Goal: Communication & Community: Answer question/provide support

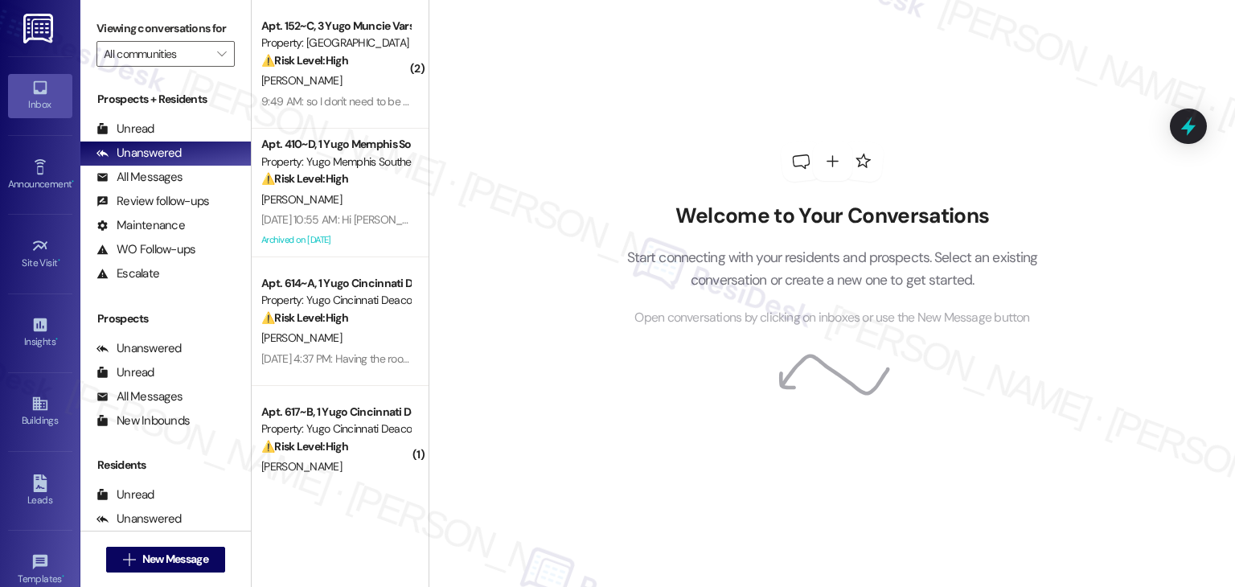
click at [595, 175] on div "Welcome to Your Conversations Start connecting with your residents and prospect…" at bounding box center [832, 235] width 483 height 470
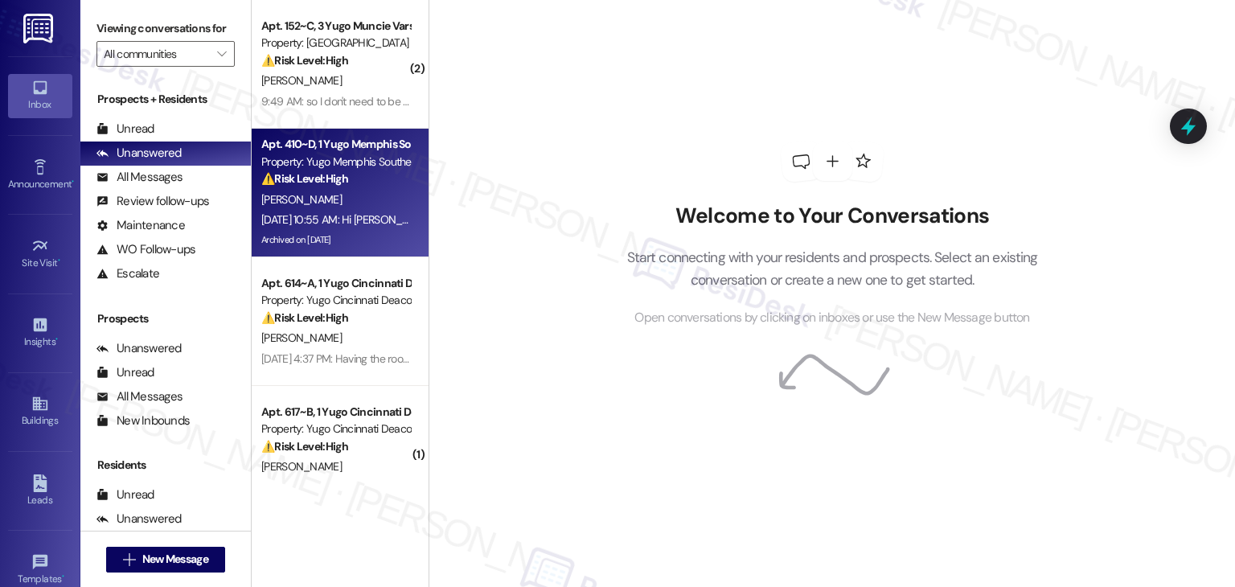
click at [337, 207] on div "[PERSON_NAME]" at bounding box center [336, 200] width 152 height 20
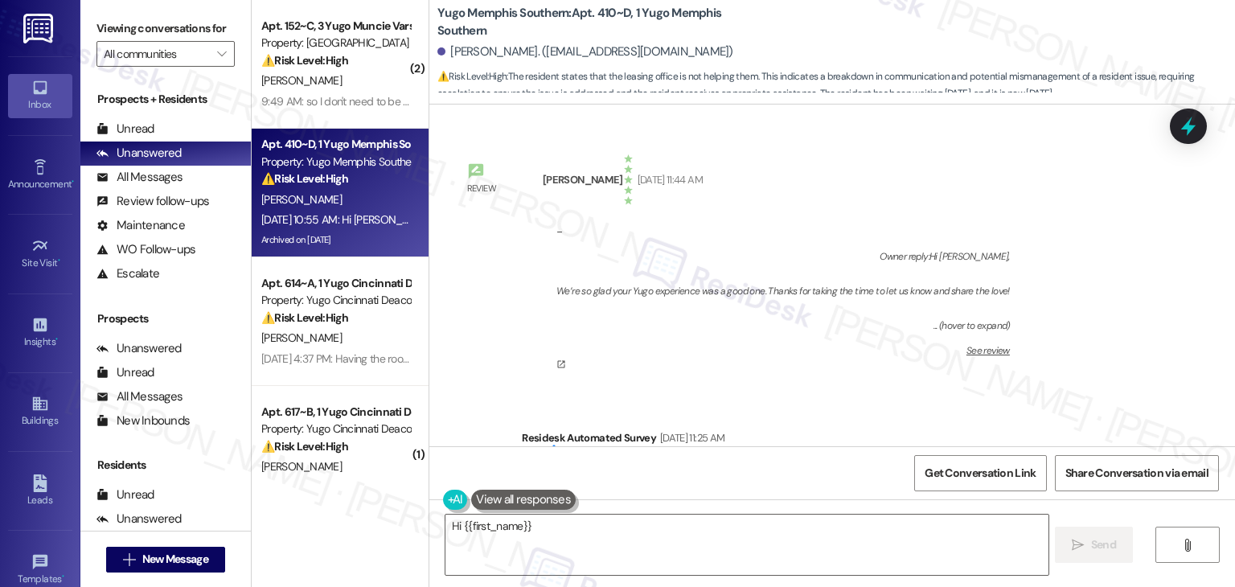
scroll to position [26573, 0]
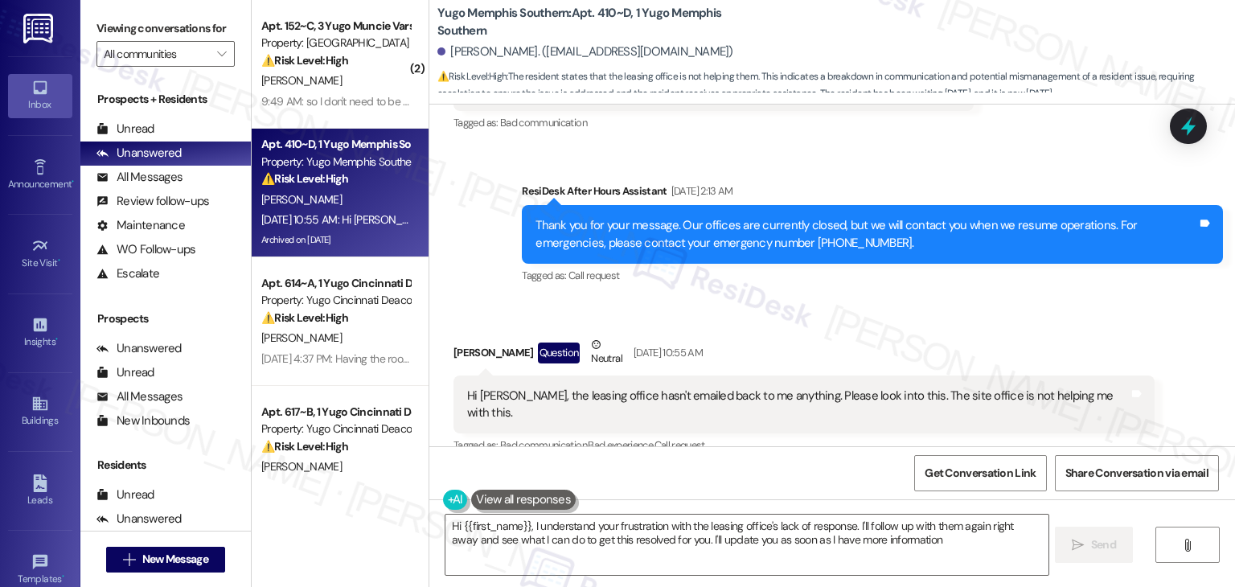
type textarea "Hi {{first_name}}, I understand your frustration with the leasing office's lack…"
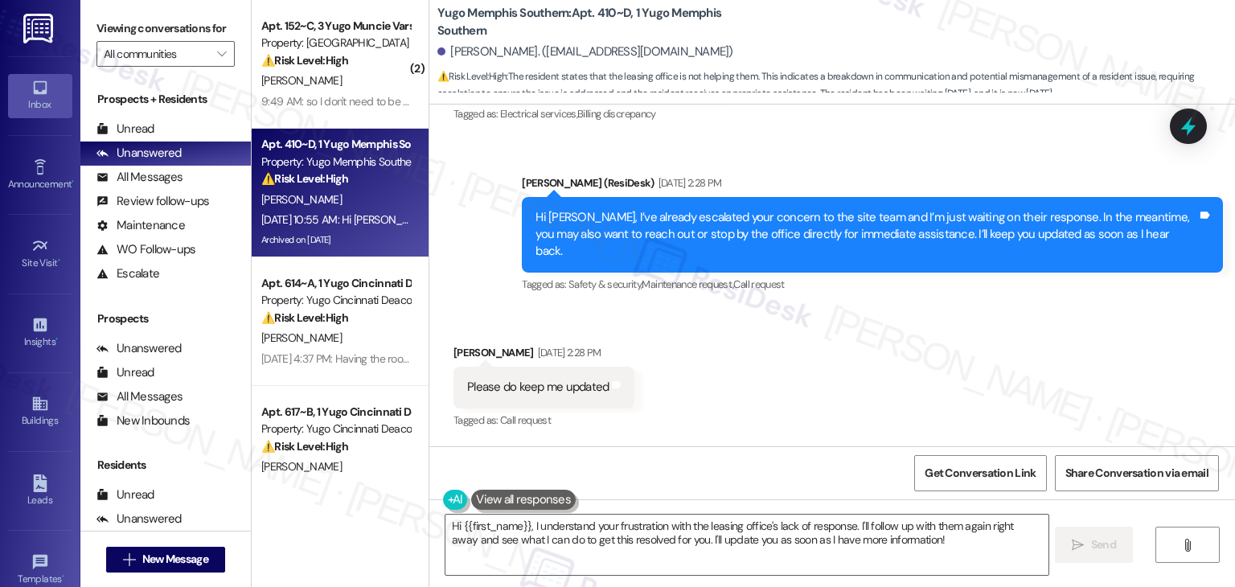
scroll to position [25929, 0]
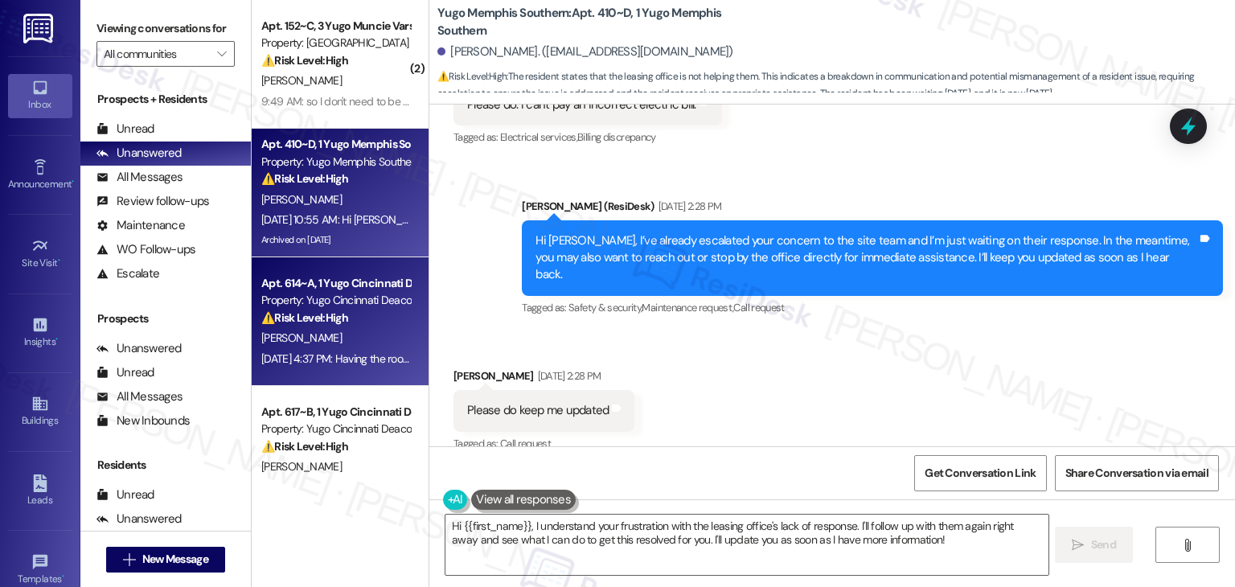
click at [351, 372] on div "Apt. 614~A, 1 Yugo Cincinnati Deacon Property: Yugo Cincinnati Deacon ⚠️ Risk L…" at bounding box center [340, 321] width 177 height 129
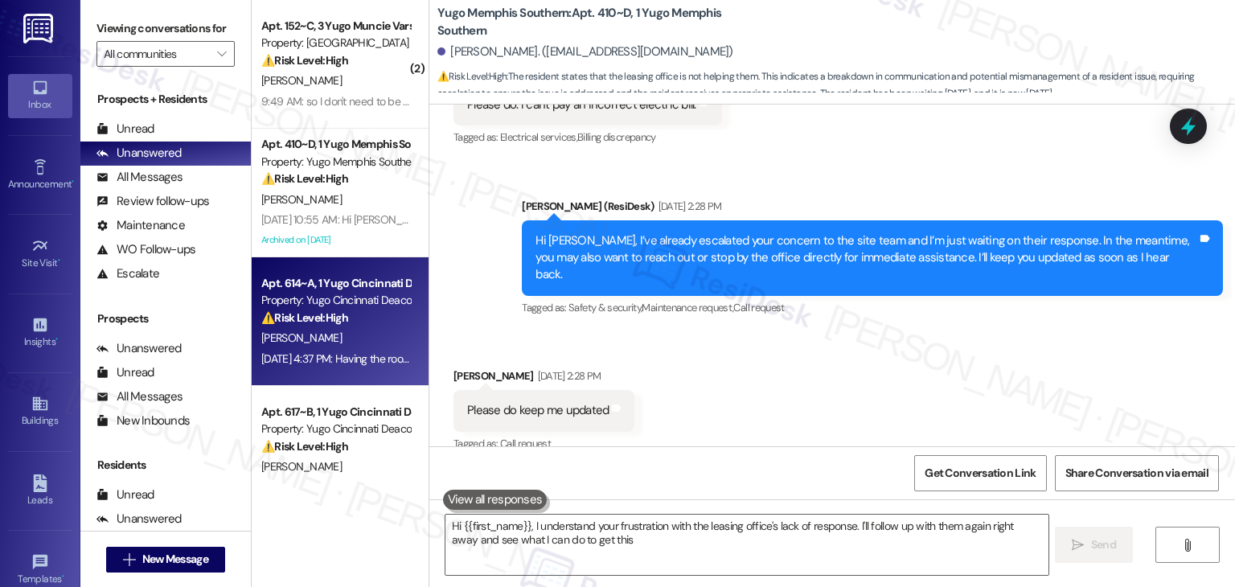
type textarea "Hi {{first_name}}, I understand your frustration with the leasing office's lack…"
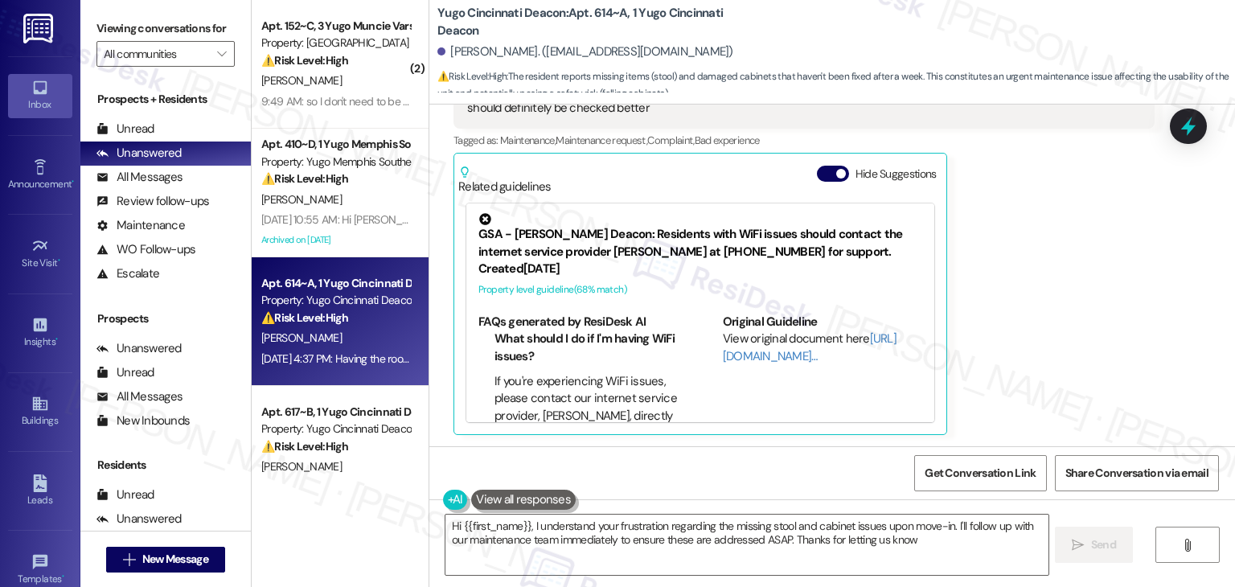
type textarea "Hi {{first_name}}, I understand your frustration regarding the missing stool an…"
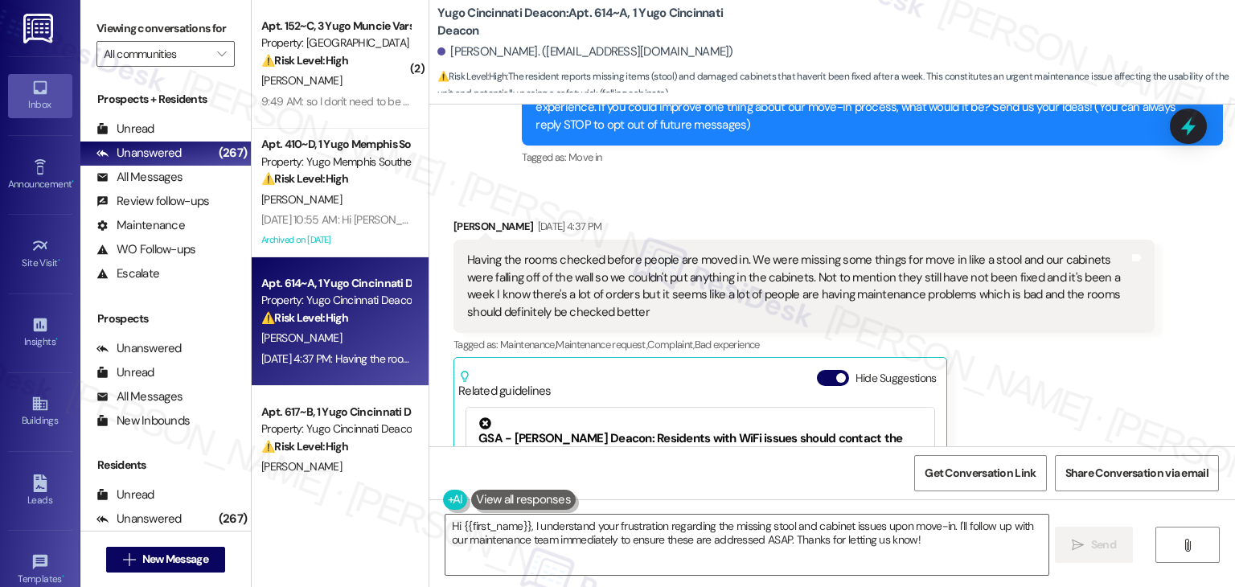
scroll to position [152, 0]
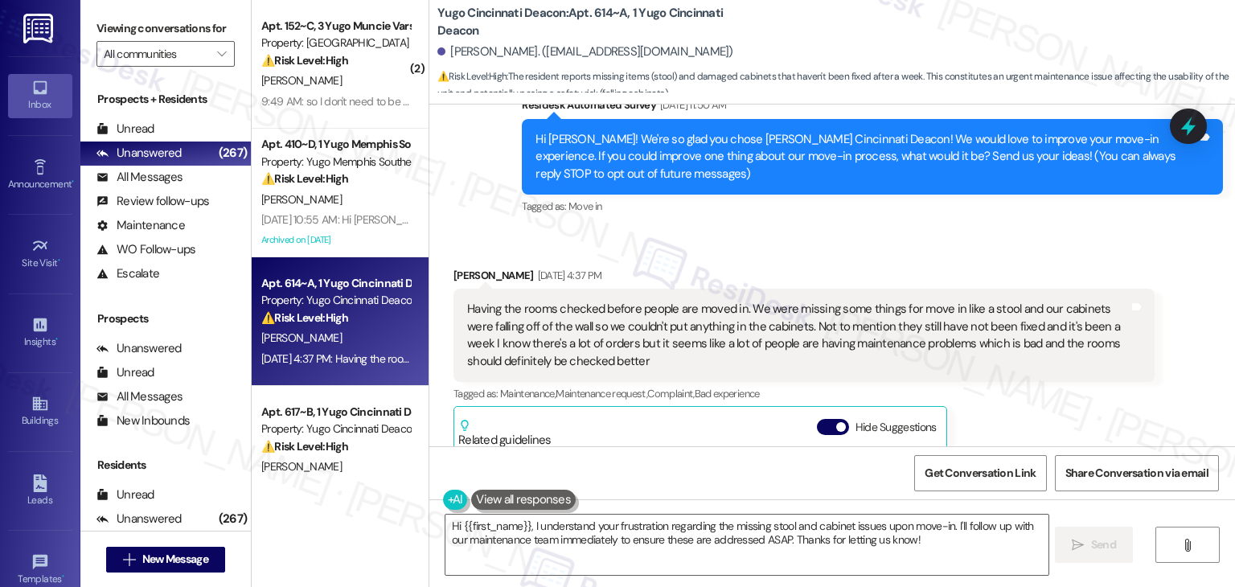
click at [1006, 248] on div "Received via SMS Kara Schoen Aug 22, 2025 at 4:37 PM Having the rooms checked b…" at bounding box center [832, 466] width 806 height 470
click at [1005, 248] on div "Received via SMS Kara Schoen Aug 22, 2025 at 4:37 PM Having the rooms checked b…" at bounding box center [832, 466] width 806 height 470
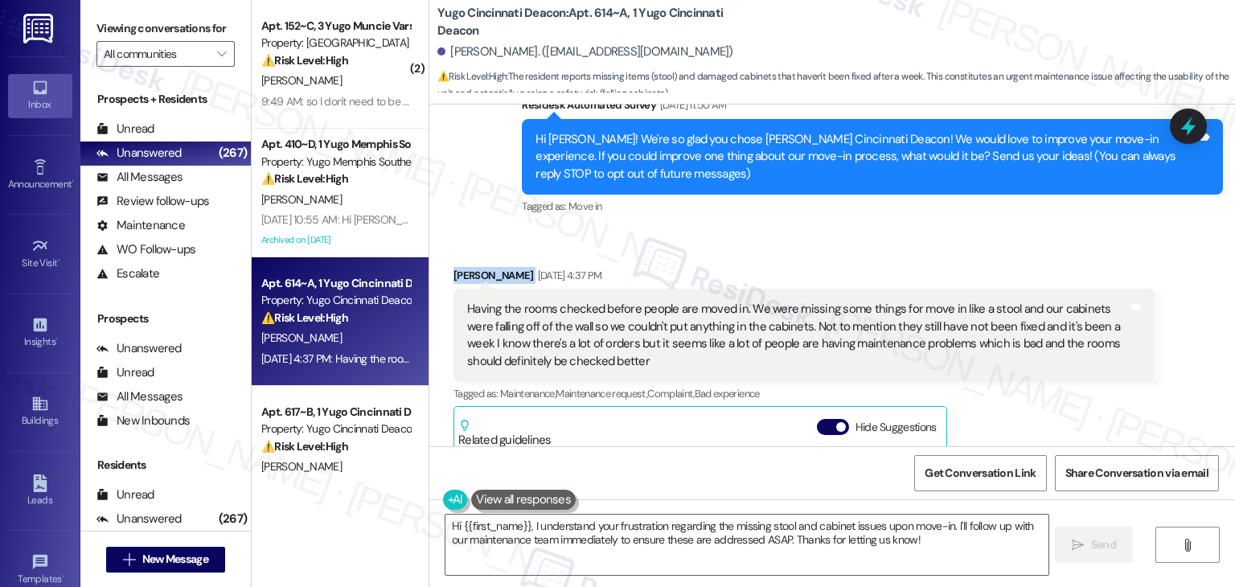
click at [1004, 248] on div "Received via SMS Kara Schoen Aug 22, 2025 at 4:37 PM Having the rooms checked b…" at bounding box center [832, 466] width 806 height 470
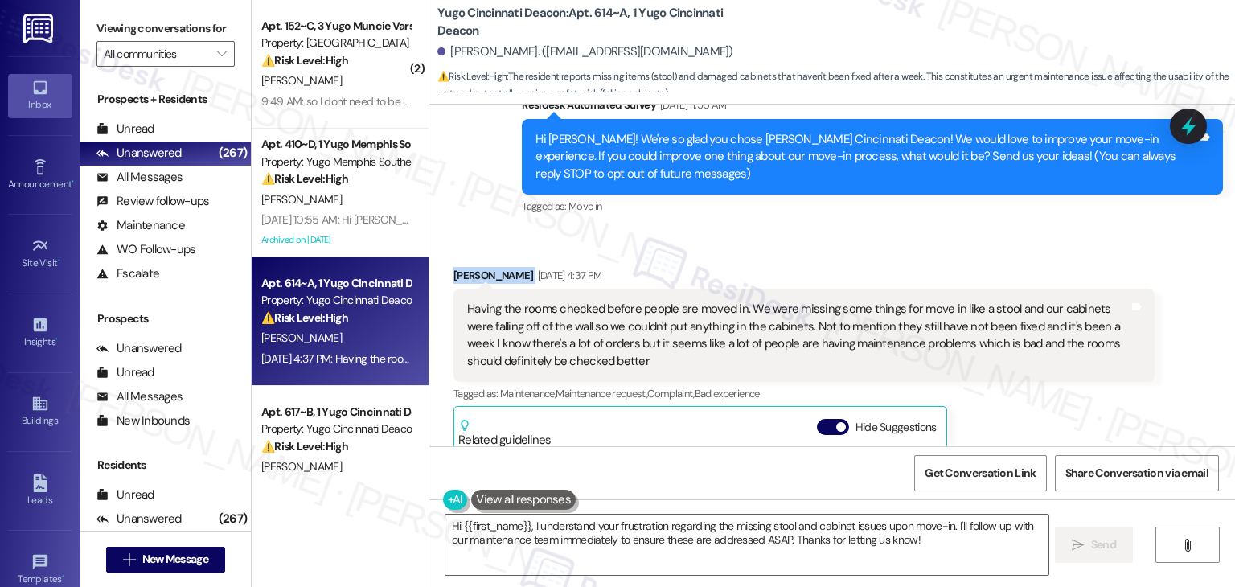
click at [1004, 248] on div "Received via SMS Kara Schoen Aug 22, 2025 at 4:37 PM Having the rooms checked b…" at bounding box center [832, 466] width 806 height 470
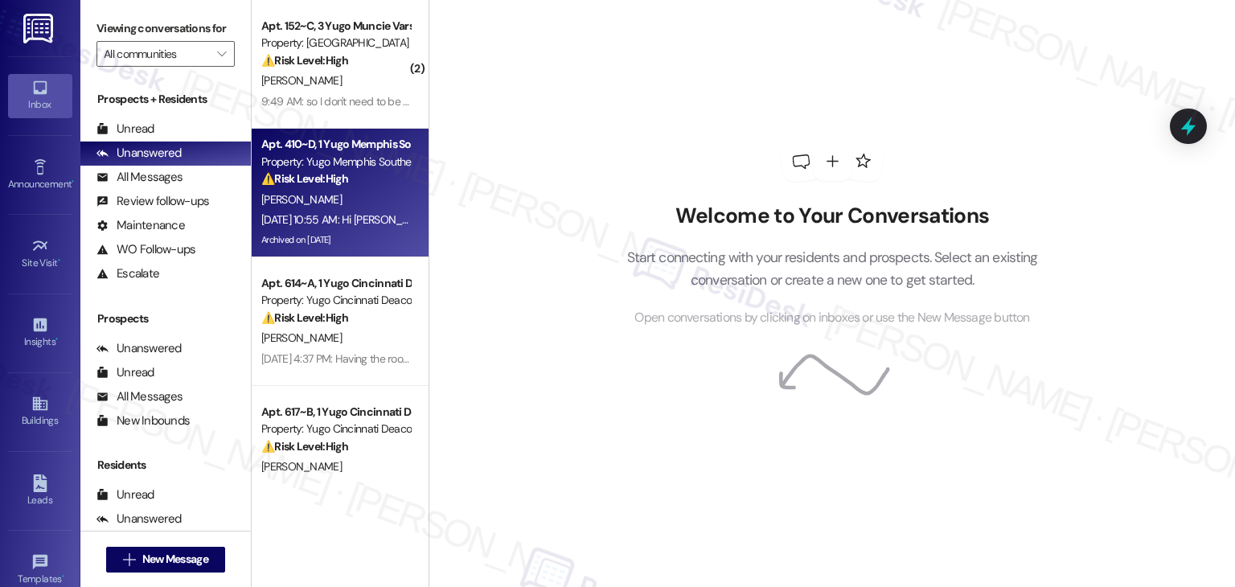
click at [347, 239] on div "Archived on [DATE]" at bounding box center [336, 240] width 152 height 20
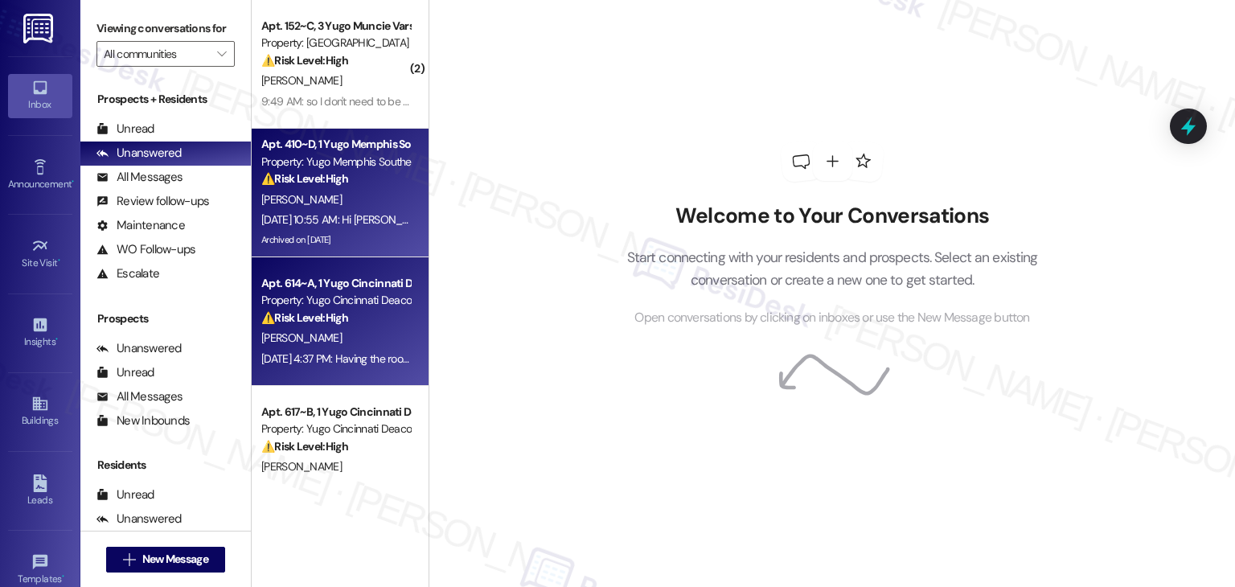
click at [352, 343] on div "[PERSON_NAME]" at bounding box center [336, 338] width 152 height 20
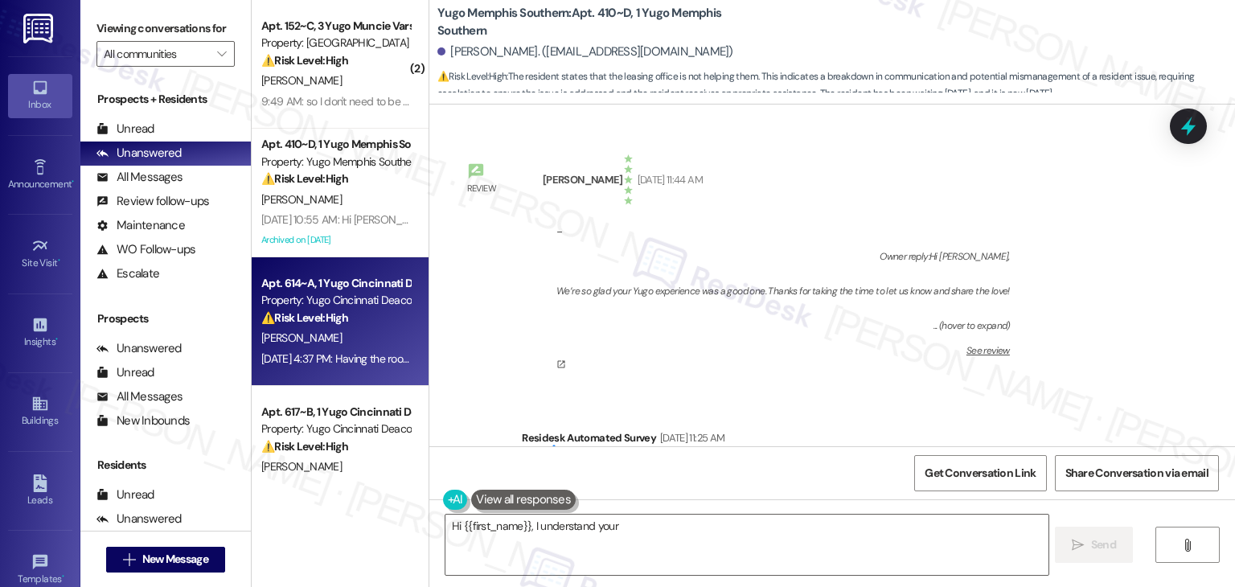
type textarea "Hi {{first_name}}, I understand your"
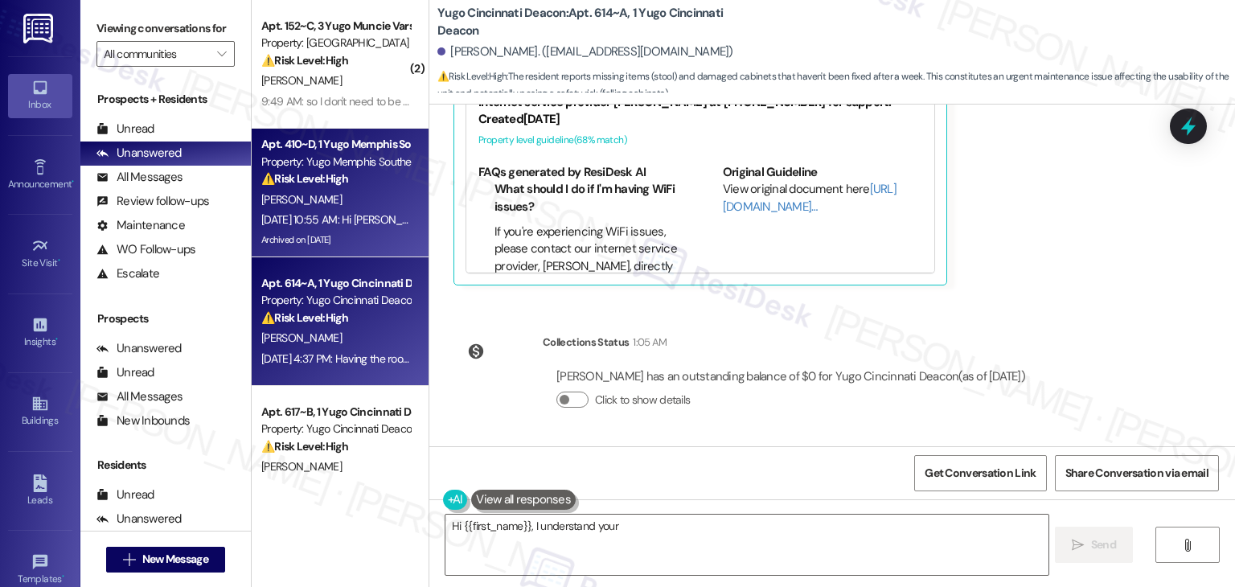
click at [331, 199] on div "A. Biswas" at bounding box center [336, 200] width 152 height 20
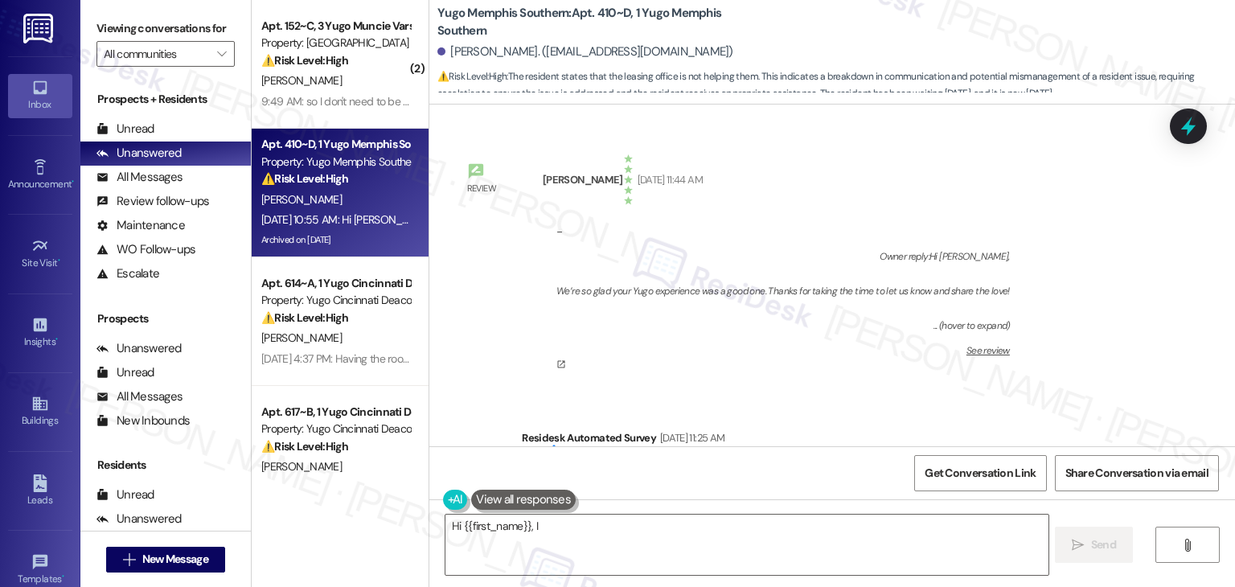
scroll to position [26424, 0]
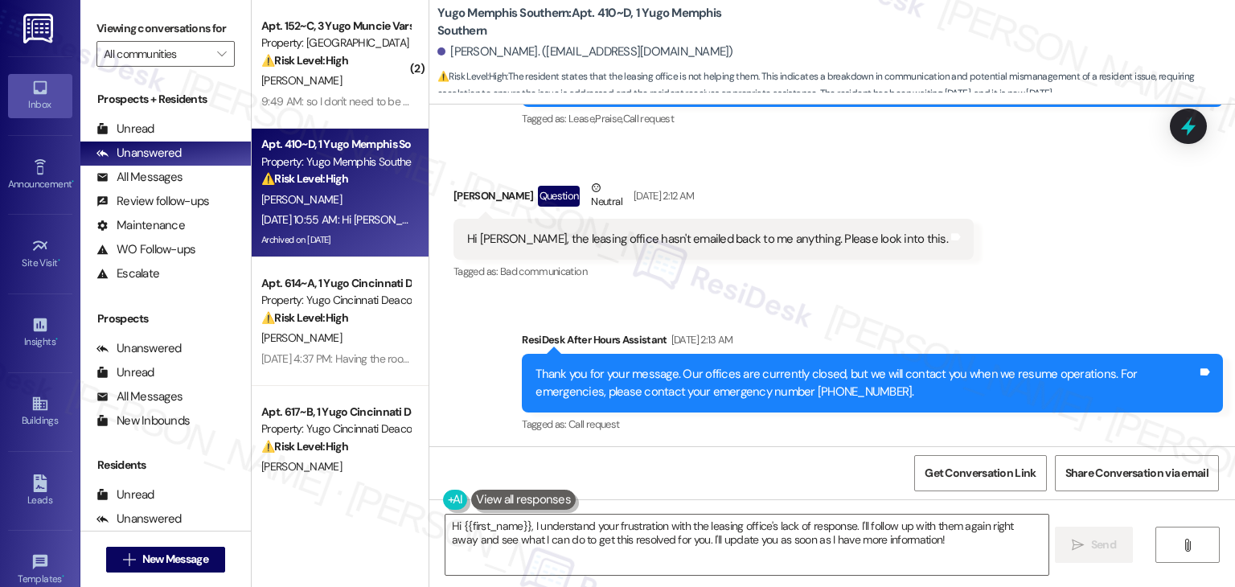
click at [852, 319] on div "Sent via SMS ResiDesk After Hours Assistant Aug 23, 2025 at 2:13 AM Thank you f…" at bounding box center [872, 383] width 725 height 129
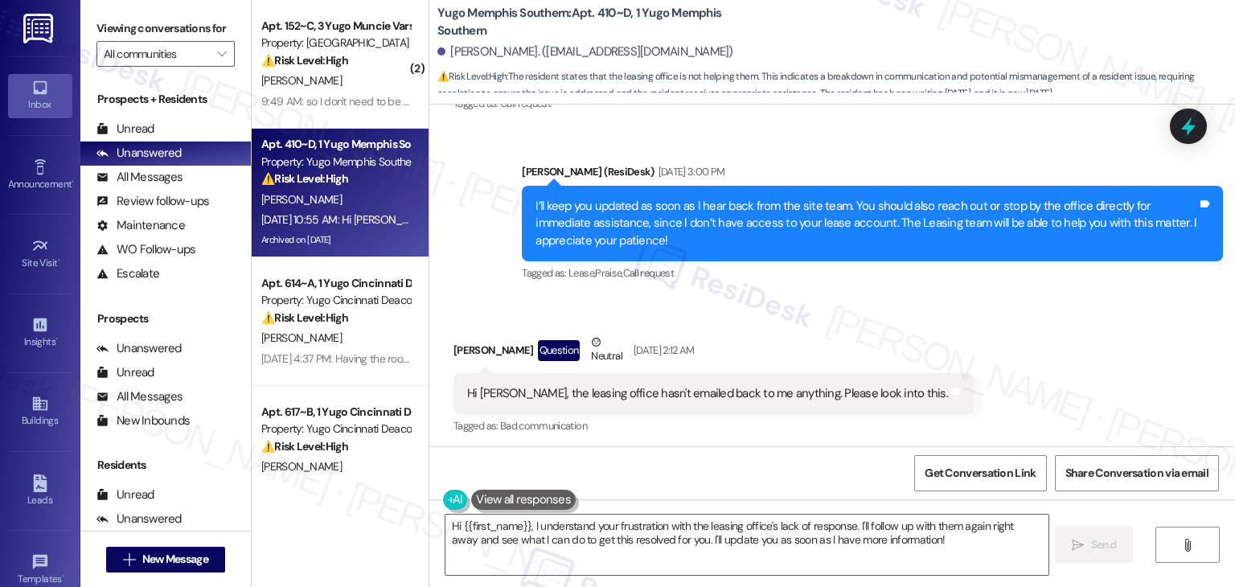
scroll to position [26263, 0]
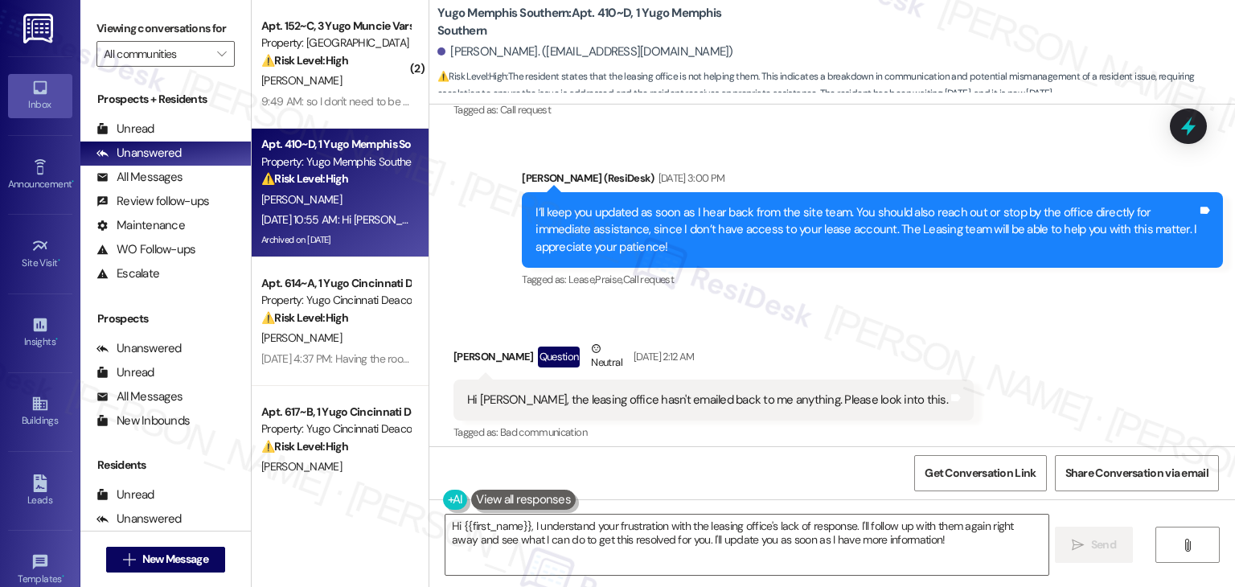
click at [1031, 304] on div "Received via SMS Avishek Biswas Question Neutral Aug 23, 2025 at 2:12 AM Hi Sar…" at bounding box center [832, 380] width 806 height 153
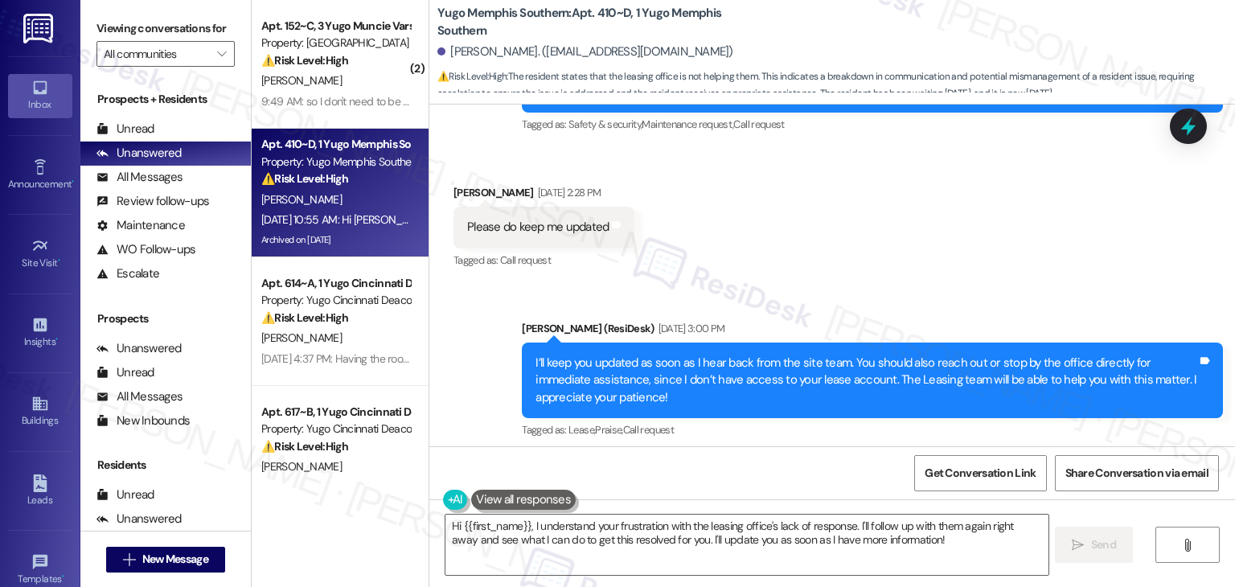
scroll to position [26102, 0]
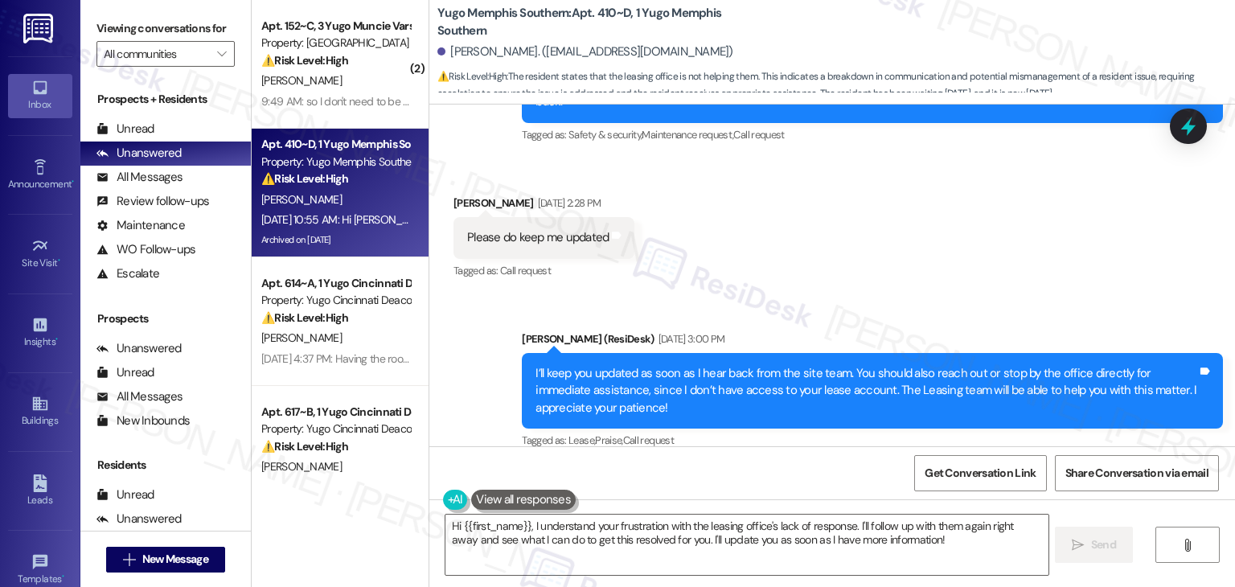
click at [912, 365] on div "I’ll keep you updated as soon as I hear back from the site team. You should als…" at bounding box center [867, 390] width 662 height 51
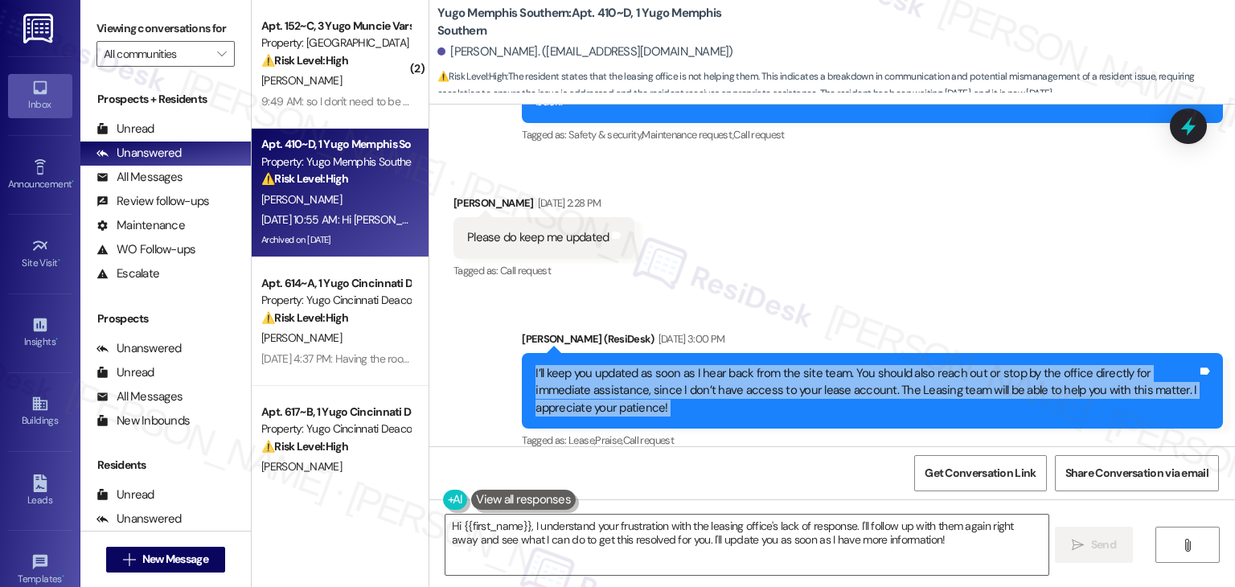
click at [912, 365] on div "I’ll keep you updated as soon as I hear back from the site team. You should als…" at bounding box center [867, 390] width 662 height 51
copy div "I’ll keep you updated as soon as I hear back from the site team. You should als…"
click at [659, 553] on div "Hi [PERSON_NAME], the leasing office hasn't emailed back to me anything. Please…" at bounding box center [707, 561] width 481 height 17
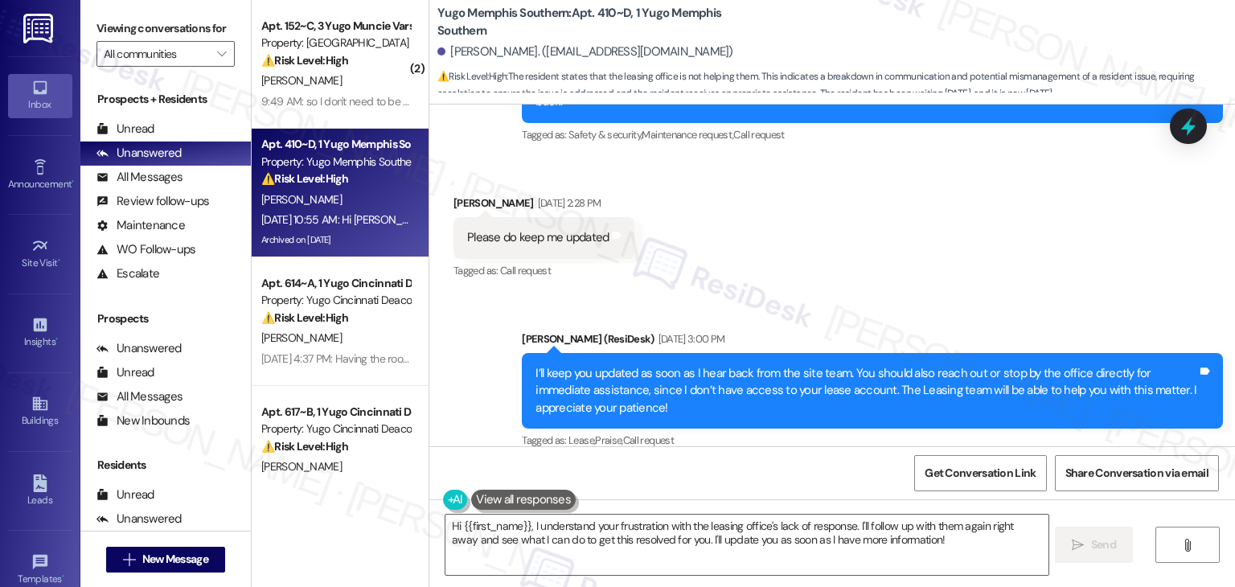
click at [659, 553] on div "Hi [PERSON_NAME], the leasing office hasn't emailed back to me anything. Please…" at bounding box center [707, 561] width 481 height 17
copy div "Hi Sarah, the leasing office hasn't emailed back to me anything. Please look in…"
click at [460, 501] on div "Avishek Biswas Question Neutral Aug 23, 2025 at 2:12 AM" at bounding box center [714, 520] width 520 height 39
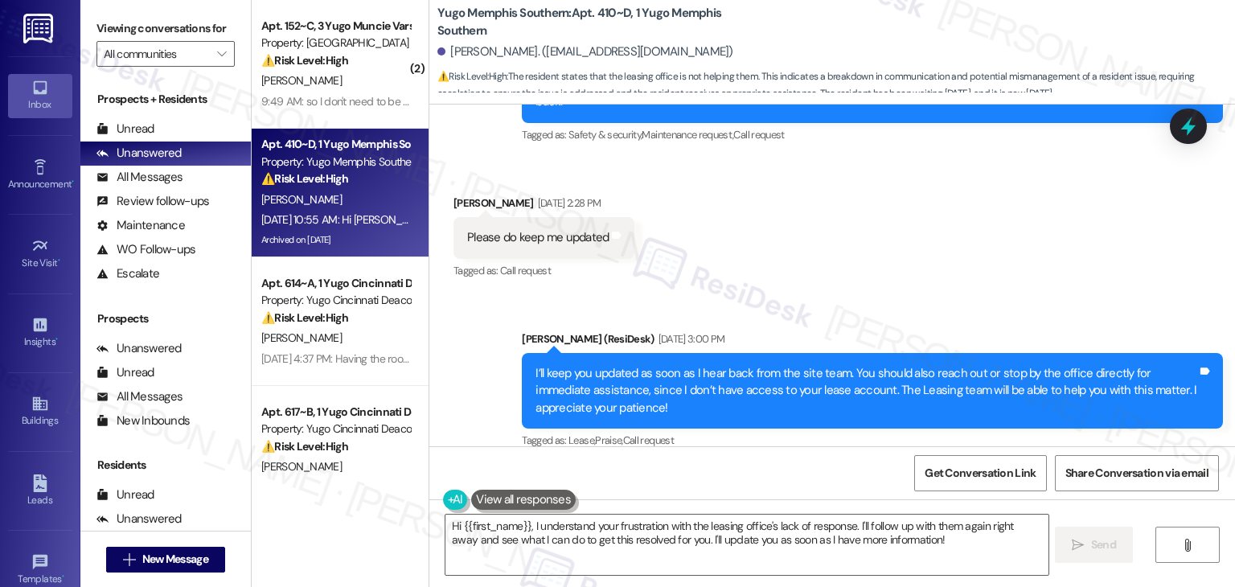
copy div "Avishek"
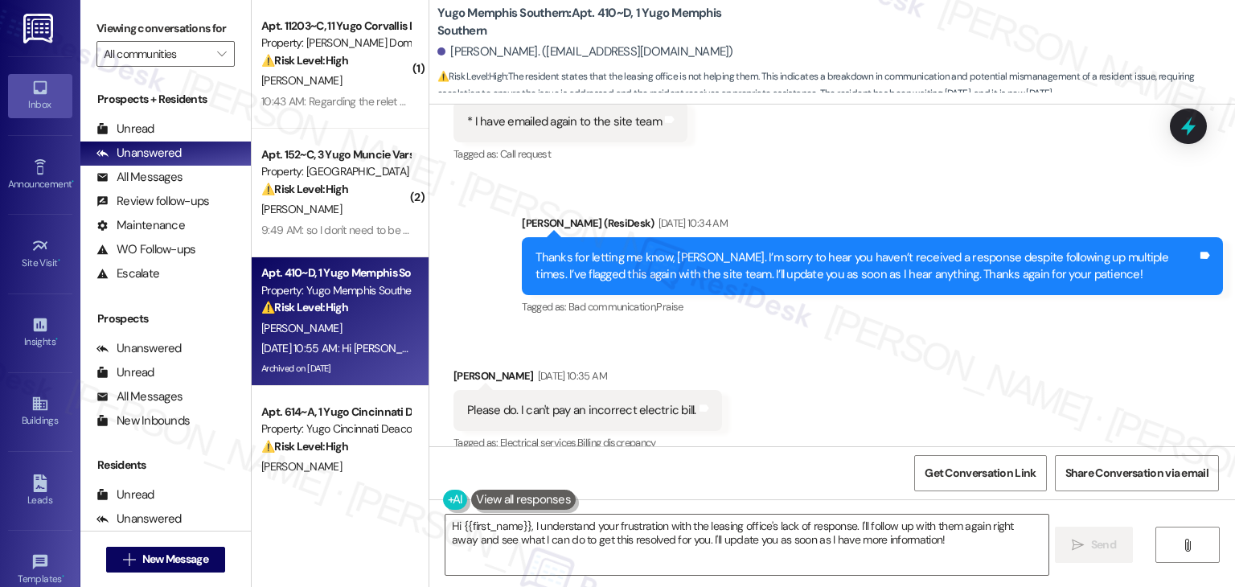
scroll to position [25620, 0]
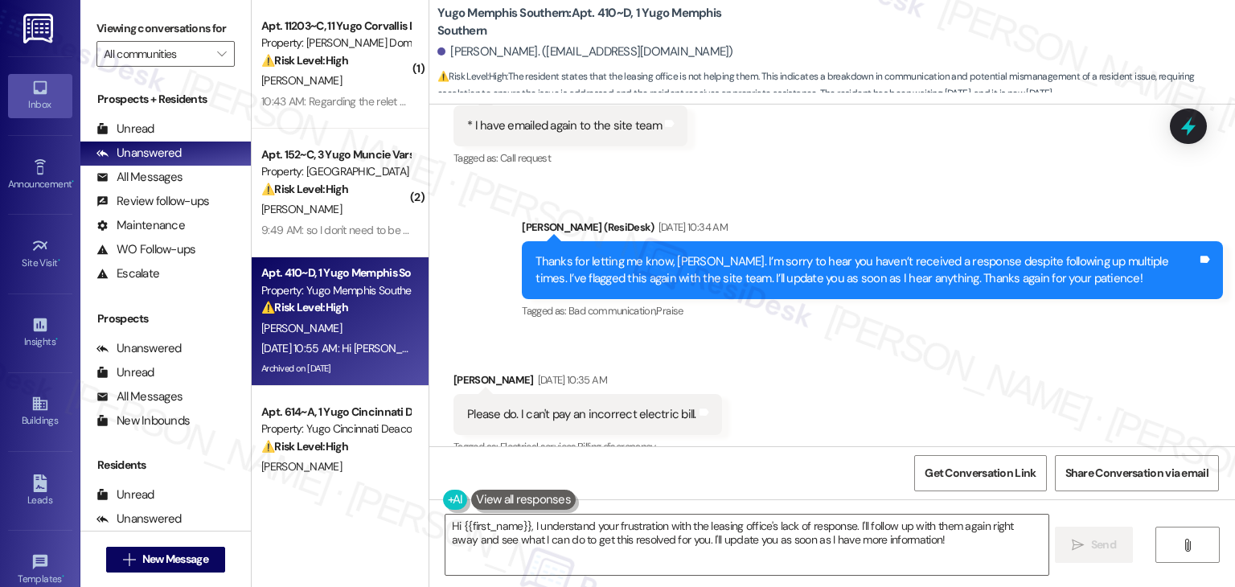
click at [1034, 335] on div "Received via SMS Avishek Biswas Aug 19, 2025 at 10:35 AM Please do. I can't pay…" at bounding box center [832, 403] width 806 height 136
click at [1037, 335] on div "Received via SMS Avishek Biswas Aug 19, 2025 at 10:35 AM Please do. I can't pay…" at bounding box center [832, 403] width 806 height 136
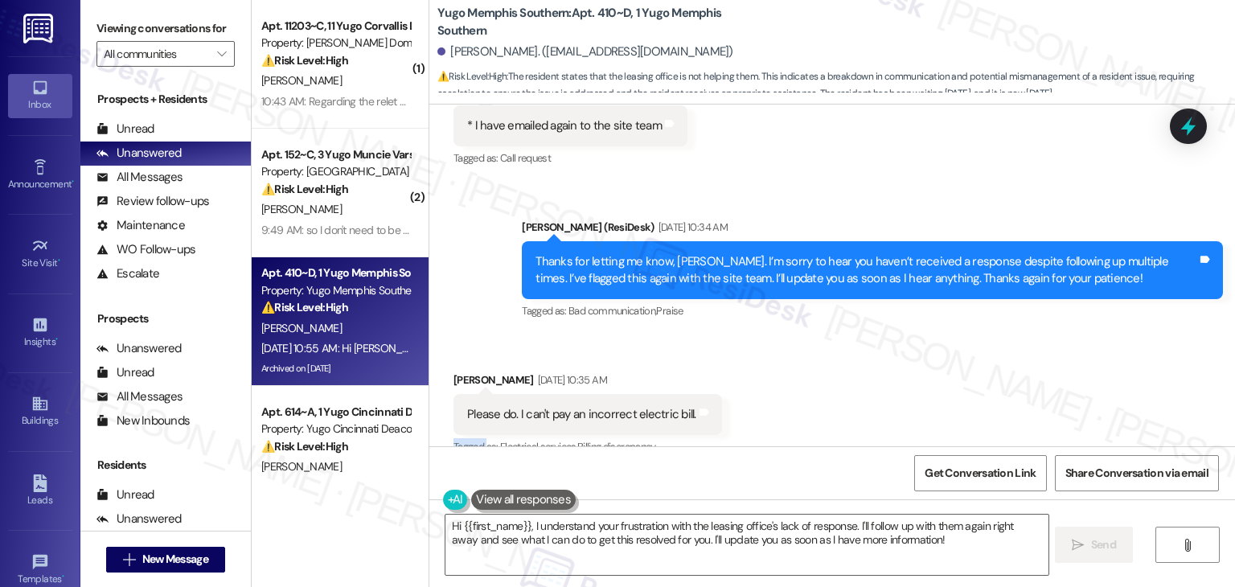
click at [1037, 335] on div "Received via SMS Avishek Biswas Aug 19, 2025 at 10:35 AM Please do. I can't pay…" at bounding box center [832, 403] width 806 height 136
click at [1018, 335] on div "Received via SMS Avishek Biswas Aug 19, 2025 at 10:35 AM Please do. I can't pay…" at bounding box center [832, 403] width 806 height 136
click at [680, 528] on textarea "Hi {{first_name}}, I understand your frustration with the leasing office's lack…" at bounding box center [747, 545] width 602 height 60
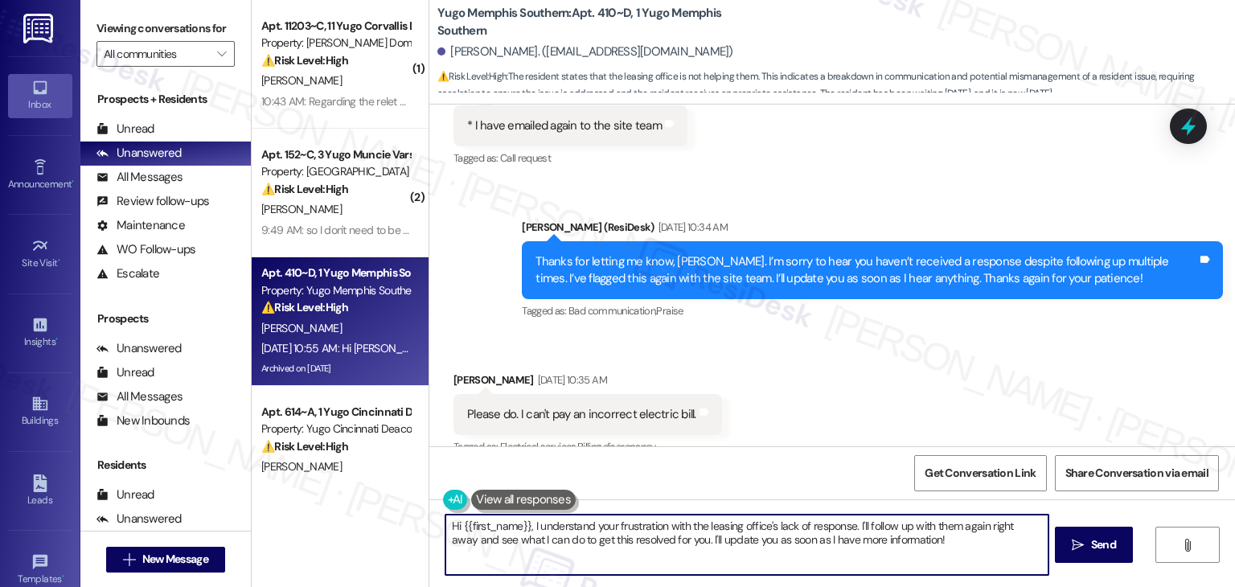
click at [680, 528] on textarea "Hi {{first_name}}, I understand your frustration with the leasing office's lack…" at bounding box center [747, 545] width 602 height 60
paste textarea "Avishek, I’m sorry you haven’t heard back from the leasing office yet. I don’t …"
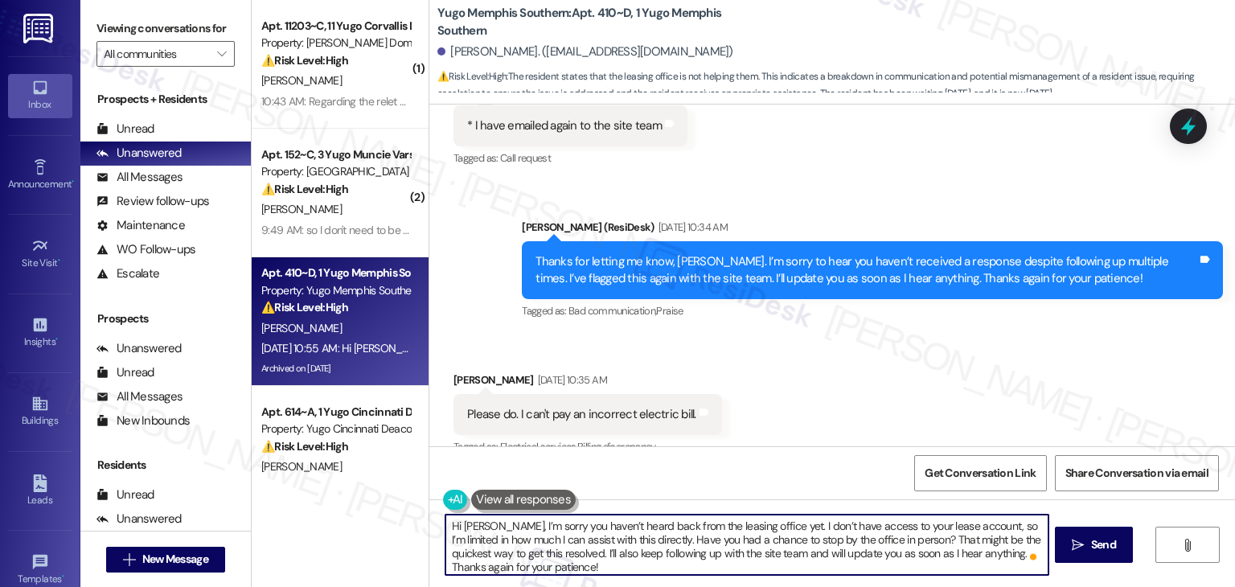
scroll to position [0, 0]
type textarea "Hi Avishek, I’m sorry you haven’t heard back from the leasing office yet. I don…"
click at [1093, 544] on span "Send" at bounding box center [1103, 544] width 25 height 17
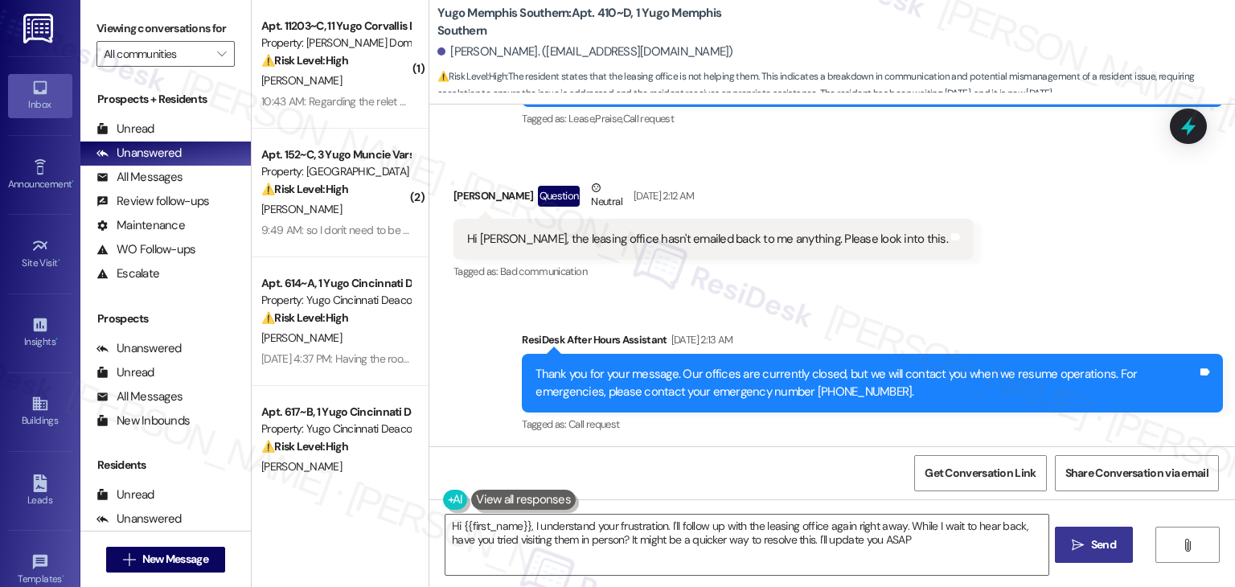
type textarea "Hi {{first_name}}, I understand your frustration. I'll follow up with the leasi…"
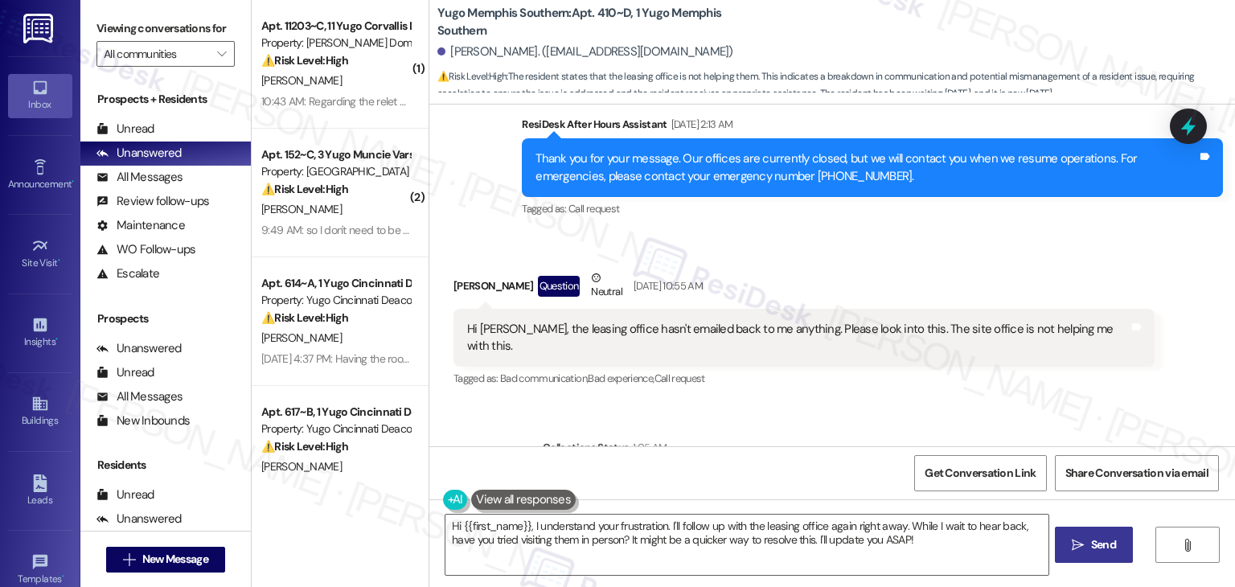
scroll to position [26719, 0]
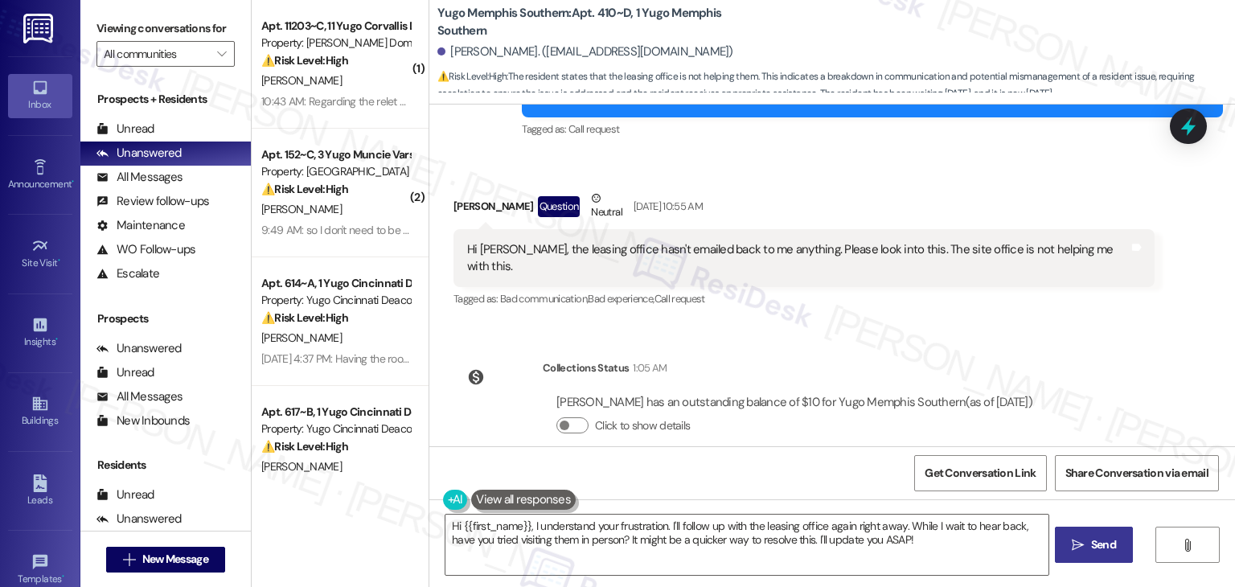
click at [941, 495] on div "Sent via SMS Sarah 10:47 AM Hi Avishek, I’m sorry you haven’t heard back from t…" at bounding box center [872, 565] width 725 height 140
click at [1185, 130] on icon at bounding box center [1188, 126] width 27 height 27
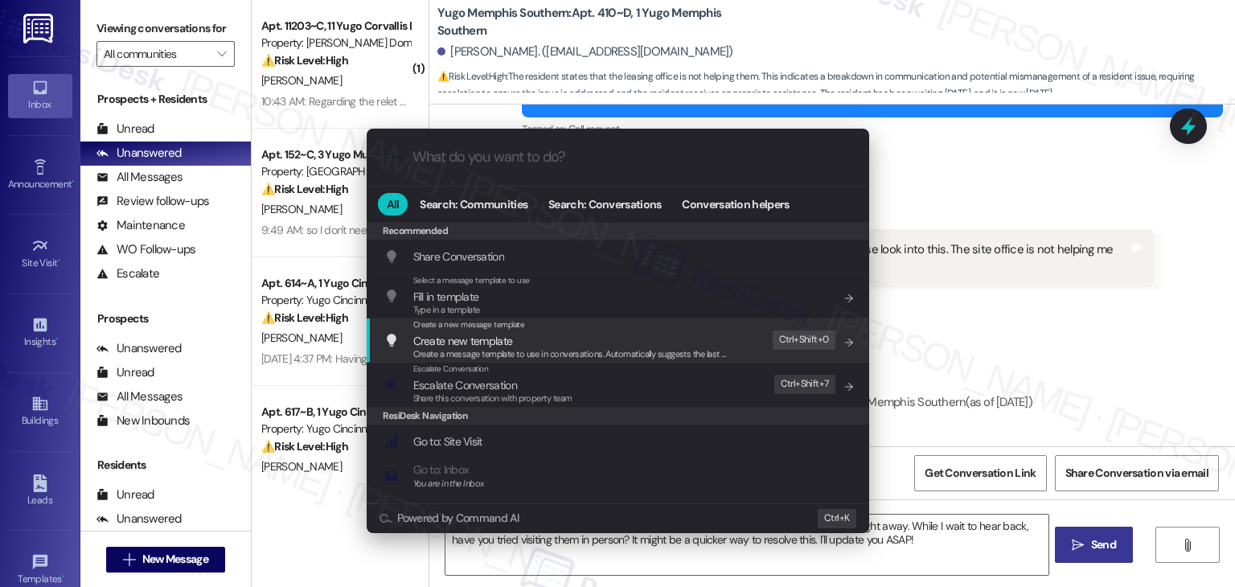
click at [1023, 327] on div ".cls-1{fill:#0a055f;}.cls-2{fill:#0cc4c4;} resideskLogoBlueOrange All Search: C…" at bounding box center [617, 293] width 1235 height 587
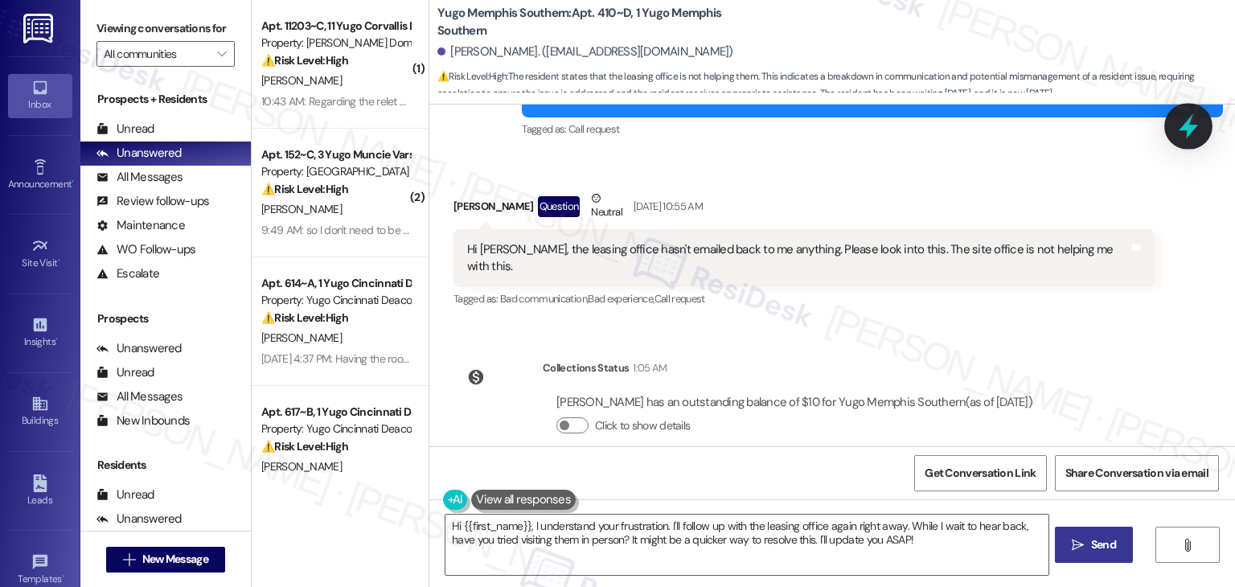
click at [1190, 121] on icon at bounding box center [1188, 126] width 27 height 27
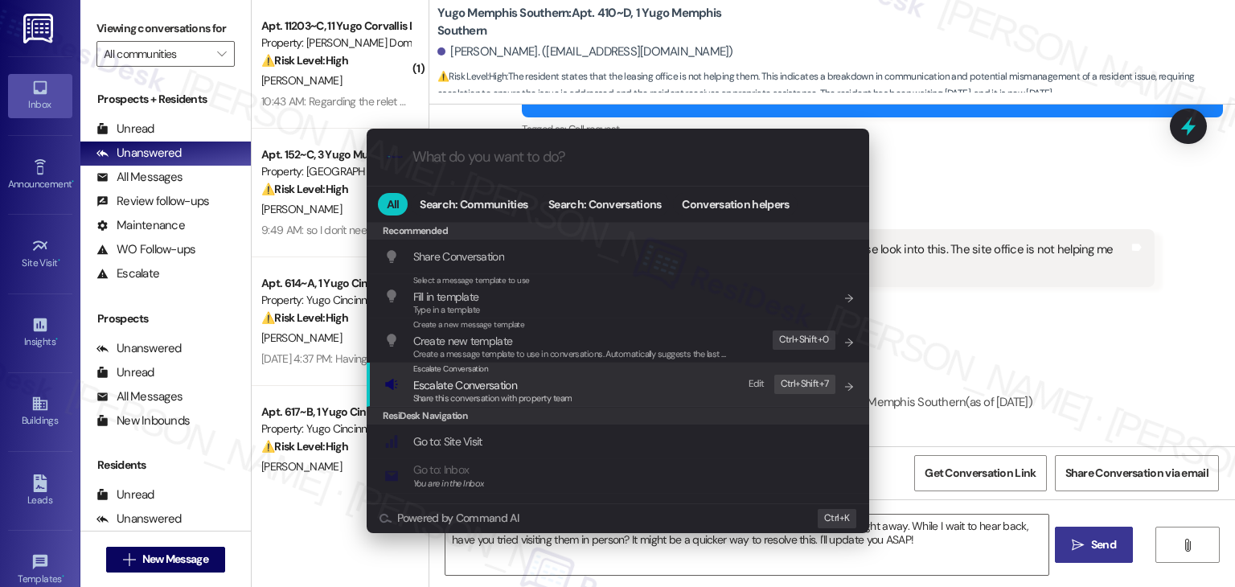
click at [518, 387] on span "Escalate Conversation" at bounding box center [492, 385] width 159 height 18
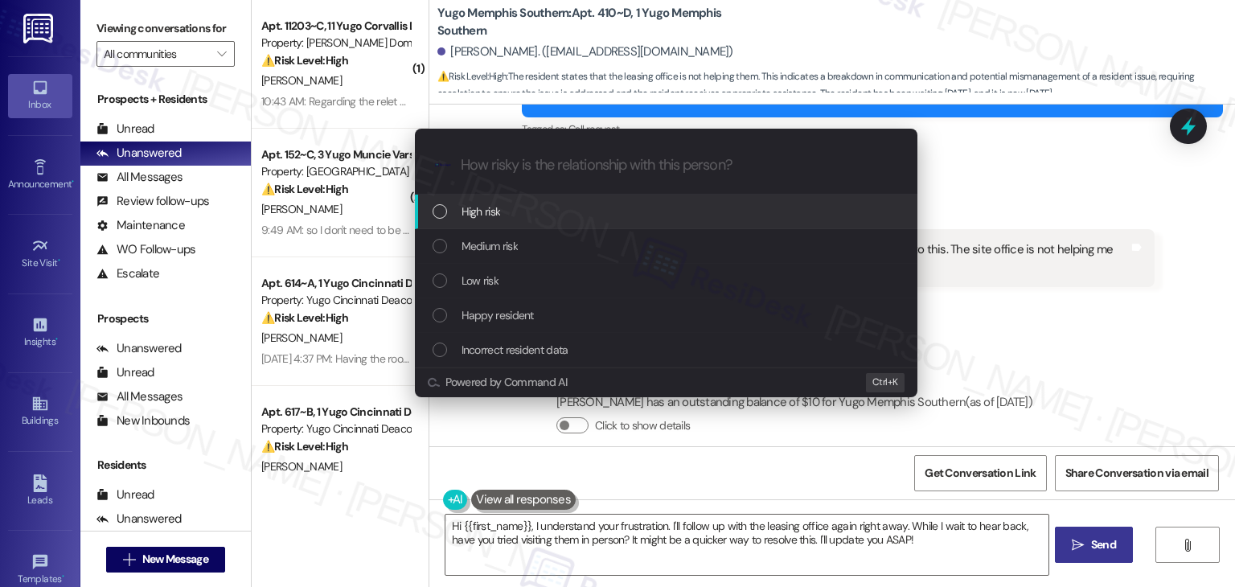
click at [444, 214] on div "List of options" at bounding box center [440, 211] width 14 height 14
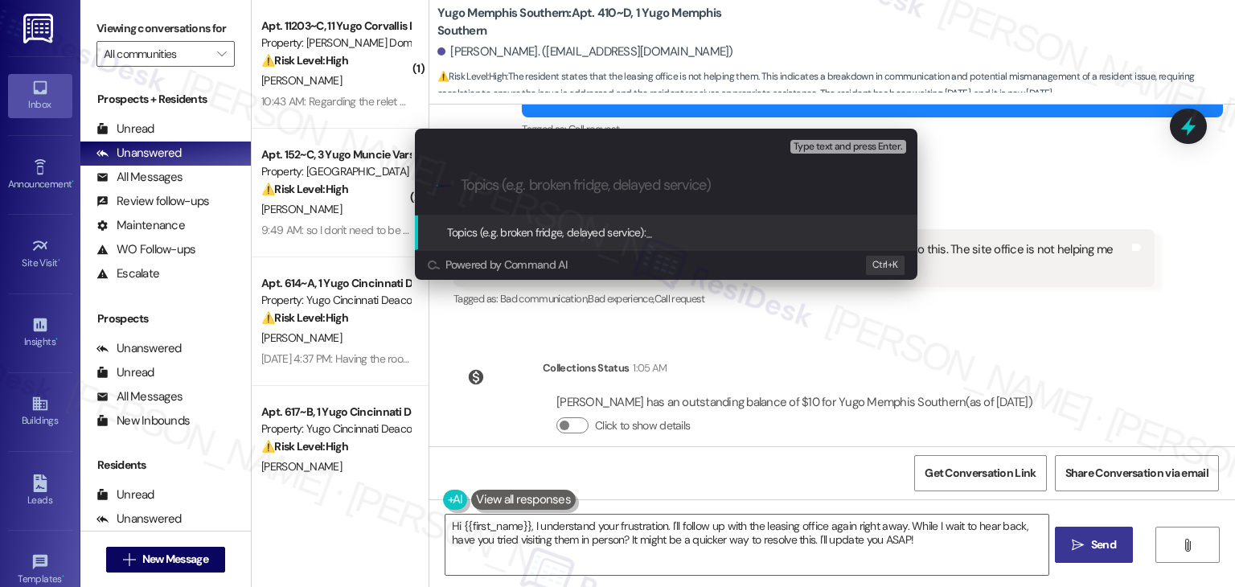
paste input "Follow-Up Needed: No Response from Leasing Office – Resident Request for Assist…"
type input "Follow-Up Needed: No Response from Leasing Office – Resident Request for Assist…"
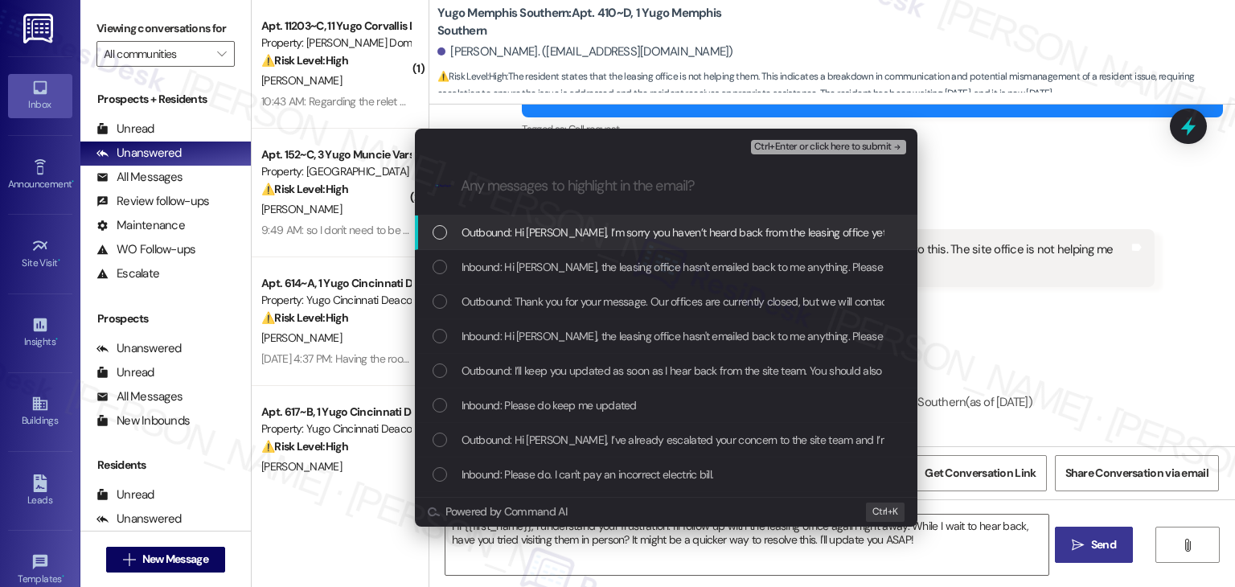
scroll to position [0, 0]
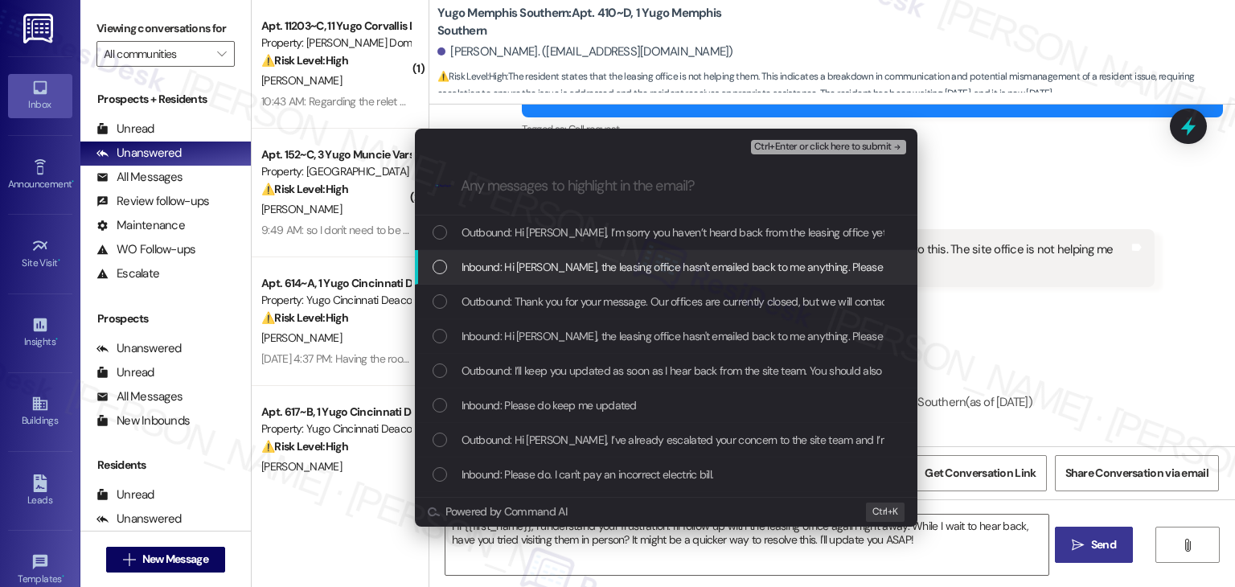
click at [438, 271] on div "List of options" at bounding box center [440, 267] width 14 height 14
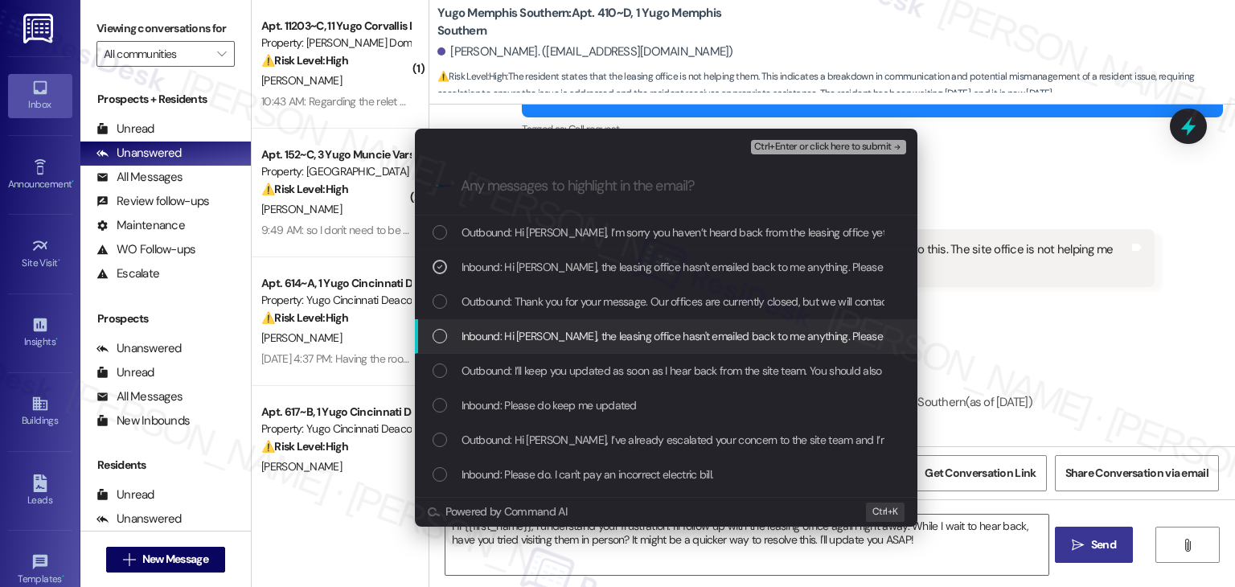
click at [437, 337] on div "List of options" at bounding box center [440, 336] width 14 height 14
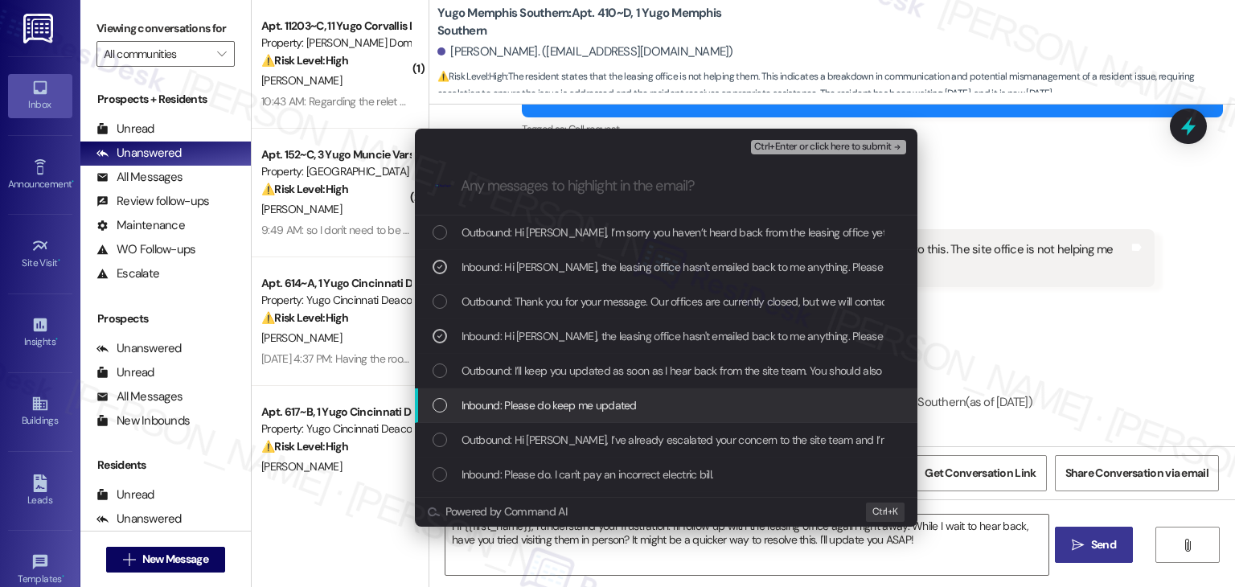
click at [440, 403] on div "List of options" at bounding box center [440, 405] width 14 height 14
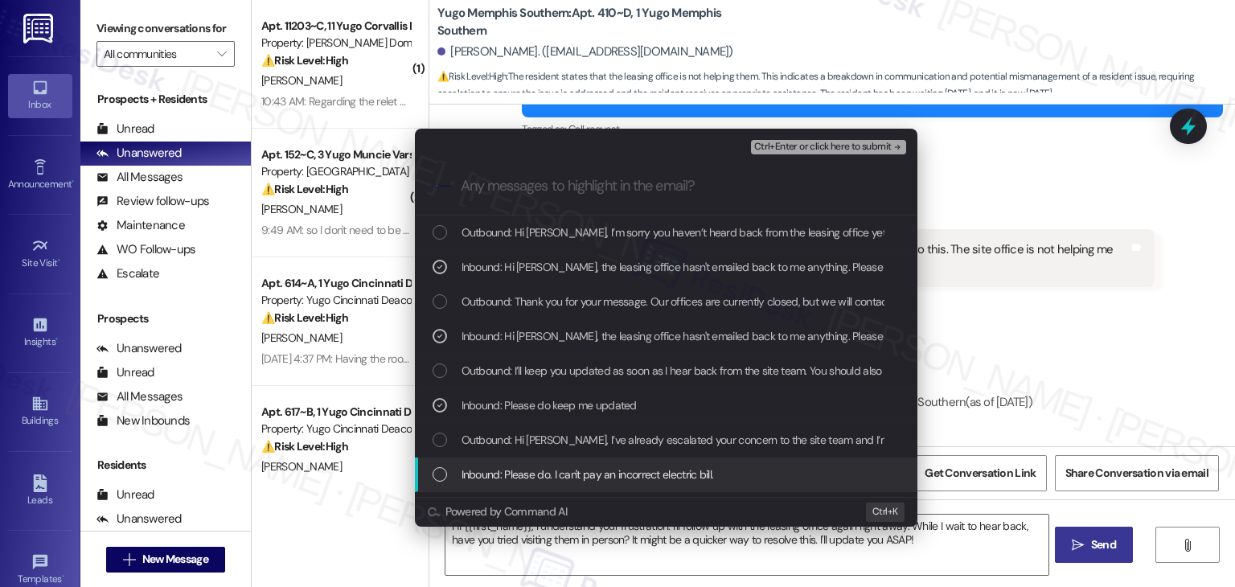
click at [446, 476] on div "List of options" at bounding box center [440, 474] width 14 height 14
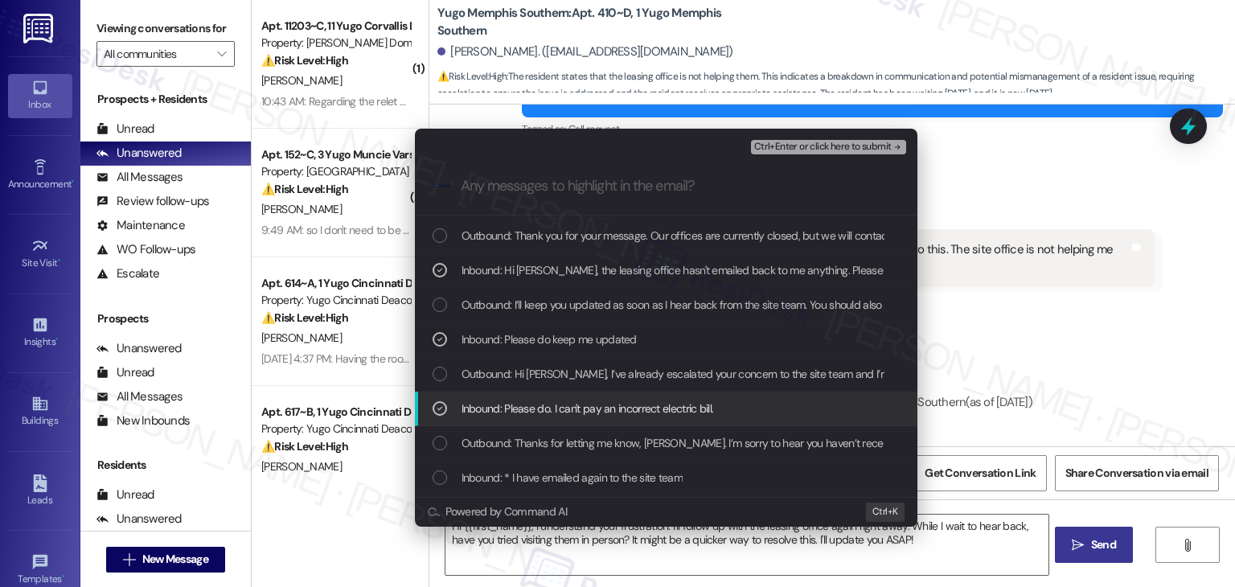
scroll to position [80, 0]
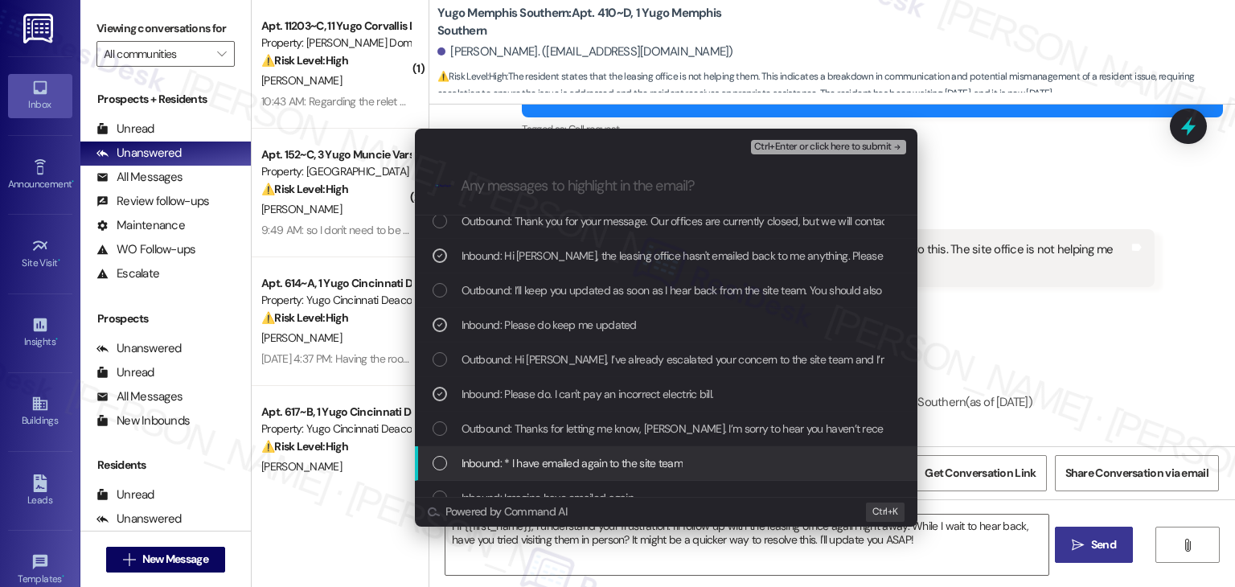
click at [442, 460] on div "List of options" at bounding box center [440, 463] width 14 height 14
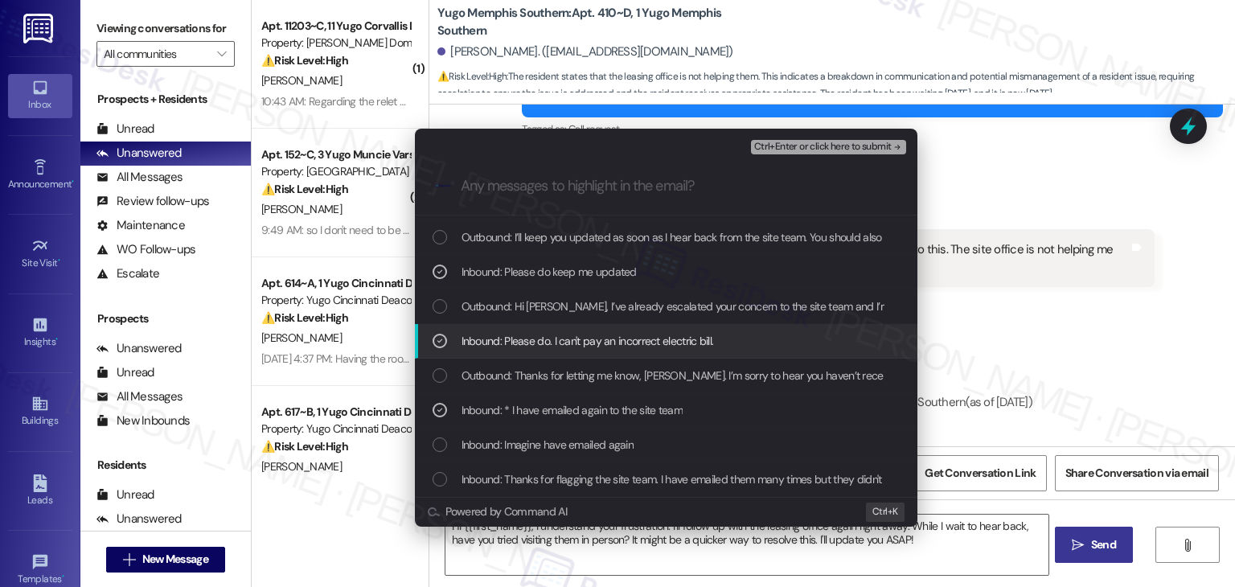
scroll to position [161, 0]
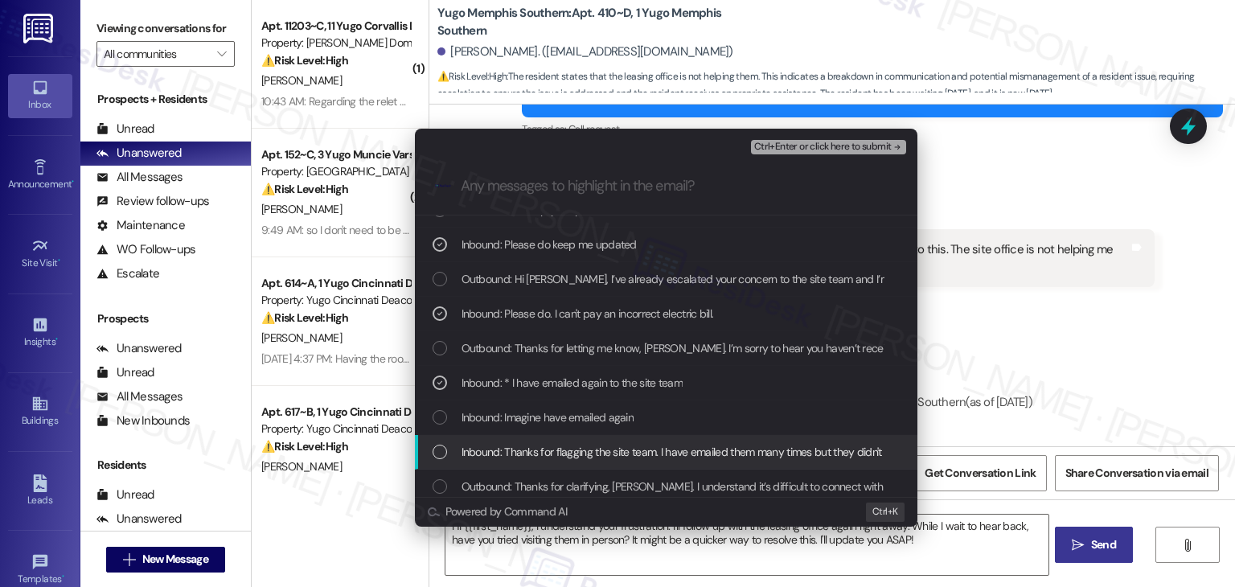
click at [443, 451] on div "List of options" at bounding box center [440, 452] width 14 height 14
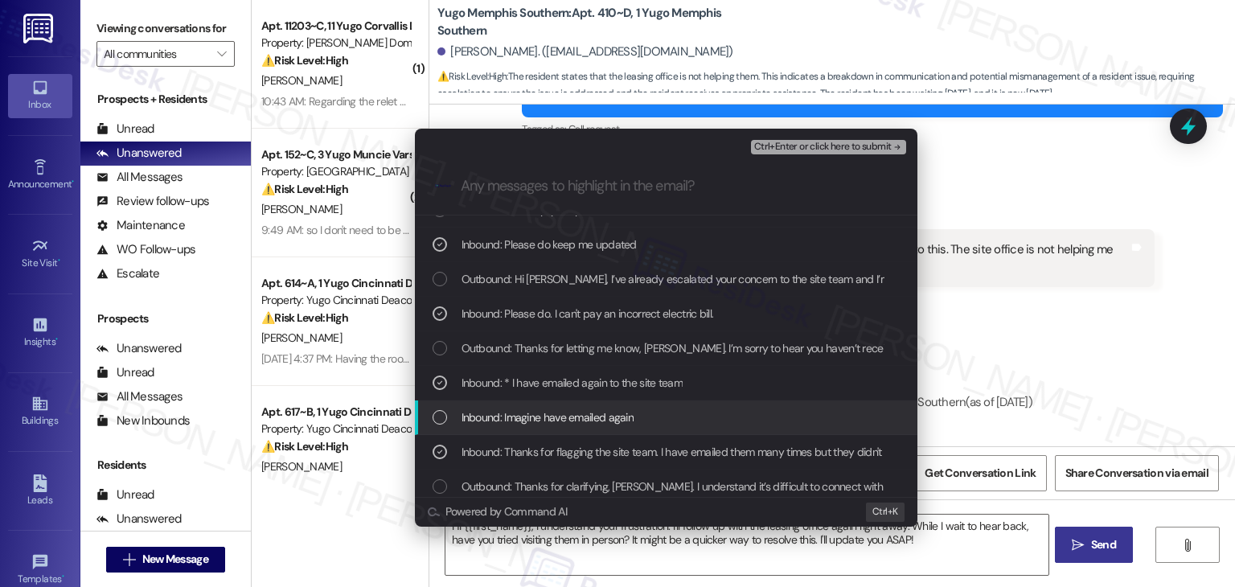
scroll to position [322, 0]
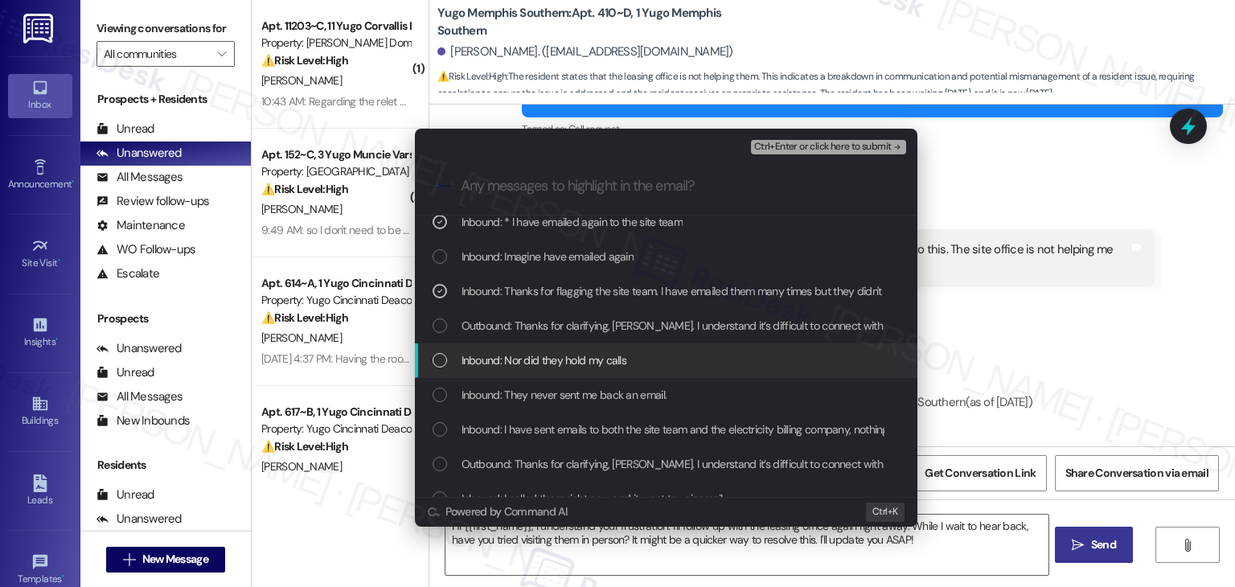
click at [446, 356] on div "Inbound: Nor did they hold my calls" at bounding box center [668, 360] width 470 height 18
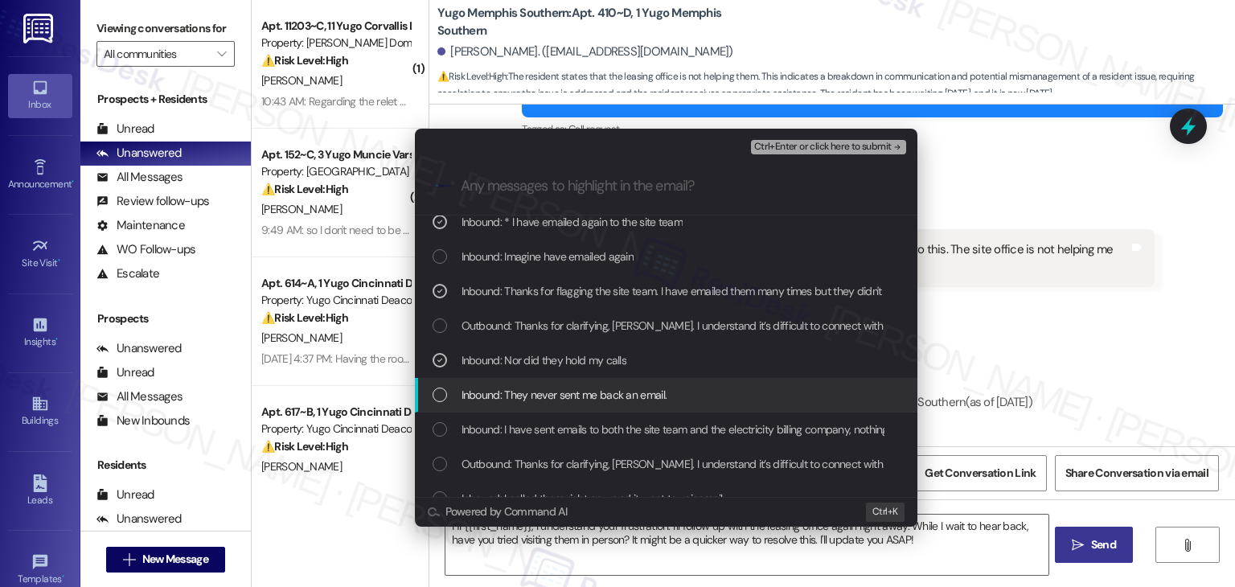
click at [441, 392] on div "List of options" at bounding box center [440, 395] width 14 height 14
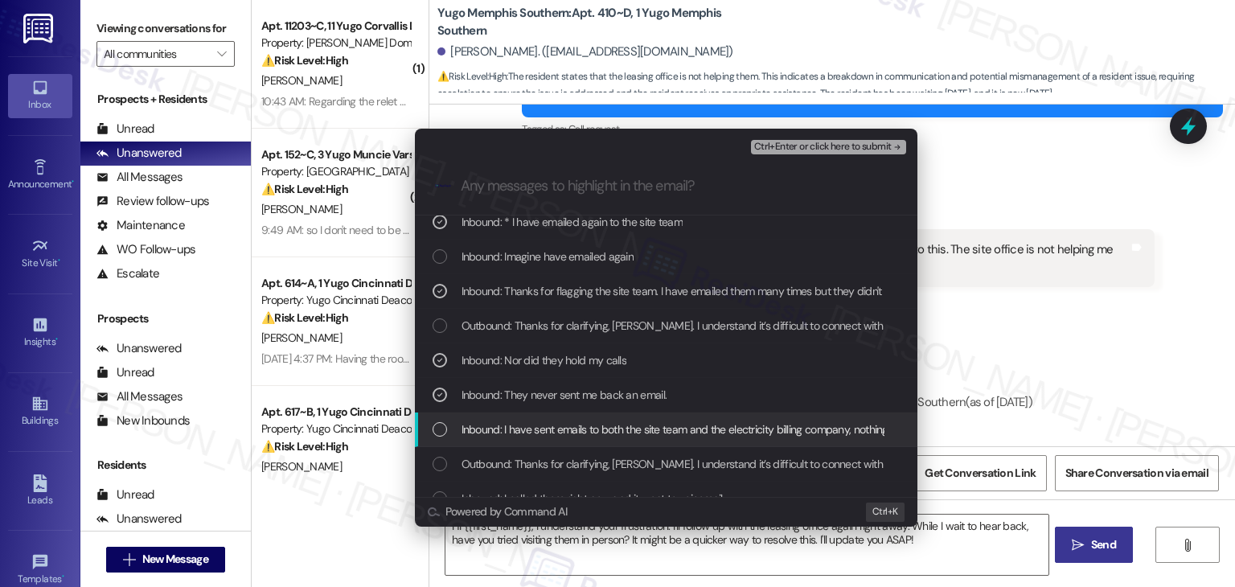
click at [440, 422] on div "List of options" at bounding box center [440, 429] width 14 height 14
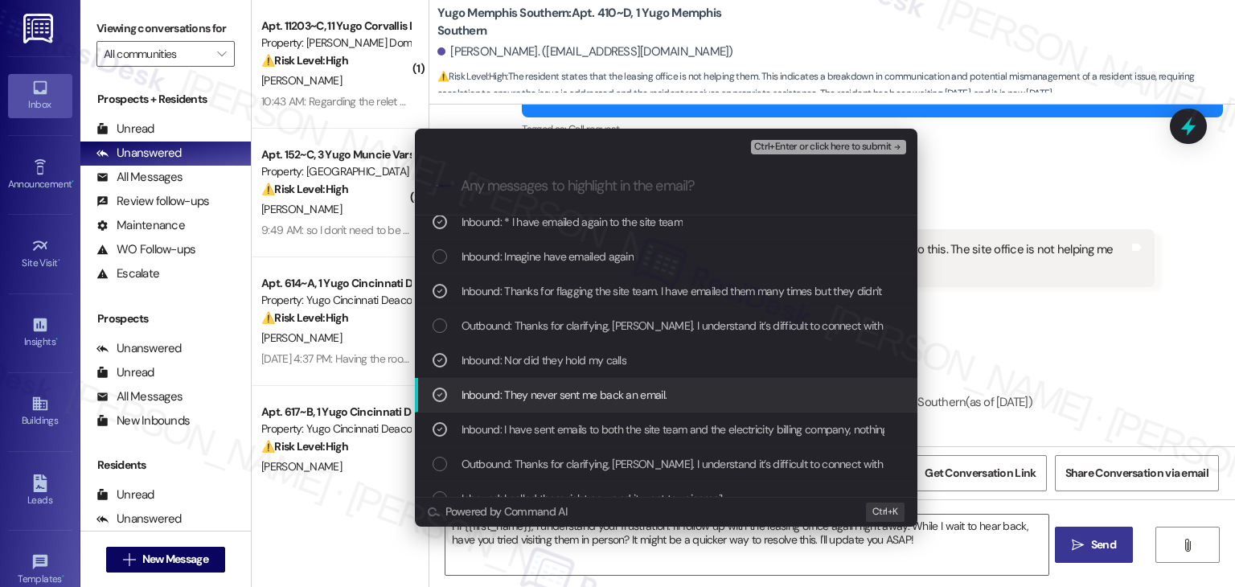
scroll to position [402, 0]
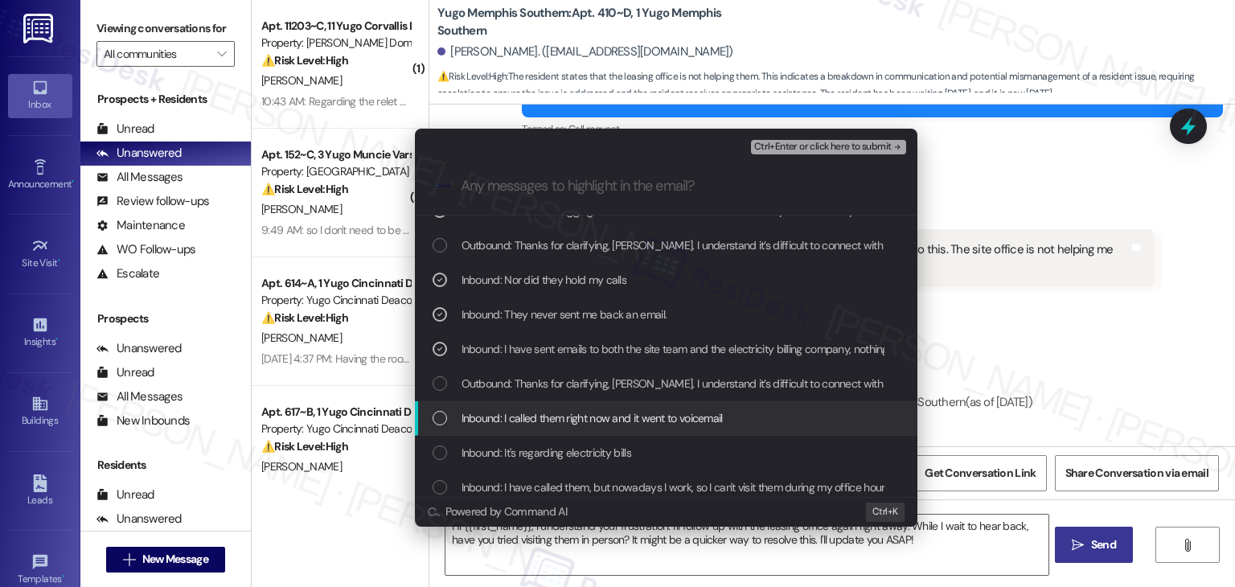
click at [438, 421] on div "List of options" at bounding box center [440, 418] width 14 height 14
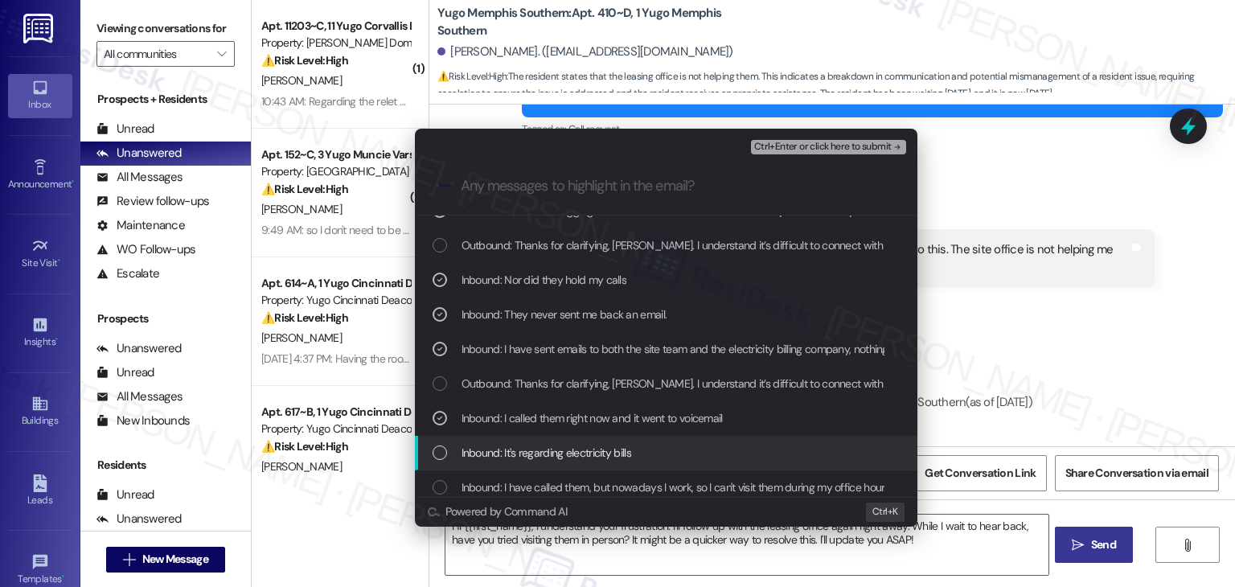
click at [434, 453] on div "List of options" at bounding box center [440, 453] width 14 height 14
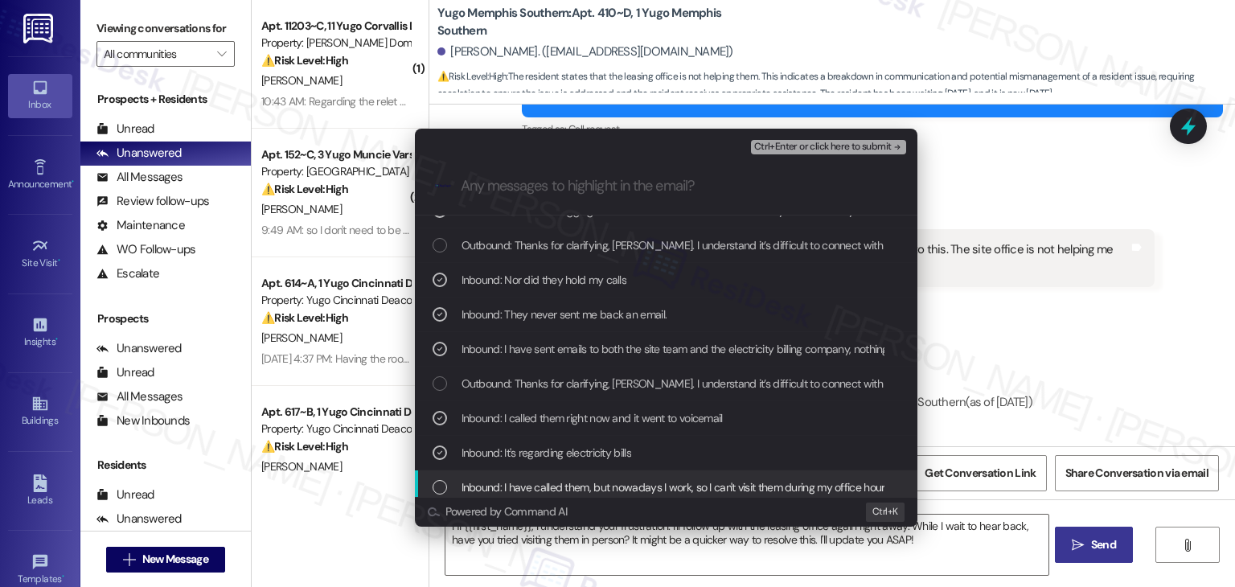
click at [439, 481] on div "List of options" at bounding box center [440, 487] width 14 height 14
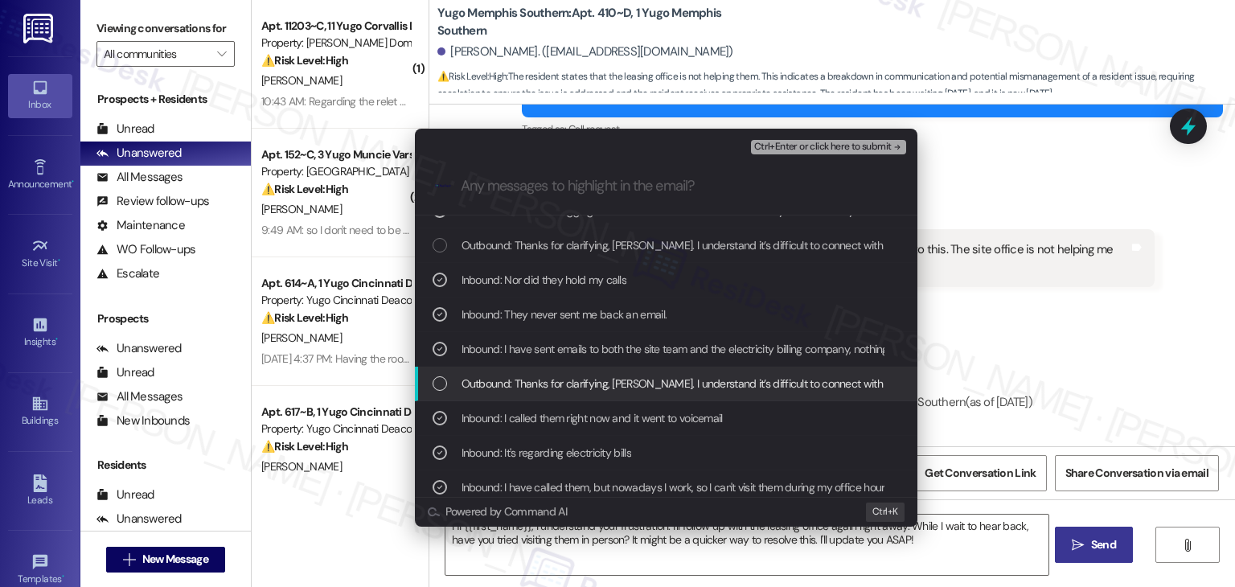
scroll to position [483, 0]
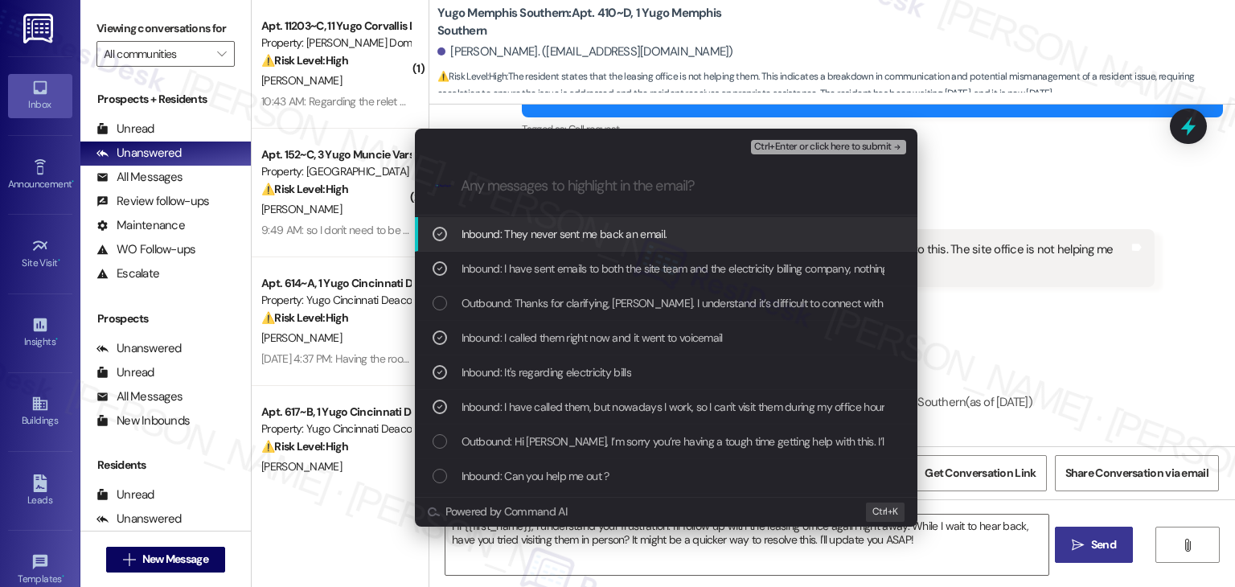
click at [850, 146] on span "Ctrl+Enter or click here to submit" at bounding box center [823, 147] width 138 height 11
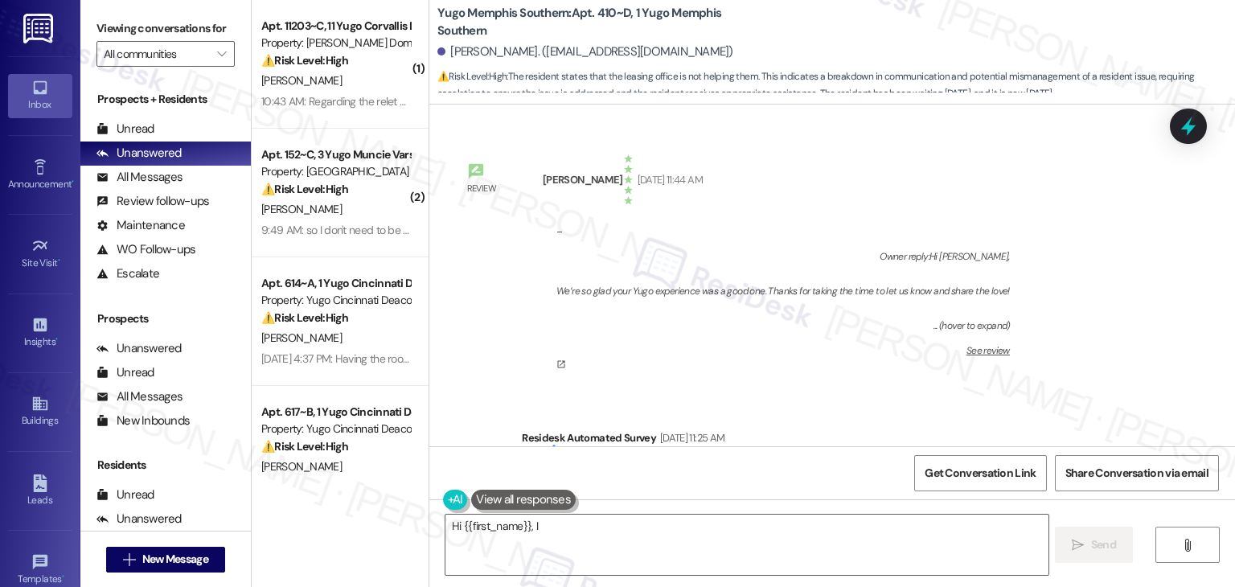
scroll to position [26424, 0]
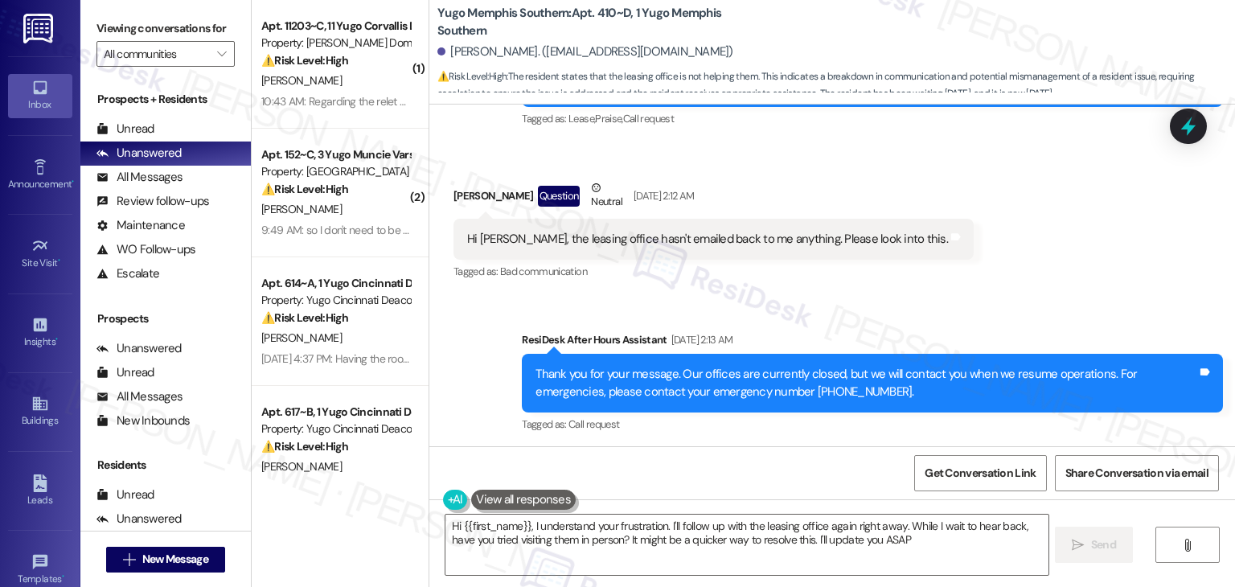
type textarea "Hi {{first_name}}, I understand your frustration. I'll follow up with the leasi…"
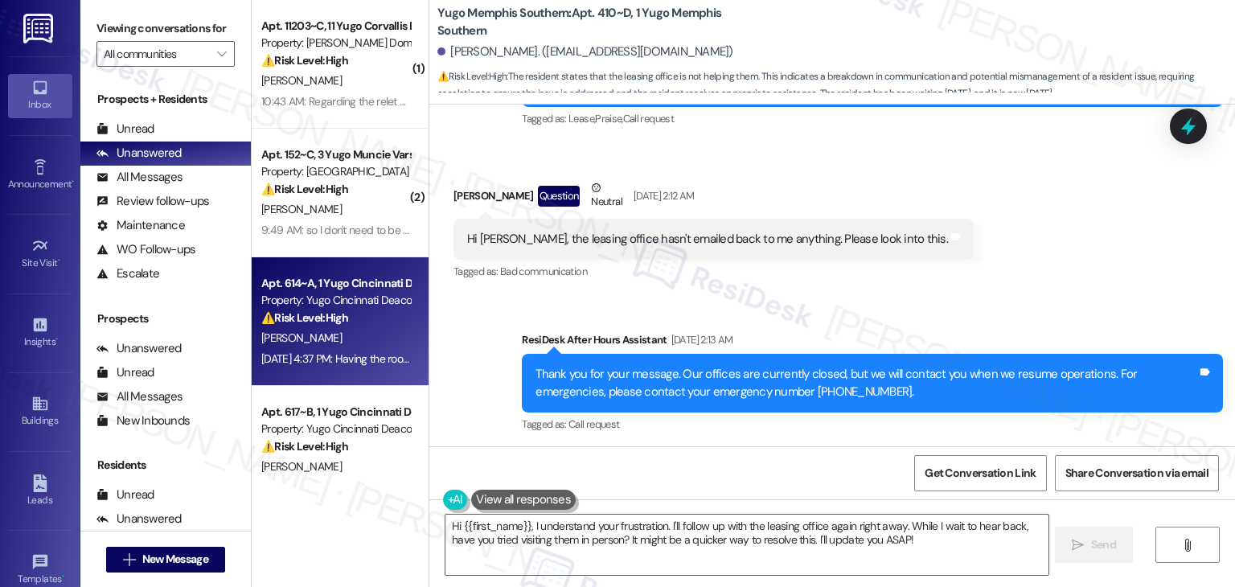
click at [305, 335] on div "K. Schoen" at bounding box center [336, 338] width 152 height 20
type textarea "Hi {{first_name}}, I understand your frustration. I'll follow up with the leasi…"
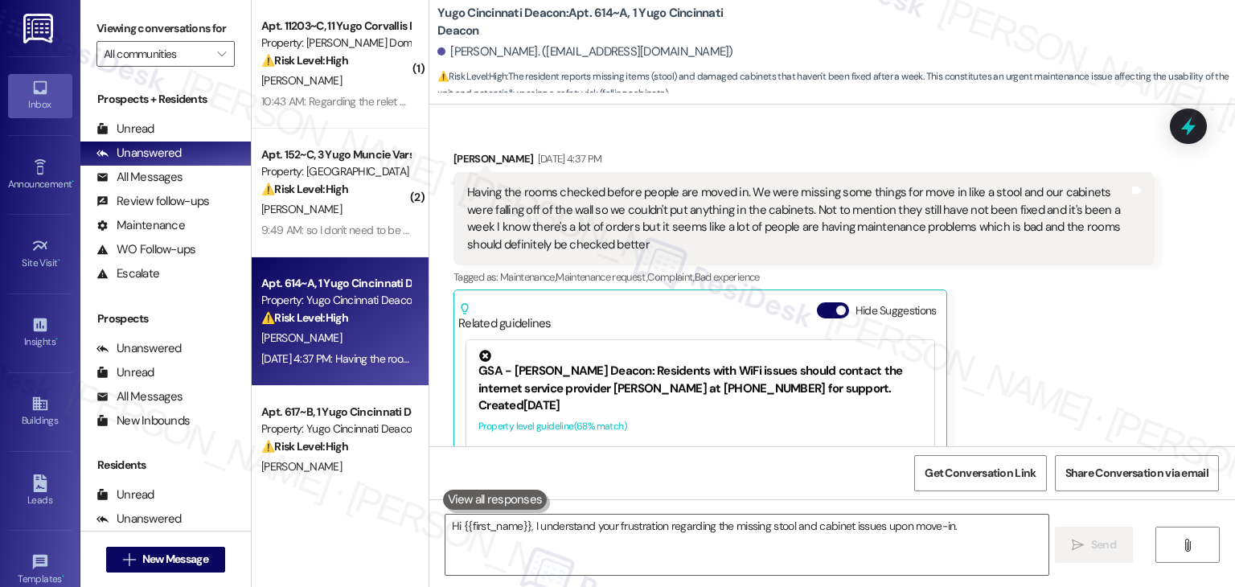
scroll to position [405, 0]
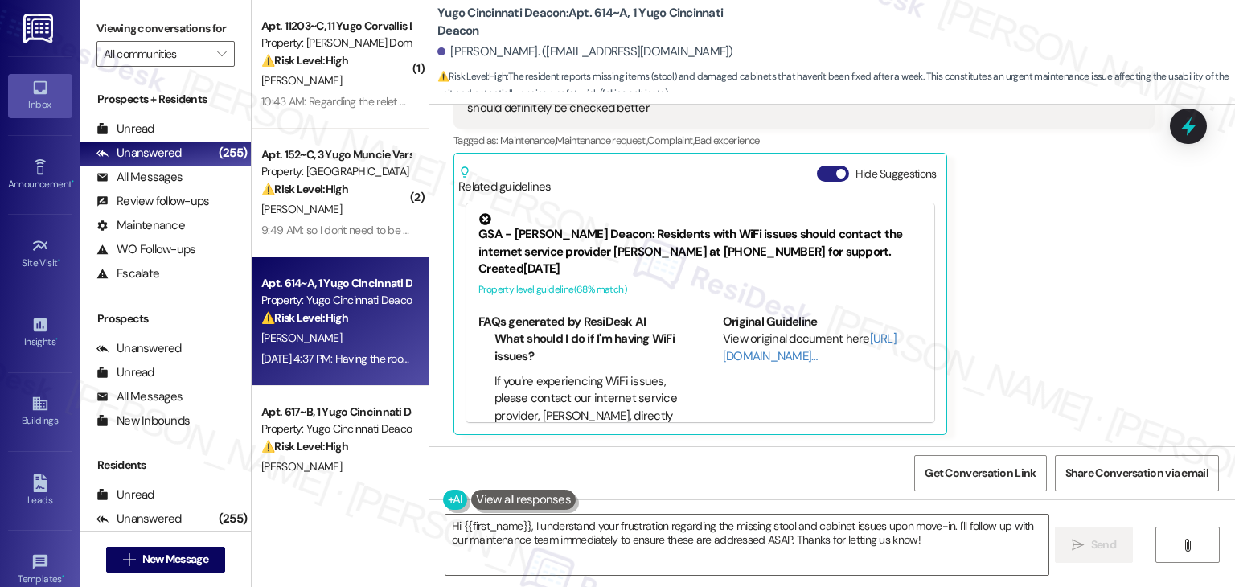
click at [817, 172] on button "Hide Suggestions" at bounding box center [833, 174] width 32 height 16
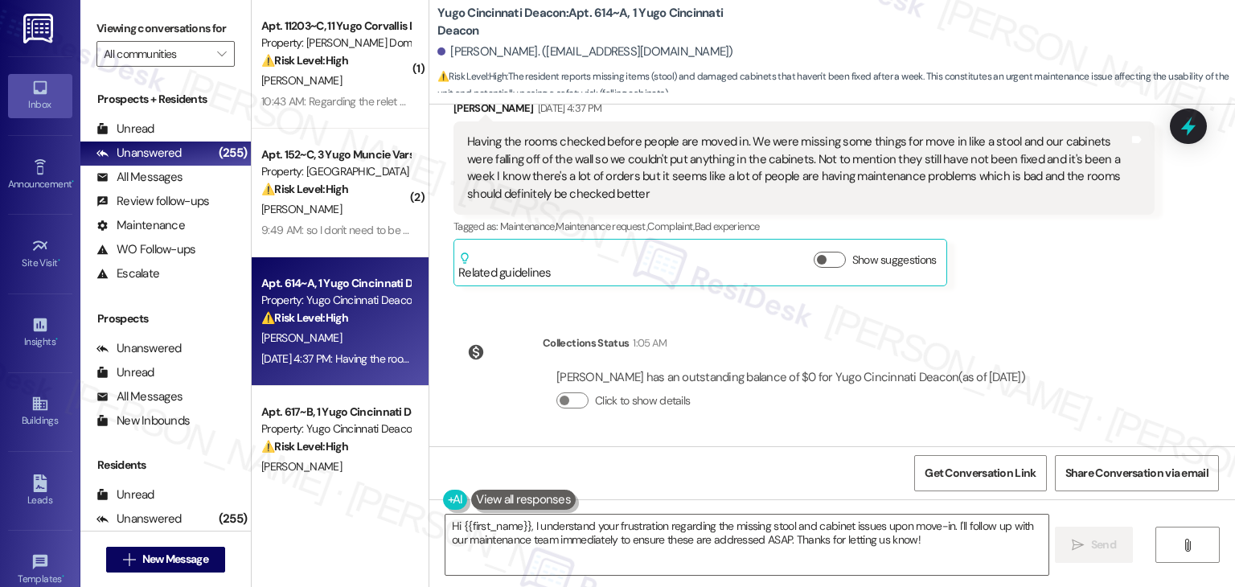
click at [1000, 291] on div "Received via SMS Kara Schoen Aug 22, 2025 at 4:37 PM Having the rooms checked b…" at bounding box center [804, 193] width 725 height 211
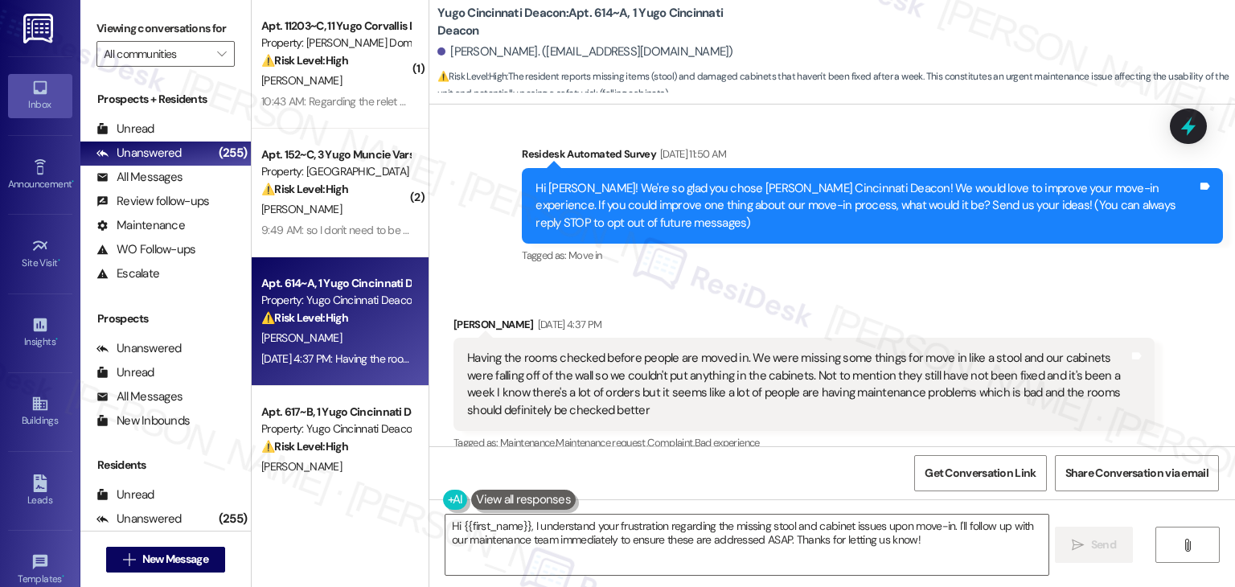
scroll to position [78, 0]
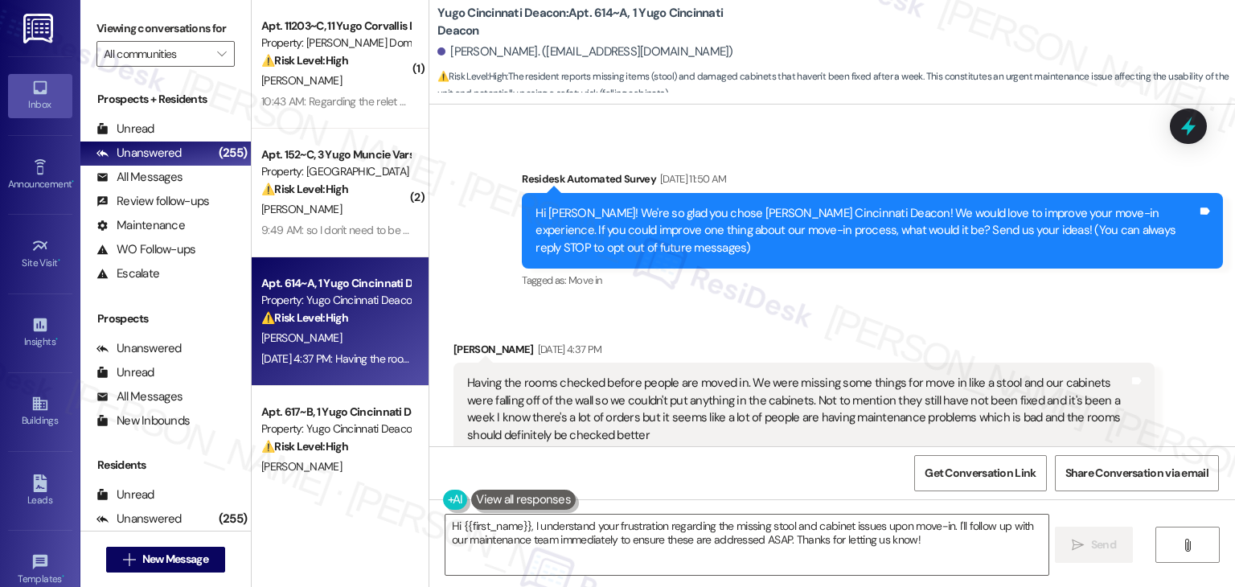
click at [931, 228] on div "Hi Kara! We're so glad you chose Yugo Cincinnati Deacon! We would love to impro…" at bounding box center [867, 230] width 662 height 51
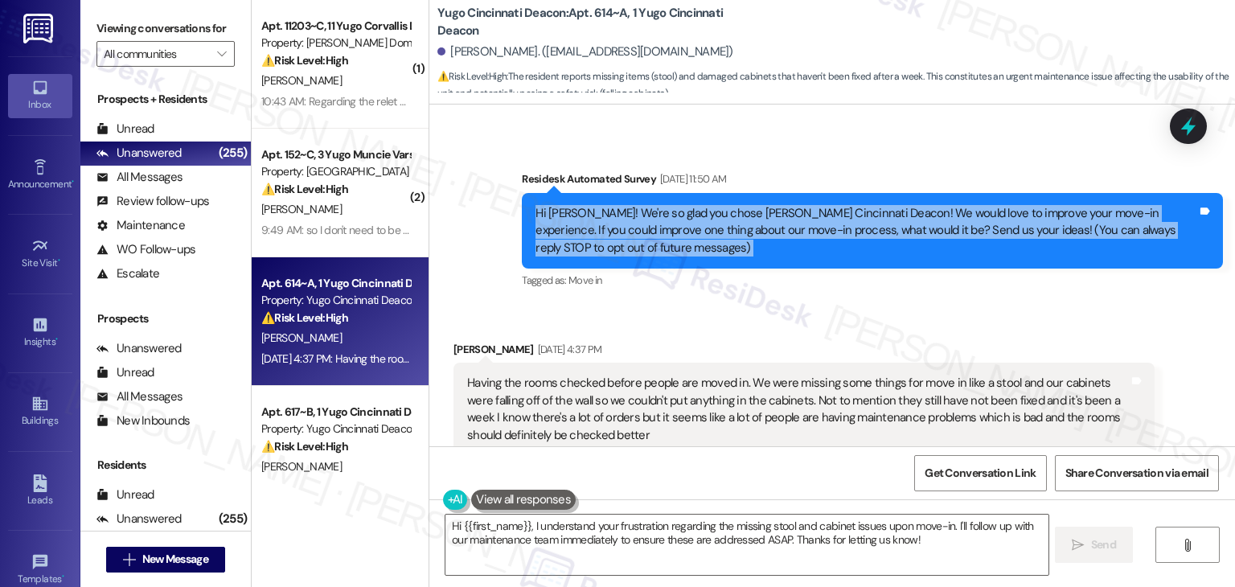
click at [931, 228] on div "Hi Kara! We're so glad you chose Yugo Cincinnati Deacon! We would love to impro…" at bounding box center [867, 230] width 662 height 51
copy div "Hi Kara! We're so glad you chose Yugo Cincinnati Deacon! We would love to impro…"
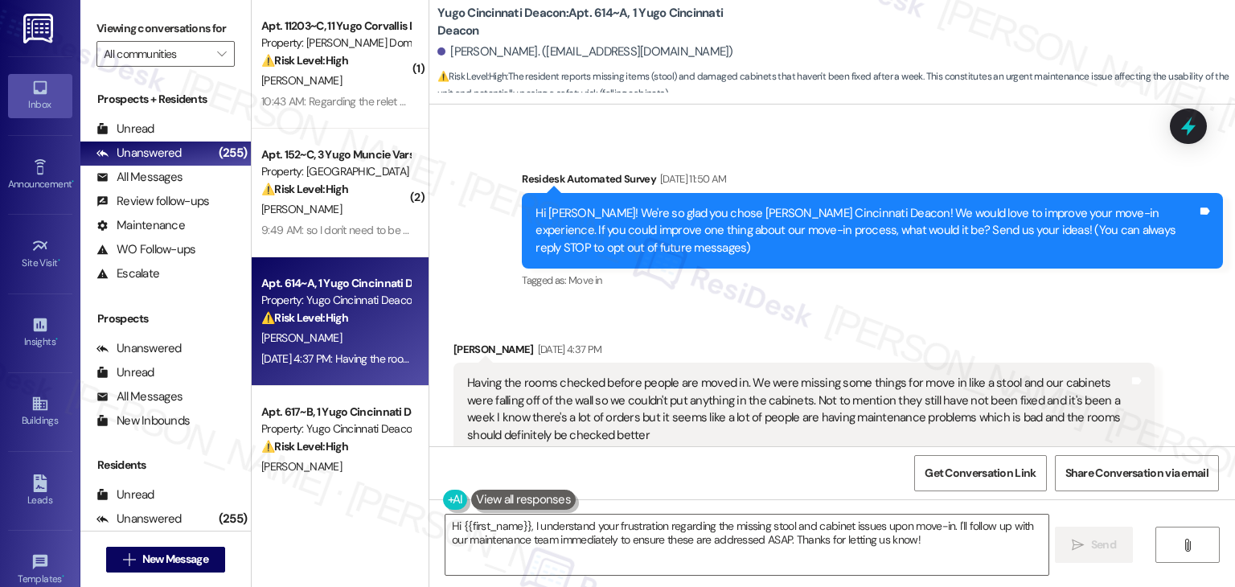
click at [596, 391] on div "Having the rooms checked before people are moved in. We were missing some thing…" at bounding box center [798, 409] width 662 height 69
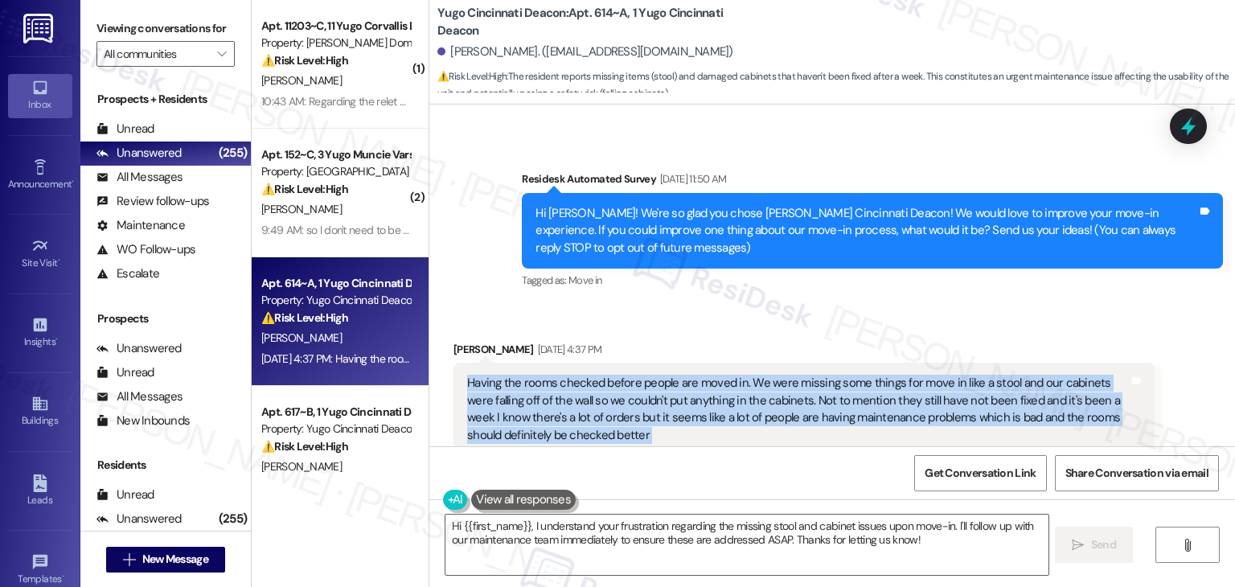
click at [596, 391] on div "Having the rooms checked before people are moved in. We were missing some thing…" at bounding box center [798, 409] width 662 height 69
copy div "Having the rooms checked before people are moved in. We were missing some thing…"
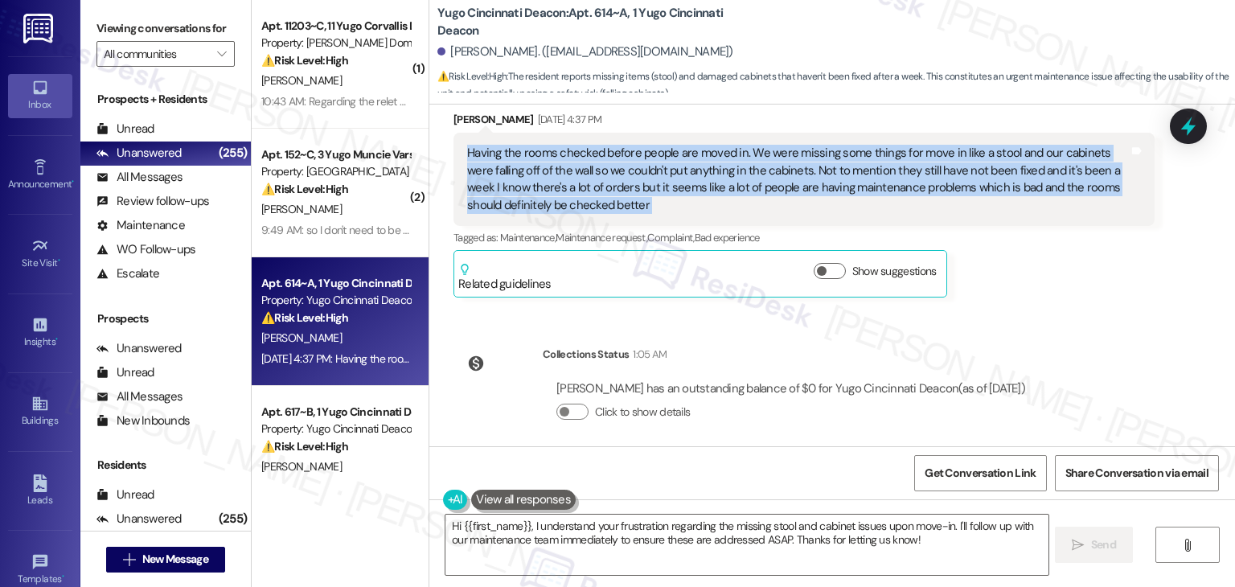
scroll to position [319, 0]
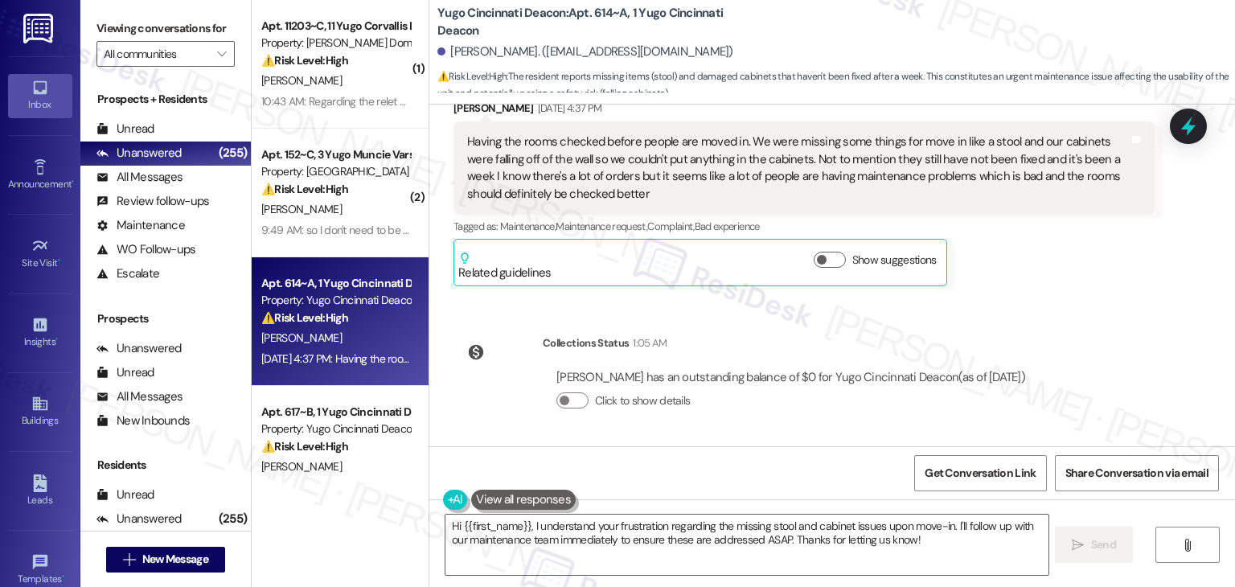
click at [1107, 348] on div "Lease started Aug 13, 2025 at 7:00 PM Survey, sent via SMS Residesk Automated S…" at bounding box center [832, 276] width 806 height 342
click at [1086, 286] on div "Received via SMS Kara Schoen Aug 22, 2025 at 4:37 PM Having the rooms checked b…" at bounding box center [804, 193] width 725 height 211
click at [1086, 287] on div "Received via SMS Kara Schoen Aug 22, 2025 at 4:37 PM Having the rooms checked b…" at bounding box center [804, 193] width 725 height 211
click at [1062, 326] on div "Lease started Aug 13, 2025 at 7:00 PM Survey, sent via SMS Residesk Automated S…" at bounding box center [832, 276] width 806 height 342
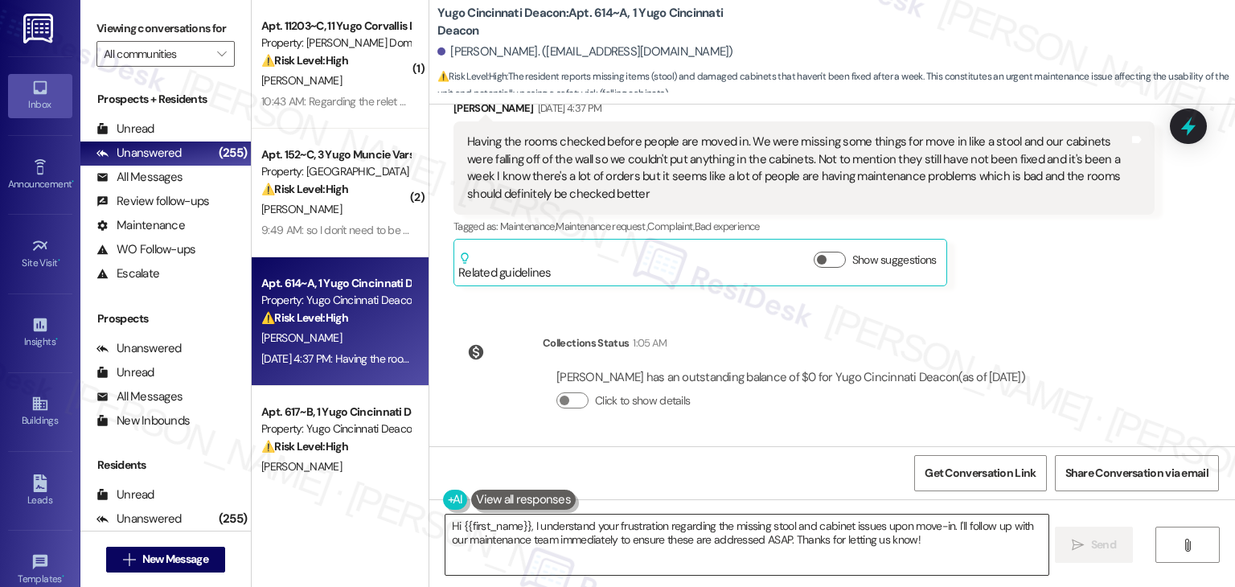
click at [648, 528] on textarea "Hi {{first_name}}, I understand your frustration regarding the missing stool an…" at bounding box center [747, 545] width 602 height 60
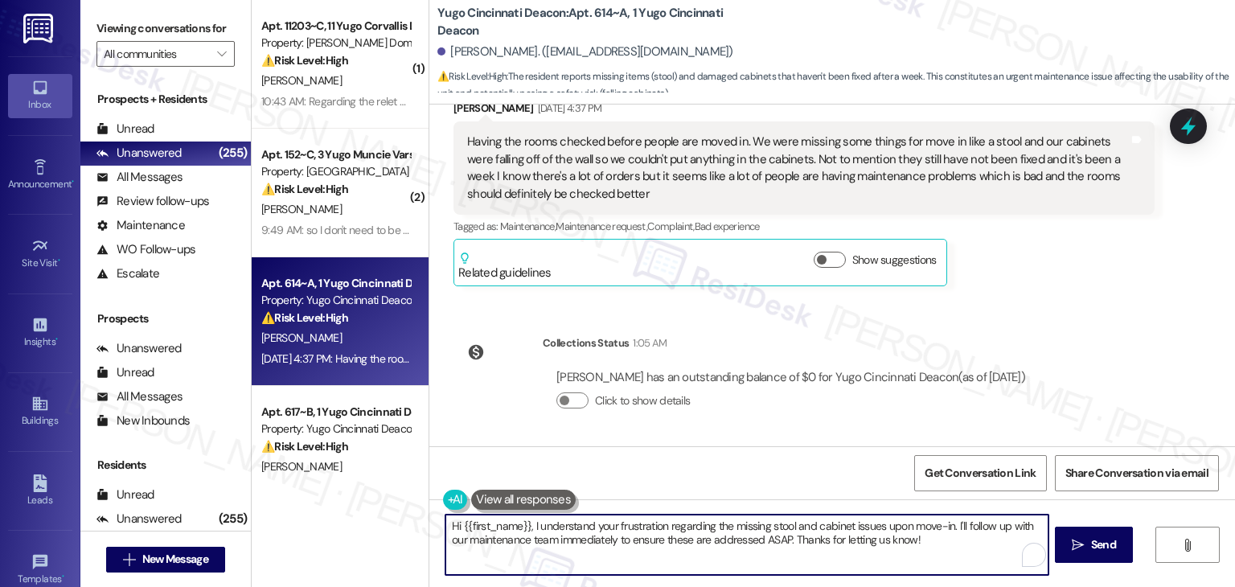
click at [648, 528] on textarea "Hi {{first_name}}, I understand your frustration regarding the missing stool an…" at bounding box center [747, 545] width 602 height 60
paste textarea "Kara, thank you so much for your feedback. I’m sorry to hear about the missing …"
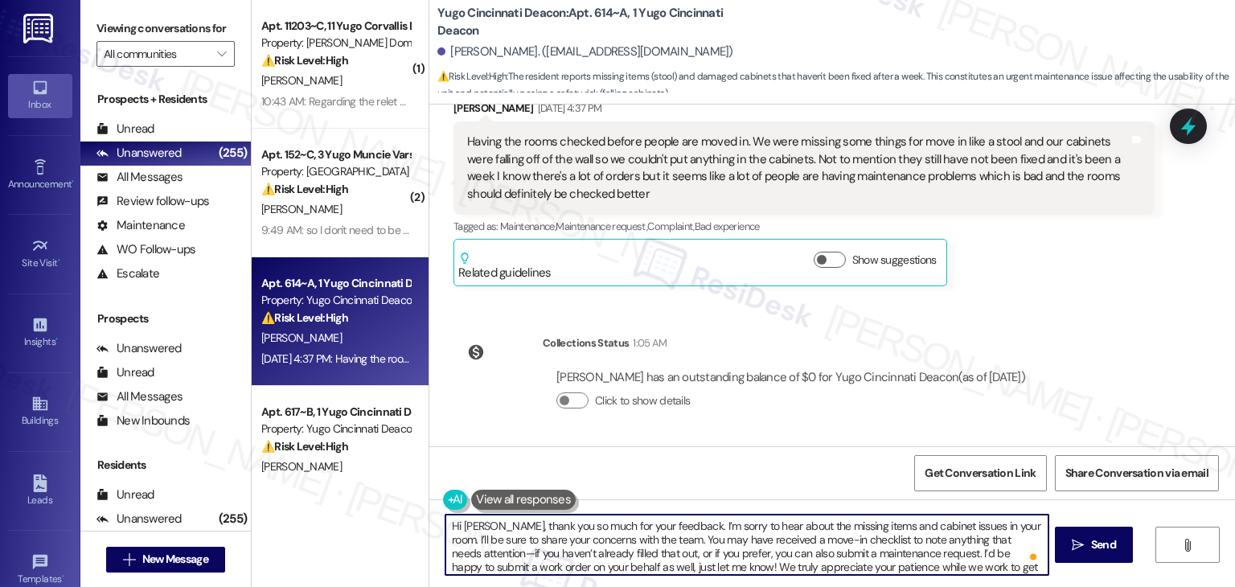
scroll to position [0, 0]
type textarea "Hi Kara, thank you so much for your feedback. I’m sorry to hear about the missi…"
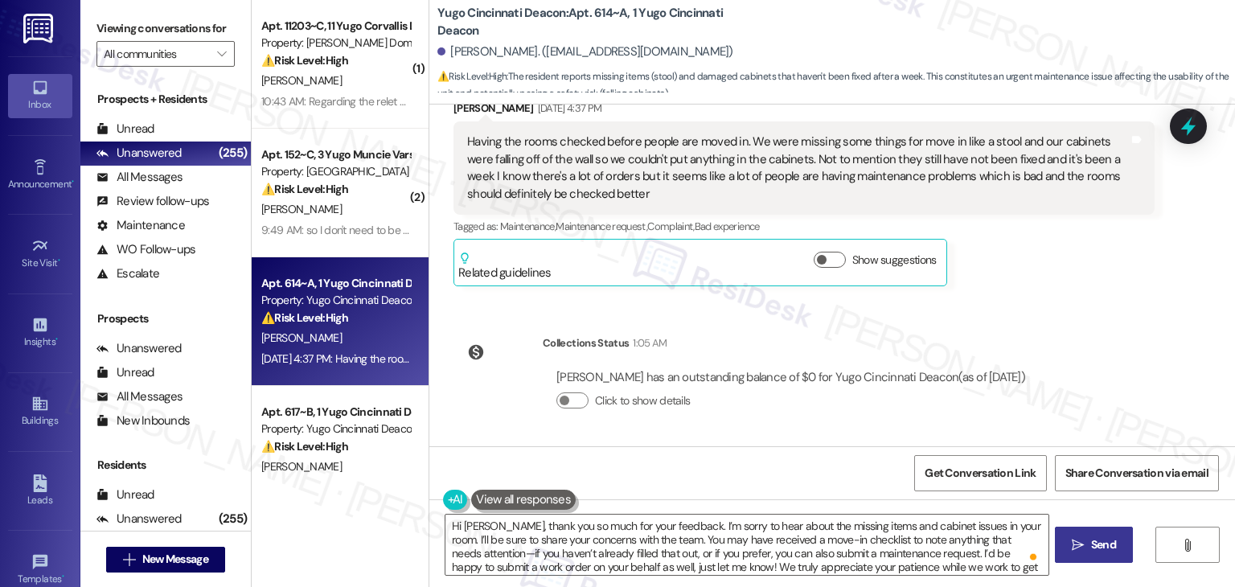
click at [1094, 547] on span "Send" at bounding box center [1103, 544] width 25 height 17
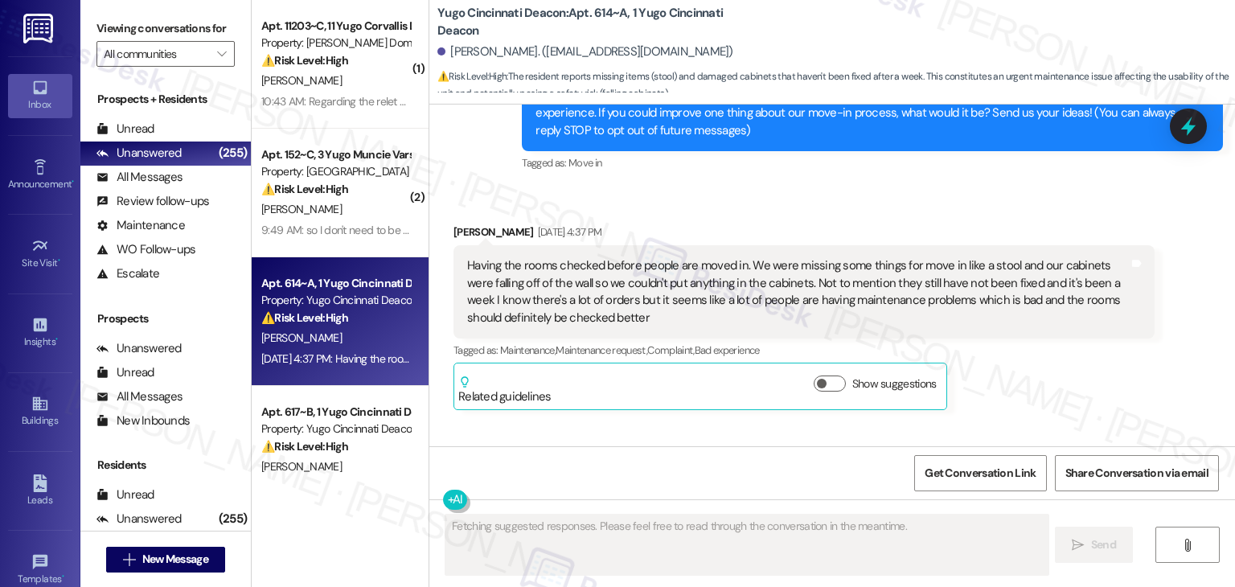
scroll to position [483, 0]
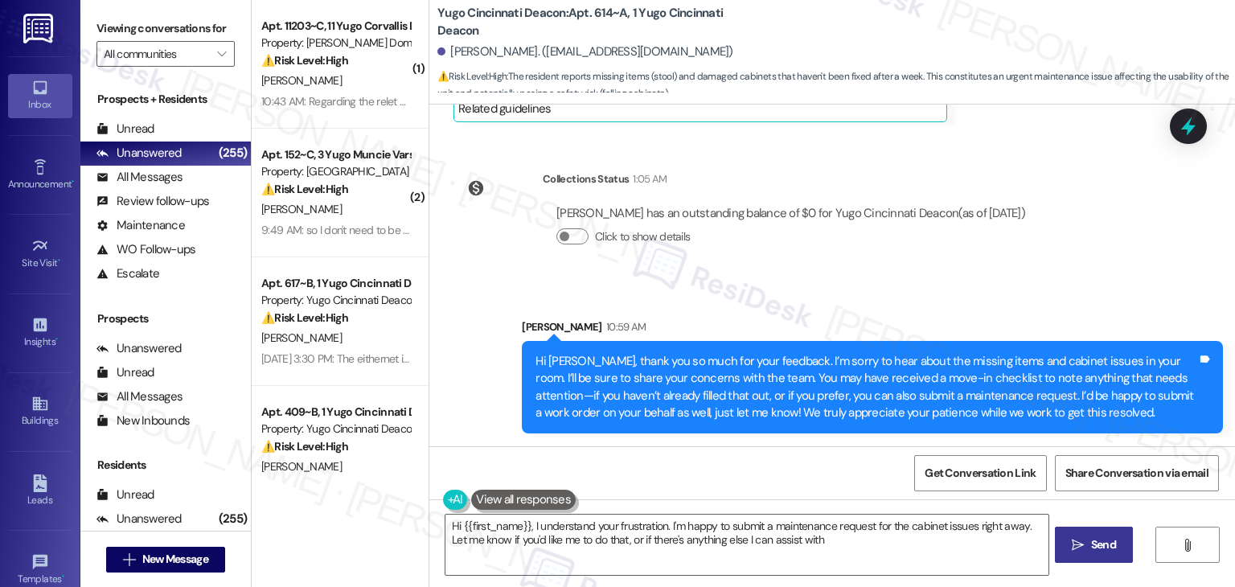
type textarea "Hi {{first_name}}, I understand your frustration. I'm happy to submit a mainten…"
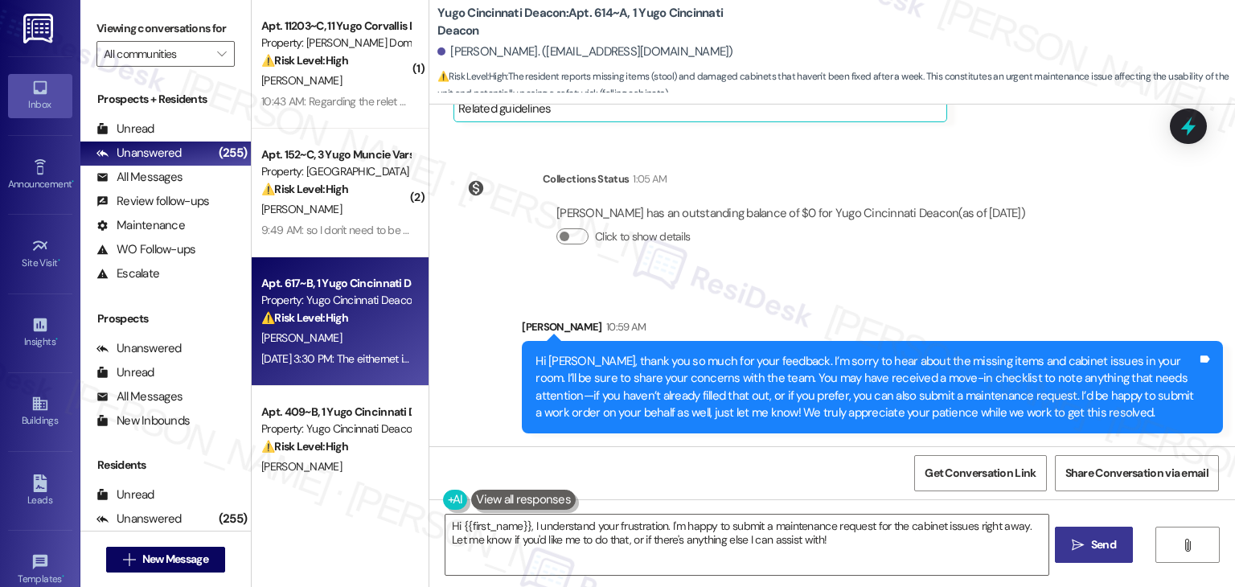
click at [316, 377] on div "Apt. 617~B, 1 Yugo Cincinnati Deacon Property: Yugo Cincinnati Deacon ⚠️ Risk L…" at bounding box center [340, 321] width 177 height 129
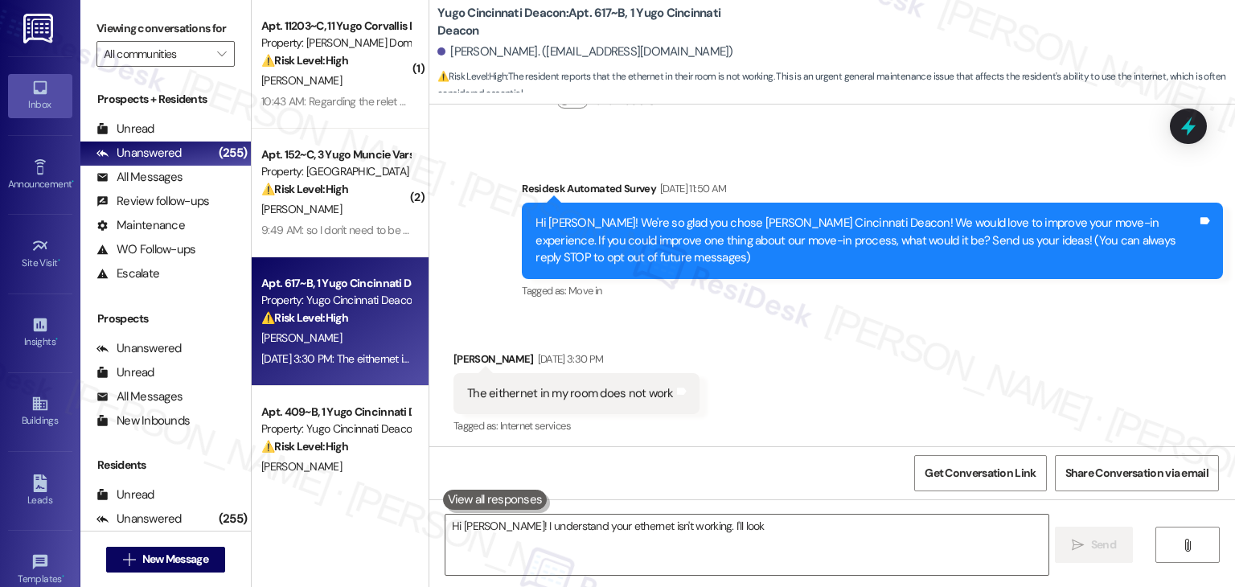
scroll to position [103, 0]
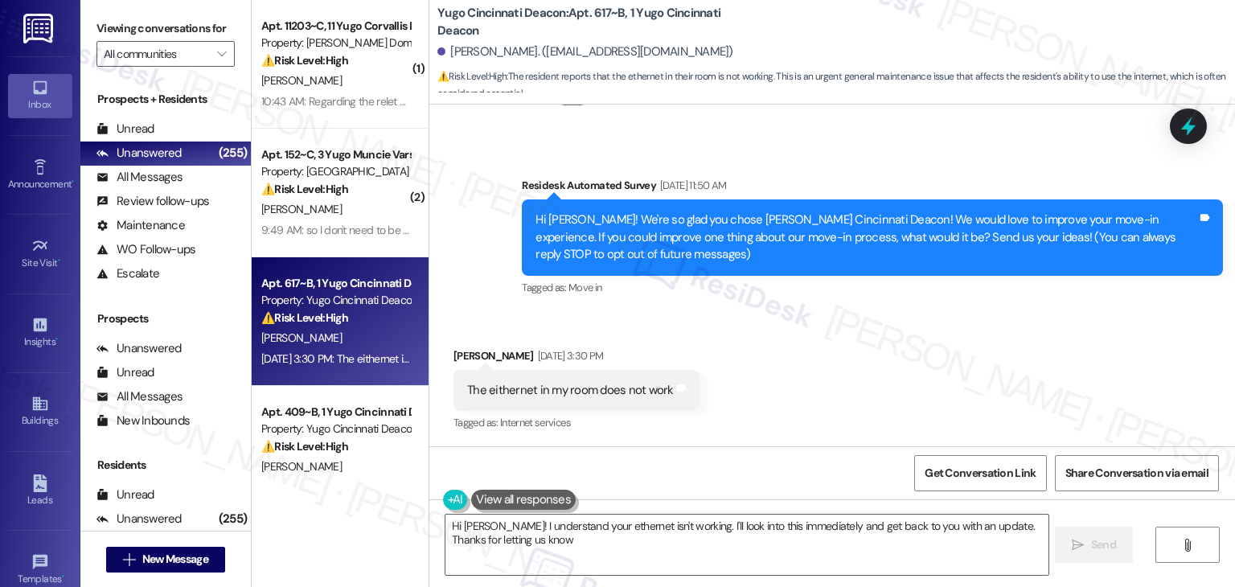
type textarea "Hi Zach! I understand your ethernet isn't working. I'll look into this immediat…"
click at [217, 55] on icon "" at bounding box center [221, 53] width 9 height 13
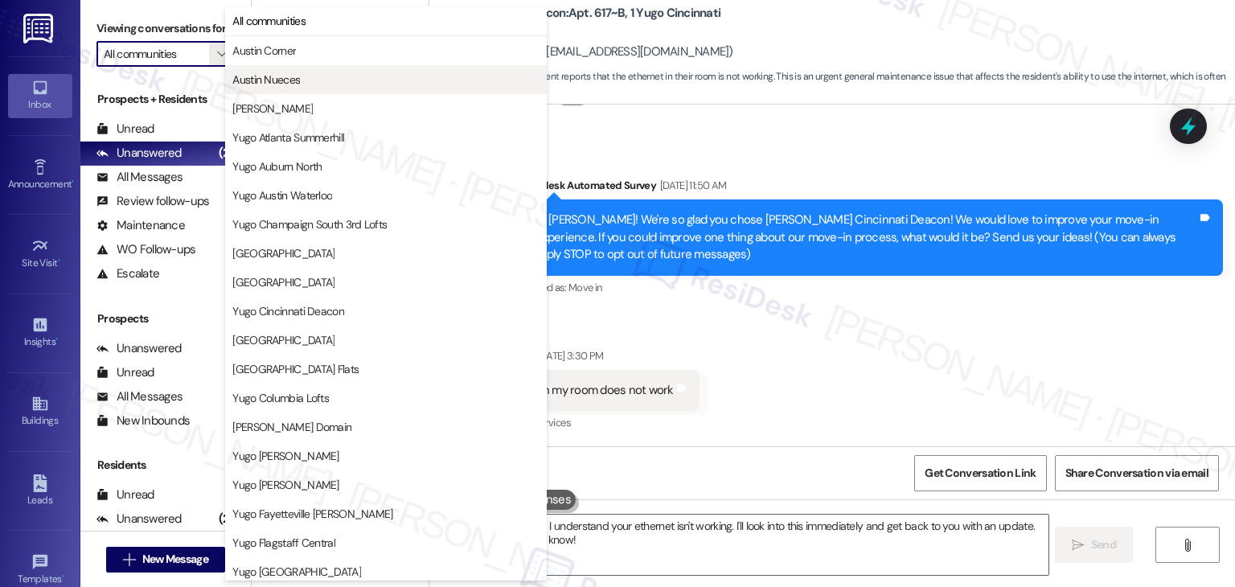
click at [349, 81] on span "Austin Nueces" at bounding box center [385, 80] width 307 height 16
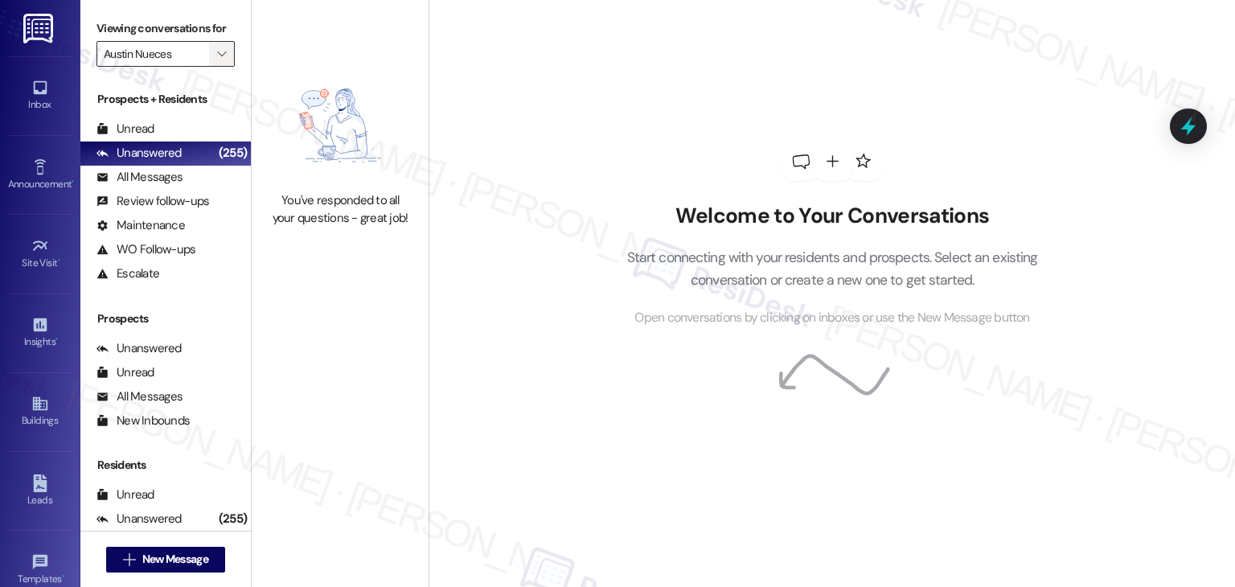
click at [217, 59] on icon "" at bounding box center [221, 53] width 9 height 13
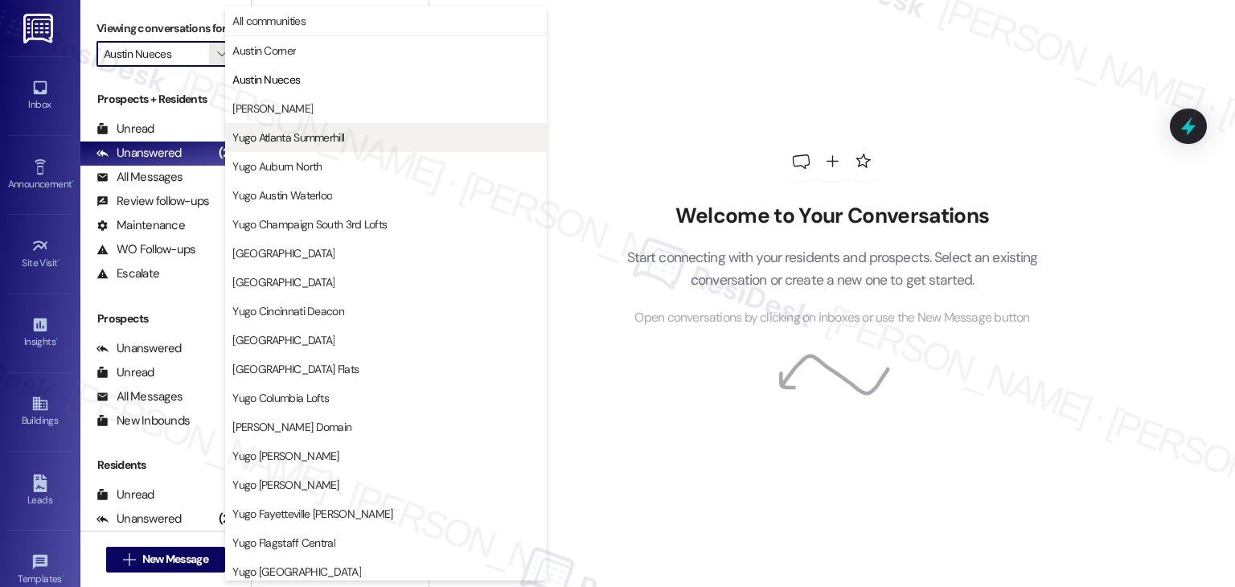
click at [278, 142] on span "Yugo Atlanta Summerhill" at bounding box center [288, 137] width 112 height 16
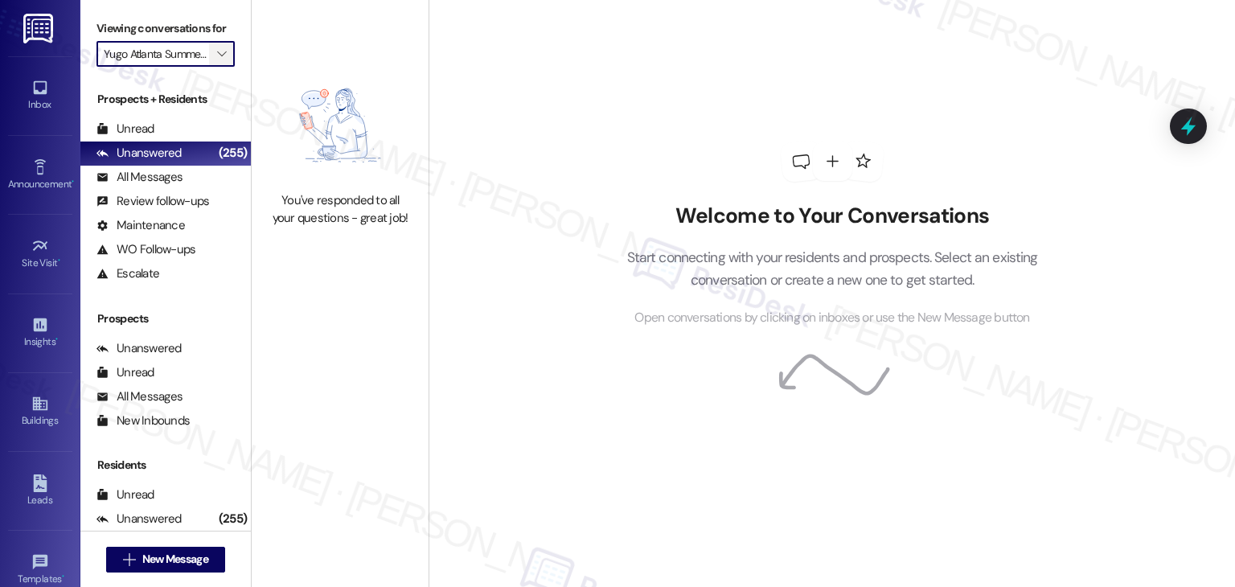
click at [221, 58] on button "" at bounding box center [222, 54] width 26 height 26
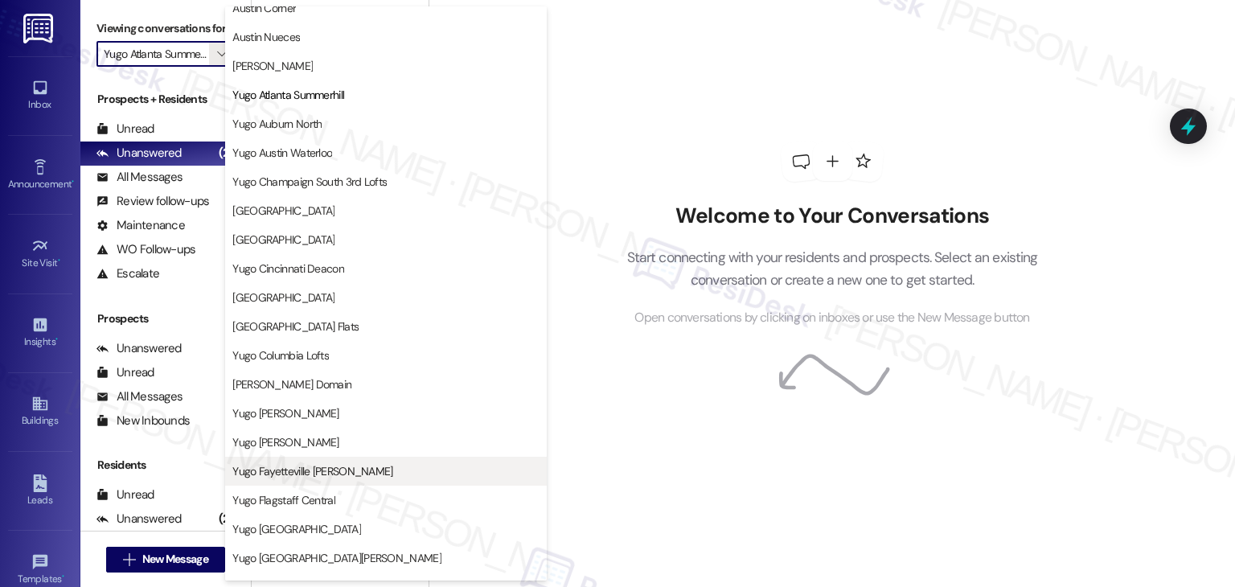
scroll to position [80, 0]
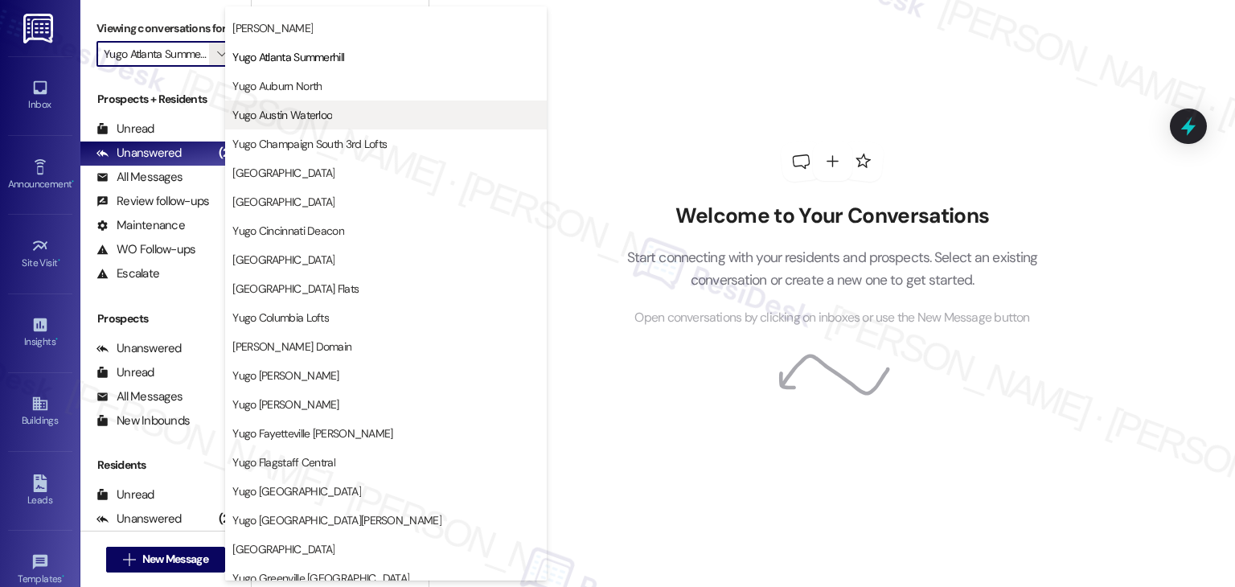
click at [289, 117] on span "Yugo Austin Waterloo" at bounding box center [282, 115] width 100 height 16
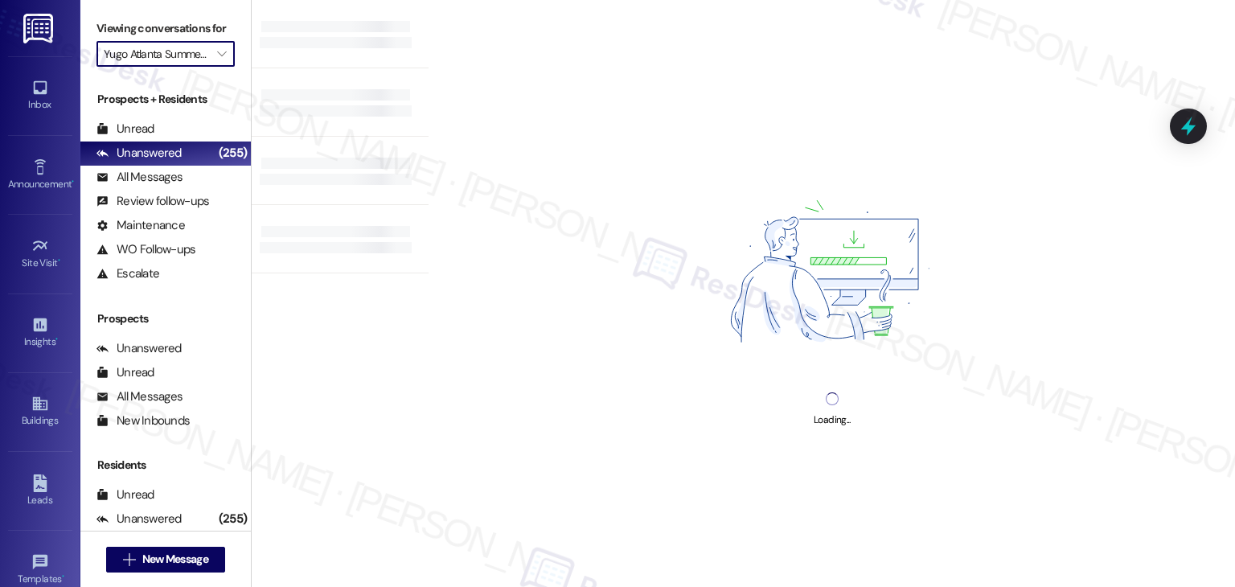
type input "Yugo Austin Waterloo"
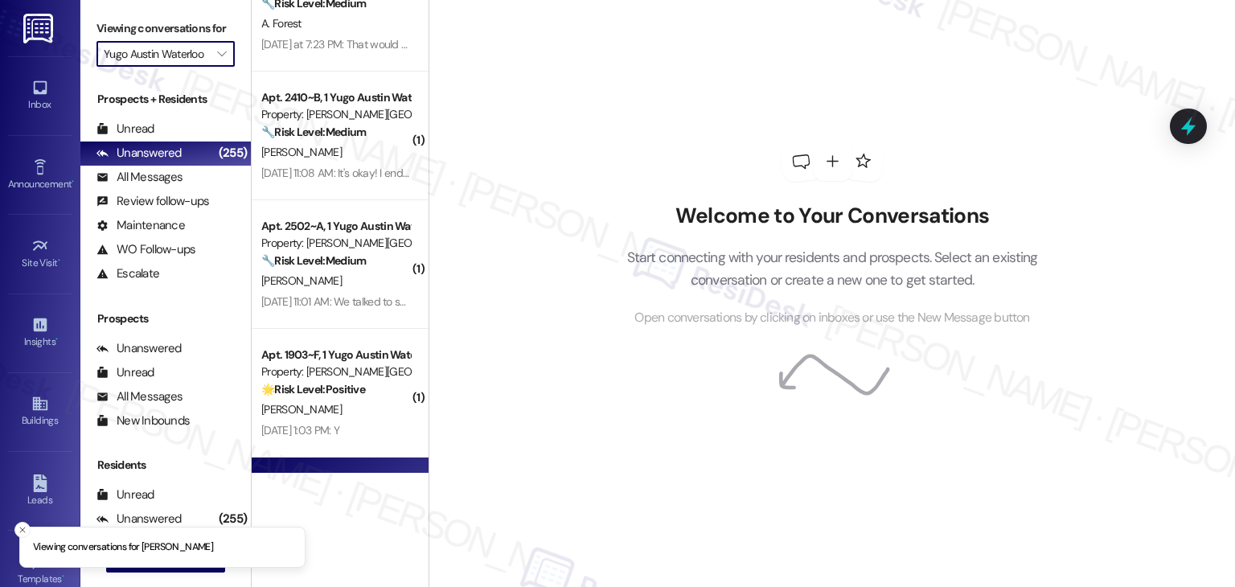
scroll to position [10, 0]
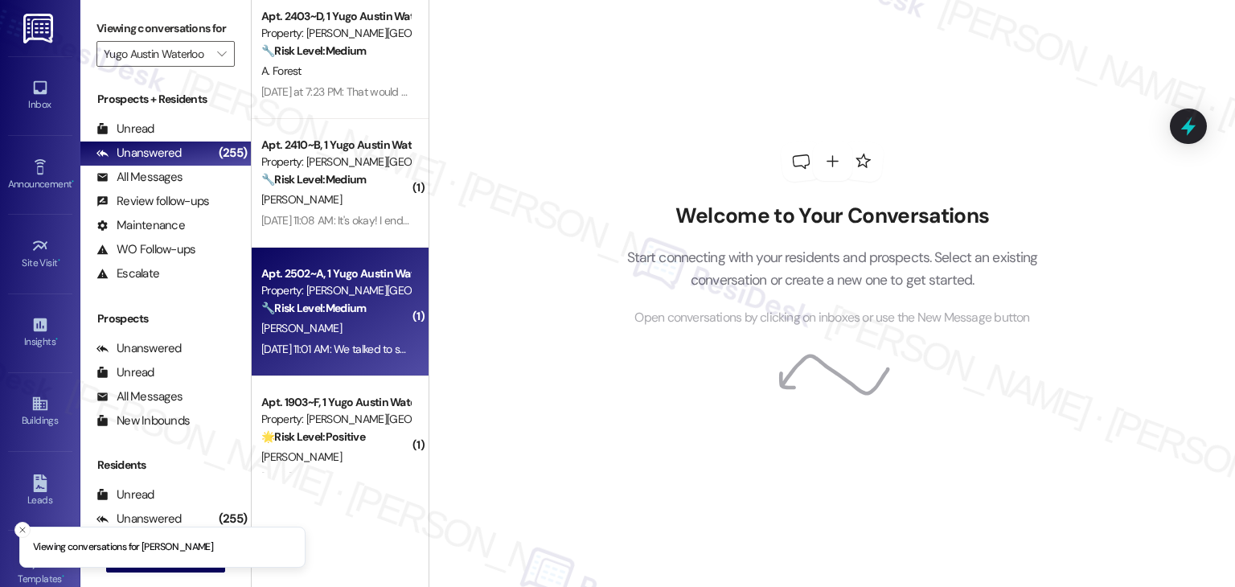
click at [348, 348] on div "Aug 21, 2025 at 11:01 AM: We talked to someone about possibly giving us back on…" at bounding box center [896, 349] width 1270 height 14
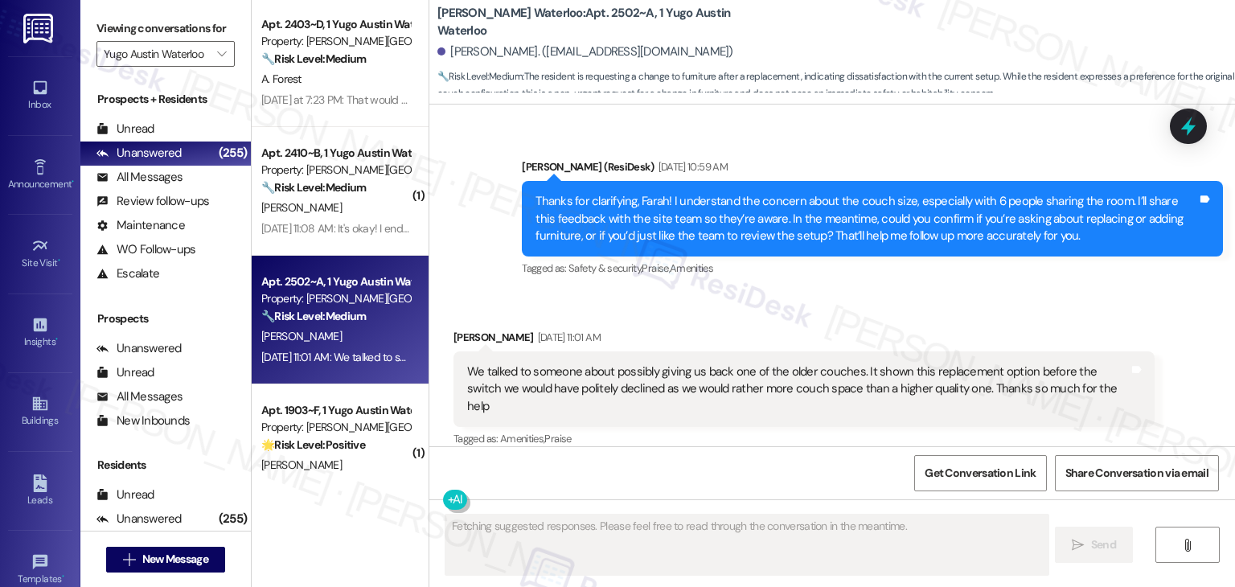
scroll to position [0, 0]
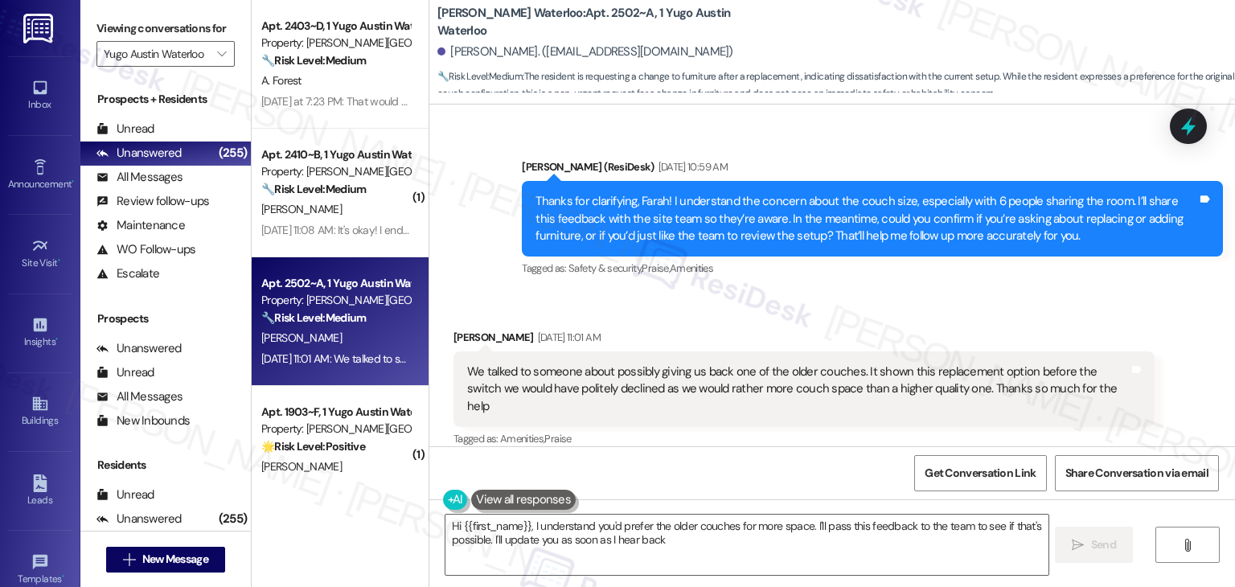
type textarea "Hi {{first_name}}, I understand you'd prefer the older couches for more space. …"
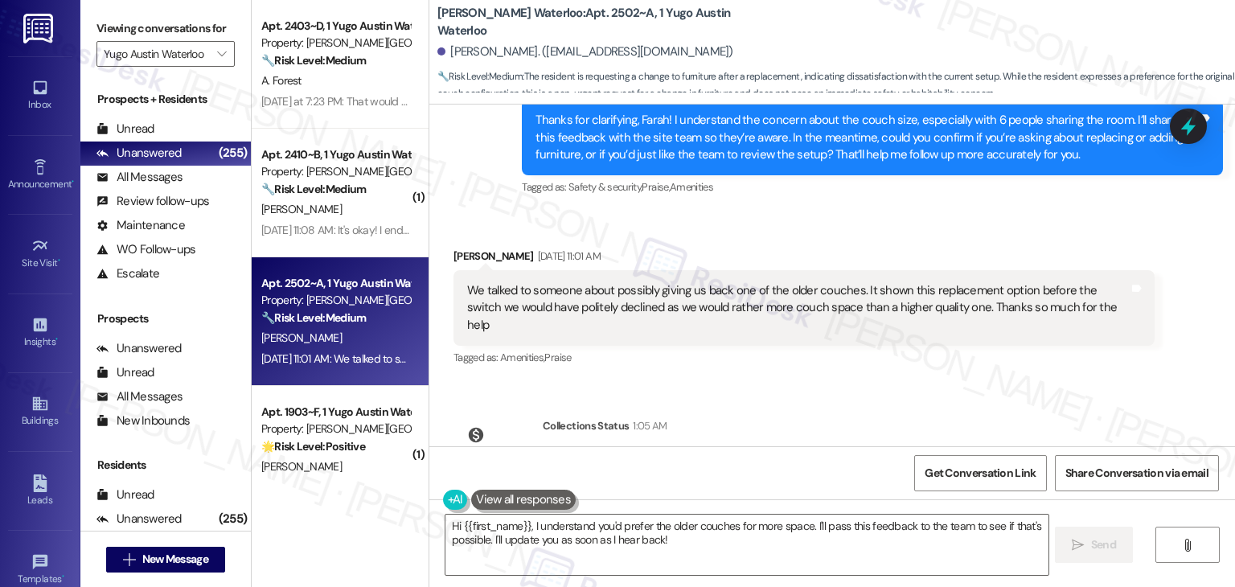
scroll to position [3613, 0]
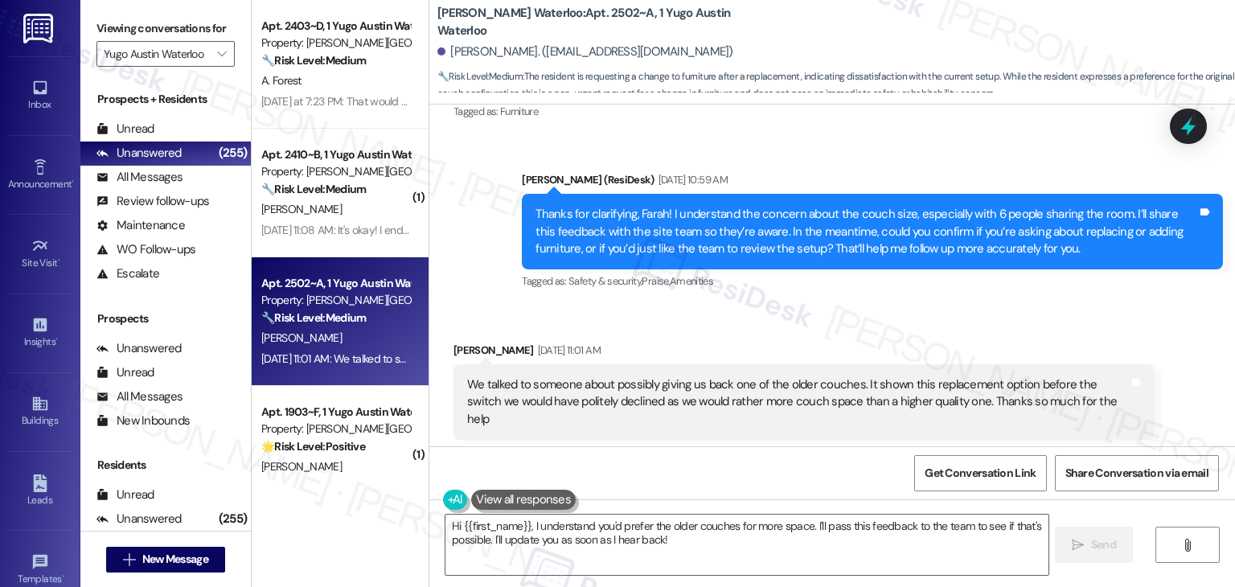
click at [721, 240] on div "Thanks for clarifying, Farah! I understand the concern about the couch size, es…" at bounding box center [867, 231] width 662 height 51
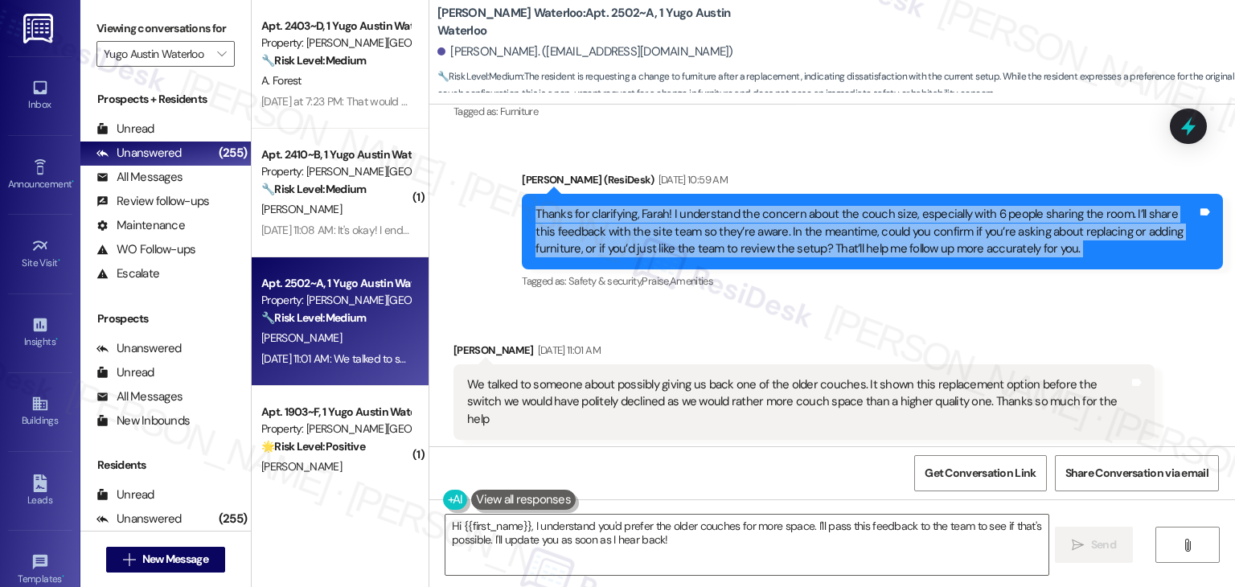
click at [721, 240] on div "Thanks for clarifying, Farah! I understand the concern about the couch size, es…" at bounding box center [867, 231] width 662 height 51
copy div "Thanks for clarifying, Farah! I understand the concern about the couch size, es…"
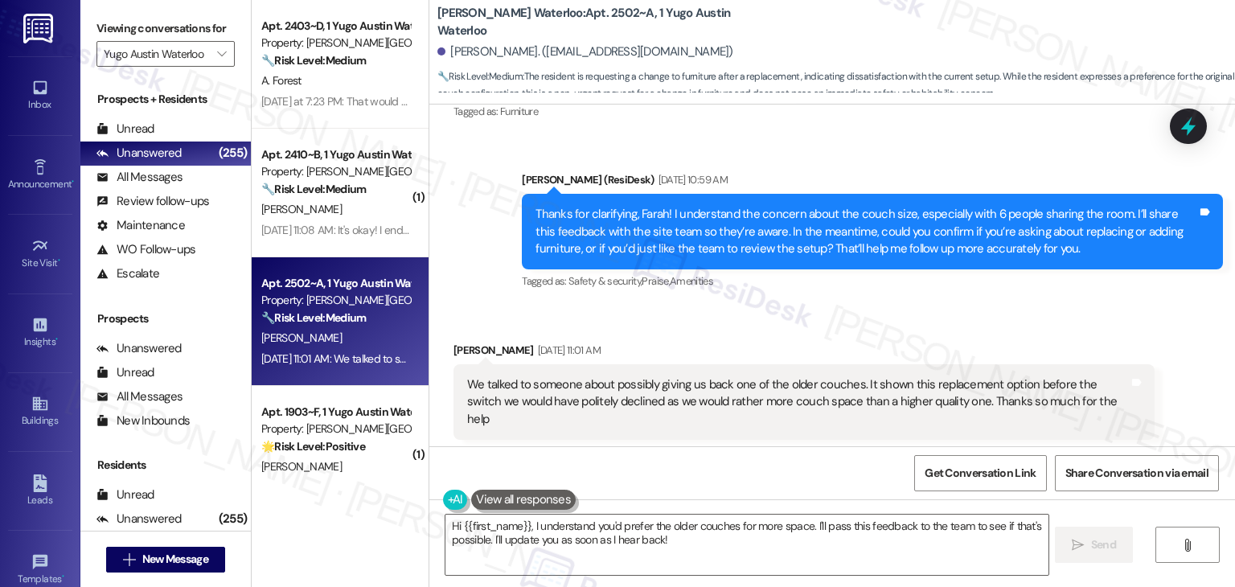
click at [695, 400] on div "We talked to someone about possibly giving us back one of the older couches. It…" at bounding box center [798, 401] width 662 height 51
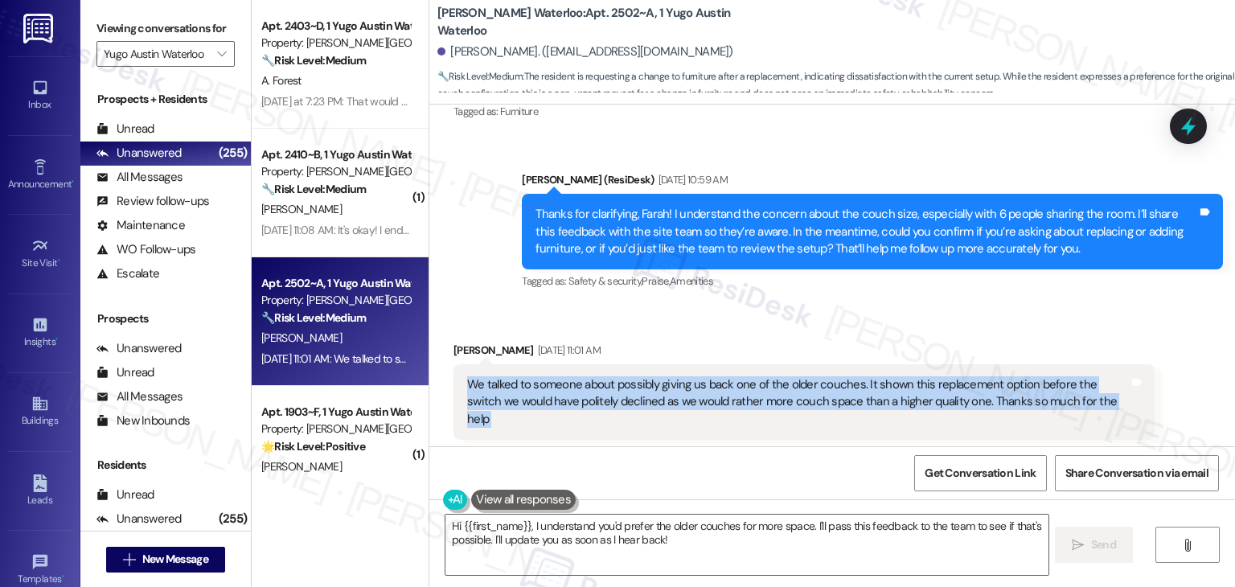
click at [695, 400] on div "We talked to someone about possibly giving us back one of the older couches. It…" at bounding box center [798, 401] width 662 height 51
copy div "We talked to someone about possibly giving us back one of the older couches. It…"
click at [684, 532] on textarea "Hi {{first_name}}, I understand you'd prefer the older couches for more space. …" at bounding box center [747, 545] width 602 height 60
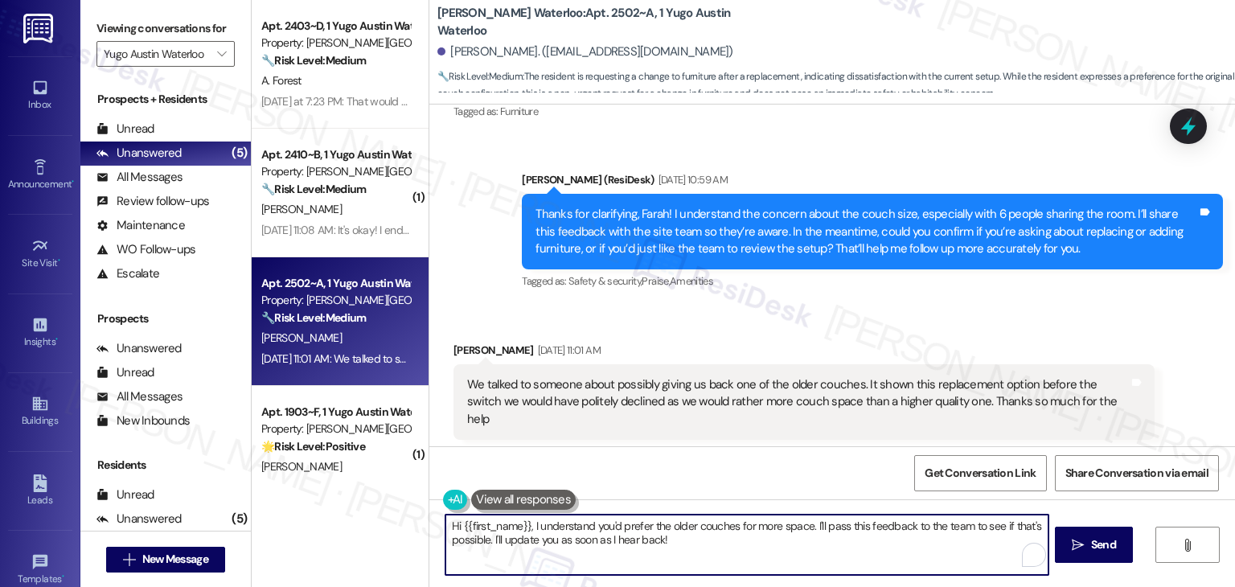
click at [685, 538] on textarea "Hi {{first_name}}, I understand you'd prefer the older couches for more space. …" at bounding box center [747, 545] width 602 height 60
click at [930, 321] on div "Received via SMS Farah Goldman Aug 21, 2025 at 11:01 AM We talked to someone ab…" at bounding box center [832, 391] width 806 height 170
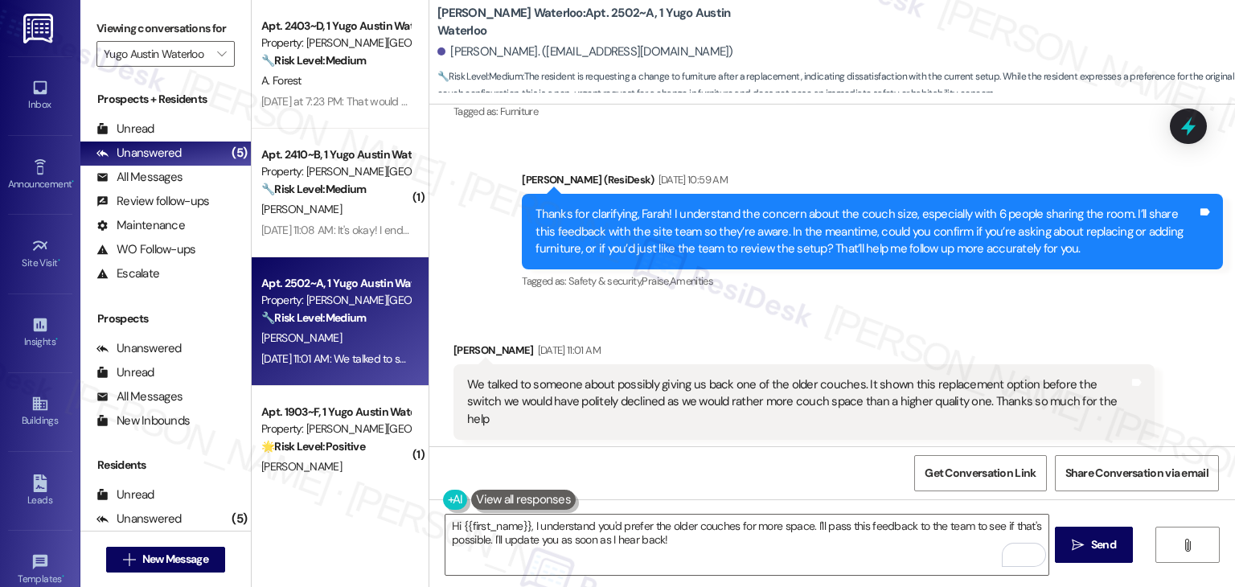
click at [930, 321] on div "Received via SMS Farah Goldman Aug 21, 2025 at 11:01 AM We talked to someone ab…" at bounding box center [832, 391] width 806 height 170
click at [931, 318] on div "Received via SMS Farah Goldman Aug 21, 2025 at 11:01 AM We talked to someone ab…" at bounding box center [832, 391] width 806 height 170
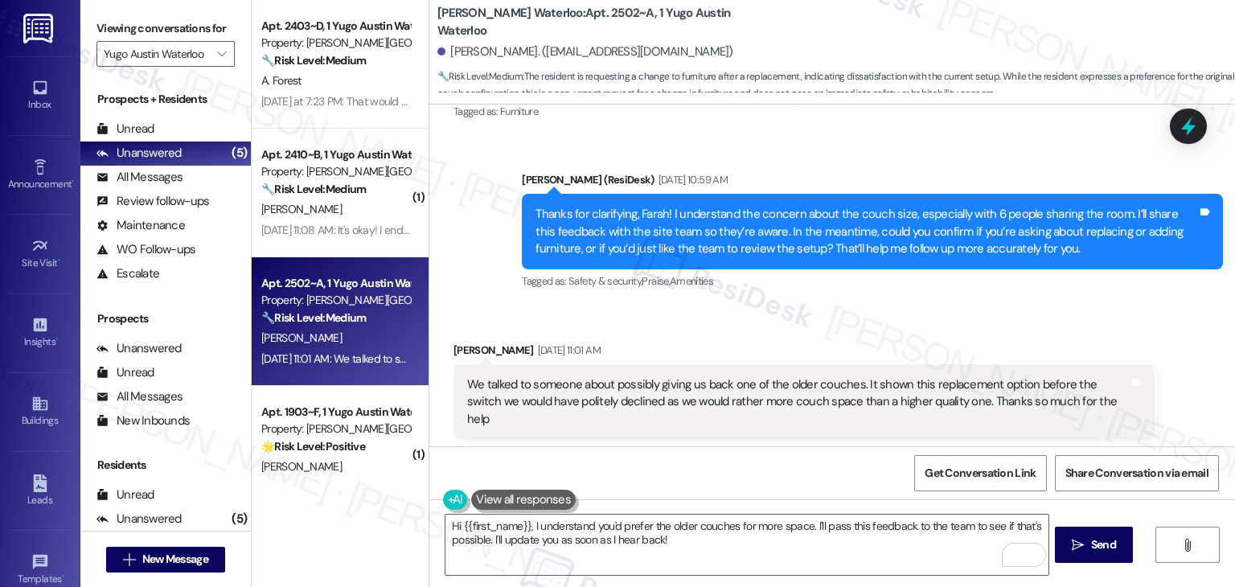
click at [933, 314] on div "Received via SMS Farah Goldman Aug 21, 2025 at 11:01 AM We talked to someone ab…" at bounding box center [832, 391] width 806 height 170
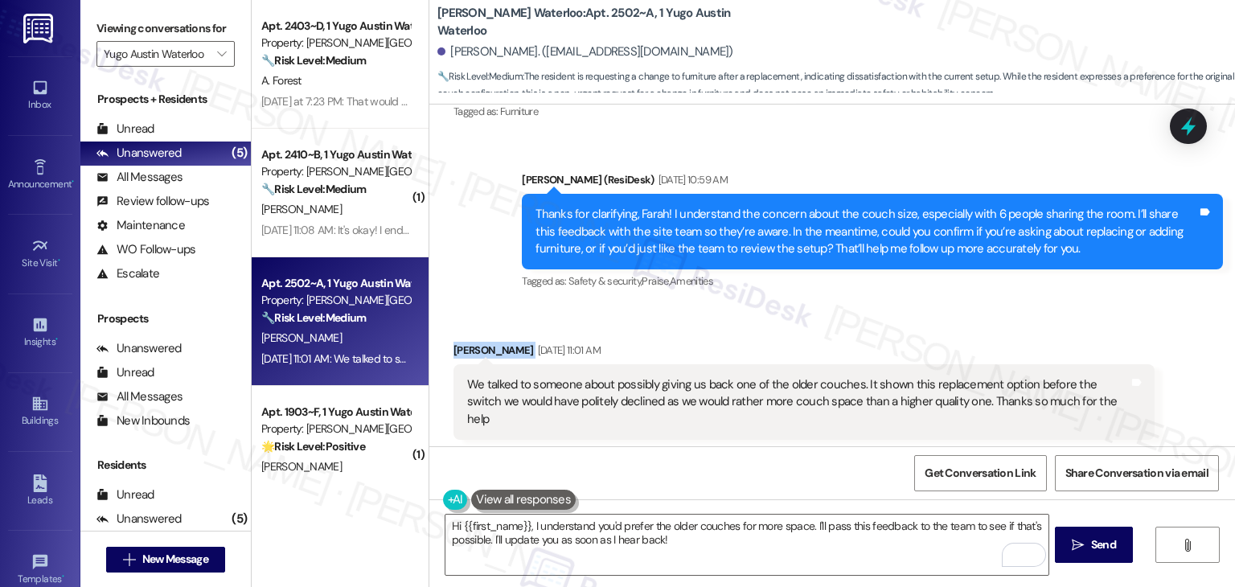
click at [933, 314] on div "Received via SMS Farah Goldman Aug 21, 2025 at 11:01 AM We talked to someone ab…" at bounding box center [832, 391] width 806 height 170
click at [934, 316] on div "Received via SMS Farah Goldman Aug 21, 2025 at 11:01 AM We talked to someone ab…" at bounding box center [832, 391] width 806 height 170
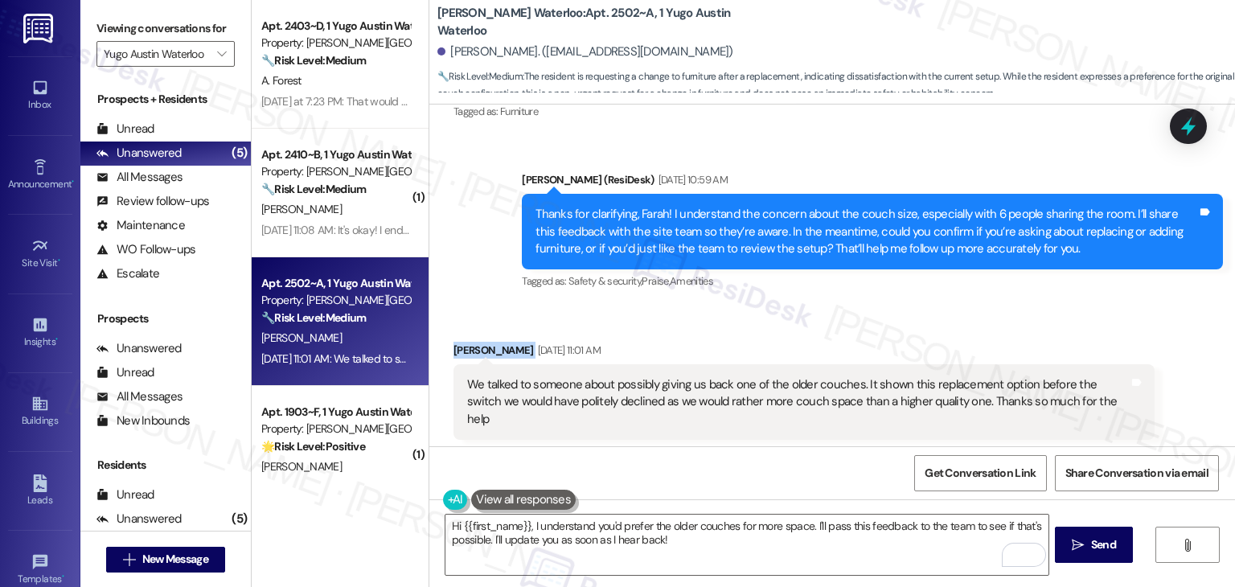
click at [946, 325] on div "Received via SMS Farah Goldman Aug 21, 2025 at 11:01 AM We talked to someone ab…" at bounding box center [832, 391] width 806 height 170
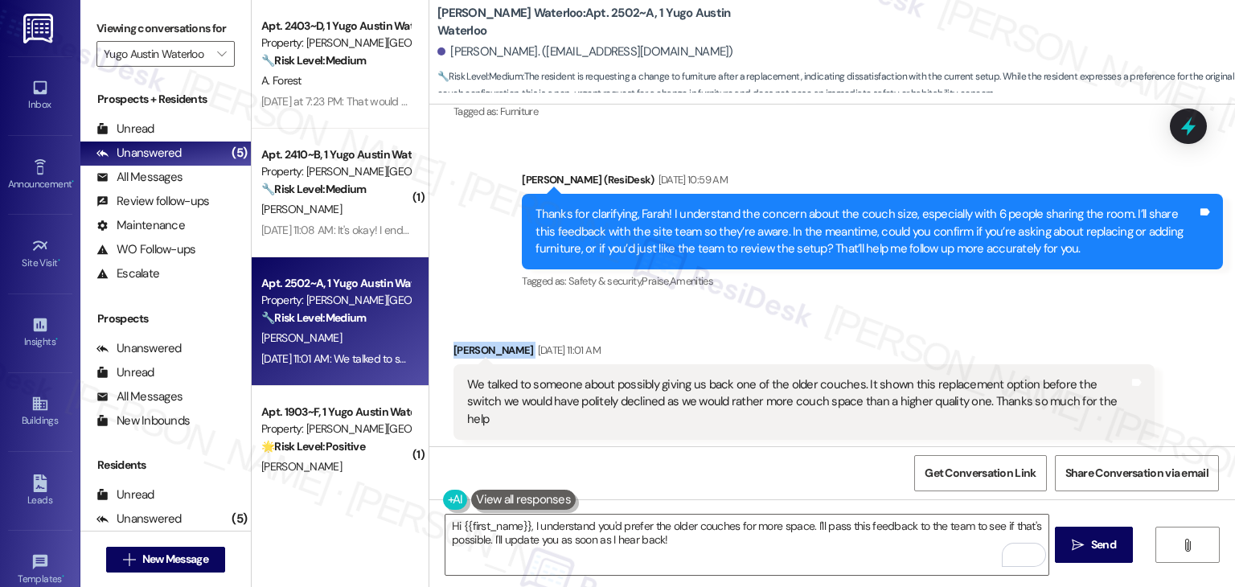
click at [946, 325] on div "Received via SMS Farah Goldman Aug 21, 2025 at 11:01 AM We talked to someone ab…" at bounding box center [832, 391] width 806 height 170
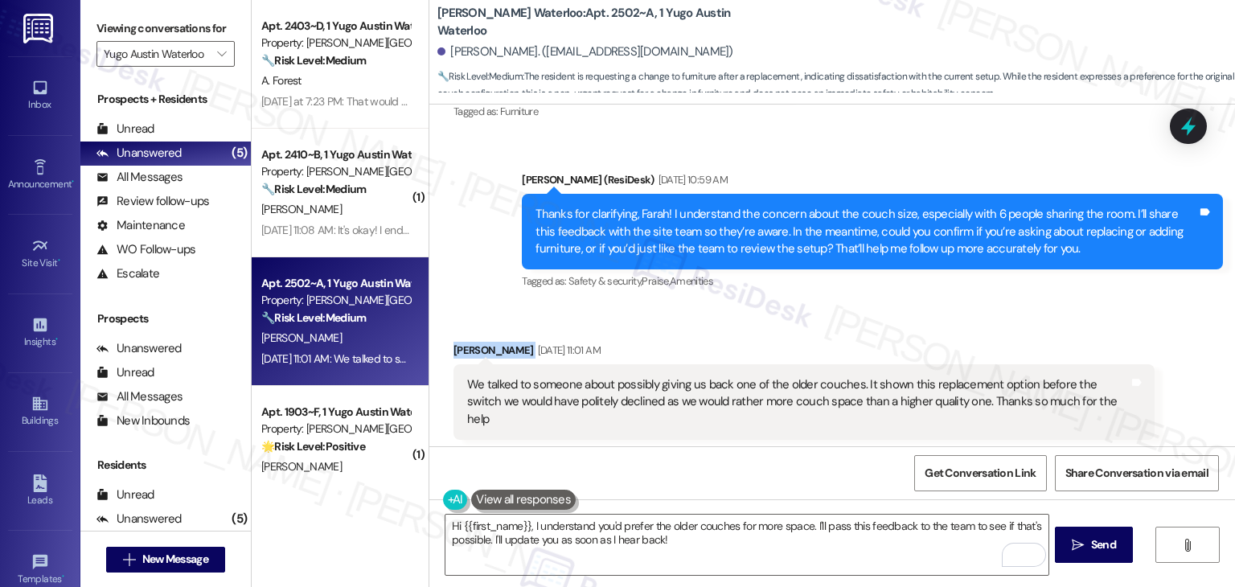
click at [946, 325] on div "Received via SMS Farah Goldman Aug 21, 2025 at 11:01 AM We talked to someone ab…" at bounding box center [832, 391] width 806 height 170
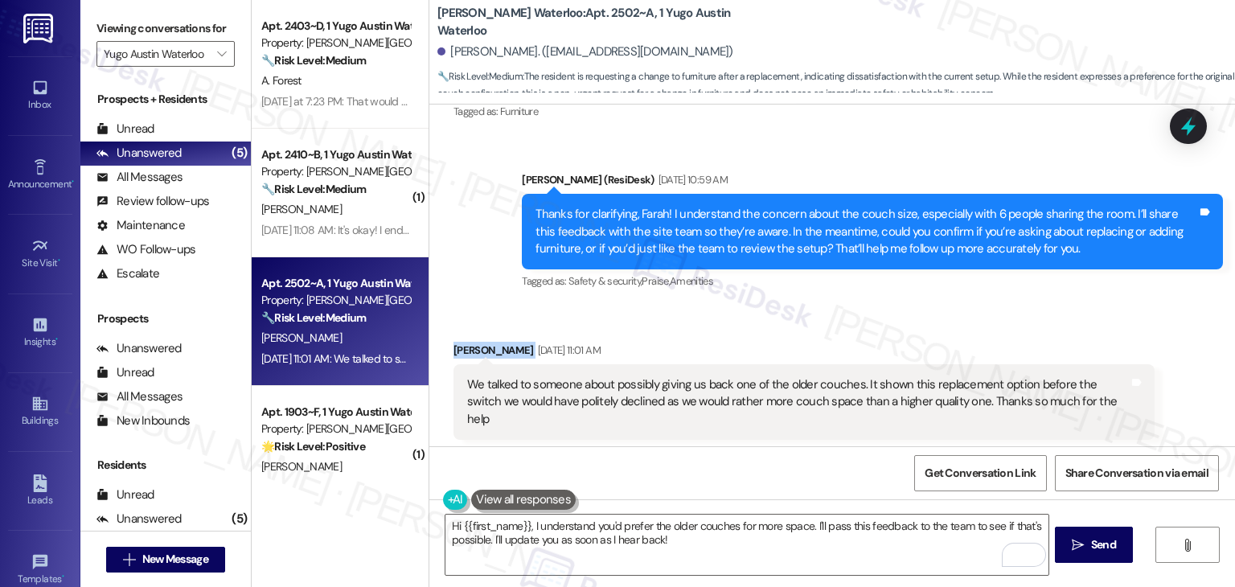
click at [946, 325] on div "Received via SMS Farah Goldman Aug 21, 2025 at 11:01 AM We talked to someone ab…" at bounding box center [832, 391] width 806 height 170
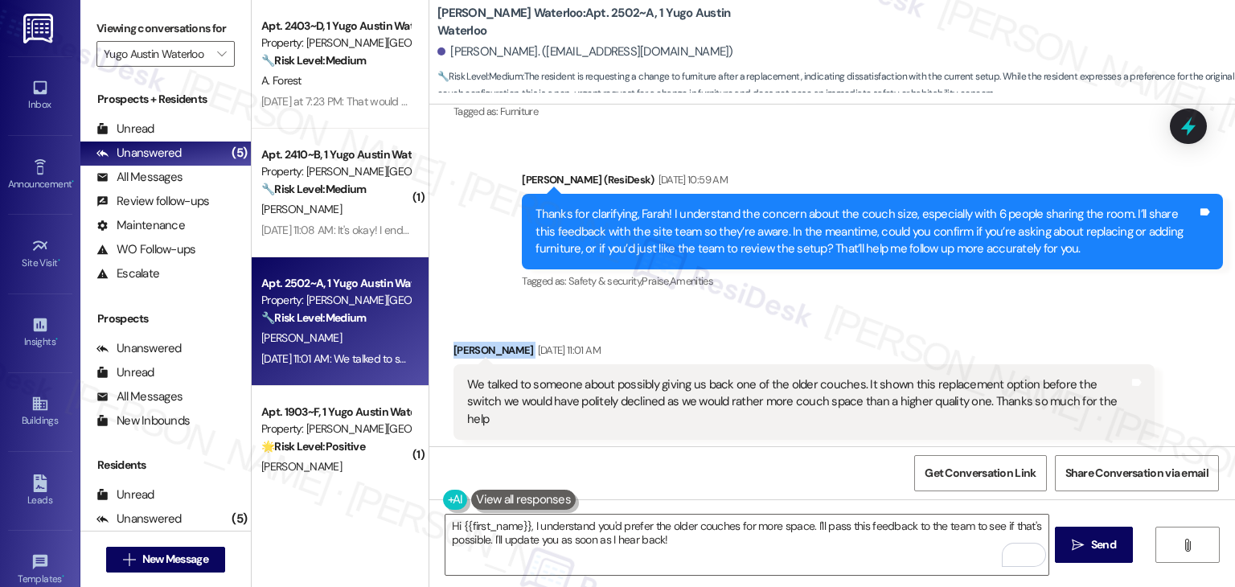
click at [946, 325] on div "Received via SMS Farah Goldman Aug 21, 2025 at 11:01 AM We talked to someone ab…" at bounding box center [832, 391] width 806 height 170
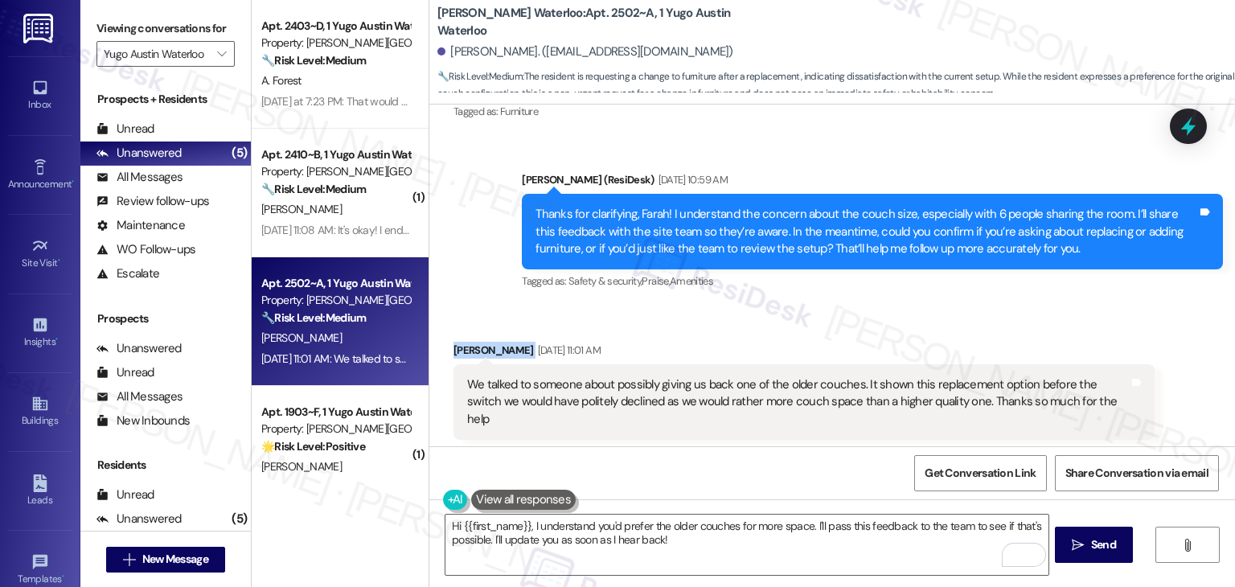
click at [946, 325] on div "Received via SMS Farah Goldman Aug 21, 2025 at 11:01 AM We talked to someone ab…" at bounding box center [832, 391] width 806 height 170
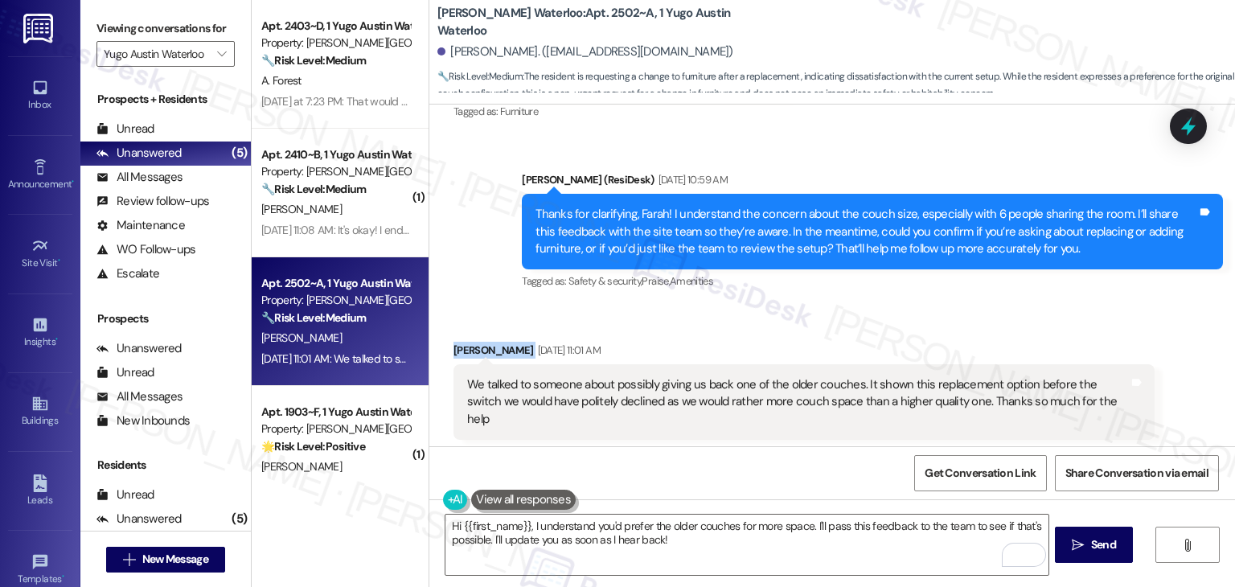
click at [946, 325] on div "Received via SMS Farah Goldman Aug 21, 2025 at 11:01 AM We talked to someone ab…" at bounding box center [832, 391] width 806 height 170
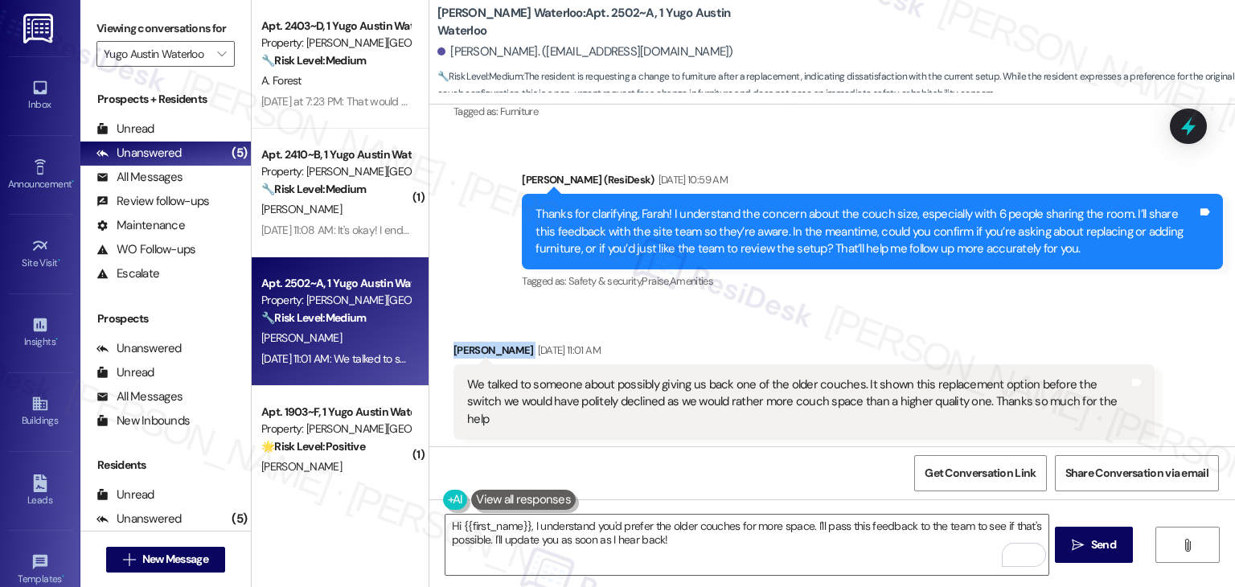
click at [946, 325] on div "Received via SMS Farah Goldman Aug 21, 2025 at 11:01 AM We talked to someone ab…" at bounding box center [832, 391] width 806 height 170
click at [946, 324] on div "Received via SMS Farah Goldman Aug 21, 2025 at 11:01 AM We talked to someone ab…" at bounding box center [832, 391] width 806 height 170
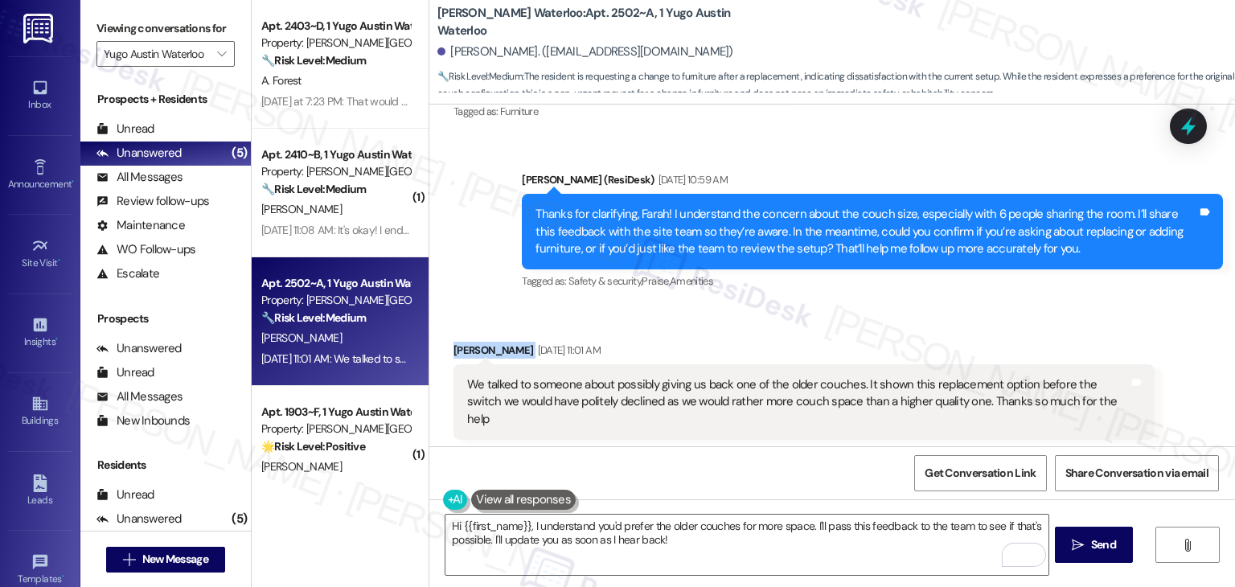
click at [946, 324] on div "Received via SMS Farah Goldman Aug 21, 2025 at 11:01 AM We talked to someone ab…" at bounding box center [832, 391] width 806 height 170
click at [946, 325] on div "Received via SMS Farah Goldman Aug 21, 2025 at 11:01 AM We talked to someone ab…" at bounding box center [832, 391] width 806 height 170
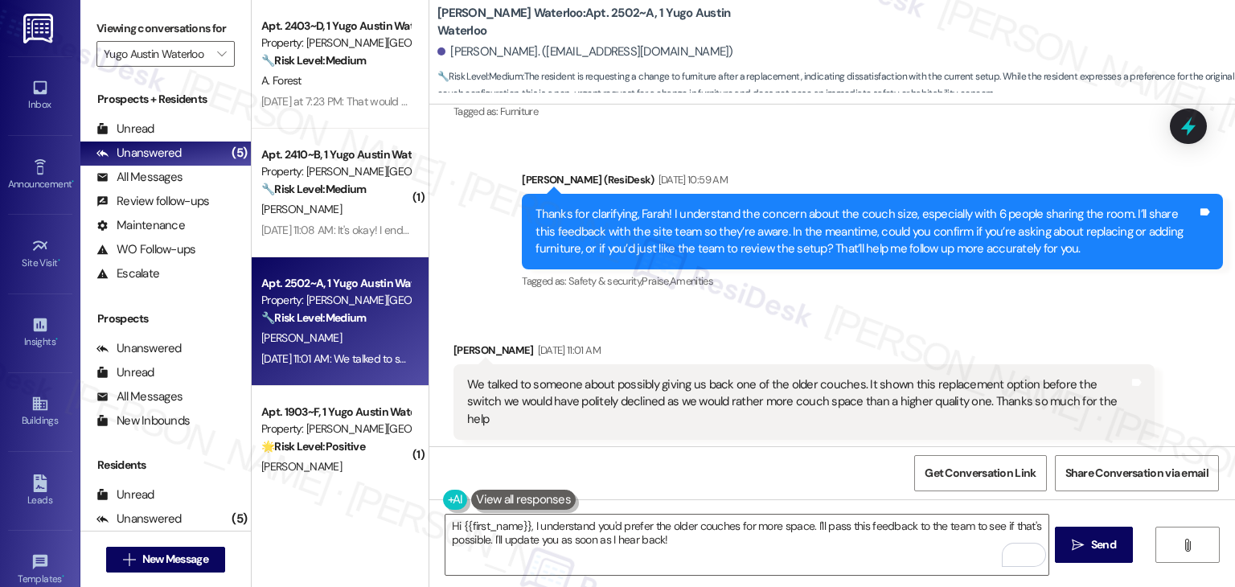
click at [946, 325] on div "Received via SMS Farah Goldman Aug 21, 2025 at 11:01 AM We talked to someone ab…" at bounding box center [832, 391] width 806 height 170
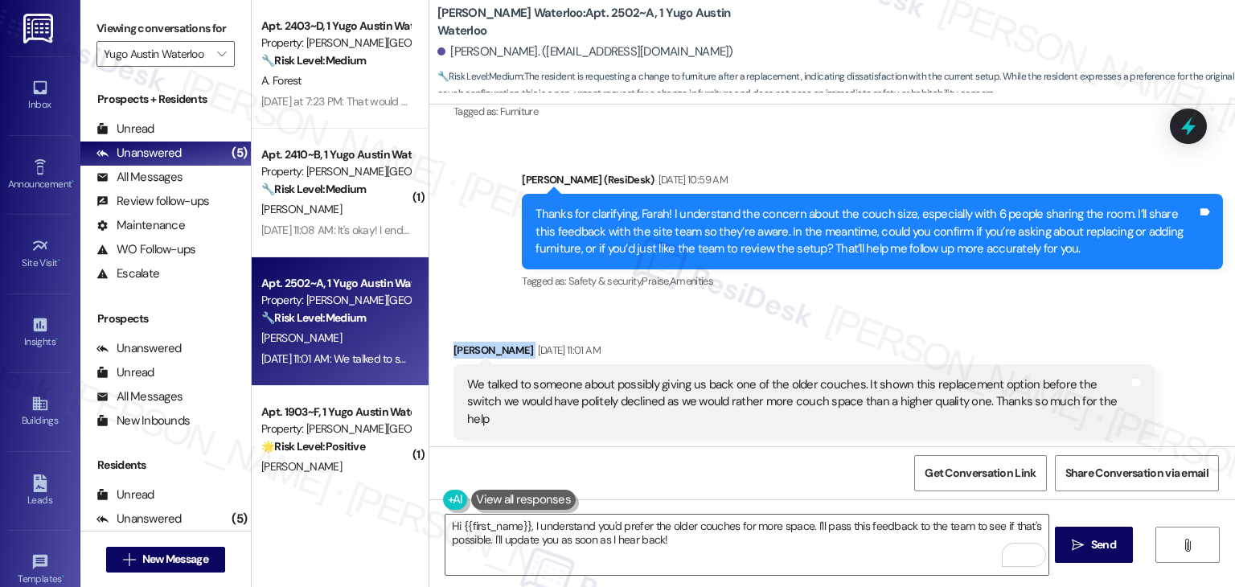
click at [946, 325] on div "Received via SMS Farah Goldman Aug 21, 2025 at 11:01 AM We talked to someone ab…" at bounding box center [832, 391] width 806 height 170
click at [948, 322] on div "Received via SMS Farah Goldman Aug 21, 2025 at 11:01 AM We talked to someone ab…" at bounding box center [832, 391] width 806 height 170
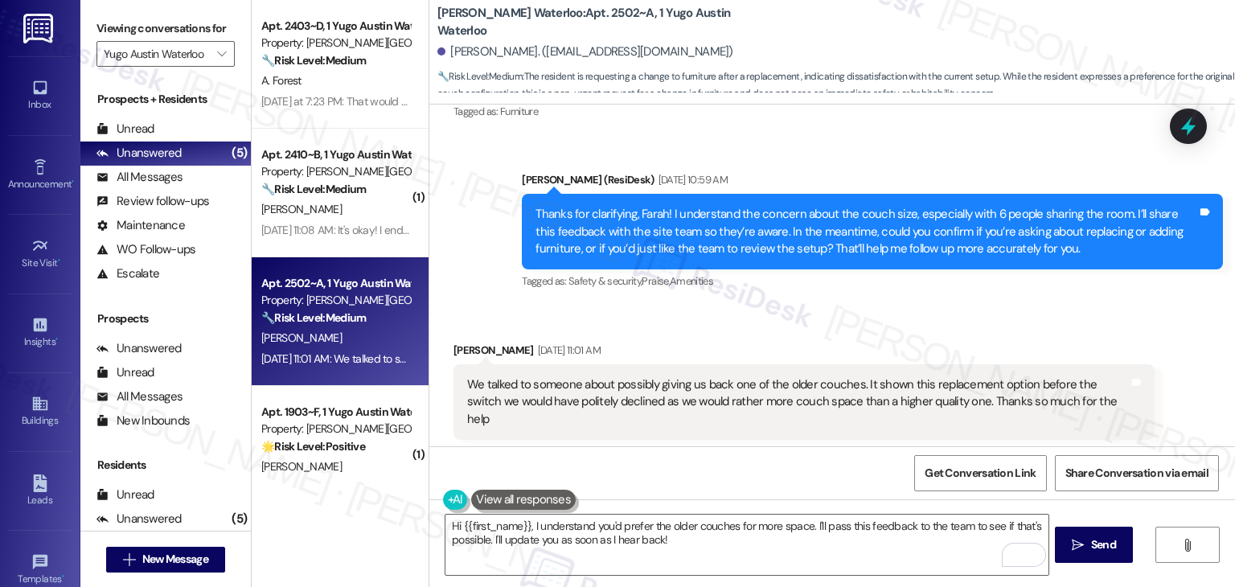
click at [948, 322] on div "Received via SMS Farah Goldman Aug 21, 2025 at 11:01 AM We talked to someone ab…" at bounding box center [832, 391] width 806 height 170
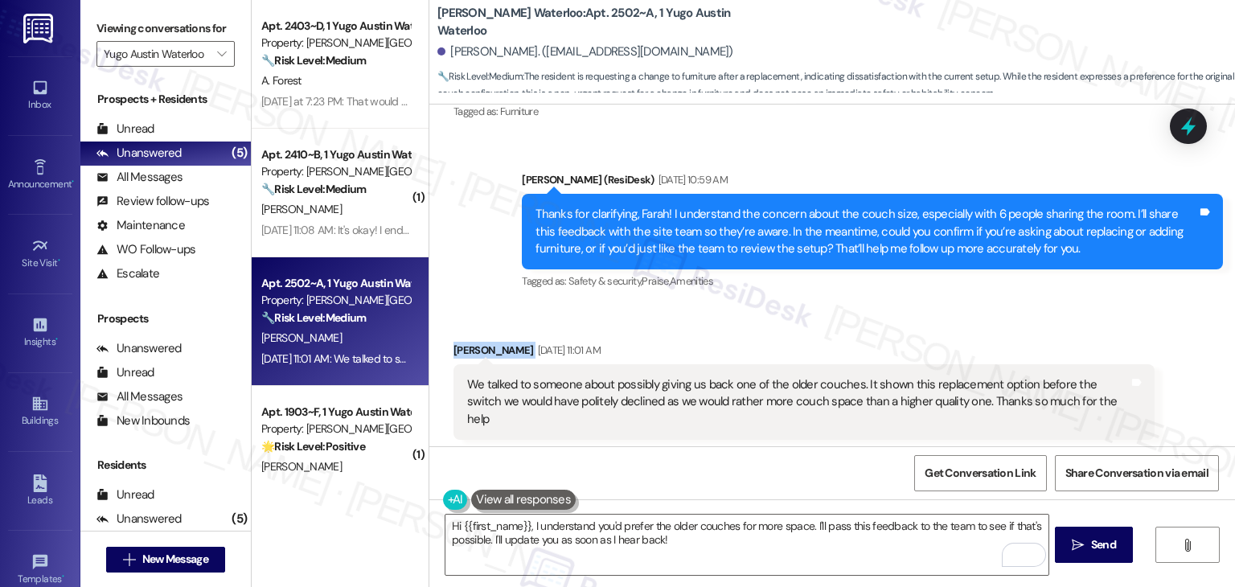
click at [948, 322] on div "Received via SMS Farah Goldman Aug 21, 2025 at 11:01 AM We talked to someone ab…" at bounding box center [832, 391] width 806 height 170
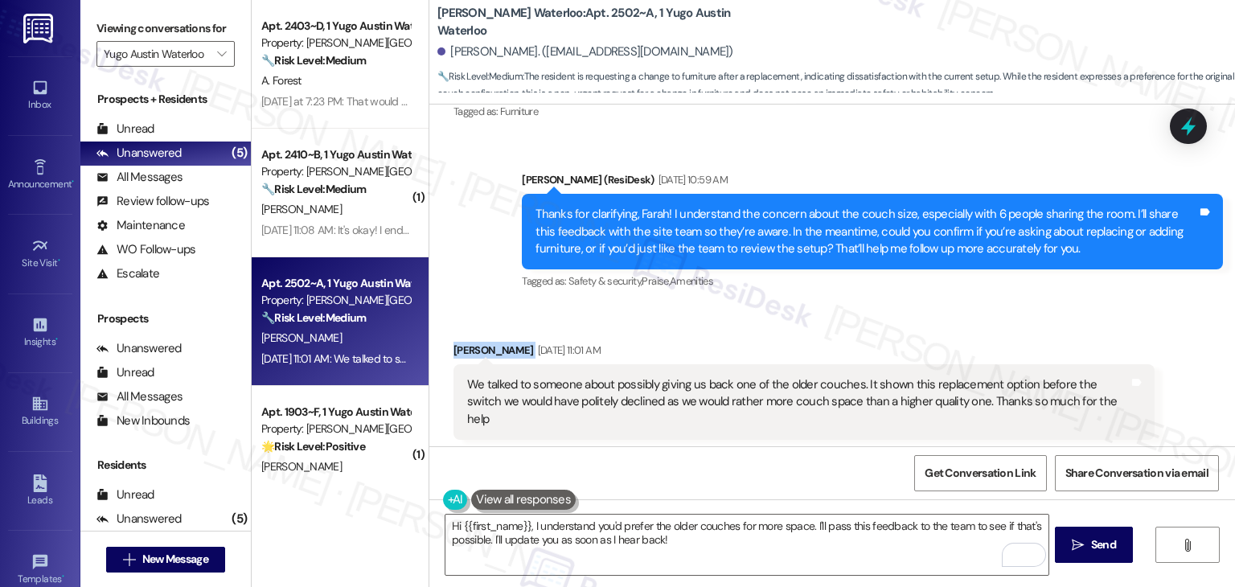
click at [948, 322] on div "Received via SMS Farah Goldman Aug 21, 2025 at 11:01 AM We talked to someone ab…" at bounding box center [832, 391] width 806 height 170
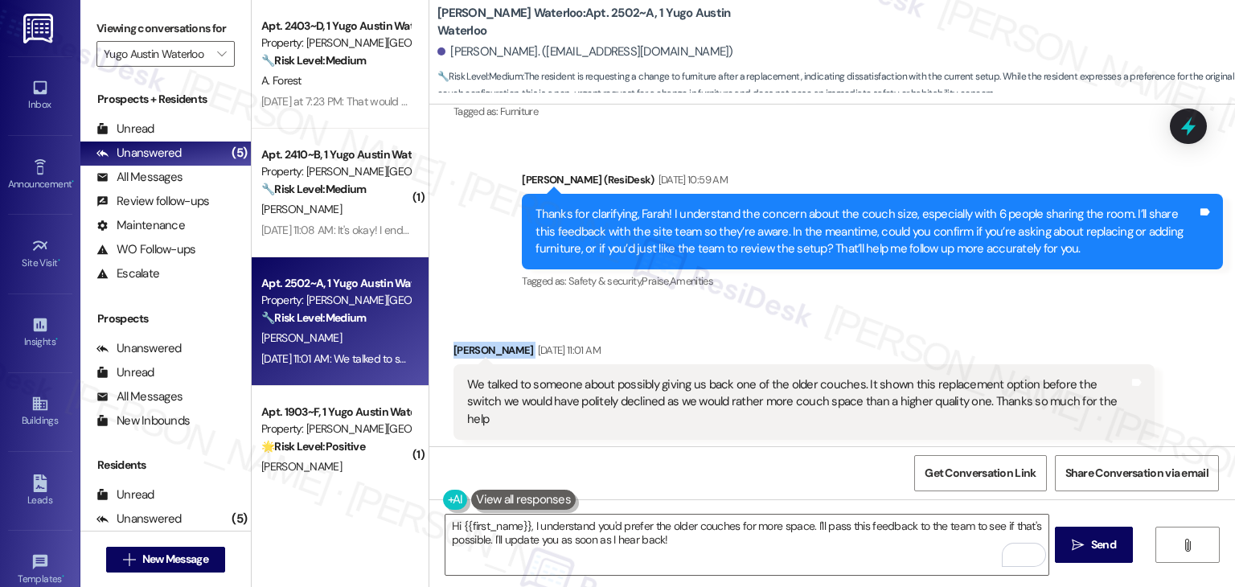
click at [948, 322] on div "Received via SMS Farah Goldman Aug 21, 2025 at 11:01 AM We talked to someone ab…" at bounding box center [832, 391] width 806 height 170
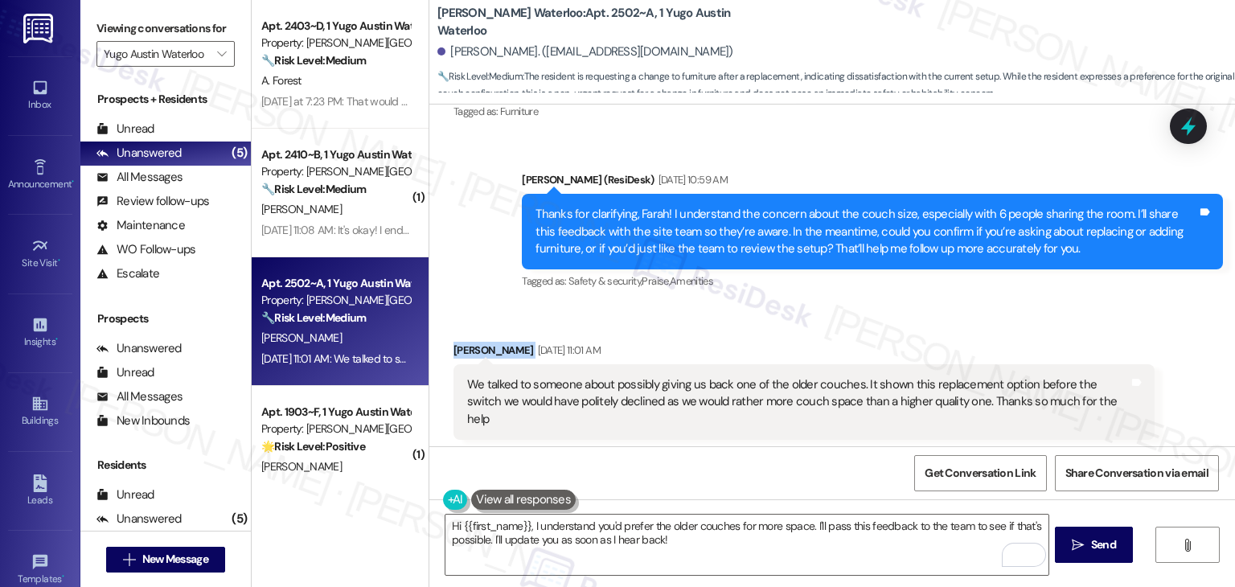
click at [948, 322] on div "Received via SMS Farah Goldman Aug 21, 2025 at 11:01 AM We talked to someone ab…" at bounding box center [832, 391] width 806 height 170
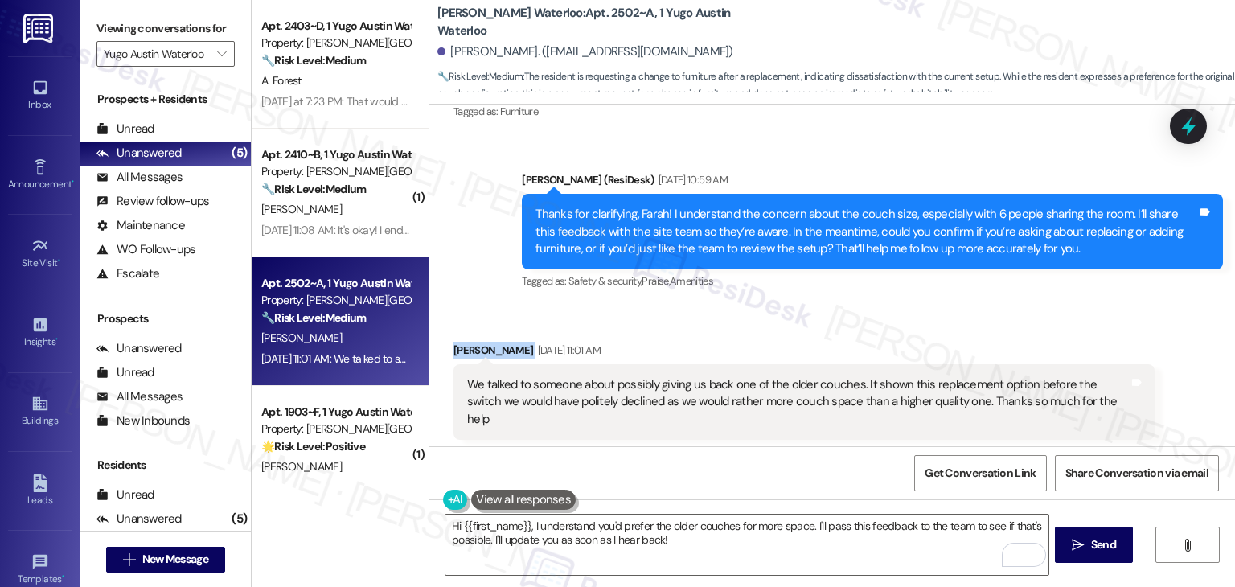
click at [948, 322] on div "Received via SMS Farah Goldman Aug 21, 2025 at 11:01 AM We talked to someone ab…" at bounding box center [832, 391] width 806 height 170
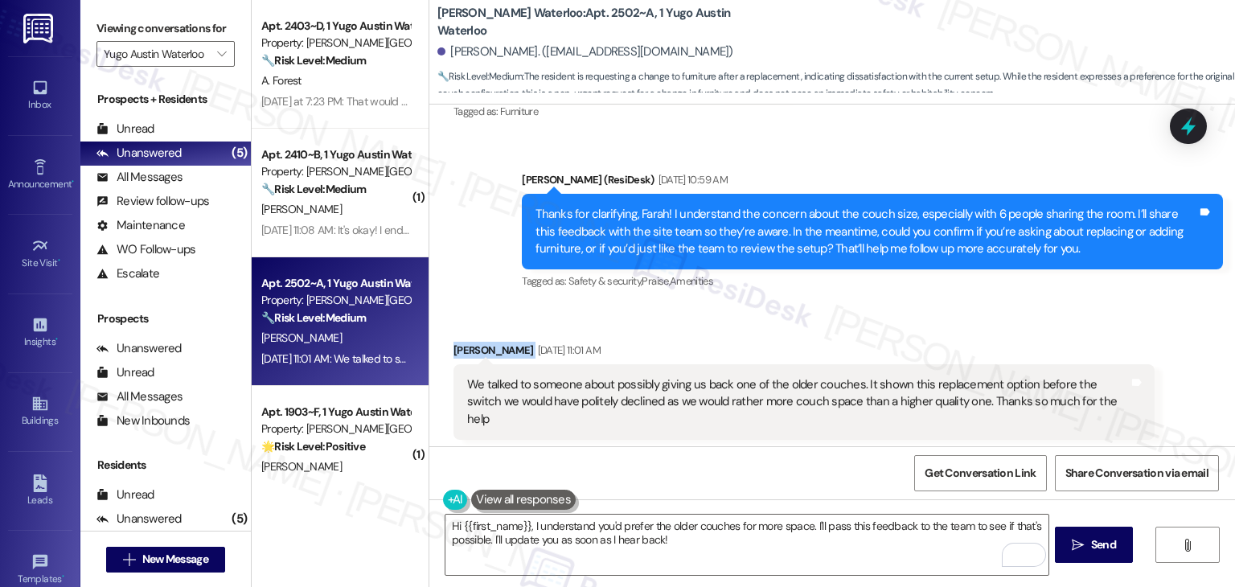
click at [948, 322] on div "Received via SMS Farah Goldman Aug 21, 2025 at 11:01 AM We talked to someone ab…" at bounding box center [832, 391] width 806 height 170
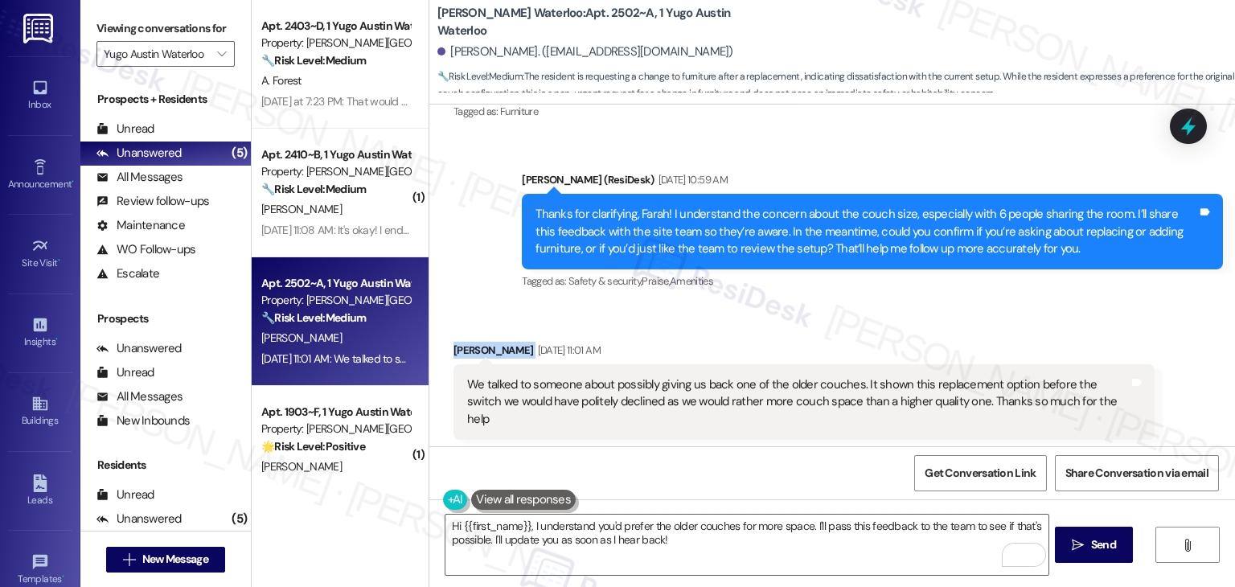
click at [948, 322] on div "Received via SMS Farah Goldman Aug 21, 2025 at 11:01 AM We talked to someone ab…" at bounding box center [832, 391] width 806 height 170
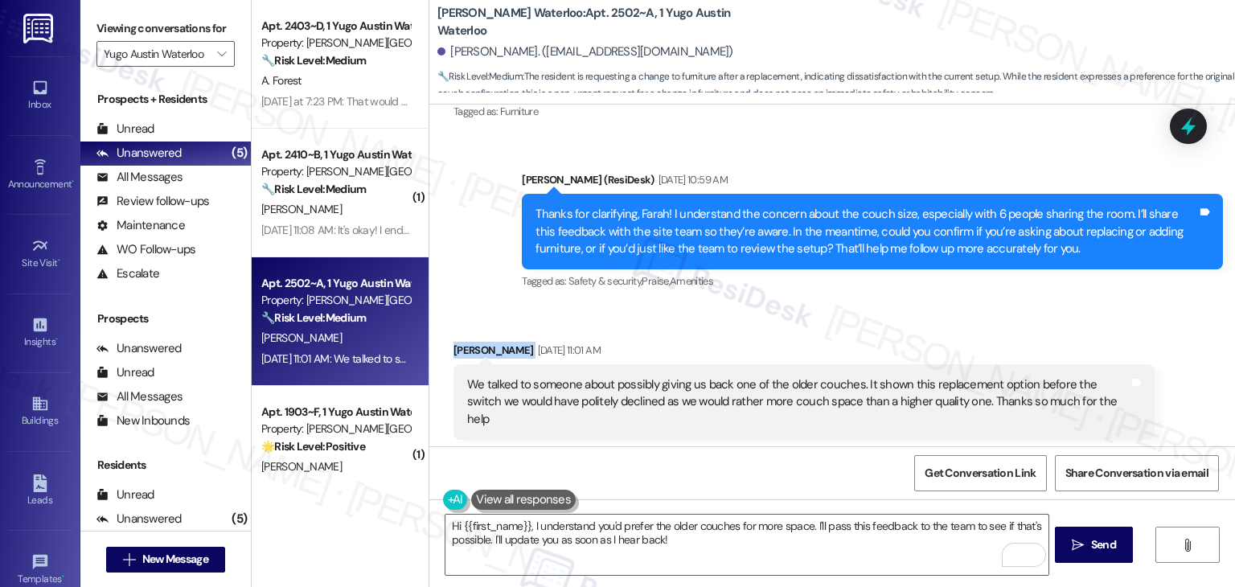
click at [948, 322] on div "Received via SMS Farah Goldman Aug 21, 2025 at 11:01 AM We talked to someone ab…" at bounding box center [832, 391] width 806 height 170
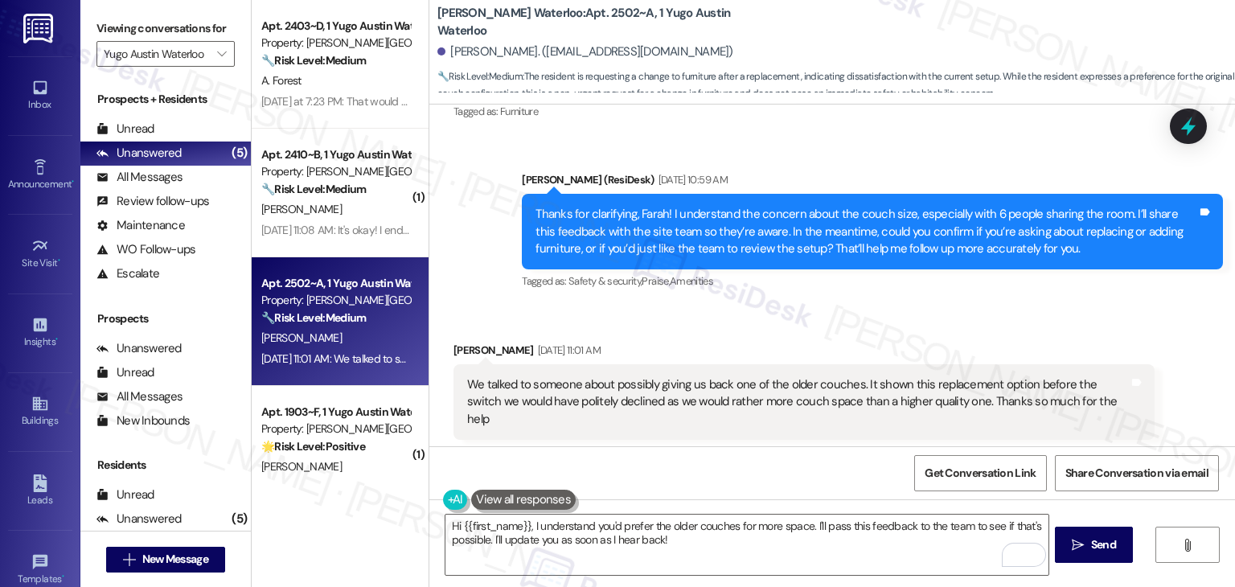
click at [948, 322] on div "Received via SMS Farah Goldman Aug 21, 2025 at 11:01 AM We talked to someone ab…" at bounding box center [832, 391] width 806 height 170
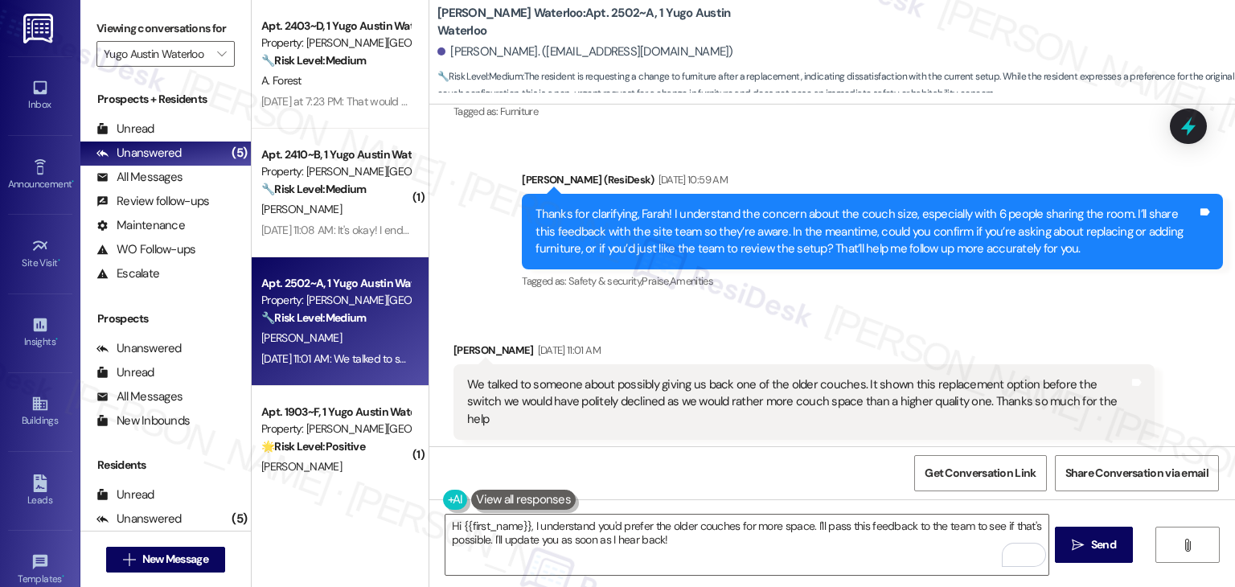
click at [948, 322] on div "Received via SMS Farah Goldman Aug 21, 2025 at 11:01 AM We talked to someone ab…" at bounding box center [832, 391] width 806 height 170
click at [1107, 557] on button " Send" at bounding box center [1094, 545] width 78 height 36
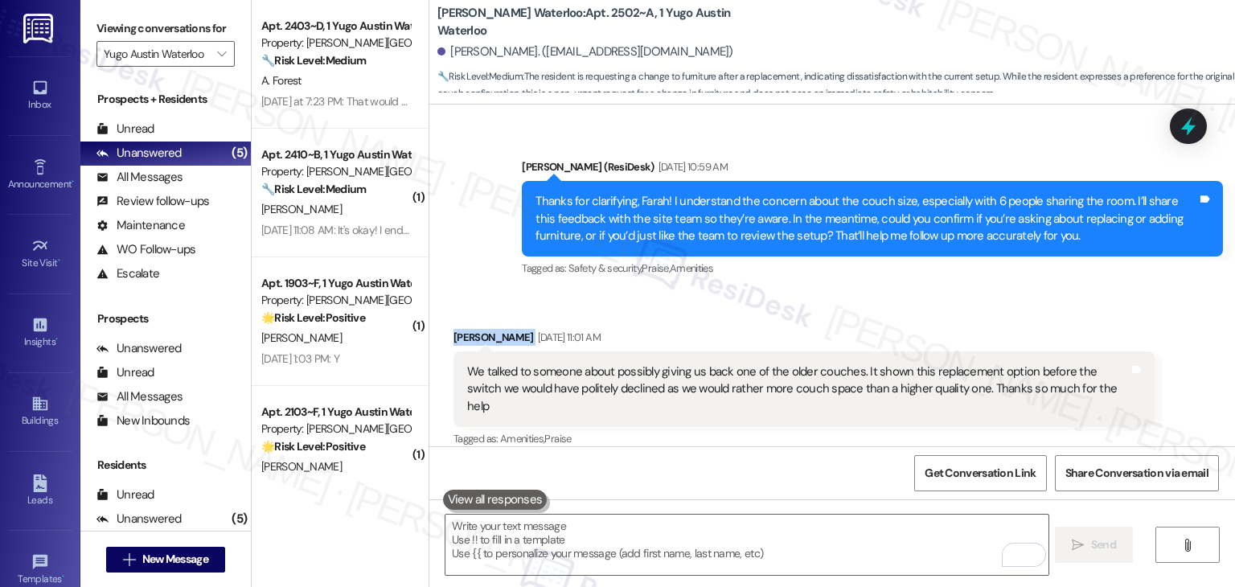
scroll to position [3902, 0]
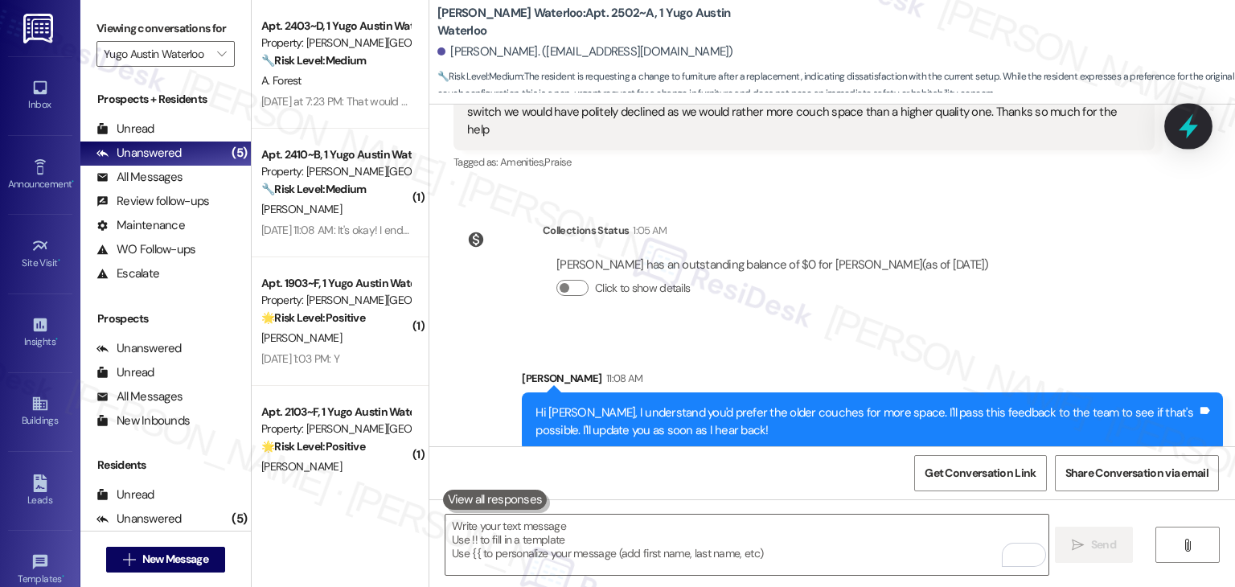
click at [1185, 123] on icon at bounding box center [1188, 126] width 27 height 27
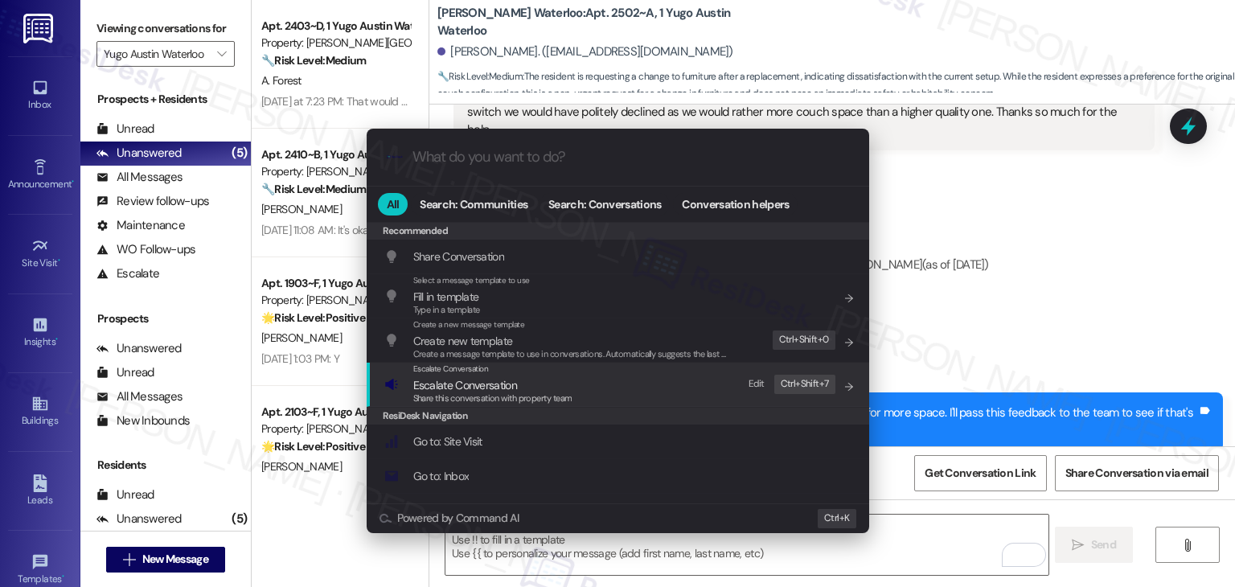
click at [487, 394] on span "Share this conversation with property team" at bounding box center [492, 397] width 159 height 11
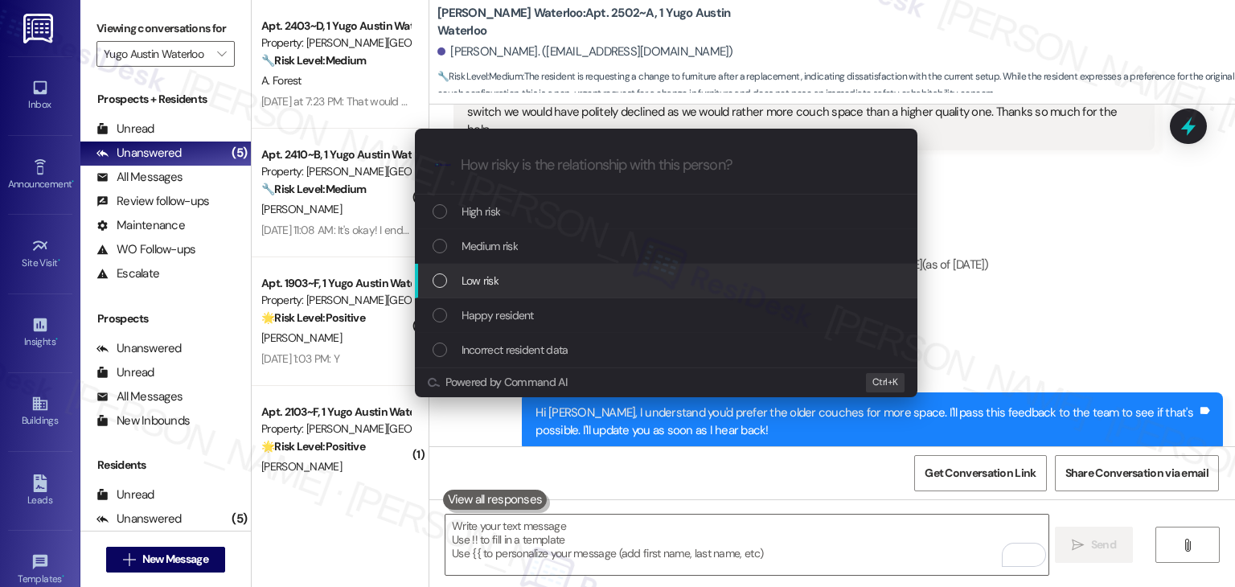
click at [444, 285] on div "List of options" at bounding box center [440, 280] width 14 height 14
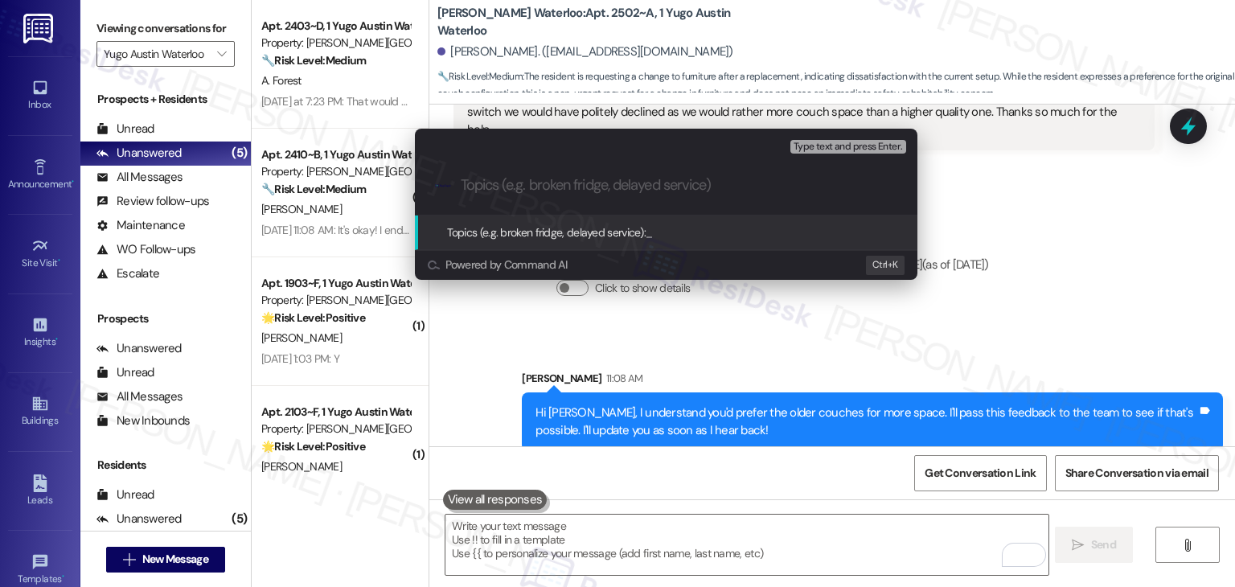
paste input "Request to Replace Current Couch with Previous Model for More Seating Space"
type input "Request to Replace Current Couch with Previous Model for More Seating Space"
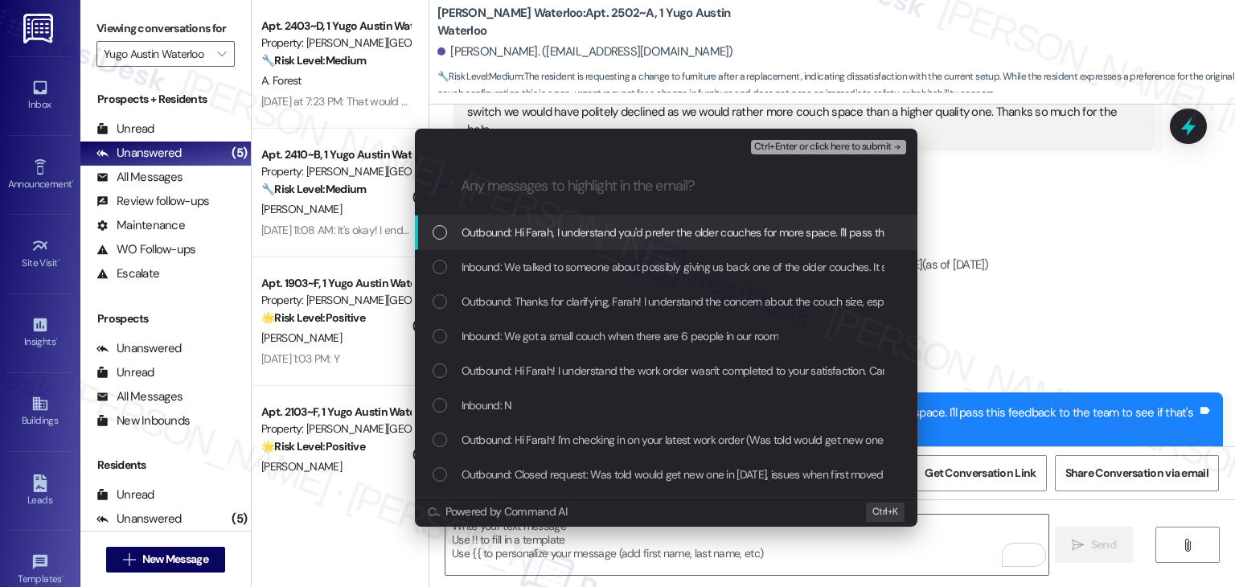
scroll to position [0, 0]
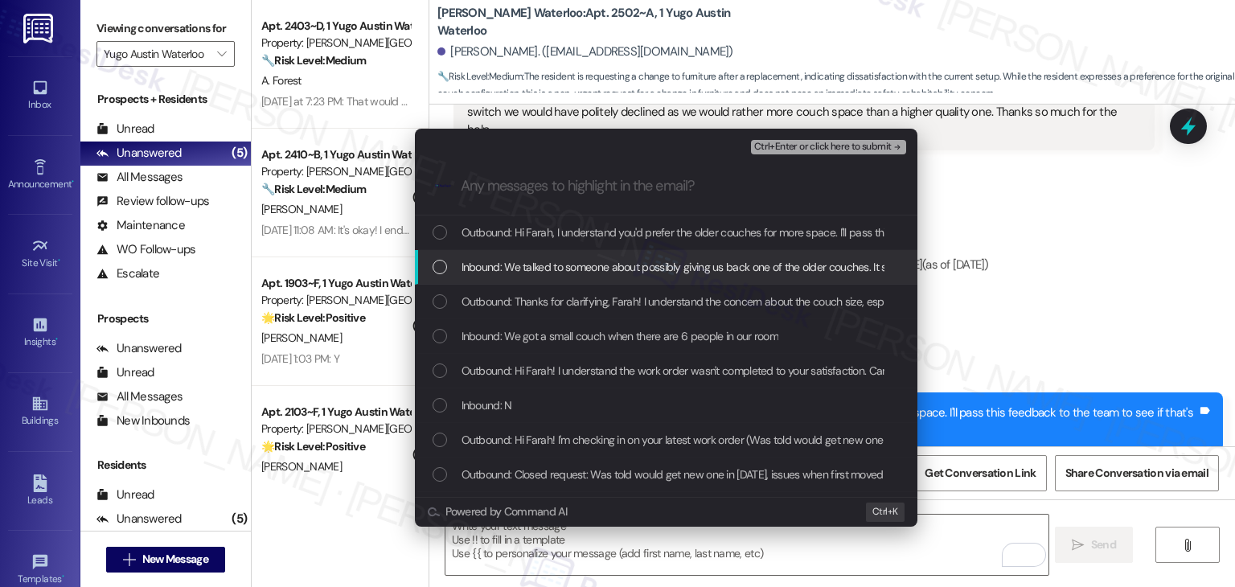
click at [442, 265] on div "List of options" at bounding box center [440, 267] width 14 height 14
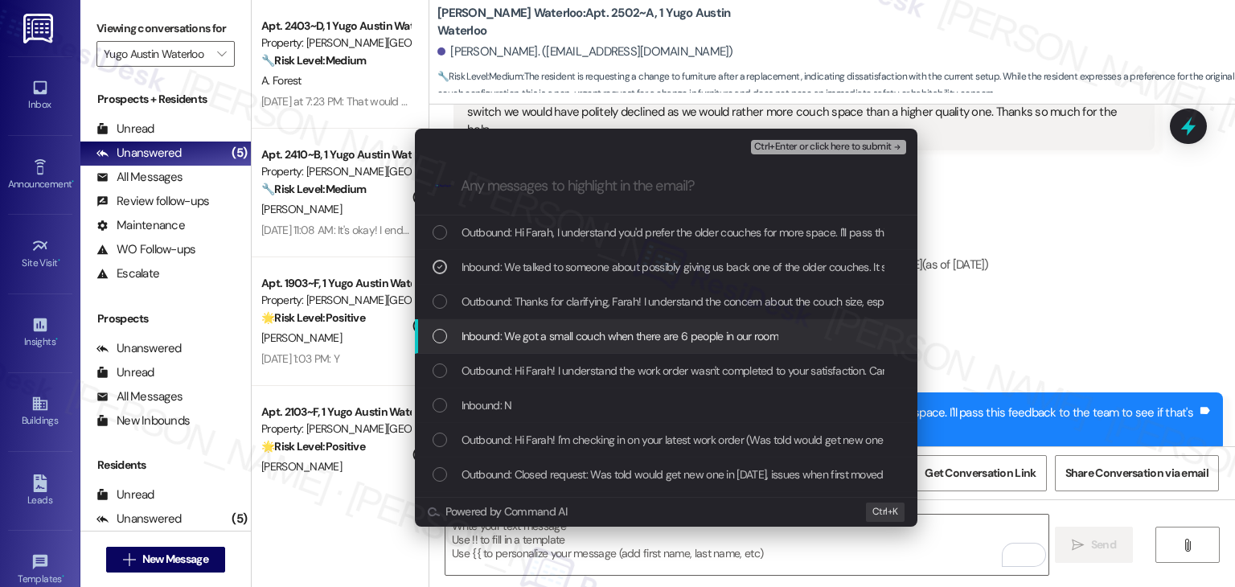
click at [427, 332] on div "Inbound: We got a small couch when there are 6 people in our room" at bounding box center [666, 336] width 503 height 35
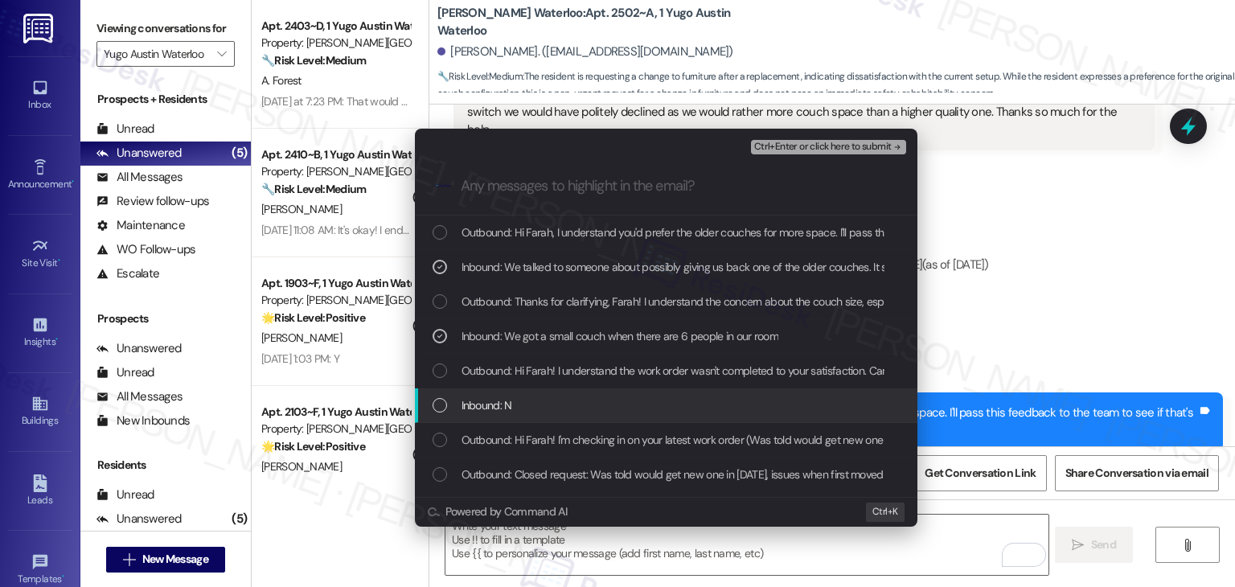
click at [438, 406] on div "List of options" at bounding box center [440, 405] width 14 height 14
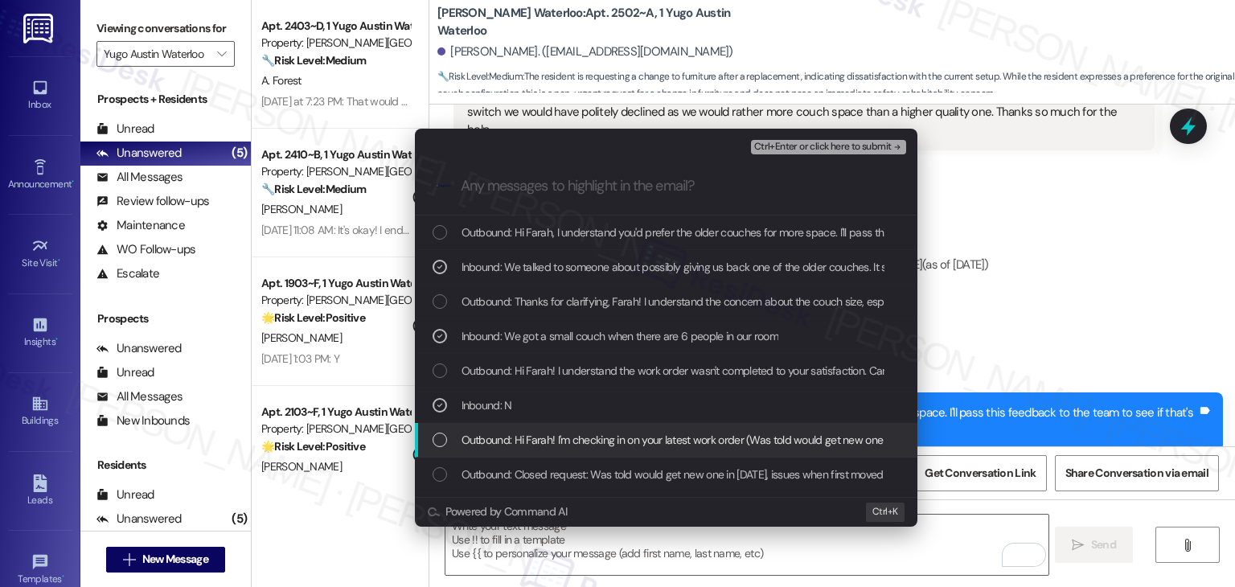
click at [441, 434] on div "List of options" at bounding box center [440, 440] width 14 height 14
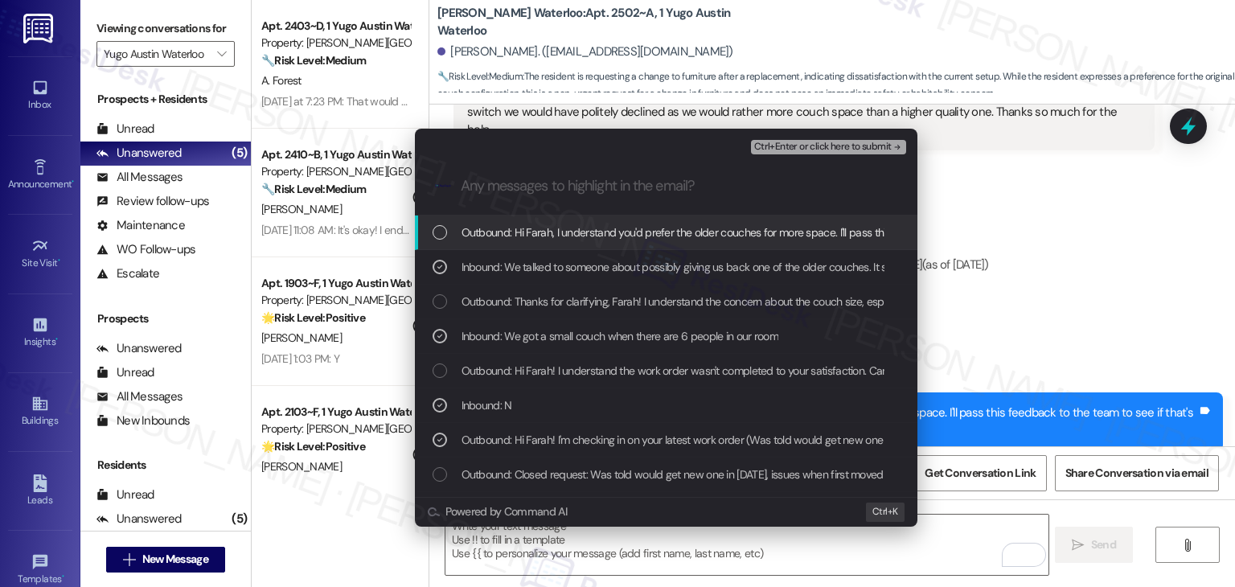
click at [829, 145] on span "Ctrl+Enter or click here to submit" at bounding box center [823, 147] width 138 height 11
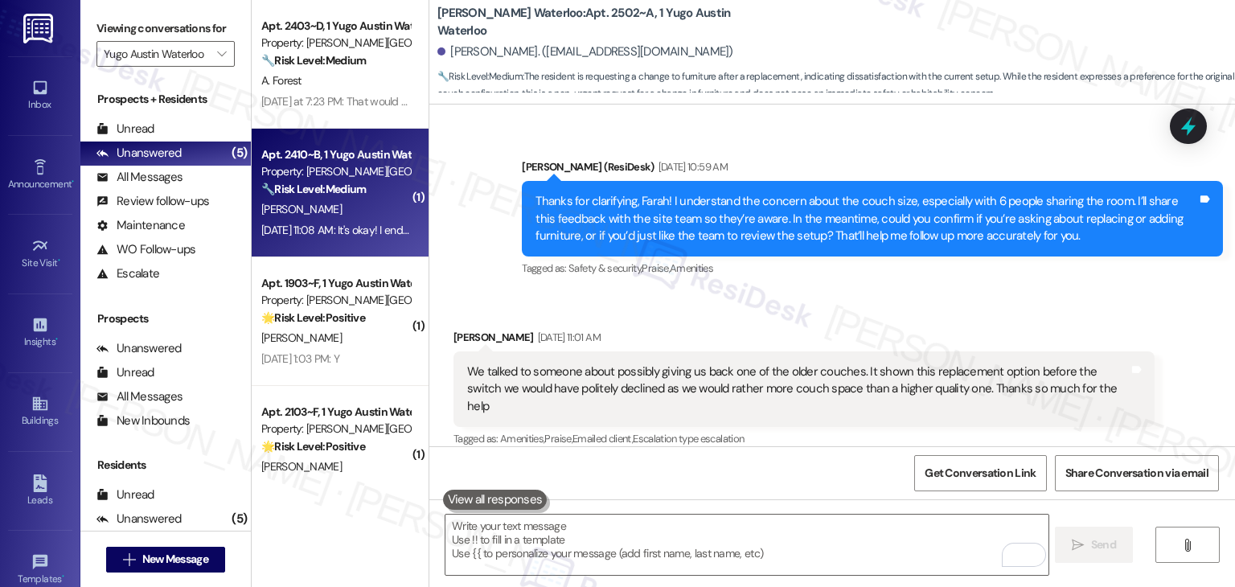
click at [317, 226] on div "Aug 21, 2025 at 11:08 AM: It's okay! I ended up submitting new work orders. The…" at bounding box center [597, 230] width 672 height 14
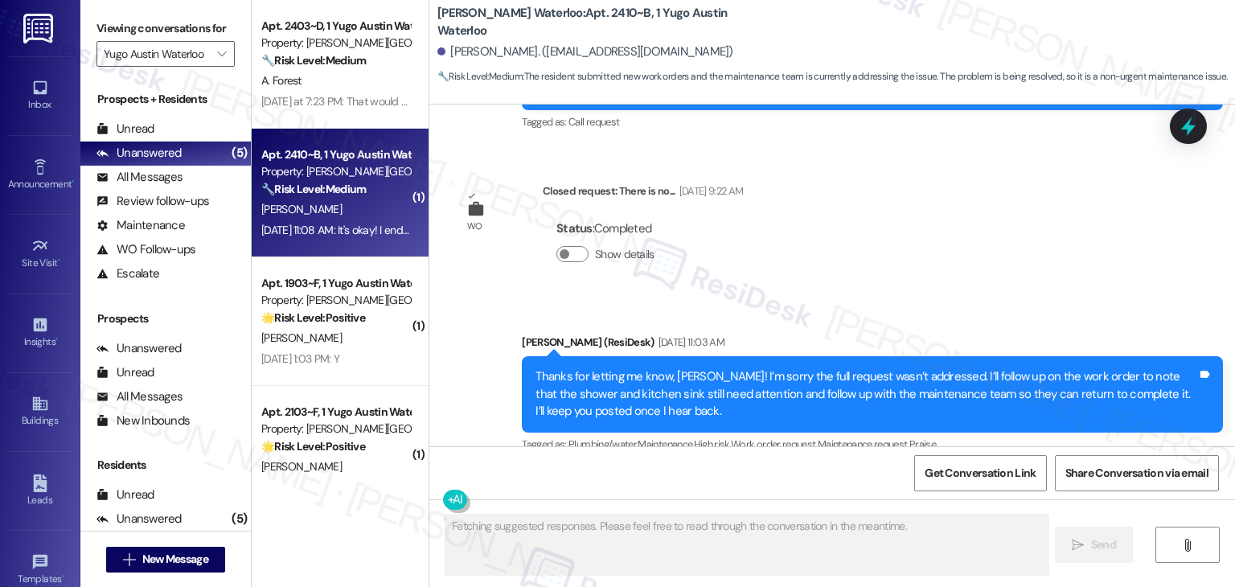
scroll to position [3235, 0]
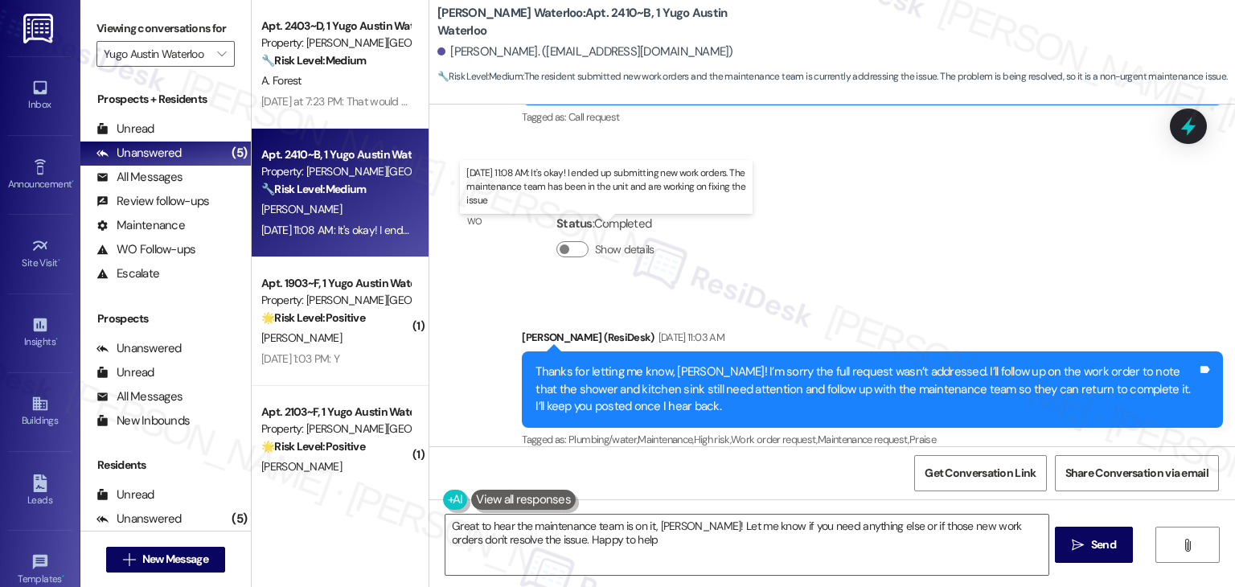
type textarea "Great to hear the maintenance team is on it, Allison! Let me know if you need a…"
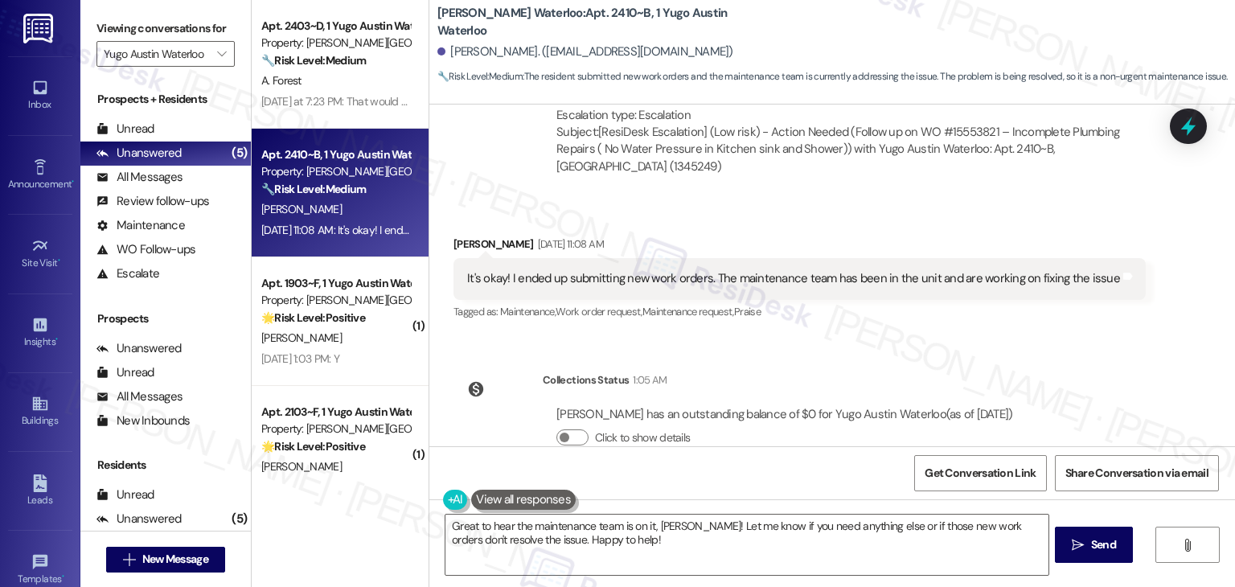
scroll to position [3734, 0]
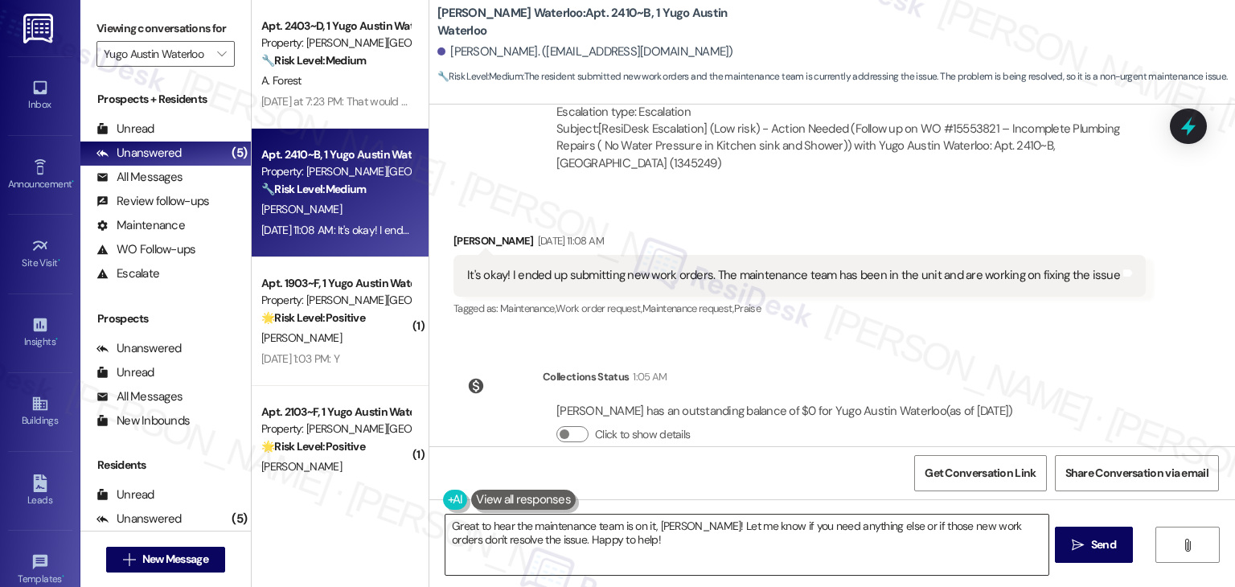
click at [643, 546] on textarea "Great to hear the maintenance team is on it, Allison! Let me know if you need a…" at bounding box center [747, 545] width 602 height 60
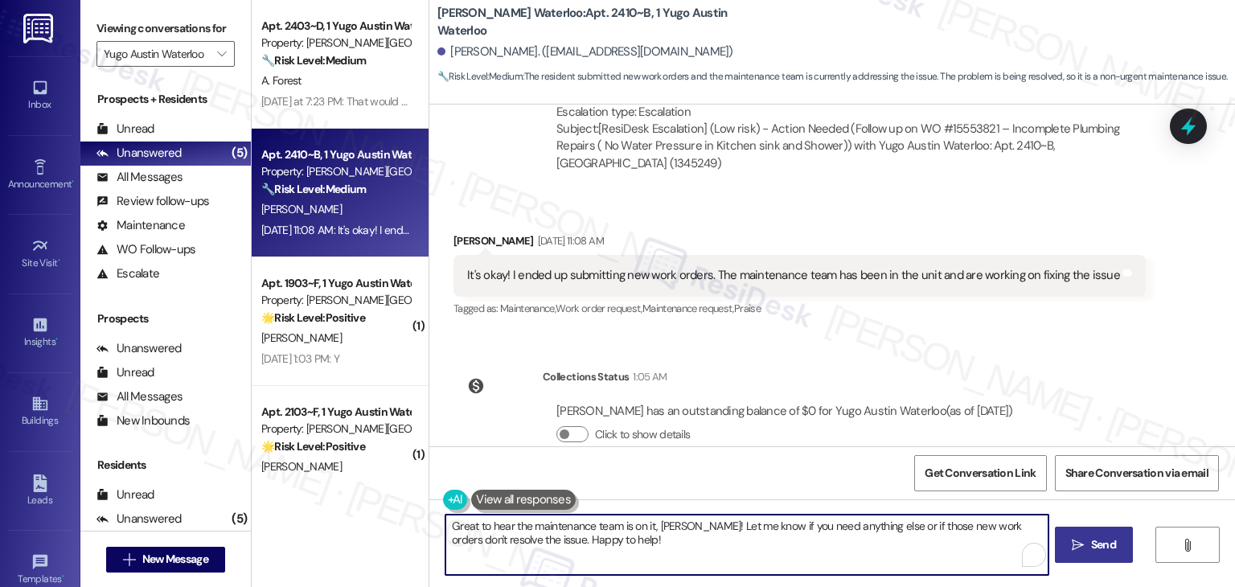
click at [1104, 546] on span "Send" at bounding box center [1103, 544] width 25 height 17
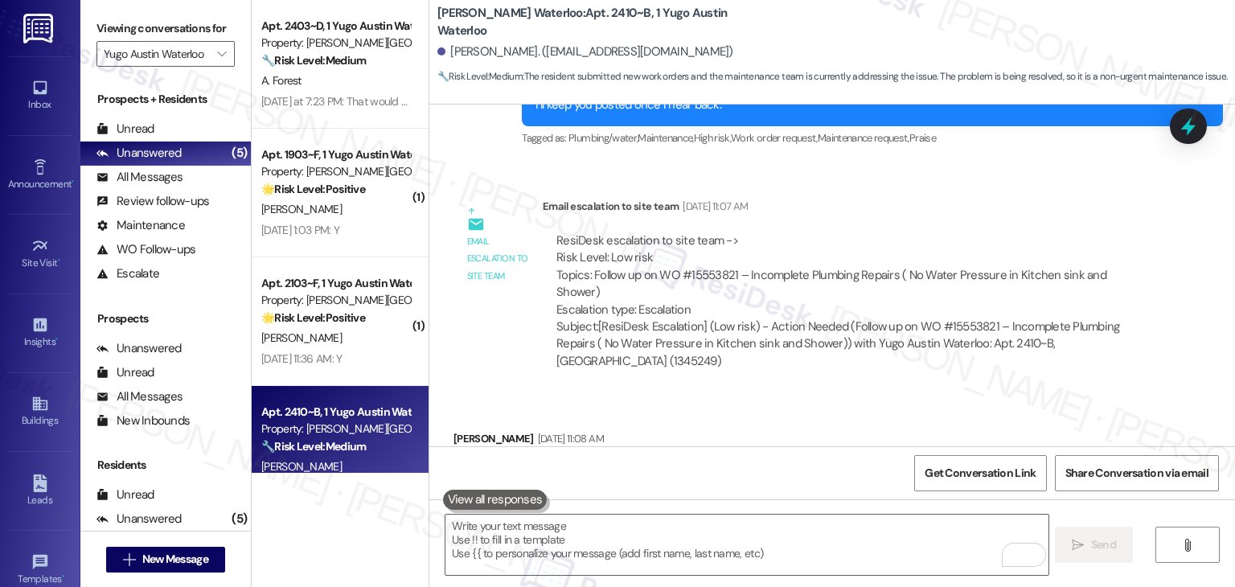
scroll to position [3556, 0]
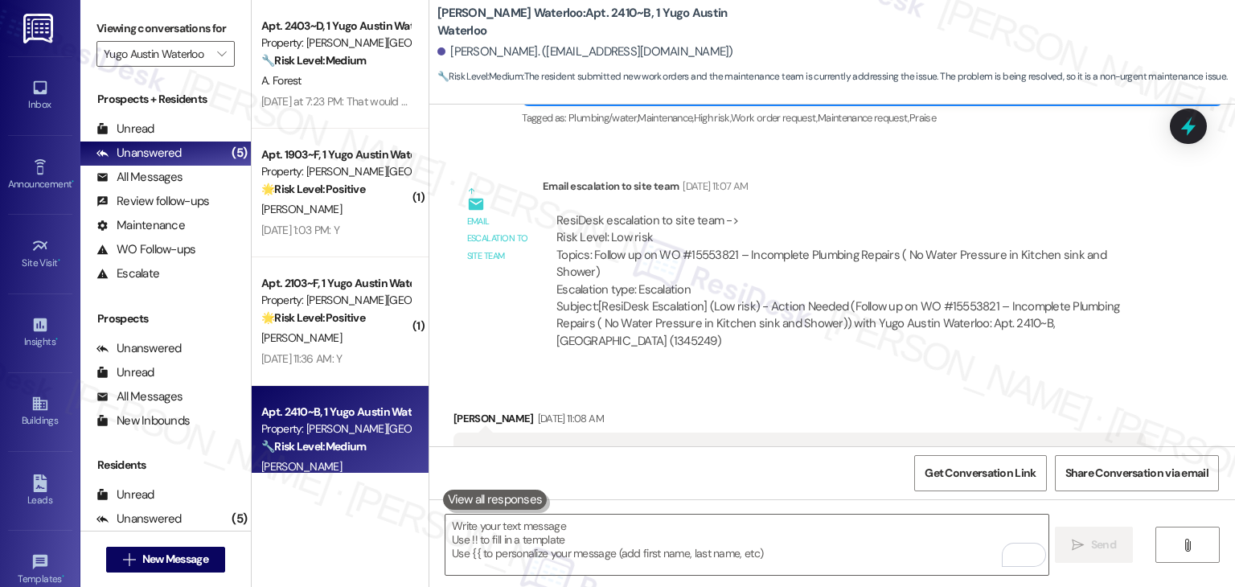
click at [1058, 374] on div "Received via SMS Allison Yang Aug 21, 2025 at 11:08 AM It's okay! I ended up su…" at bounding box center [832, 442] width 806 height 136
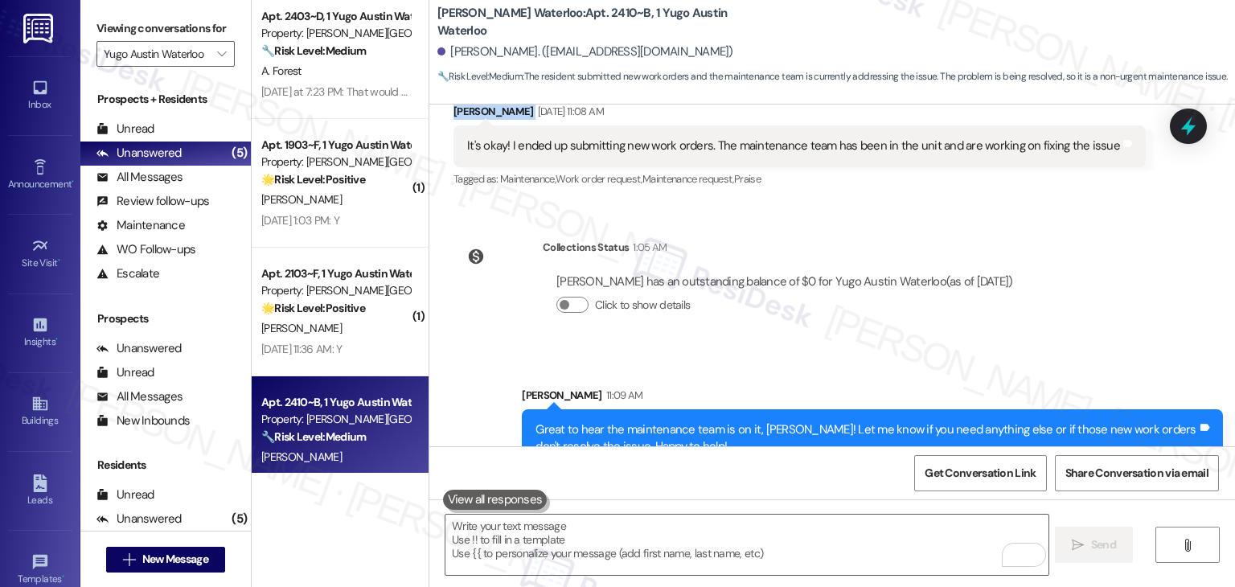
scroll to position [0, 0]
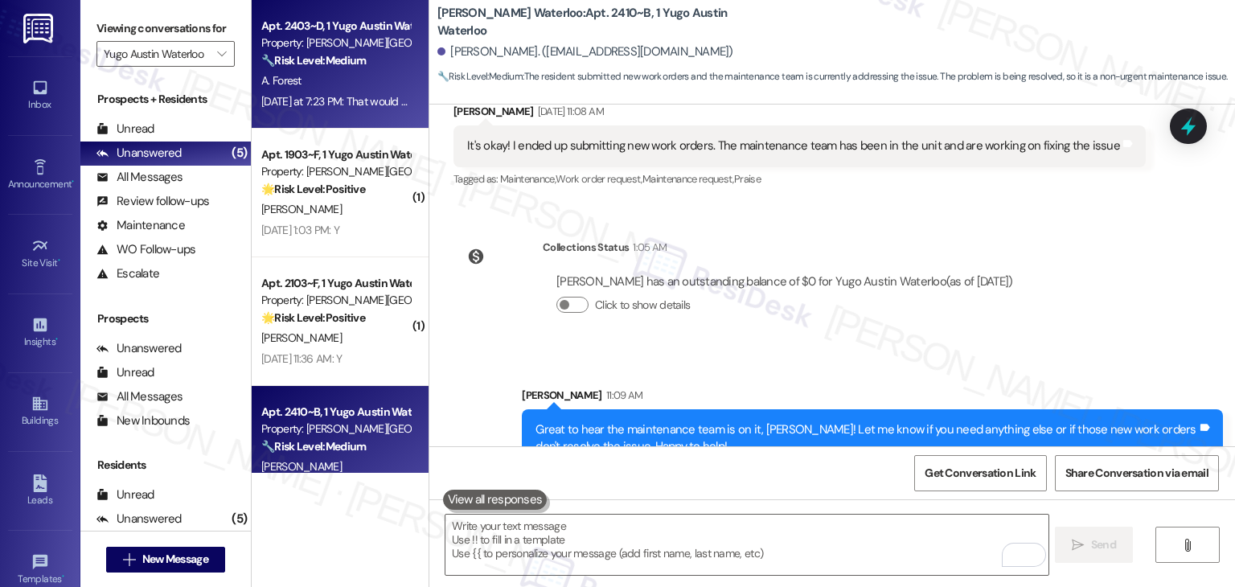
click at [303, 88] on div "A. Forest" at bounding box center [336, 81] width 152 height 20
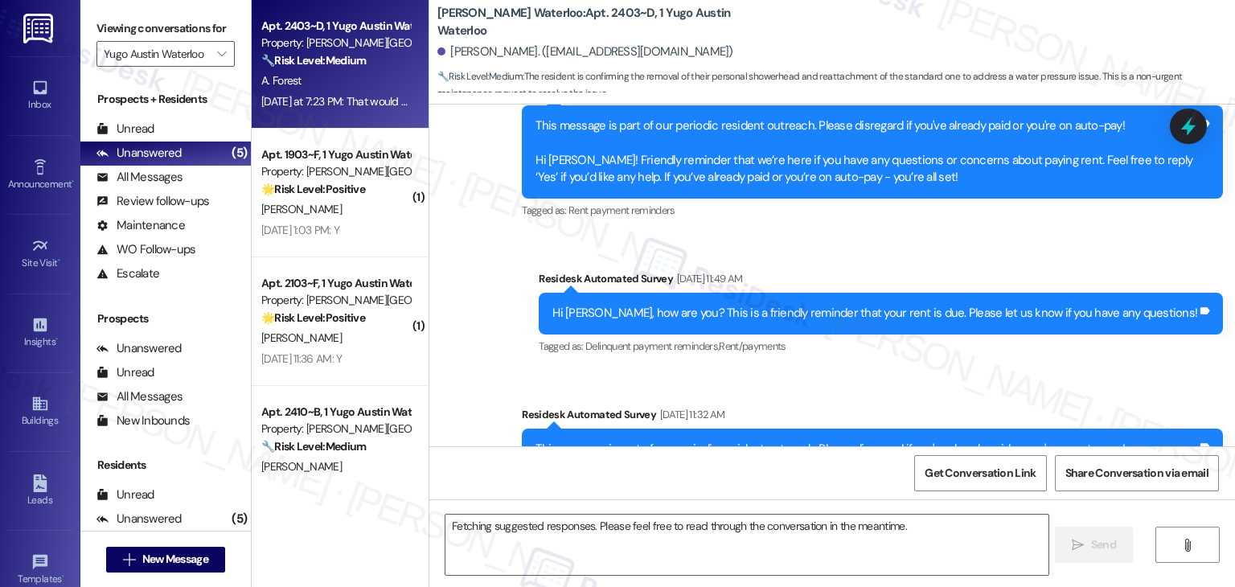
scroll to position [3628, 0]
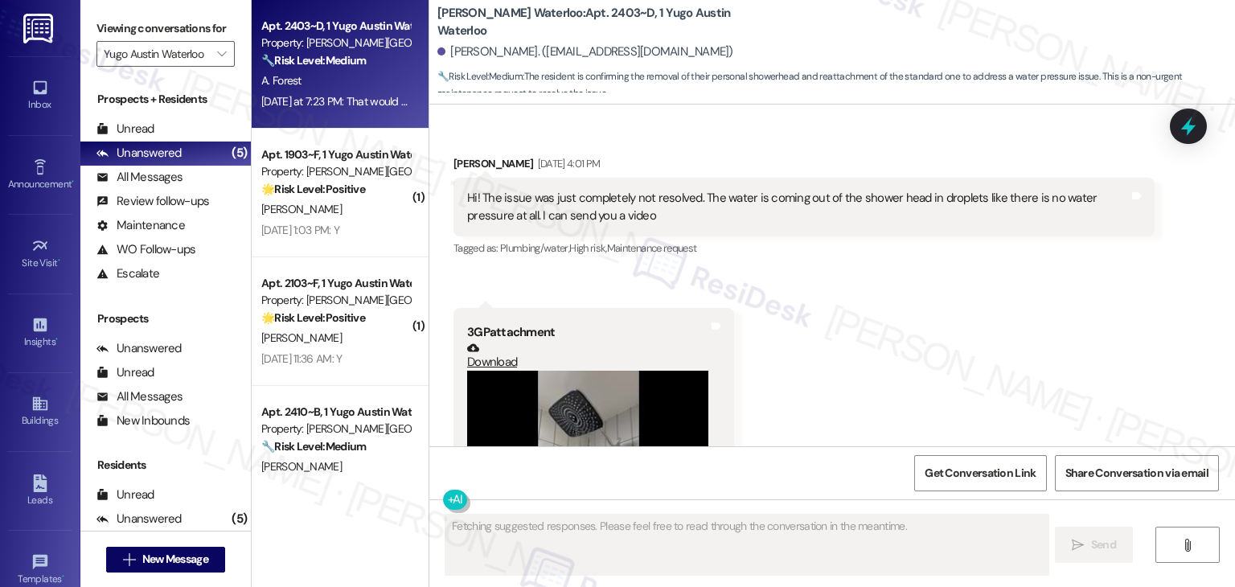
click at [1009, 261] on div "Received via SMS Anna Forest Aug 19, 2025 at 4:01 PM Hi! The issue was just com…" at bounding box center [832, 347] width 806 height 457
click at [1006, 249] on div "Received via SMS Anna Forest Aug 19, 2025 at 4:01 PM Hi! The issue was just com…" at bounding box center [832, 347] width 806 height 457
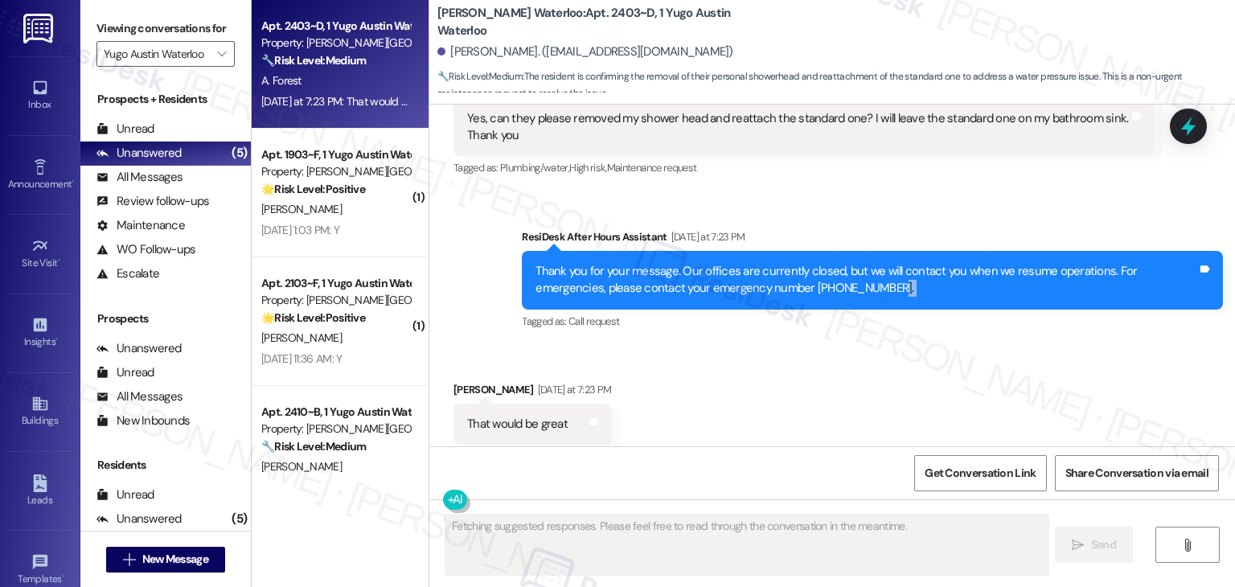
click at [1006, 263] on div "Thank you for your message. Our offices are currently closed, but we will conta…" at bounding box center [867, 280] width 662 height 35
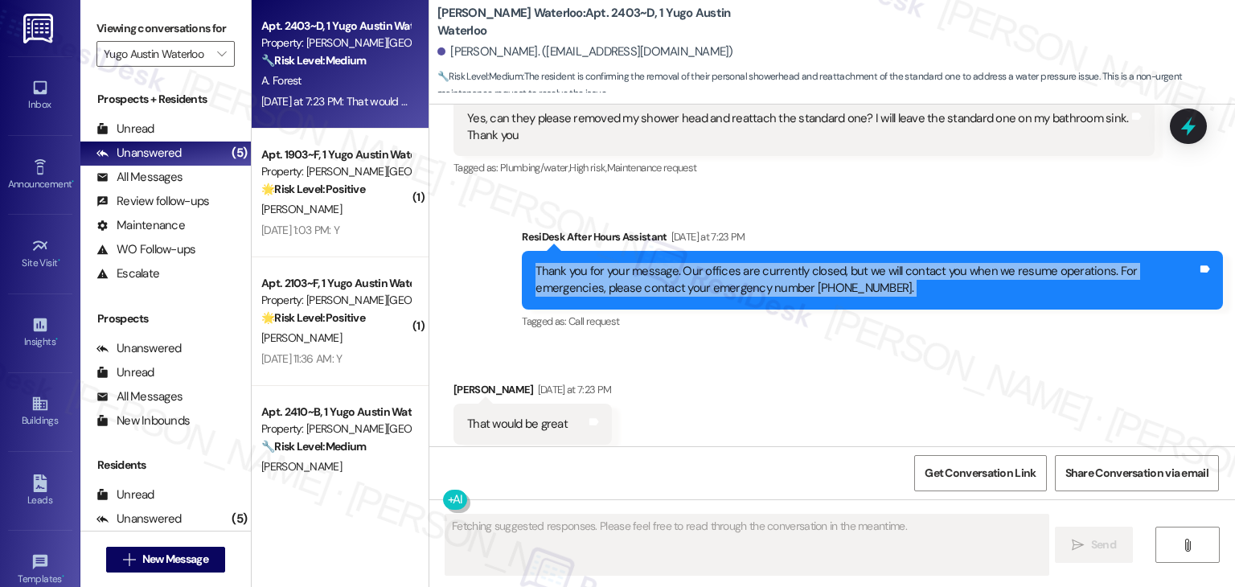
click at [1006, 263] on div "Thank you for your message. Our offices are currently closed, but we will conta…" at bounding box center [867, 280] width 662 height 35
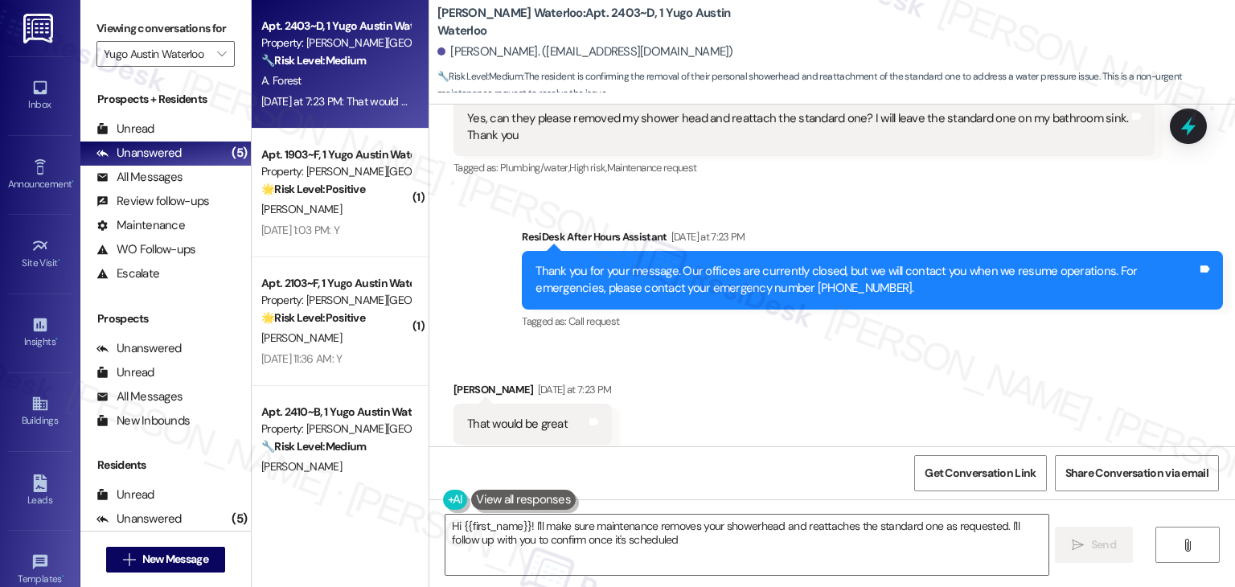
click at [995, 345] on div "Received via SMS Anna Forest Yesterday at 7:23 PM That would be great Tags and …" at bounding box center [832, 413] width 806 height 136
click at [933, 359] on div "Received via SMS Anna Forest Yesterday at 7:23 PM That would be great Tags and …" at bounding box center [832, 413] width 806 height 136
click at [931, 345] on div "Received via SMS Anna Forest Yesterday at 7:23 PM That would be great Tags and …" at bounding box center [832, 413] width 806 height 136
click at [805, 373] on div "Received via SMS Anna Forest Yesterday at 7:23 PM That would be great Tags and …" at bounding box center [832, 413] width 806 height 136
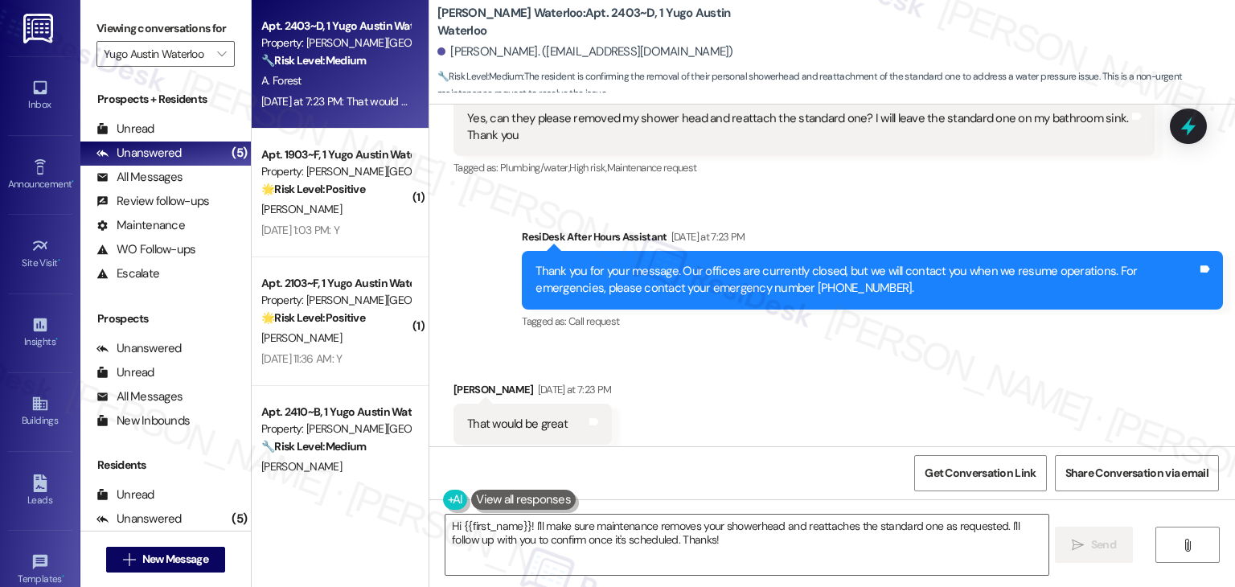
scroll to position [4518, 0]
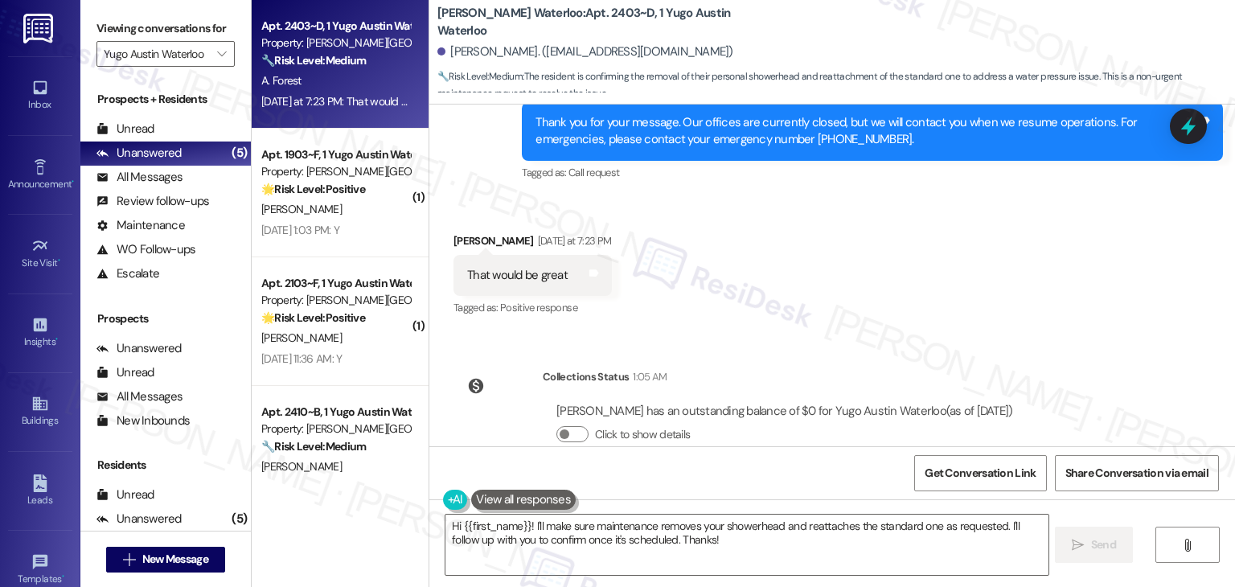
click at [881, 244] on div "Received via SMS Anna Forest Yesterday at 7:23 PM That would be great Tags and …" at bounding box center [832, 264] width 806 height 136
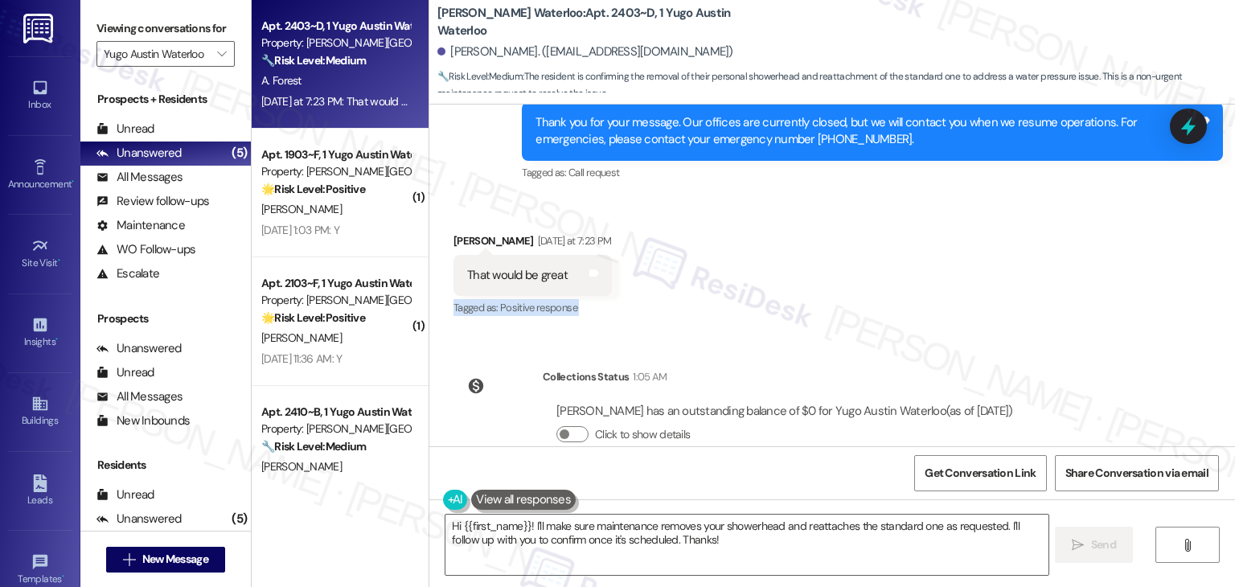
click at [881, 244] on div "Received via SMS Anna Forest Yesterday at 7:23 PM That would be great Tags and …" at bounding box center [832, 264] width 806 height 136
click at [922, 252] on div "Received via SMS Anna Forest Yesterday at 7:23 PM That would be great Tags and …" at bounding box center [832, 264] width 806 height 136
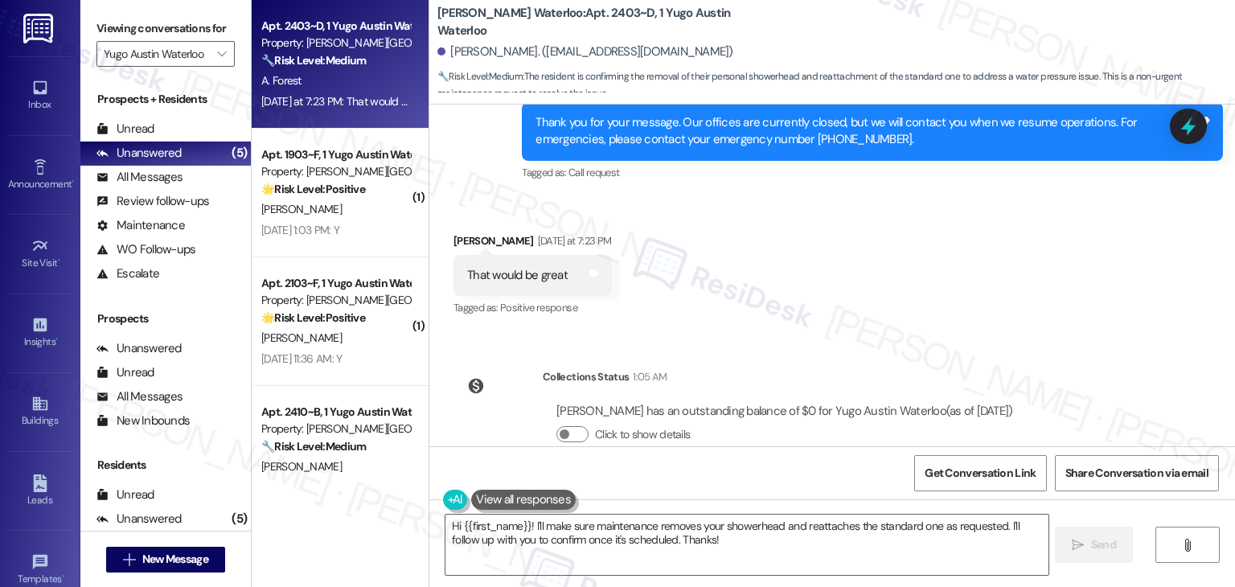
click at [927, 238] on div "Received via SMS Anna Forest Yesterday at 7:23 PM That would be great Tags and …" at bounding box center [832, 264] width 806 height 136
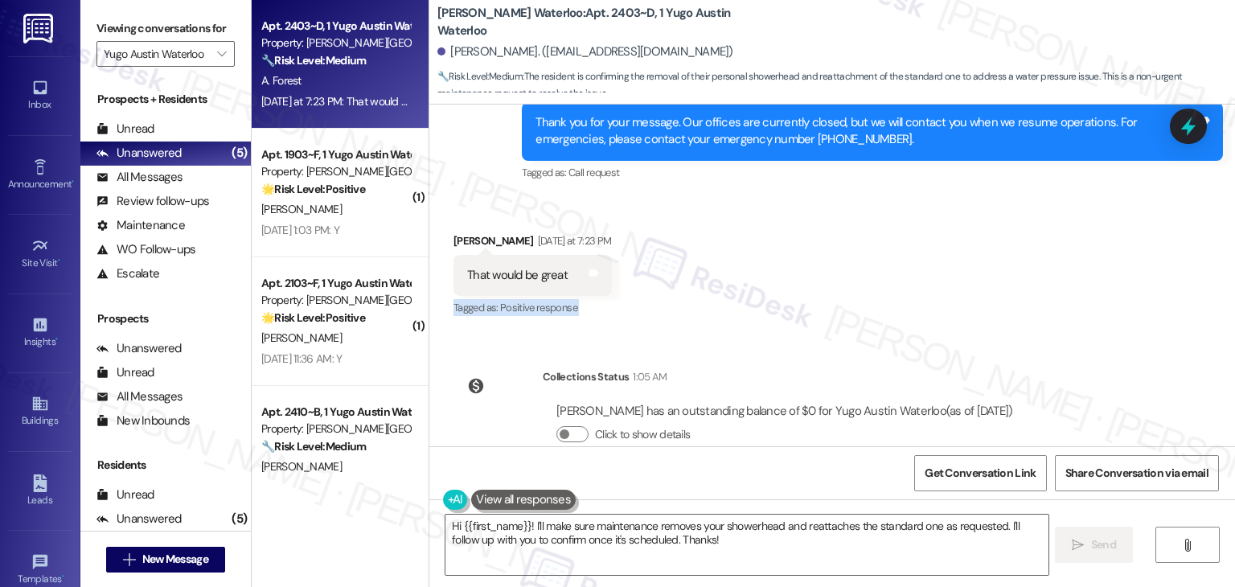
click at [927, 238] on div "Received via SMS Anna Forest Yesterday at 7:23 PM That would be great Tags and …" at bounding box center [832, 264] width 806 height 136
click at [928, 239] on div "Received via SMS Anna Forest Yesterday at 7:23 PM That would be great Tags and …" at bounding box center [832, 264] width 806 height 136
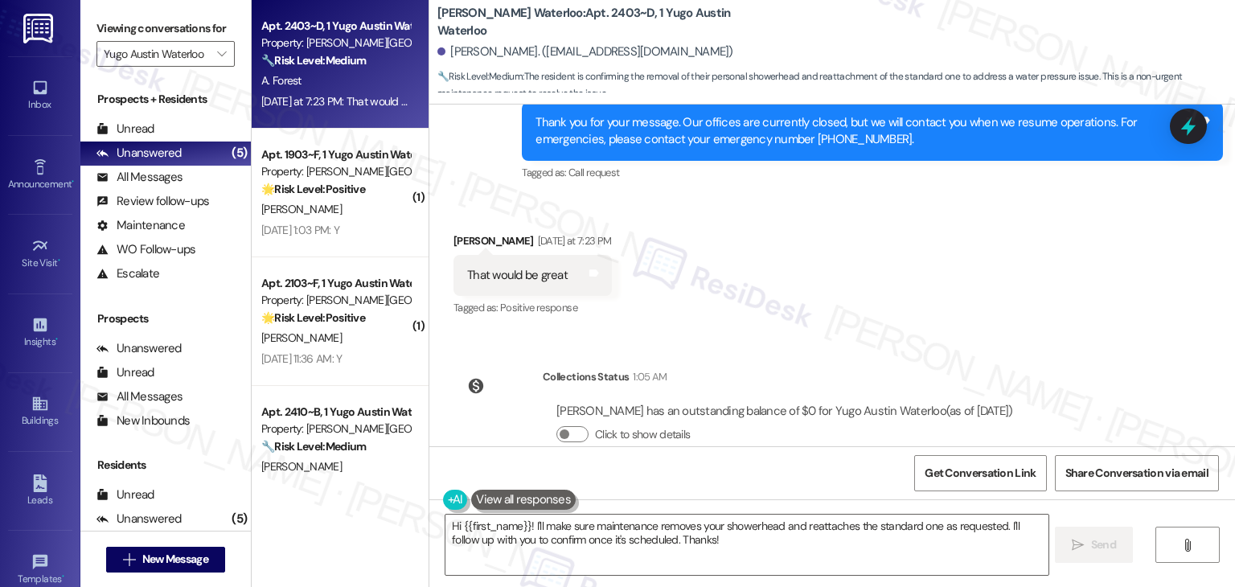
click at [996, 286] on div "Received via SMS Anna Forest Yesterday at 7:23 PM That would be great Tags and …" at bounding box center [832, 264] width 806 height 136
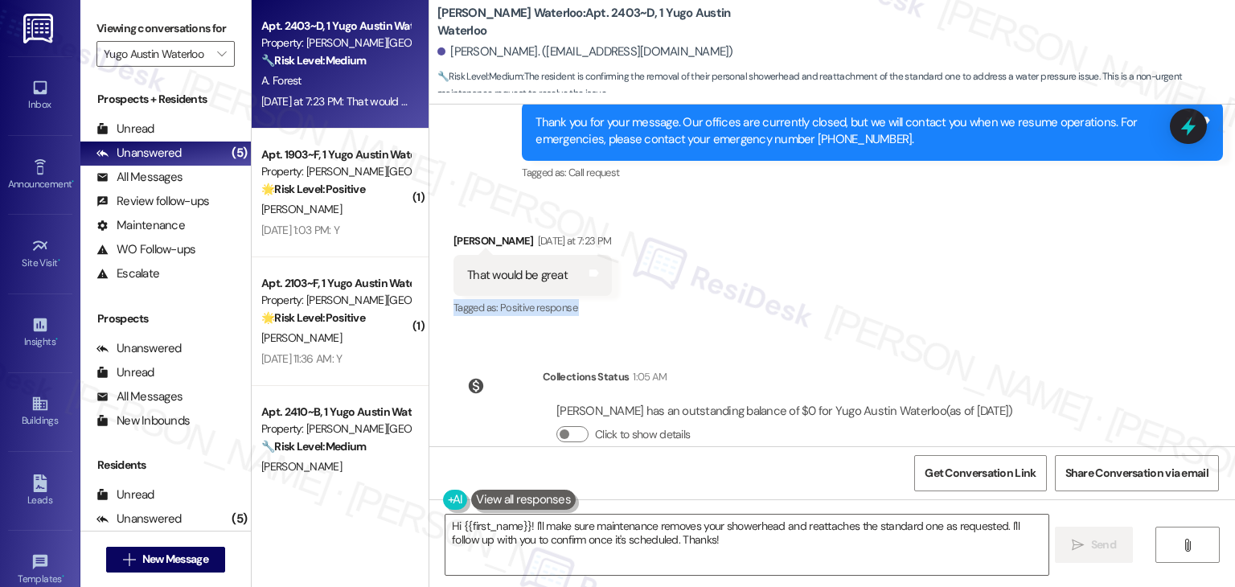
click at [996, 286] on div "Received via SMS Anna Forest Yesterday at 7:23 PM That would be great Tags and …" at bounding box center [832, 264] width 806 height 136
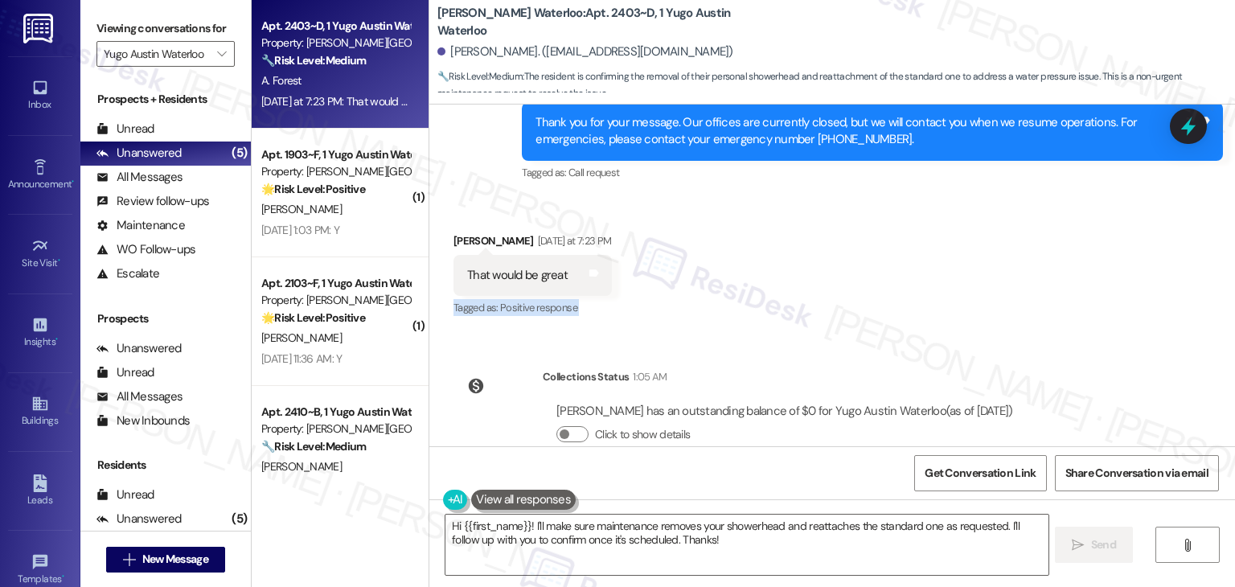
click at [996, 286] on div "Received via SMS Anna Forest Yesterday at 7:23 PM That would be great Tags and …" at bounding box center [832, 264] width 806 height 136
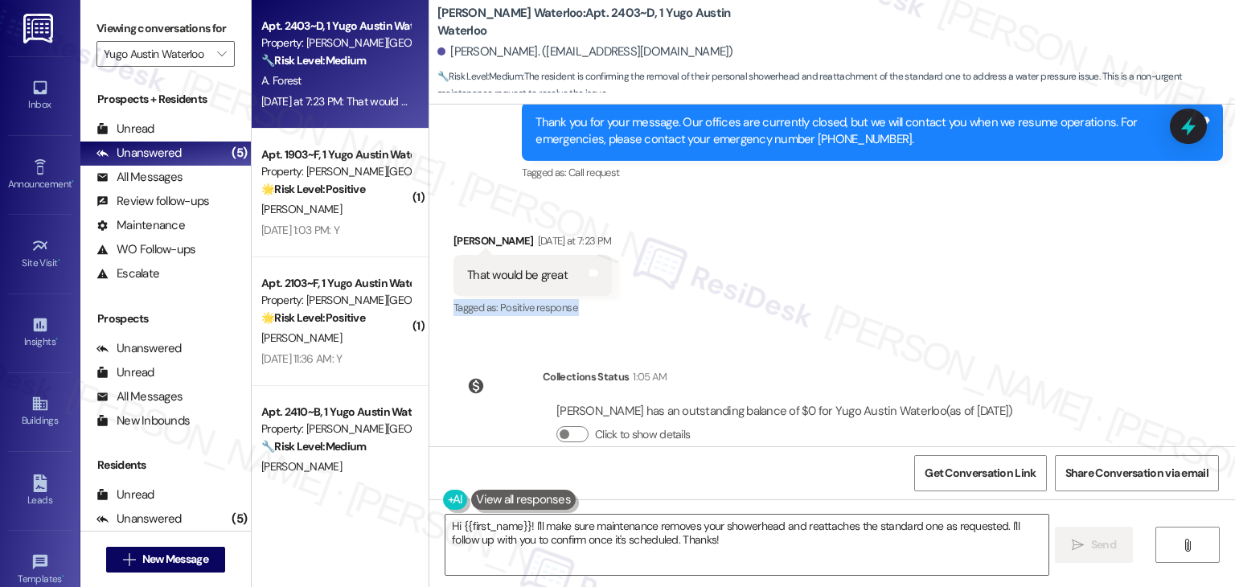
click at [996, 286] on div "Received via SMS Anna Forest Yesterday at 7:23 PM That would be great Tags and …" at bounding box center [832, 264] width 806 height 136
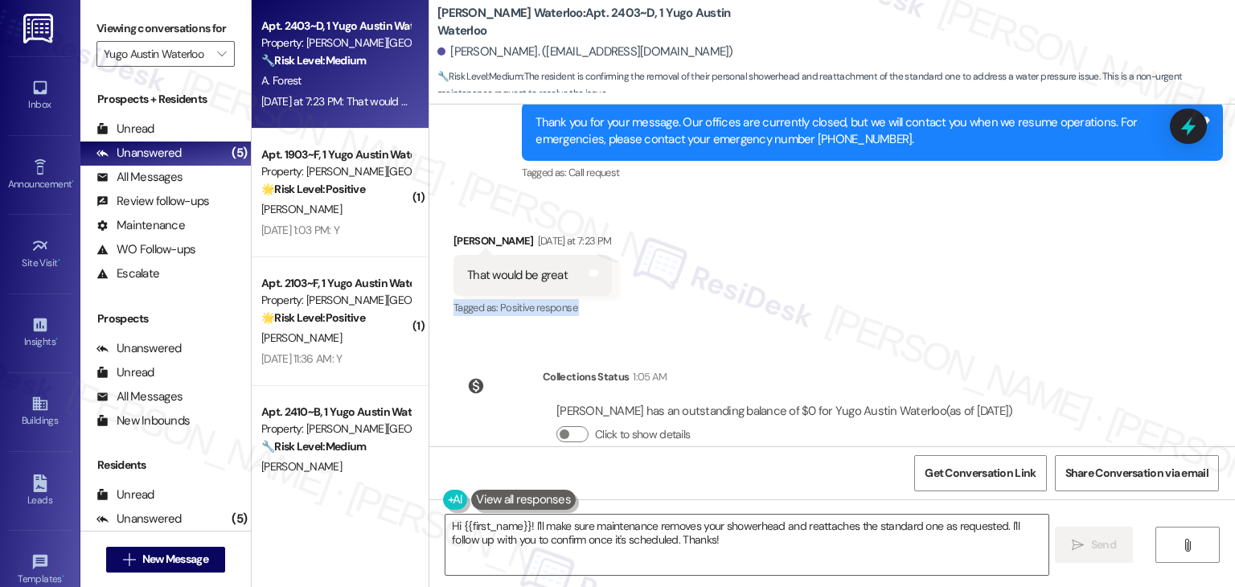
click at [996, 286] on div "Received via SMS Anna Forest Yesterday at 7:23 PM That would be great Tags and …" at bounding box center [832, 264] width 806 height 136
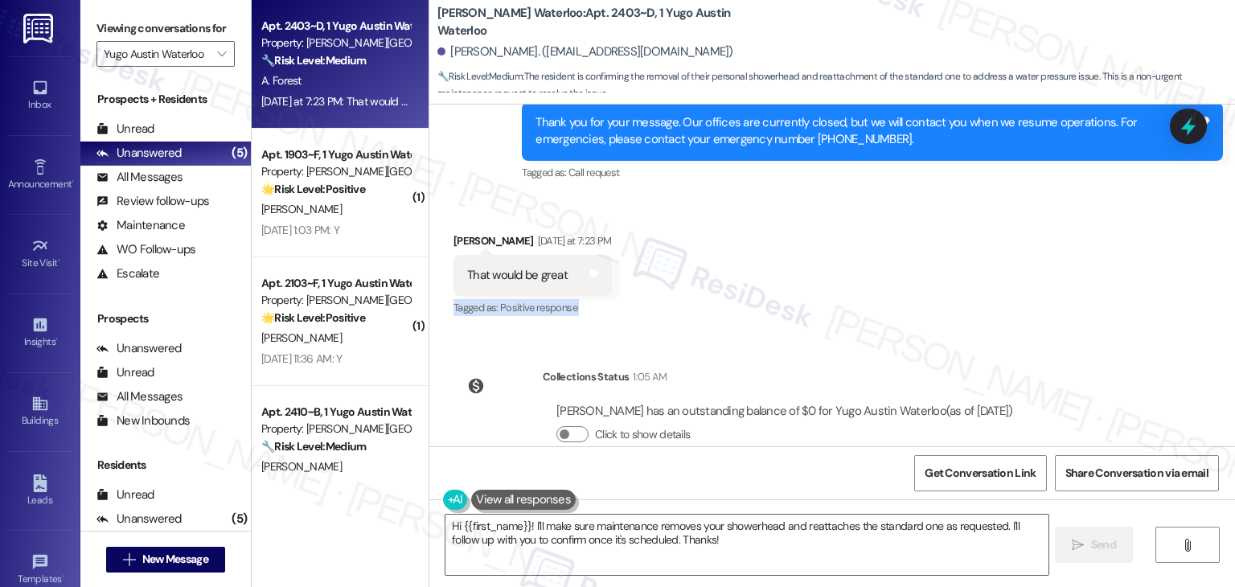
click at [996, 286] on div "Received via SMS Anna Forest Yesterday at 7:23 PM That would be great Tags and …" at bounding box center [832, 264] width 806 height 136
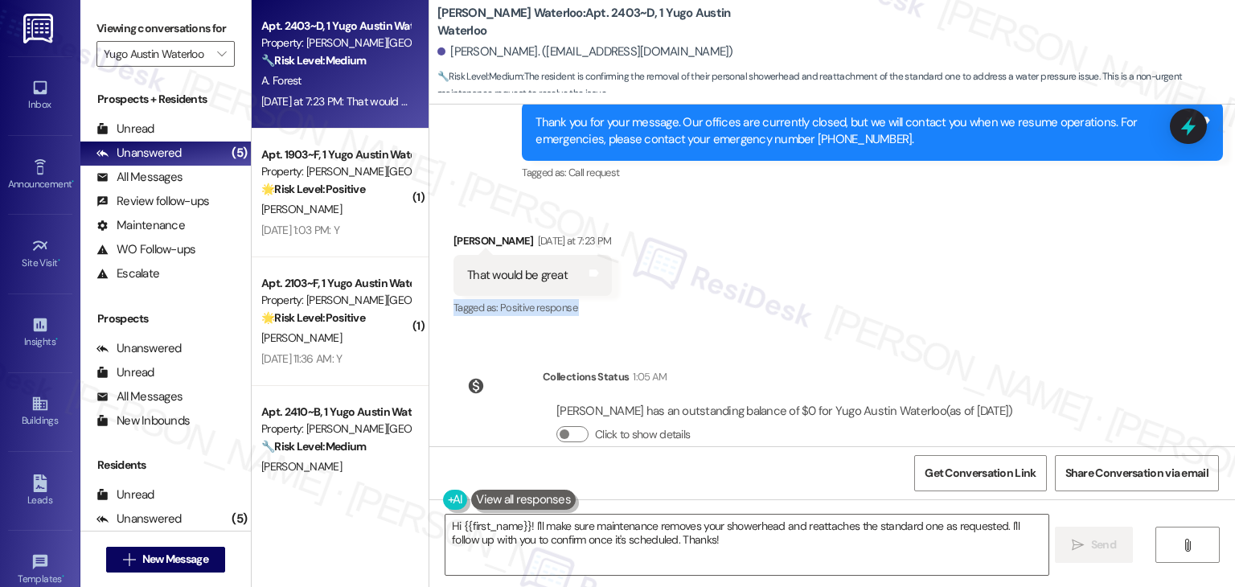
click at [996, 286] on div "Received via SMS Anna Forest Yesterday at 7:23 PM That would be great Tags and …" at bounding box center [832, 264] width 806 height 136
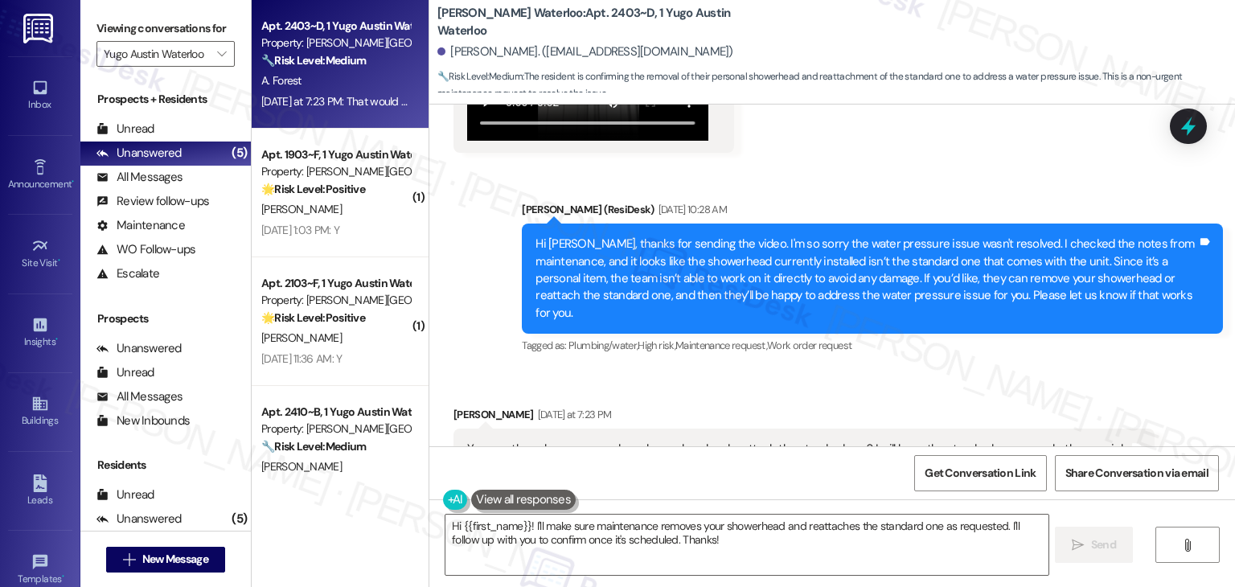
scroll to position [4036, 0]
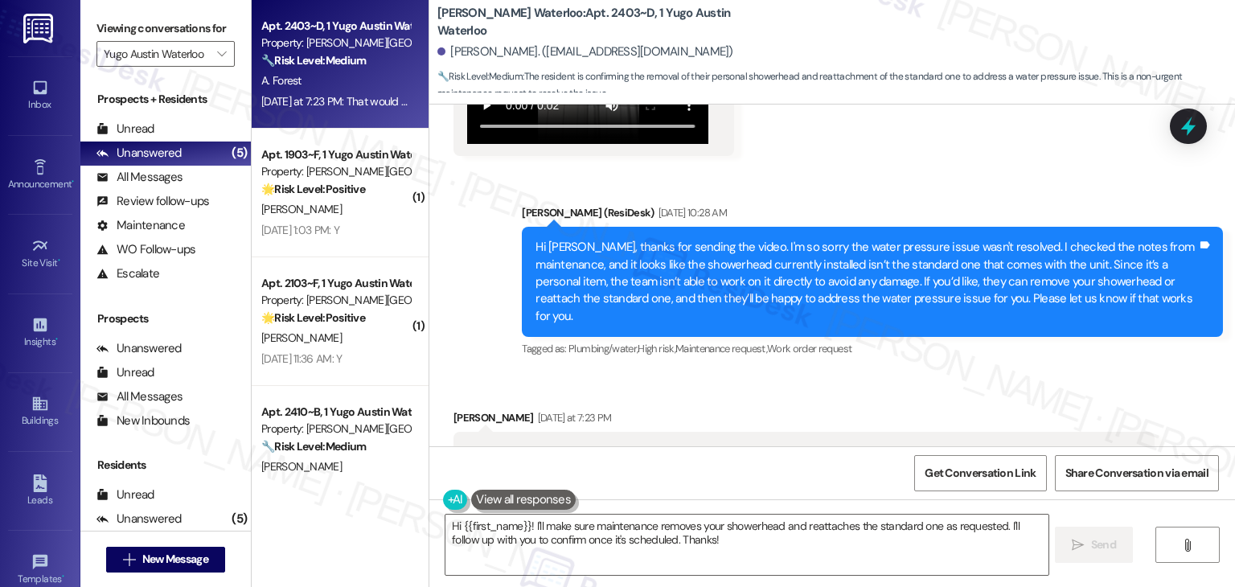
click at [907, 286] on div "Hi Anna, thanks for sending the video. I'm so sorry the water pressure issue wa…" at bounding box center [867, 282] width 662 height 86
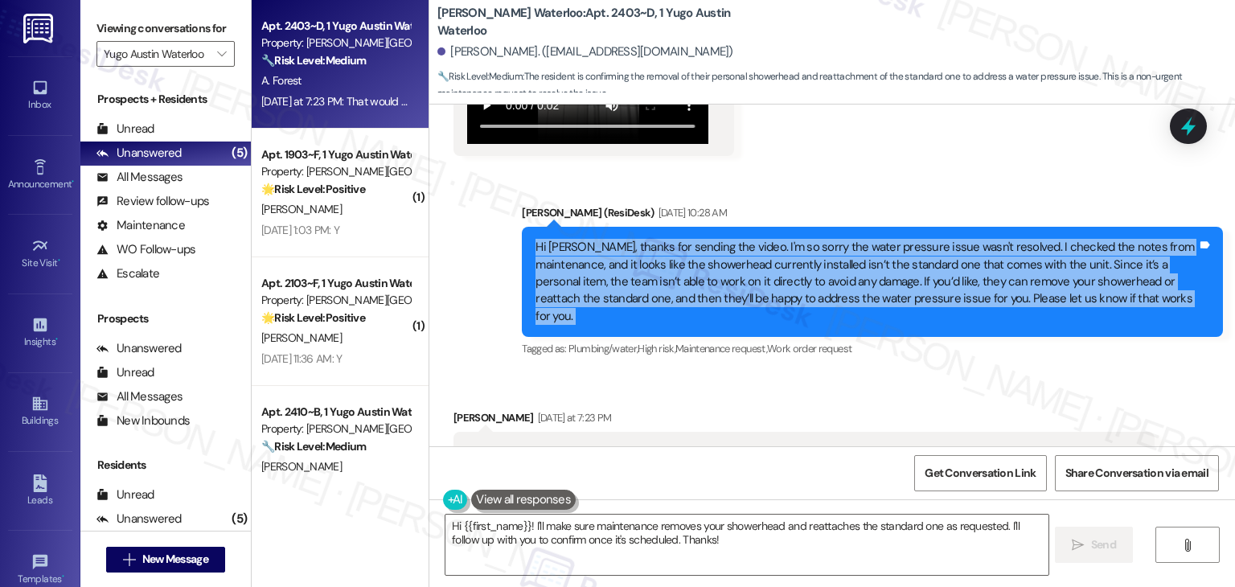
click at [907, 286] on div "Hi Anna, thanks for sending the video. I'm so sorry the water pressure issue wa…" at bounding box center [867, 282] width 662 height 86
copy div "Hi Anna, thanks for sending the video. I'm so sorry the water pressure issue wa…"
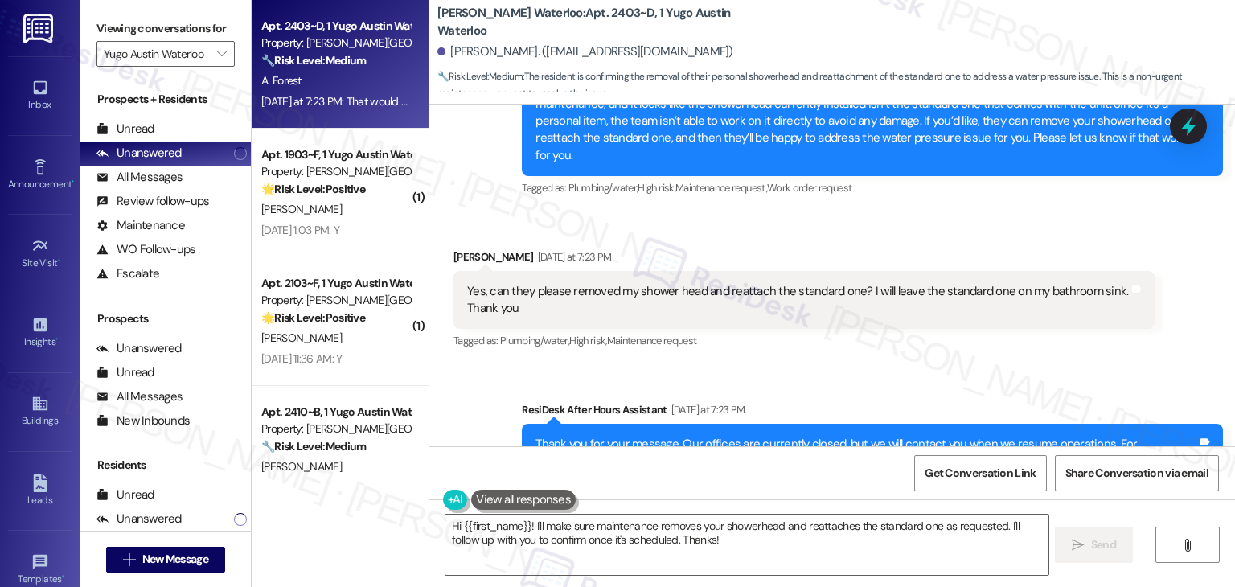
click at [710, 283] on div "Yes, can they please removed my shower head and reattach the standard one? I wi…" at bounding box center [798, 300] width 662 height 35
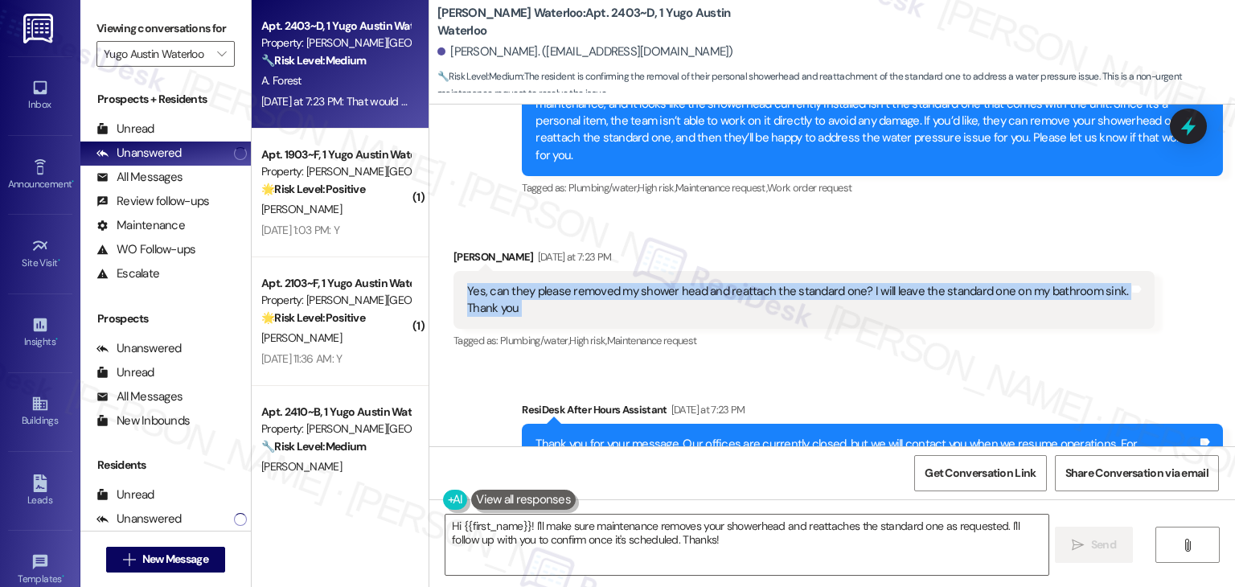
click at [710, 283] on div "Yes, can they please removed my shower head and reattach the standard one? I wi…" at bounding box center [798, 300] width 662 height 35
copy div "Yes, can they please removed my shower head and reattach the standard one? I wi…"
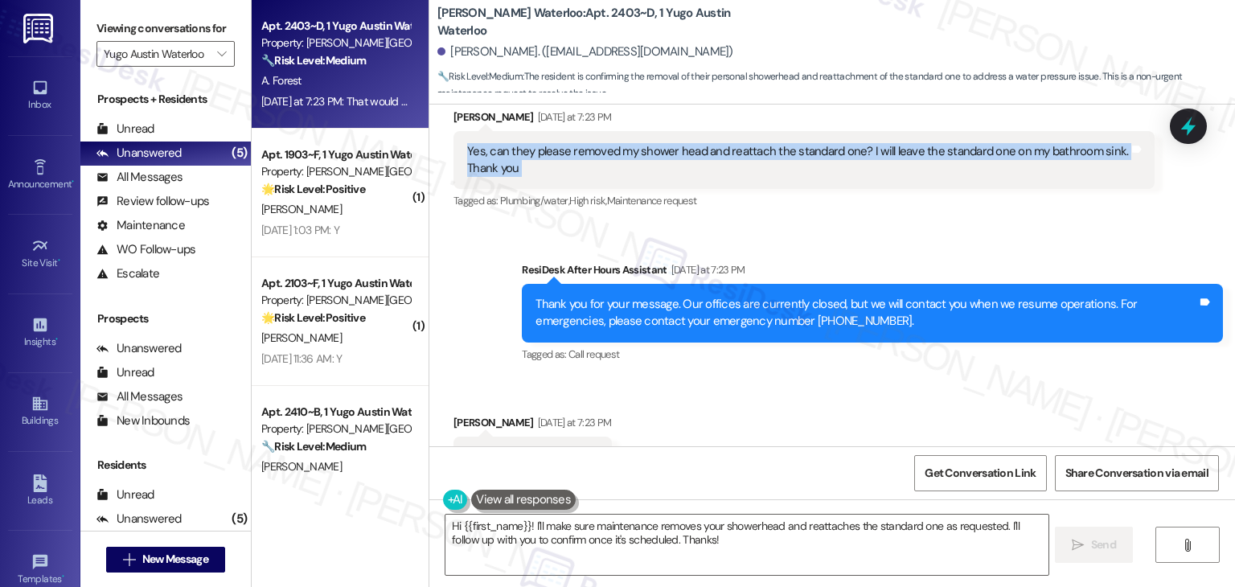
scroll to position [4518, 0]
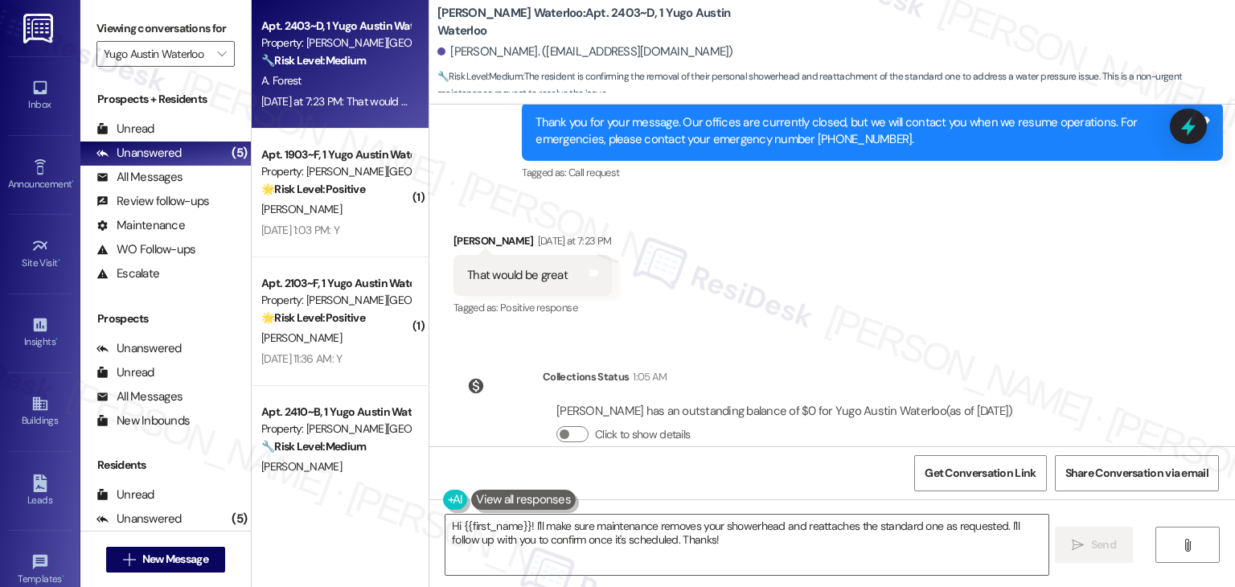
click at [528, 255] on div "That would be great Tags and notes" at bounding box center [533, 275] width 158 height 41
copy div "That would be great Tags and notes"
click at [955, 196] on div "Received via SMS Anna Forest Yesterday at 7:23 PM That would be great Tags and …" at bounding box center [832, 264] width 806 height 136
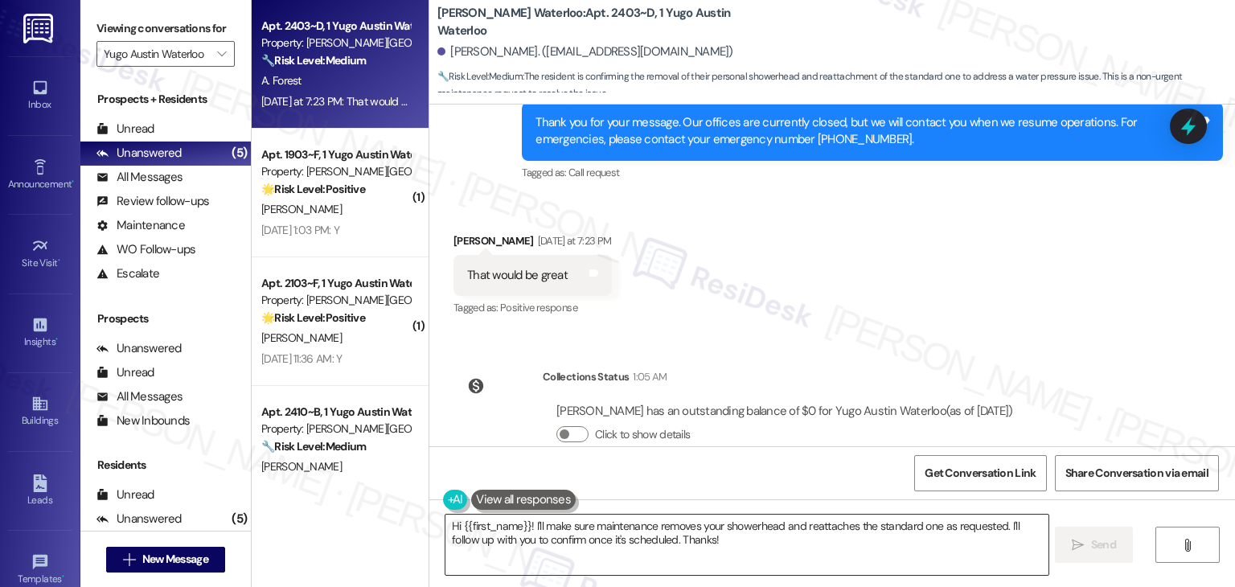
click at [661, 537] on textarea "Hi {{first_name}}! I'll make sure maintenance removes your showerhead and reatt…" at bounding box center [747, 545] width 602 height 60
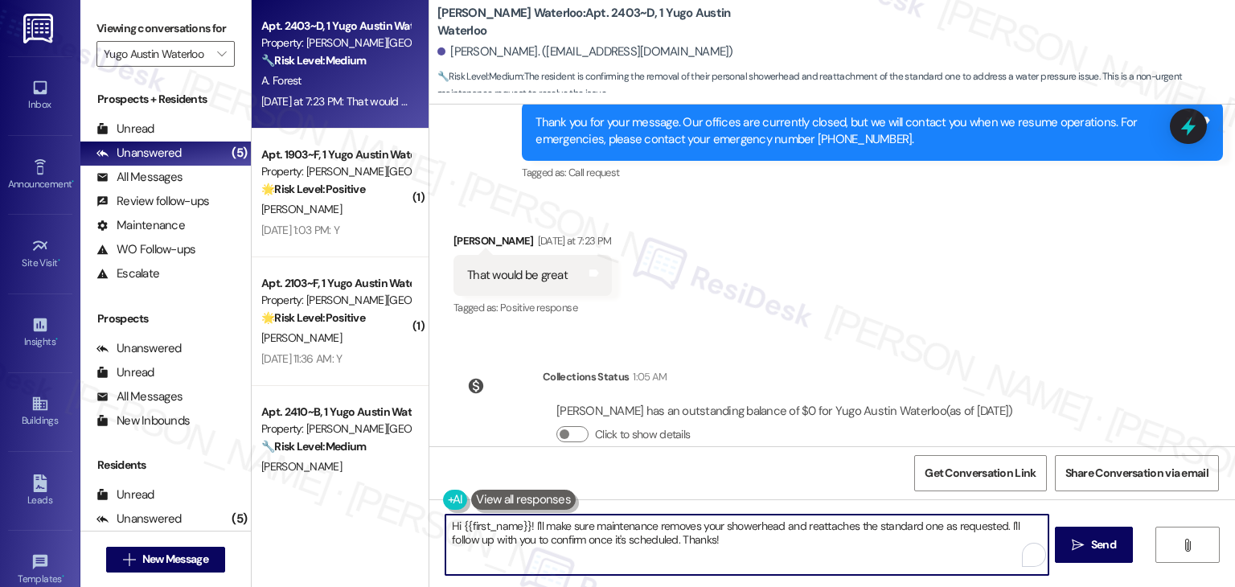
click at [661, 537] on textarea "Hi {{first_name}}! I'll make sure maintenance removes your showerhead and reatt…" at bounding box center [747, 545] width 602 height 60
paste textarea "Thanks, Anna! I’ll let the team know to go ahead and remove your showerhead and…"
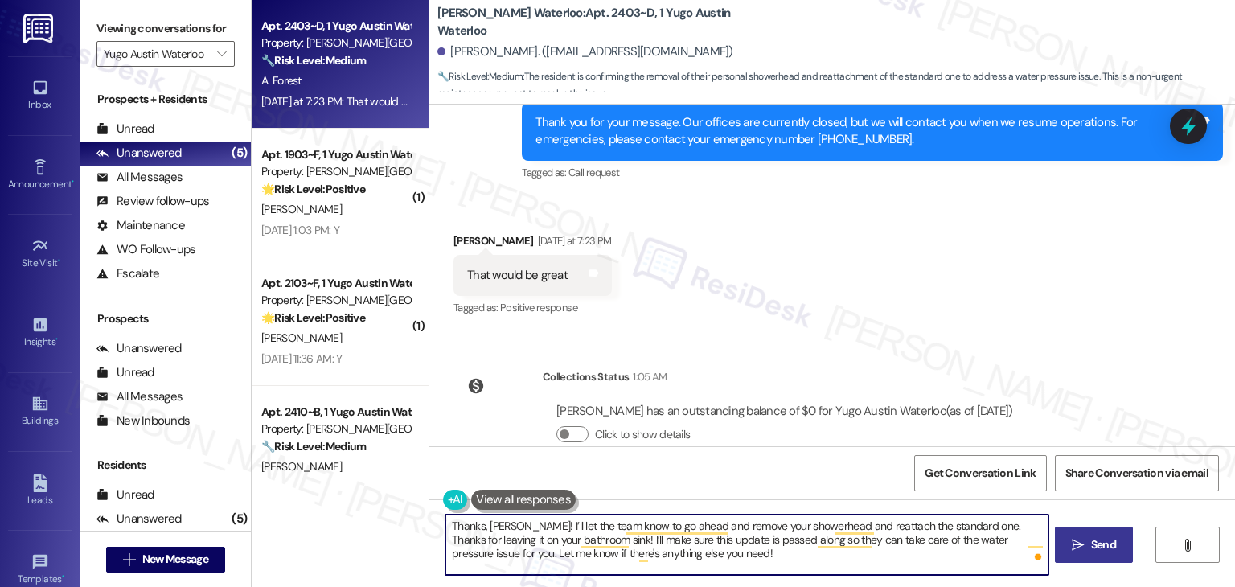
type textarea "Thanks, Anna! I’ll let the team know to go ahead and remove your showerhead and…"
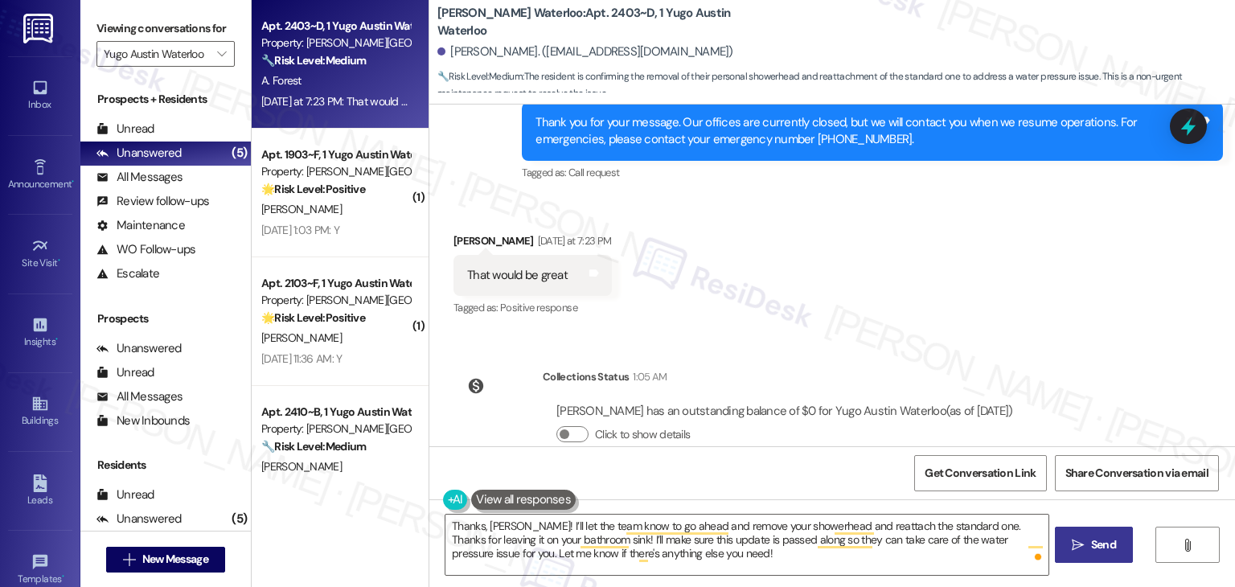
click at [1100, 551] on span "Send" at bounding box center [1103, 544] width 25 height 17
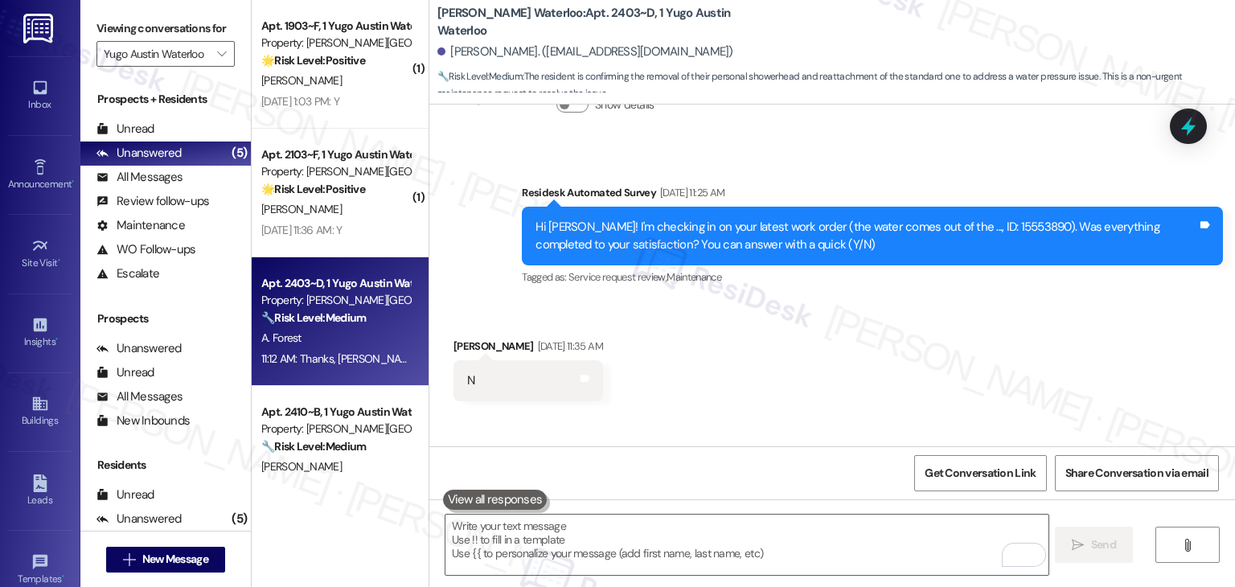
scroll to position [2895, 0]
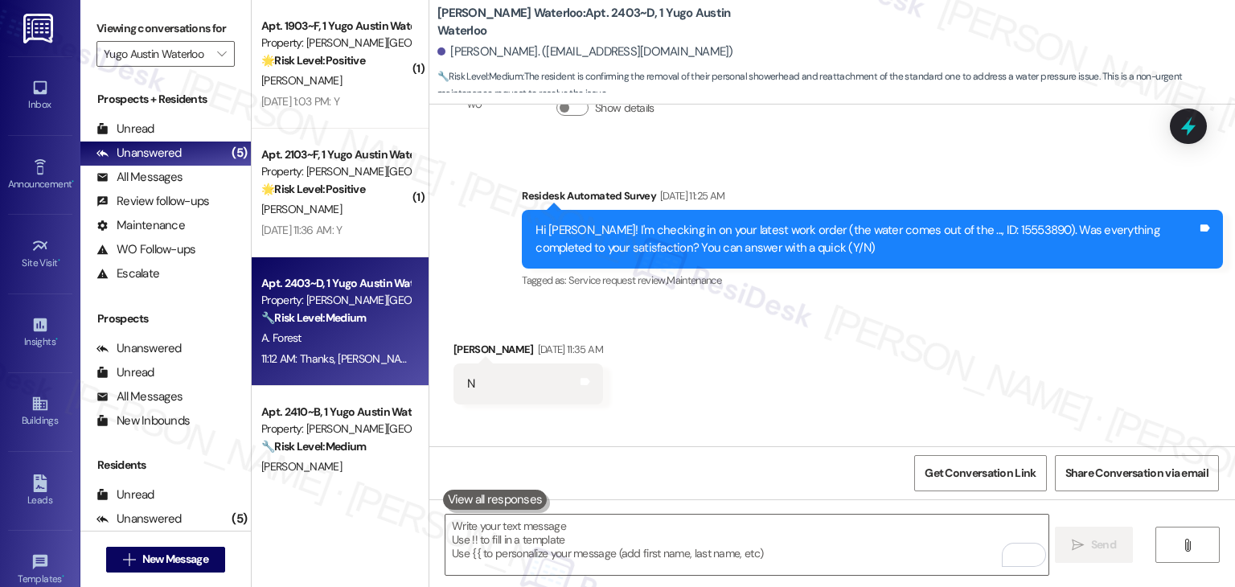
click at [972, 222] on div "Hi Anna! I'm checking in on your latest work order (the water comes out of the …" at bounding box center [867, 239] width 662 height 35
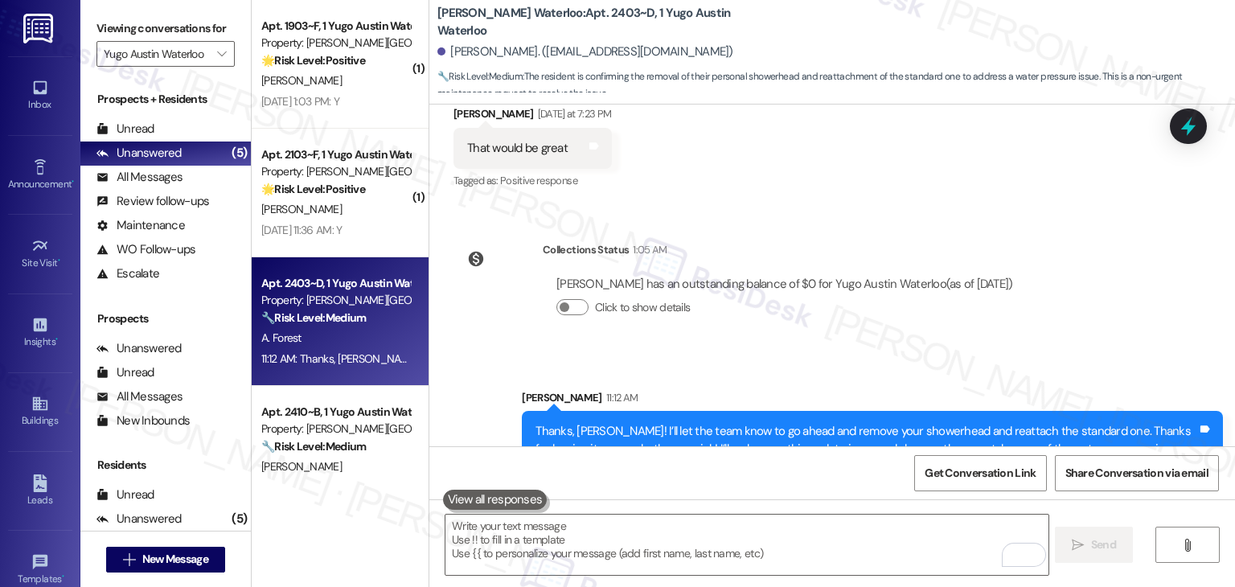
scroll to position [4665, 0]
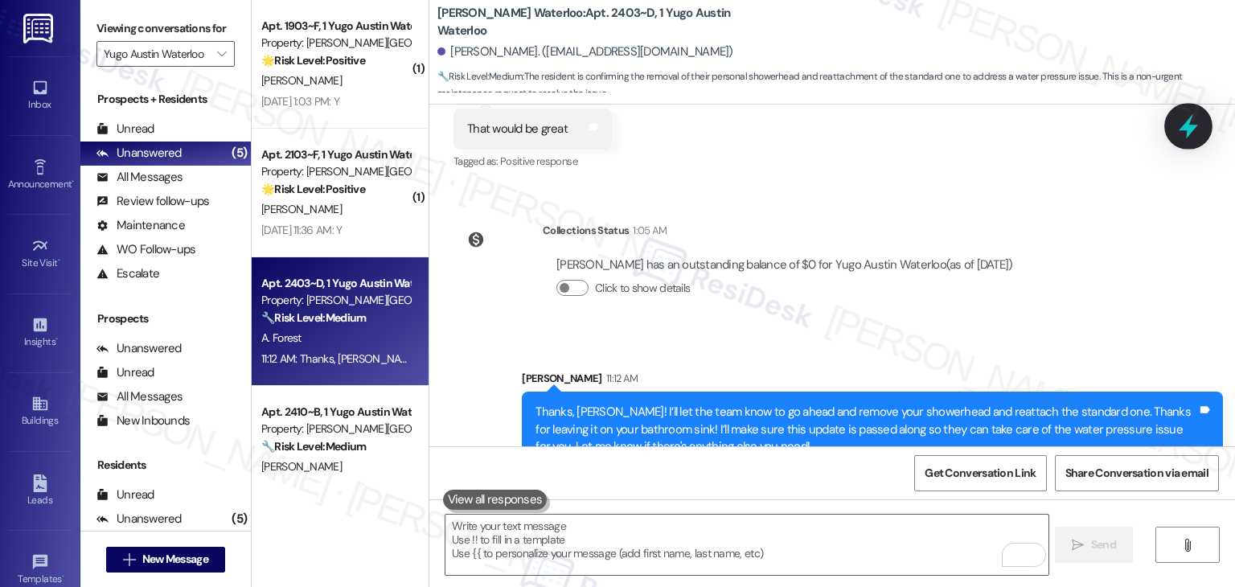
click at [1191, 117] on icon at bounding box center [1188, 126] width 19 height 25
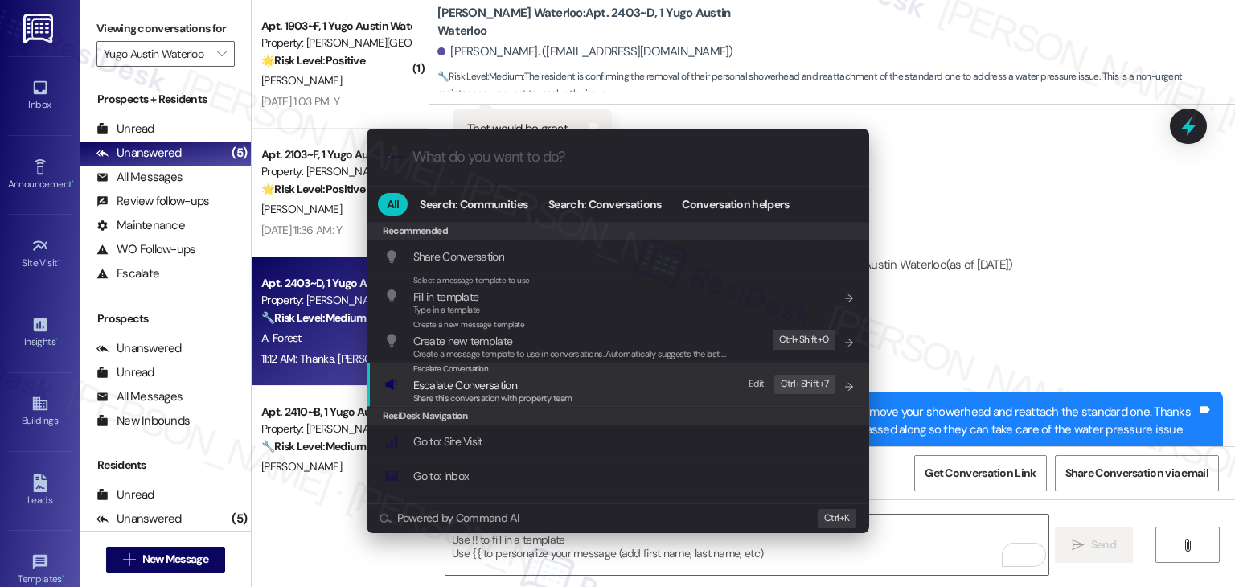
click at [478, 381] on span "Escalate Conversation" at bounding box center [465, 385] width 104 height 14
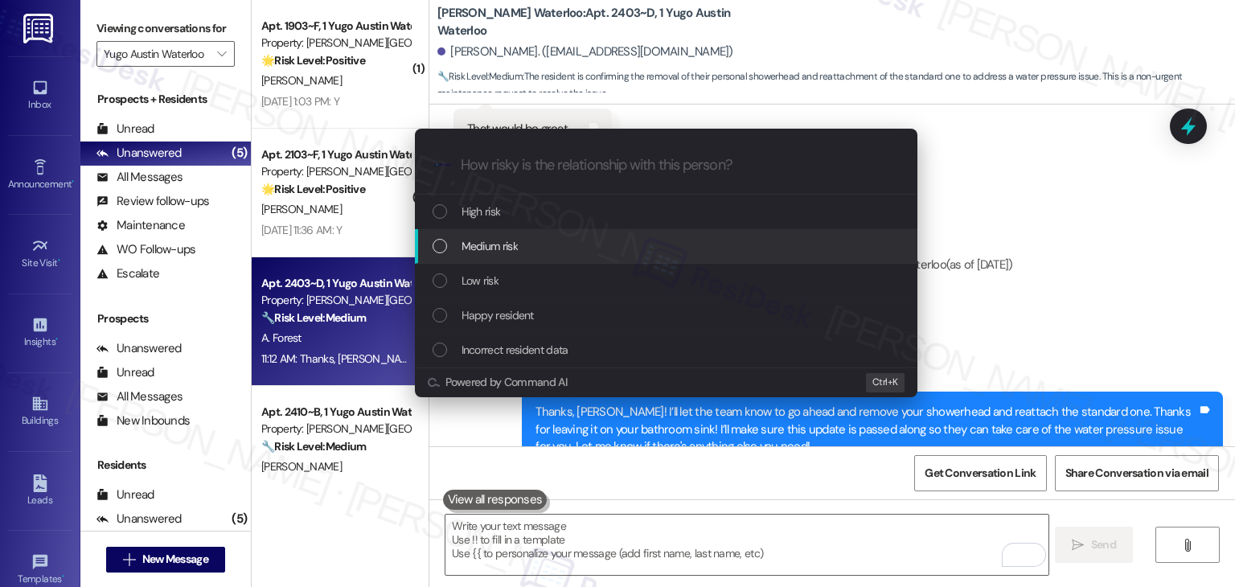
click at [442, 242] on div "List of options" at bounding box center [440, 246] width 14 height 14
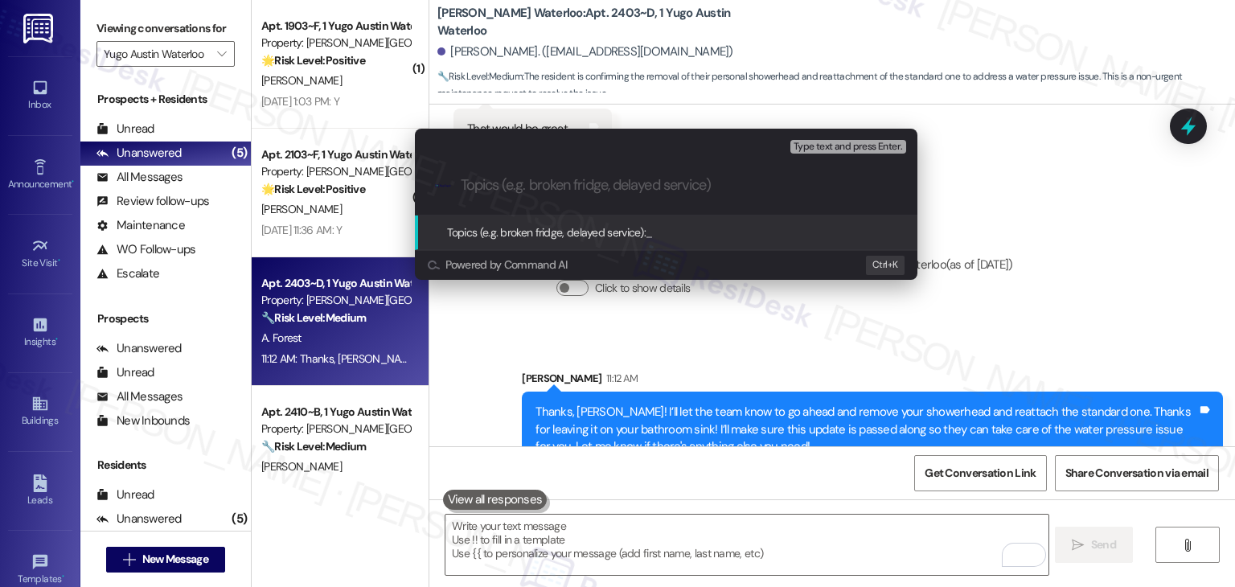
paste input "WO #15553890 – Request to Reattach Standard Showerhead & Address Water Pressure"
drag, startPoint x: 574, startPoint y: 191, endPoint x: 403, endPoint y: 201, distance: 171.6
click at [403, 201] on div "Escalate Conversation Medium risk Topics (e.g. broken fridge, delayed service) …" at bounding box center [666, 204] width 543 height 183
type input "WO #15553890 – Request to Reattach Standard Showerhead & Address Water Pressure"
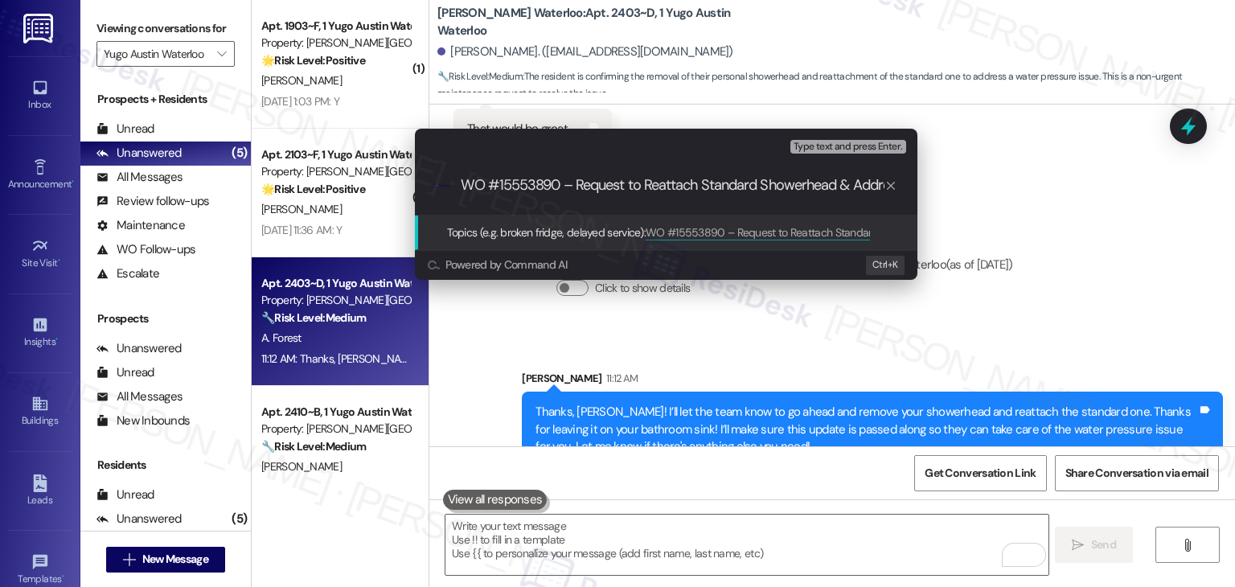
scroll to position [0, 0]
click at [491, 175] on div ".cls-1{fill:#0a055f;}.cls-2{fill:#0cc4c4;} resideskLogoBlueOrange WO #15553890 …" at bounding box center [666, 185] width 503 height 57
click at [829, 184] on input "WO #15553890 – Request to Reattach Standard Showerhead & Address Water Pressure" at bounding box center [673, 185] width 424 height 17
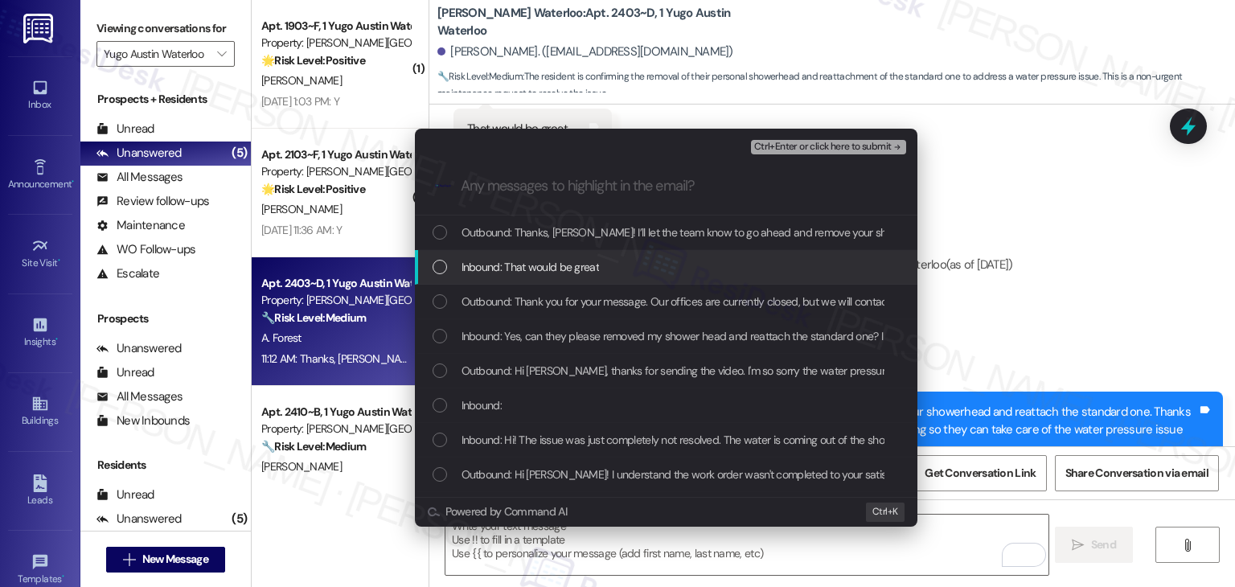
click at [433, 271] on div "List of options" at bounding box center [440, 267] width 14 height 14
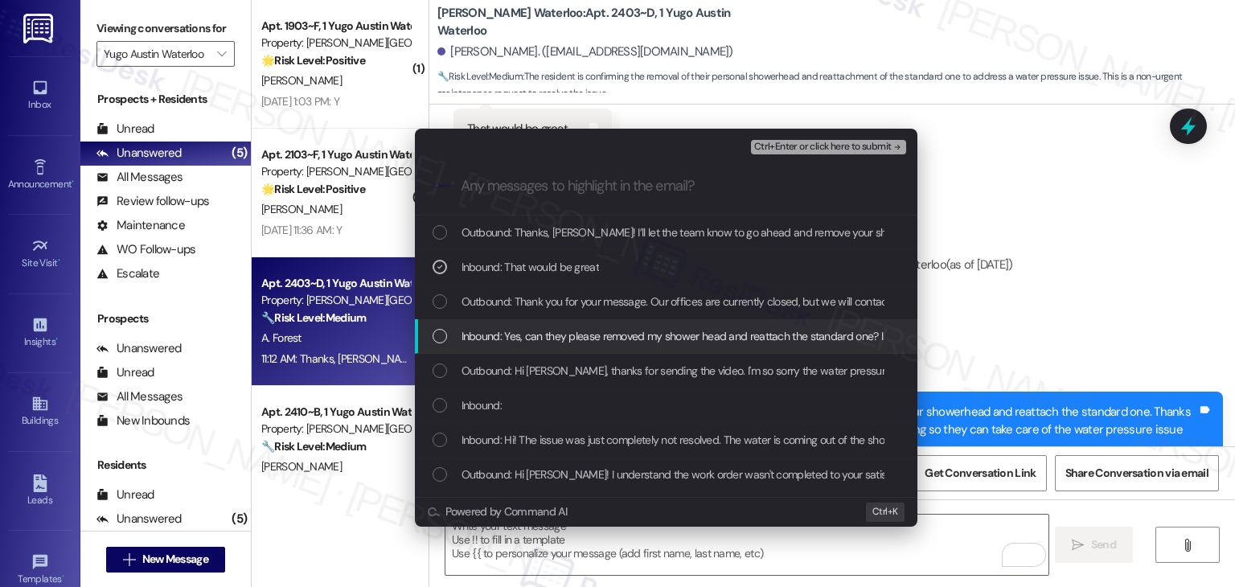
click at [442, 333] on div "List of options" at bounding box center [440, 336] width 14 height 14
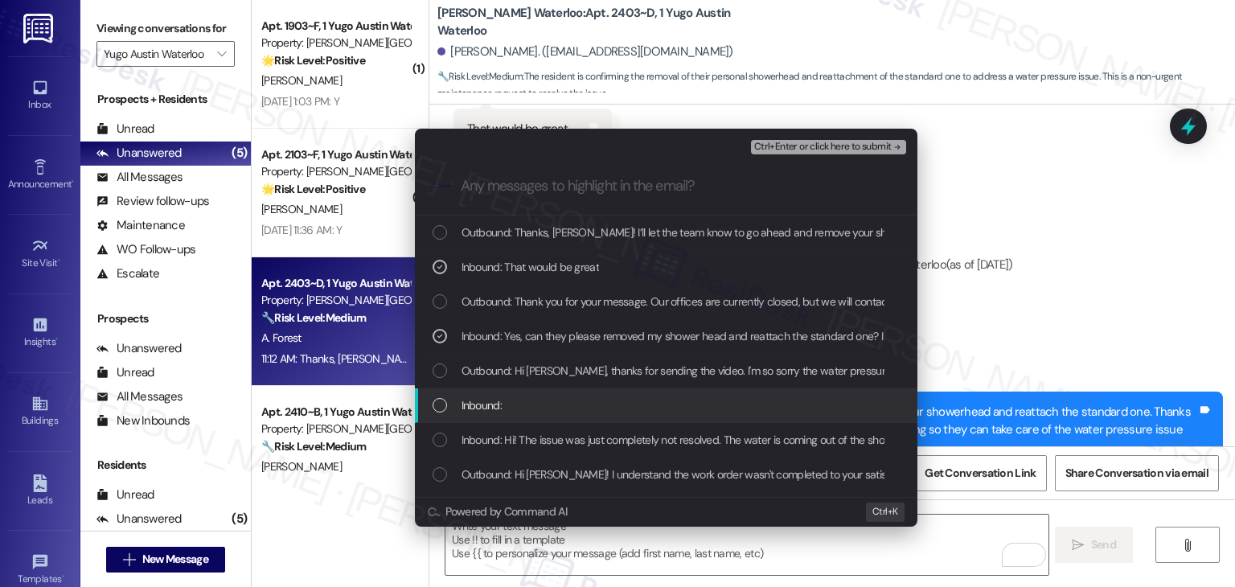
click at [434, 405] on div "List of options" at bounding box center [440, 405] width 14 height 14
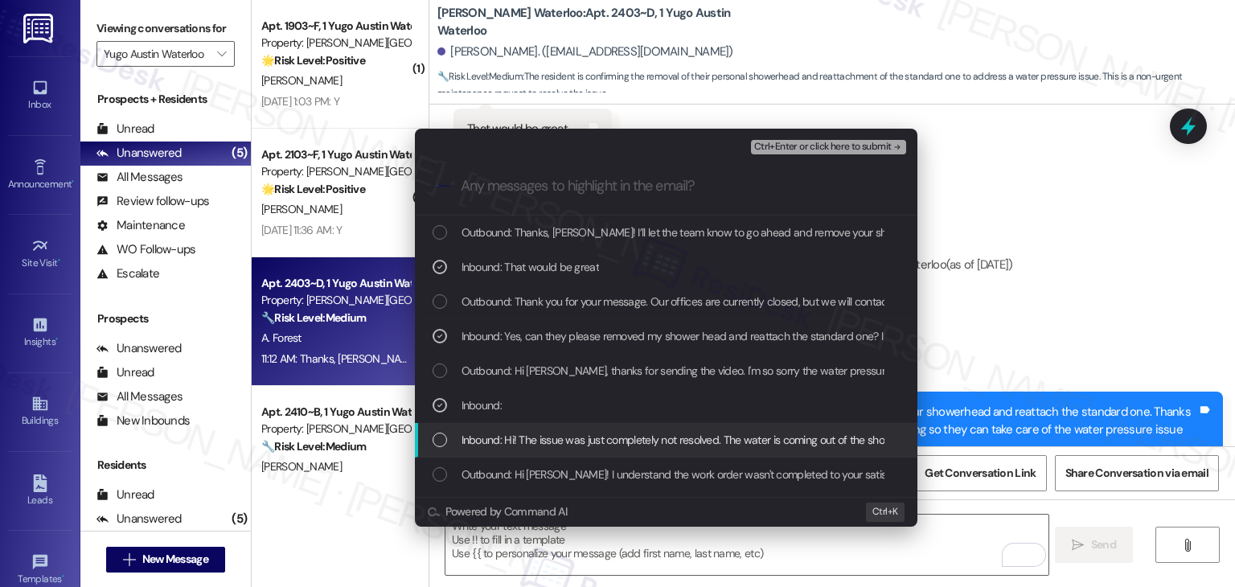
click at [440, 438] on div "List of options" at bounding box center [440, 440] width 14 height 14
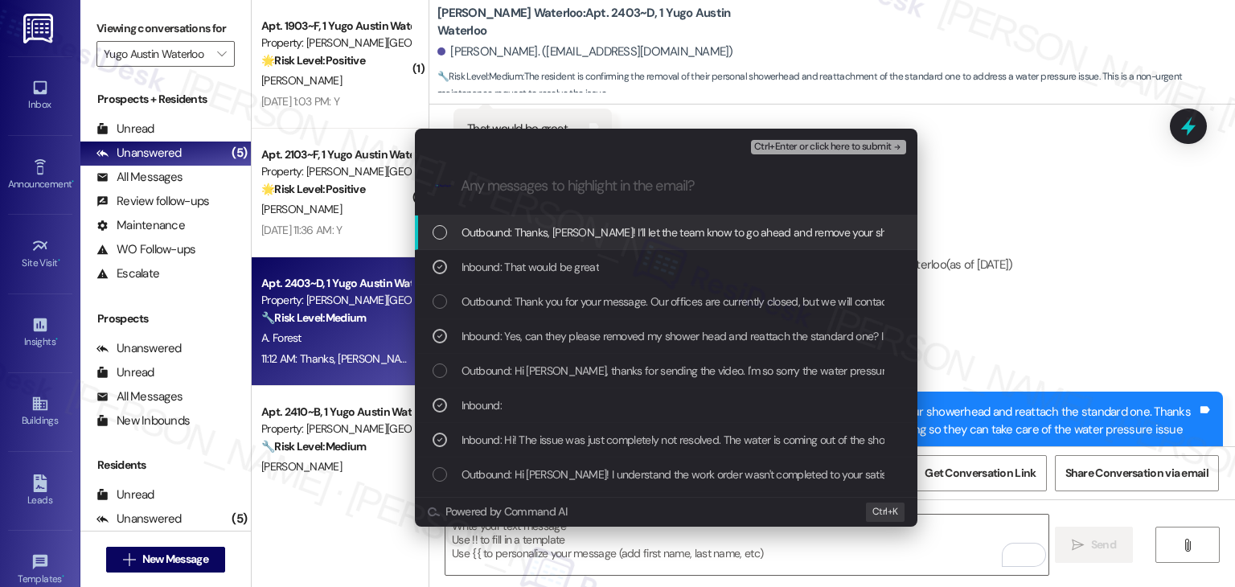
click at [776, 142] on span "Ctrl+Enter or click here to submit" at bounding box center [823, 147] width 138 height 11
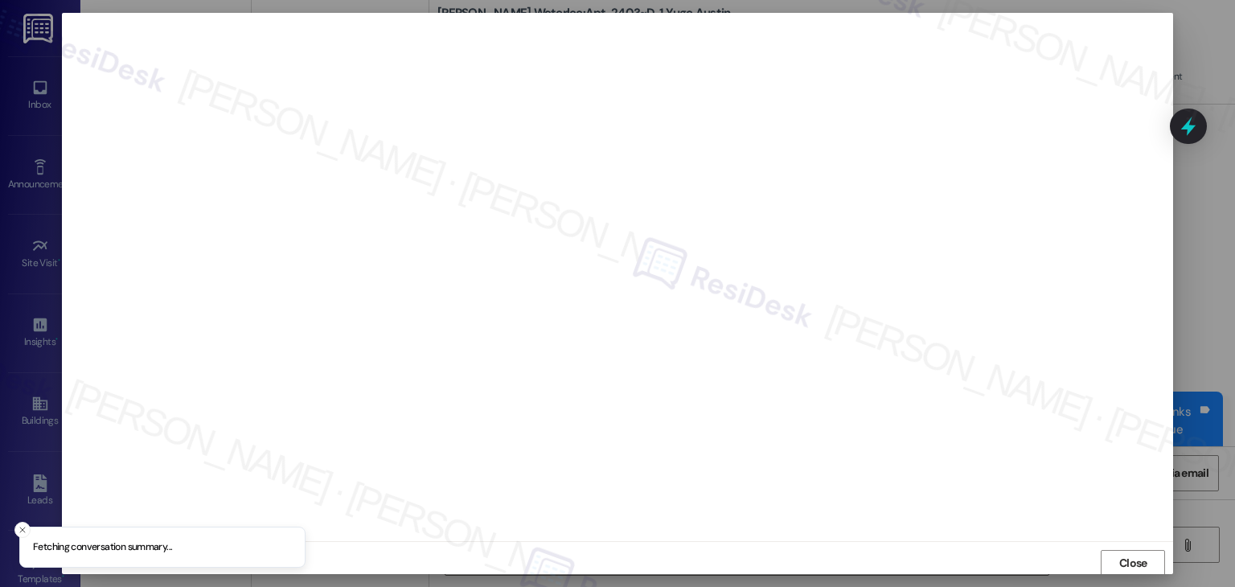
scroll to position [1, 0]
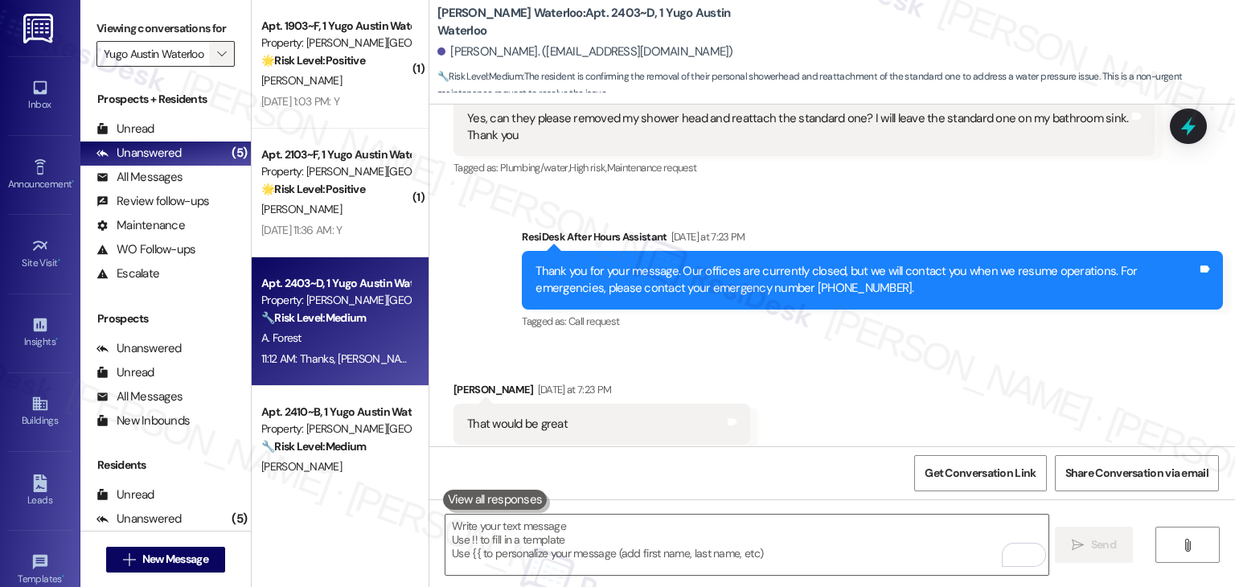
click at [214, 57] on span "" at bounding box center [221, 54] width 15 height 26
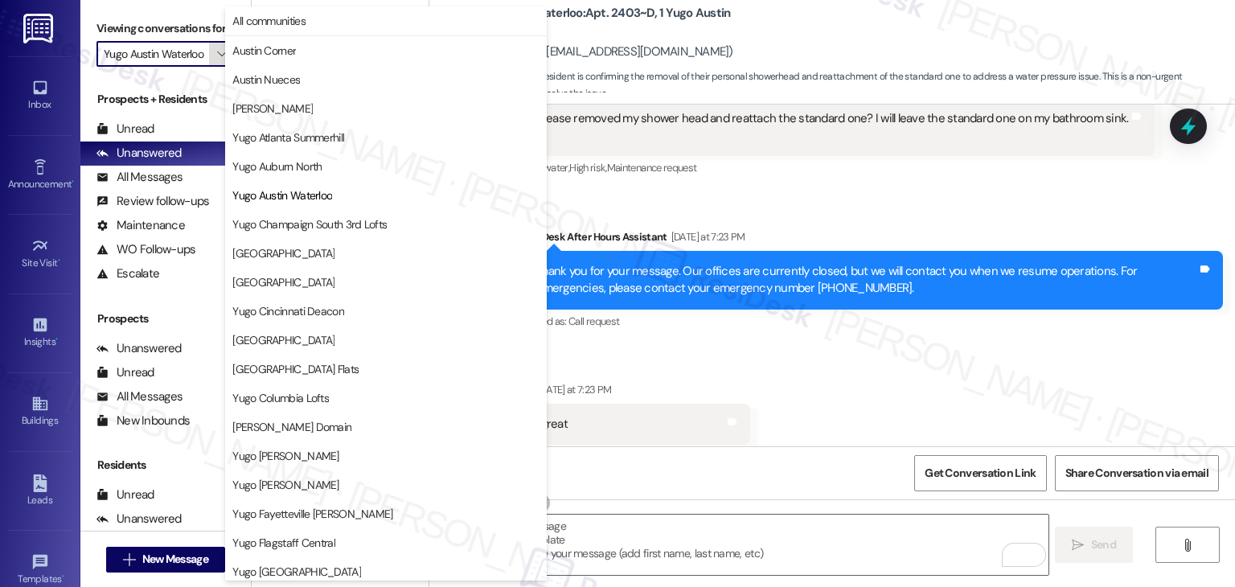
scroll to position [0, 3]
click at [327, 228] on span "Yugo Champaign South 3rd Lofts" at bounding box center [309, 224] width 154 height 16
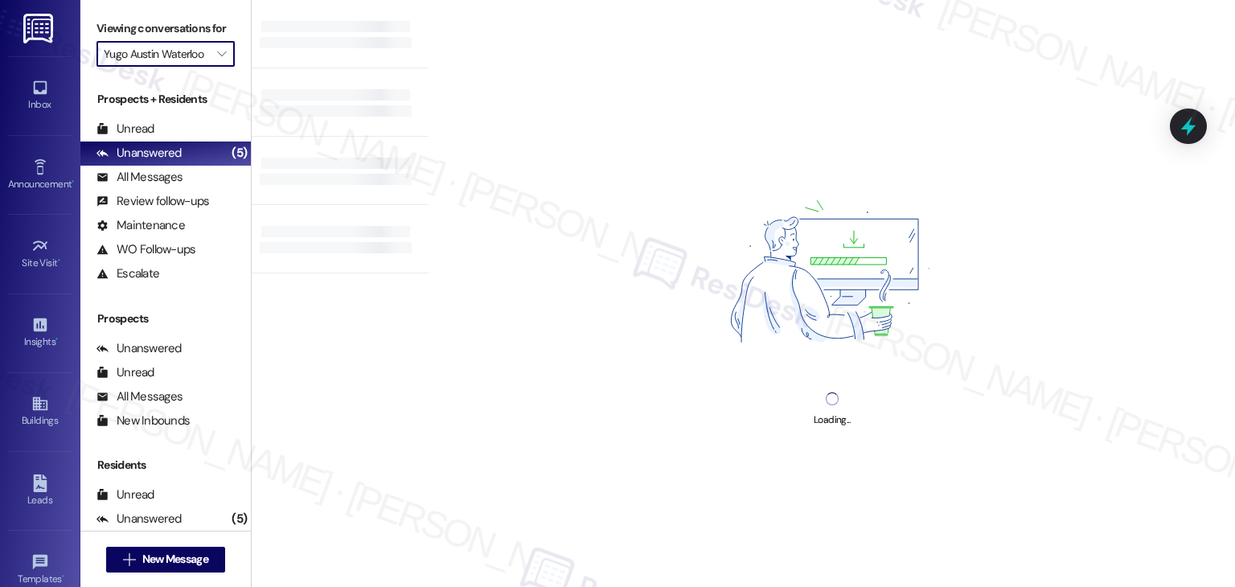
type input "Yugo Champaign South 3rd Lofts"
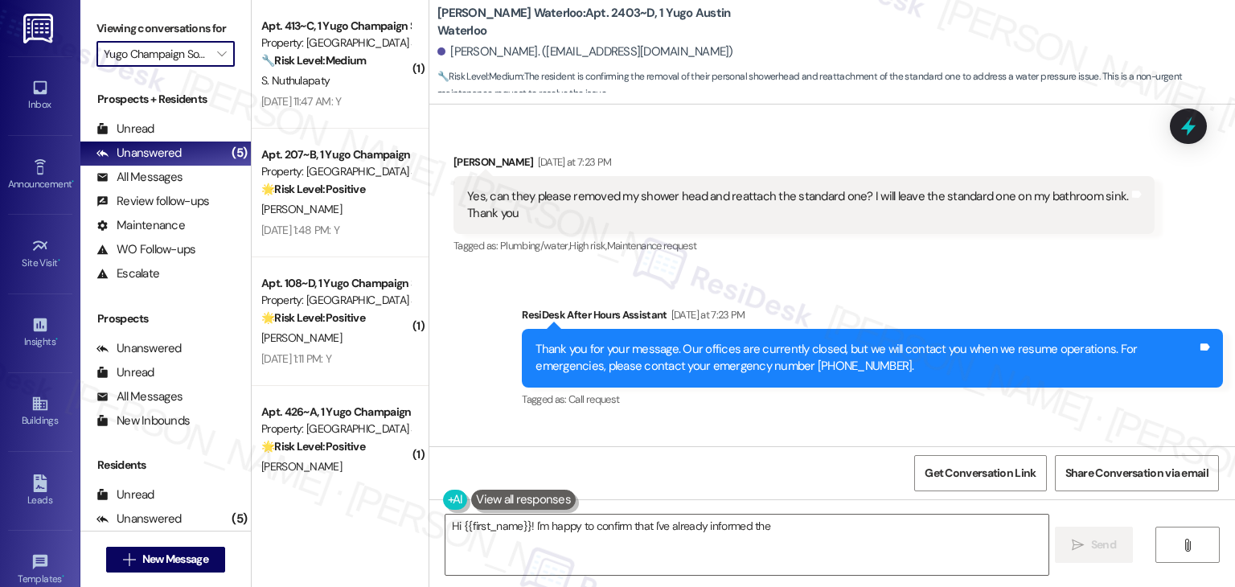
scroll to position [4369, 0]
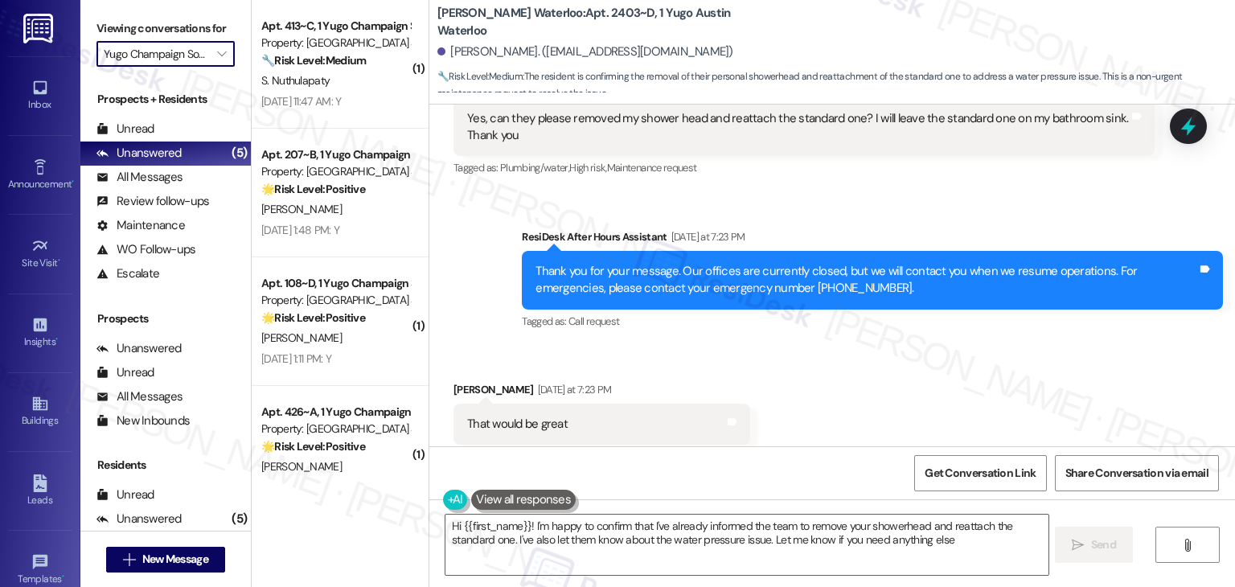
type textarea "Hi {{first_name}}! I'm happy to confirm that I've already informed the team to …"
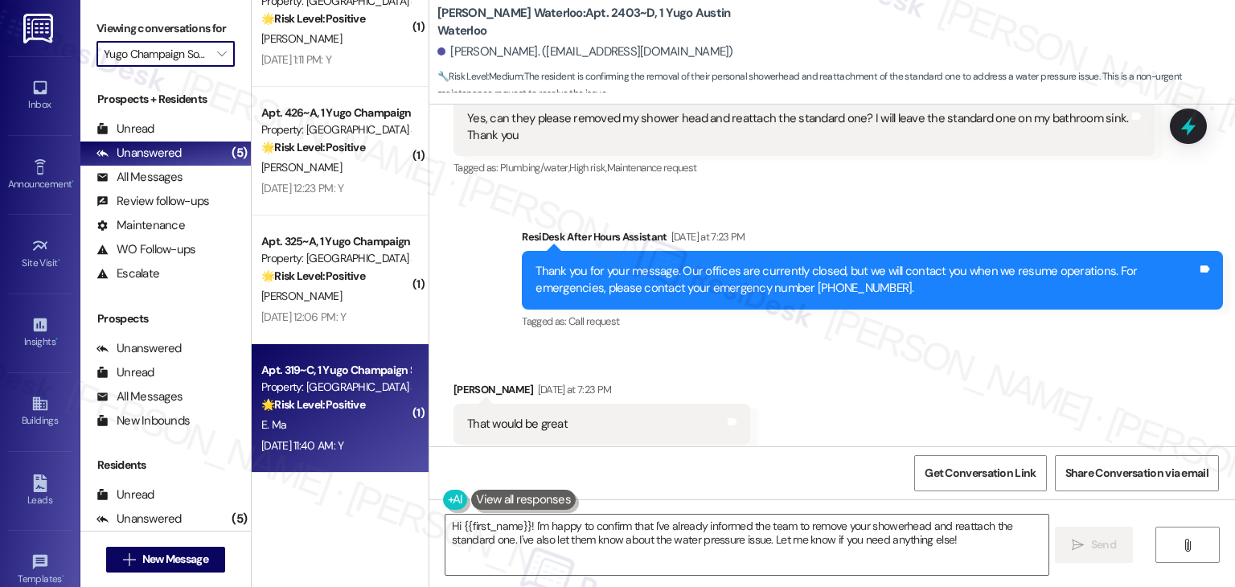
scroll to position [0, 0]
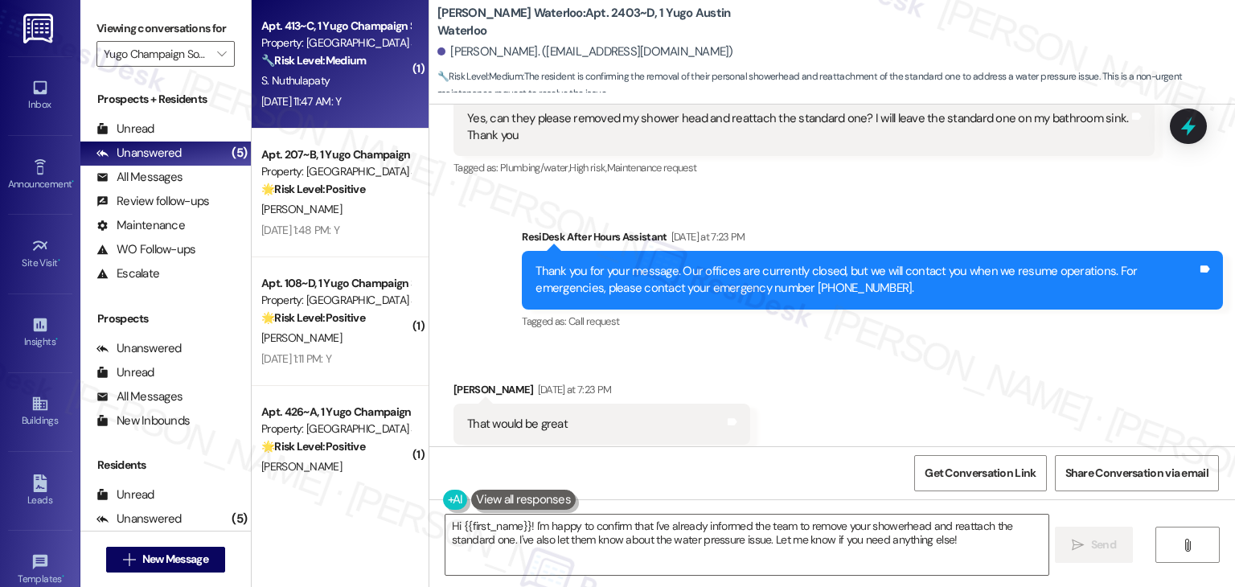
click at [310, 73] on span "S. Nuthulapaty" at bounding box center [295, 80] width 68 height 14
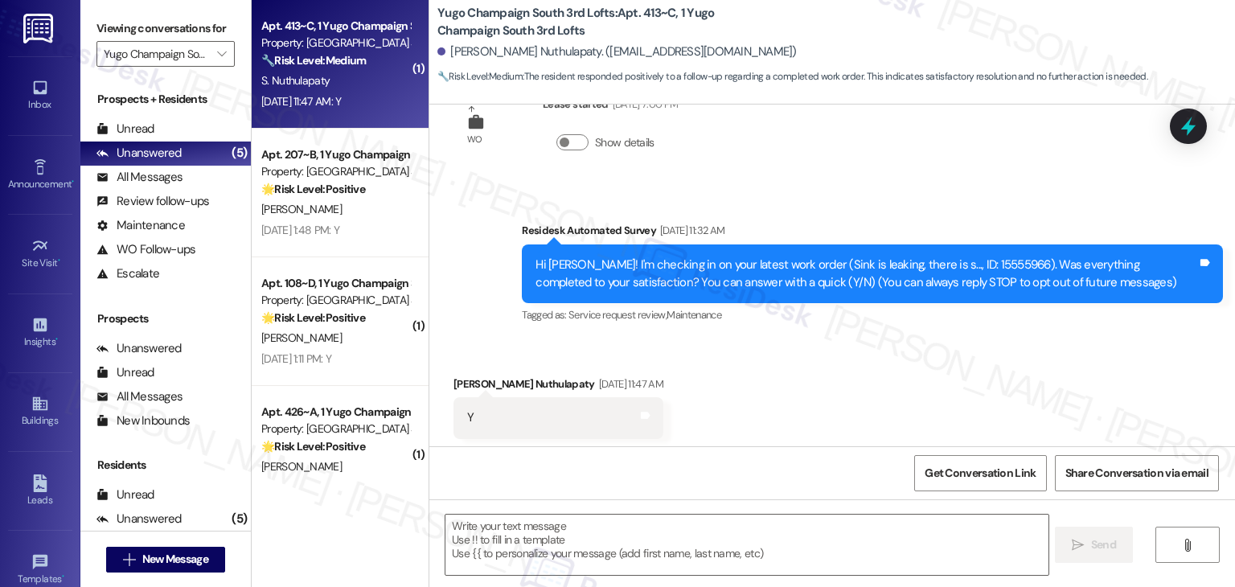
scroll to position [87, 0]
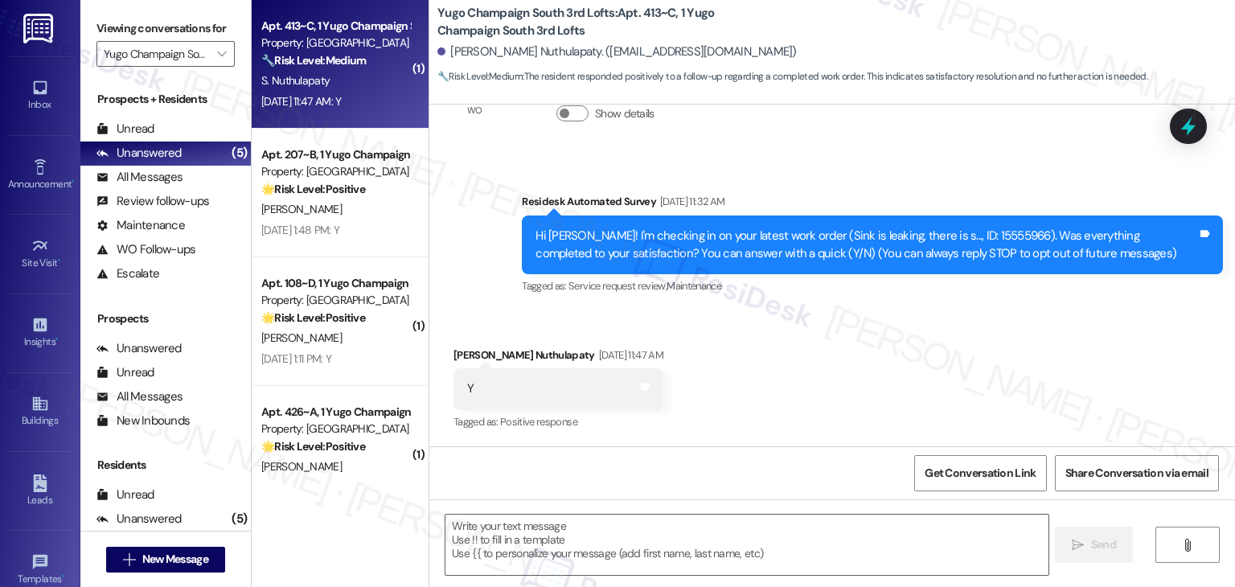
type textarea "Fetching suggested responses. Please feel free to read through the conversation…"
click at [217, 52] on icon "" at bounding box center [221, 53] width 9 height 13
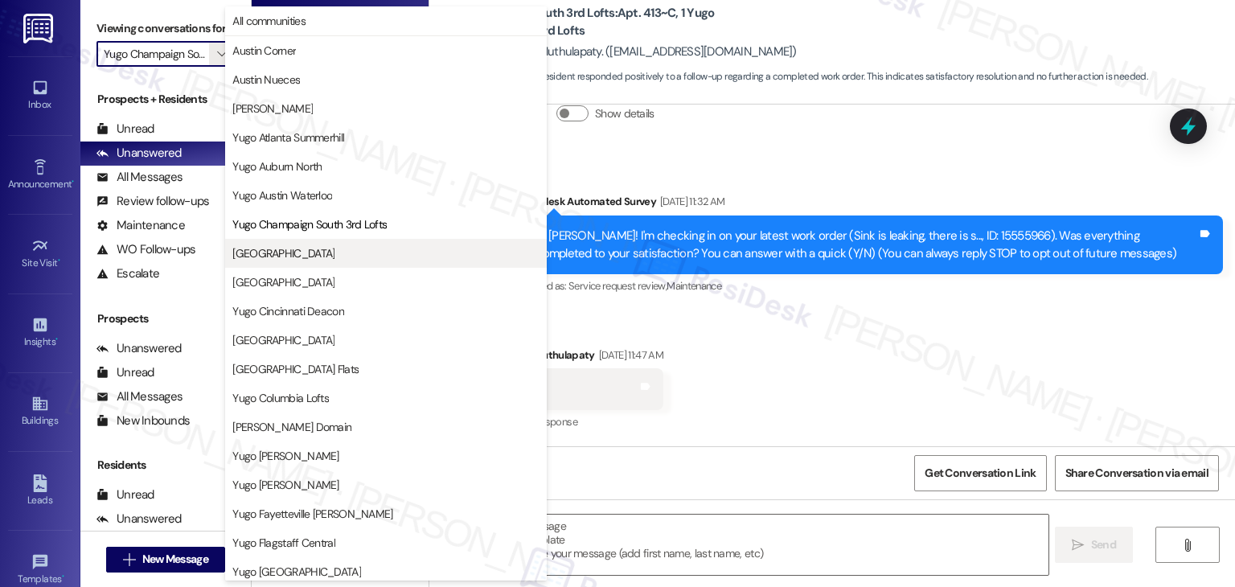
click at [308, 256] on span "Yugo Charleston Campus" at bounding box center [283, 253] width 102 height 16
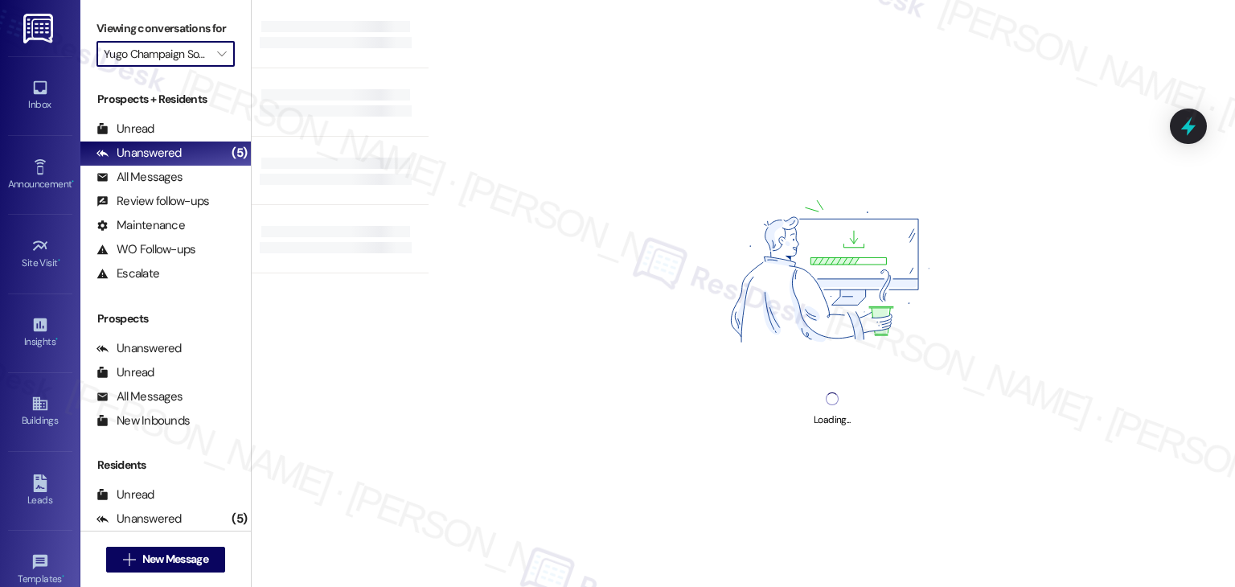
type input "Yugo Charleston Campus"
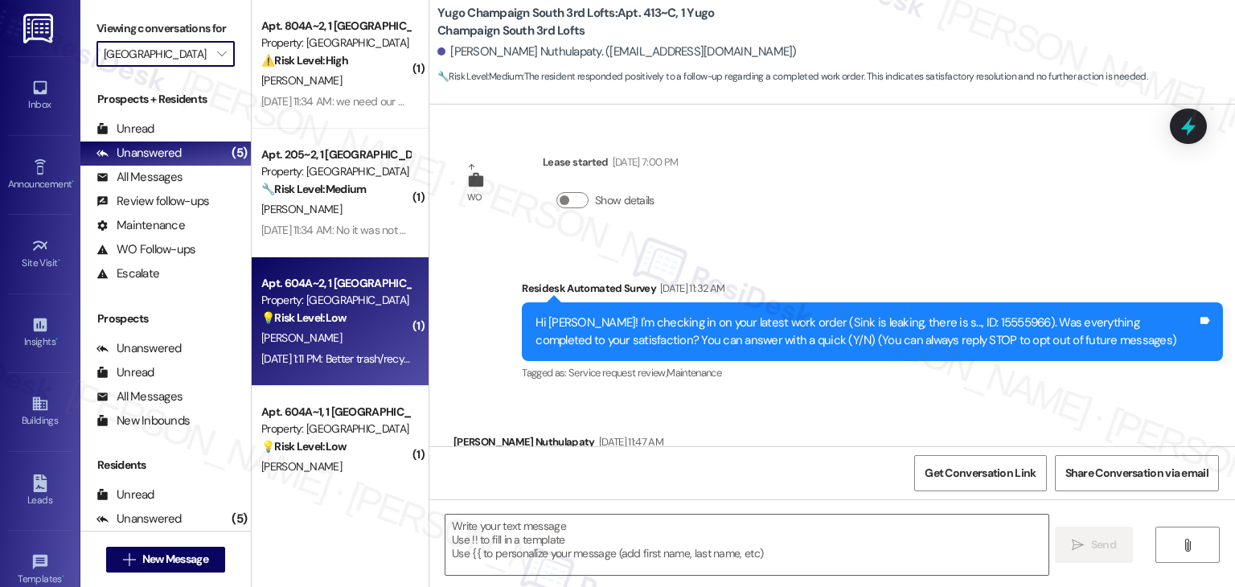
scroll to position [87, 0]
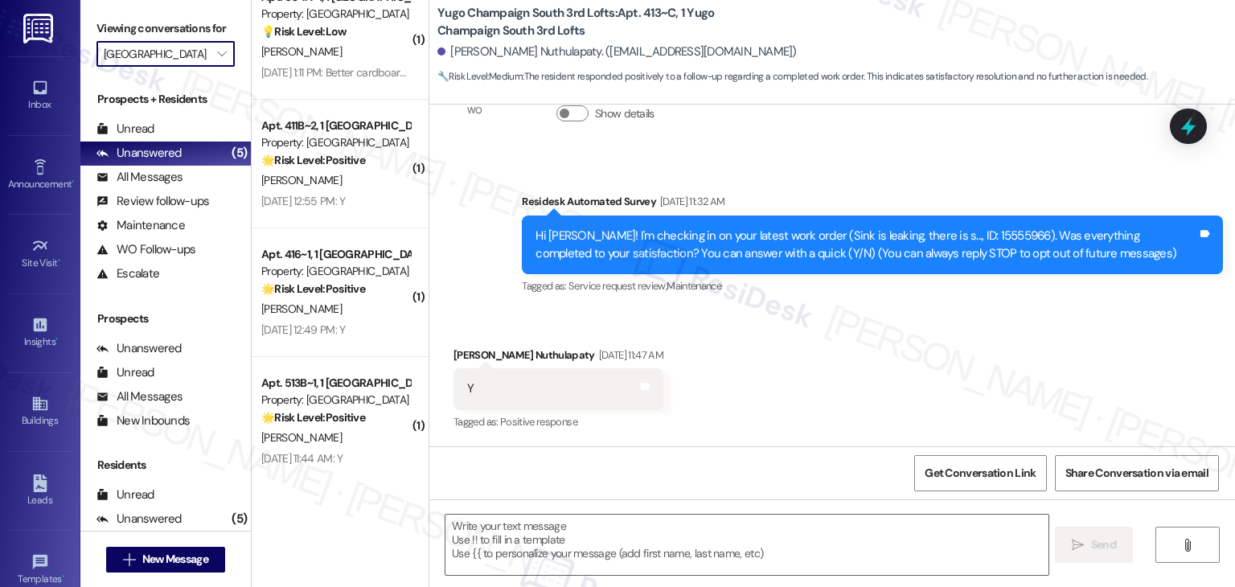
type textarea "Fetching suggested responses. Please feel free to read through the conversation…"
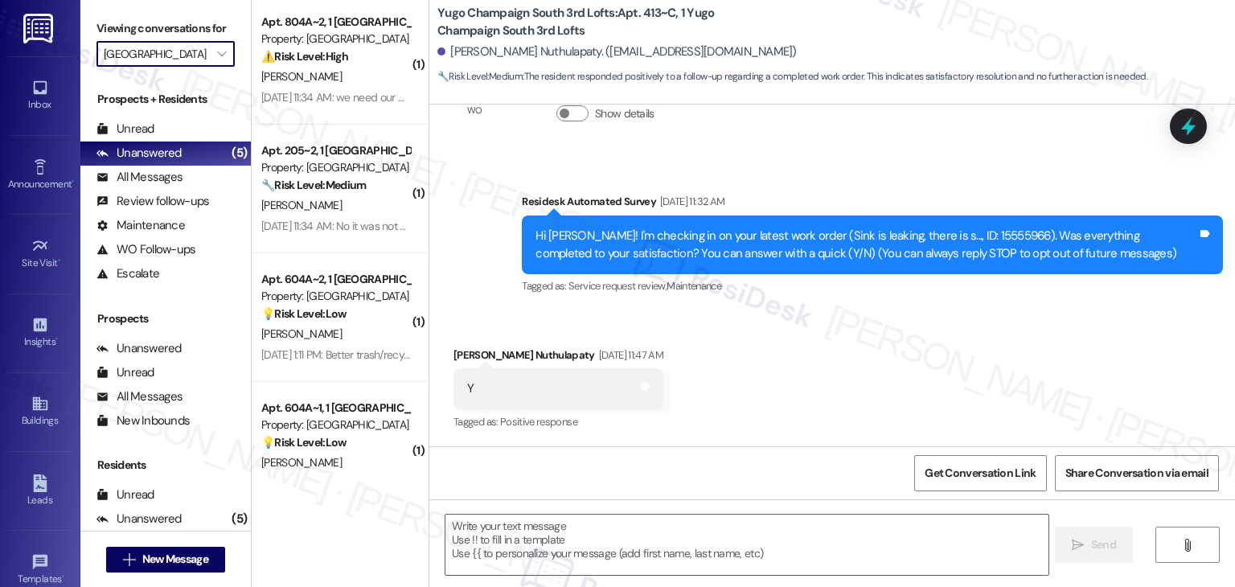
scroll to position [0, 0]
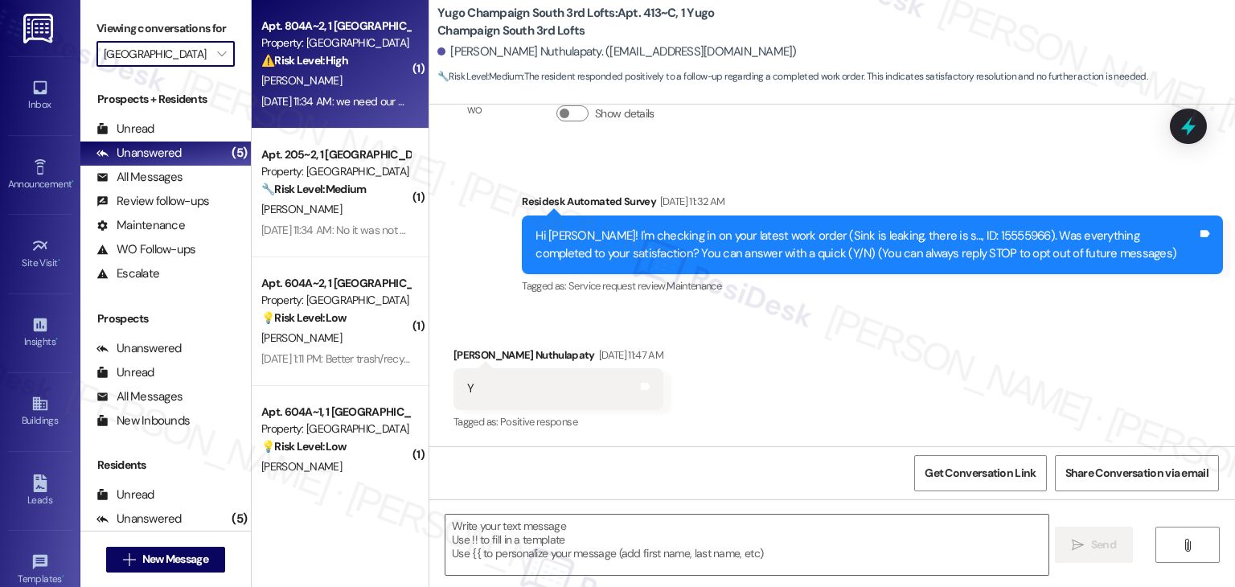
click at [340, 71] on div "[PERSON_NAME]" at bounding box center [336, 81] width 152 height 20
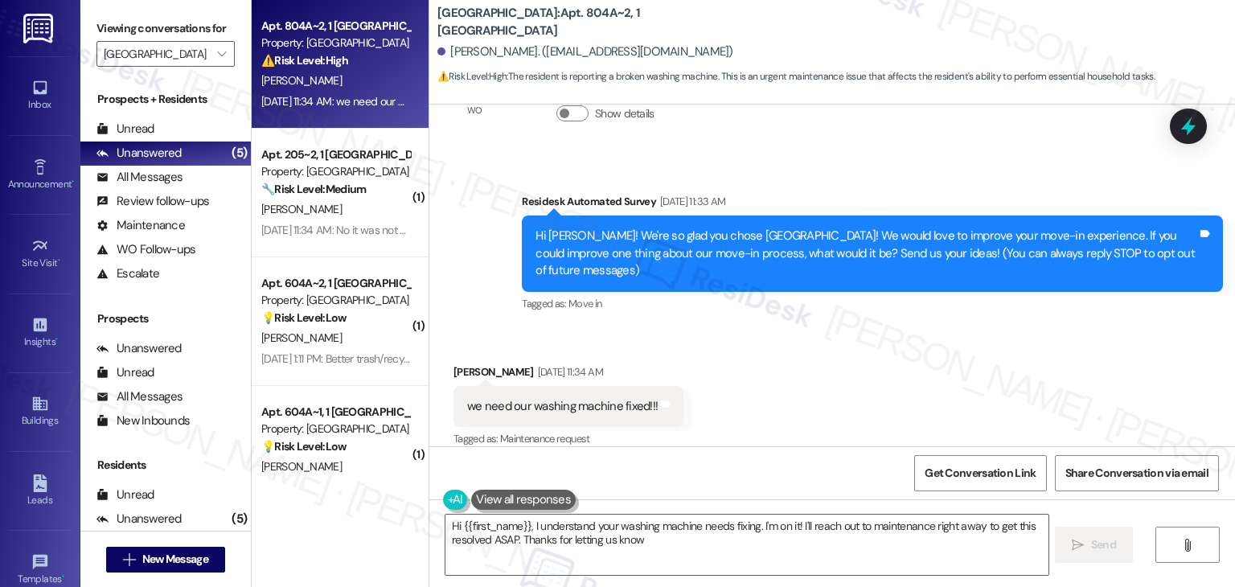
type textarea "Hi {{first_name}}, I understand your washing machine needs fixing. I'm on it! I…"
click at [756, 355] on div "Received via SMS [PERSON_NAME] [DATE] 11:34 AM we need our washing machine fixe…" at bounding box center [832, 395] width 806 height 136
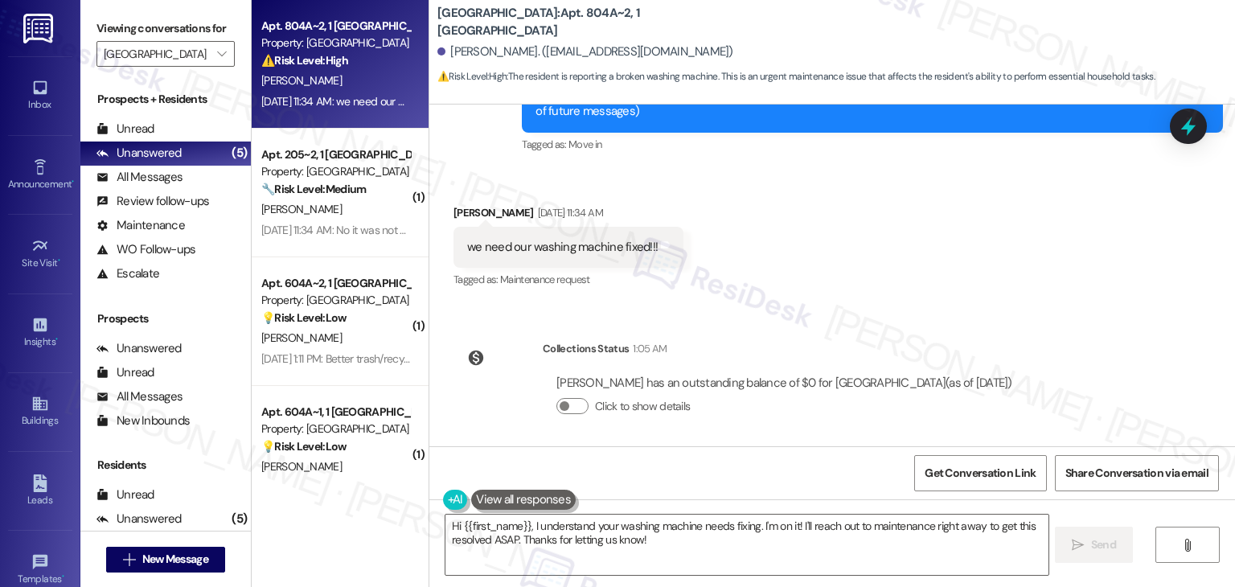
scroll to position [252, 0]
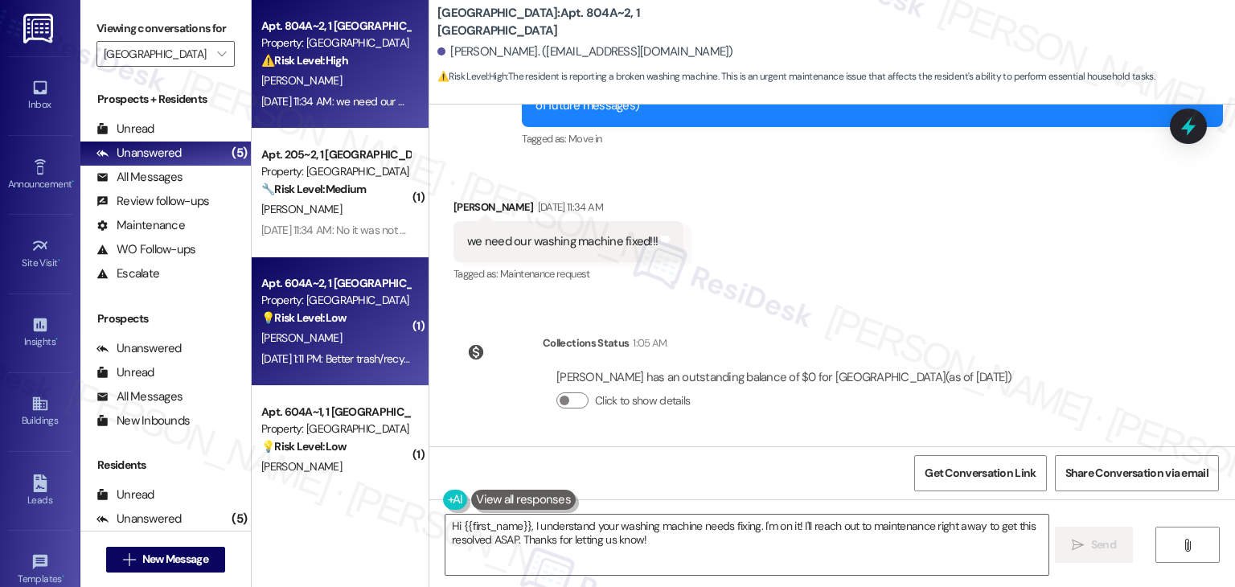
click at [336, 339] on div "S. Jebb" at bounding box center [336, 338] width 152 height 20
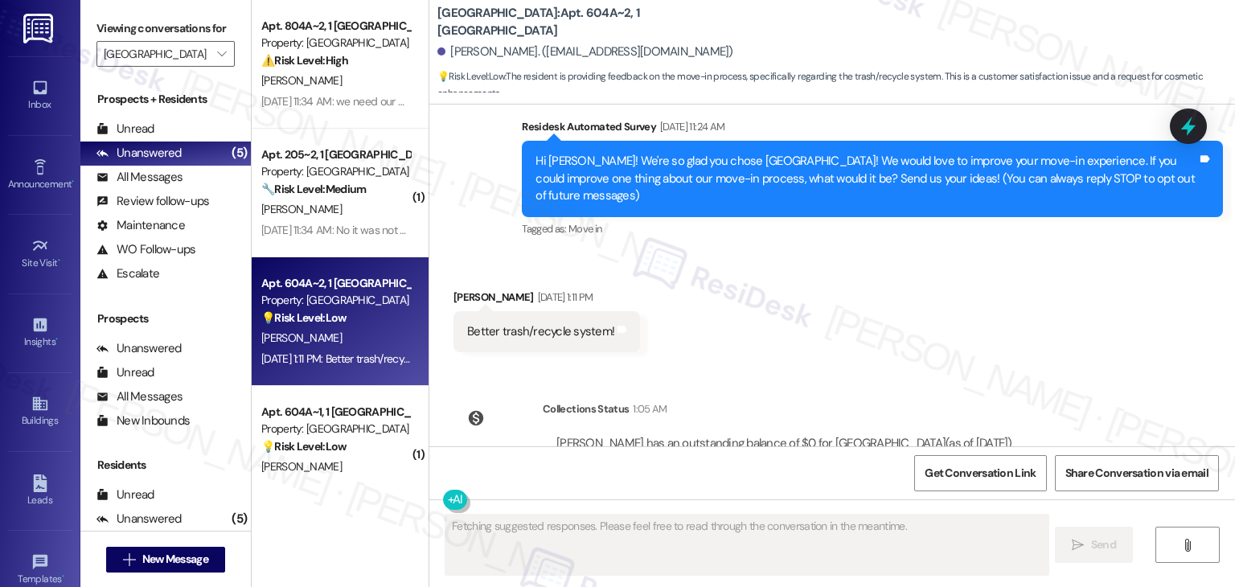
scroll to position [68, 0]
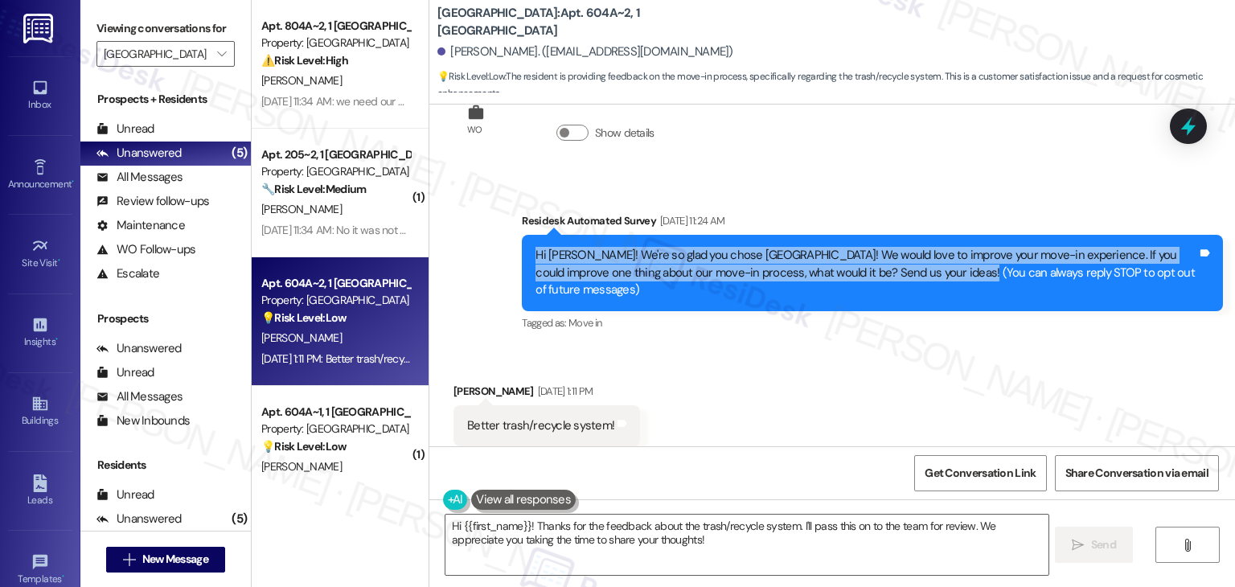
drag, startPoint x: 952, startPoint y: 268, endPoint x: 510, endPoint y: 255, distance: 442.5
click at [510, 255] on div "Survey, sent via SMS Residesk Automated Survey Aug 21, 2025 at 11:24 AM Hi Siob…" at bounding box center [872, 273] width 725 height 146
copy div "Hi Siobhan! We're so glad you chose Yugo Charleston Campus! We would love to im…"
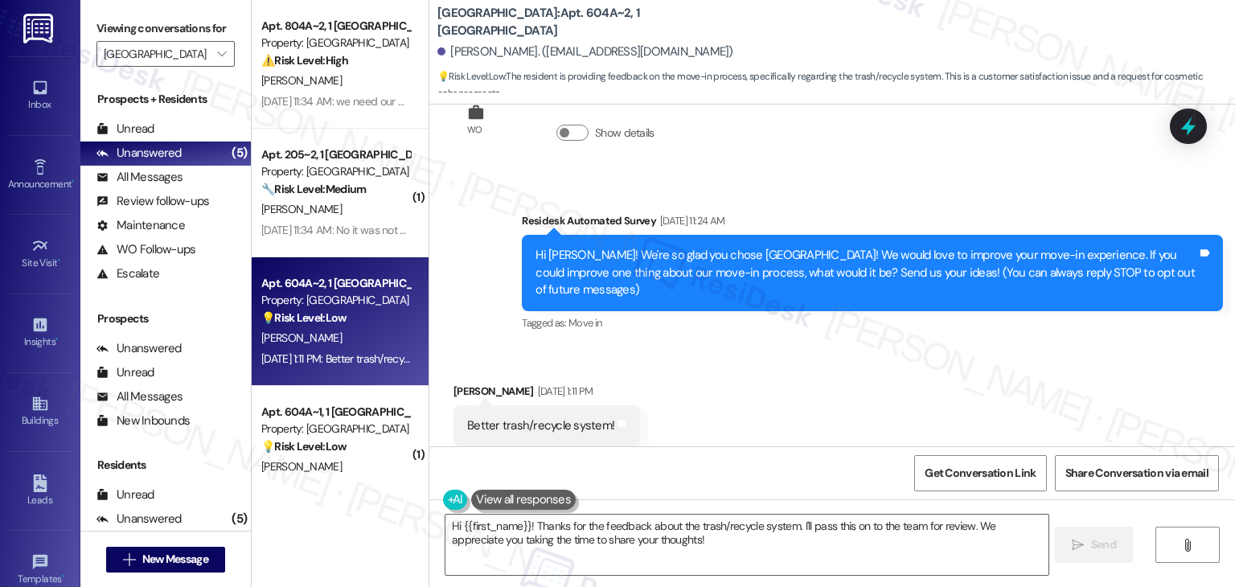
click at [501, 425] on div "Better trash/recycle system!" at bounding box center [540, 425] width 147 height 17
copy div "Better trash/recycle system! Tags and notes"
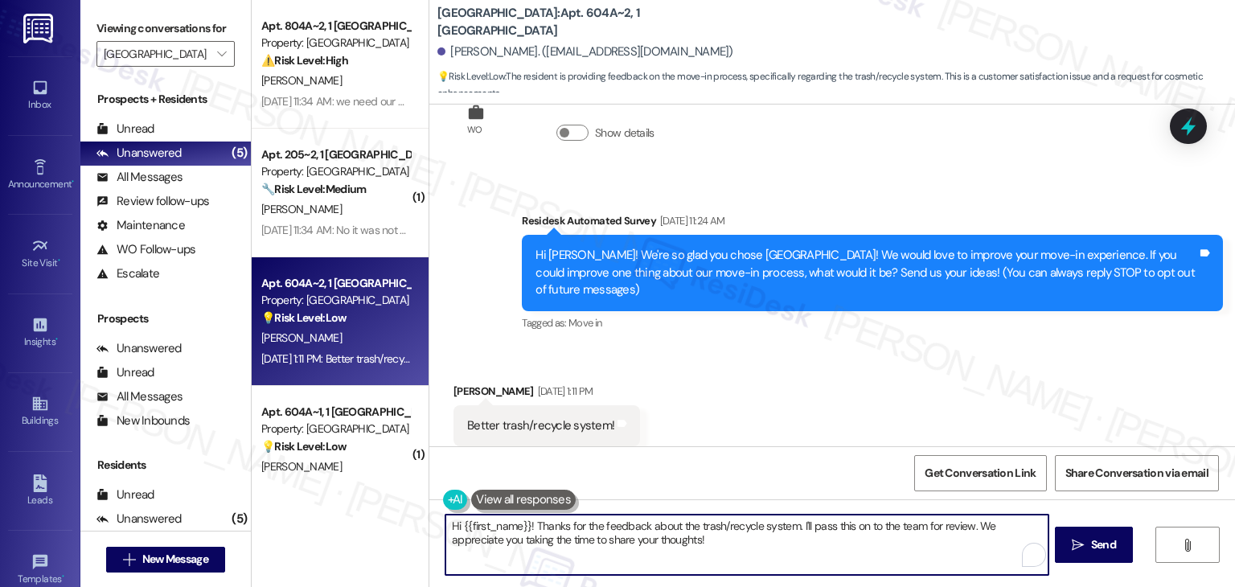
drag, startPoint x: 972, startPoint y: 544, endPoint x: 969, endPoint y: 528, distance: 17.1
click at [969, 528] on textarea "Hi {{first_name}}! Thanks for the feedback about the trash/recycle system. I'll…" at bounding box center [747, 545] width 602 height 60
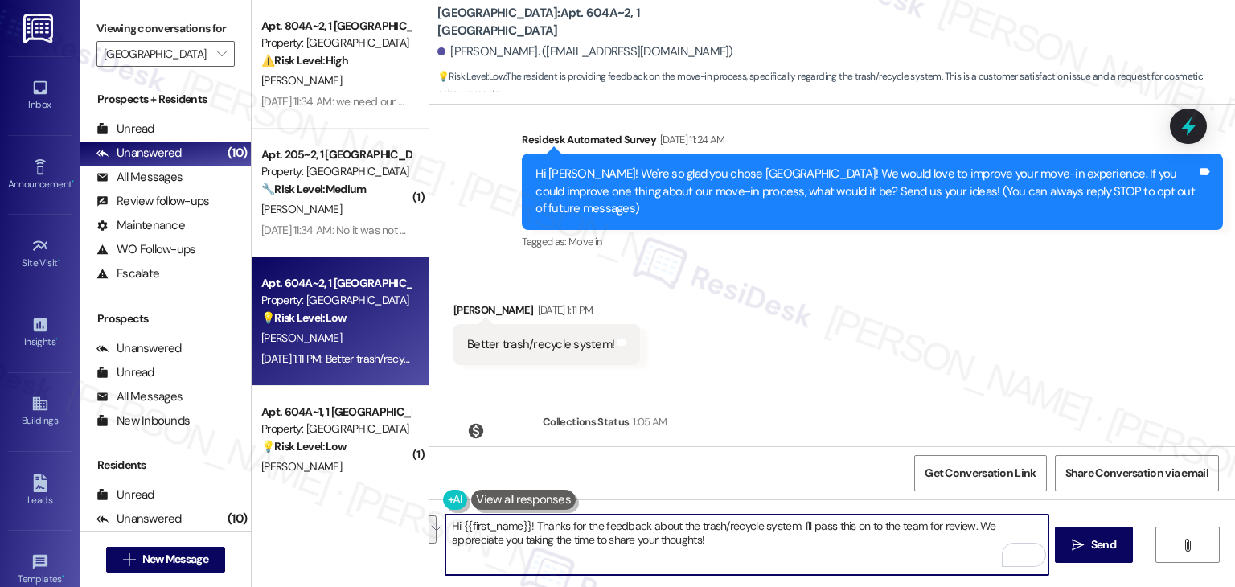
scroll to position [228, 0]
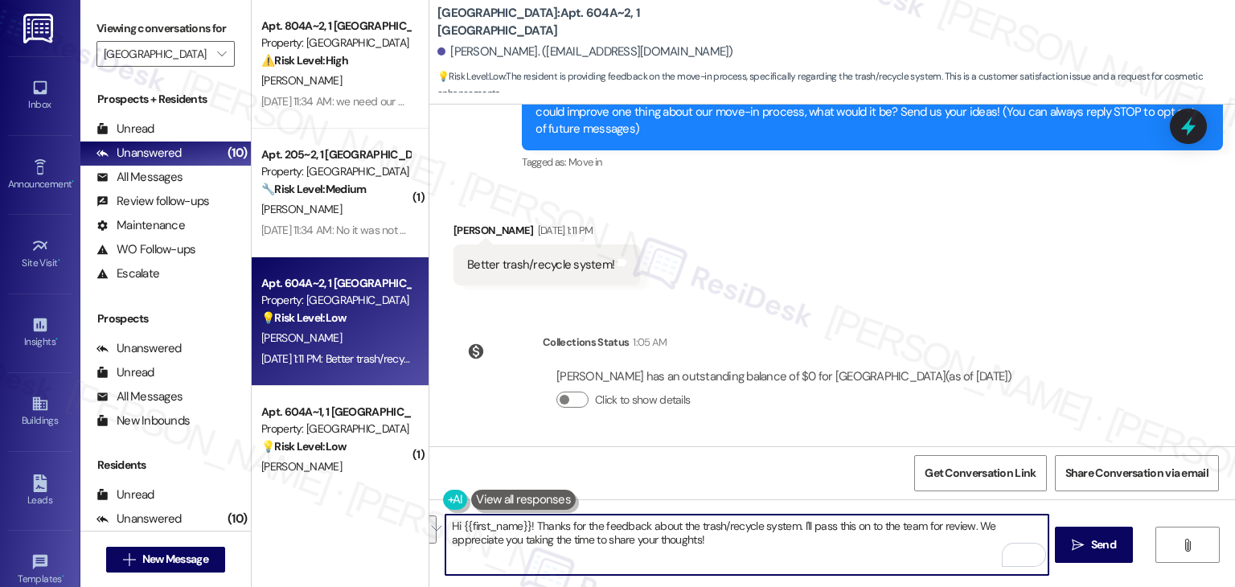
click at [643, 530] on textarea "Hi {{first_name}}! Thanks for the feedback about the trash/recycle system. I'll…" at bounding box center [747, 545] width 602 height 60
paste textarea "Siobhan, thank you so much for sharing your feedback! A better trash and recycl…"
type textarea "Hi Siobhan, thank you so much for sharing your feedback! A better trash and rec…"
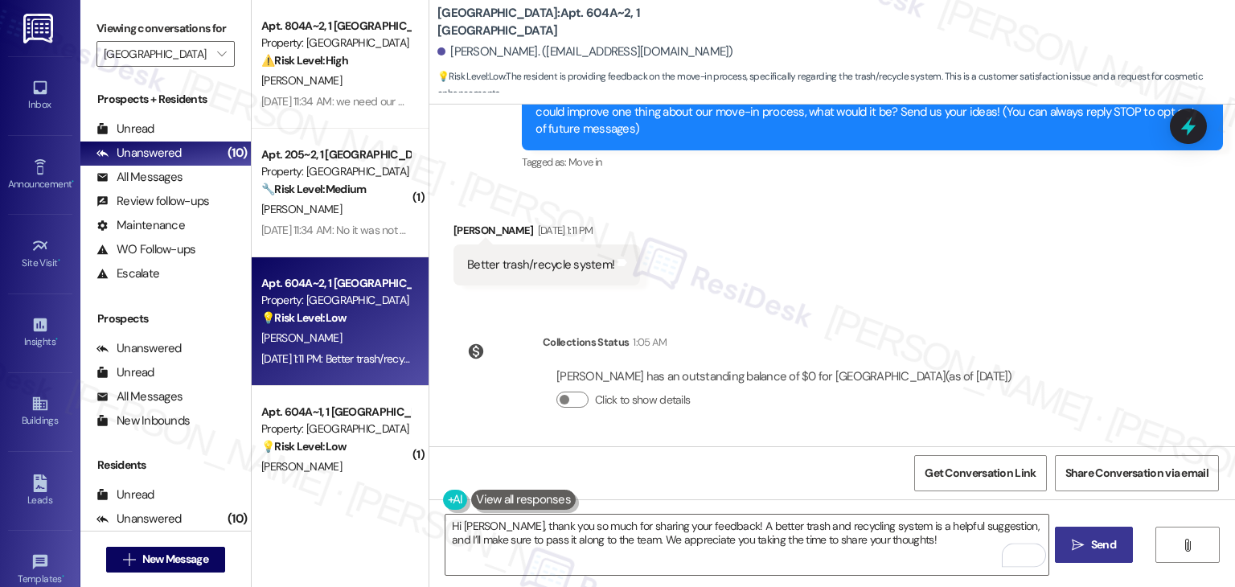
click at [1097, 553] on button " Send" at bounding box center [1094, 545] width 78 height 36
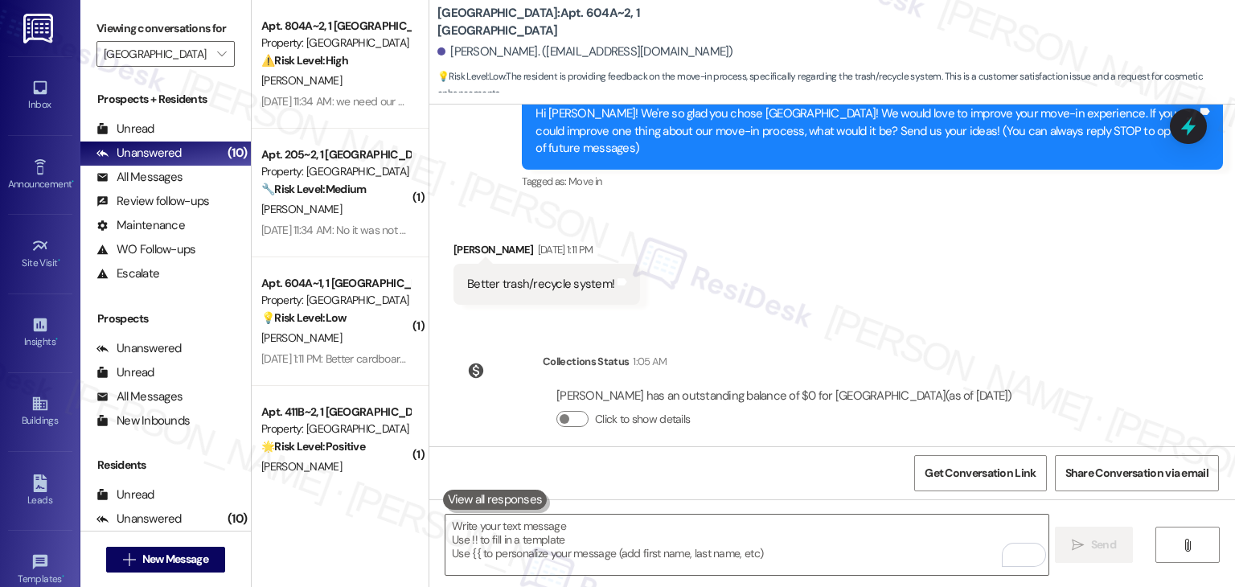
scroll to position [357, 0]
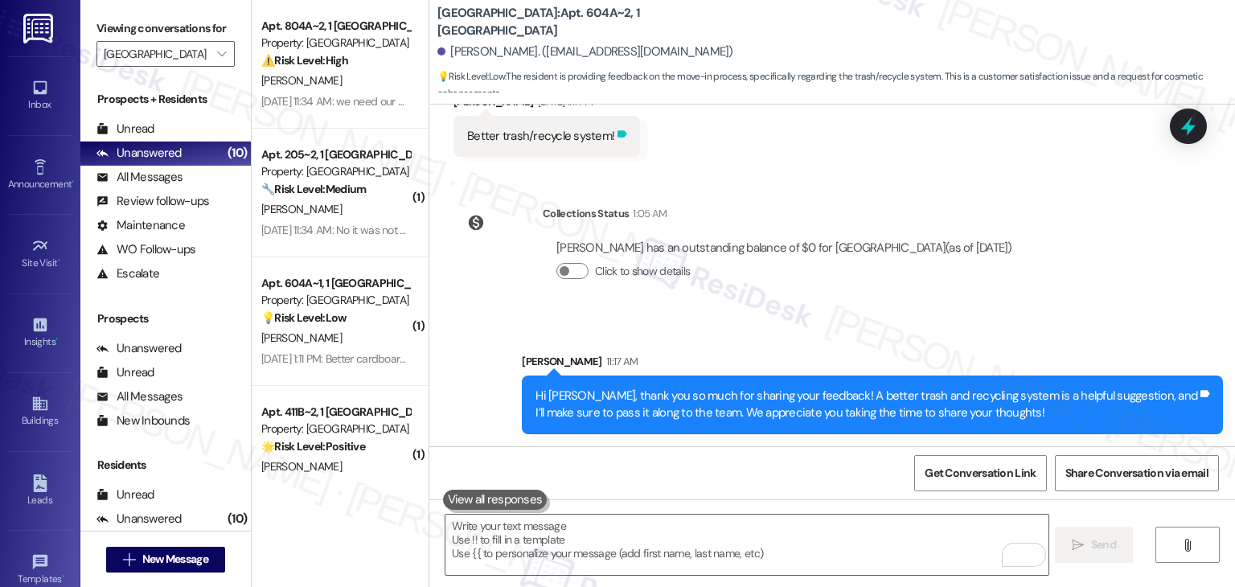
click at [616, 129] on icon at bounding box center [622, 134] width 12 height 12
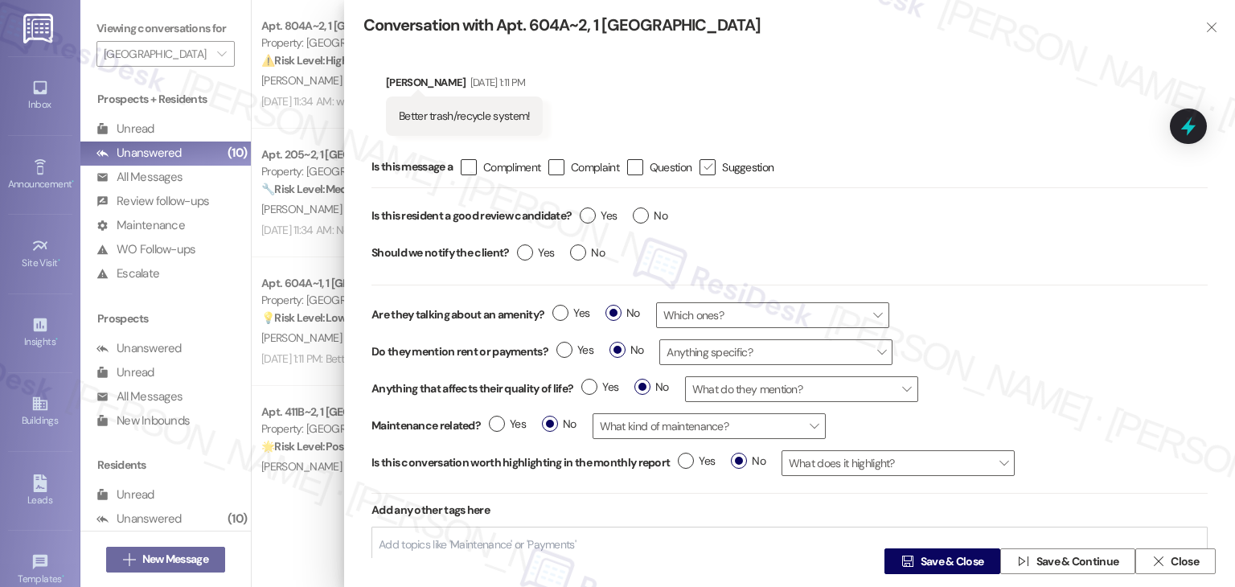
click at [713, 170] on icon "" at bounding box center [708, 166] width 10 height 17
click at [702, 170] on input " Suggestion" at bounding box center [697, 167] width 10 height 10
checkbox input "true"
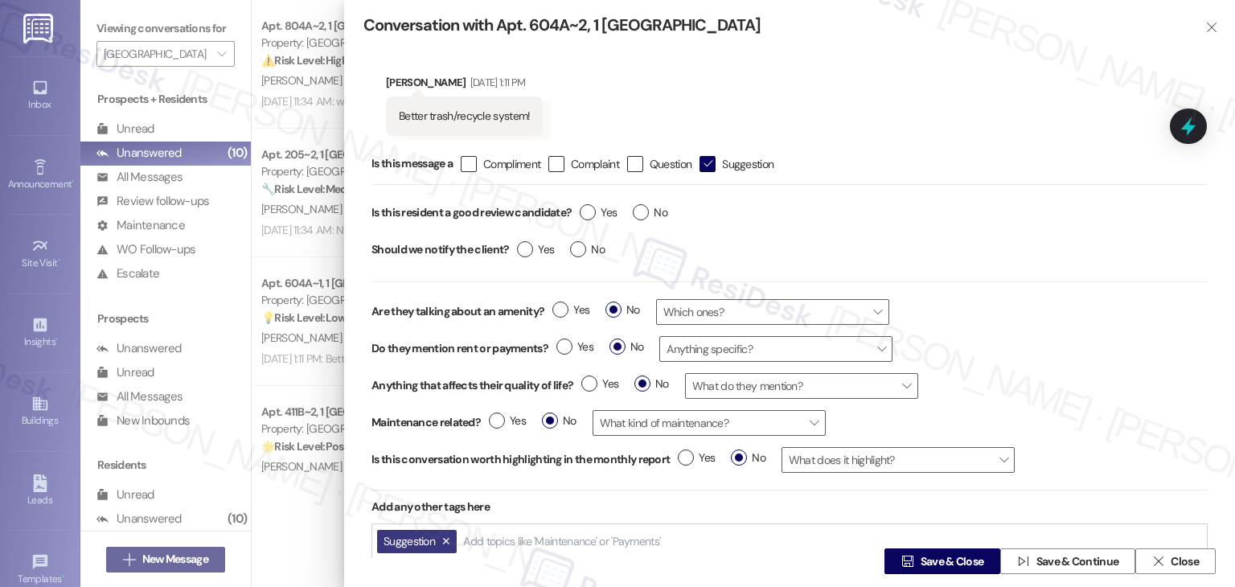
scroll to position [3, 0]
click at [555, 537] on div " Save & Close  Save & Continue  Close" at bounding box center [789, 561] width 891 height 51
click at [515, 544] on div " Save & Close  Save & Continue  Close" at bounding box center [789, 561] width 891 height 51
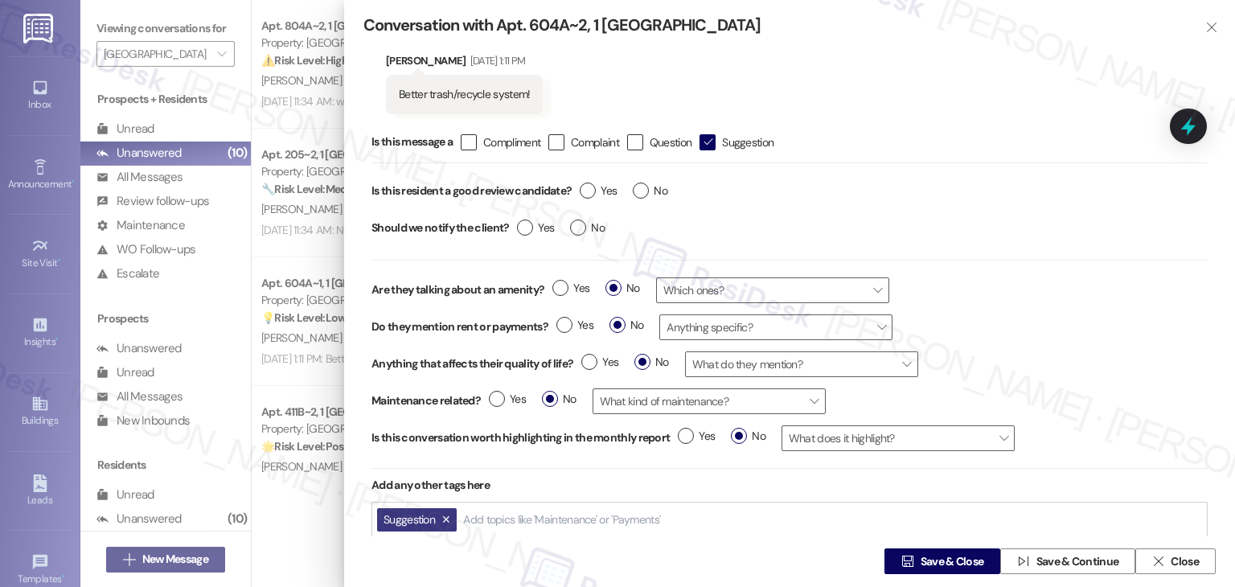
scroll to position [39, 0]
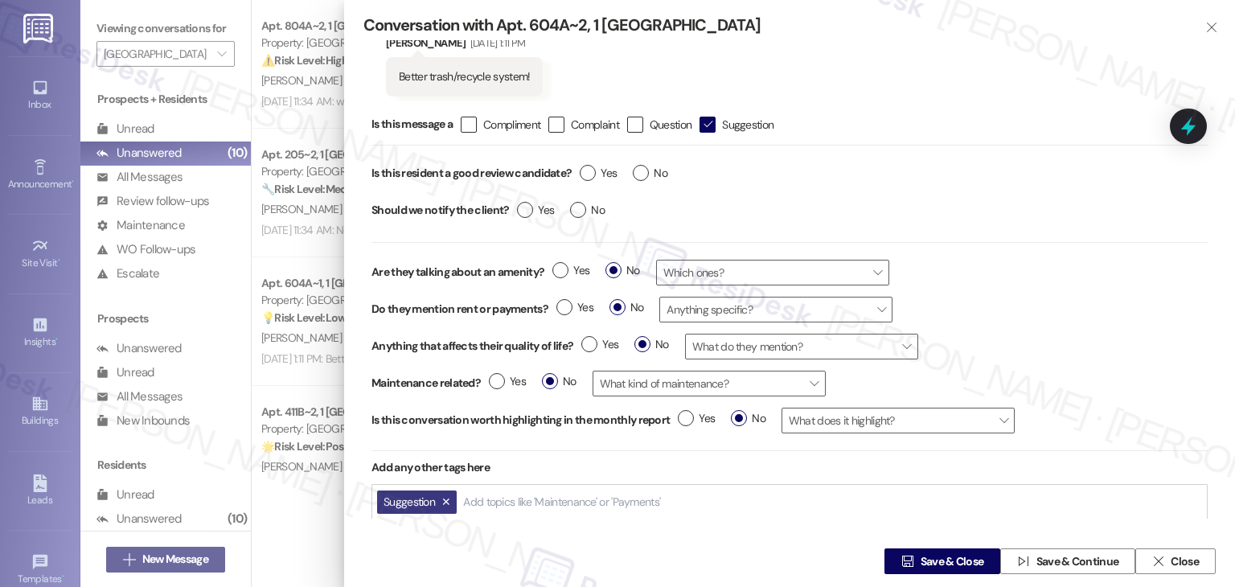
click at [515, 495] on input "Add topics like 'Maintenance' or 'Payments'" at bounding box center [562, 502] width 199 height 14
type input "m"
type input "emailed"
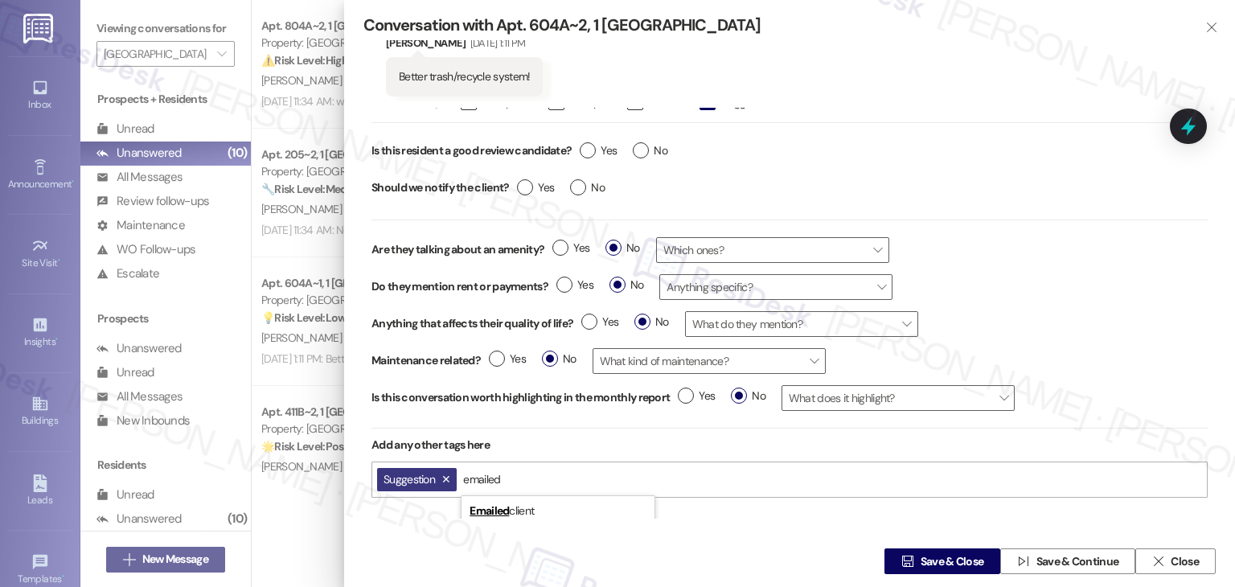
scroll to position [35, 0]
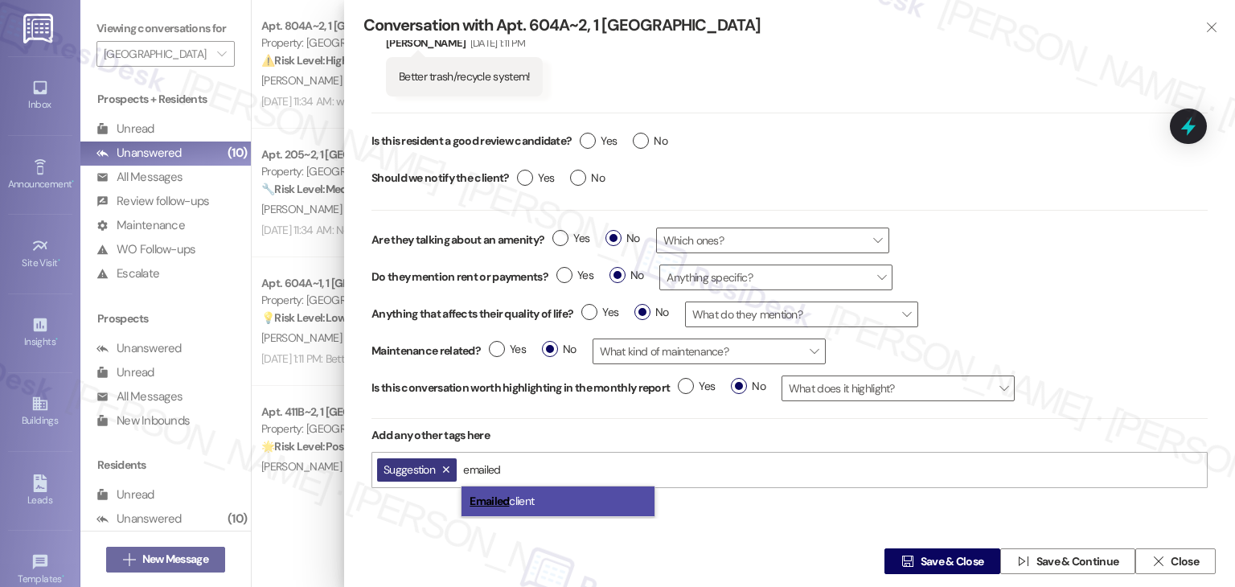
click at [534, 497] on span "Emailed client" at bounding box center [502, 501] width 64 height 14
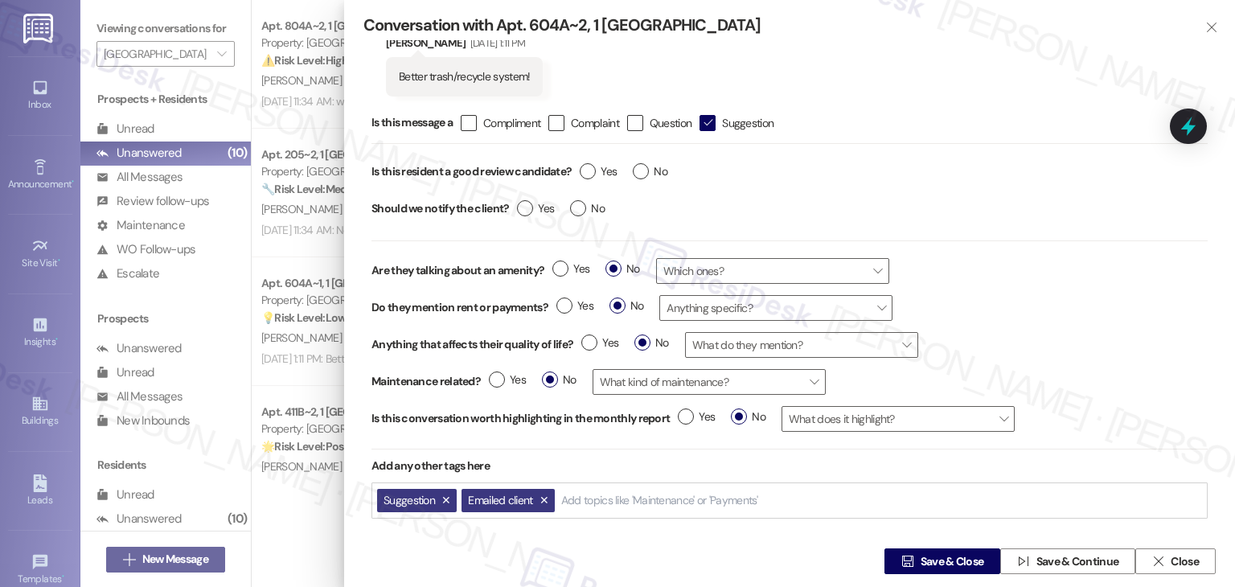
scroll to position [4, 0]
click at [676, 499] on div "Add topics like 'Maintenance' or 'Payments'" at bounding box center [661, 501] width 203 height 25
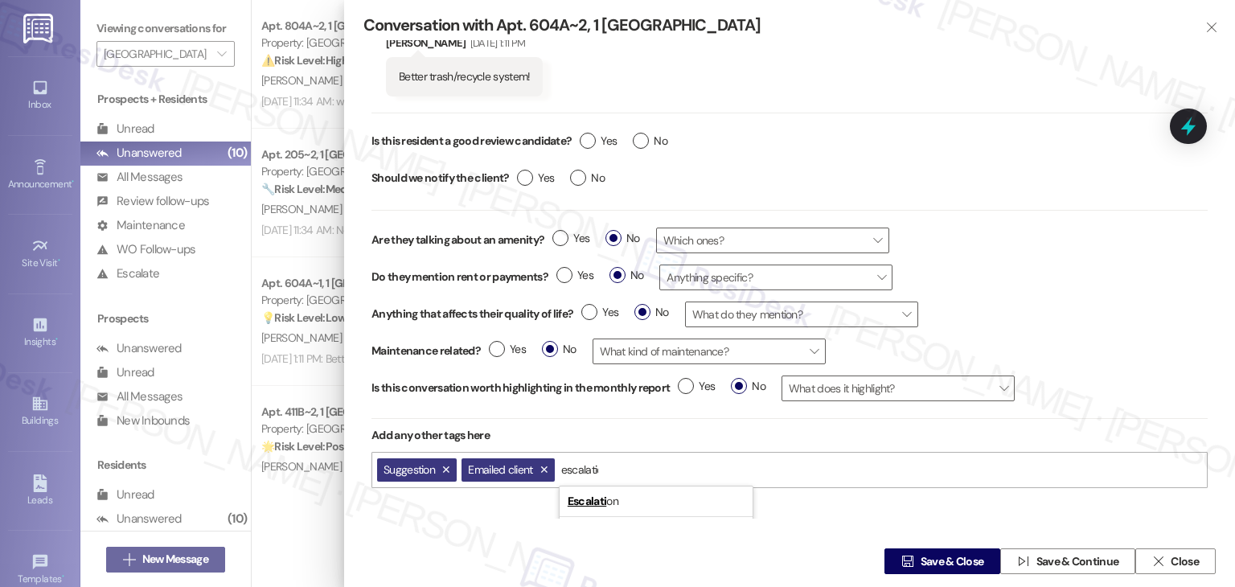
type input "escalation"
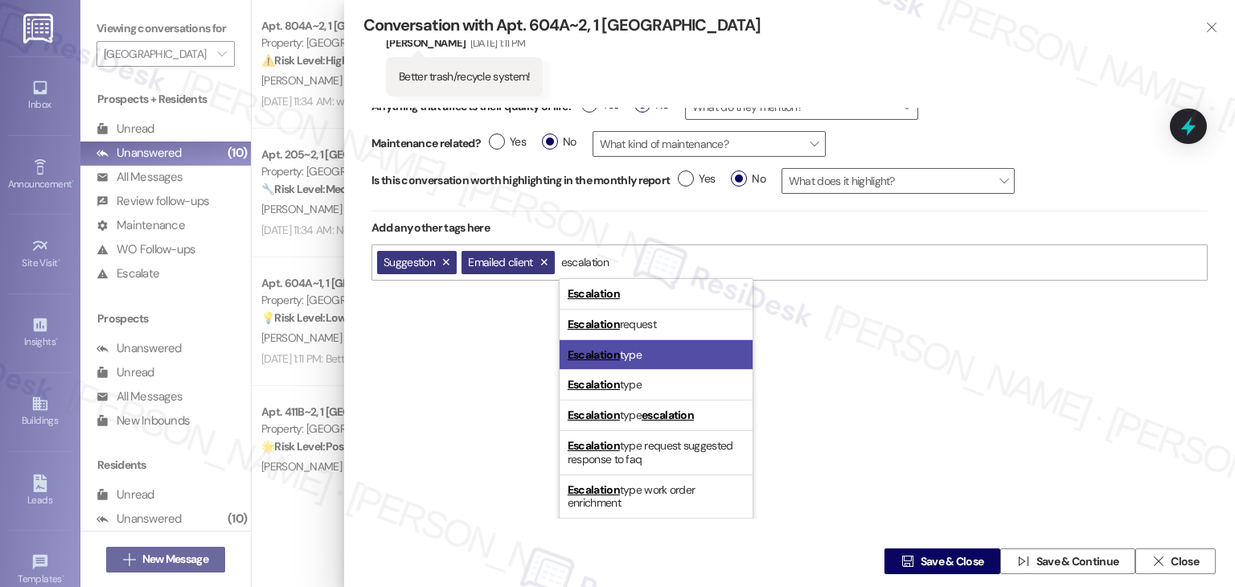
scroll to position [244, 0]
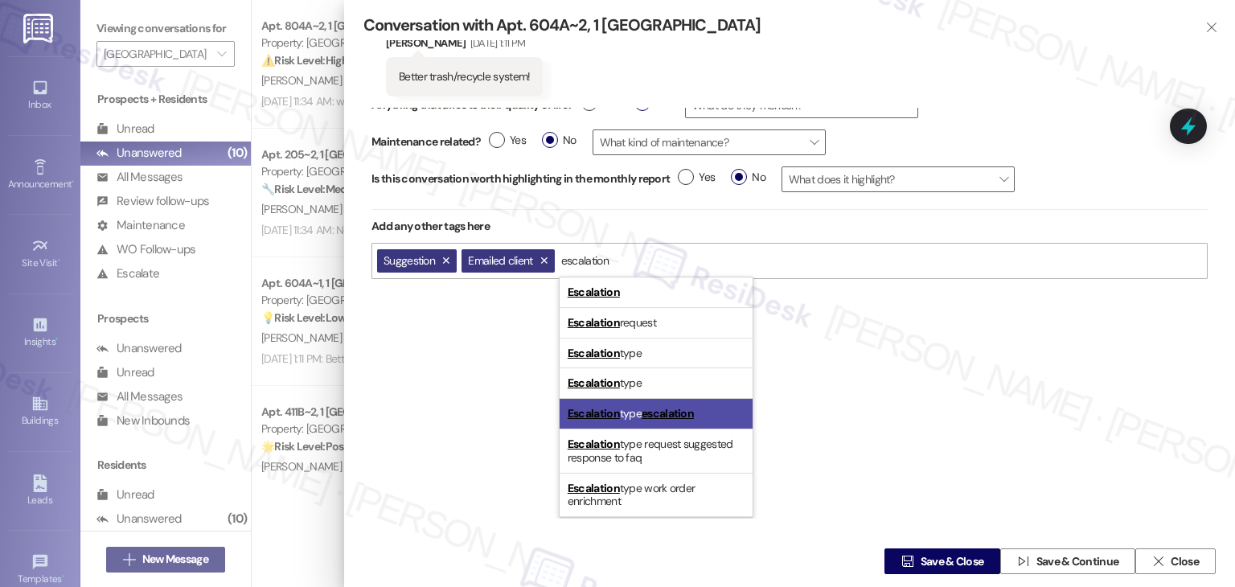
click at [698, 415] on li "Escalation type escalation" at bounding box center [656, 414] width 193 height 31
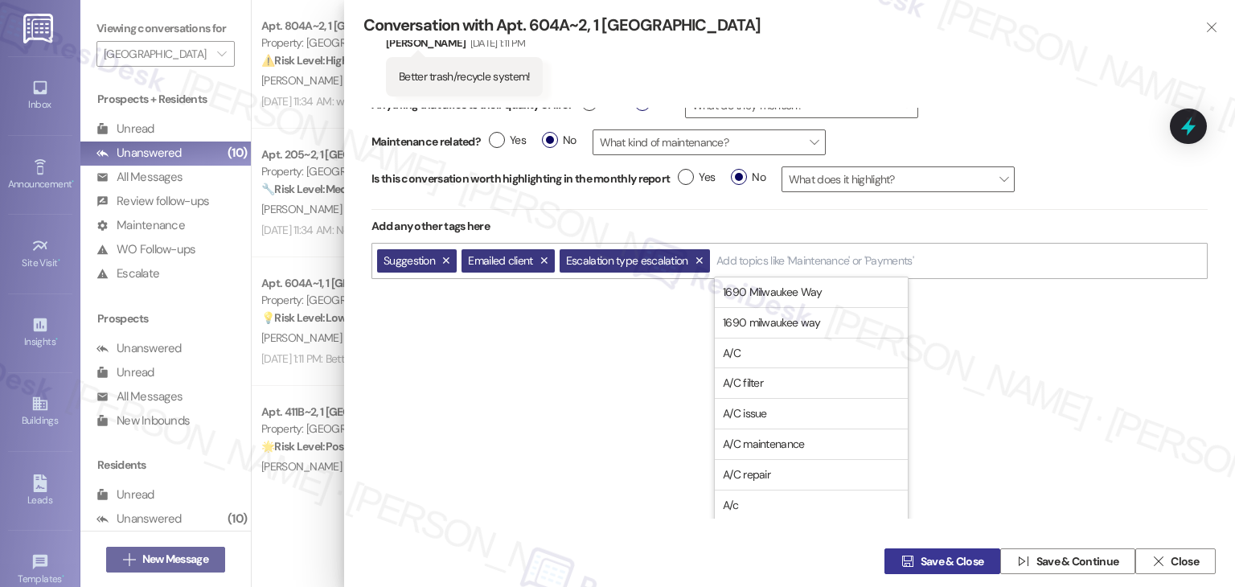
scroll to position [4, 0]
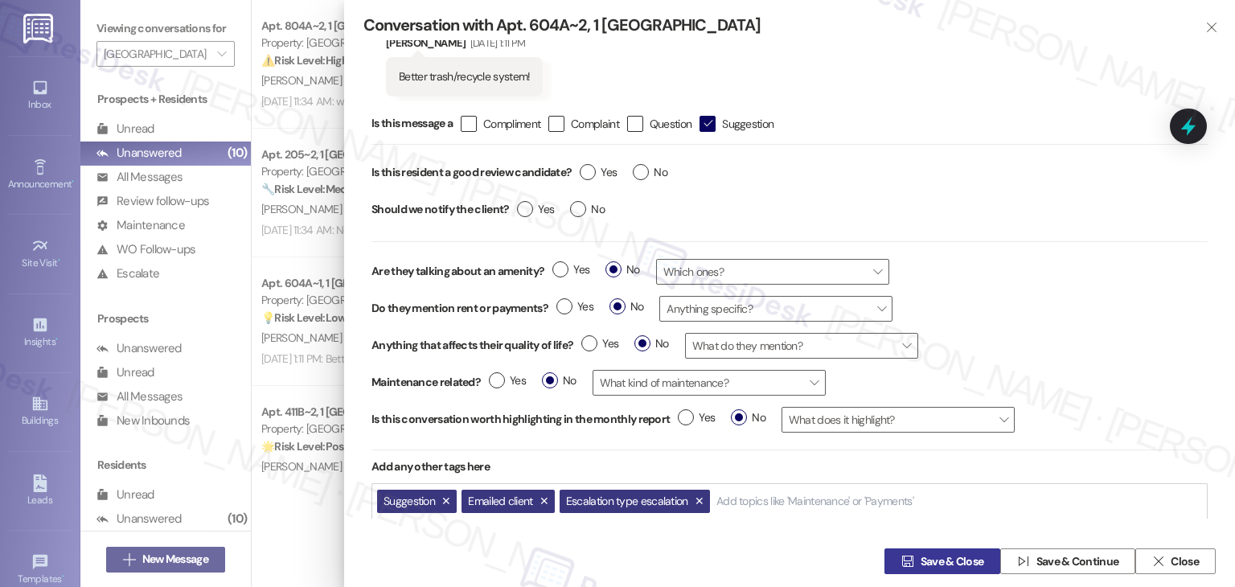
click at [955, 563] on span "Save & Close" at bounding box center [953, 561] width 64 height 17
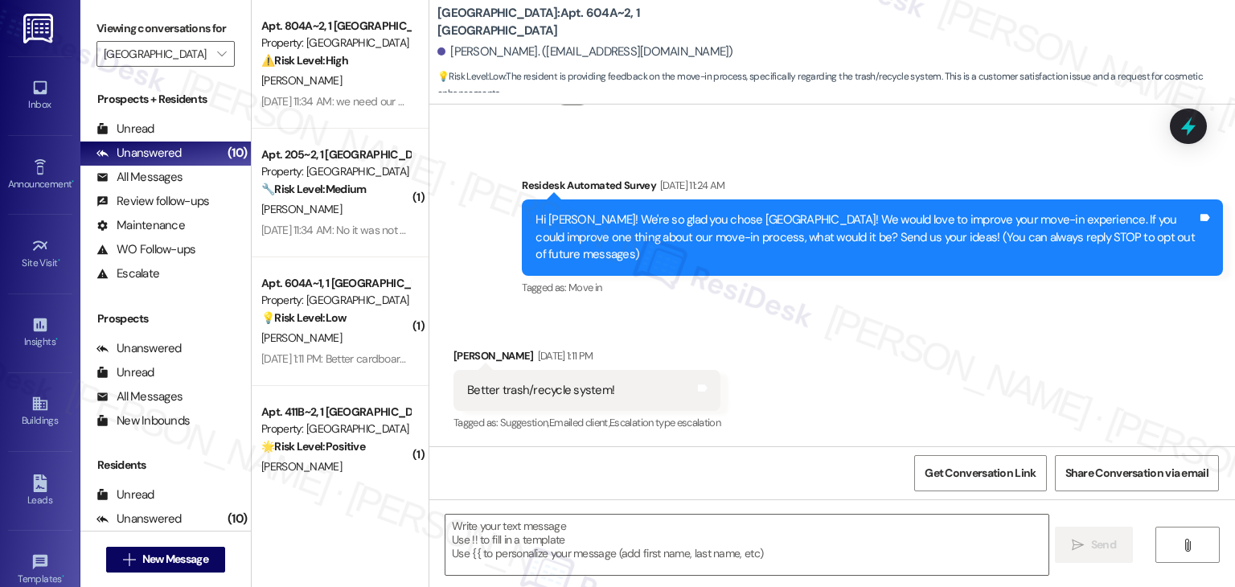
type textarea "Fetching suggested responses. Please feel free to read through the conversation…"
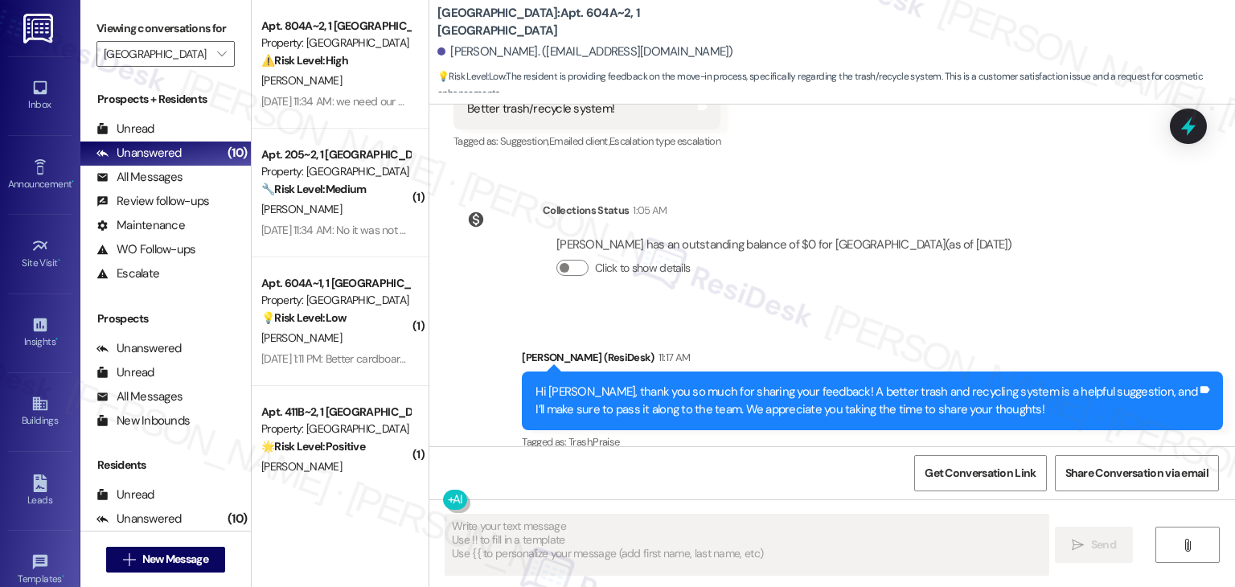
scroll to position [405, 0]
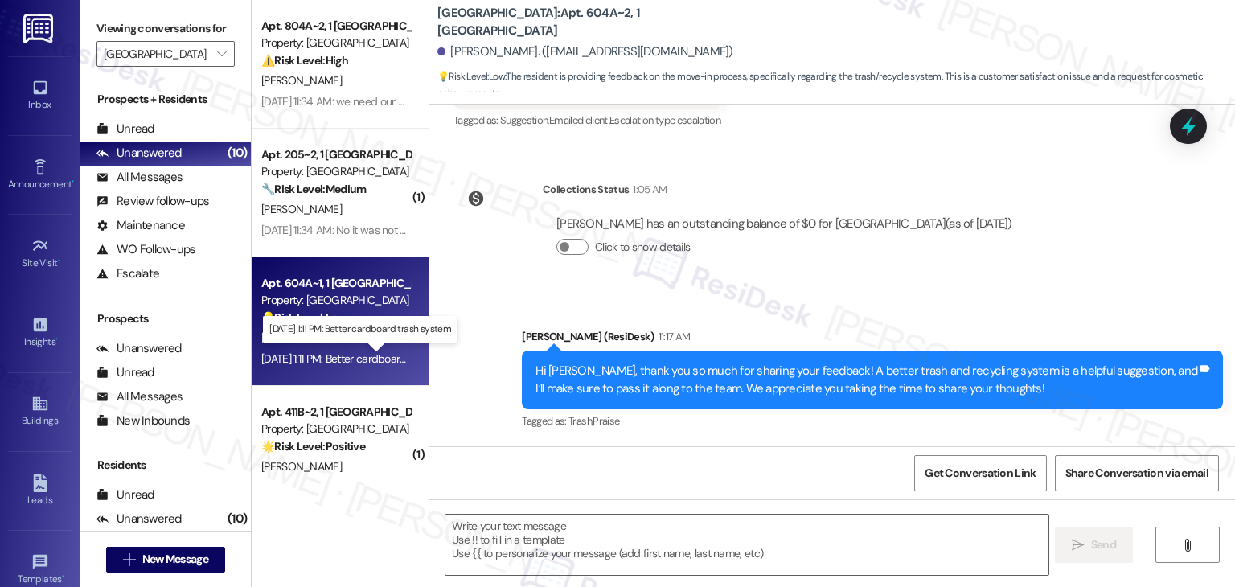
click at [355, 363] on div "Aug 21, 2025 at 1:11 PM: Better cardboard trash system Aug 21, 2025 at 1:11 PM:…" at bounding box center [365, 358] width 209 height 14
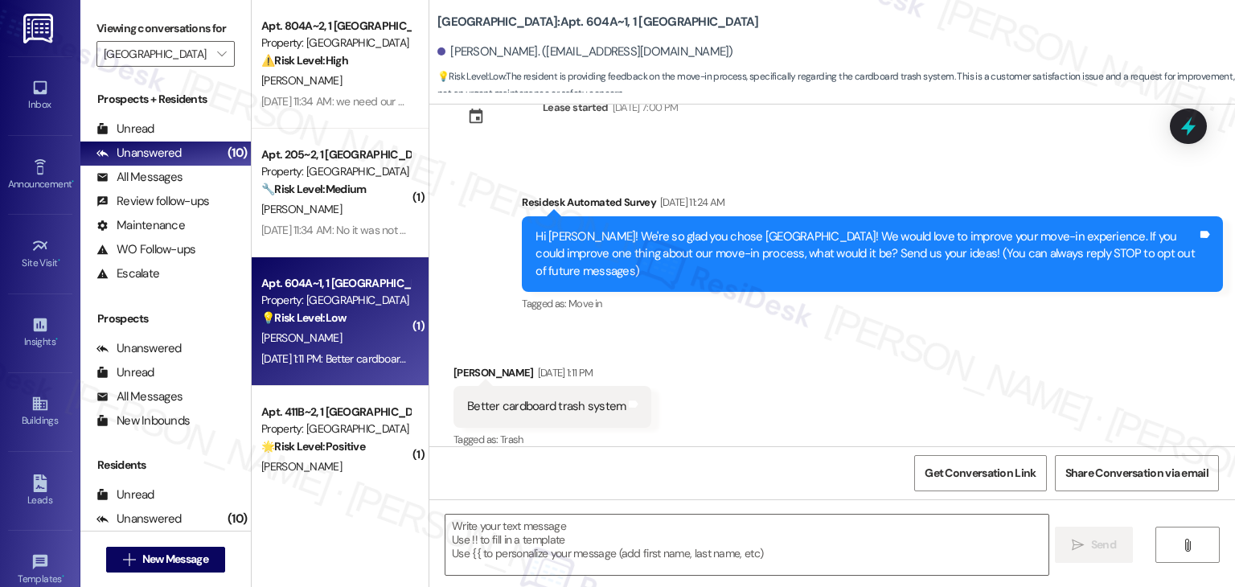
scroll to position [72, 0]
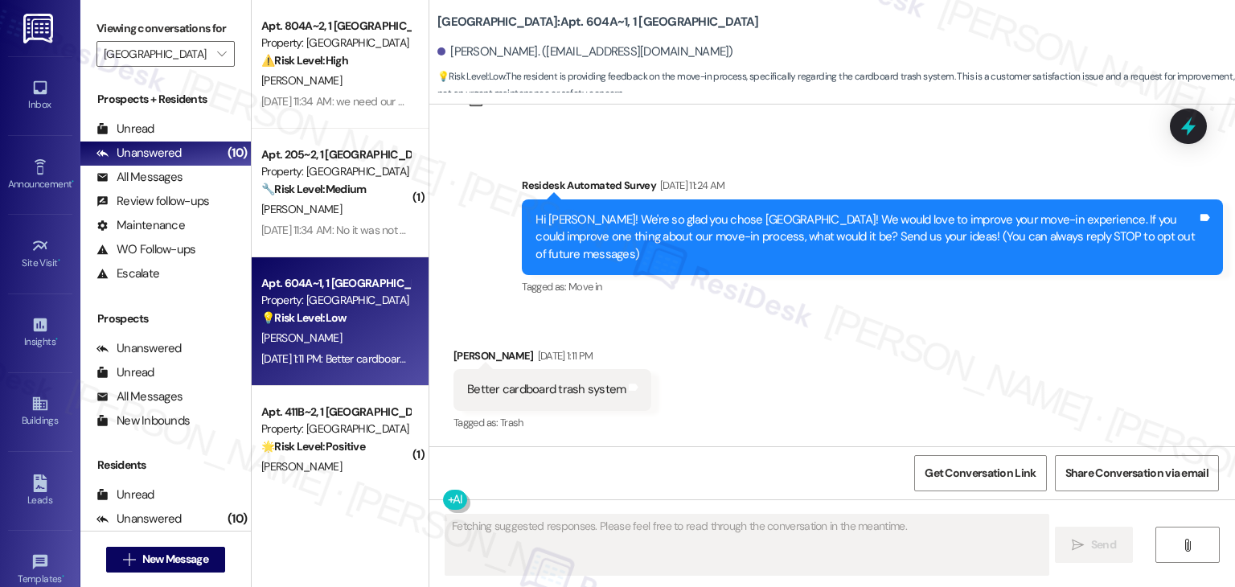
click at [785, 377] on div "Received via SMS Lauren Mozley Aug 21, 2025 at 1:11 PM Better cardboard trash s…" at bounding box center [832, 379] width 806 height 136
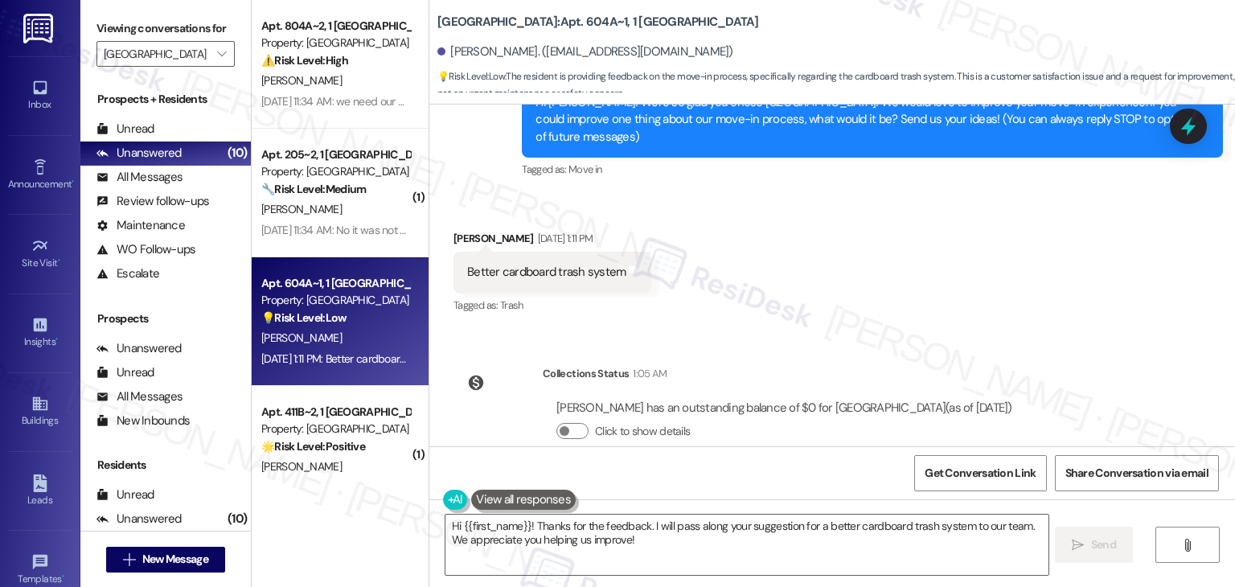
scroll to position [140, 0]
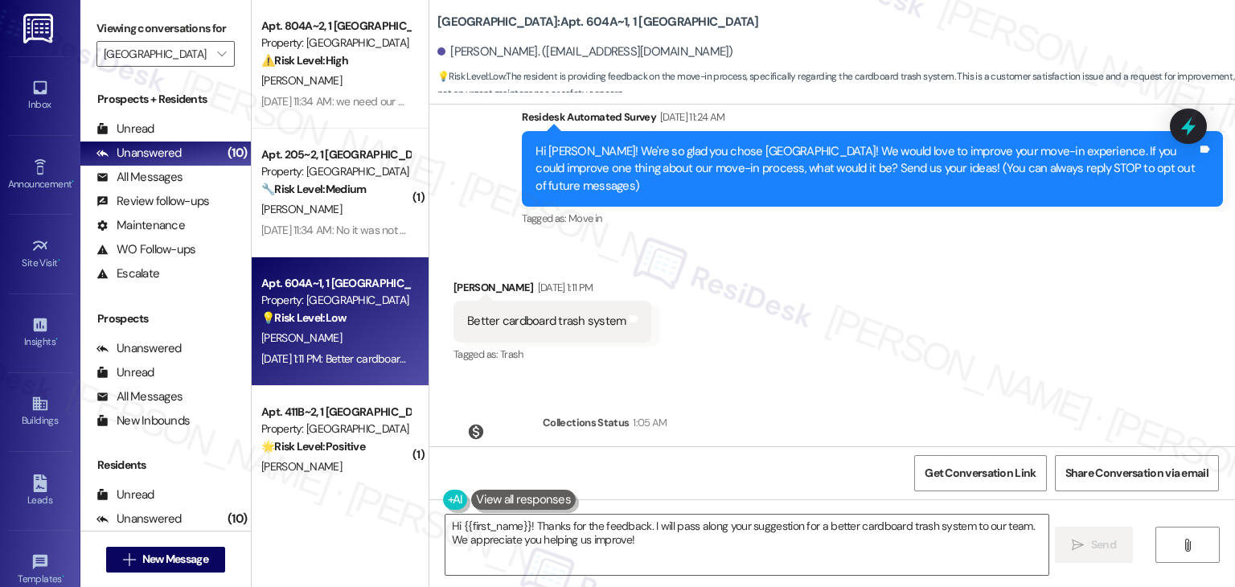
click at [511, 319] on div "Better cardboard trash system" at bounding box center [546, 321] width 158 height 17
copy div "Better cardboard trash system Tags and notes"
click at [785, 161] on div "Hi Lauren! We're so glad you chose Yugo Charleston Campus! We would love to imp…" at bounding box center [867, 168] width 662 height 51
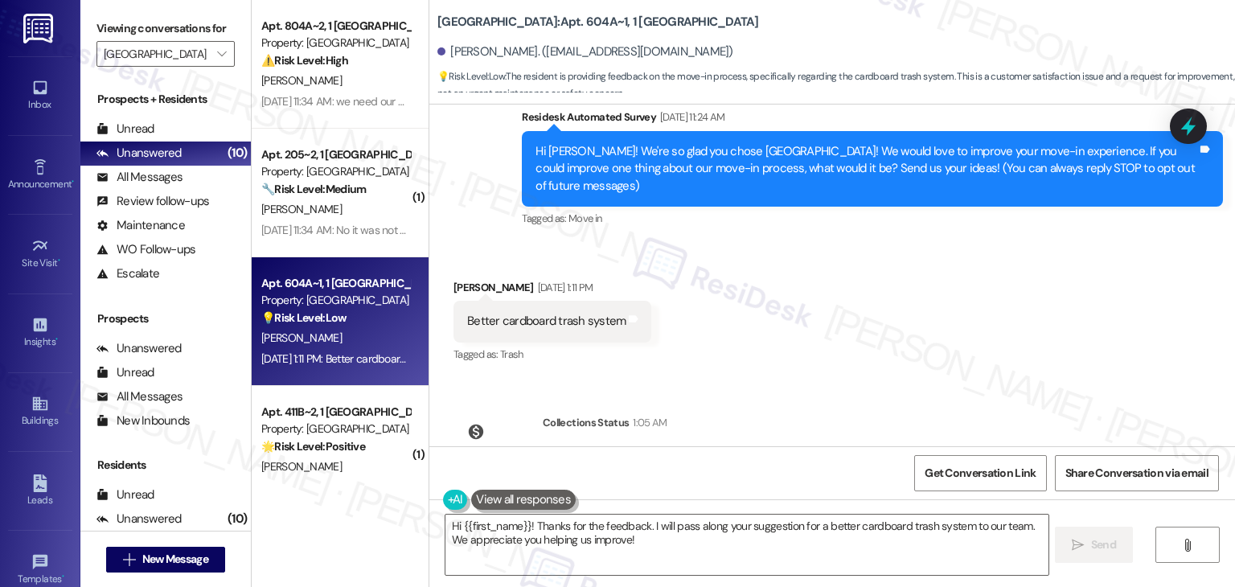
click at [785, 161] on div "Hi Lauren! We're so glad you chose Yugo Charleston Campus! We would love to imp…" at bounding box center [867, 168] width 662 height 51
click at [864, 207] on div "Tagged as: Move in Click to highlight conversations about Move in" at bounding box center [872, 218] width 701 height 23
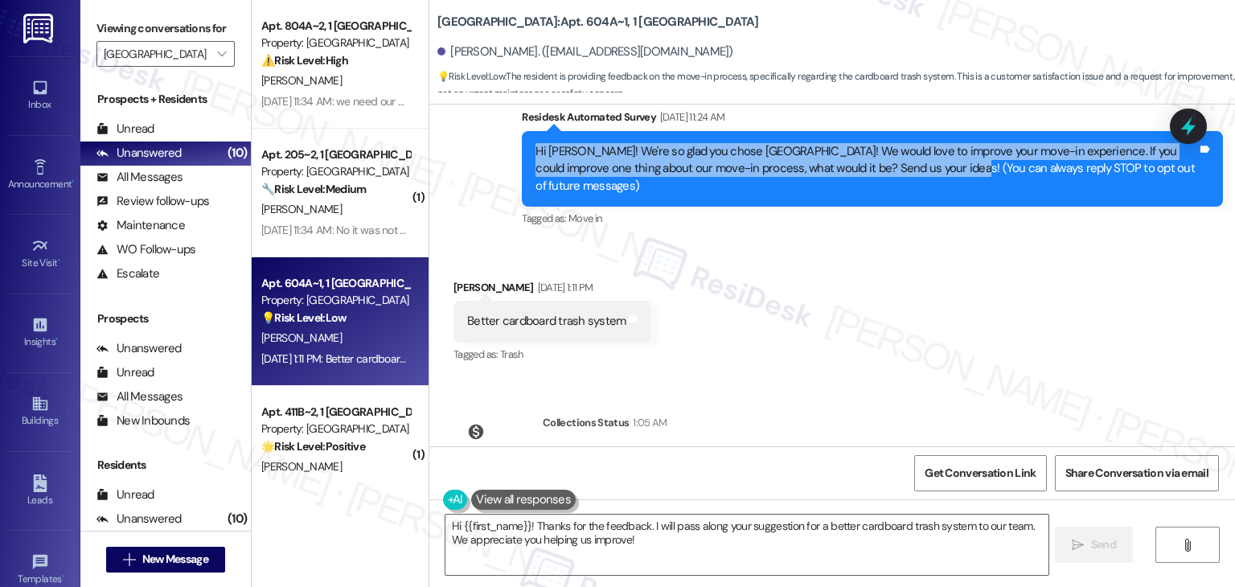
drag, startPoint x: 949, startPoint y: 171, endPoint x: 524, endPoint y: 149, distance: 426.0
click at [524, 149] on div "Hi Lauren! We're so glad you chose Yugo Charleston Campus! We would love to imp…" at bounding box center [872, 169] width 701 height 76
copy div "Hi Lauren! We're so glad you chose Yugo Charleston Campus! We would love to imp…"
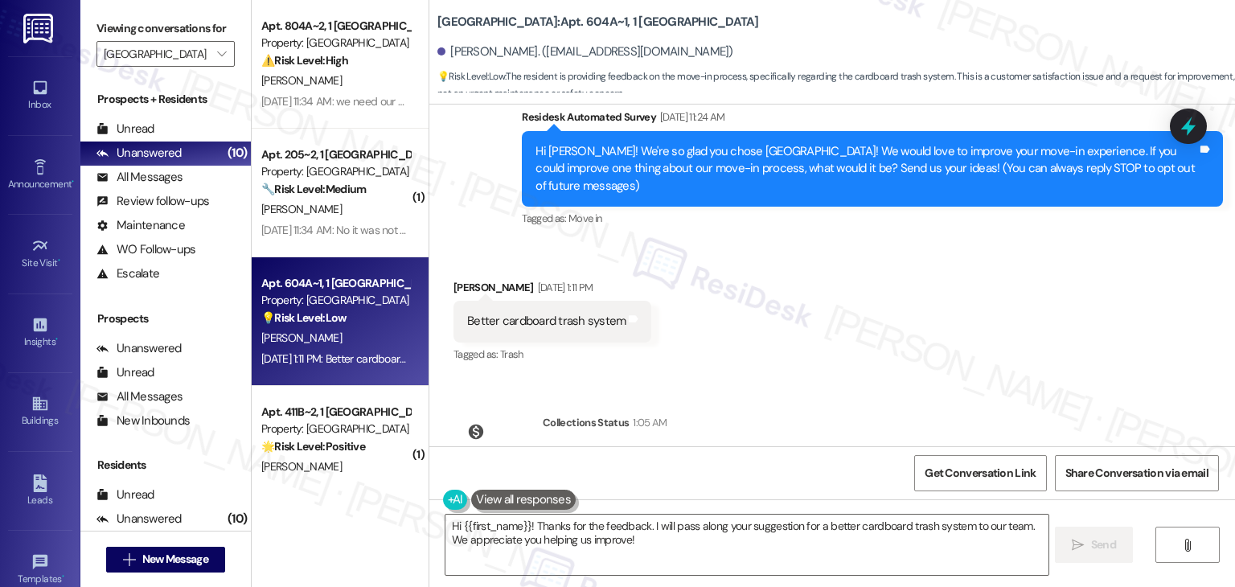
click at [981, 297] on div "Received via SMS Lauren Mozley Aug 21, 2025 at 1:11 PM Better cardboard trash s…" at bounding box center [832, 311] width 806 height 136
click at [994, 302] on div "Received via SMS Lauren Mozley Aug 21, 2025 at 1:11 PM Better cardboard trash s…" at bounding box center [832, 311] width 806 height 136
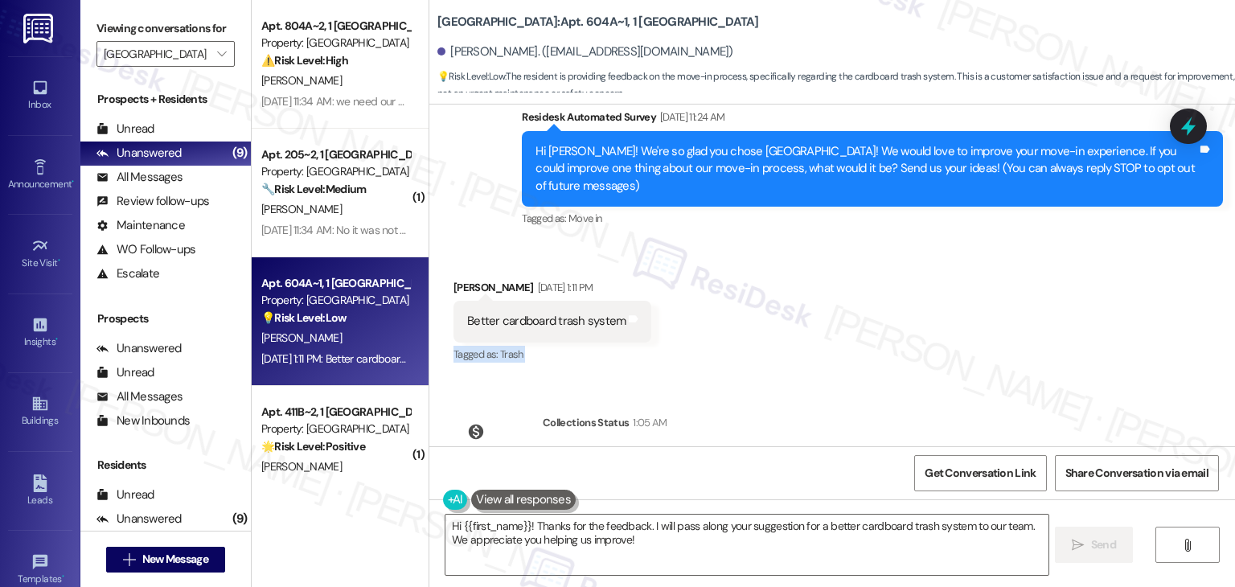
click at [994, 306] on div "Received via SMS Lauren Mozley Aug 21, 2025 at 1:11 PM Better cardboard trash s…" at bounding box center [832, 311] width 806 height 136
click at [963, 310] on div "Received via SMS Lauren Mozley Aug 21, 2025 at 1:11 PM Better cardboard trash s…" at bounding box center [832, 311] width 806 height 136
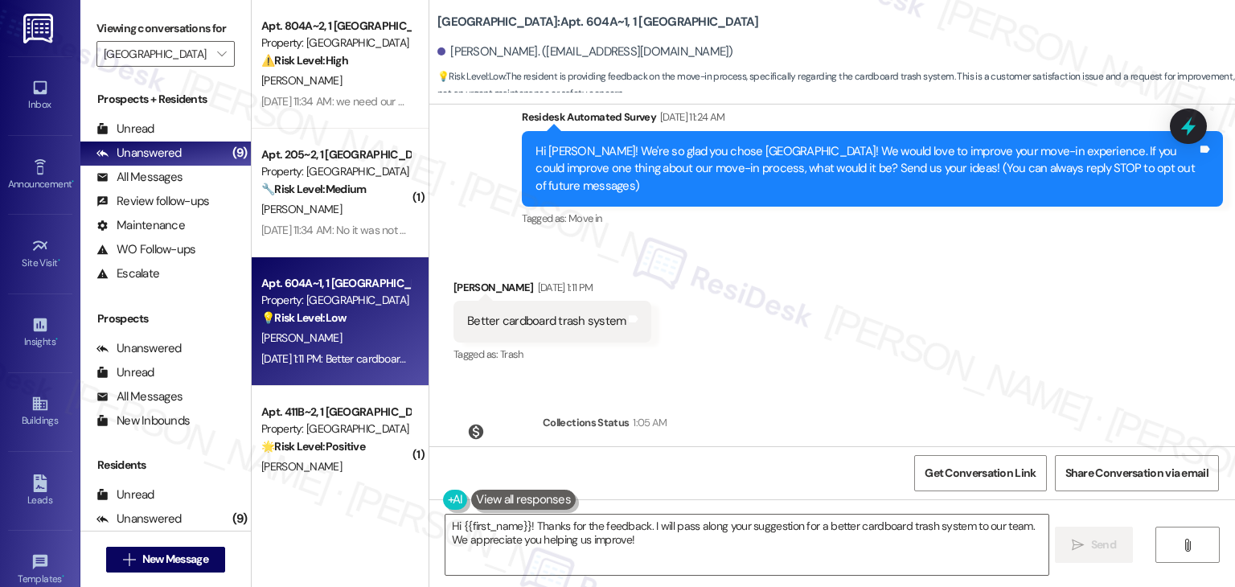
click at [963, 310] on div "Received via SMS Lauren Mozley Aug 21, 2025 at 1:11 PM Better cardboard trash s…" at bounding box center [832, 311] width 806 height 136
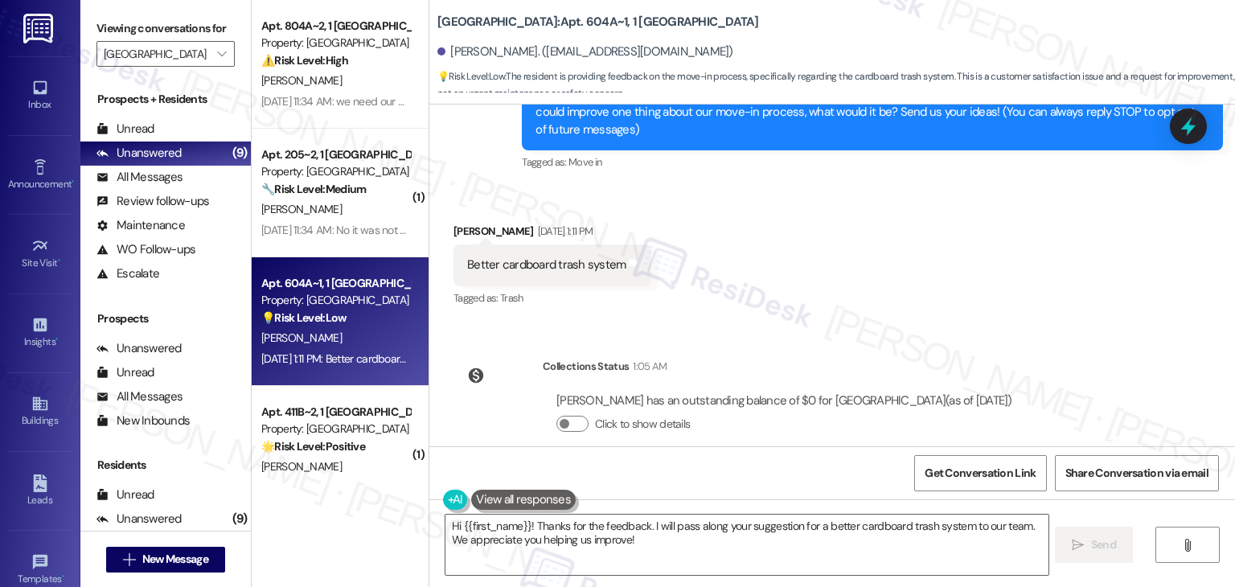
scroll to position [220, 0]
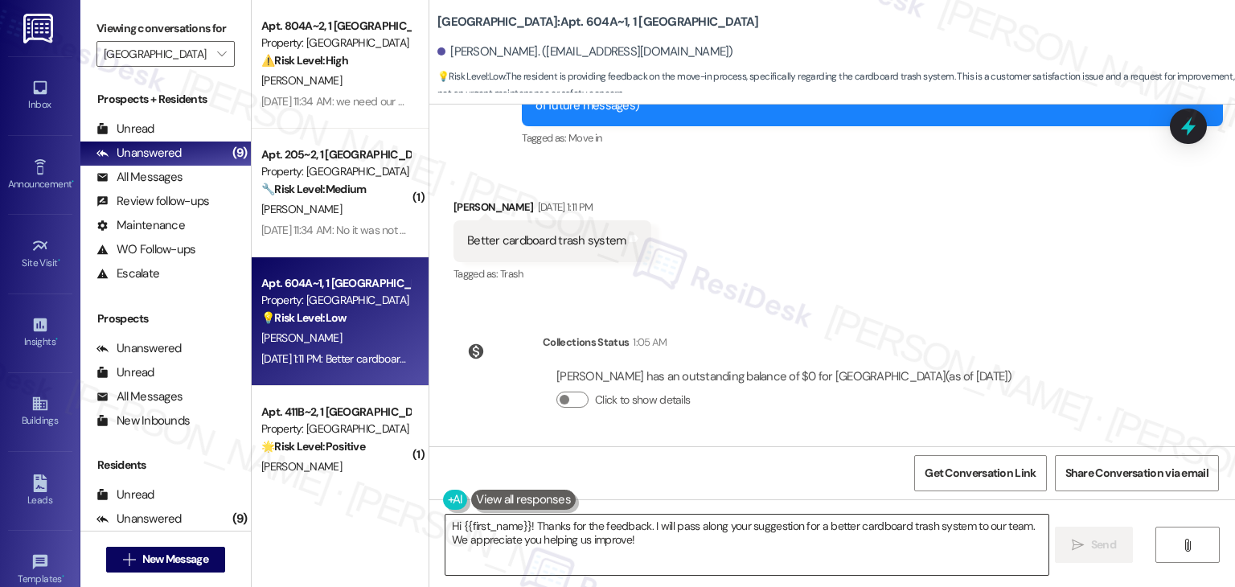
click at [783, 522] on textarea "Hi {{first_name}}! Thanks for the feedback. I will pass along your suggestion f…" at bounding box center [747, 545] width 602 height 60
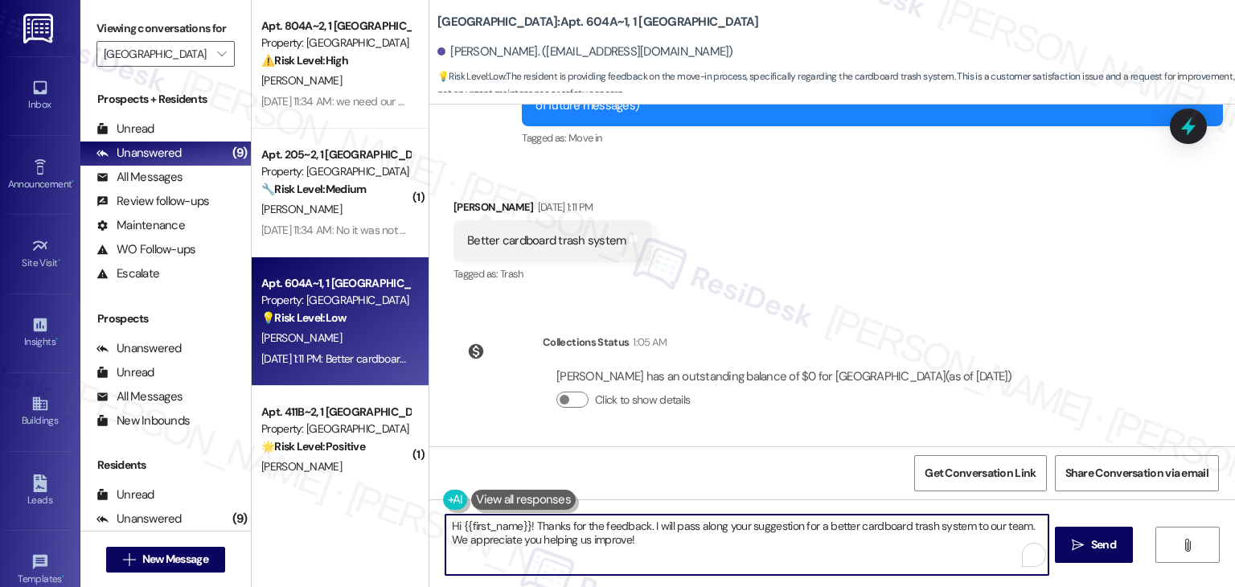
click at [783, 522] on textarea "Hi {{first_name}}! Thanks for the feedback. I will pass along your suggestion f…" at bounding box center [747, 545] width 602 height 60
paste textarea "Lauren, thanks so much for your feedback! A better system for cardboard disposa…"
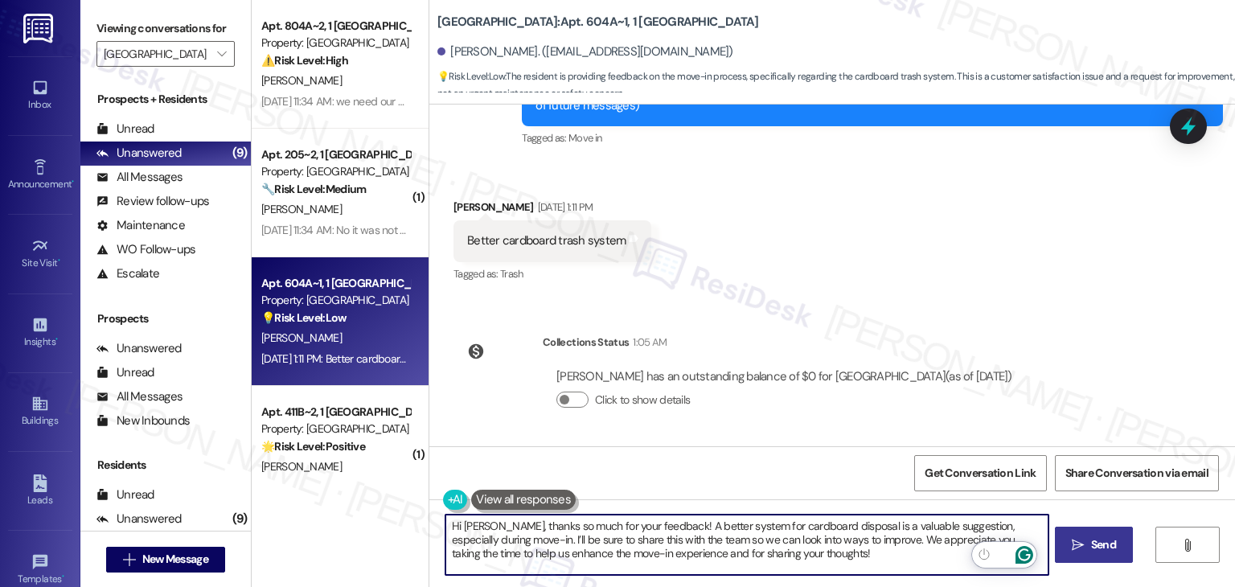
type textarea "Hi Lauren, thanks so much for your feedback! A better system for cardboard disp…"
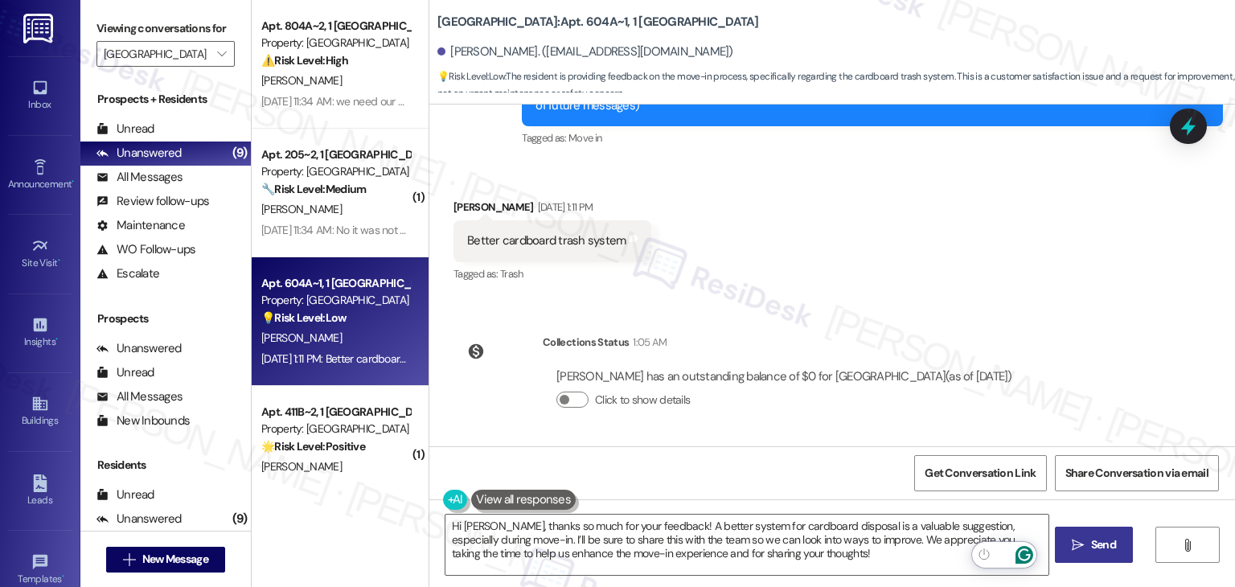
click at [1110, 543] on span "Send" at bounding box center [1103, 544] width 25 height 17
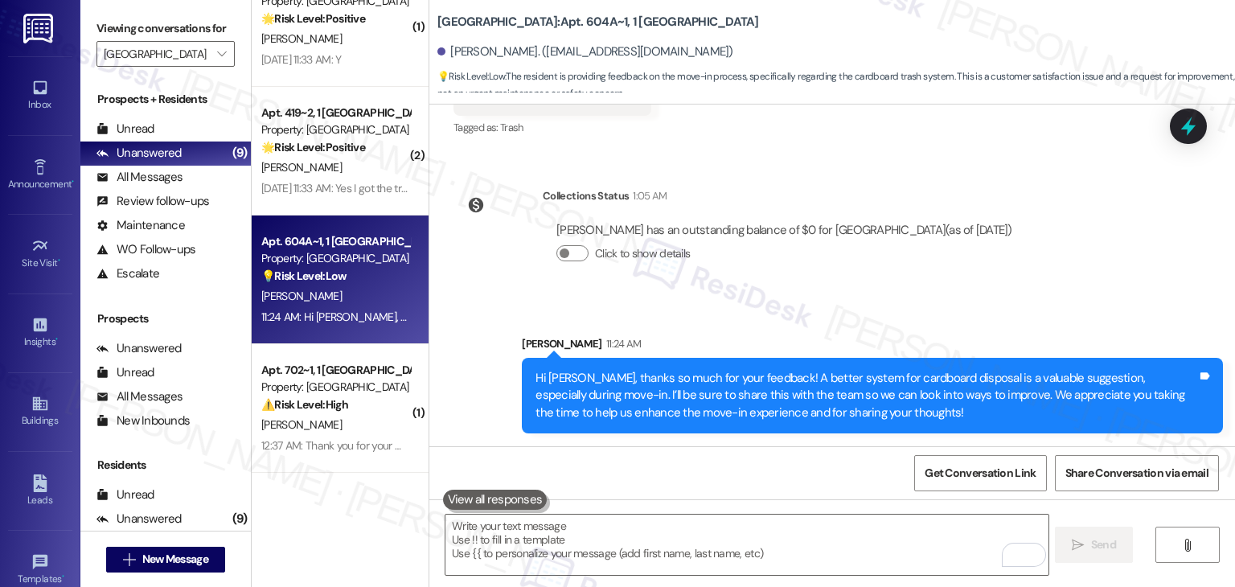
scroll to position [605, 0]
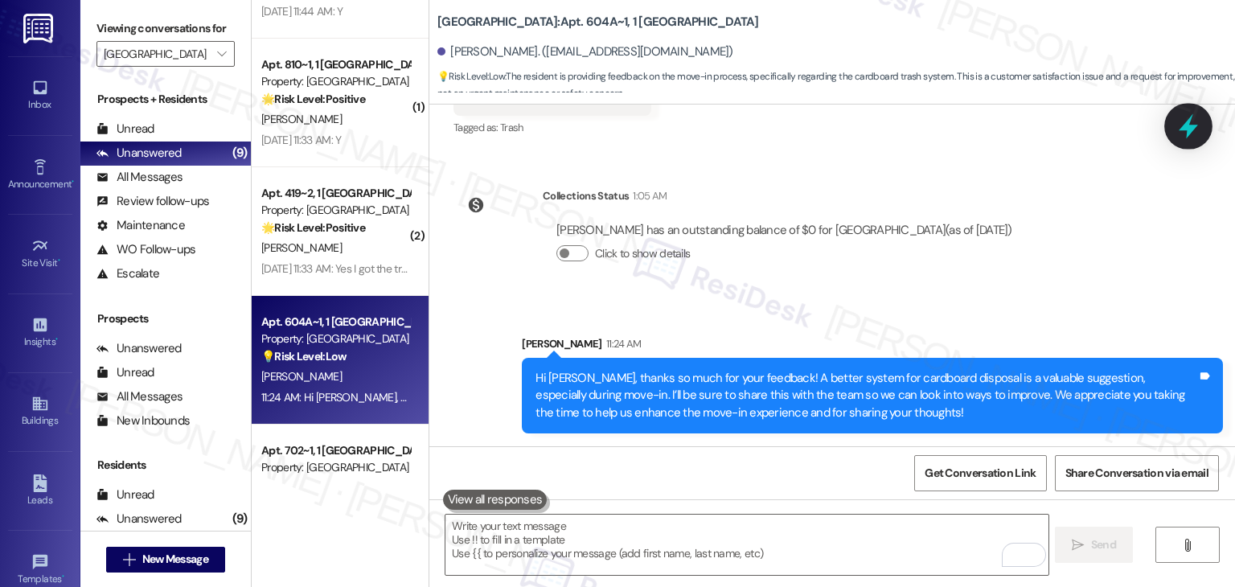
click at [1178, 124] on icon at bounding box center [1188, 126] width 27 height 27
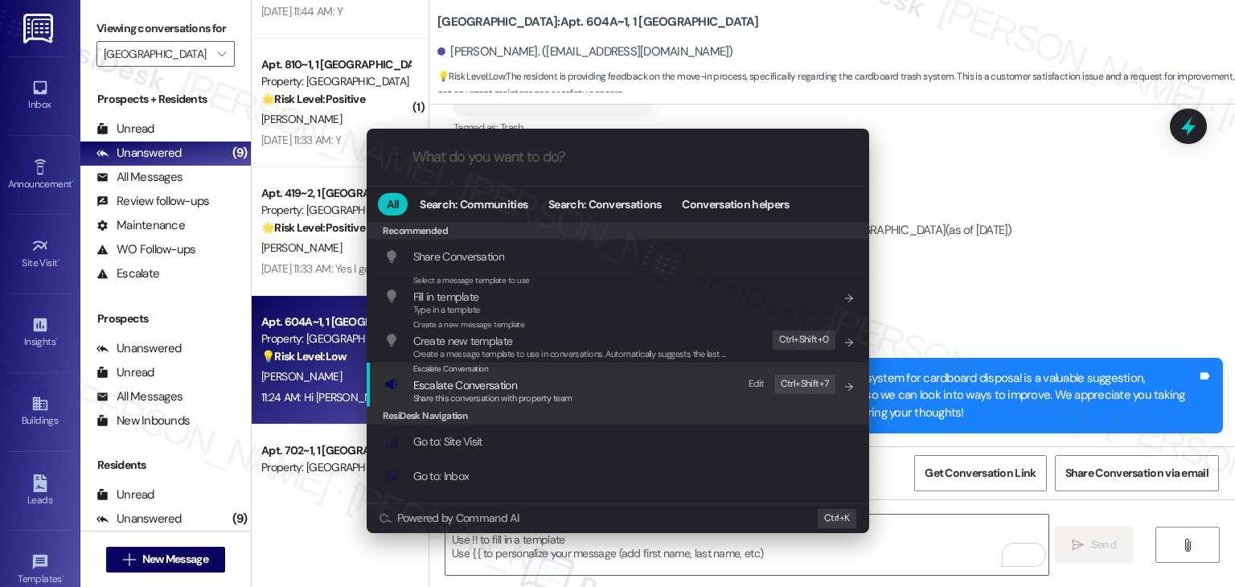
click at [532, 380] on span "Escalate Conversation" at bounding box center [492, 385] width 159 height 18
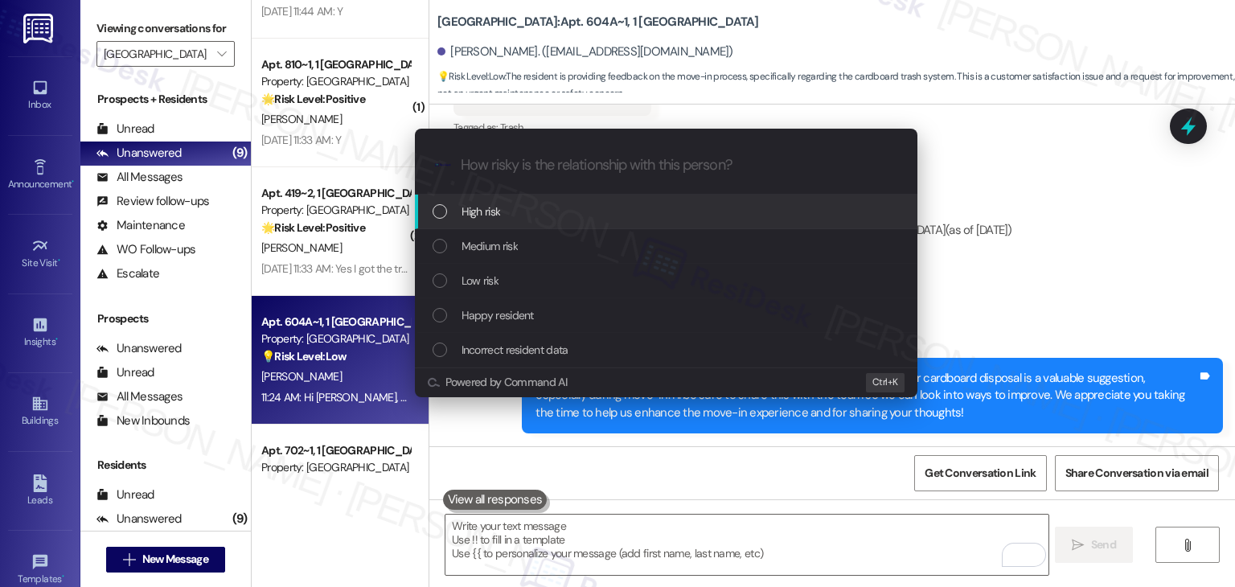
click at [441, 281] on div "List of options" at bounding box center [440, 280] width 14 height 14
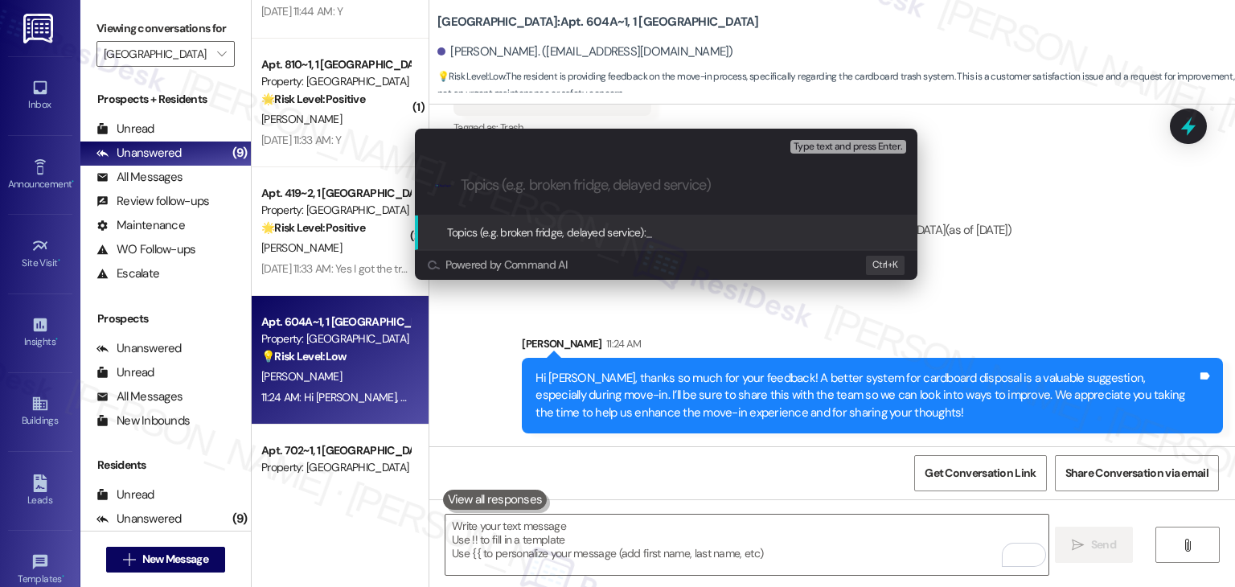
paste input "Resident Feedback – Improved Cardboard Disposal System"
type input "Resident Feedback – Improved Cardboard Disposal System"
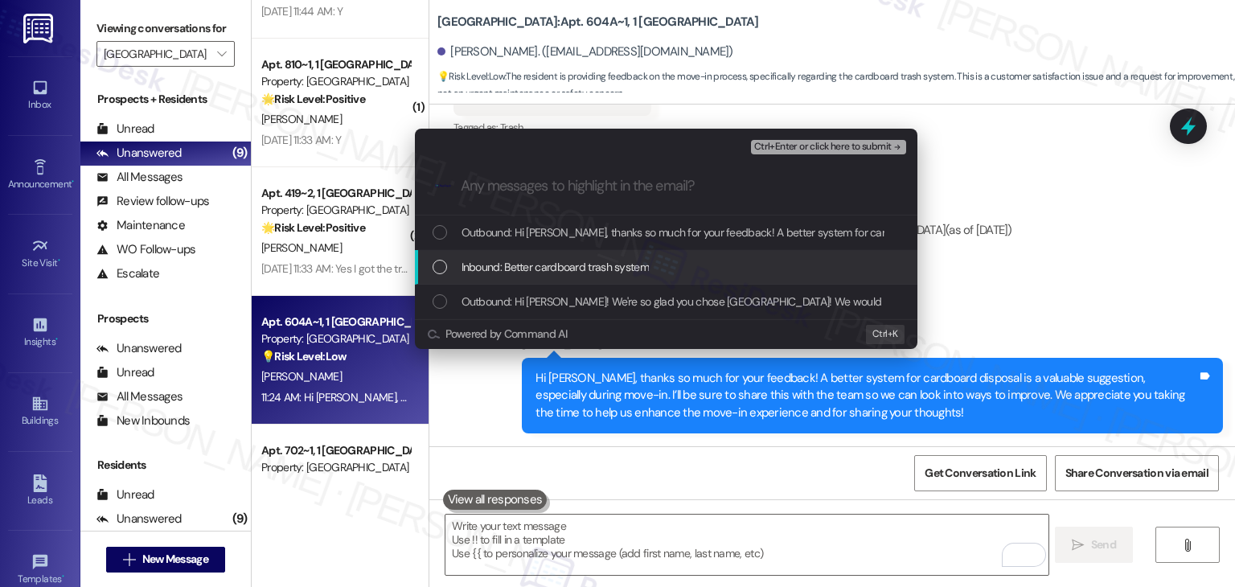
click at [442, 264] on div "List of options" at bounding box center [440, 267] width 14 height 14
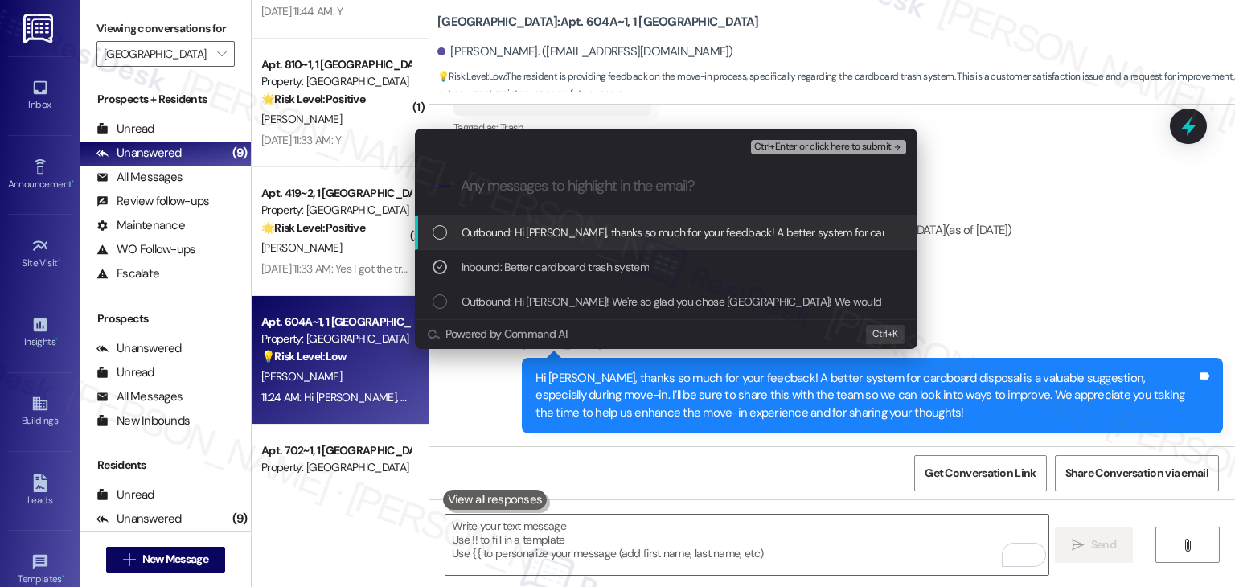
click at [824, 146] on span "Ctrl+Enter or click here to submit" at bounding box center [823, 147] width 138 height 11
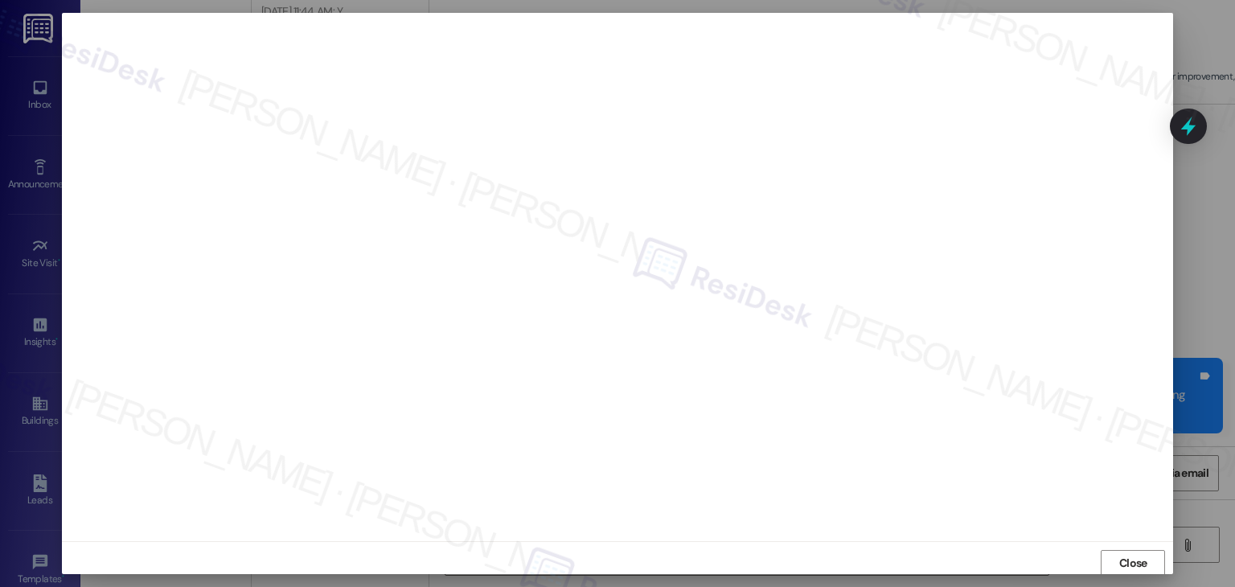
scroll to position [1, 0]
click at [1131, 561] on span "Close" at bounding box center [1133, 562] width 28 height 17
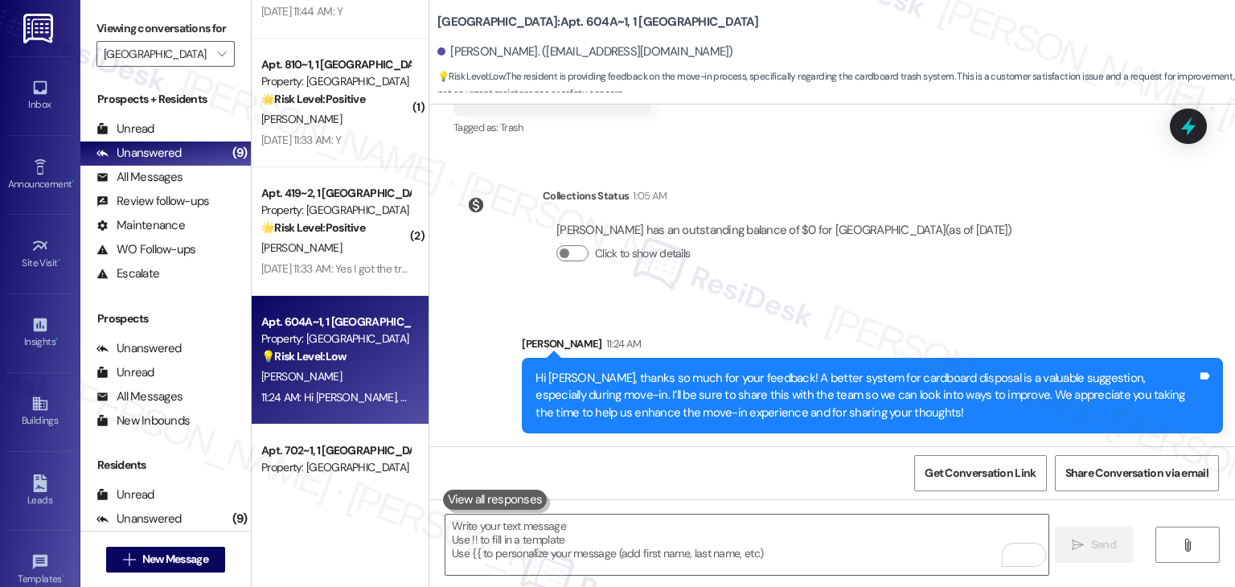
click at [1069, 305] on div "Sent via SMS Sarah 11:24 AM Hi Lauren, thanks so much for your feedback! A bett…" at bounding box center [832, 372] width 806 height 146
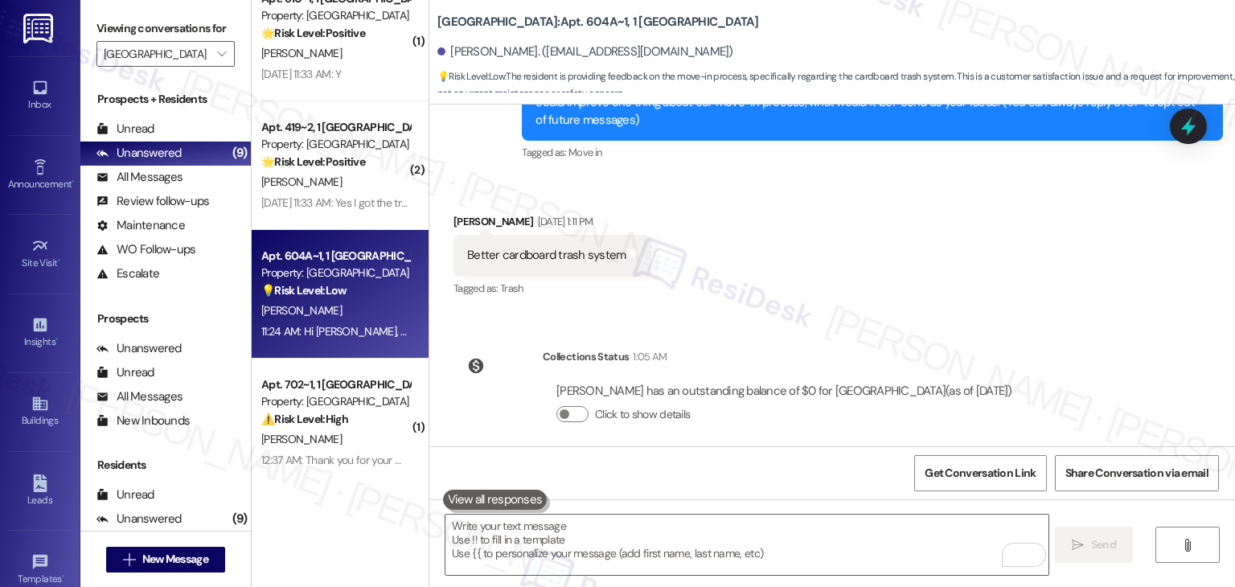
scroll to position [685, 0]
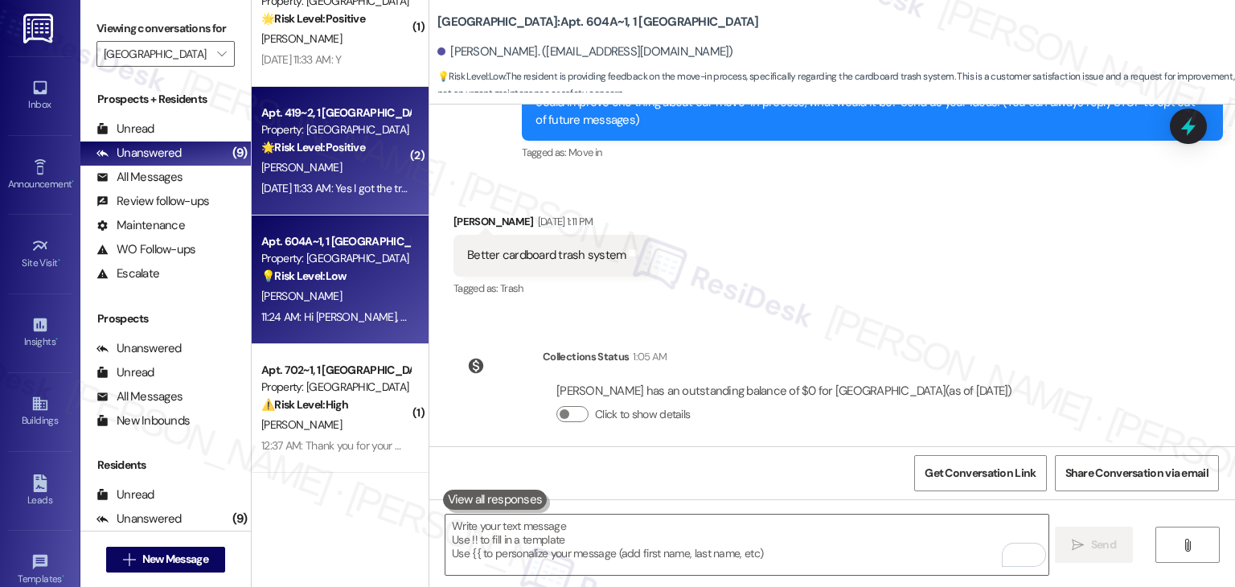
click at [356, 184] on div "Aug 22, 2025 at 11:33 AM: Yes I got the trash can. Thank you so much! Aug 22, 2…" at bounding box center [398, 188] width 275 height 14
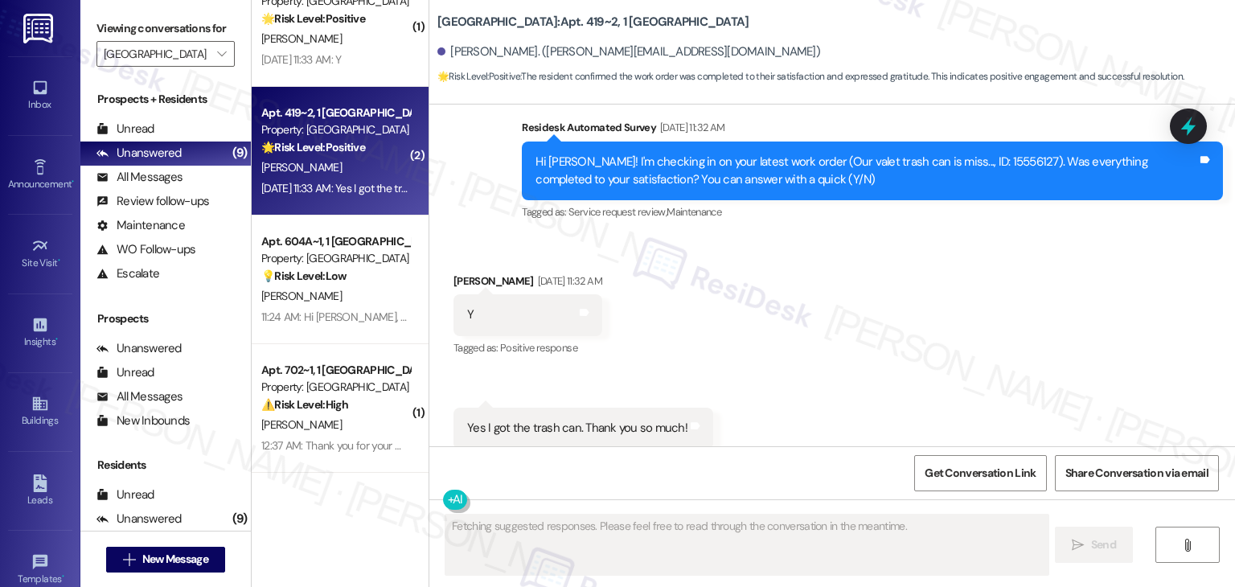
scroll to position [2142, 0]
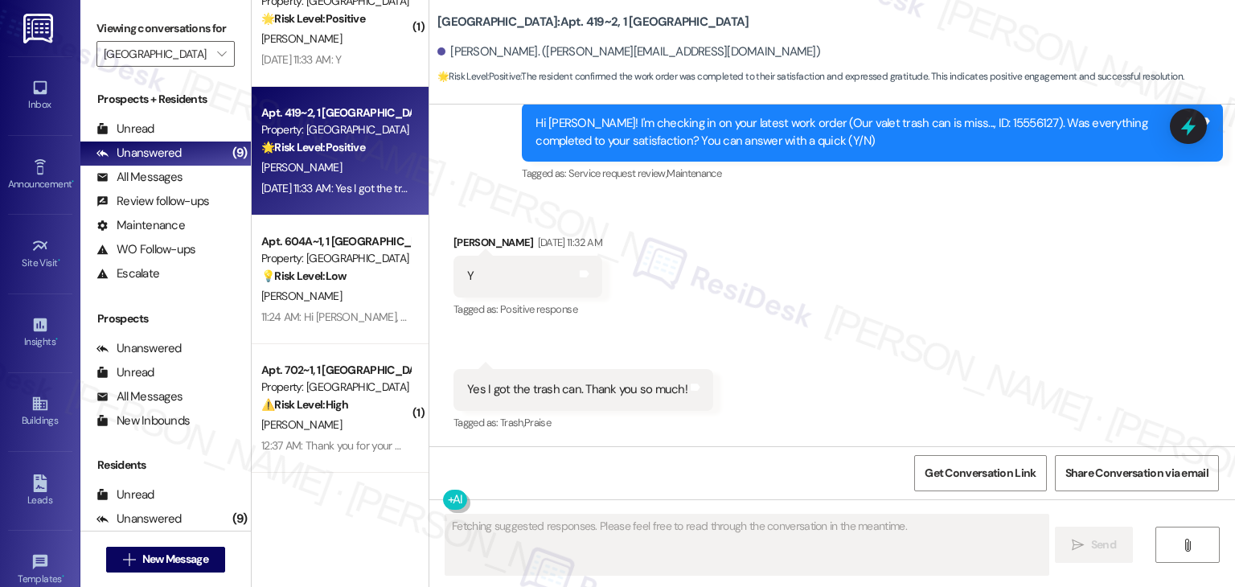
click at [846, 362] on div "Received via SMS Reagan Walters Aug 22, 2025 at 11:32 AM Y Tags and notes Tagge…" at bounding box center [832, 322] width 806 height 249
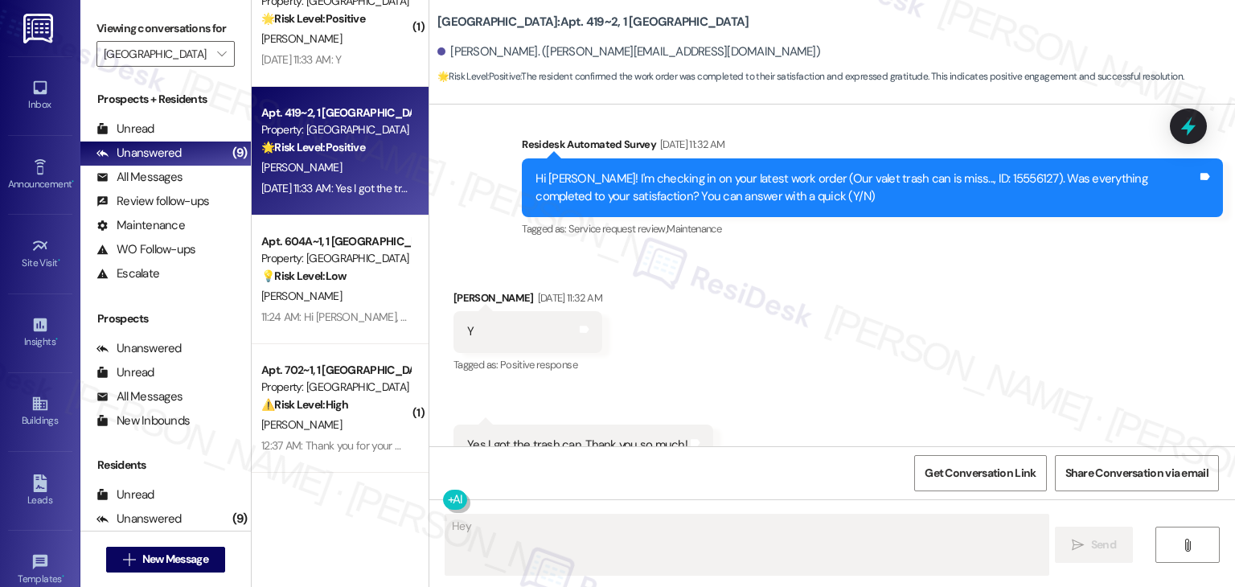
scroll to position [2062, 0]
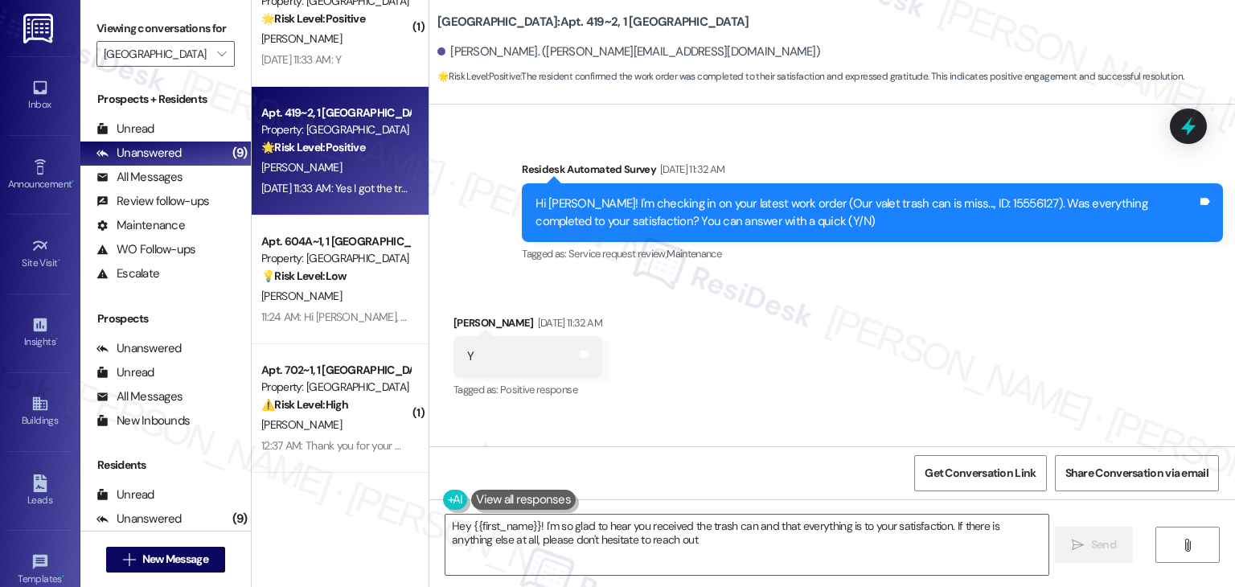
type textarea "Hey {{first_name}}! I'm so glad to hear you received the trash can and that eve…"
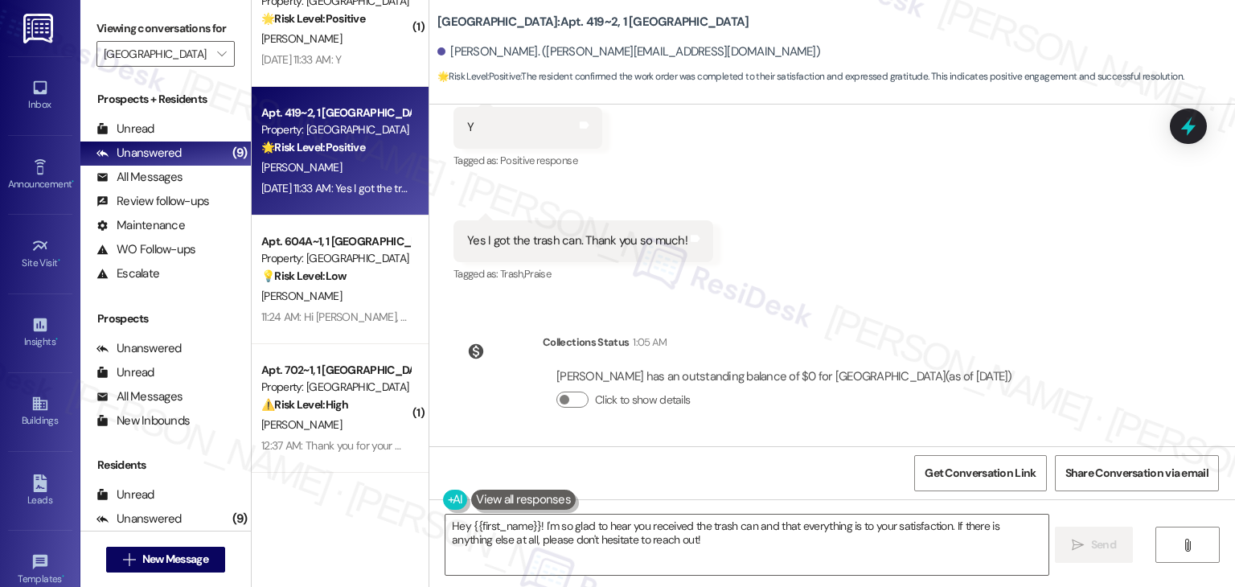
click at [848, 443] on div "Collections Status 1:05 AM Reagan Walters has an outstanding balance of $0 for …" at bounding box center [740, 384] width 597 height 124
click at [979, 548] on textarea "Hey {{first_name}}! I'm so glad to hear you received the trash can and that eve…" at bounding box center [747, 545] width 602 height 60
click at [1103, 544] on span "Send" at bounding box center [1103, 544] width 25 height 17
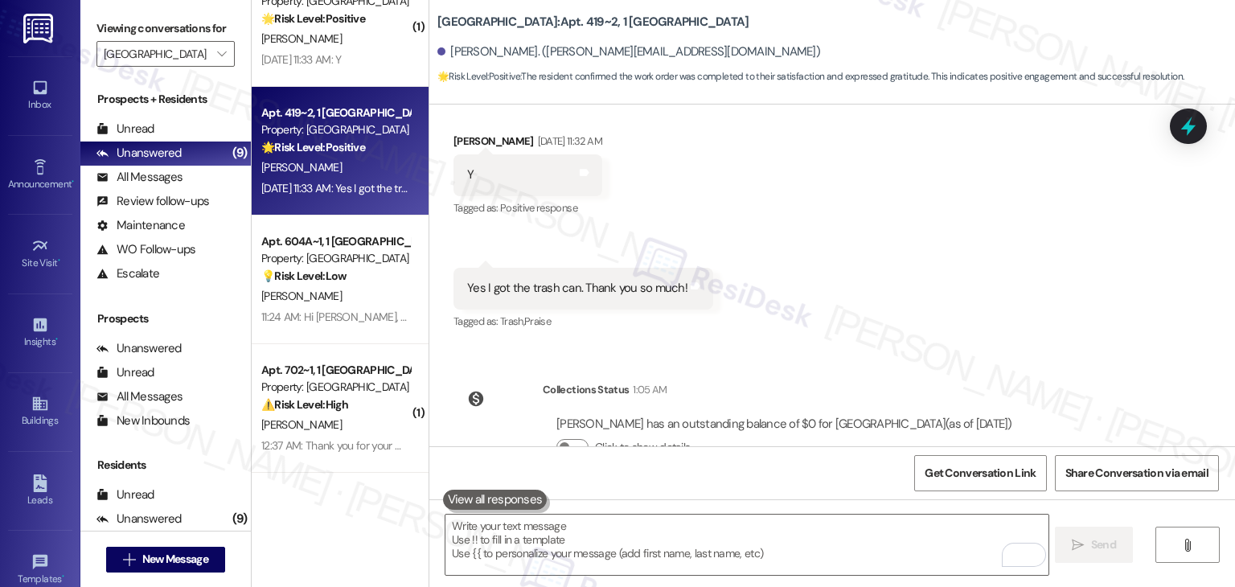
scroll to position [2421, 0]
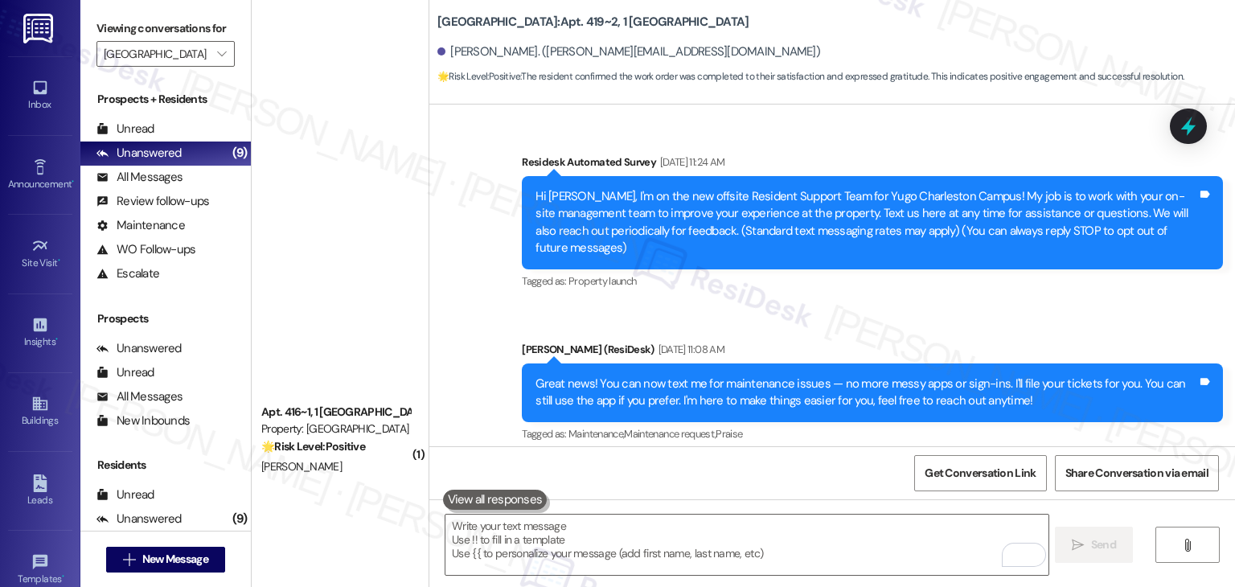
scroll to position [2421, 0]
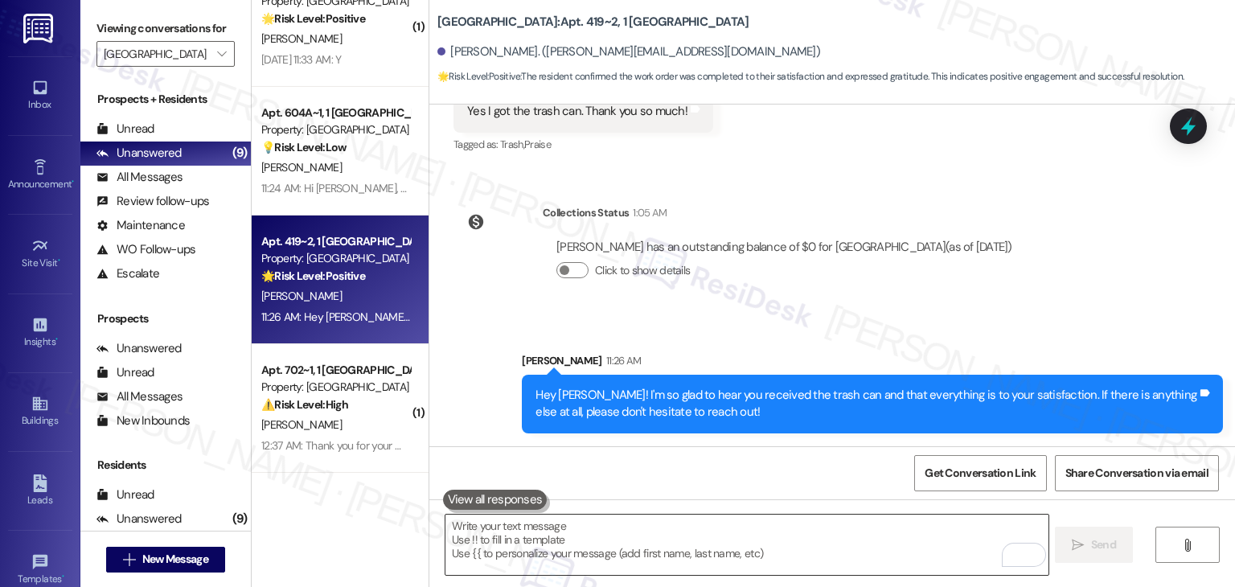
click at [624, 551] on textarea "To enrich screen reader interactions, please activate Accessibility in Grammarl…" at bounding box center [747, 545] width 602 height 60
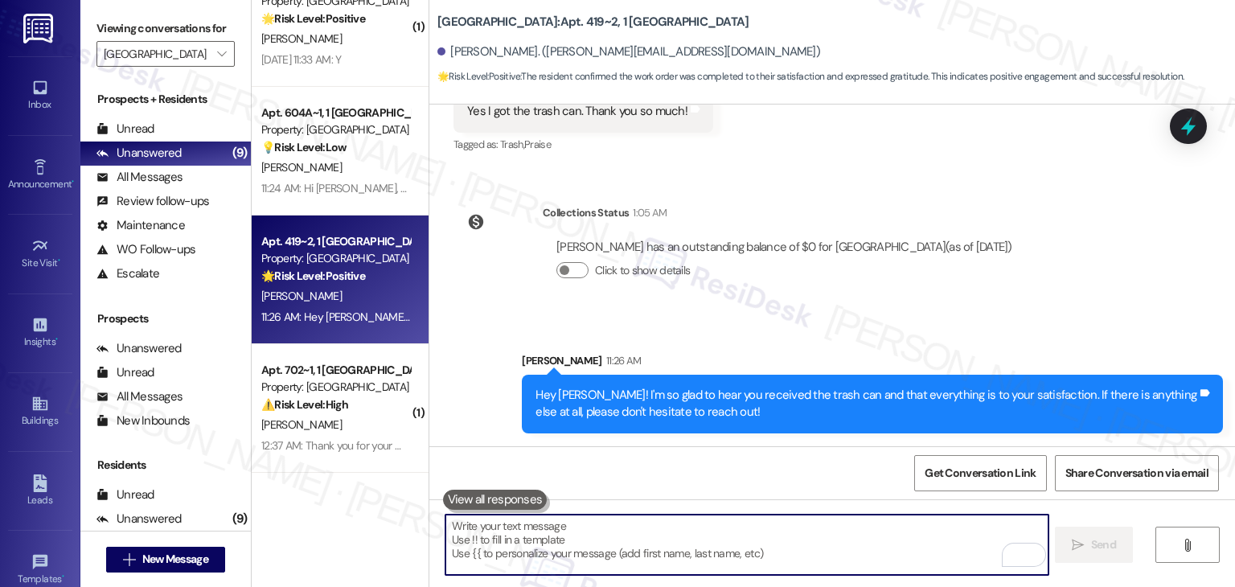
paste textarea "We're eager to know if {{property}} has met your expectations. Your feedback is…"
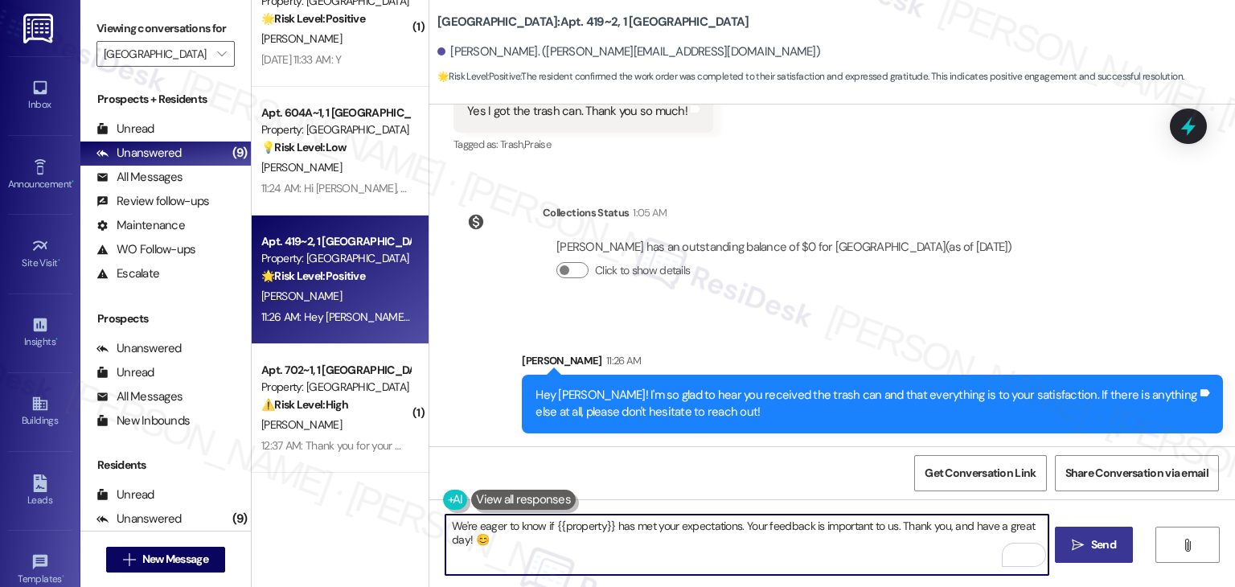
type textarea "We're eager to know if {{property}} has met your expectations. Your feedback is…"
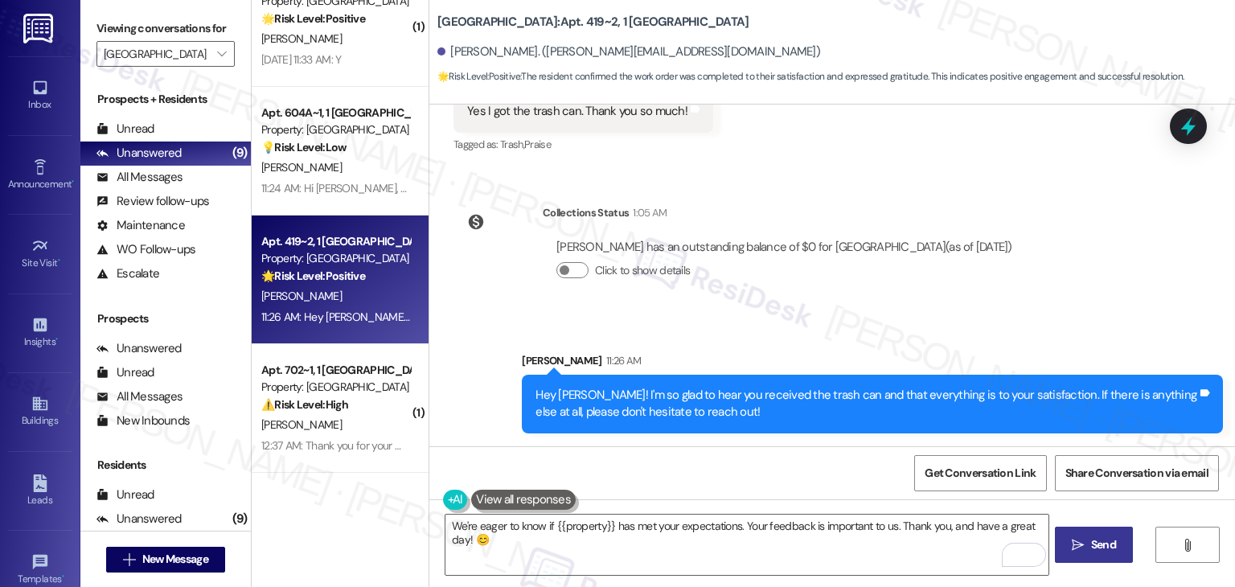
click at [1091, 540] on span "Send" at bounding box center [1103, 544] width 25 height 17
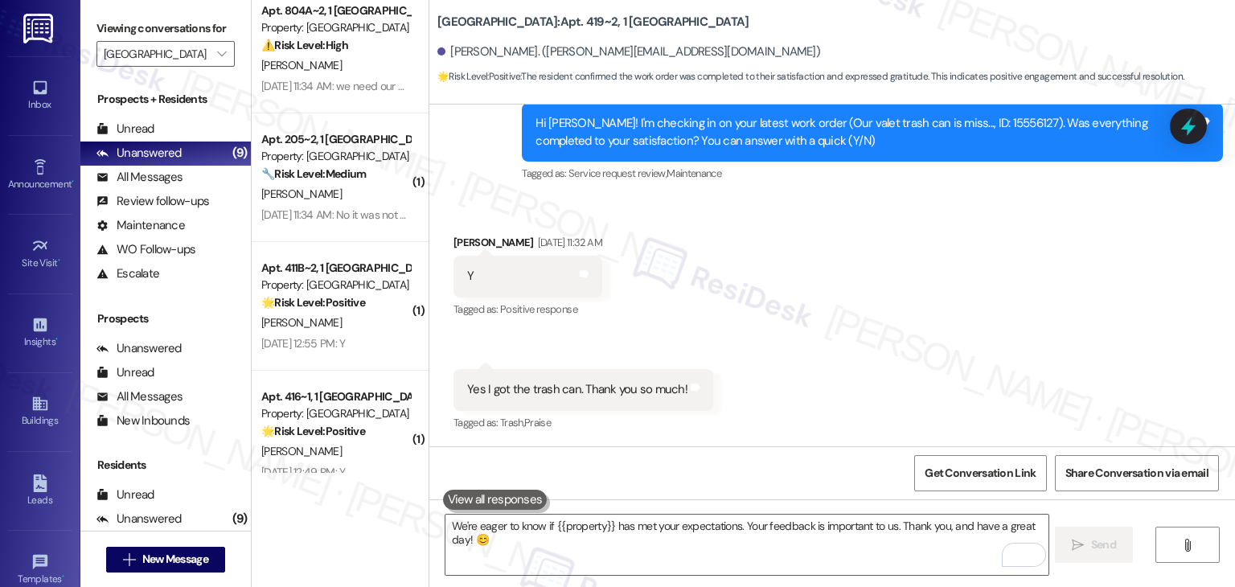
scroll to position [0, 0]
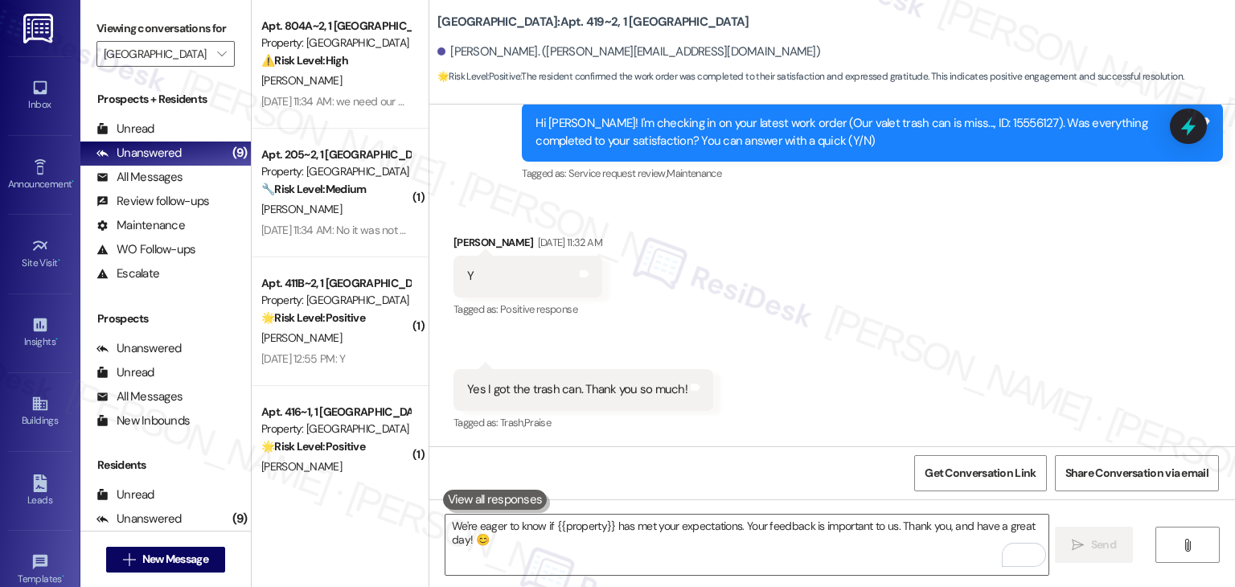
click at [316, 92] on div "Aug 22, 2025 at 11:34 AM: we need our washing machine fixed!!! Aug 22, 2025 at …" at bounding box center [336, 102] width 152 height 20
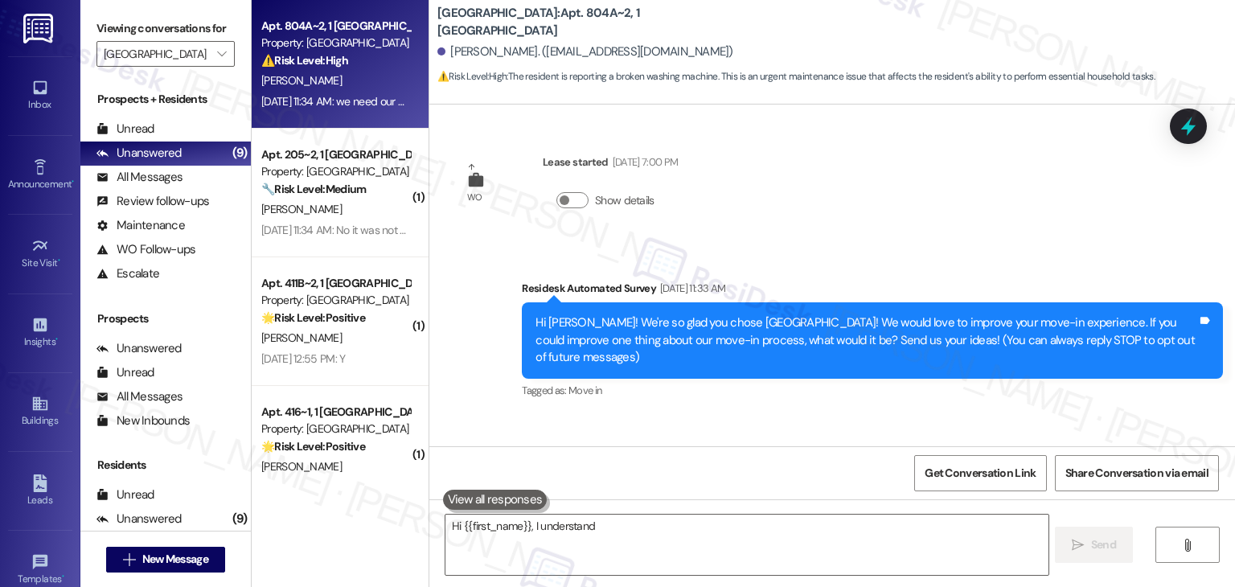
scroll to position [103, 0]
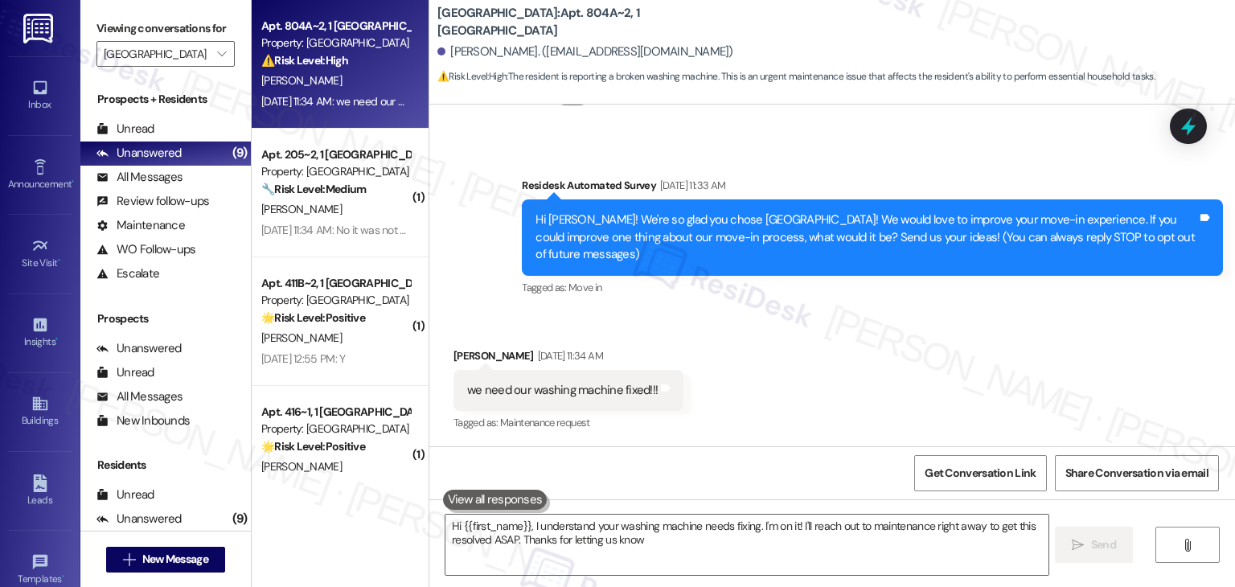
type textarea "Hi {{first_name}}, I understand your washing machine needs fixing. I'm on it! I…"
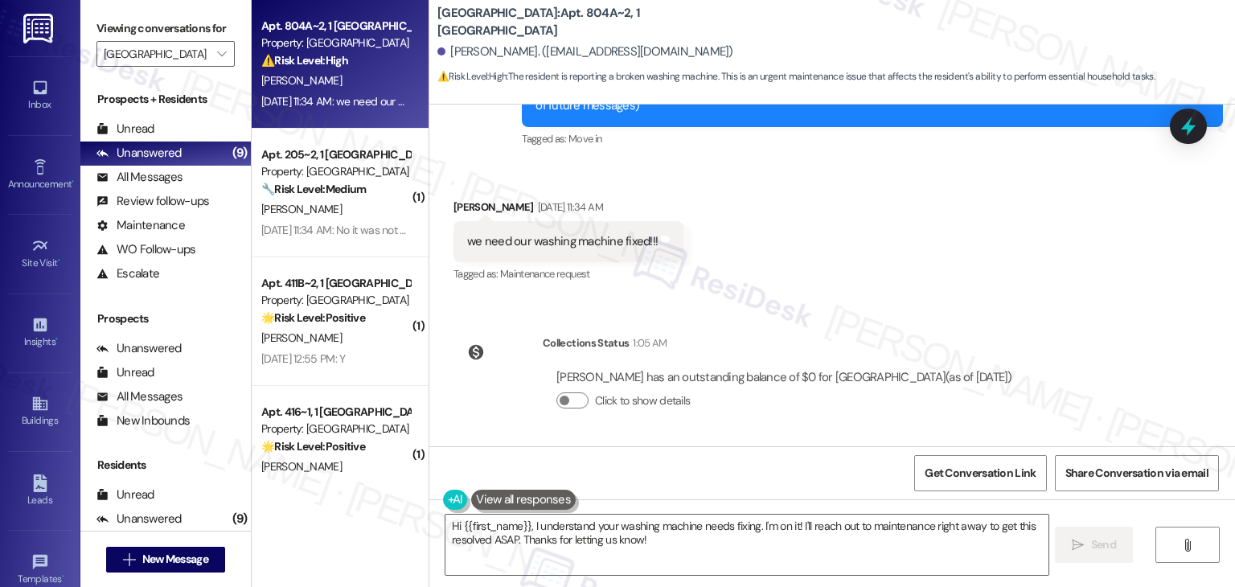
scroll to position [171, 0]
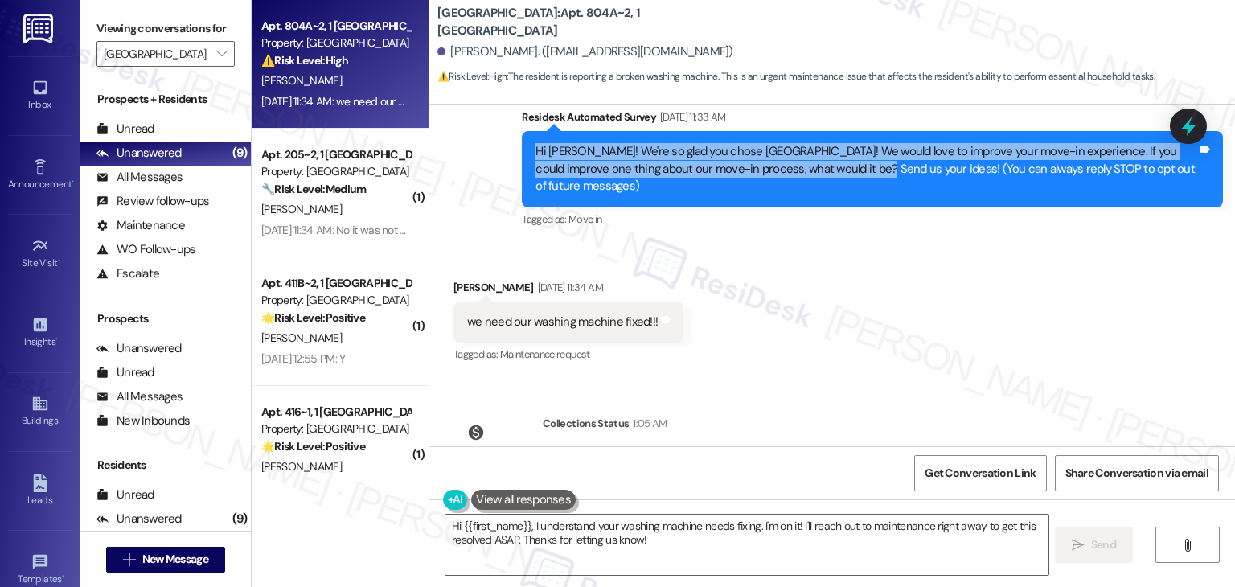
drag, startPoint x: 850, startPoint y: 166, endPoint x: 494, endPoint y: 150, distance: 356.7
click at [494, 150] on div "Survey, sent via SMS Residesk Automated Survey Aug 22, 2025 at 11:33 AM Hi Kier…" at bounding box center [832, 157] width 806 height 170
copy div "Hi Kiersten! We're so glad you chose Yugo Charleston Campus! We would love to i…"
click at [1193, 117] on icon at bounding box center [1188, 126] width 27 height 27
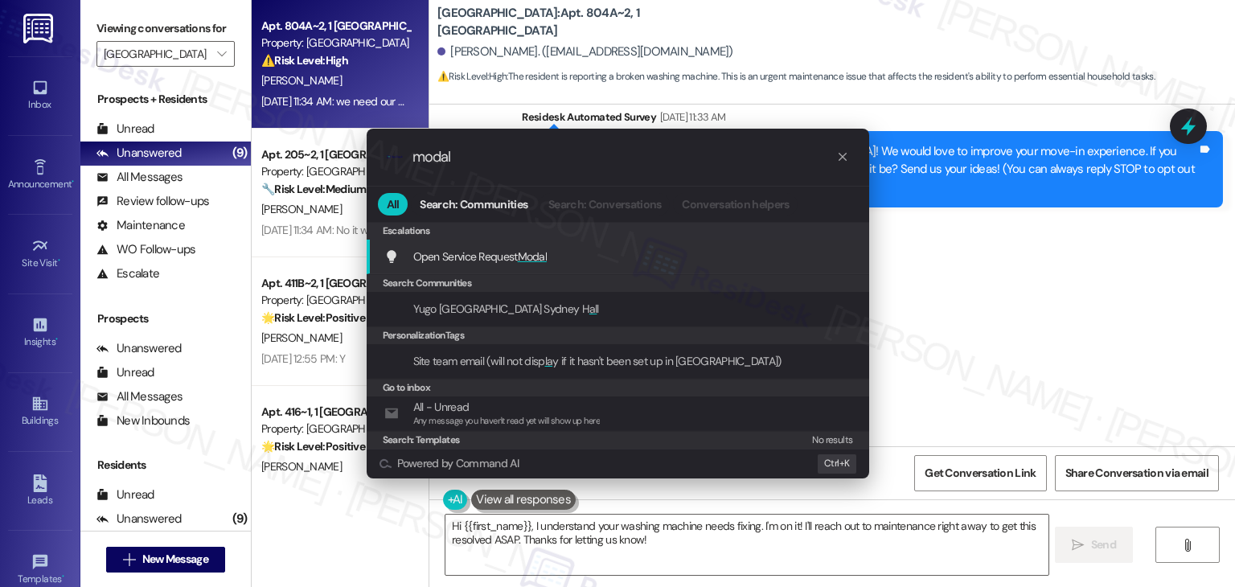
type input "modal"
click at [470, 257] on span "Open Service Request Modal" at bounding box center [480, 256] width 134 height 14
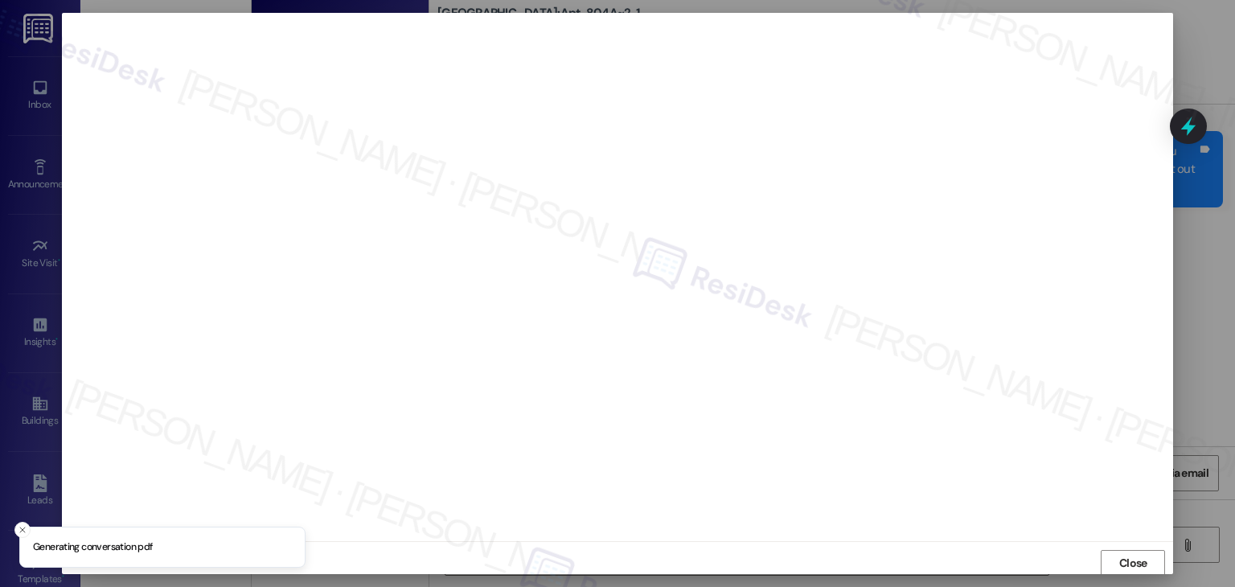
scroll to position [1, 0]
click at [1127, 564] on span "Close" at bounding box center [1133, 562] width 28 height 17
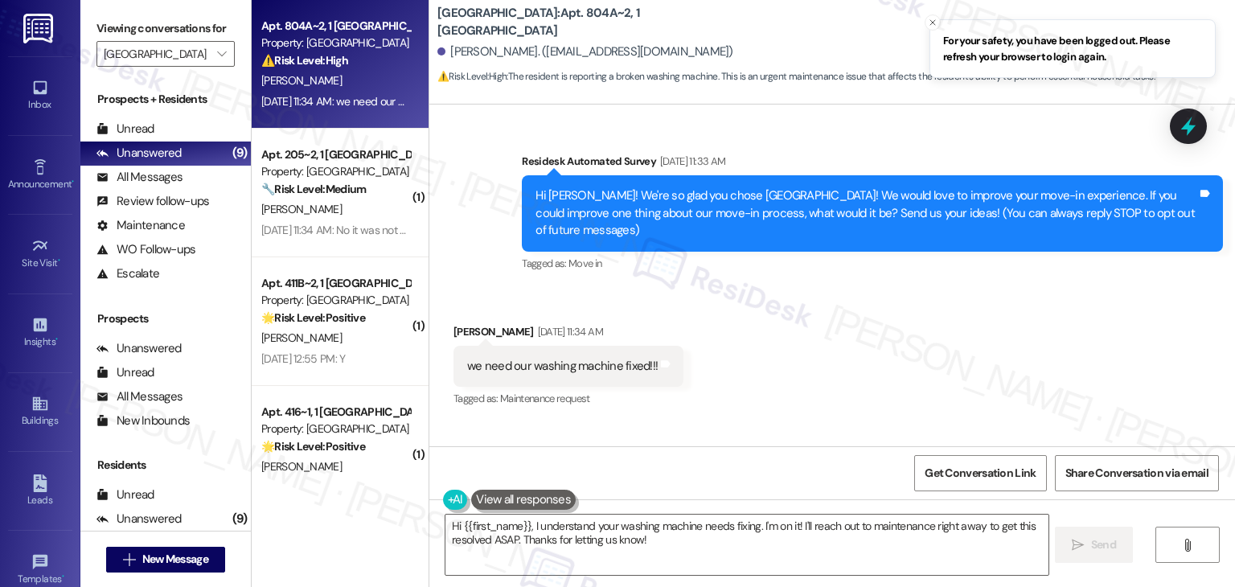
scroll to position [91, 0]
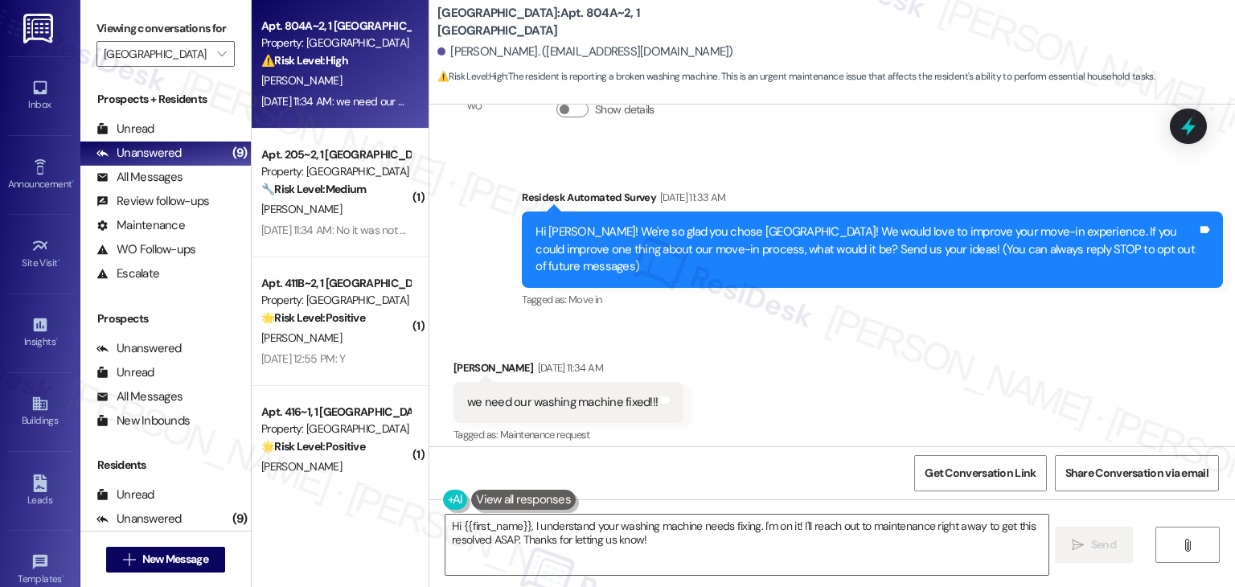
click at [650, 250] on div "Hi Kiersten! We're so glad you chose Yugo Charleston Campus! We would love to i…" at bounding box center [867, 249] width 662 height 51
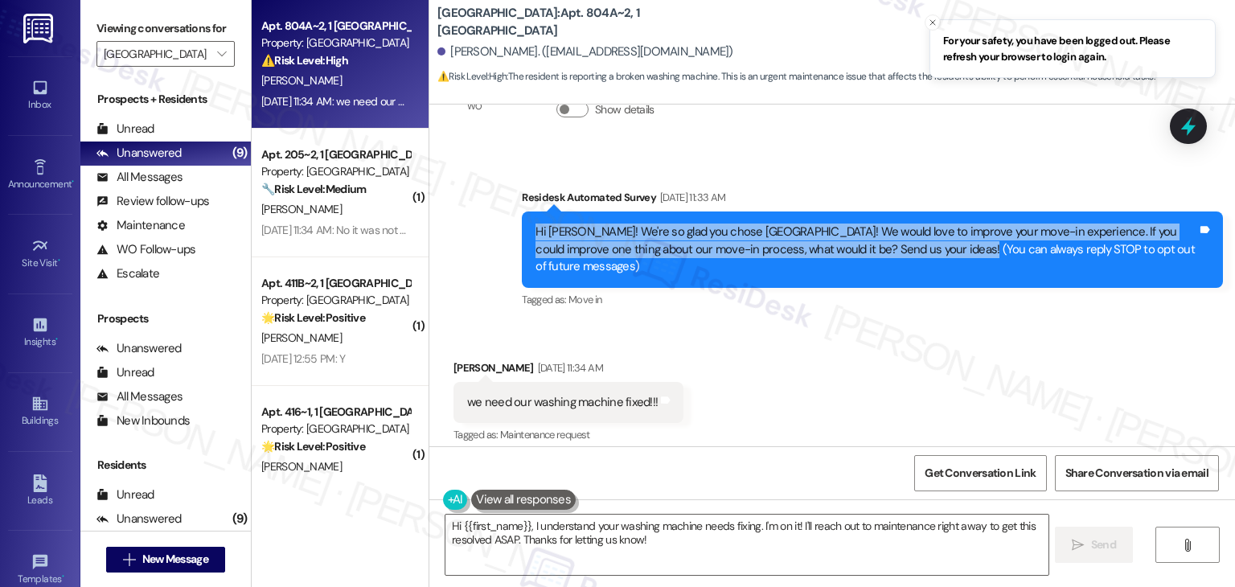
drag, startPoint x: 949, startPoint y: 249, endPoint x: 504, endPoint y: 236, distance: 444.9
click at [510, 236] on div "Survey, sent via SMS Residesk Automated Survey Aug 22, 2025 at 11:33 AM Hi Kier…" at bounding box center [872, 250] width 725 height 146
copy div "Hi Kiersten! We're so glad you chose Yugo Charleston Campus! We would love to i…"
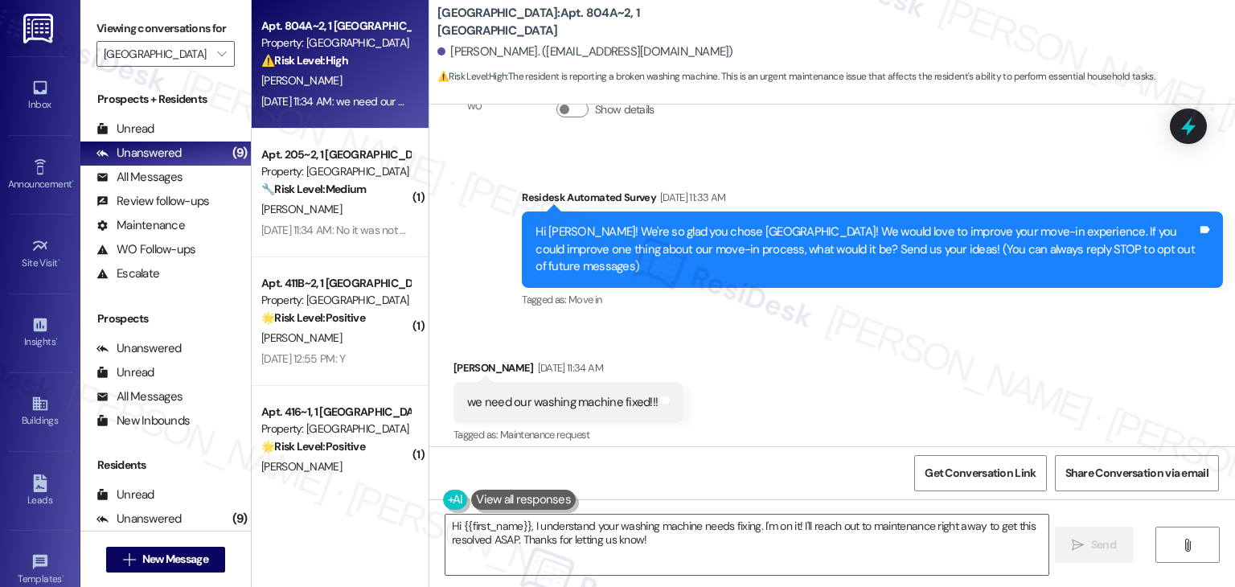
click at [494, 395] on div "we need our washing machine fixed!!!" at bounding box center [562, 402] width 191 height 17
copy div "we need our washing machine fixed!!! Tags and notes"
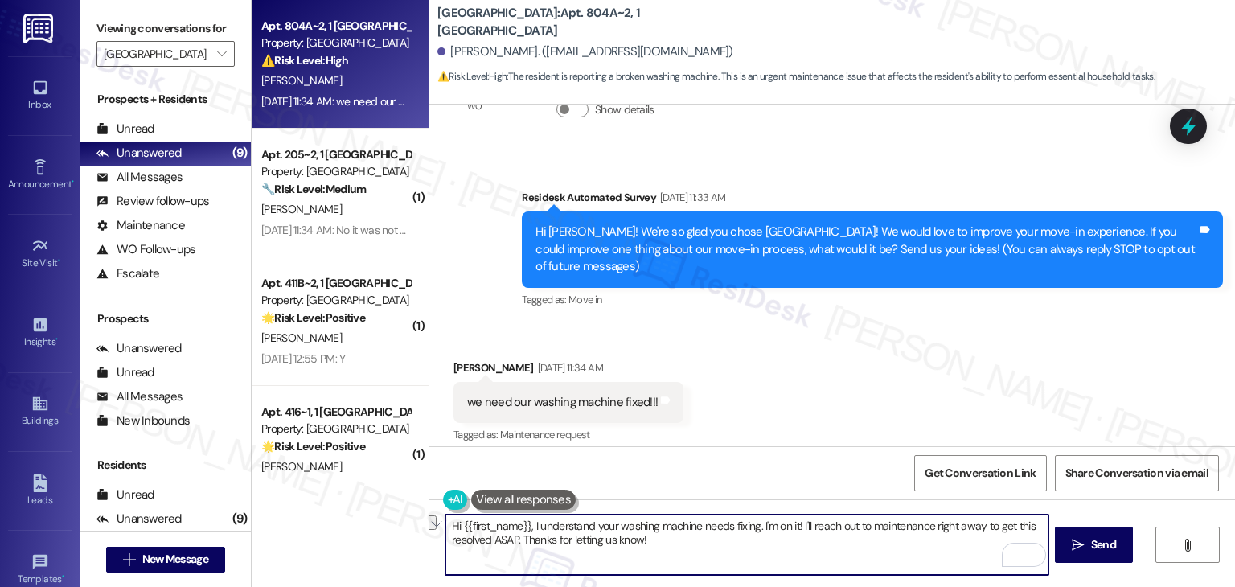
drag, startPoint x: 754, startPoint y: 530, endPoint x: 525, endPoint y: 523, distance: 229.3
click at [525, 523] on textarea "Hi {{first_name}}, I understand your washing machine needs fixing. I'm on it! I…" at bounding box center [747, 545] width 602 height 60
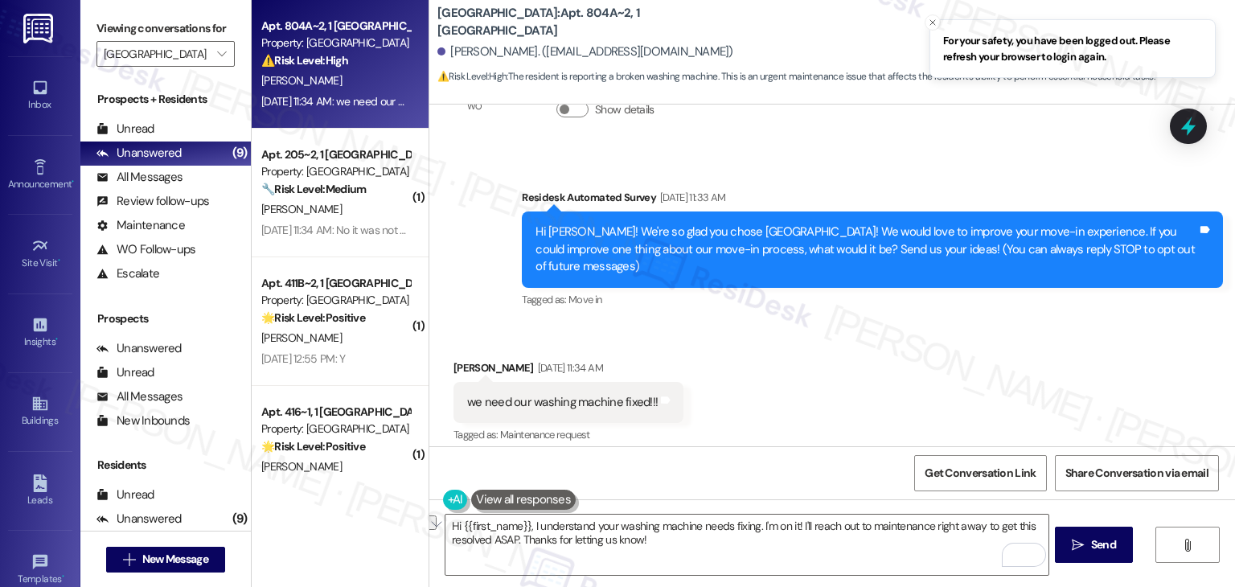
click at [814, 363] on div "Received via SMS Kiersten Feneley Aug 22, 2025 at 11:34 AM we need our washing …" at bounding box center [832, 391] width 806 height 136
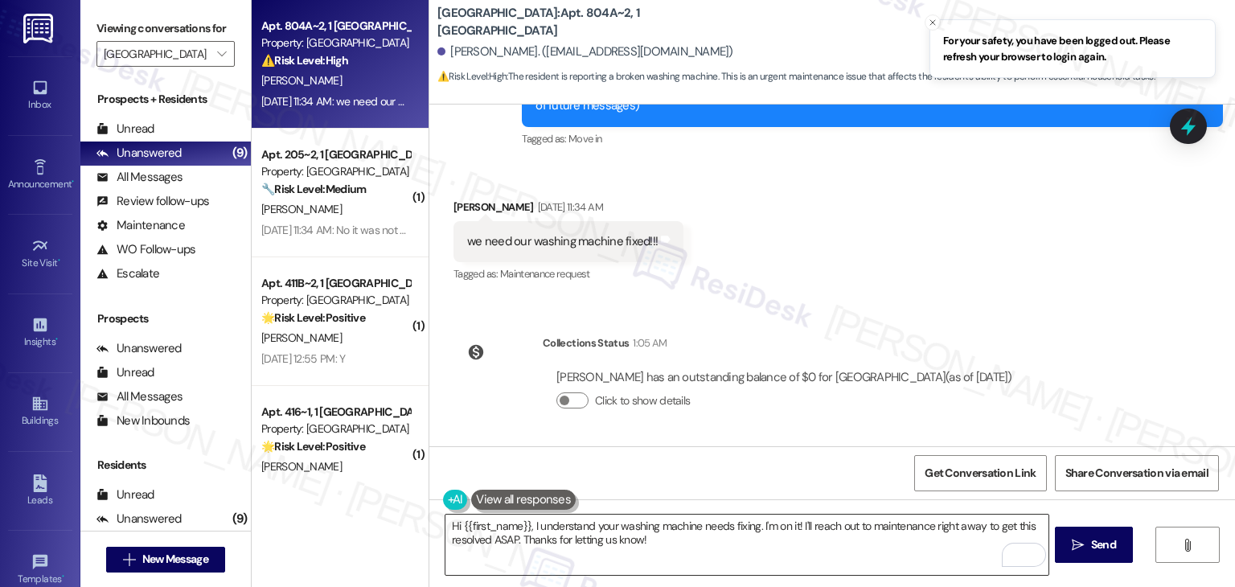
click at [671, 526] on textarea "Hi {{first_name}}, I understand your washing machine needs fixing. I'm on it! I…" at bounding box center [747, 545] width 602 height 60
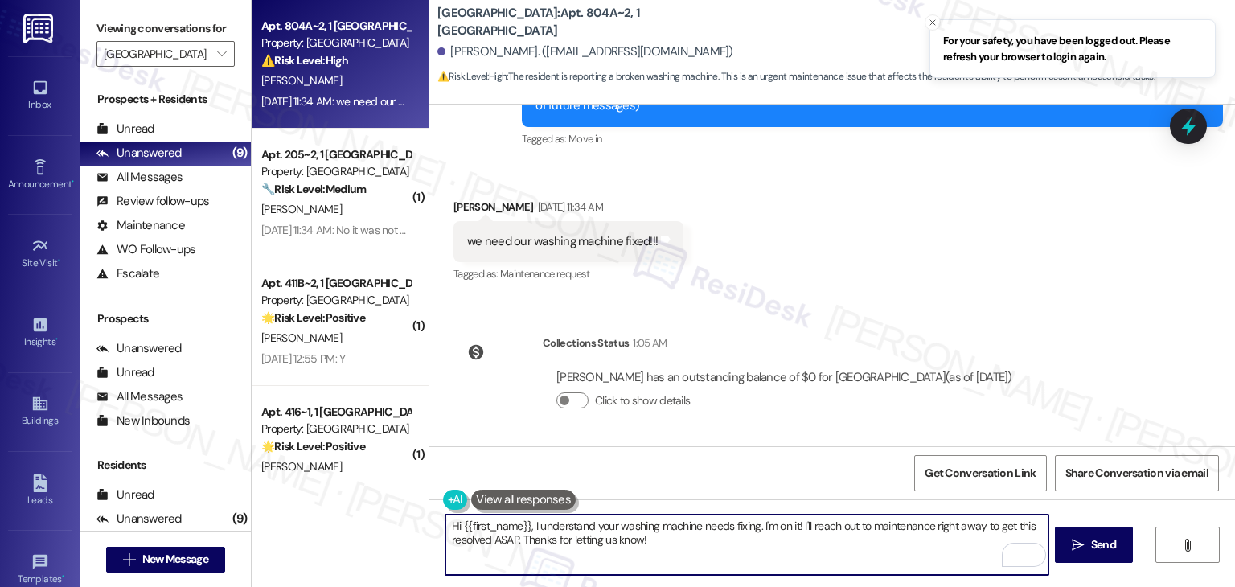
click at [671, 526] on textarea "Hi {{first_name}}, I understand your washing machine needs fixing. I'm on it! I…" at bounding box center [747, 545] width 602 height 60
paste textarea "Kiersten, I understand your washing machine needs fixing. Can you share a bit m…"
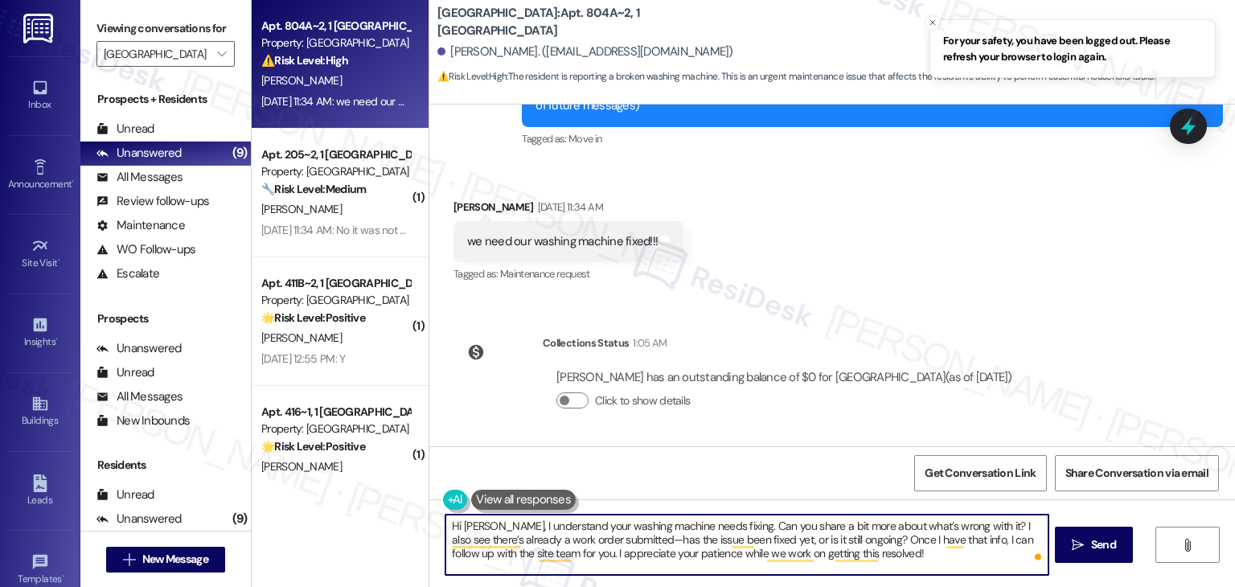
type textarea "Hi Kiersten, I understand your washing machine needs fixing. Can you share a bi…"
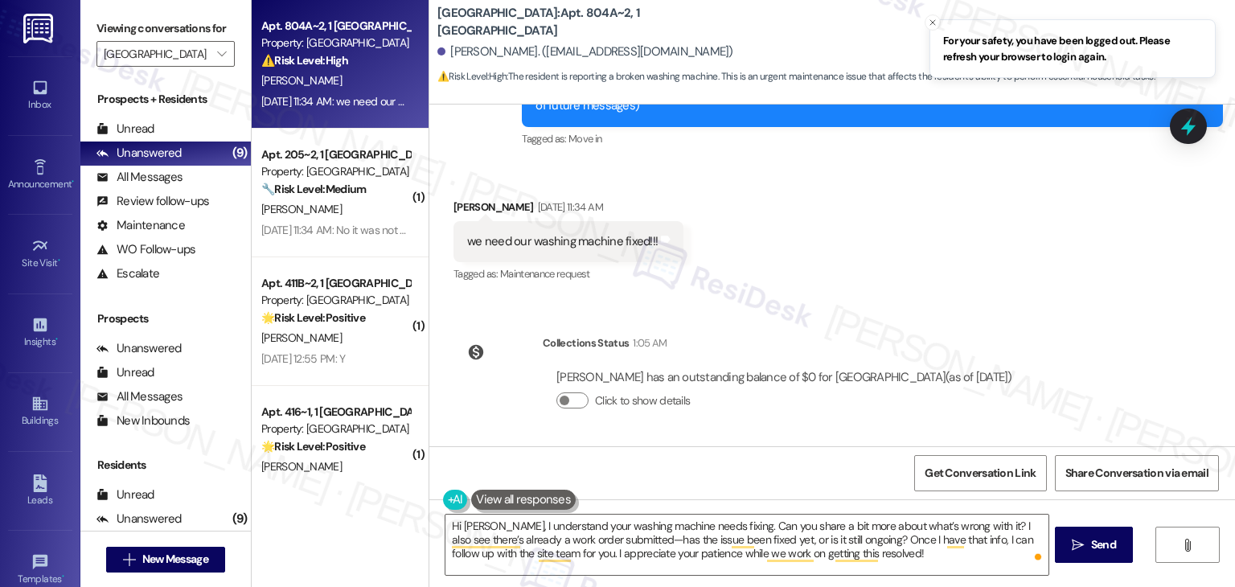
click at [790, 460] on div "Get Conversation Link Share Conversation via email" at bounding box center [832, 472] width 806 height 53
click at [1110, 548] on span "Send" at bounding box center [1103, 544] width 25 height 17
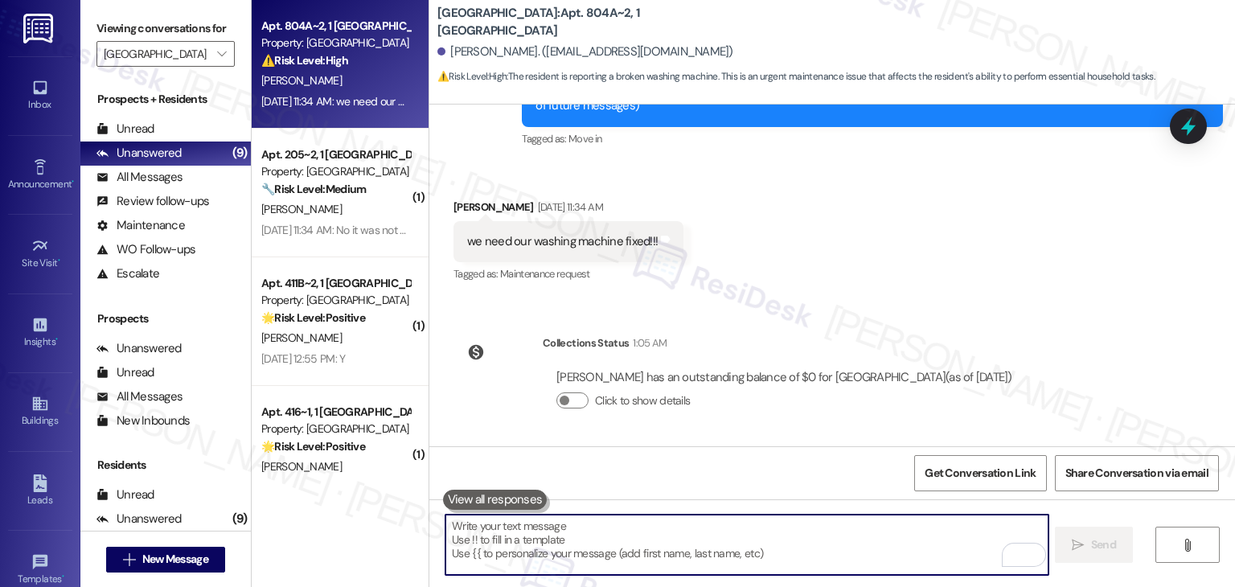
click at [580, 540] on textarea "To enrich screen reader interactions, please activate Accessibility in Grammarl…" at bounding box center [747, 545] width 602 height 60
paste textarea "Hi Kiersten, I understand your washing machine needs fixing. Can you share a bi…"
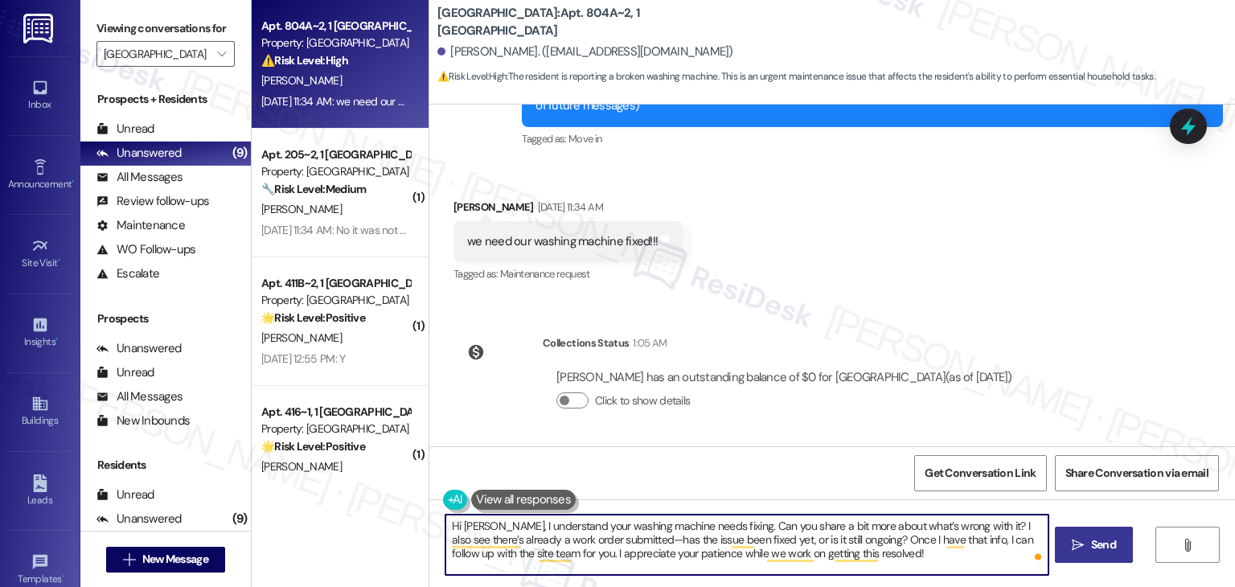
type textarea "Hi Kiersten, I understand your washing machine needs fixing. Can you share a bi…"
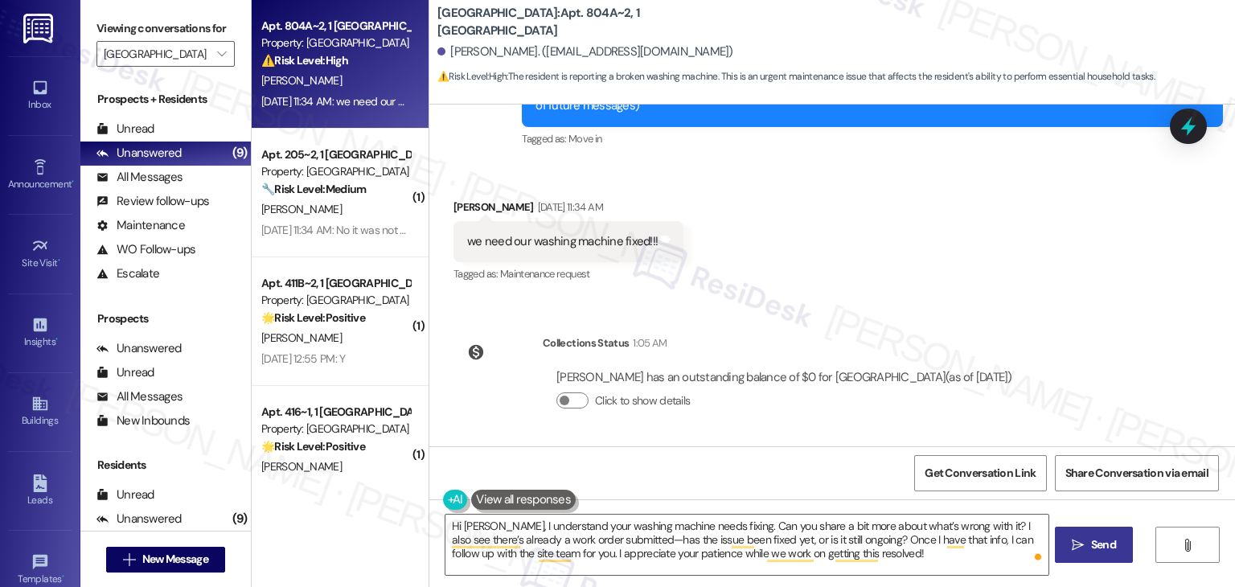
click at [1099, 541] on span "Send" at bounding box center [1103, 544] width 25 height 17
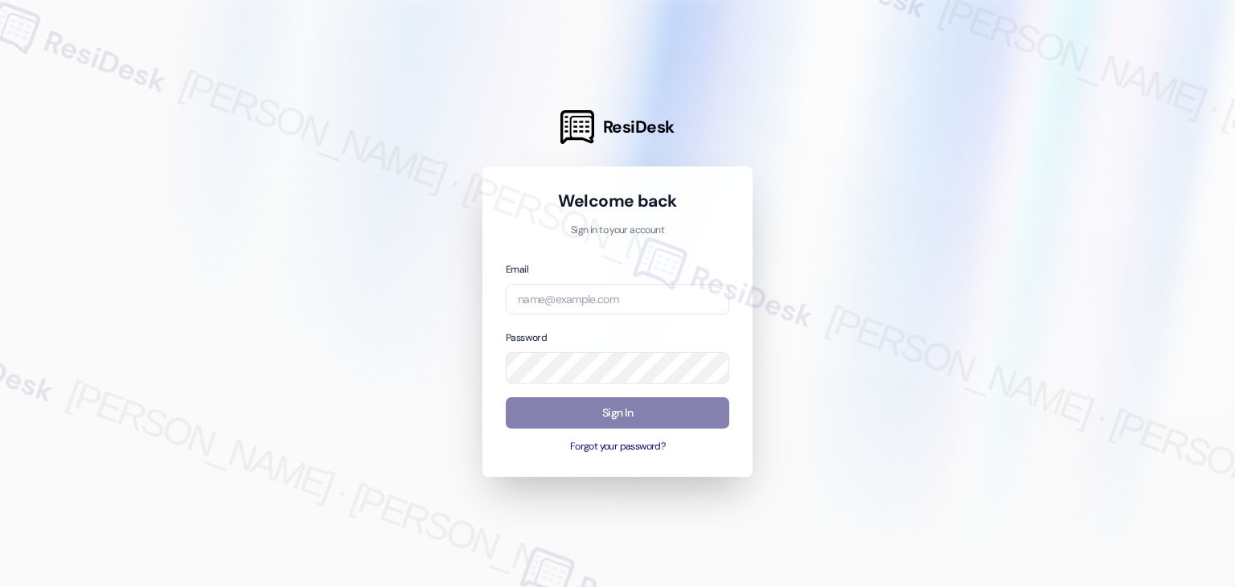
click at [545, 461] on div "Welcome back Sign in to your account Email Password Sign In Forgot your passwor…" at bounding box center [618, 321] width 270 height 310
click at [536, 300] on input "email" at bounding box center [618, 299] width 224 height 31
paste input "[EMAIL_ADDRESS][PERSON_NAME][PERSON_NAME][DOMAIN_NAME]"
type input "[EMAIL_ADDRESS][PERSON_NAME][PERSON_NAME][DOMAIN_NAME]"
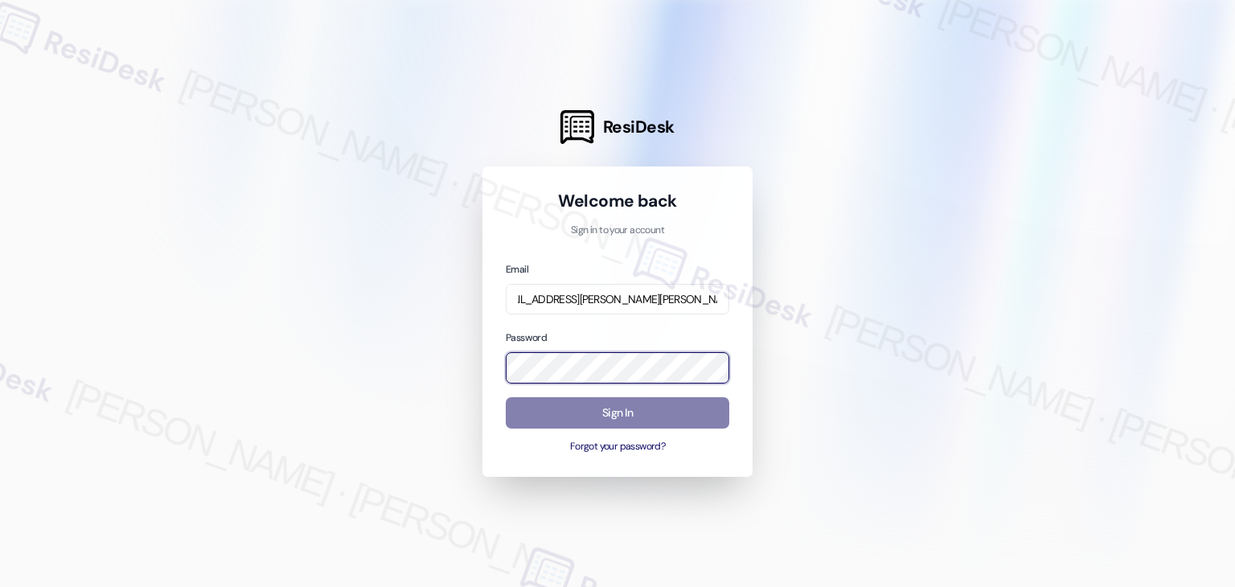
scroll to position [0, 0]
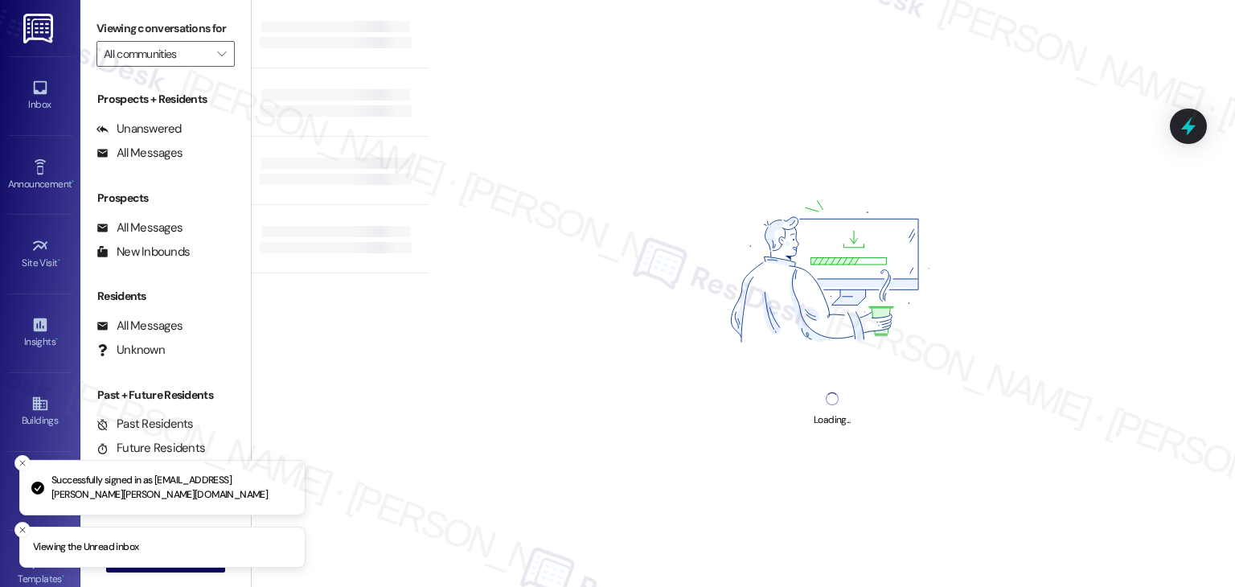
type input "[GEOGRAPHIC_DATA]"
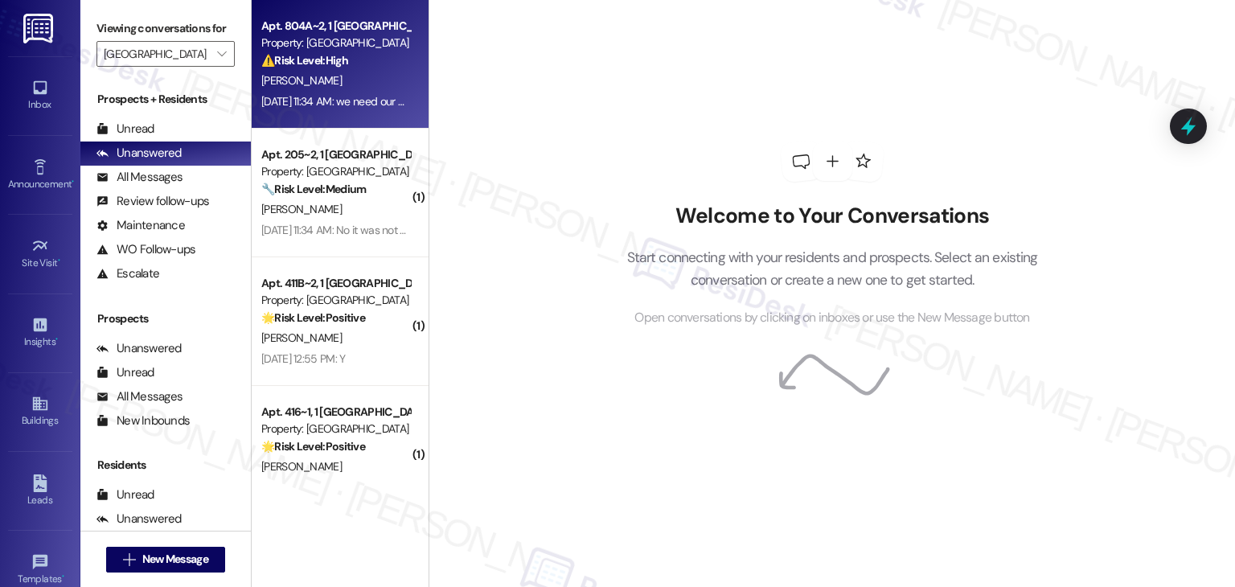
click at [343, 112] on div "Apt. 804A~2, [GEOGRAPHIC_DATA] Property: [GEOGRAPHIC_DATA] ⚠️ Risk Level: High …" at bounding box center [340, 64] width 177 height 129
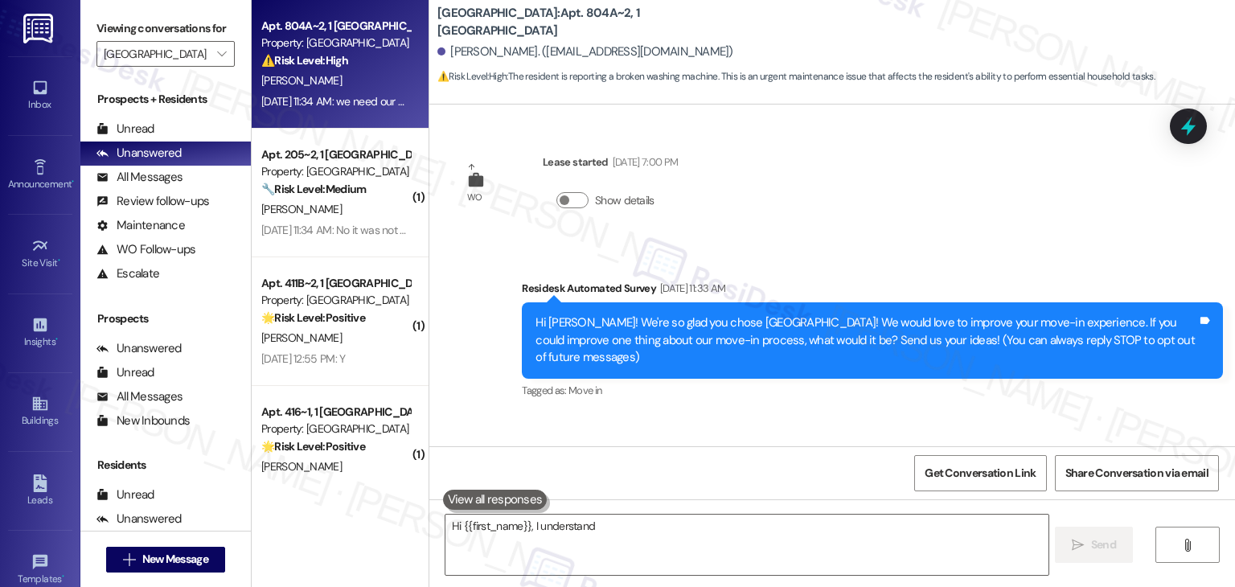
scroll to position [103, 0]
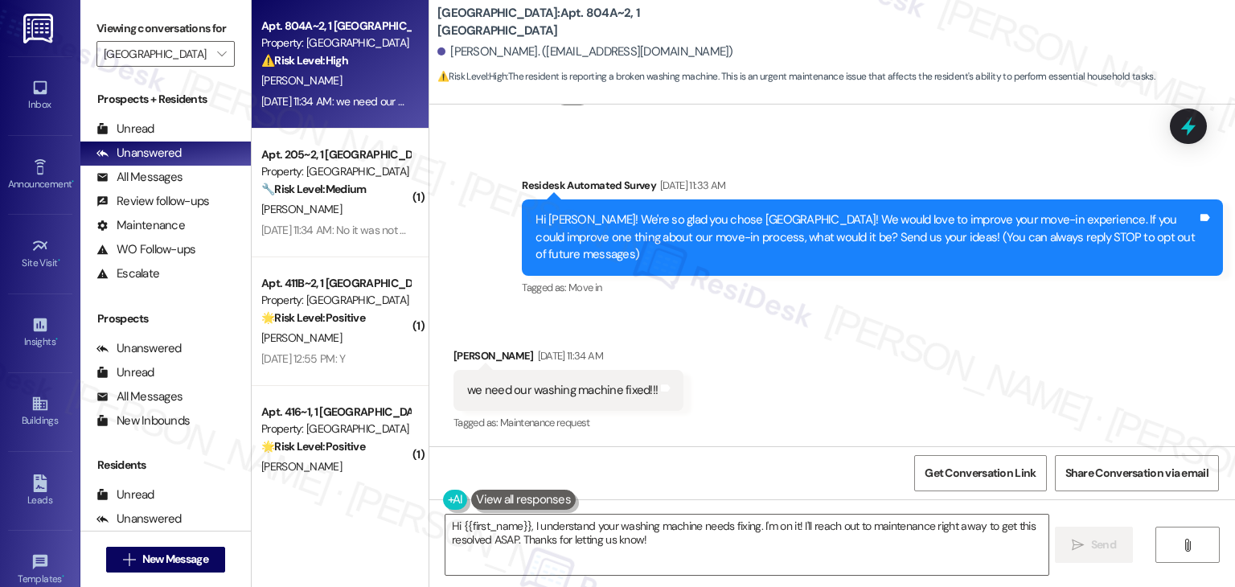
click at [818, 358] on div "Received via SMS [PERSON_NAME] [DATE] 11:34 AM we need our washing machine fixe…" at bounding box center [832, 379] width 806 height 136
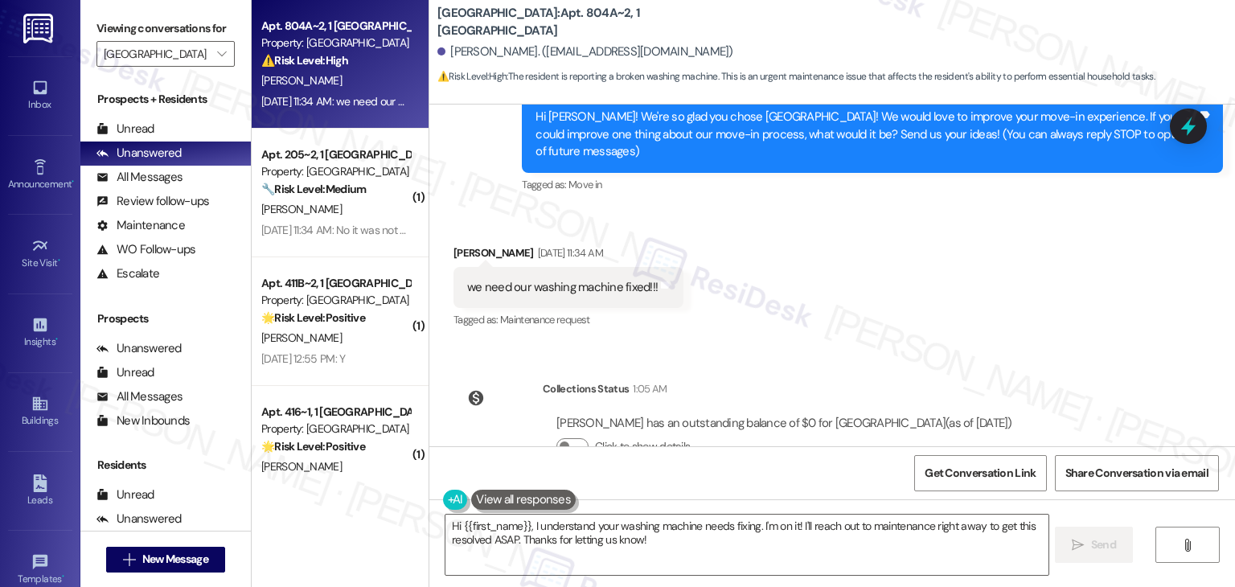
scroll to position [252, 0]
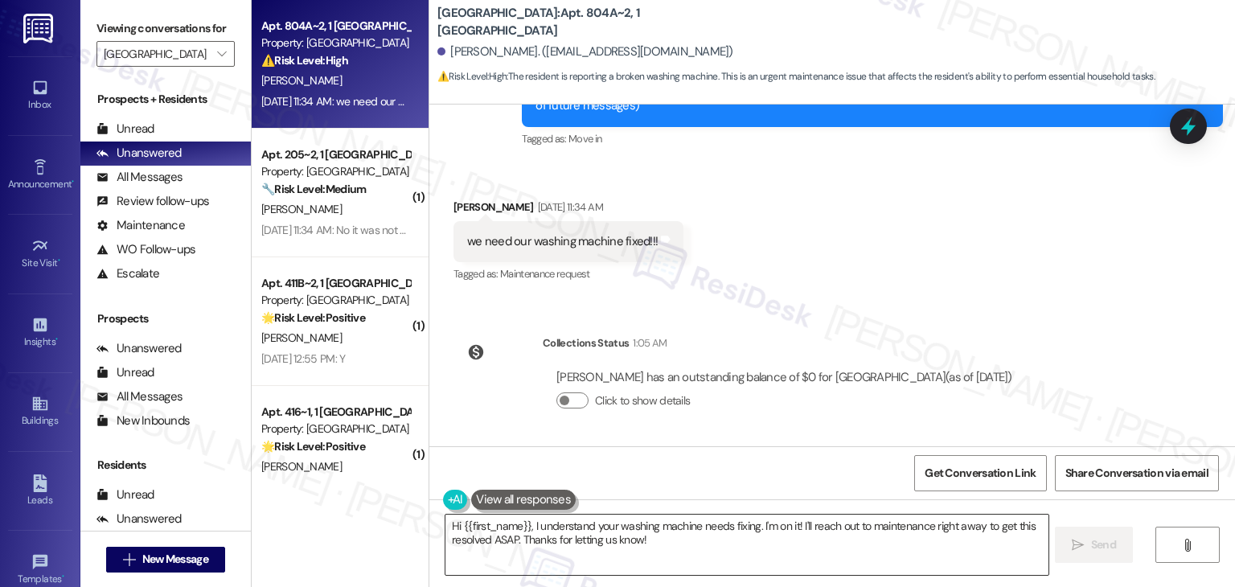
click at [569, 522] on textarea "Hi {{first_name}}, I understand your washing machine needs fixing. I'm on it! I…" at bounding box center [747, 545] width 602 height 60
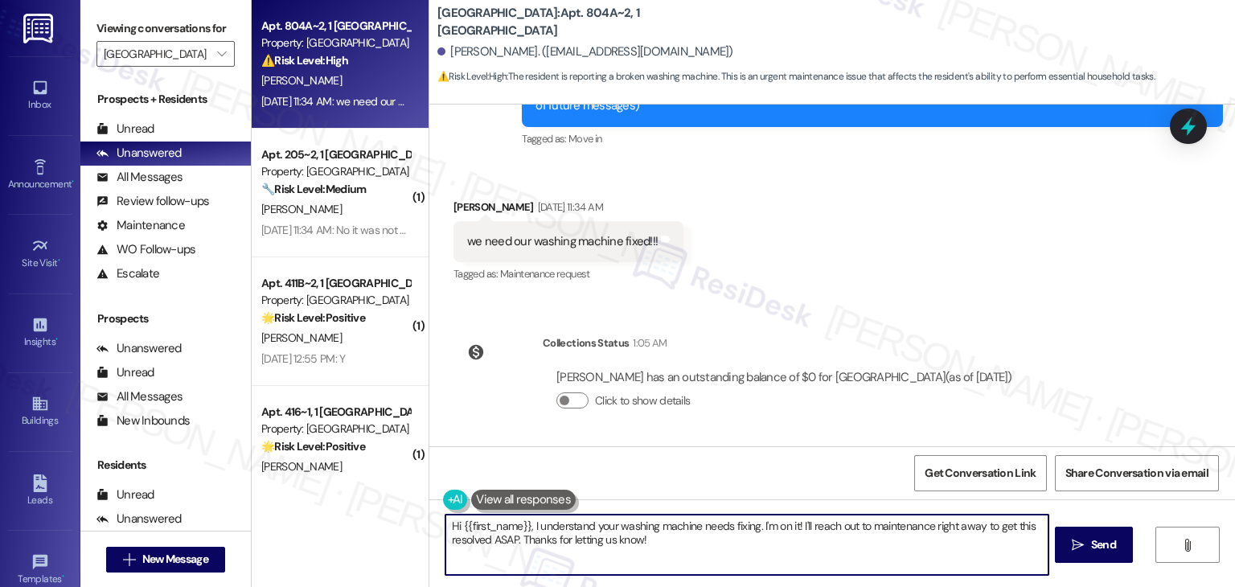
click at [569, 522] on textarea "Hi {{first_name}}, I understand your washing machine needs fixing. I'm on it! I…" at bounding box center [747, 545] width 602 height 60
paste textarea "[PERSON_NAME], I understand your washing machine needs fixing. Can you share a …"
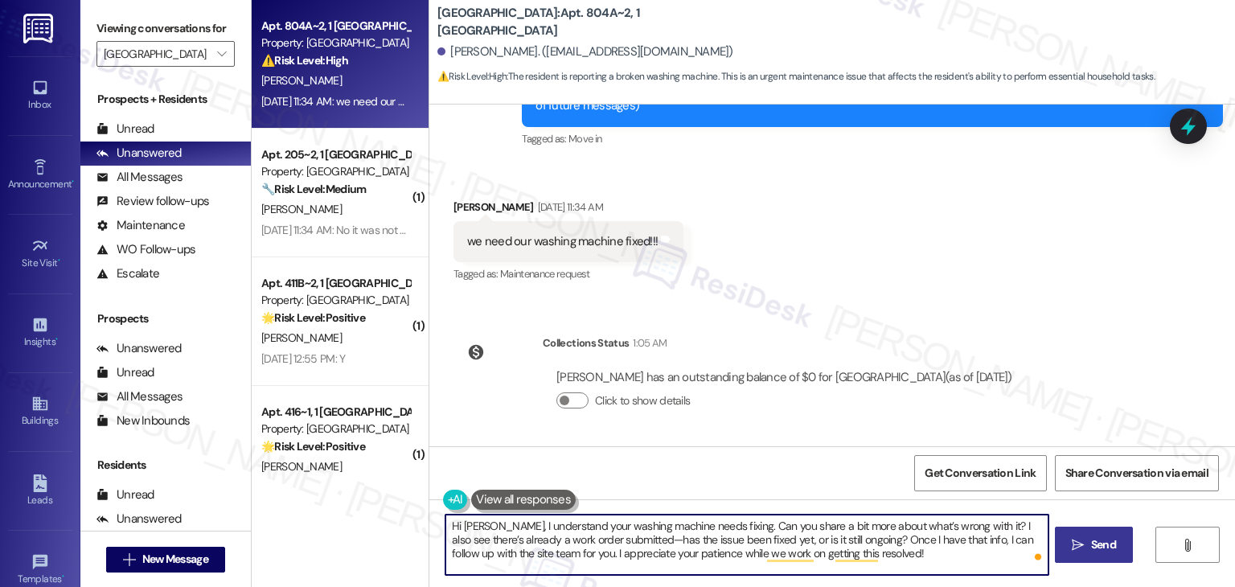
click at [1099, 550] on span "Send" at bounding box center [1103, 544] width 25 height 17
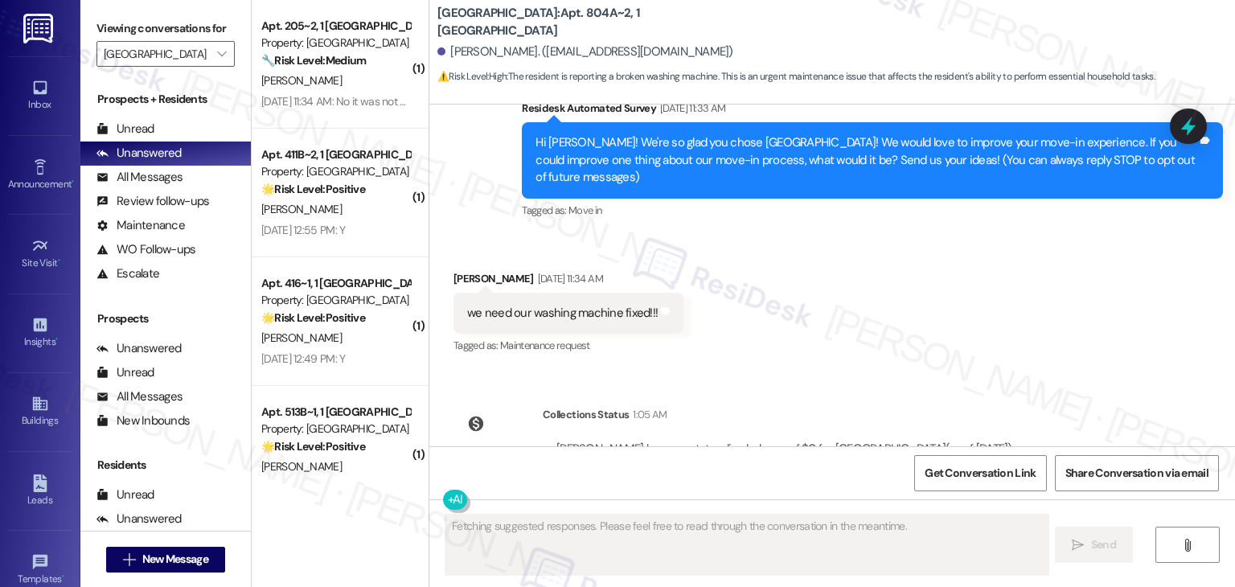
scroll to position [399, 0]
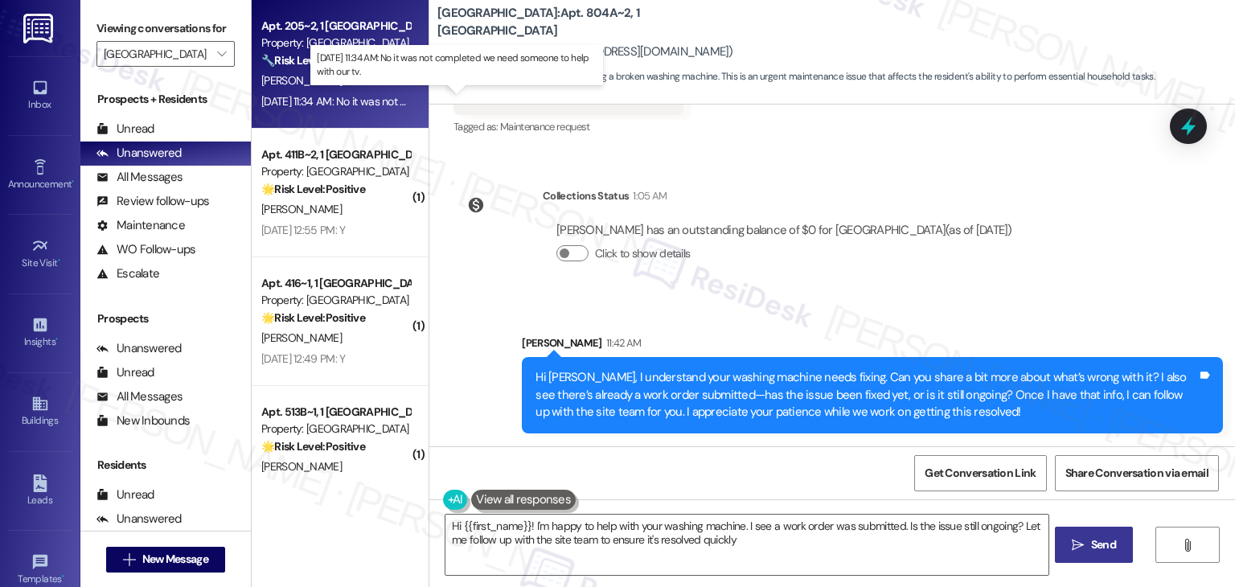
type textarea "Hi {{first_name}}! I'm happy to help with your washing machine. I see a work or…"
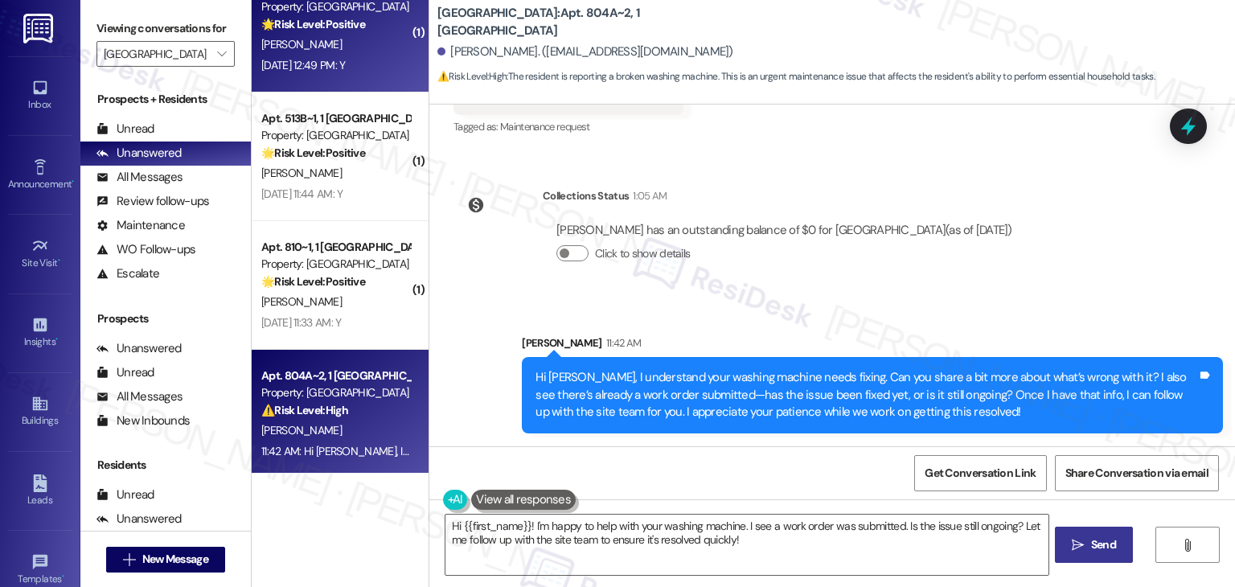
scroll to position [428, 0]
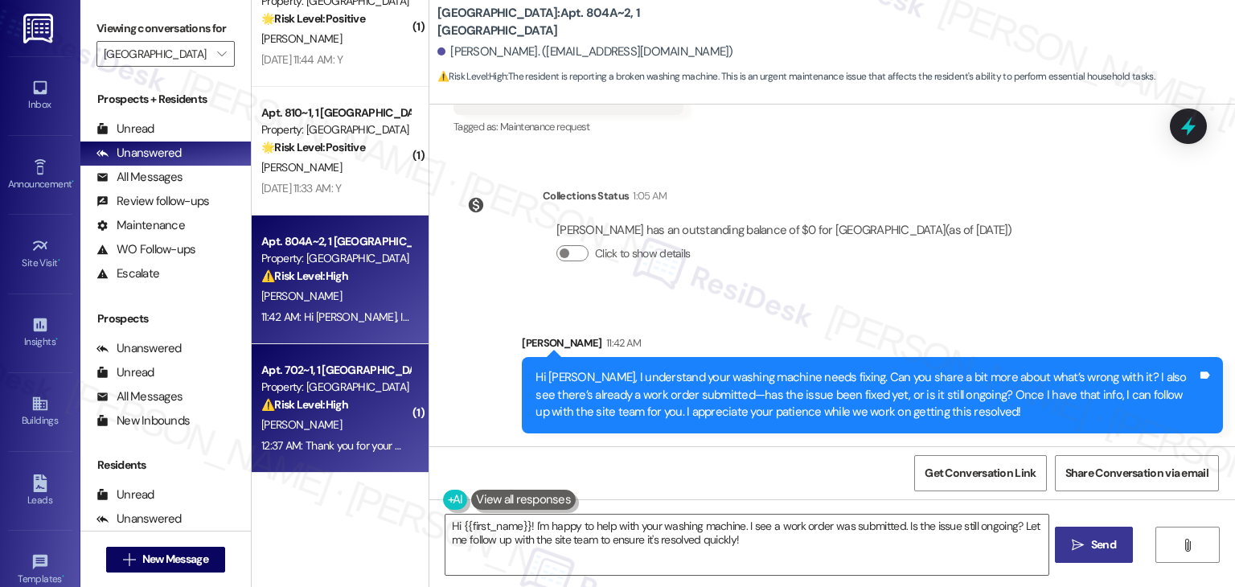
click at [347, 439] on div "12:37 AM: Thank you for your message. Our offices are currently closed, but we …" at bounding box center [733, 445] width 944 height 14
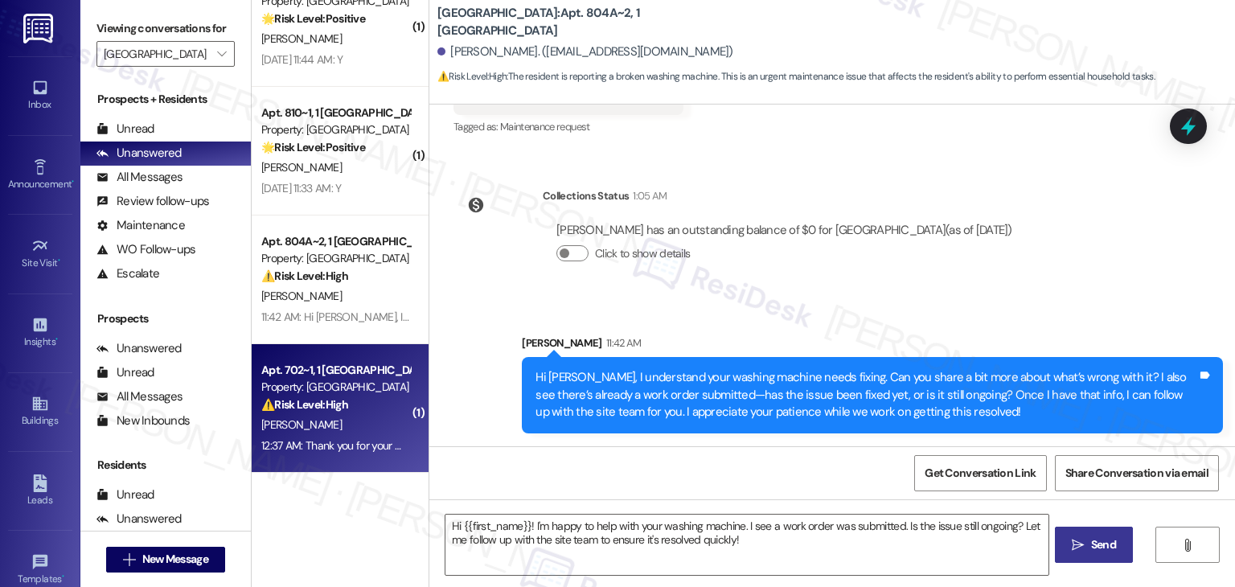
type textarea "Fetching suggested responses. Please feel free to read through the conversation…"
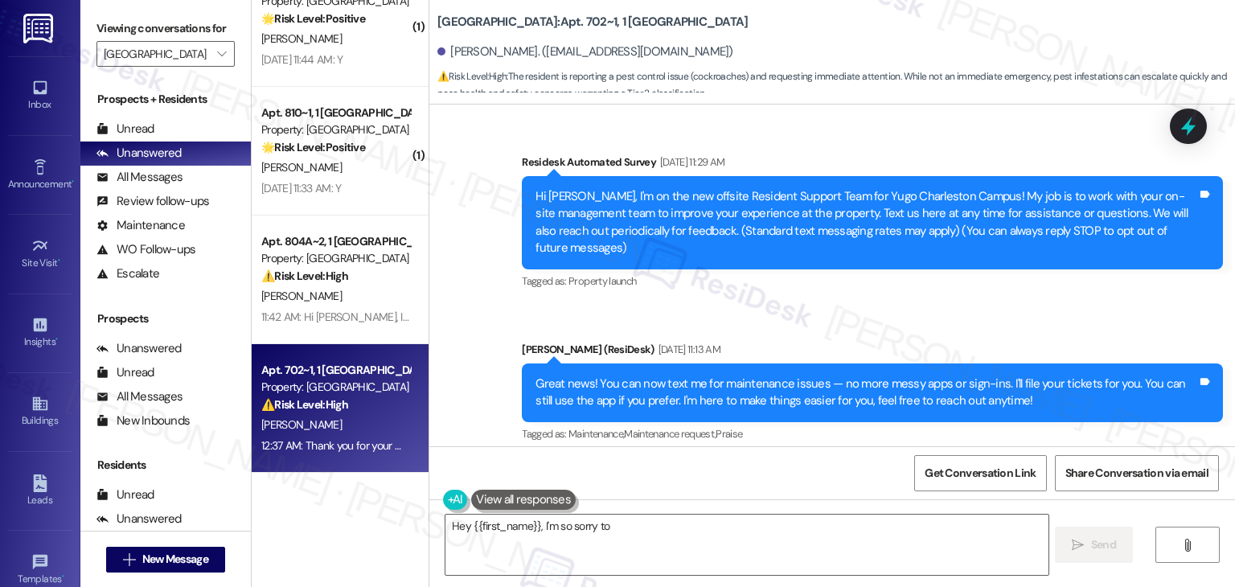
scroll to position [11603, 0]
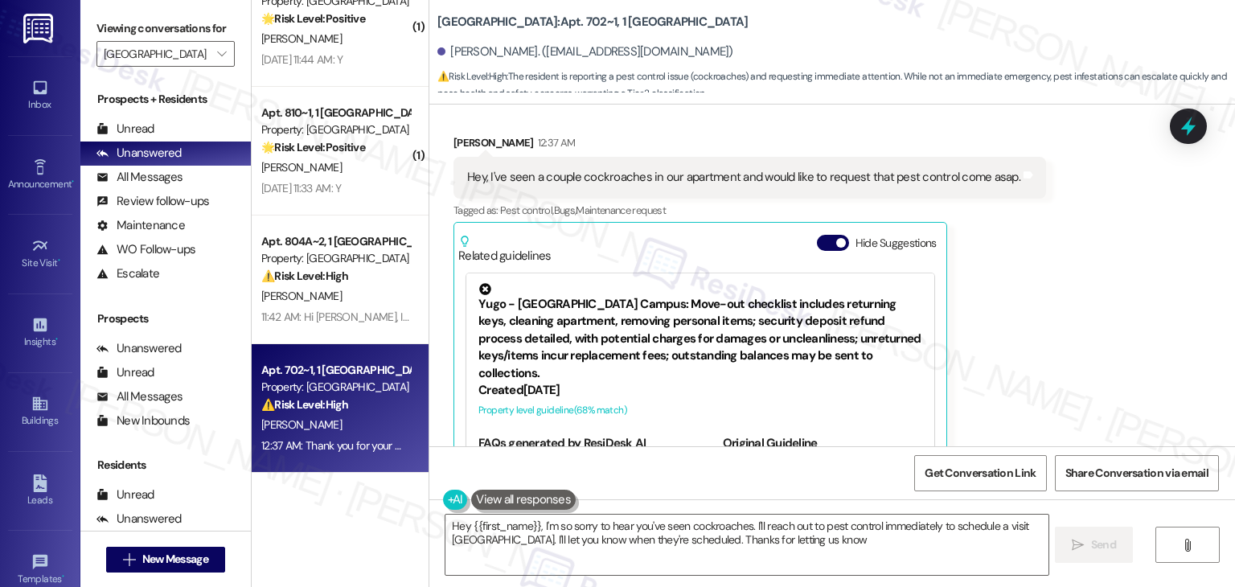
type textarea "Hey {{first_name}}, I'm so sorry to hear you've seen cockroaches. I'll reach ou…"
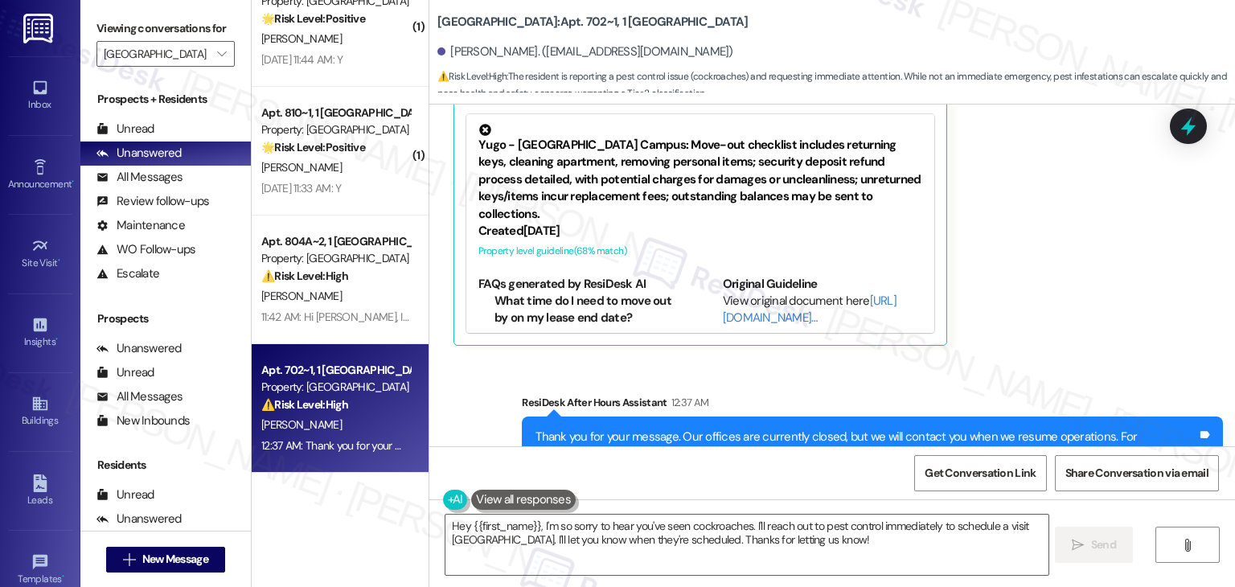
scroll to position [11583, 0]
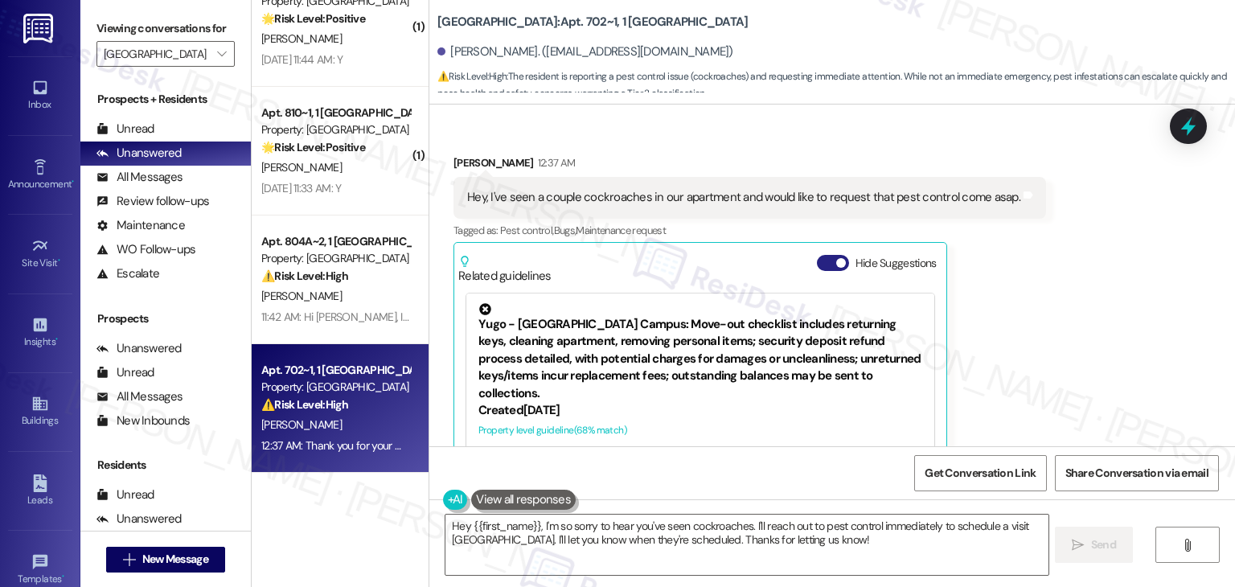
click at [821, 255] on button "Hide Suggestions" at bounding box center [833, 263] width 32 height 16
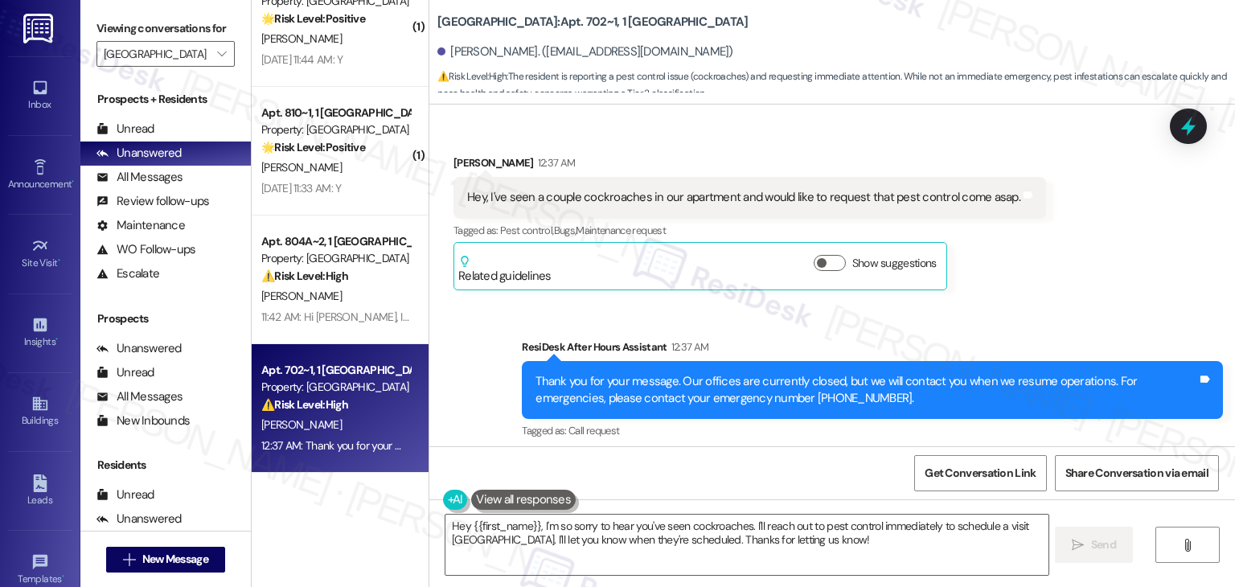
scroll to position [11503, 0]
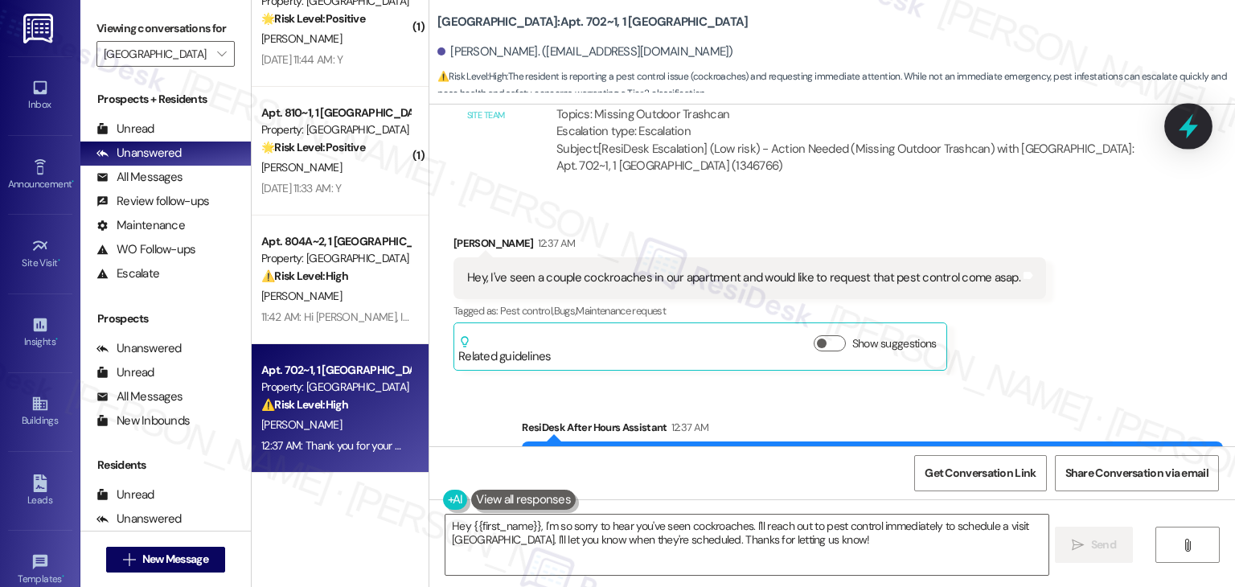
click at [1183, 126] on icon at bounding box center [1188, 126] width 27 height 27
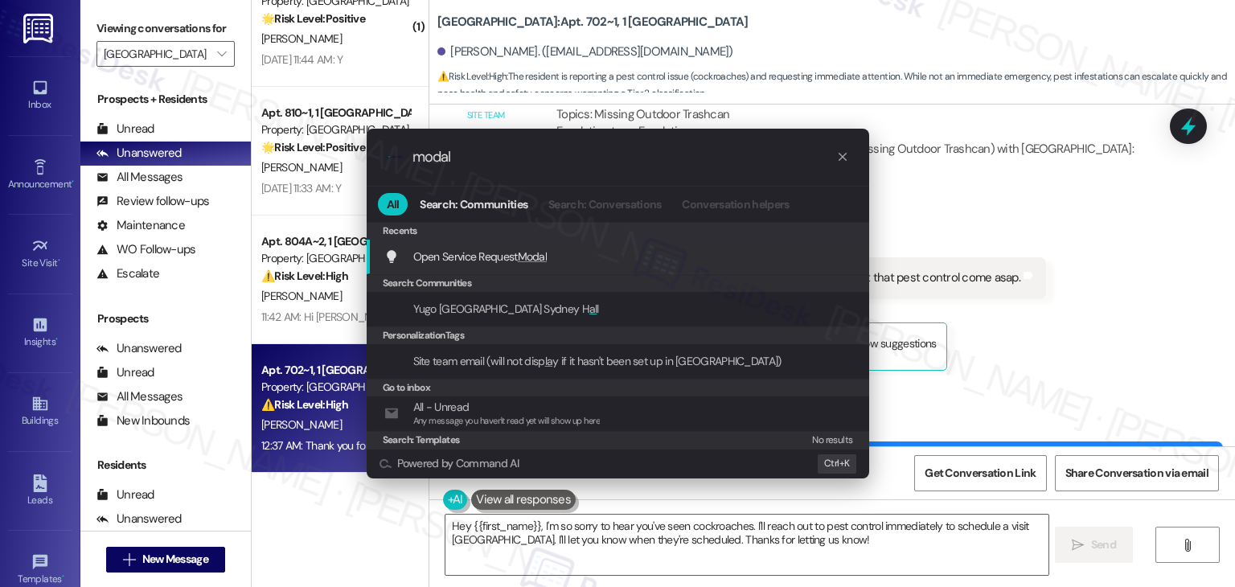
type input "modal"
click at [563, 257] on div "Open Service Request Modal Add shortcut" at bounding box center [619, 257] width 470 height 18
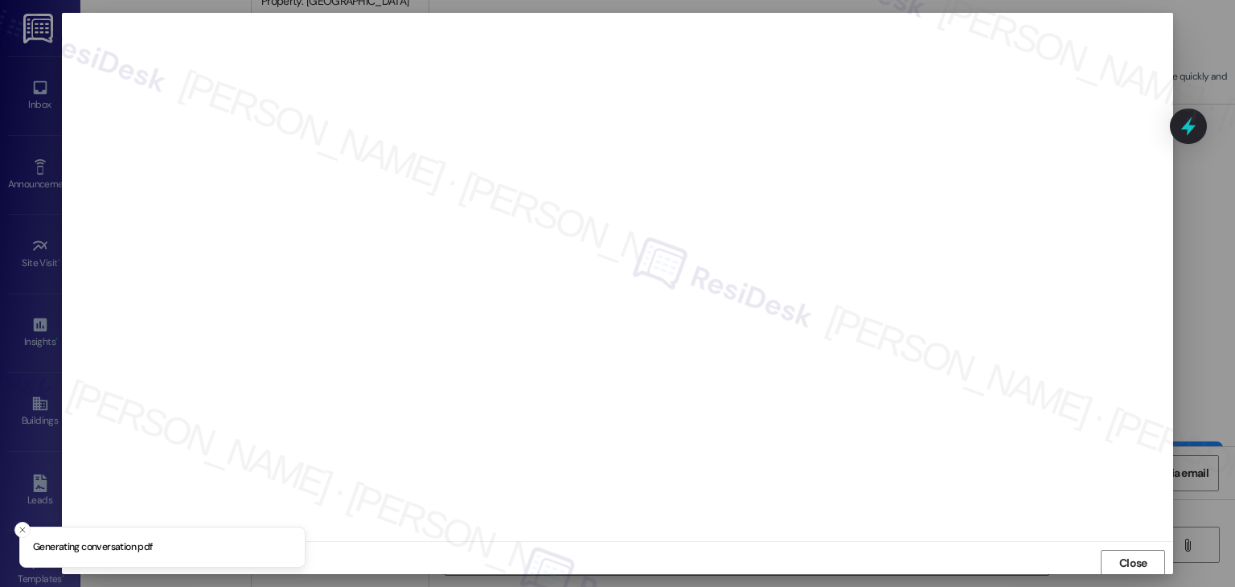
scroll to position [1, 0]
click at [1127, 556] on span "Close" at bounding box center [1133, 562] width 28 height 17
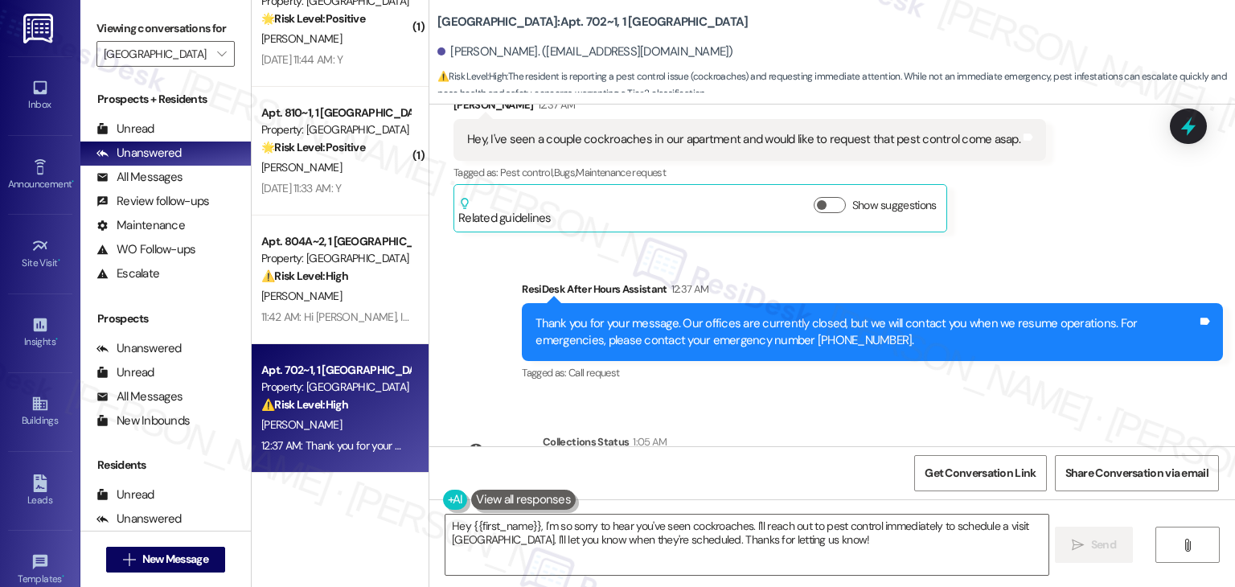
scroll to position [11670, 0]
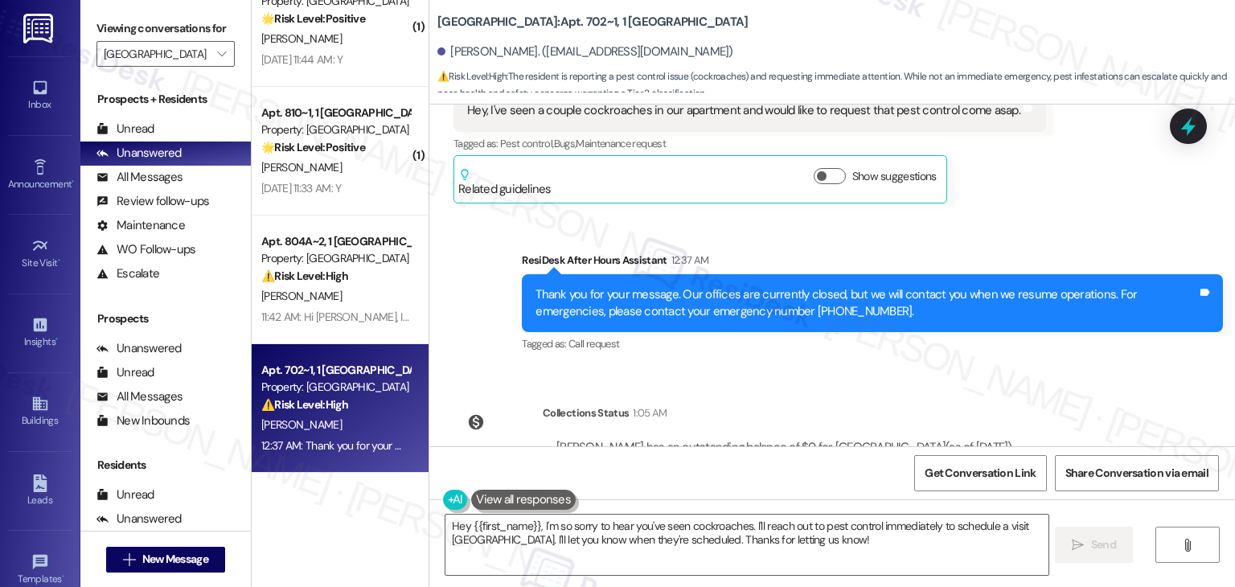
click at [1143, 318] on div "Survey, sent via SMS Residesk Automated Survey Feb 26, 2025 at 11:29 AM Hi Calv…" at bounding box center [832, 276] width 806 height 342
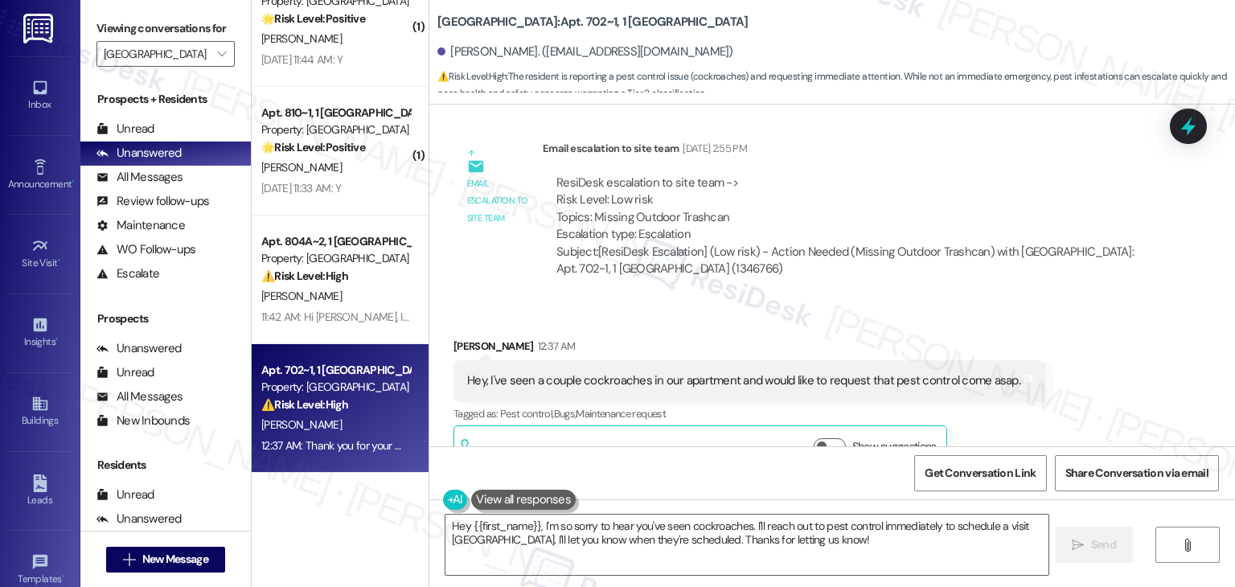
scroll to position [11429, 0]
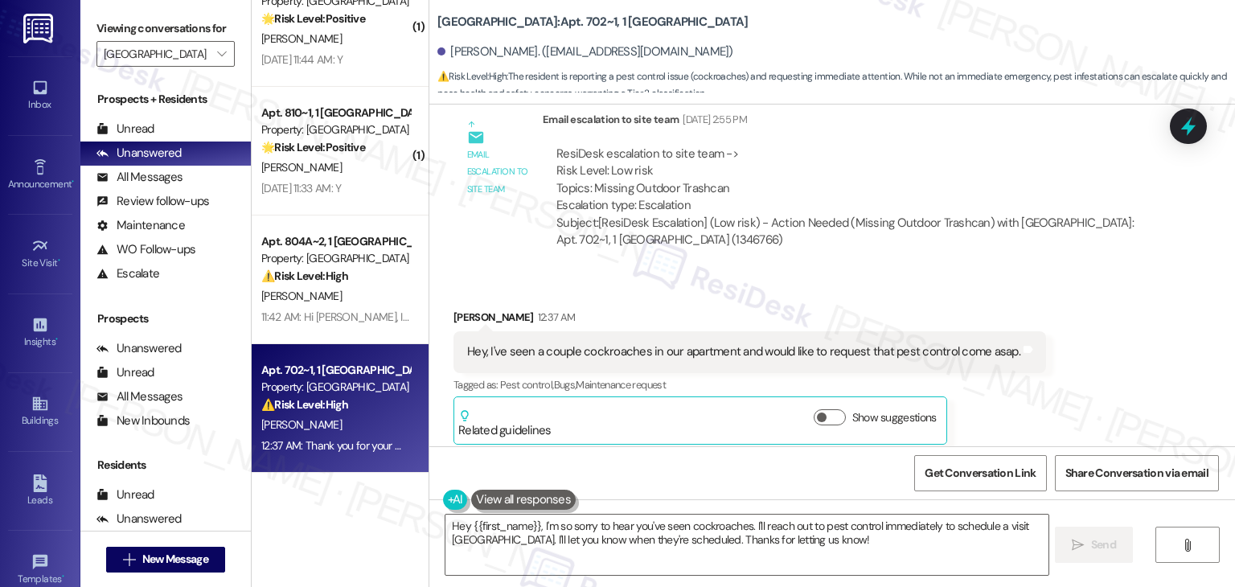
click at [696, 343] on div "Hey, I've seen a couple cockroaches in our apartment and would like to request …" at bounding box center [743, 351] width 553 height 17
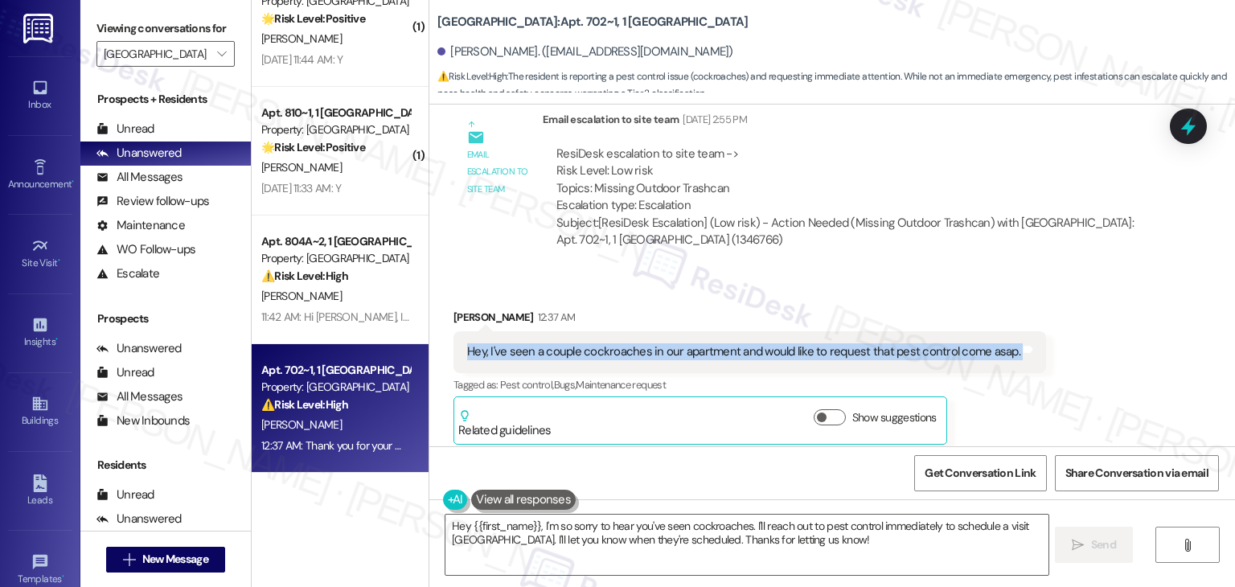
click at [696, 343] on div "Hey, I've seen a couple cockroaches in our apartment and would like to request …" at bounding box center [743, 351] width 553 height 17
copy div "Hey, I've seen a couple cockroaches in our apartment and would like to request …"
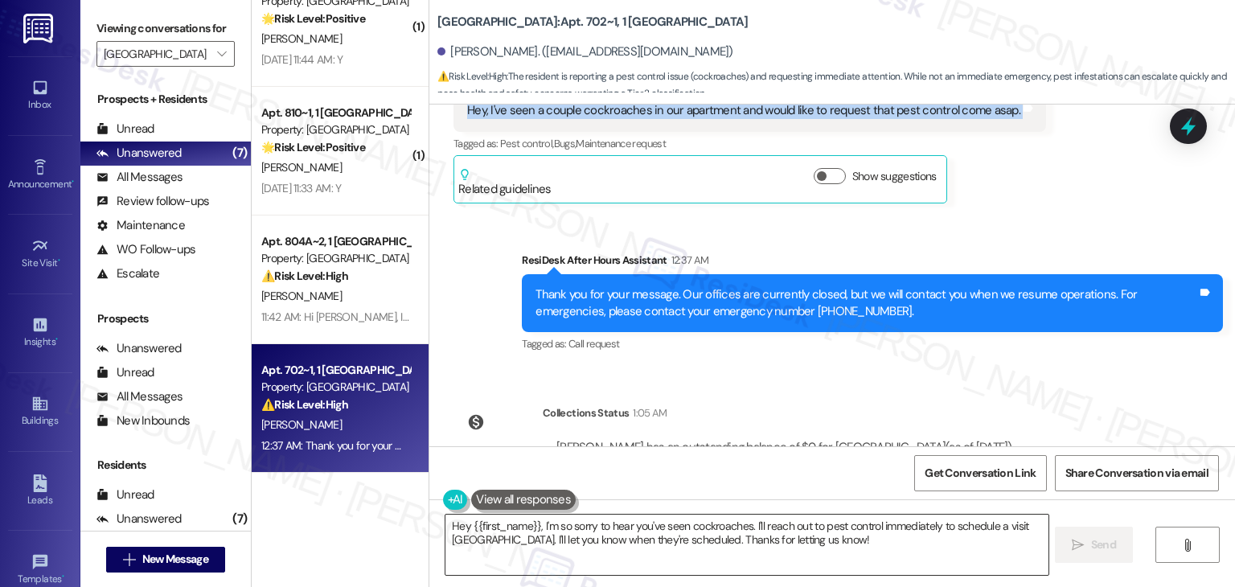
click at [665, 531] on textarea "Hey {{first_name}}, I'm so sorry to hear you've seen cockroaches. I'll reach ou…" at bounding box center [747, 545] width 602 height 60
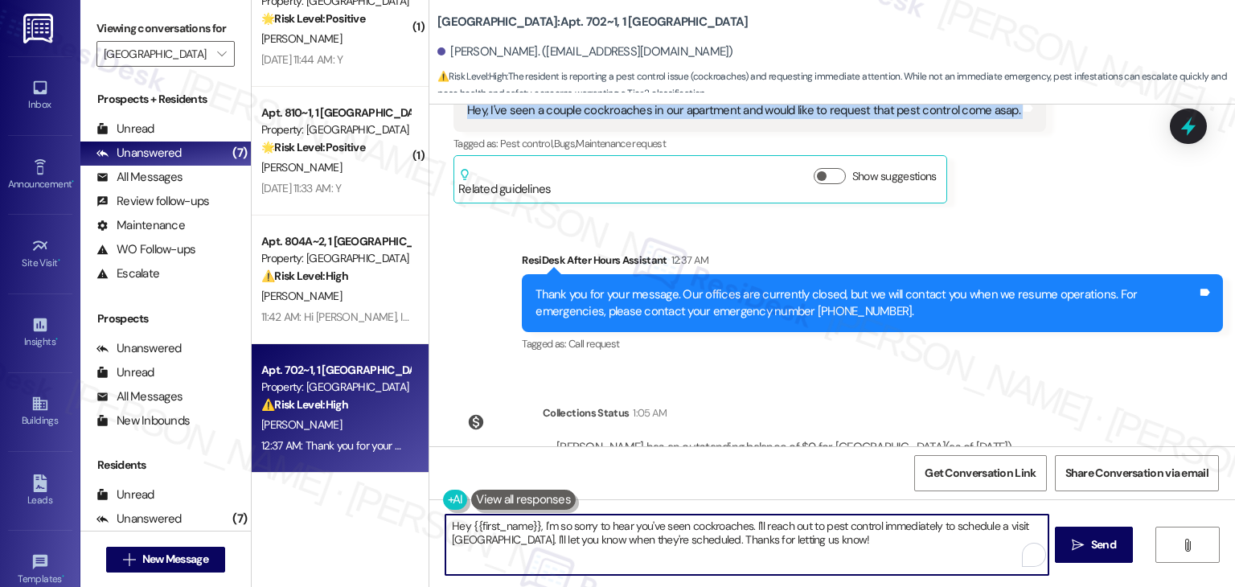
click at [665, 531] on textarea "Hey {{first_name}}, I'm so sorry to hear you've seen cockroaches. I'll reach ou…" at bounding box center [747, 545] width 602 height 60
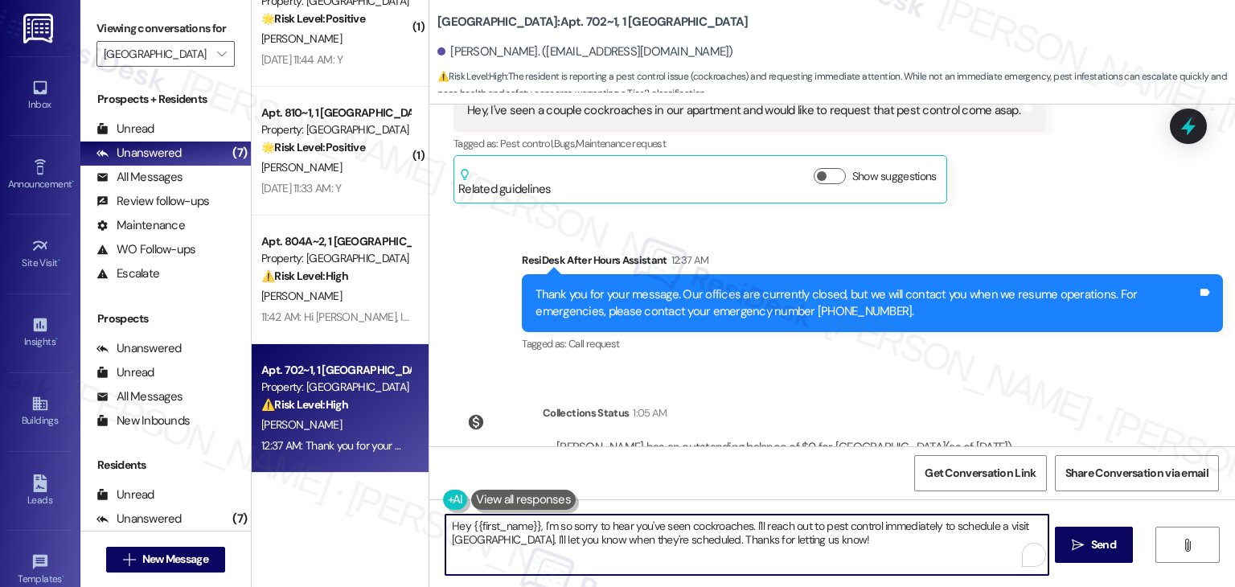
paste textarea "i Calvin, I’m sorry to hear you’ve been seeing cockroaches in your apartment. I…"
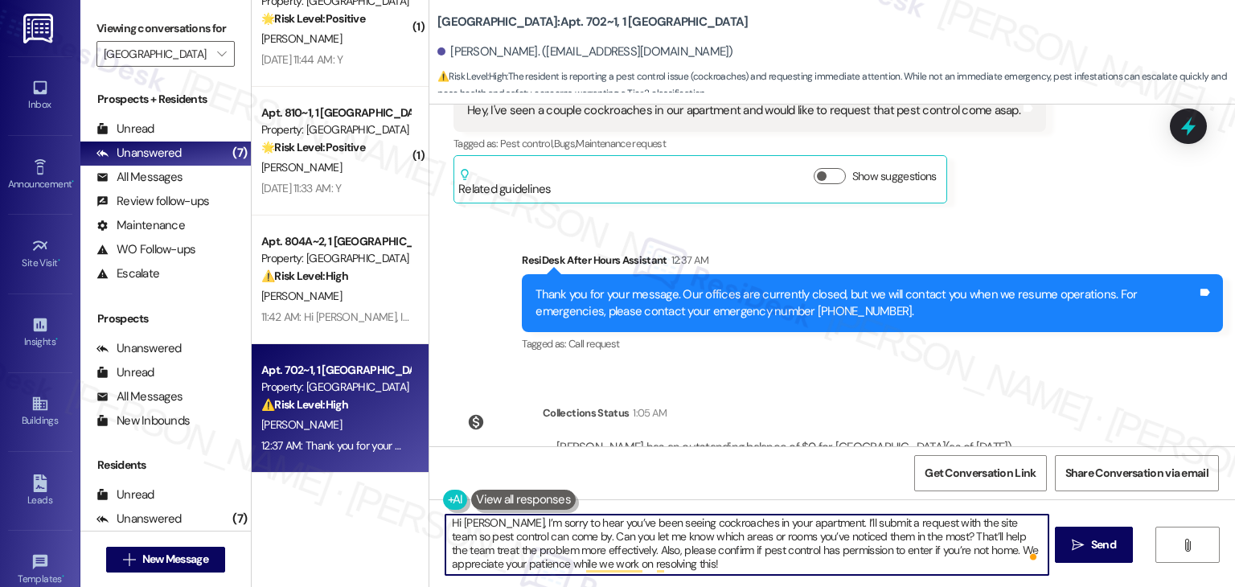
scroll to position [0, 0]
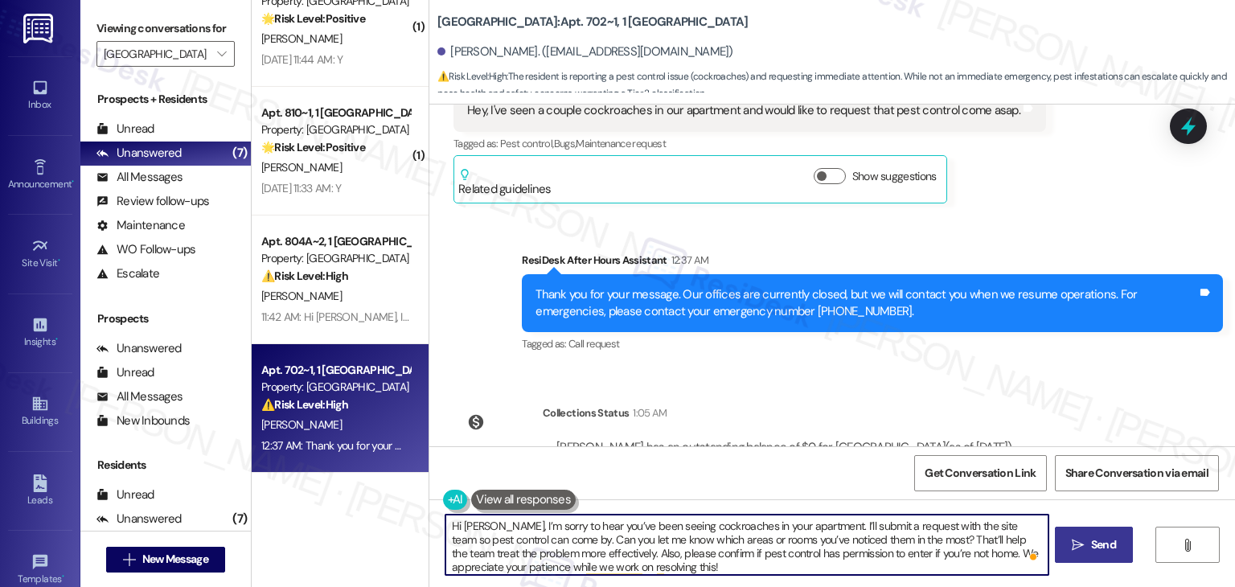
type textarea "Hi Calvin, I’m sorry to hear you’ve been seeing cockroaches in your apartment. …"
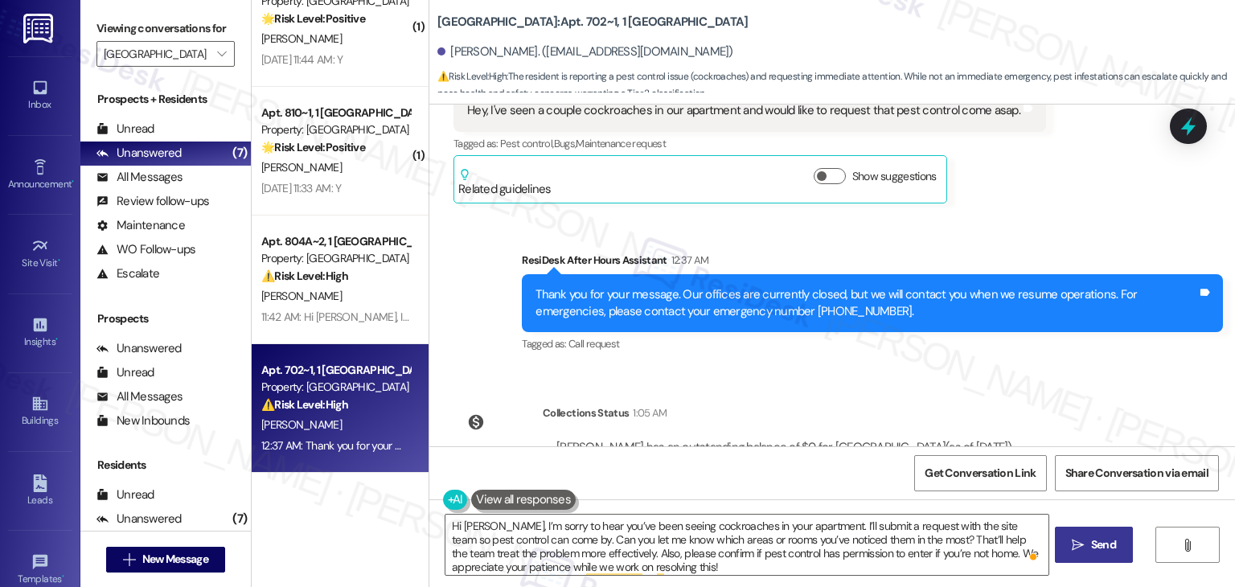
click at [1100, 546] on span "Send" at bounding box center [1103, 544] width 25 height 17
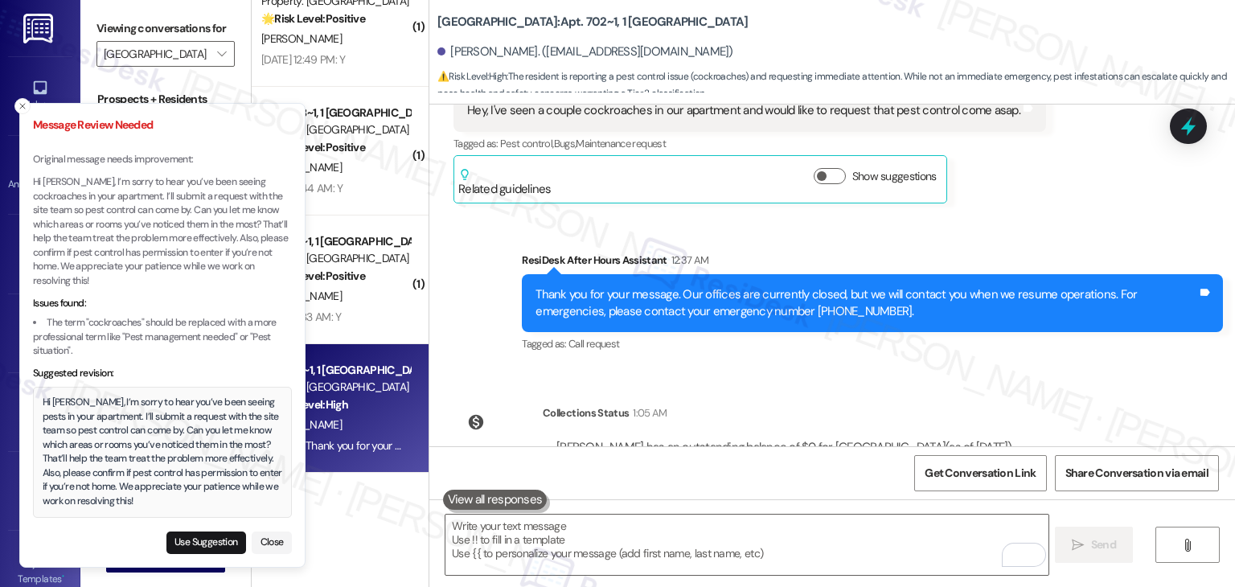
scroll to position [299, 0]
click at [201, 541] on button "Use Suggestion" at bounding box center [206, 543] width 80 height 23
type textarea "Hi Calvin, I’m sorry to hear you’ve been seeing pests in your apartment. I’ll s…"
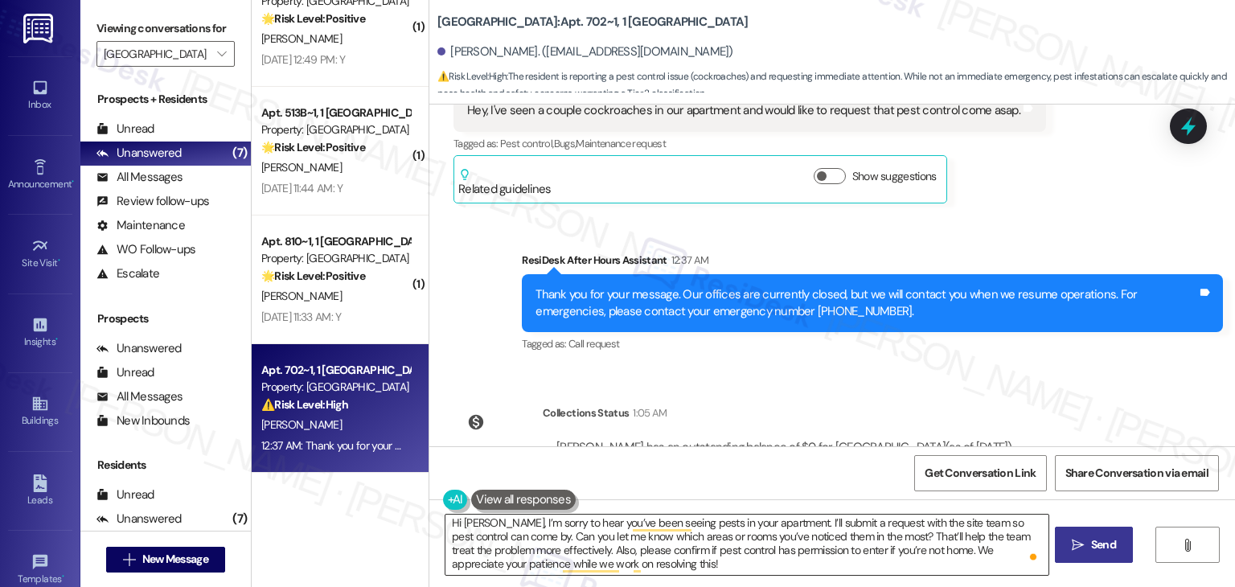
scroll to position [3, 0]
click at [656, 564] on textarea "Hi Calvin, I’m sorry to hear you’ve been seeing pests in your apartment. I’ll s…" at bounding box center [747, 545] width 602 height 60
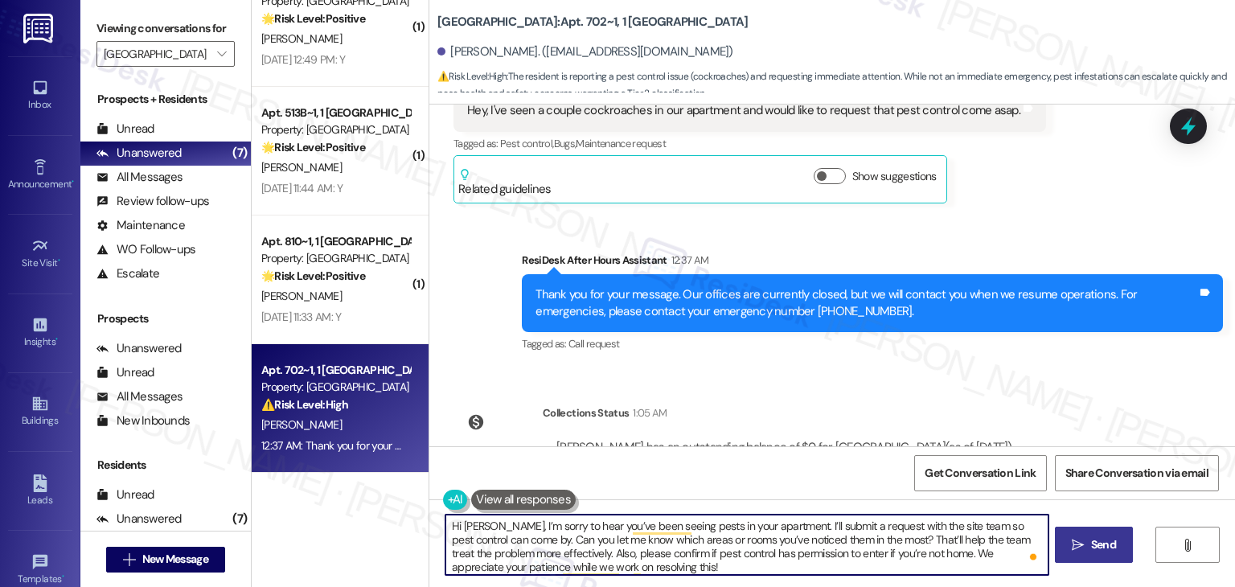
scroll to position [0, 0]
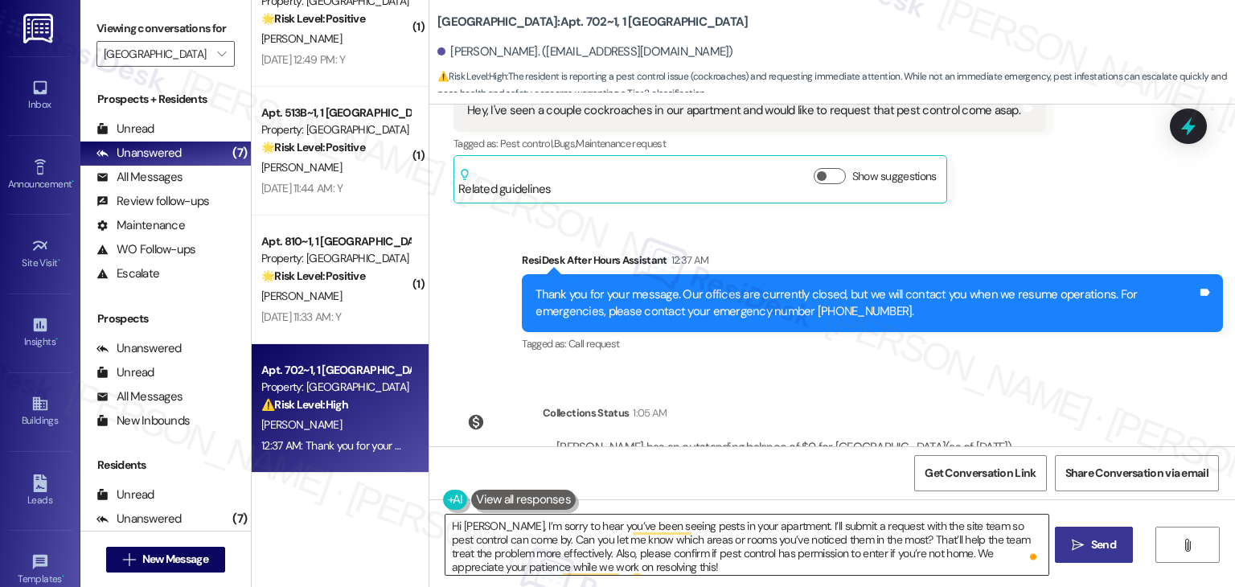
click at [747, 544] on textarea "Hi Calvin, I’m sorry to hear you’ve been seeing pests in your apartment. I’ll s…" at bounding box center [747, 545] width 602 height 60
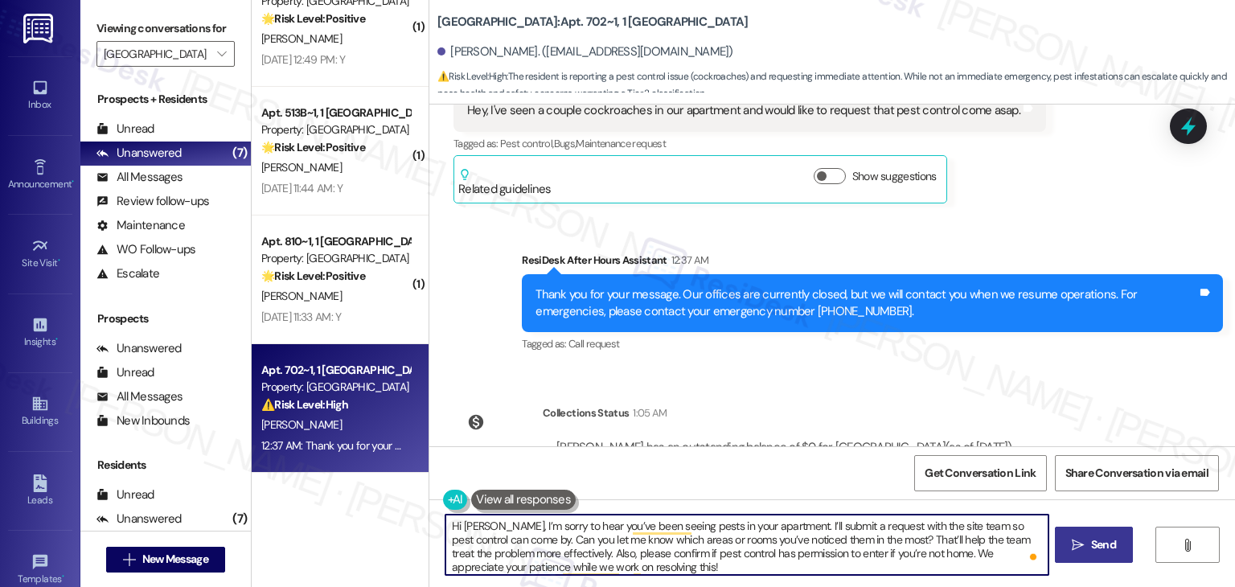
click at [747, 544] on textarea "Hi Calvin, I’m sorry to hear you’ve been seeing pests in your apartment. I’ll s…" at bounding box center [747, 545] width 602 height 60
click at [1107, 547] on span "Send" at bounding box center [1103, 544] width 25 height 17
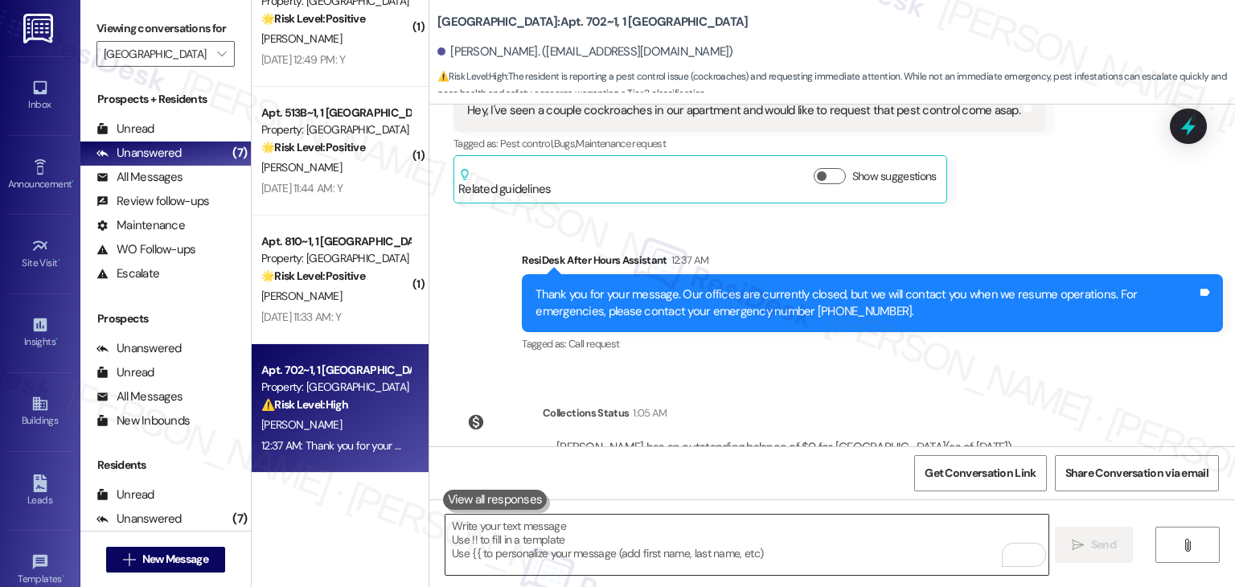
click at [777, 541] on textarea "To enrich screen reader interactions, please activate Accessibility in Grammarl…" at bounding box center [747, 545] width 602 height 60
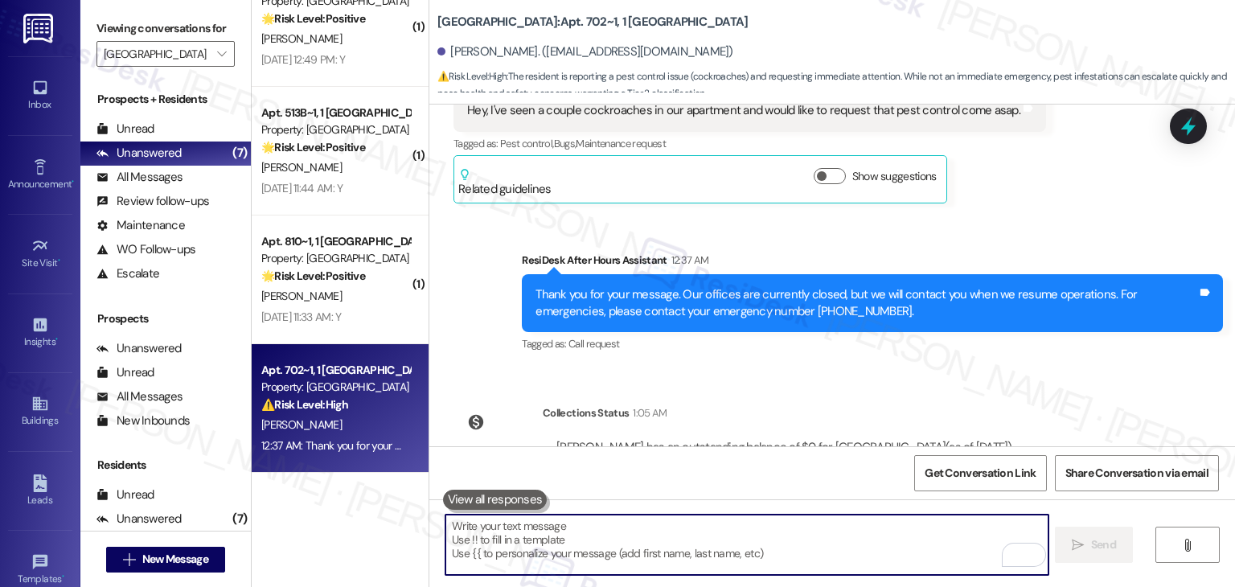
paste textarea "Hi Calvin, I’m sorry to hear you’ve been seeing pests in your apartment. I’ll s…"
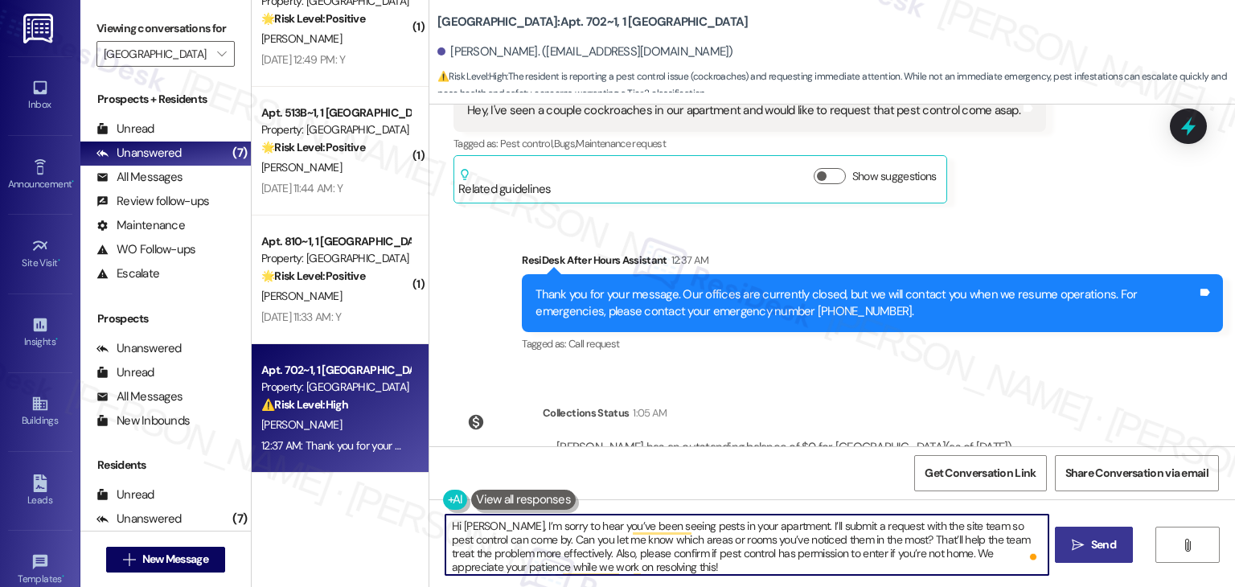
type textarea "Hi Calvin, I’m sorry to hear you’ve been seeing pests in your apartment. I’ll s…"
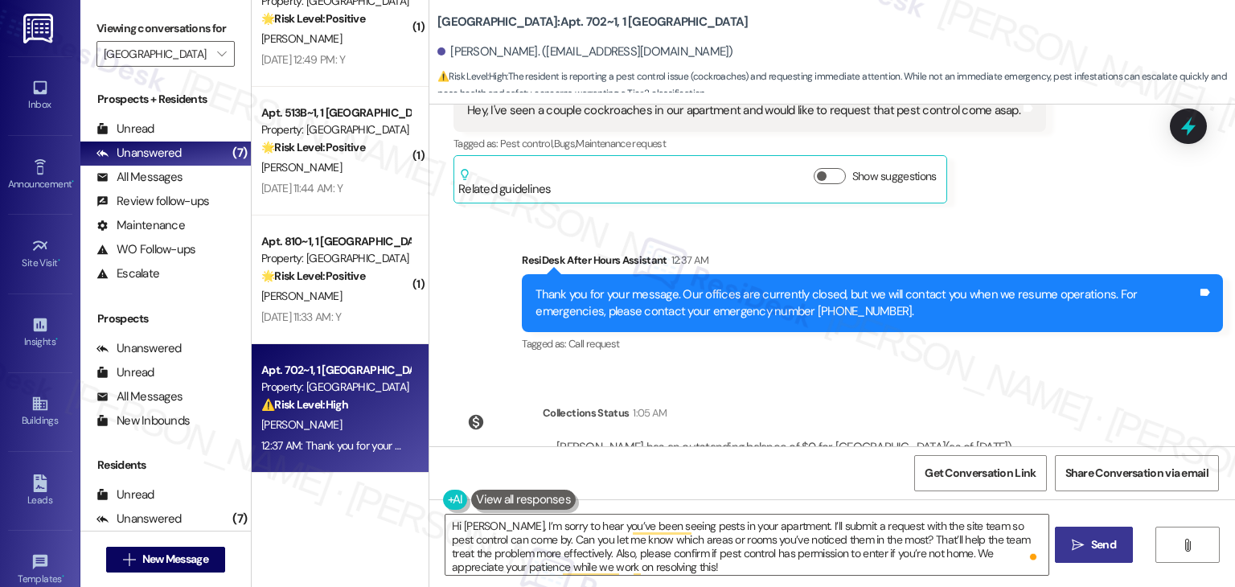
click at [1096, 540] on span "Send" at bounding box center [1103, 544] width 25 height 17
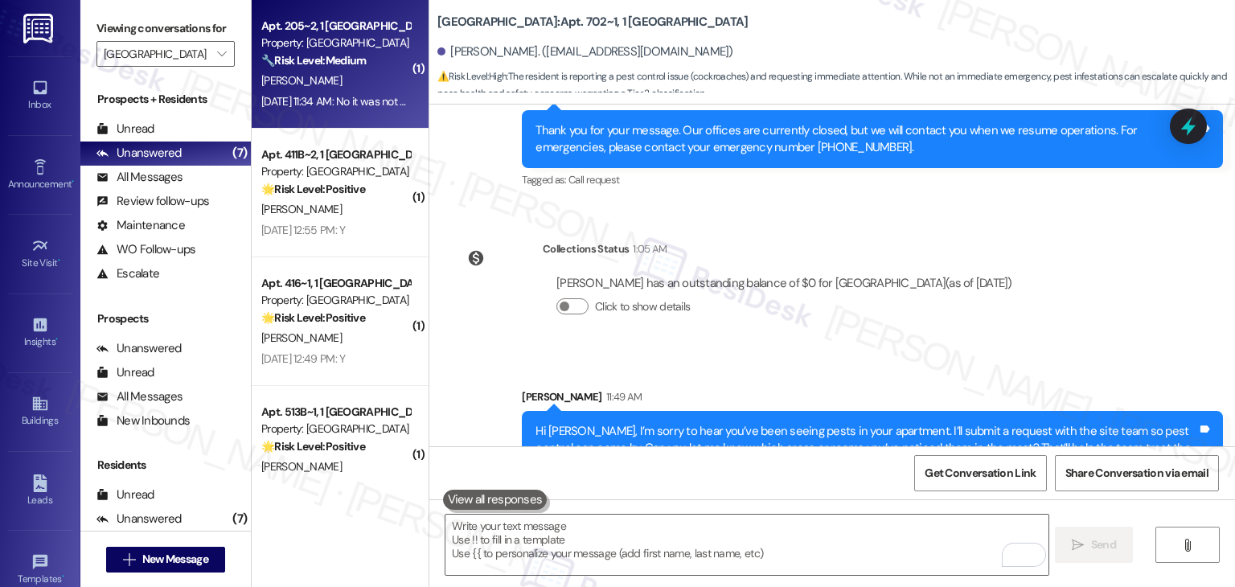
click at [368, 110] on div "Aug 22, 2025 at 11:34 AM: No it was not completed we need someone to help with …" at bounding box center [336, 102] width 152 height 20
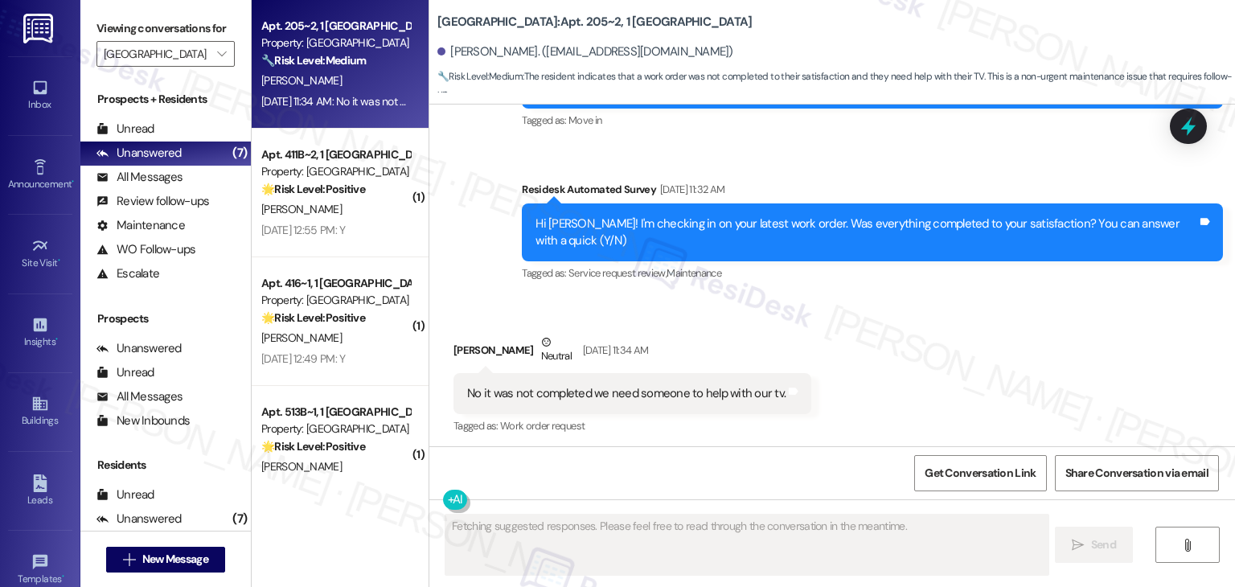
scroll to position [688, 0]
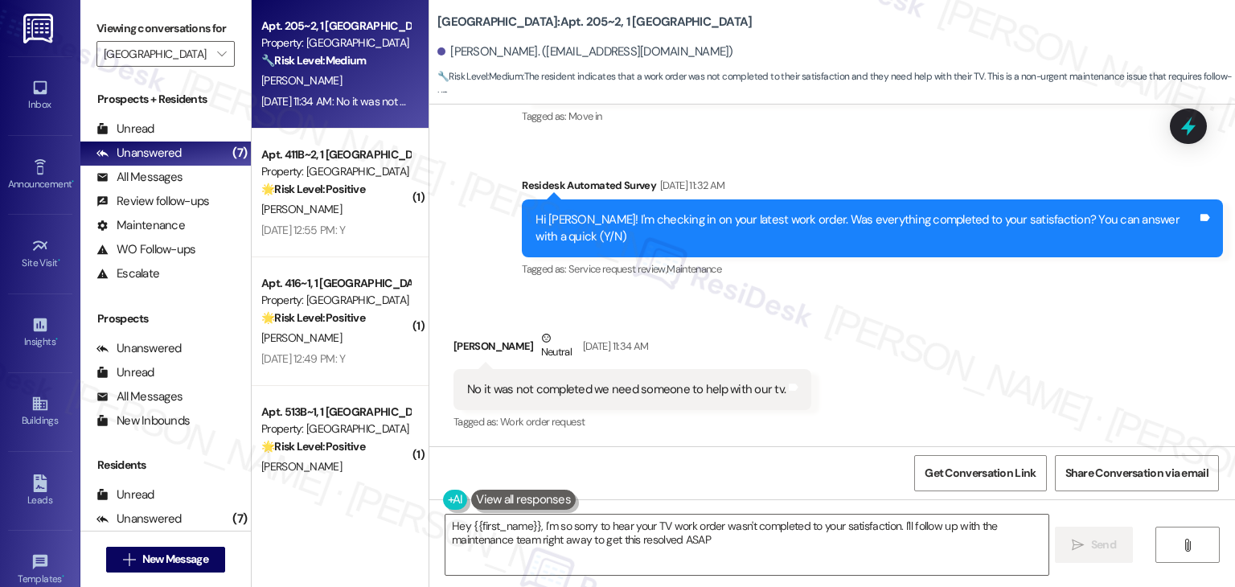
type textarea "Hey {{first_name}}, I'm so sorry to hear your TV work order wasn't completed to…"
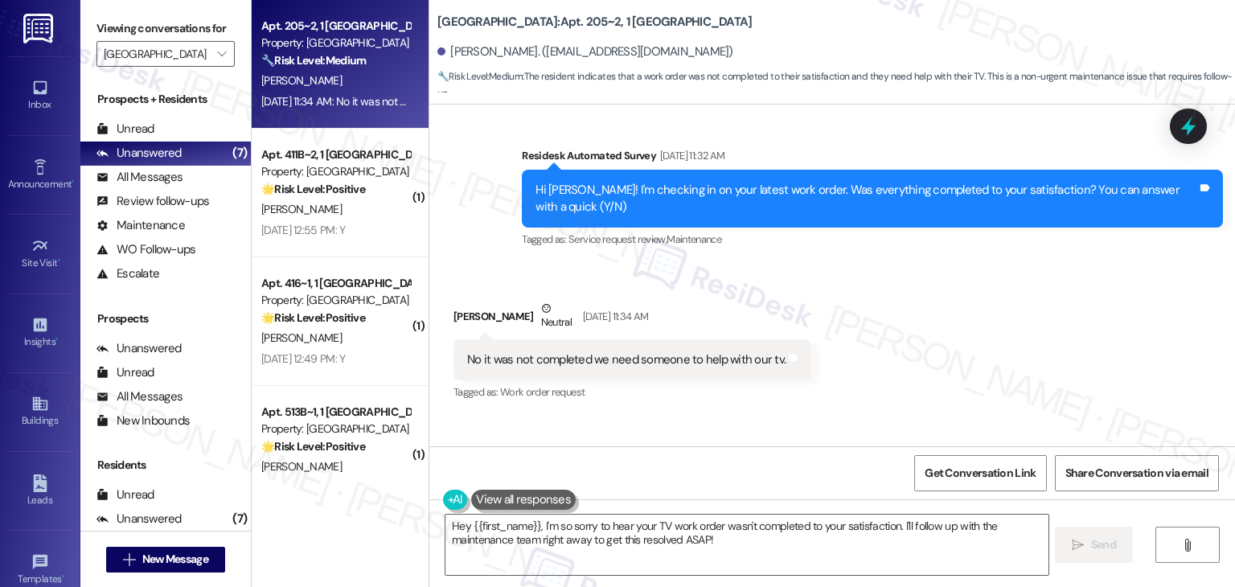
scroll to position [836, 0]
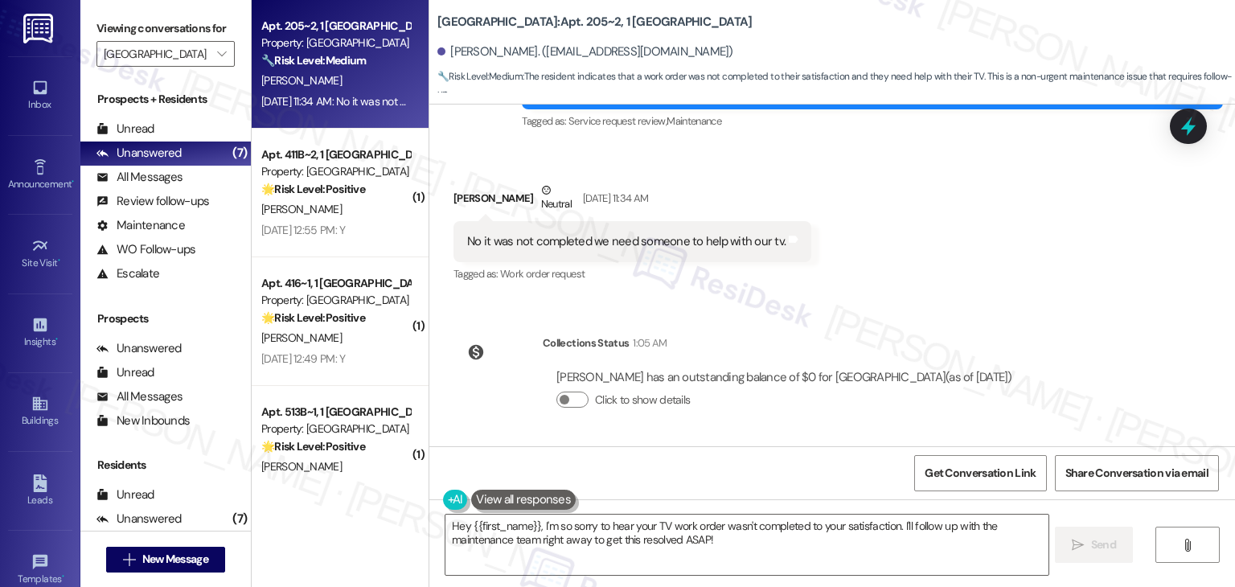
click at [959, 314] on div "Sent via SMS Sarah (ResiDesk) Jul 14, 2025 at 7:02 PM Hi Harper! We’re so excit…" at bounding box center [832, 276] width 806 height 342
click at [1201, 115] on icon at bounding box center [1188, 126] width 27 height 27
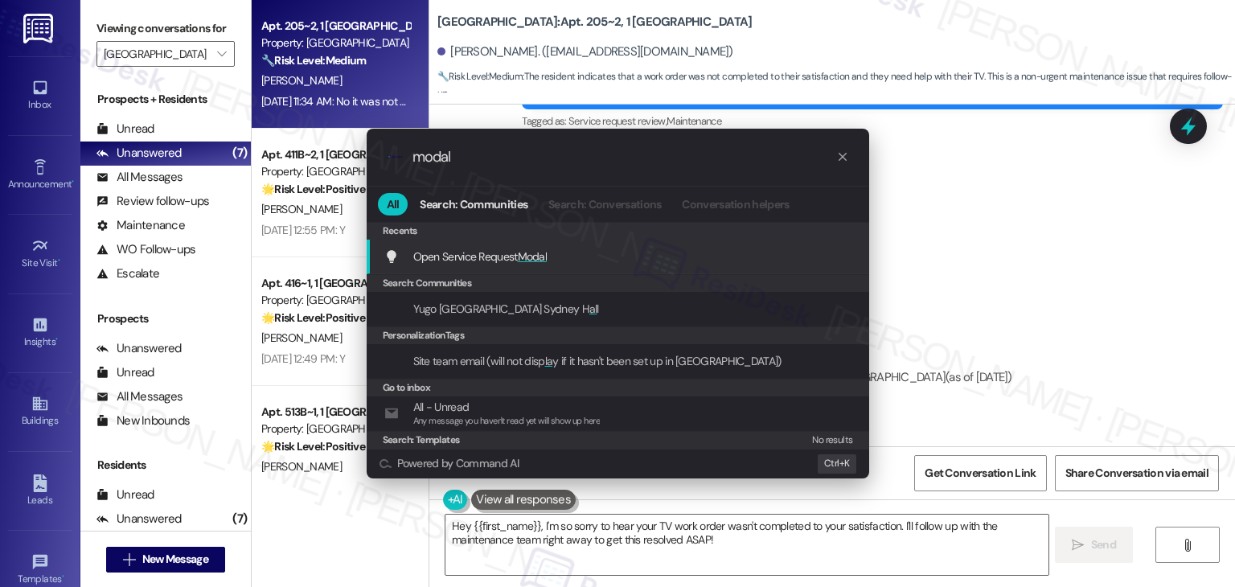
type input "modal"
click at [531, 248] on span "Open Service Request Modal" at bounding box center [480, 257] width 134 height 18
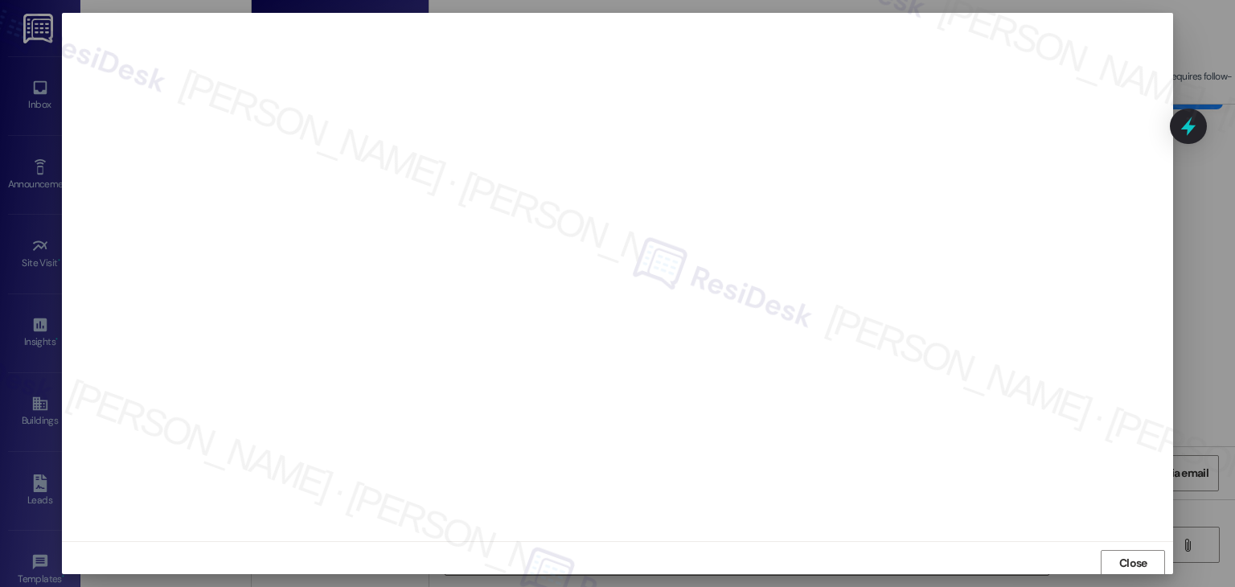
scroll to position [1, 0]
click at [1145, 562] on span "Close" at bounding box center [1133, 562] width 35 height 17
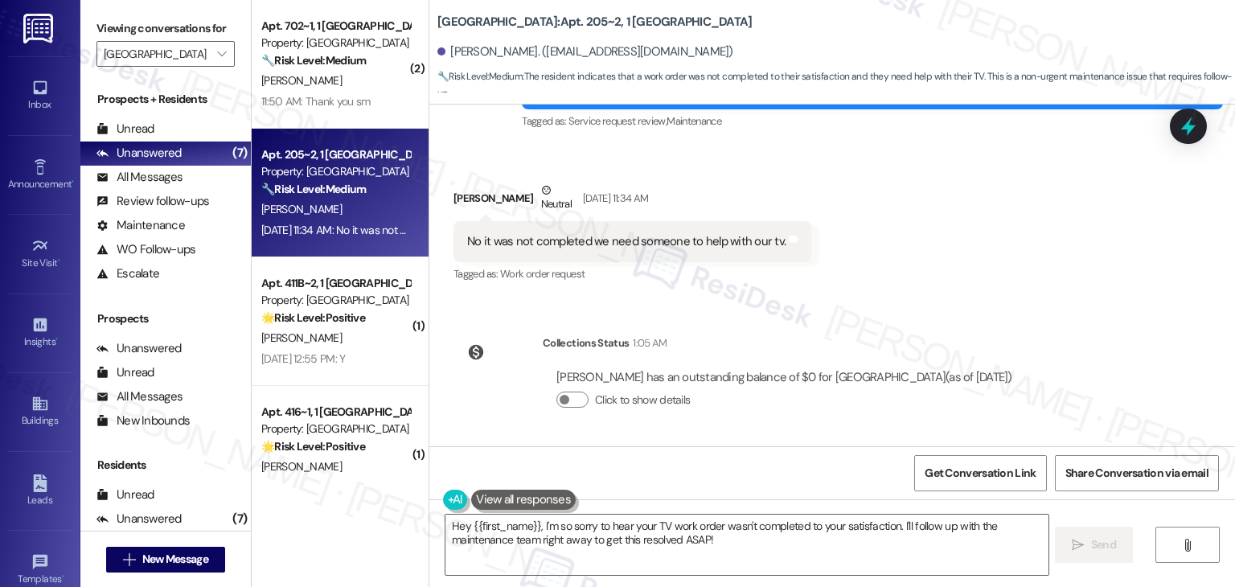
click at [1168, 355] on div "Sent via SMS Sarah (ResiDesk) Jul 14, 2025 at 7:02 PM Hi Harper! We’re so excit…" at bounding box center [832, 276] width 806 height 342
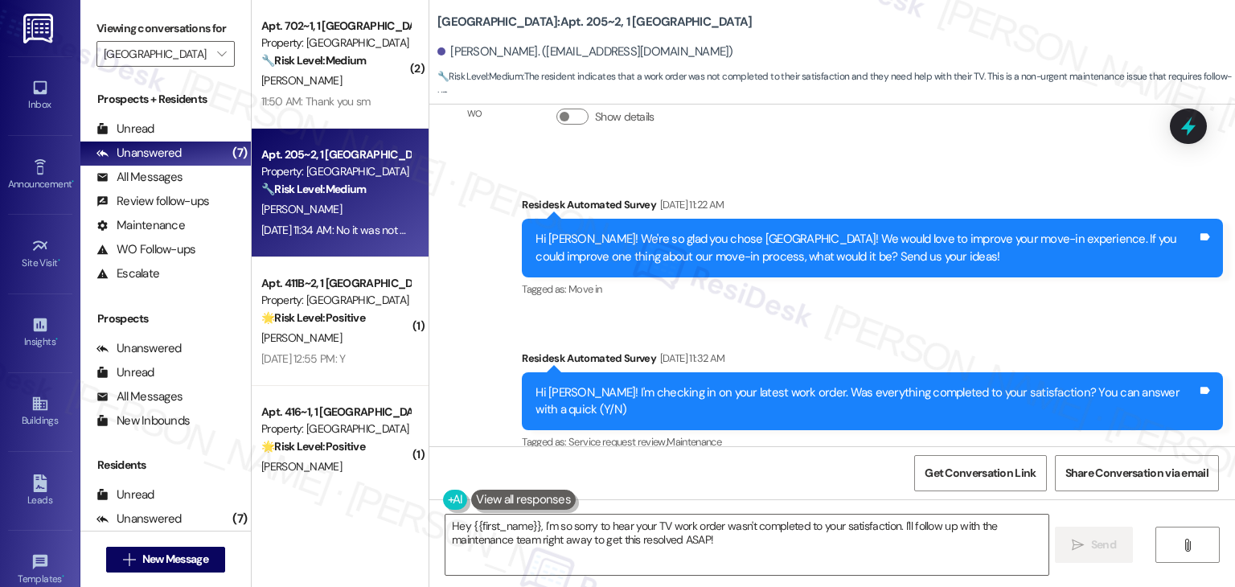
scroll to position [836, 0]
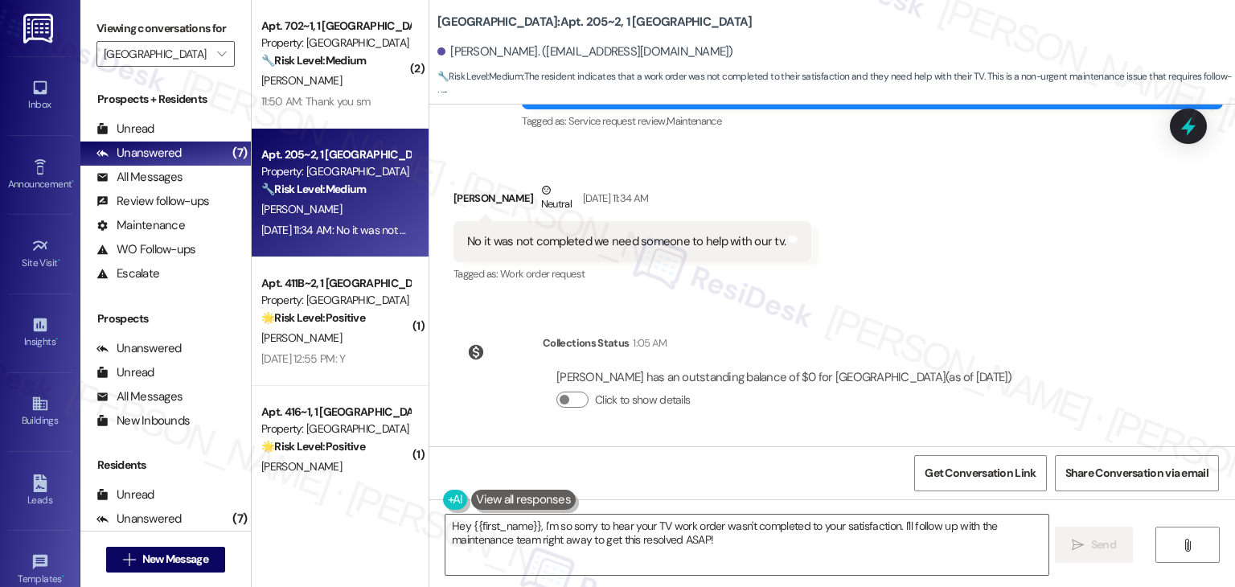
click at [1138, 357] on div "Sent via SMS Sarah (ResiDesk) Jul 14, 2025 at 7:02 PM Hi Harper! We’re so excit…" at bounding box center [832, 276] width 806 height 342
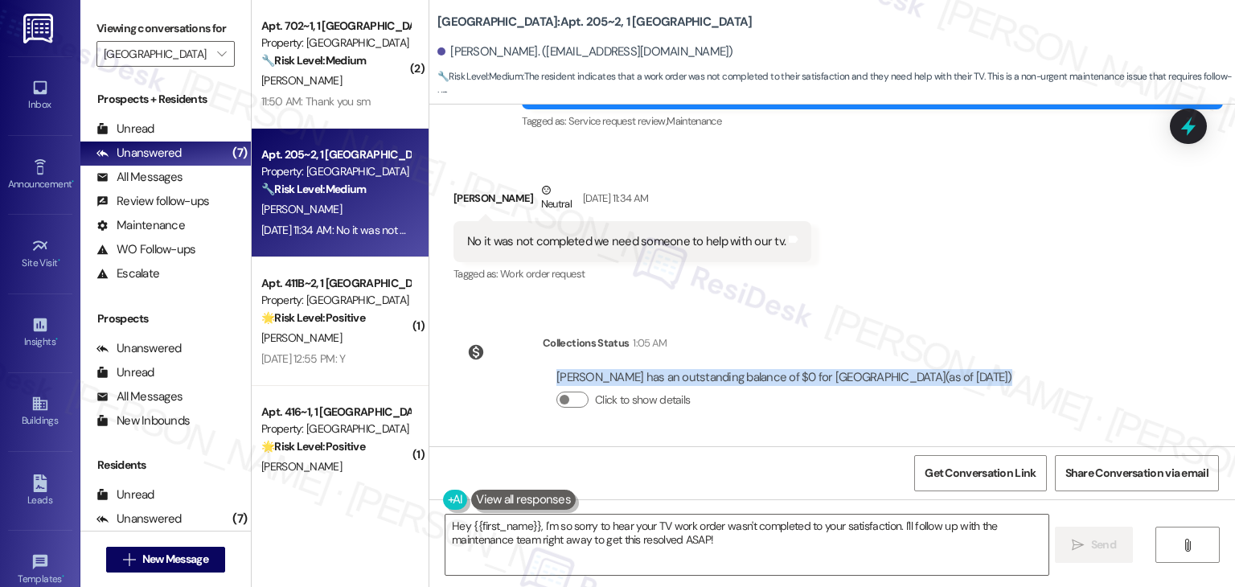
click at [1138, 357] on div "Sent via SMS Sarah (ResiDesk) Jul 14, 2025 at 7:02 PM Hi Harper! We’re so excit…" at bounding box center [832, 276] width 806 height 342
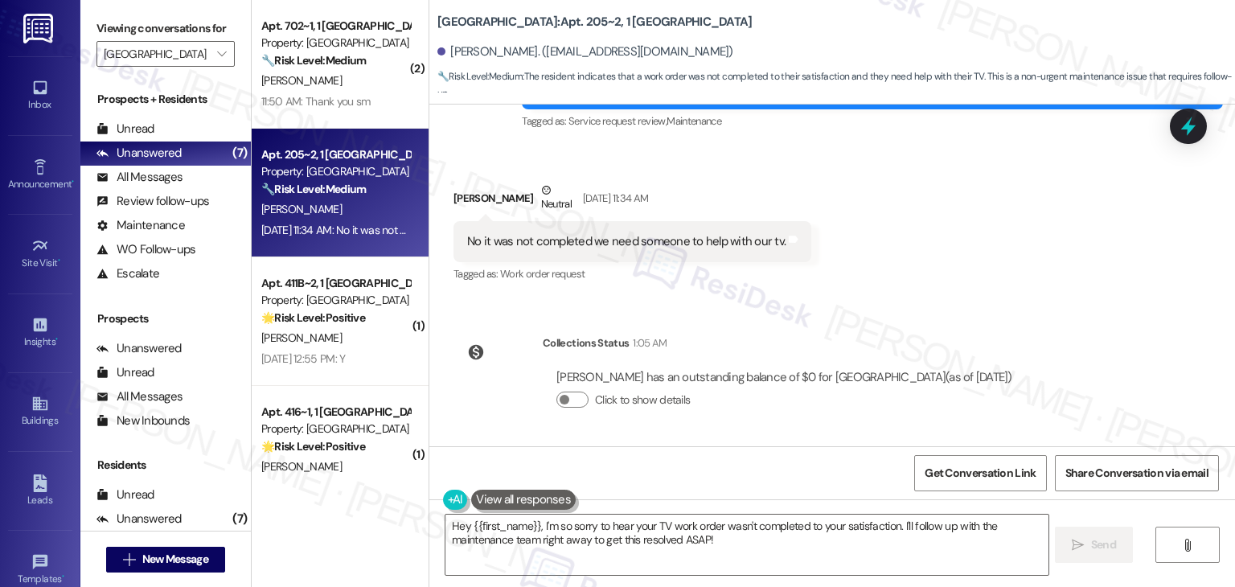
click at [1099, 321] on div "Sent via SMS Sarah (ResiDesk) Jul 14, 2025 at 7:02 PM Hi Harper! We’re so excit…" at bounding box center [832, 276] width 806 height 342
click at [1100, 323] on div "Sent via SMS Sarah (ResiDesk) Jul 14, 2025 at 7:02 PM Hi Harper! We’re so excit…" at bounding box center [832, 276] width 806 height 342
click at [1100, 322] on div "Sent via SMS Sarah (ResiDesk) Jul 14, 2025 at 7:02 PM Hi Harper! We’re so excit…" at bounding box center [832, 276] width 806 height 342
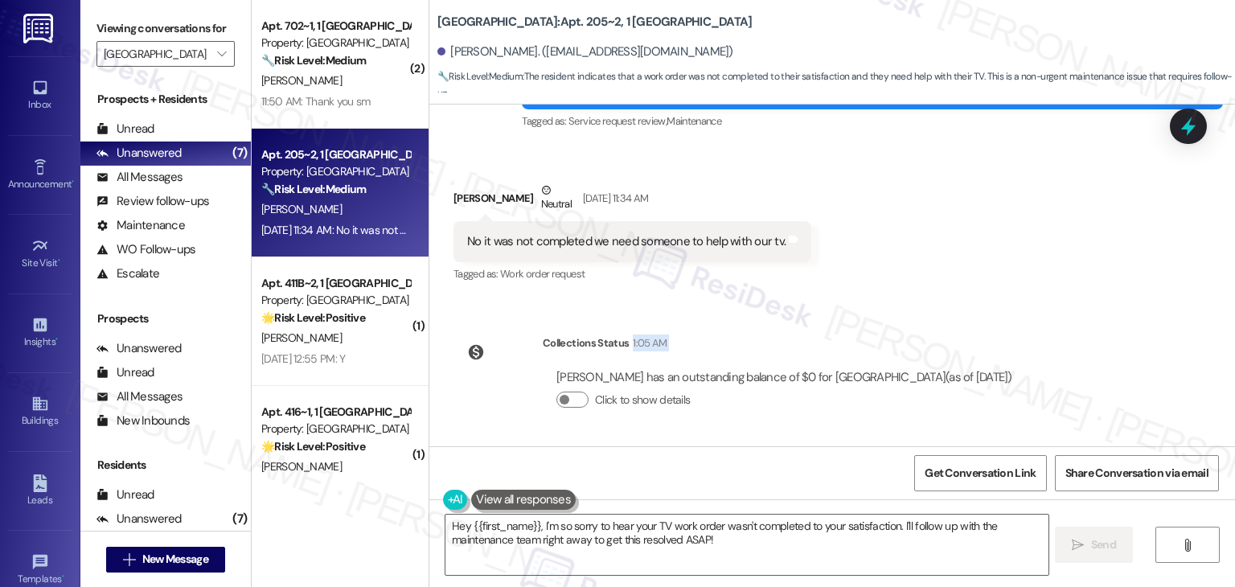
click at [1100, 322] on div "Sent via SMS Sarah (ResiDesk) Jul 14, 2025 at 7:02 PM Hi Harper! We’re so excit…" at bounding box center [832, 276] width 806 height 342
click at [1101, 322] on div "Sent via SMS Sarah (ResiDesk) Jul 14, 2025 at 7:02 PM Hi Harper! We’re so excit…" at bounding box center [832, 276] width 806 height 342
click at [1102, 322] on div "Sent via SMS Sarah (ResiDesk) Jul 14, 2025 at 7:02 PM Hi Harper! We’re so excit…" at bounding box center [832, 276] width 806 height 342
click at [1095, 282] on div "Received via SMS Harper Santos Neutral Aug 22, 2025 at 11:34 AM No it was not c…" at bounding box center [832, 222] width 806 height 153
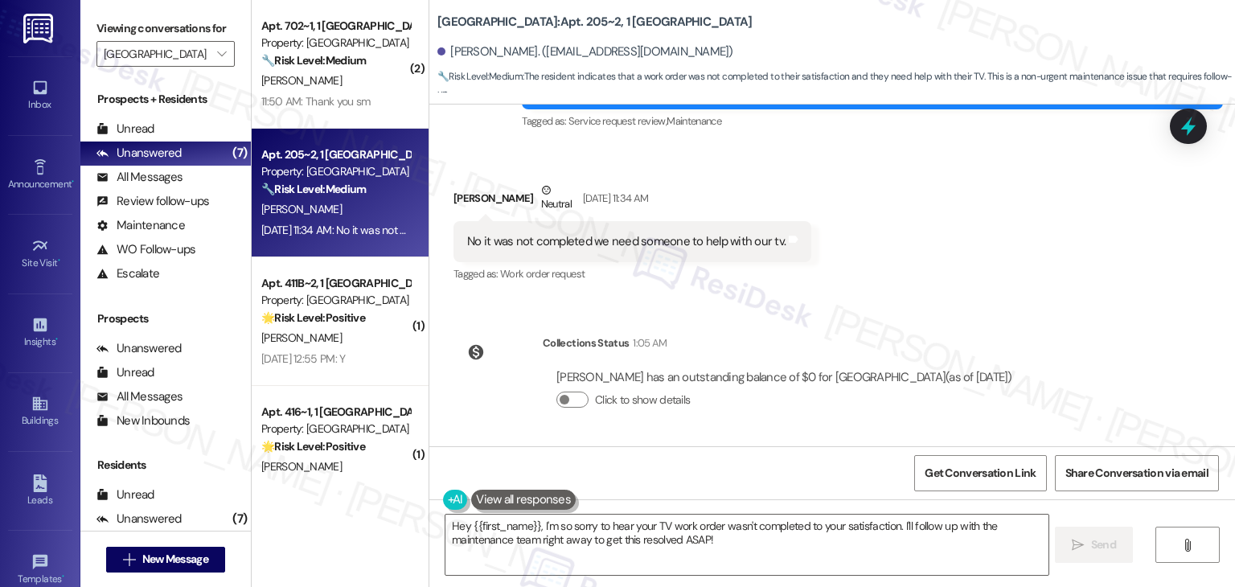
click at [1095, 282] on div "Received via SMS Harper Santos Neutral Aug 22, 2025 at 11:34 AM No it was not c…" at bounding box center [832, 222] width 806 height 153
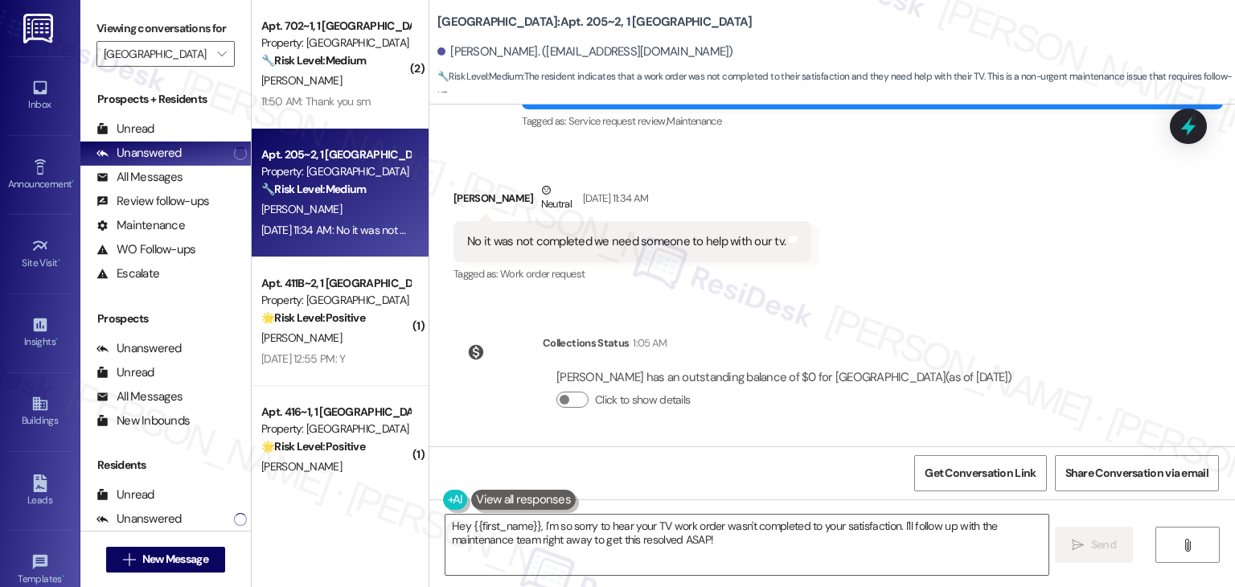
click at [1095, 282] on div "Received via SMS Harper Santos Neutral Aug 22, 2025 at 11:34 AM No it was not c…" at bounding box center [832, 222] width 806 height 153
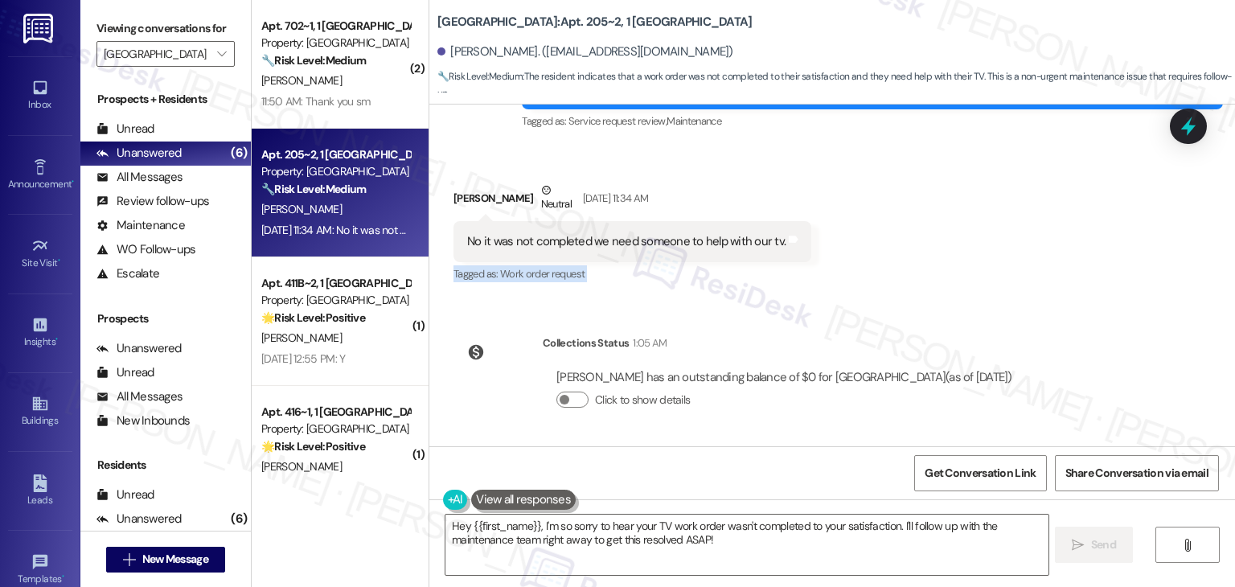
click at [1095, 282] on div "Received via SMS Harper Santos Neutral Aug 22, 2025 at 11:34 AM No it was not c…" at bounding box center [832, 222] width 806 height 153
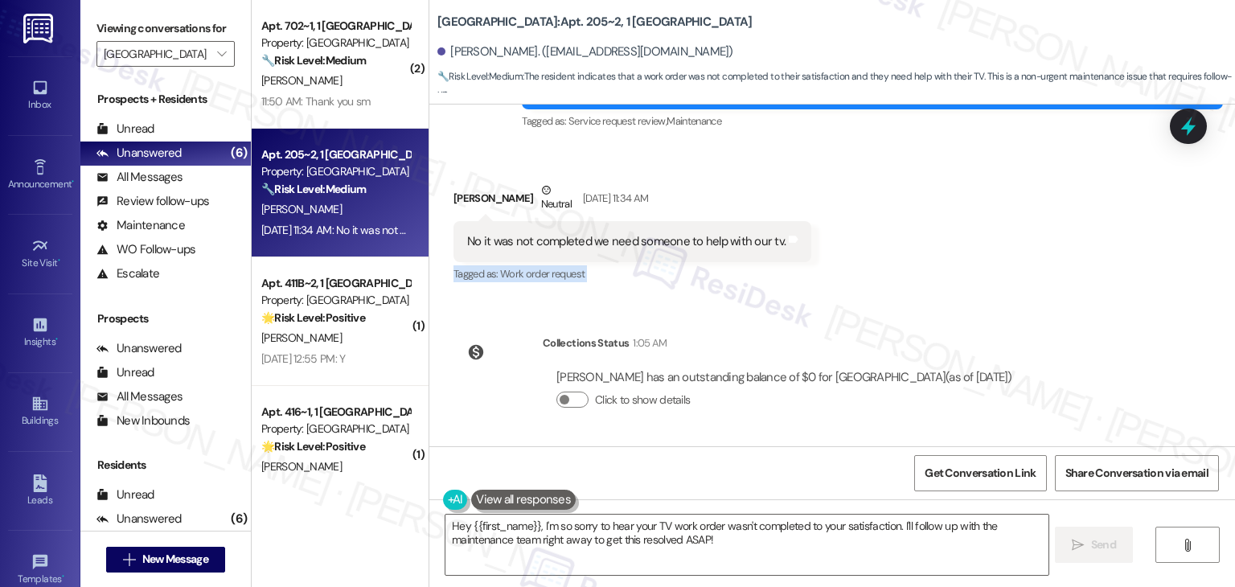
click at [1095, 282] on div "Received via SMS Harper Santos Neutral Aug 22, 2025 at 11:34 AM No it was not c…" at bounding box center [832, 222] width 806 height 153
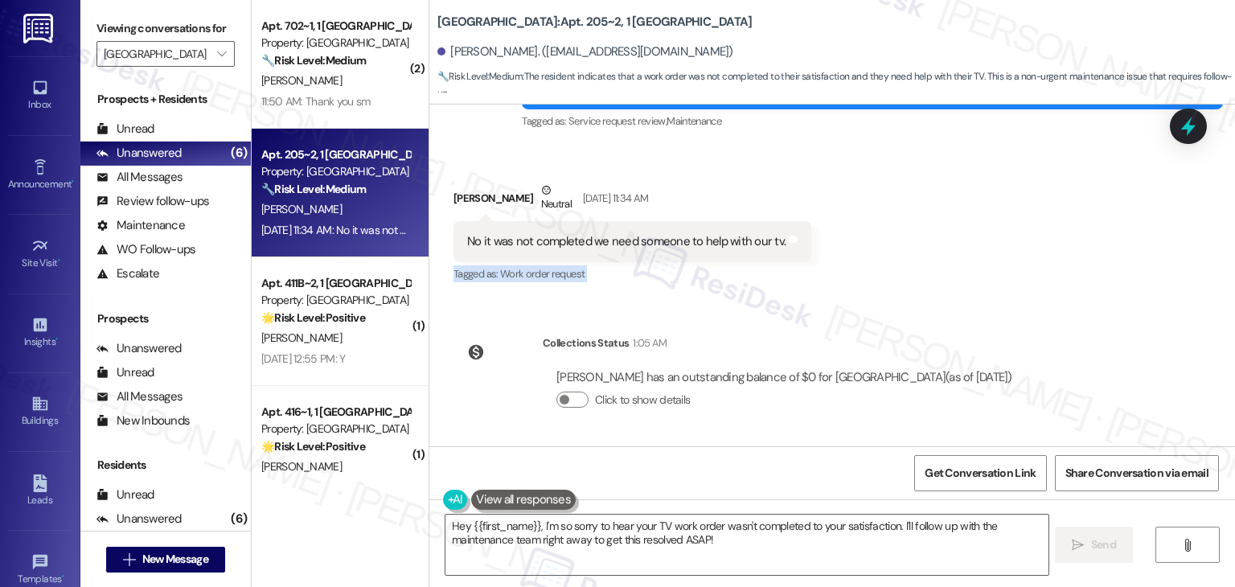
click at [1095, 282] on div "Received via SMS Harper Santos Neutral Aug 22, 2025 at 11:34 AM No it was not c…" at bounding box center [832, 222] width 806 height 153
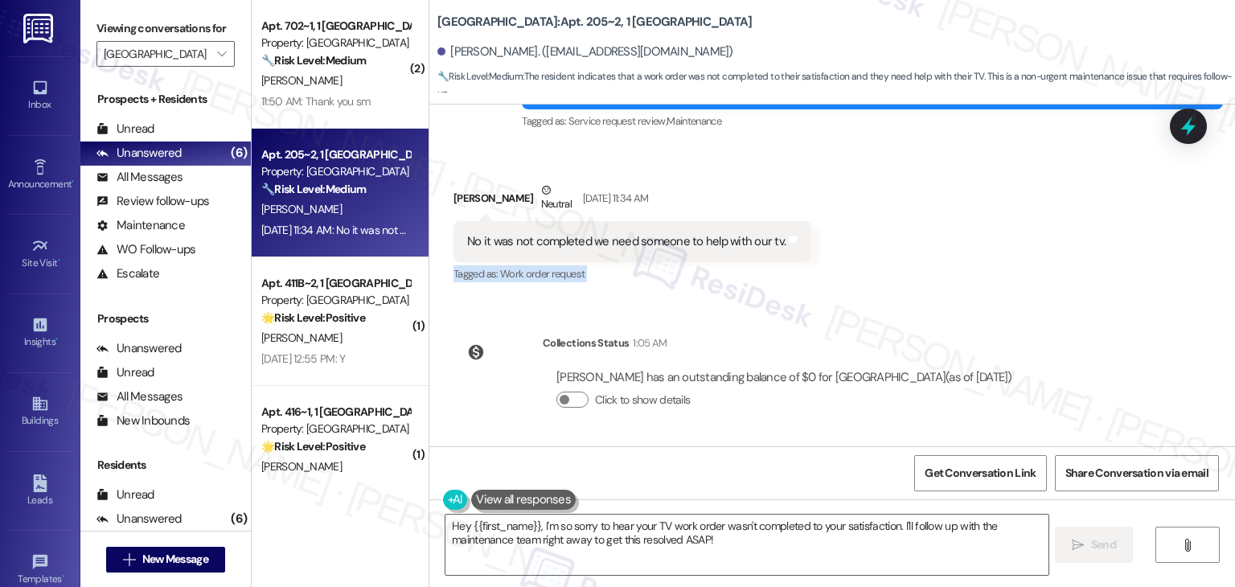
click at [1095, 282] on div "Received via SMS Harper Santos Neutral Aug 22, 2025 at 11:34 AM No it was not c…" at bounding box center [832, 222] width 806 height 153
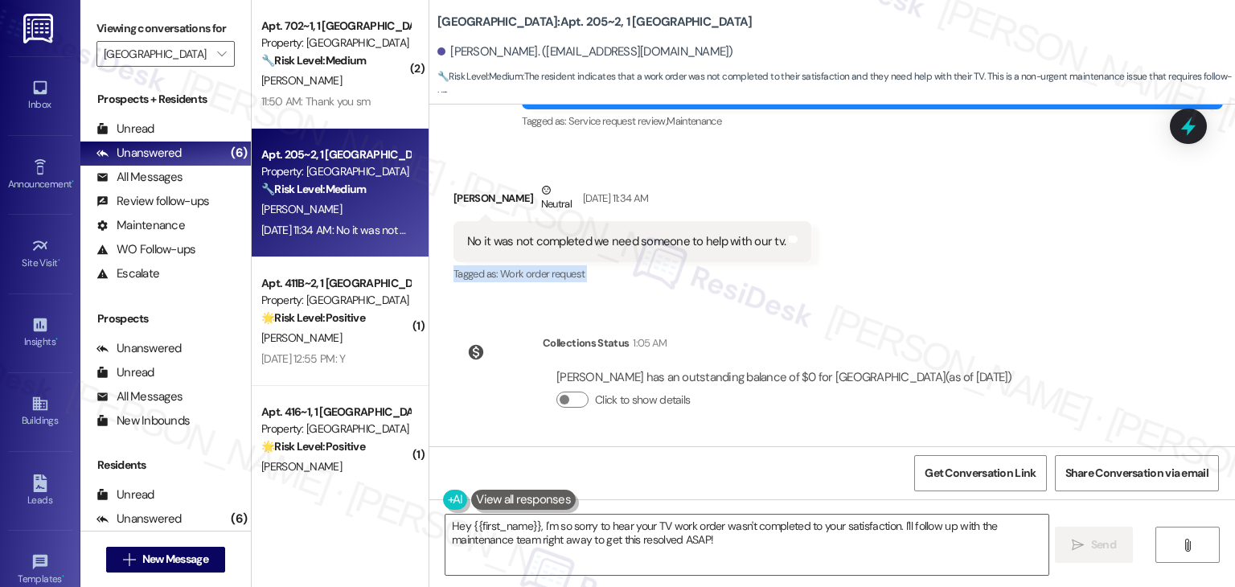
click at [1095, 282] on div "Received via SMS Harper Santos Neutral Aug 22, 2025 at 11:34 AM No it was not c…" at bounding box center [832, 222] width 806 height 153
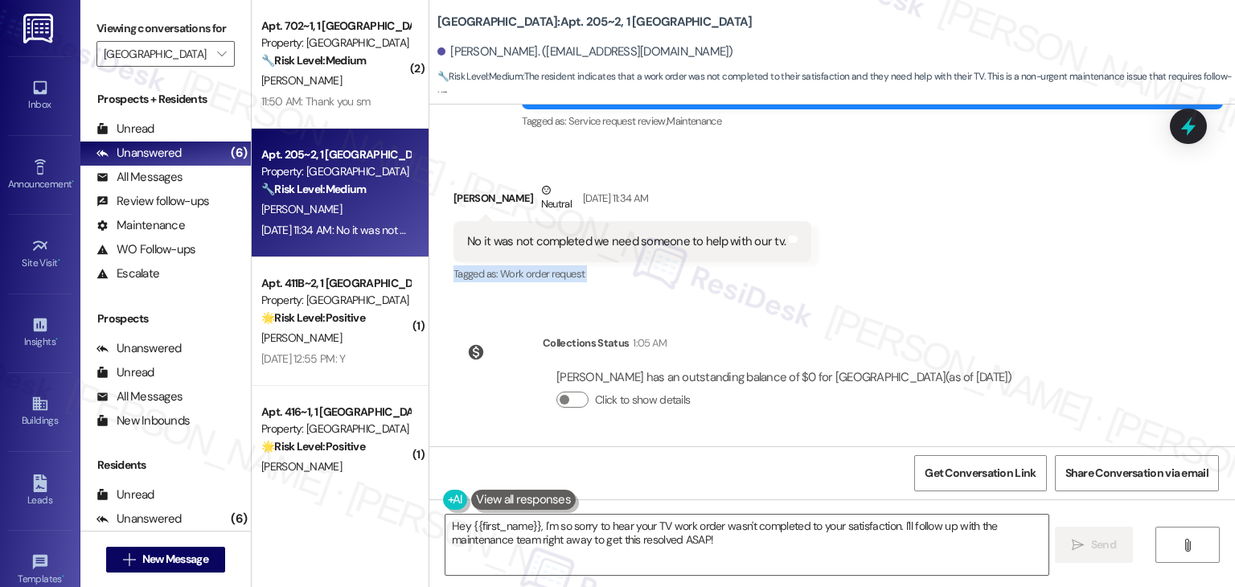
click at [1095, 282] on div "Received via SMS Harper Santos Neutral Aug 22, 2025 at 11:34 AM No it was not c…" at bounding box center [832, 222] width 806 height 153
click at [690, 253] on div "No it was not completed we need someone to help with our tv. Tags and notes" at bounding box center [633, 241] width 358 height 41
click at [690, 252] on div "No it was not completed we need someone to help with our tv. Tags and notes" at bounding box center [633, 241] width 358 height 41
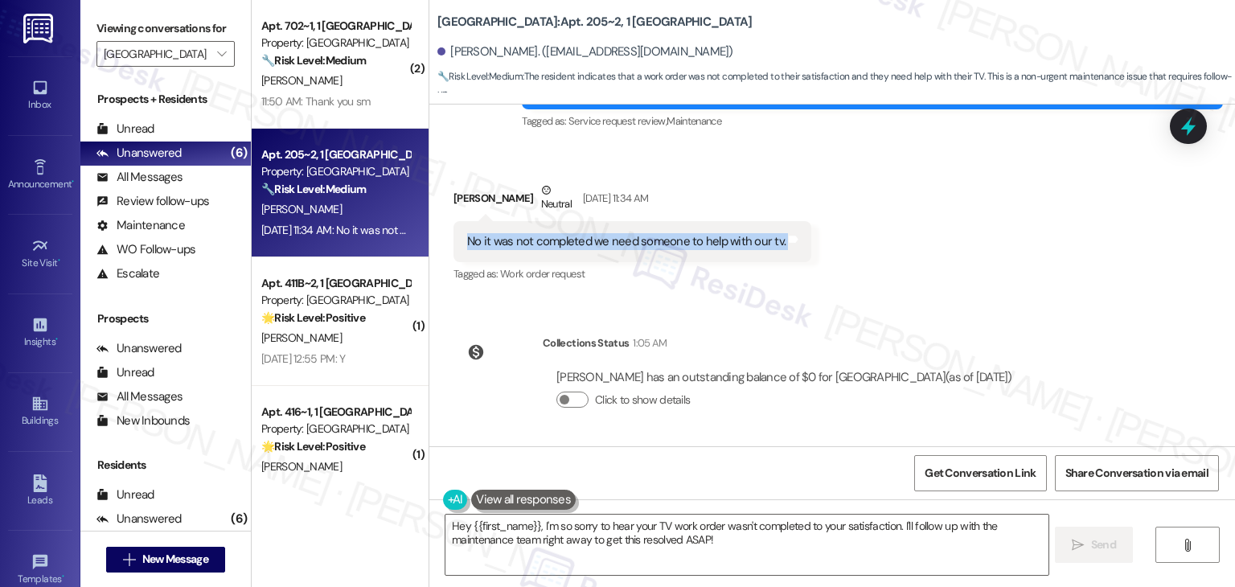
click at [690, 252] on div "No it was not completed we need someone to help with our tv. Tags and notes" at bounding box center [633, 241] width 358 height 41
copy div "No it was not completed we need someone to help with our tv. Tags and notes"
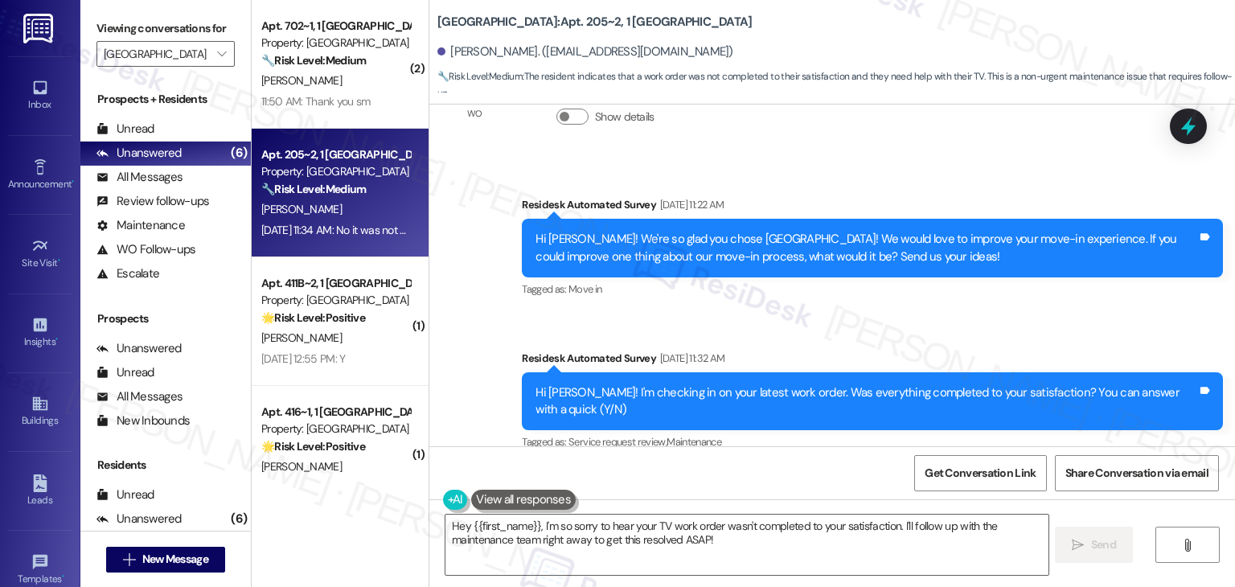
scroll to position [756, 0]
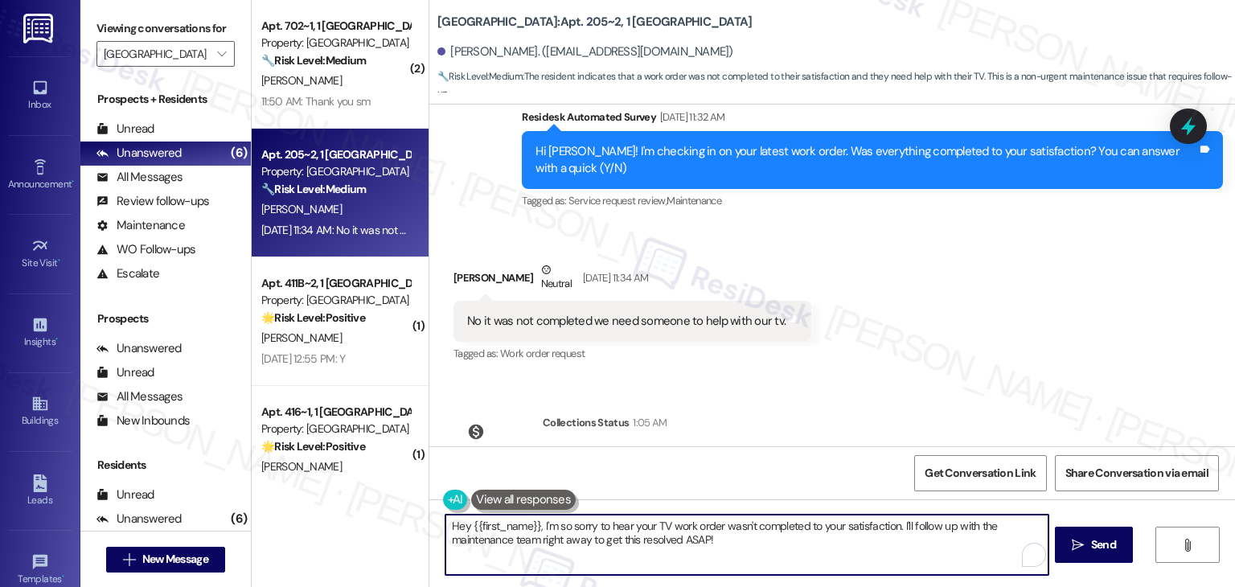
drag, startPoint x: 894, startPoint y: 525, endPoint x: 535, endPoint y: 525, distance: 359.5
click at [535, 525] on textarea "Hey {{first_name}}, I'm so sorry to hear your TV work order wasn't completed to…" at bounding box center [747, 545] width 602 height 60
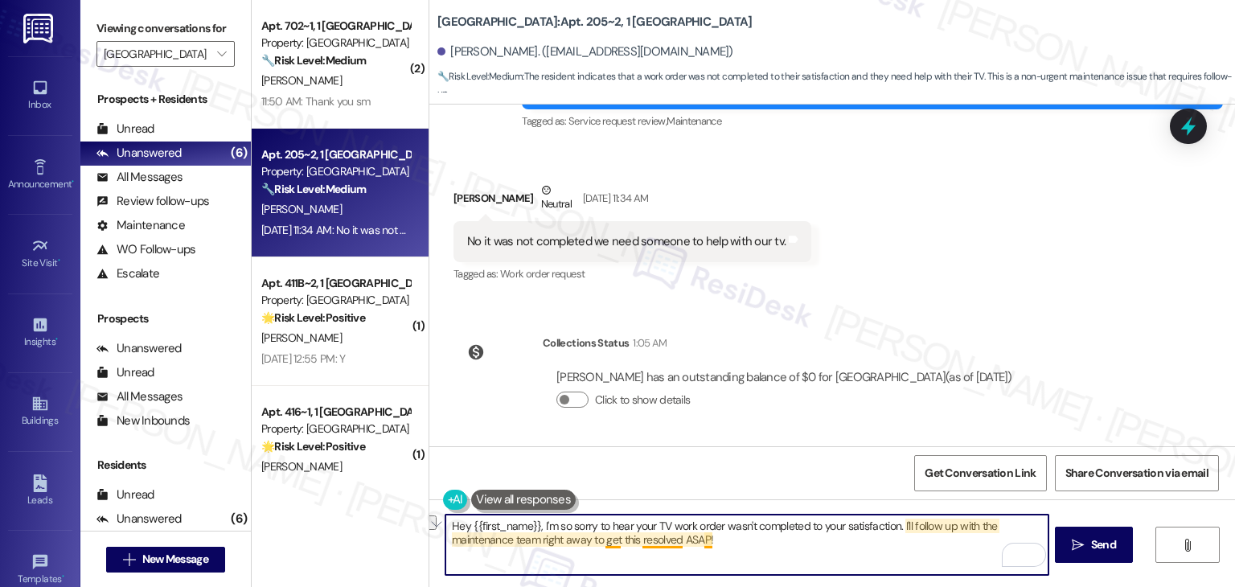
click at [644, 535] on textarea "Hey {{first_name}}, I'm so sorry to hear your TV work order wasn't completed to…" at bounding box center [747, 545] width 602 height 60
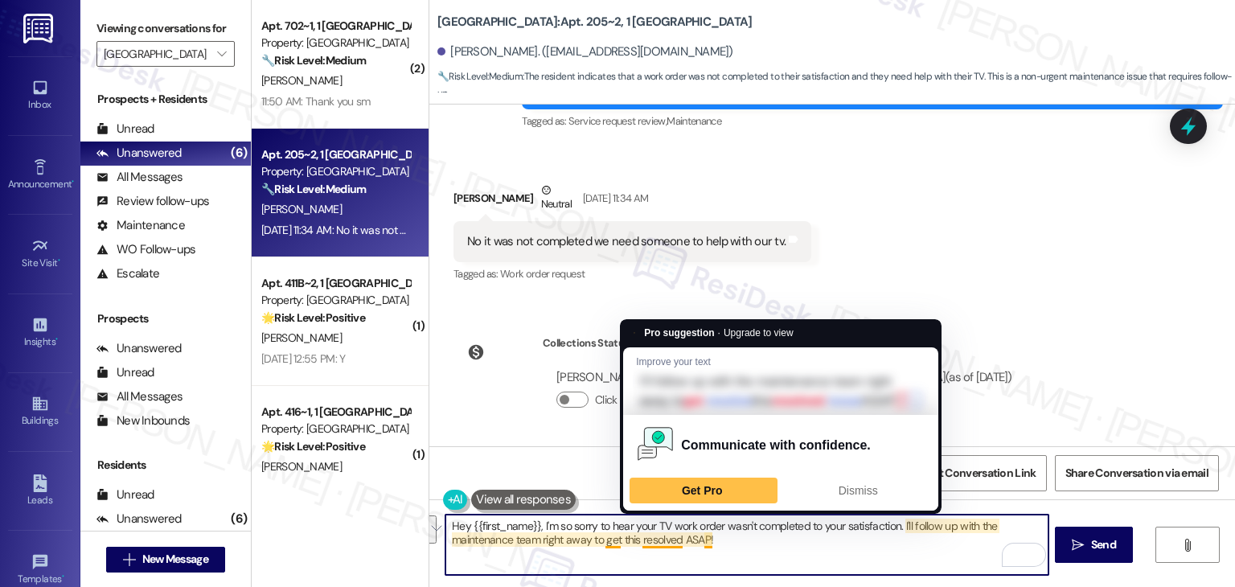
paste textarea "i Harper, thanks for letting me know. Can you share a bit more detail about the…"
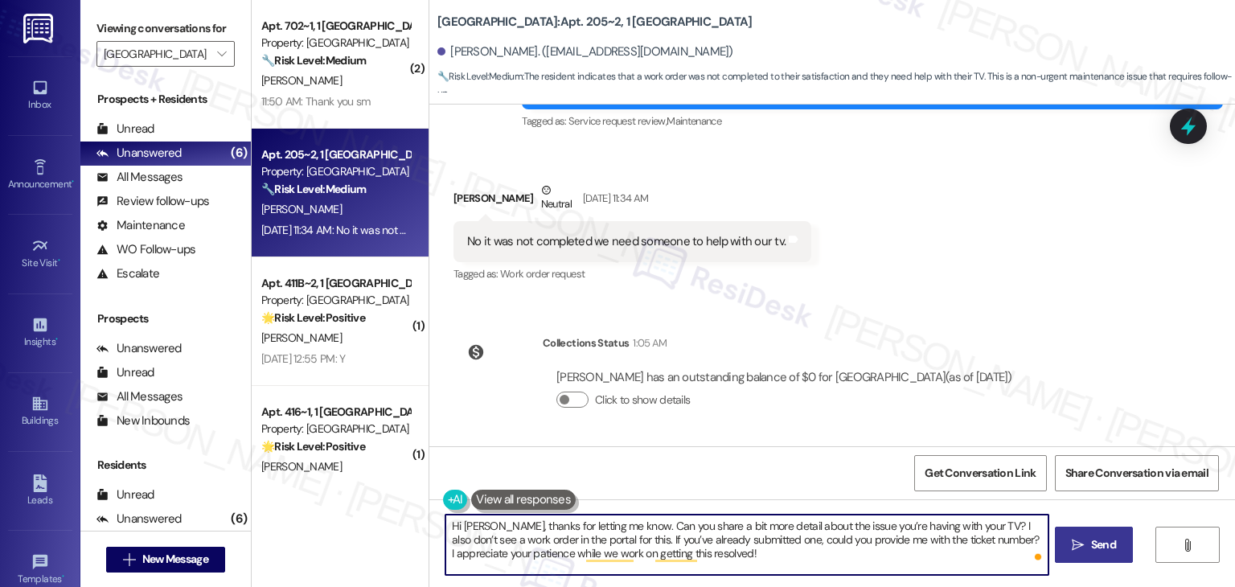
type textarea "Hi Harper, thanks for letting me know. Can you share a bit more detail about th…"
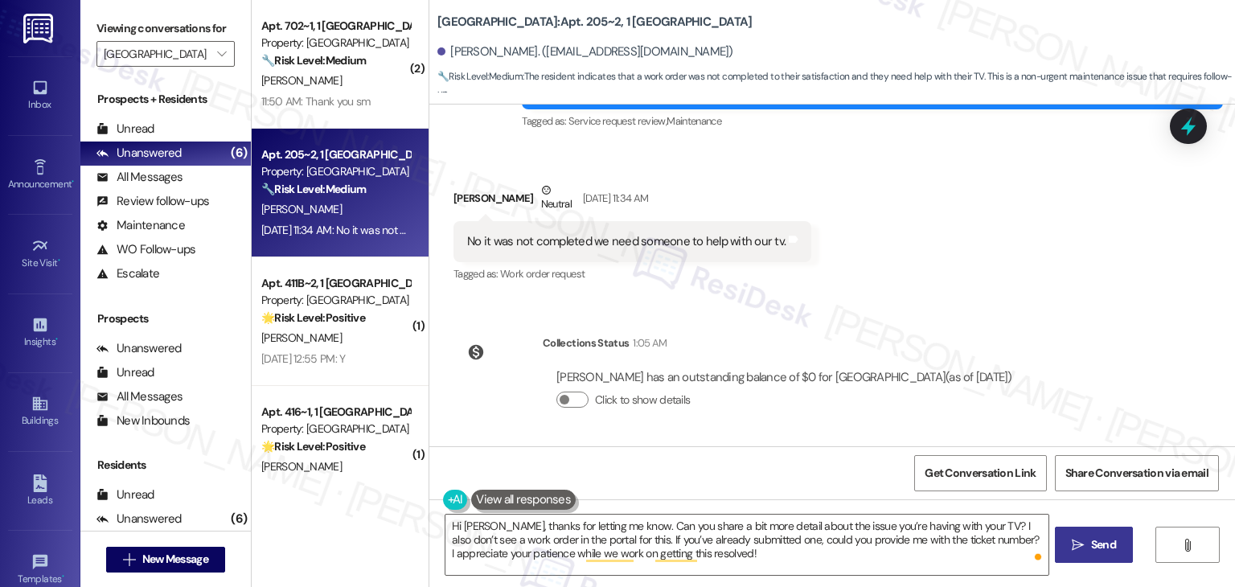
click at [1102, 552] on span "Send" at bounding box center [1103, 544] width 25 height 17
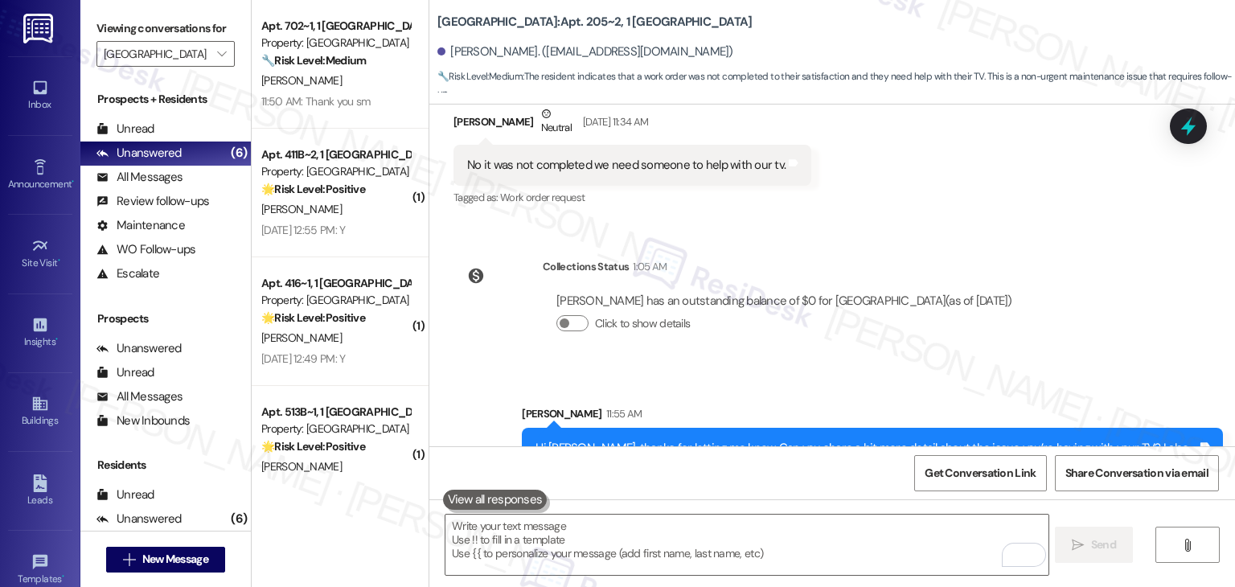
scroll to position [982, 0]
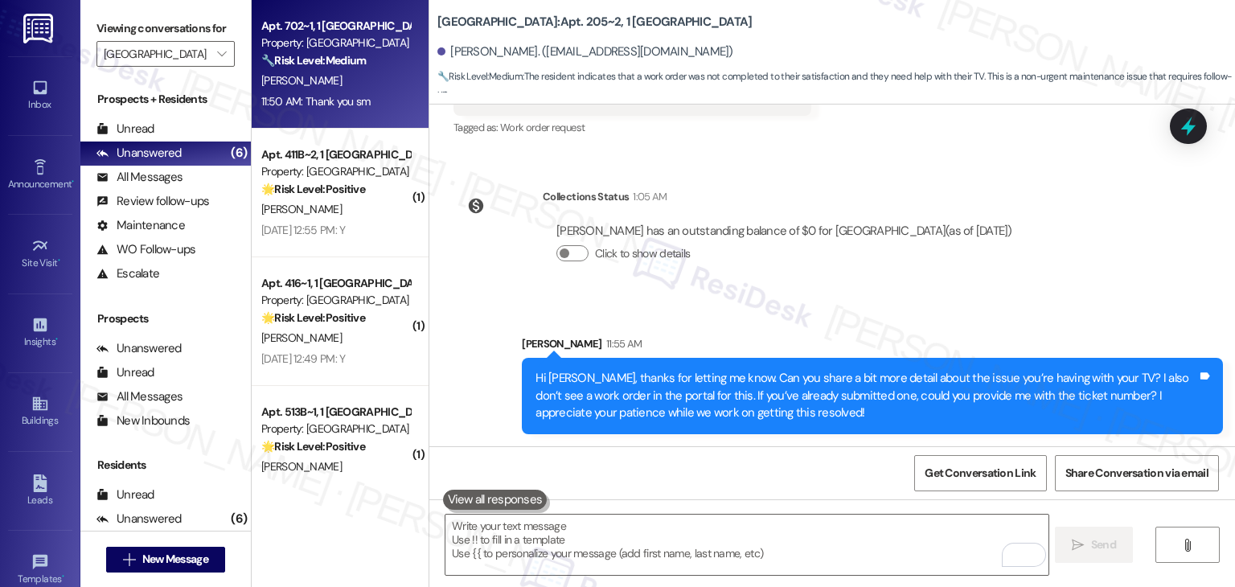
click at [318, 88] on div "C. Biesecker" at bounding box center [336, 81] width 152 height 20
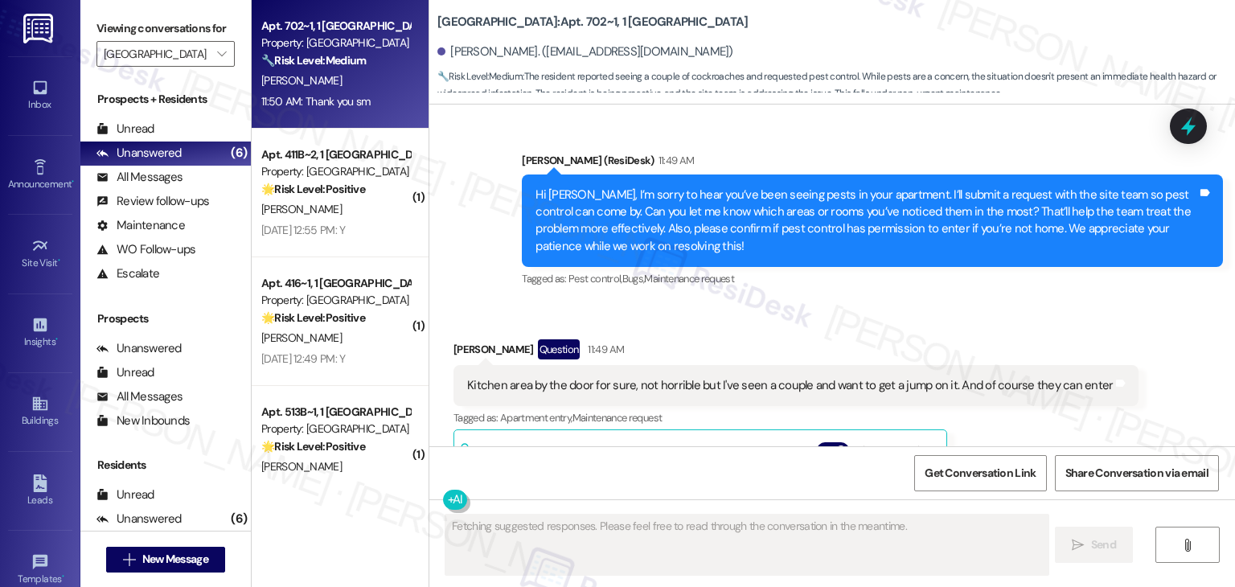
scroll to position [12070, 0]
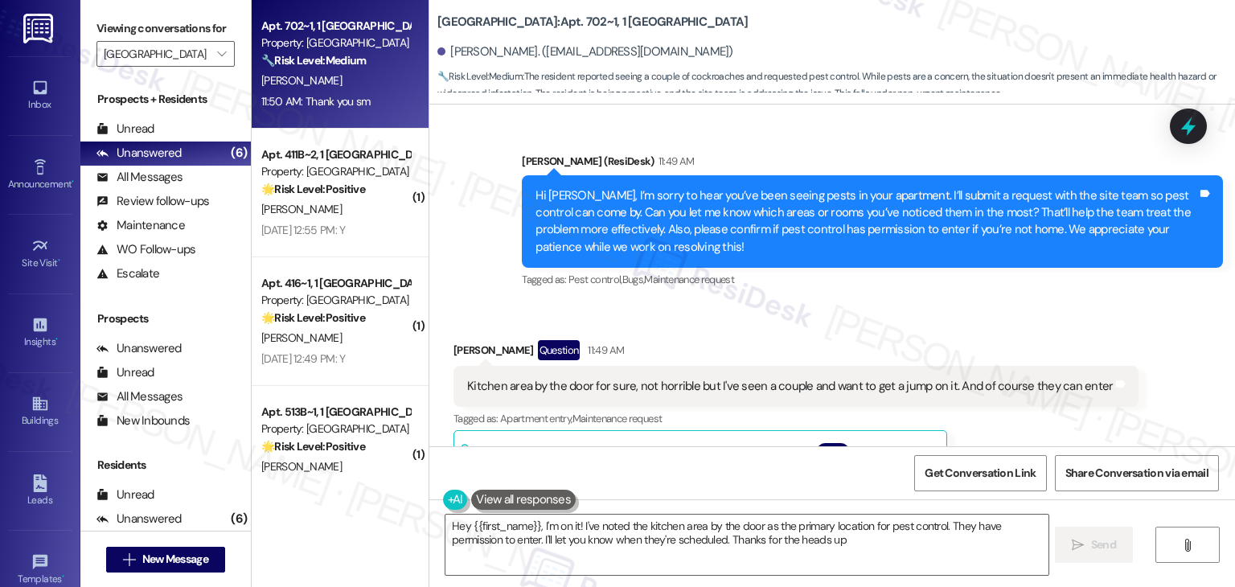
type textarea "Hey {{first_name}}, I'm on it! I've noted the kitchen area by the door as the p…"
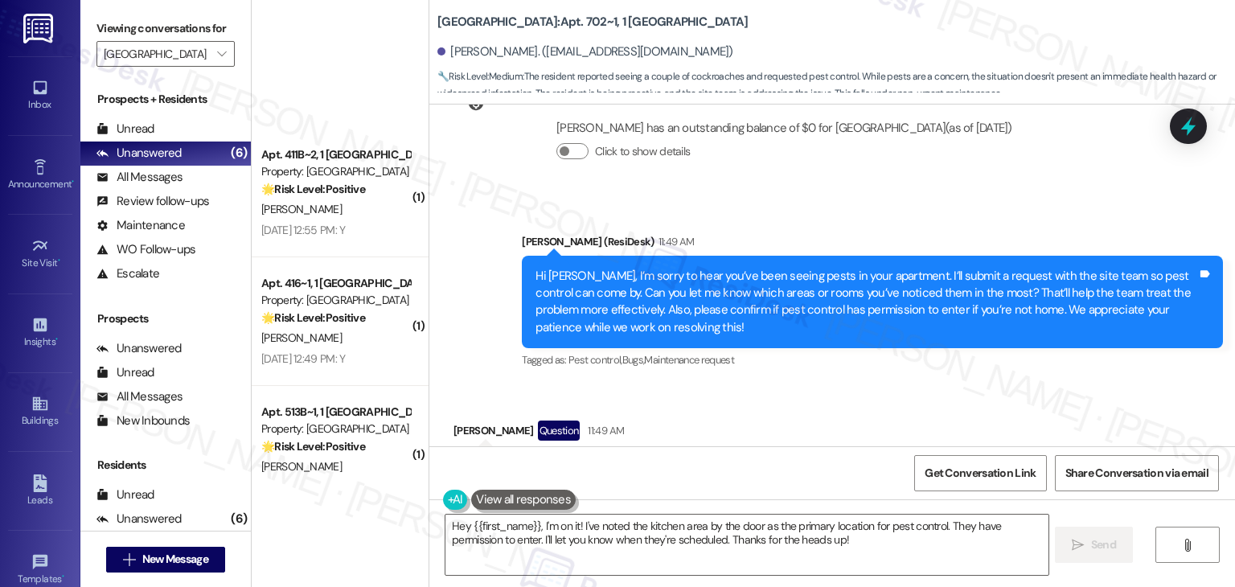
scroll to position [299, 0]
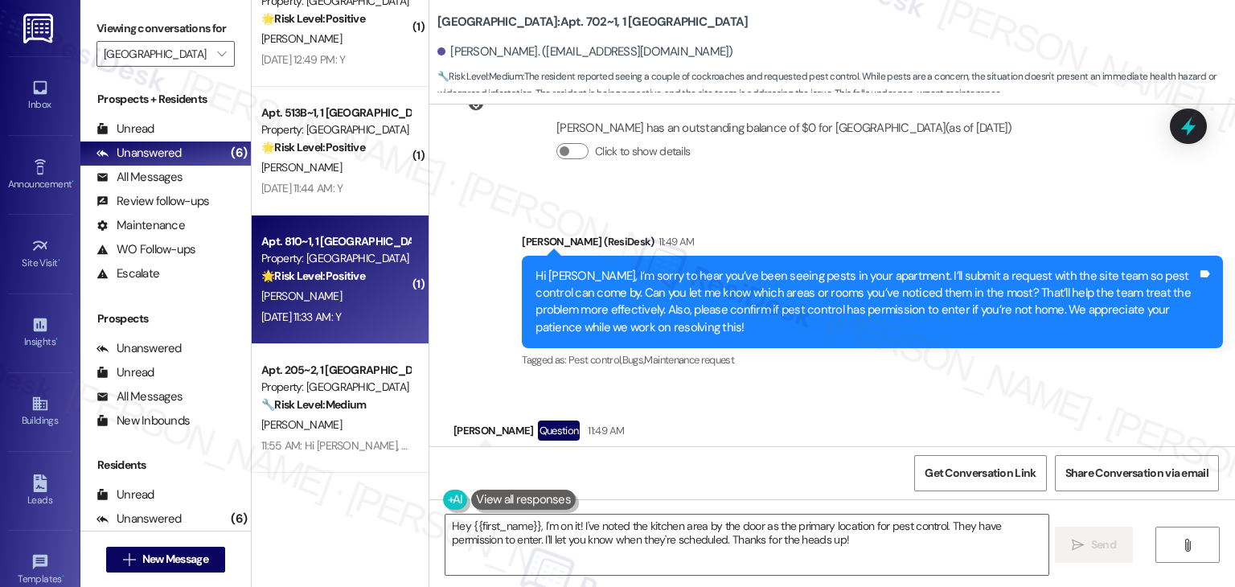
click at [329, 303] on div "E. Crabtree" at bounding box center [336, 296] width 152 height 20
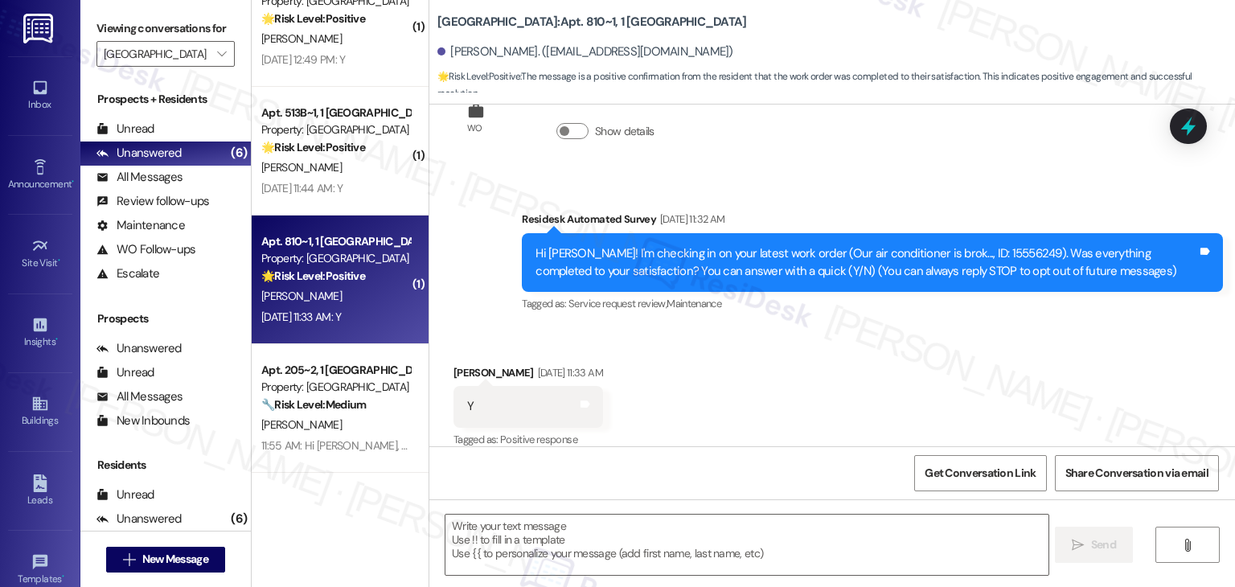
scroll to position [87, 0]
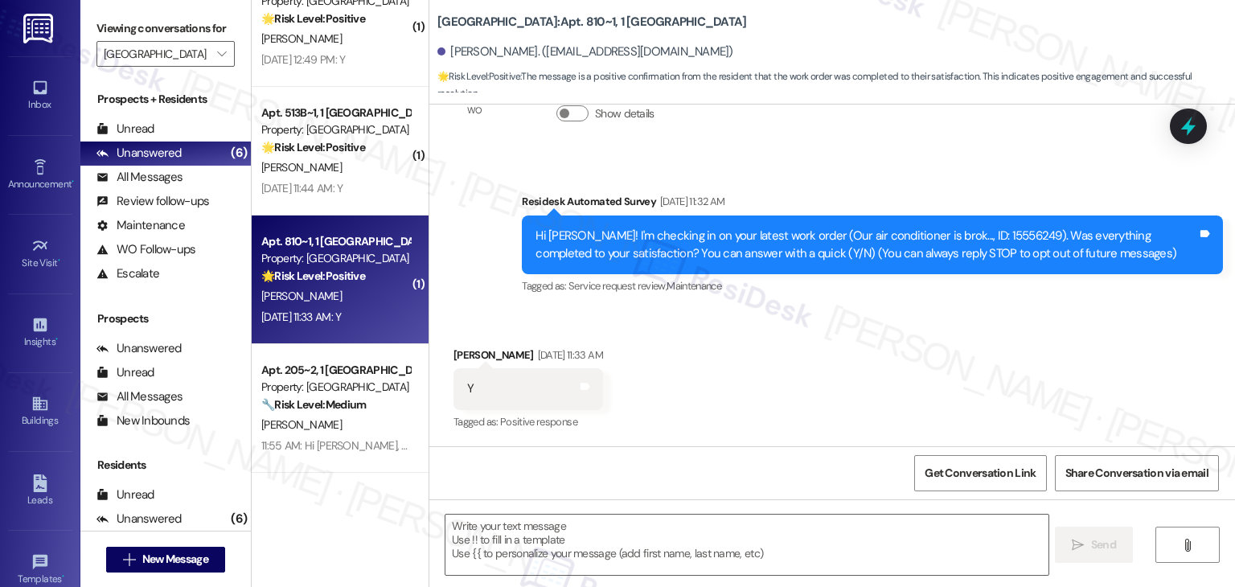
type textarea "Fetching suggested responses. Please feel free to read through the conversation…"
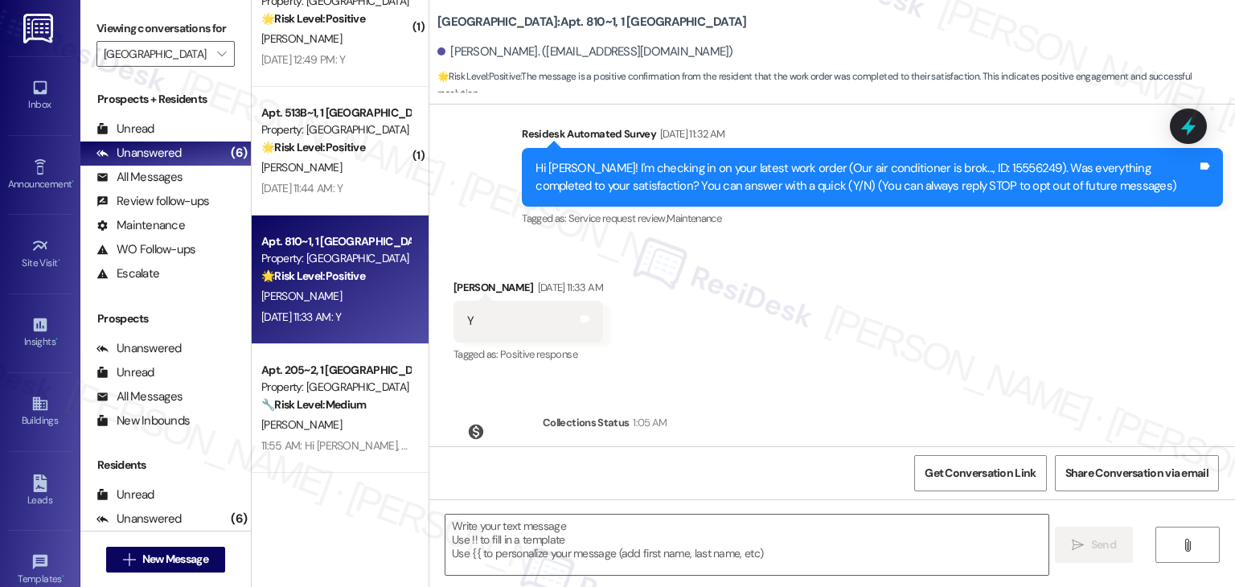
scroll to position [235, 0]
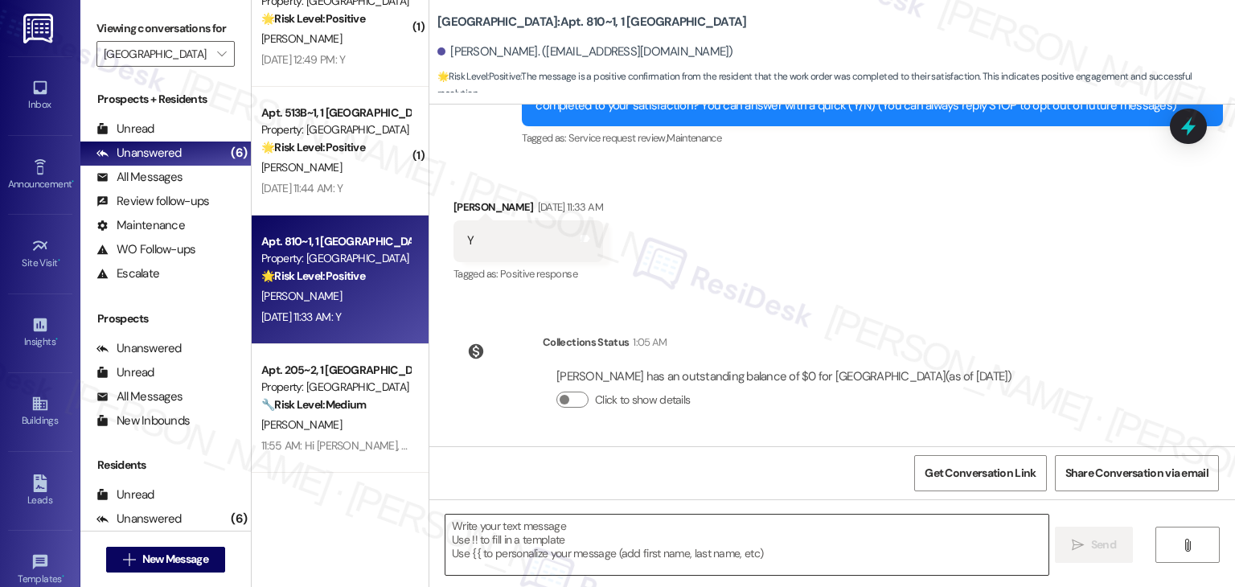
click at [567, 517] on textarea at bounding box center [747, 545] width 602 height 60
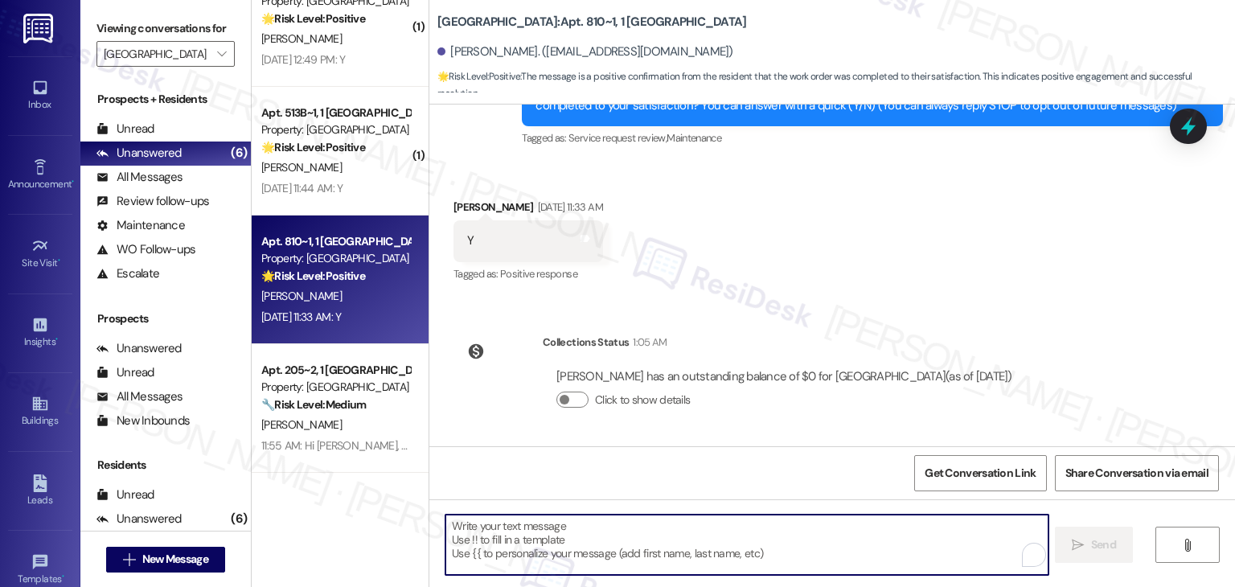
paste textarea "Hey Onkar! I’m glad your latest work order was completed to your satisfaction. …"
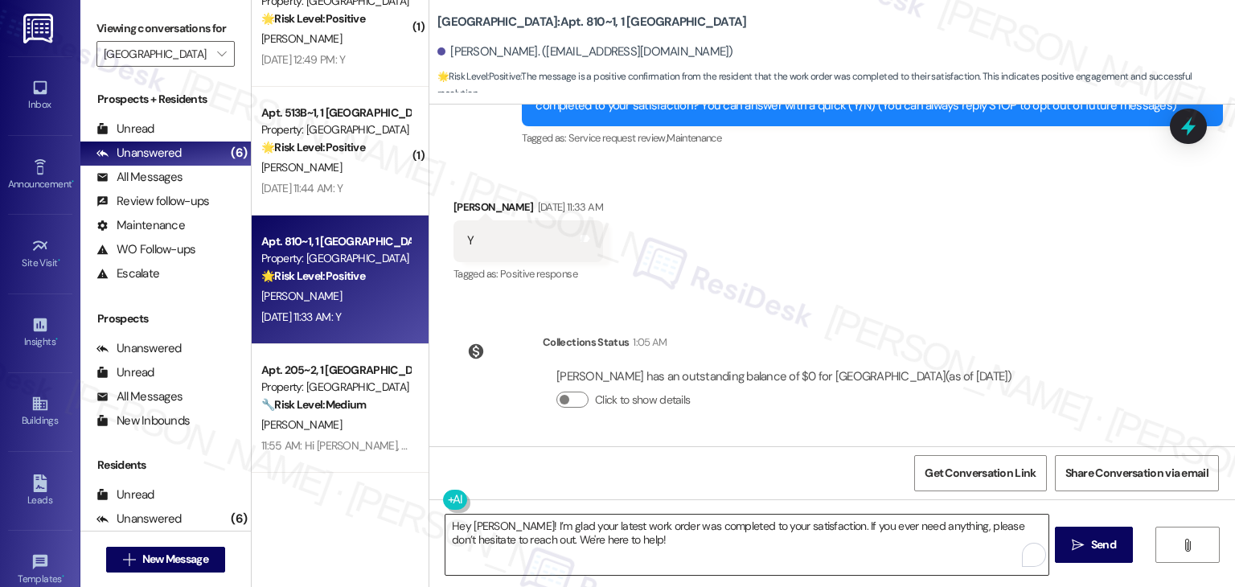
click at [473, 522] on textarea "Hey Onkar! I’m glad your latest work order was completed to your satisfaction. …" at bounding box center [747, 545] width 602 height 60
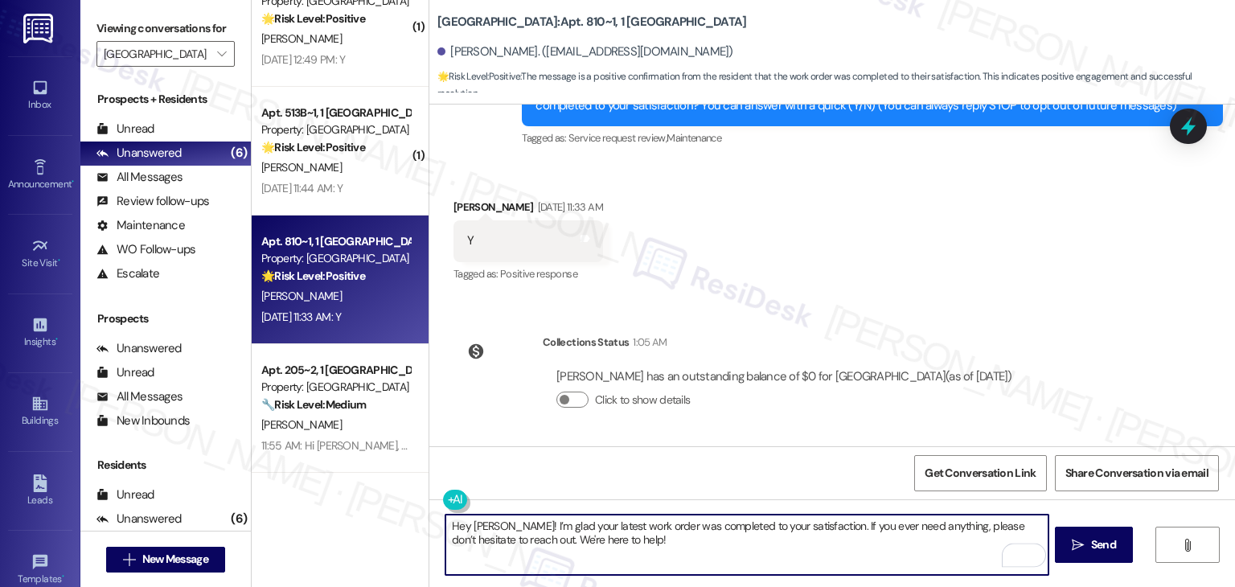
click at [593, 538] on textarea "Hey Ella! I’m glad your latest work order was completed to your satisfaction. I…" at bounding box center [747, 545] width 602 height 60
type textarea "Hey Ella! I’m glad your latest work order was completed to your satisfaction. I…"
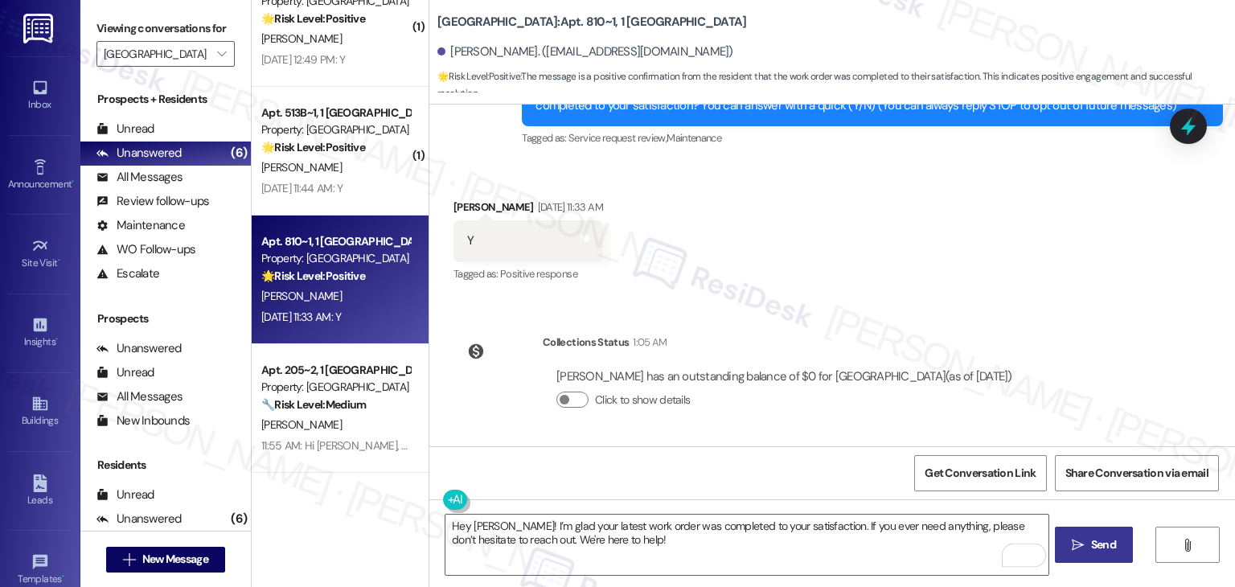
click at [1124, 553] on button " Send" at bounding box center [1094, 545] width 78 height 36
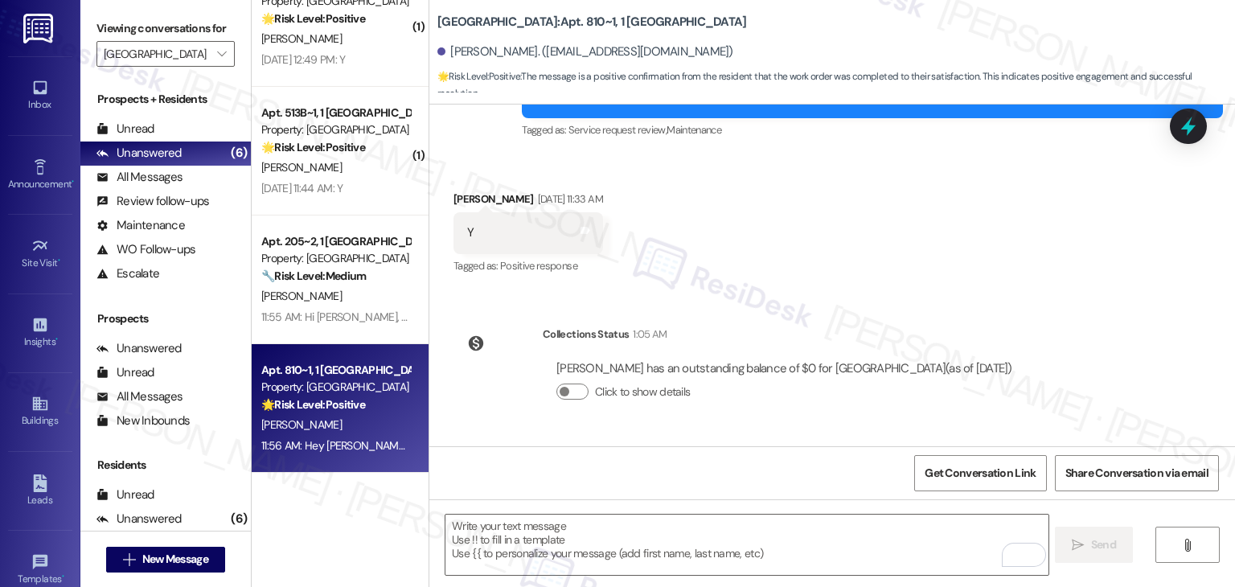
scroll to position [364, 0]
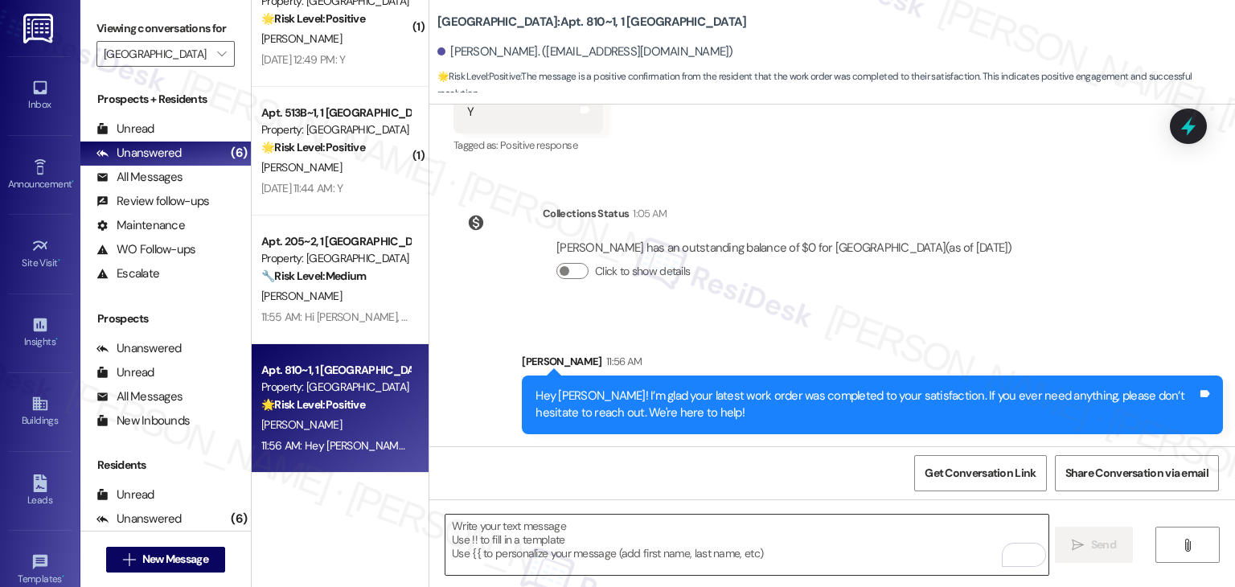
click at [666, 523] on textarea "To enrich screen reader interactions, please activate Accessibility in Grammarl…" at bounding box center [747, 545] width 602 height 60
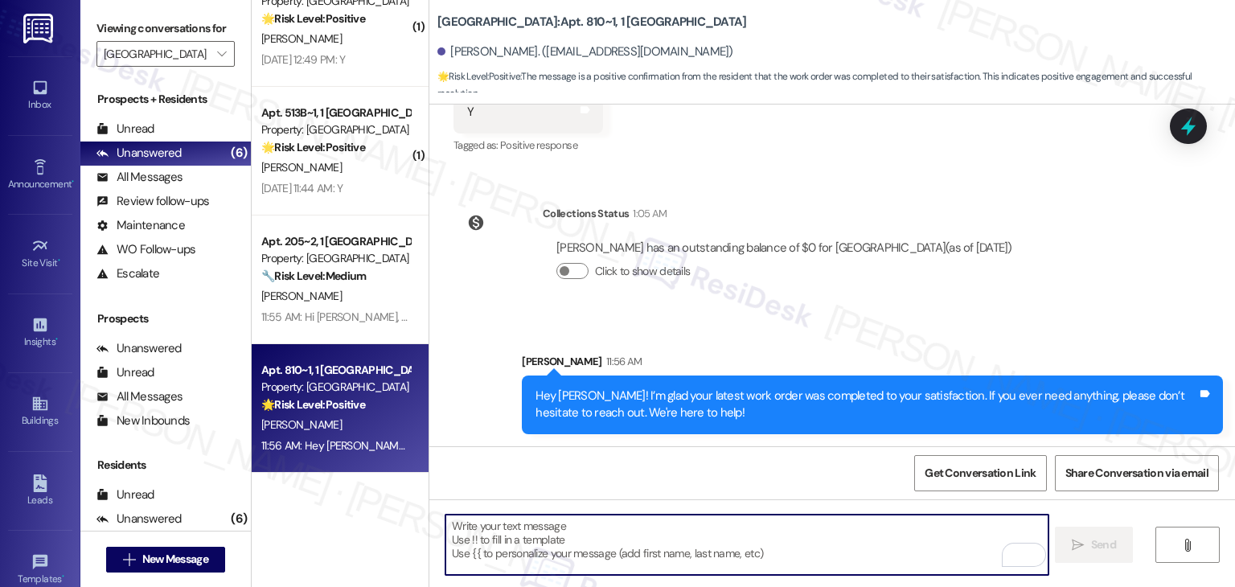
paste textarea "If I may ask, has {{property}} lived up to your expectations? We value your fee…"
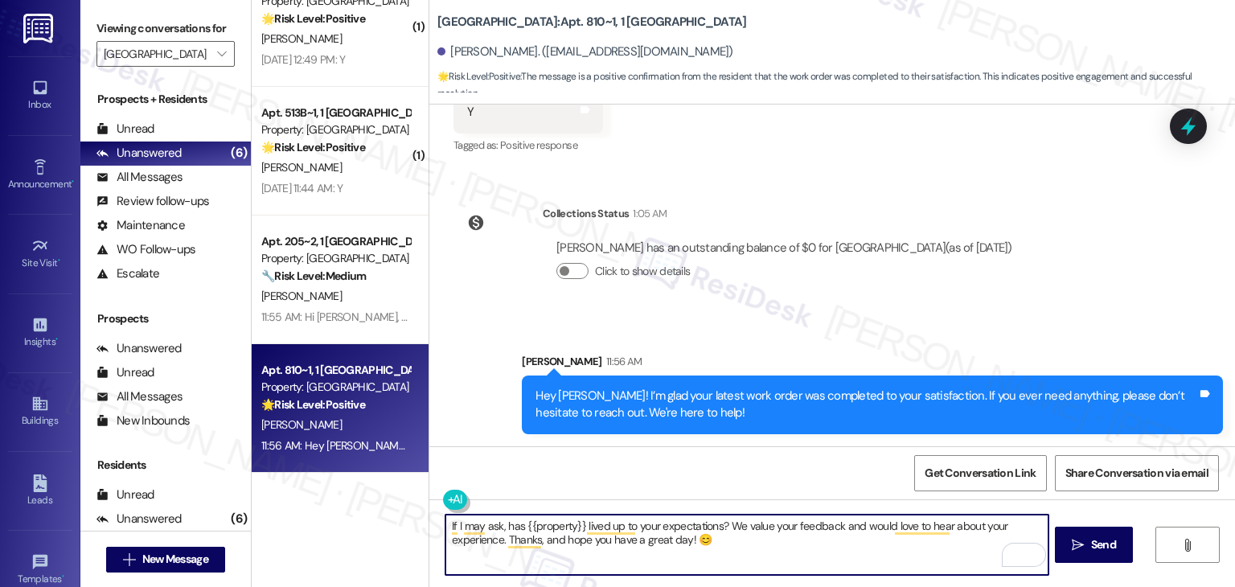
click at [726, 541] on textarea "If I may ask, has {{property}} lived up to your expectations? We value your fee…" at bounding box center [747, 545] width 602 height 60
type textarea "If I may ask, has {{property}} lived up to your expectations? We value your fee…"
click at [746, 477] on div "Get Conversation Link Share Conversation via email" at bounding box center [832, 472] width 806 height 53
click at [721, 541] on textarea "If I may ask, has {{property}} lived up to your expectations? We value your fee…" at bounding box center [747, 545] width 602 height 60
click at [751, 476] on div "Get Conversation Link Share Conversation via email" at bounding box center [832, 472] width 806 height 53
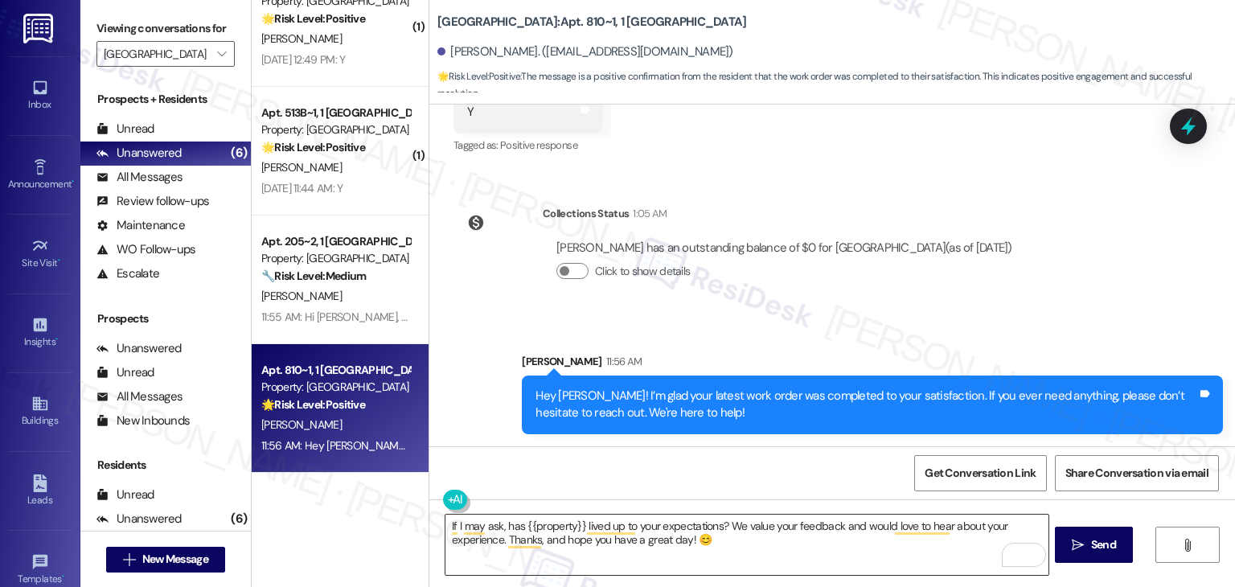
click at [709, 539] on textarea "If I may ask, has {{property}} lived up to your expectations? We value your fee…" at bounding box center [747, 545] width 602 height 60
click at [1108, 544] on span "Send" at bounding box center [1103, 544] width 25 height 17
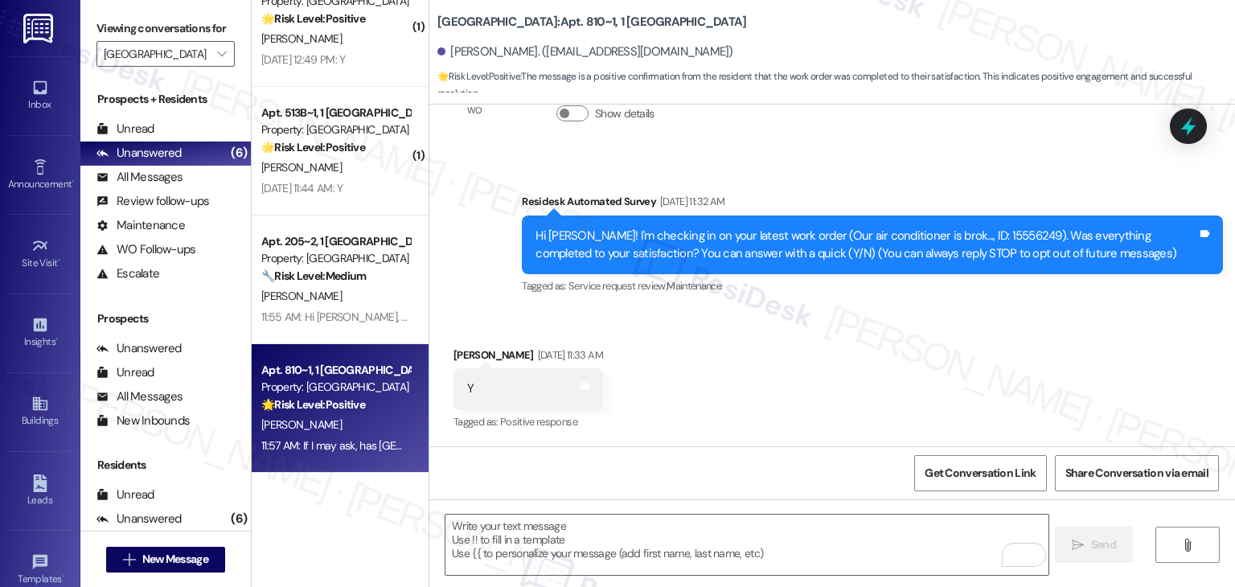
scroll to position [493, 0]
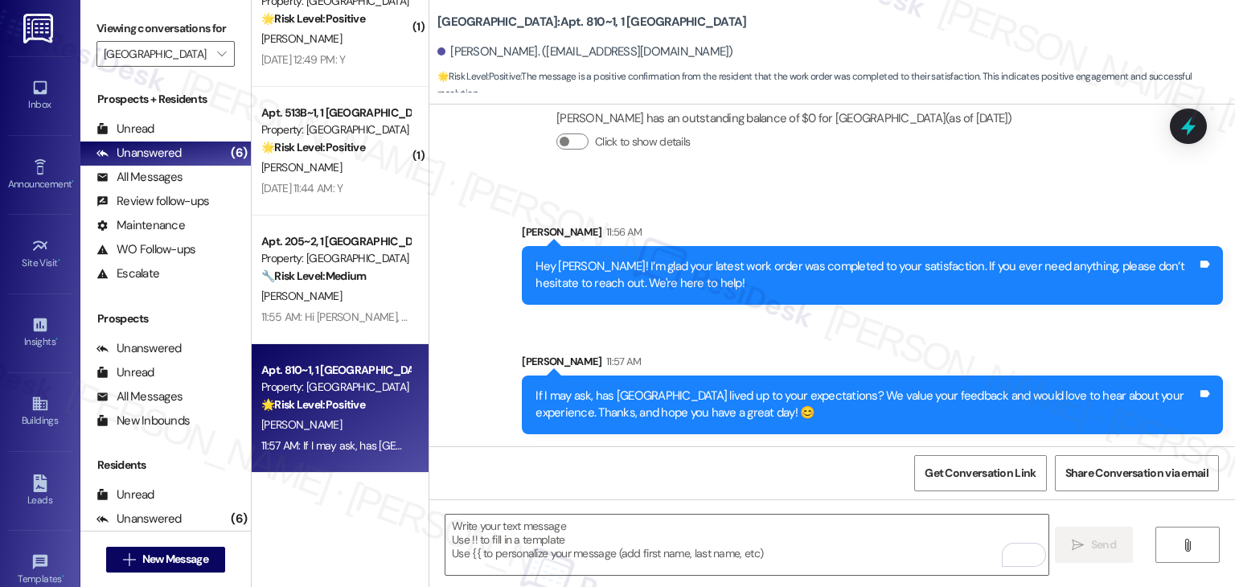
click at [1002, 345] on div "Sent via SMS Sarah 11:57 AM If I may ask, has Yugo Charleston Campus lived up t…" at bounding box center [872, 393] width 725 height 105
click at [988, 343] on div "Sent via SMS Sarah 11:57 AM If I may ask, has Yugo Charleston Campus lived up t…" at bounding box center [872, 393] width 725 height 105
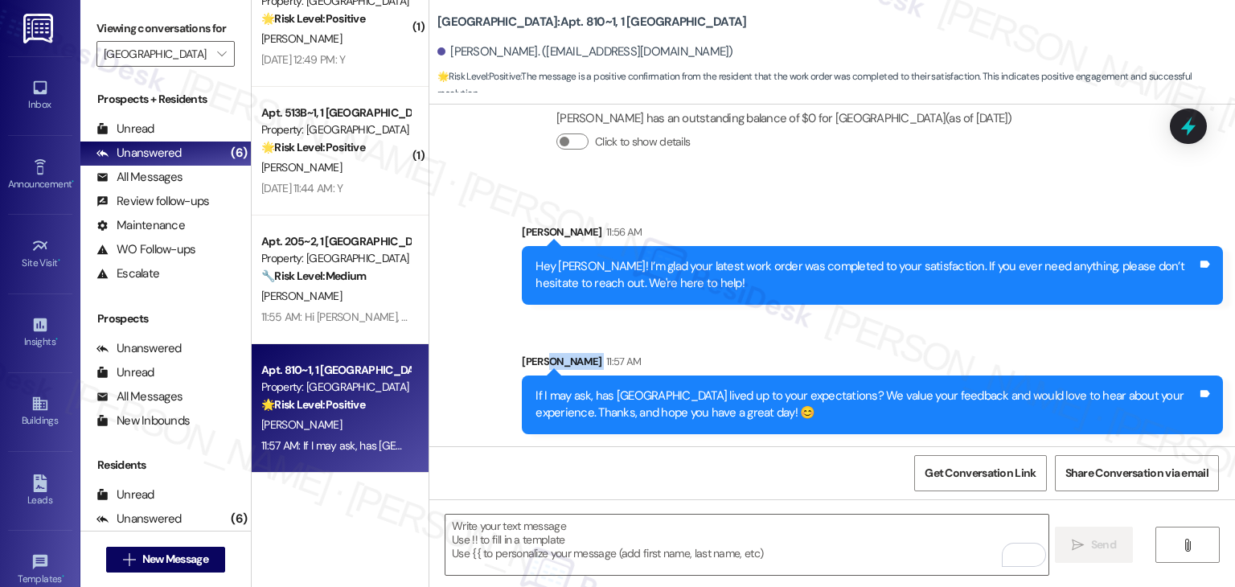
click at [990, 344] on div "Sent via SMS Sarah 11:57 AM If I may ask, has Yugo Charleston Campus lived up t…" at bounding box center [872, 393] width 725 height 105
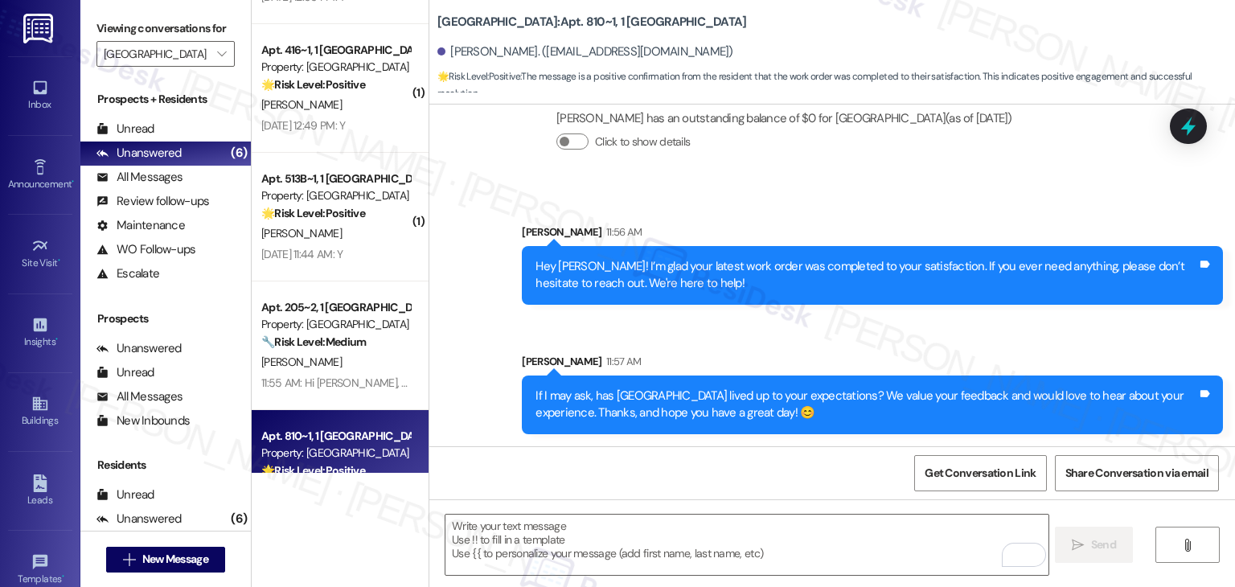
scroll to position [219, 0]
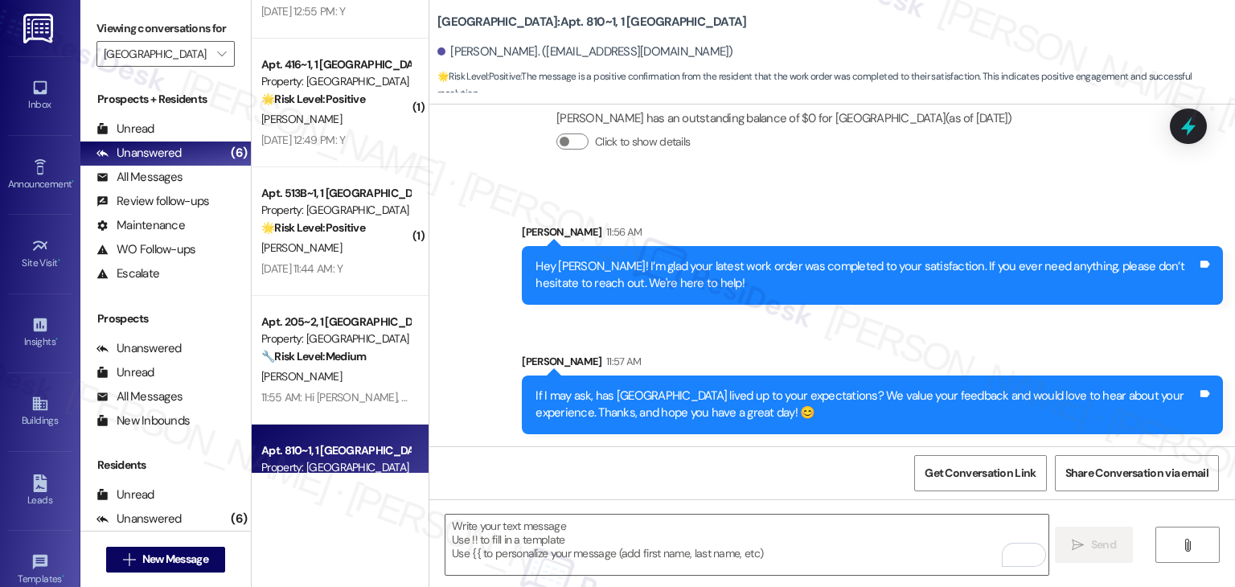
click at [486, 347] on div "Sent via SMS Sarah 11:56 AM Hey Ella! I’m glad your latest work order was compl…" at bounding box center [832, 316] width 806 height 259
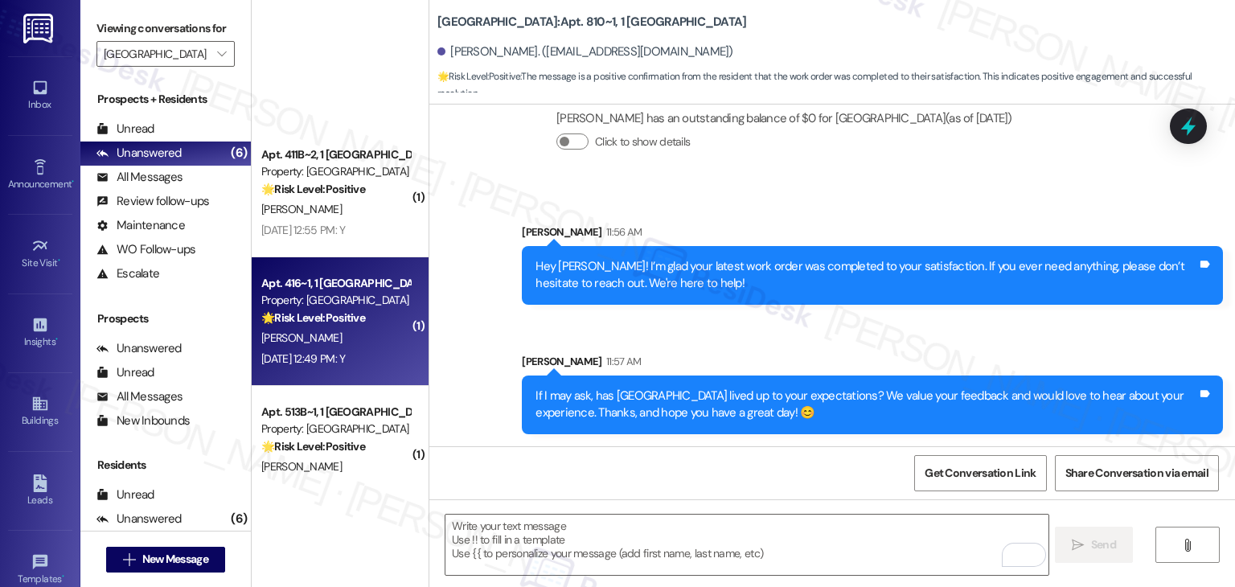
scroll to position [299, 0]
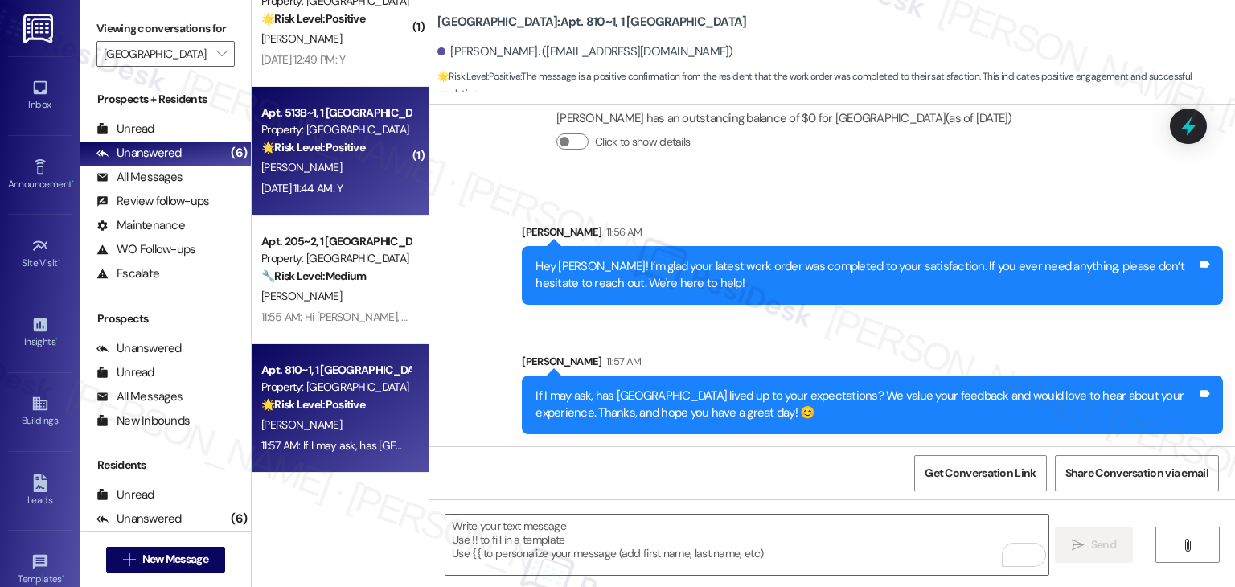
click at [314, 199] on div "Apt. 513B~1, 1 Yugo Charleston Campus Property: Yugo Charleston Campus 🌟 Risk L…" at bounding box center [340, 151] width 177 height 129
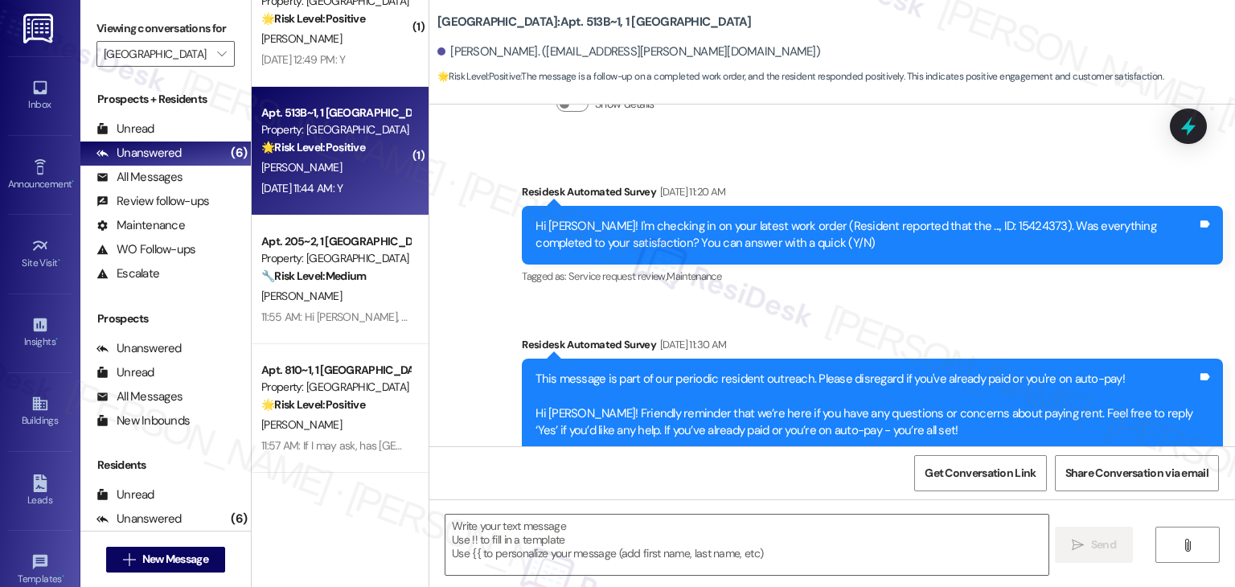
type textarea "Fetching suggested responses. Please feel free to read through the conversation…"
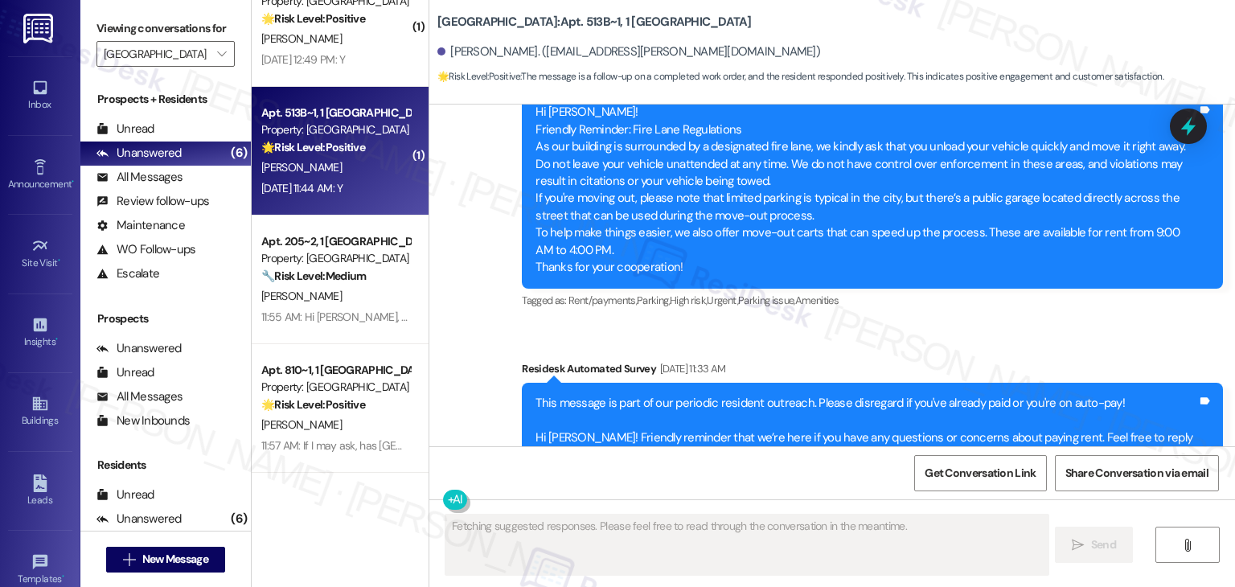
scroll to position [2317, 0]
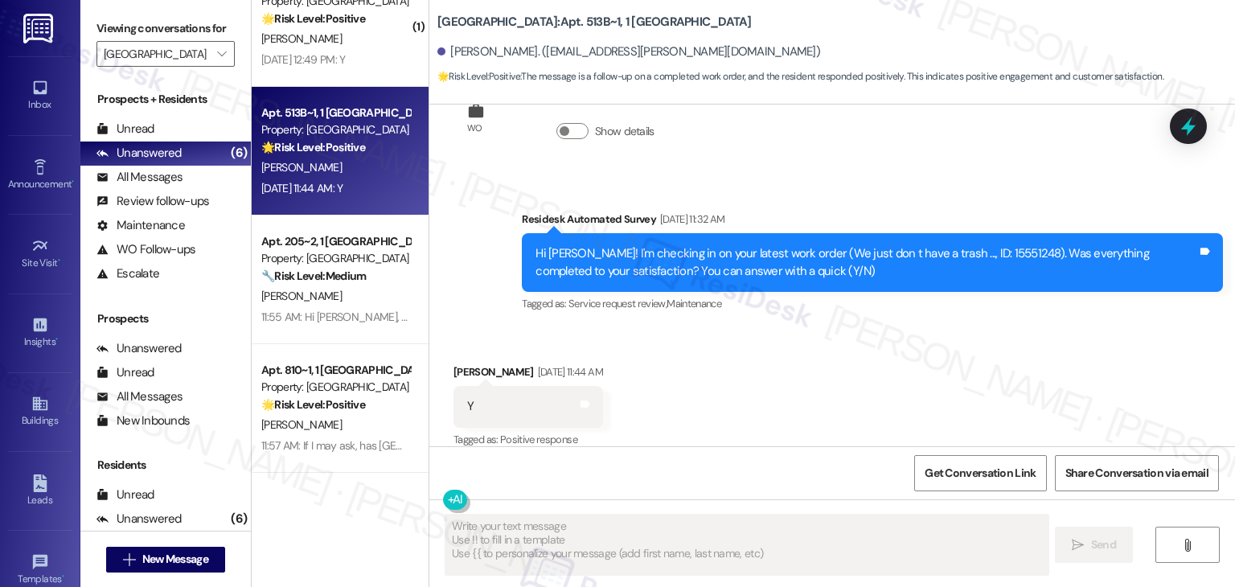
click at [737, 386] on div "Received via SMS Zoe Lutzker Aug 22, 2025 at 11:44 AM Y Tags and notes Tagged a…" at bounding box center [832, 395] width 806 height 136
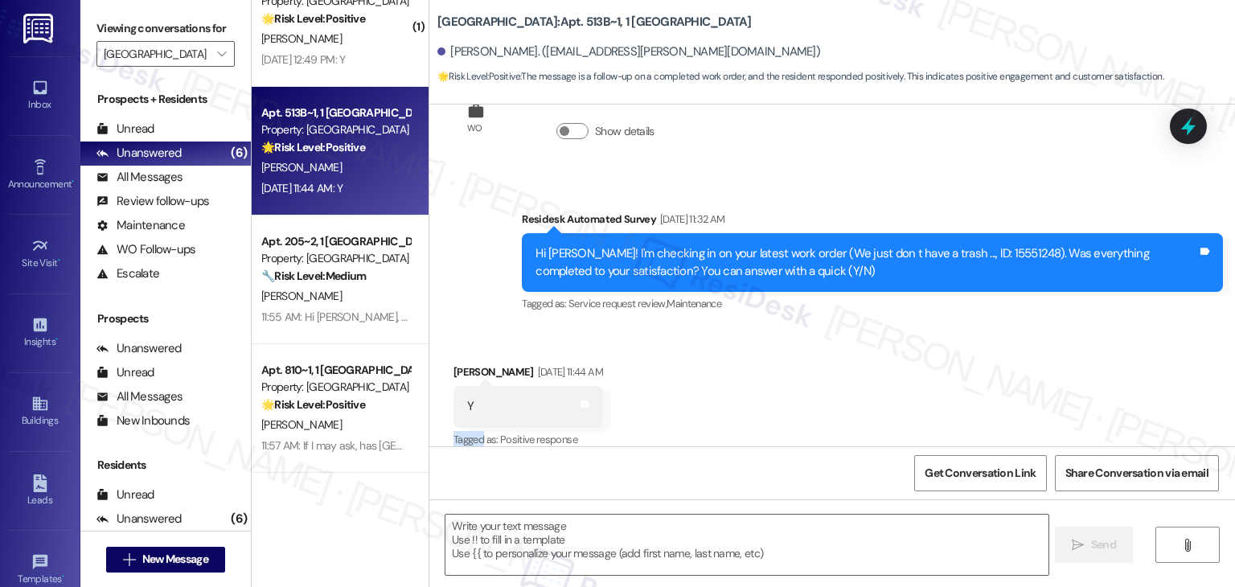
click at [737, 387] on div "Received via SMS Zoe Lutzker Aug 22, 2025 at 11:44 AM Y Tags and notes Tagged a…" at bounding box center [832, 395] width 806 height 136
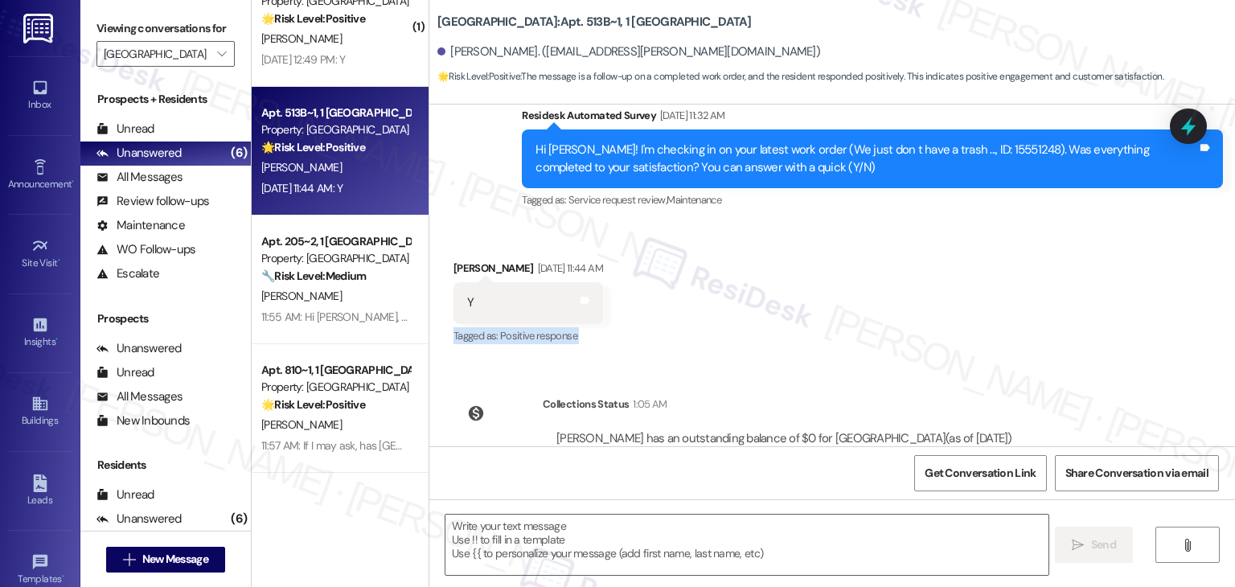
scroll to position [2466, 0]
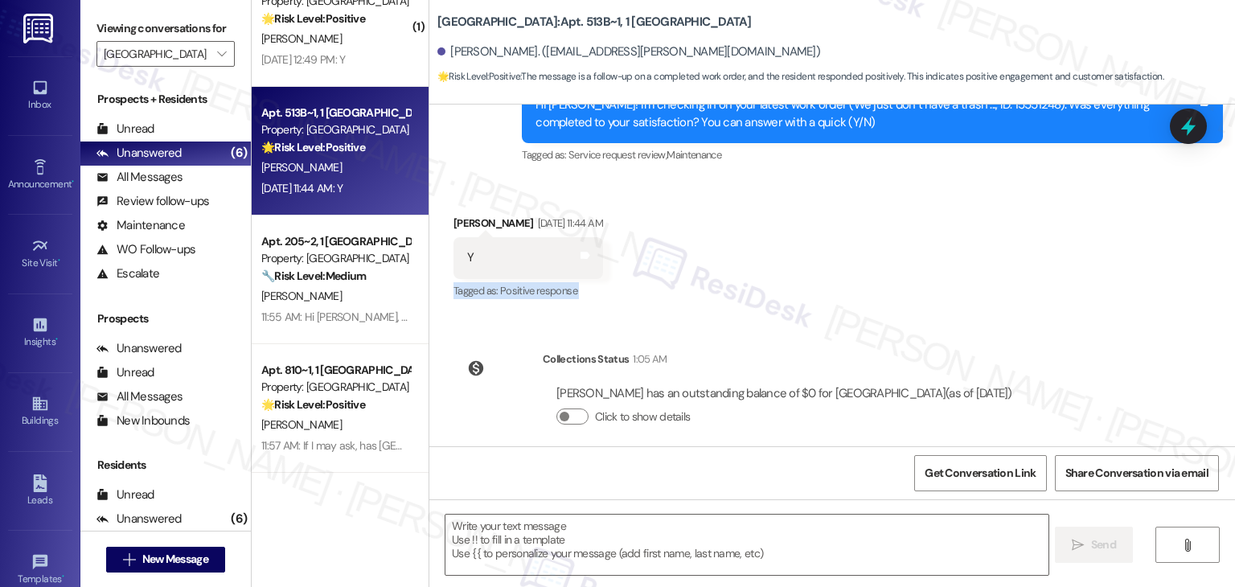
click at [770, 290] on div "Received via SMS Zoe Lutzker Aug 22, 2025 at 11:44 AM Y Tags and notes Tagged a…" at bounding box center [832, 247] width 806 height 136
click at [826, 265] on div "Received via SMS Zoe Lutzker Aug 22, 2025 at 11:44 AM Y Tags and notes Tagged a…" at bounding box center [832, 247] width 806 height 136
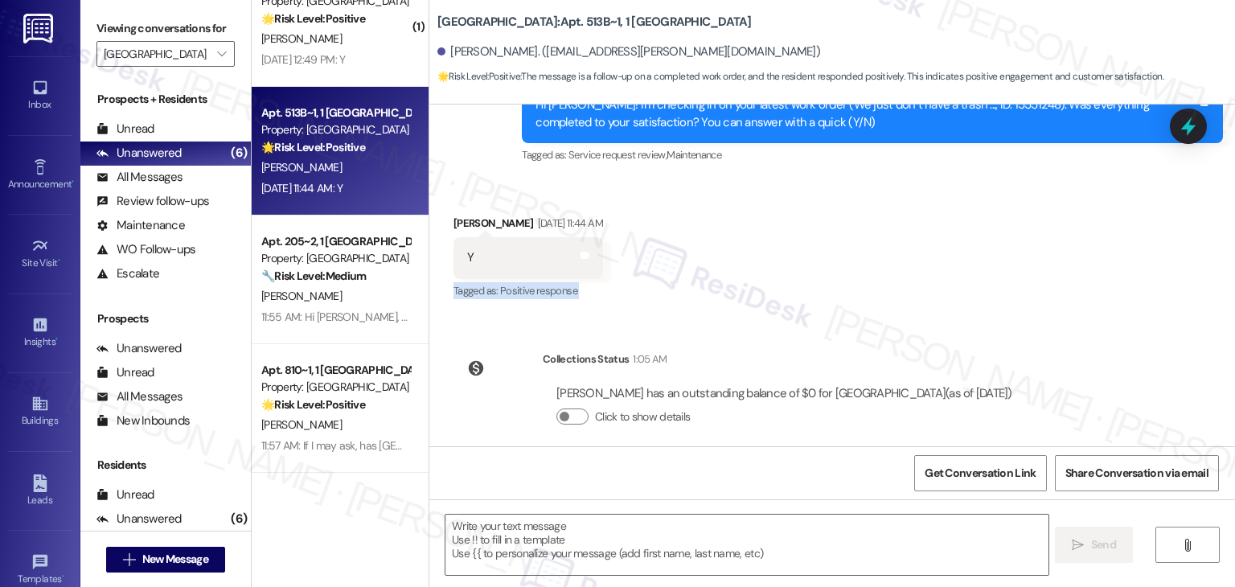
click at [826, 265] on div "Received via SMS Zoe Lutzker Aug 22, 2025 at 11:44 AM Y Tags and notes Tagged a…" at bounding box center [832, 247] width 806 height 136
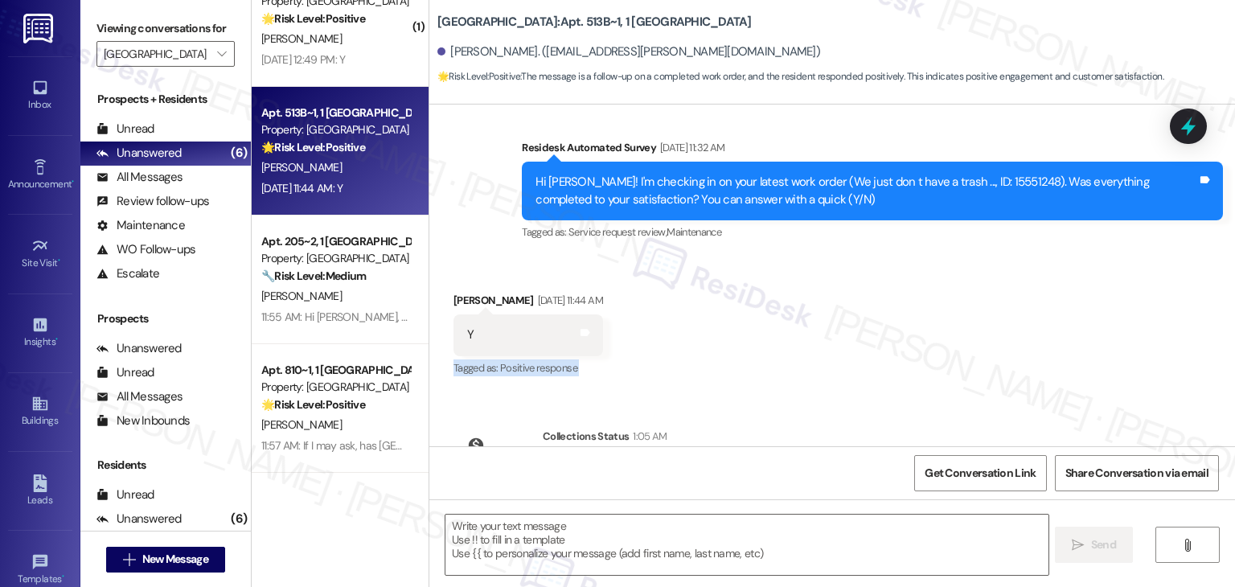
scroll to position [2385, 0]
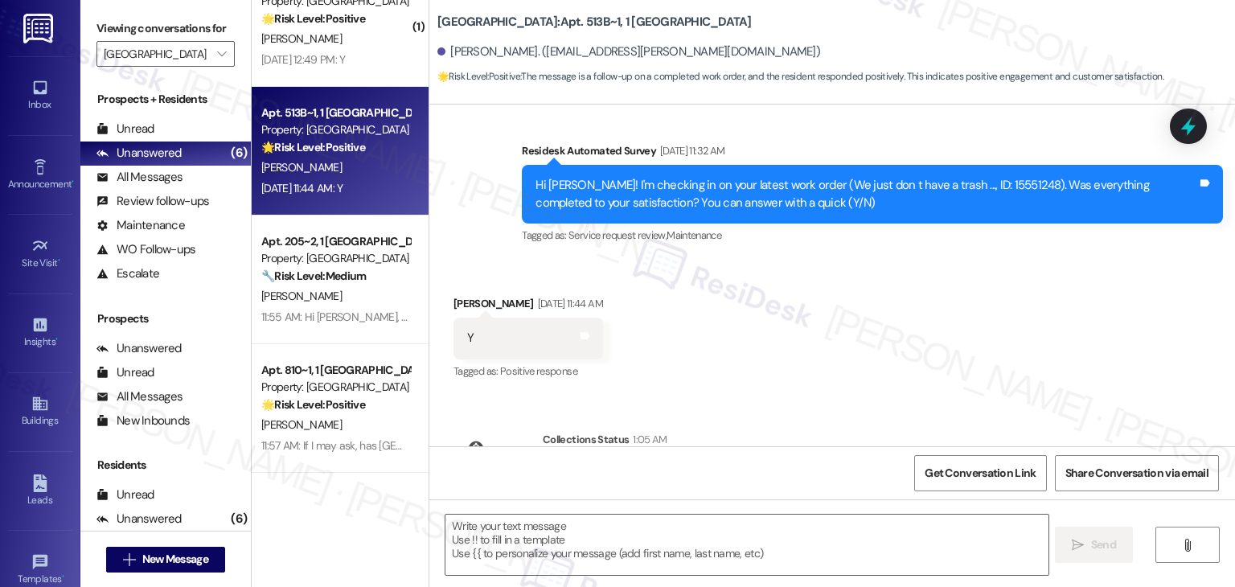
click at [814, 287] on div "Received via SMS Zoe Lutzker Aug 22, 2025 at 11:44 AM Y Tags and notes Tagged a…" at bounding box center [832, 327] width 806 height 136
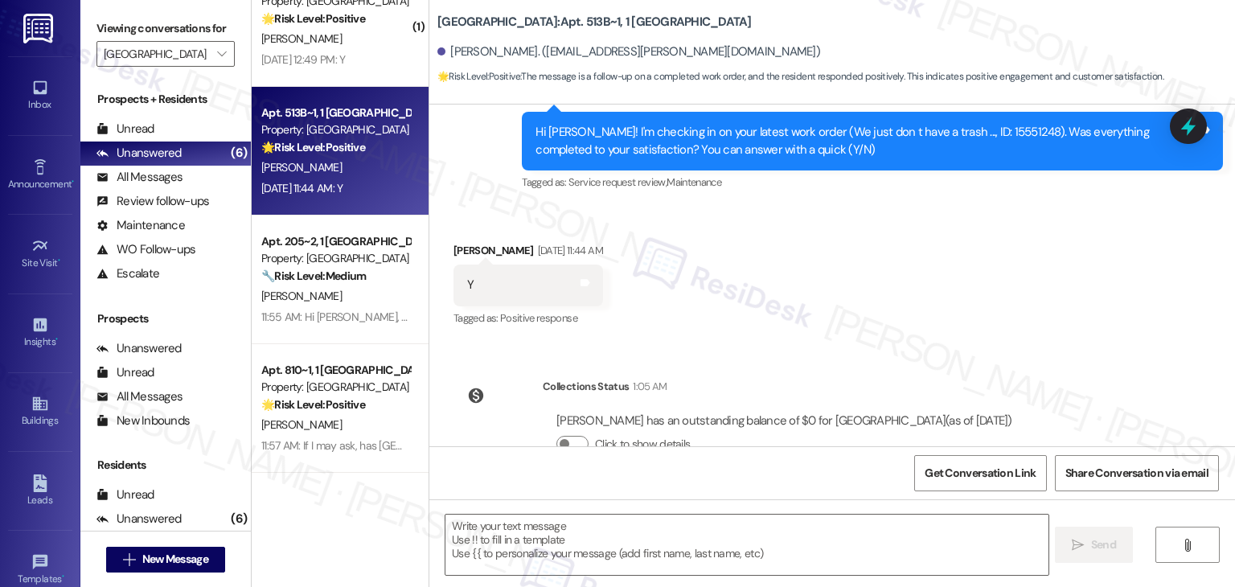
scroll to position [2466, 0]
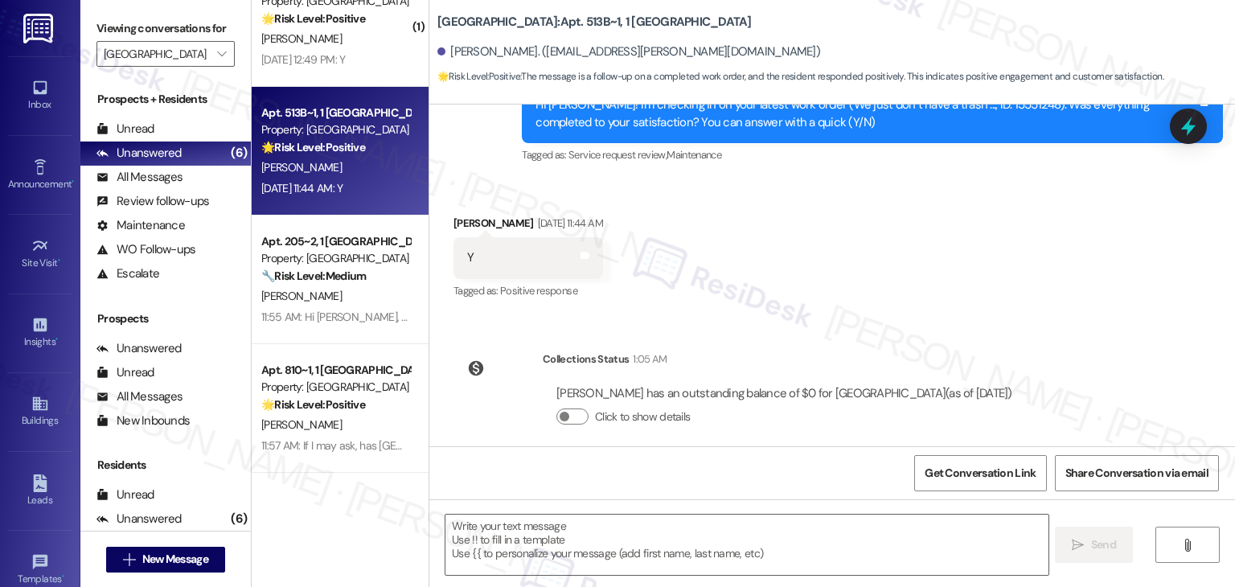
click at [814, 287] on div "Received via SMS Zoe Lutzker Aug 22, 2025 at 11:44 AM Y Tags and notes Tagged a…" at bounding box center [832, 247] width 806 height 136
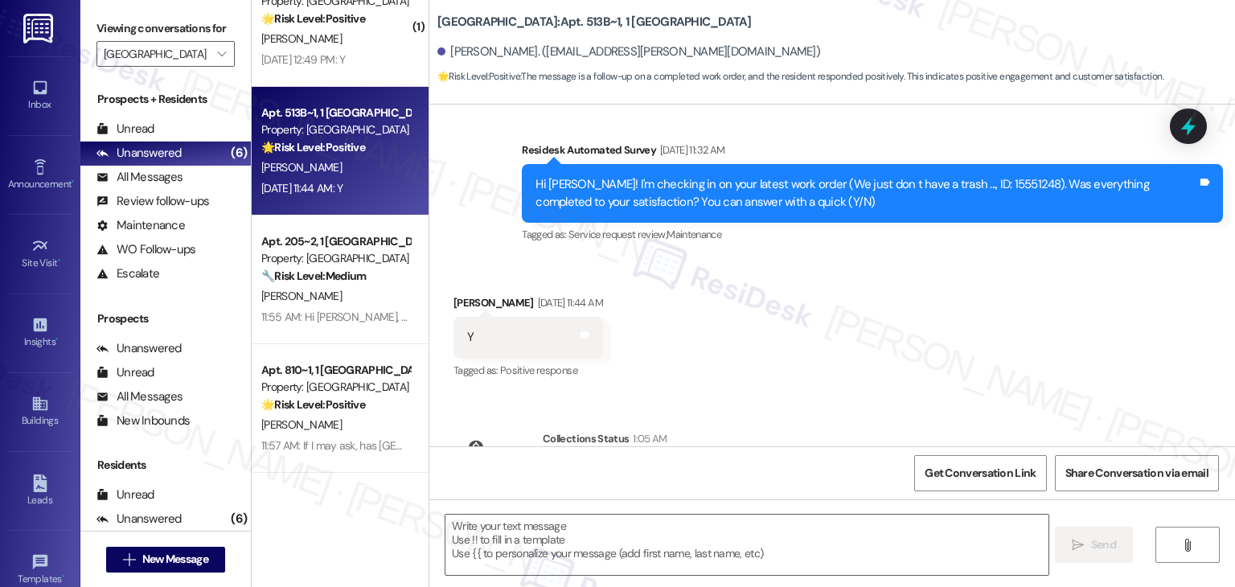
scroll to position [2385, 0]
click at [815, 289] on div "Received via SMS Zoe Lutzker Aug 22, 2025 at 11:44 AM Y Tags and notes Tagged a…" at bounding box center [832, 327] width 806 height 136
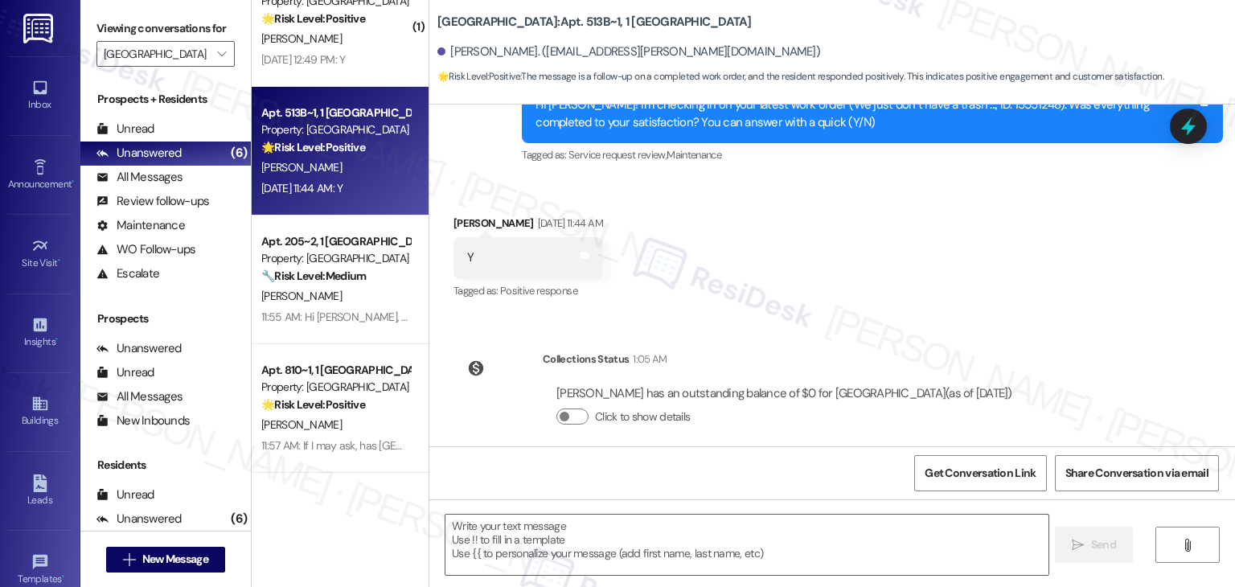
click at [829, 272] on div "Received via SMS Zoe Lutzker Aug 22, 2025 at 11:44 AM Y Tags and notes Tagged a…" at bounding box center [832, 247] width 806 height 136
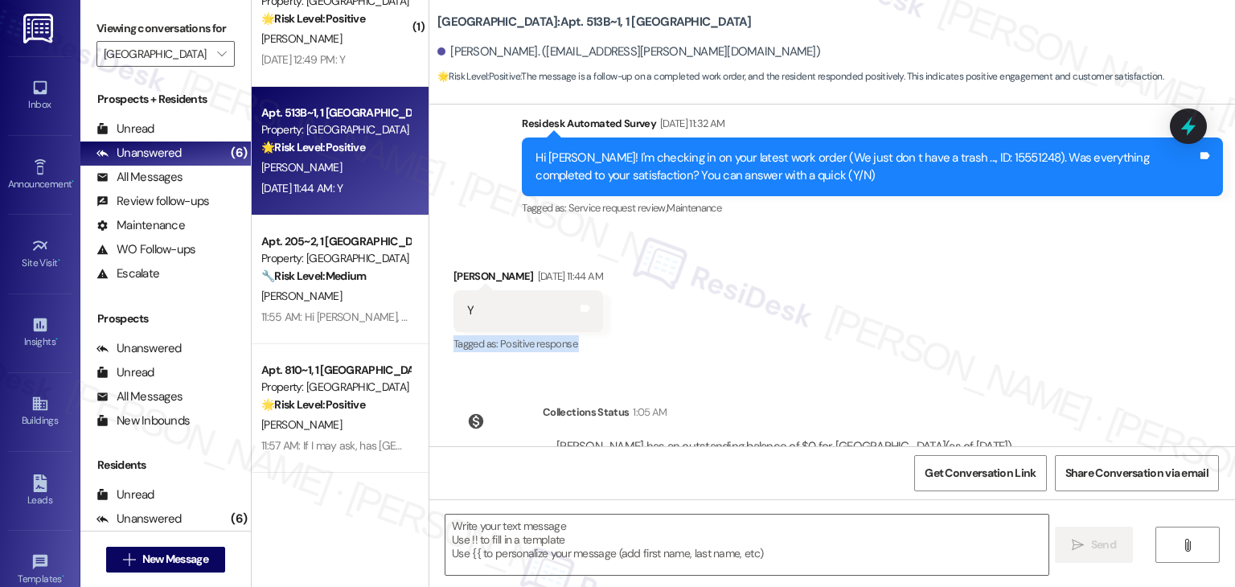
scroll to position [2385, 0]
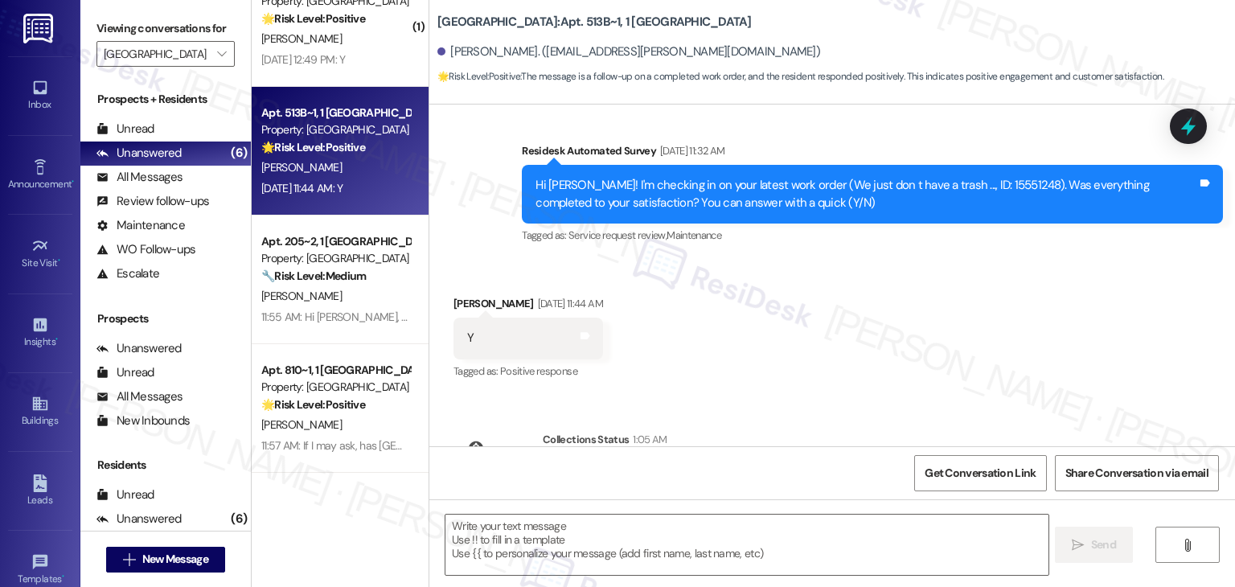
click at [850, 273] on div "Received via SMS Zoe Lutzker Aug 22, 2025 at 11:44 AM Y Tags and notes Tagged a…" at bounding box center [832, 327] width 806 height 136
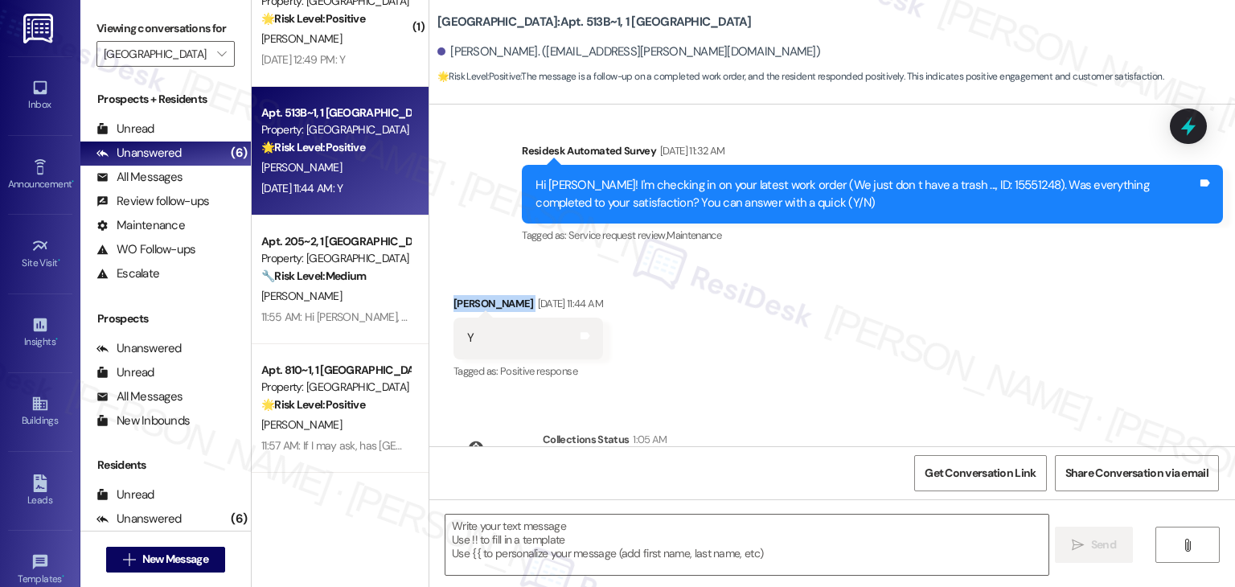
click at [850, 273] on div "Received via SMS Zoe Lutzker Aug 22, 2025 at 11:44 AM Y Tags and notes Tagged a…" at bounding box center [832, 327] width 806 height 136
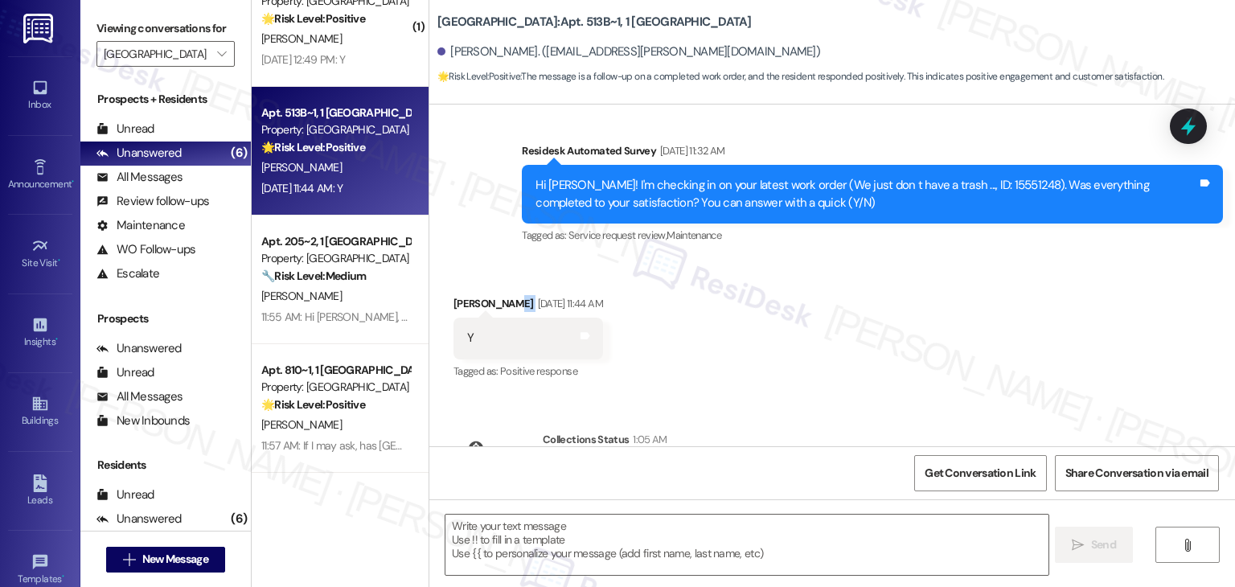
click at [850, 273] on div "Received via SMS Zoe Lutzker Aug 22, 2025 at 11:44 AM Y Tags and notes Tagged a…" at bounding box center [832, 327] width 806 height 136
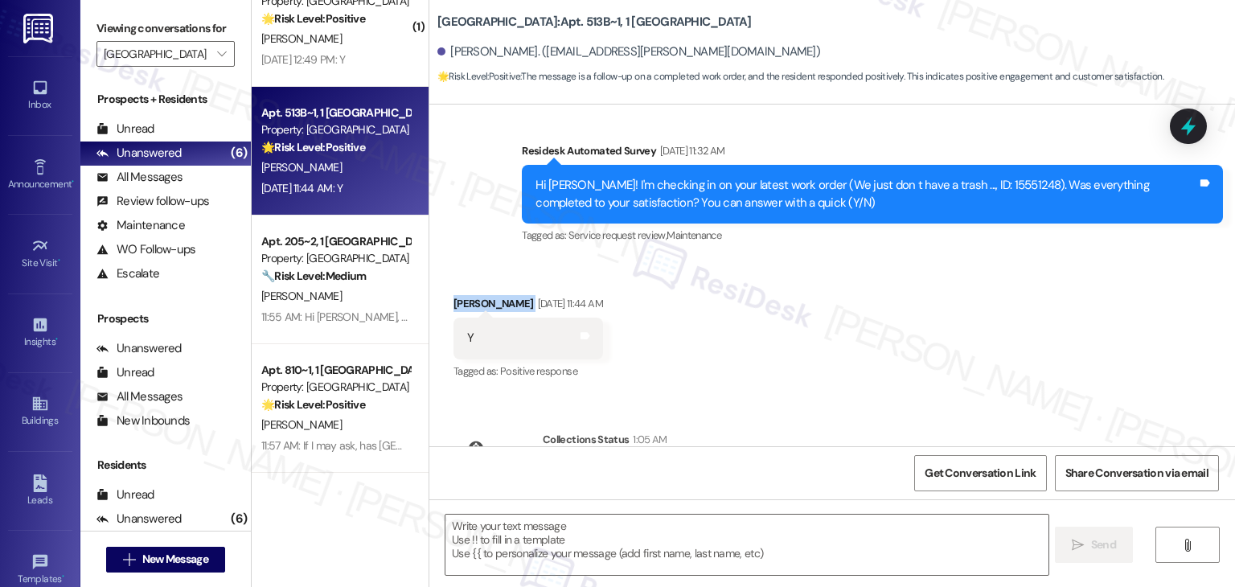
click at [850, 273] on div "Received via SMS Zoe Lutzker Aug 22, 2025 at 11:44 AM Y Tags and notes Tagged a…" at bounding box center [832, 327] width 806 height 136
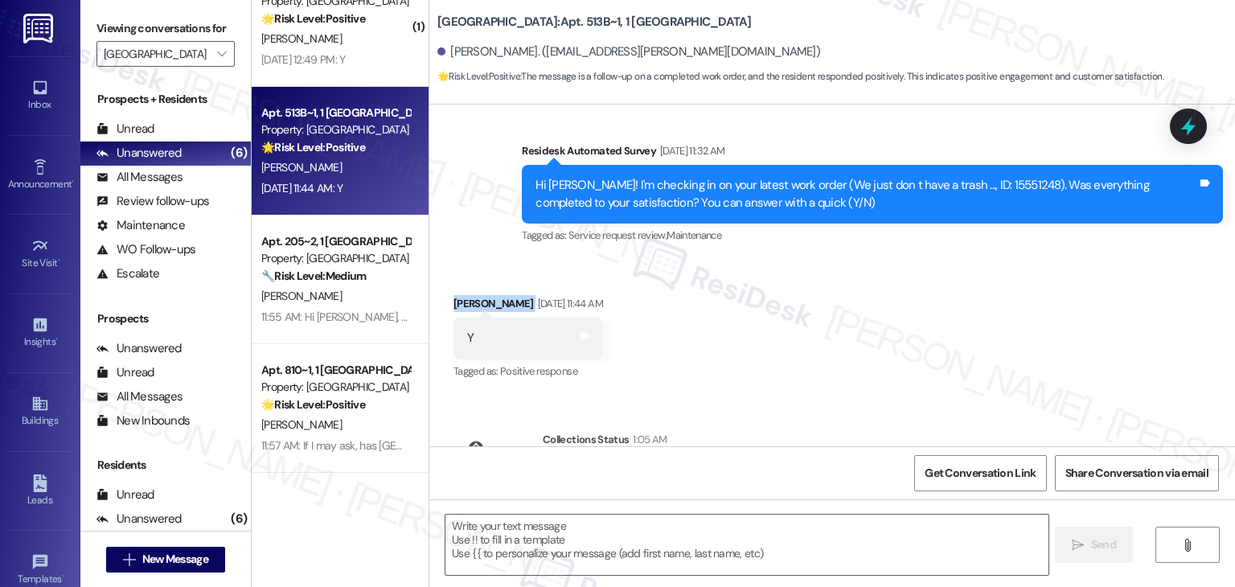
click at [850, 273] on div "Received via SMS Zoe Lutzker Aug 22, 2025 at 11:44 AM Y Tags and notes Tagged a…" at bounding box center [832, 327] width 806 height 136
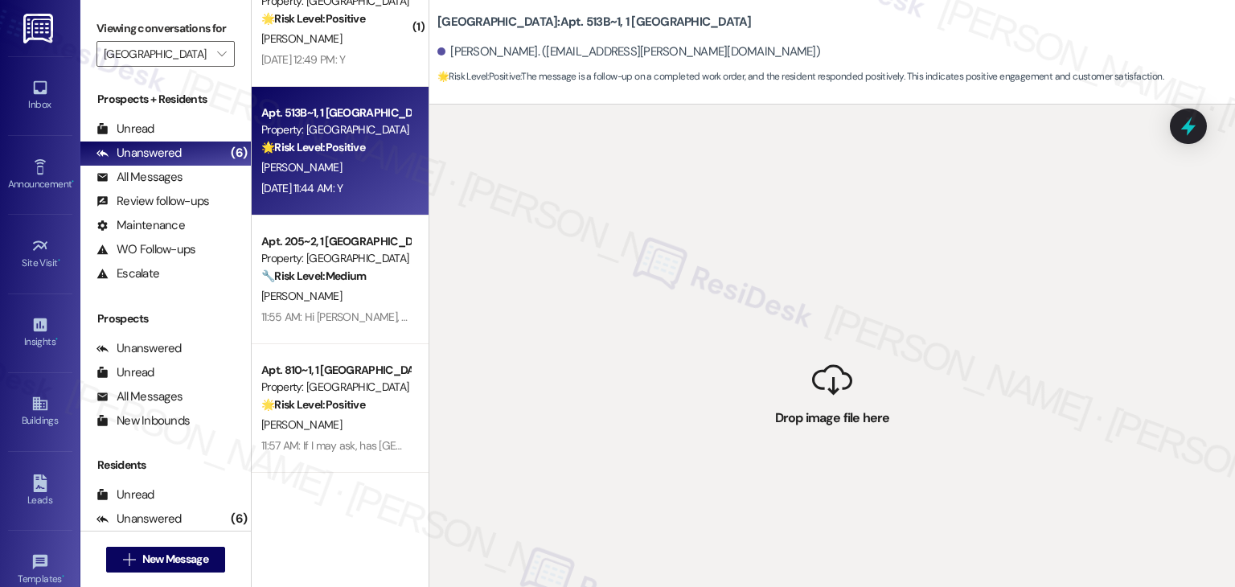
click at [849, 284] on div " Drop image file here" at bounding box center [832, 398] width 806 height 587
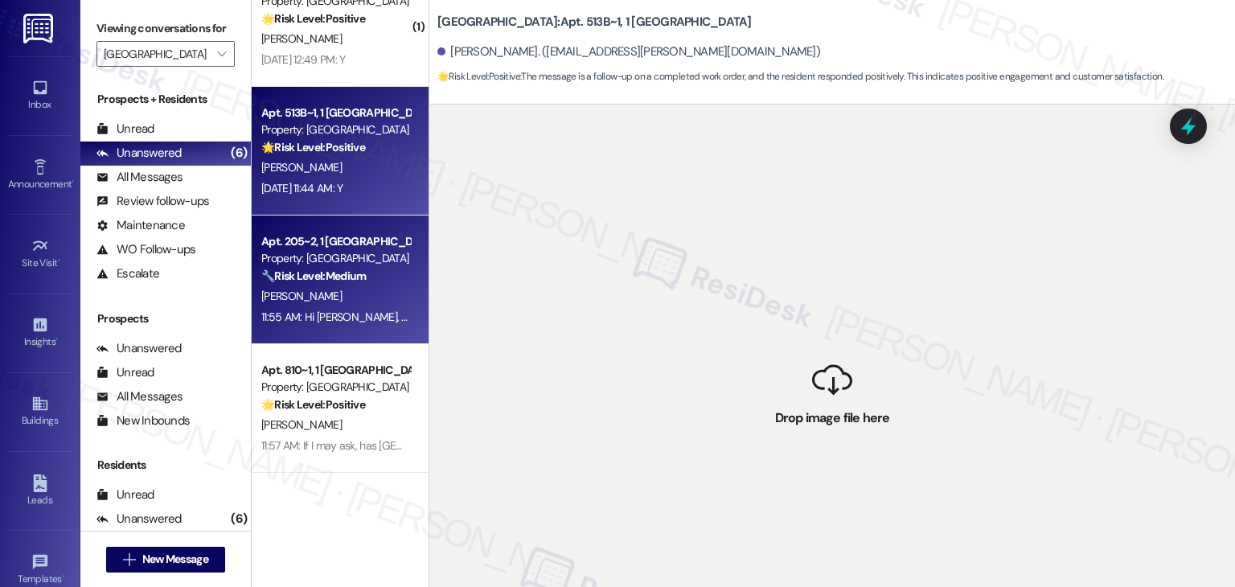
click at [331, 312] on div "11:55 AM: Hi Harper, thanks for letting me know. Can you share a bit more detai…" at bounding box center [1020, 317] width 1519 height 14
click at [331, 179] on div "Aug 22, 2025 at 11:44 AM: Y Aug 22, 2025 at 11:44 AM: Y" at bounding box center [336, 189] width 152 height 20
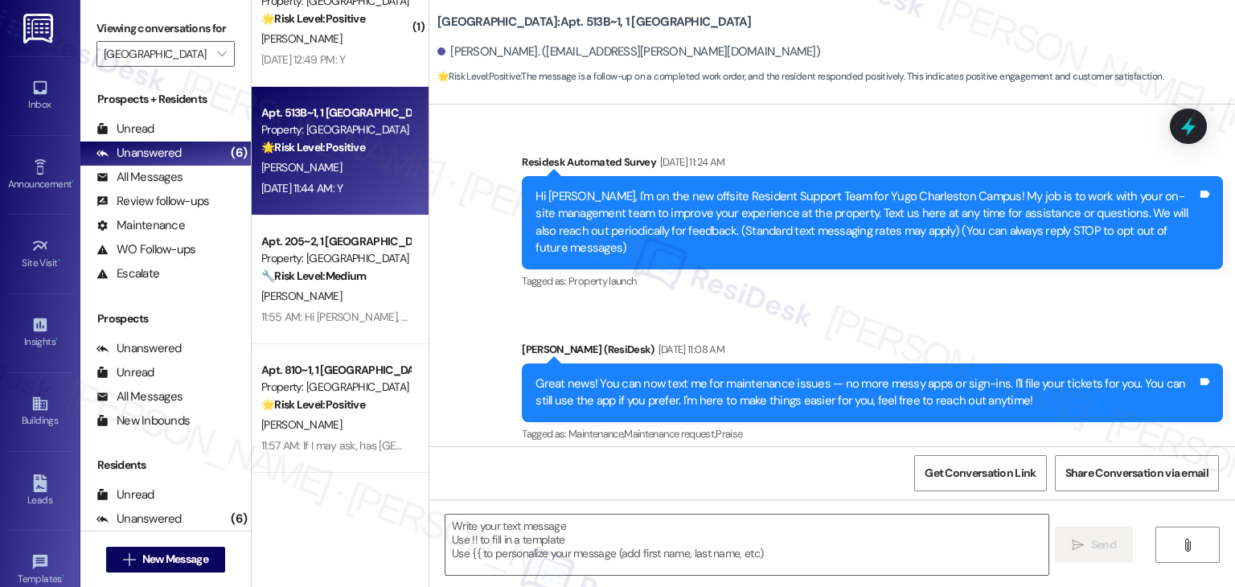
type textarea "Fetching suggested responses. Please feel free to read through the conversation…"
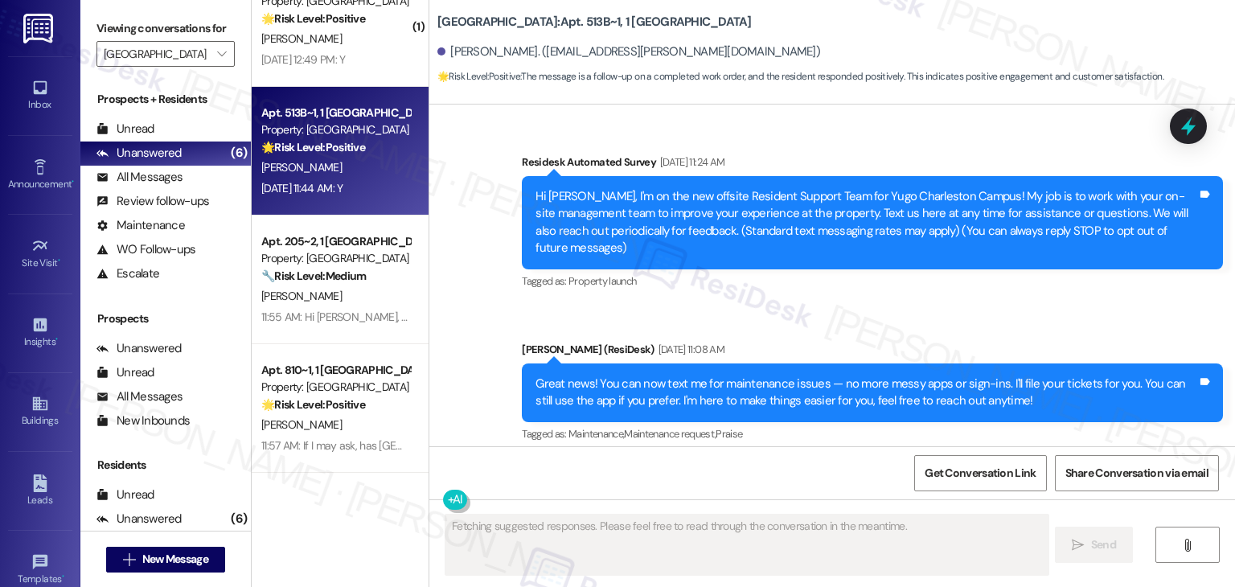
scroll to position [688, 0]
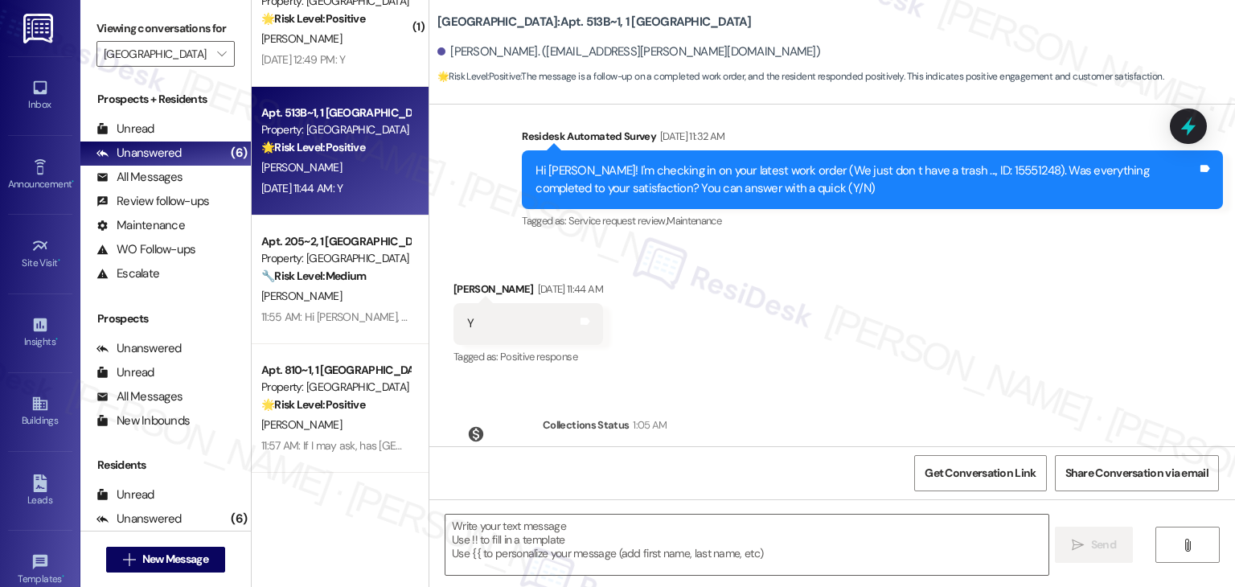
scroll to position [2466, 0]
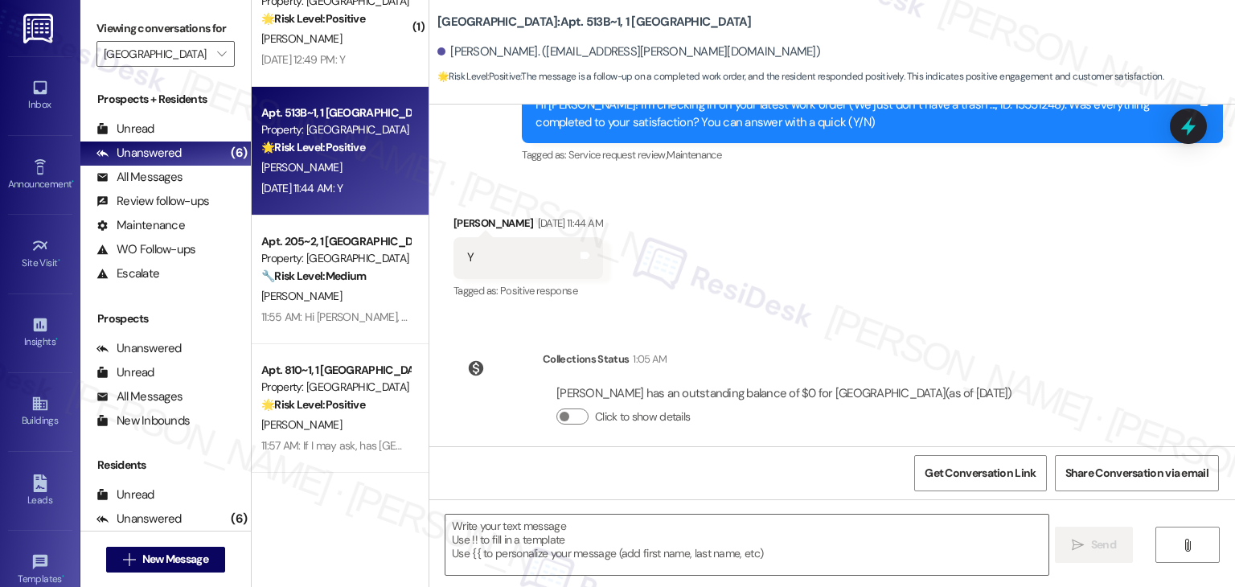
click at [883, 306] on div "Survey, sent via SMS Residesk Automated Survey Feb 26, 2025 at 11:24 AM Hi Zoe,…" at bounding box center [832, 276] width 806 height 342
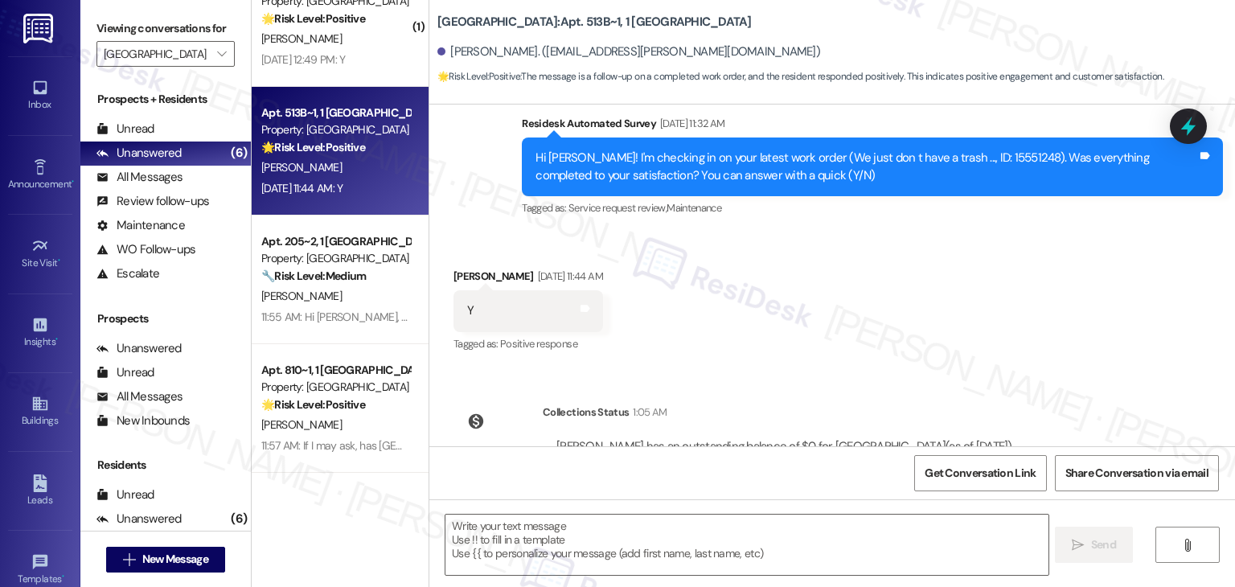
scroll to position [2385, 0]
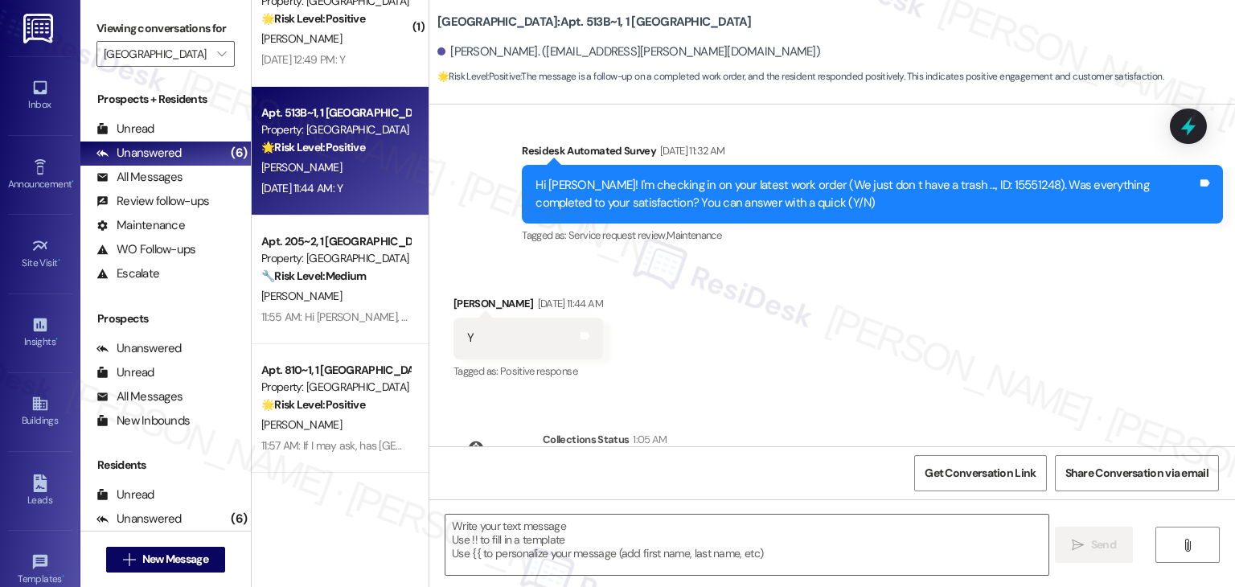
click at [879, 313] on div "Received via SMS Zoe Lutzker Aug 22, 2025 at 11:44 AM Y Tags and notes Tagged a…" at bounding box center [832, 327] width 806 height 136
click at [881, 294] on div "Received via SMS Zoe Lutzker Aug 22, 2025 at 11:44 AM Y Tags and notes Tagged a…" at bounding box center [832, 327] width 806 height 136
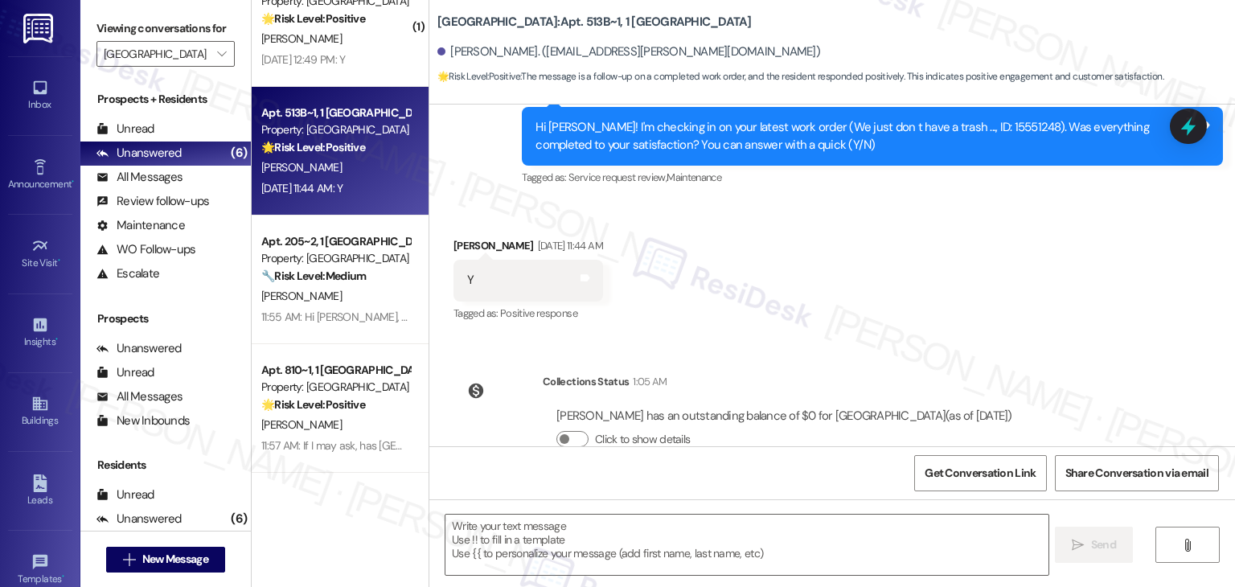
scroll to position [2466, 0]
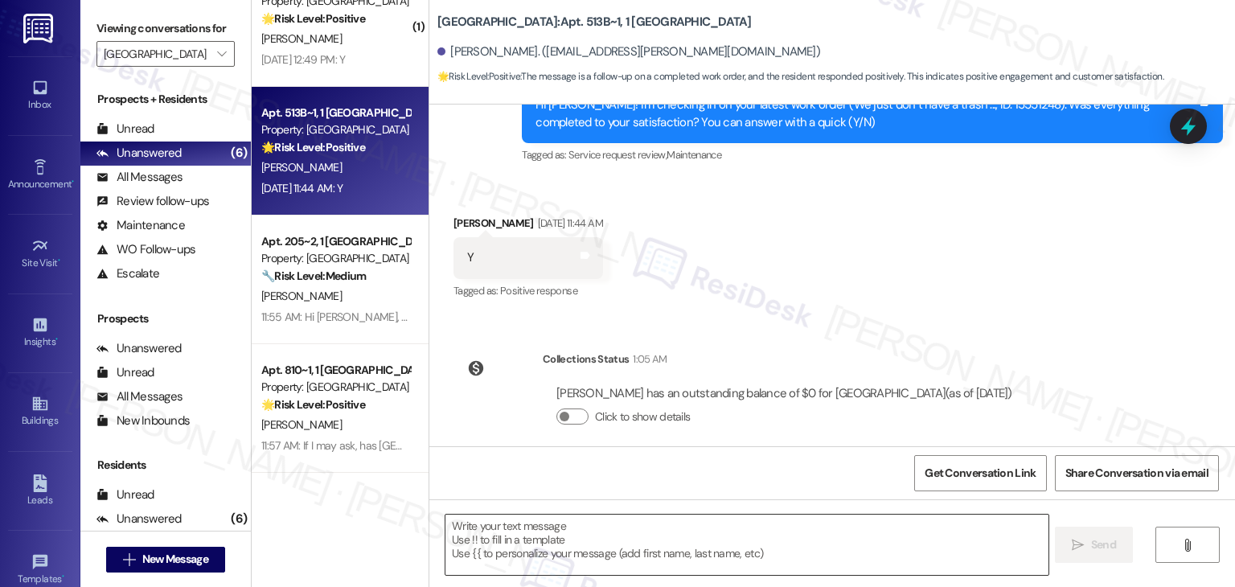
click at [631, 537] on textarea at bounding box center [747, 545] width 602 height 60
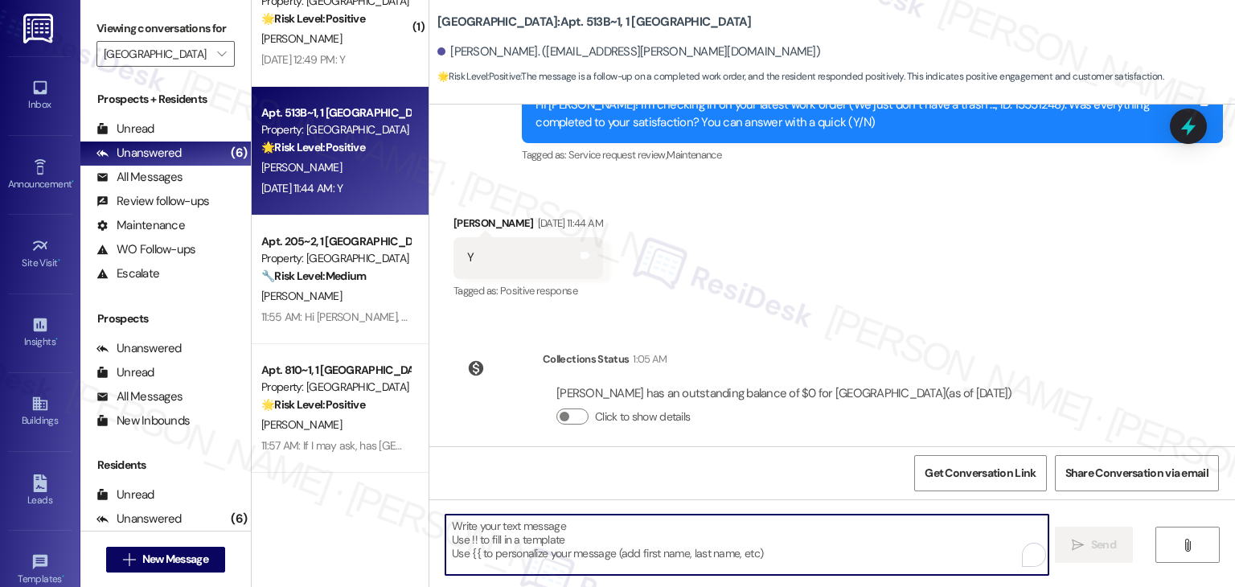
paste textarea "We're happy the work order was completed, {{first_name}}! Please don't hesitate…"
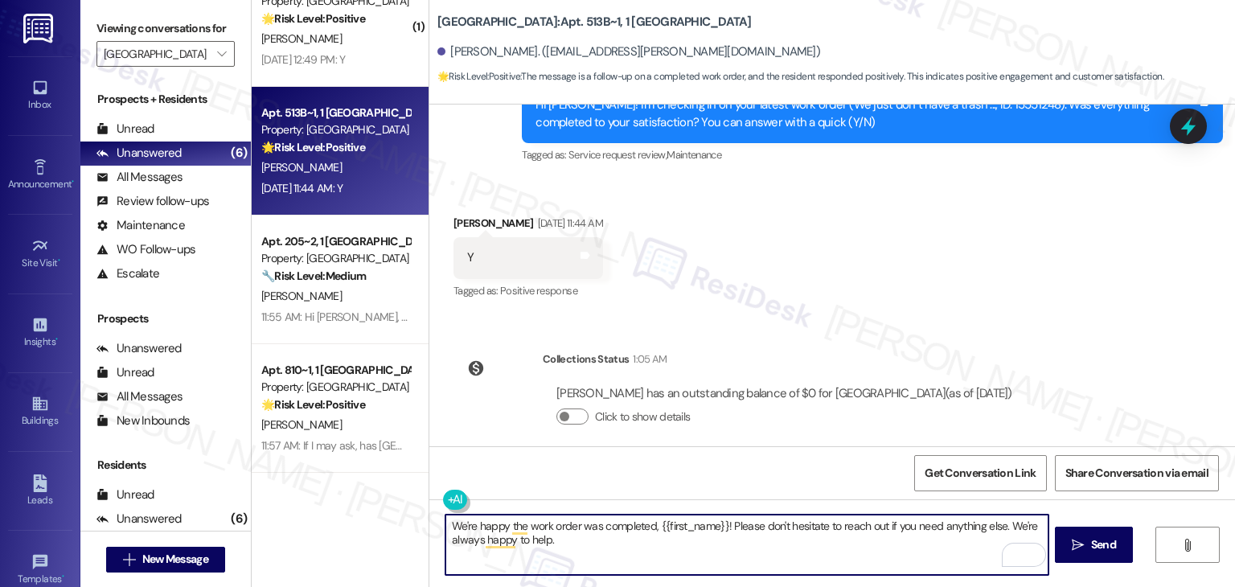
click at [458, 539] on textarea "We're happy the work order was completed, {{first_name}}! Please don't hesitate…" at bounding box center [747, 545] width 602 height 60
type textarea "We're happy the work order was completed, {{first_name}}! Please don't hesitate…"
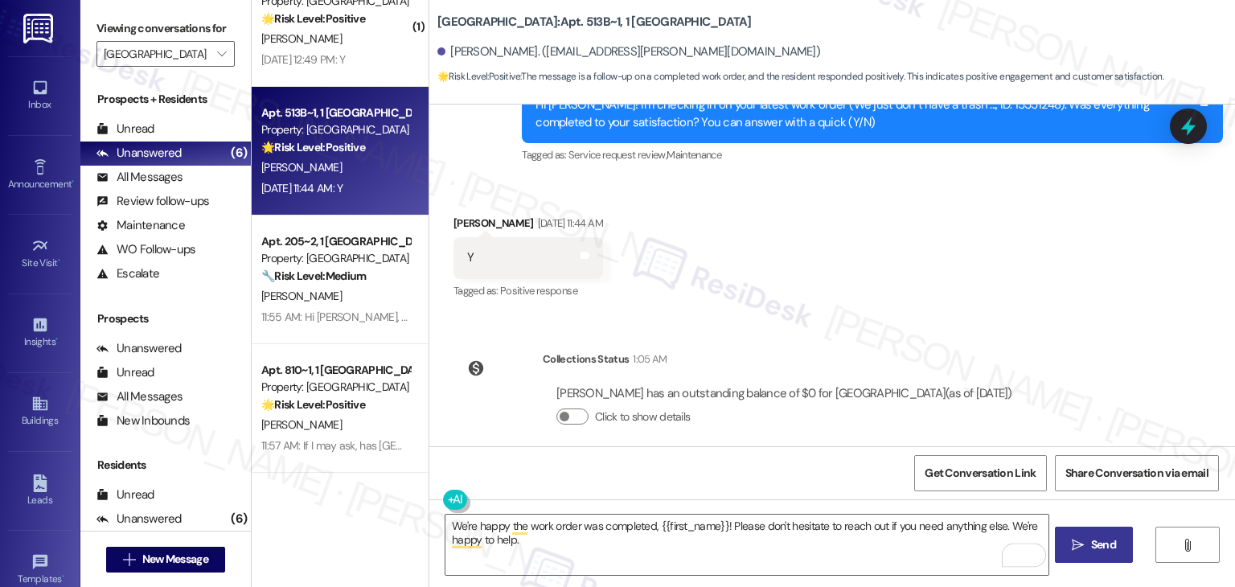
click at [1095, 541] on span "Send" at bounding box center [1103, 544] width 25 height 17
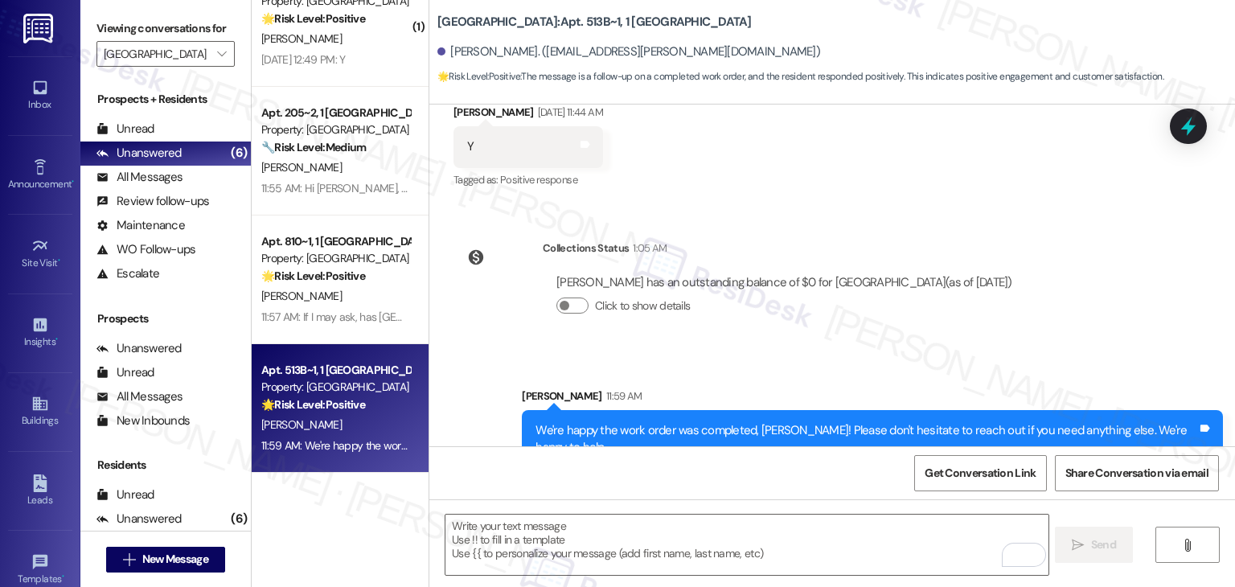
scroll to position [2578, 0]
click at [664, 542] on textarea "To enrich screen reader interactions, please activate Accessibility in Grammarl…" at bounding box center [747, 545] width 602 height 60
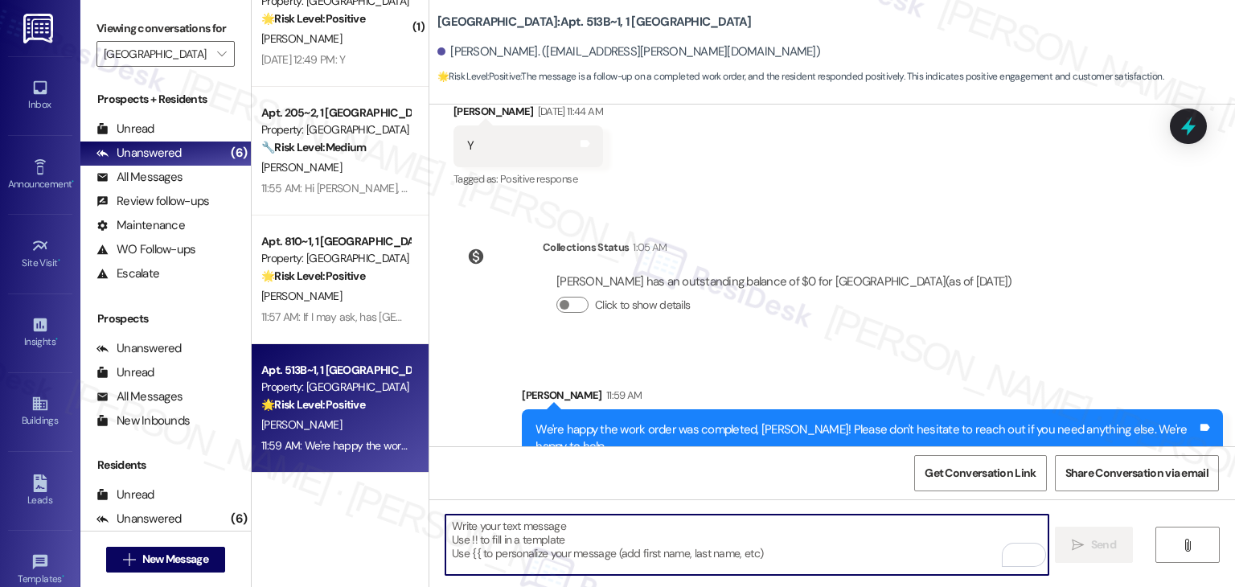
paste textarea "If you don’t mind sharing, has {{property}} lived up to your expectations so fa…"
type textarea "If you don’t mind sharing, has {{property}} lived up to your expectations so fa…"
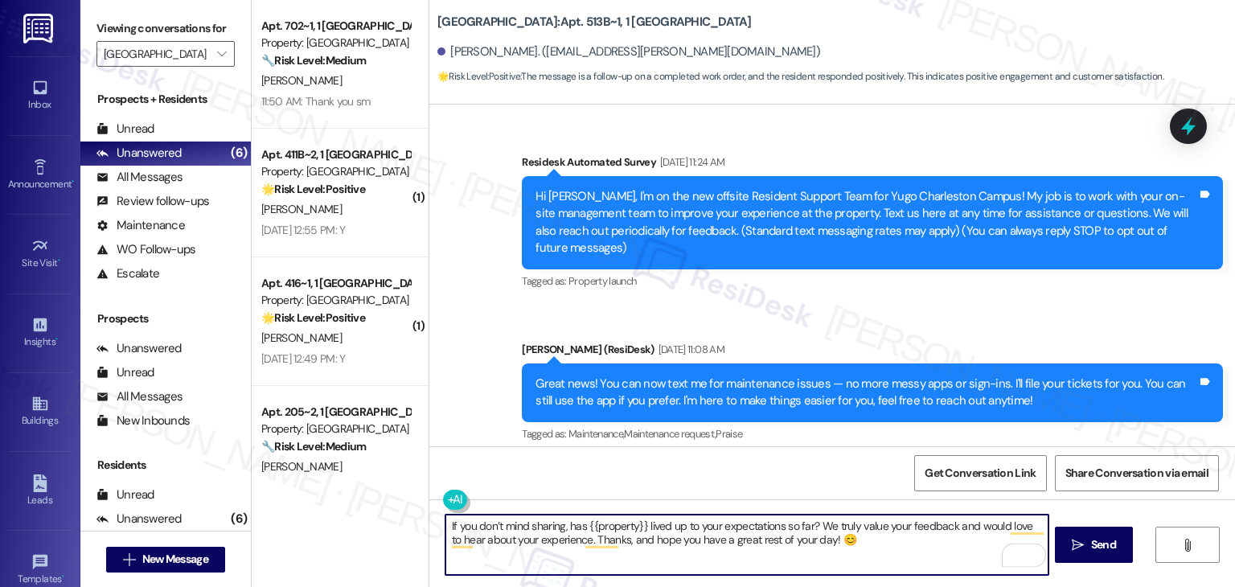
scroll to position [2578, 0]
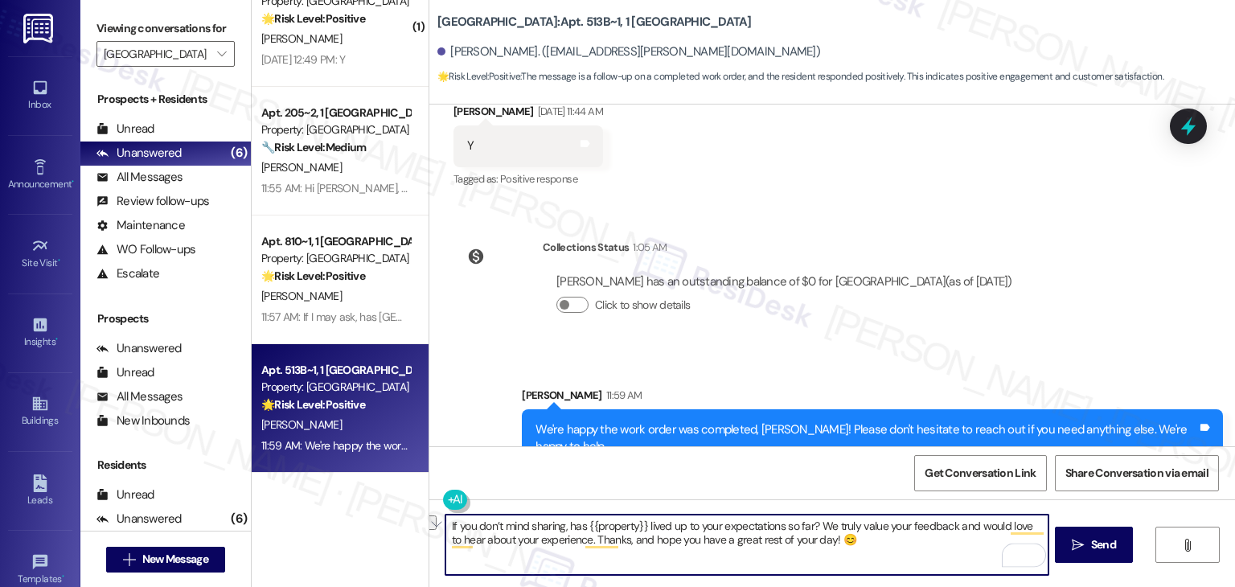
drag, startPoint x: 793, startPoint y: 540, endPoint x: 757, endPoint y: 541, distance: 36.2
click at [757, 541] on textarea "If you don’t mind sharing, has {{property}} lived up to your expectations so fa…" at bounding box center [747, 545] width 602 height 60
type textarea "If you don’t mind sharing, has {{property}} lived up to your expectations so fa…"
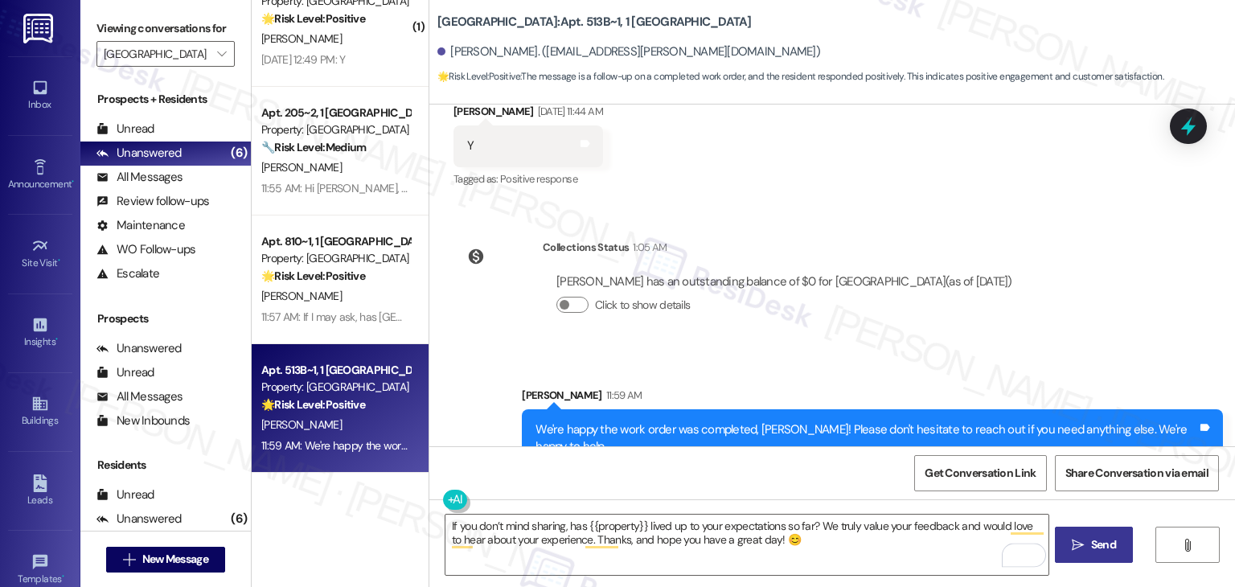
click at [1091, 549] on span "Send" at bounding box center [1103, 544] width 25 height 17
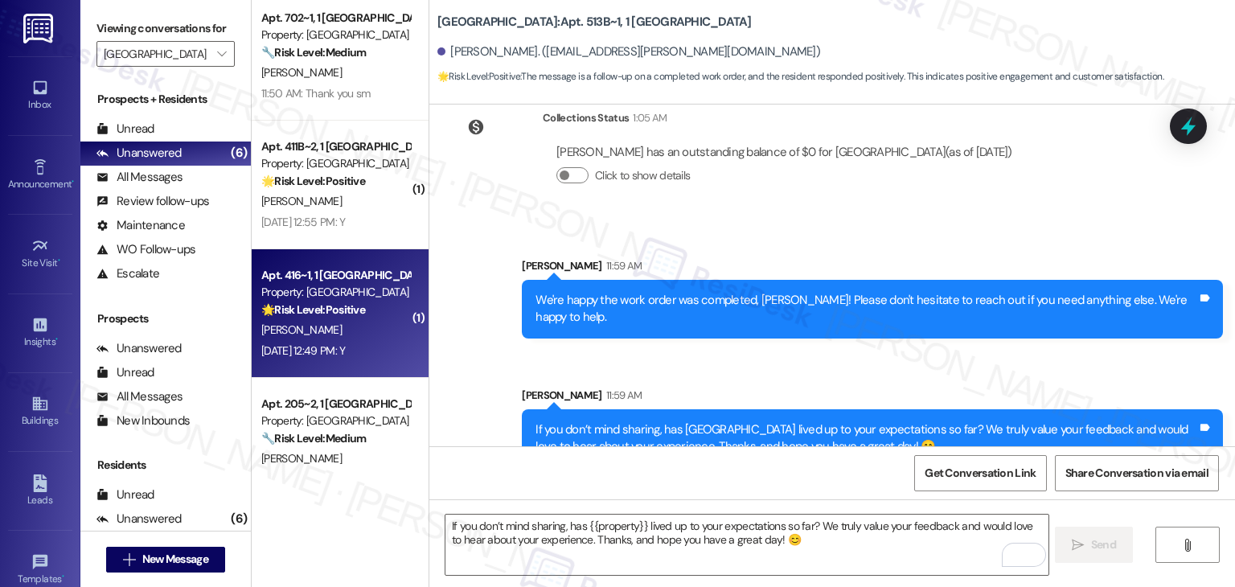
scroll to position [0, 0]
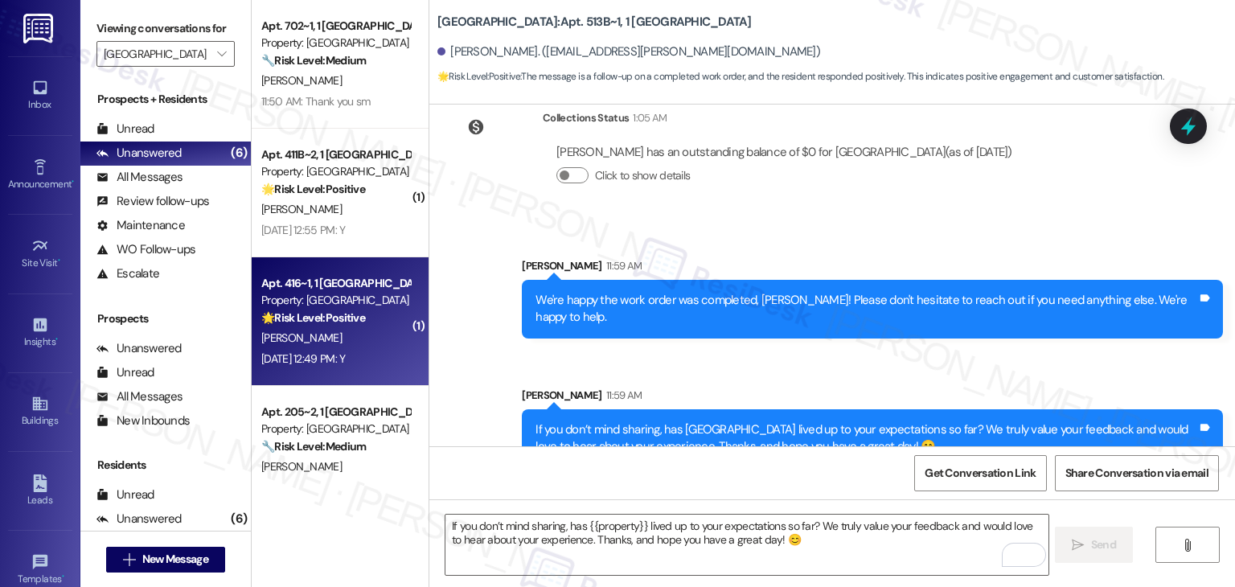
click at [353, 345] on div "[PERSON_NAME]" at bounding box center [336, 338] width 152 height 20
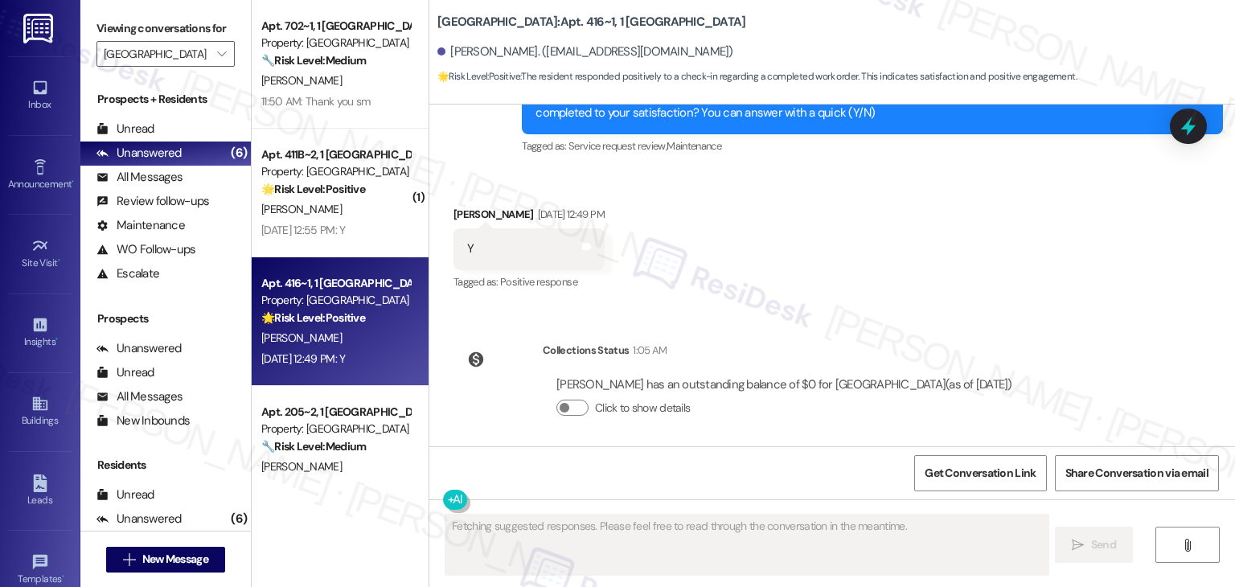
scroll to position [2314, 0]
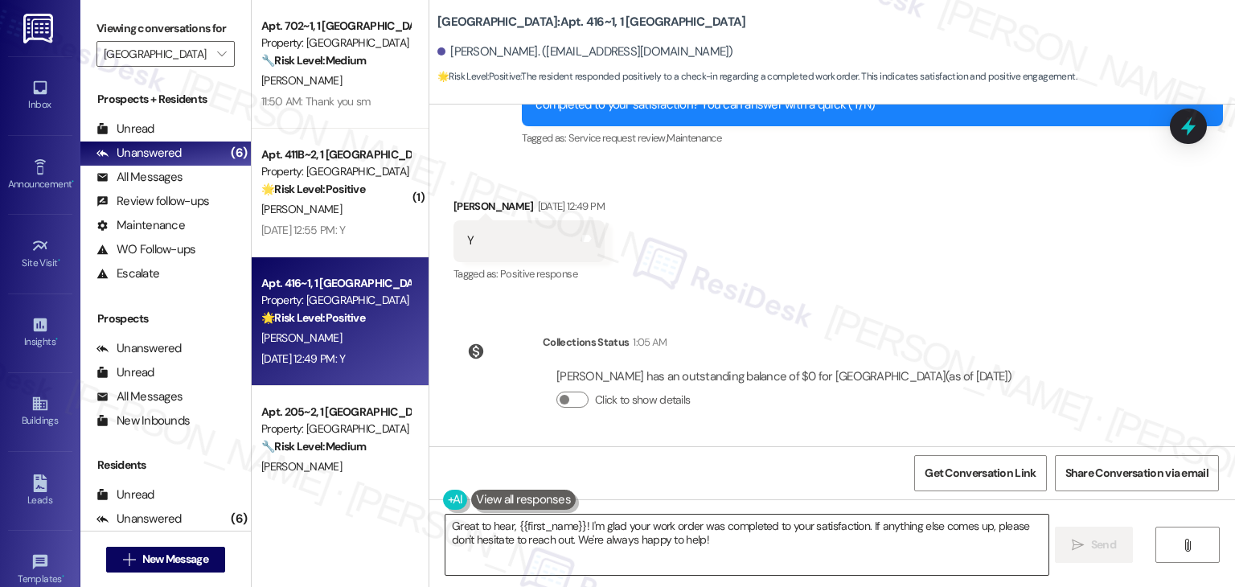
click at [641, 532] on textarea "Great to hear, {{first_name}}! I'm glad your work order was completed to your s…" at bounding box center [747, 545] width 602 height 60
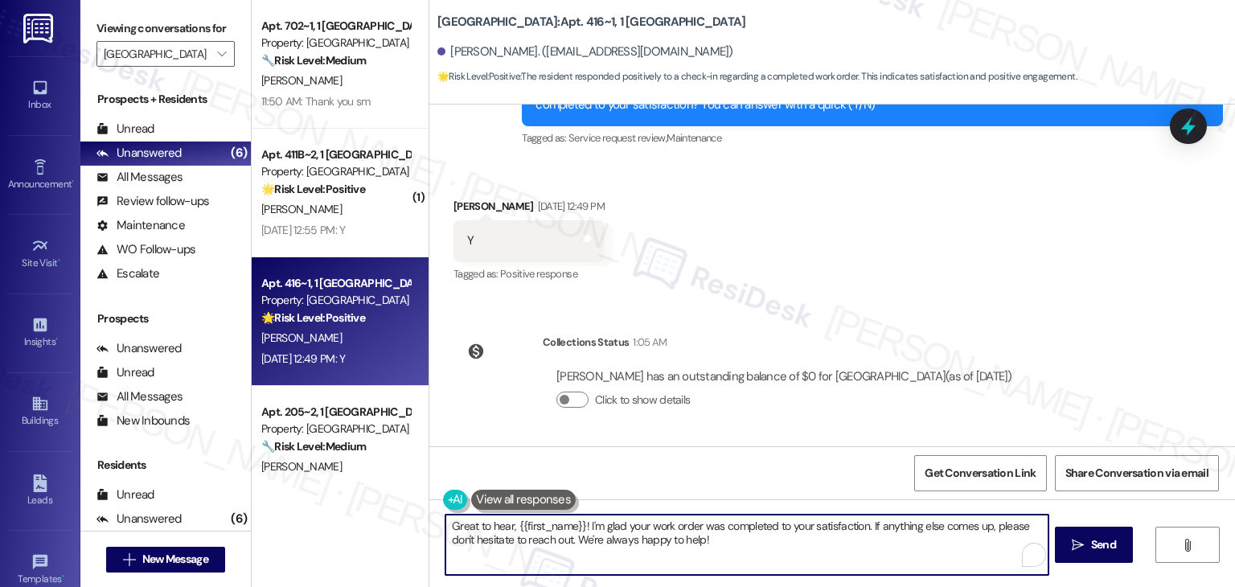
click at [641, 532] on textarea "Great to hear, {{first_name}}! I'm glad your work order was completed to your s…" at bounding box center [747, 545] width 602 height 60
paste textarea "Thanks for confirming, {{first_name}}! Glad to hear everything was completed to…"
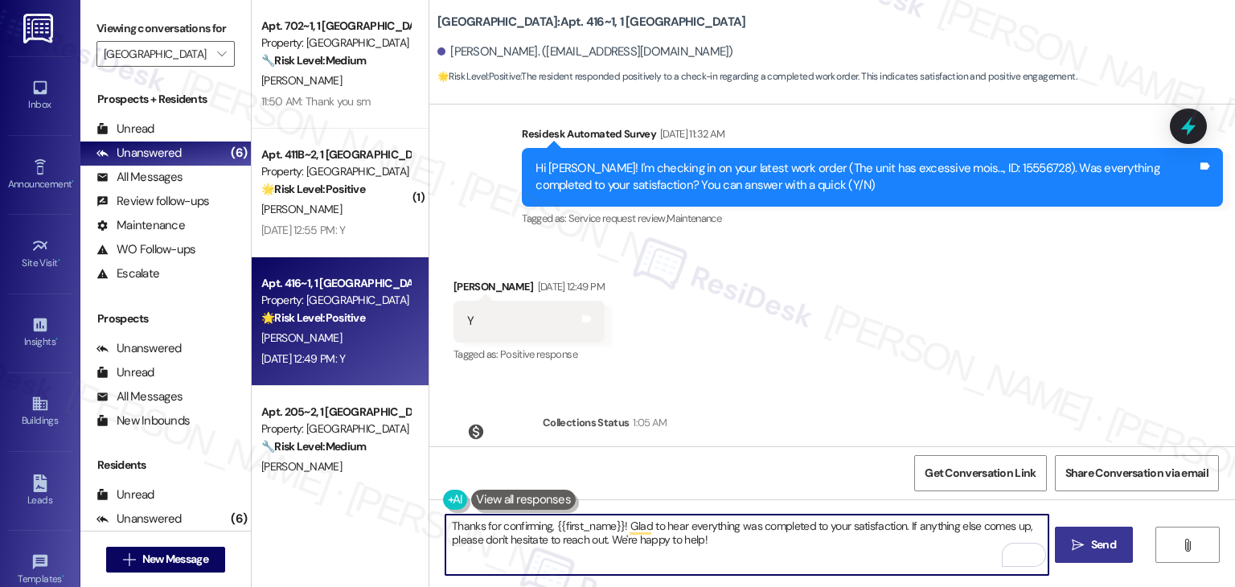
type textarea "Thanks for confirming, {{first_name}}! Glad to hear everything was completed to…"
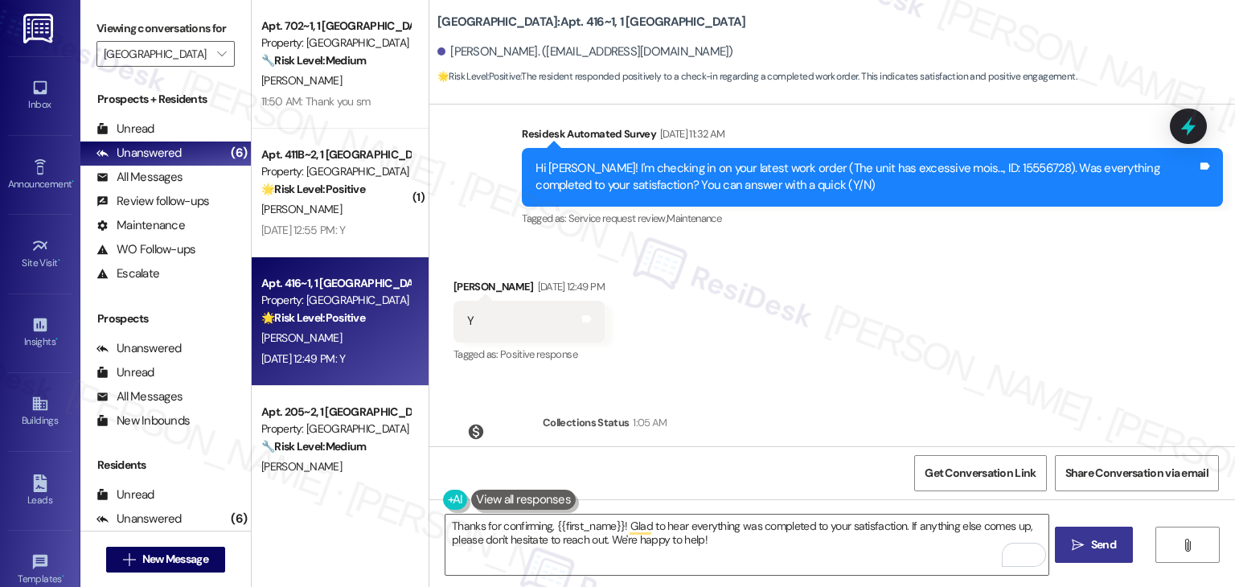
click at [1079, 538] on span " Send" at bounding box center [1094, 544] width 51 height 17
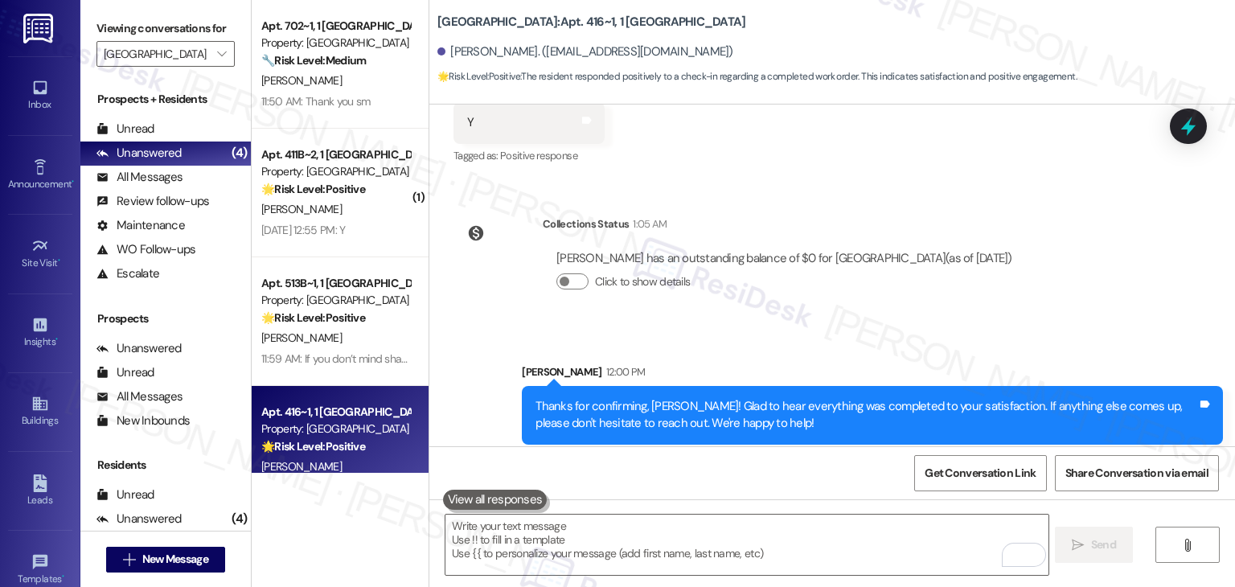
scroll to position [2443, 0]
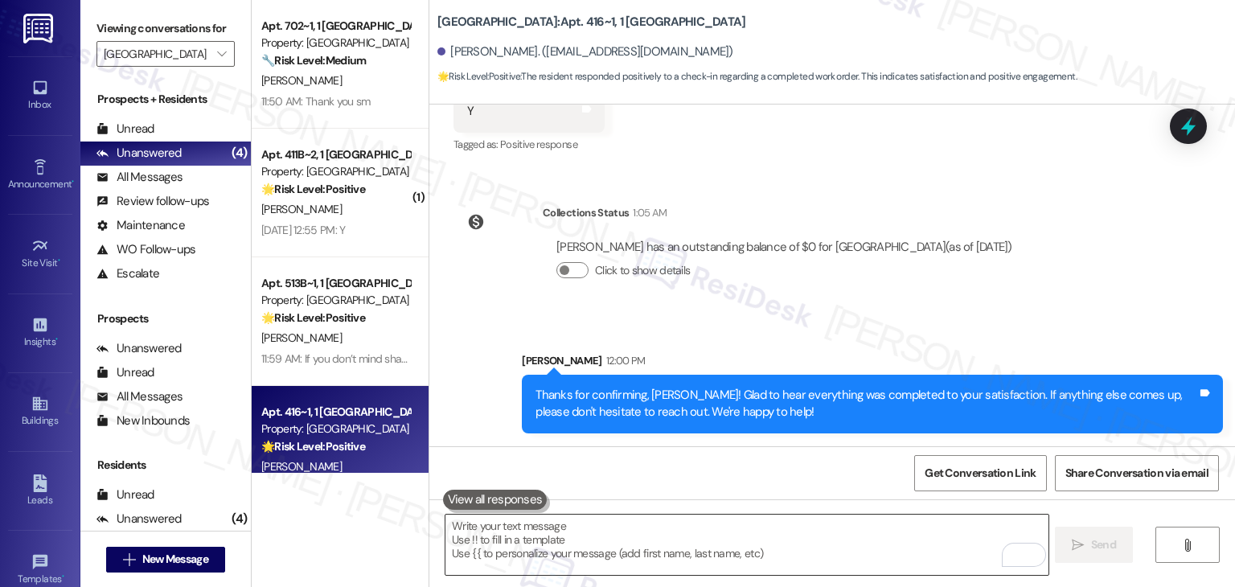
click at [673, 546] on textarea "To enrich screen reader interactions, please activate Accessibility in Grammarl…" at bounding box center [747, 545] width 602 height 60
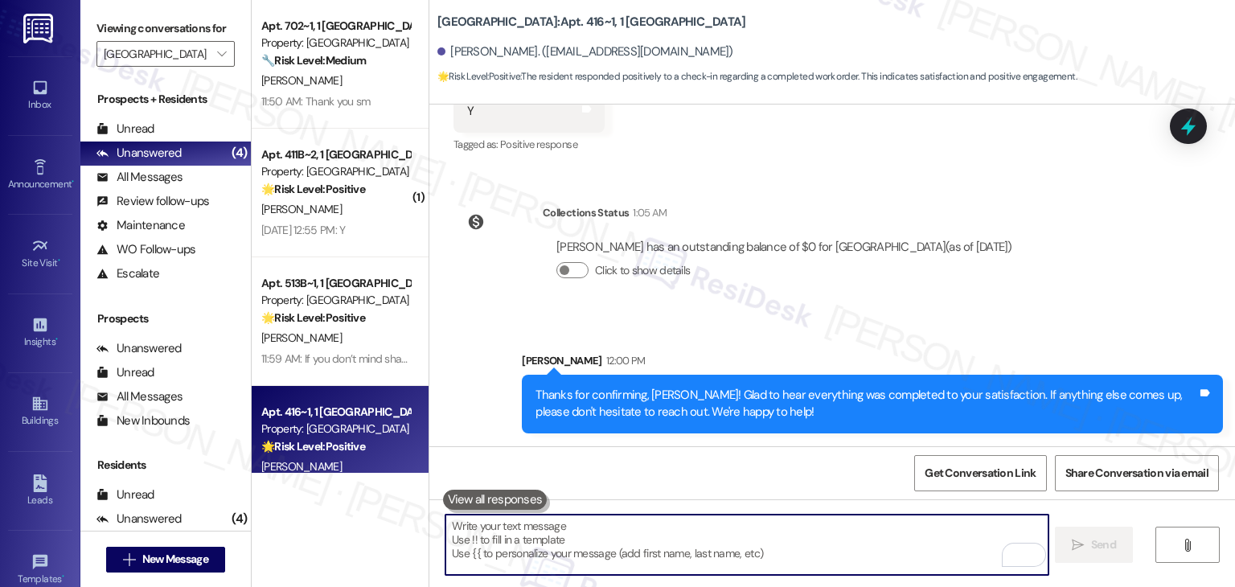
paste textarea "We're eager to know if {{property}} has met your expectations. Your feedback is…"
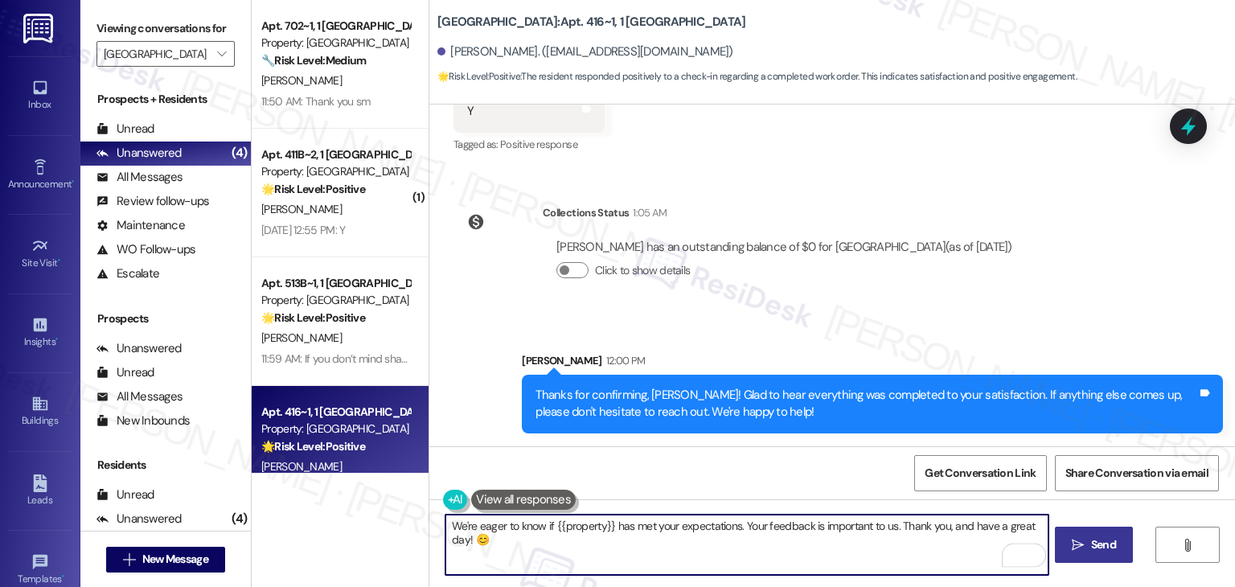
type textarea "We're eager to know if {{property}} has met your expectations. Your feedback is…"
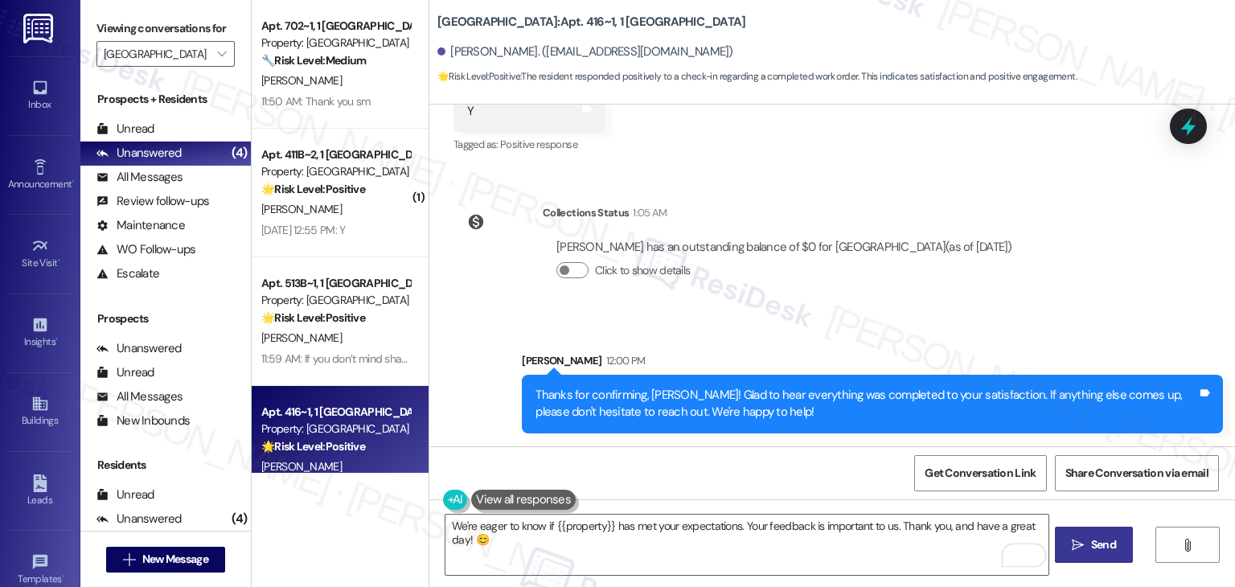
click at [1097, 548] on span "Send" at bounding box center [1103, 544] width 25 height 17
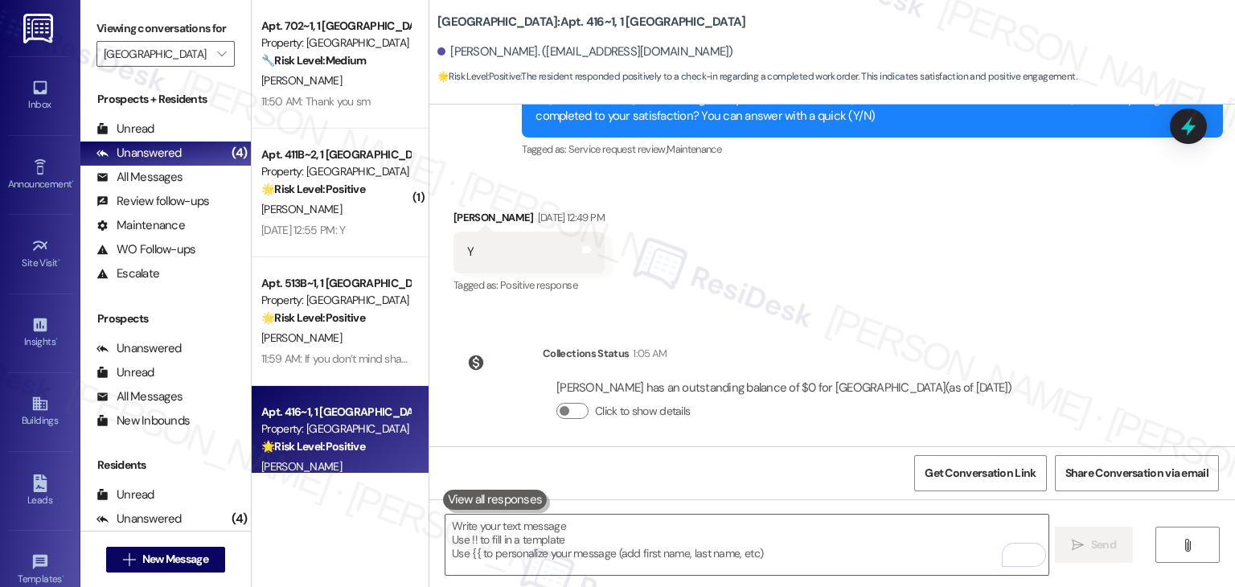
scroll to position [2573, 0]
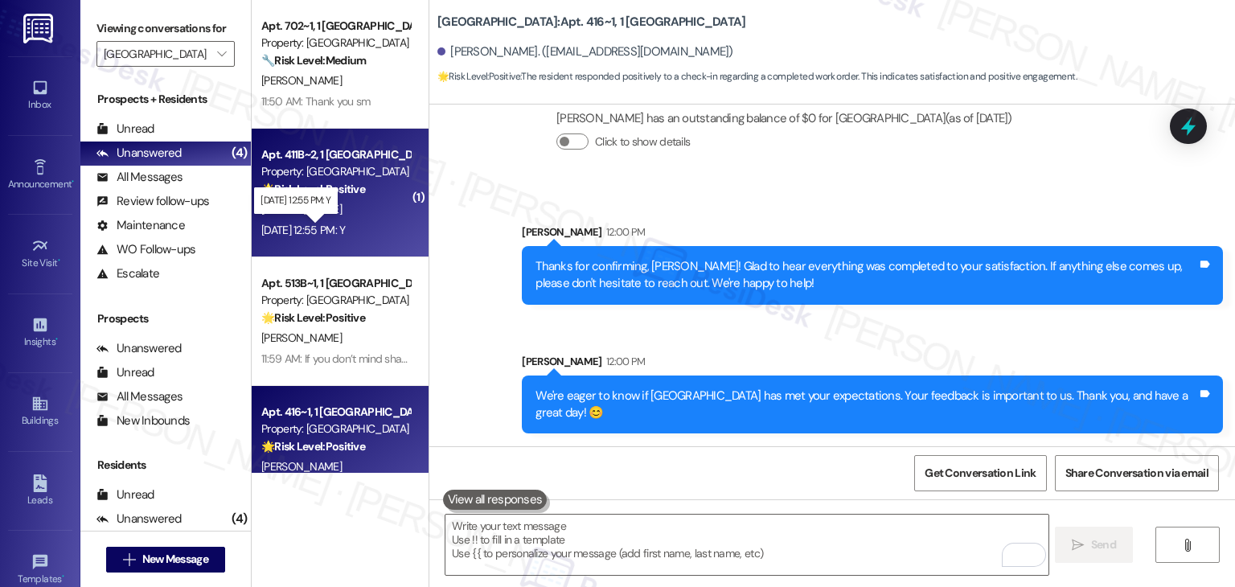
click at [335, 223] on div "[DATE] 12:55 PM: Y [DATE] 12:55 PM: Y" at bounding box center [303, 230] width 84 height 14
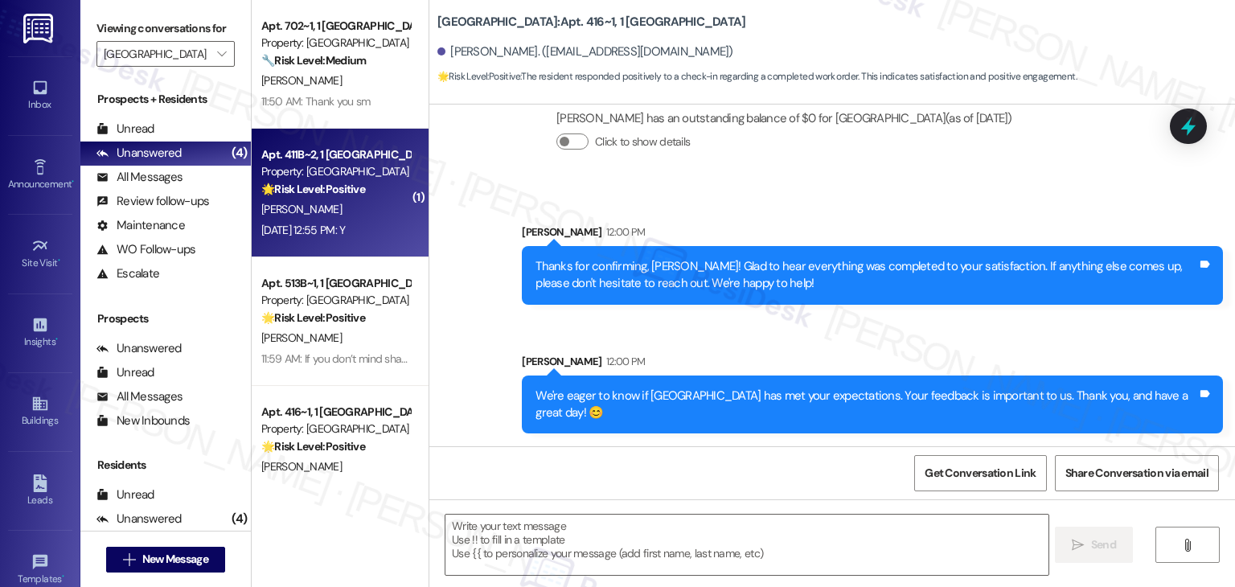
type textarea "Fetching suggested responses. Please feel free to read through the conversation…"
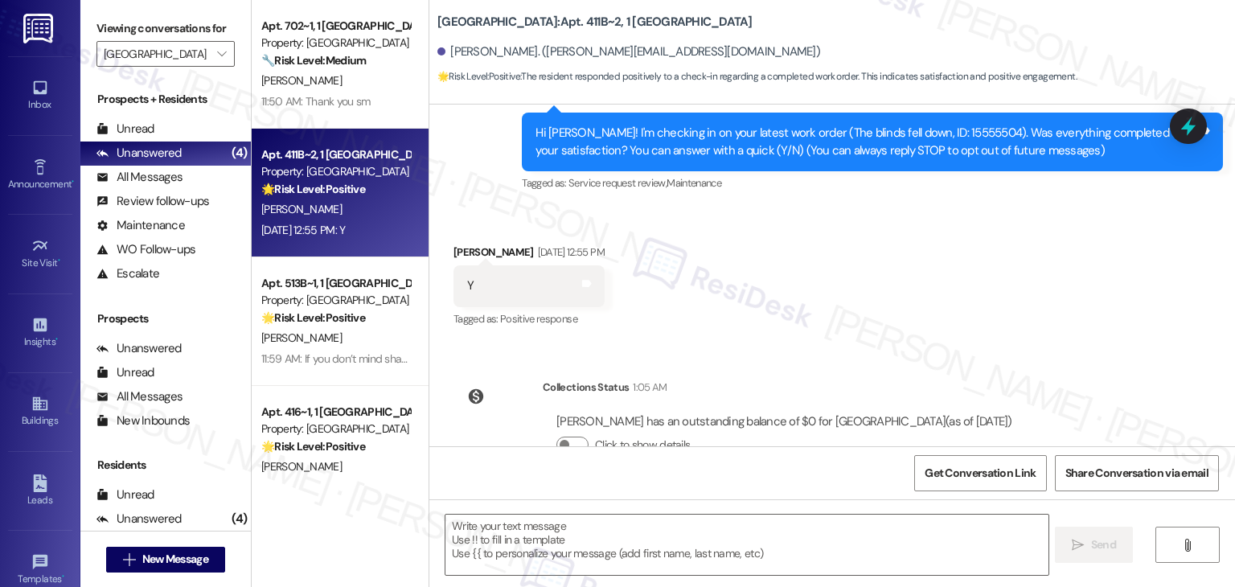
scroll to position [235, 0]
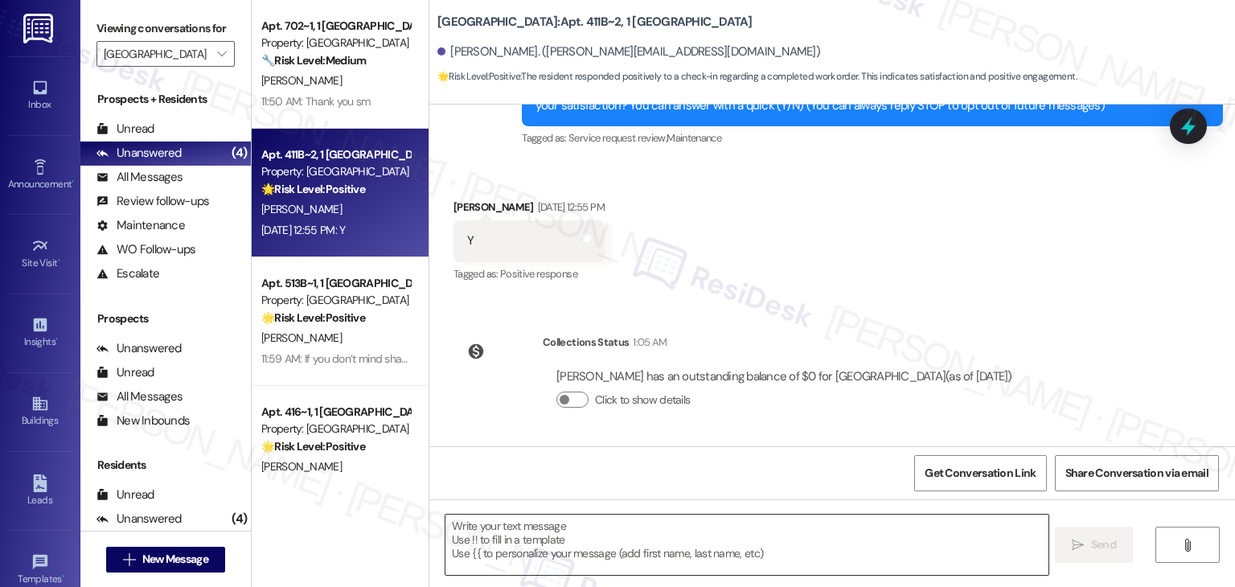
click at [649, 535] on textarea at bounding box center [747, 545] width 602 height 60
paste textarea "Hey {{first_name}}! I’m glad to hear your work order was completed to your sati…"
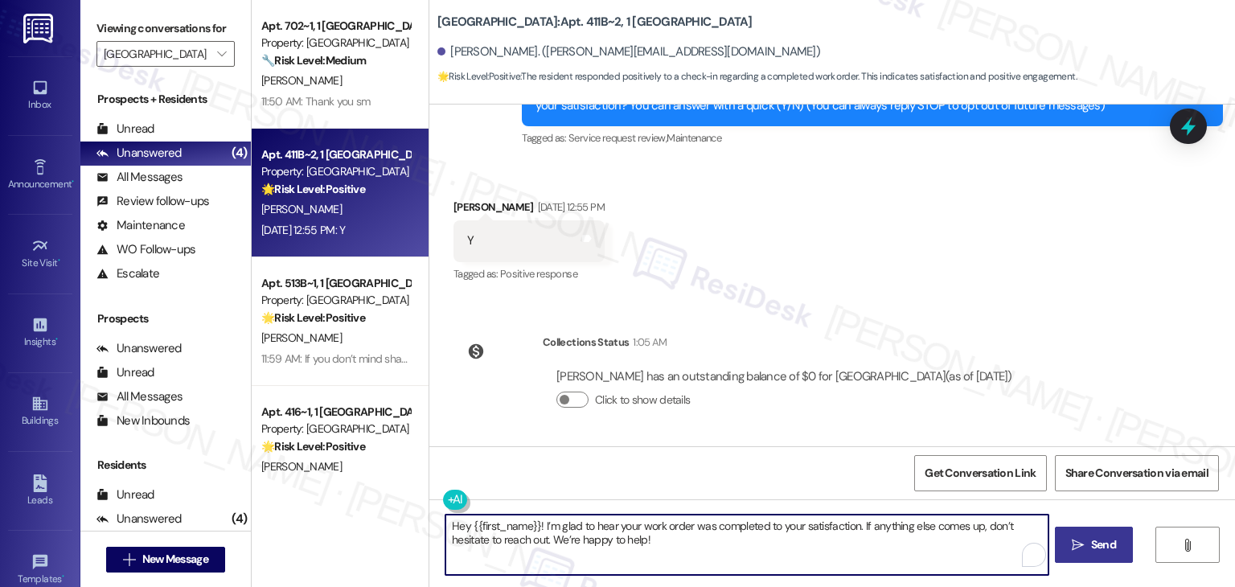
type textarea "Hey {{first_name}}! I’m glad to hear your work order was completed to your sati…"
click at [1091, 538] on span "Send" at bounding box center [1103, 544] width 25 height 17
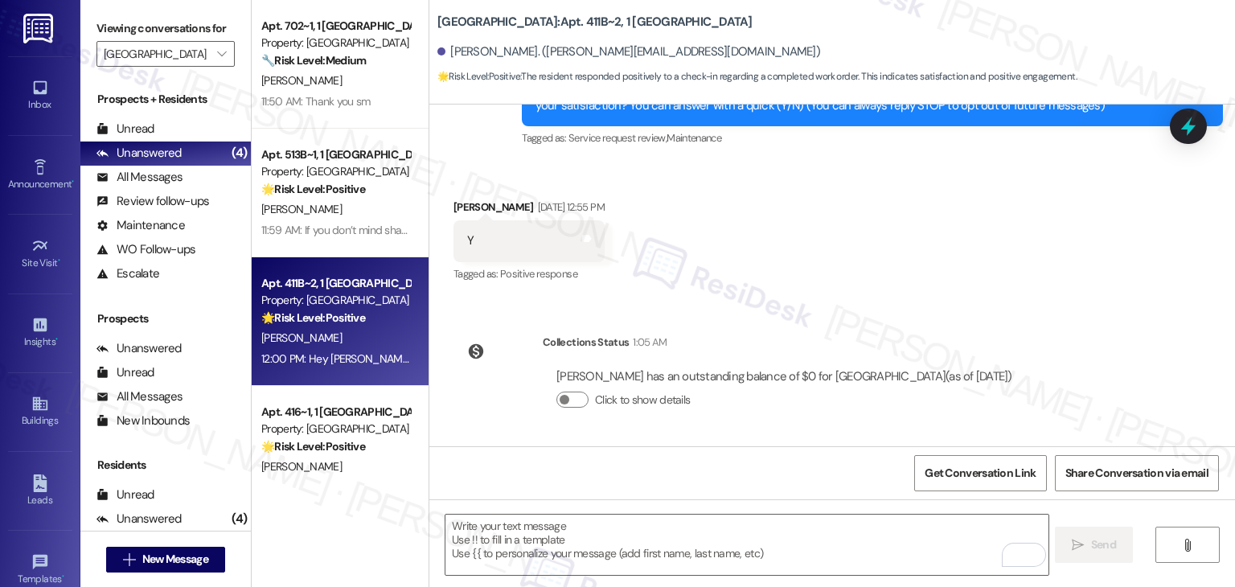
scroll to position [364, 0]
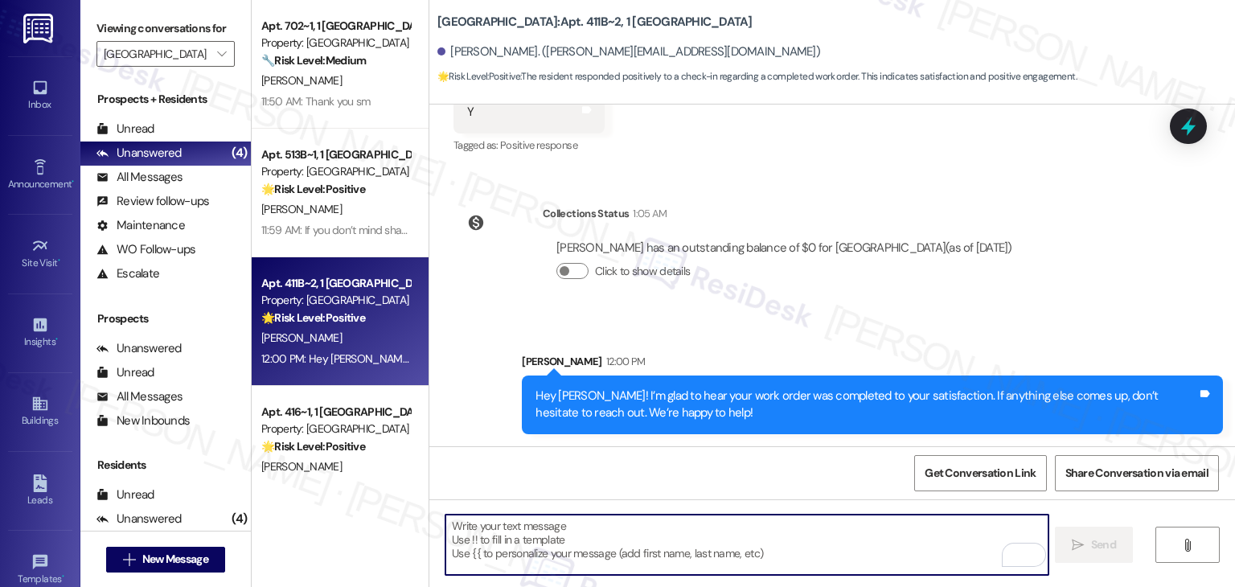
click at [676, 552] on textarea "To enrich screen reader interactions, please activate Accessibility in Grammarl…" at bounding box center [747, 545] width 602 height 60
paste textarea "If I may ask, has {{property}} lived up to your expectations? We value your fee…"
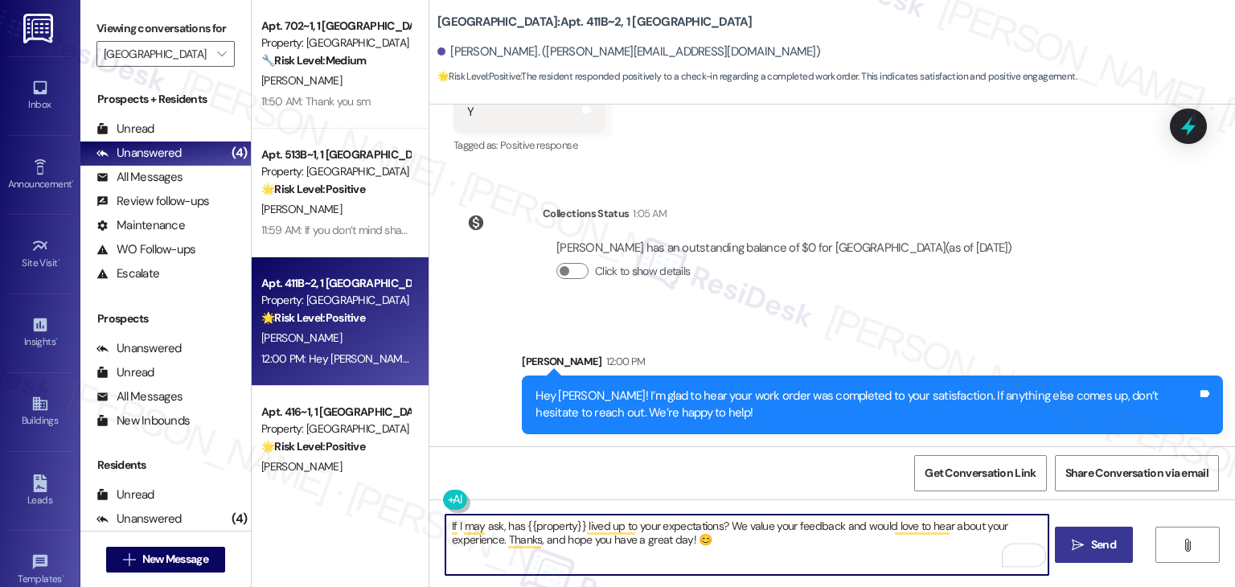
type textarea "If I may ask, has {{property}} lived up to your expectations? We value your fee…"
click at [1104, 545] on span "Send" at bounding box center [1103, 544] width 25 height 17
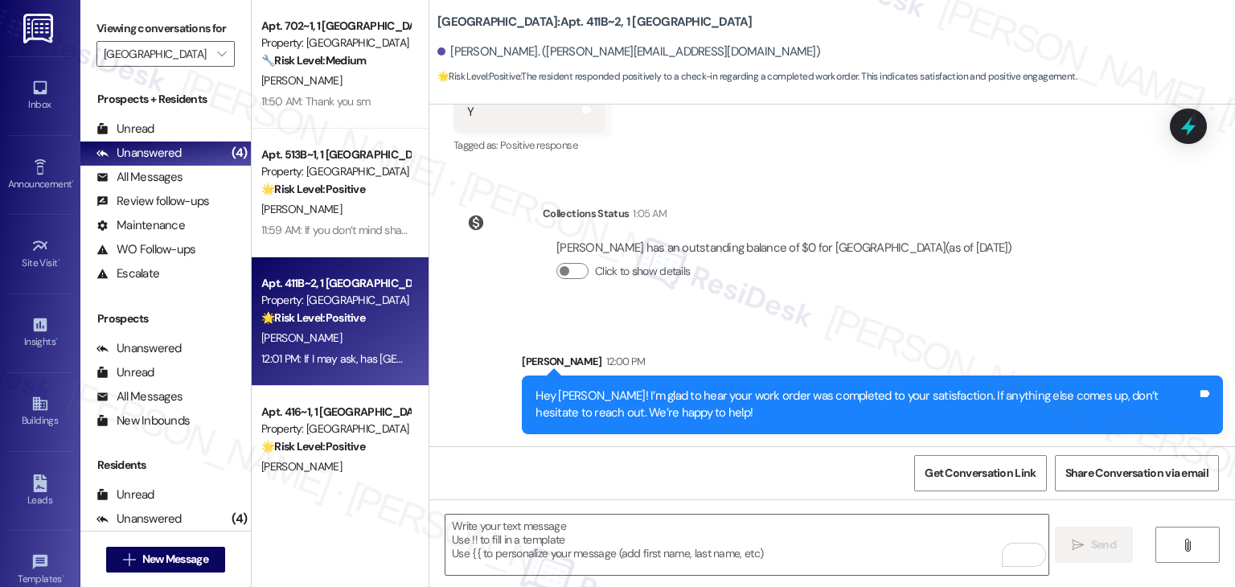
scroll to position [493, 0]
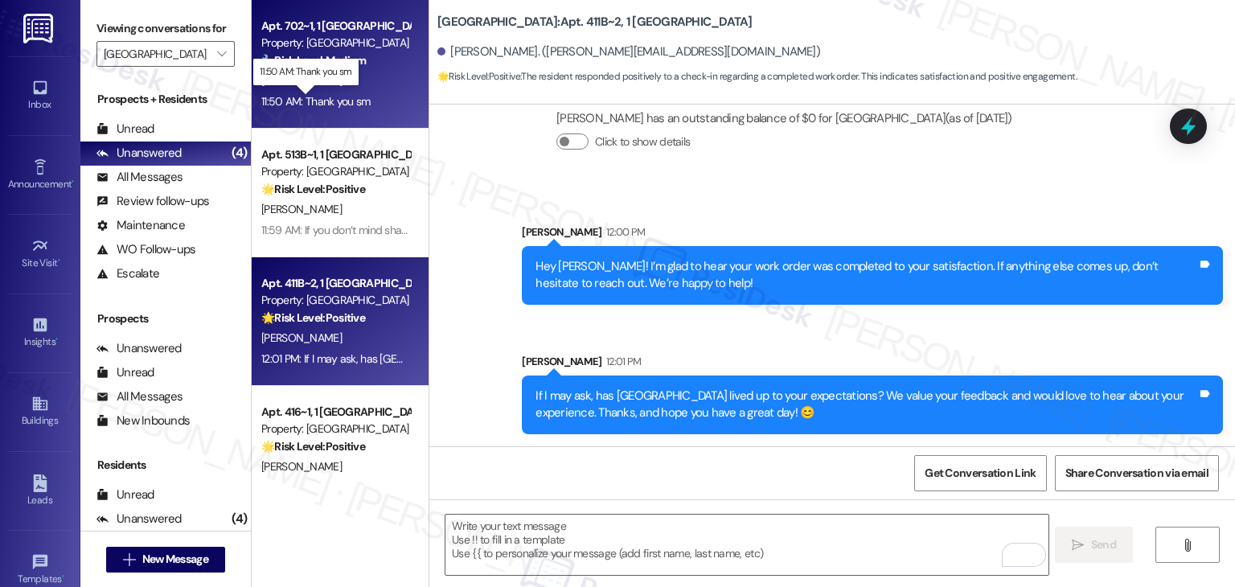
click at [325, 106] on div "11:50 AM: Thank you sm 11:50 AM: Thank you [PERSON_NAME]" at bounding box center [315, 101] width 109 height 14
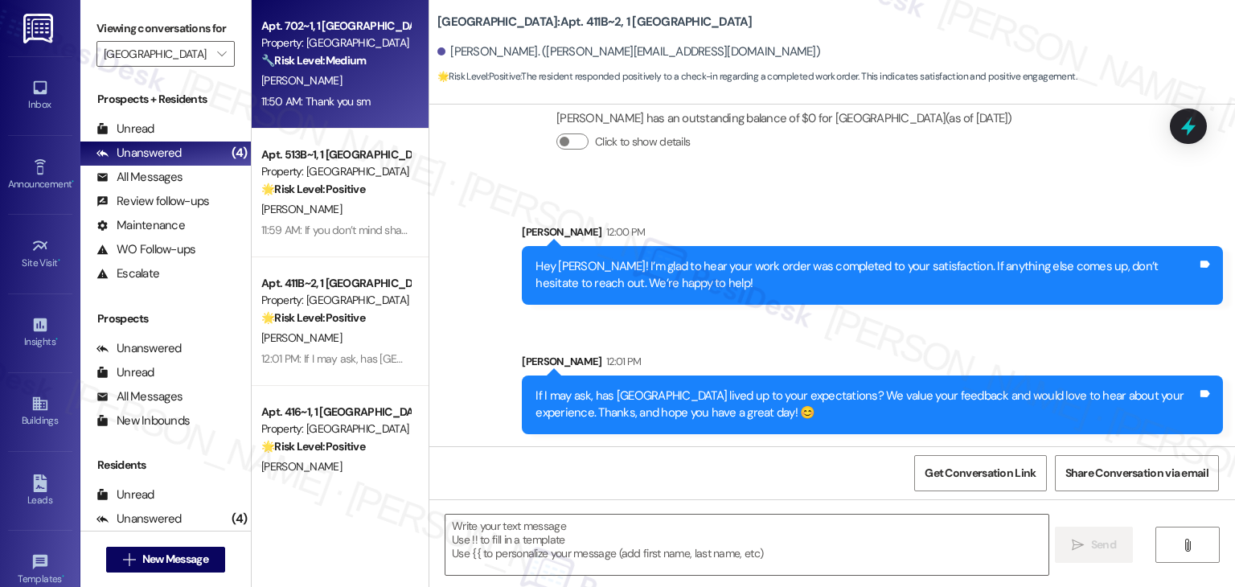
type textarea "Fetching suggested responses. Please feel free to read through the conversation…"
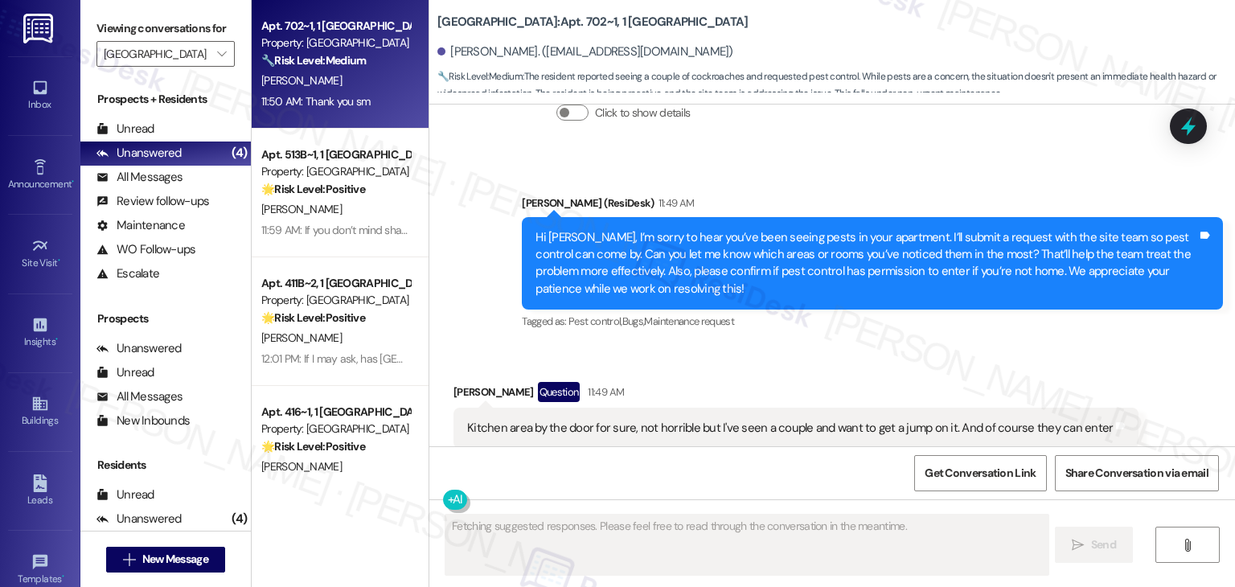
scroll to position [11989, 0]
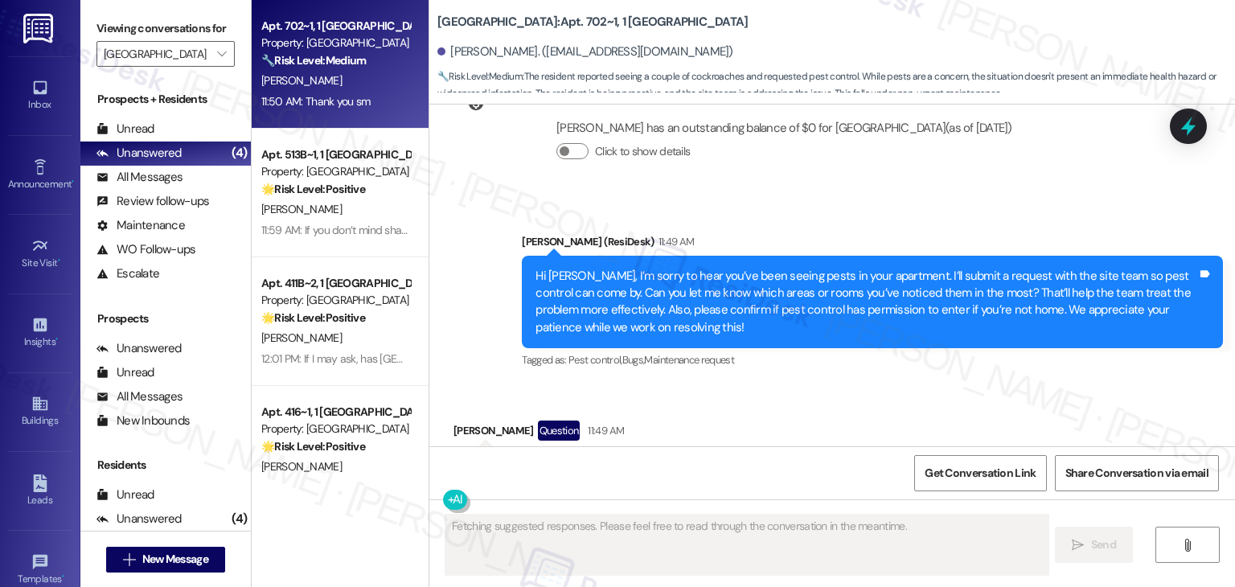
click at [761, 268] on div "Hi [PERSON_NAME], I’m sorry to hear you’ve been seeing pests in your apartment.…" at bounding box center [867, 302] width 662 height 69
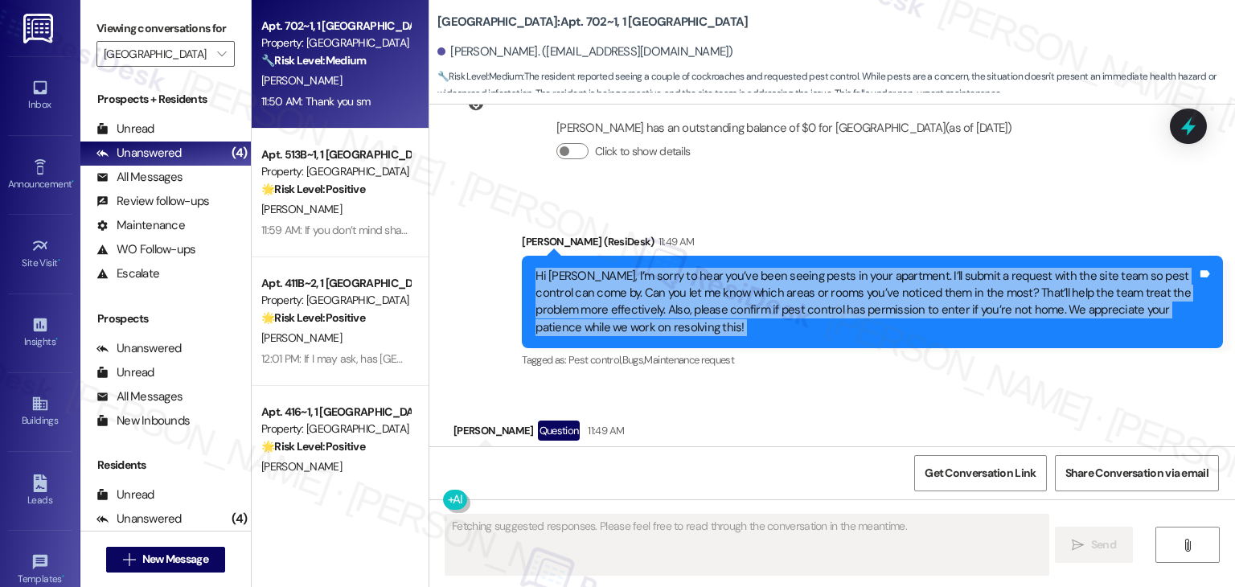
click at [761, 268] on div "Hi [PERSON_NAME], I’m sorry to hear you’ve been seeing pests in your apartment.…" at bounding box center [867, 302] width 662 height 69
copy div "Hi [PERSON_NAME], I’m sorry to hear you’ve been seeing pests in your apartment.…"
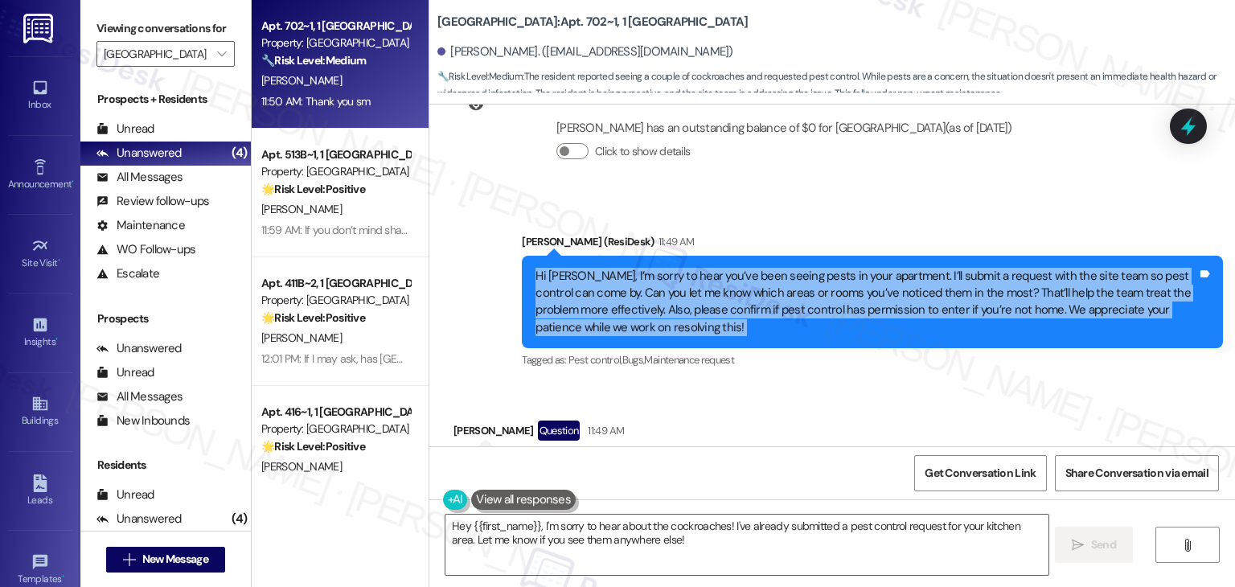
scroll to position [12150, 0]
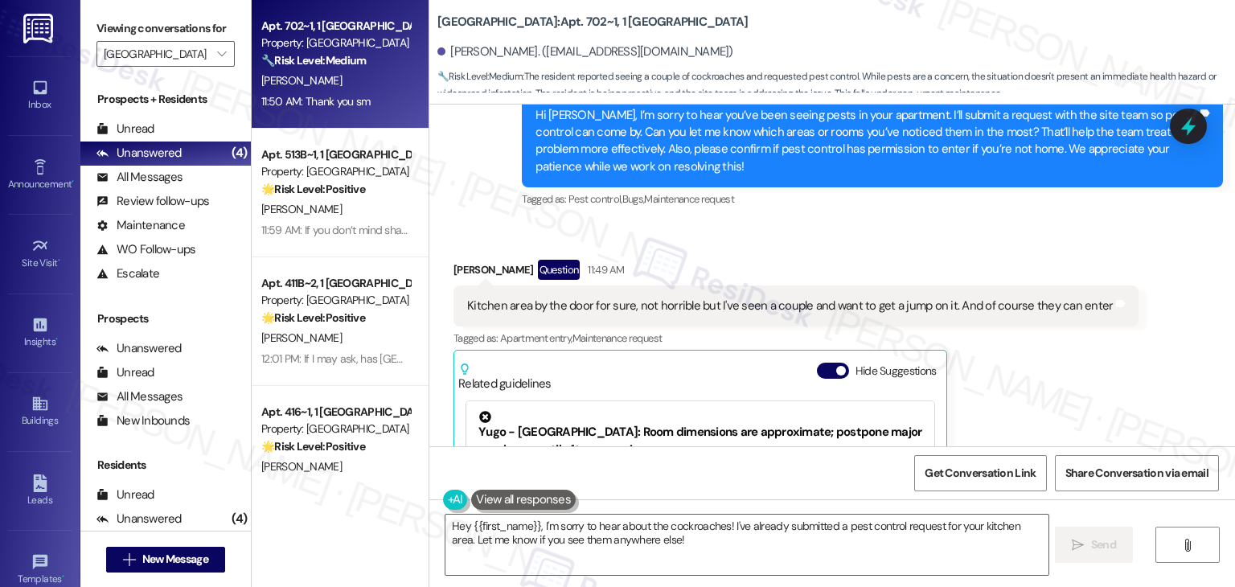
click at [697, 298] on div "Kitchen area by the door for sure, not horrible but I've seen a couple and want…" at bounding box center [790, 306] width 646 height 17
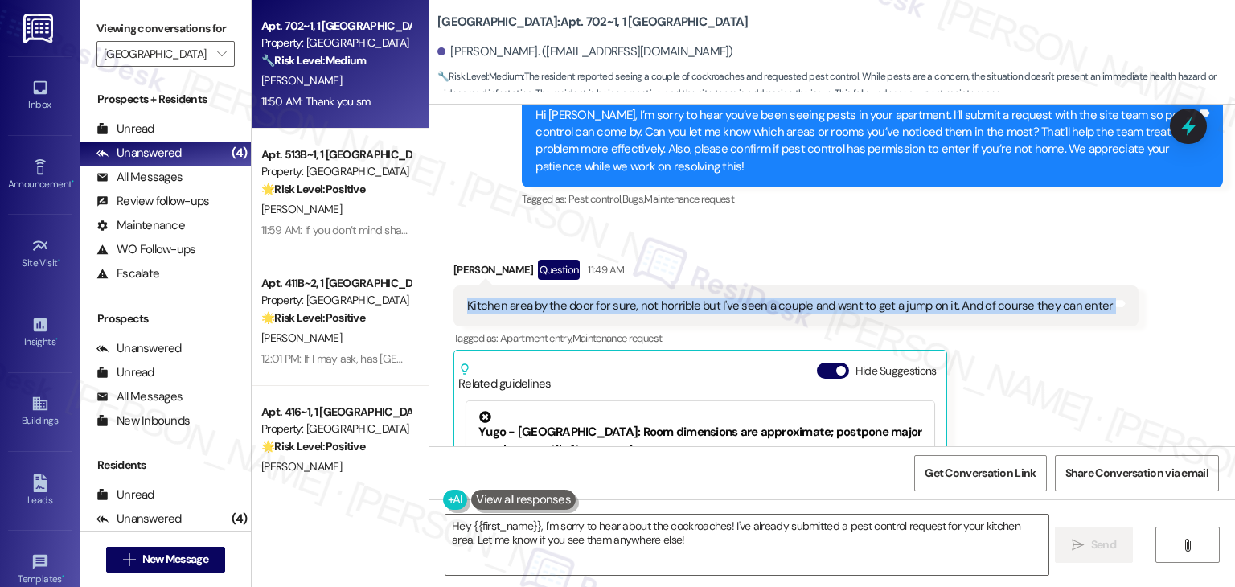
click at [697, 298] on div "Kitchen area by the door for sure, not horrible but I've seen a couple and want…" at bounding box center [790, 306] width 646 height 17
copy div "Kitchen area by the door for sure, not horrible but I've seen a couple and want…"
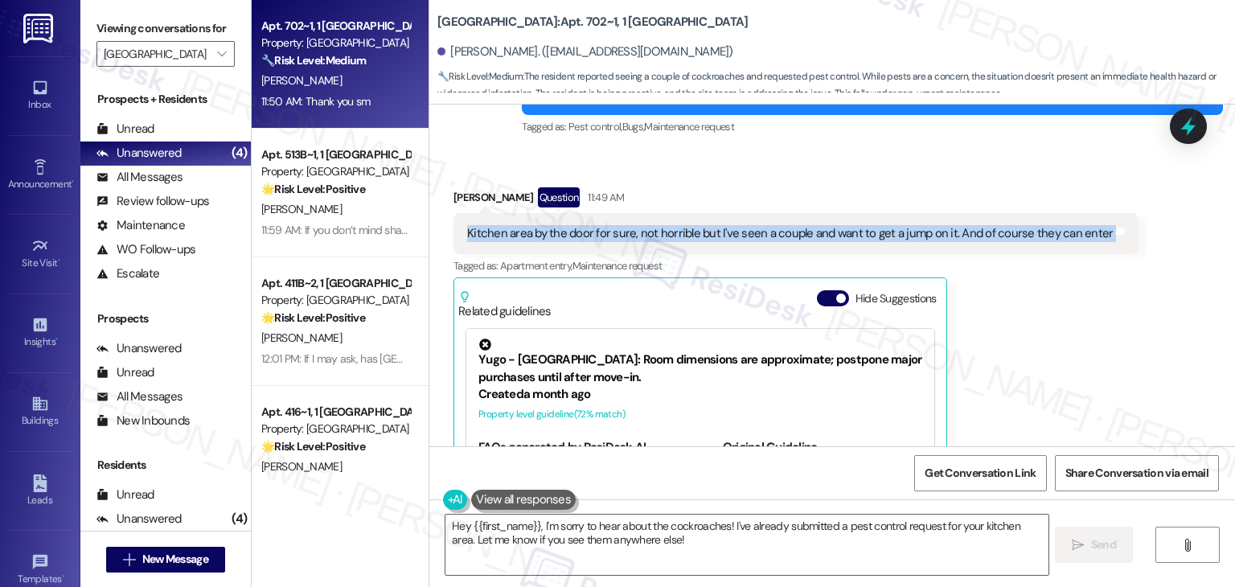
scroll to position [12392, 0]
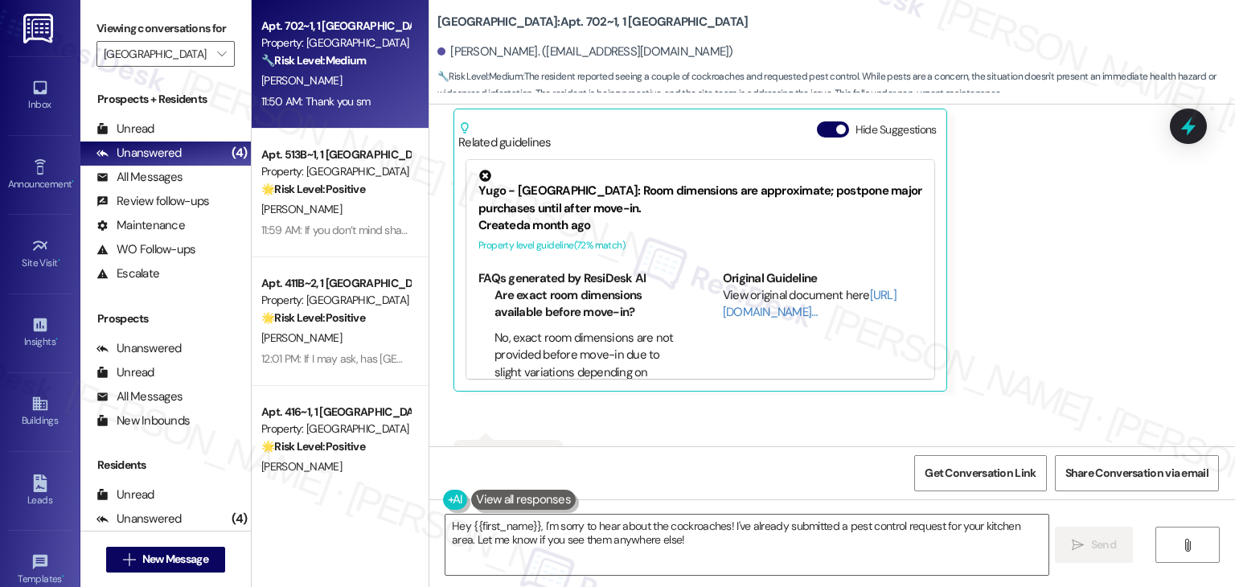
click at [1047, 348] on div "Received via SMS [PERSON_NAME] Question 11:49 AM Kitchen area by the door for s…" at bounding box center [832, 249] width 806 height 535
click at [986, 376] on div "Received via SMS [PERSON_NAME] Question 11:49 AM Kitchen area by the door for s…" at bounding box center [832, 249] width 806 height 535
click at [628, 540] on textarea "Hey {{first_name}}, I'm sorry to hear about the cockroaches! I've already submi…" at bounding box center [747, 545] width 602 height 60
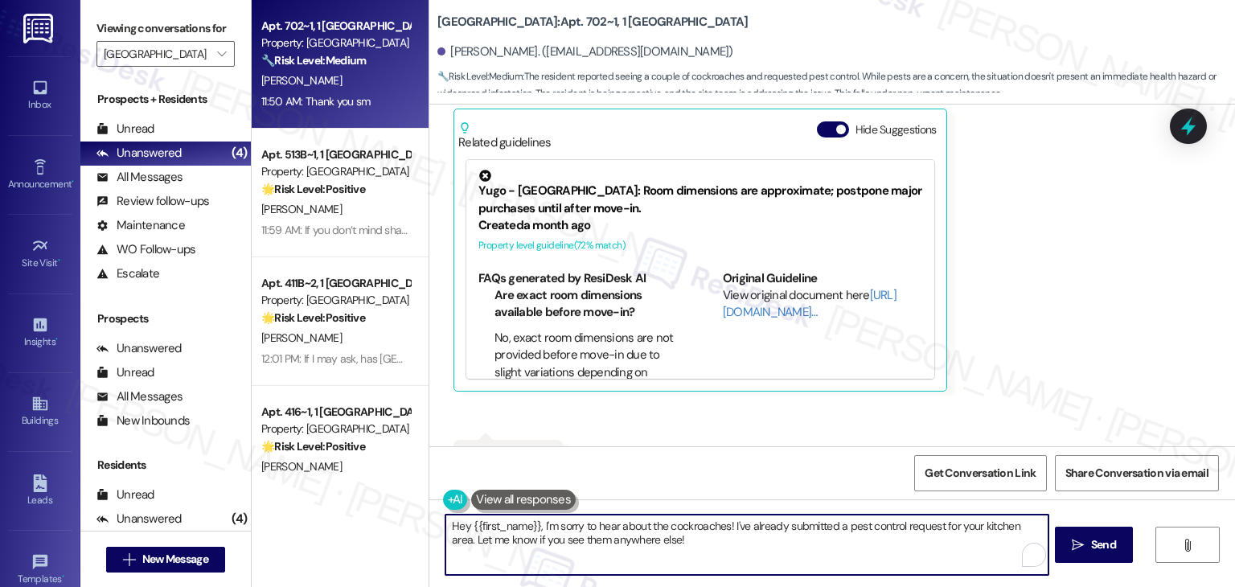
click at [628, 540] on textarea "Hey {{first_name}}, I'm sorry to hear about the cockroaches! I've already submi…" at bounding box center [747, 545] width 602 height 60
paste textarea "Thanks for the details, [PERSON_NAME]! I’ll note on the report that you’ve main…"
type textarea "Thanks for the details, [PERSON_NAME]! I’ll note on the report that you’ve main…"
click at [1100, 548] on span "Send" at bounding box center [1103, 544] width 25 height 17
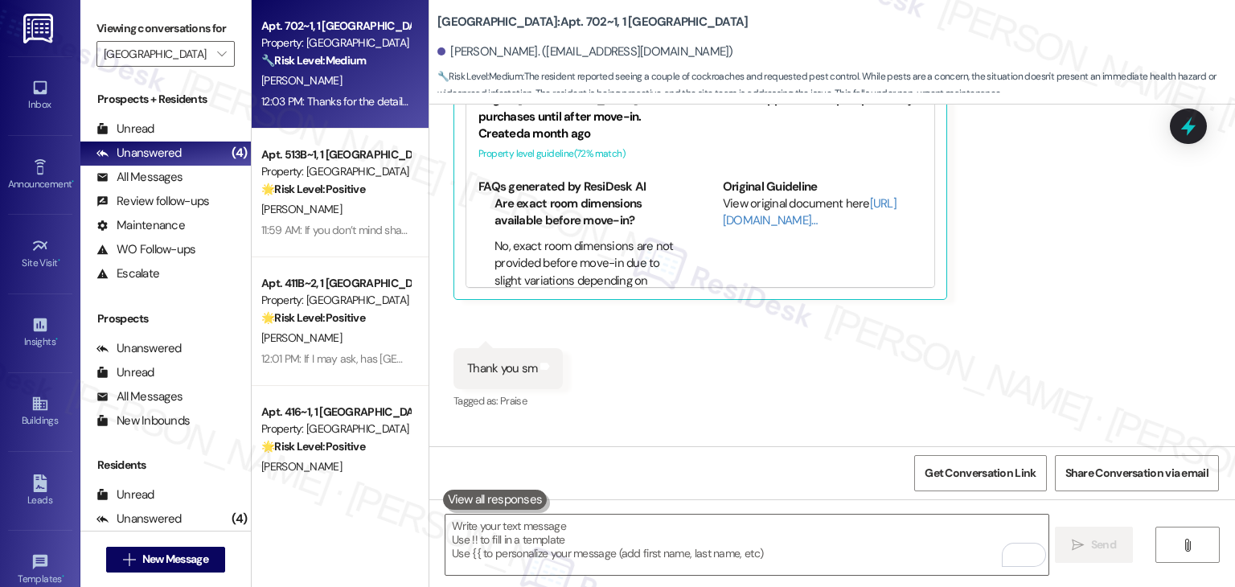
scroll to position [12521, 0]
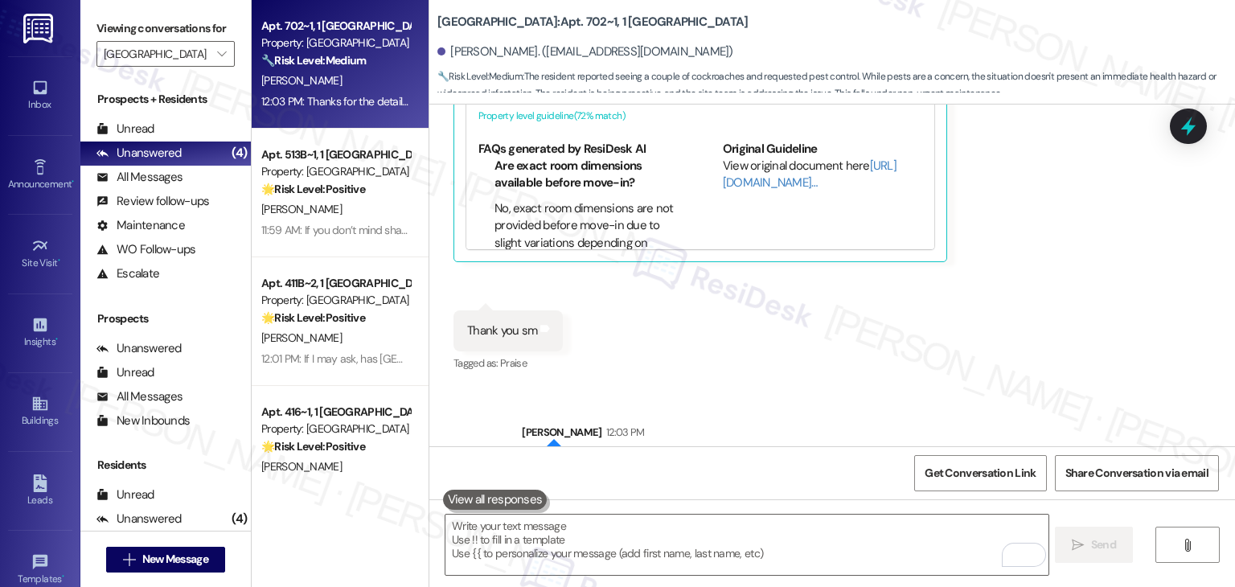
drag, startPoint x: 834, startPoint y: 396, endPoint x: 647, endPoint y: 414, distance: 188.3
click at [647, 458] on div "Thanks for the details, [PERSON_NAME]! I’ll note on the report that you’ve main…" at bounding box center [867, 475] width 662 height 35
copy div "mainly seen them in the kitchen area by the door and that pest control has perm…"
click at [1177, 129] on icon at bounding box center [1188, 126] width 27 height 27
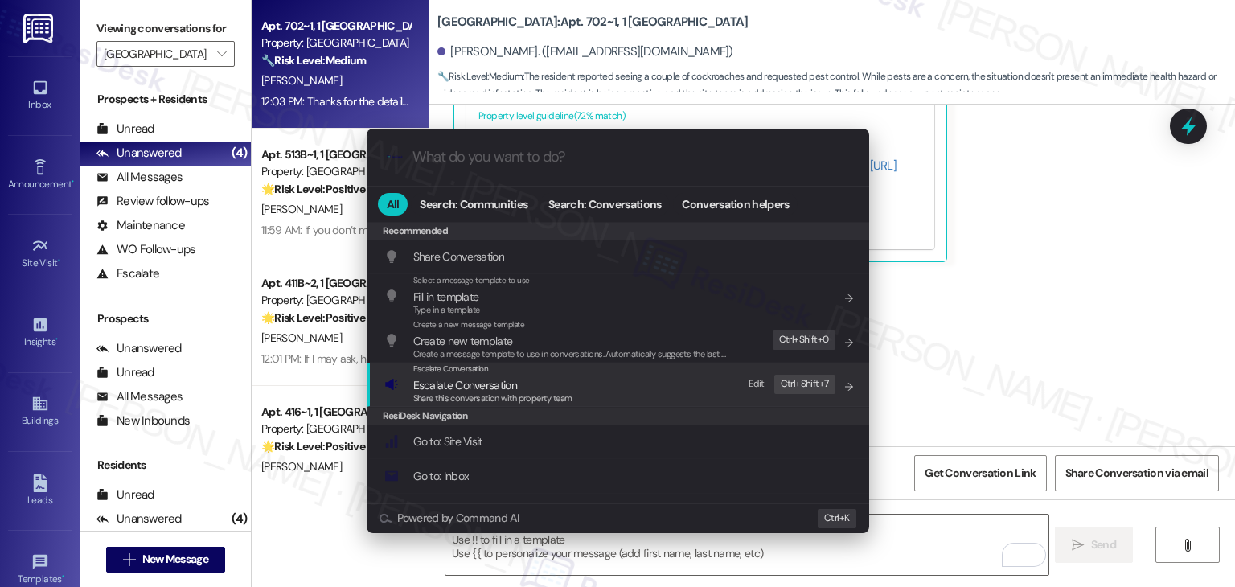
click at [499, 392] on div "Share this conversation with property team" at bounding box center [492, 399] width 159 height 14
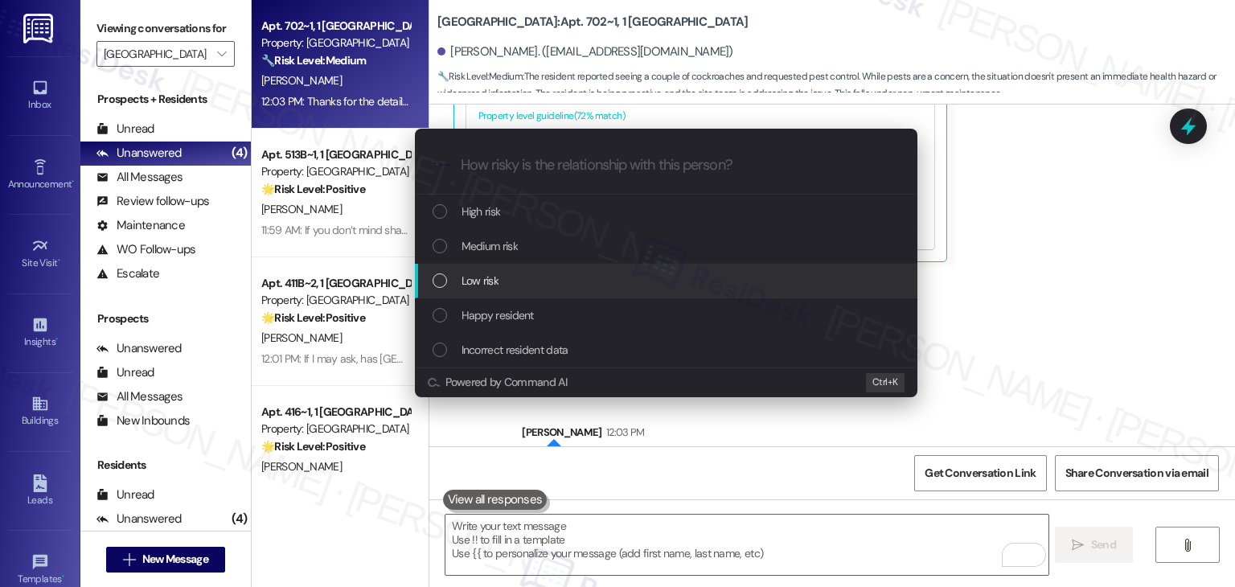
click at [1039, 235] on div "Escalate Conversation How risky is the relationship with this person? Topics (e…" at bounding box center [617, 293] width 1235 height 587
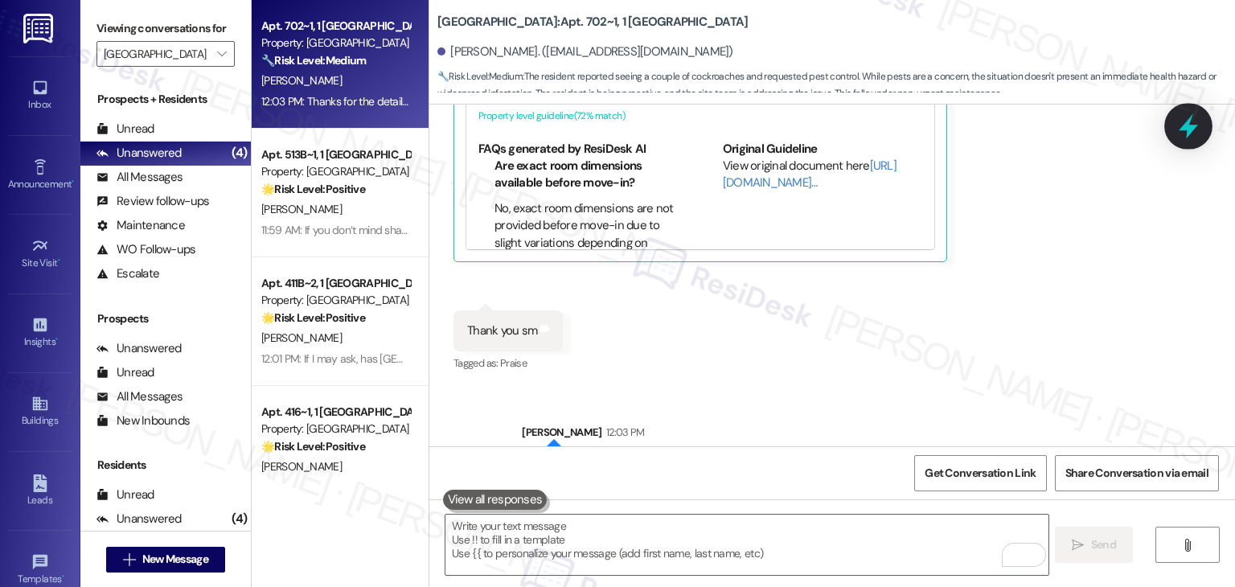
click at [1189, 121] on icon at bounding box center [1188, 126] width 19 height 25
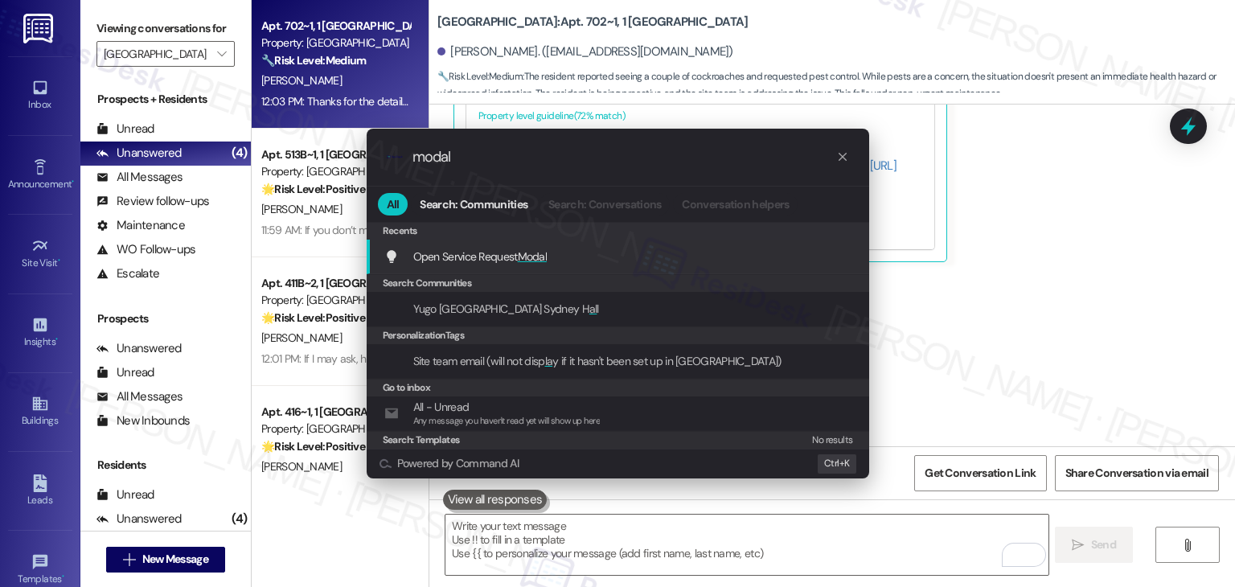
click at [561, 258] on div "Open Service Request Modal Add shortcut" at bounding box center [619, 257] width 470 height 18
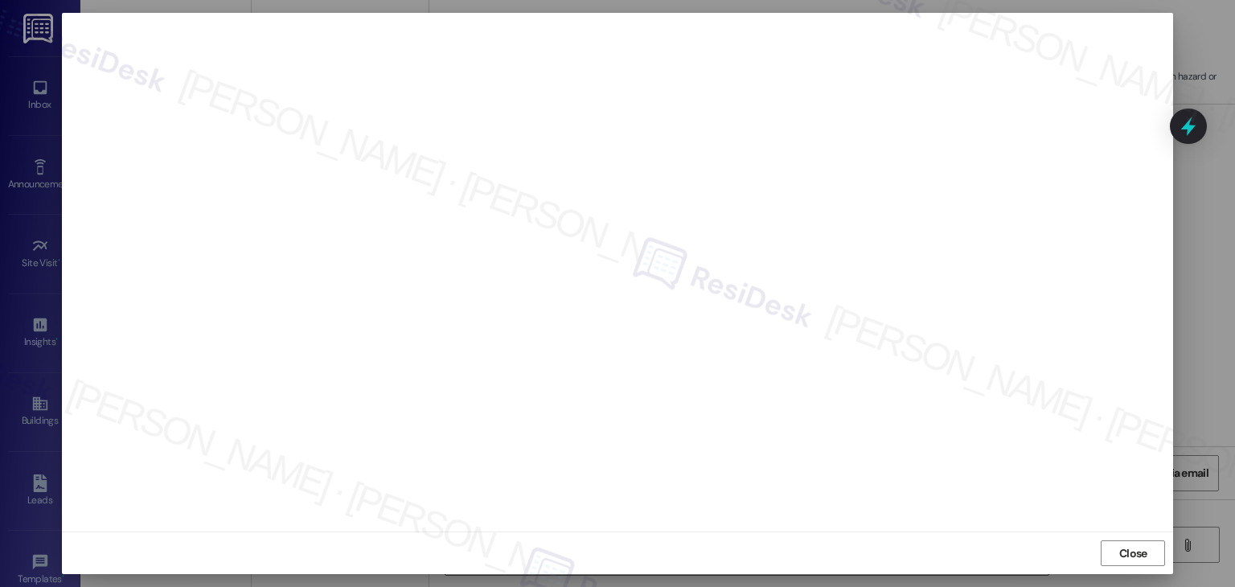
scroll to position [0, 0]
click at [1144, 552] on span "Close" at bounding box center [1133, 563] width 35 height 24
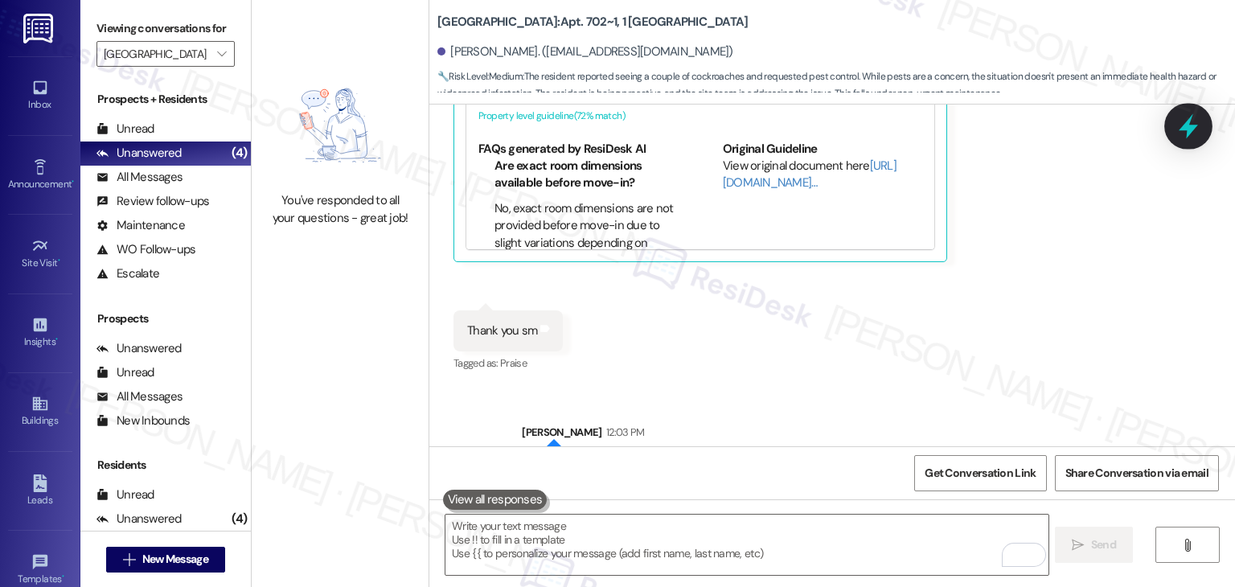
click at [1190, 136] on icon at bounding box center [1188, 126] width 27 height 27
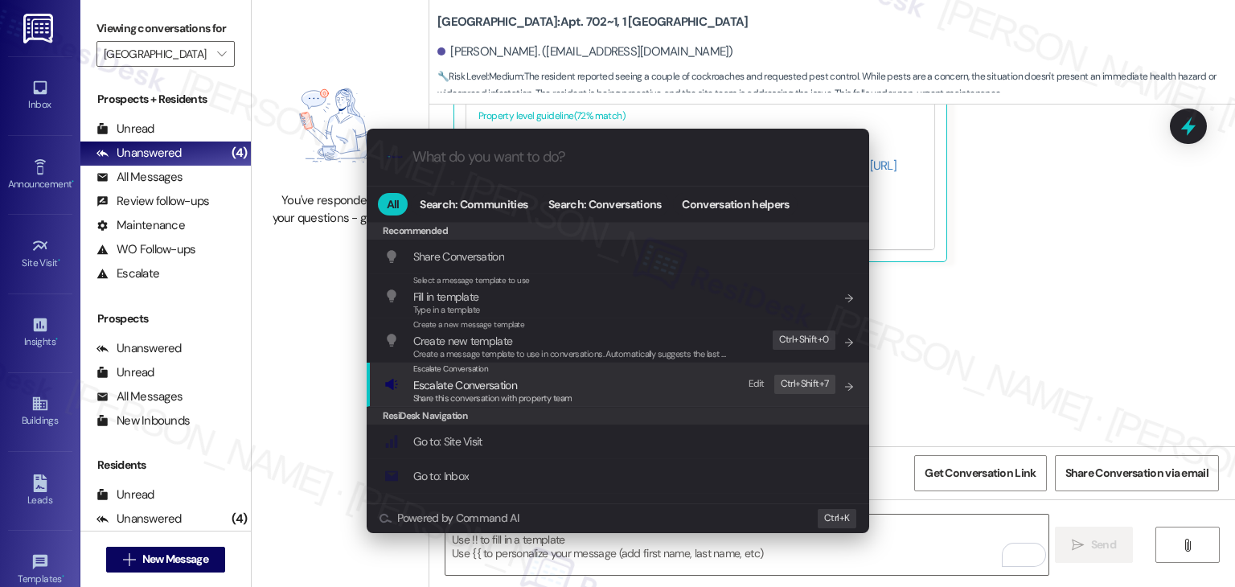
click at [483, 392] on div "Share this conversation with property team" at bounding box center [492, 399] width 159 height 14
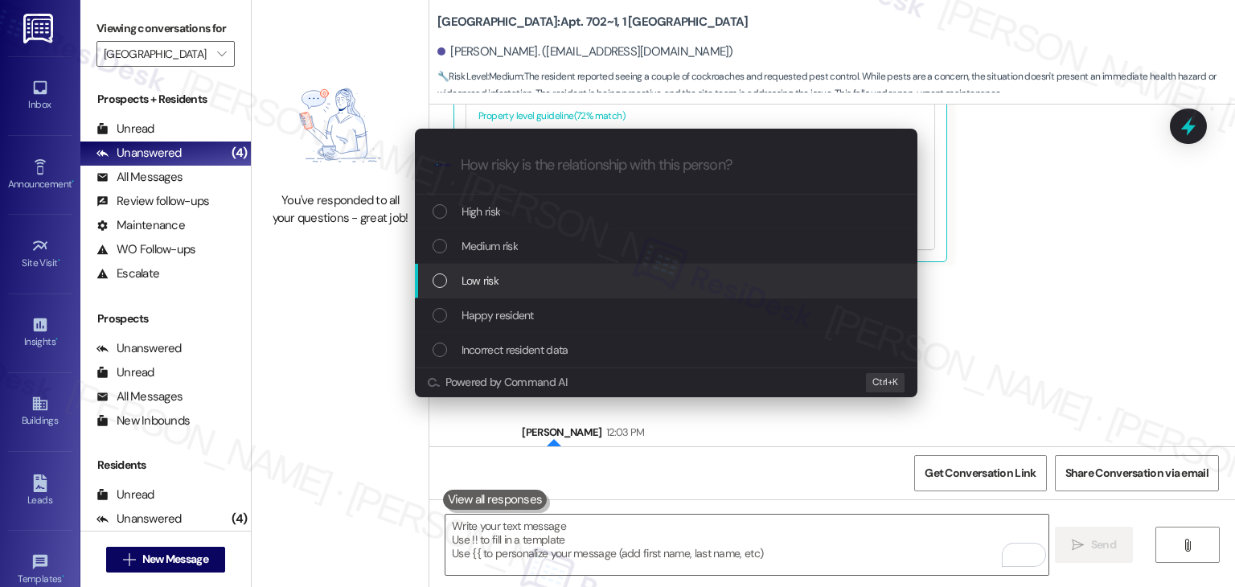
click at [439, 284] on div "List of options" at bounding box center [440, 280] width 14 height 14
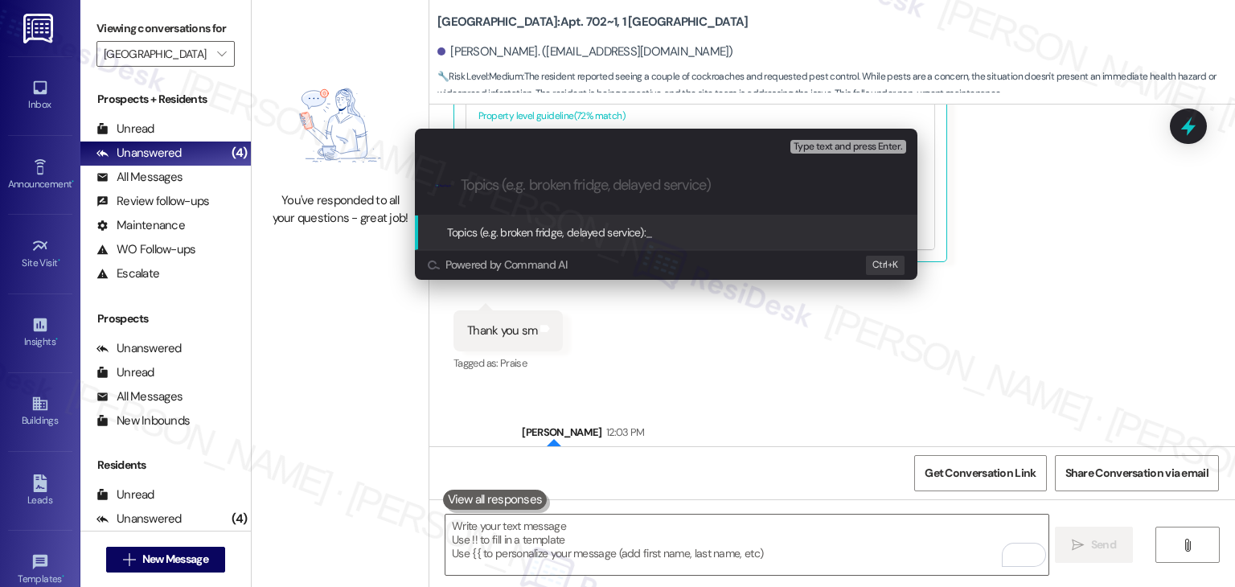
paste input "WO #15560158 – Pest Control Request"
type input "WO #15560158 – Pest Control Request"
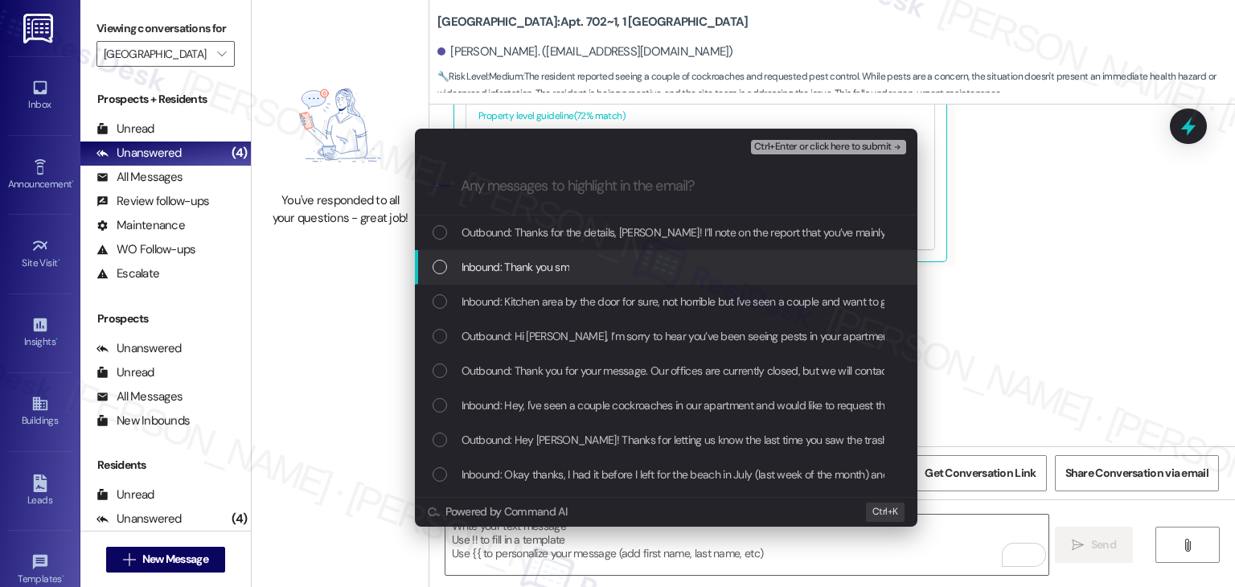
click at [438, 271] on div "List of options" at bounding box center [440, 267] width 14 height 14
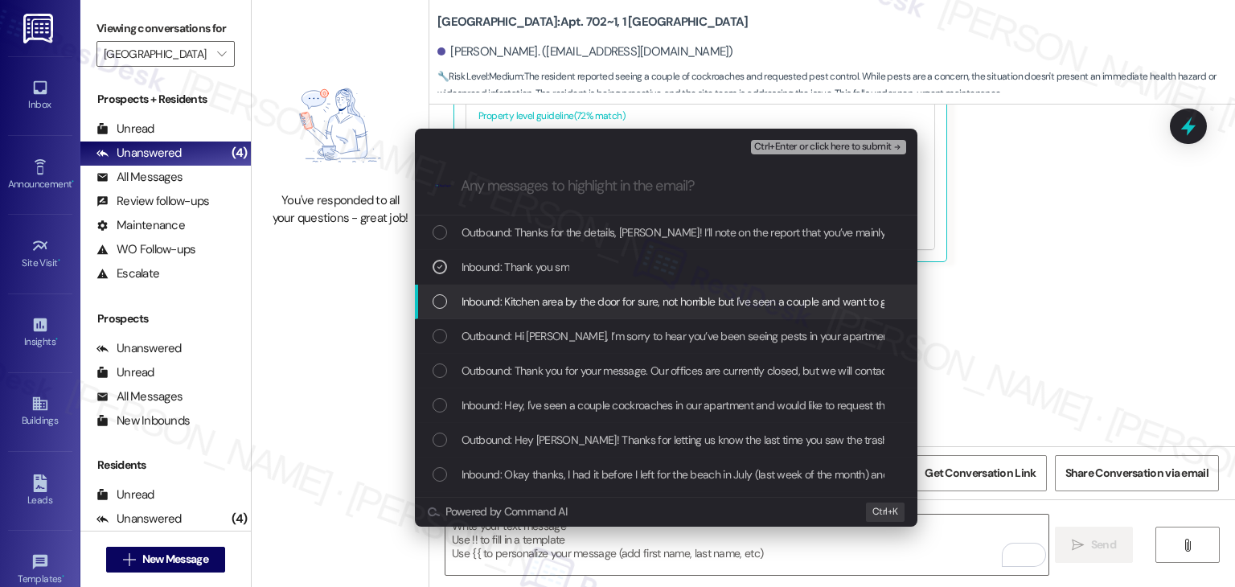
click at [442, 294] on div "List of options" at bounding box center [440, 301] width 14 height 14
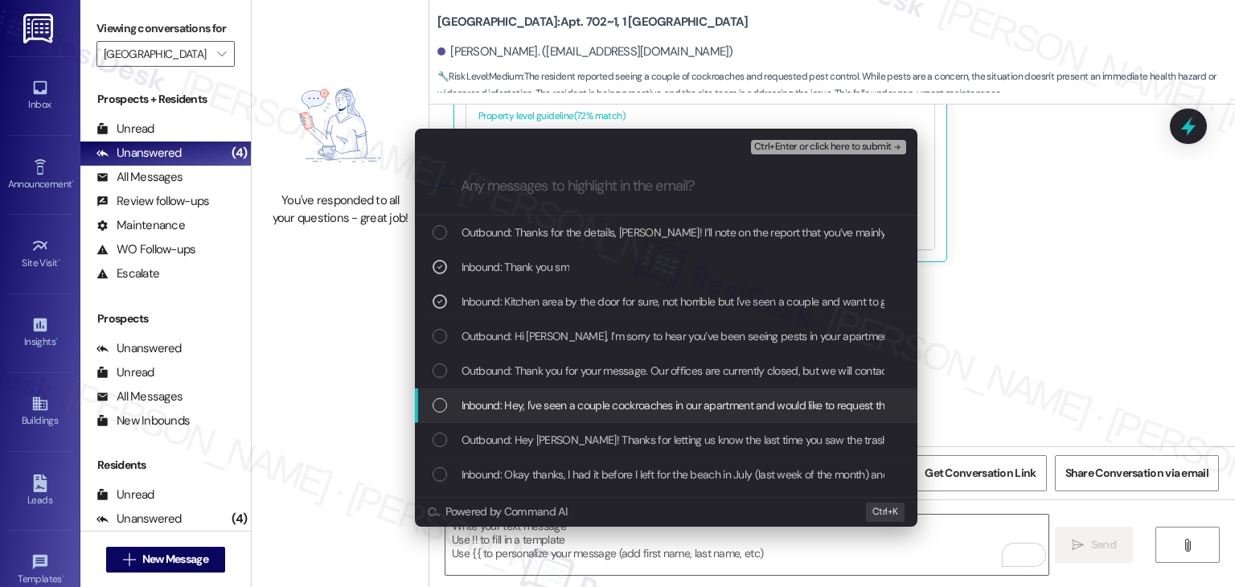
click at [436, 401] on div "List of options" at bounding box center [440, 405] width 14 height 14
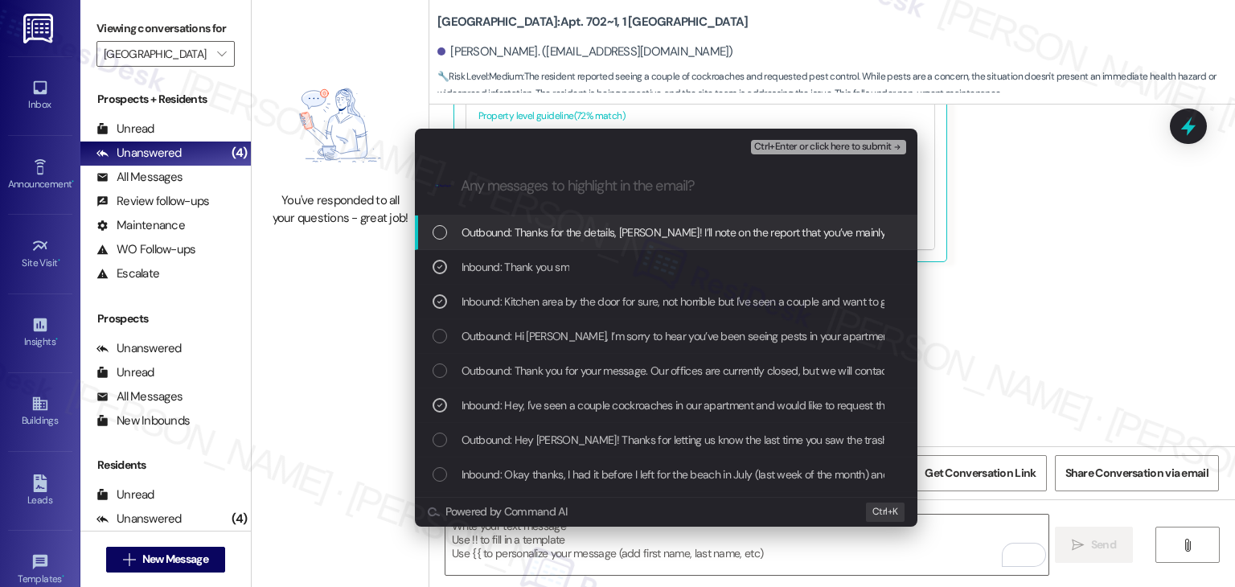
click at [824, 142] on span "Ctrl+Enter or click here to submit" at bounding box center [823, 147] width 138 height 11
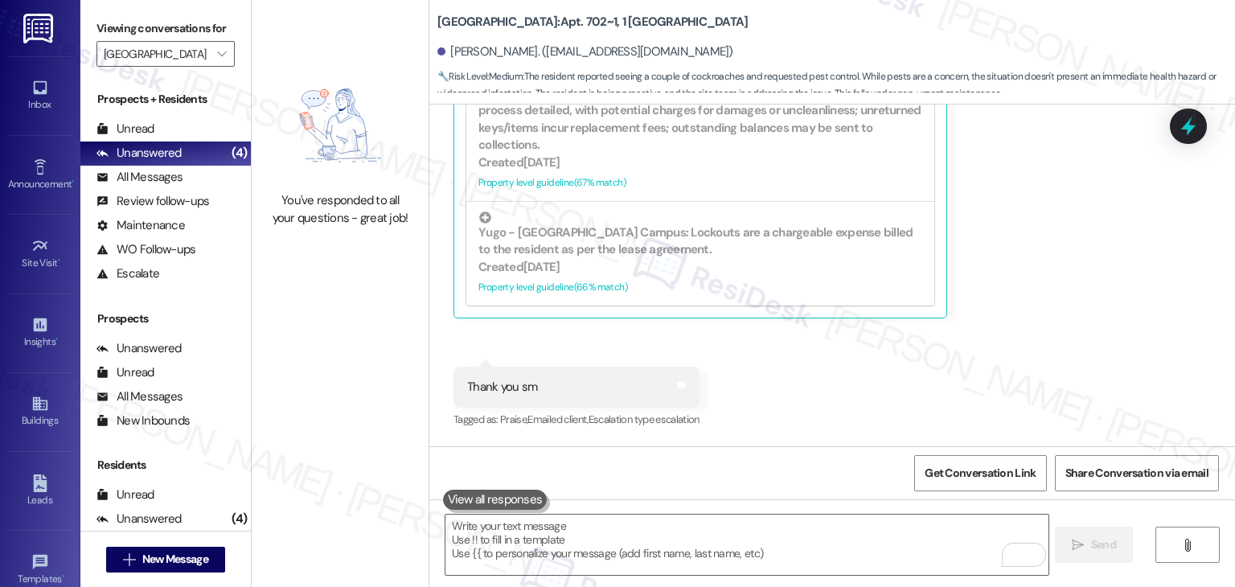
scroll to position [12545, 0]
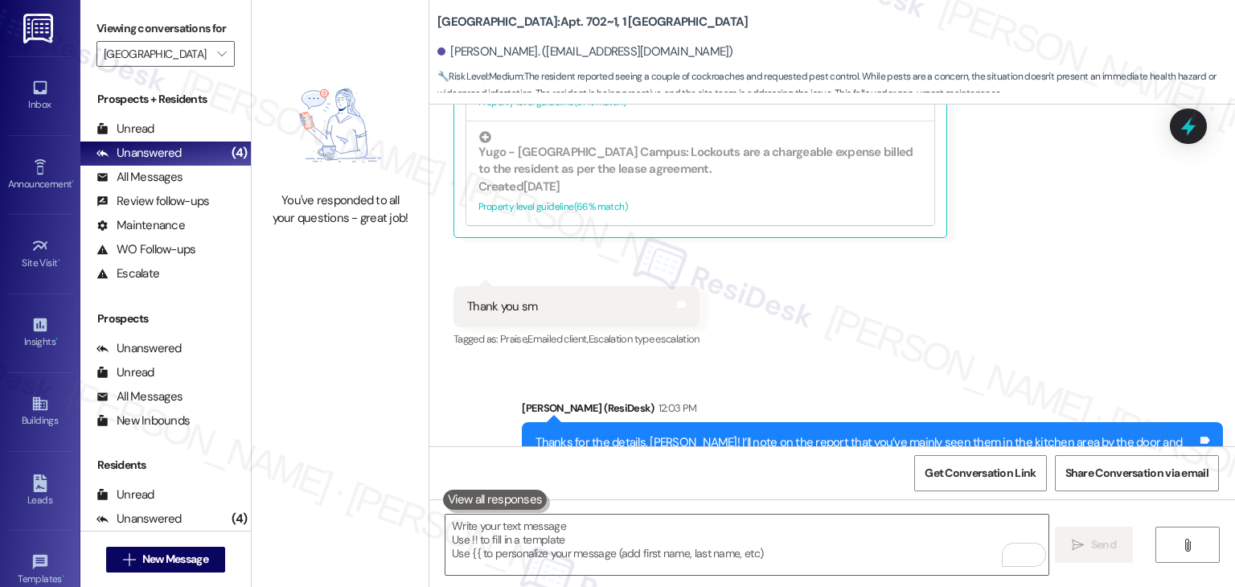
click at [217, 51] on icon "" at bounding box center [221, 53] width 9 height 13
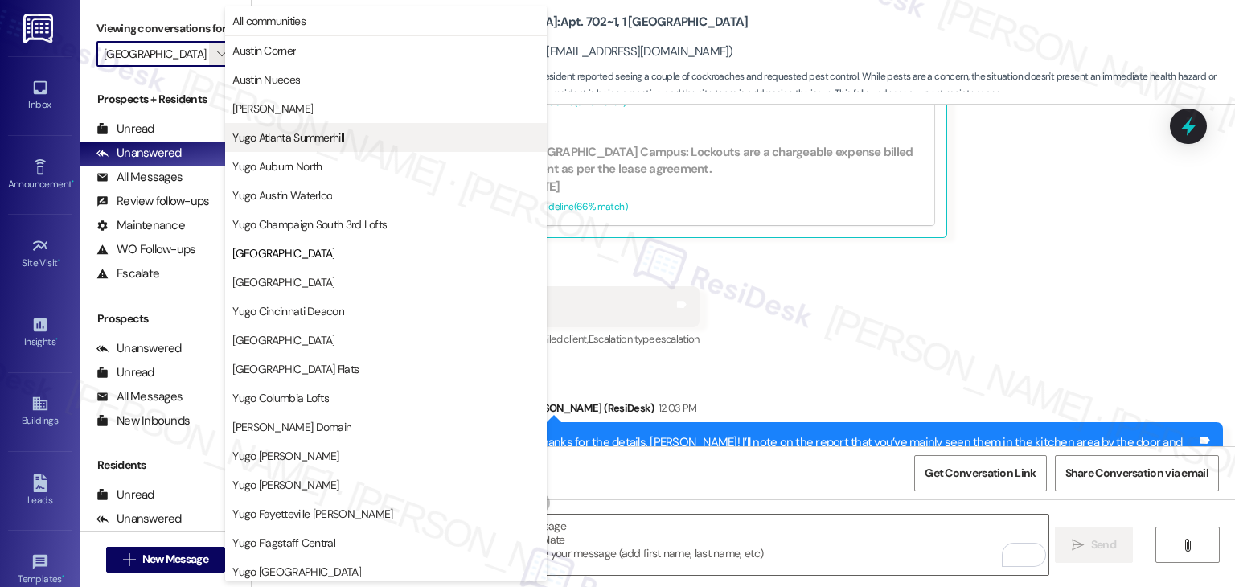
scroll to position [0, 23]
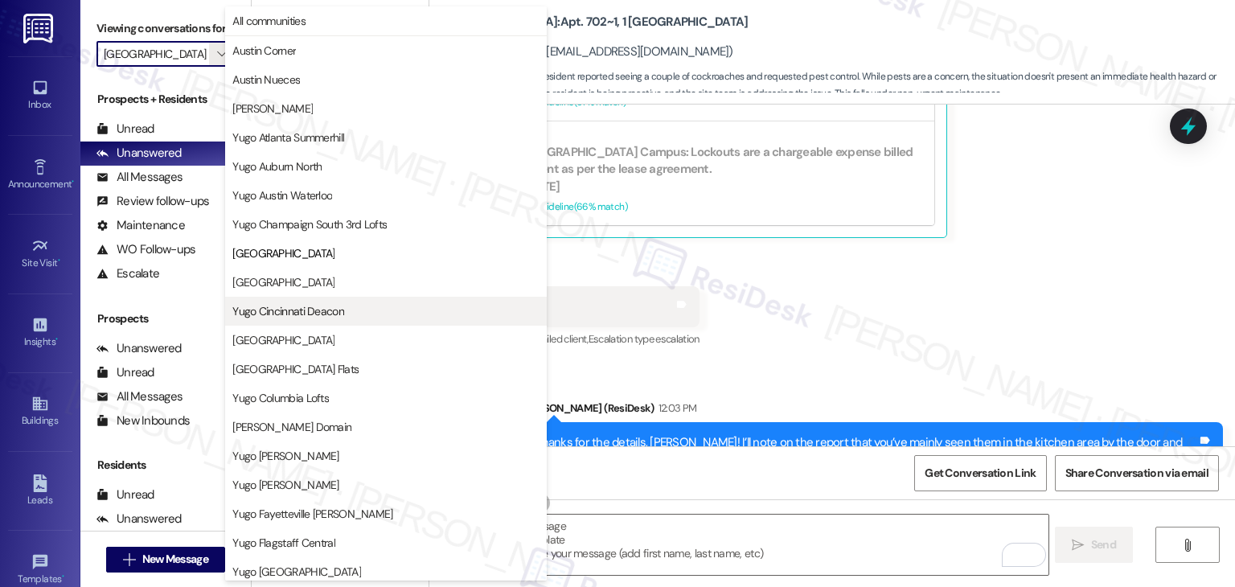
click at [329, 314] on span "Yugo Cincinnati Deacon" at bounding box center [288, 311] width 112 height 16
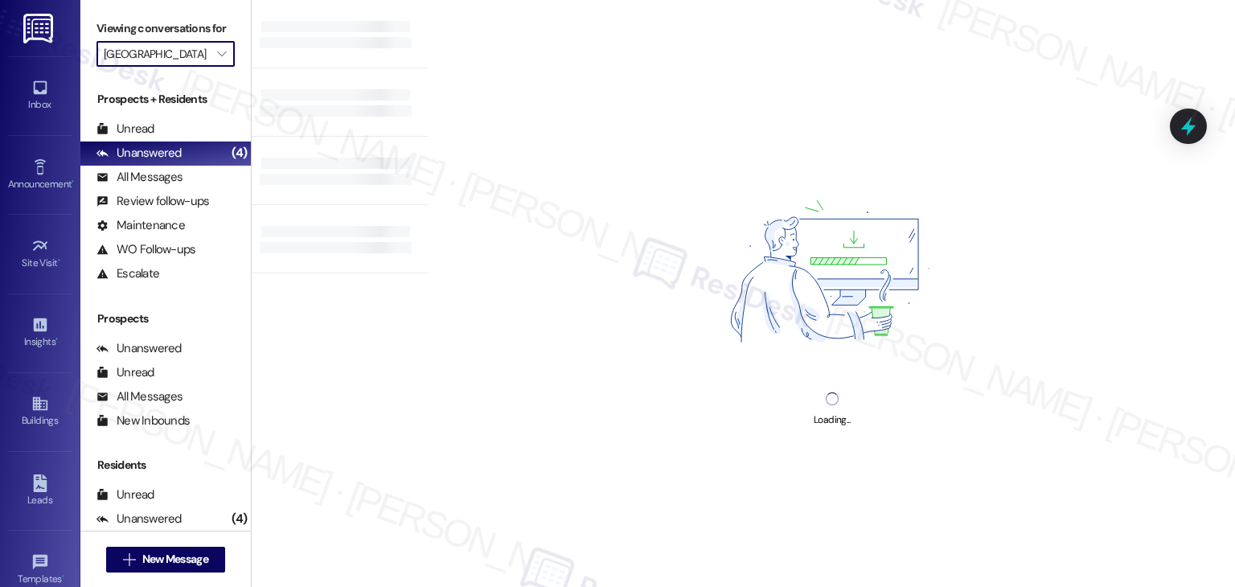
type input "Yugo Cincinnati Deacon"
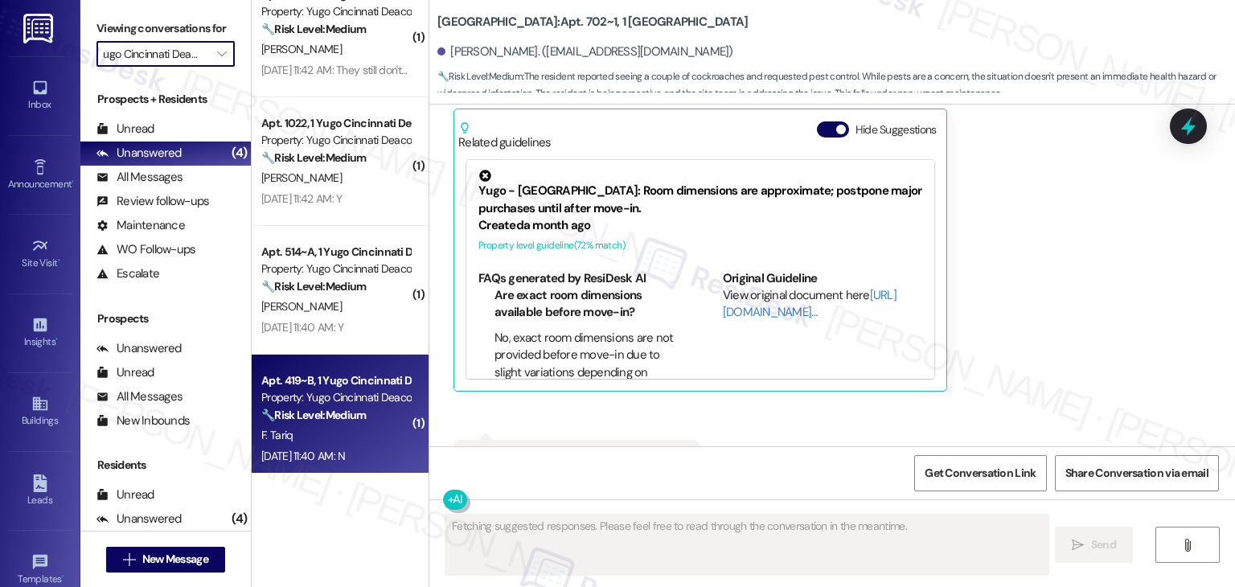
scroll to position [2171, 0]
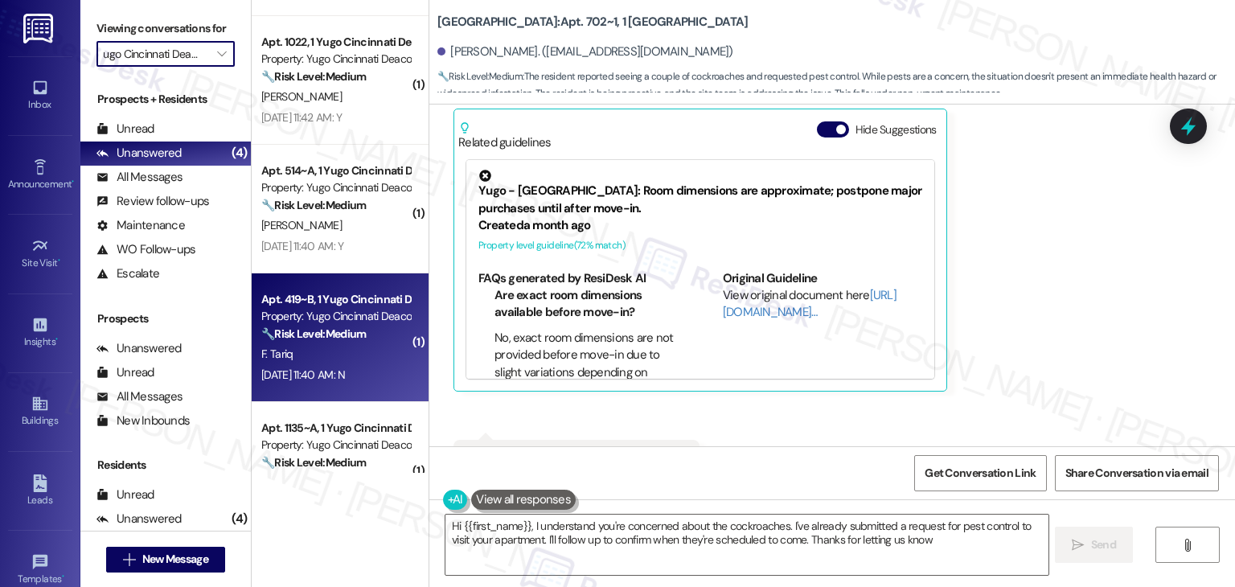
type textarea "Hi {{first_name}}, I understand you're concerned about the cockroaches. I've al…"
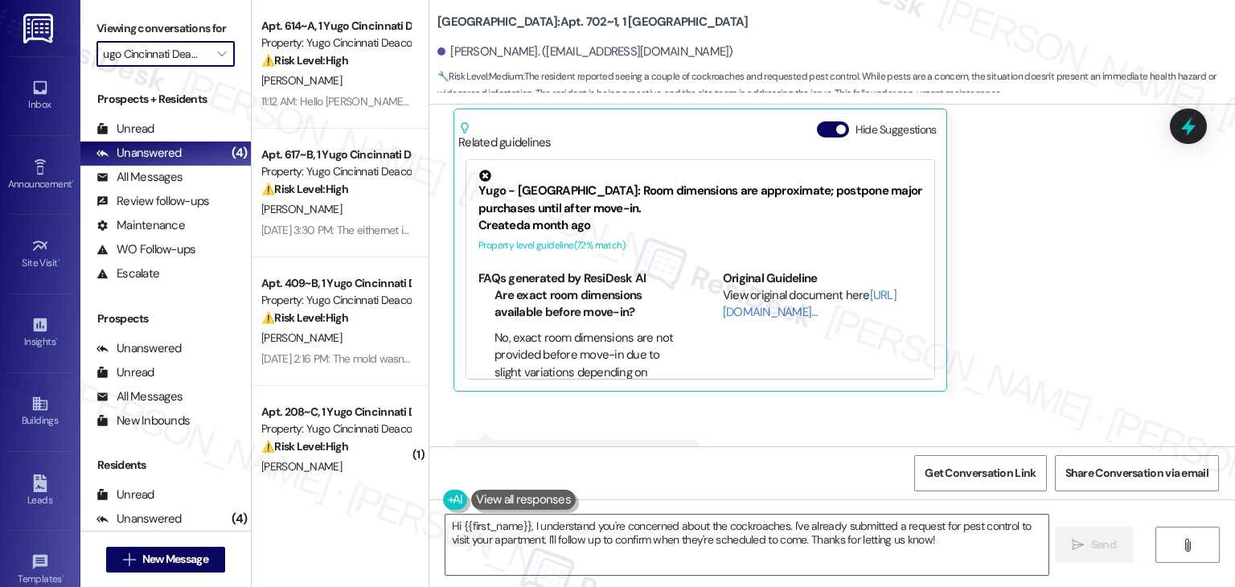
scroll to position [0, 0]
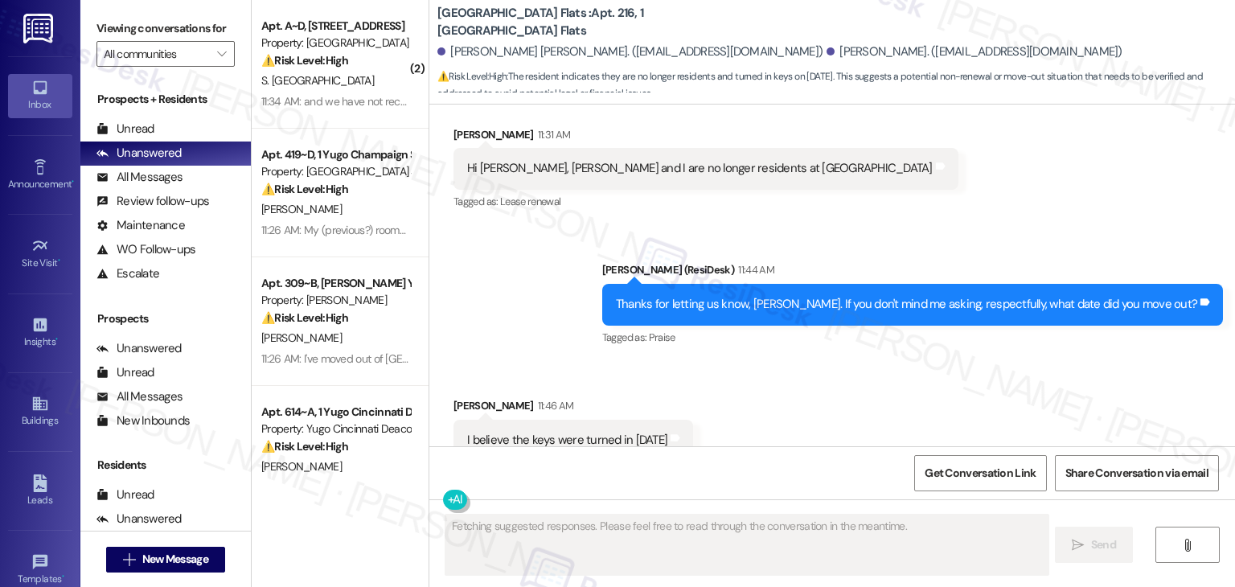
scroll to position [1869, 0]
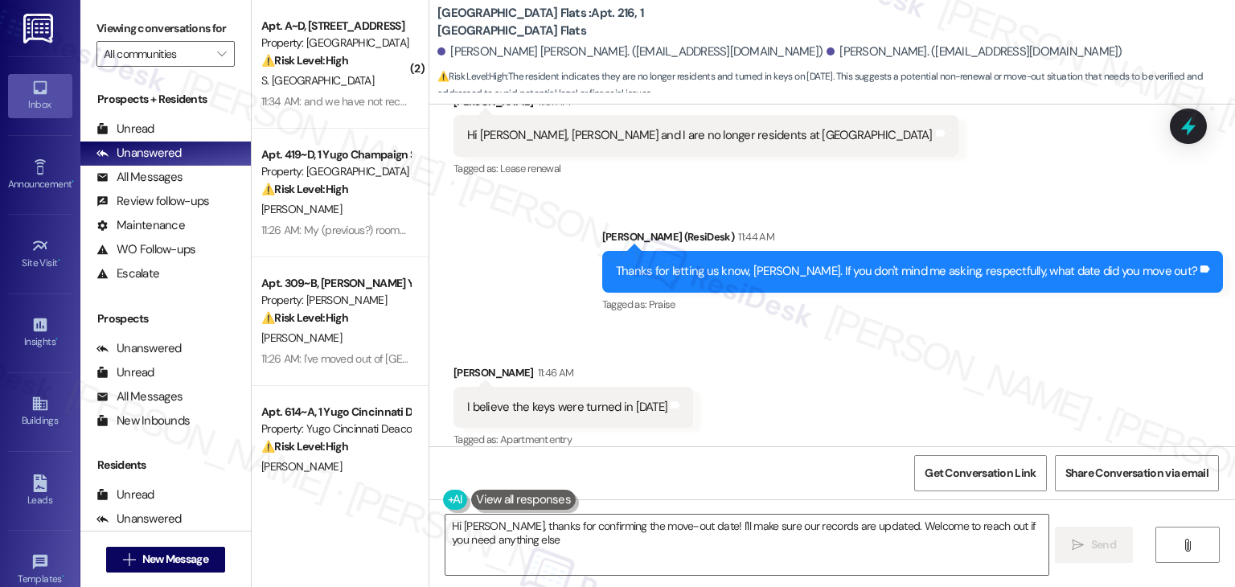
type textarea "Hi [PERSON_NAME], thanks for confirming the move-out date! I'll make sure our r…"
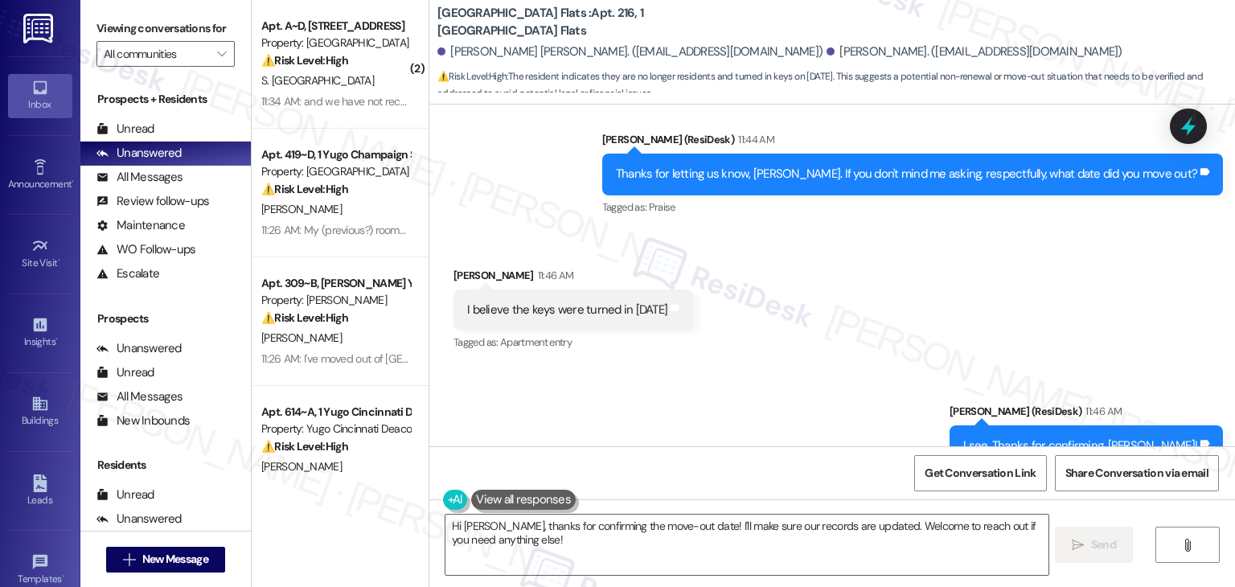
scroll to position [2006, 0]
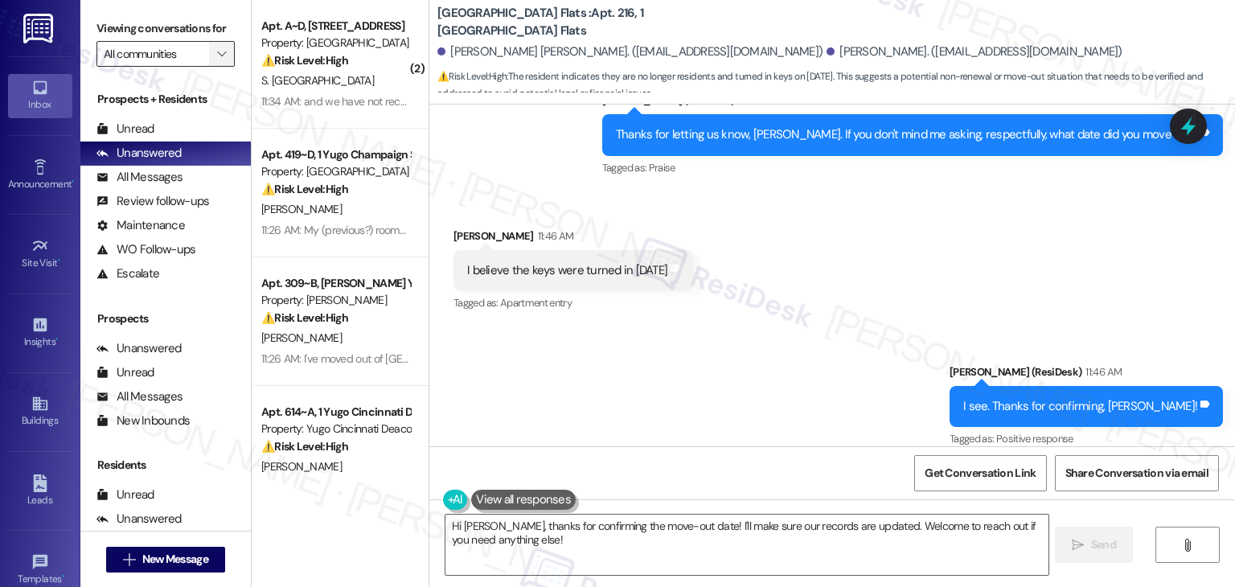
click at [217, 57] on icon "" at bounding box center [221, 53] width 9 height 13
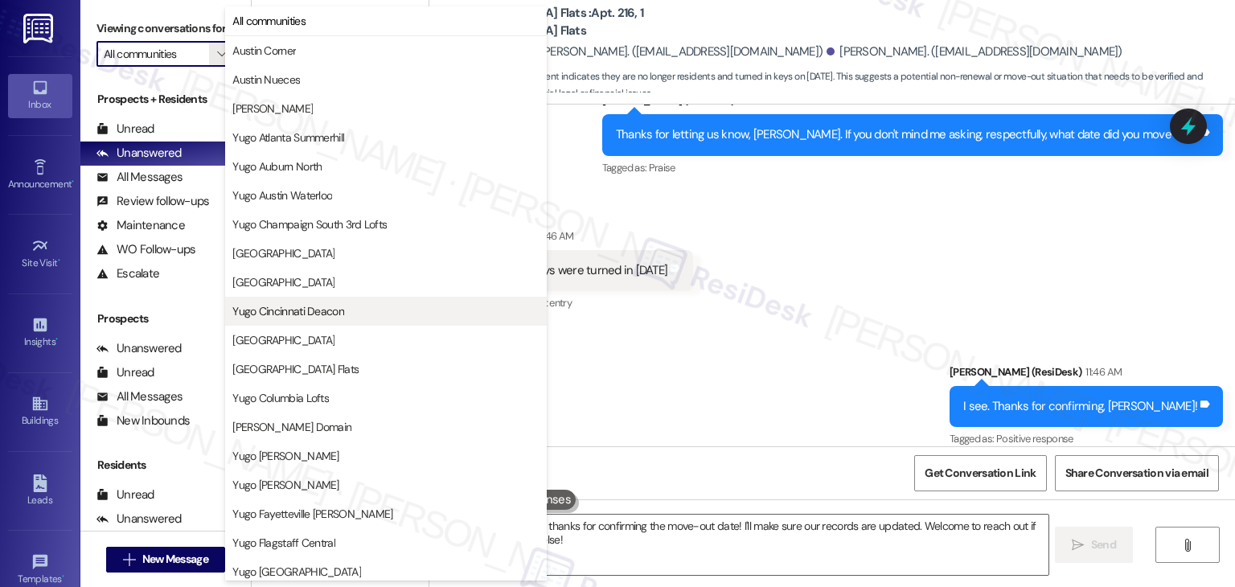
click at [328, 312] on span "Yugo Cincinnati Deacon" at bounding box center [288, 311] width 112 height 16
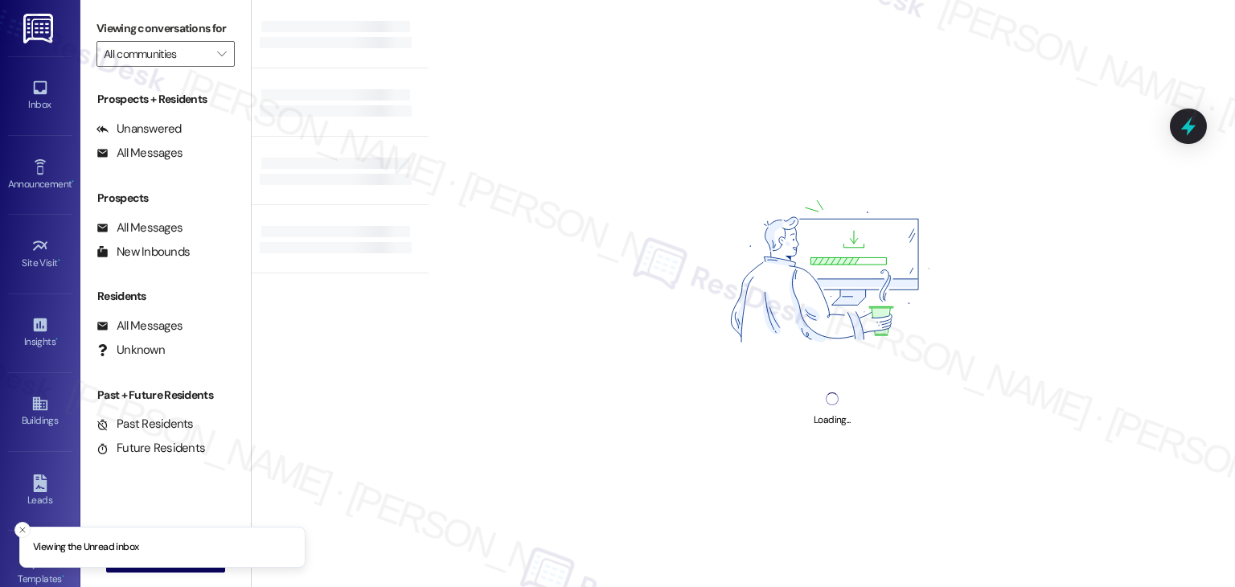
type input "Yugo Cincinnati Deacon"
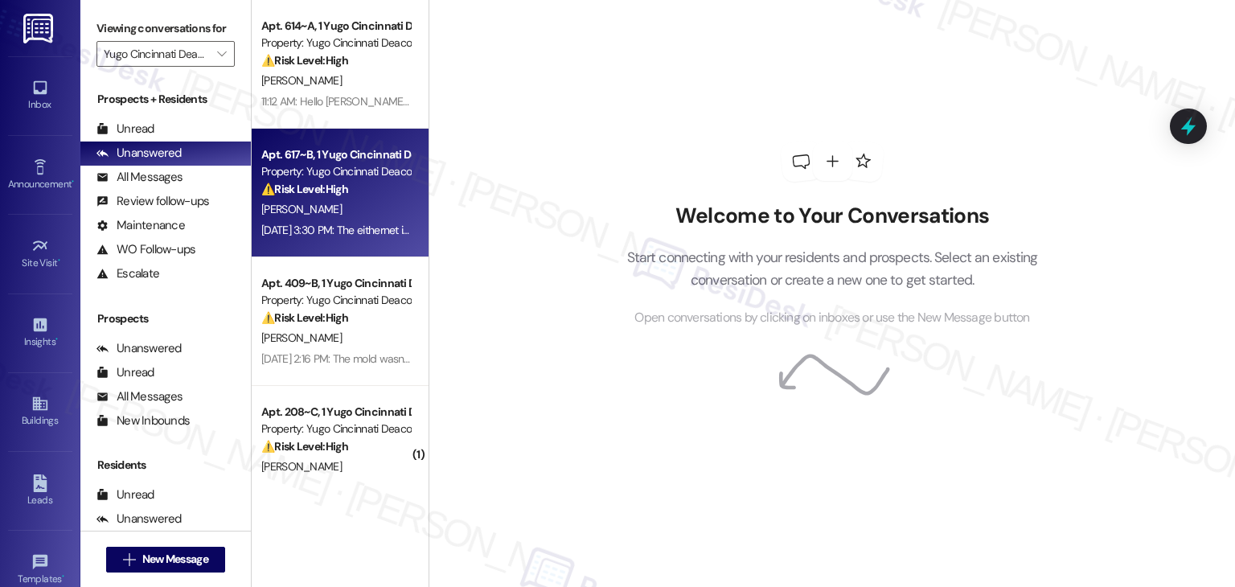
click at [361, 220] on div "Aug 22, 2025 at 3:30 PM: The eithernet in my room does not work Aug 22, 2025 at…" at bounding box center [336, 230] width 152 height 20
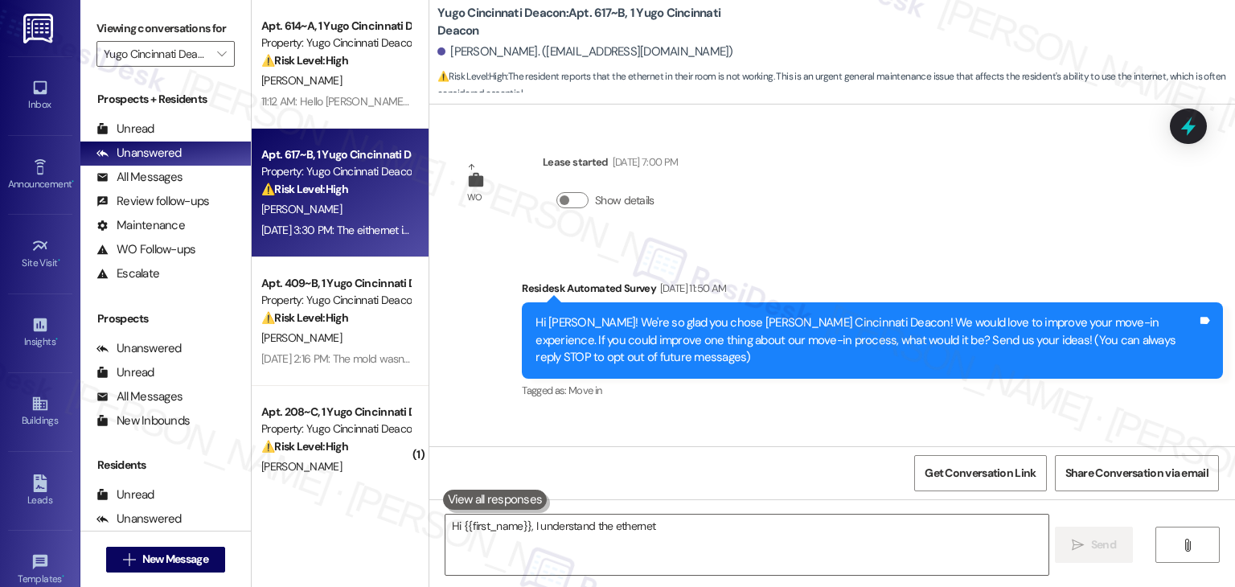
scroll to position [103, 0]
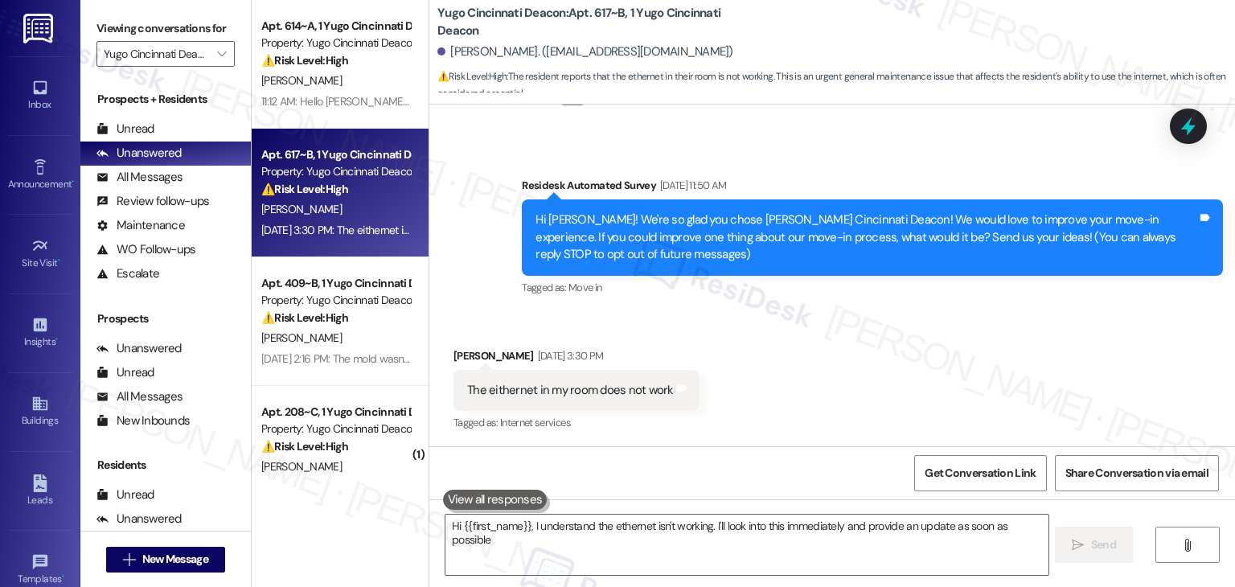
type textarea "Hi {{first_name}}, I understand the ethernet isn't working. I'll look into this…"
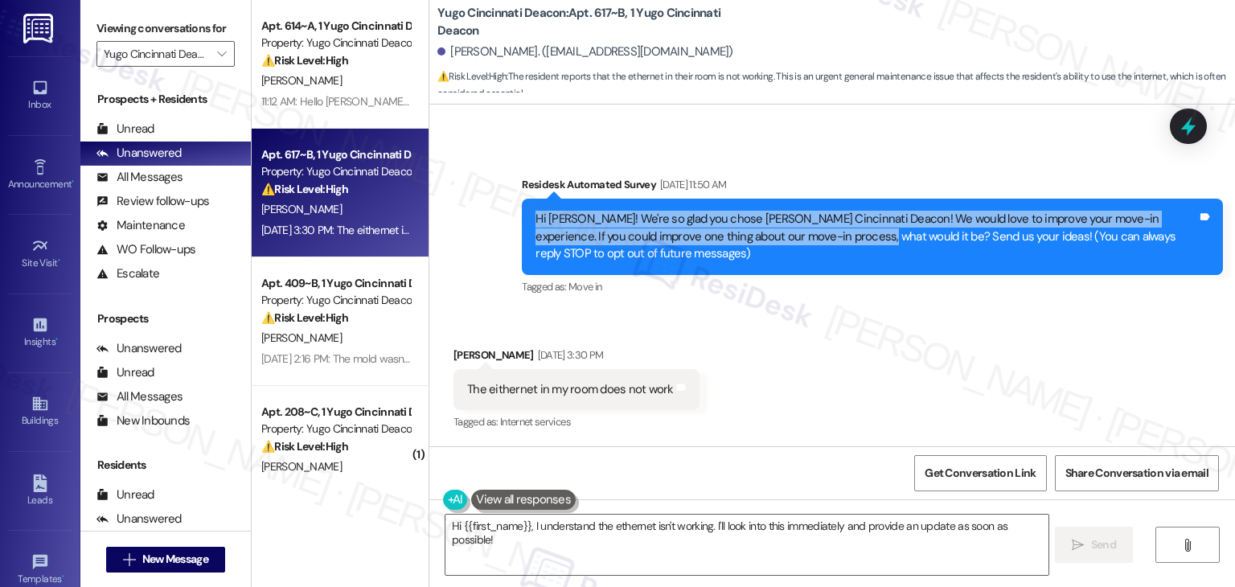
drag, startPoint x: 805, startPoint y: 239, endPoint x: 523, endPoint y: 220, distance: 282.9
click at [523, 220] on div "Hi Zach! We're so glad you chose Yugo Cincinnati Deacon! We would love to impro…" at bounding box center [872, 237] width 701 height 76
click at [1203, 128] on div at bounding box center [1189, 126] width 48 height 46
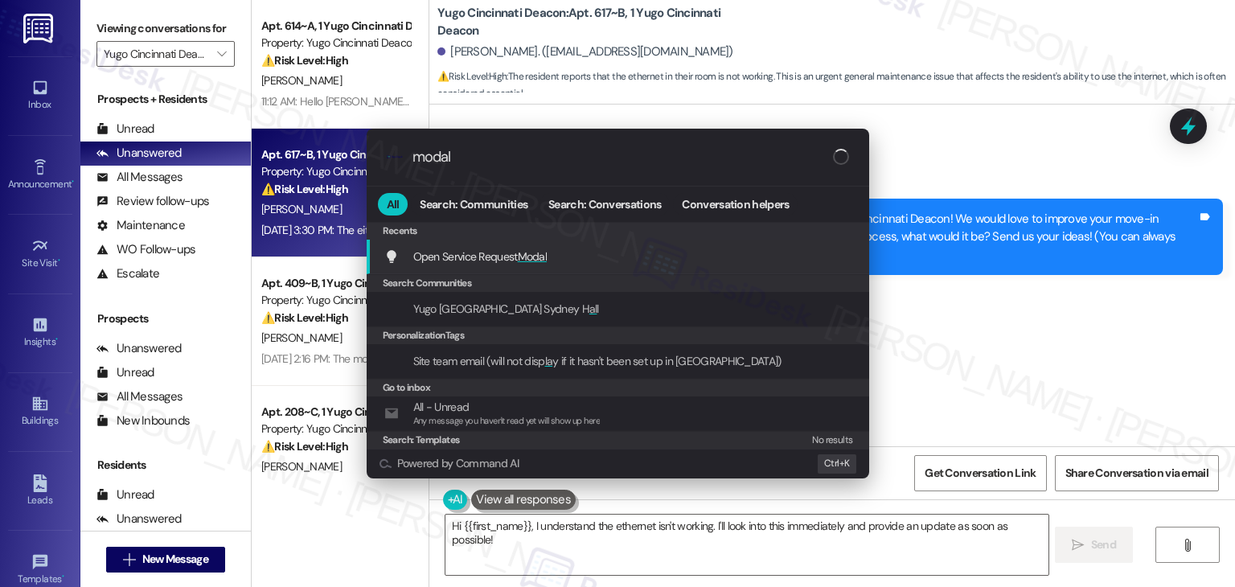
click at [518, 254] on span "Open Service Request Modal" at bounding box center [480, 256] width 134 height 14
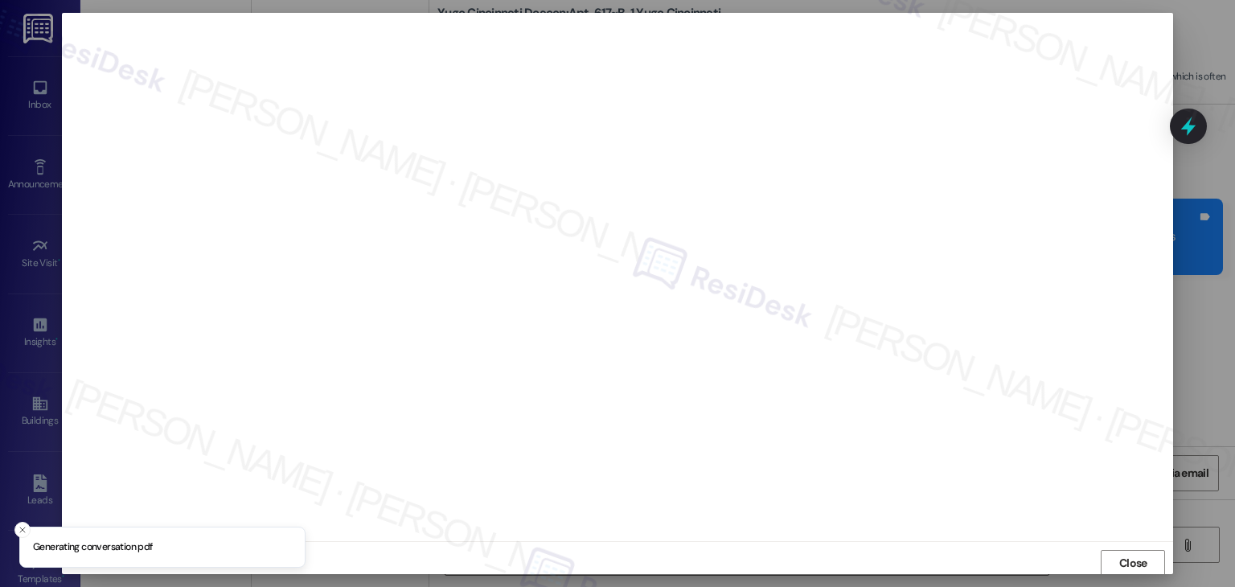
scroll to position [1, 0]
click at [1131, 565] on span "Close" at bounding box center [1133, 562] width 28 height 17
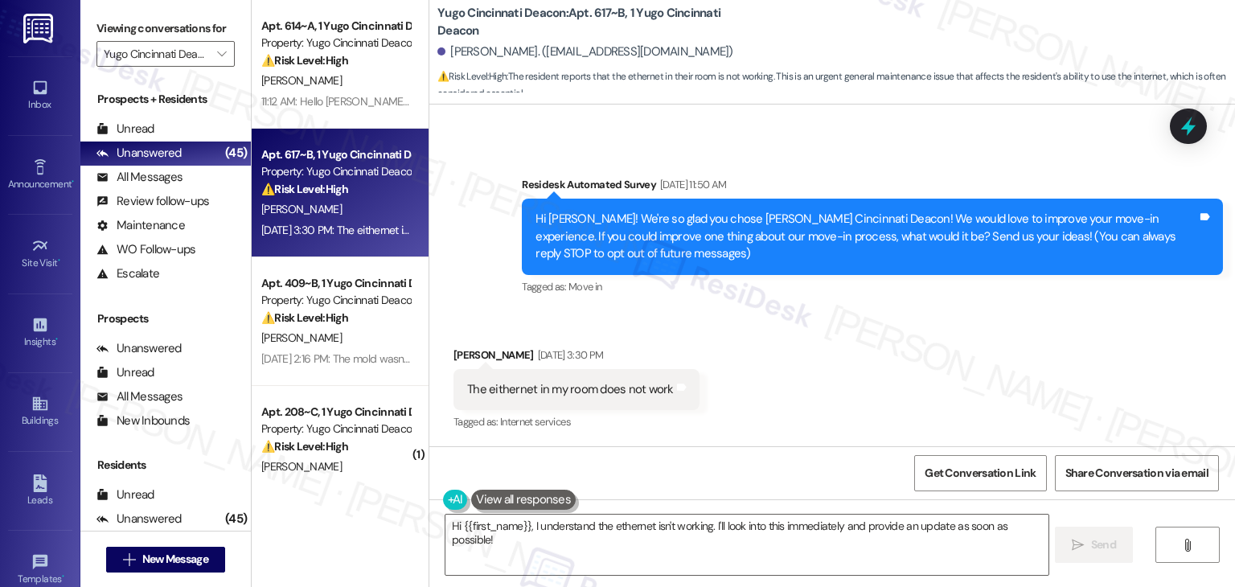
click at [1134, 403] on div "Received via SMS Zach Dodane Aug 22, 2025 at 3:30 PM The eithernet in my room d…" at bounding box center [832, 378] width 806 height 136
click at [1197, 133] on icon at bounding box center [1188, 126] width 27 height 27
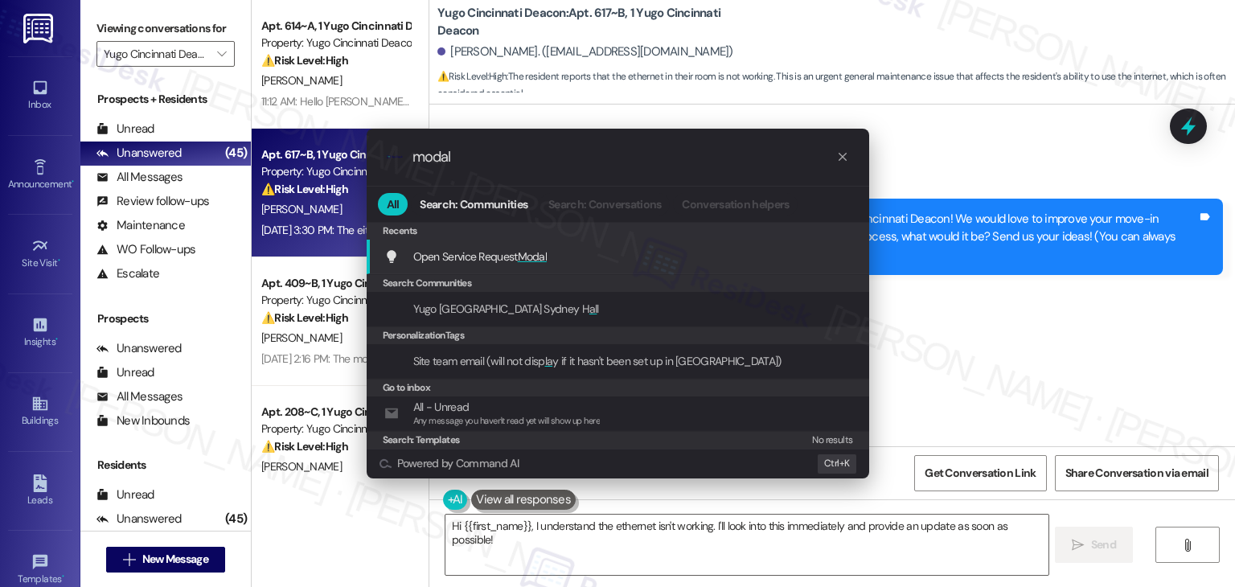
type input "modal"
click at [561, 258] on div "Open Service Request Modal Add shortcut" at bounding box center [619, 257] width 470 height 18
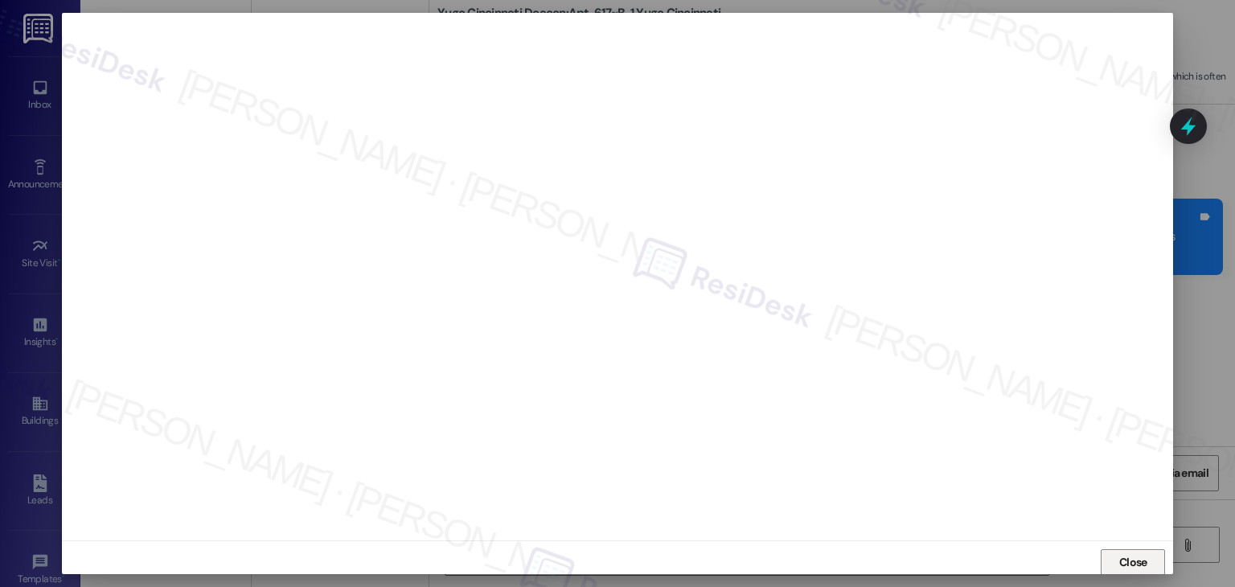
click at [1142, 566] on span "Close" at bounding box center [1133, 562] width 28 height 17
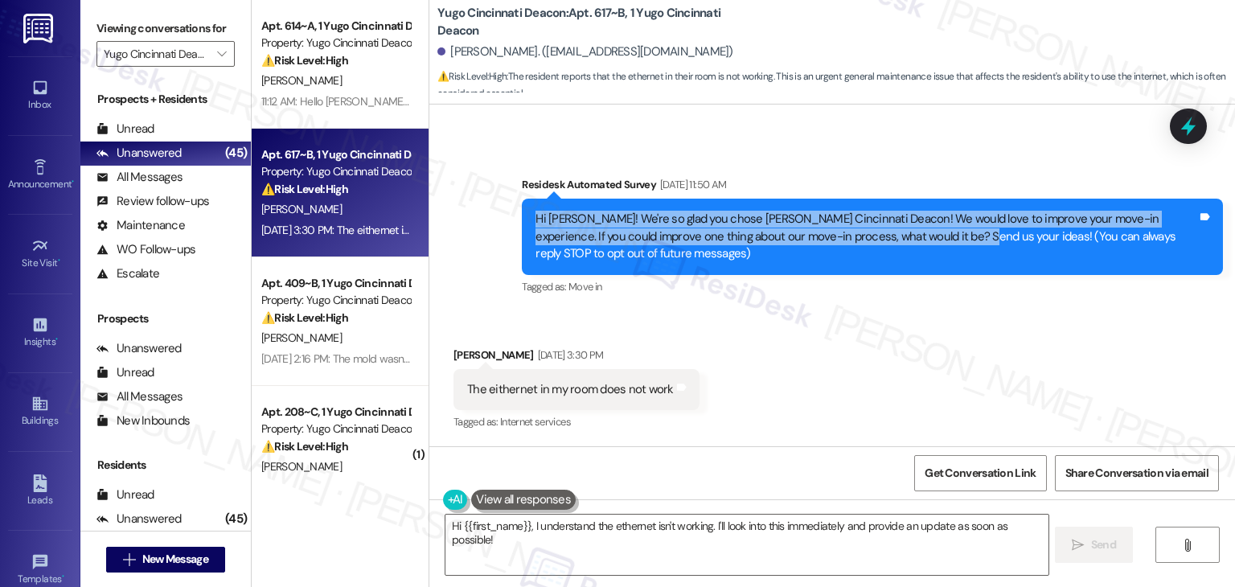
drag, startPoint x: 898, startPoint y: 239, endPoint x: 528, endPoint y: 217, distance: 370.6
click at [536, 217] on div "Hi Zach! We're so glad you chose Yugo Cincinnati Deacon! We would love to impro…" at bounding box center [867, 236] width 662 height 51
copy div "Hi Zach! We're so glad you chose Yugo Cincinnati Deacon! We would love to impro…"
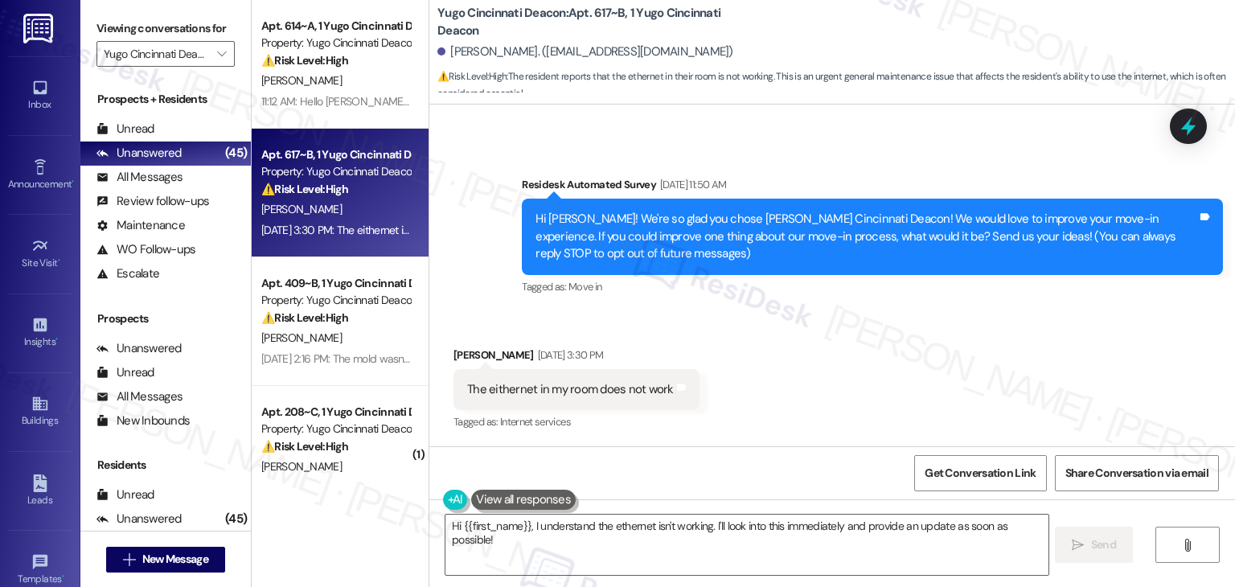
click at [528, 388] on div "The eithernet in my room does not work" at bounding box center [570, 389] width 207 height 17
click at [528, 387] on div "The eithernet in my room does not work" at bounding box center [570, 389] width 207 height 17
click at [528, 386] on div "The eithernet in my room does not work" at bounding box center [570, 389] width 207 height 17
copy div "The eithernet in my room does not work Tags and notes"
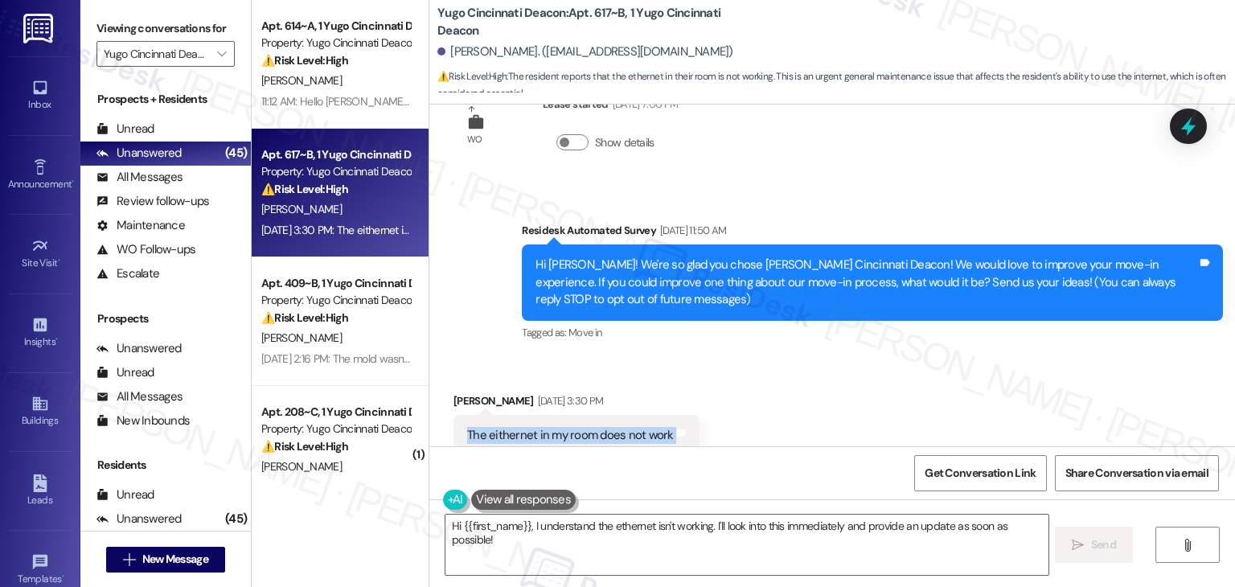
scroll to position [104, 0]
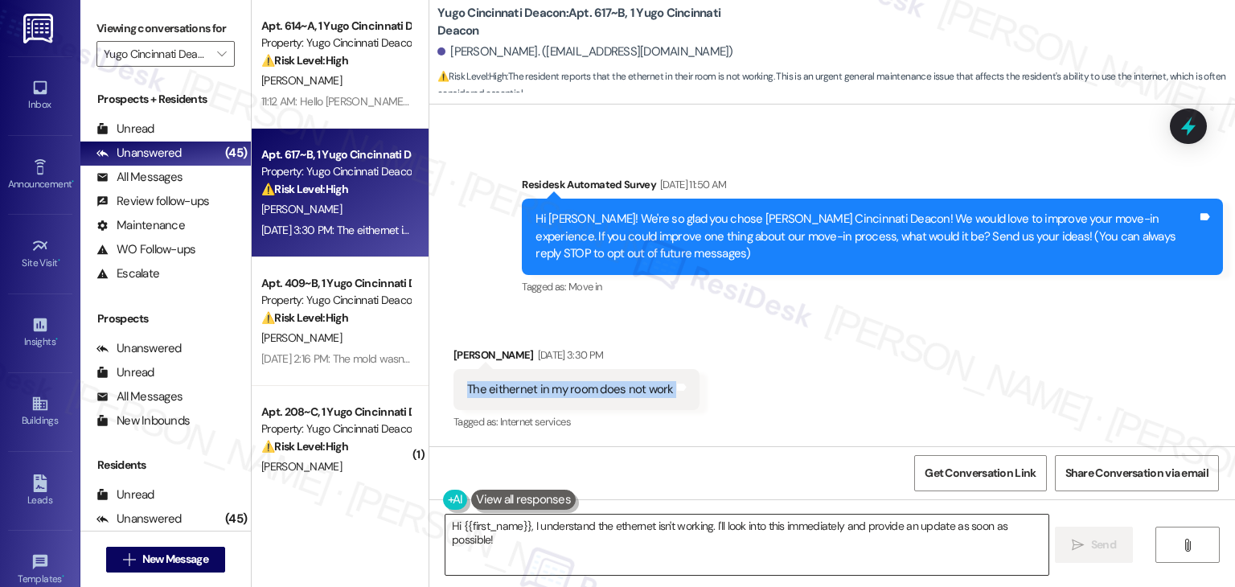
click at [618, 532] on textarea "Hi {{first_name}}, I understand the ethernet isn't working. I'll look into this…" at bounding box center [747, 545] width 602 height 60
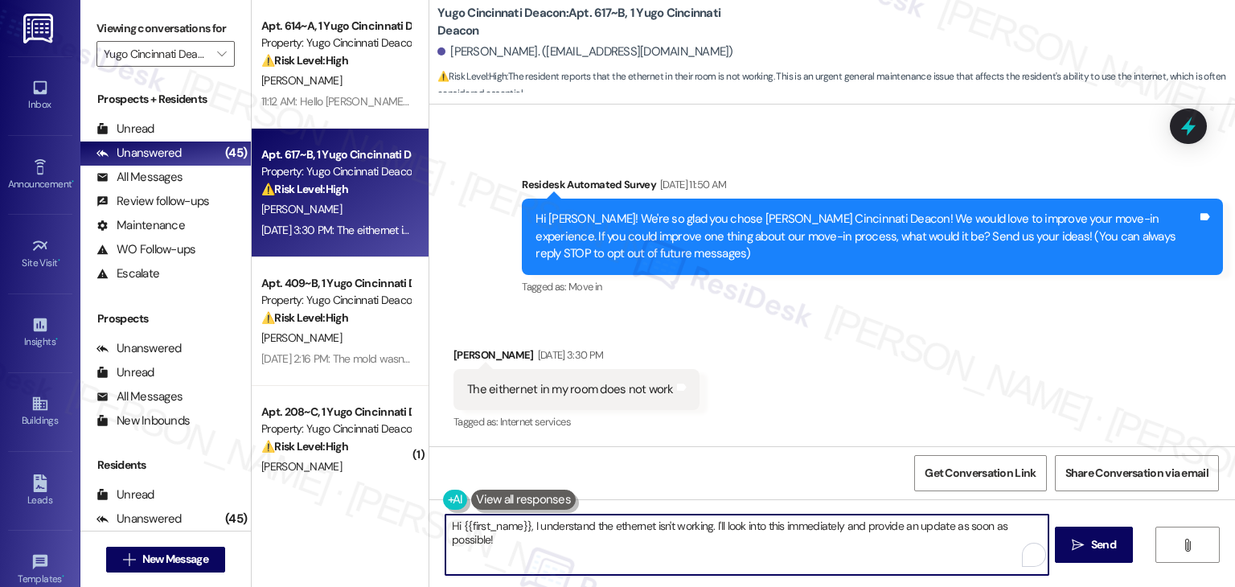
paste textarea "Zach, I’m sorry to hear the Ethernet in your room isn’t working. I see there’s …"
type textarea "Hi Zach, I’m sorry to hear the Ethernet in your room isn’t working. I see there…"
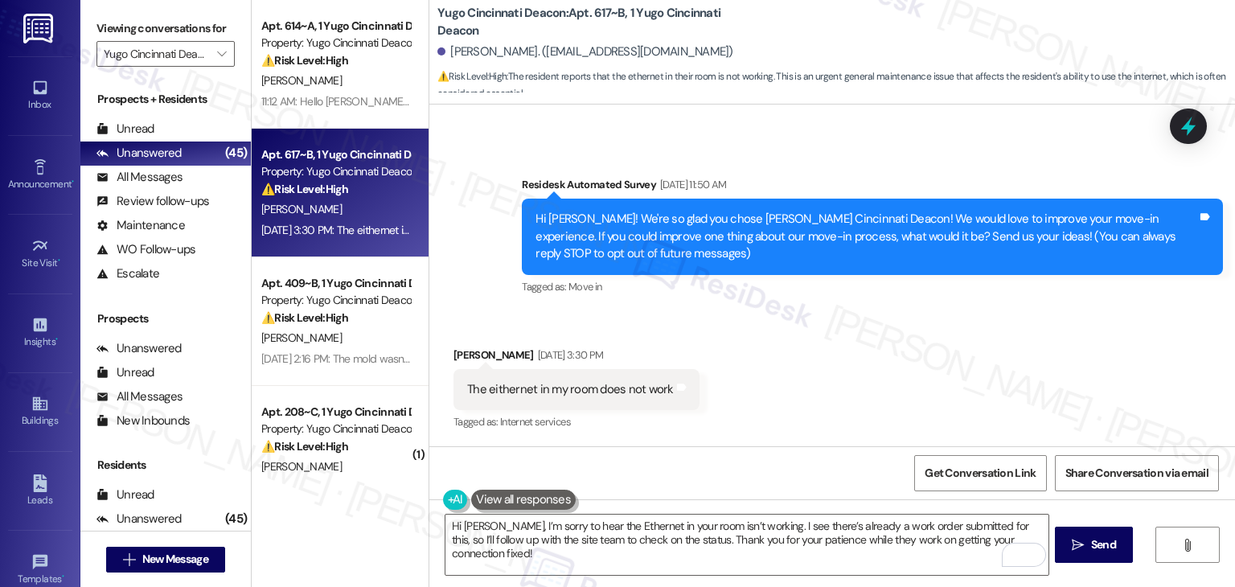
click at [893, 401] on div "Received via SMS Zach Dodane Aug 22, 2025 at 3:30 PM The eithernet in my room d…" at bounding box center [832, 378] width 806 height 136
click at [1091, 544] on span "Send" at bounding box center [1103, 544] width 25 height 17
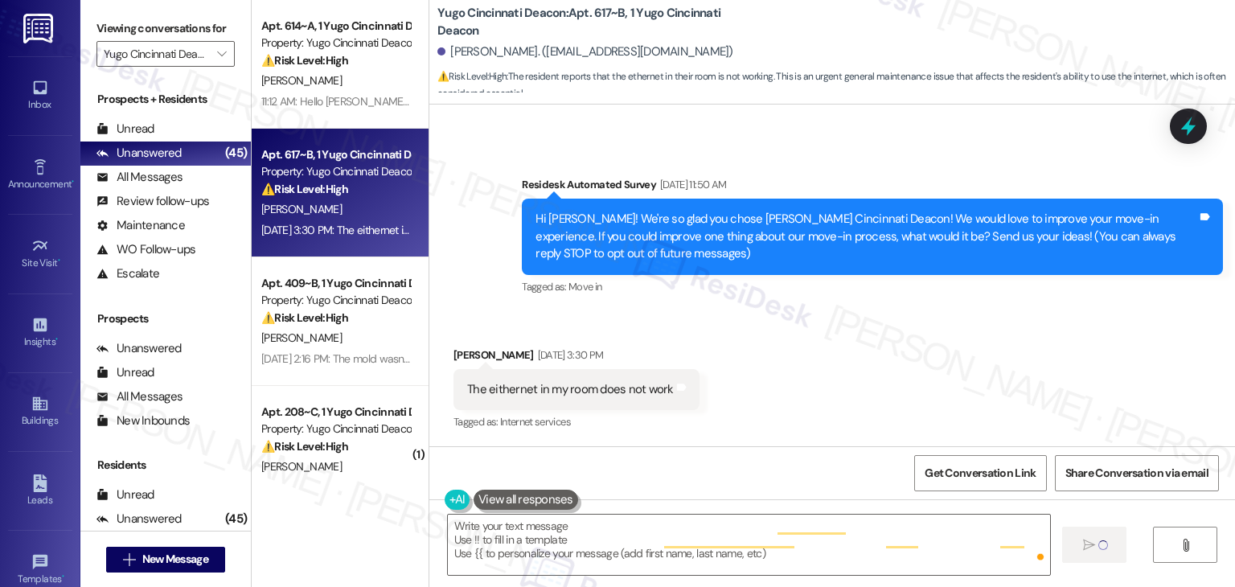
type textarea "Fetching suggested responses. Please feel free to read through the conversation…"
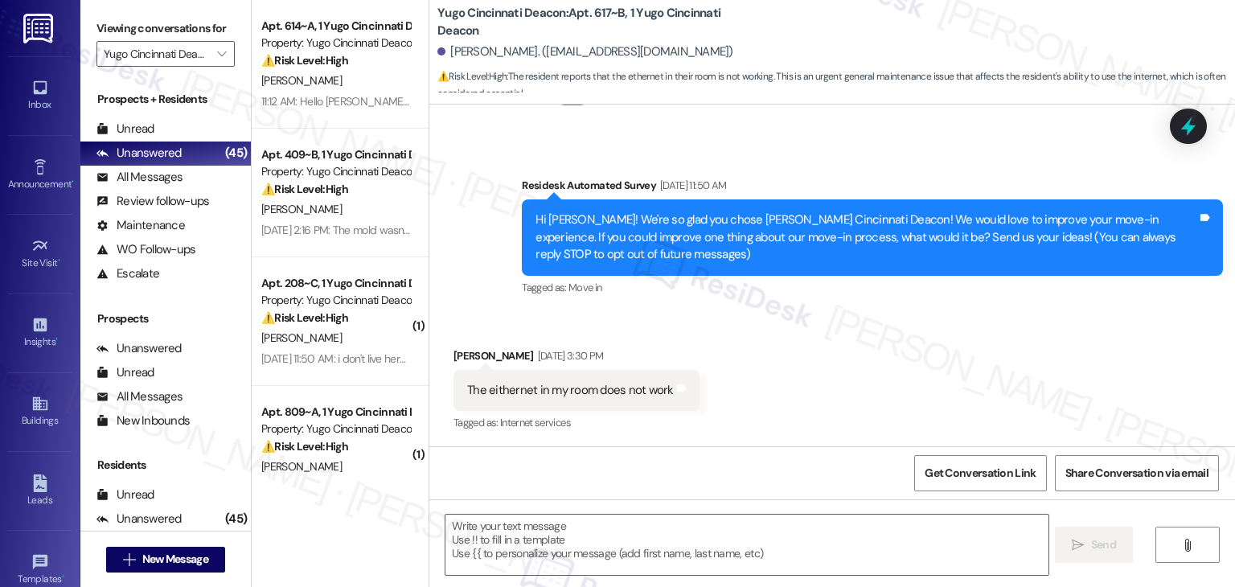
scroll to position [233, 0]
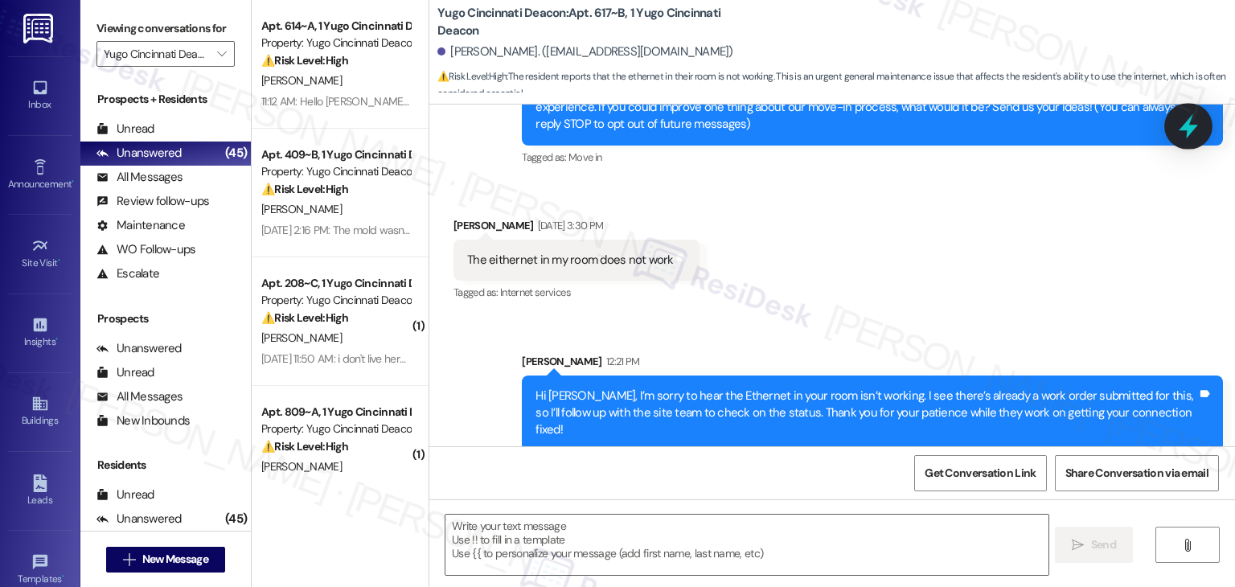
click at [1185, 135] on icon at bounding box center [1188, 126] width 27 height 27
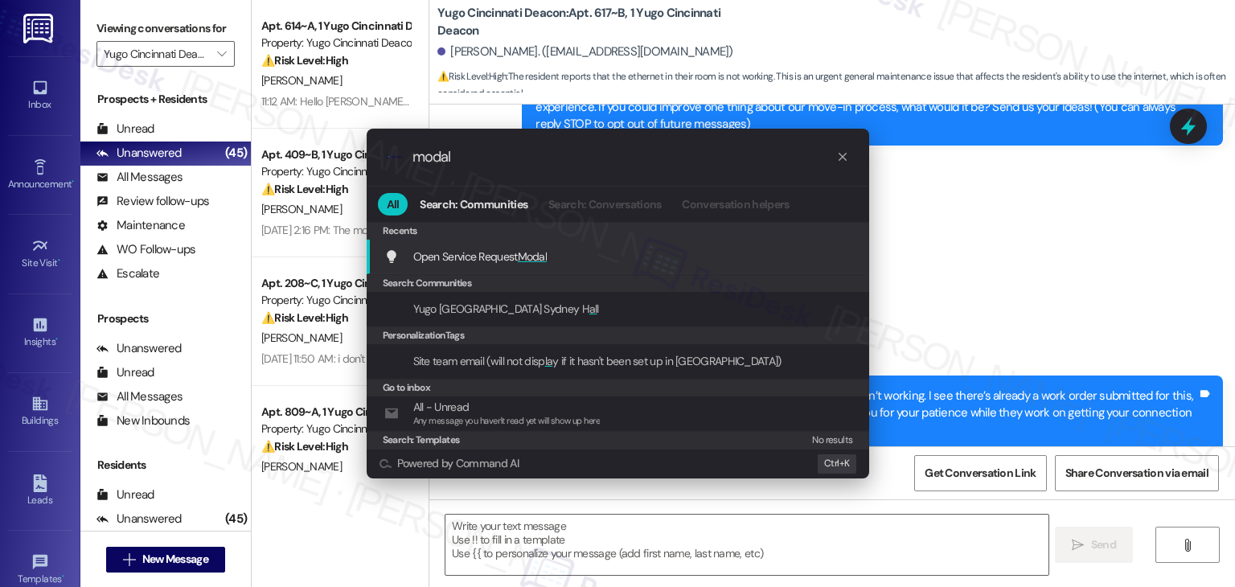
click at [605, 252] on div "Open Service Request Modal Add shortcut" at bounding box center [619, 257] width 470 height 18
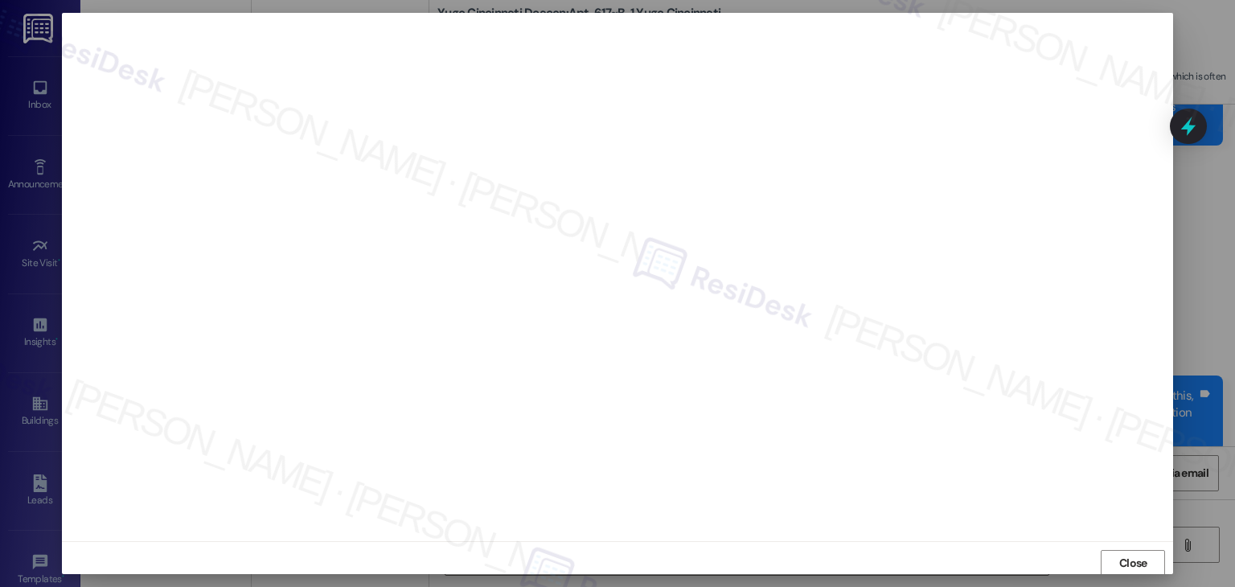
scroll to position [1, 0]
click at [1136, 561] on span "Close" at bounding box center [1133, 562] width 28 height 17
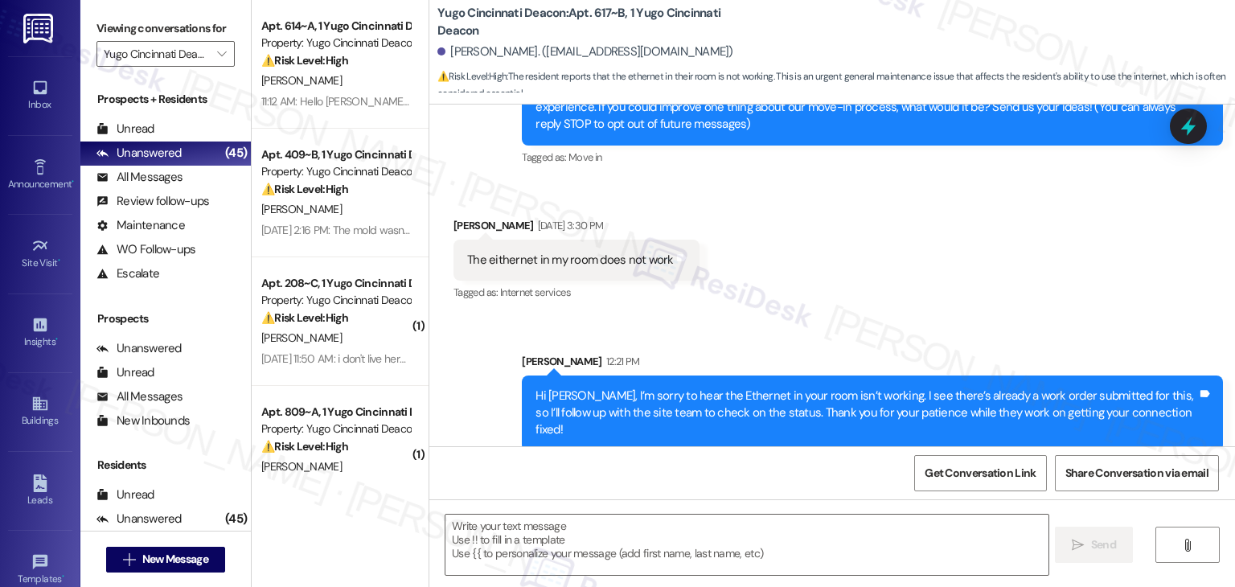
click at [1185, 137] on div at bounding box center [1188, 126] width 37 height 35
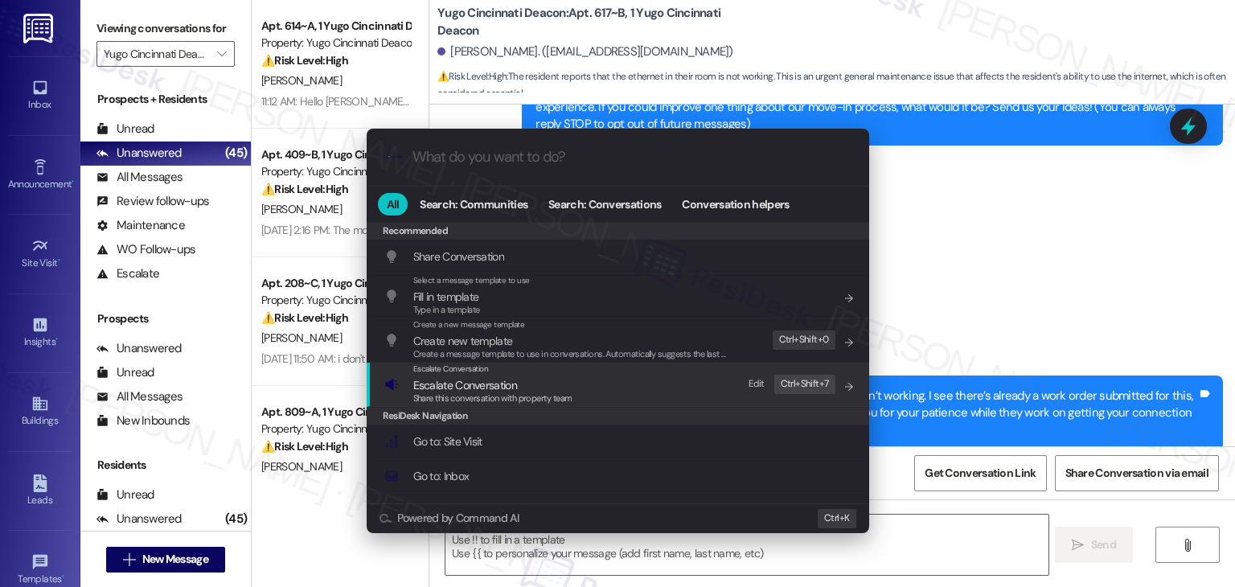
click at [492, 392] on div "Share this conversation with property team" at bounding box center [492, 399] width 159 height 14
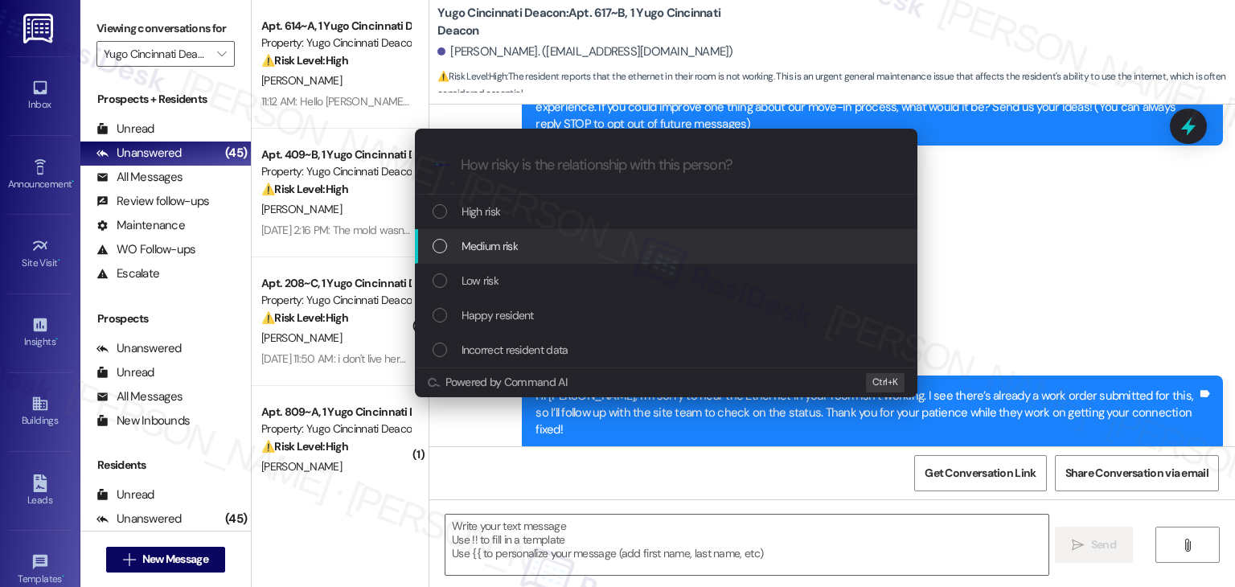
click at [441, 246] on div "List of options" at bounding box center [440, 246] width 14 height 14
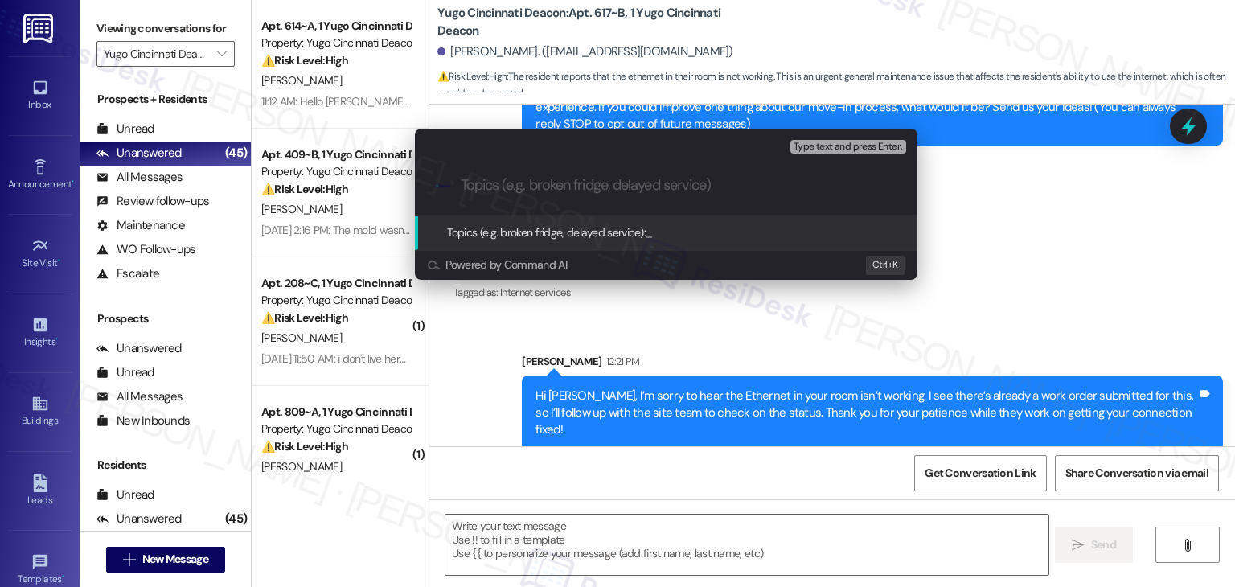
paste input "WO #15558636 – Ethernet Not Working in Resident Room"
click at [463, 184] on input "WO #15558636 – Ethernet Not Working in Resident Room" at bounding box center [673, 185] width 424 height 17
type input "Follow up on WO #15558636 – Ethernet Not Working in Resident Room"
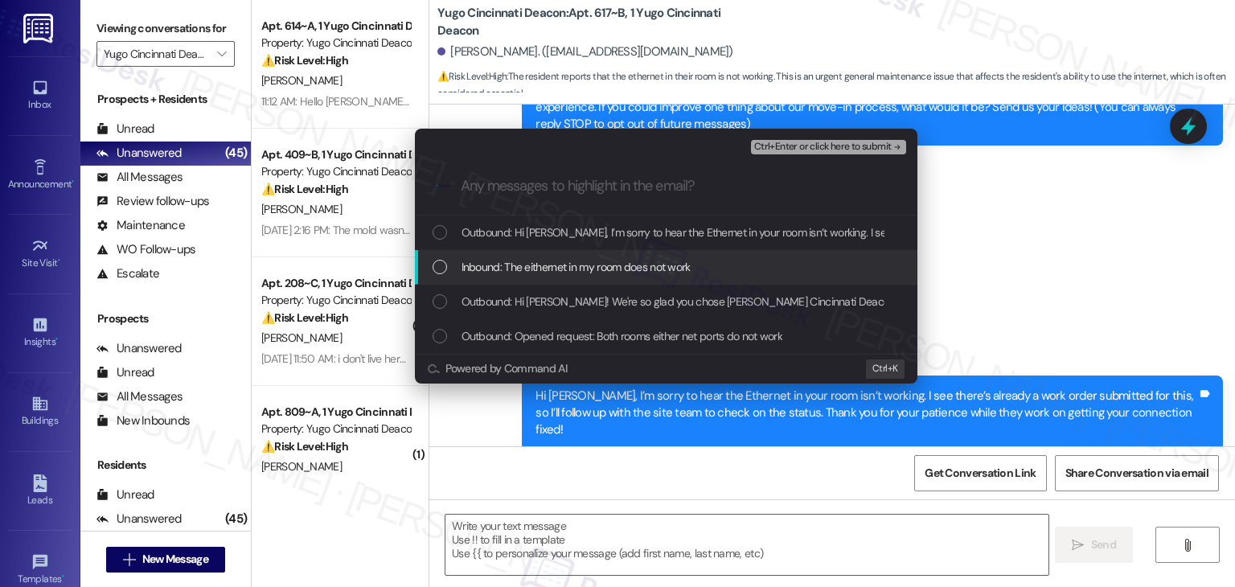
click at [433, 269] on div "List of options" at bounding box center [440, 267] width 14 height 14
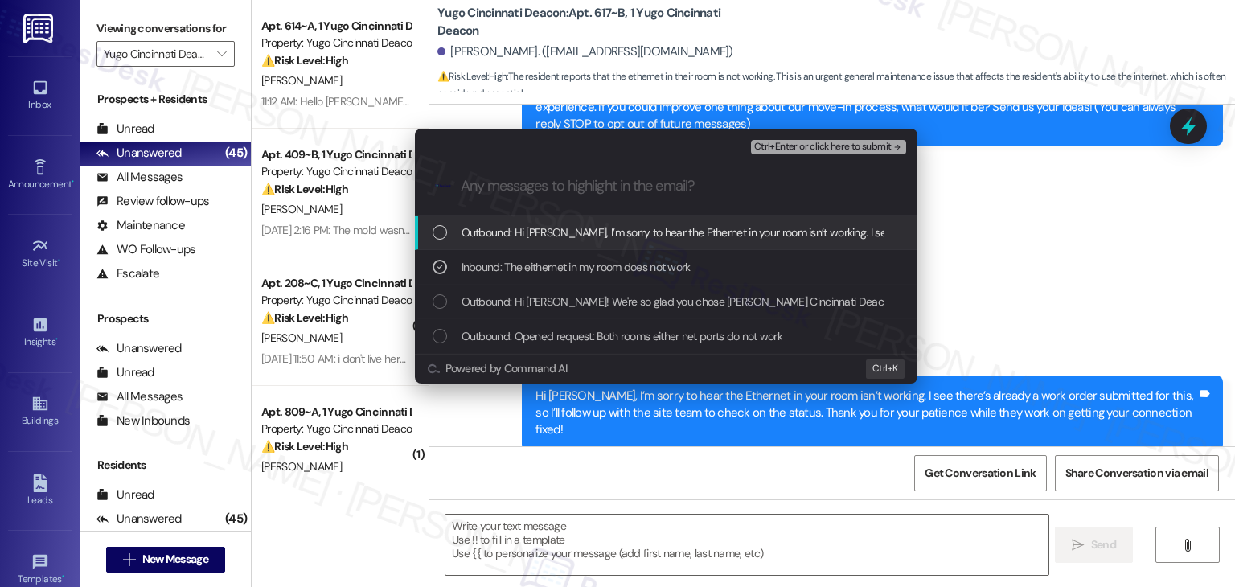
click at [781, 147] on span "Ctrl+Enter or click here to submit" at bounding box center [823, 147] width 138 height 11
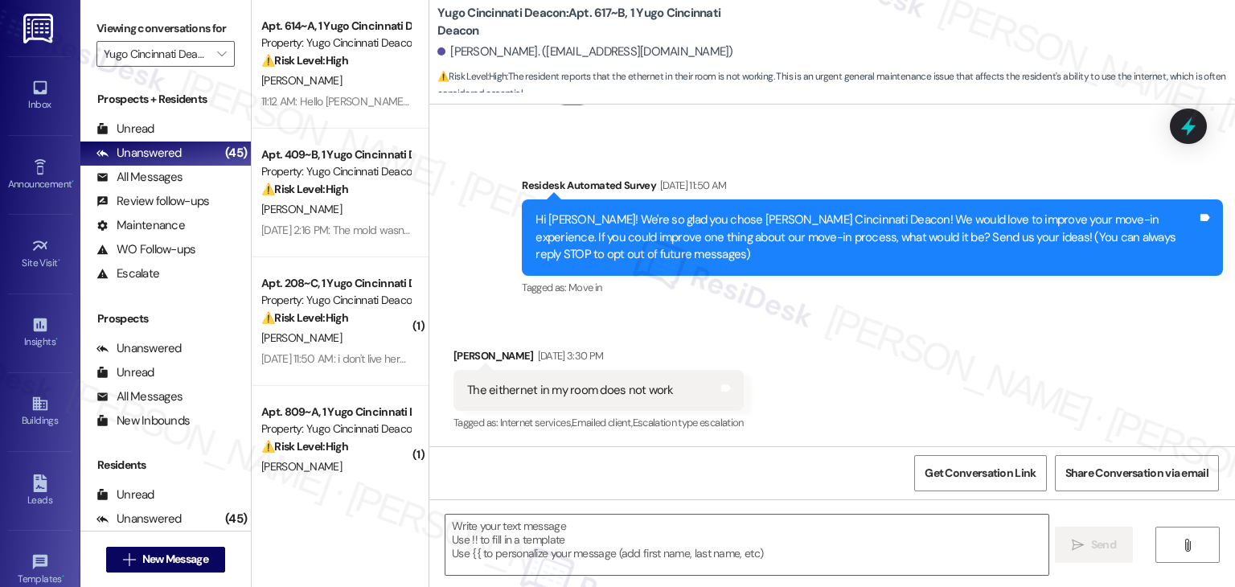
scroll to position [257, 0]
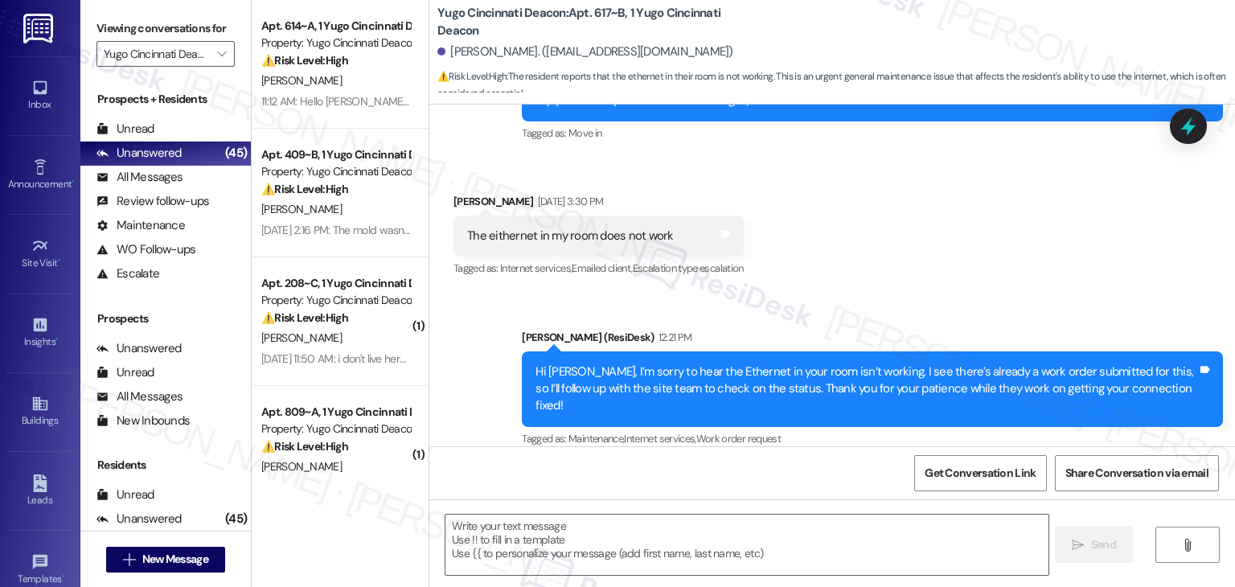
click at [844, 237] on div "Received via SMS Zach Dodane Aug 22, 2025 at 3:30 PM The eithernet in my room d…" at bounding box center [832, 225] width 806 height 136
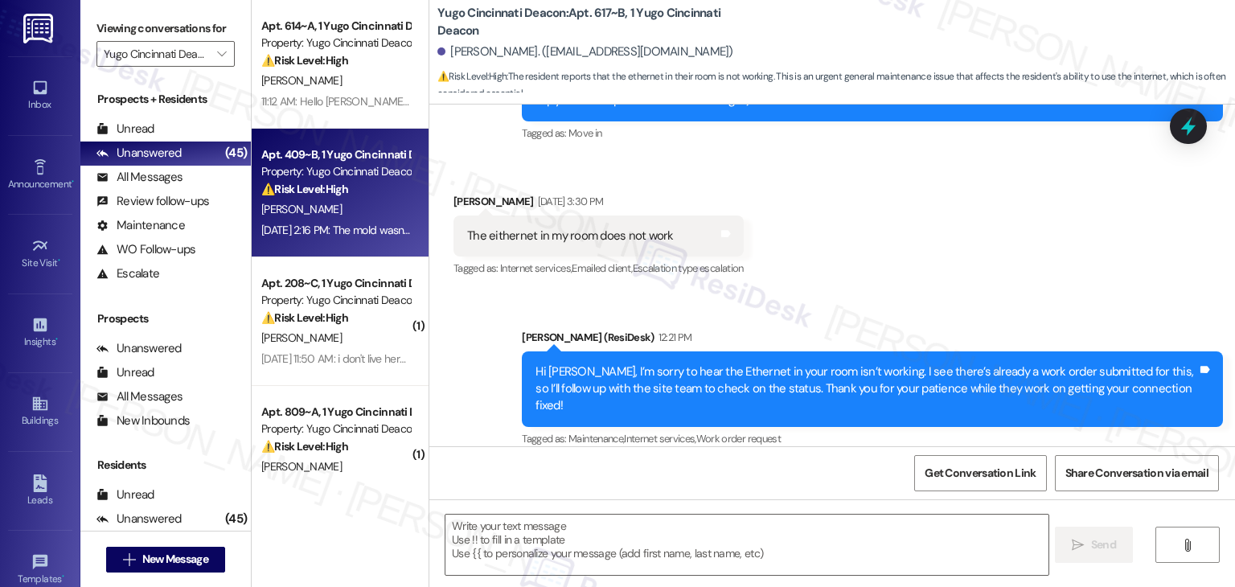
click at [348, 242] on div "Apt. 409~B, 1 Yugo Cincinnati Deacon Property: Yugo Cincinnati Deacon ⚠️ Risk L…" at bounding box center [340, 193] width 177 height 129
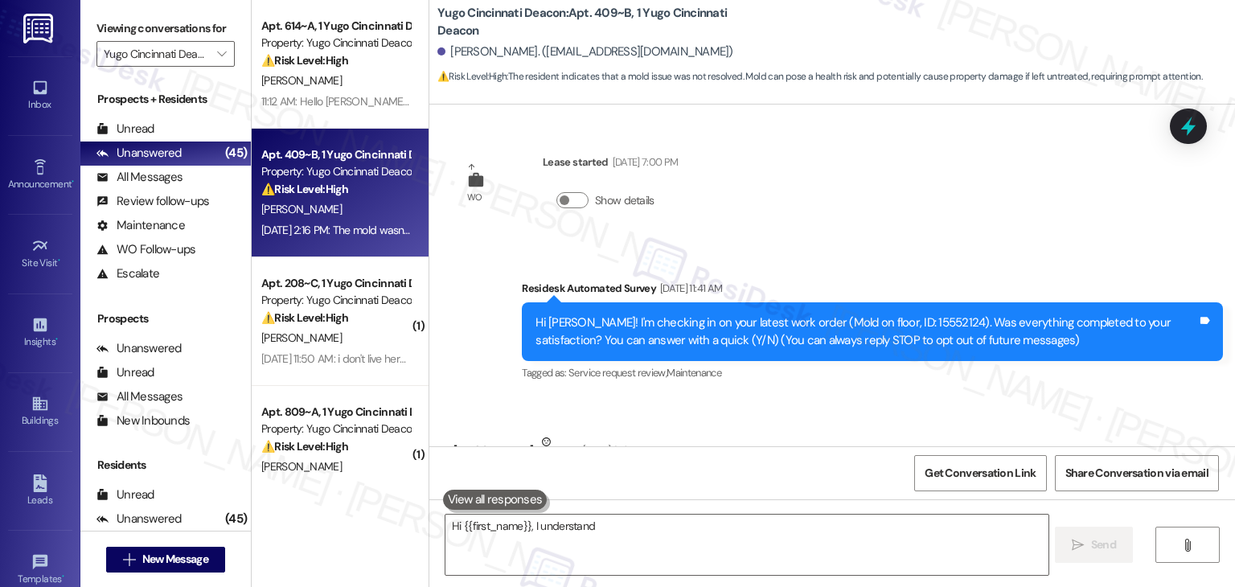
scroll to position [103, 0]
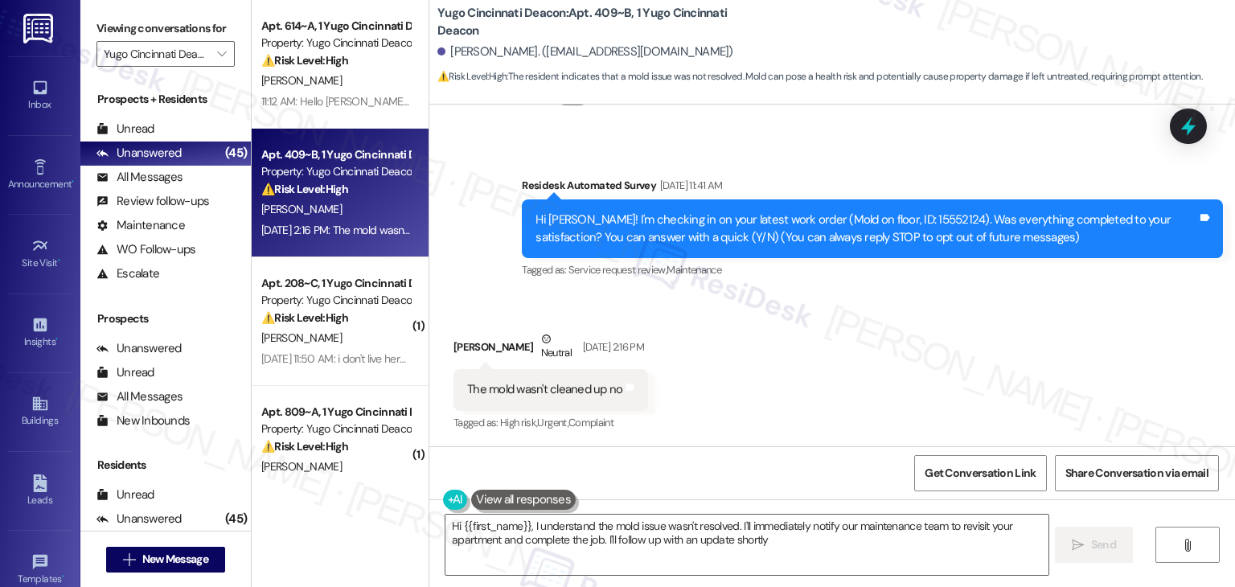
type textarea "Hi {{first_name}}, I understand the mold issue wasn't resolved. I'll immediatel…"
click at [863, 399] on div "Received via SMS Alexander Auer Neutral Aug 22, 2025 at 2:16 PM The mold wasn't…" at bounding box center [832, 370] width 806 height 153
click at [824, 371] on div "Received via SMS Alexander Auer Neutral Aug 22, 2025 at 2:16 PM The mold wasn't…" at bounding box center [832, 370] width 806 height 153
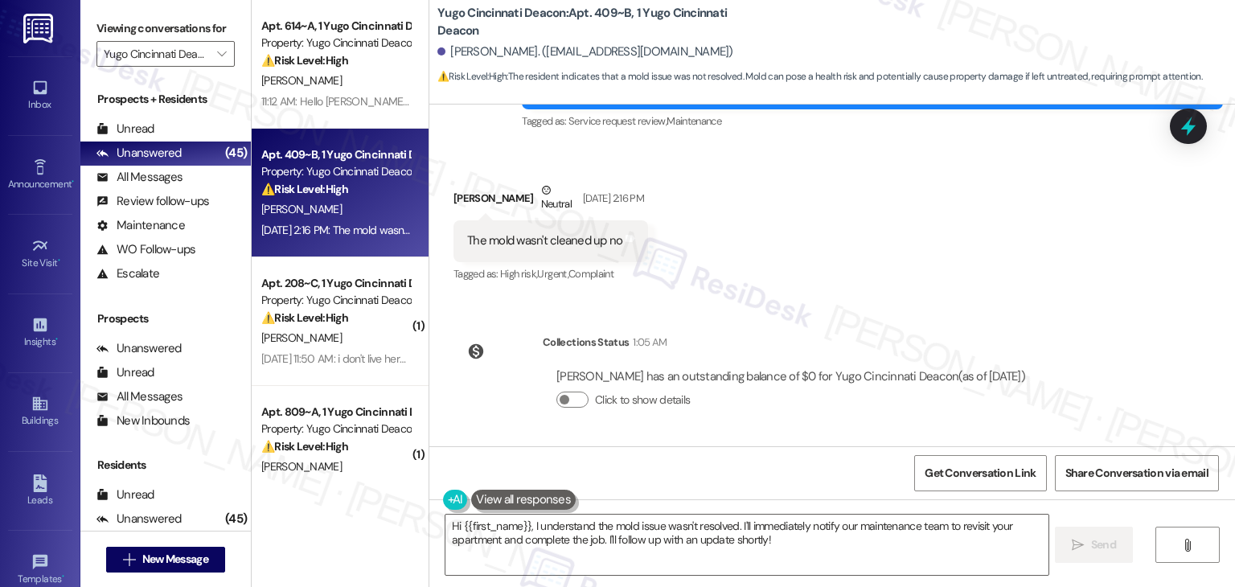
scroll to position [91, 0]
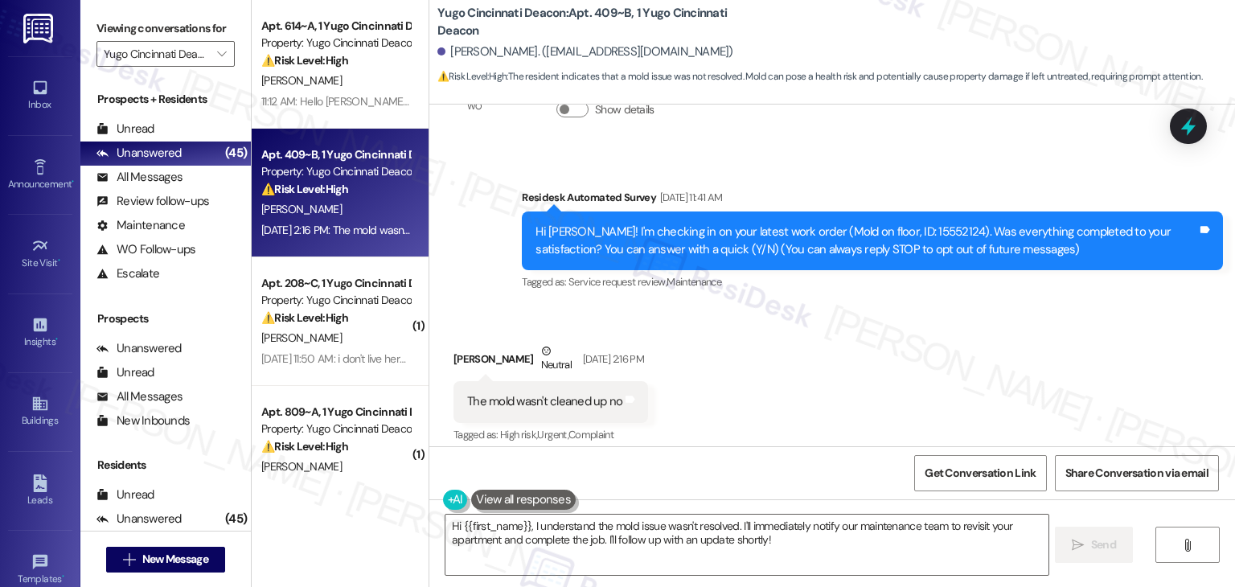
click at [656, 265] on div "Hi Alexander! I'm checking in on your latest work order (Mold on floor, ID: 155…" at bounding box center [872, 241] width 701 height 59
click at [704, 249] on div "Hi Alexander! I'm checking in on your latest work order (Mold on floor, ID: 155…" at bounding box center [867, 241] width 662 height 35
drag, startPoint x: 698, startPoint y: 249, endPoint x: 566, endPoint y: 246, distance: 131.9
click at [566, 246] on div "Hi Alexander! I'm checking in on your latest work order (Mold on floor, ID: 155…" at bounding box center [867, 241] width 662 height 35
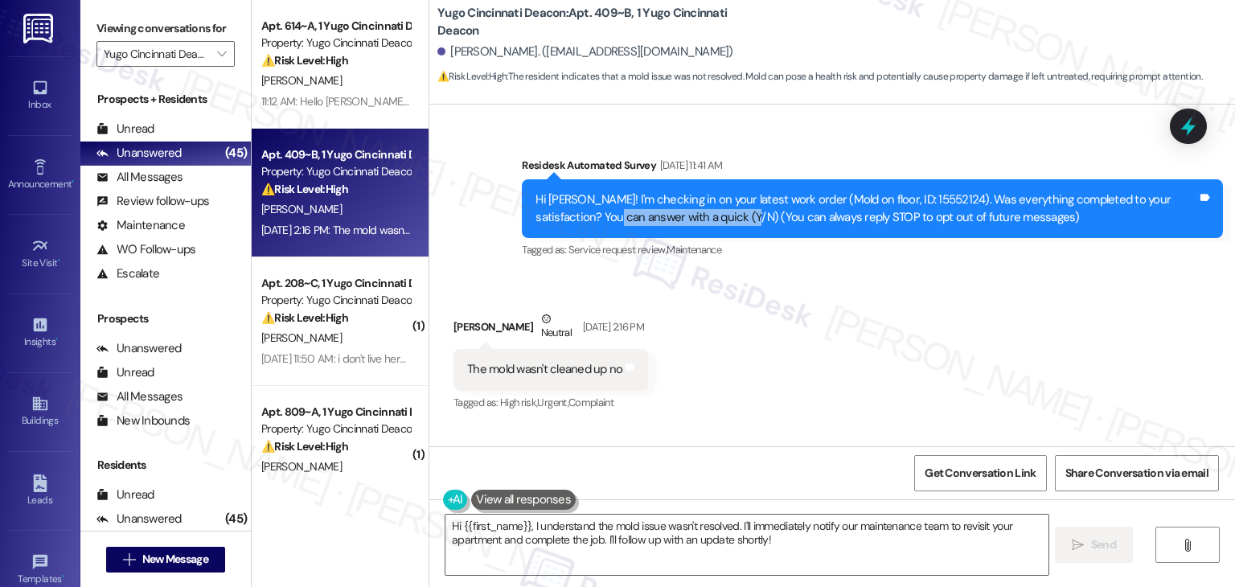
scroll to position [10, 0]
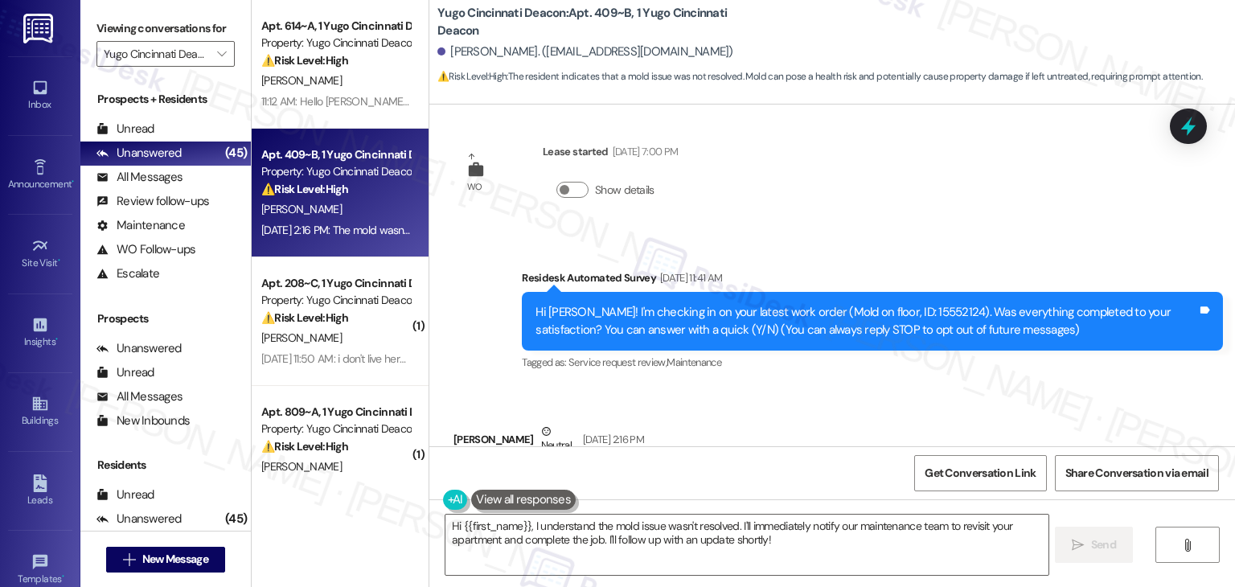
click at [714, 337] on div "Hi Alexander! I'm checking in on your latest work order (Mold on floor, ID: 155…" at bounding box center [867, 321] width 662 height 35
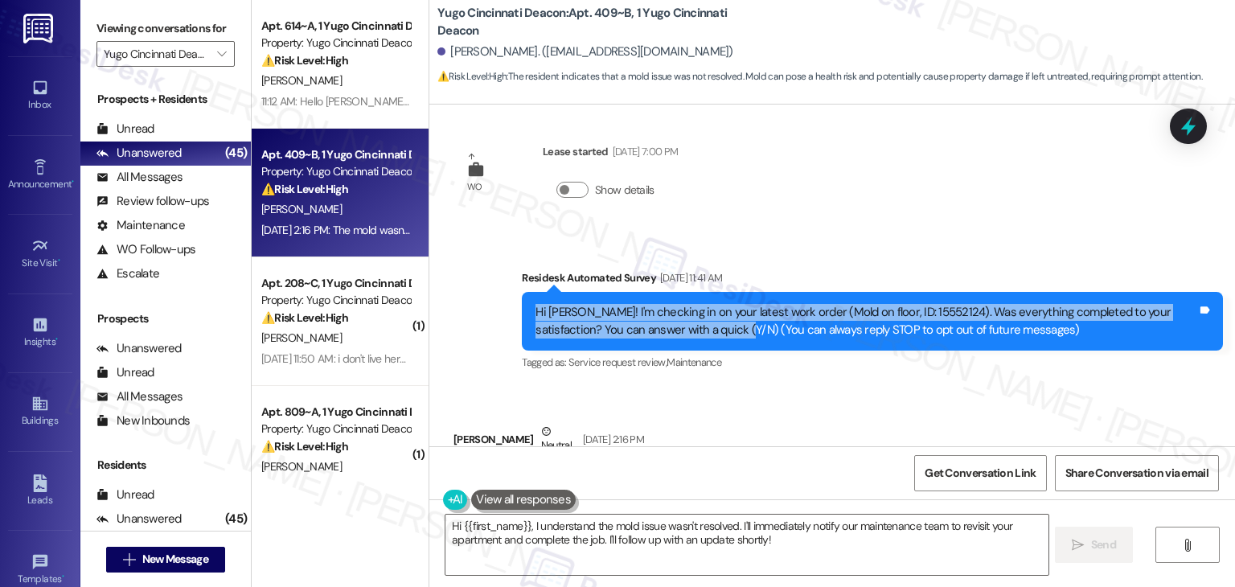
drag, startPoint x: 672, startPoint y: 331, endPoint x: 506, endPoint y: 316, distance: 167.2
click at [510, 316] on div "Survey, sent via SMS Residesk Automated Survey Aug 22, 2025 at 11:41 AM Hi Alex…" at bounding box center [872, 321] width 725 height 129
copy div "Hi Alexander! I'm checking in on your latest work order (Mold on floor, ID: 155…"
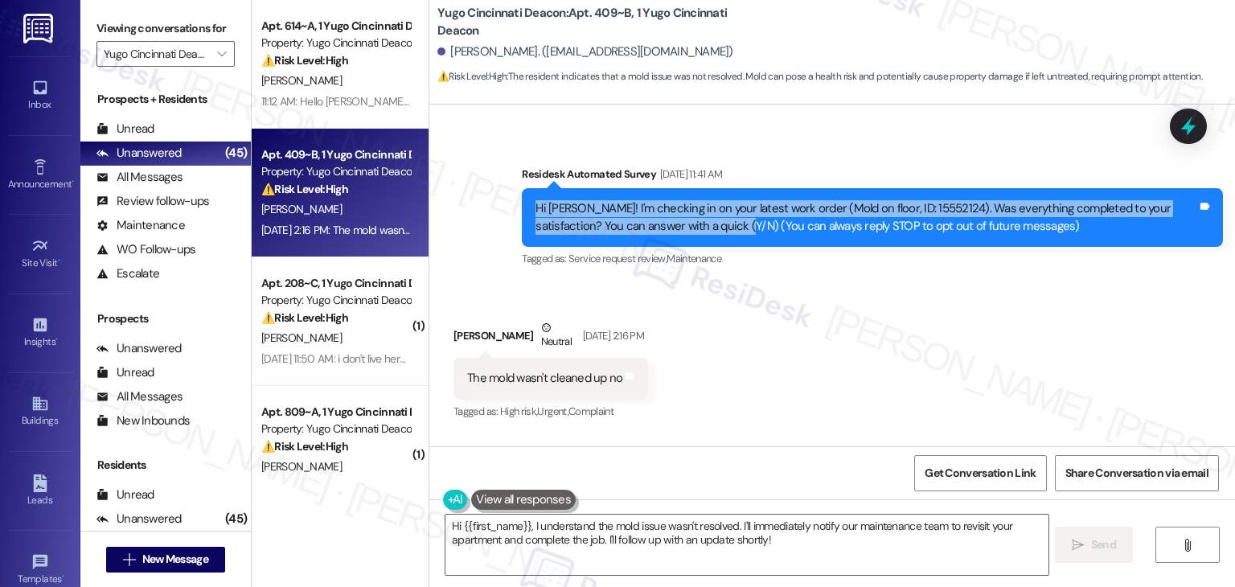
scroll to position [252, 0]
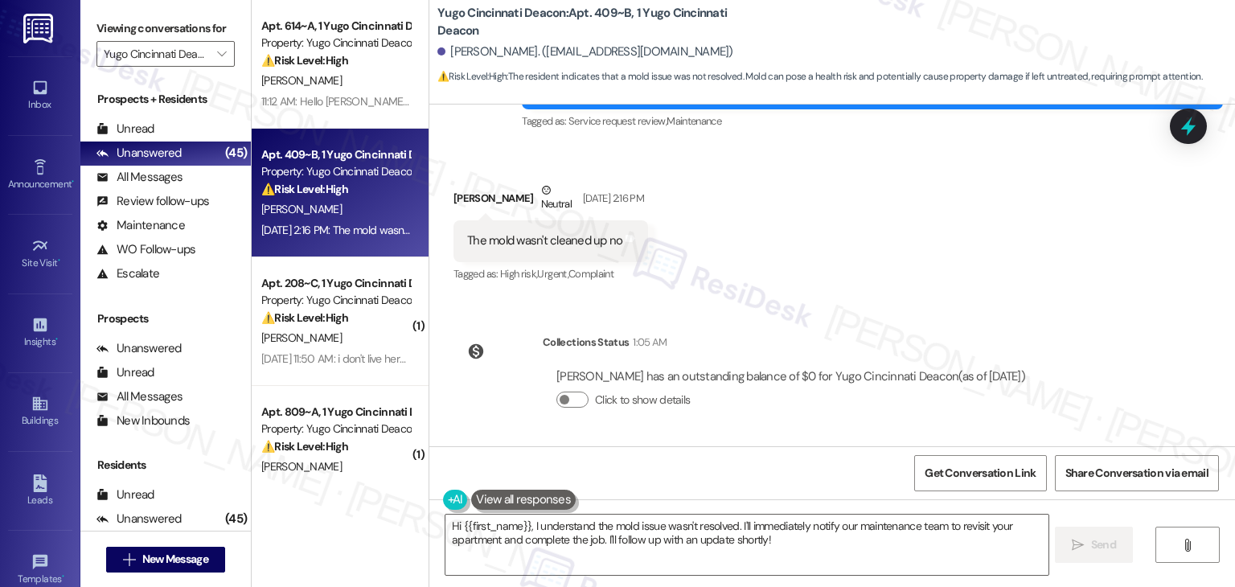
click at [548, 244] on div "The mold wasn't cleaned up no" at bounding box center [544, 240] width 155 height 17
copy div "The mold wasn't cleaned up no Tags and notes"
click at [1193, 110] on div at bounding box center [1189, 126] width 48 height 46
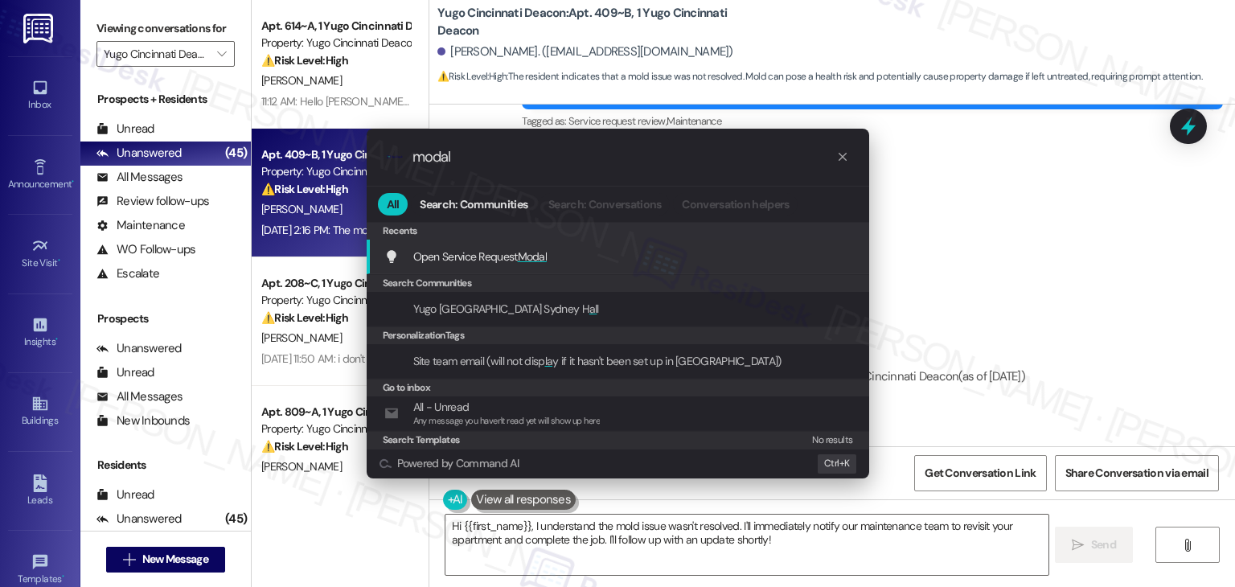
type input "modal"
click at [566, 257] on div "Open Service Request Modal Add shortcut" at bounding box center [619, 257] width 470 height 18
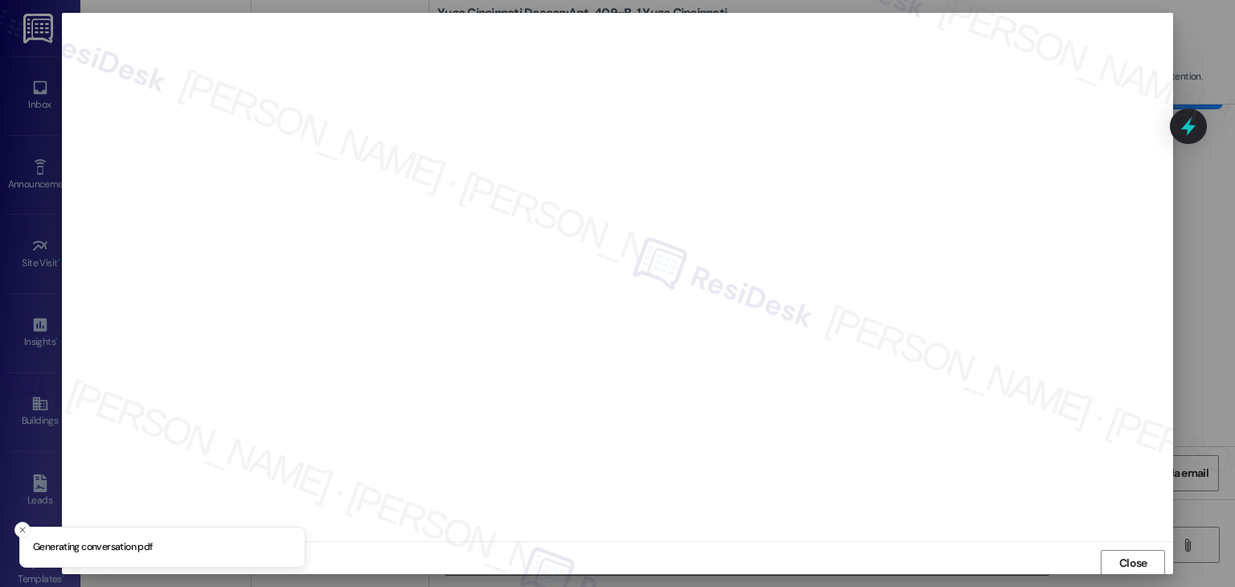
scroll to position [1, 0]
click at [1141, 567] on span "Close" at bounding box center [1133, 562] width 28 height 17
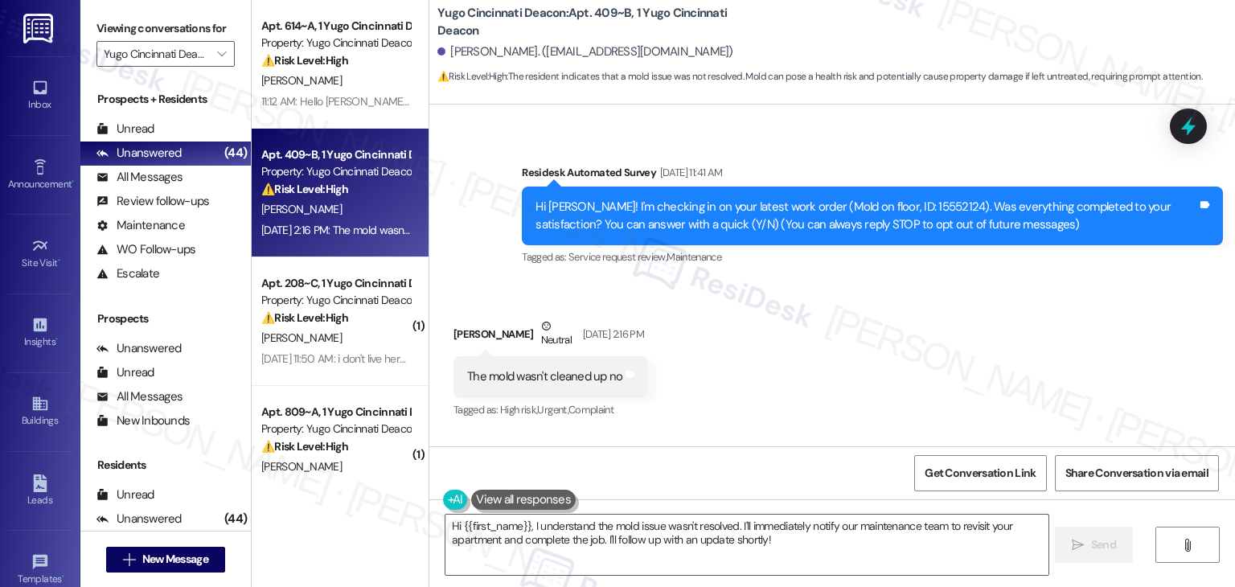
scroll to position [91, 0]
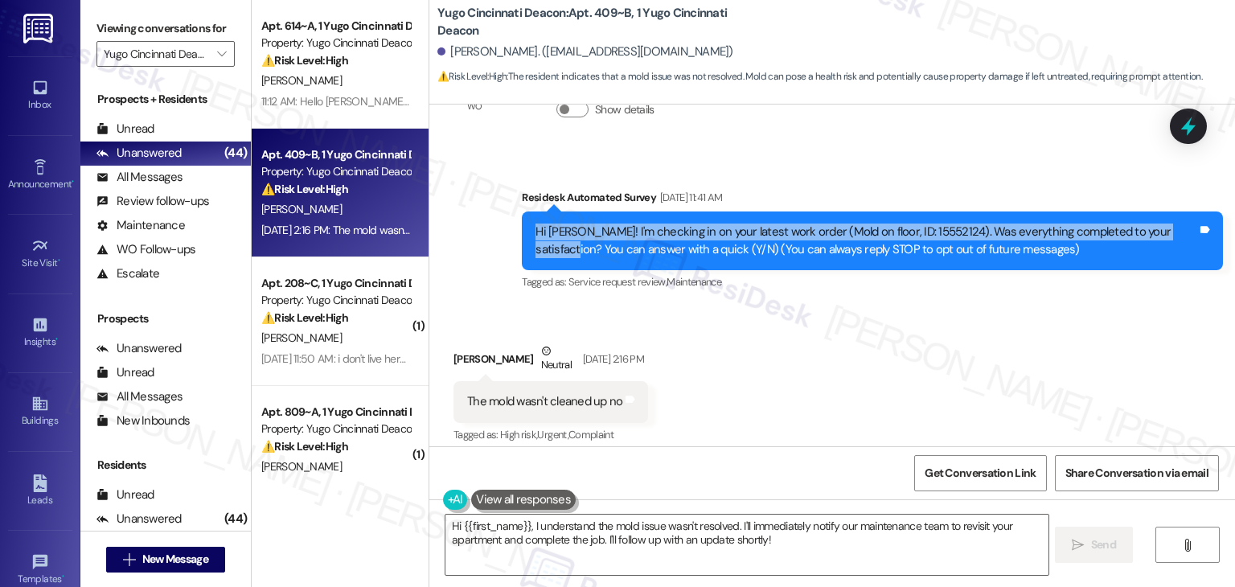
drag, startPoint x: 1177, startPoint y: 229, endPoint x: 493, endPoint y: 226, distance: 683.6
click at [493, 226] on div "Survey, sent via SMS Residesk Automated Survey Aug 22, 2025 at 11:41 AM Hi Alex…" at bounding box center [832, 229] width 806 height 153
copy div "Hi Alexander! I'm checking in on your latest work order (Mold on floor, ID: 155…"
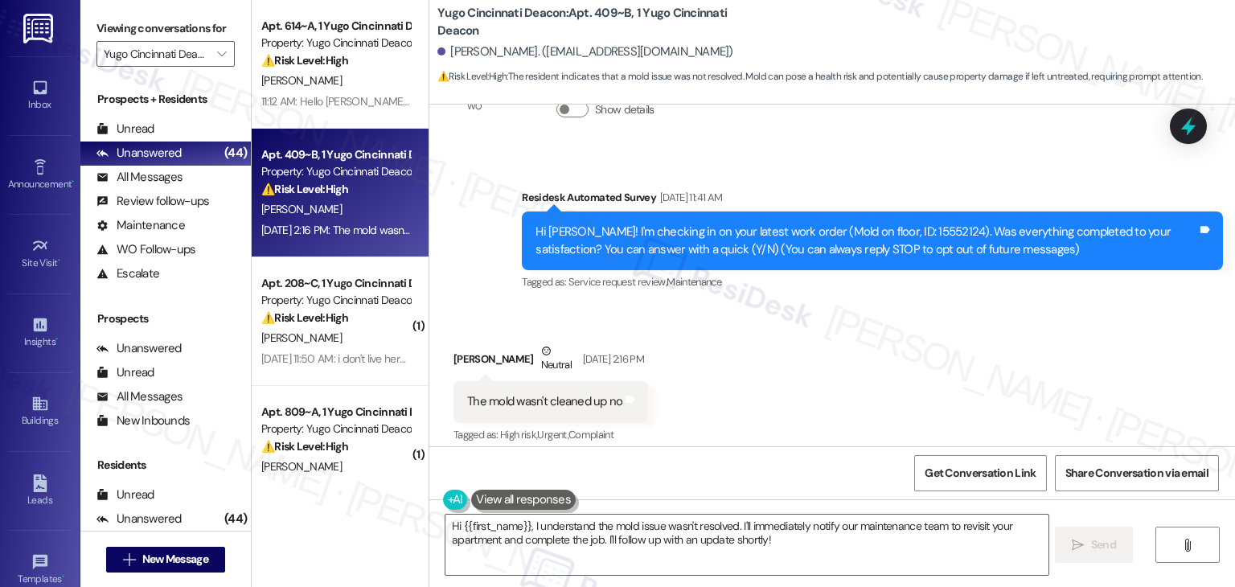
click at [844, 398] on div "Received via SMS Alexander Auer Neutral Aug 22, 2025 at 2:16 PM The mold wasn't…" at bounding box center [832, 382] width 806 height 153
click at [844, 394] on div "Received via SMS Alexander Auer Neutral Aug 22, 2025 at 2:16 PM The mold wasn't…" at bounding box center [832, 382] width 806 height 153
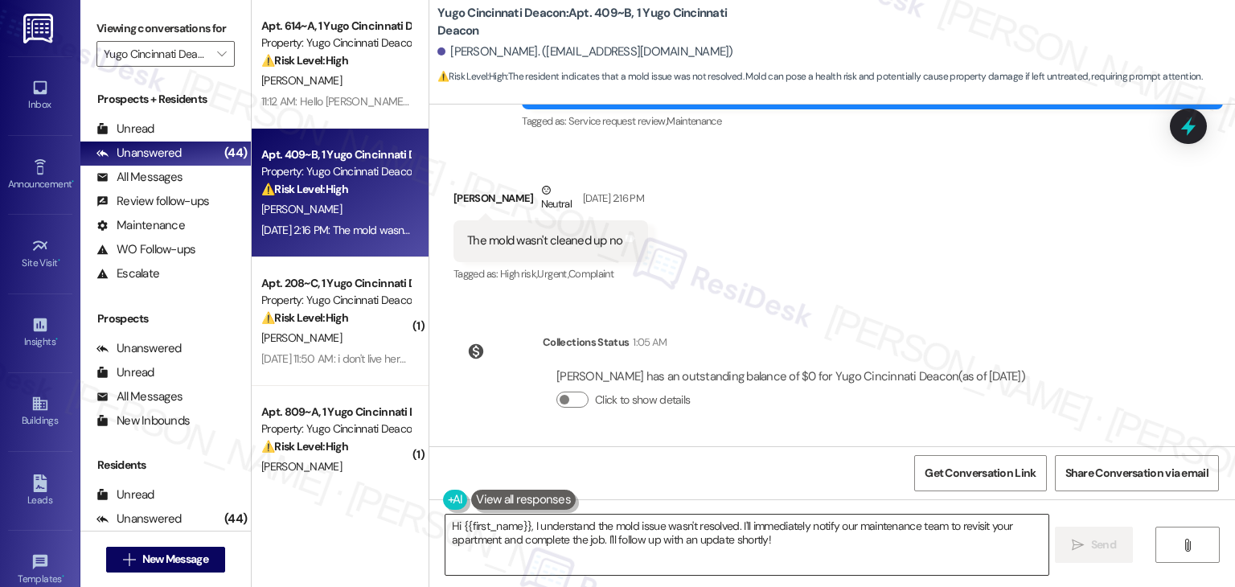
click at [688, 534] on textarea "Hi {{first_name}}, I understand the mold issue wasn't resolved. I'll immediatel…" at bounding box center [747, 545] width 602 height 60
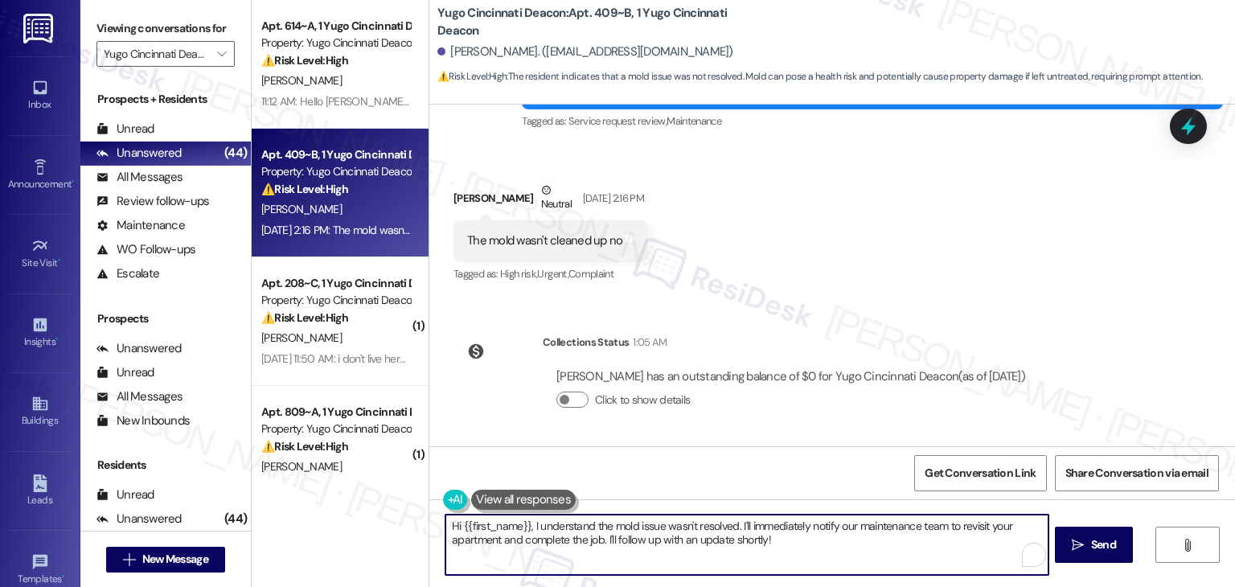
click at [688, 534] on textarea "Hi {{first_name}}, I understand the mold issue wasn't resolved. I'll immediatel…" at bounding box center [747, 545] width 602 height 60
paste textarea "Alexander, I’m sorry to hear it wasn’t cleaned up. Could you let me know which …"
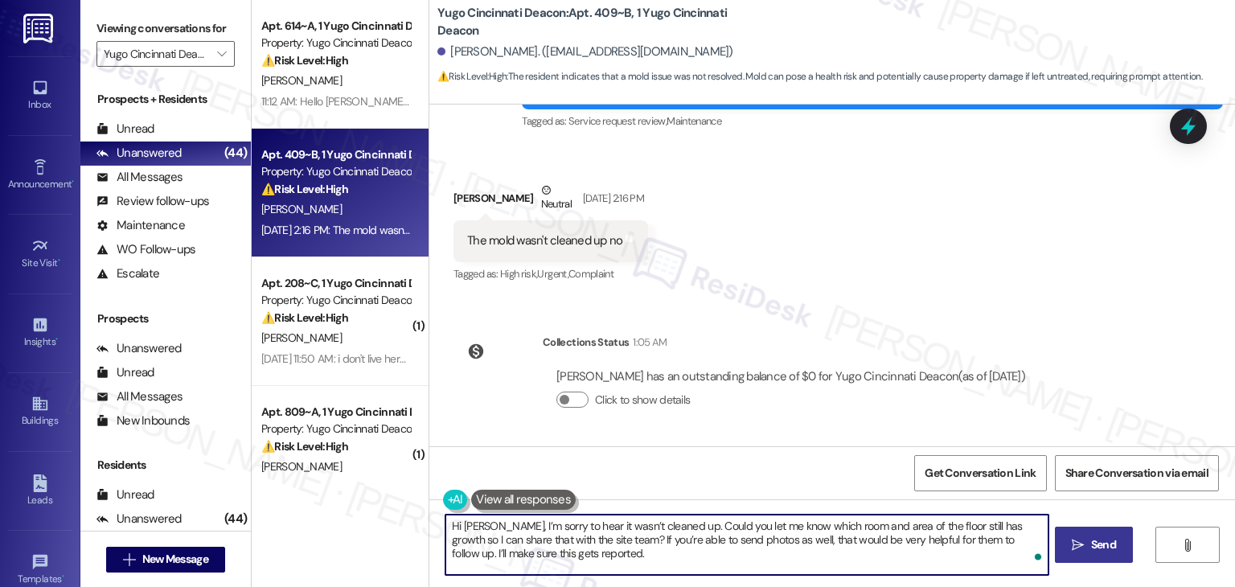
type textarea "Hi Alexander, I’m sorry to hear it wasn’t cleaned up. Could you let me know whi…"
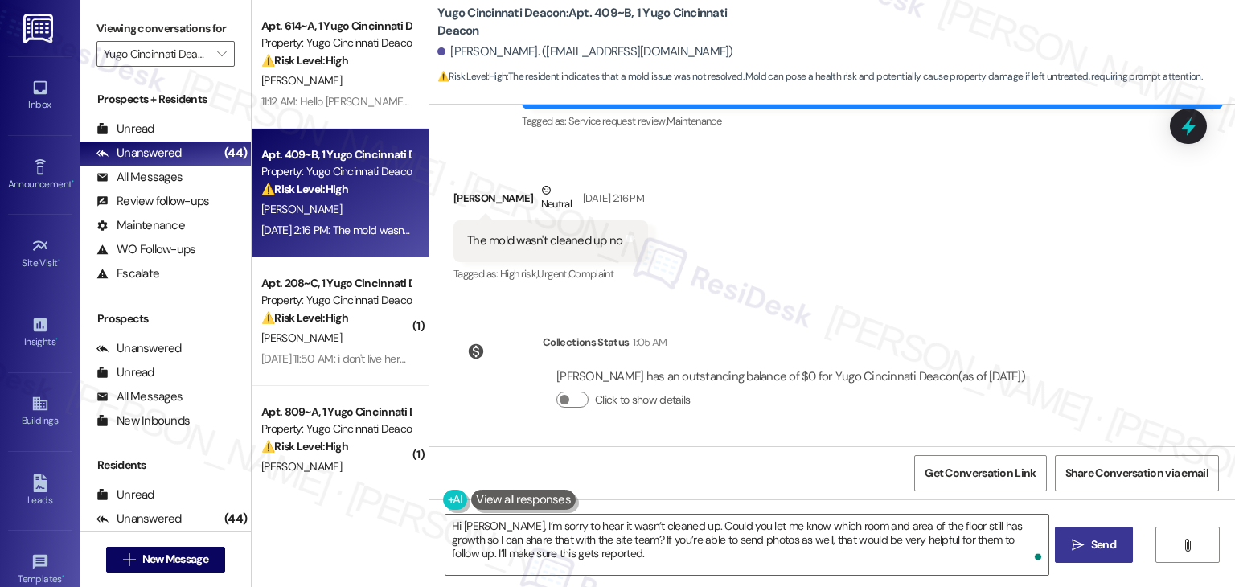
click at [1105, 546] on span "Send" at bounding box center [1103, 544] width 25 height 17
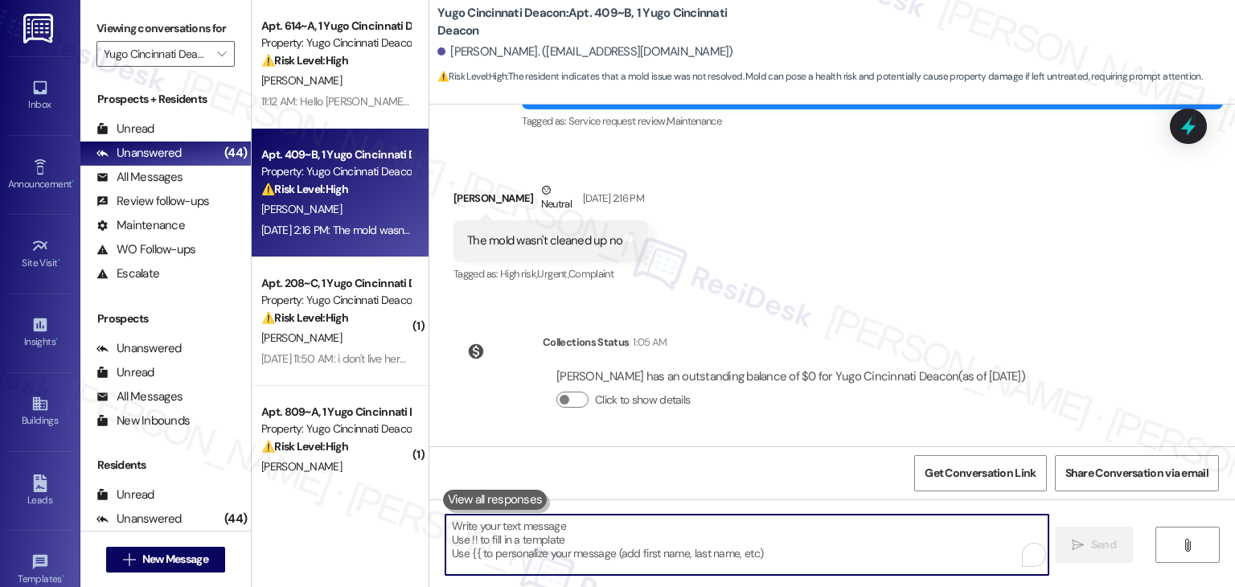
click at [726, 546] on textarea "To enrich screen reader interactions, please activate Accessibility in Grammarl…" at bounding box center [747, 545] width 602 height 60
paste textarea "Hi Alexander, I’m sorry to hear it wasn’t cleaned up. Could you let me know whi…"
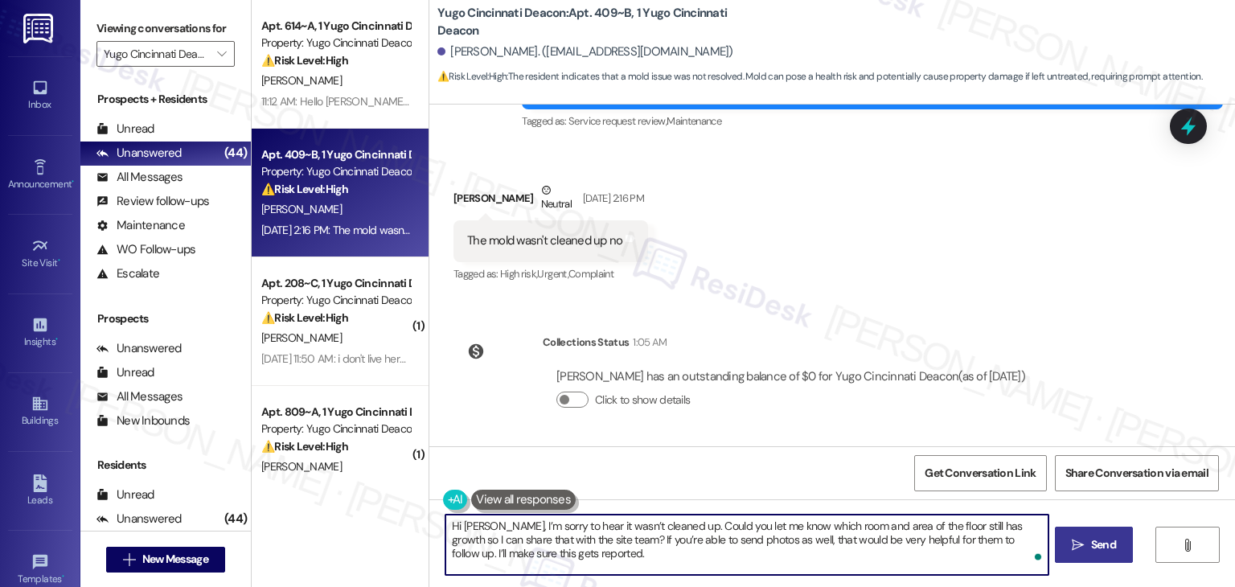
type textarea "Hi Alexander, I’m sorry to hear it wasn’t cleaned up. Could you let me know whi…"
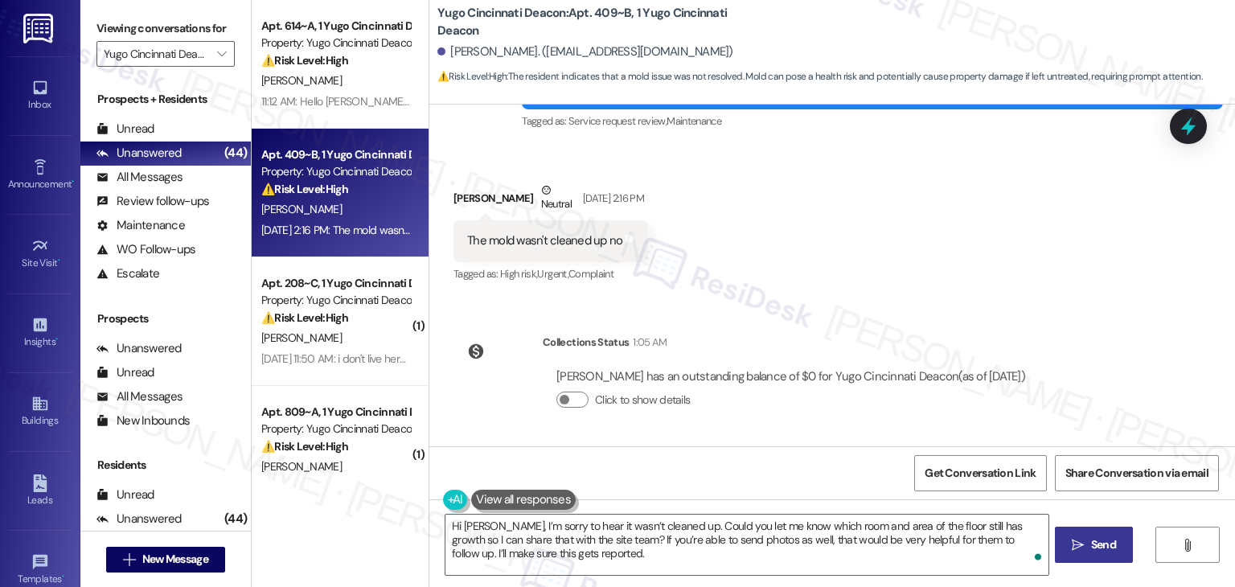
click at [1097, 552] on span "Send" at bounding box center [1103, 544] width 25 height 17
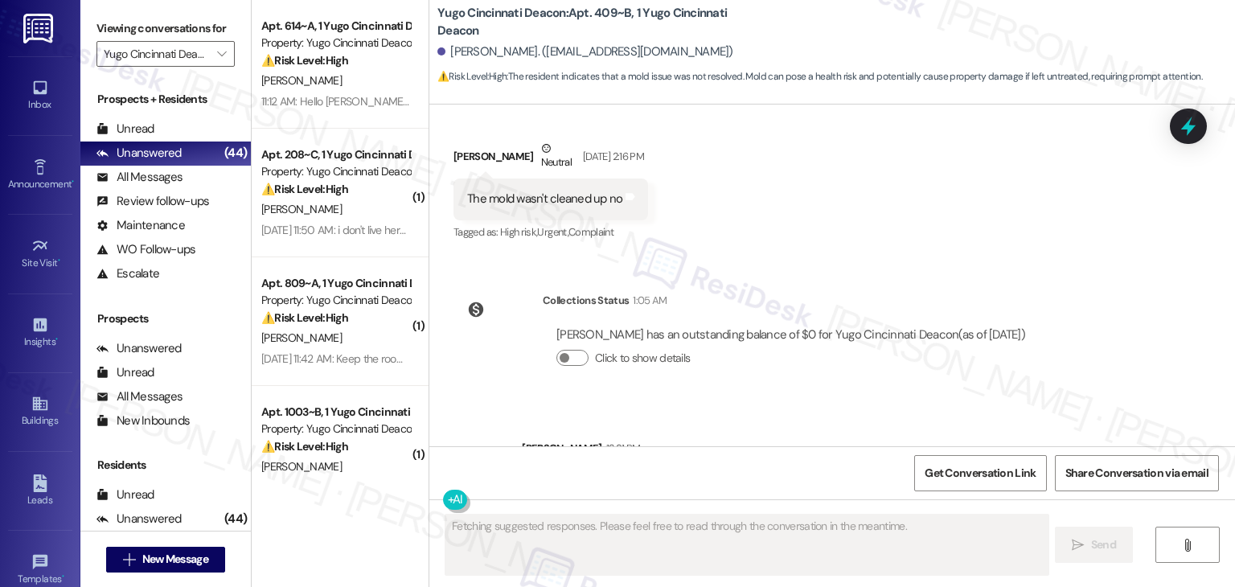
scroll to position [398, 0]
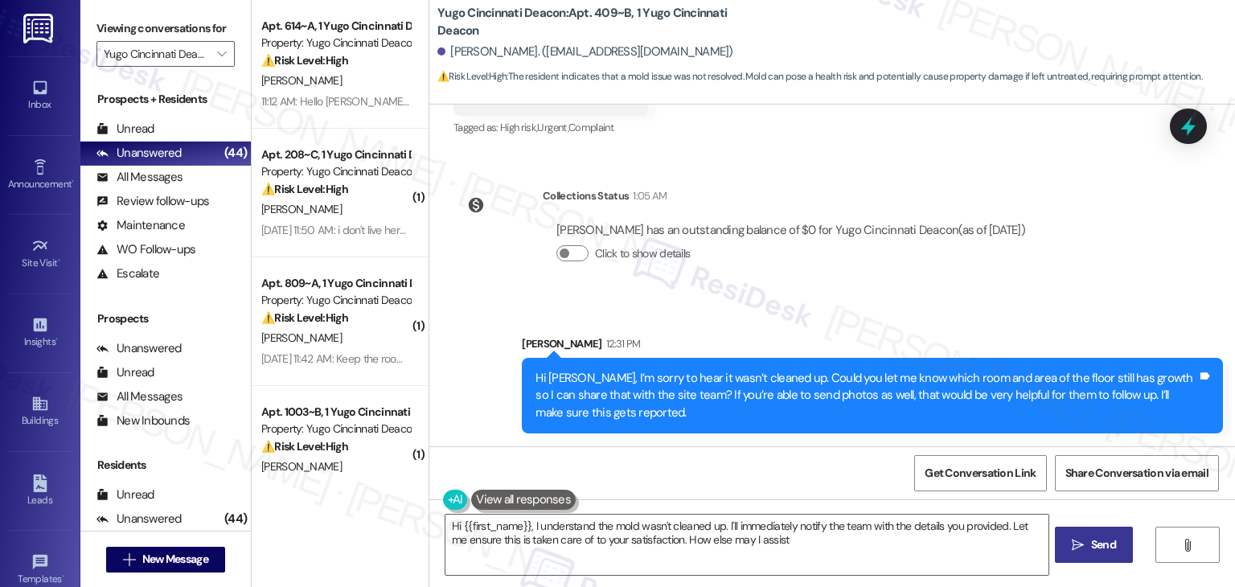
type textarea "Hi {{first_name}}, I understand the mold wasn't cleaned up. I'll immediately no…"
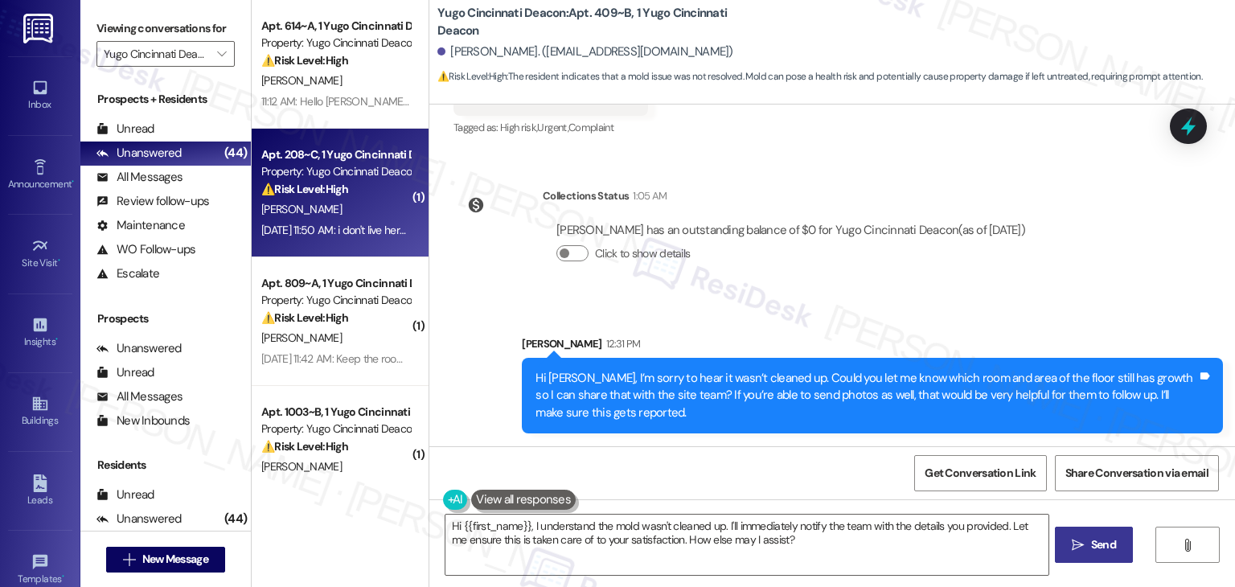
click at [353, 240] on div "Aug 22, 2025 at 11:50 AM: i don't live here anymore Aug 22, 2025 at 11:50 AM: i…" at bounding box center [336, 230] width 152 height 20
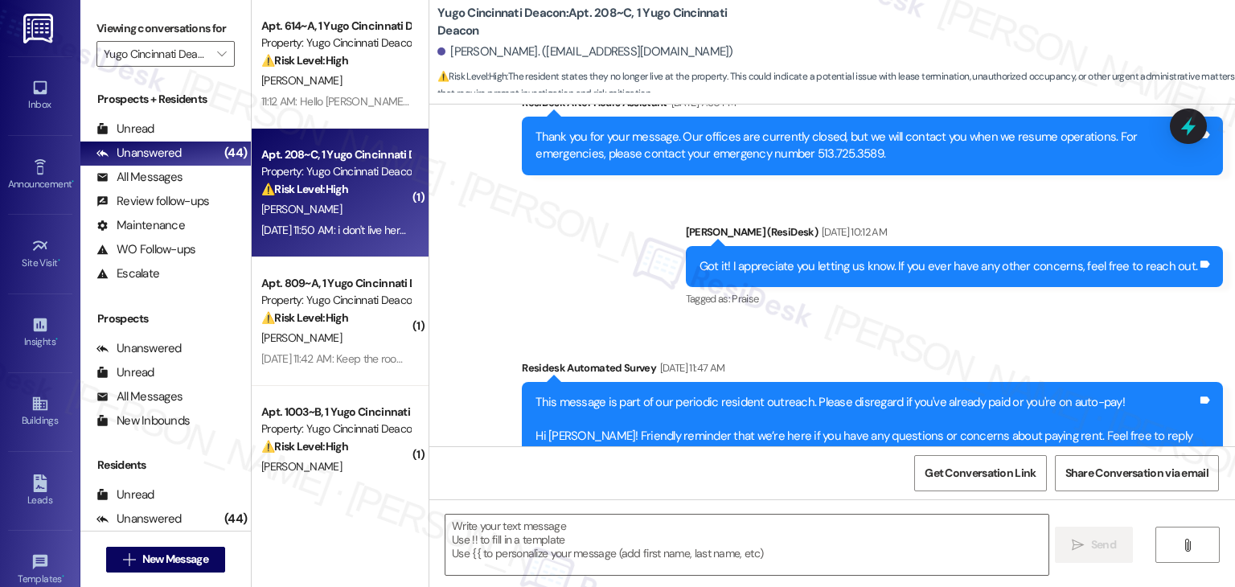
type textarea "Fetching suggested responses. Please feel free to read through the conversation…"
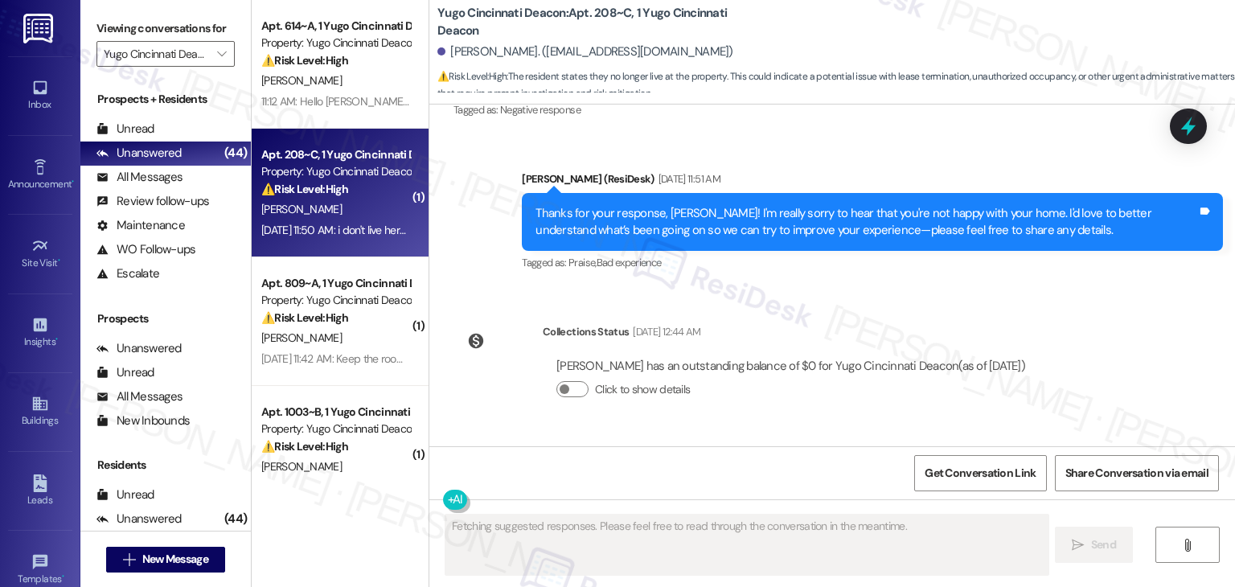
scroll to position [2939, 0]
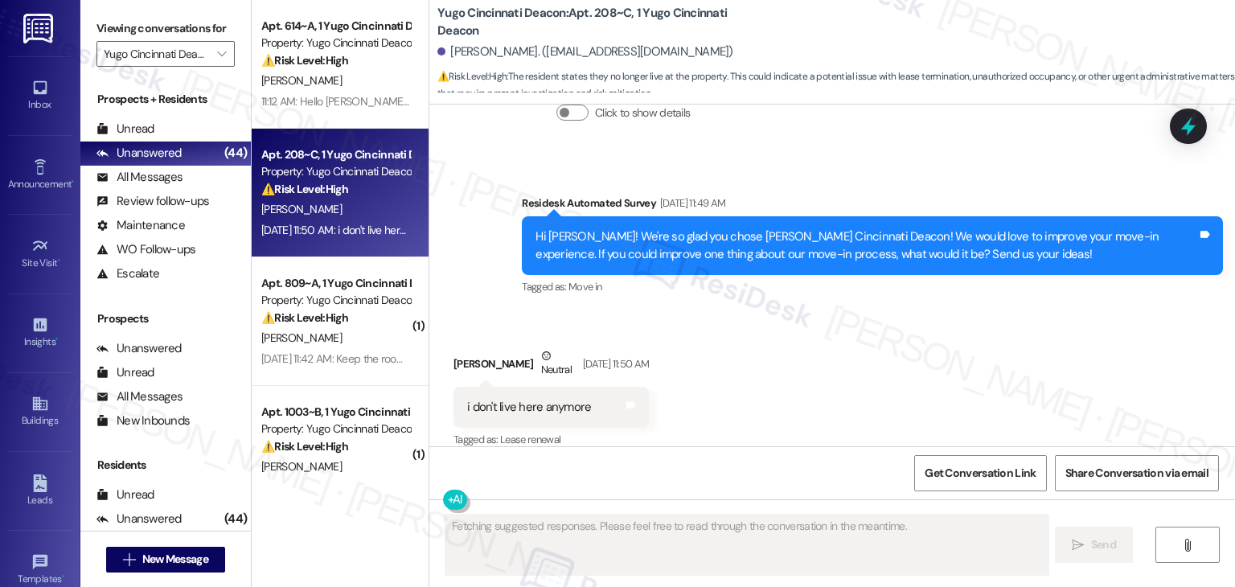
click at [746, 339] on div "Received via SMS Robert Huff Neutral Aug 22, 2025 at 11:50 AM i don't live here…" at bounding box center [832, 387] width 806 height 153
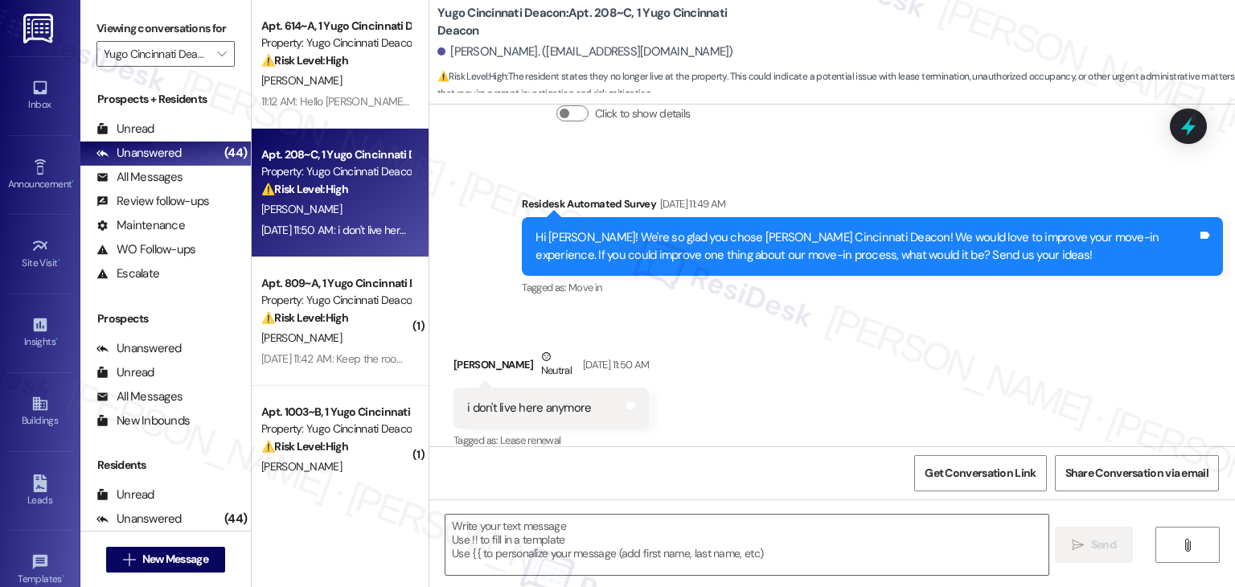
scroll to position [2940, 0]
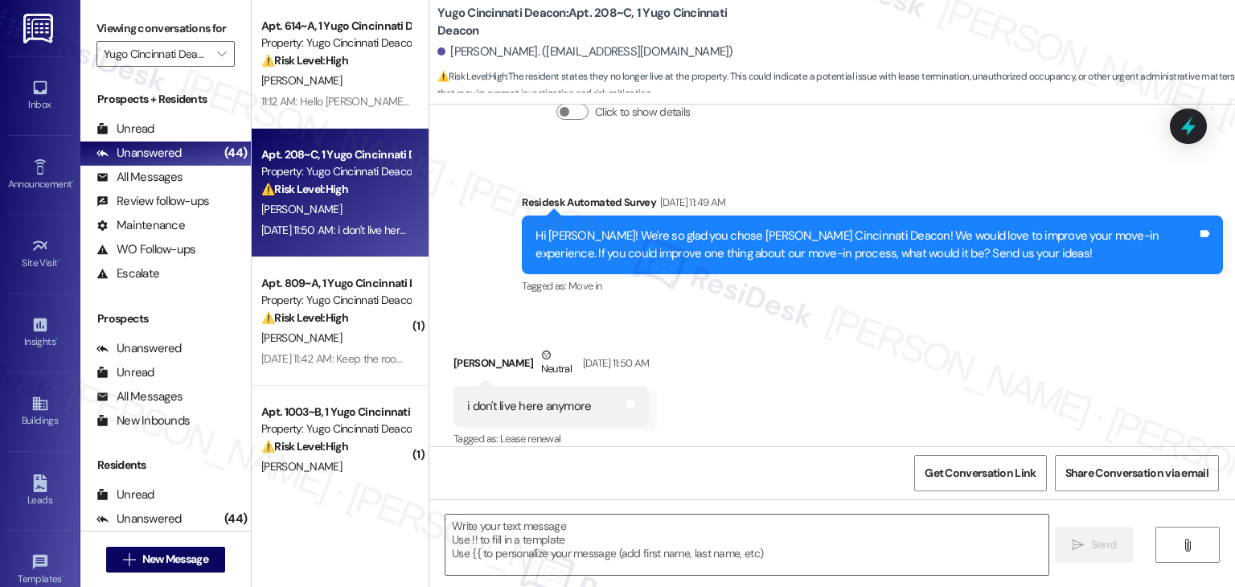
click at [898, 332] on div "Received via SMS Robert Huff Neutral Aug 22, 2025 at 11:50 AM i don't live here…" at bounding box center [832, 386] width 806 height 153
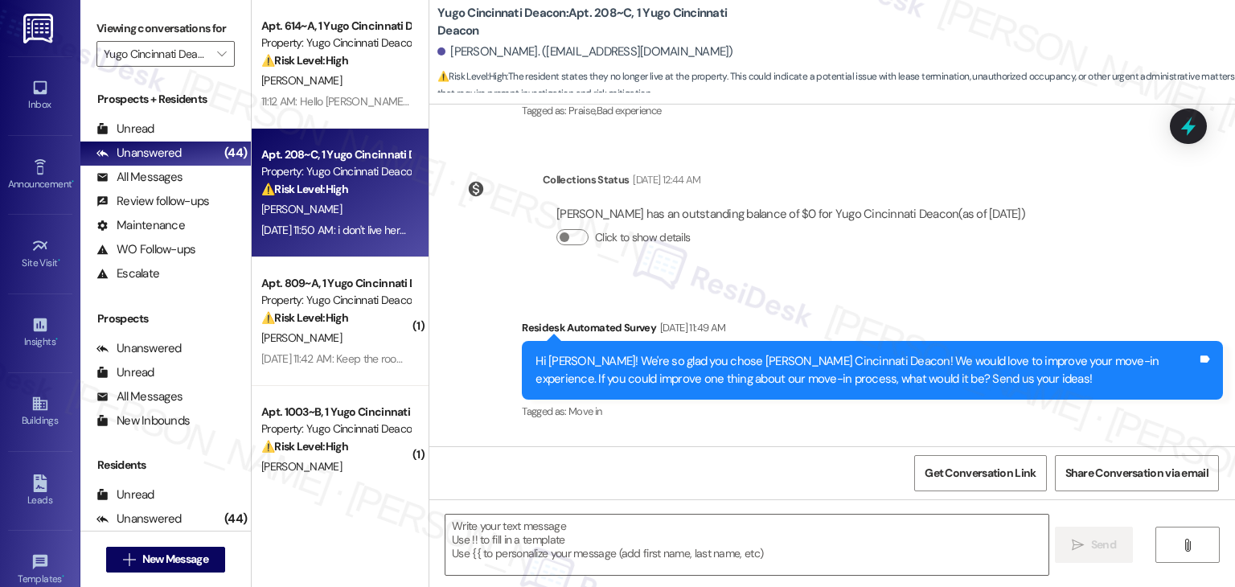
scroll to position [2779, 0]
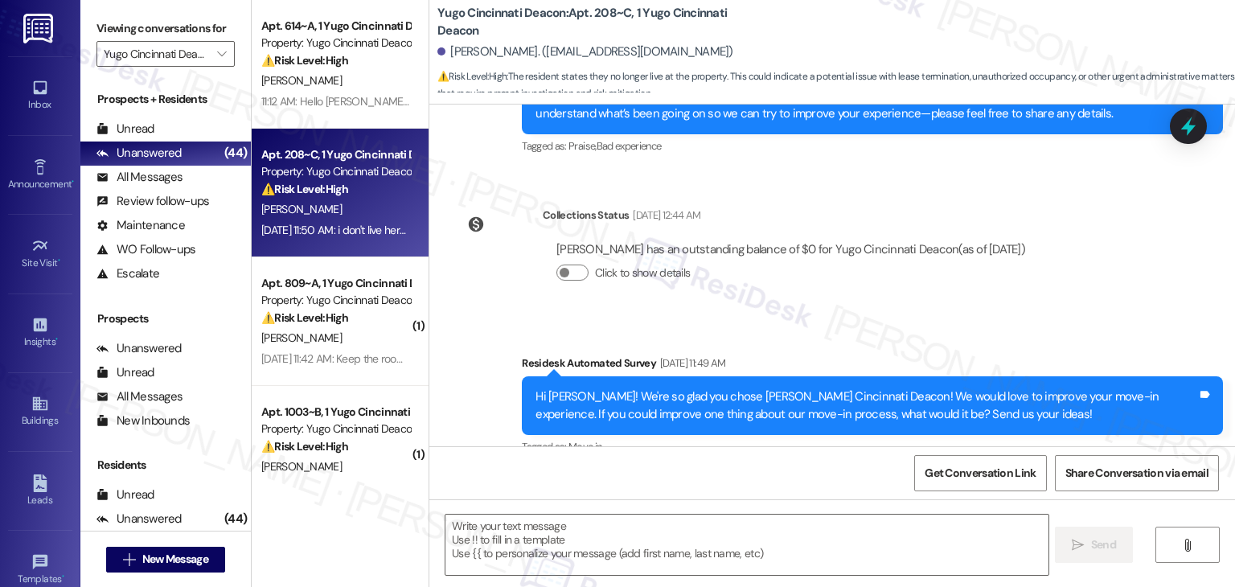
click at [811, 318] on div "Survey, sent via SMS Residesk Automated Survey Aug 22, 2025 at 11:49 AM Hi Robe…" at bounding box center [832, 394] width 806 height 153
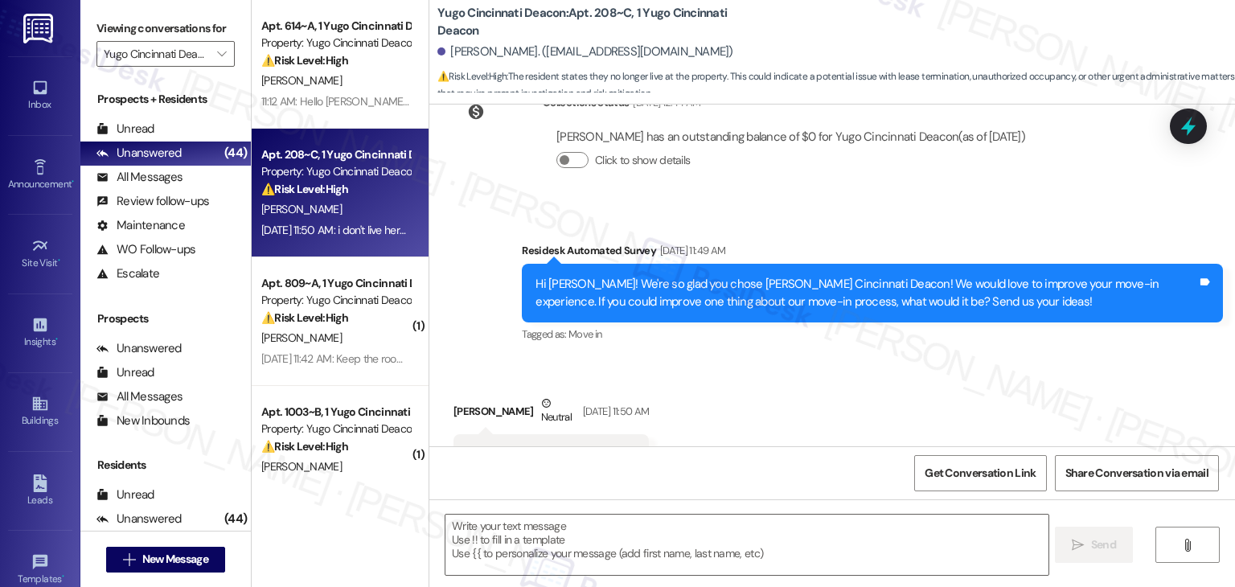
scroll to position [2940, 0]
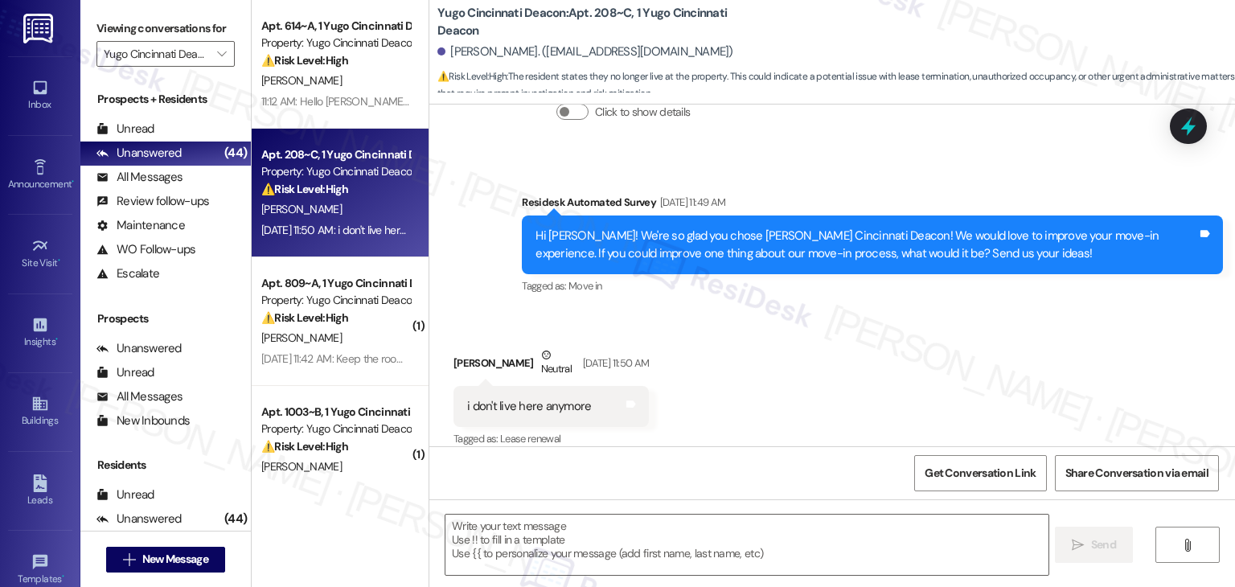
click at [803, 233] on div "Hi Robert! We're so glad you chose Yugo Cincinnati Deacon! We would love to imp…" at bounding box center [867, 245] width 662 height 35
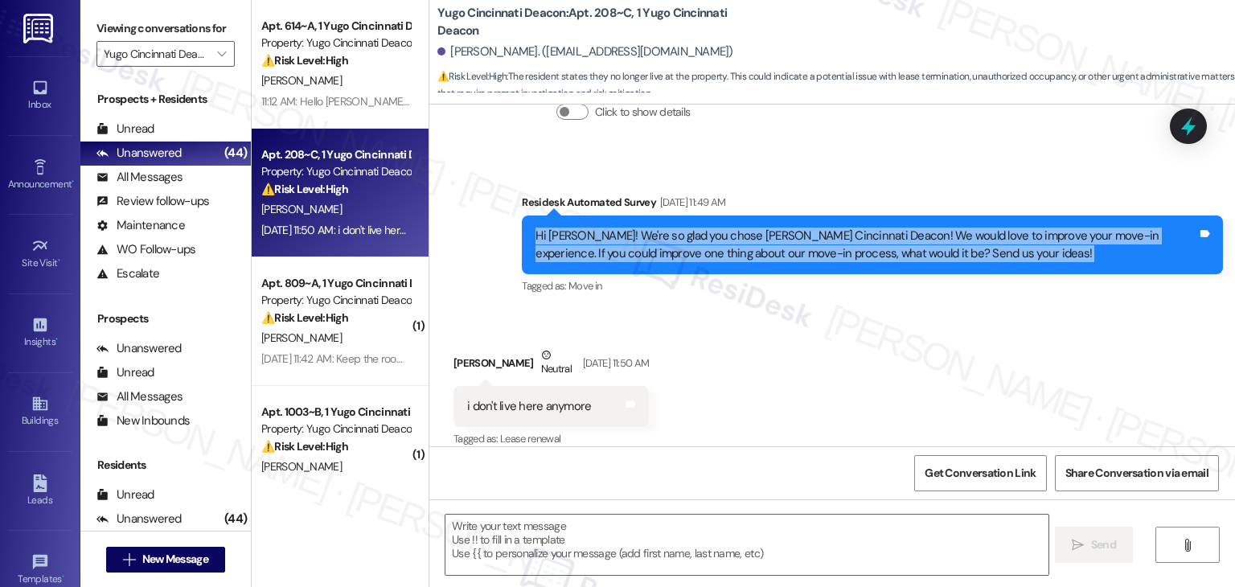
click at [803, 233] on div "Hi Robert! We're so glad you chose Yugo Cincinnati Deacon! We would love to imp…" at bounding box center [867, 245] width 662 height 35
copy div "Hi Robert! We're so glad you chose Yugo Cincinnati Deacon! We would love to imp…"
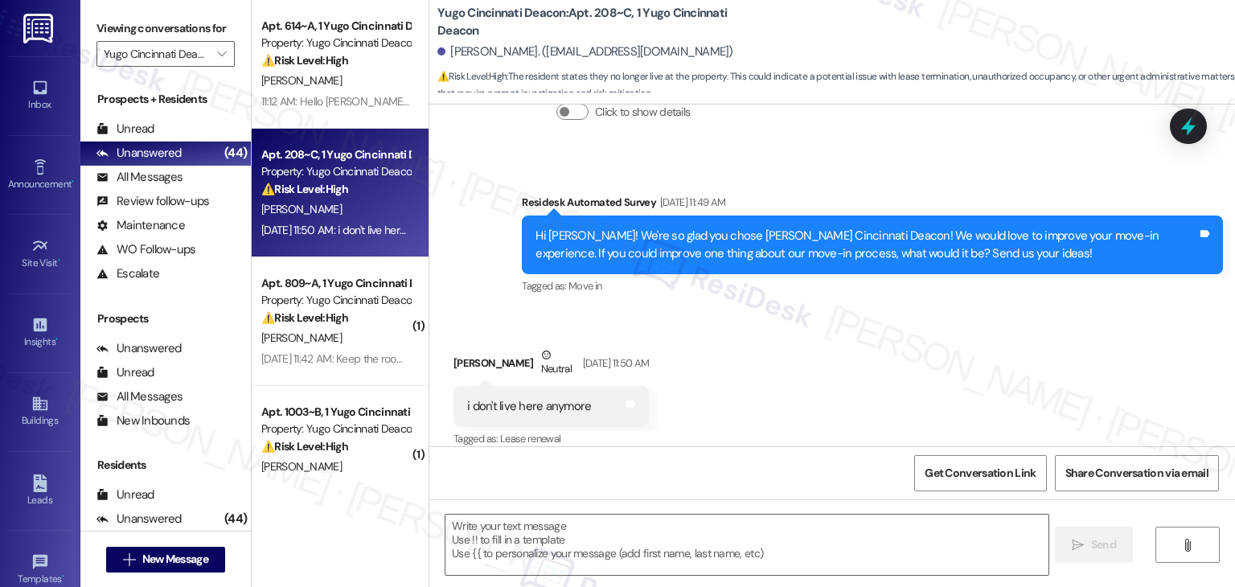
click at [562, 398] on div "i don't live here anymore" at bounding box center [529, 406] width 124 height 17
copy div "i don't live here anymore Tags and notes"
click at [688, 528] on textarea at bounding box center [747, 545] width 602 height 60
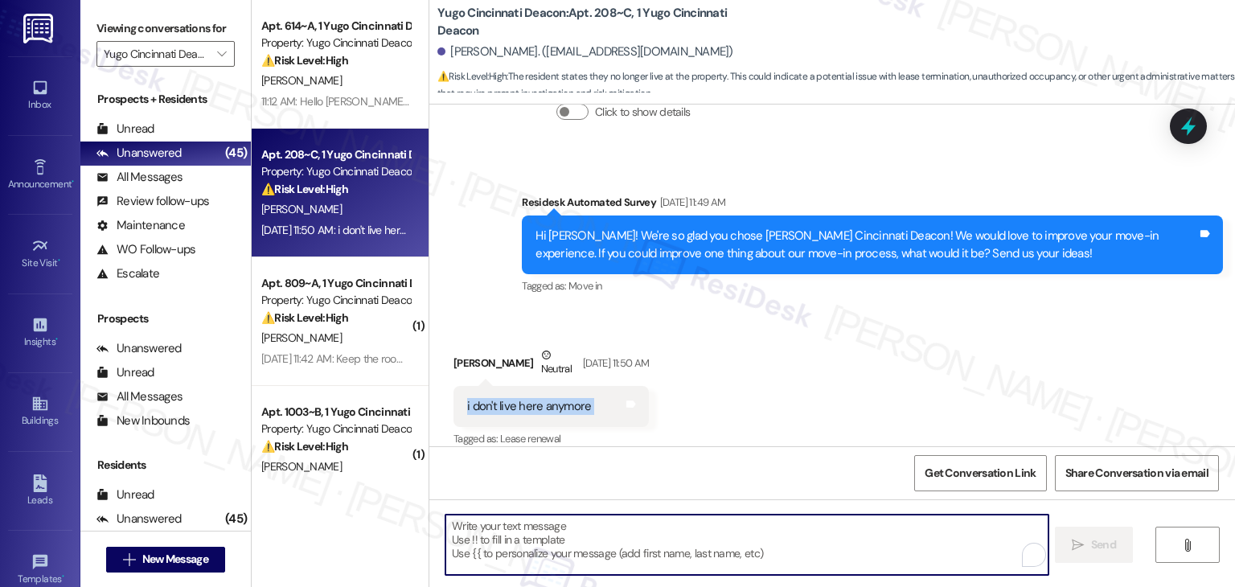
paste textarea "Hi Robert, thanks for letting me know. Can you confirm if you’ve already moved …"
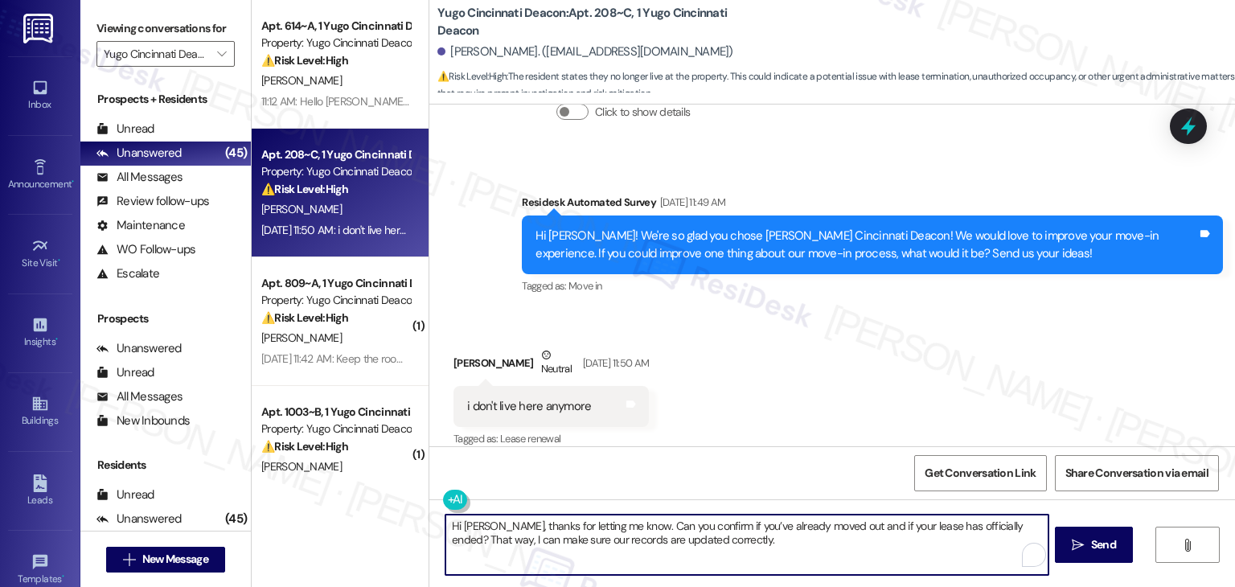
type textarea "Hi Robert, thanks for letting me know. Can you confirm if you’ve already moved …"
click at [715, 542] on textarea "Hi Robert, thanks for letting me know. Can you confirm if you’ve already moved …" at bounding box center [747, 545] width 602 height 60
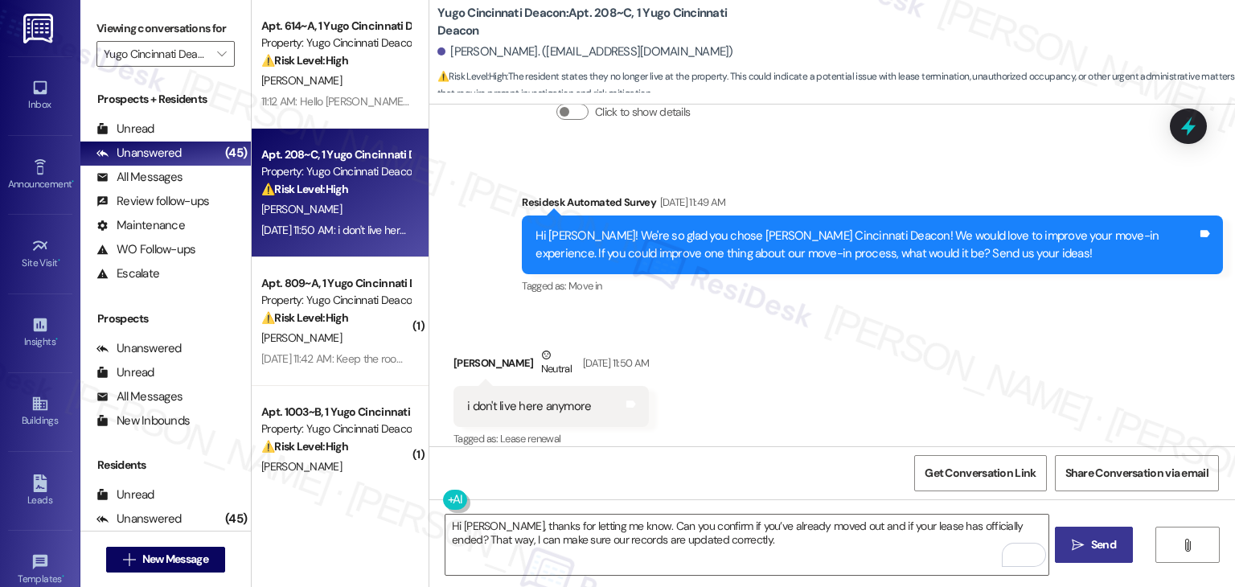
click at [1076, 544] on icon "" at bounding box center [1078, 545] width 12 height 13
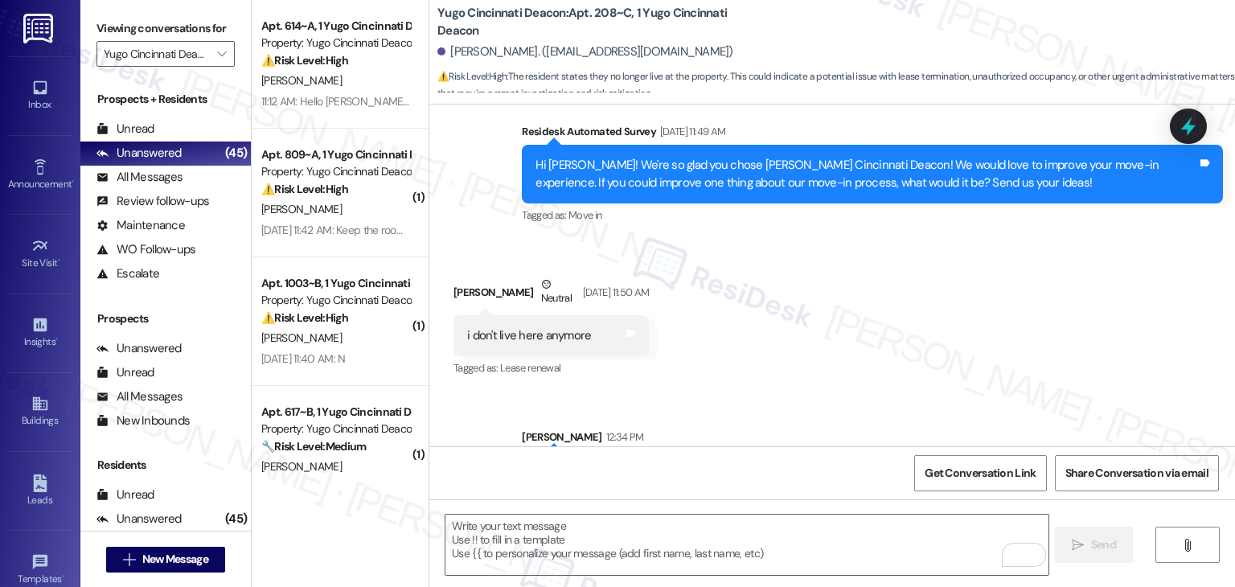
scroll to position [3069, 0]
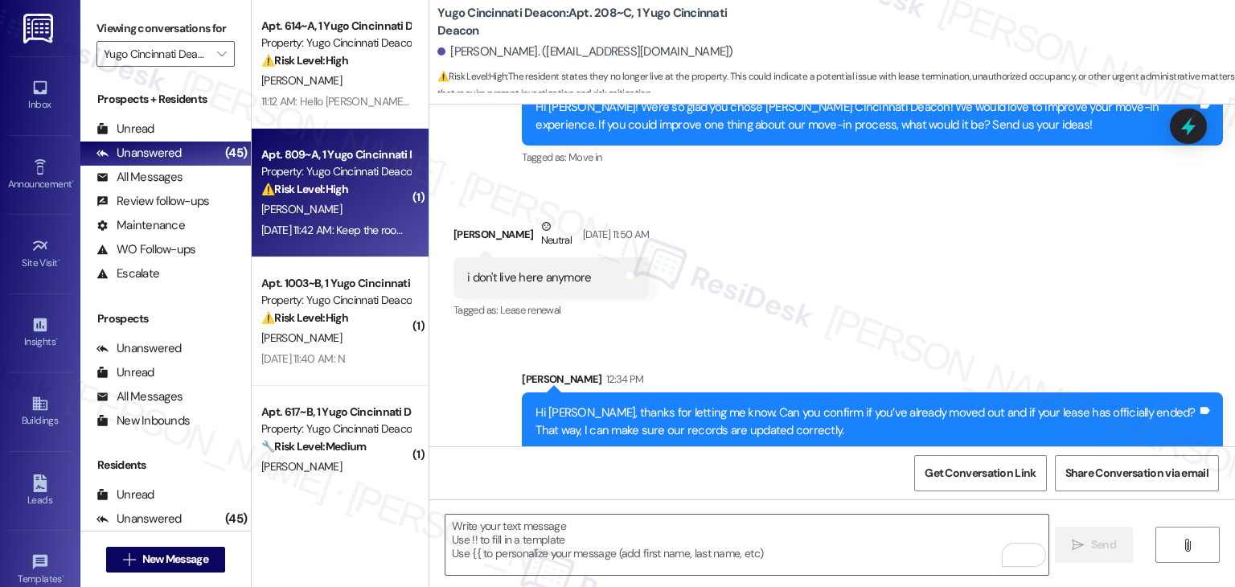
click at [315, 194] on strong "⚠️ Risk Level: High" at bounding box center [304, 189] width 87 height 14
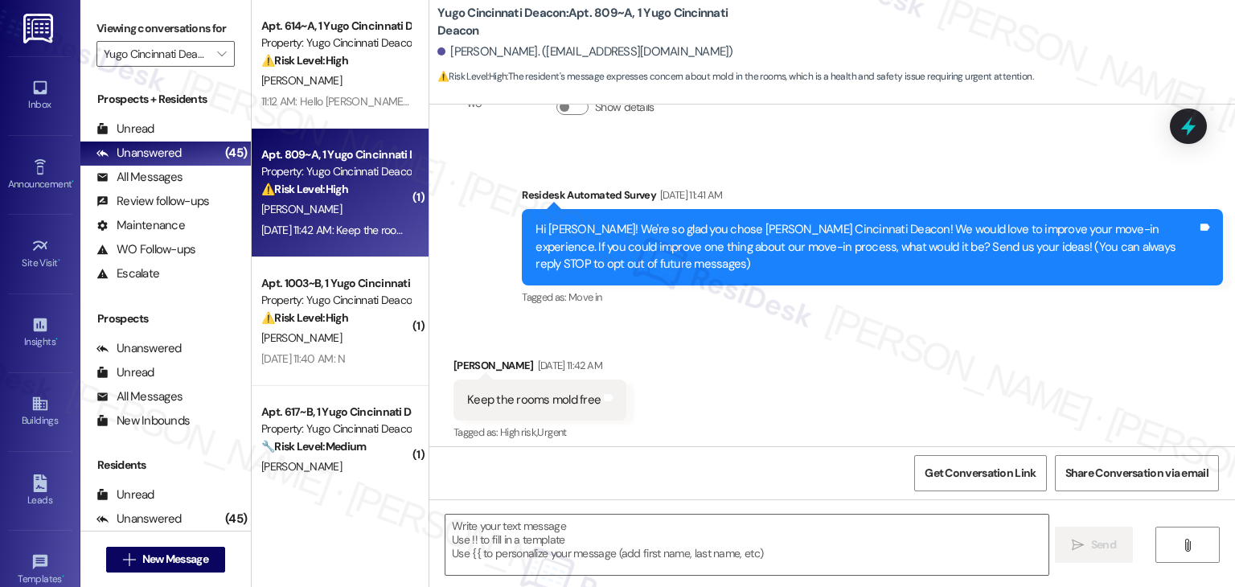
scroll to position [103, 0]
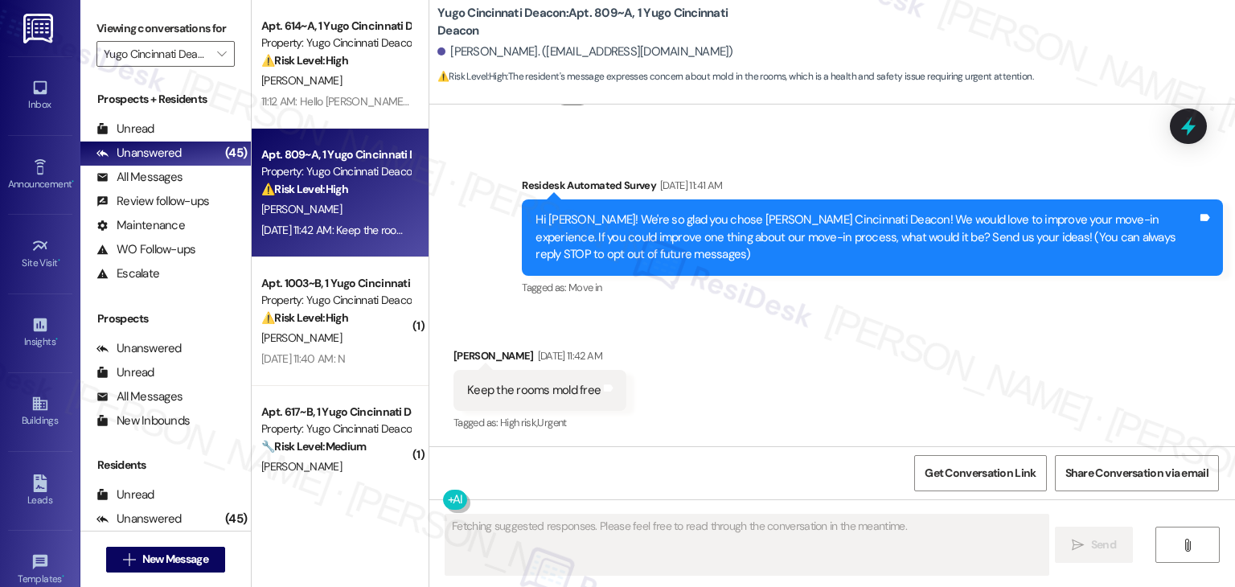
click at [746, 372] on div "Received via SMS Logan Doyle Aug 22, 2025 at 11:42 AM Keep the rooms mold free …" at bounding box center [832, 379] width 806 height 136
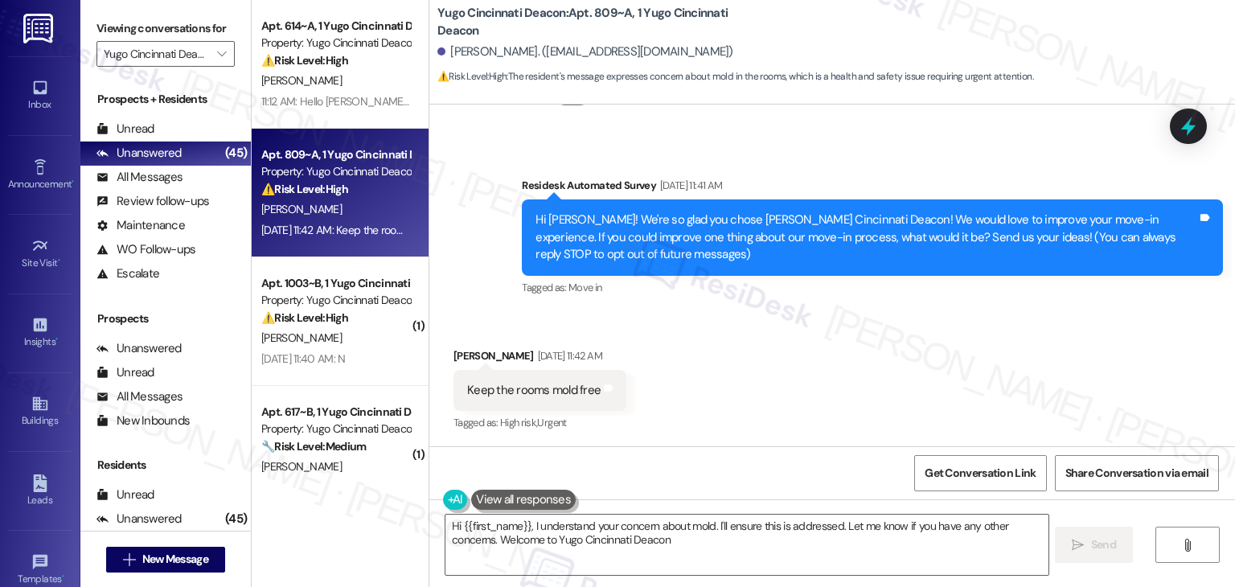
type textarea "Hi {{first_name}}, I understand your concern about mold. I'll ensure this is ad…"
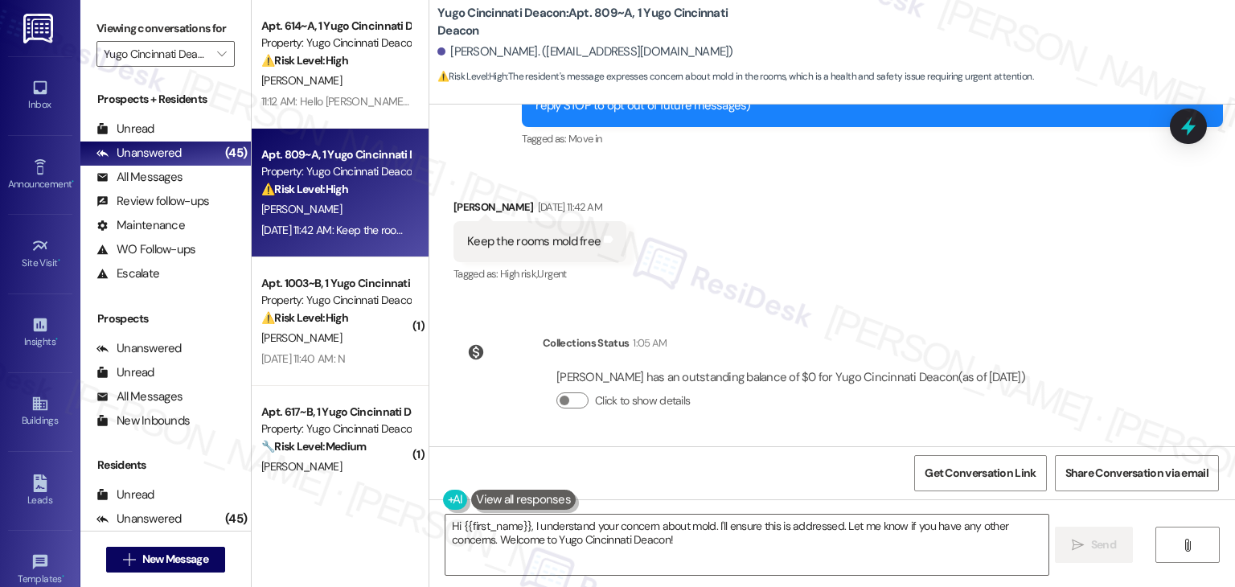
scroll to position [91, 0]
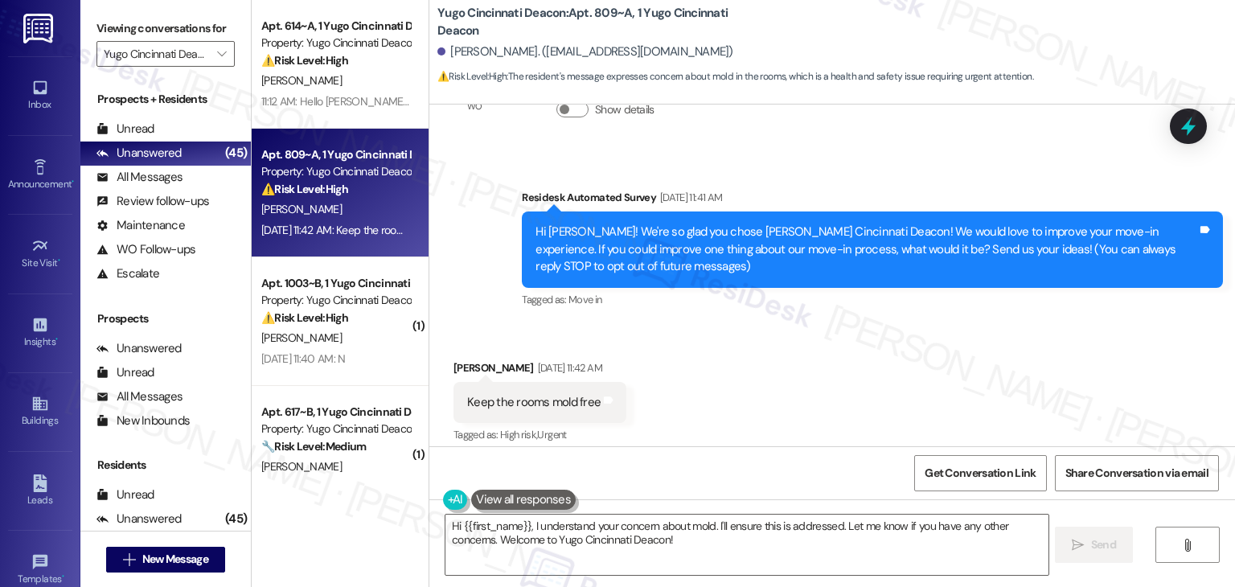
click at [746, 372] on div "Received via SMS Logan Doyle Aug 22, 2025 at 11:42 AM Keep the rooms mold free …" at bounding box center [832, 391] width 806 height 136
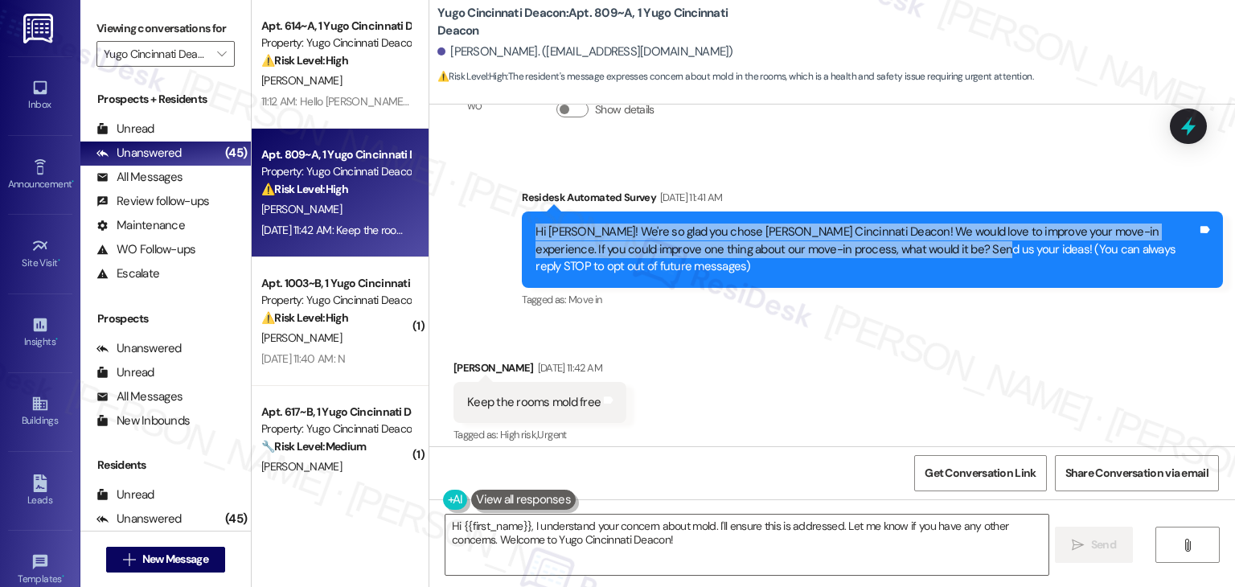
drag, startPoint x: 907, startPoint y: 249, endPoint x: 493, endPoint y: 236, distance: 414.4
click at [493, 236] on div "Survey, sent via SMS Residesk Automated Survey Aug 22, 2025 at 11:41 AM Hi Loga…" at bounding box center [832, 238] width 806 height 170
copy div "Hi Logan! We're so glad you chose Yugo Cincinnati Deacon! We would love to impr…"
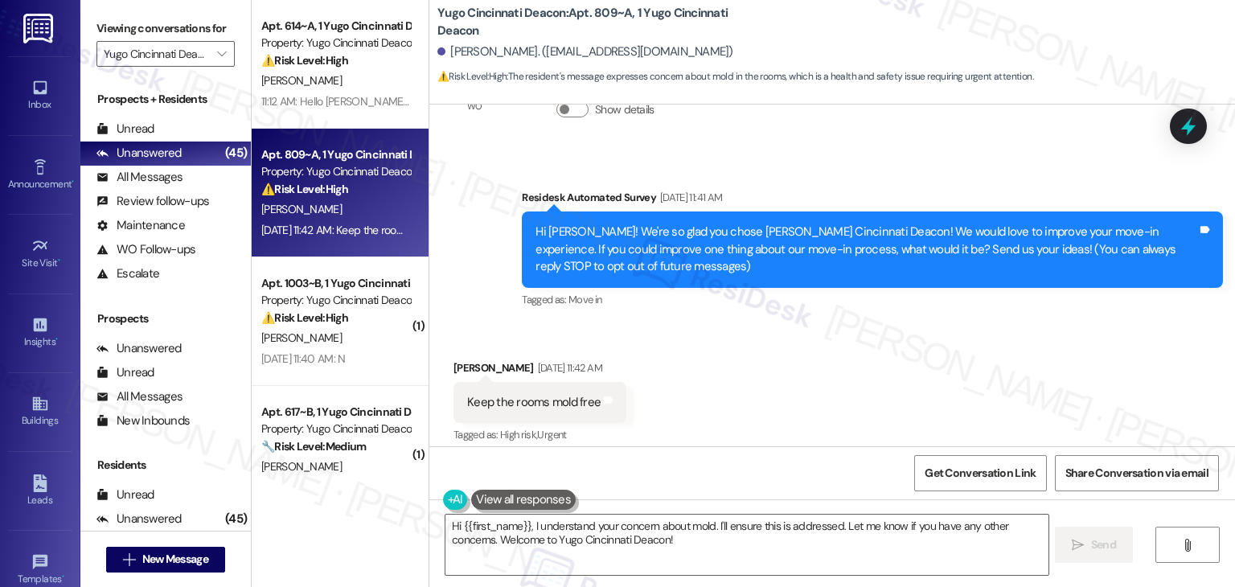
click at [522, 400] on div "Keep the rooms mold free" at bounding box center [534, 402] width 134 height 17
copy div "Keep the rooms mold free Tags and notes"
click at [770, 388] on div "Received via SMS Logan Doyle Aug 22, 2025 at 11:42 AM Keep the rooms mold free …" at bounding box center [832, 391] width 806 height 136
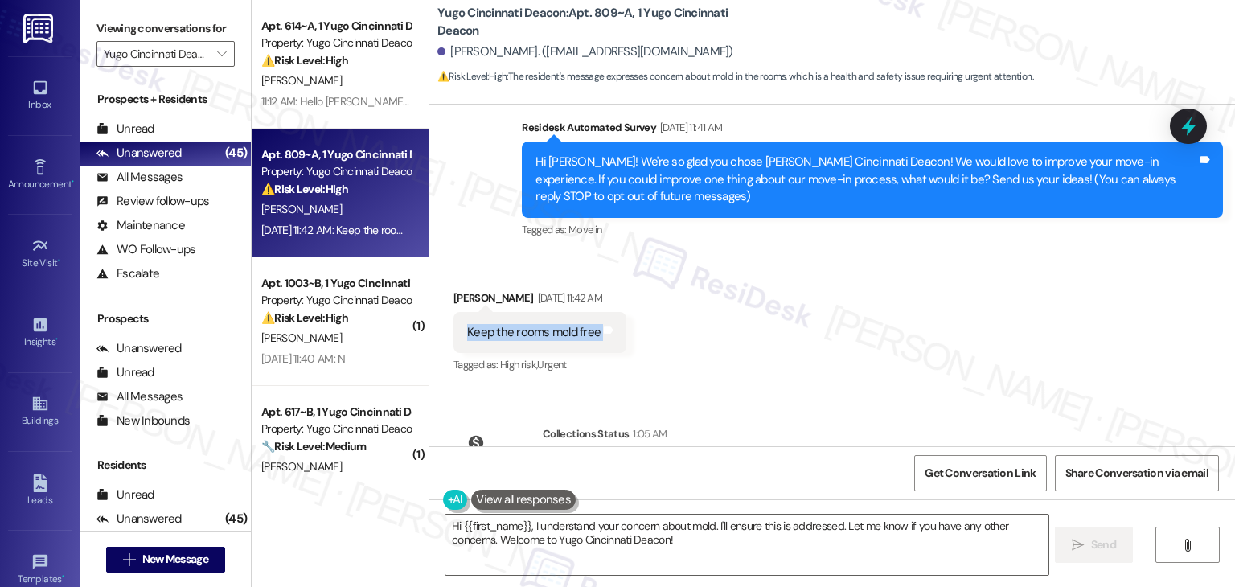
scroll to position [252, 0]
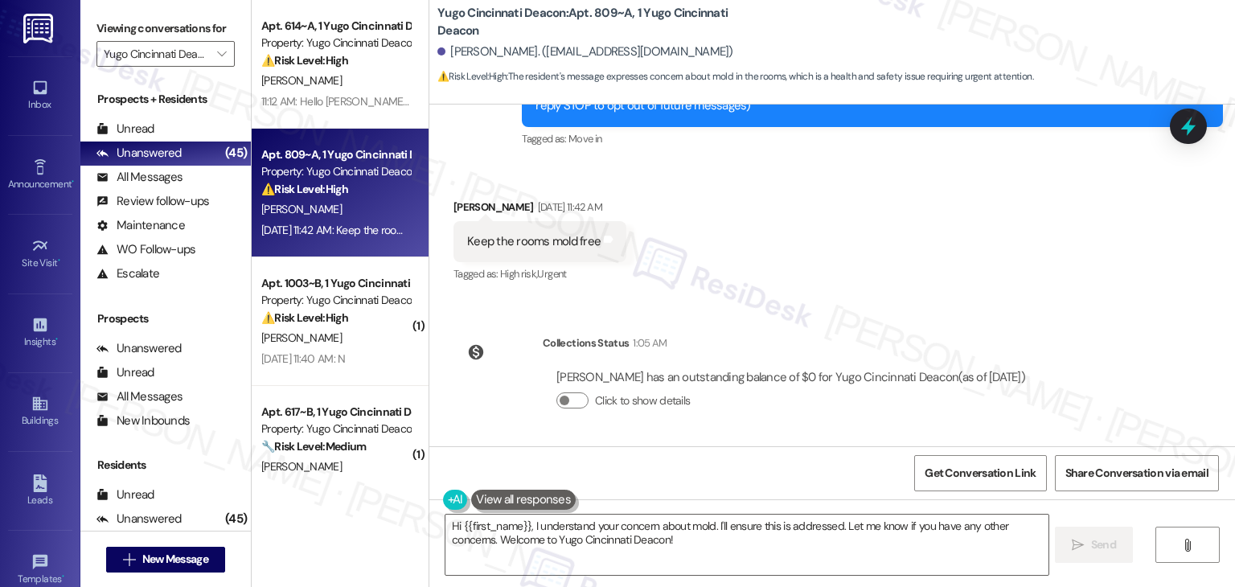
click at [1104, 320] on div "WO Lease started Aug 13, 2025 at 7:00 PM Show details Survey, sent via SMS Resi…" at bounding box center [832, 276] width 806 height 342
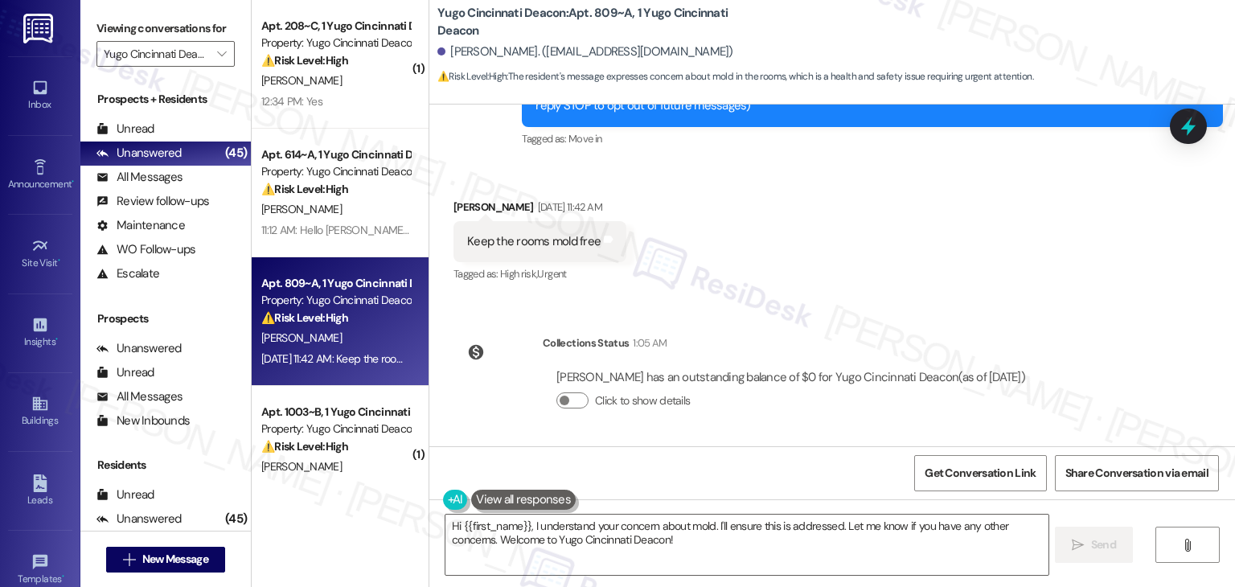
click at [929, 244] on div "Received via SMS Logan Doyle Aug 22, 2025 at 11:42 AM Keep the rooms mold free …" at bounding box center [832, 230] width 806 height 136
click at [927, 244] on div "Received via SMS Logan Doyle Aug 22, 2025 at 11:42 AM Keep the rooms mold free …" at bounding box center [832, 230] width 806 height 136
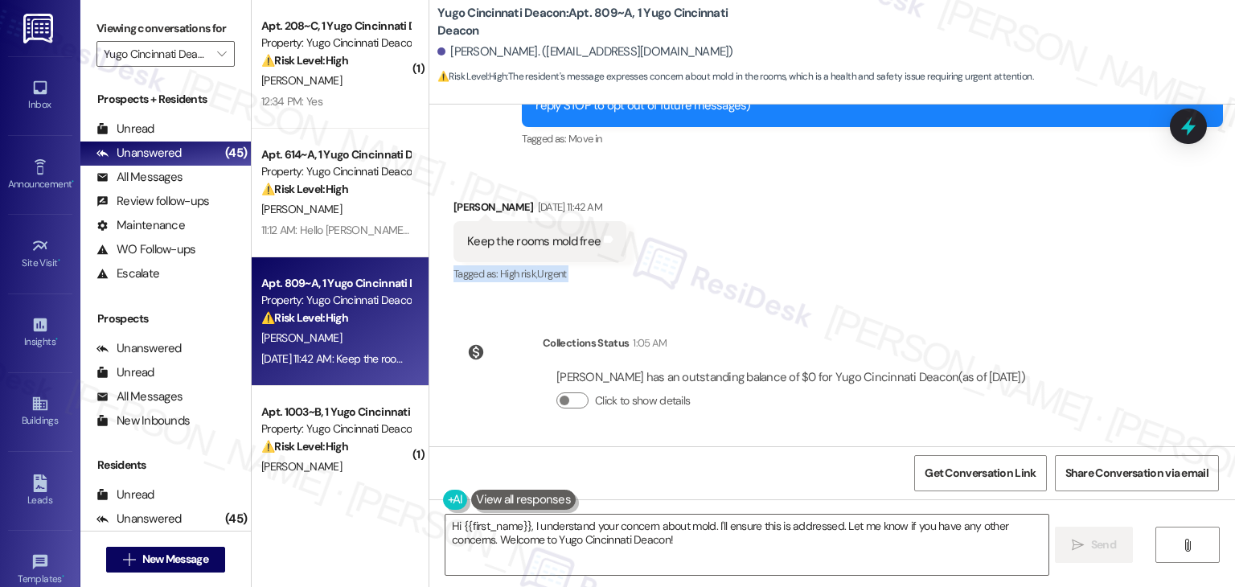
click at [927, 244] on div "Received via SMS Logan Doyle Aug 22, 2025 at 11:42 AM Keep the rooms mold free …" at bounding box center [832, 230] width 806 height 136
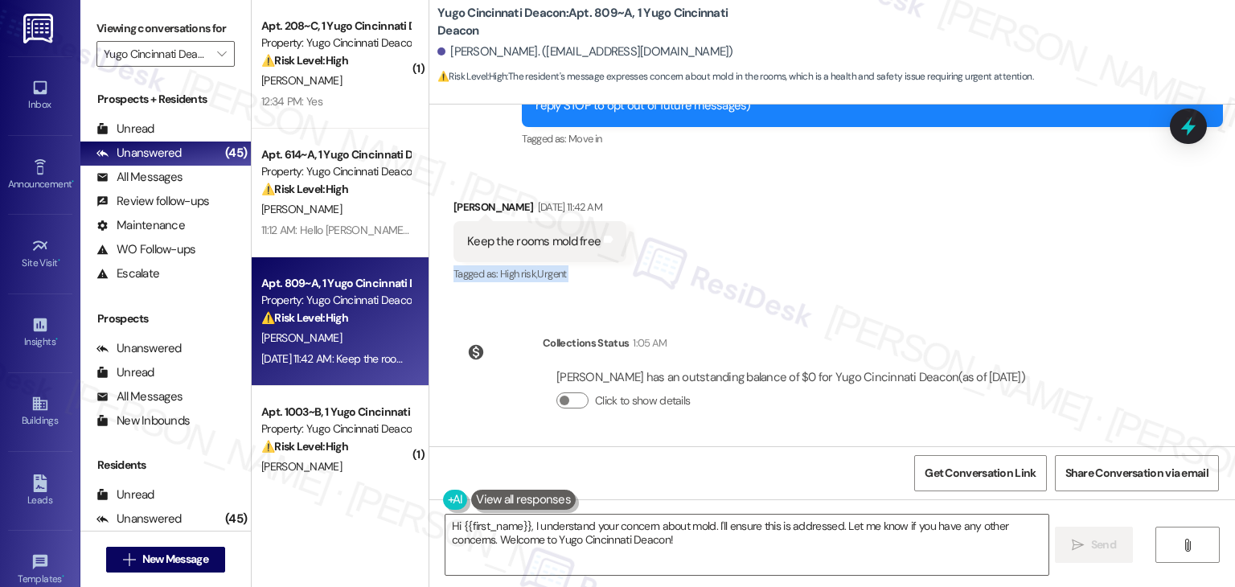
click at [927, 244] on div "Received via SMS Logan Doyle Aug 22, 2025 at 11:42 AM Keep the rooms mold free …" at bounding box center [832, 230] width 806 height 136
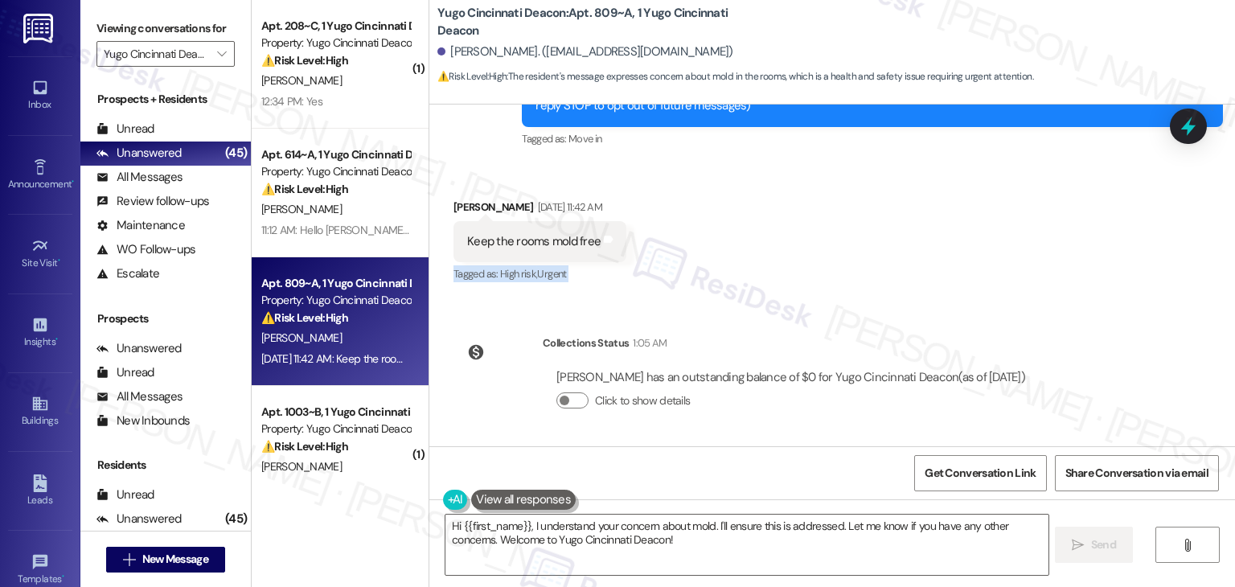
click at [927, 244] on div "Received via SMS Logan Doyle Aug 22, 2025 at 11:42 AM Keep the rooms mold free …" at bounding box center [832, 230] width 806 height 136
click at [769, 195] on div "Received via SMS Logan Doyle Aug 22, 2025 at 11:42 AM Keep the rooms mold free …" at bounding box center [832, 230] width 806 height 136
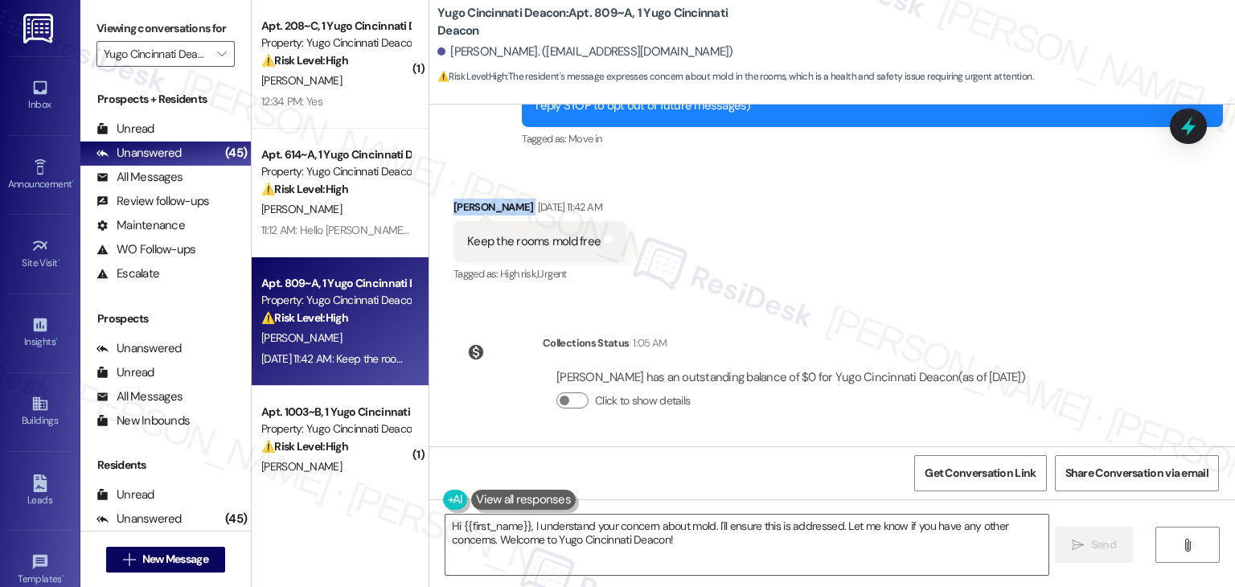
click at [769, 195] on div "Received via SMS Logan Doyle Aug 22, 2025 at 11:42 AM Keep the rooms mold free …" at bounding box center [832, 230] width 806 height 136
click at [813, 243] on div "Received via SMS Logan Doyle Aug 22, 2025 at 11:42 AM Keep the rooms mold free …" at bounding box center [832, 230] width 806 height 136
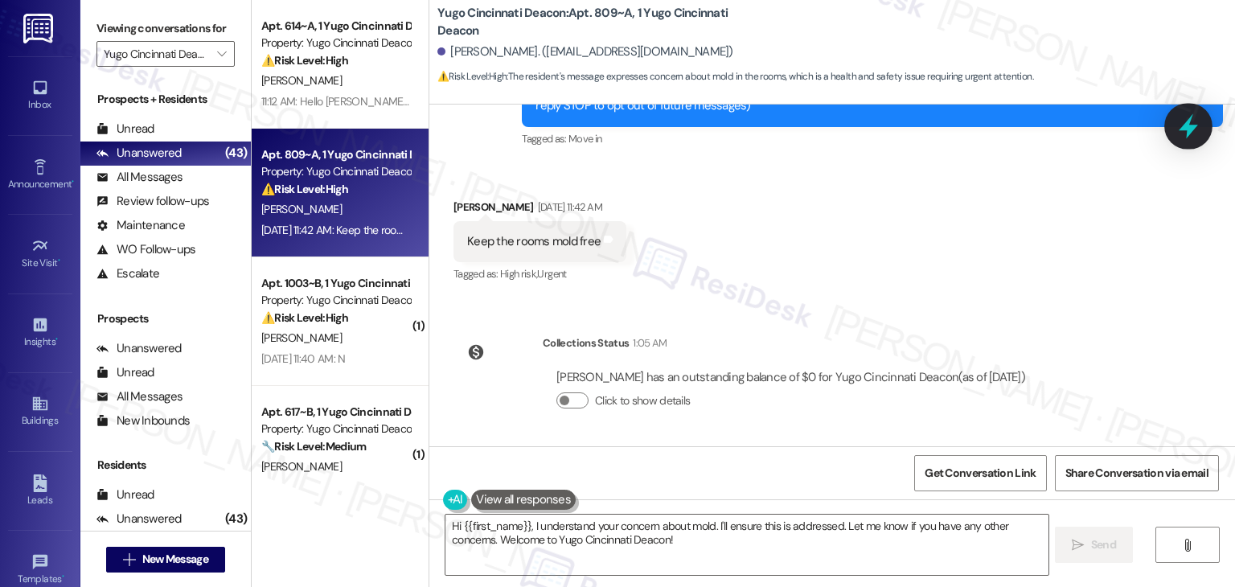
click at [1186, 127] on icon at bounding box center [1188, 126] width 19 height 25
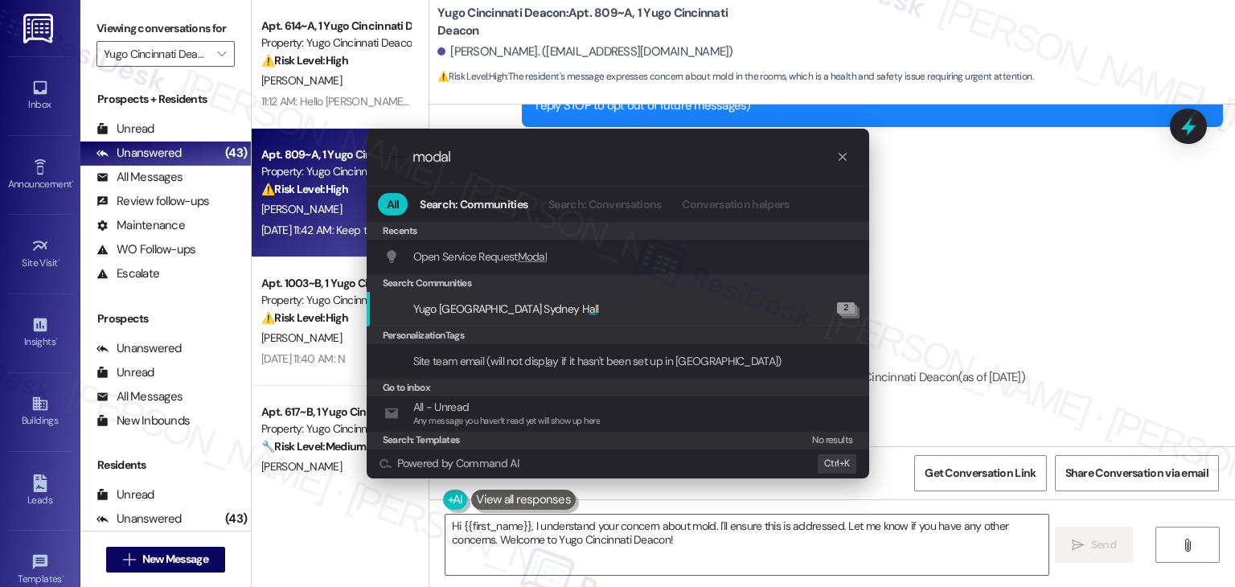
type input "modal"
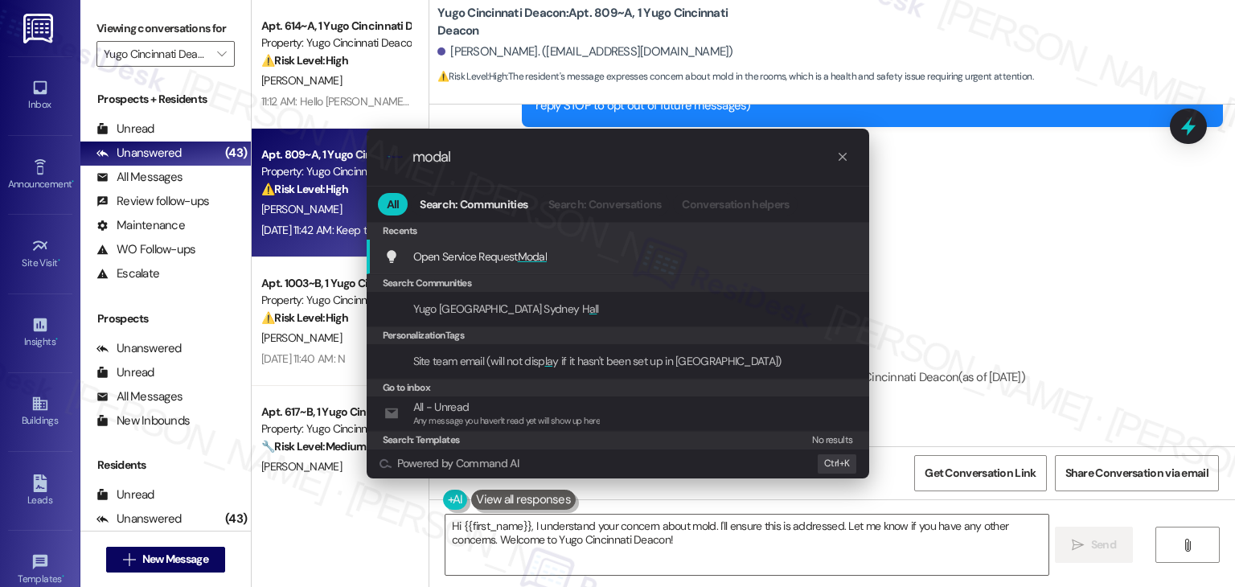
click at [525, 265] on span "Open Service Request Modal" at bounding box center [480, 257] width 134 height 18
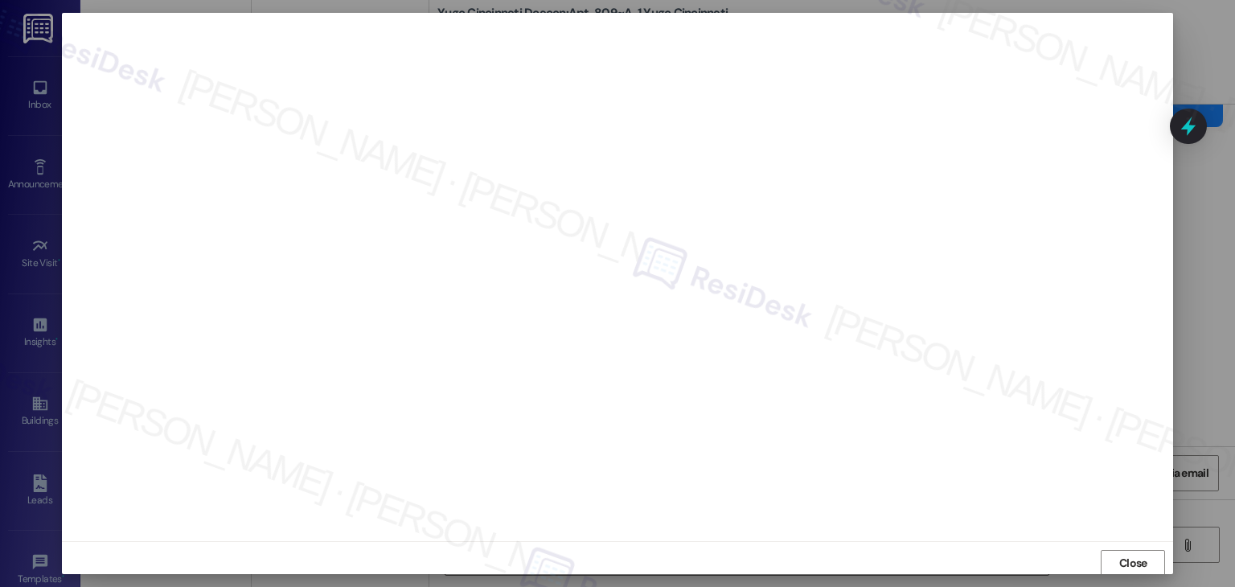
scroll to position [1, 0]
click at [1143, 565] on span "Close" at bounding box center [1133, 562] width 28 height 17
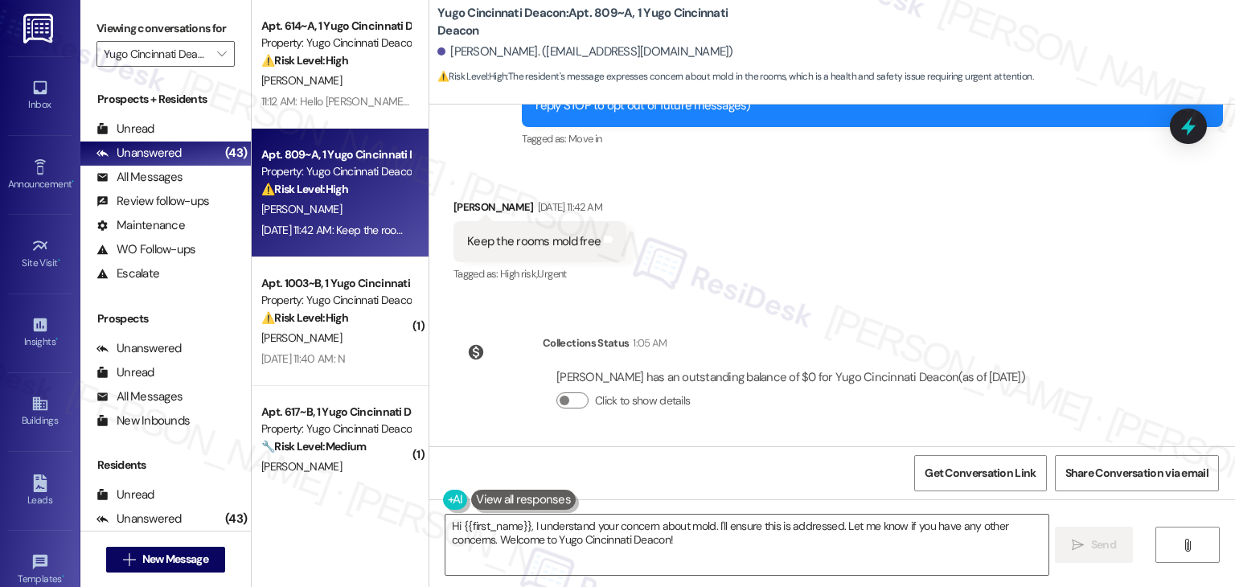
click at [505, 243] on div "Keep the rooms mold free" at bounding box center [534, 241] width 134 height 17
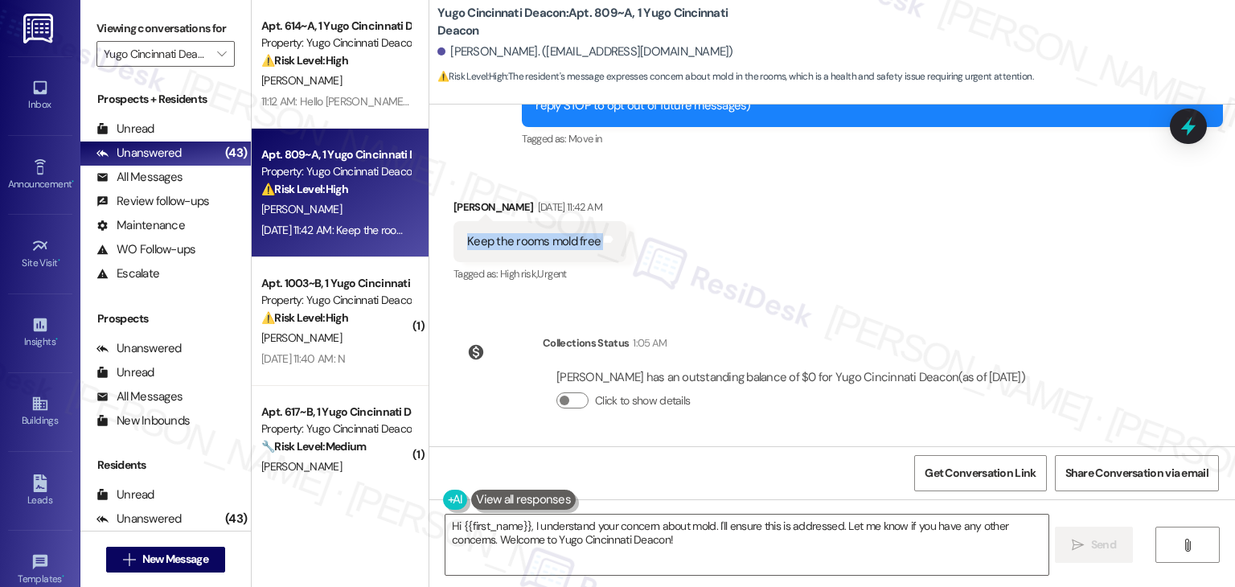
click at [505, 243] on div "Keep the rooms mold free" at bounding box center [534, 241] width 134 height 17
click at [546, 524] on textarea "Hi {{first_name}}, I understand your concern about mold. I'll ensure this is ad…" at bounding box center [747, 545] width 602 height 60
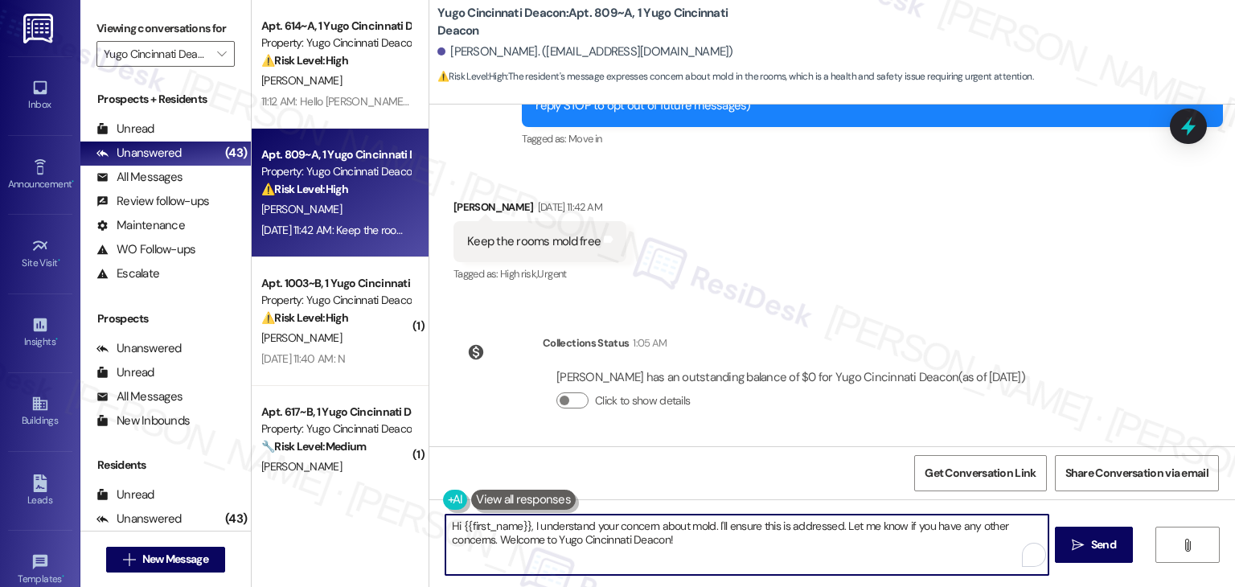
drag, startPoint x: 525, startPoint y: 529, endPoint x: 709, endPoint y: 523, distance: 183.5
click at [709, 523] on textarea "Hi {{first_name}}, I understand your concern about mold. I'll ensure this is ad…" at bounding box center [747, 545] width 602 height 60
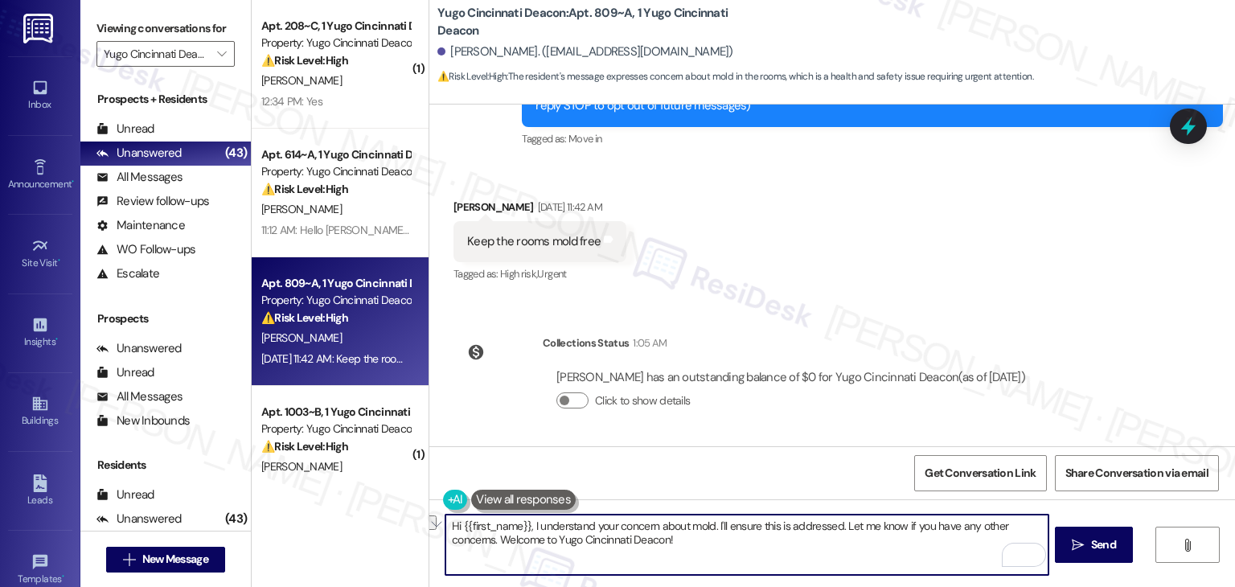
click at [737, 525] on textarea "Hi {{first_name}}, I understand your concern about mold. I'll ensure this is ad…" at bounding box center [747, 545] width 602 height 60
paste textarea "Logan, thank you for sharing your feedback. I understand your concern about moi…"
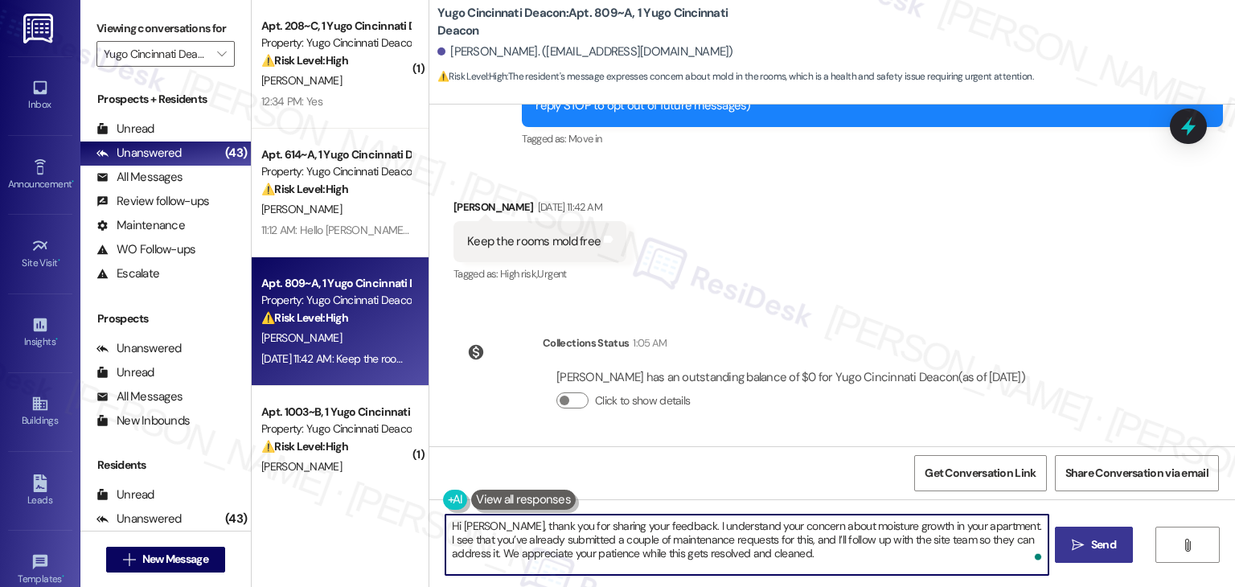
type textarea "Hi Logan, thank you for sharing your feedback. I understand your concern about …"
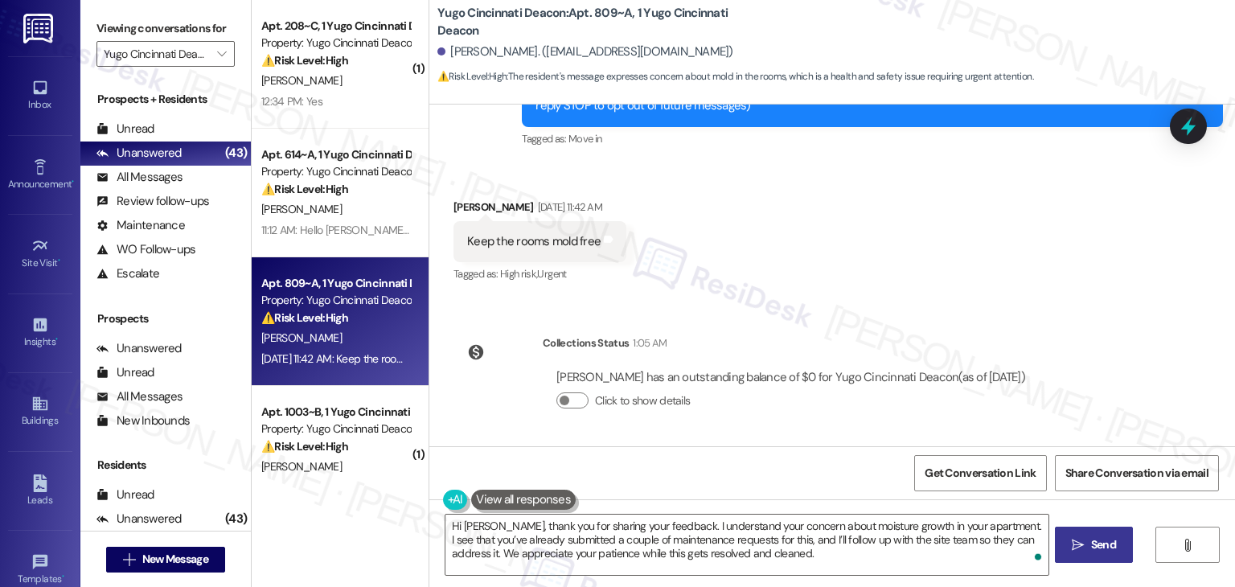
click at [1103, 547] on span "Send" at bounding box center [1103, 544] width 25 height 17
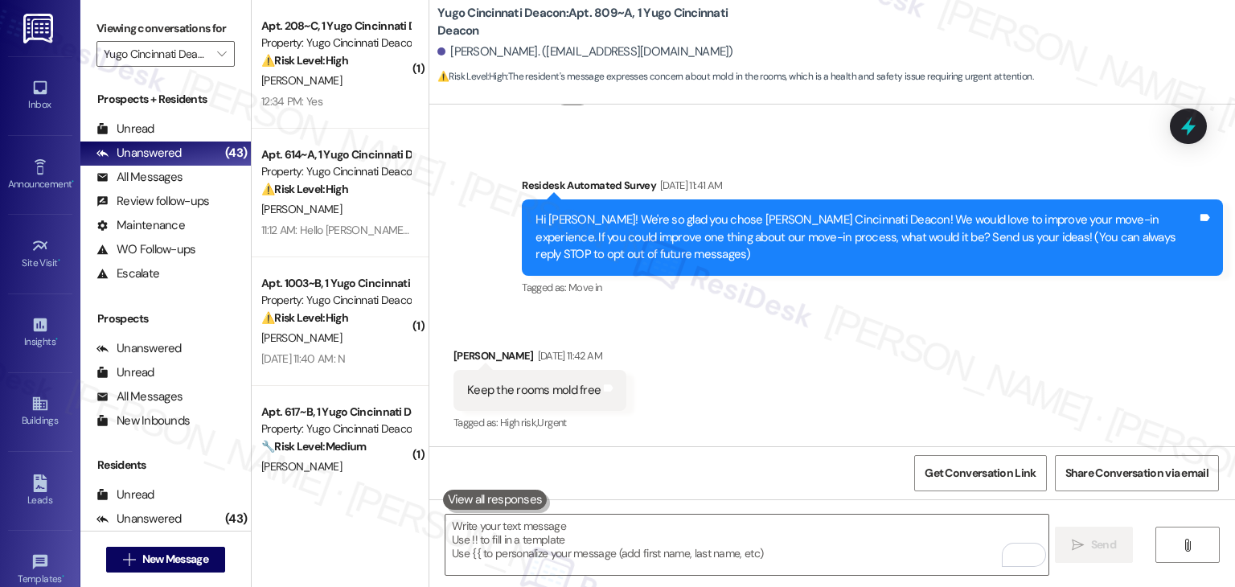
scroll to position [399, 0]
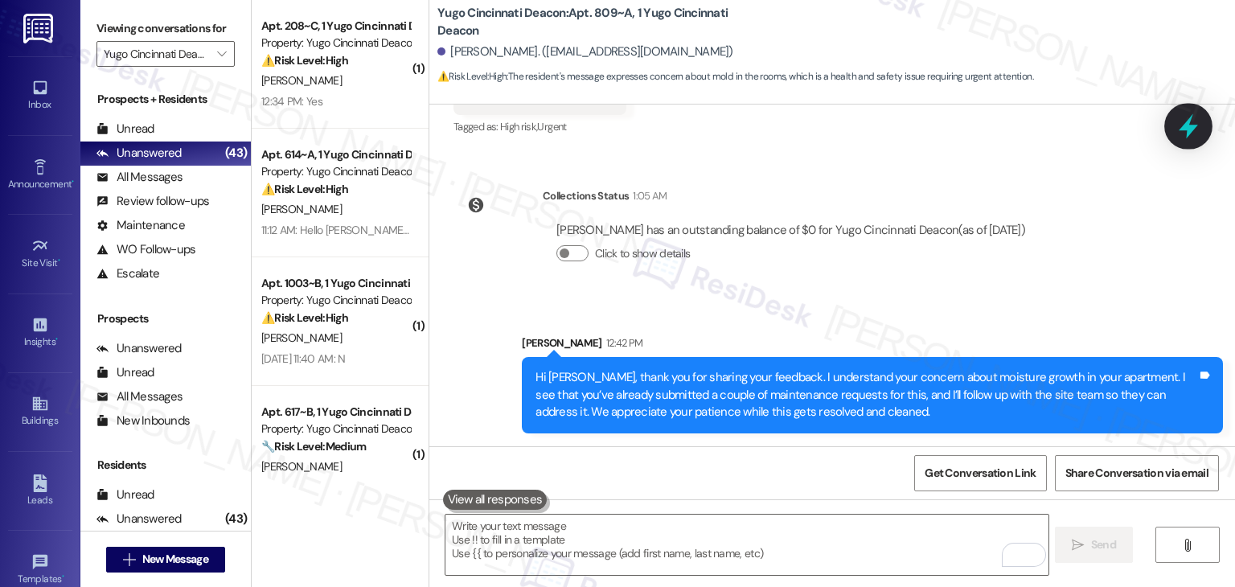
click at [1186, 138] on div at bounding box center [1189, 126] width 48 height 46
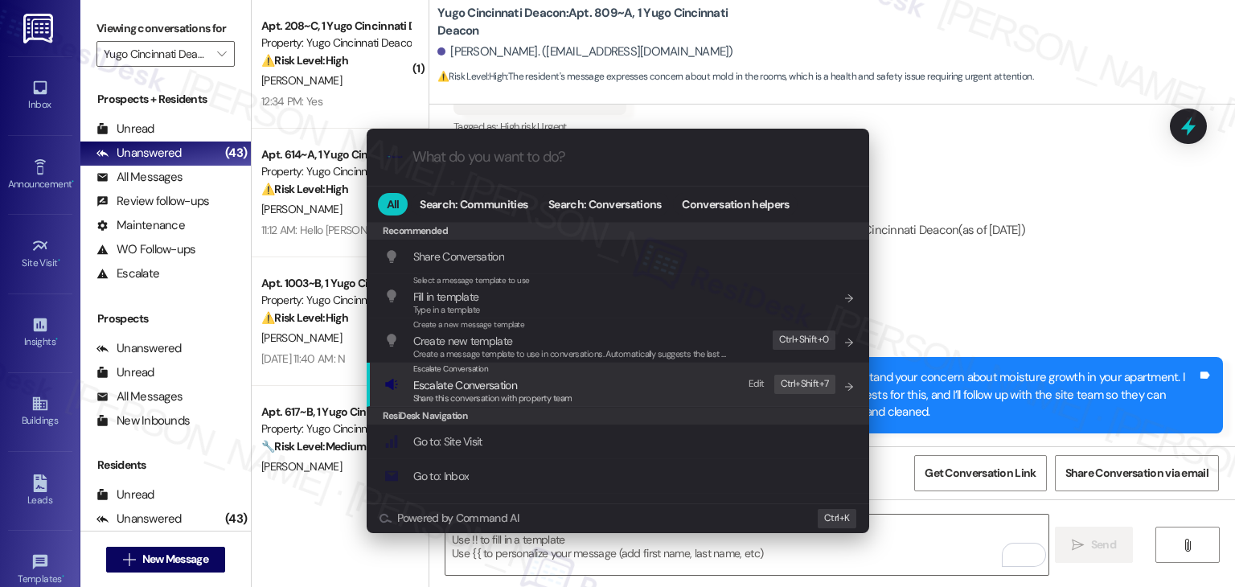
click at [508, 387] on span "Escalate Conversation" at bounding box center [465, 385] width 104 height 14
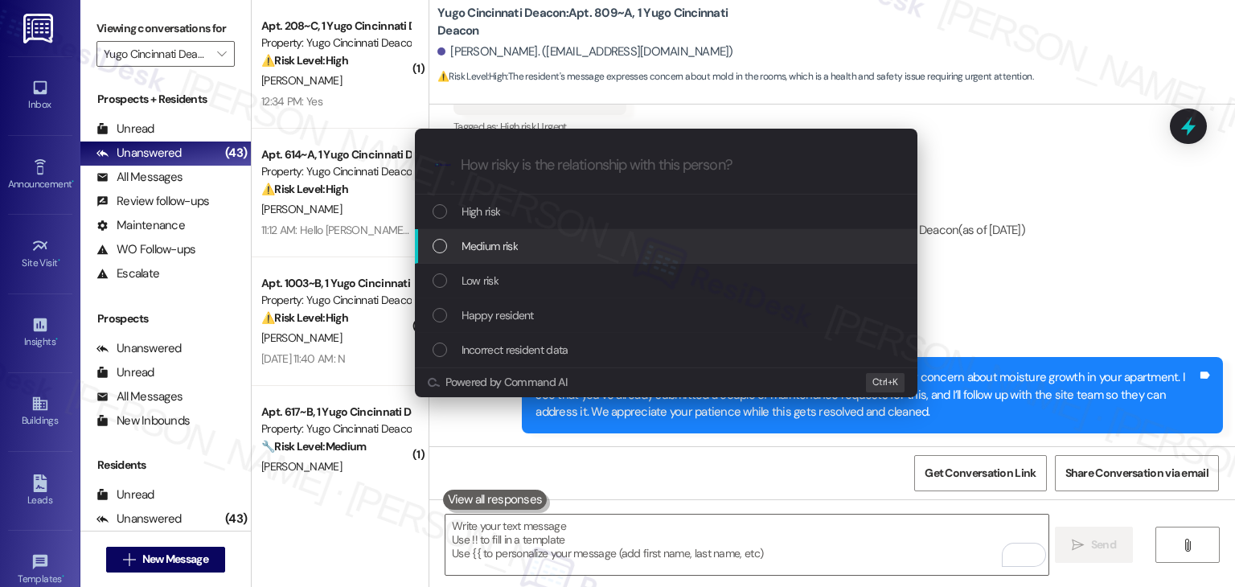
click at [438, 244] on div "List of options" at bounding box center [440, 246] width 14 height 14
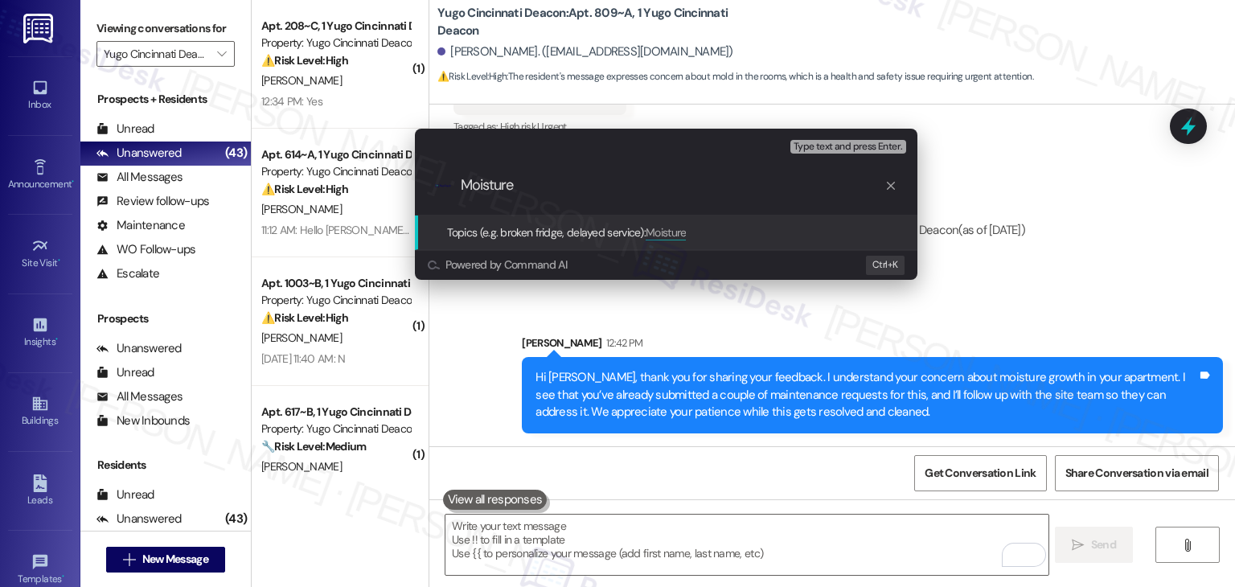
paste input "Concern in Apartment – Follow-Up on Maintenance Request"
click at [882, 183] on input "Moisture Concern in Apartment – Follow-Up on Maintenance Request" at bounding box center [673, 185] width 424 height 17
click at [882, 184] on input "Moisture Concern in Apartment – Follow-Up on Maintenance Request" at bounding box center [673, 185] width 424 height 17
click at [880, 185] on input "Moisture Concern in Apartment – Follow-Up on Maintenance Request" at bounding box center [673, 185] width 424 height 17
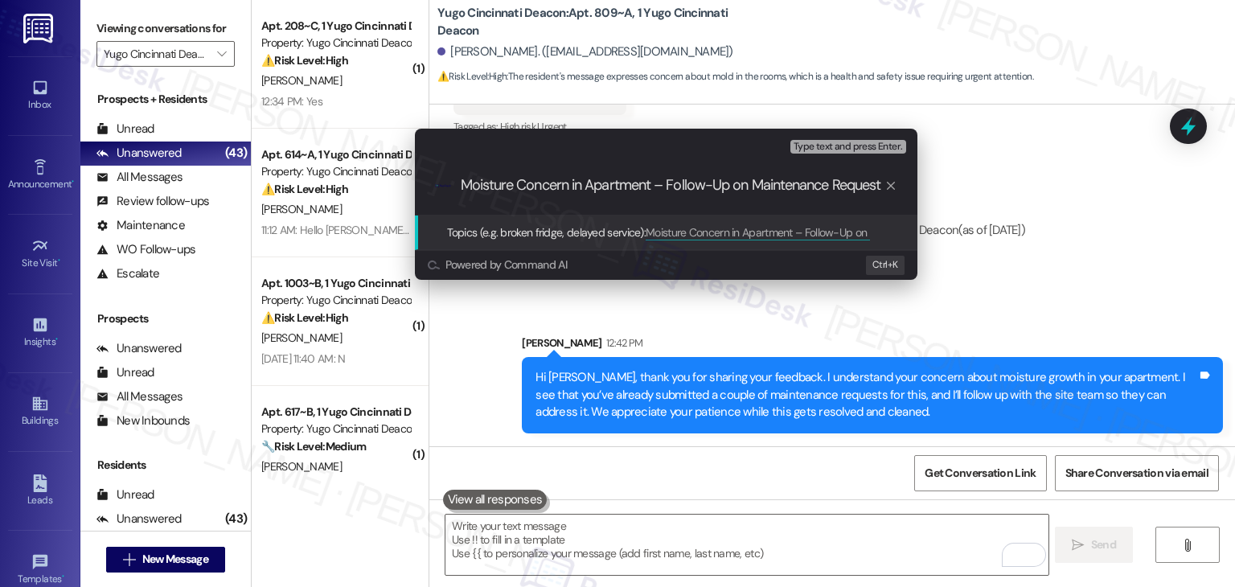
type input "Moisture Concern in Apartment – Follow-Up on Maintenance Requests"
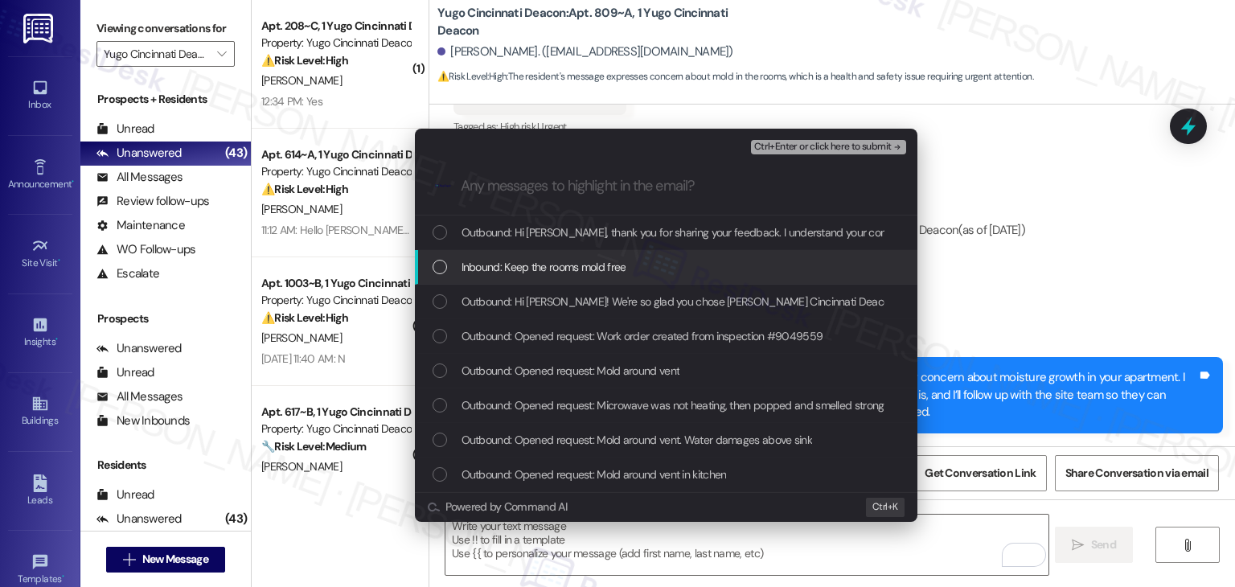
click at [442, 265] on div "List of options" at bounding box center [440, 267] width 14 height 14
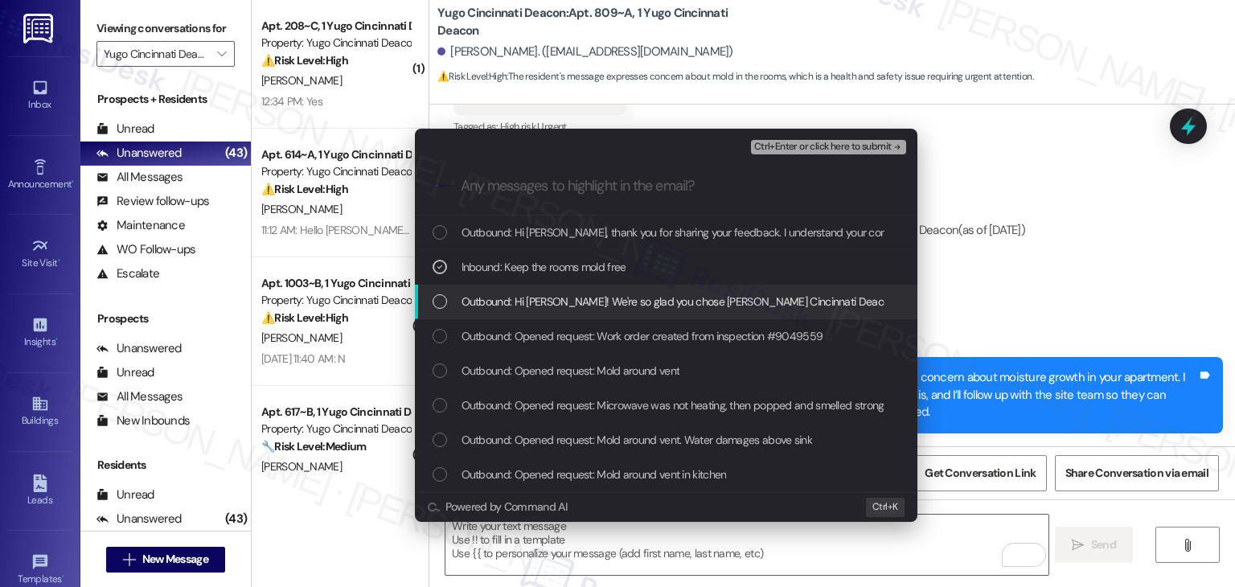
click at [444, 303] on div "List of options" at bounding box center [440, 301] width 14 height 14
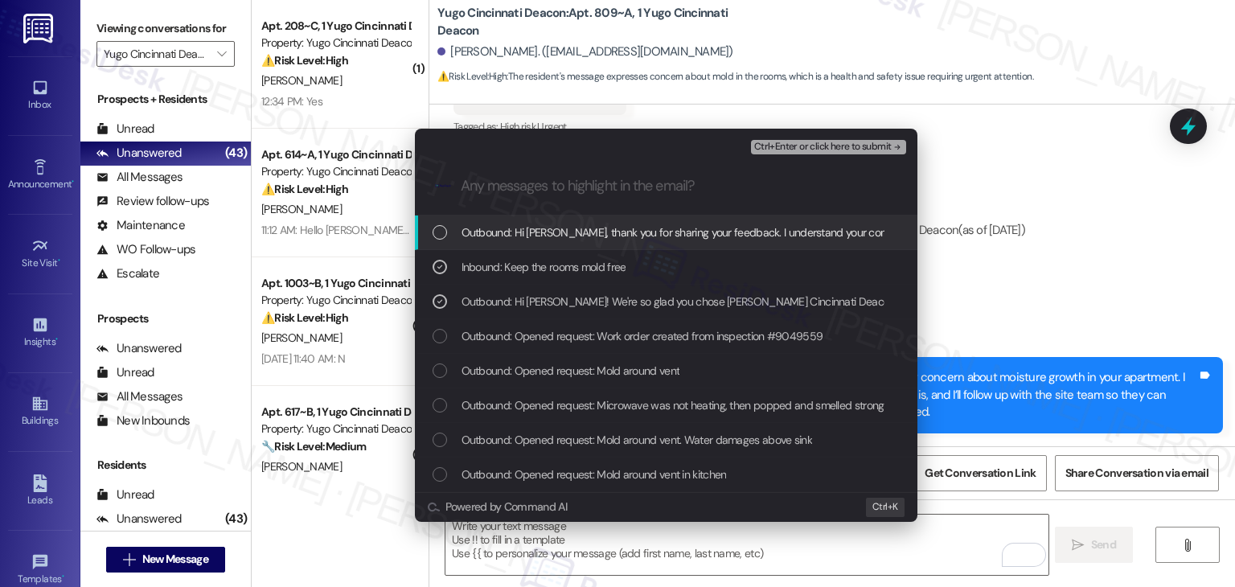
click at [840, 148] on span "Ctrl+Enter or click here to submit" at bounding box center [823, 147] width 138 height 11
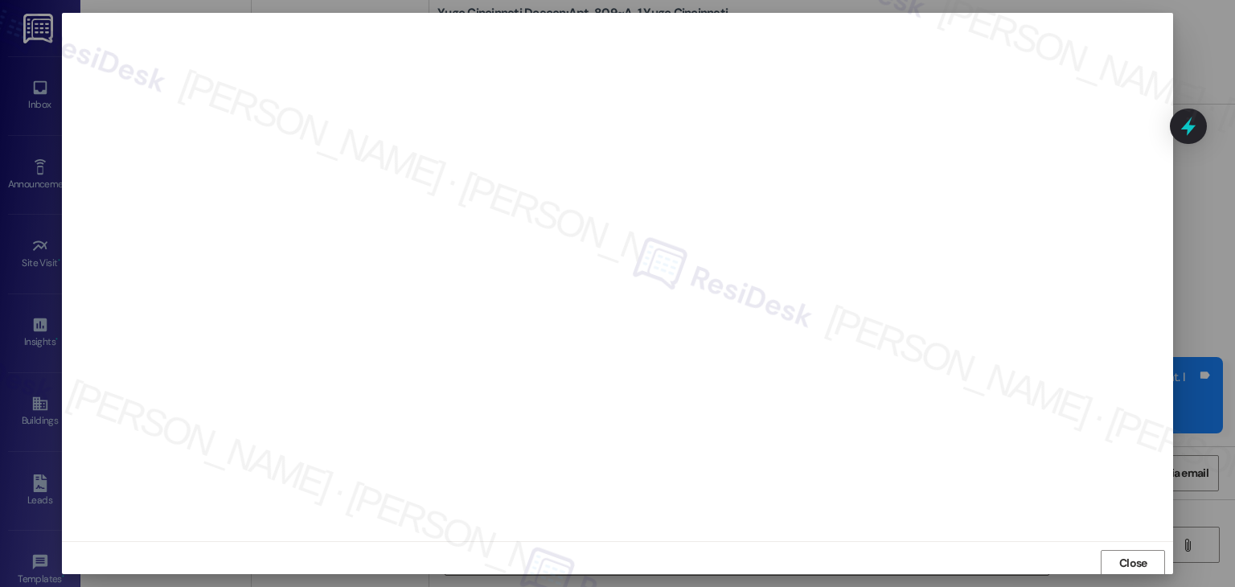
scroll to position [1, 0]
click at [1111, 561] on button "Close" at bounding box center [1133, 562] width 64 height 26
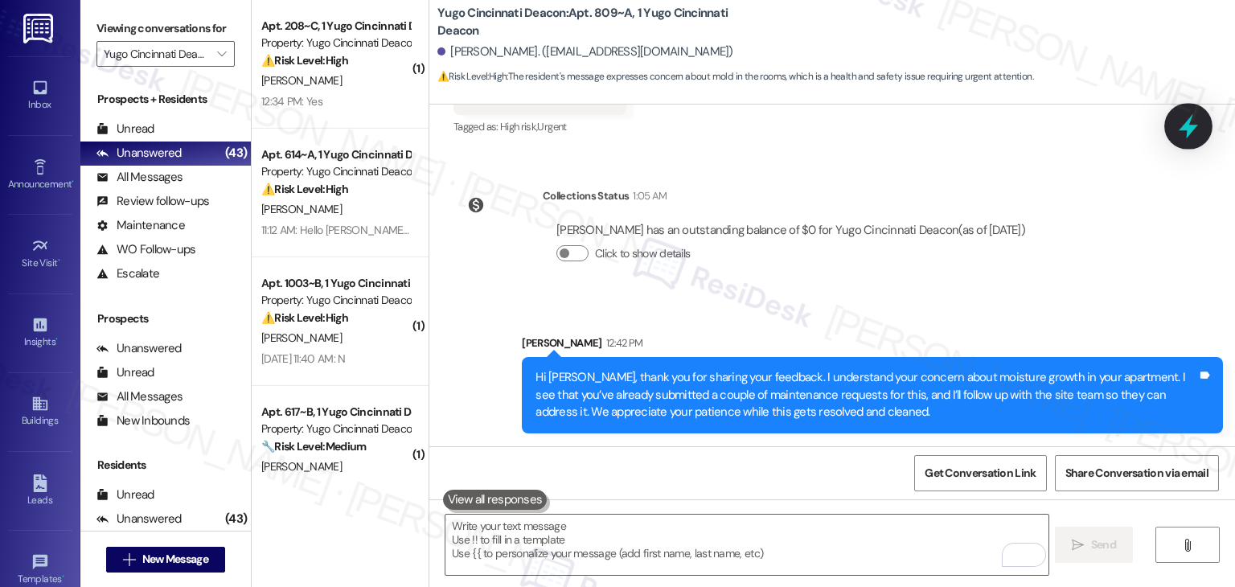
click at [1193, 124] on icon at bounding box center [1188, 126] width 27 height 27
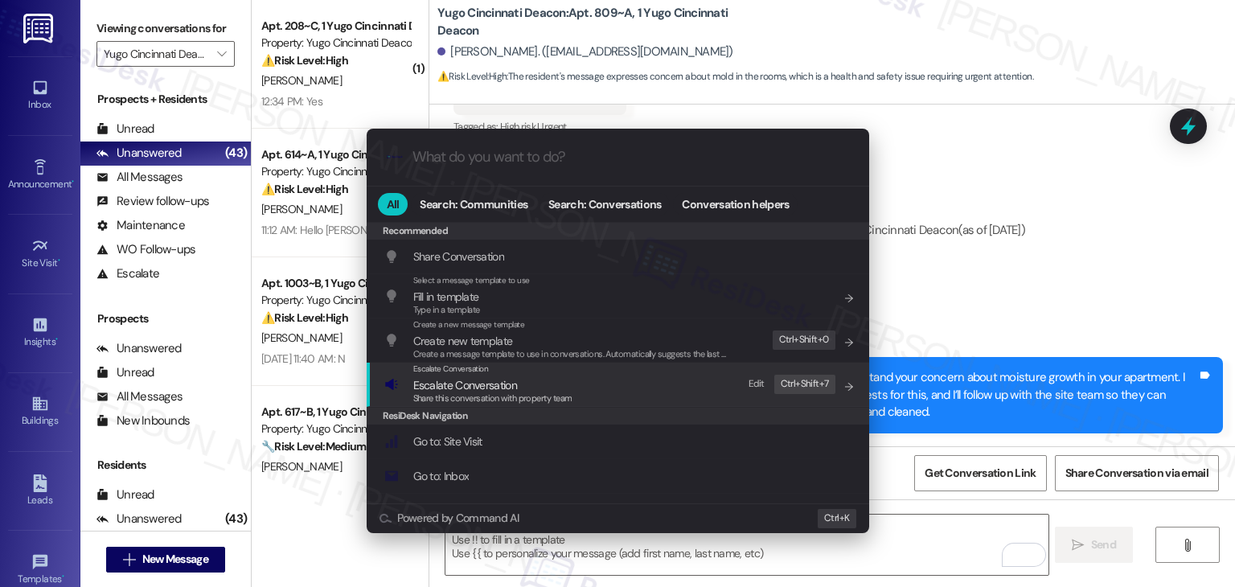
click at [494, 392] on div "Share this conversation with property team" at bounding box center [492, 399] width 159 height 14
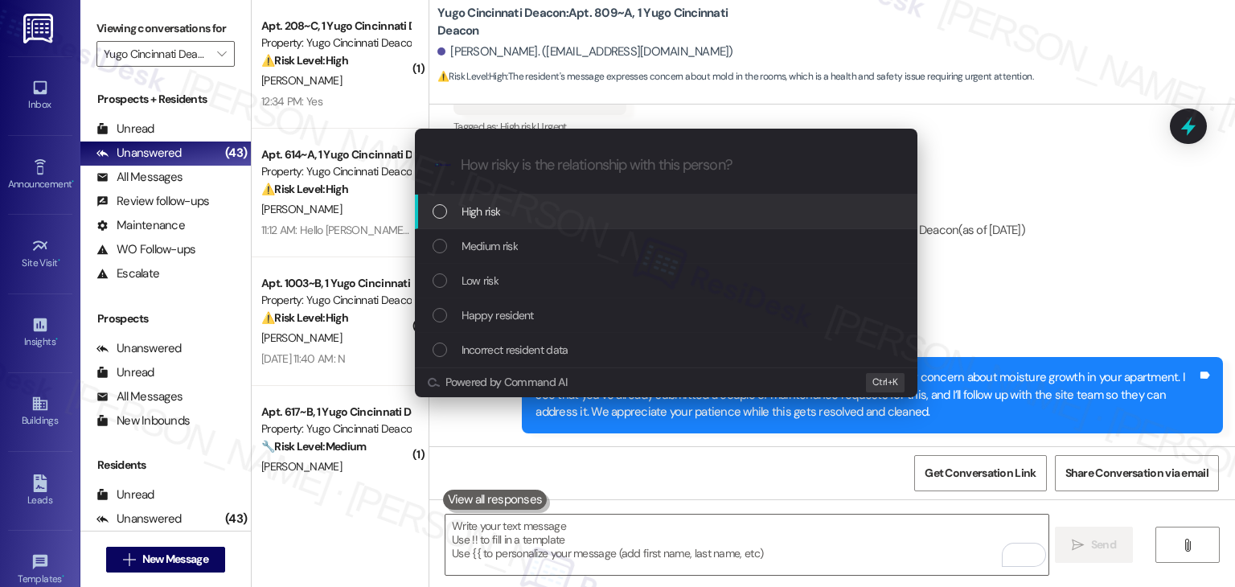
click at [442, 249] on div "List of options" at bounding box center [440, 246] width 14 height 14
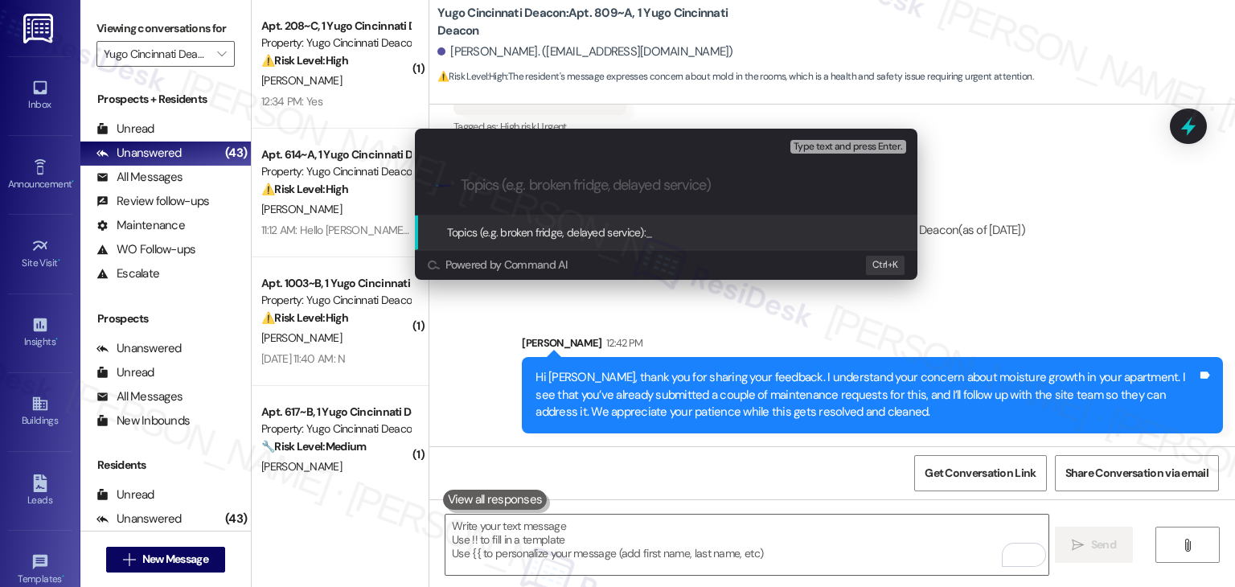
paste input "Moisture Concern in Apartment – Follow-Up on Maintenance Requests"
type input "Moisture Concern in Apartment – Follow-Up on Maintenance Requests"
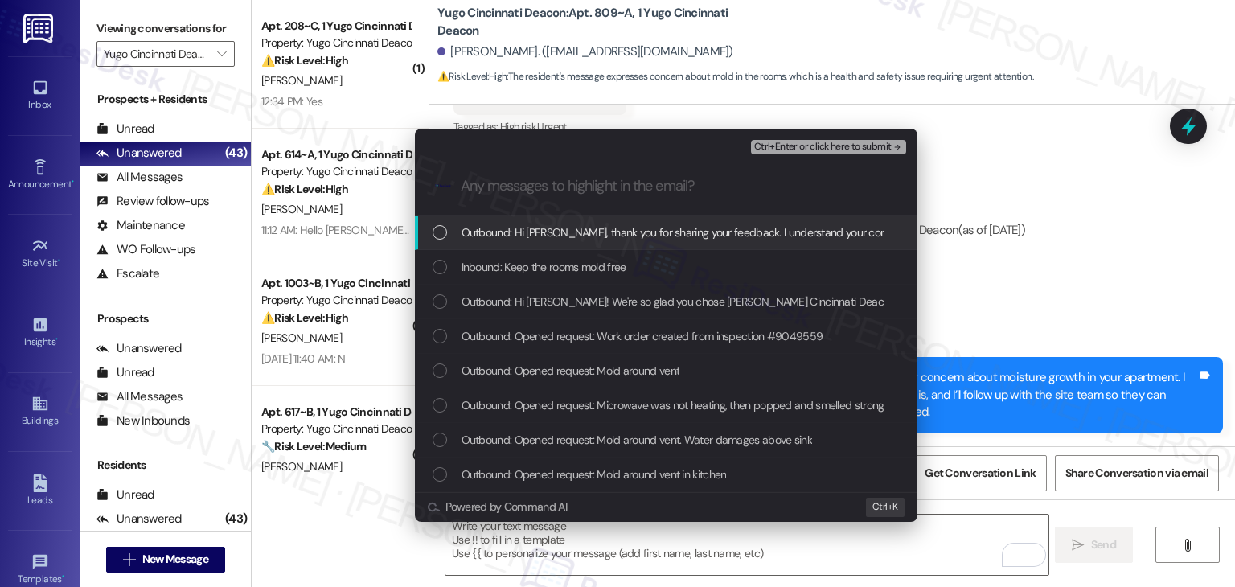
scroll to position [0, 0]
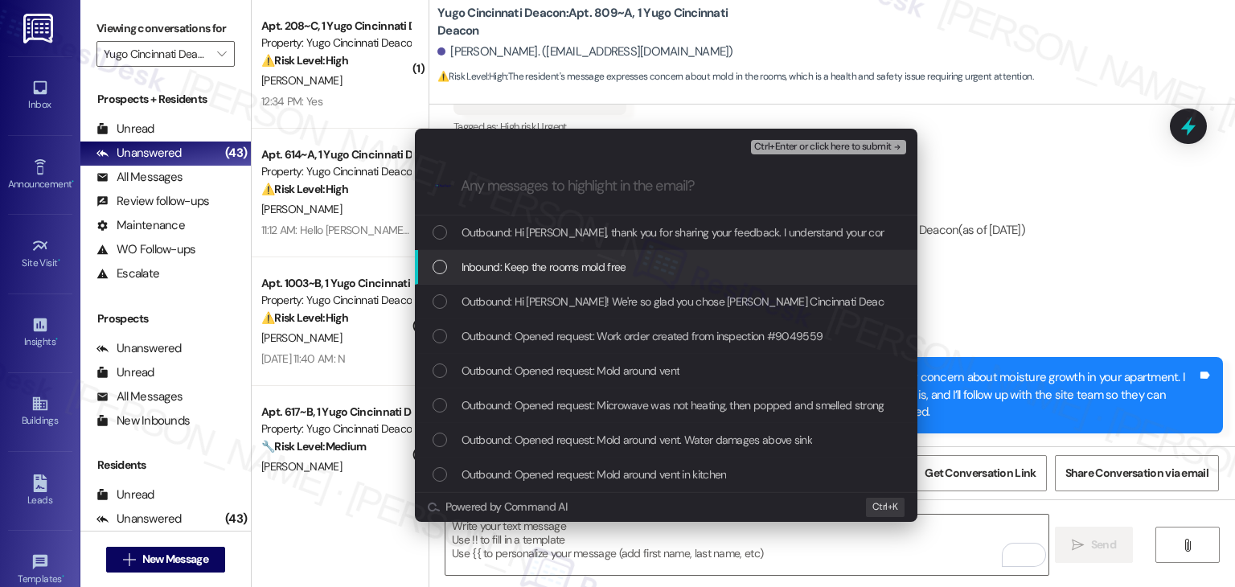
click at [434, 262] on div "List of options" at bounding box center [440, 267] width 14 height 14
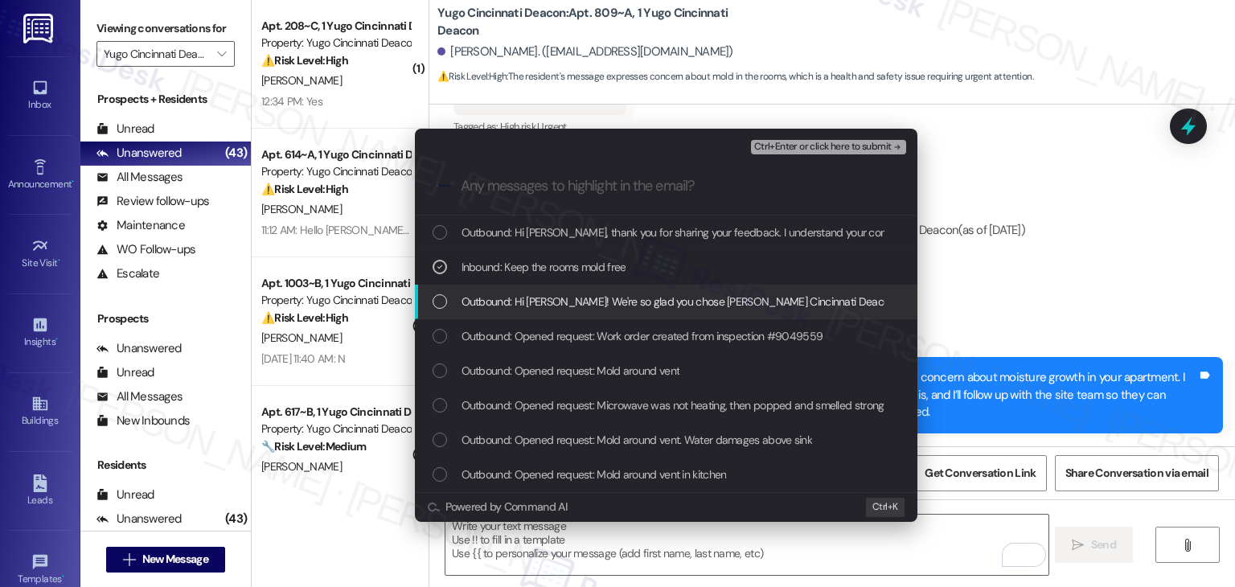
click at [438, 302] on div "List of options" at bounding box center [440, 301] width 14 height 14
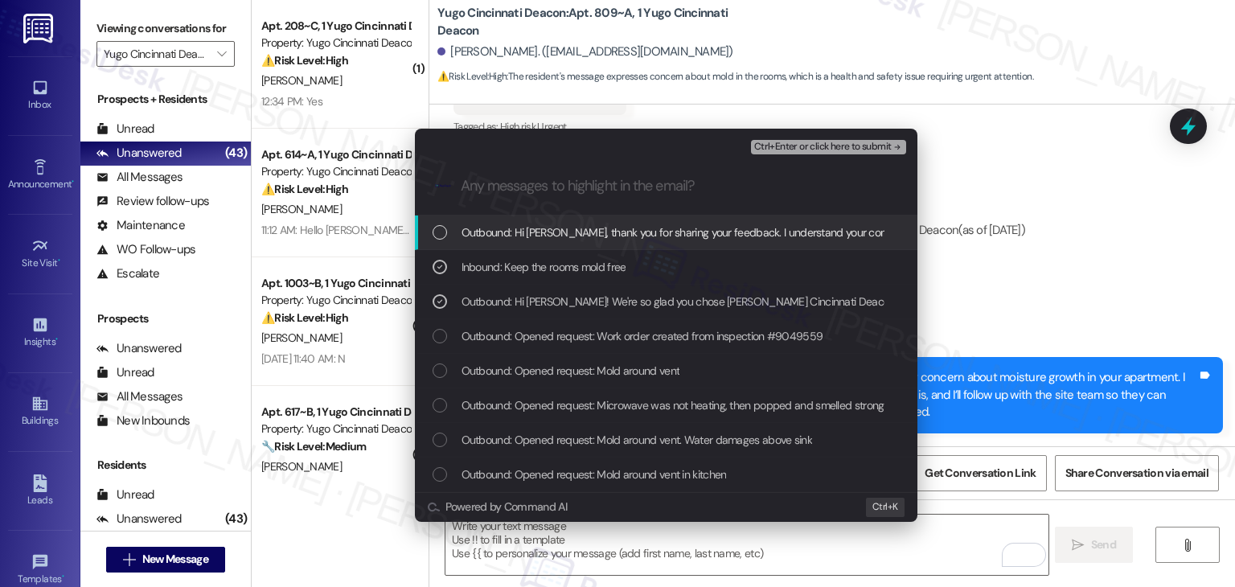
click at [856, 146] on span "Ctrl+Enter or click here to submit" at bounding box center [823, 147] width 138 height 11
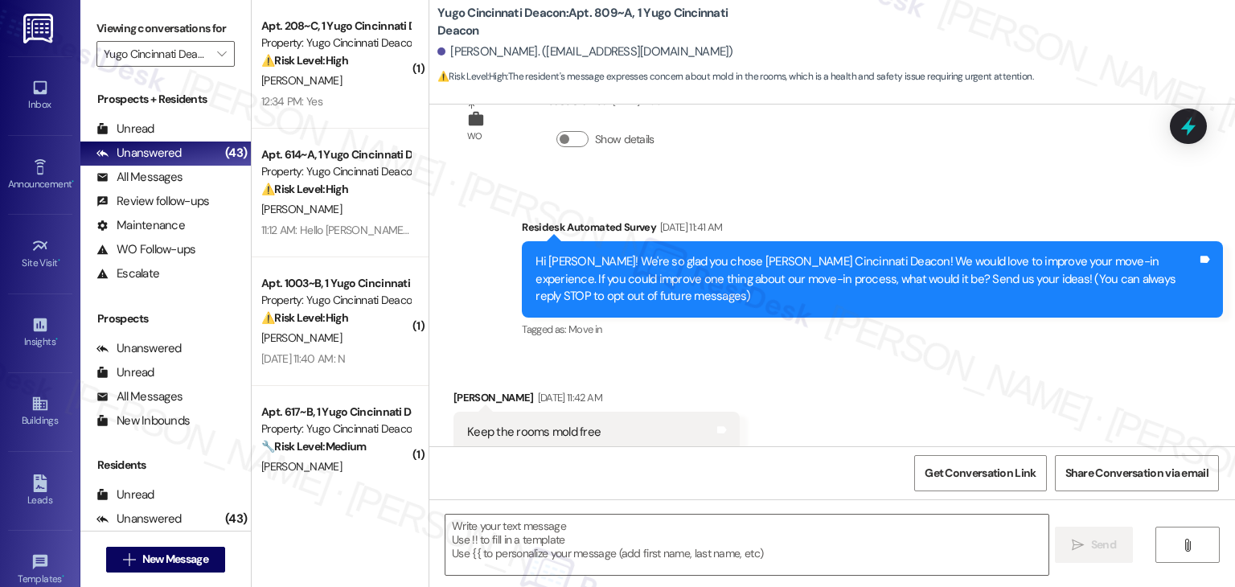
scroll to position [103, 0]
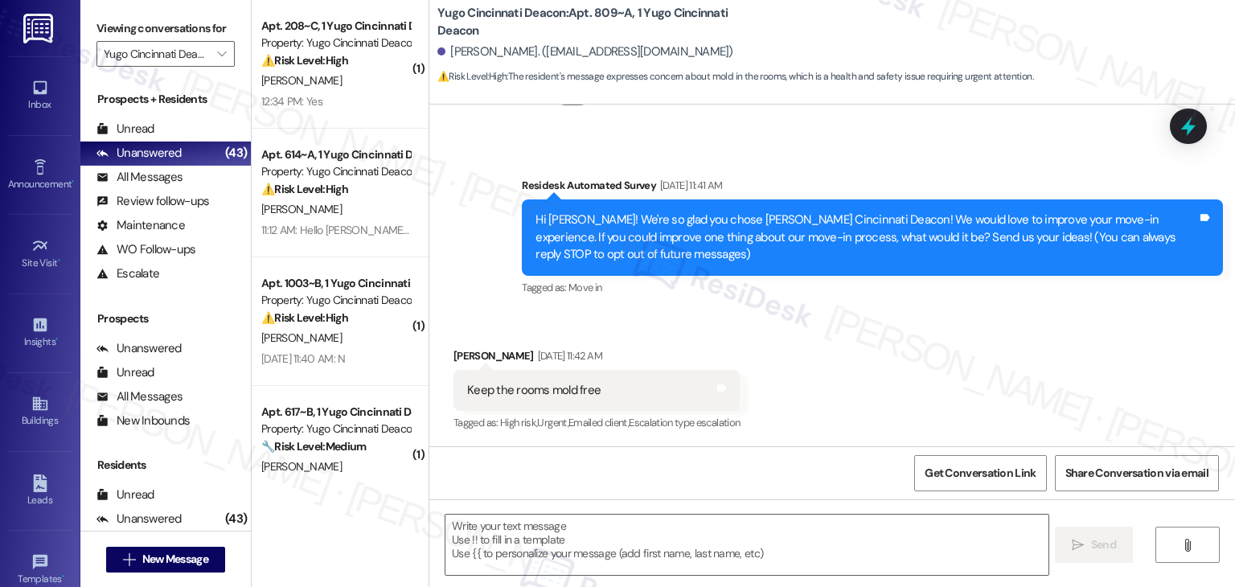
type textarea "Fetching suggested responses. Please feel free to read through the conversation…"
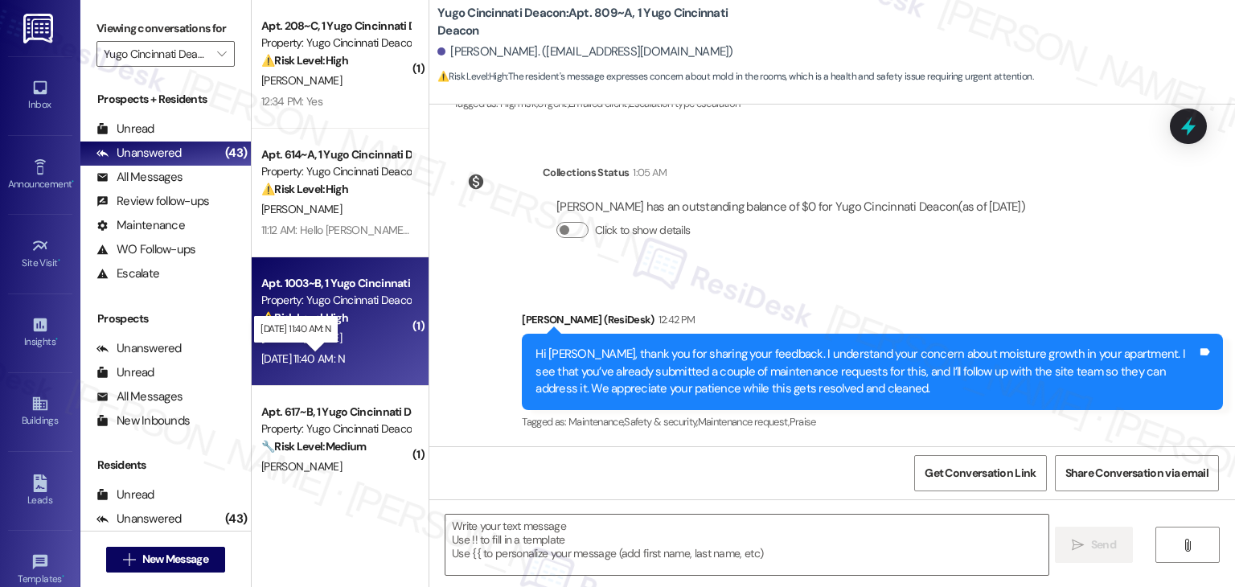
click at [345, 357] on div "Aug 22, 2025 at 11:40 AM: N Aug 22, 2025 at 11:40 AM: N" at bounding box center [303, 358] width 84 height 14
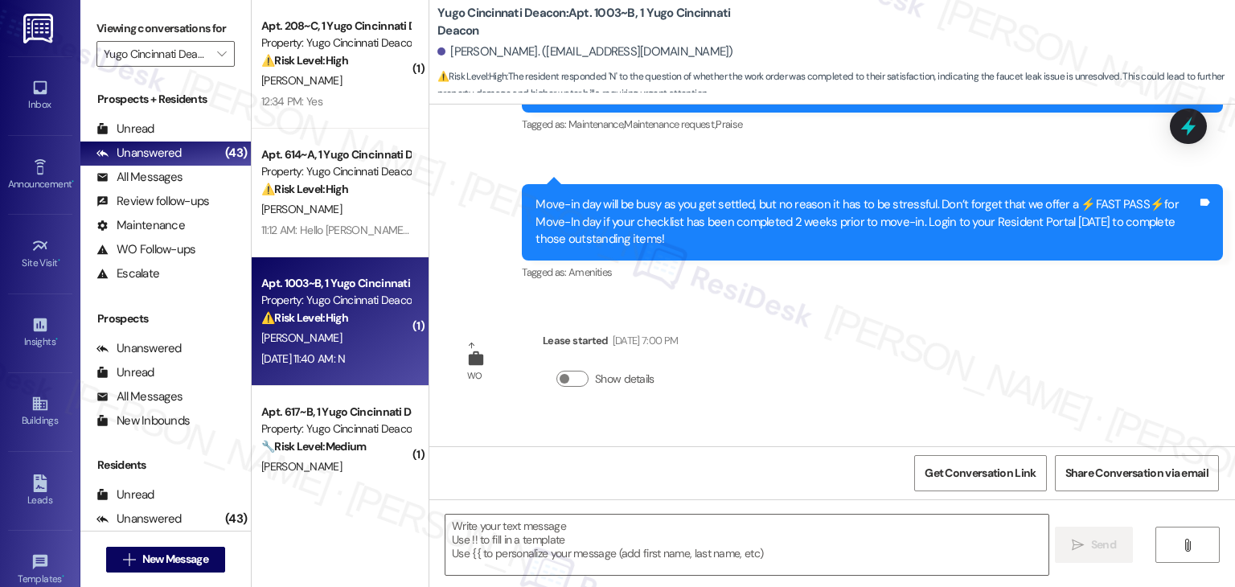
type textarea "Fetching suggested responses. Please feel free to read through the conversation…"
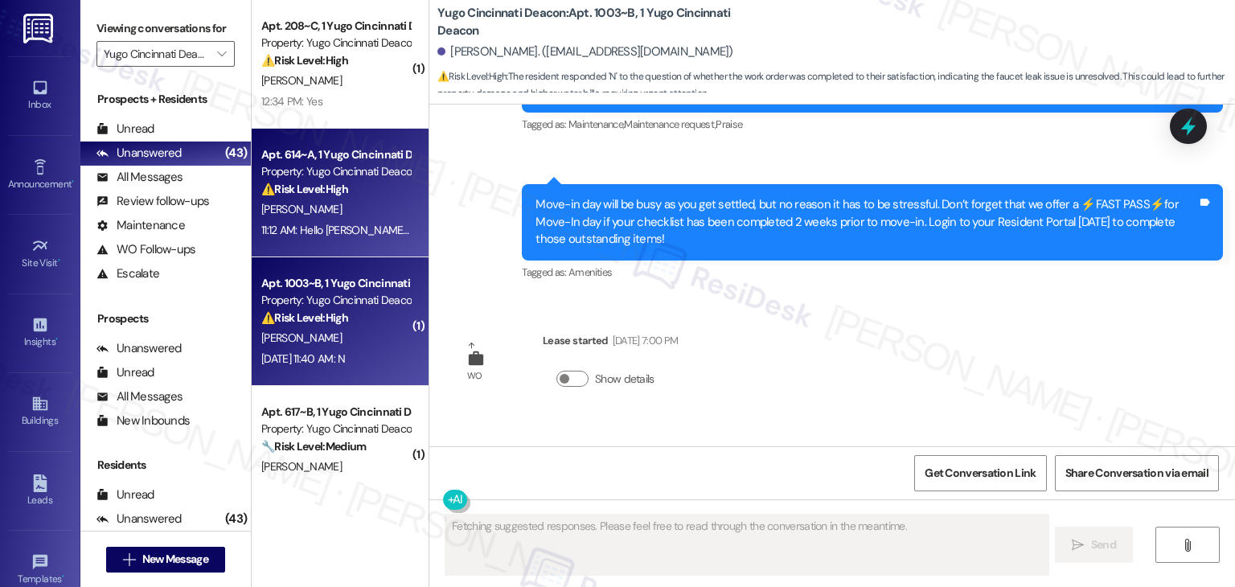
scroll to position [518, 0]
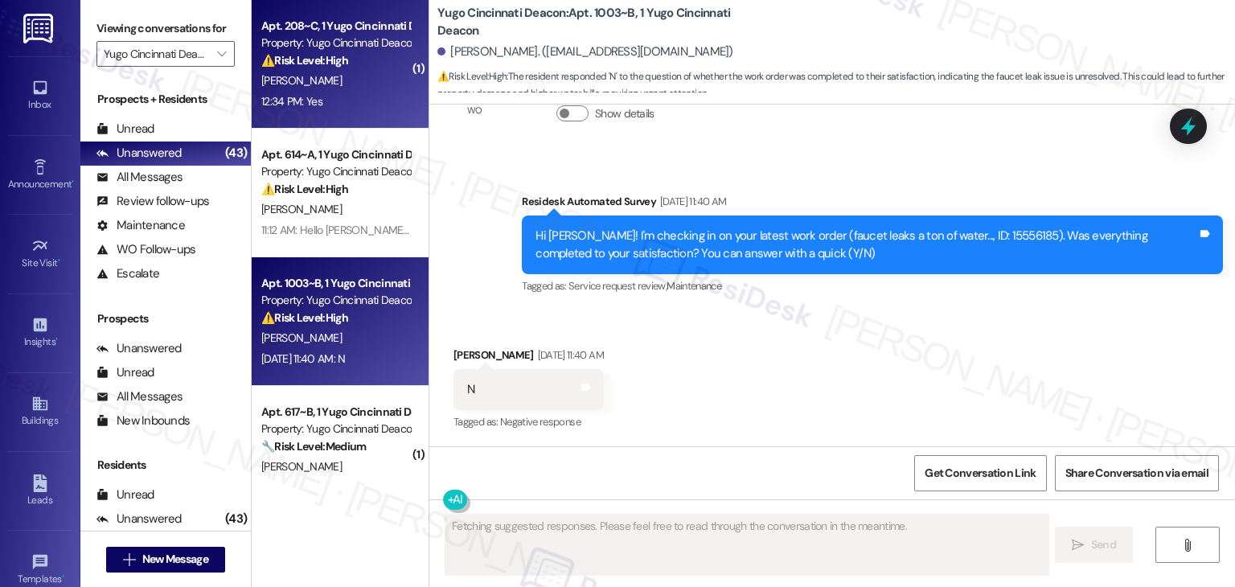
click at [320, 112] on div "Apt. 208~C, 1 Yugo Cincinnati Deacon Property: Yugo Cincinnati Deacon ⚠️ Risk L…" at bounding box center [340, 64] width 177 height 129
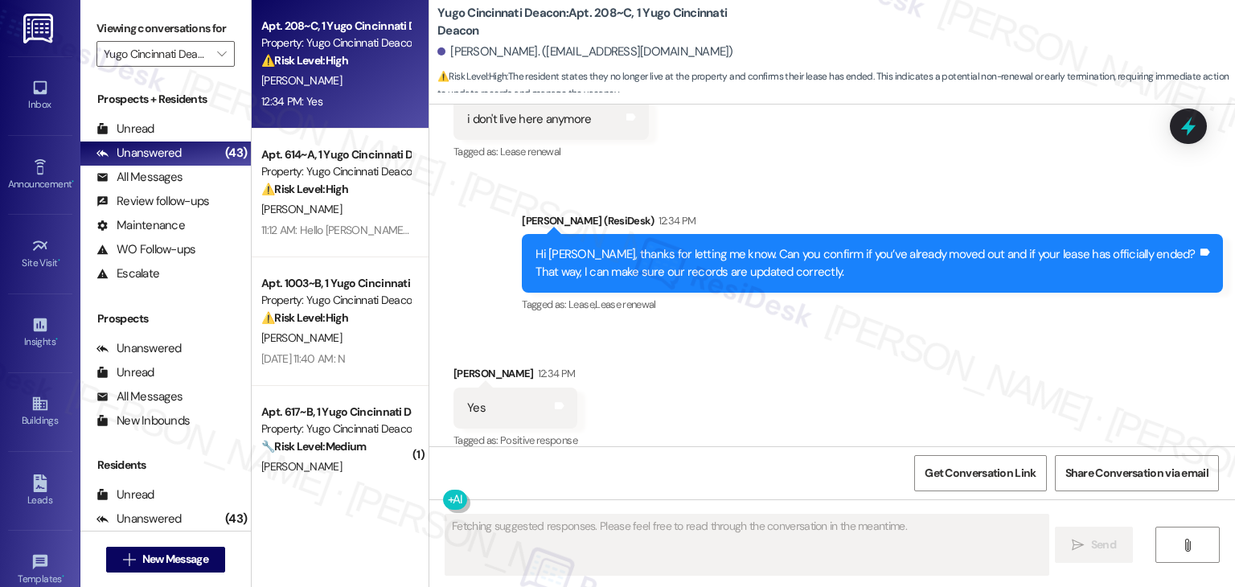
scroll to position [3228, 0]
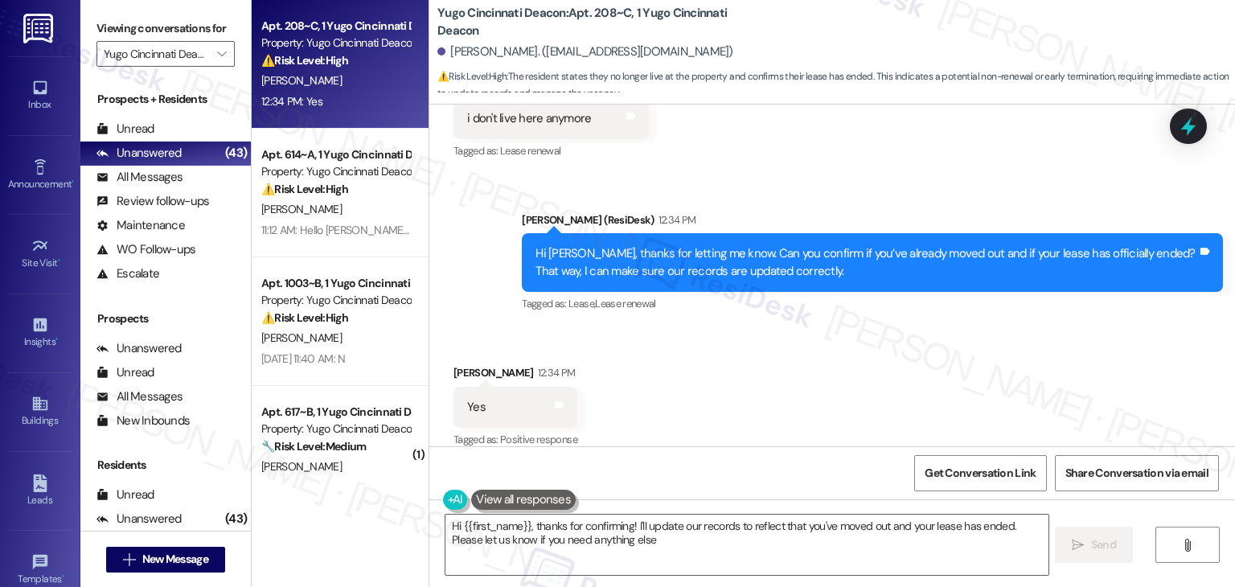
type textarea "Hi {{first_name}}, thanks for confirming! I'll update our records to reflect th…"
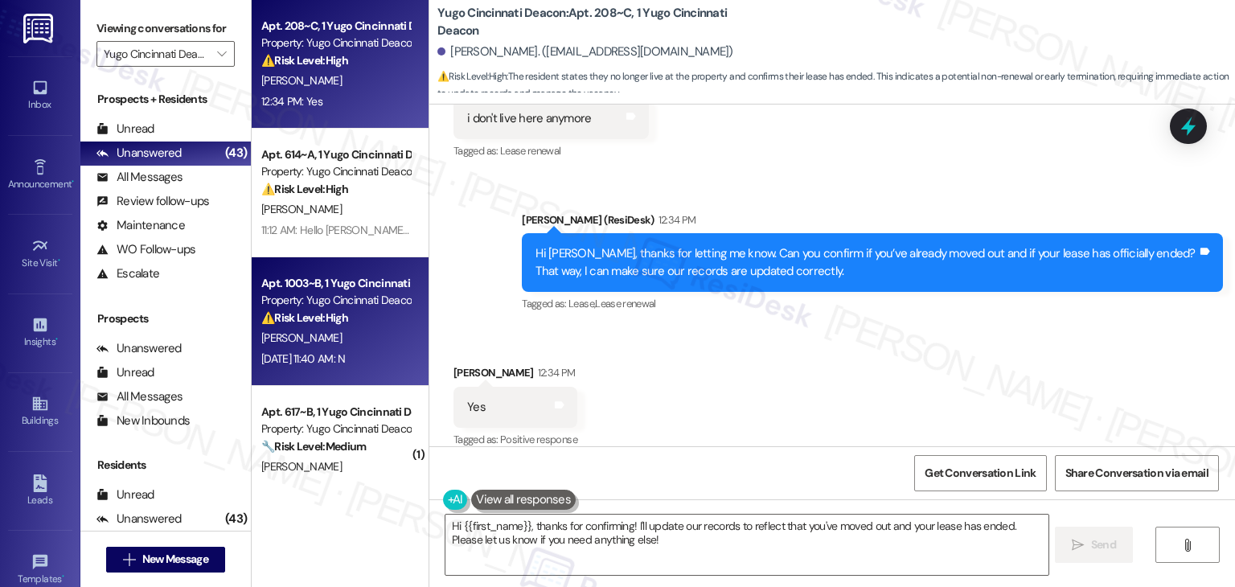
click at [338, 319] on strong "⚠️ Risk Level: High" at bounding box center [304, 317] width 87 height 14
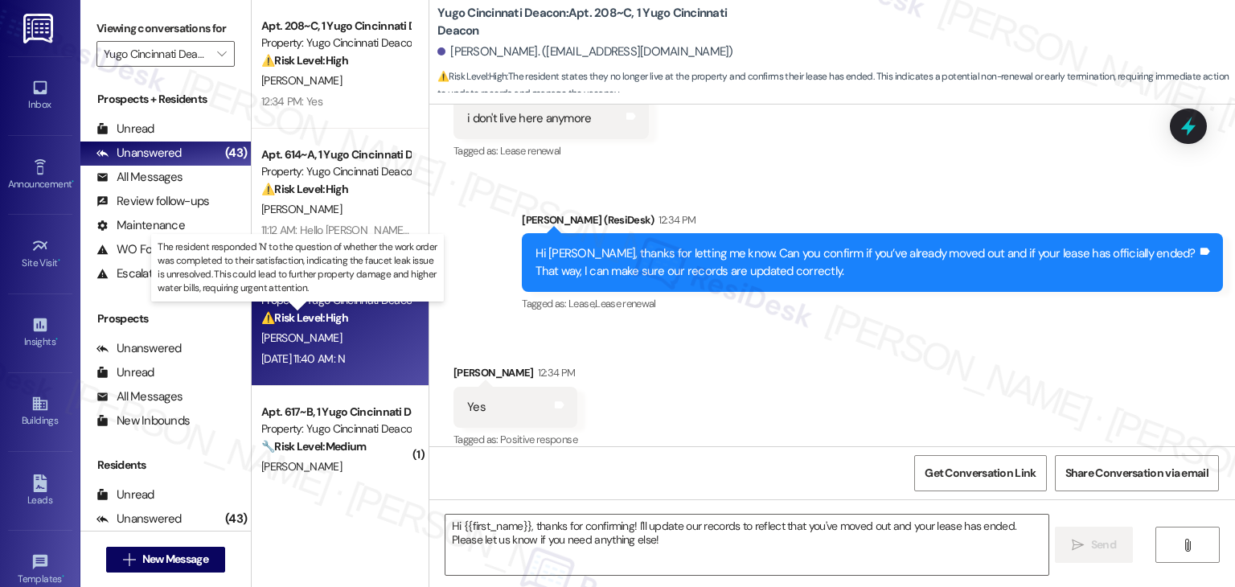
type textarea "Fetching suggested responses. Please feel free to read through the conversation…"
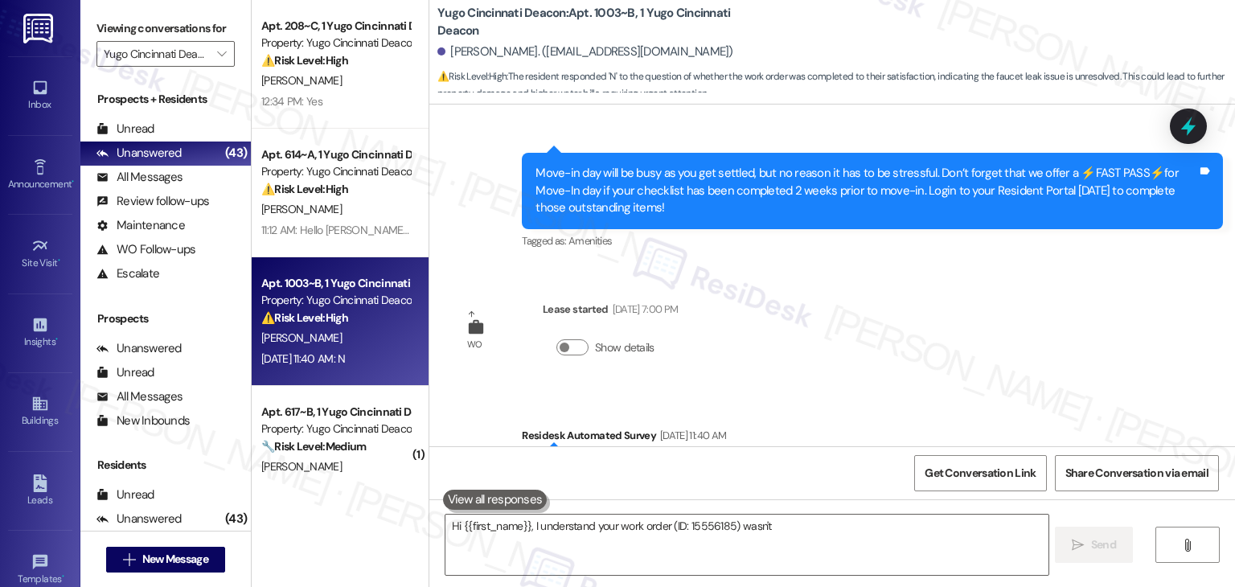
scroll to position [518, 0]
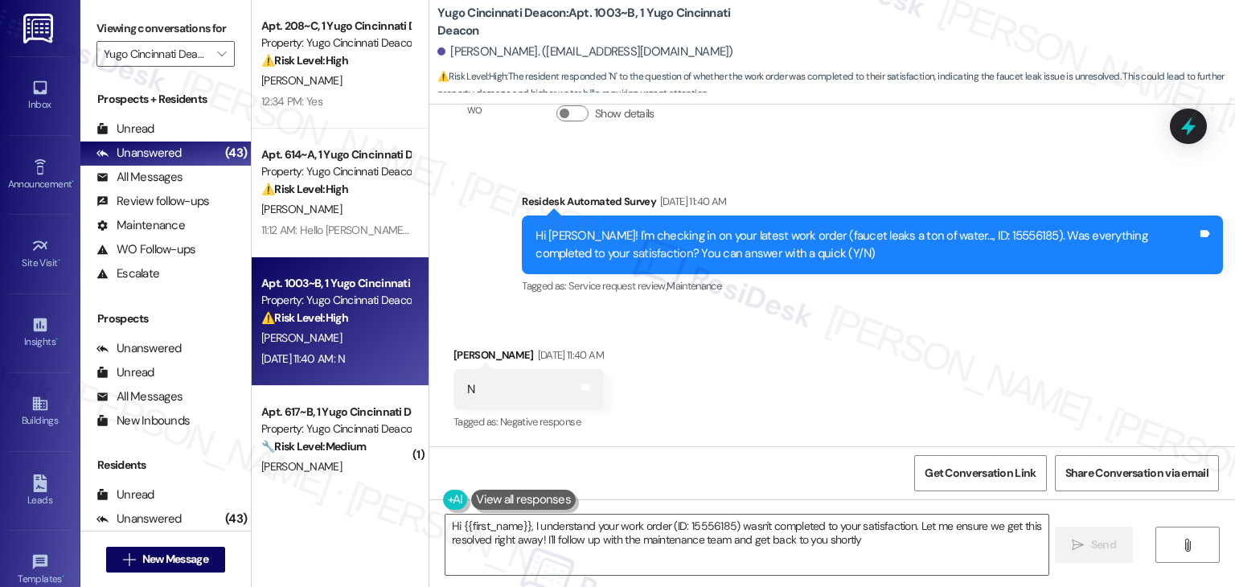
type textarea "Hi {{first_name}}, I understand your work order (ID: 15556185) wasn't completed…"
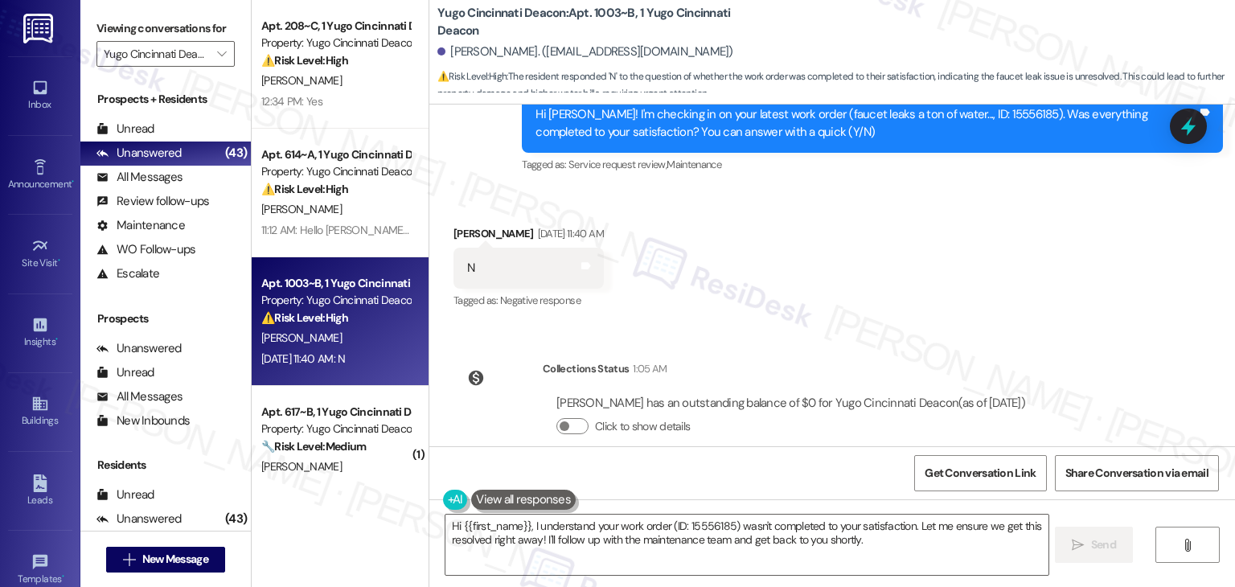
scroll to position [666, 0]
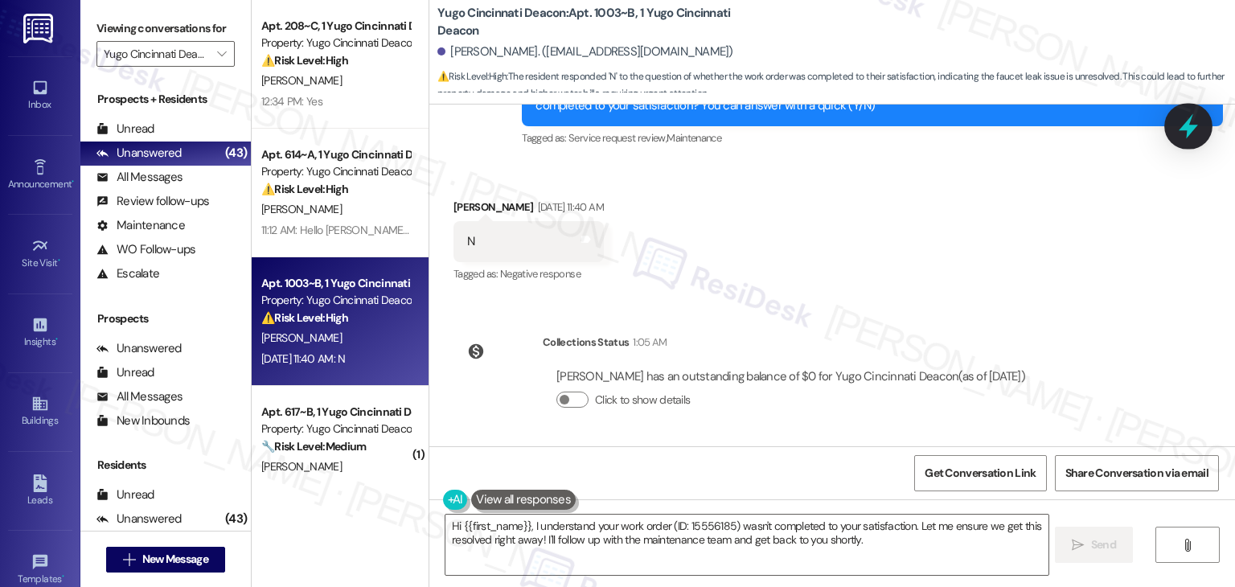
click at [1190, 129] on icon at bounding box center [1188, 126] width 19 height 25
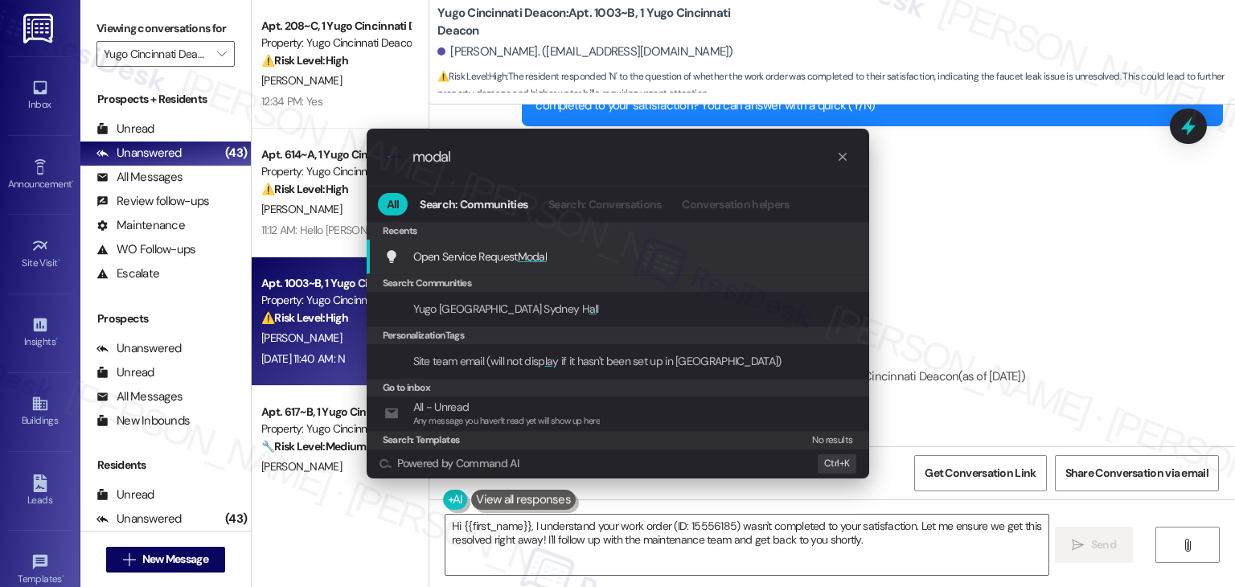
type input "modal"
click at [586, 249] on div "Open Service Request Modal Add shortcut" at bounding box center [619, 257] width 470 height 18
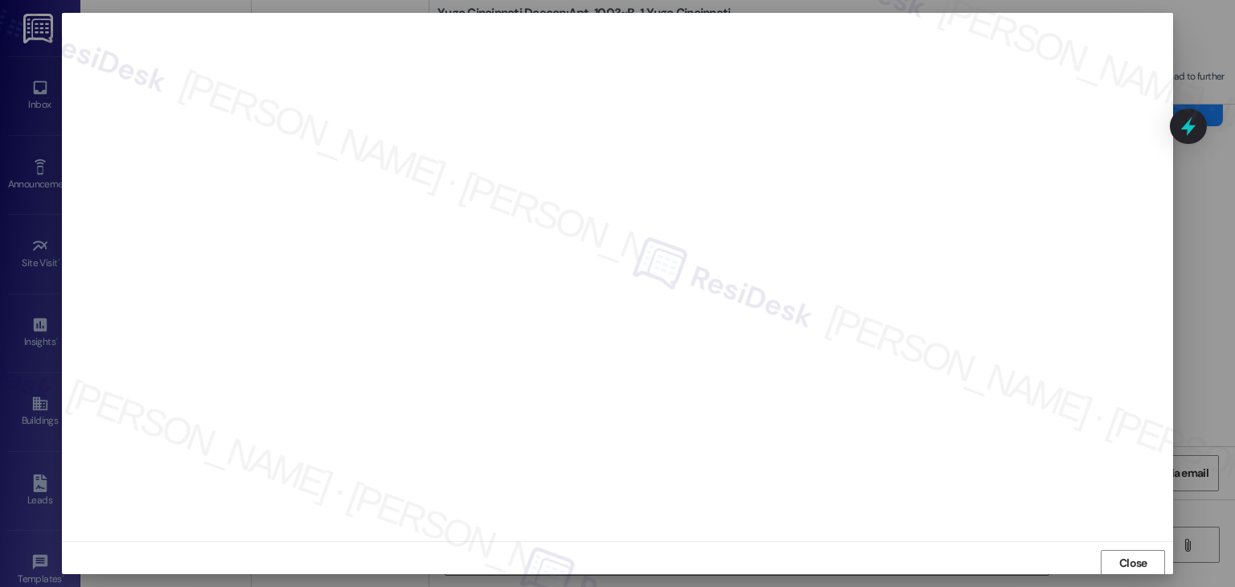
scroll to position [1, 0]
click at [1119, 560] on span "Close" at bounding box center [1133, 562] width 28 height 17
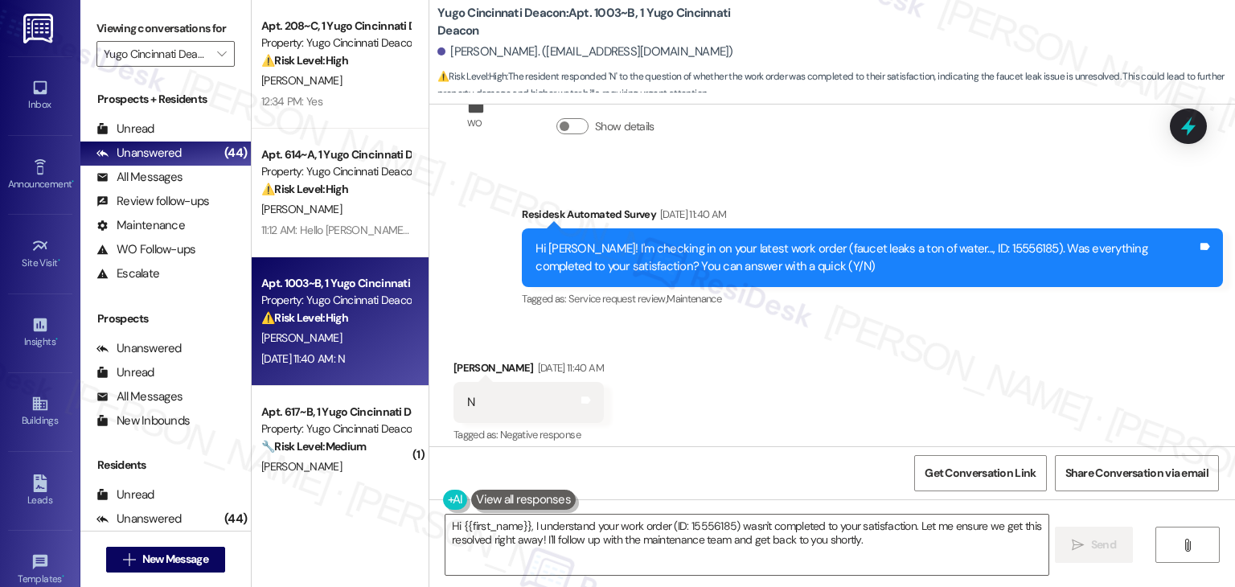
scroll to position [666, 0]
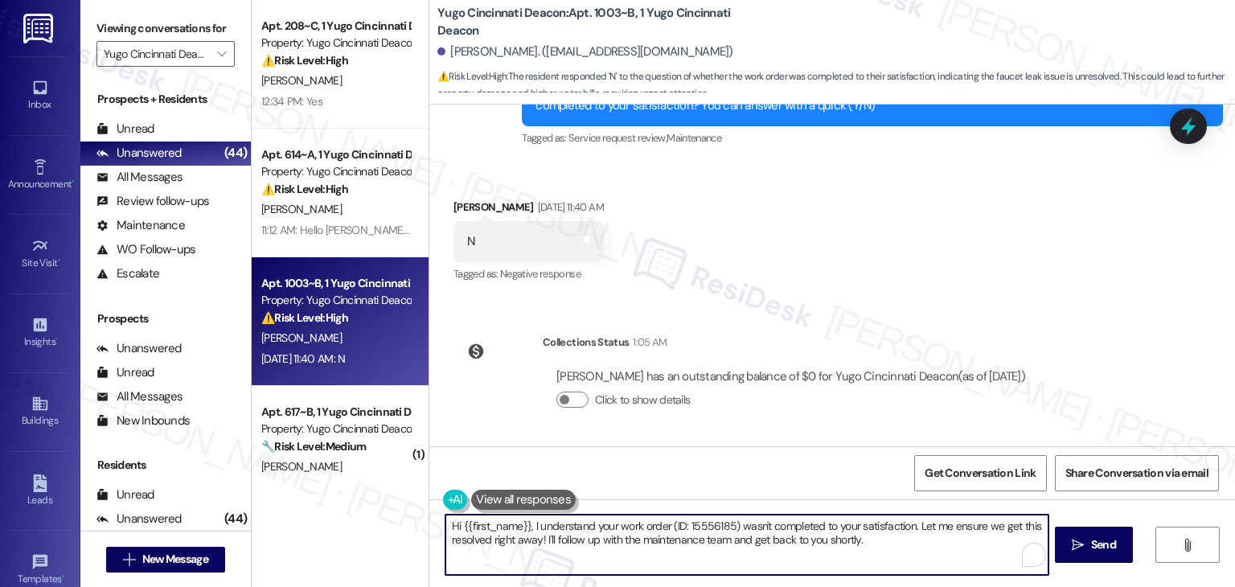
drag, startPoint x: 869, startPoint y: 535, endPoint x: 585, endPoint y: 530, distance: 283.1
click at [585, 530] on textarea "Hi {{first_name}}, I understand your work order (ID: 15556185) wasn't completed…" at bounding box center [747, 545] width 602 height 60
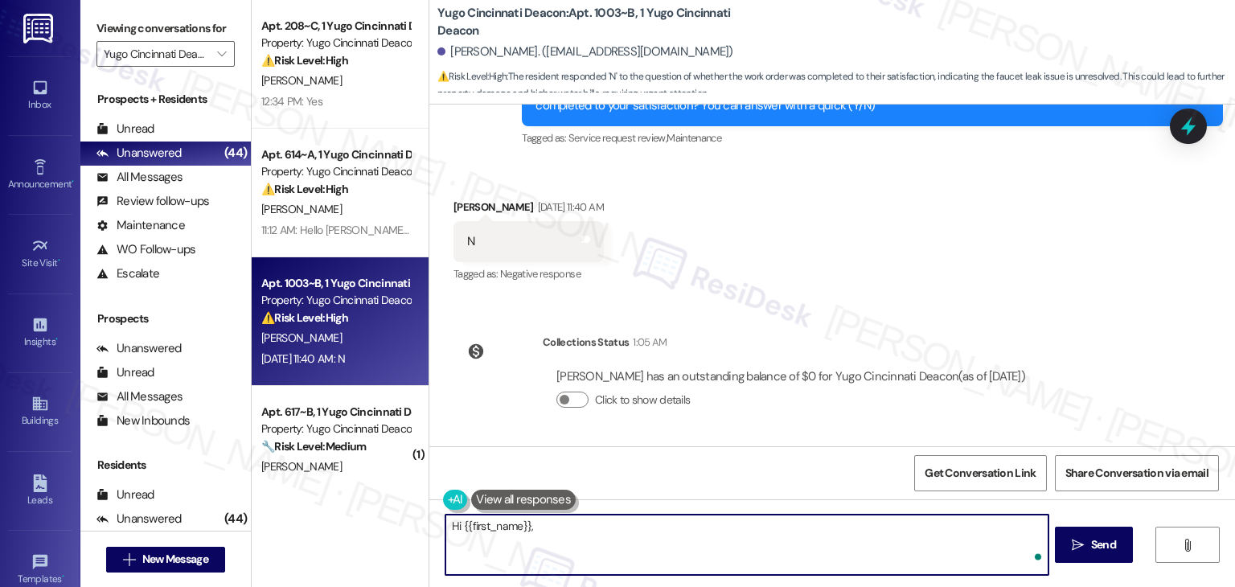
paste textarea "I understand the work order wasn't completed to your satisfaction. Can you prov…"
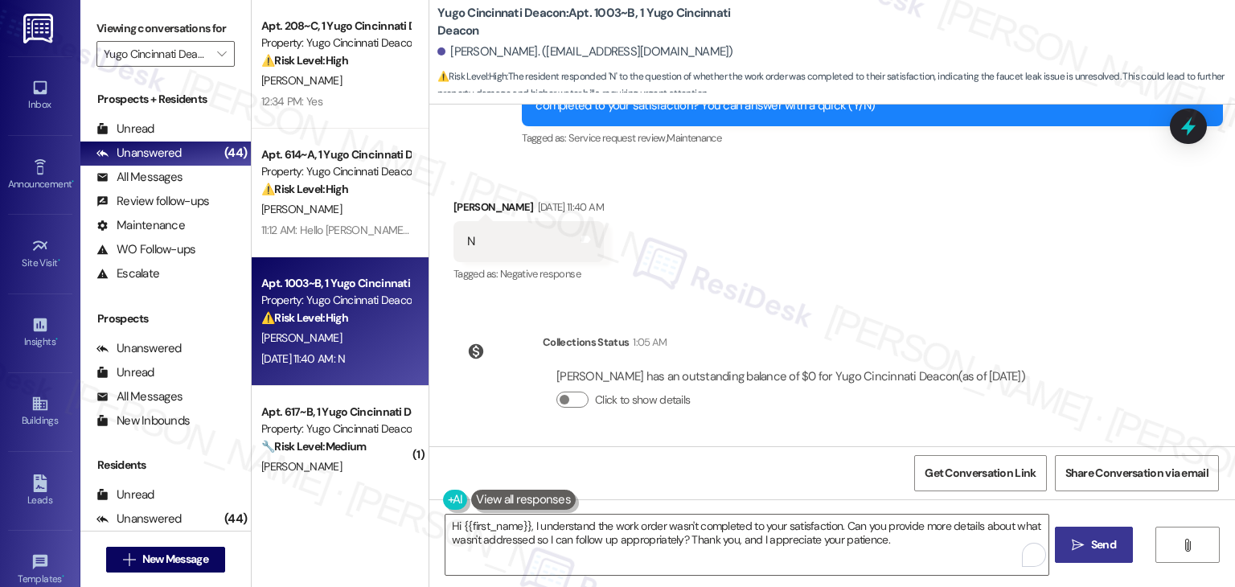
click at [1096, 545] on span "Send" at bounding box center [1103, 544] width 25 height 17
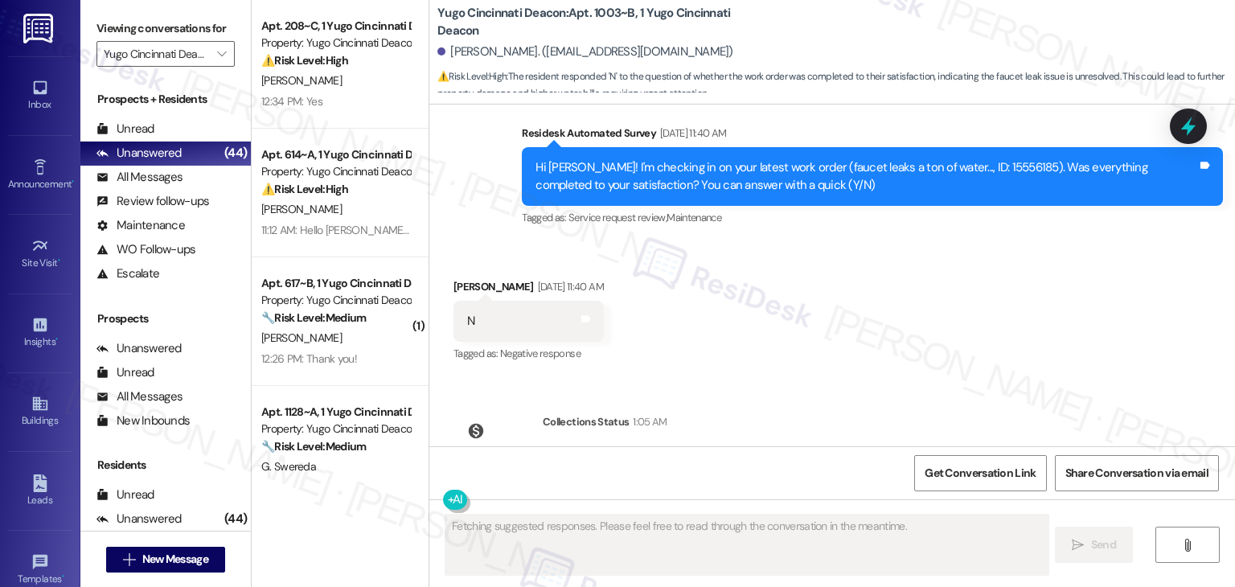
scroll to position [795, 0]
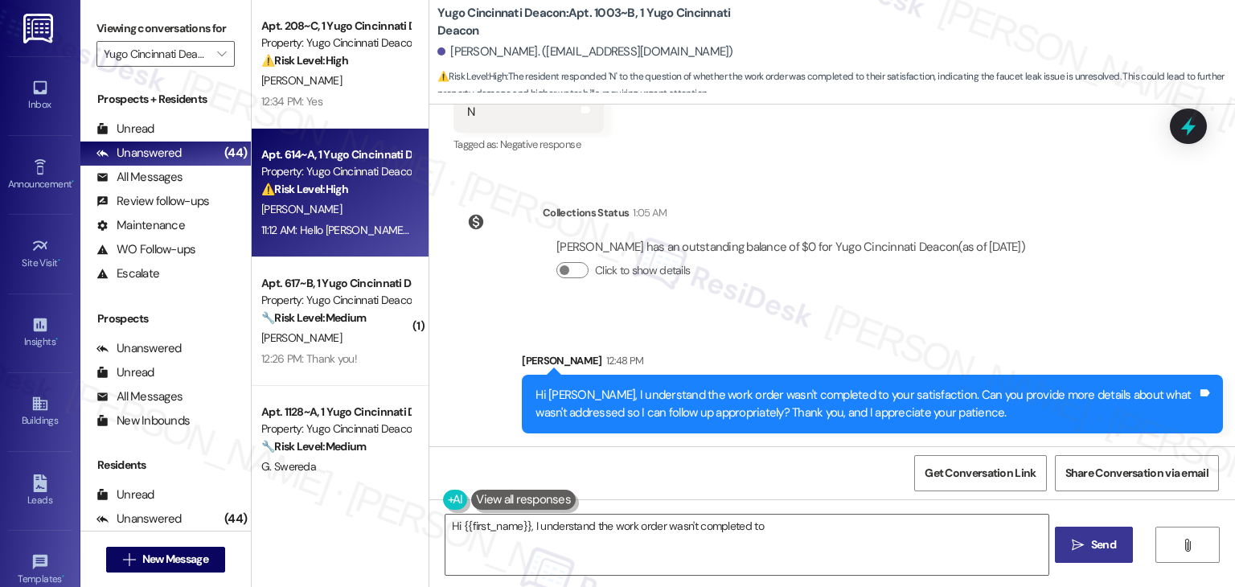
type textarea "Hi {{first_name}}, I understand the work order wasn't completed to"
click at [340, 187] on strong "⚠️ Risk Level: High" at bounding box center [304, 189] width 87 height 14
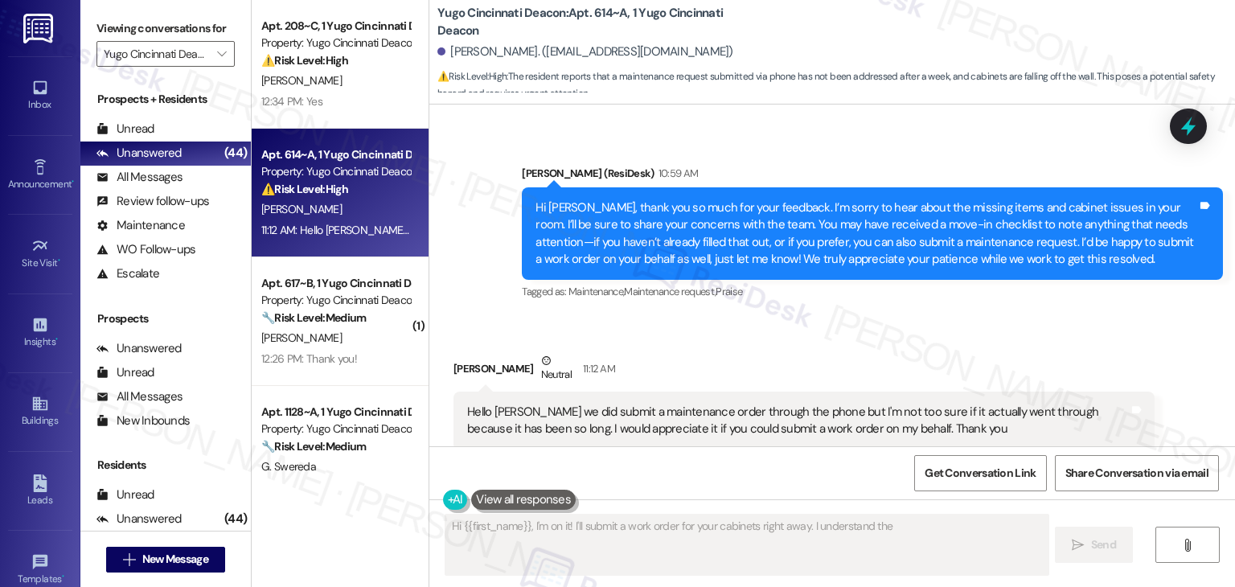
scroll to position [518, 0]
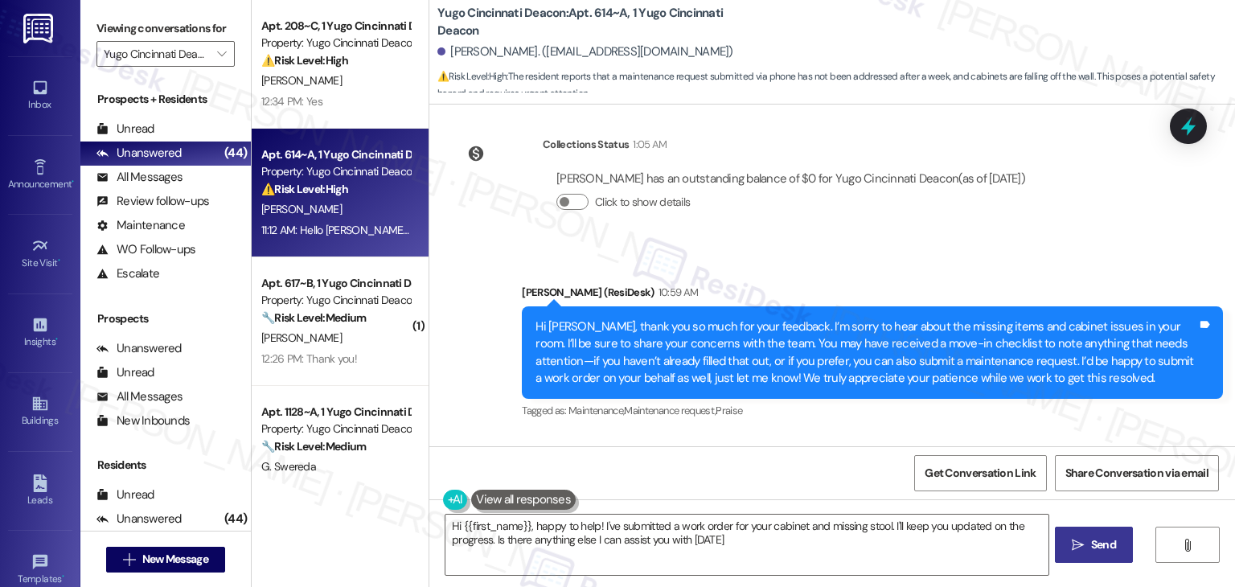
type textarea "Hi {{first_name}}, happy to help! I've submitted a work order for your cabinet …"
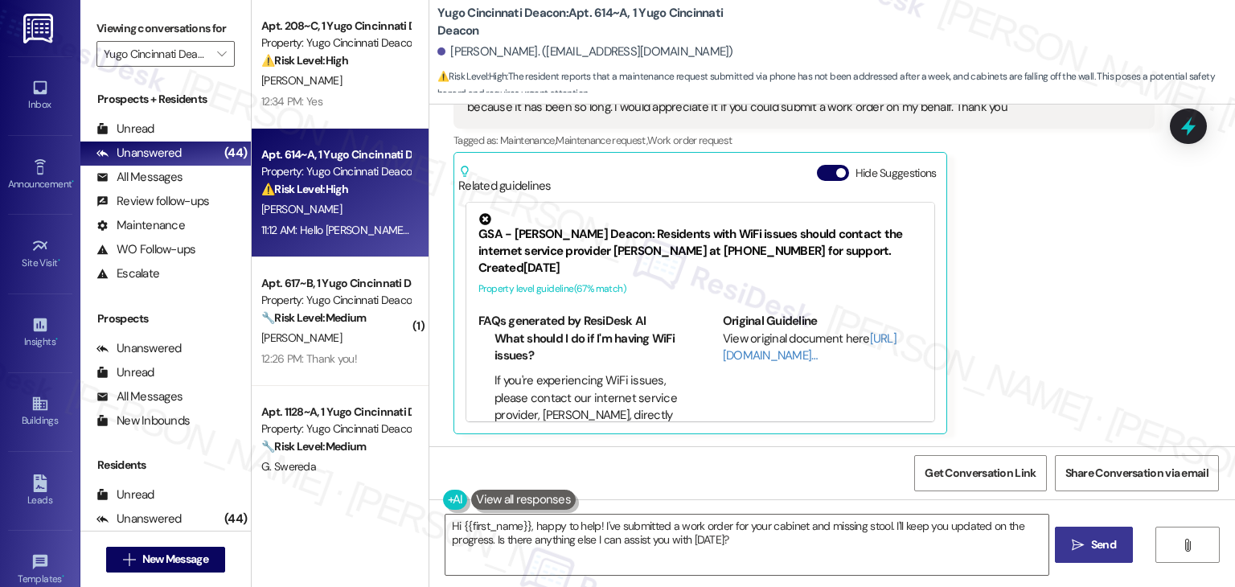
scroll to position [798, 0]
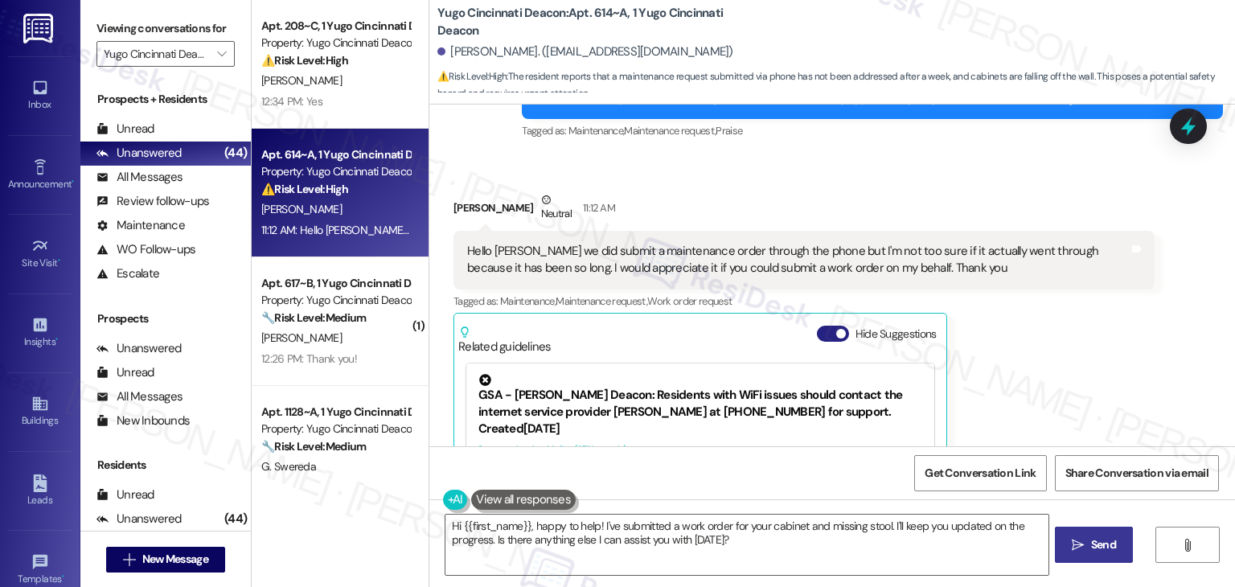
click at [817, 329] on button "Hide Suggestions" at bounding box center [833, 334] width 32 height 16
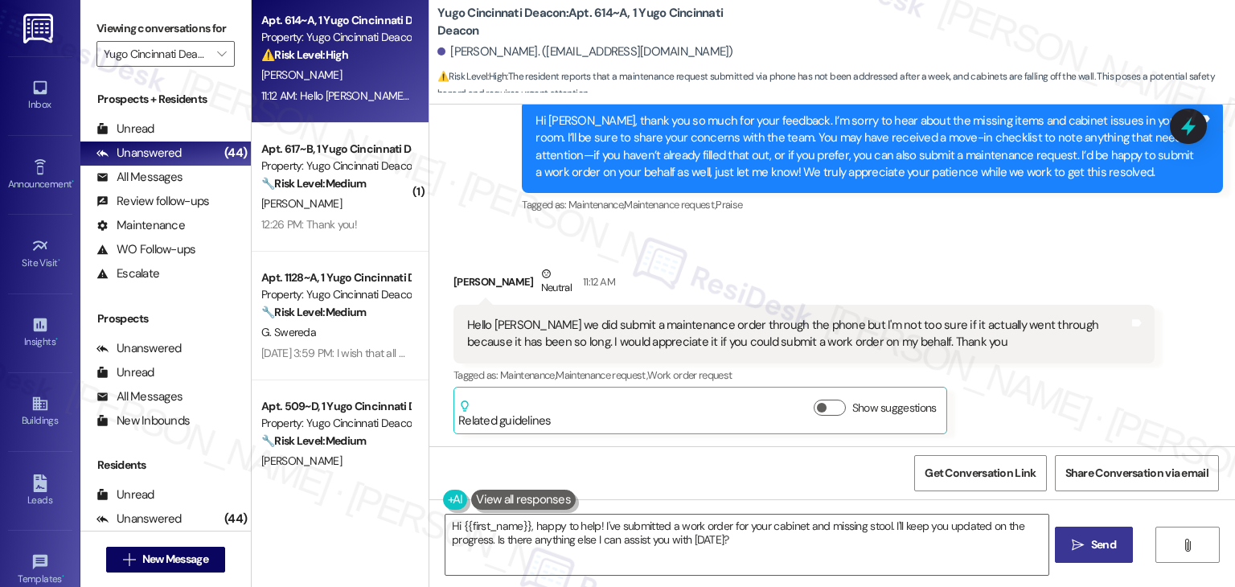
scroll to position [161, 0]
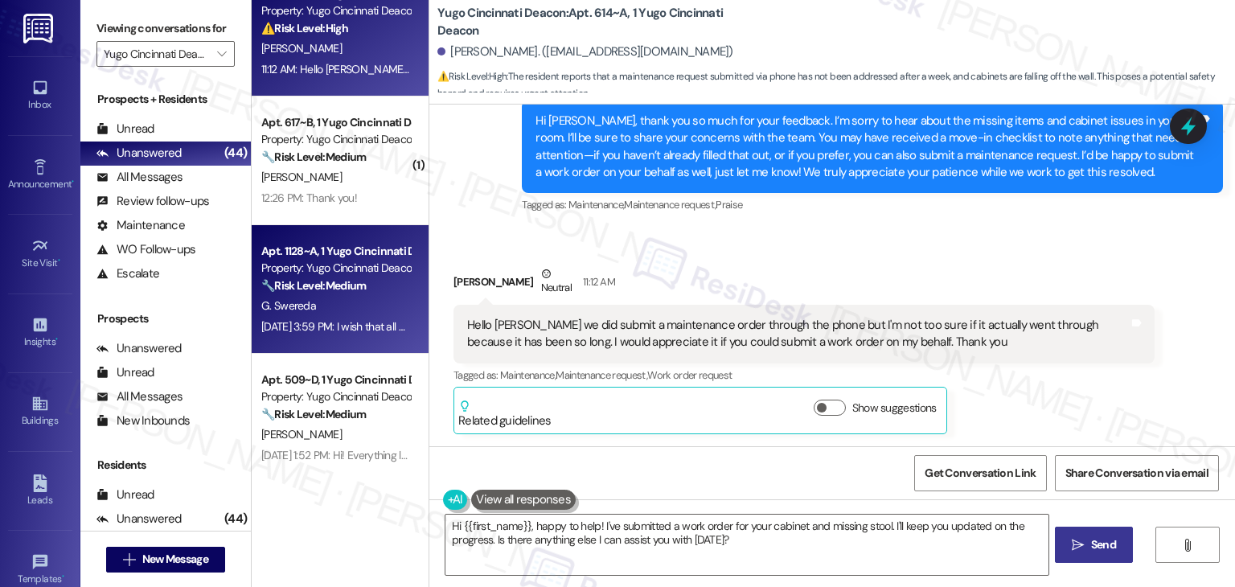
click at [357, 344] on div "Apt. 1128~A, 1 Yugo Cincinnati Deacon Property: Yugo Cincinnati Deacon 🔧 Risk L…" at bounding box center [340, 289] width 177 height 129
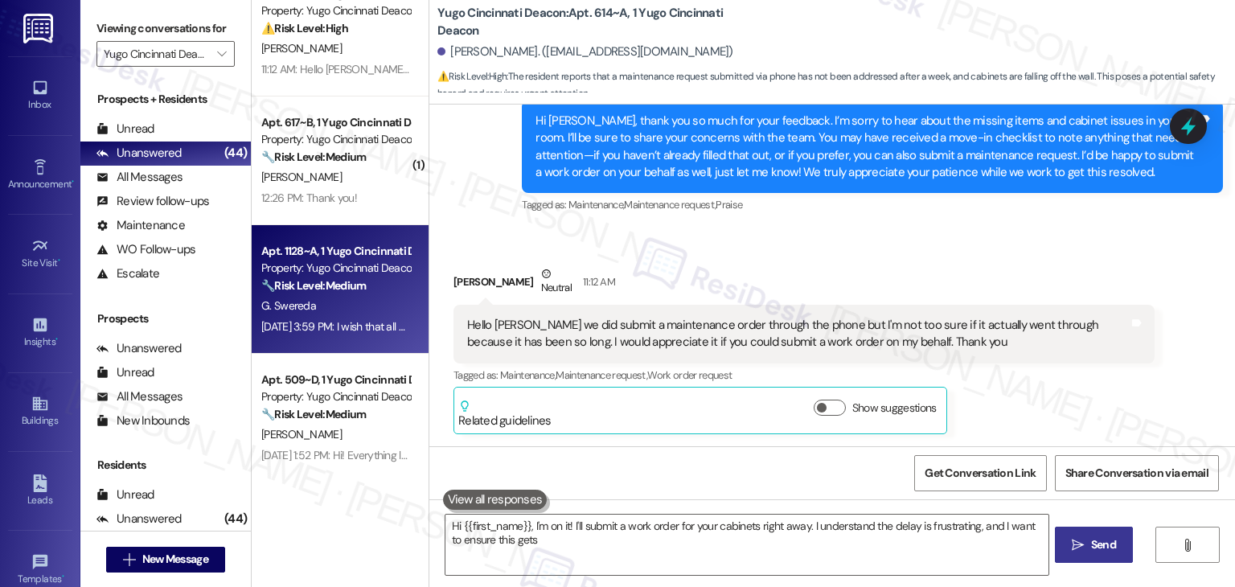
type textarea "Hi {{first_name}}, I'm on it! I'll submit a work order for your cabinets right …"
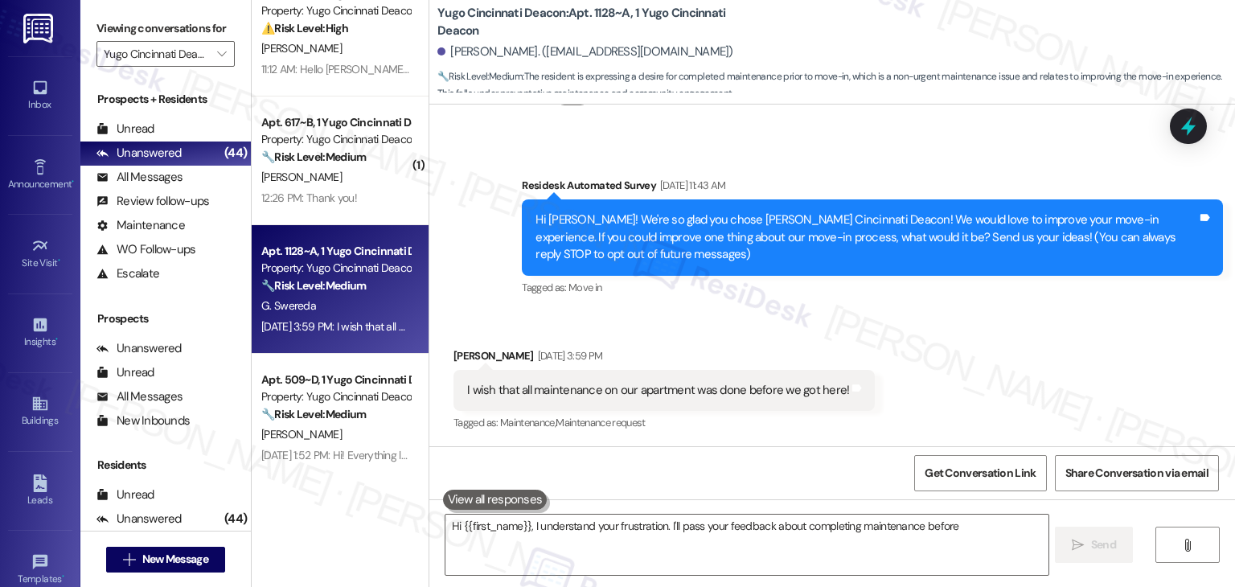
scroll to position [103, 0]
type textarea "Hi {{first_name}}, I understand your frustration. I'll pass your feedback about…"
click at [1013, 400] on div "Received via SMS Grace Swereda Aug 22, 2025 at 3:59 PM I wish that all maintena…" at bounding box center [832, 379] width 806 height 136
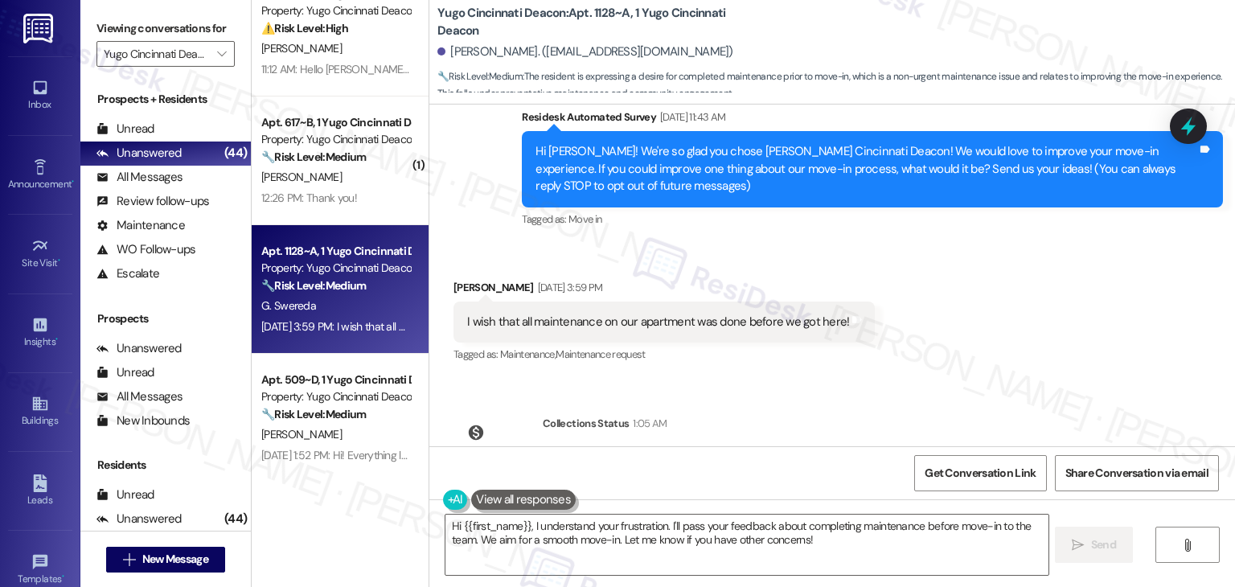
scroll to position [91, 0]
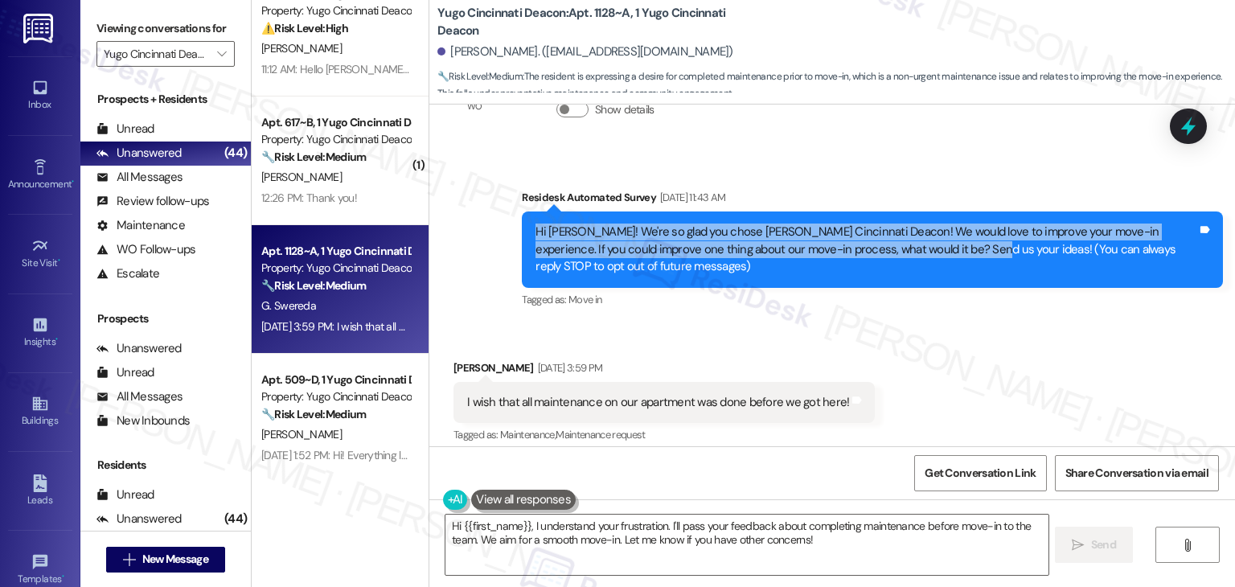
drag, startPoint x: 907, startPoint y: 245, endPoint x: 514, endPoint y: 230, distance: 393.6
click at [522, 230] on div "Hi Grace! We're so glad you chose Yugo Cincinnati Deacon! We would love to impr…" at bounding box center [872, 250] width 701 height 76
copy div "Hi Grace! We're so glad you chose Yugo Cincinnati Deacon! We would love to impr…"
click at [1181, 129] on icon at bounding box center [1188, 126] width 19 height 25
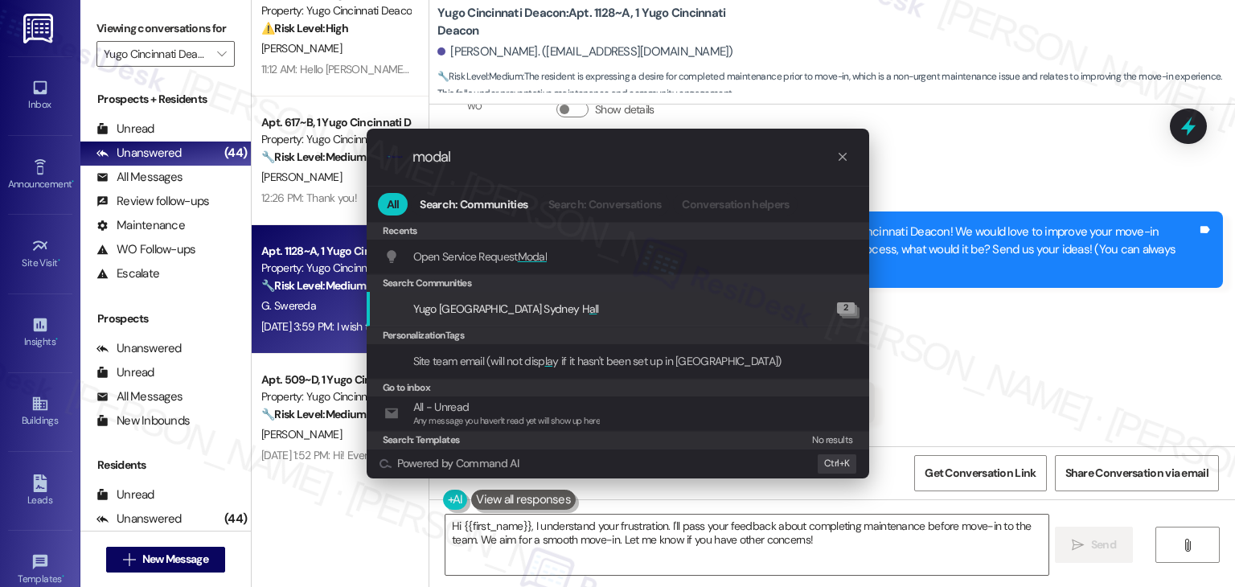
type input "modal"
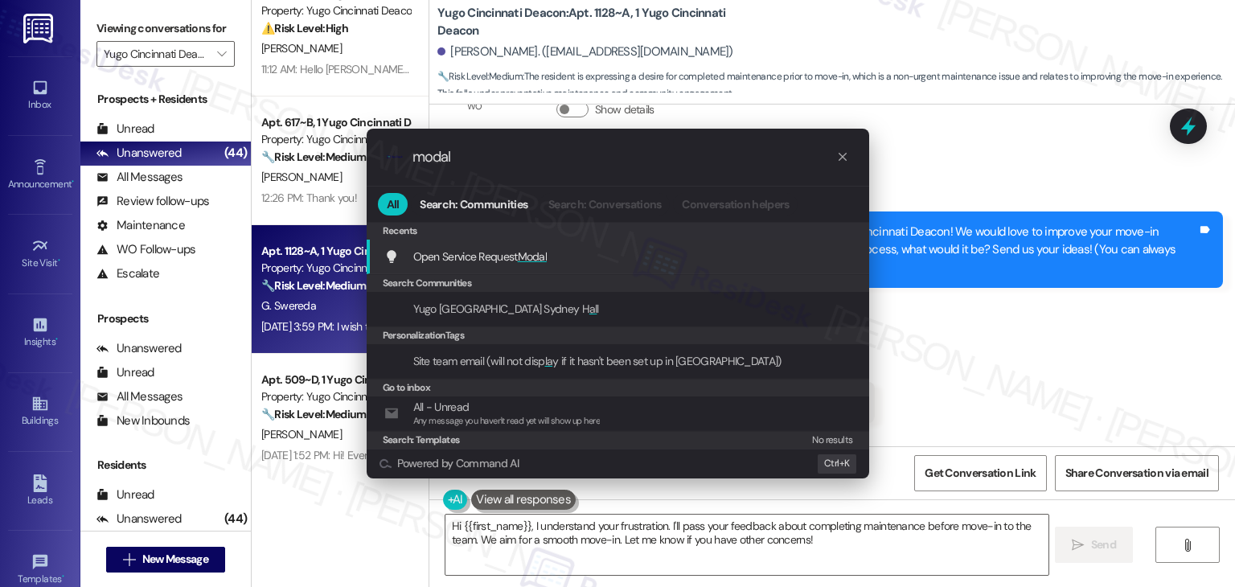
click at [575, 258] on div "Open Service Request Modal Add shortcut" at bounding box center [619, 257] width 470 height 18
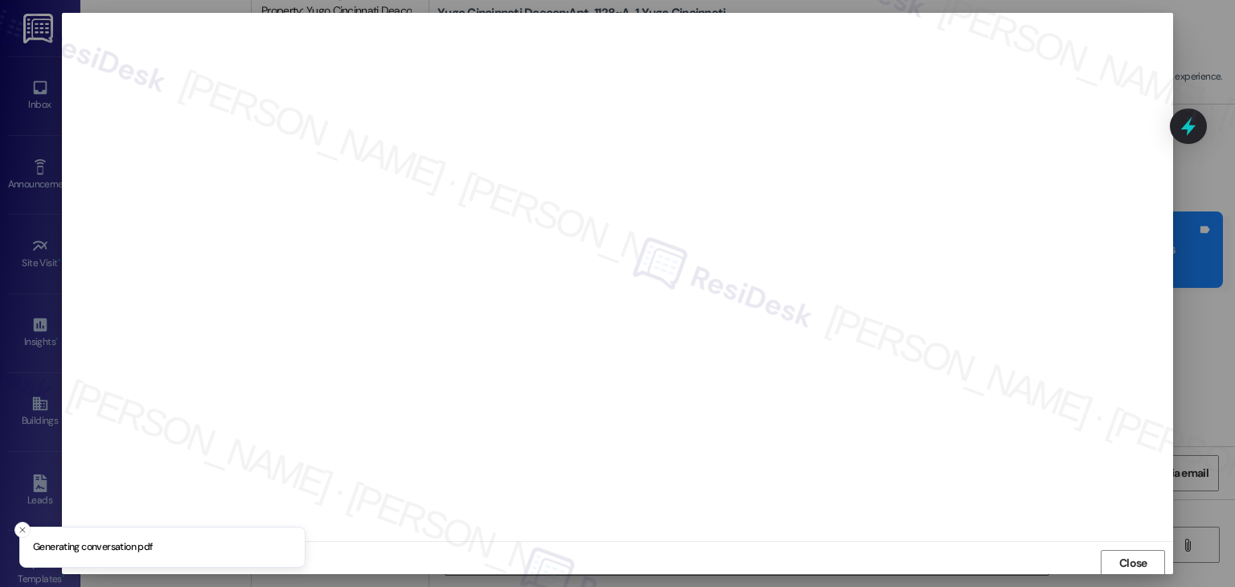
scroll to position [1, 0]
click at [1125, 557] on span "Close" at bounding box center [1133, 562] width 28 height 17
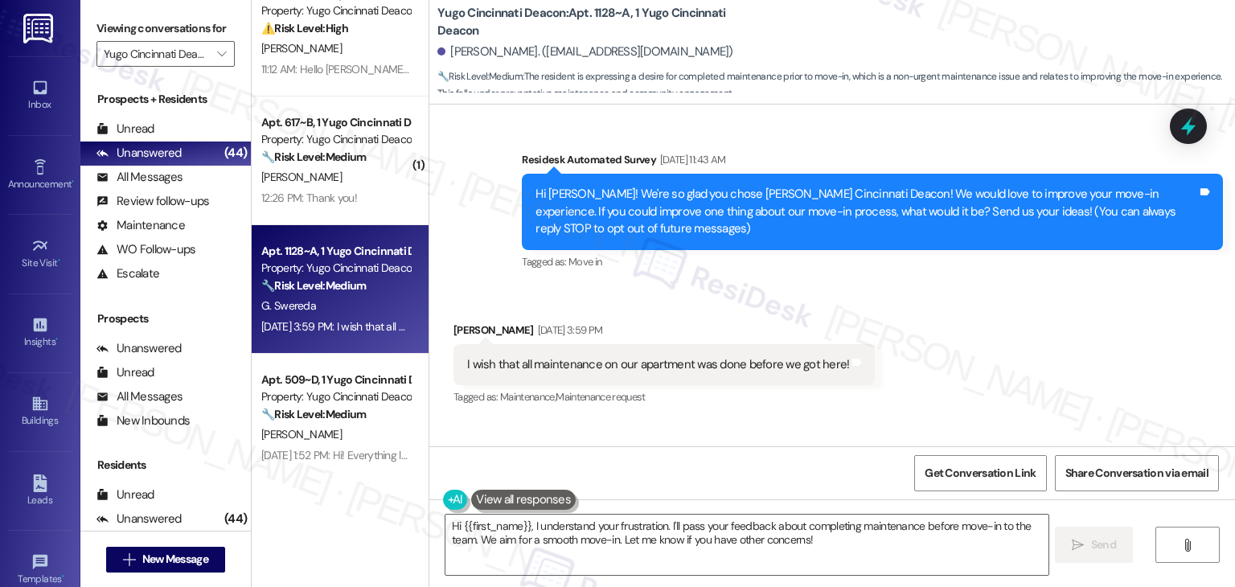
scroll to position [91, 0]
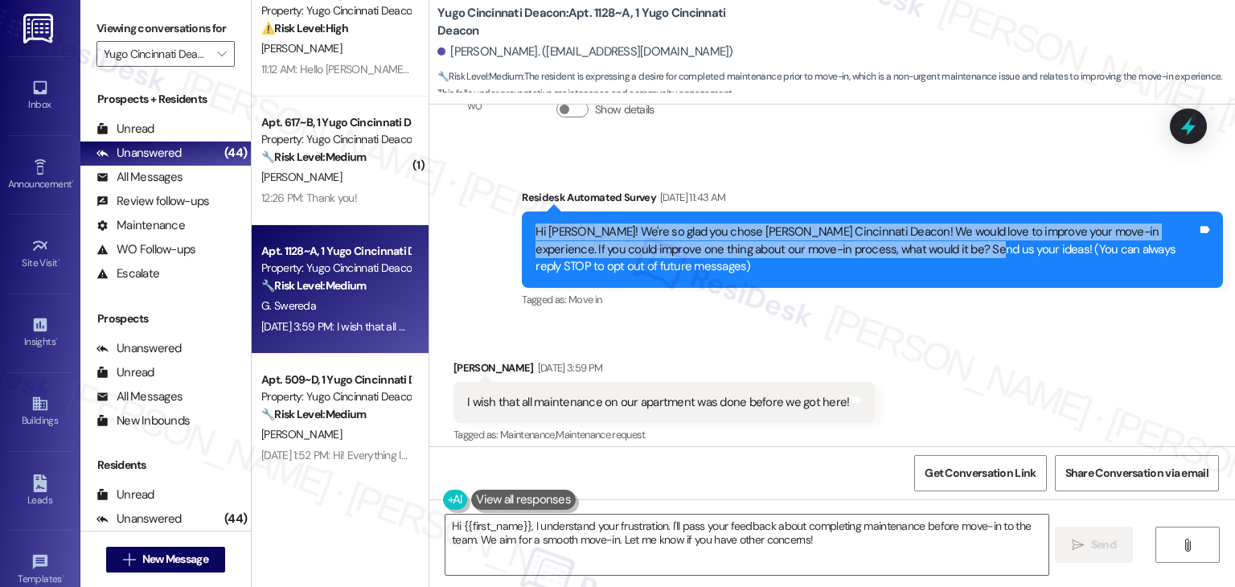
drag, startPoint x: 906, startPoint y: 251, endPoint x: 517, endPoint y: 237, distance: 388.7
click at [522, 237] on div "Hi Grace! We're so glad you chose Yugo Cincinnati Deacon! We would love to impr…" at bounding box center [872, 250] width 701 height 76
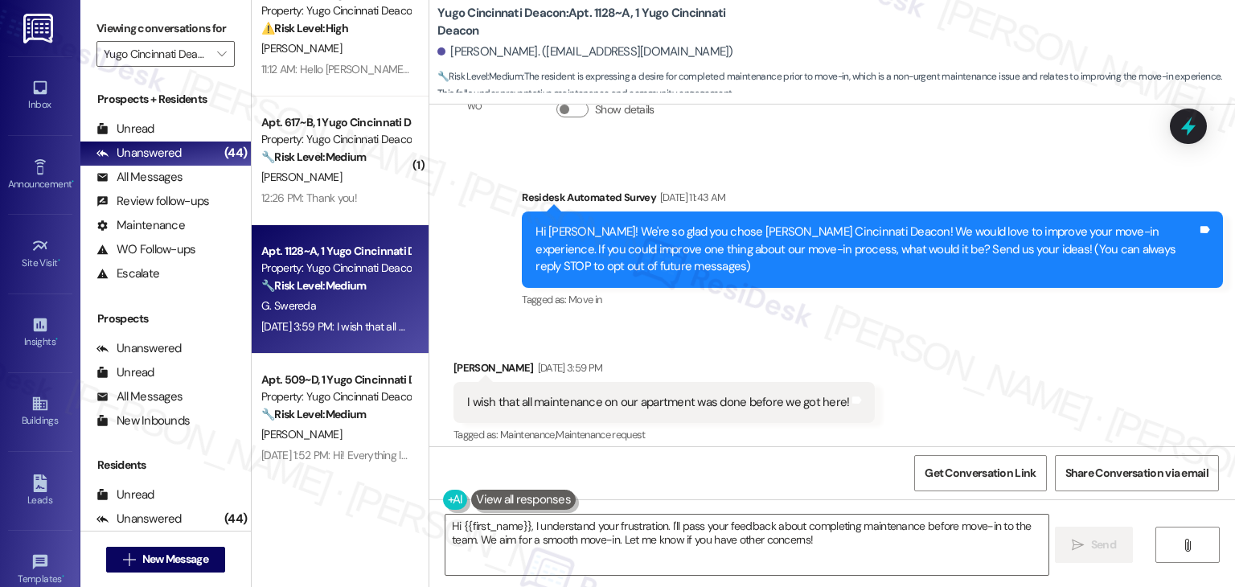
click at [550, 405] on div "I wish that all maintenance on our apartment was done before we got here!" at bounding box center [658, 402] width 382 height 17
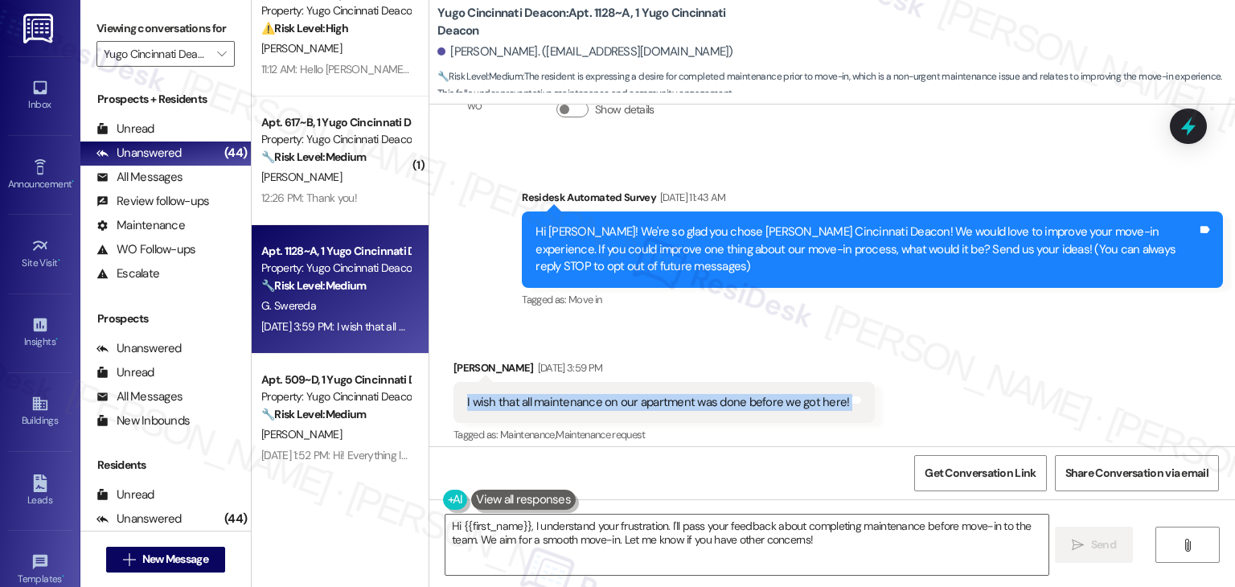
click at [550, 405] on div "I wish that all maintenance on our apartment was done before we got here!" at bounding box center [658, 402] width 382 height 17
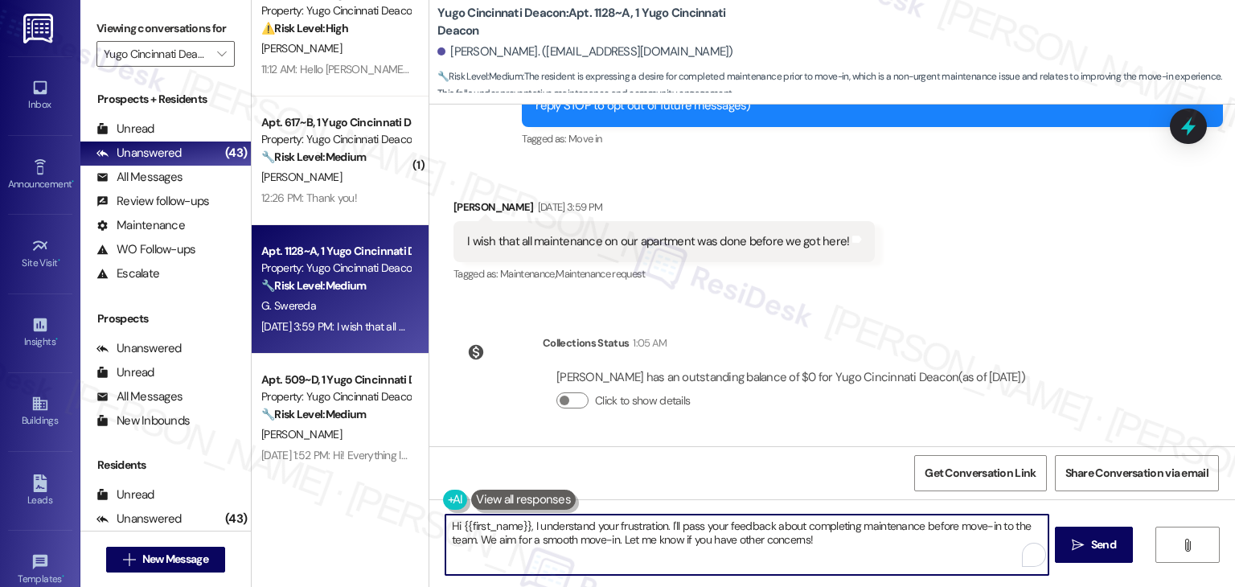
drag, startPoint x: 471, startPoint y: 542, endPoint x: 663, endPoint y: 522, distance: 192.5
click at [663, 522] on textarea "Hi {{first_name}}, I understand your frustration. I'll pass your feedback about…" at bounding box center [747, 545] width 602 height 60
click at [648, 535] on textarea "Hi {{first_name}}, I understand your frustration. I'll pass your feedback about…" at bounding box center [747, 545] width 602 height 60
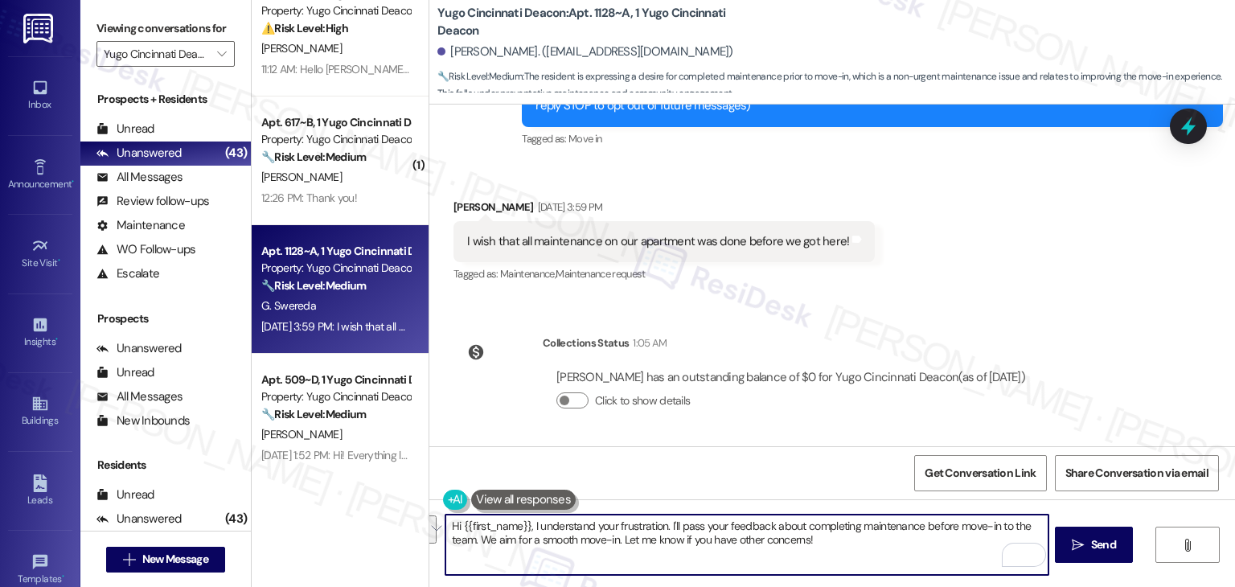
paste textarea "Grace, thank you so much for your feedback. I’m sorry to hear that maintenance …"
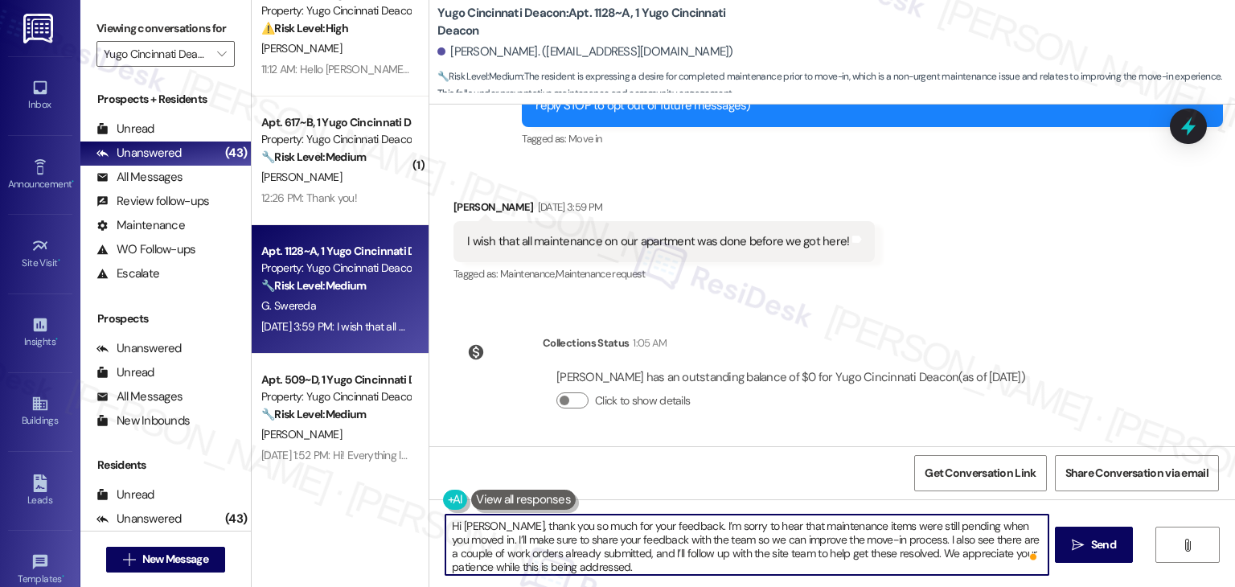
scroll to position [0, 0]
type textarea "Fetching suggested responses. Please feel free to read through the conversation…"
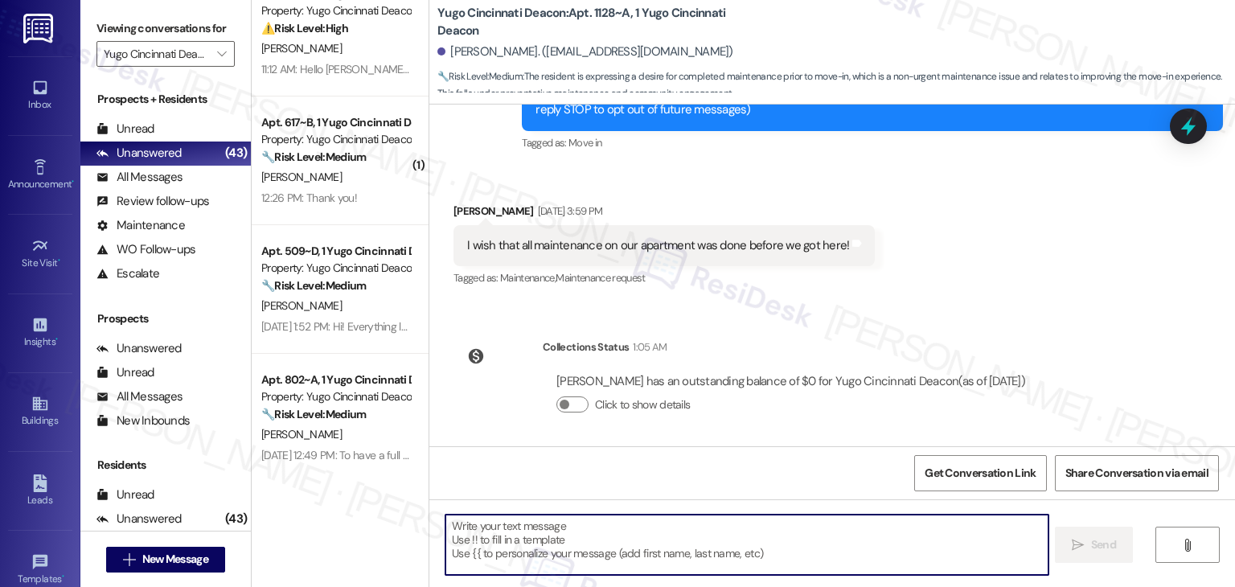
scroll to position [416, 0]
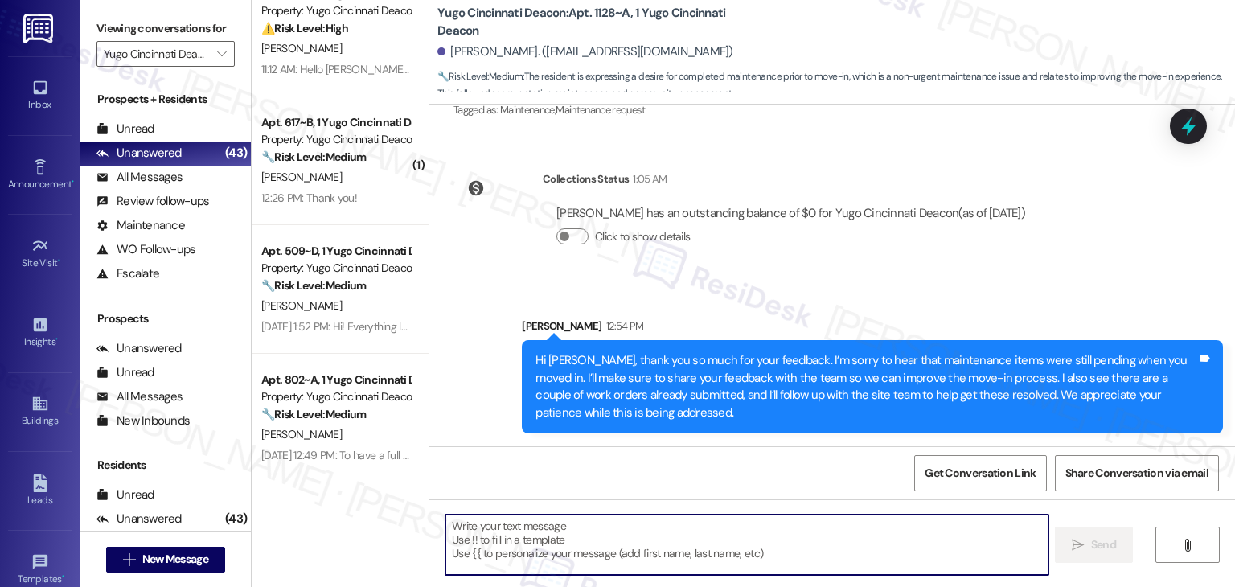
drag, startPoint x: 1178, startPoint y: 133, endPoint x: 1081, endPoint y: 191, distance: 113.6
click at [1179, 133] on icon at bounding box center [1188, 126] width 21 height 21
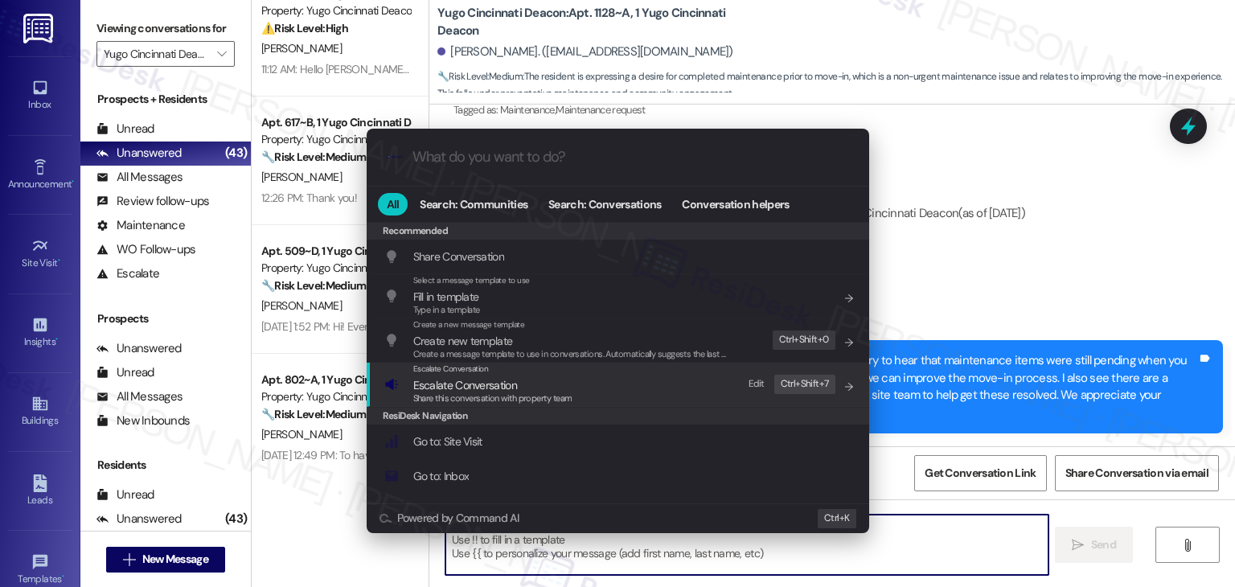
click at [532, 402] on span "Share this conversation with property team" at bounding box center [492, 397] width 159 height 11
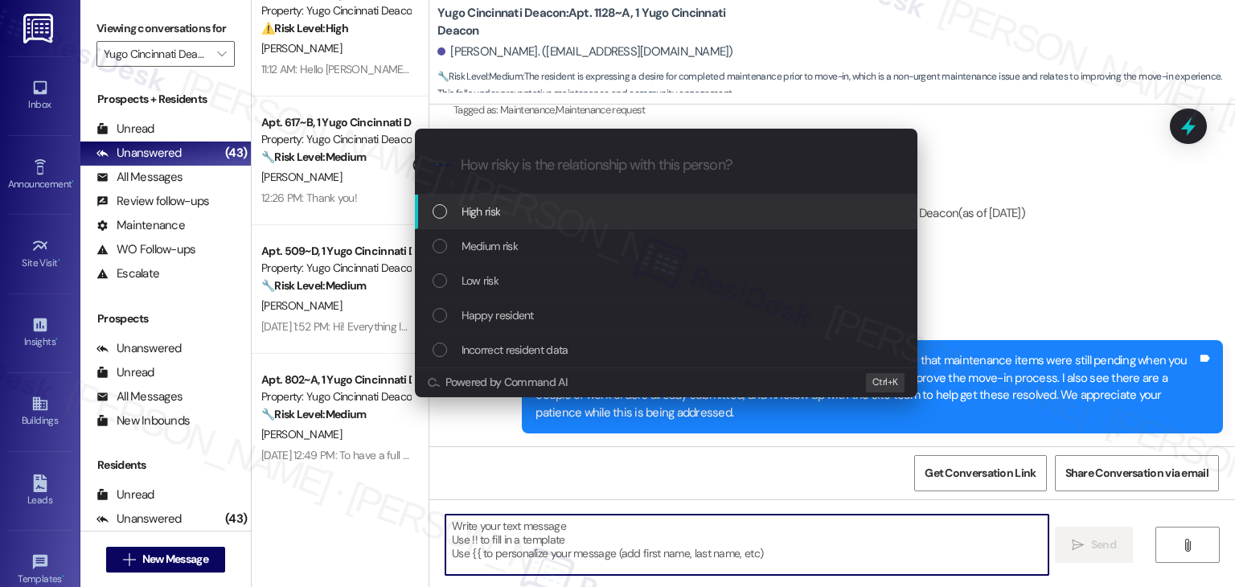
click at [440, 279] on div "List of options" at bounding box center [440, 280] width 14 height 14
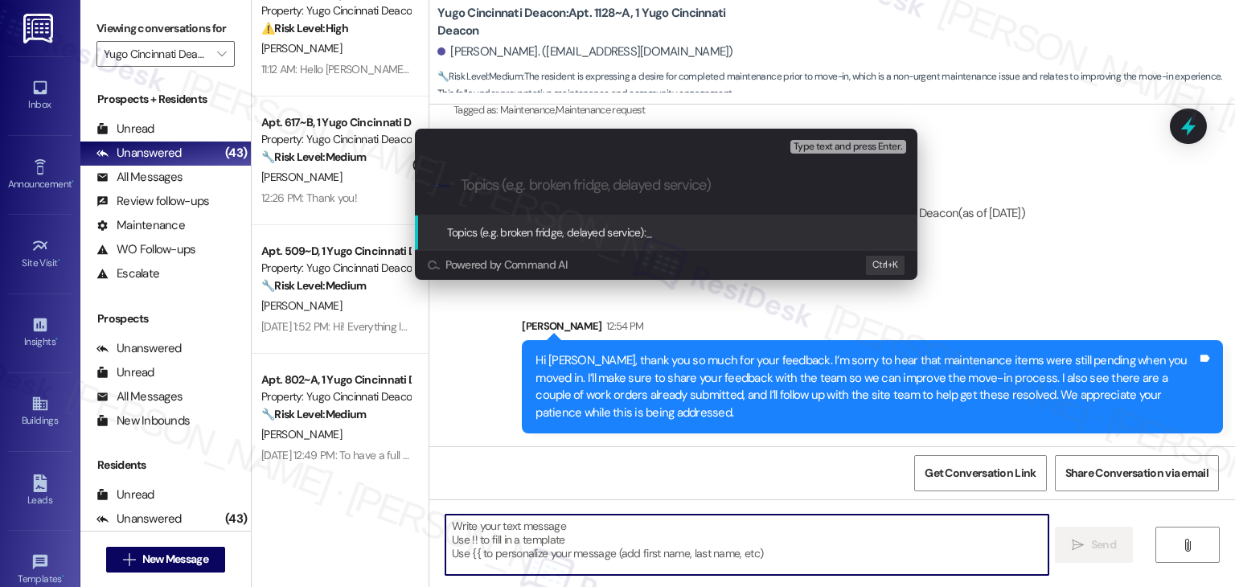
paste input "Pending Maintenance Items at Move-In – Follow-Up on Work Orders"
type input "Pending Maintenance Items at Move-In – Follow-Up on Work Orders"
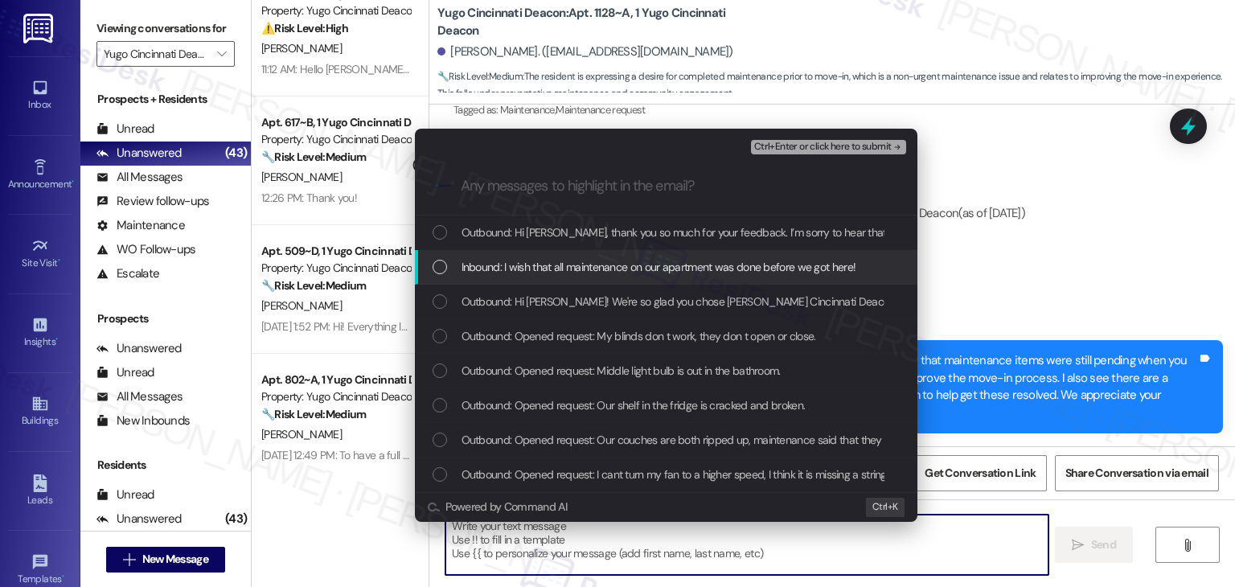
click at [446, 269] on div "List of options" at bounding box center [440, 267] width 14 height 14
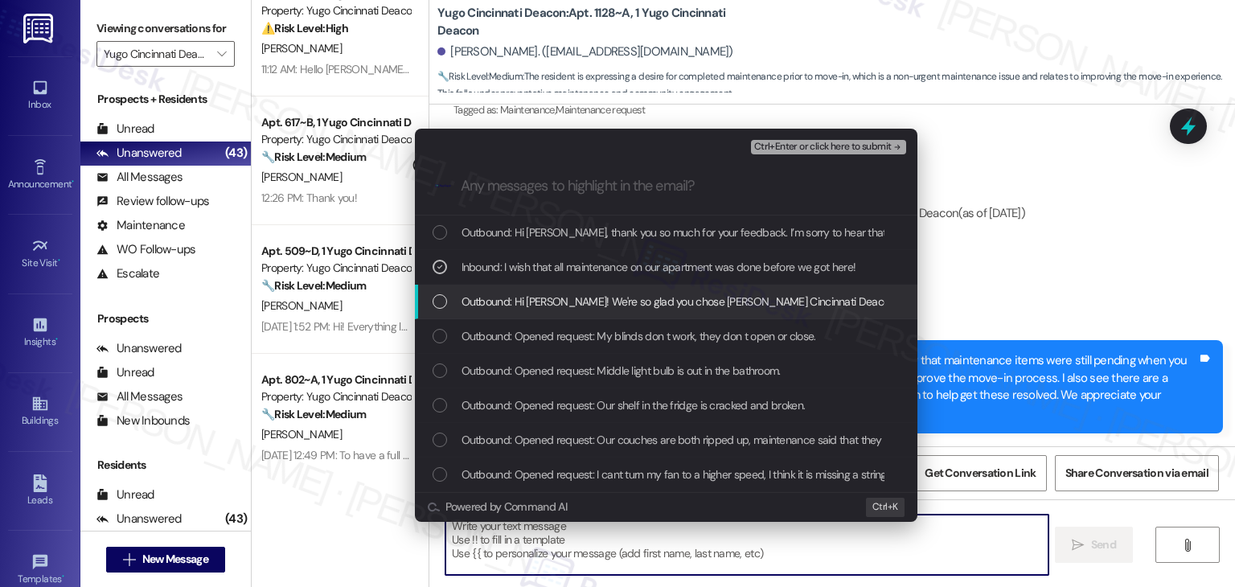
click at [438, 306] on div "List of options" at bounding box center [440, 301] width 14 height 14
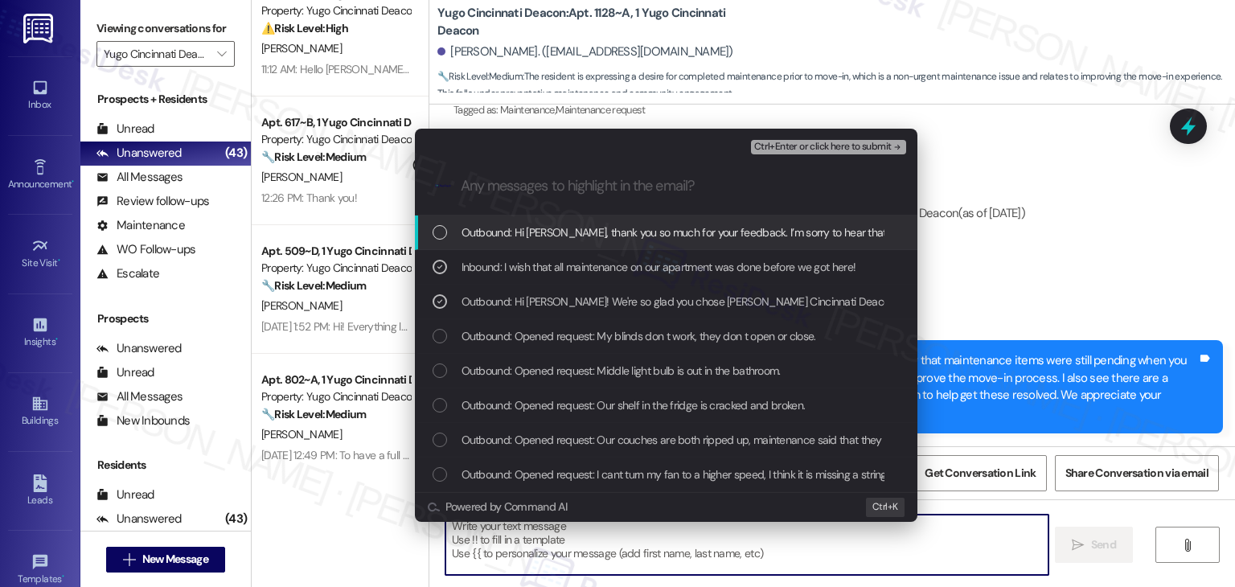
click at [854, 142] on span "Ctrl+Enter or click here to submit" at bounding box center [823, 147] width 138 height 11
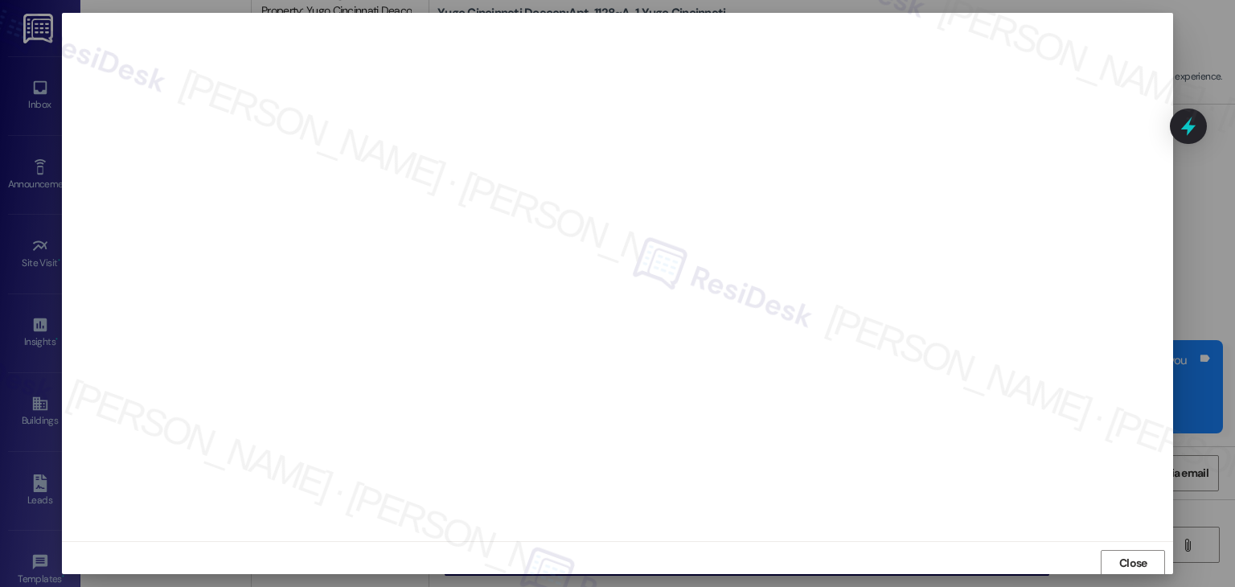
scroll to position [1, 0]
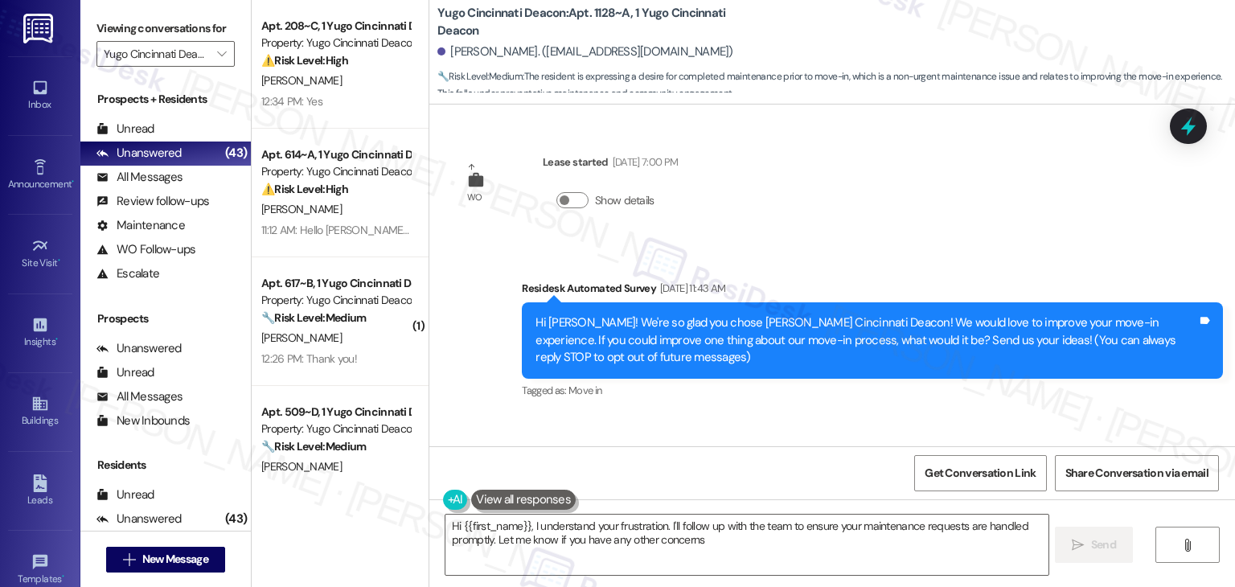
type textarea "Hi {{first_name}}, I understand your frustration. I'll follow up with the team …"
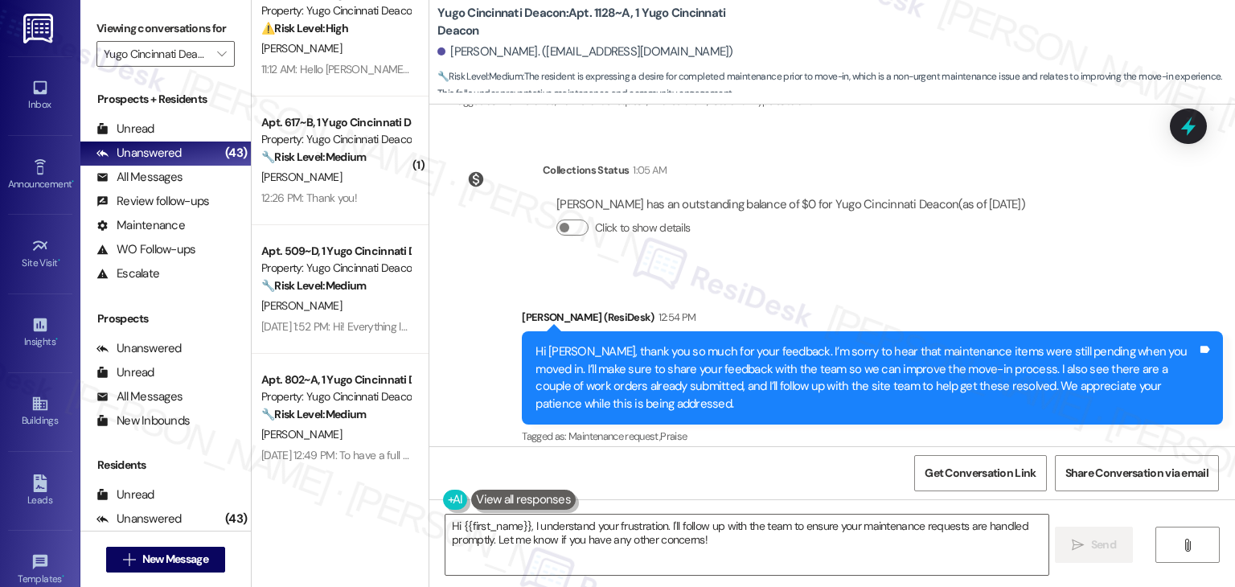
scroll to position [439, 0]
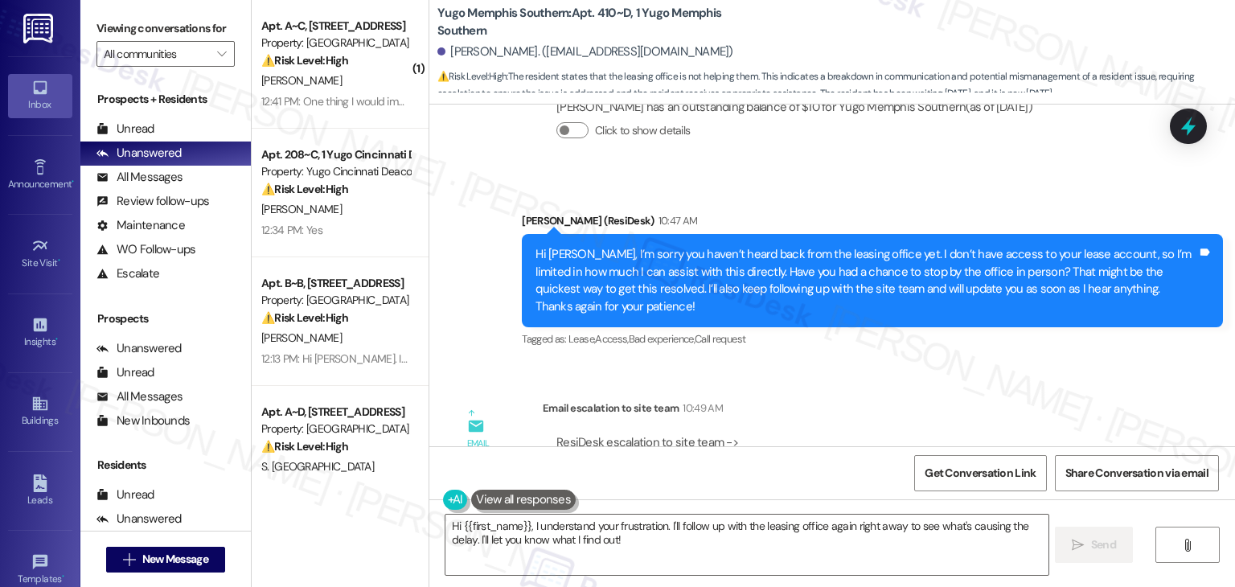
scroll to position [27087, 0]
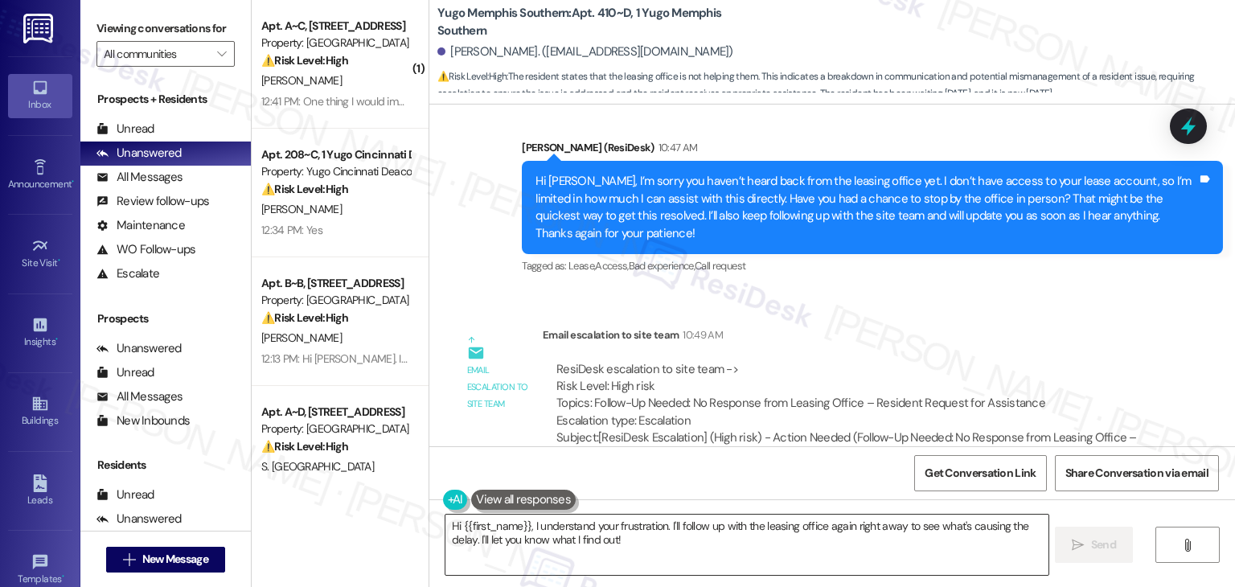
click at [597, 532] on textarea "Hi {{first_name}}, I understand your frustration. I'll follow up with the leasi…" at bounding box center [747, 545] width 602 height 60
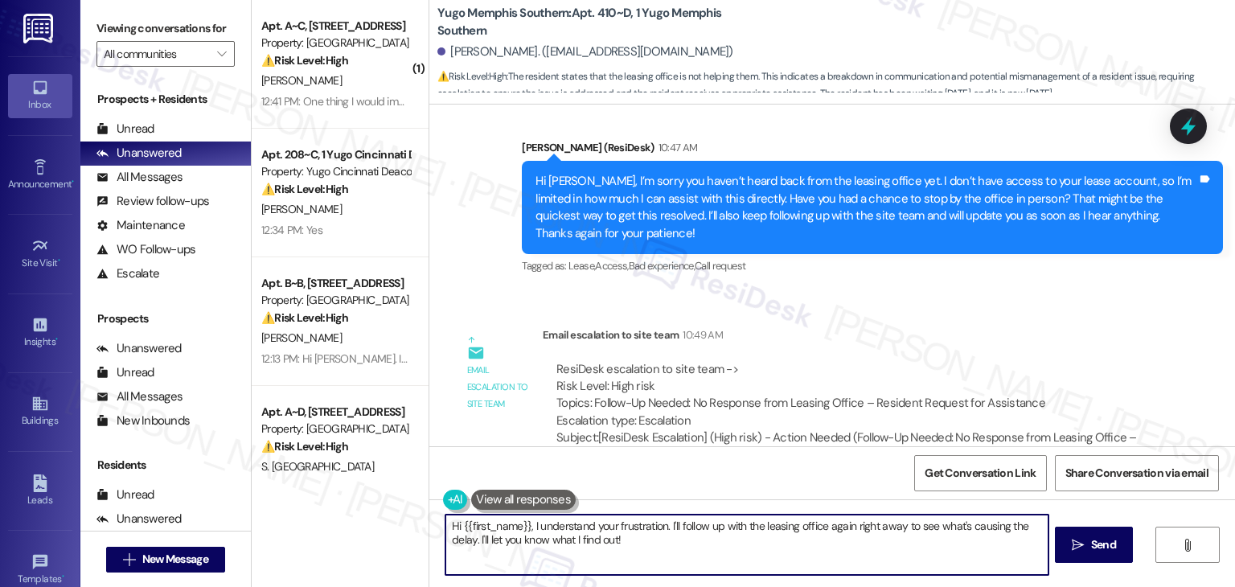
click at [597, 532] on textarea "Hi {{first_name}}, I understand your frustration. I'll follow up with the leasi…" at bounding box center [747, 545] width 602 height 60
paste textarea "Avishek, I followed up with the site team, and they mentioned that they spoke w…"
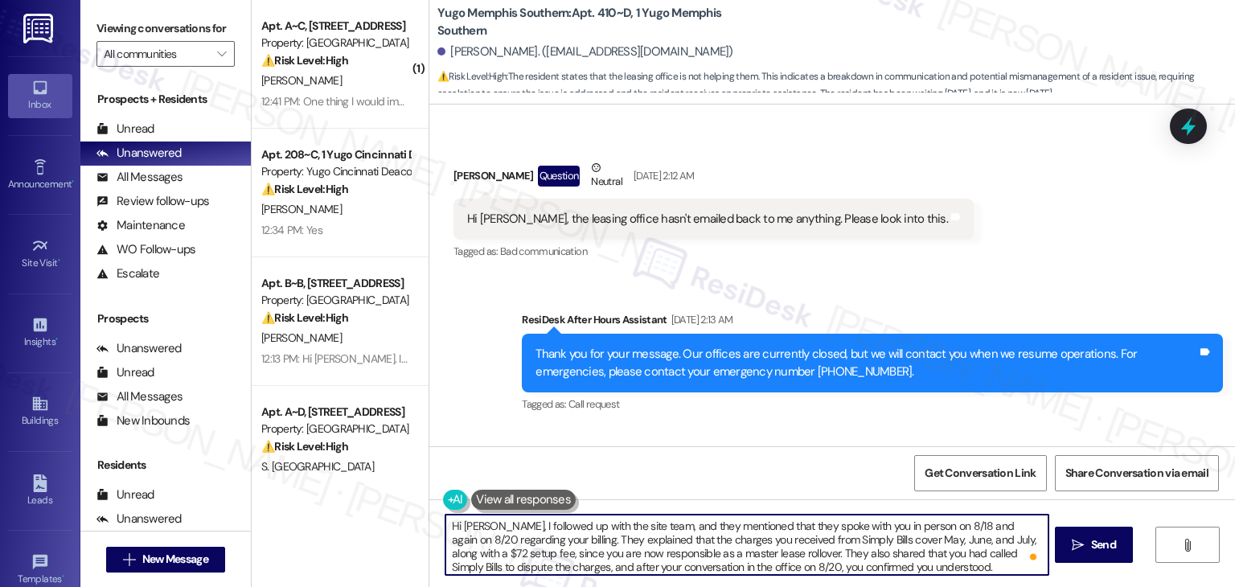
scroll to position [0, 0]
type textarea "Hi Avishek, I followed up with the site team, and they mentioned that they spok…"
click at [1107, 548] on span "Send" at bounding box center [1103, 544] width 25 height 17
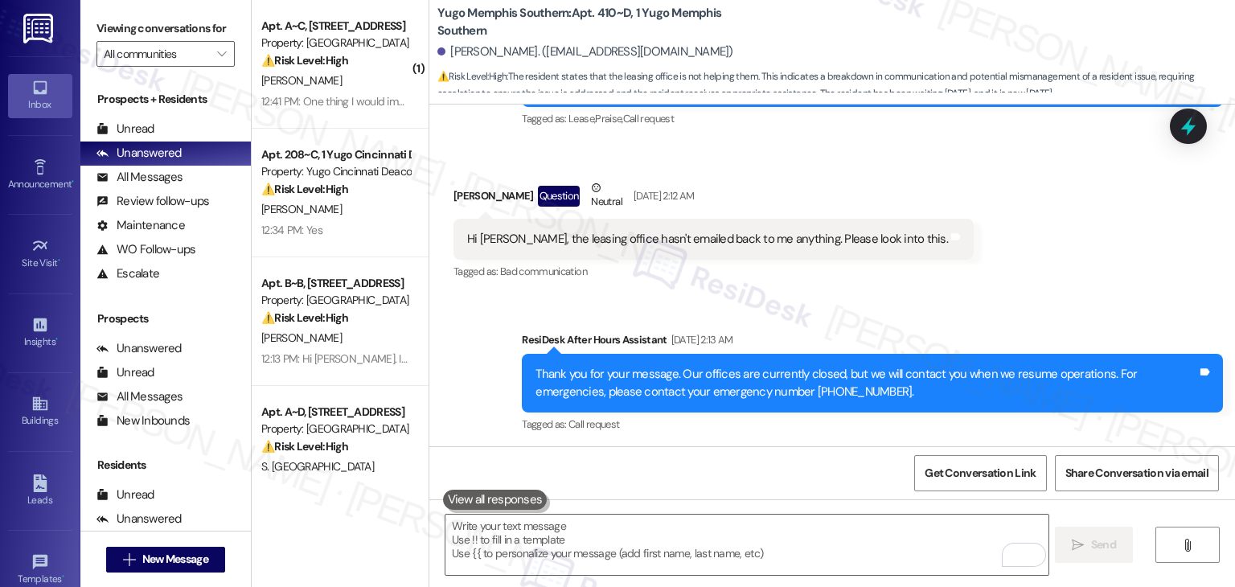
scroll to position [26987, 0]
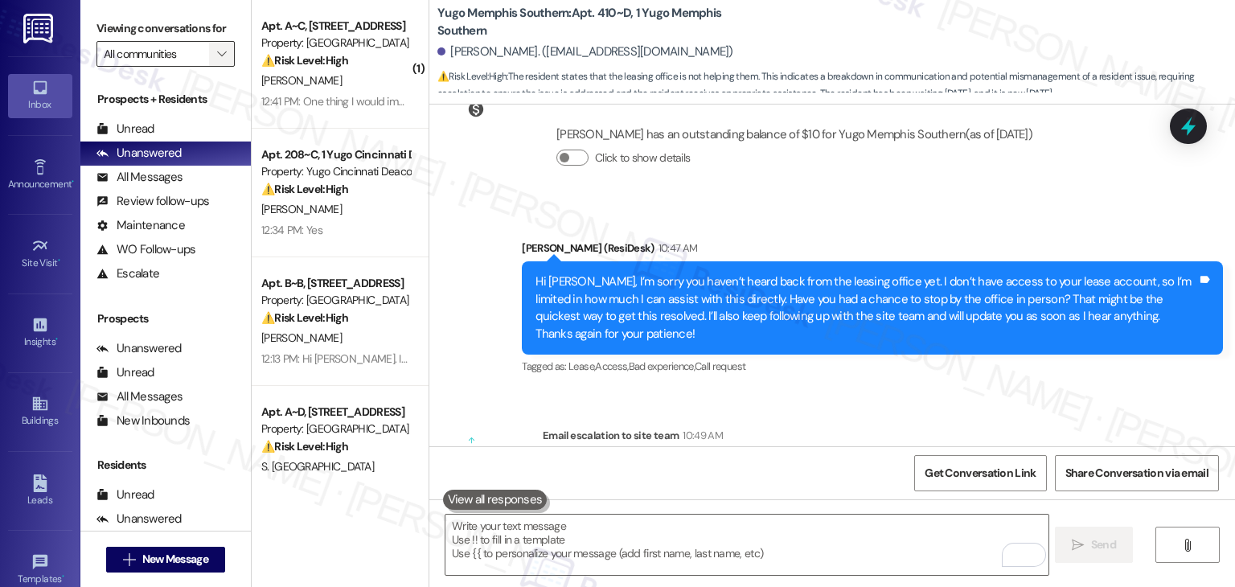
click at [217, 59] on icon "" at bounding box center [221, 53] width 9 height 13
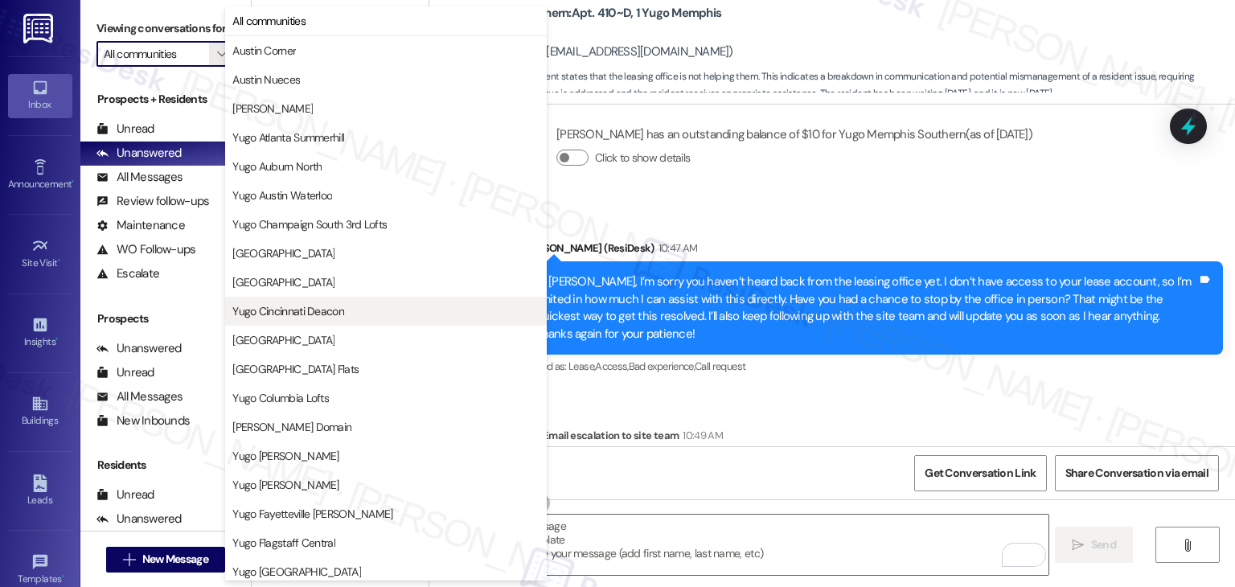
click at [318, 316] on span "Yugo Cincinnati Deacon" at bounding box center [288, 311] width 112 height 16
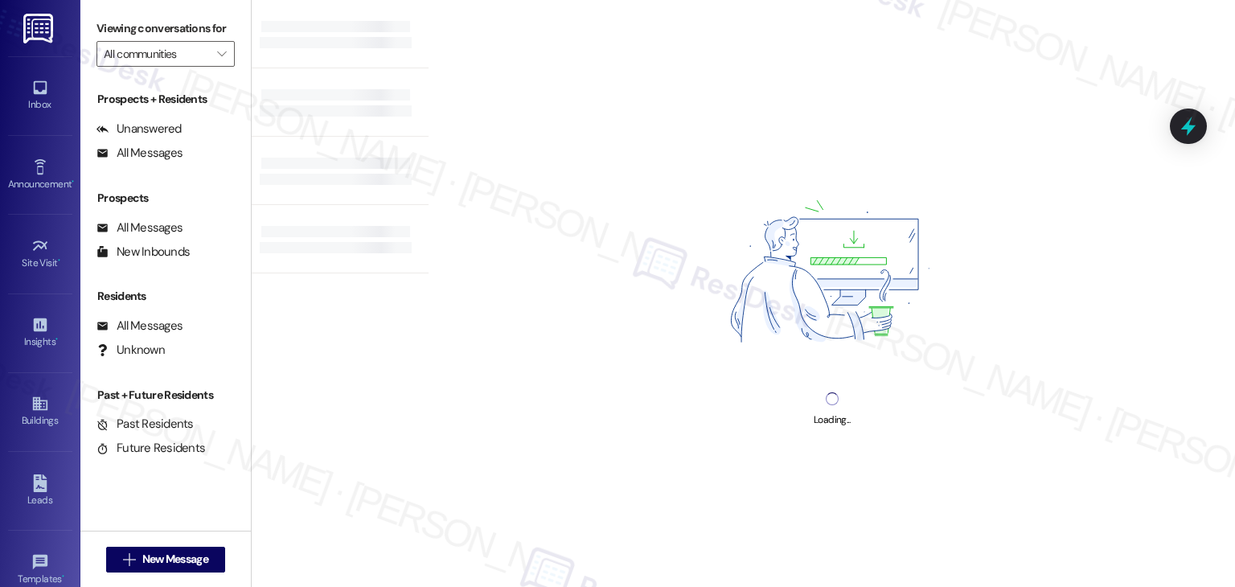
type input "Yugo Cincinnati Deacon"
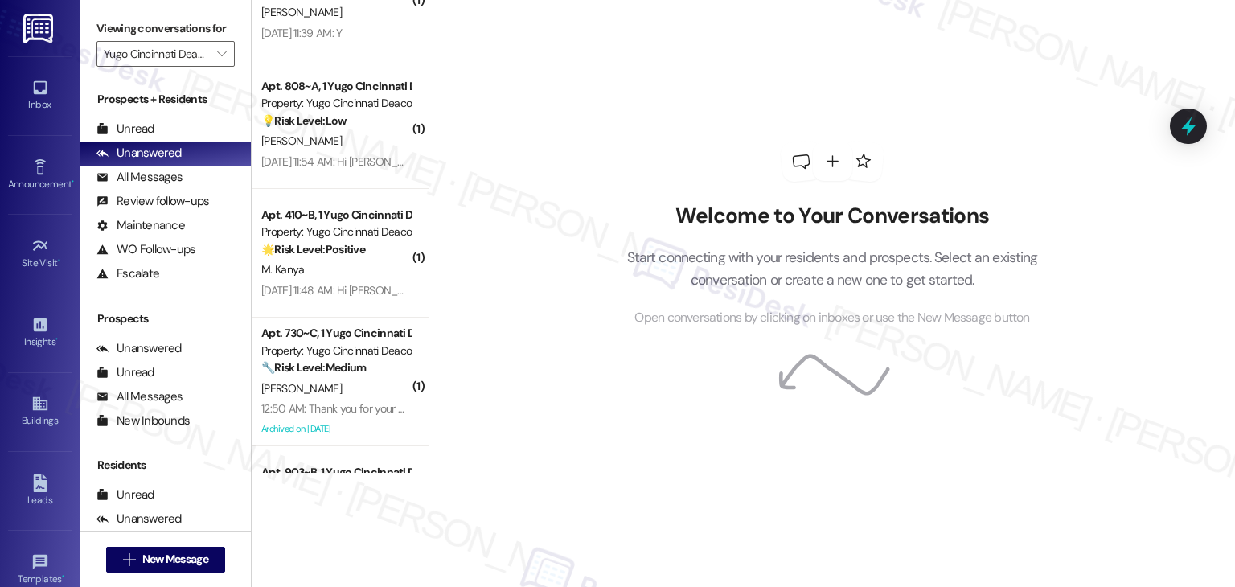
scroll to position [4803, 0]
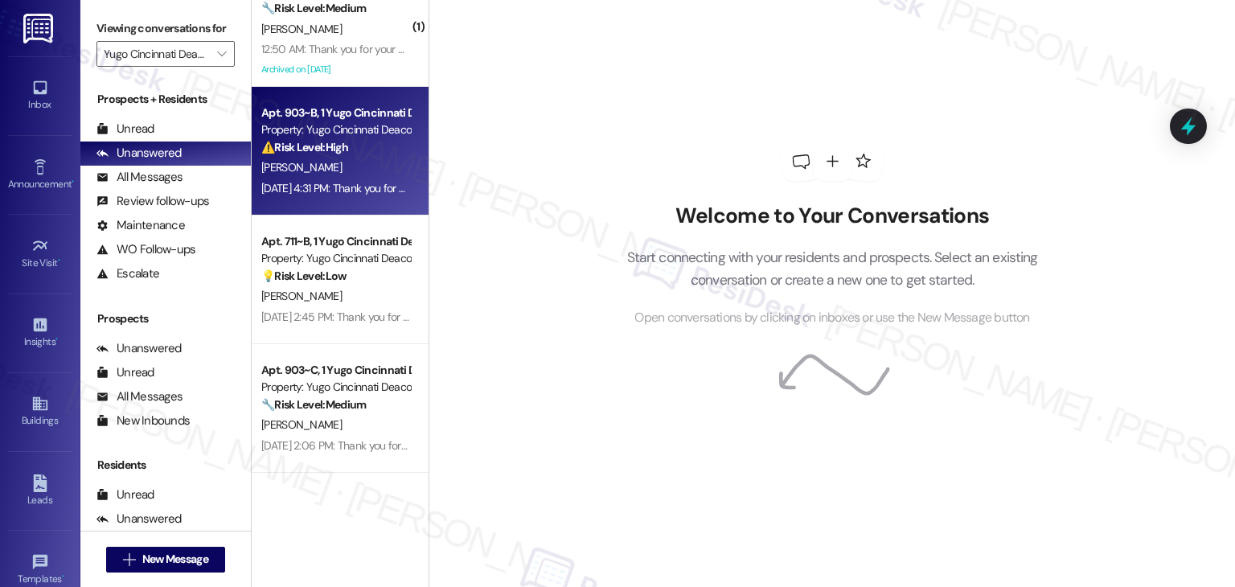
click at [336, 179] on div "Aug 23, 2025 at 4:31 PM: Thank you for your message. Our offices are currently …" at bounding box center [336, 189] width 152 height 20
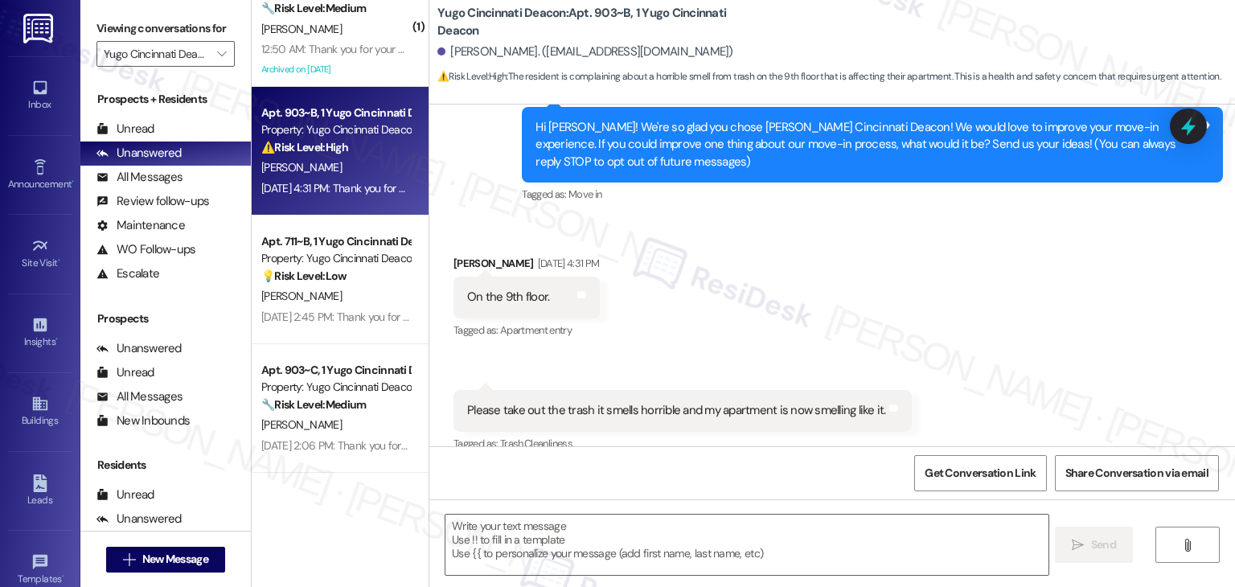
type textarea "Fetching suggested responses. Please feel free to read through the conversation…"
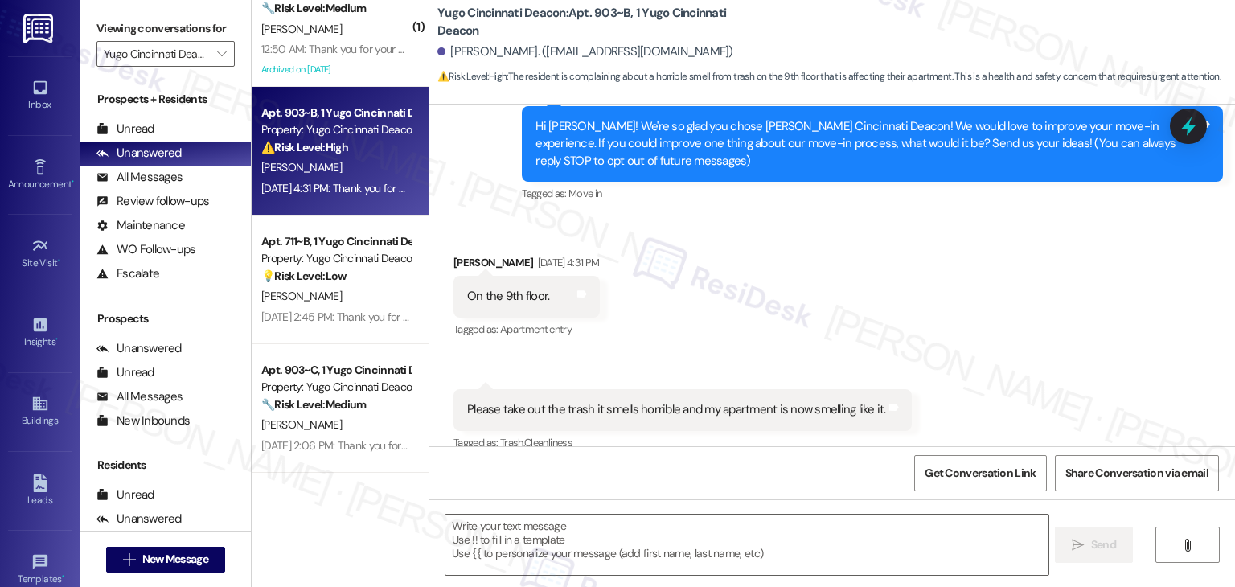
scroll to position [84, 0]
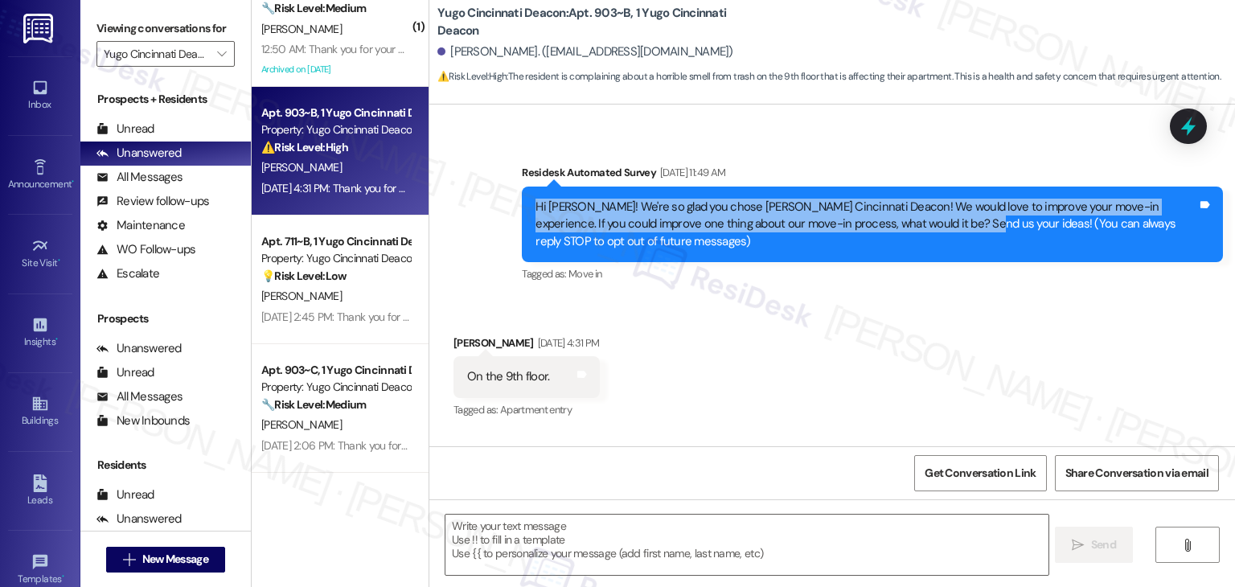
drag, startPoint x: 904, startPoint y: 226, endPoint x: 491, endPoint y: 206, distance: 413.1
click at [491, 206] on div "Survey, sent via SMS Residesk Automated Survey Aug 22, 2025 at 11:49 AM Hi Eric…" at bounding box center [832, 213] width 806 height 170
copy div "Hi Erica! We're so glad you chose Yugo Cincinnati Deacon! We would love to impr…"
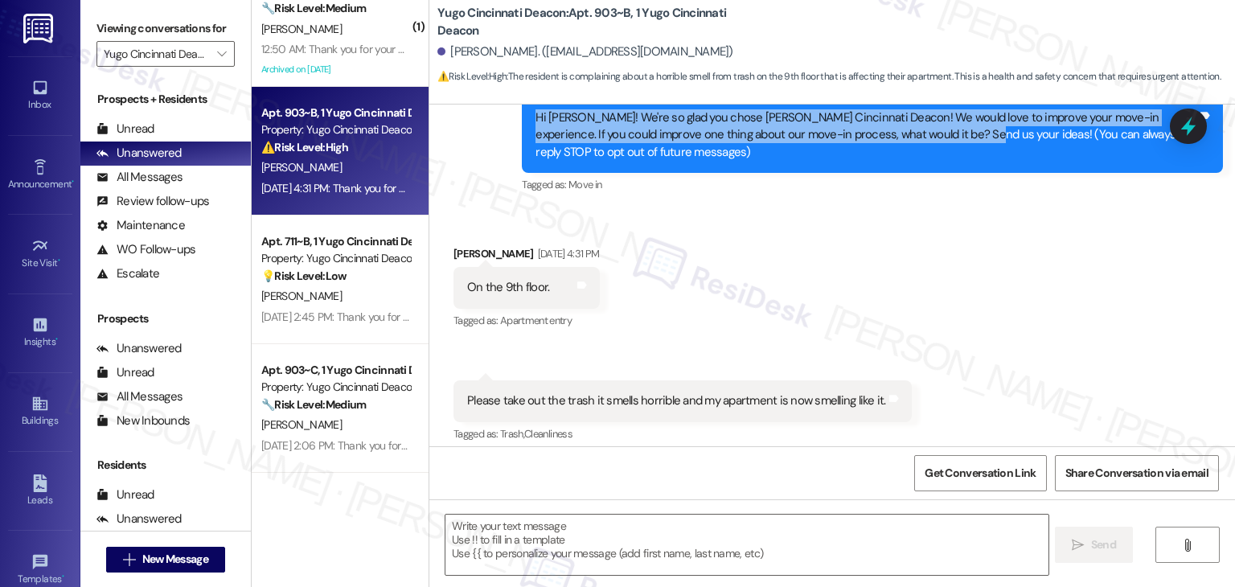
scroll to position [326, 0]
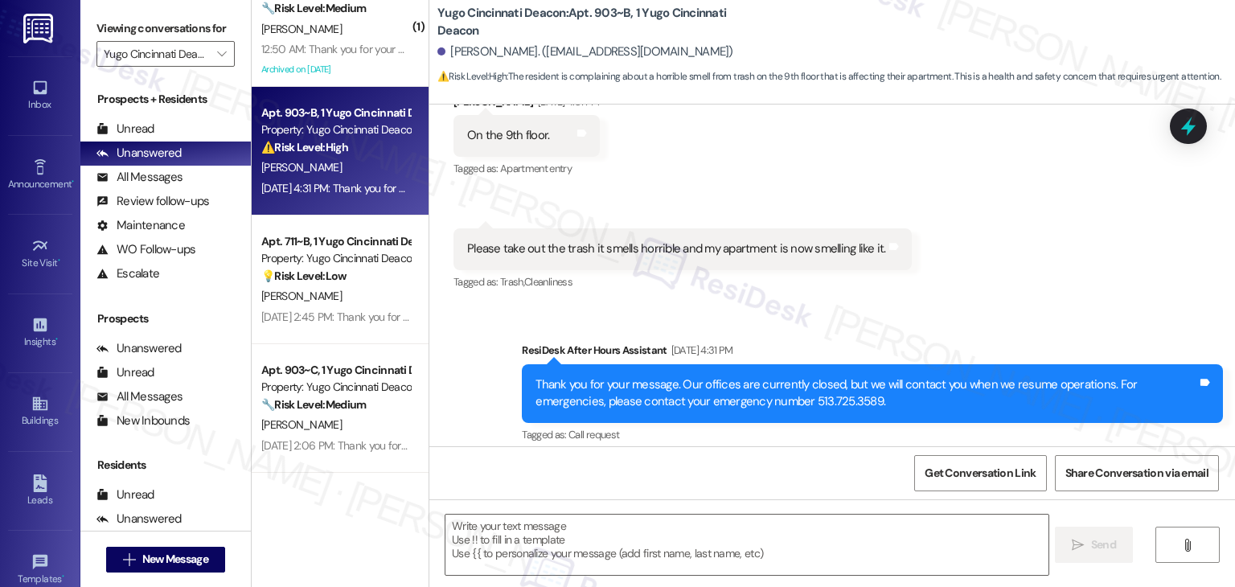
click at [598, 248] on div "Please take out the trash it smells horrible and my apartment is now smelling l…" at bounding box center [676, 248] width 419 height 17
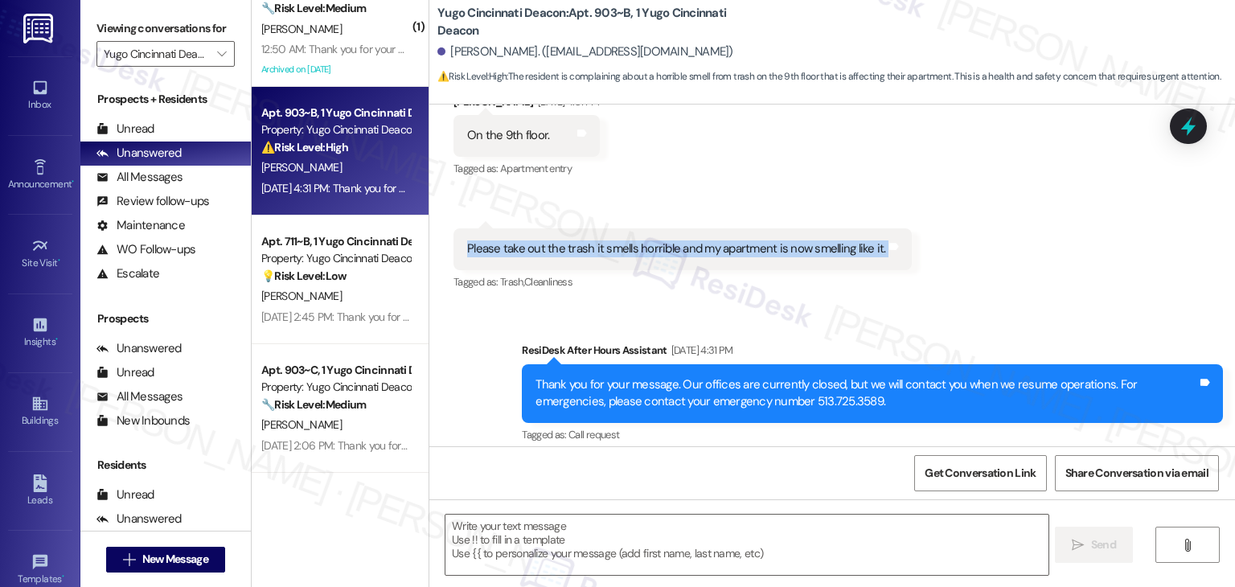
click at [598, 248] on div "Please take out the trash it smells horrible and my apartment is now smelling l…" at bounding box center [676, 248] width 419 height 17
copy div "Please take out the trash it smells horrible and my apartment is now smelling l…"
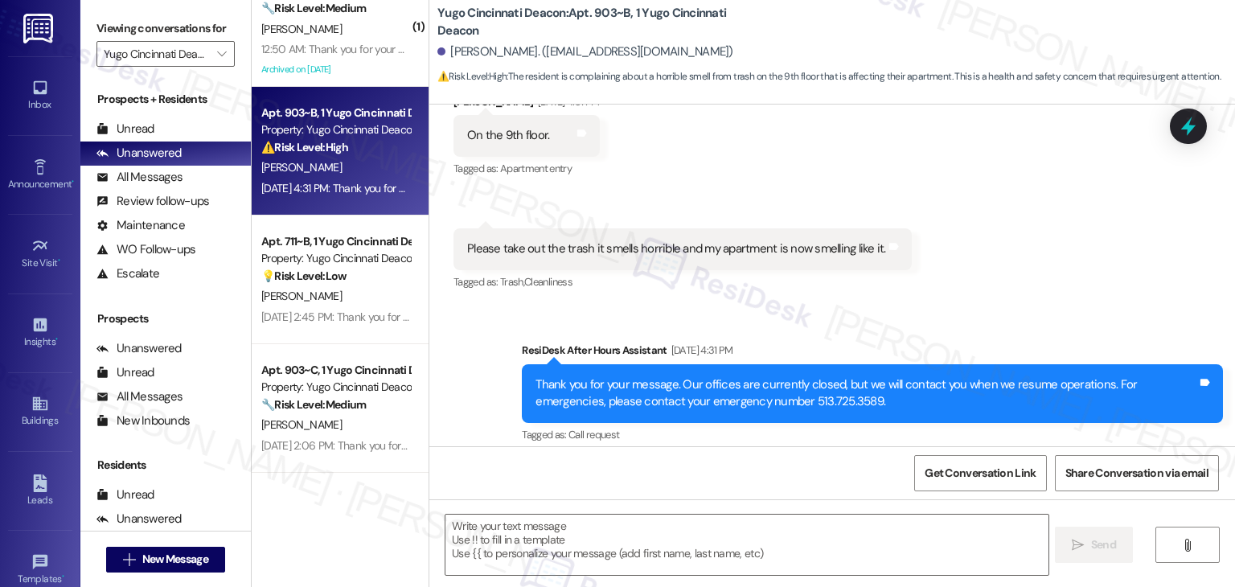
click at [481, 148] on div "On the 9th floor. Tags and notes" at bounding box center [527, 135] width 146 height 41
copy div "On the 9th floor. Tags and notes"
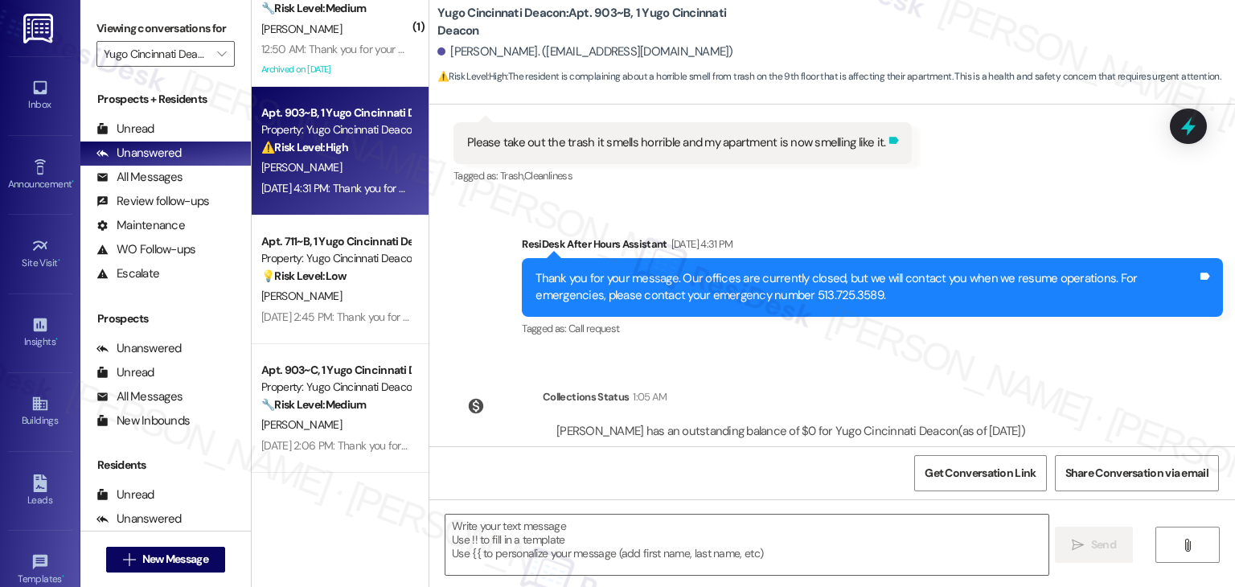
scroll to position [487, 0]
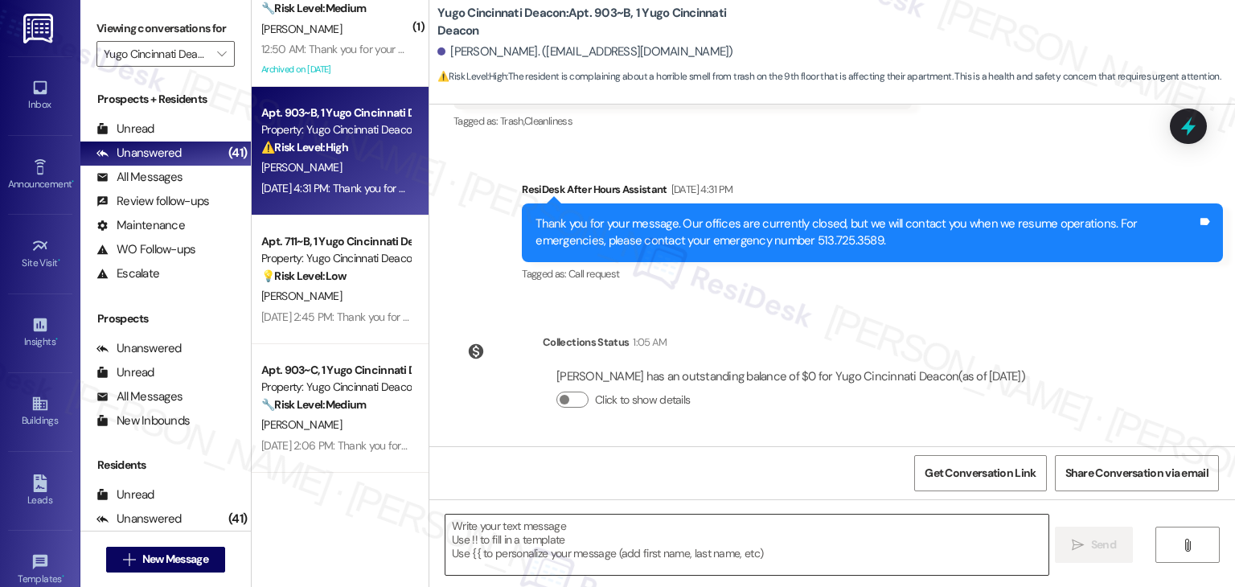
click at [696, 528] on textarea at bounding box center [747, 545] width 602 height 60
paste textarea "Hi Erica, thank you for letting me know. I’m sorry to hear about the strong tra…"
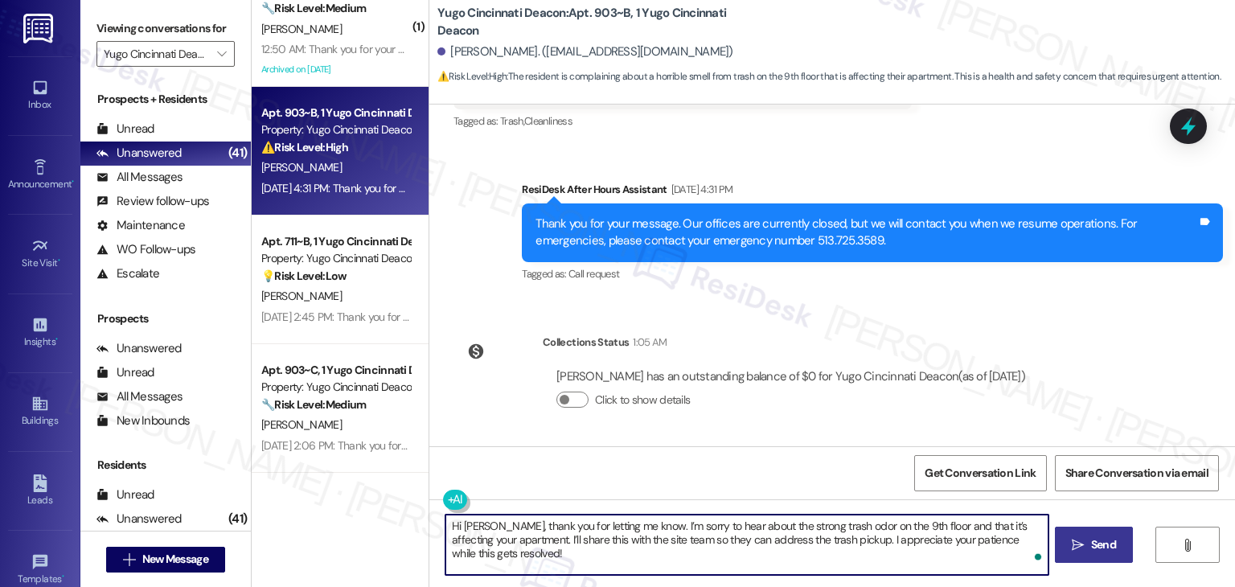
type textarea "Hi Erica, thank you for letting me know. I’m sorry to hear about the strong tra…"
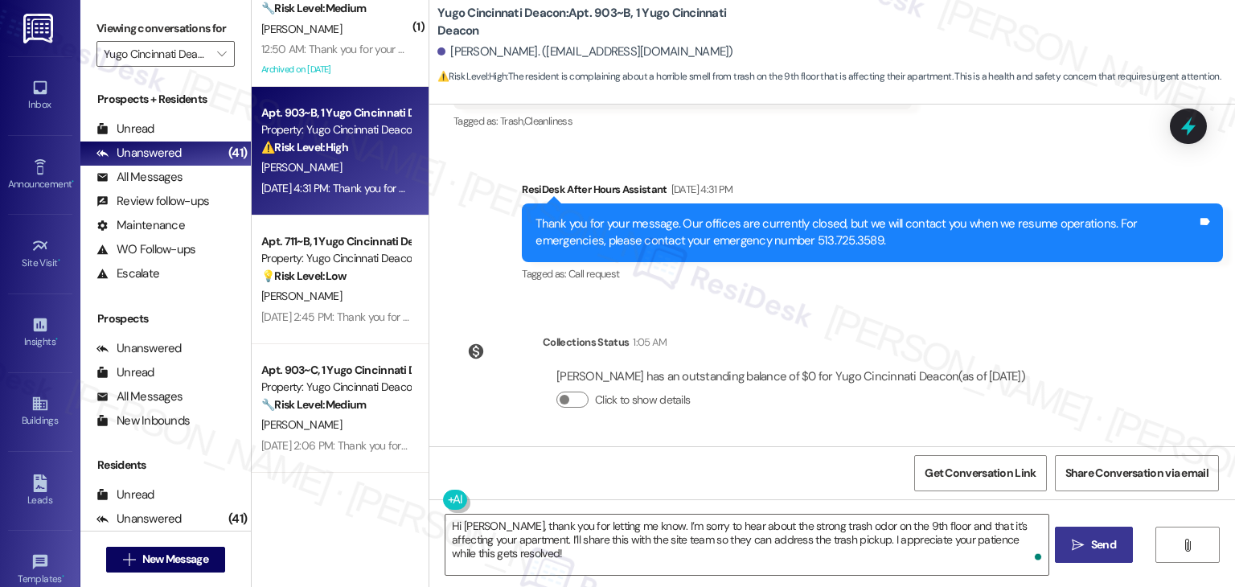
click at [1101, 542] on span "Send" at bounding box center [1103, 544] width 25 height 17
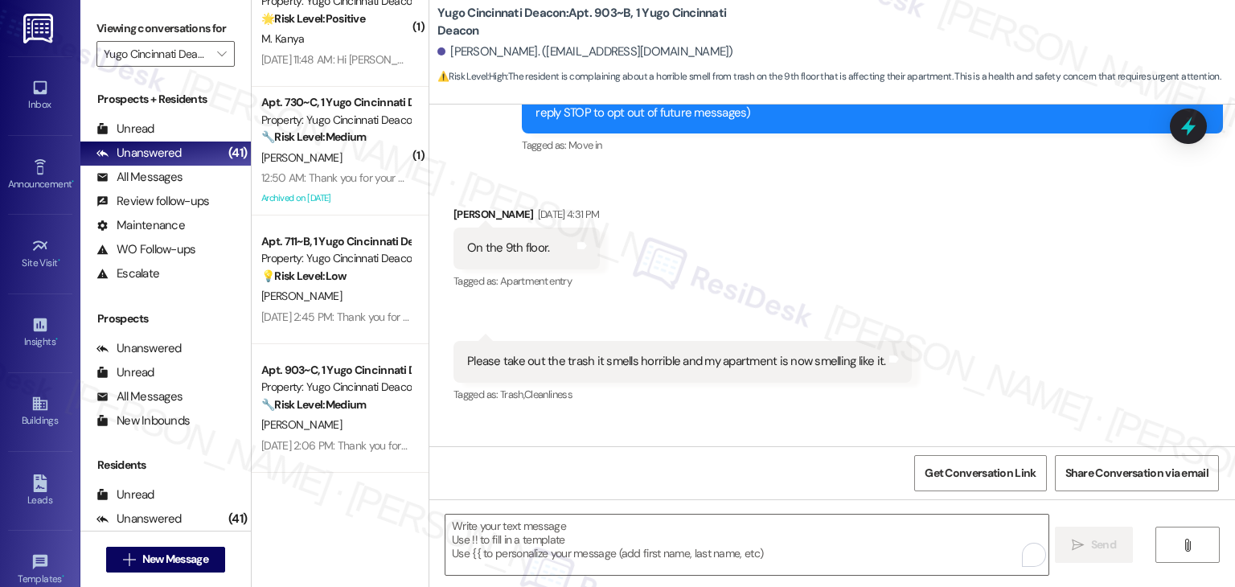
scroll to position [185, 0]
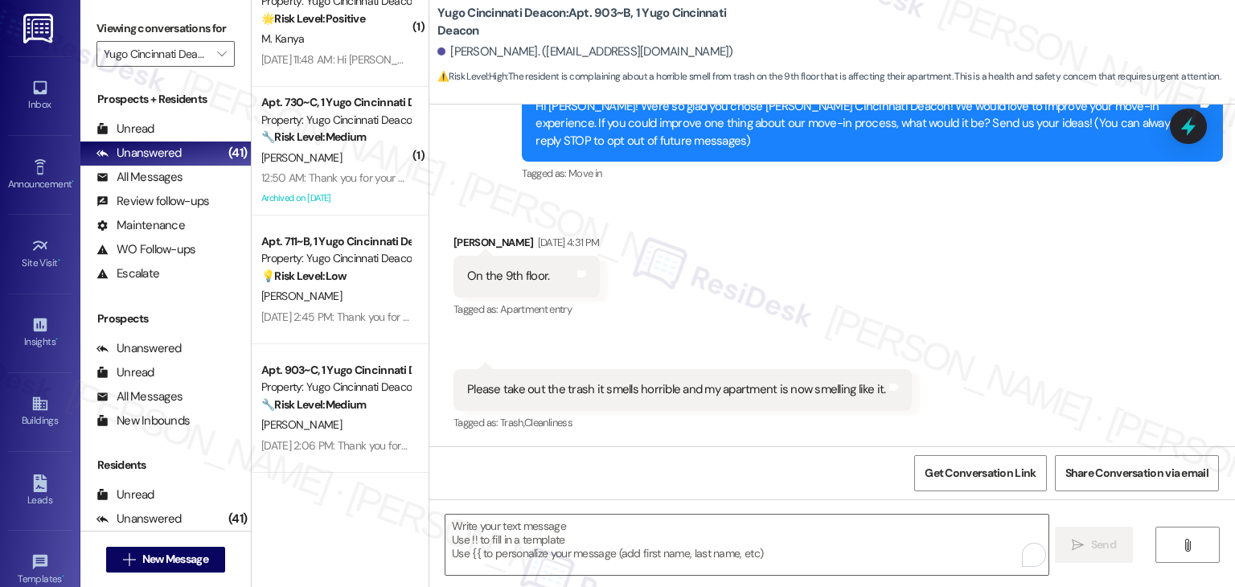
click at [990, 228] on div "Received via SMS Erica Thune Aug 23, 2025 at 4:31 PM On the 9th floor. Tags and…" at bounding box center [832, 322] width 806 height 249
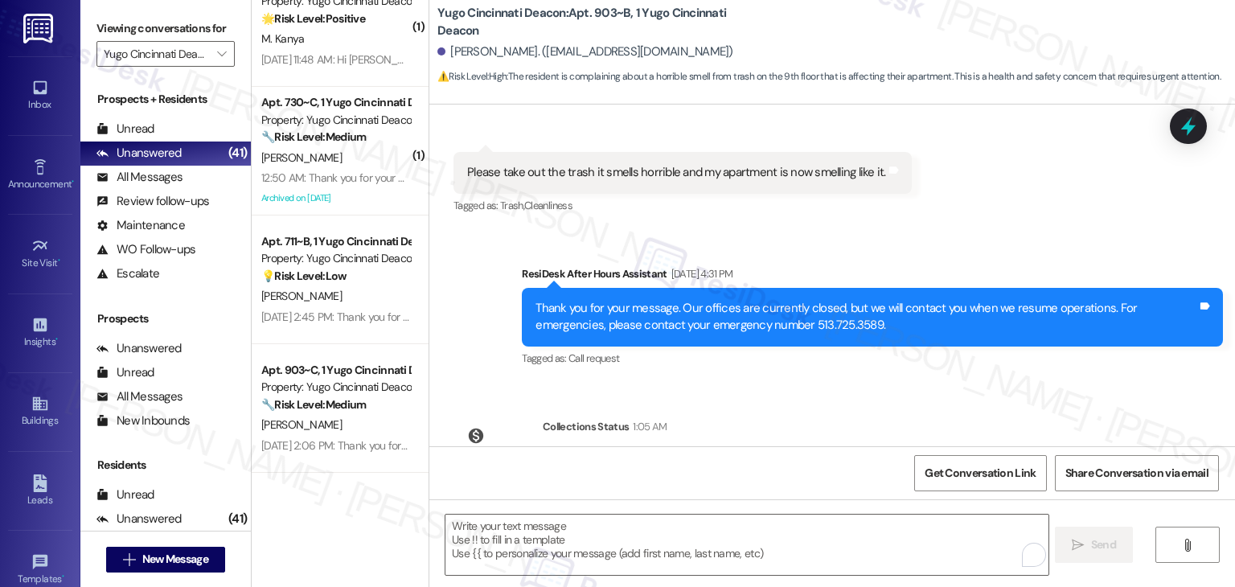
scroll to position [616, 0]
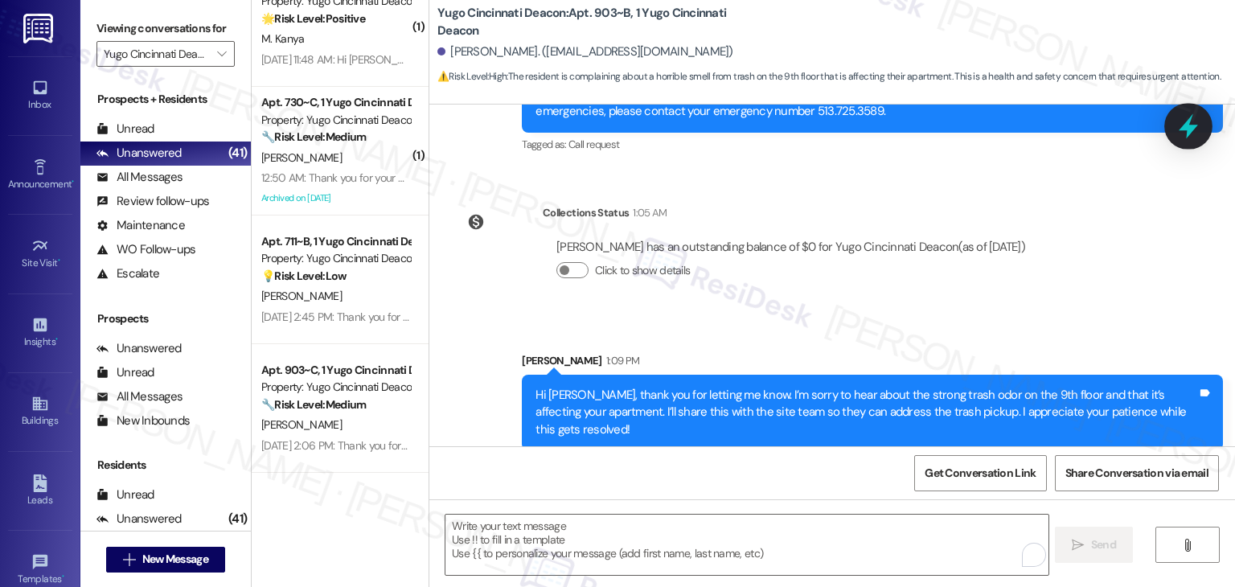
click at [1189, 132] on icon at bounding box center [1188, 126] width 19 height 25
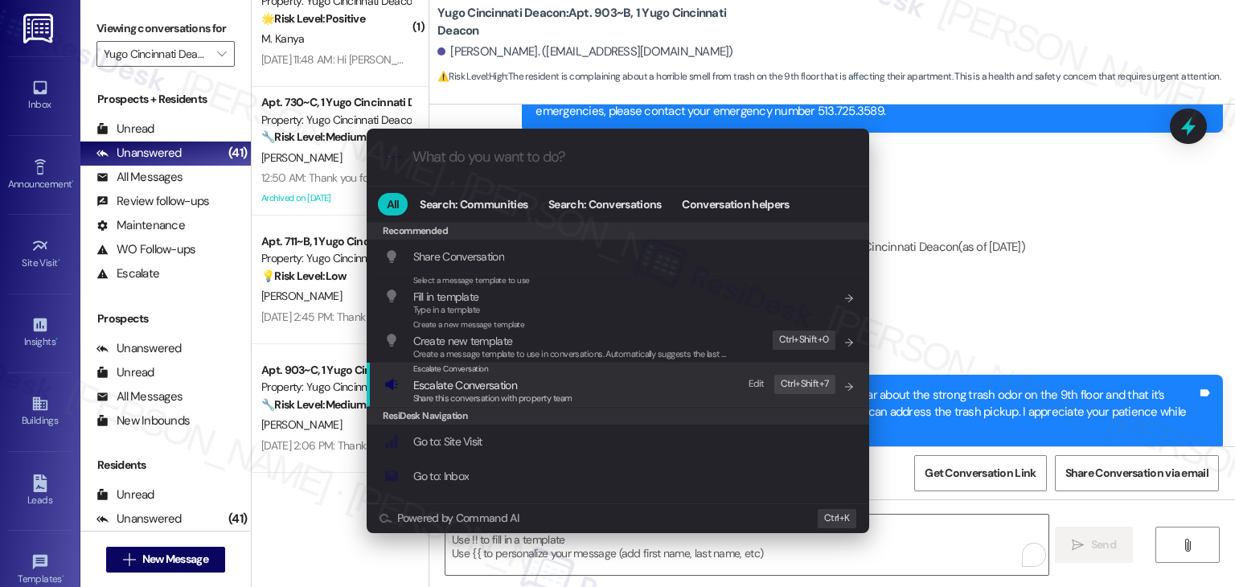
click at [511, 393] on span "Share this conversation with property team" at bounding box center [492, 397] width 159 height 11
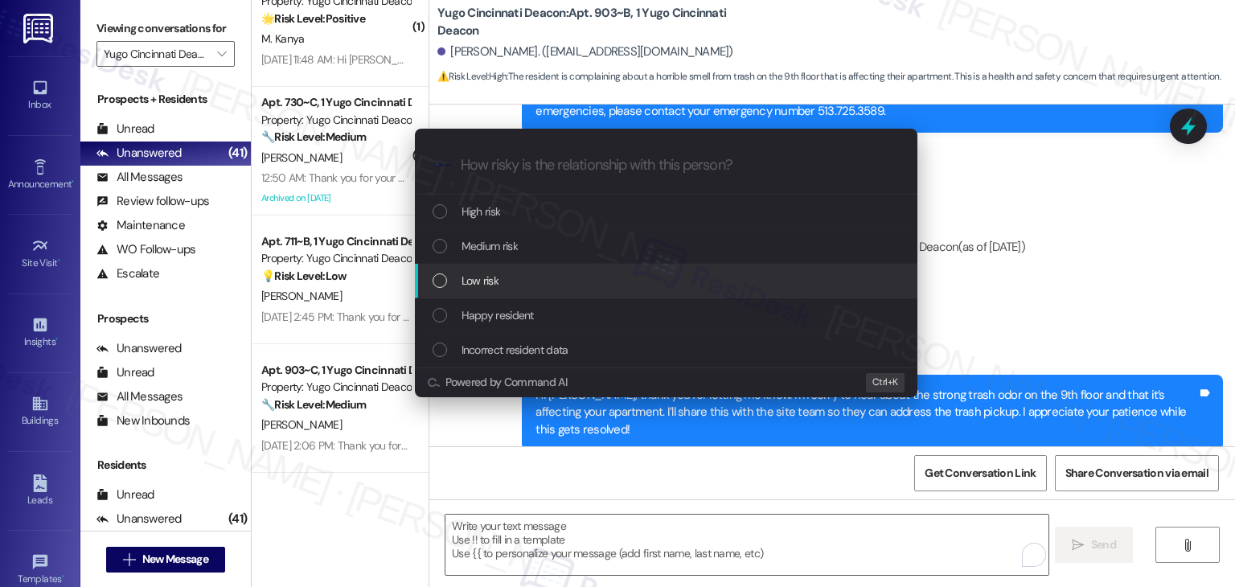
click at [433, 282] on div "List of options" at bounding box center [440, 280] width 14 height 14
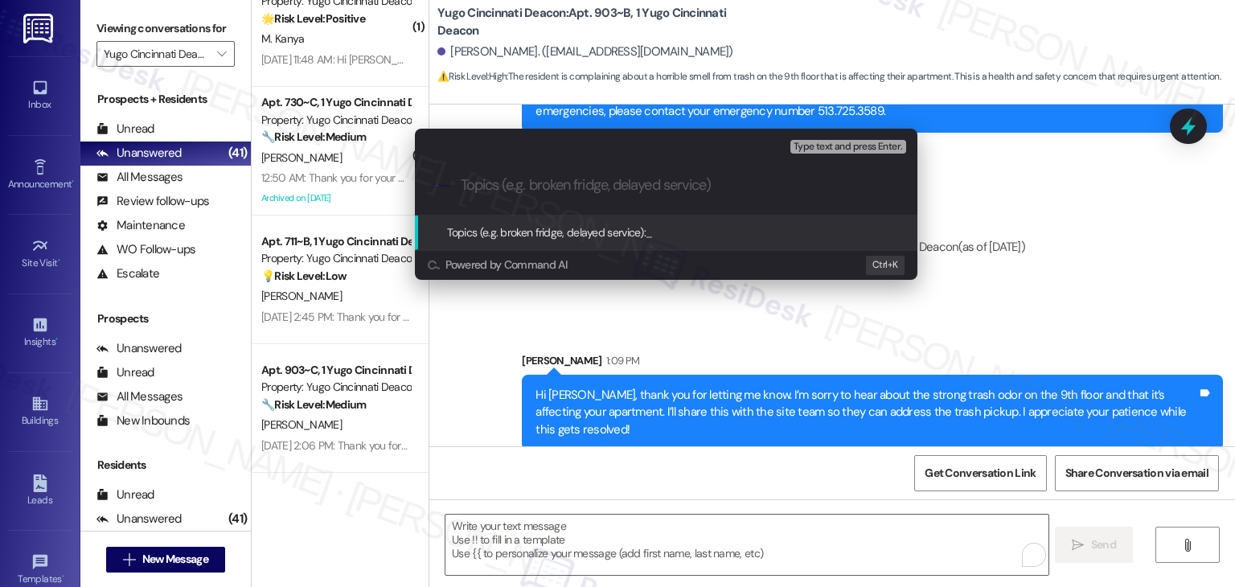
paste input "Trash Odor on 9th Floor Affecting Apartment"
type input "Trash Odor on 9th Floor Affecting Apartment"
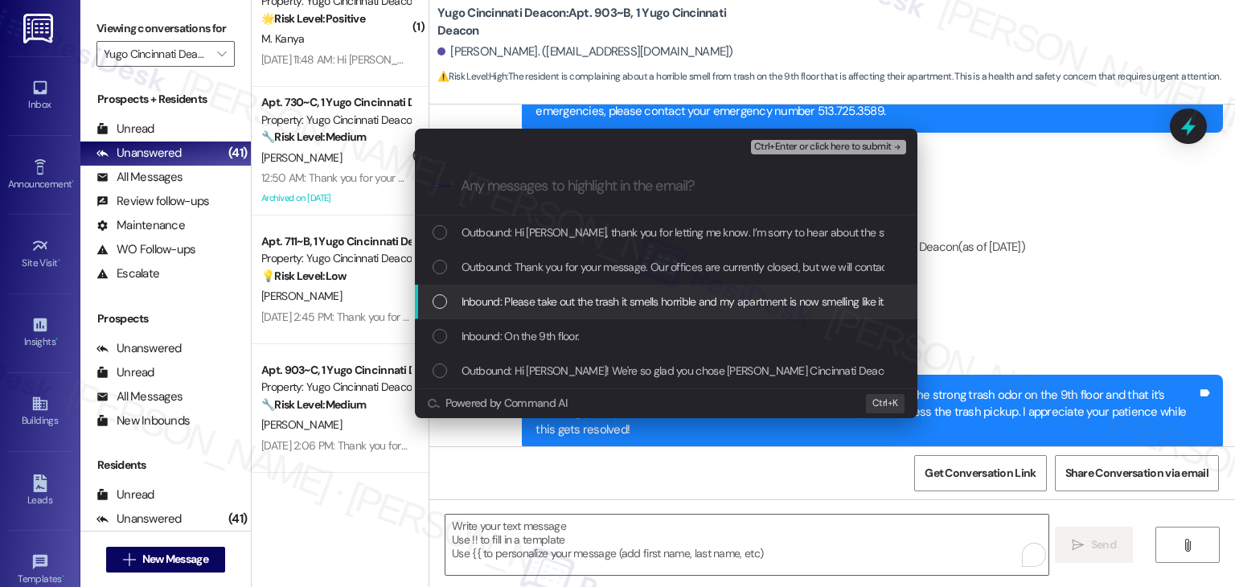
click at [433, 306] on div "List of options" at bounding box center [440, 301] width 14 height 14
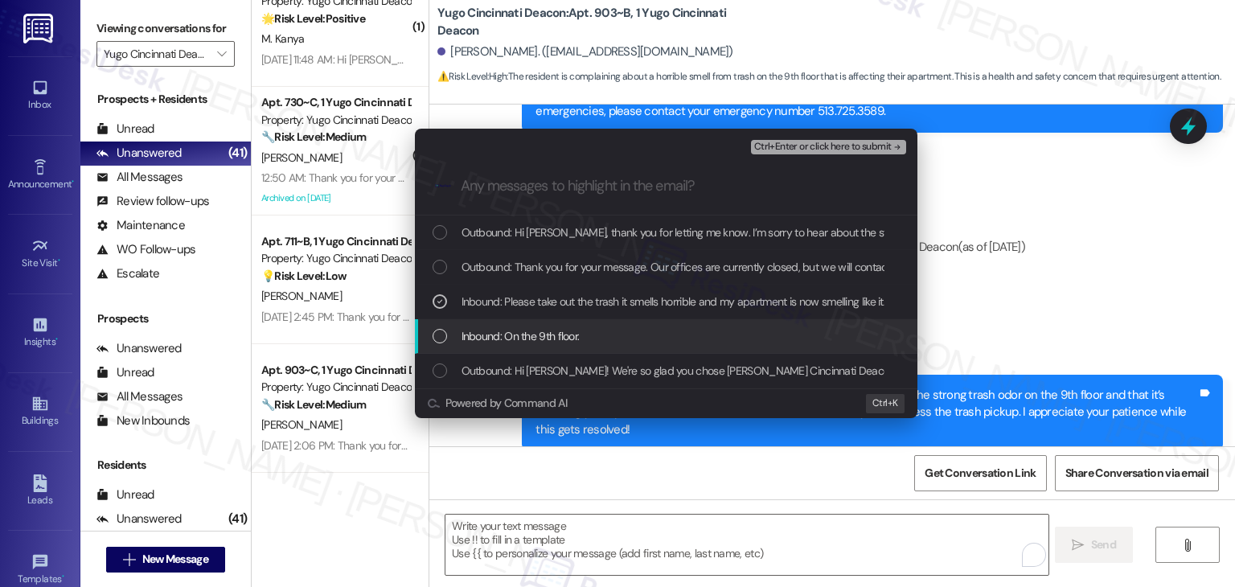
click at [433, 335] on div "List of options" at bounding box center [440, 336] width 14 height 14
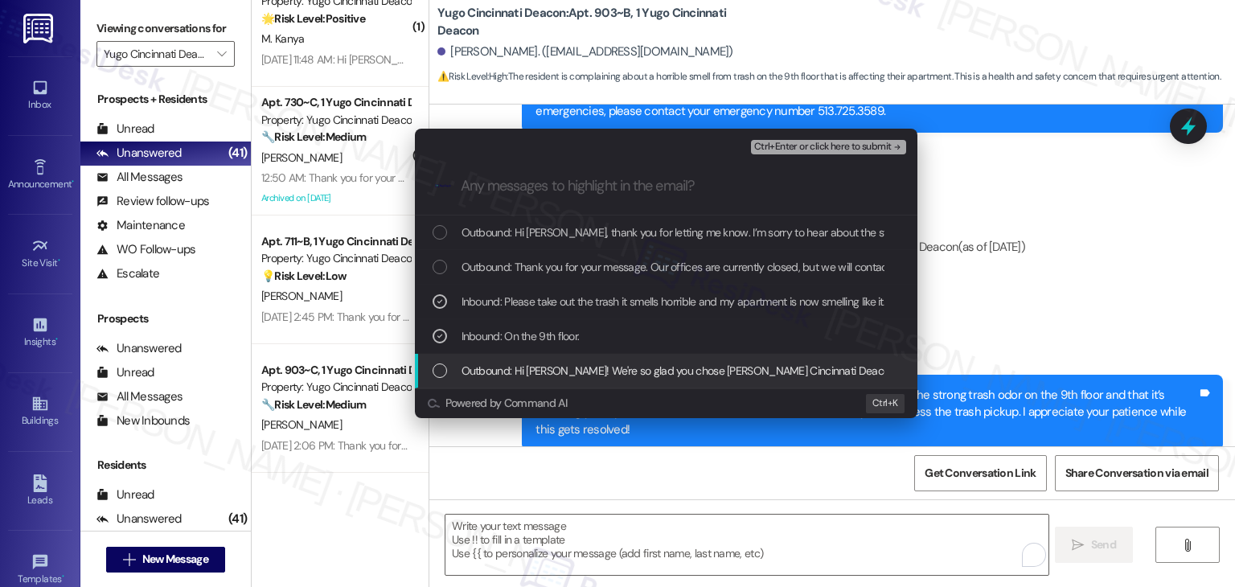
click at [438, 374] on div "List of options" at bounding box center [440, 371] width 14 height 14
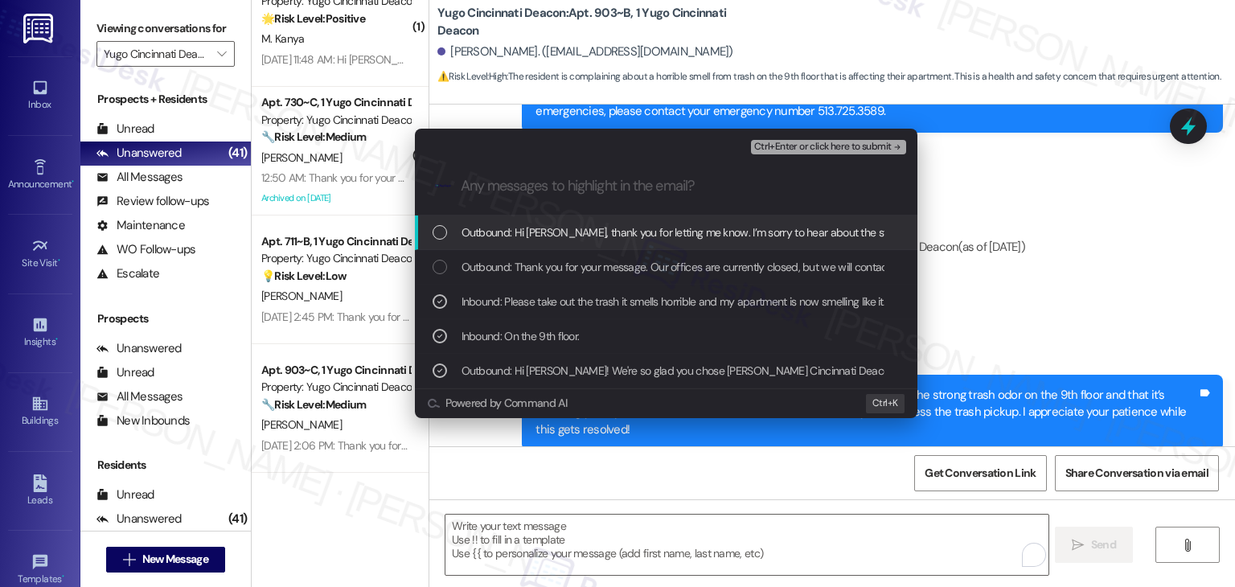
click at [809, 149] on span "Ctrl+Enter or click here to submit" at bounding box center [823, 147] width 138 height 11
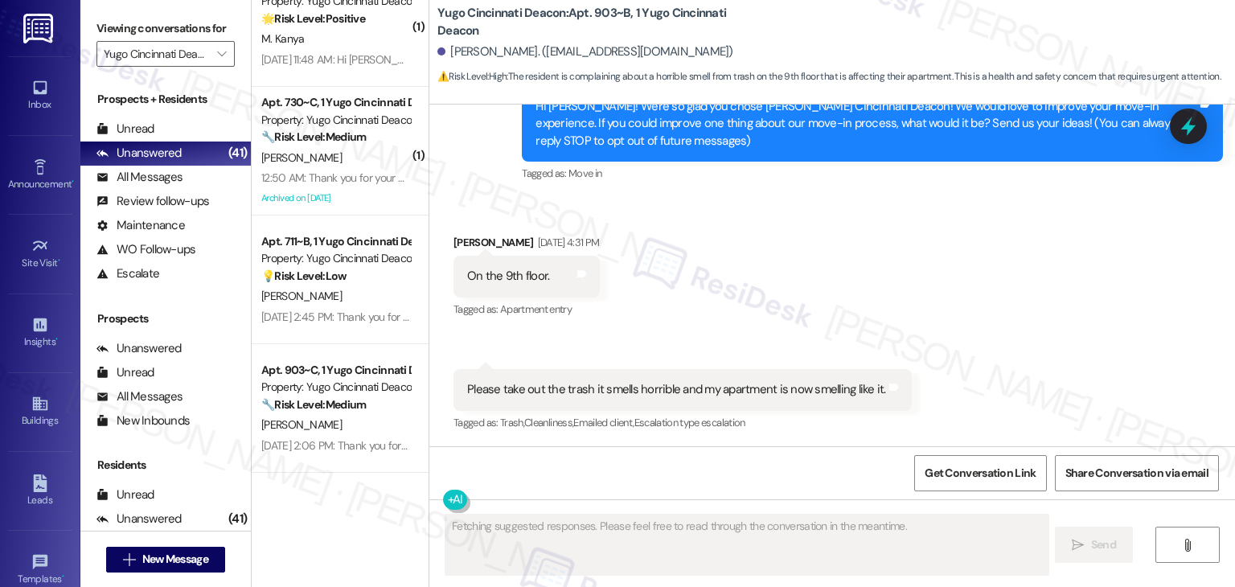
scroll to position [4674, 0]
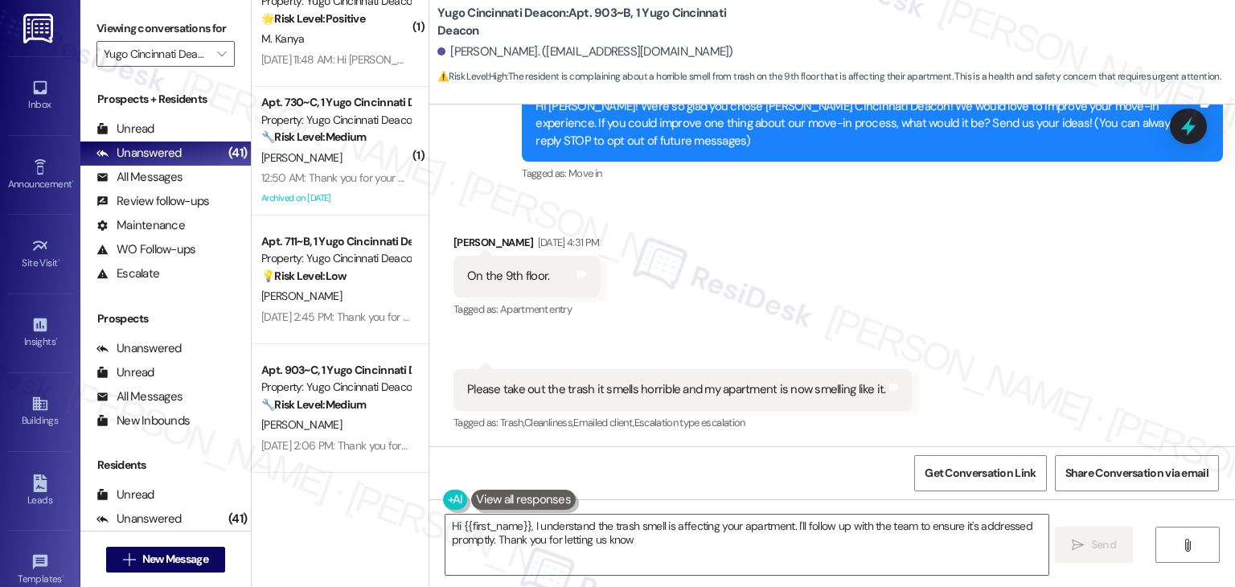
type textarea "Hi {{first_name}}, I understand the trash smell is affecting your apartment. I'…"
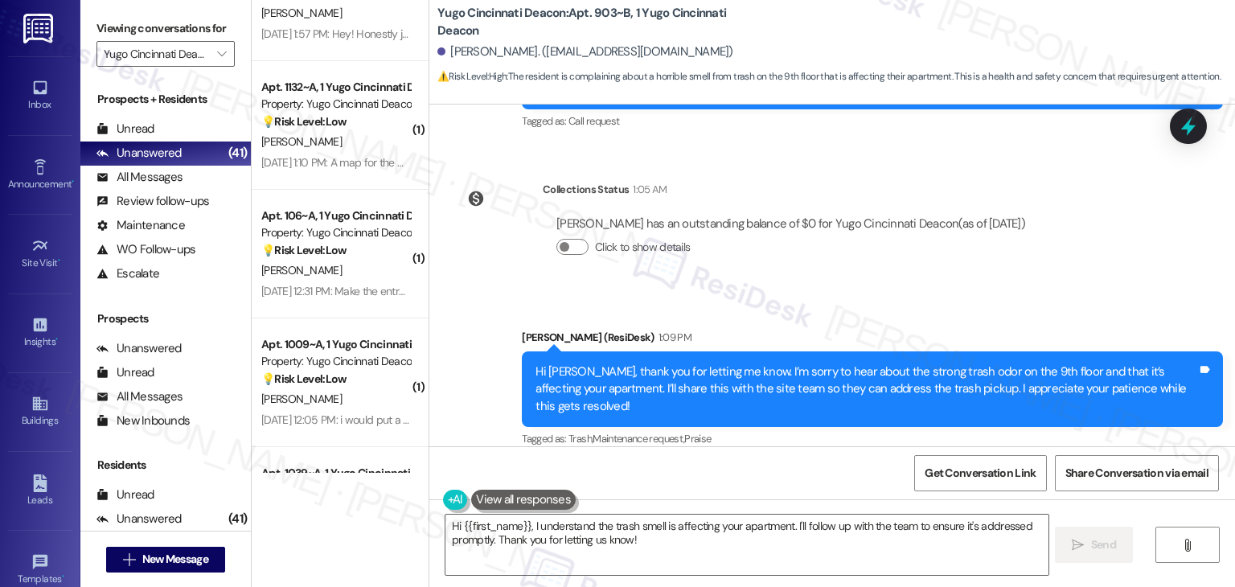
scroll to position [2101, 0]
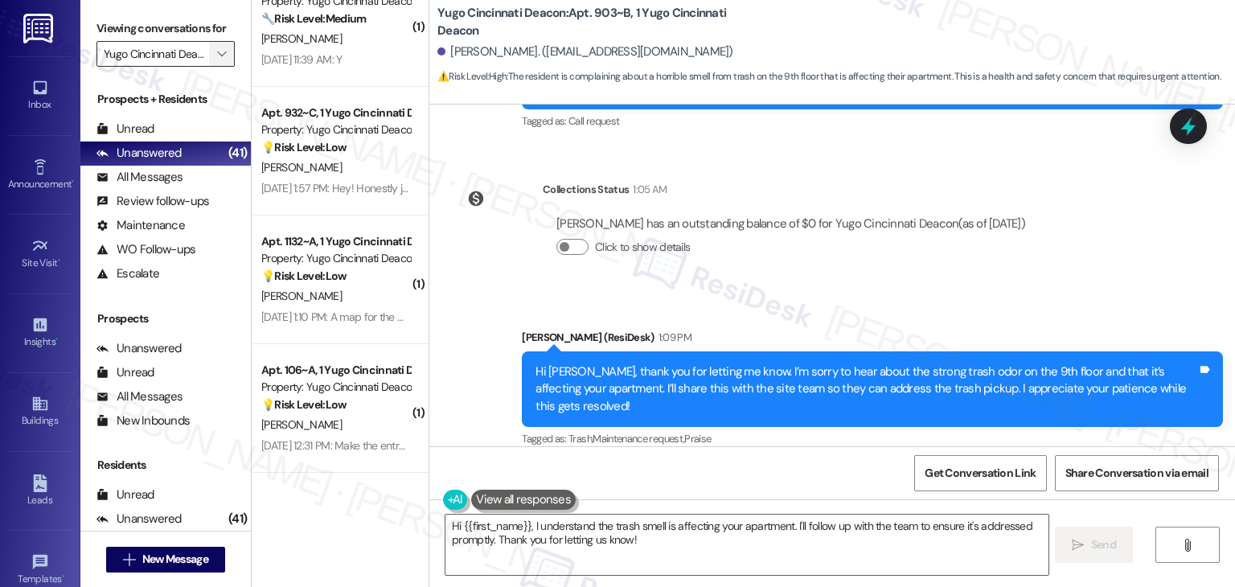
click at [209, 54] on button "" at bounding box center [222, 54] width 26 height 26
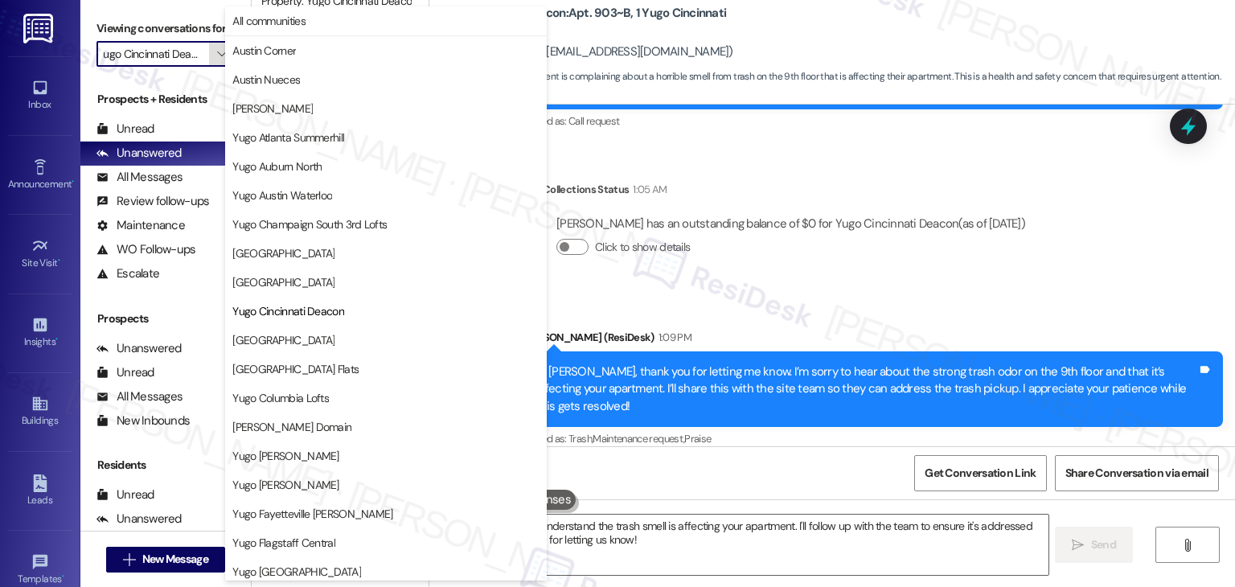
scroll to position [261, 0]
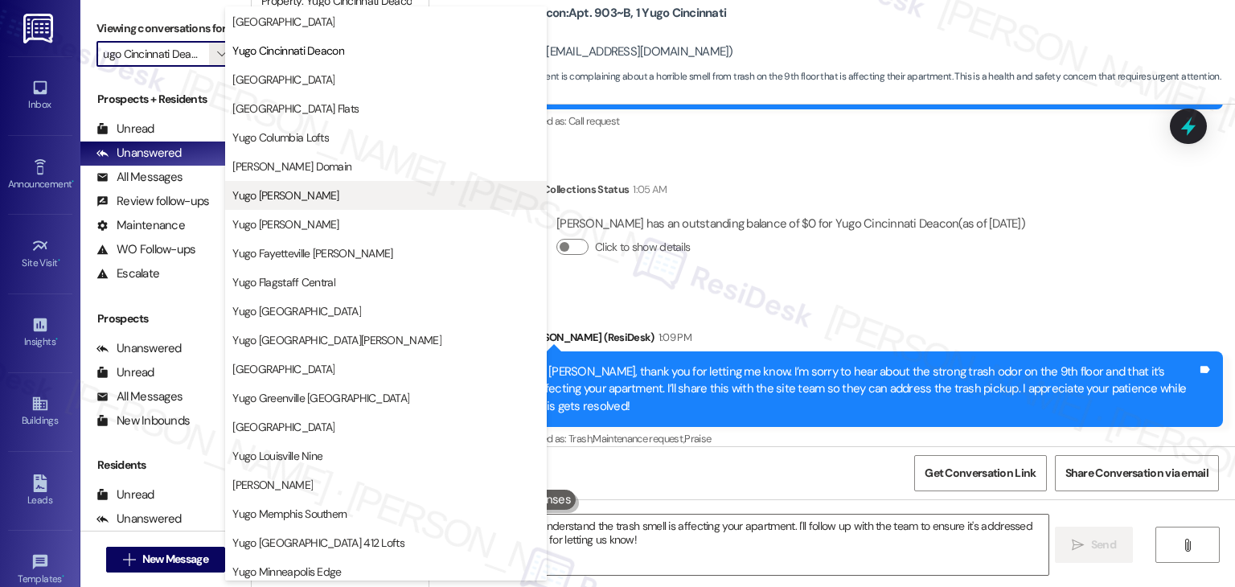
click at [329, 195] on span "Yugo Eugene Courtside" at bounding box center [285, 195] width 106 height 16
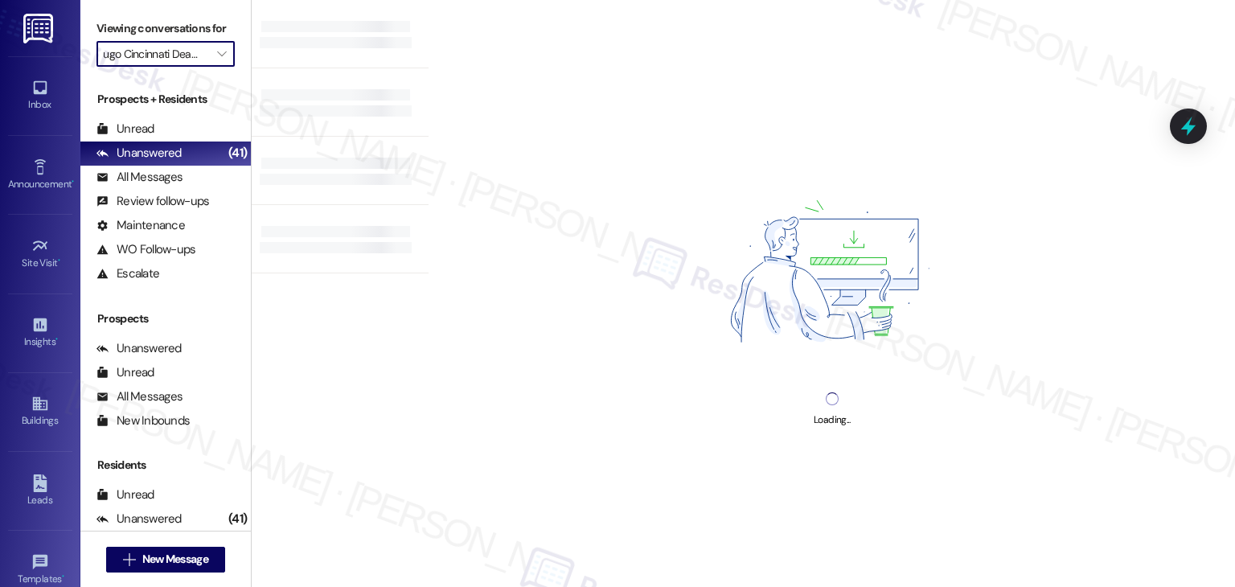
type input "Yugo Eugene Courtside"
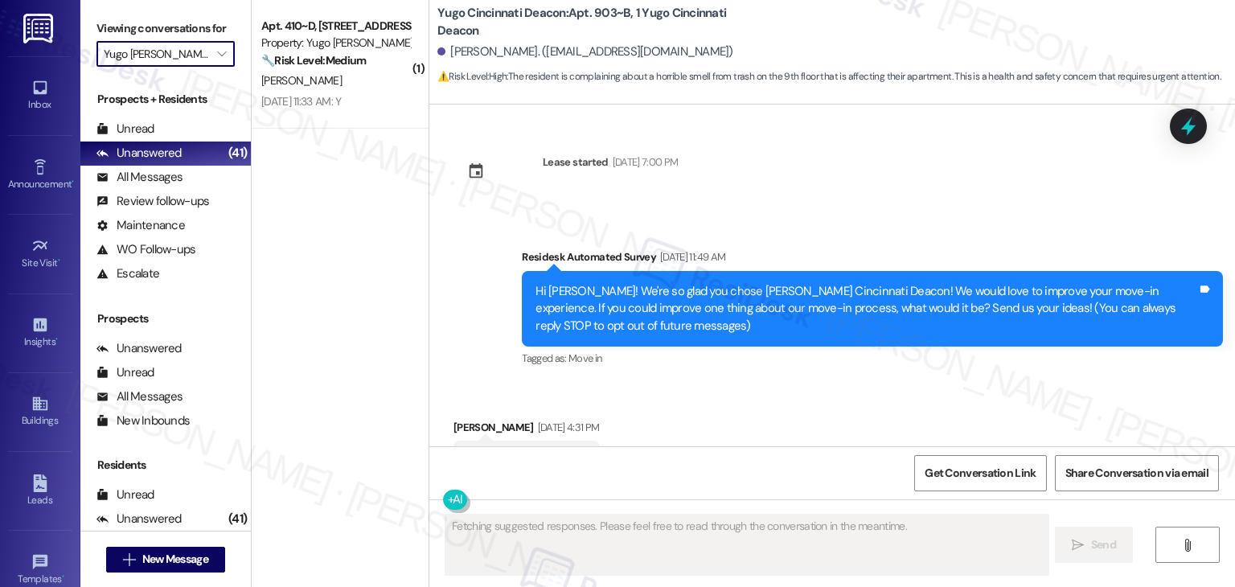
scroll to position [185, 0]
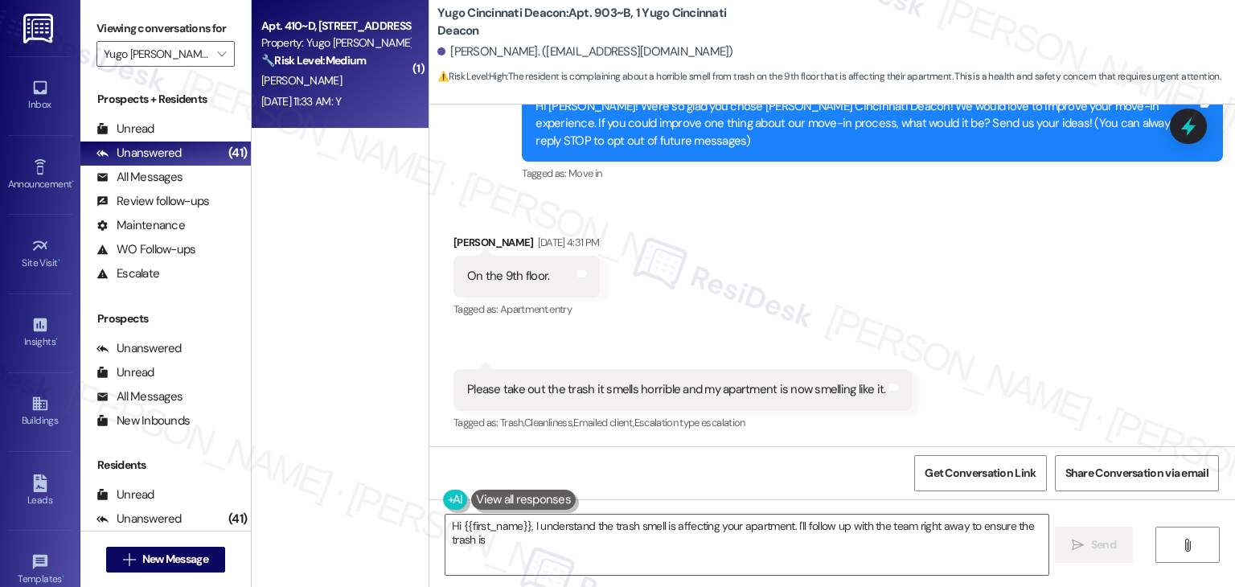
type textarea "Hi {{first_name}}, I understand the trash smell is affecting your apartment. I'…"
click at [344, 122] on div "Apt. 410~D, 1 Yugo Eugene Courtside Property: Yugo Eugene Courtside 🔧 Risk Leve…" at bounding box center [340, 64] width 177 height 129
type textarea "Hi {{first_name}}, I understand the trash smell is affecting your apartment. I'…"
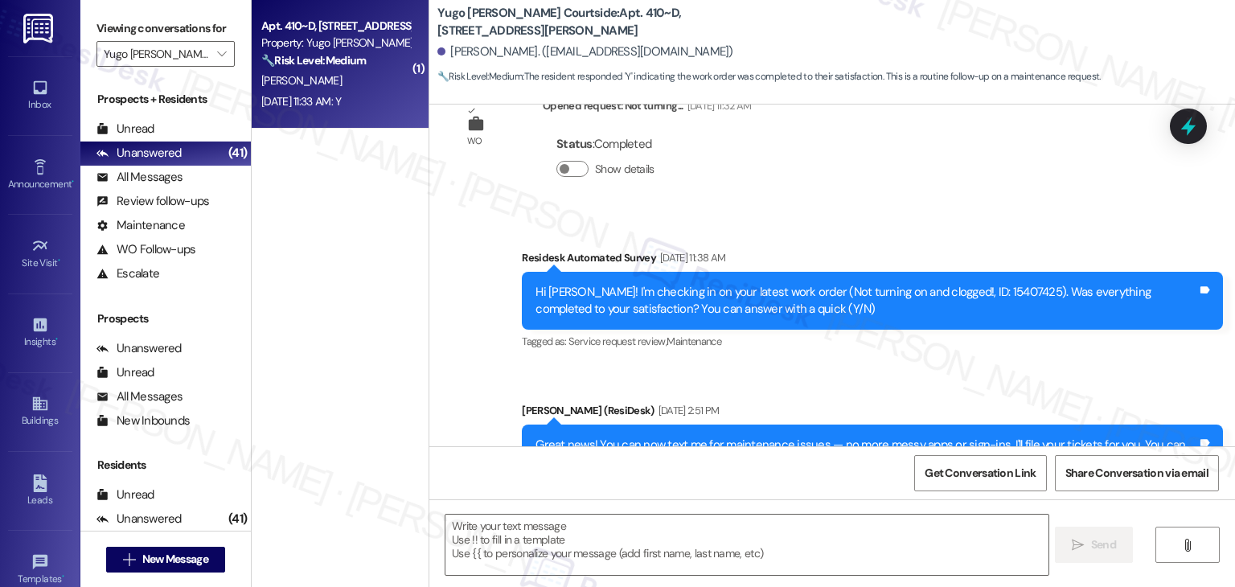
type textarea "Fetching suggested responses. Please feel free to read through the conversation…"
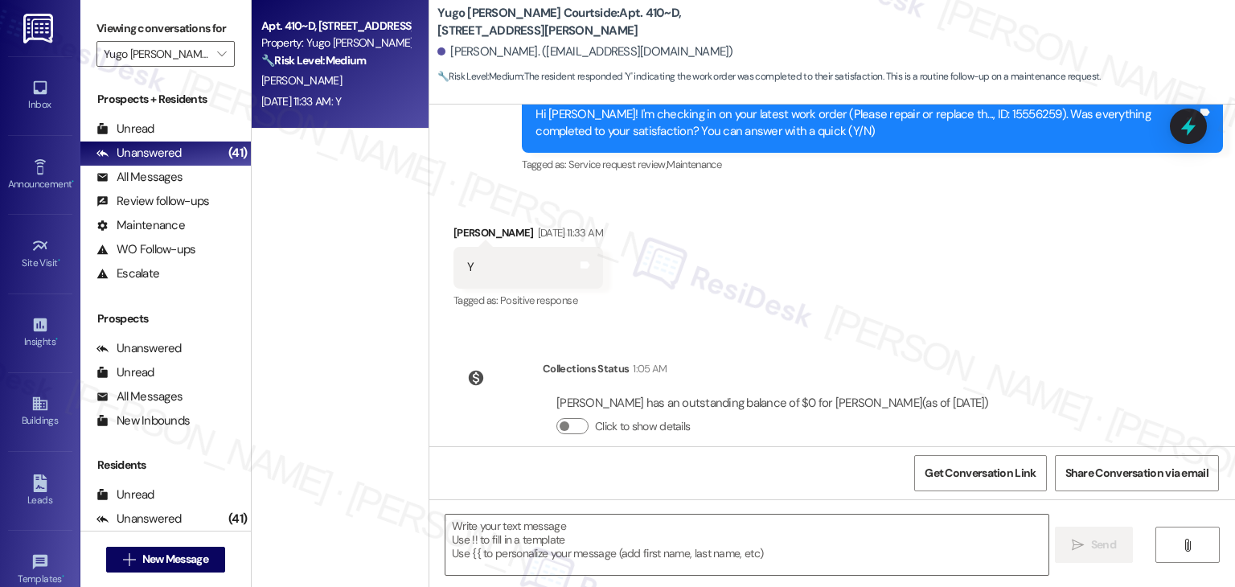
scroll to position [2454, 0]
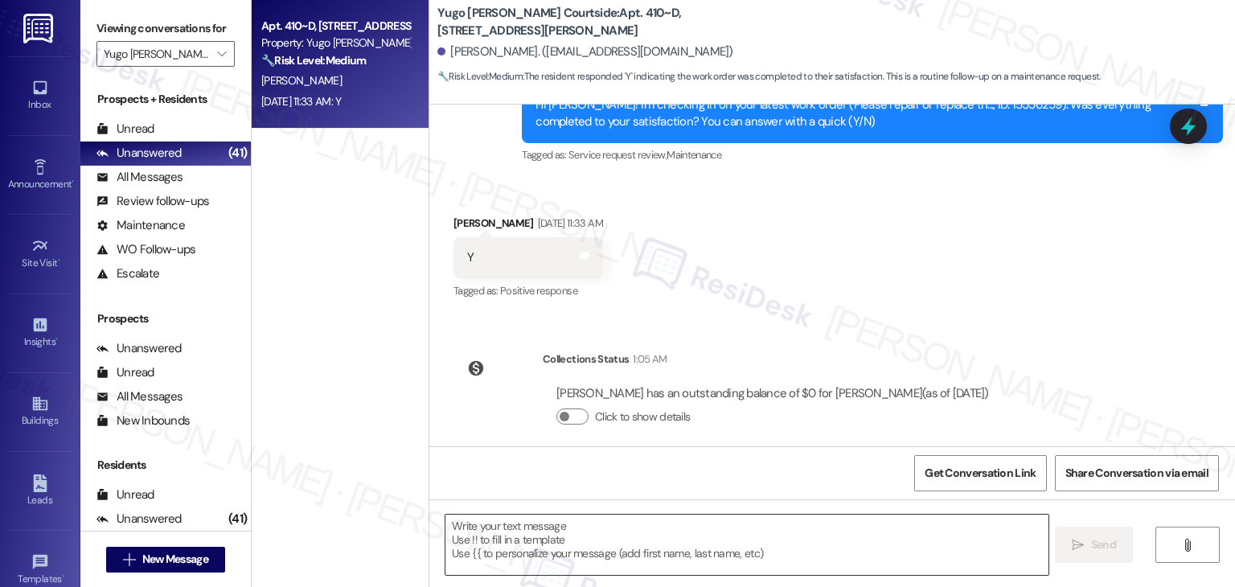
click at [561, 537] on textarea at bounding box center [747, 545] width 602 height 60
paste textarea "Hey Onkar! I’m glad your latest work order was completed to your satisfaction. …"
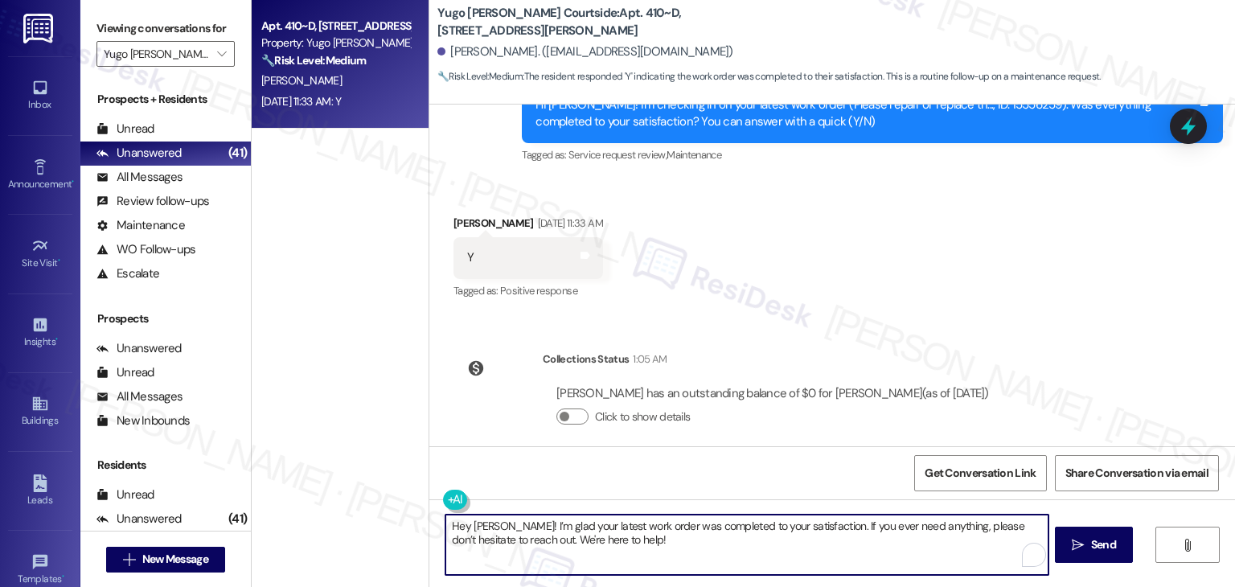
click at [477, 524] on textarea "Hey Onkar! I’m glad your latest work order was completed to your satisfaction. …" at bounding box center [747, 545] width 602 height 60
click at [476, 524] on textarea "Hey Onkar! I’m glad your latest work order was completed to your satisfaction. …" at bounding box center [747, 545] width 602 height 60
type textarea "Hey Nola! I’m glad your latest work order was completed to your satisfaction. I…"
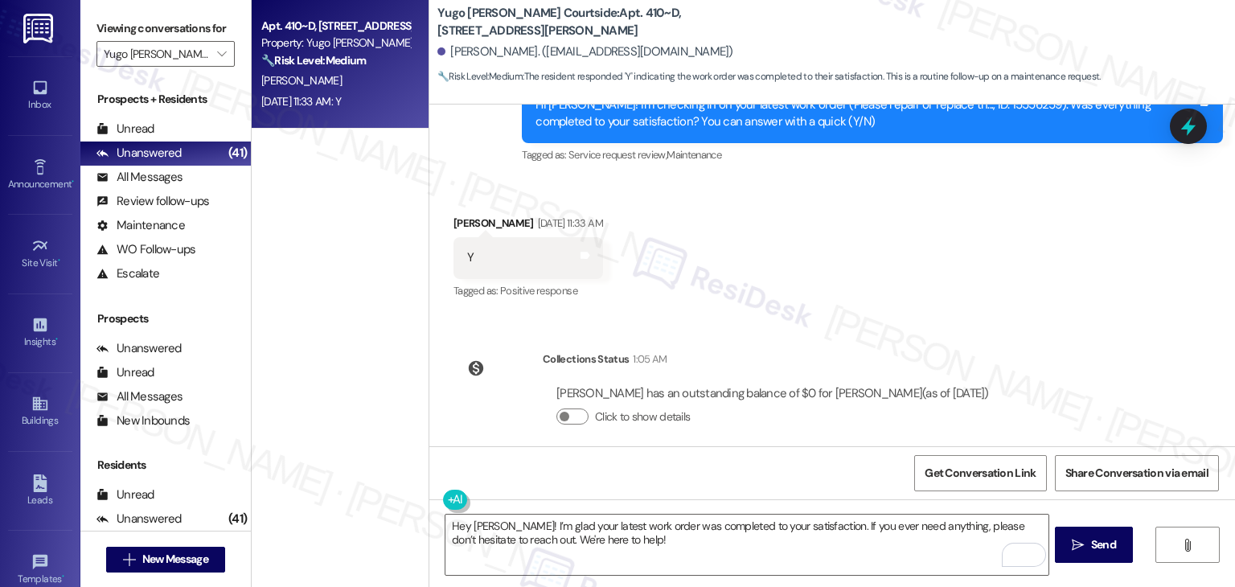
click at [1070, 377] on div "Lease started Sep 17, 2024 at 7:00 PM Survey, sent via SMS Residesk Automated S…" at bounding box center [832, 276] width 806 height 342
click at [1071, 388] on div "Lease started Sep 17, 2024 at 7:00 PM Survey, sent via SMS Residesk Automated S…" at bounding box center [832, 276] width 806 height 342
click at [1091, 548] on span "Send" at bounding box center [1103, 544] width 25 height 17
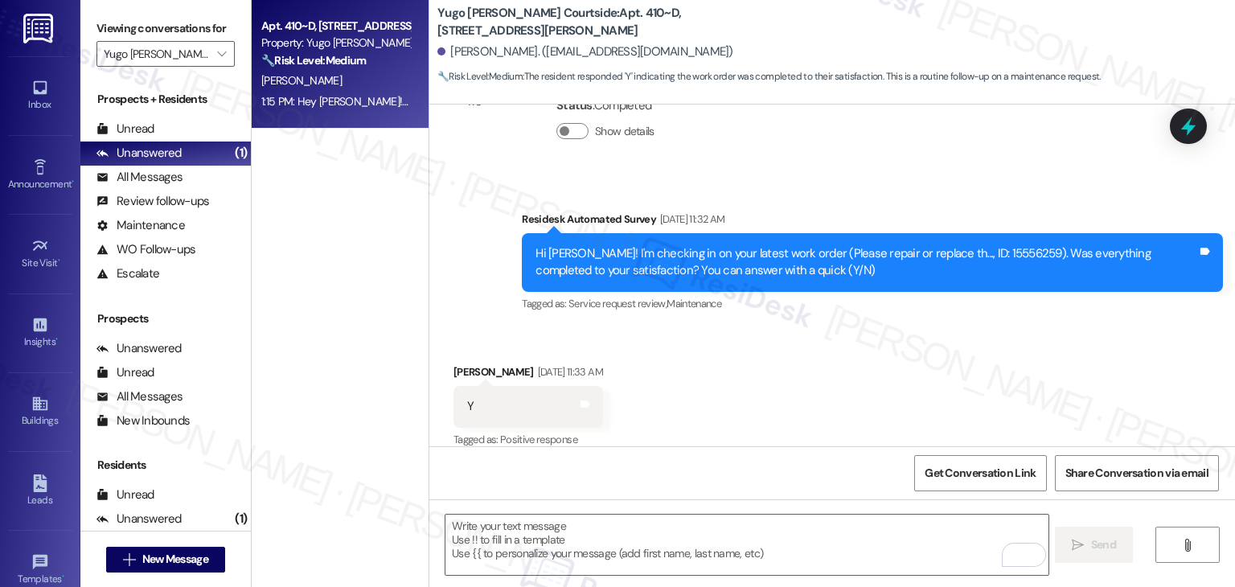
scroll to position [2583, 0]
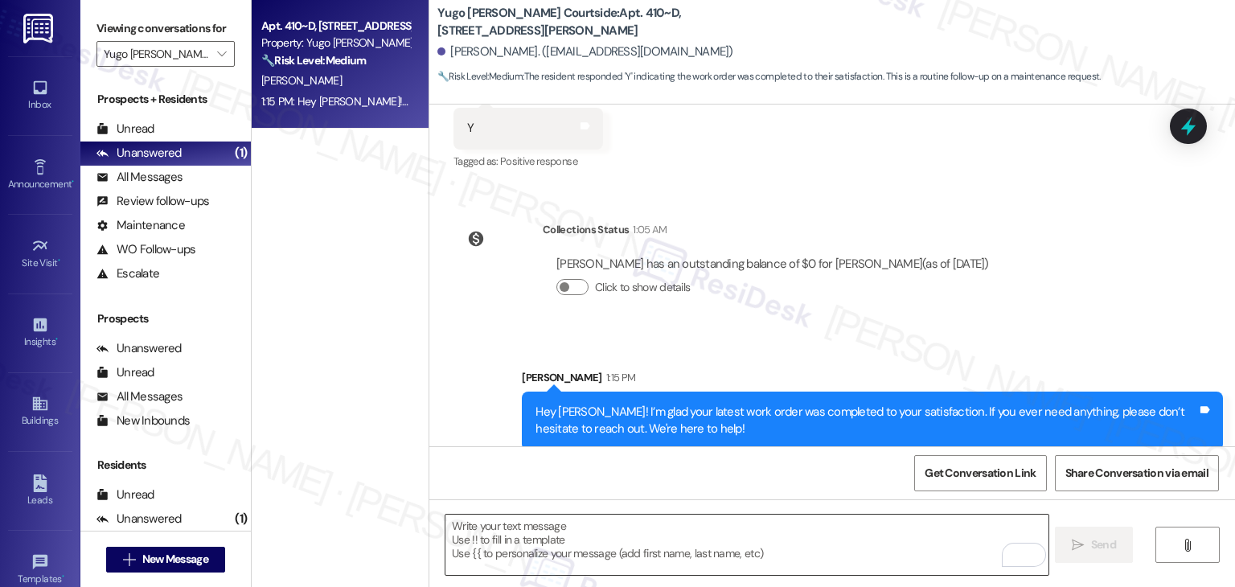
click at [689, 534] on textarea "To enrich screen reader interactions, please activate Accessibility in Grammarl…" at bounding box center [747, 545] width 602 height 60
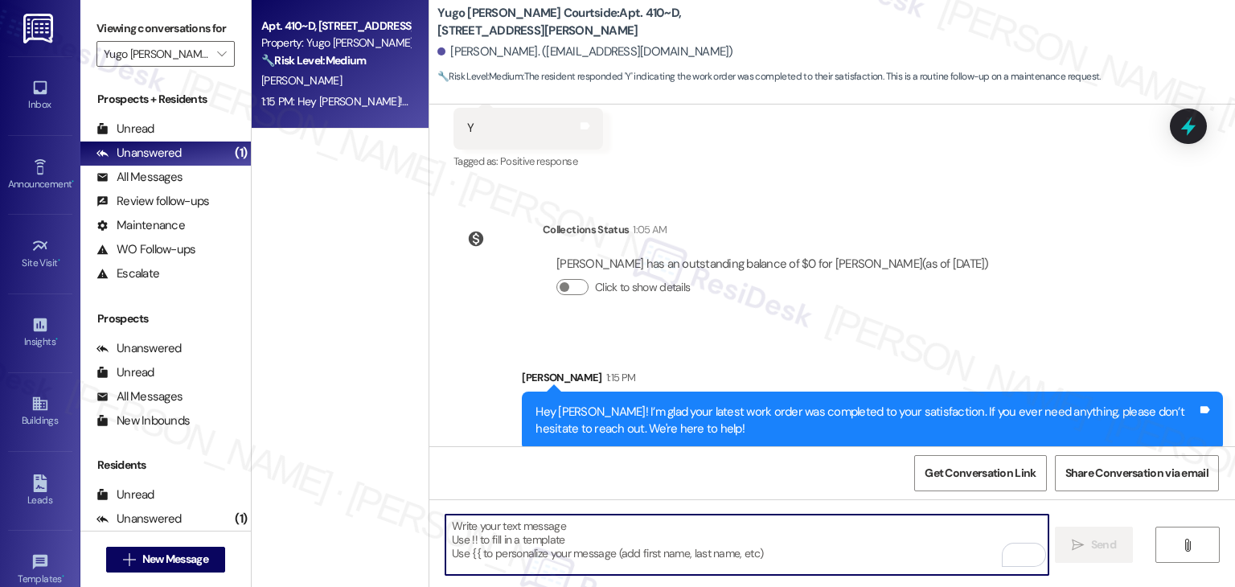
paste textarea "We're eager to know if {{property}} has met your expectations. Your feedback is…"
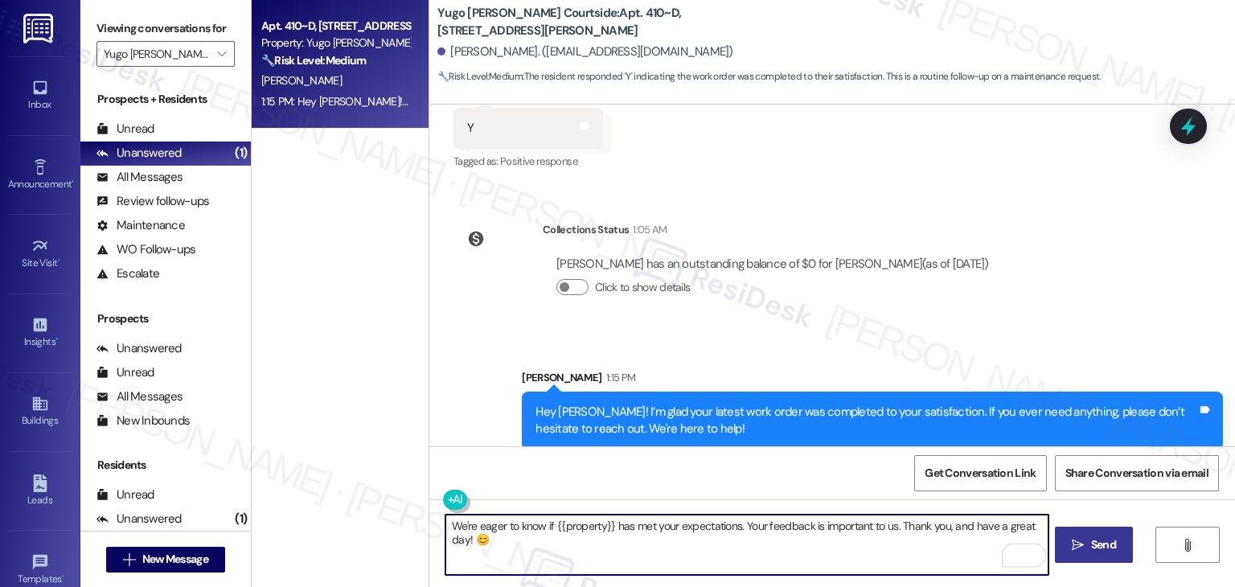
type textarea "We're eager to know if {{property}} has met your expectations. Your feedback is…"
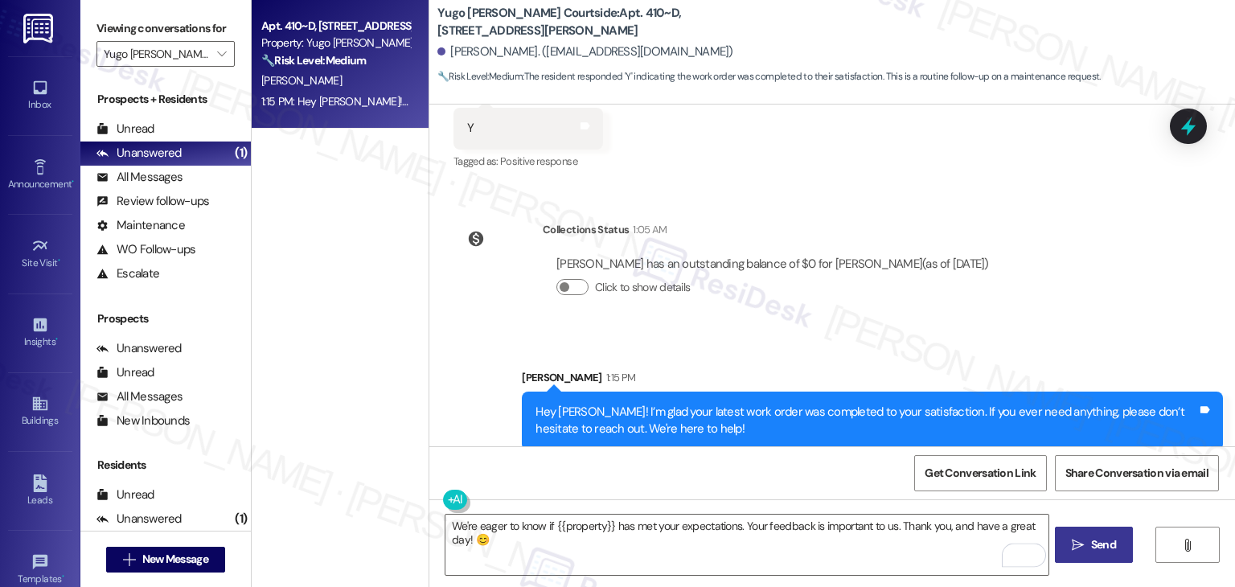
click at [1091, 551] on span "Send" at bounding box center [1103, 544] width 25 height 17
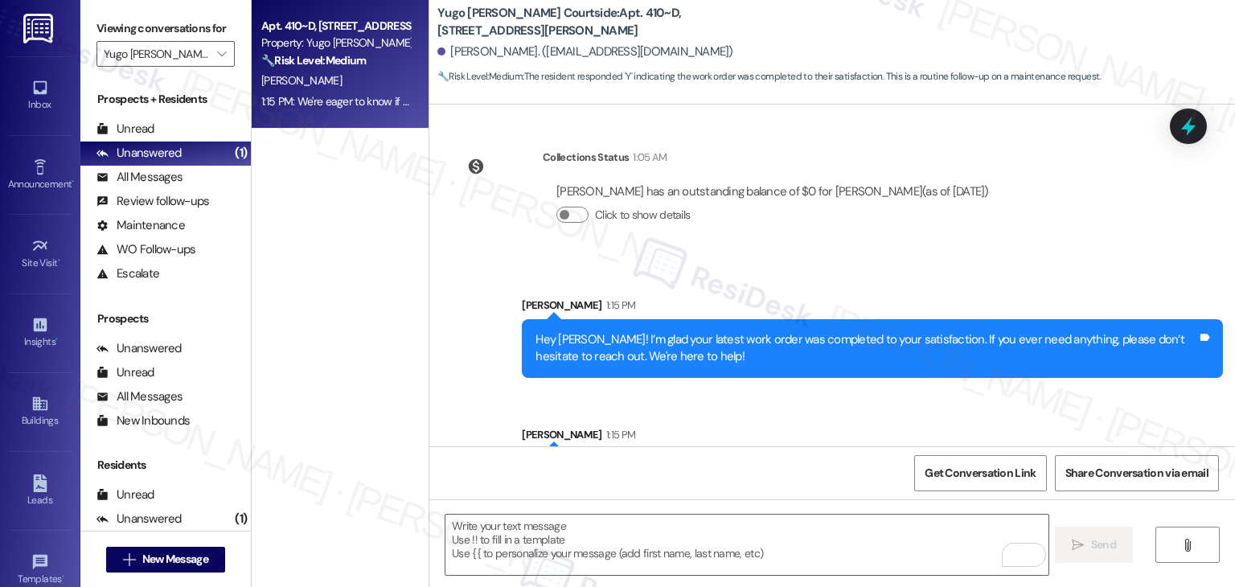
scroll to position [2707, 0]
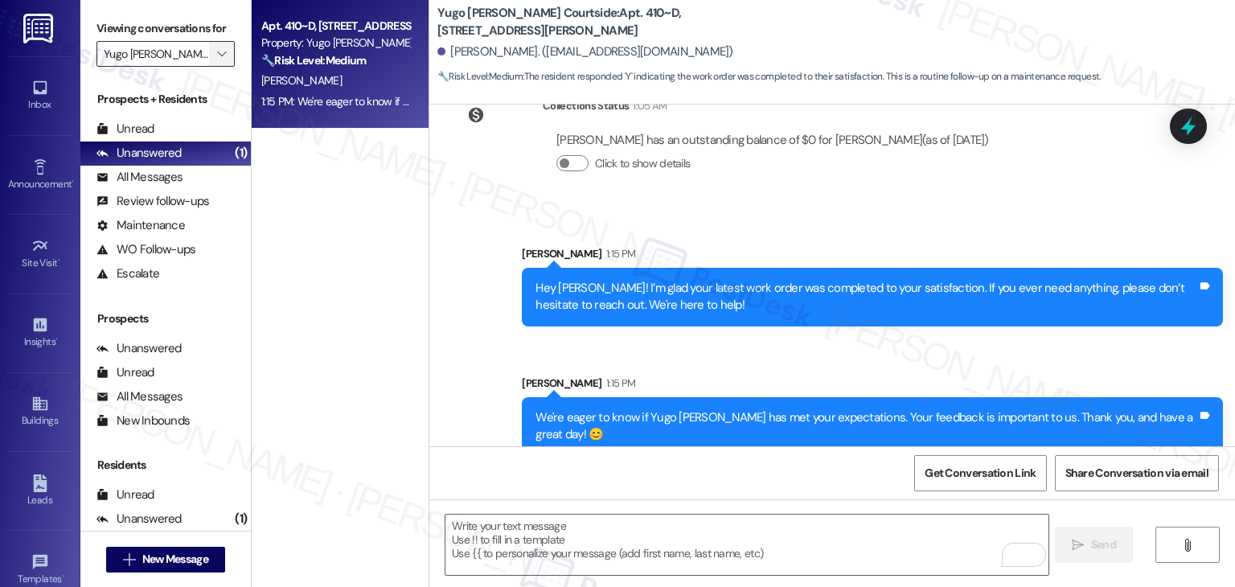
click at [220, 51] on span "" at bounding box center [221, 54] width 15 height 26
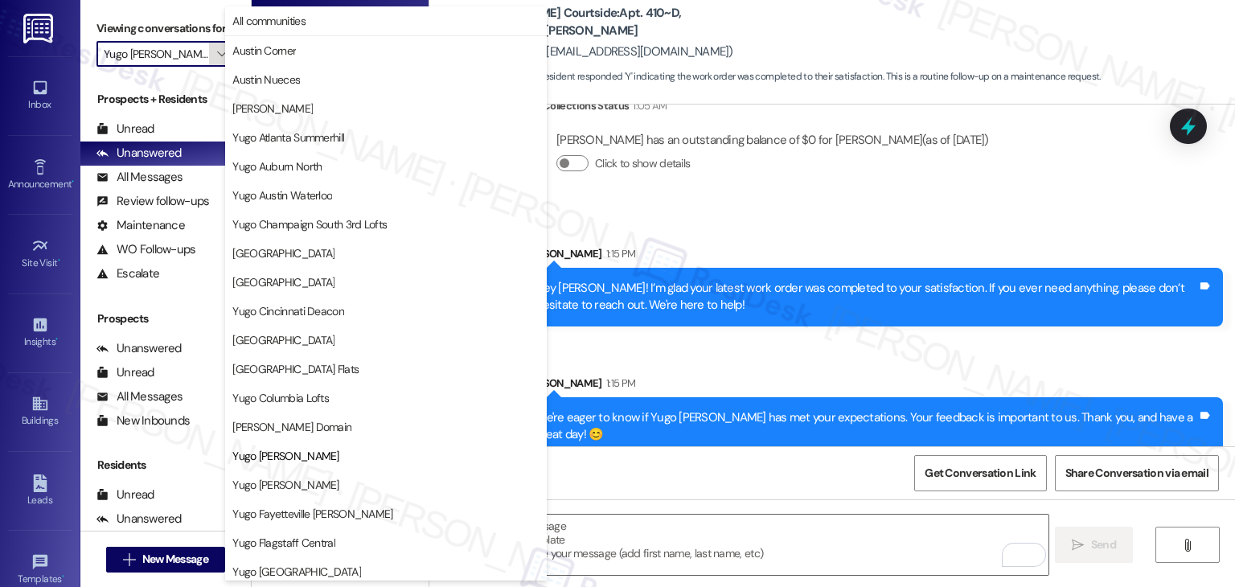
scroll to position [261, 0]
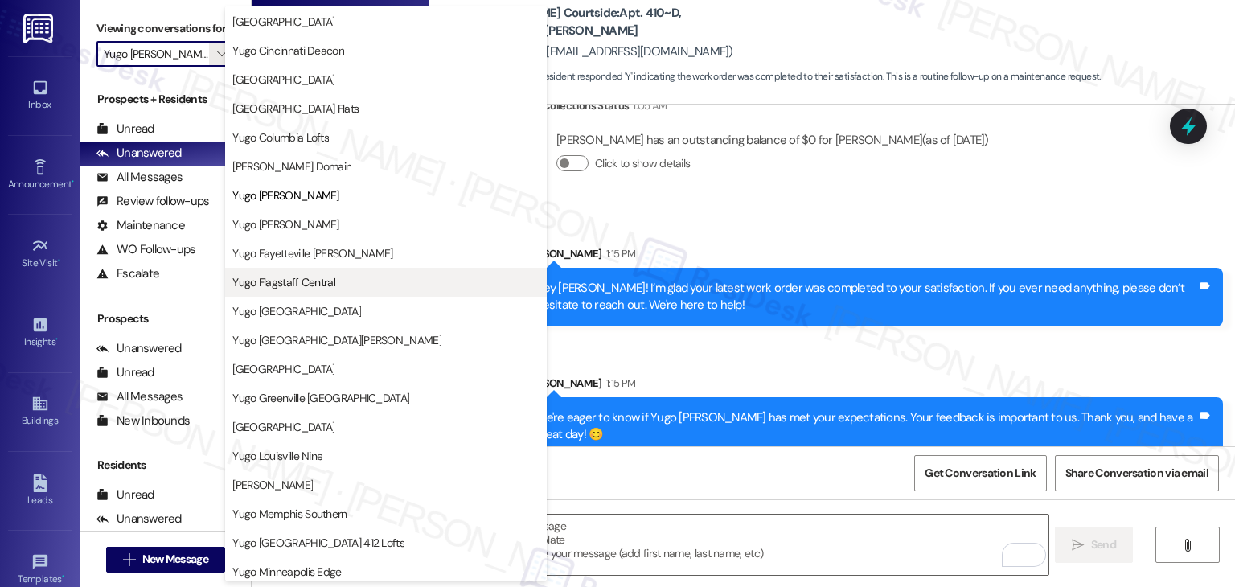
click at [315, 281] on span "Yugo Flagstaff Central" at bounding box center [283, 282] width 103 height 16
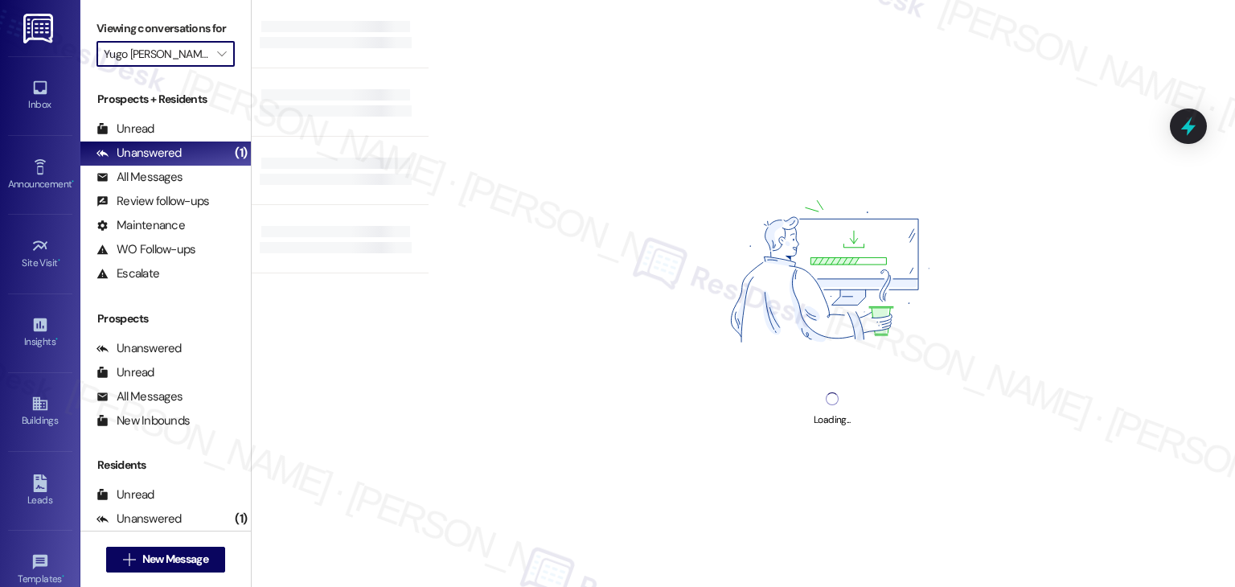
type input "Yugo Flagstaff Central"
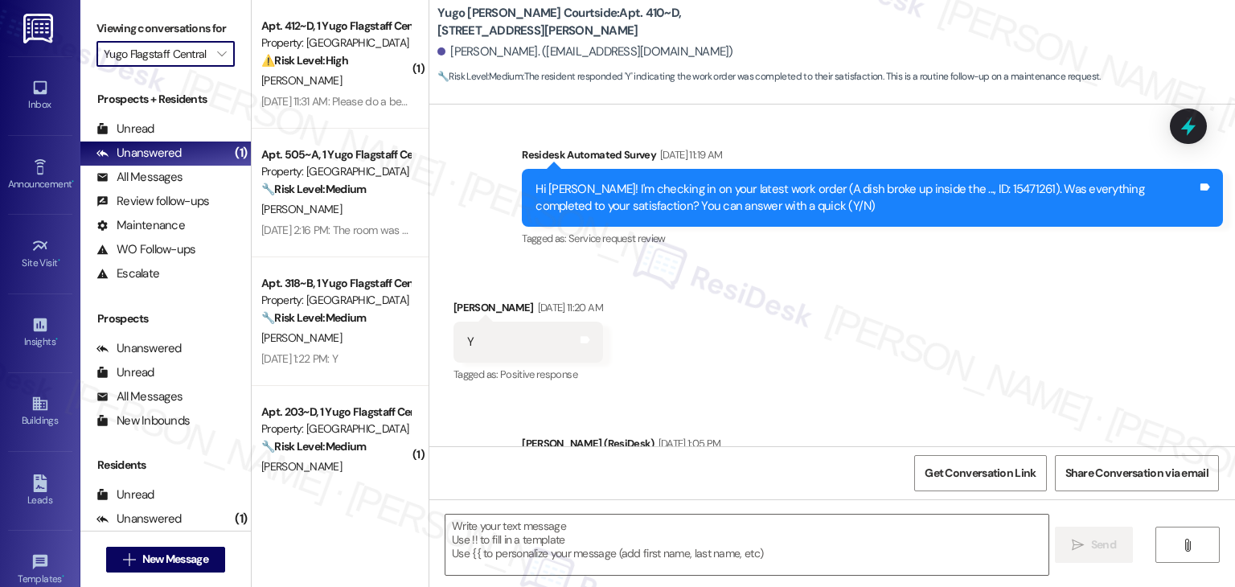
scroll to position [643, 0]
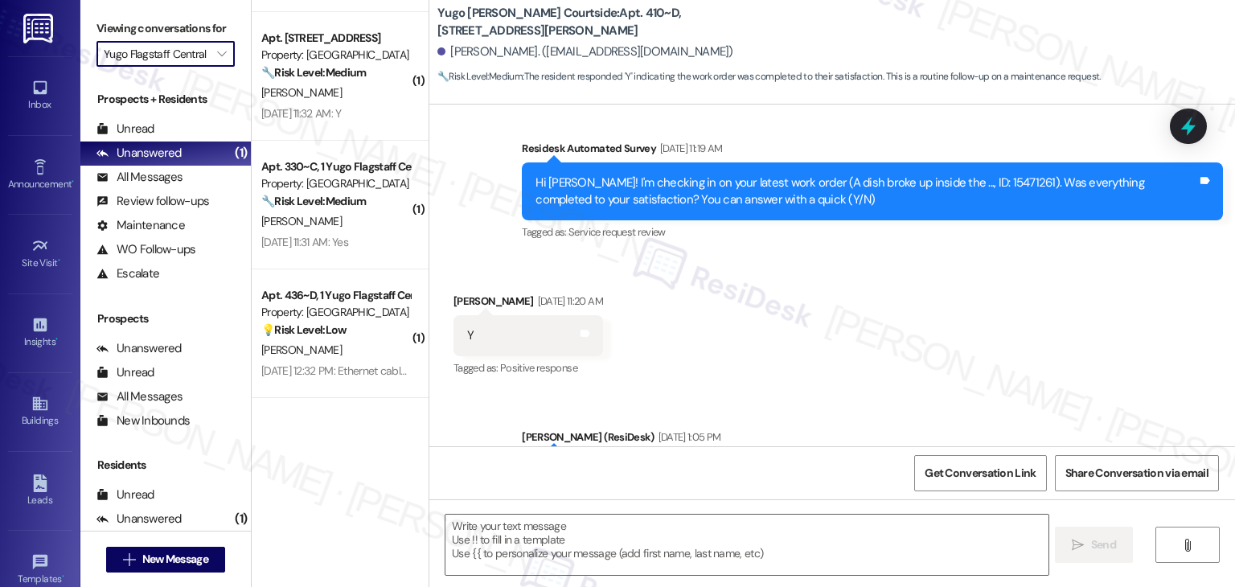
type textarea "Fetching suggested responses. Please feel free to read through the conversation…"
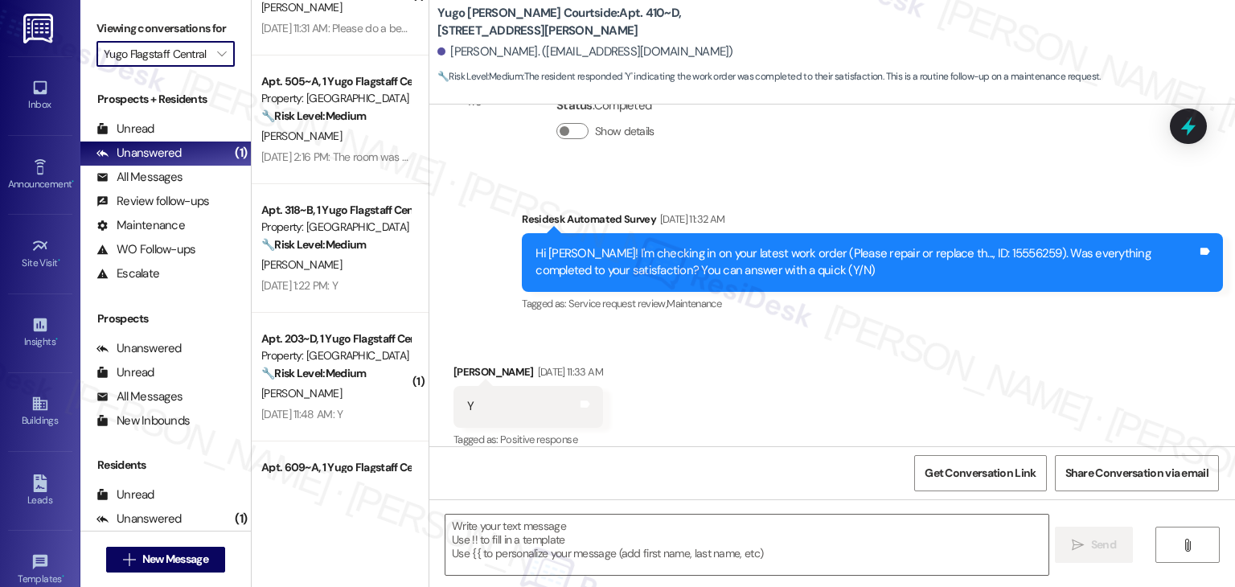
scroll to position [0, 0]
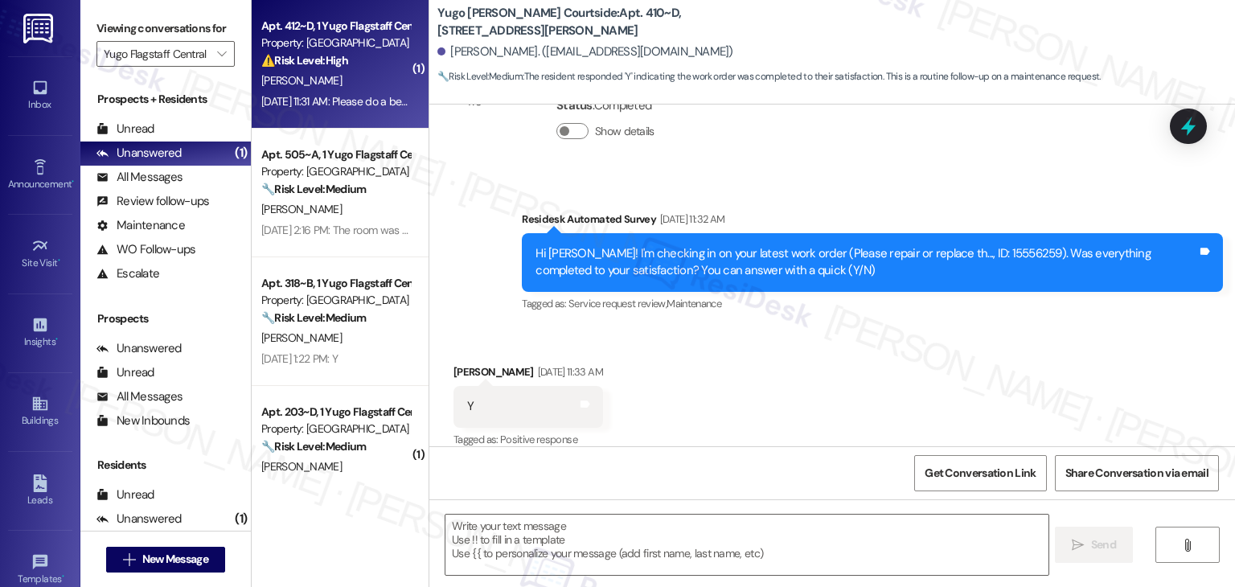
click at [340, 97] on div "Aug 22, 2025 at 11:31 AM: Please do a better inspection of the rooms before let…" at bounding box center [832, 101] width 1142 height 14
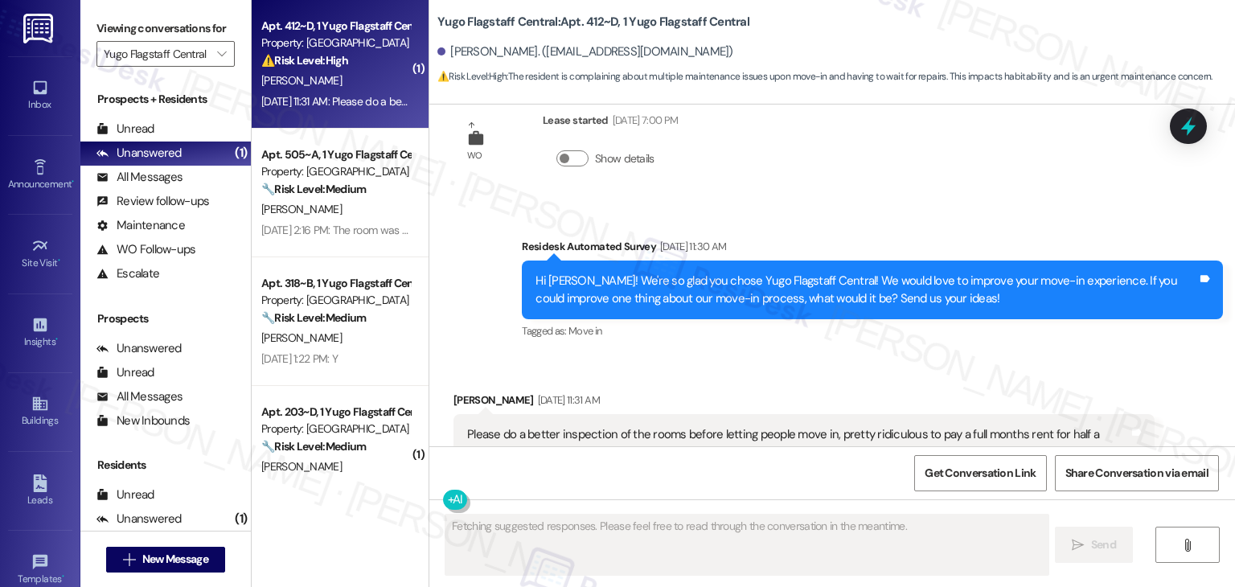
scroll to position [535, 0]
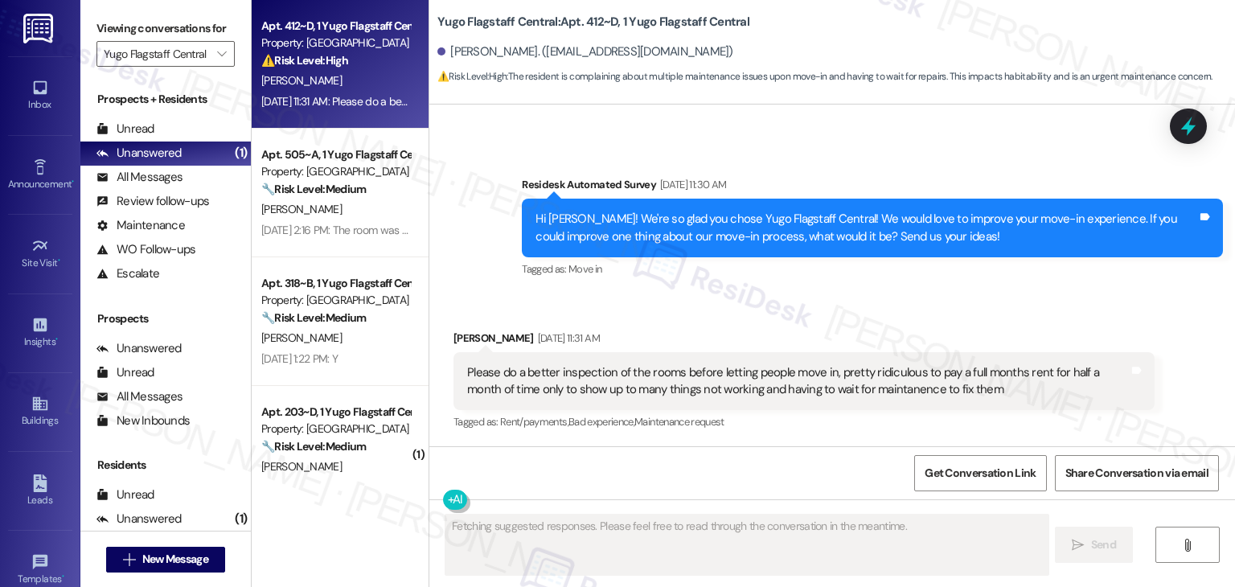
click at [707, 322] on div "Received via SMS Jalen Queior Aug 22, 2025 at 11:31 AM Please do a better inspe…" at bounding box center [804, 382] width 725 height 129
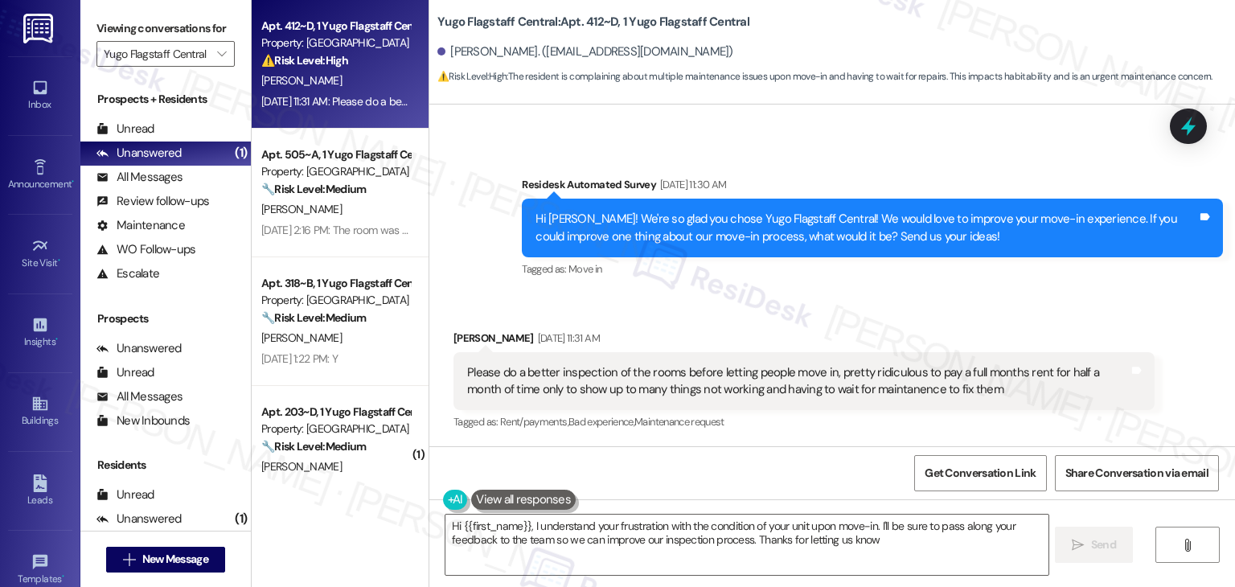
type textarea "Hi {{first_name}}, I understand your frustration with the condition of your uni…"
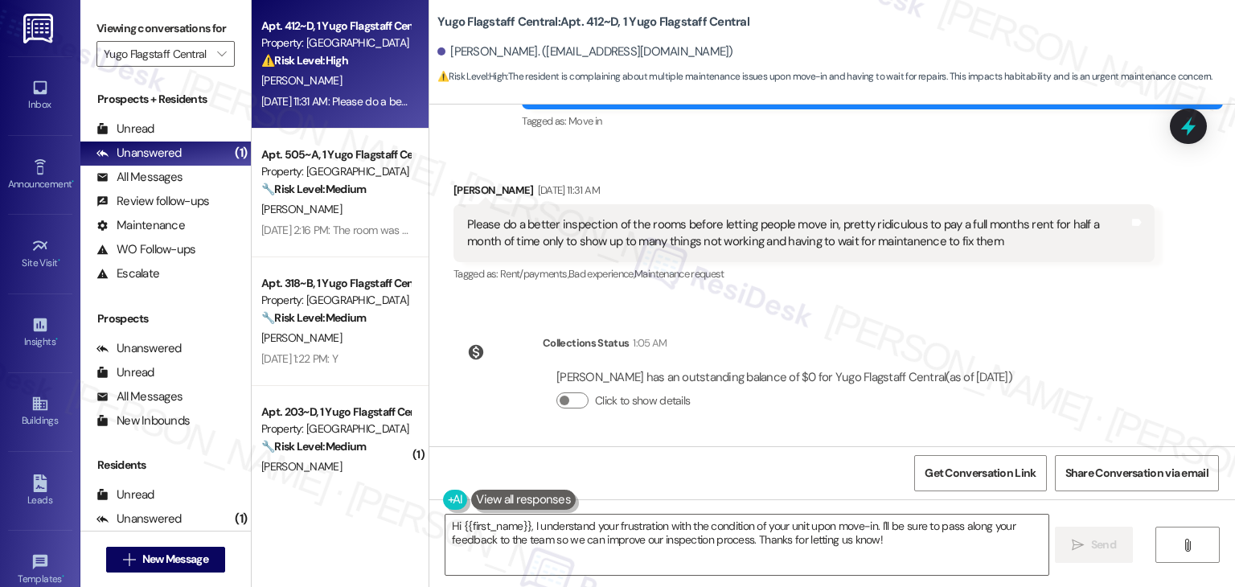
scroll to position [442, 0]
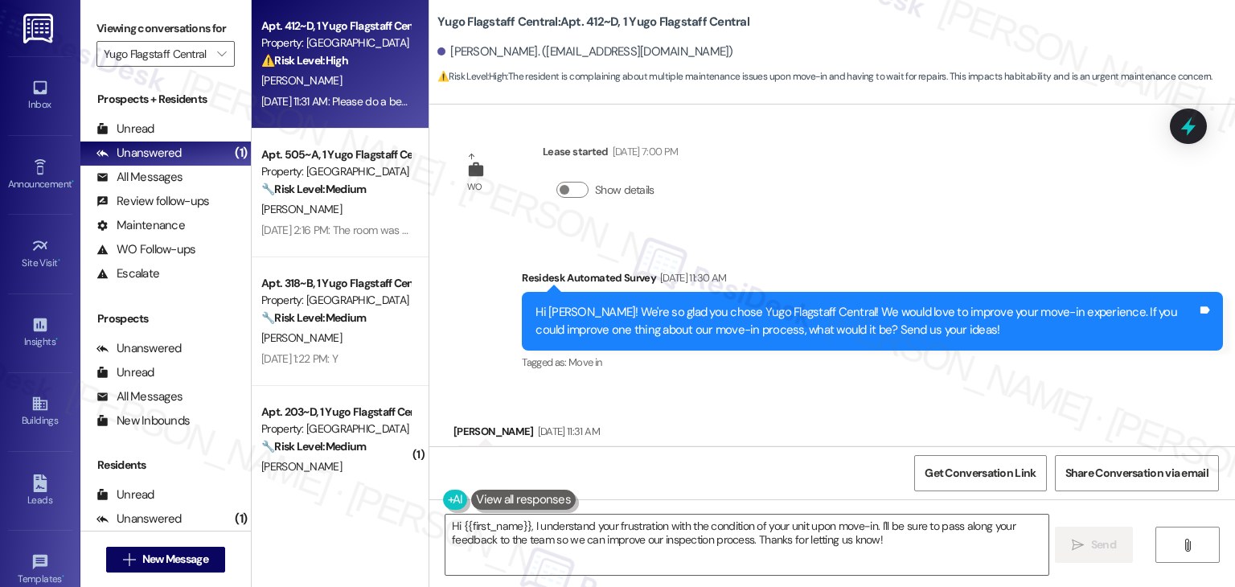
click at [692, 318] on div "Hi Jalen! We're so glad you chose Yugo Flagstaff Central! We would love to impr…" at bounding box center [867, 321] width 662 height 35
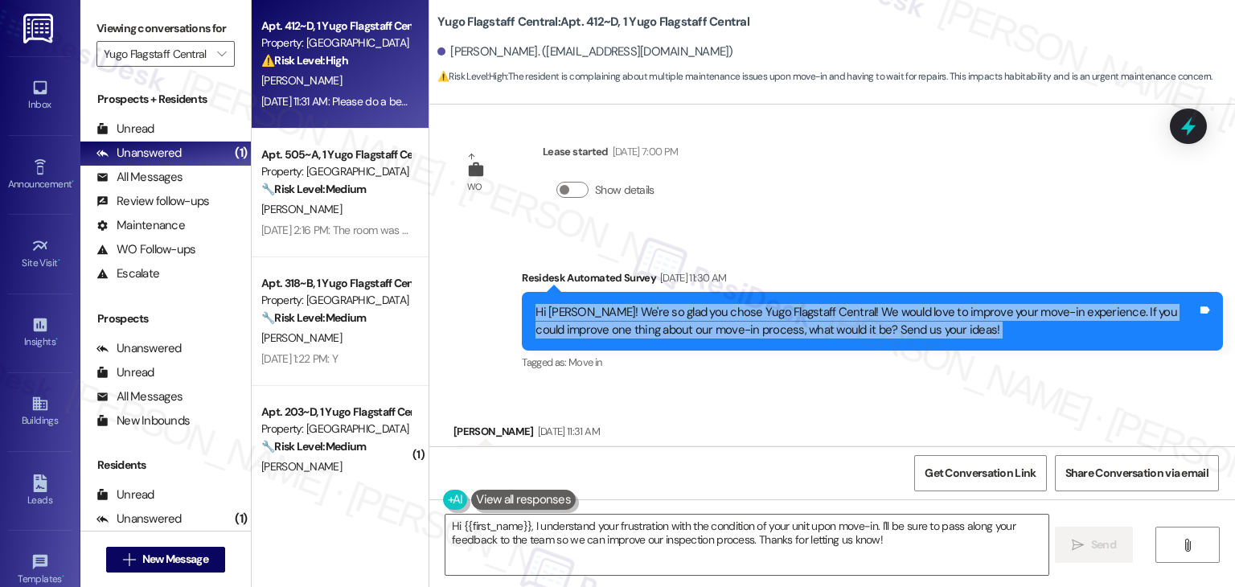
click at [692, 318] on div "Hi Jalen! We're so glad you chose Yugo Flagstaff Central! We would love to impr…" at bounding box center [867, 321] width 662 height 35
copy div "Hi Jalen! We're so glad you chose Yugo Flagstaff Central! We would love to impr…"
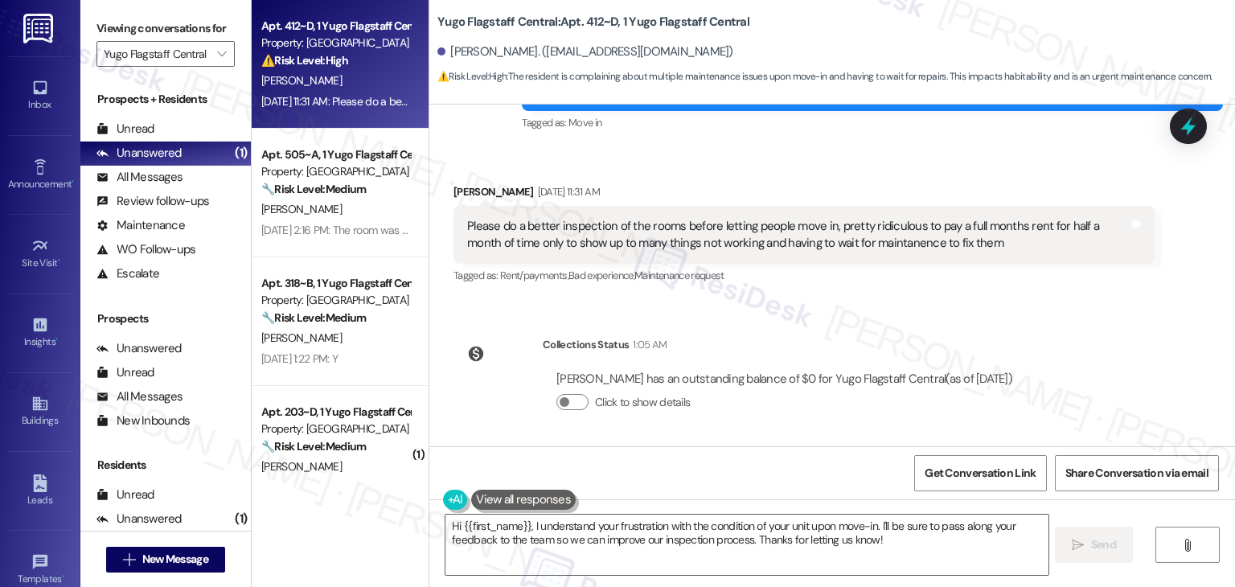
scroll to position [683, 0]
drag, startPoint x: 1182, startPoint y: 127, endPoint x: 969, endPoint y: 253, distance: 247.7
click at [1183, 127] on icon at bounding box center [1188, 126] width 14 height 19
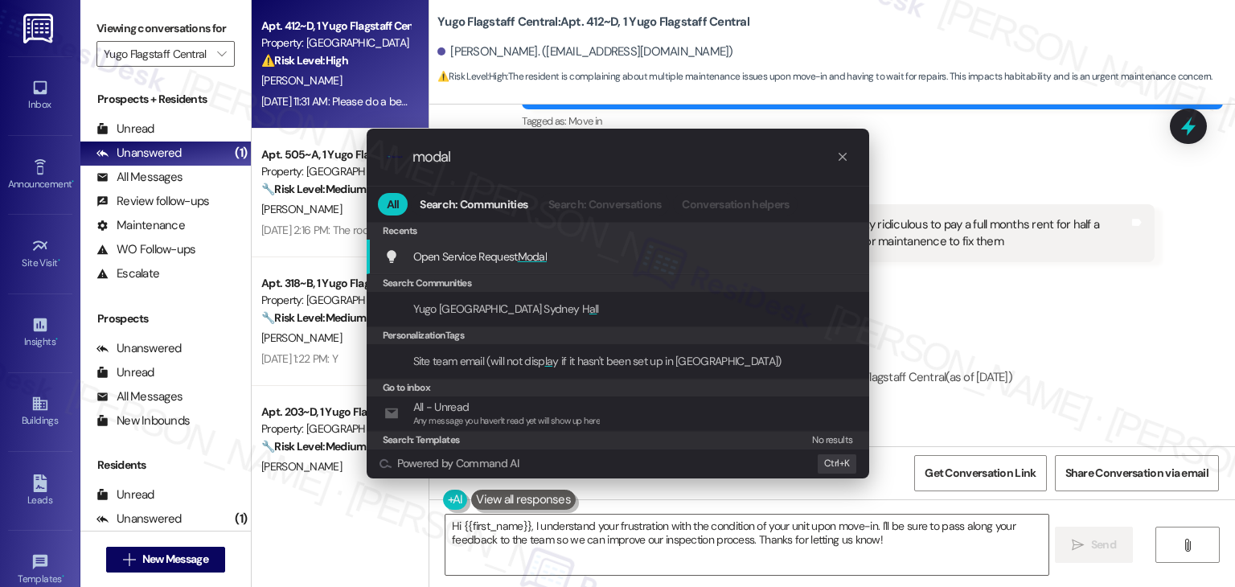
type input "modal"
click at [526, 253] on span "Modal" at bounding box center [533, 256] width 30 height 14
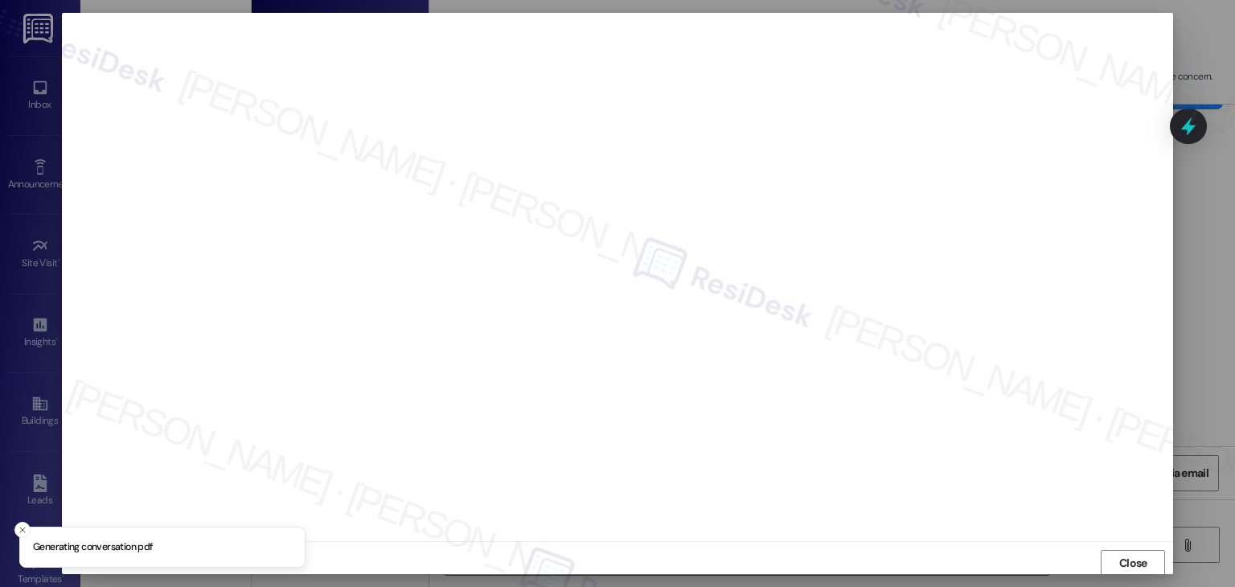
scroll to position [1, 0]
click at [1123, 564] on span "Close" at bounding box center [1133, 562] width 28 height 17
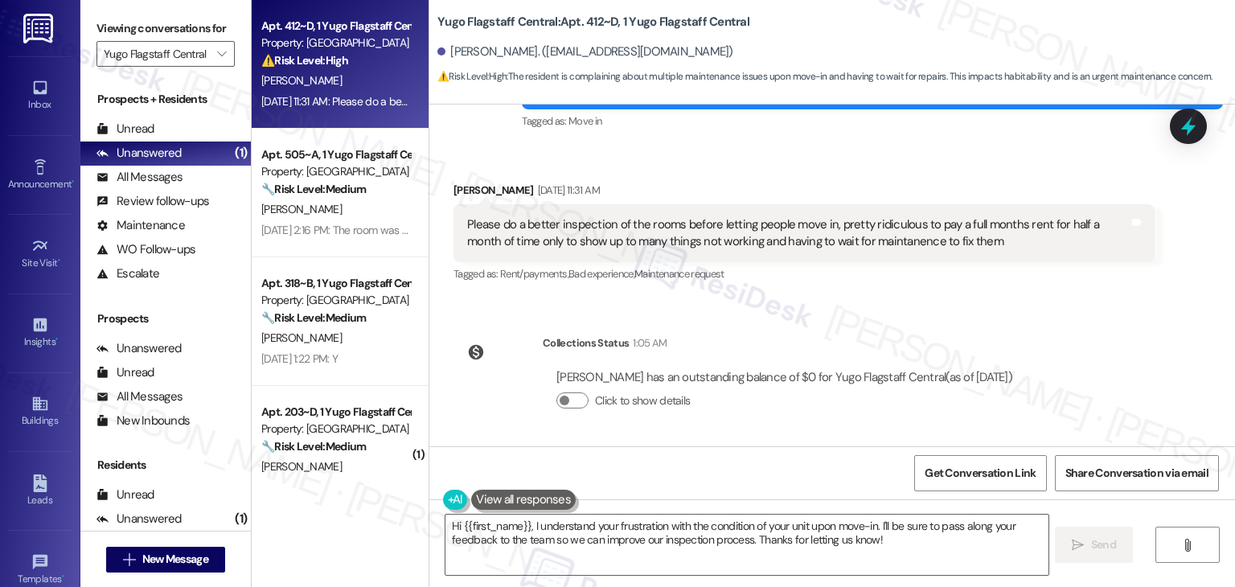
click at [723, 237] on div "Please do a better inspection of the rooms before letting people move in, prett…" at bounding box center [798, 233] width 662 height 35
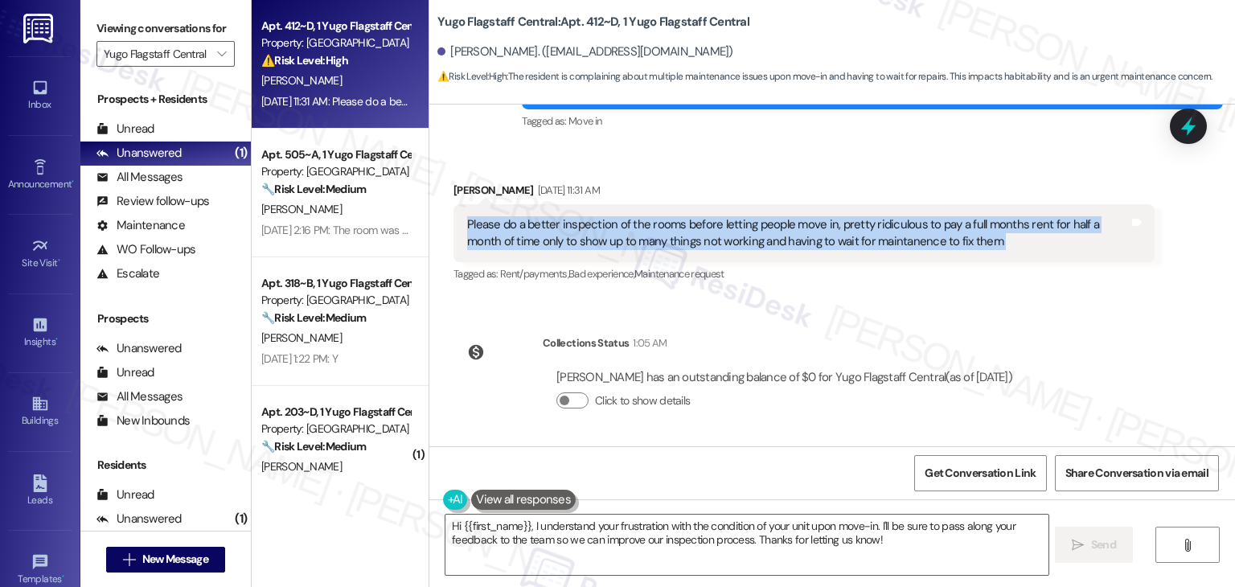
click at [723, 237] on div "Please do a better inspection of the rooms before letting people move in, prett…" at bounding box center [798, 233] width 662 height 35
copy div "Please do a better inspection of the rooms before letting people move in, prett…"
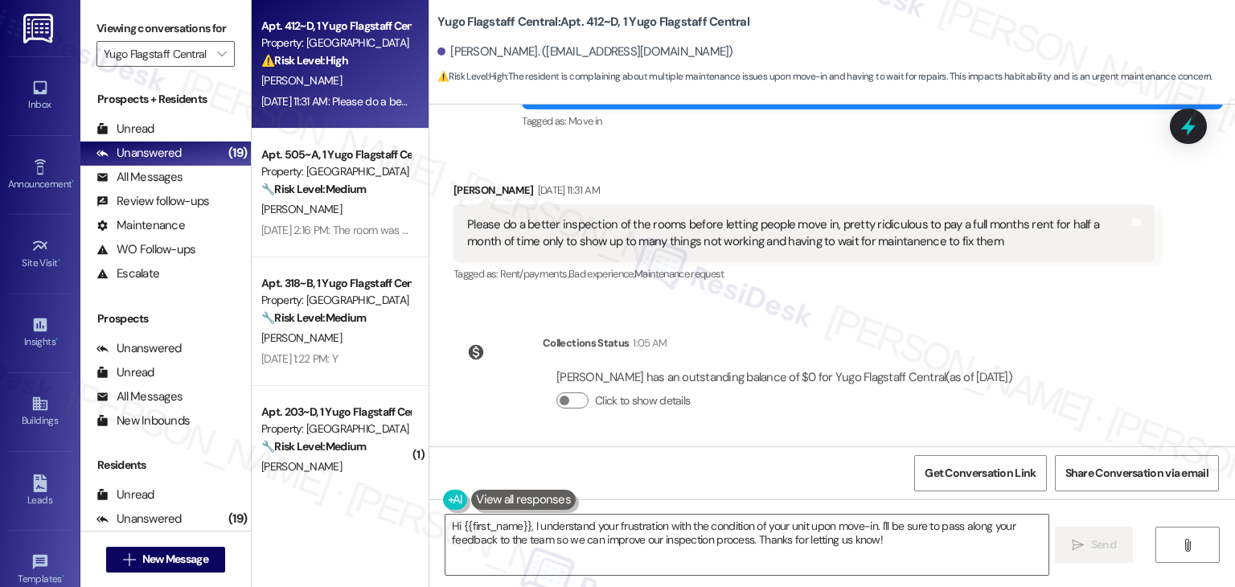
click at [1078, 345] on div "Sent via SMS Sarah (ResiDesk) Jul 25, 2025 at 4:13 PM Hi Jalen! We’re so excite…" at bounding box center [832, 276] width 806 height 342
click at [766, 523] on textarea "Hi {{first_name}}, I understand your frustration with the condition of your uni…" at bounding box center [747, 545] width 602 height 60
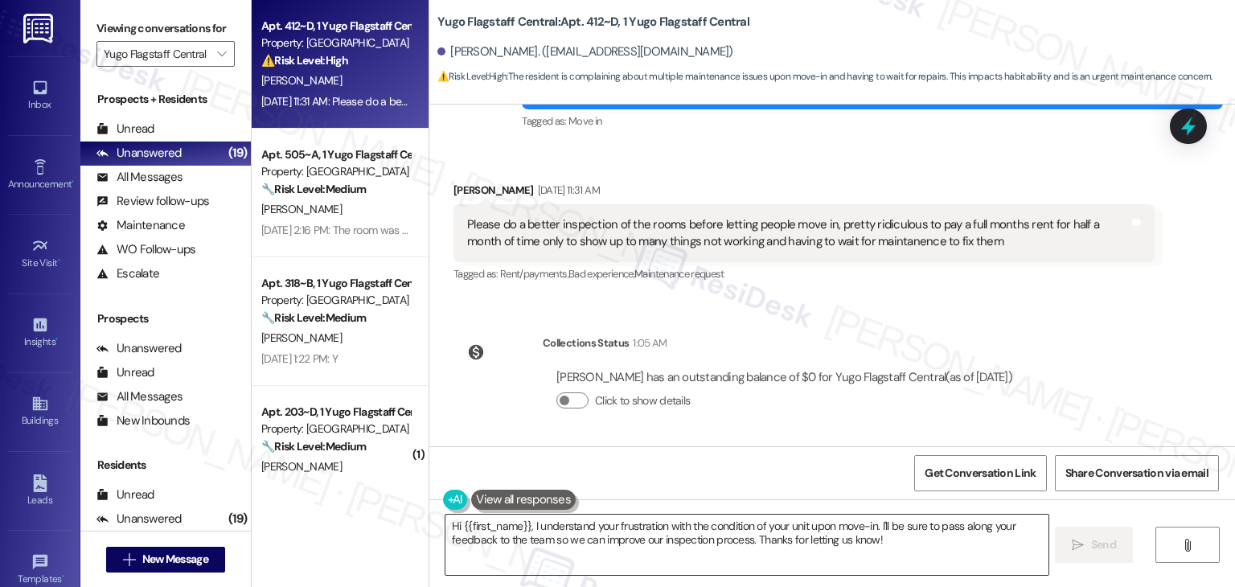
click at [766, 523] on textarea "Hi {{first_name}}, I understand your frustration with the condition of your uni…" at bounding box center [747, 545] width 602 height 60
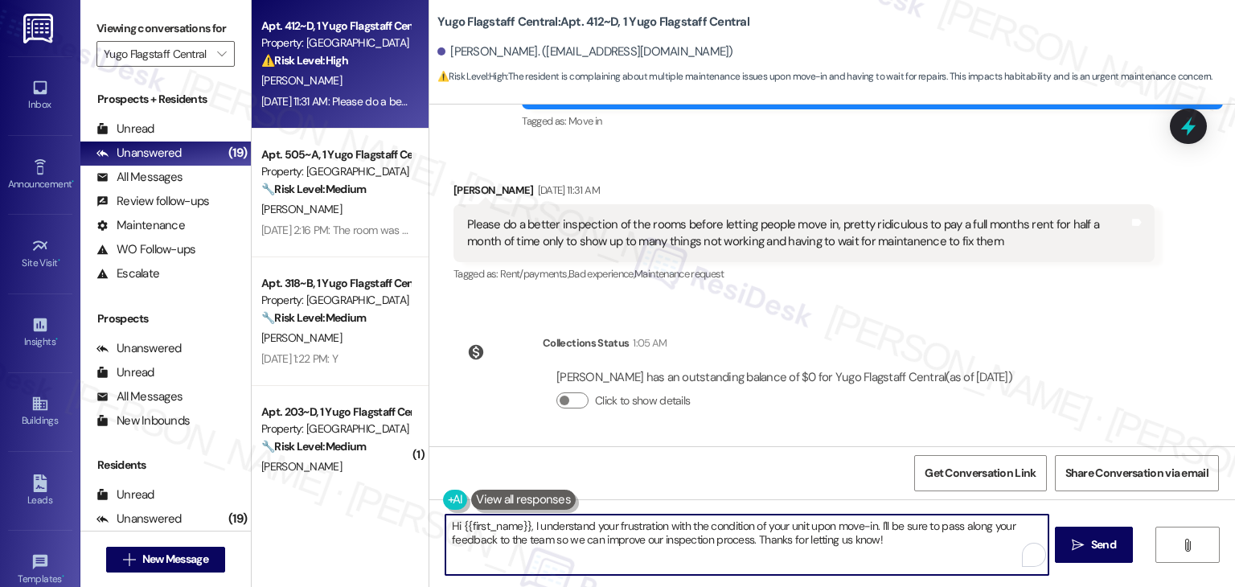
paste textarea "Jalen, thank you so much for your honest feedback. I’m sorry to hear that you m…"
type textarea "Hi Jalen, thank you so much for your honest feedback. I’m sorry to hear that yo…"
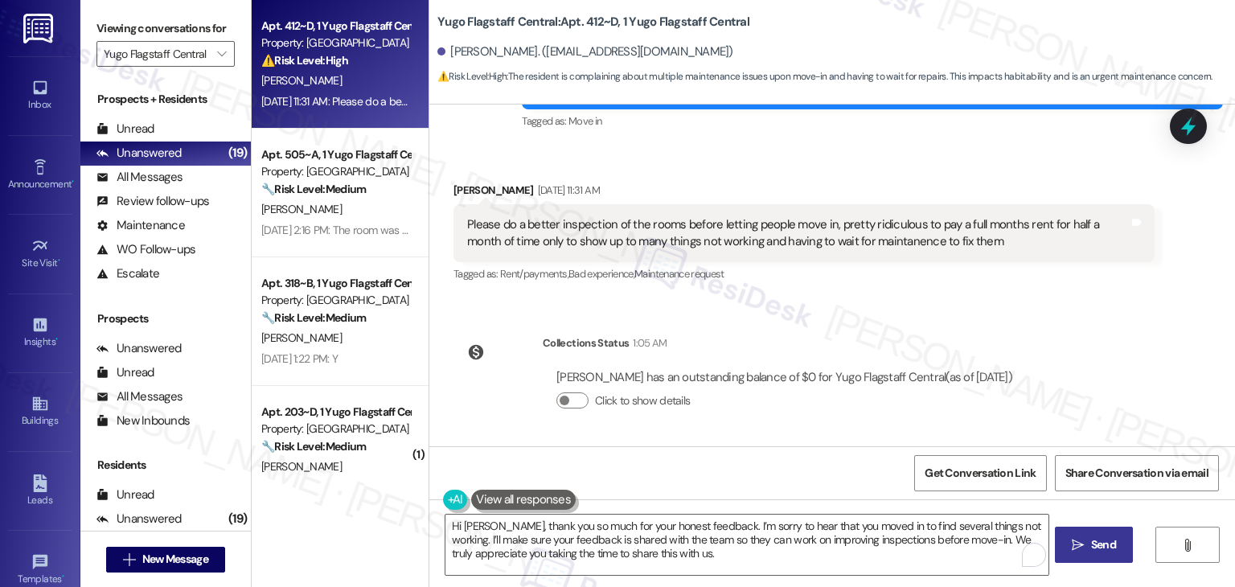
click at [1084, 546] on span " Send" at bounding box center [1094, 544] width 51 height 17
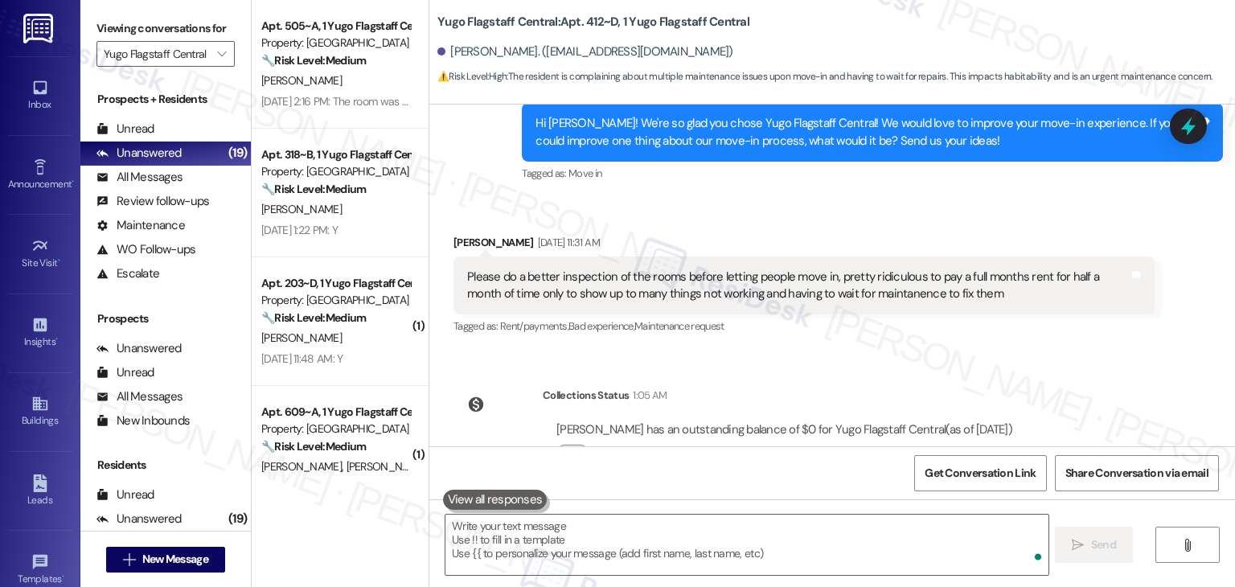
scroll to position [830, 0]
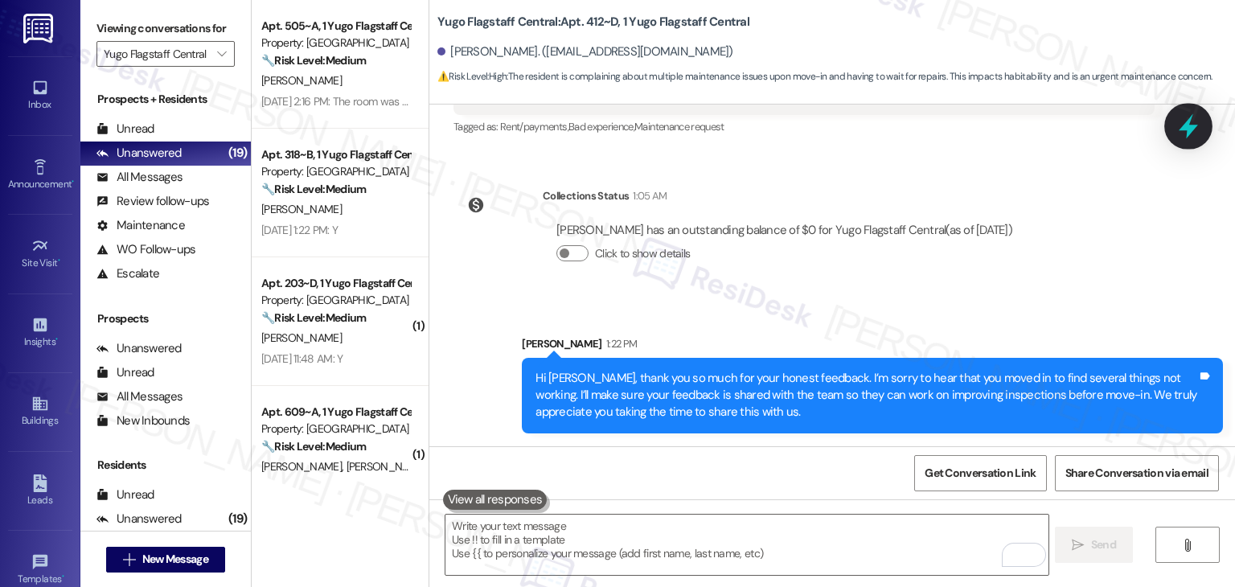
click at [1177, 128] on icon at bounding box center [1188, 126] width 27 height 27
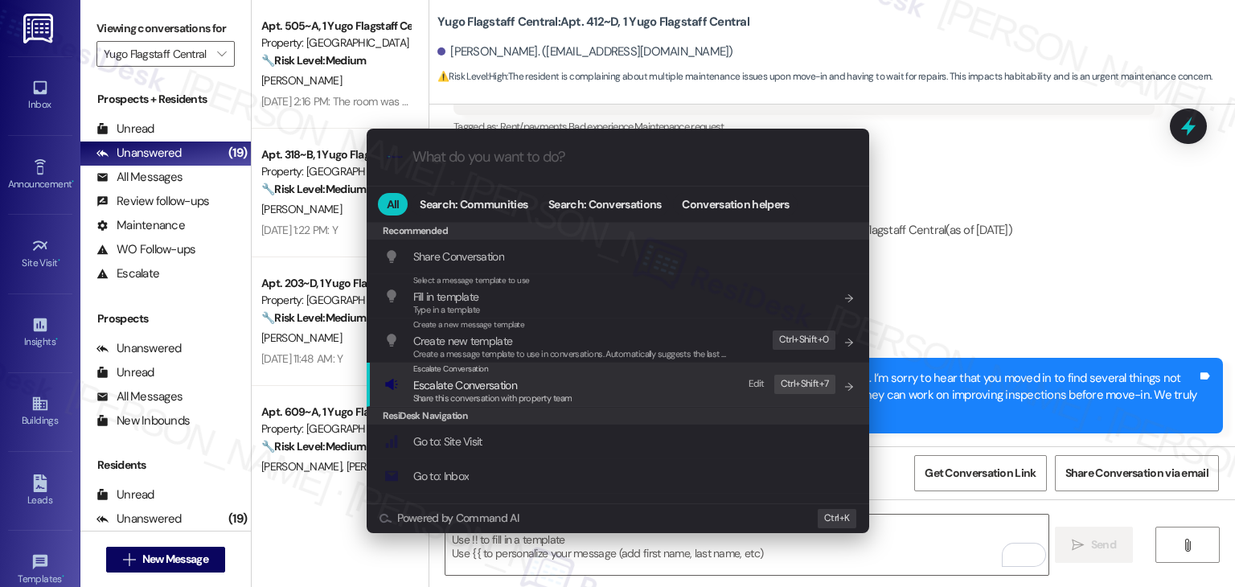
click at [537, 400] on span "Share this conversation with property team" at bounding box center [492, 397] width 159 height 11
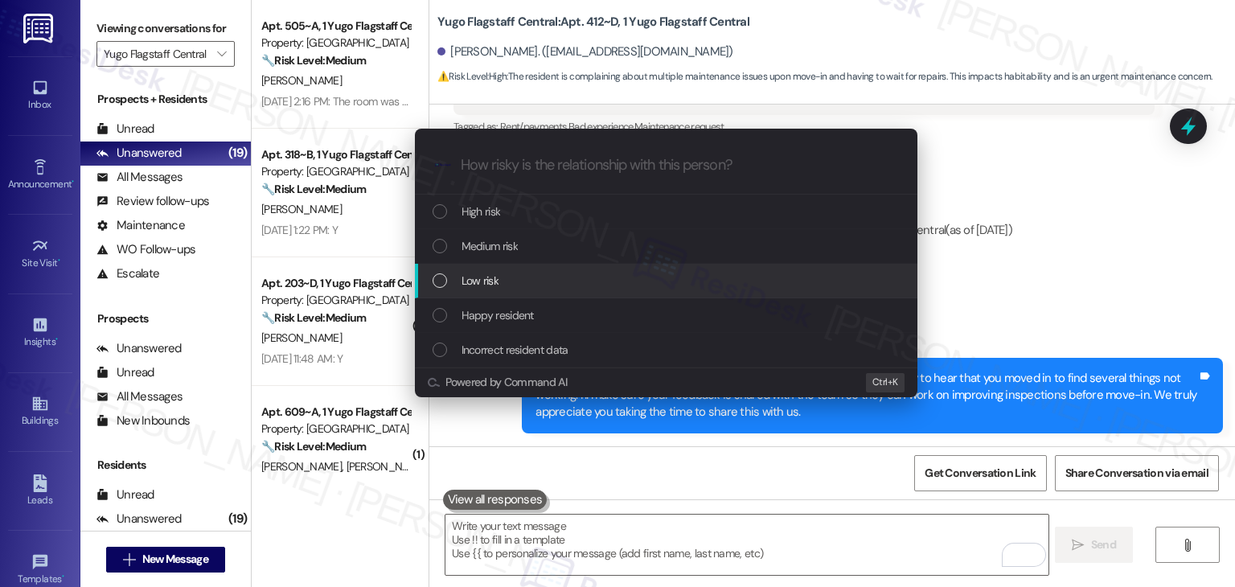
click at [442, 281] on div "List of options" at bounding box center [440, 280] width 14 height 14
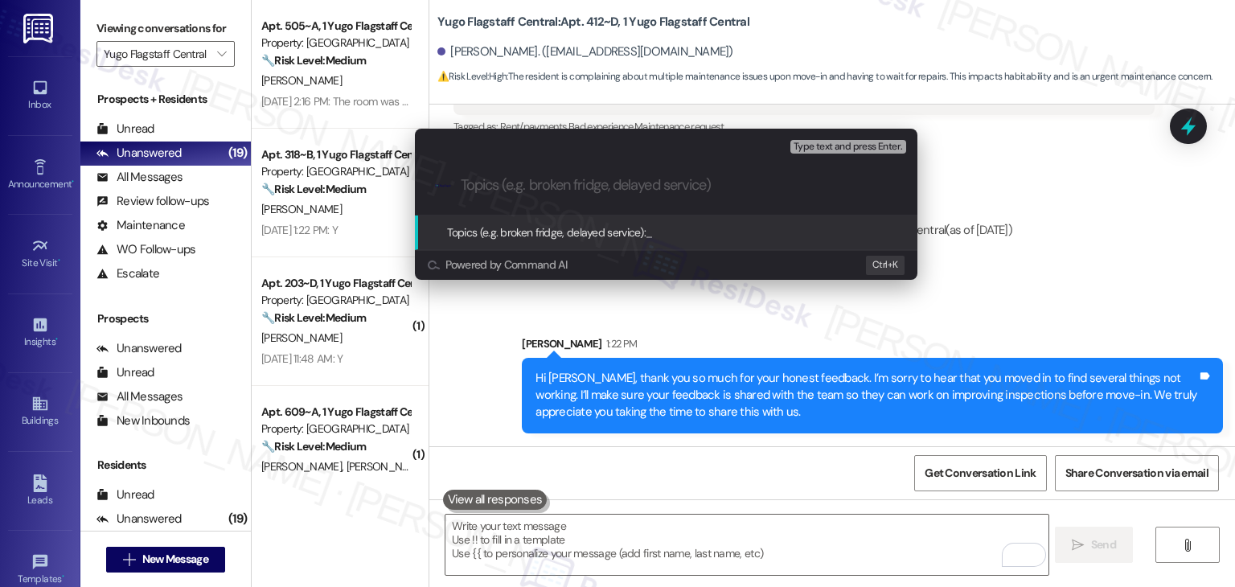
paste input "Move-In Feedback – Incomplete Unit Inspection & Maintenance Delays"
type input "Move-In Feedback – Incomplete Unit Inspection & Maintenance Delays"
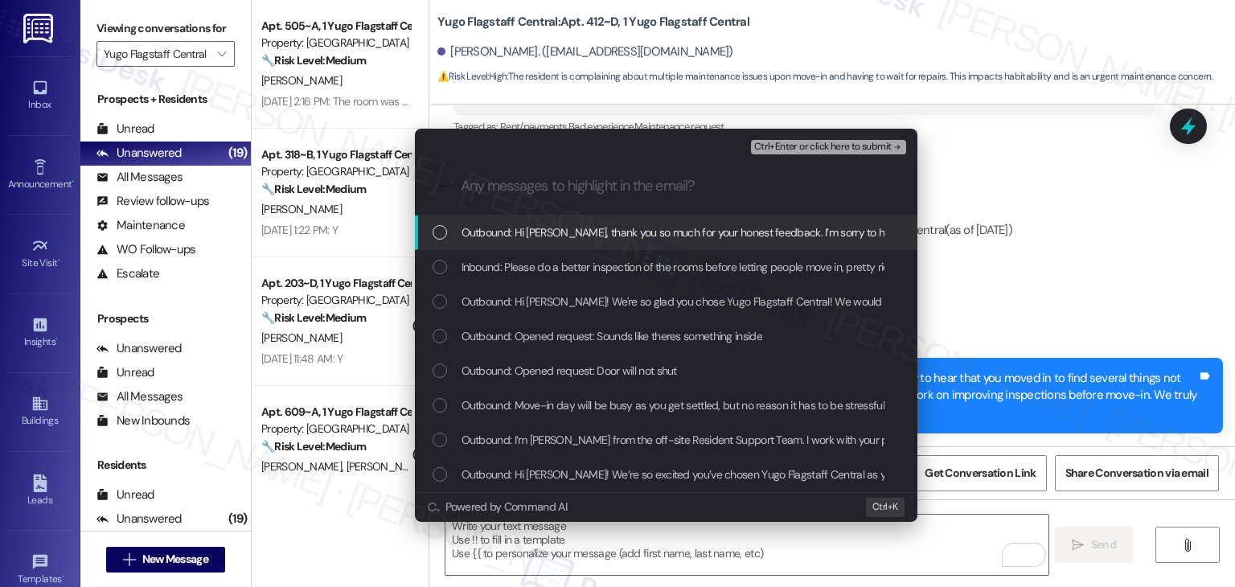
scroll to position [0, 0]
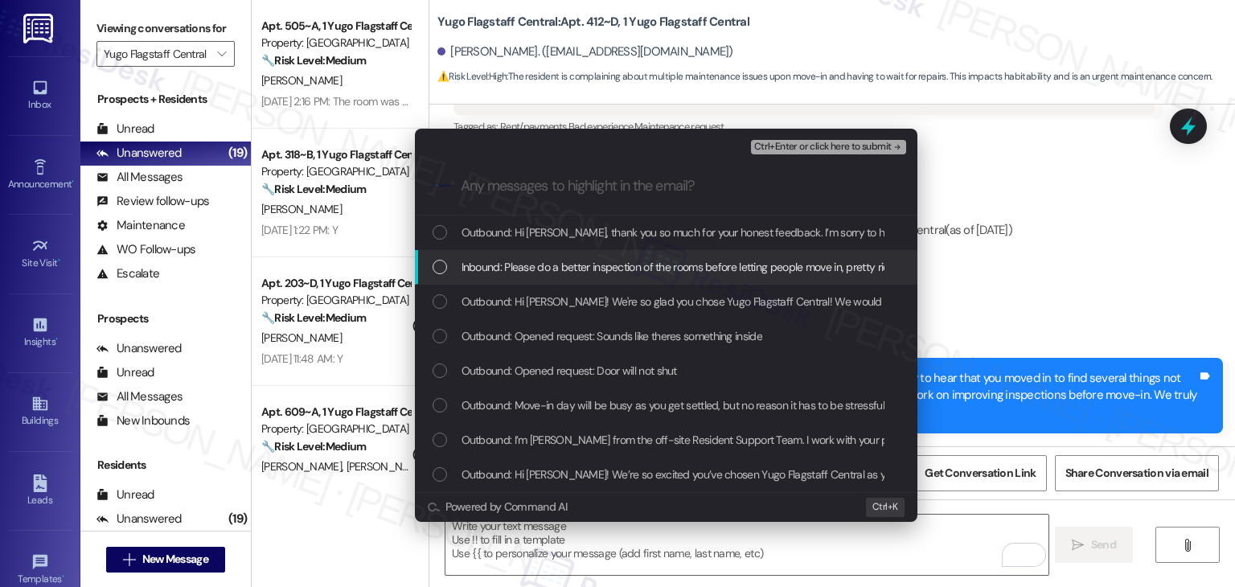
click at [444, 265] on div "List of options" at bounding box center [440, 267] width 14 height 14
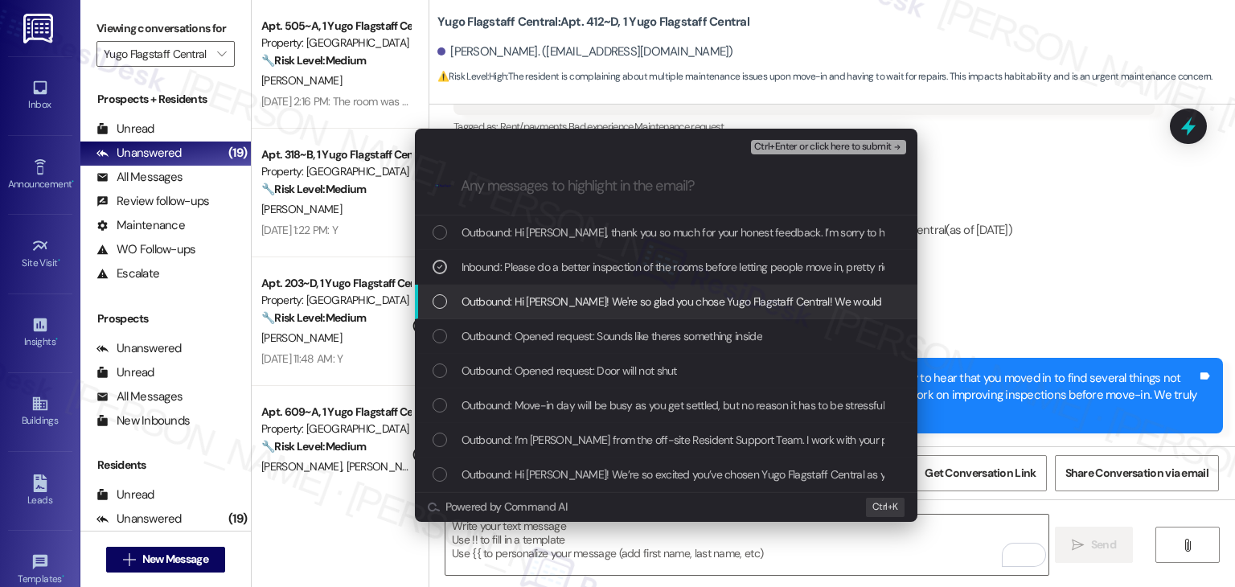
click at [442, 300] on div "List of options" at bounding box center [440, 301] width 14 height 14
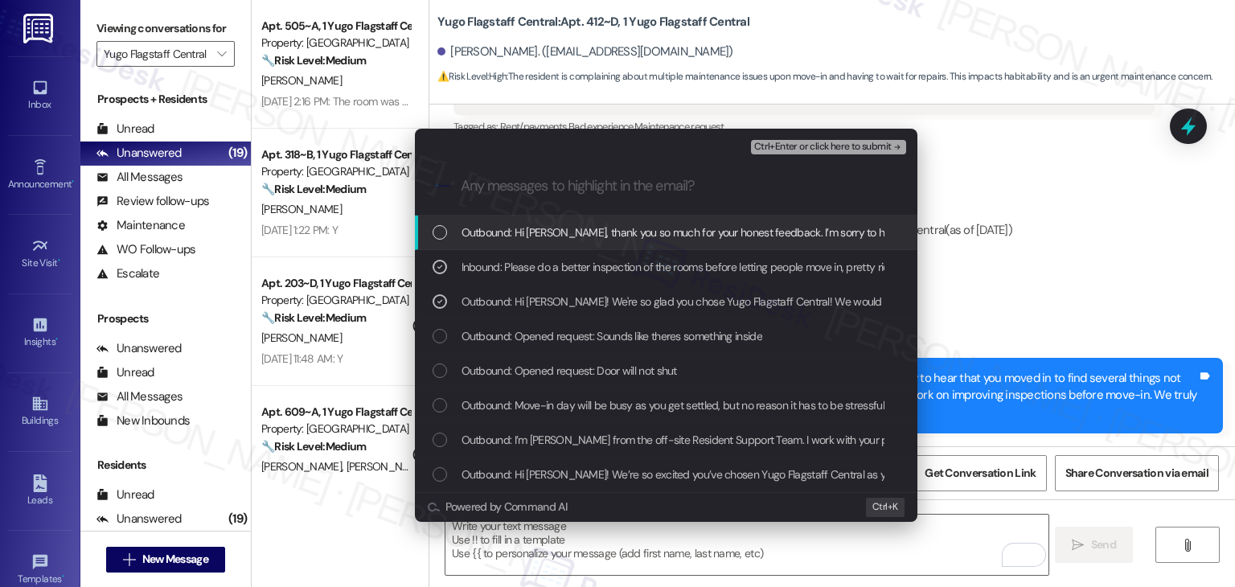
click at [804, 142] on span "Ctrl+Enter or click here to submit" at bounding box center [823, 147] width 138 height 11
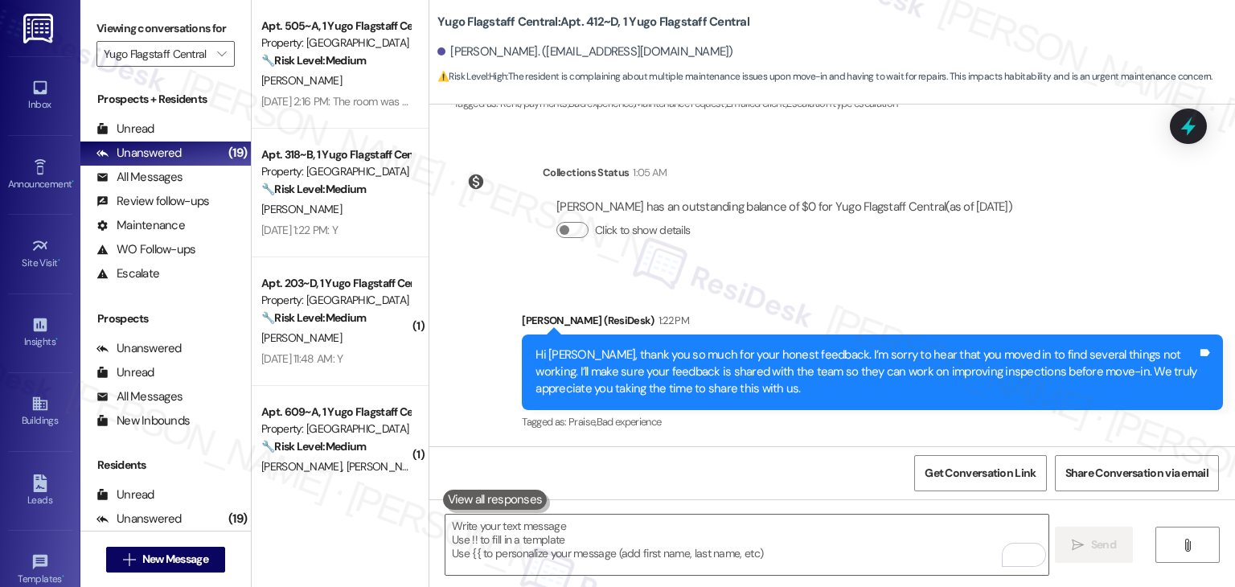
click at [990, 267] on div "Collections Status 1:05 AM Jalen Queior has an outstanding balance of $0 for Yu…" at bounding box center [740, 214] width 597 height 124
click at [990, 266] on div "Collections Status 1:05 AM Jalen Queior has an outstanding balance of $0 for Yu…" at bounding box center [740, 214] width 597 height 124
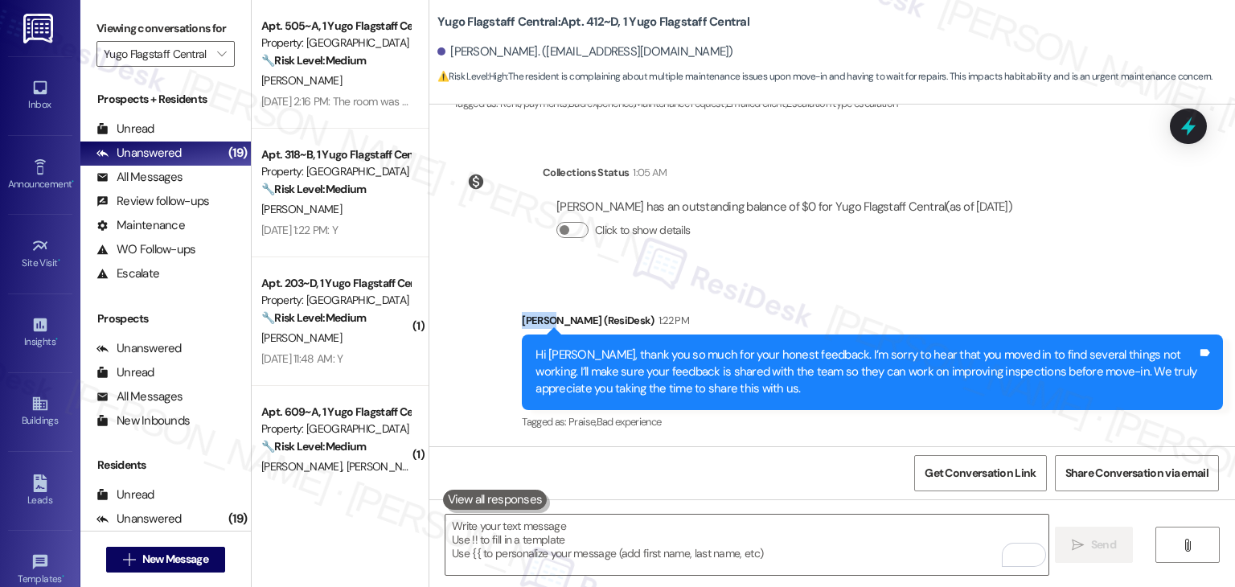
click at [990, 266] on div "Collections Status 1:05 AM Jalen Queior has an outstanding balance of $0 for Yu…" at bounding box center [740, 214] width 597 height 124
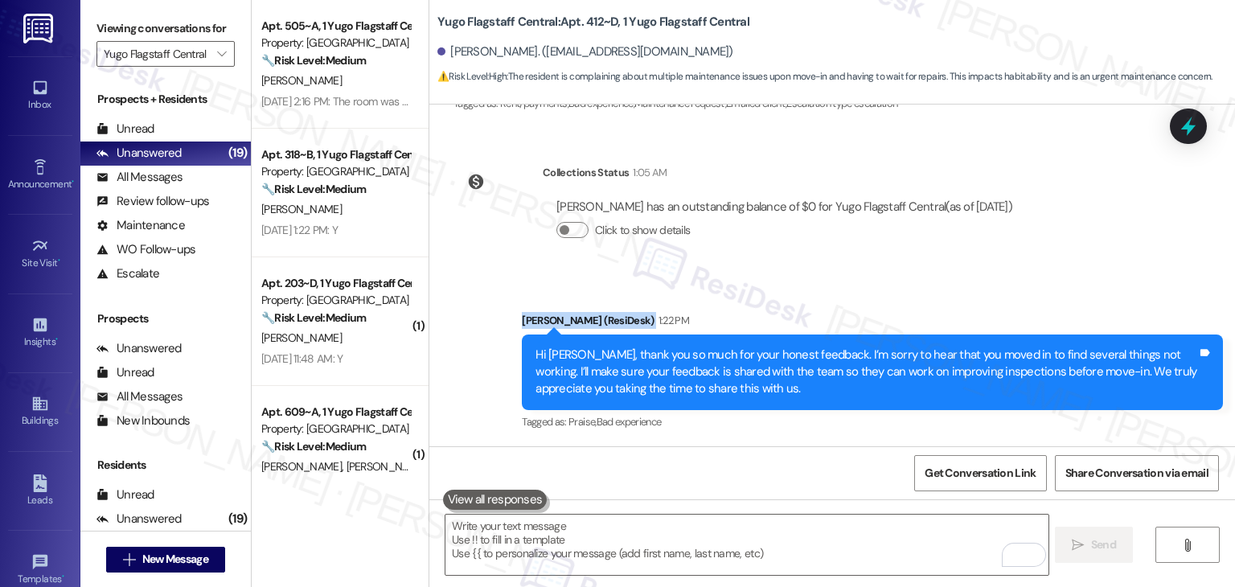
click at [990, 266] on div "Collections Status 1:05 AM Jalen Queior has an outstanding balance of $0 for Yu…" at bounding box center [740, 214] width 597 height 124
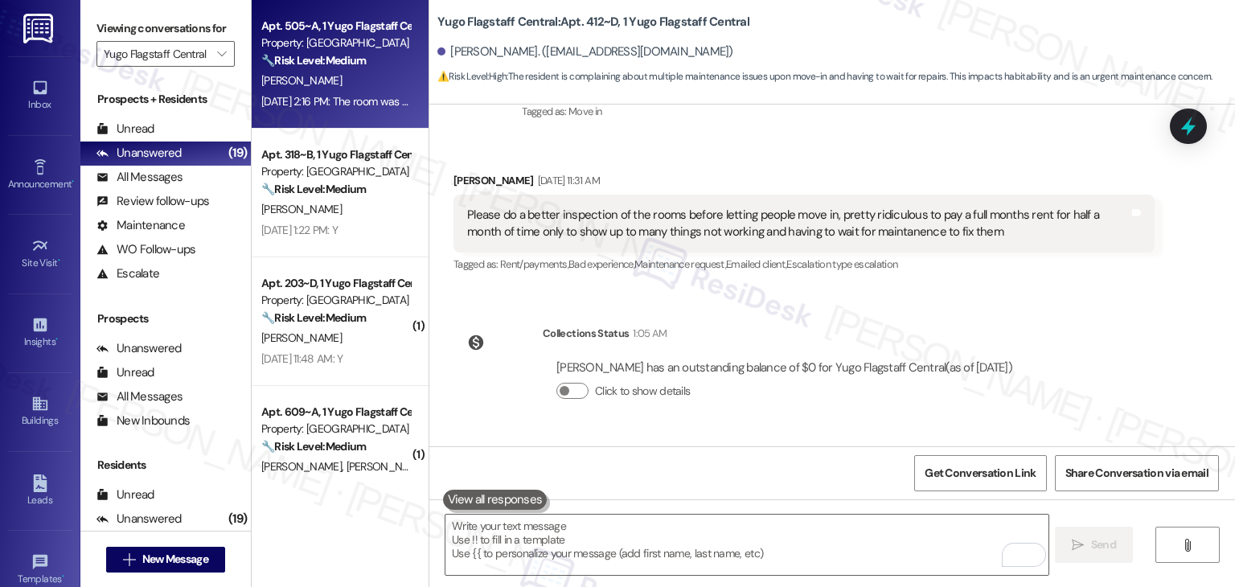
click at [348, 82] on div "[PERSON_NAME]" at bounding box center [336, 81] width 152 height 20
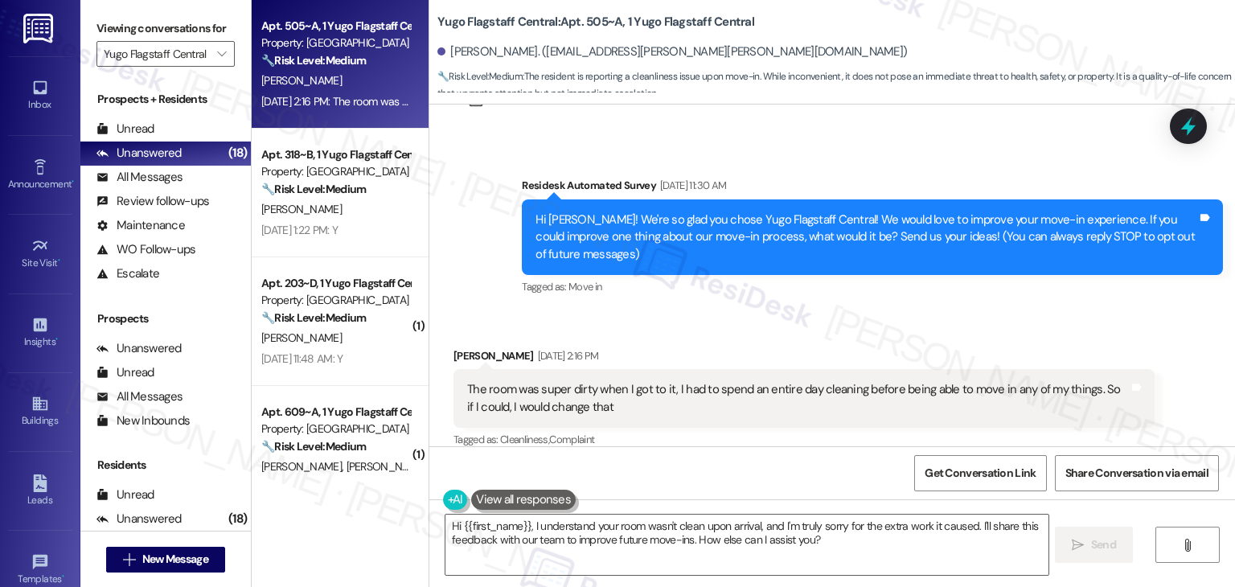
scroll to position [72, 0]
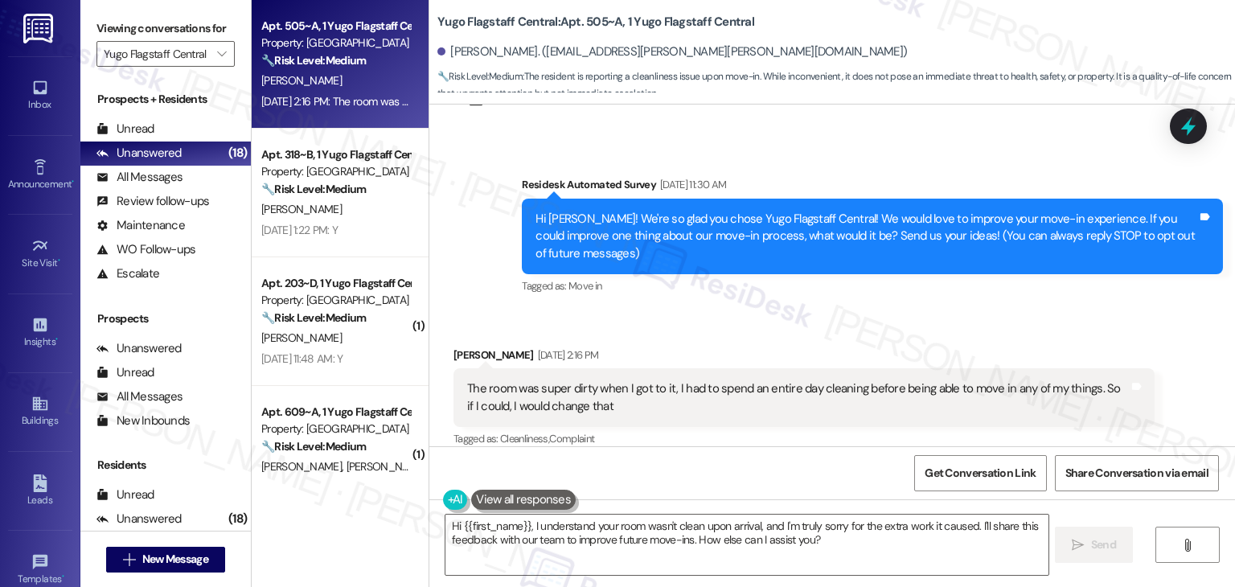
click at [708, 239] on div "Hi [PERSON_NAME]! We're so glad you chose Yugo Flagstaff Central! We would love…" at bounding box center [867, 236] width 662 height 51
click at [844, 246] on div "Hi Kira! We're so glad you chose Yugo Flagstaff Central! We would love to impro…" at bounding box center [872, 237] width 701 height 76
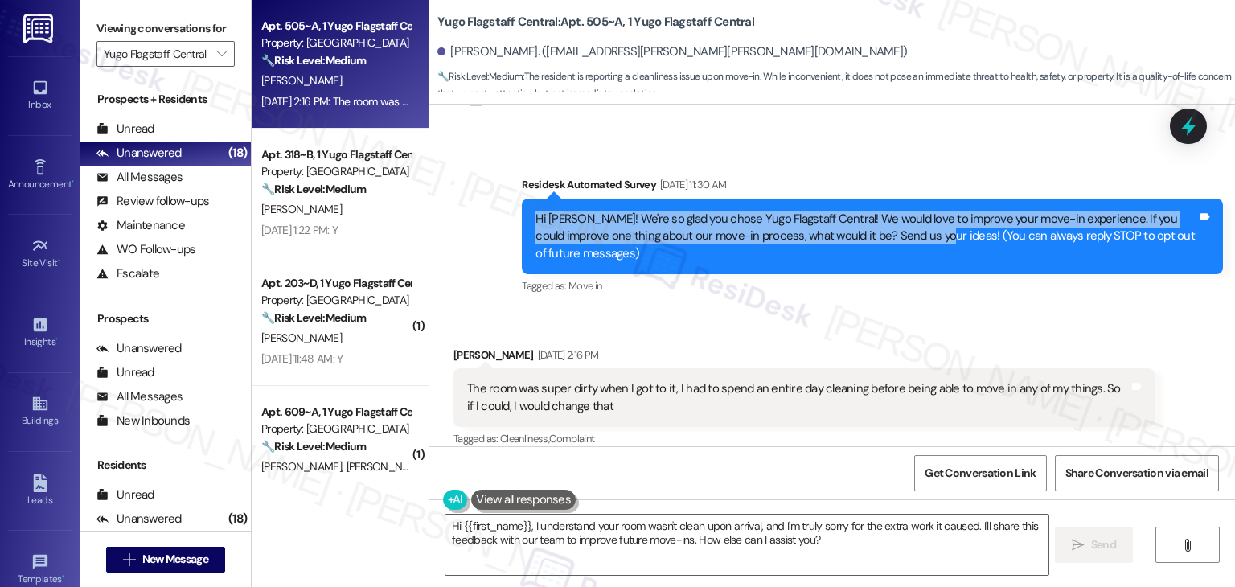
drag, startPoint x: 884, startPoint y: 239, endPoint x: 499, endPoint y: 221, distance: 385.6
click at [499, 221] on div "Survey, sent via SMS Residesk Automated Survey Aug 22, 2025 at 11:30 AM Hi Kira…" at bounding box center [832, 225] width 806 height 170
copy div "Hi Kira! We're so glad you chose Yugo Flagstaff Central! We would love to impro…"
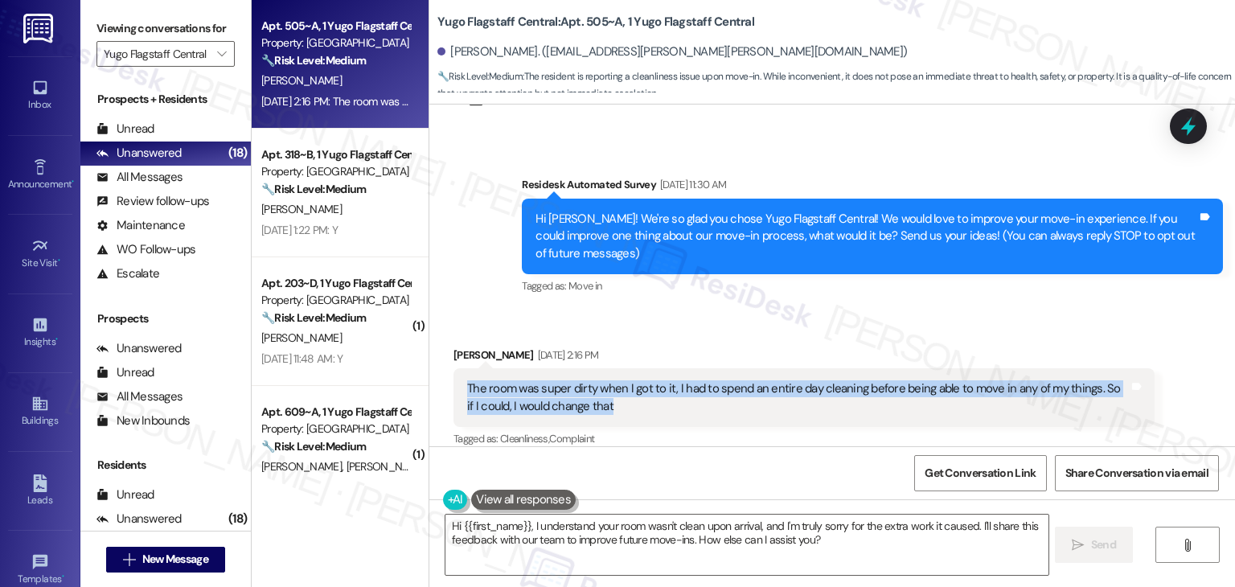
drag, startPoint x: 612, startPoint y: 393, endPoint x: 457, endPoint y: 371, distance: 156.8
click at [467, 380] on div "The room was super dirty when I got to it, I had to spend an entire day cleanin…" at bounding box center [798, 397] width 662 height 35
copy div "The room was super dirty when I got to it, I had to spend an entire day cleanin…"
click at [772, 536] on textarea "Hi {{first_name}}, I understand your room wasn't clean upon arrival, and I'm tr…" at bounding box center [747, 545] width 602 height 60
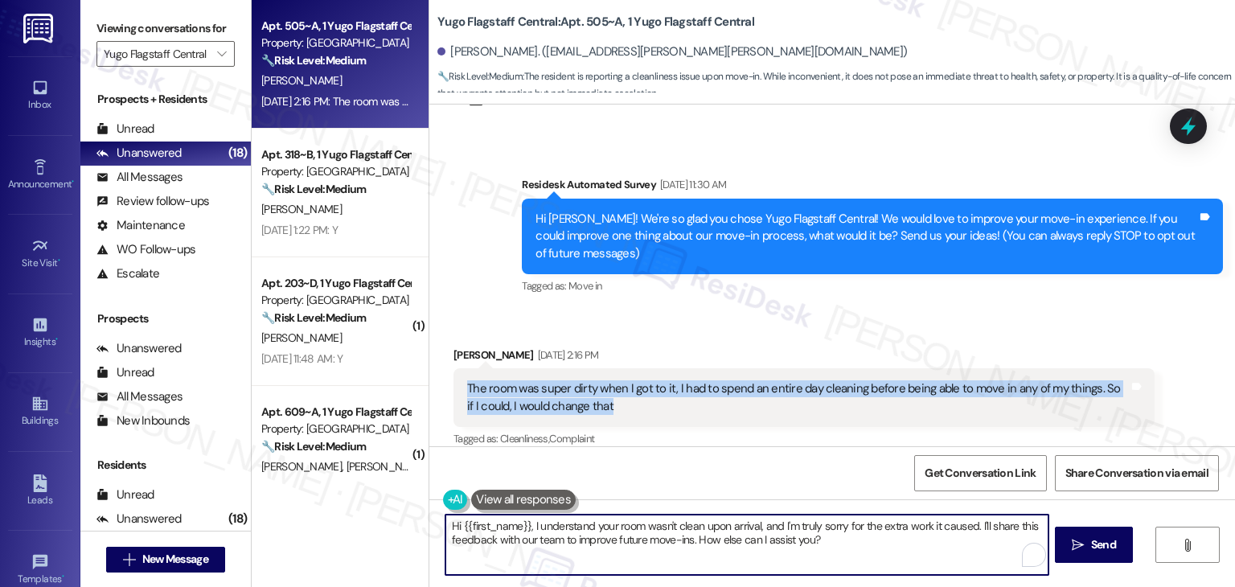
click at [772, 536] on textarea "Hi {{first_name}}, I understand your room wasn't clean upon arrival, and I'm tr…" at bounding box center [747, 545] width 602 height 60
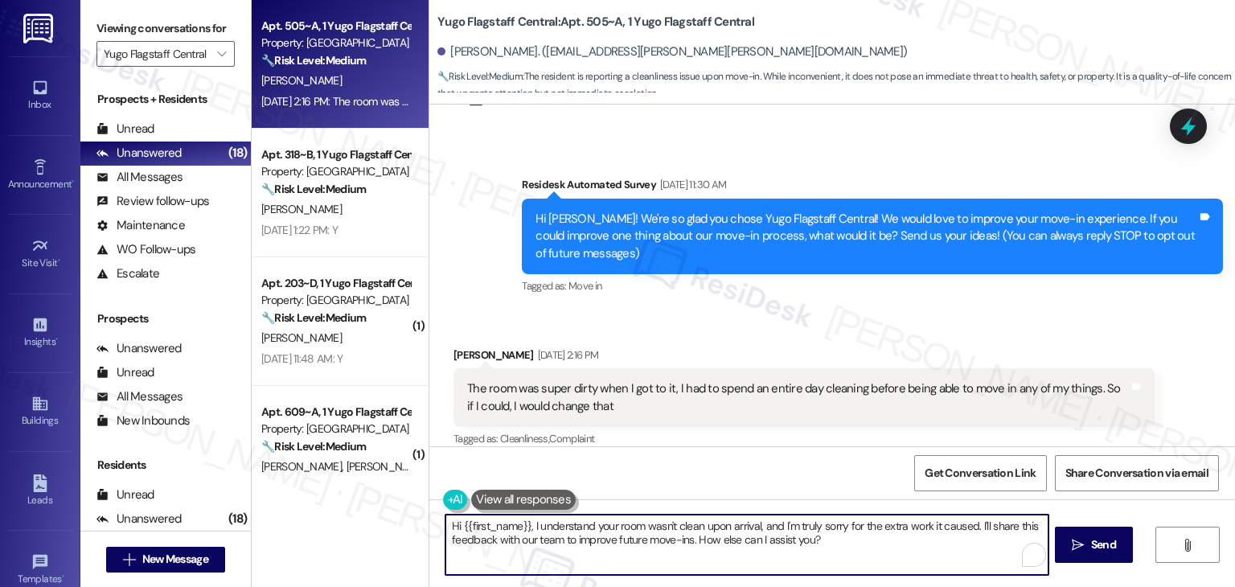
paste textarea "Kira, thank you so much for sharing your feedback. I’m sorry to hear that your …"
type textarea "Hi [PERSON_NAME], thank you so much for sharing your feedback. I’m sorry to hea…"
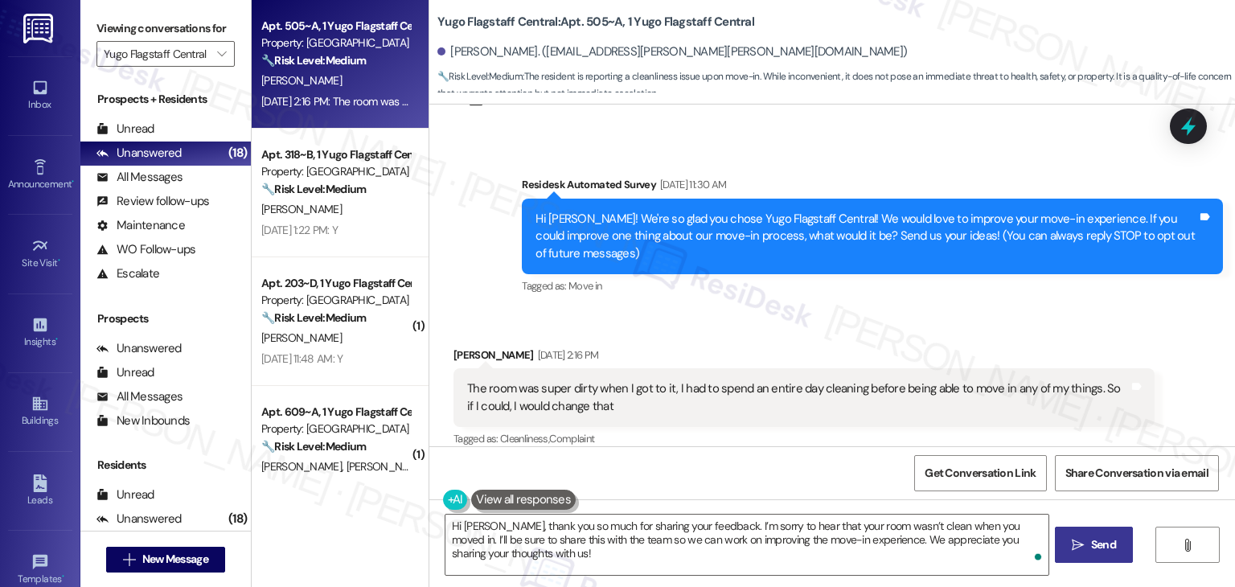
click at [1079, 549] on icon "" at bounding box center [1078, 545] width 12 height 13
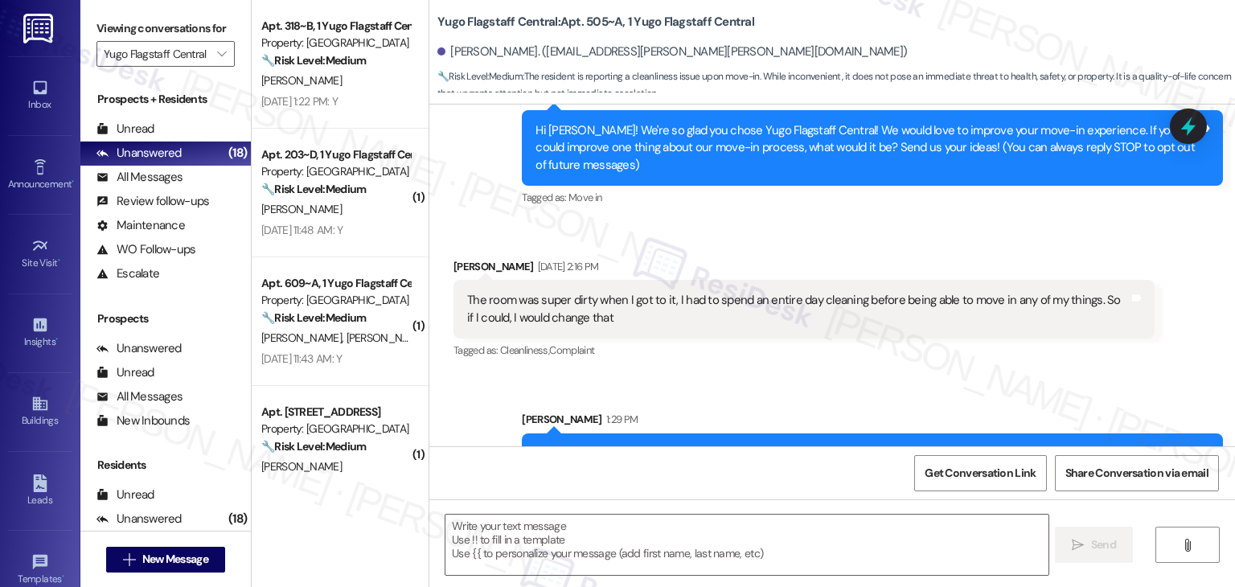
scroll to position [202, 0]
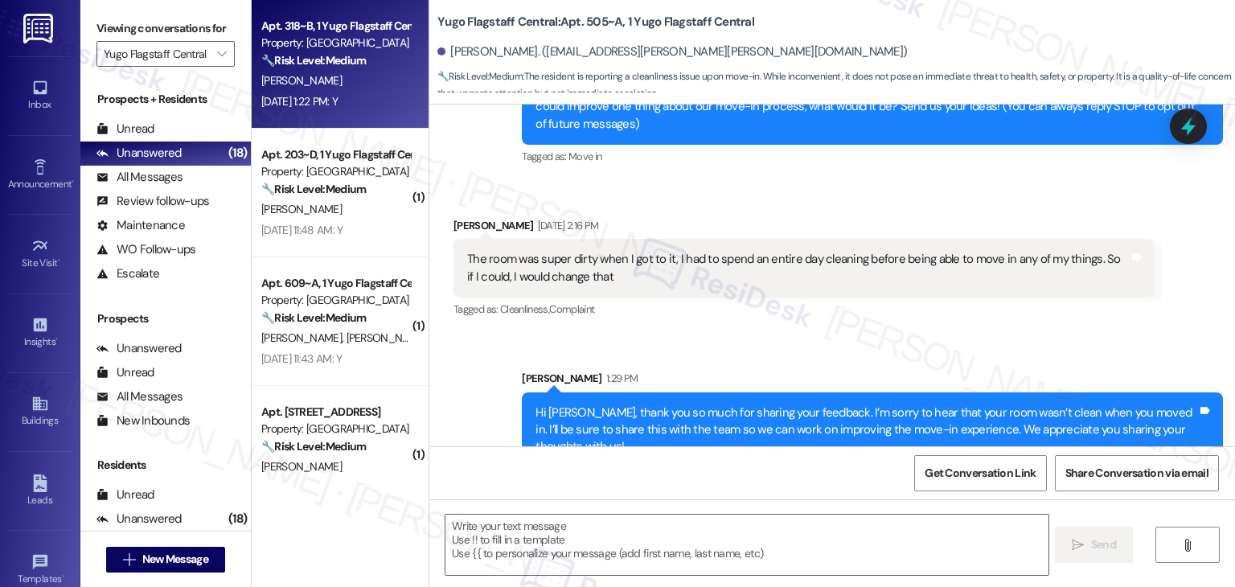
click at [333, 101] on div "Aug 22, 2025 at 1:22 PM: Y Aug 22, 2025 at 1:22 PM: Y" at bounding box center [299, 101] width 76 height 14
type textarea "Fetching suggested responses. Please feel free to read through the conversation…"
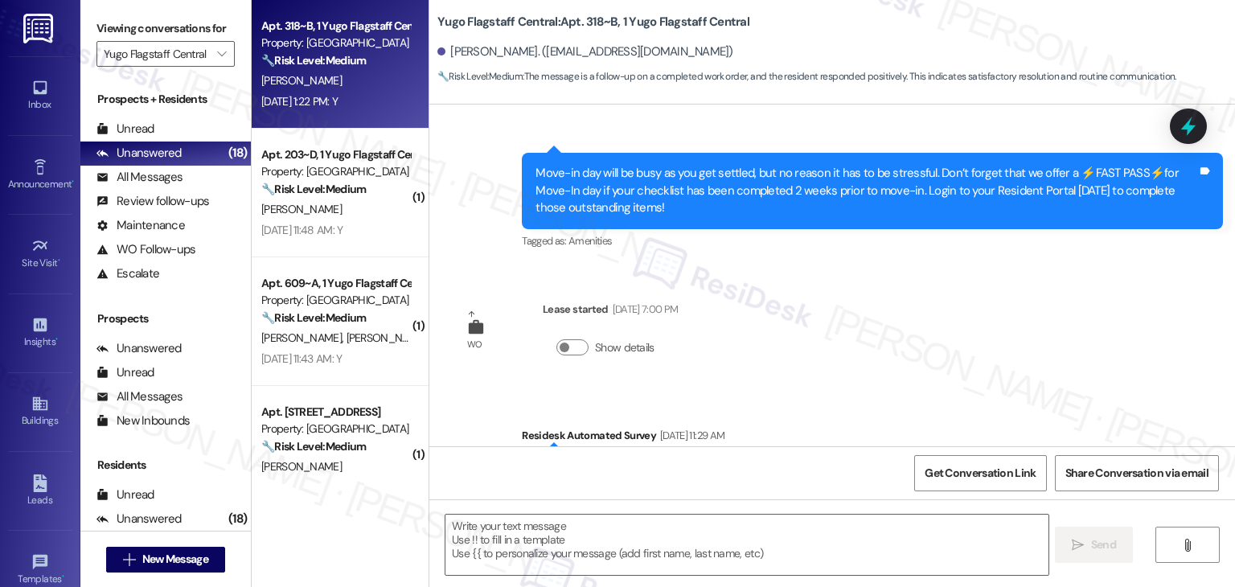
type textarea "Fetching suggested responses. Please feel free to read through the conversation…"
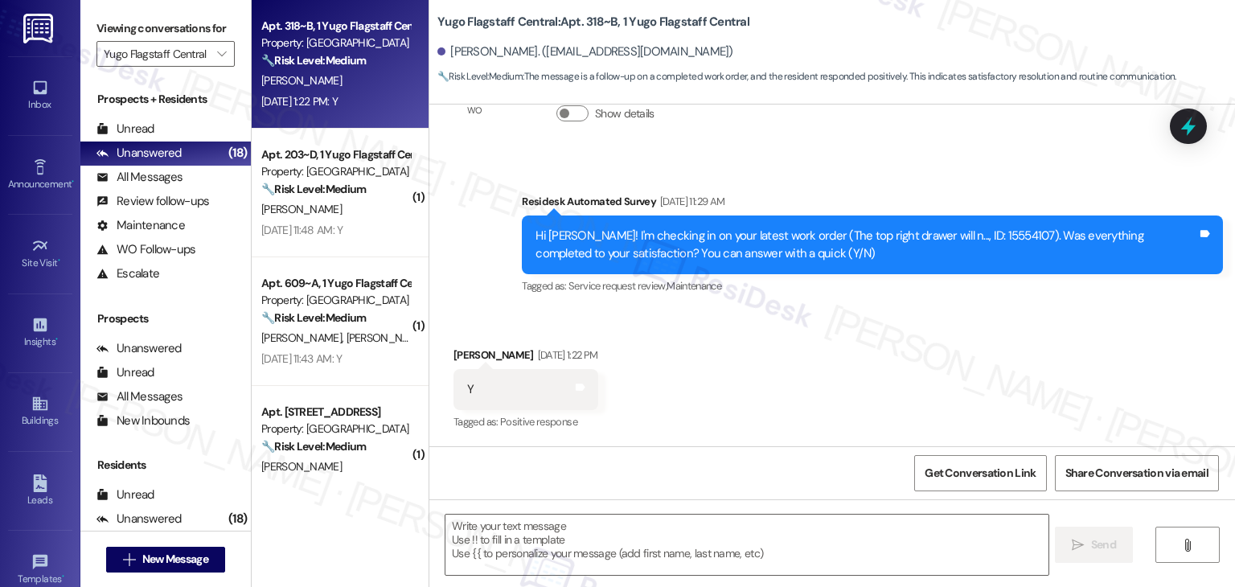
scroll to position [666, 0]
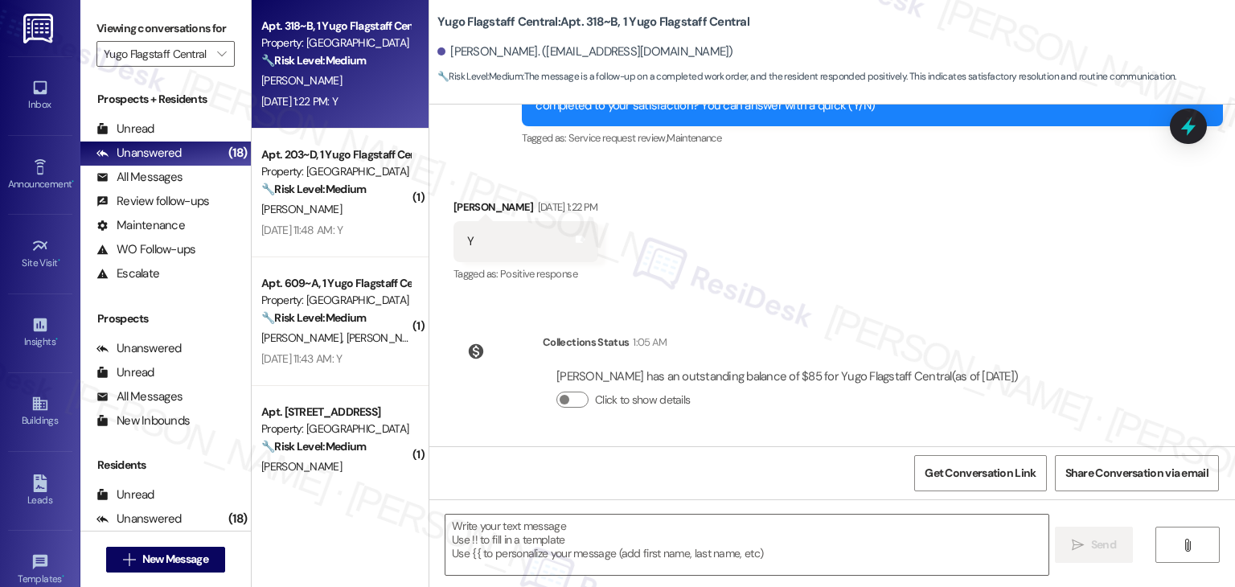
click at [1063, 324] on div "Sent via SMS Sarah (ResiDesk) Jul 25, 2025 at 2:15 PM Hi Aine! We’re so excited…" at bounding box center [832, 276] width 806 height 342
click at [1068, 316] on div "Sent via SMS Sarah (ResiDesk) Jul 25, 2025 at 2:15 PM Hi Aine! We’re so excited…" at bounding box center [832, 276] width 806 height 342
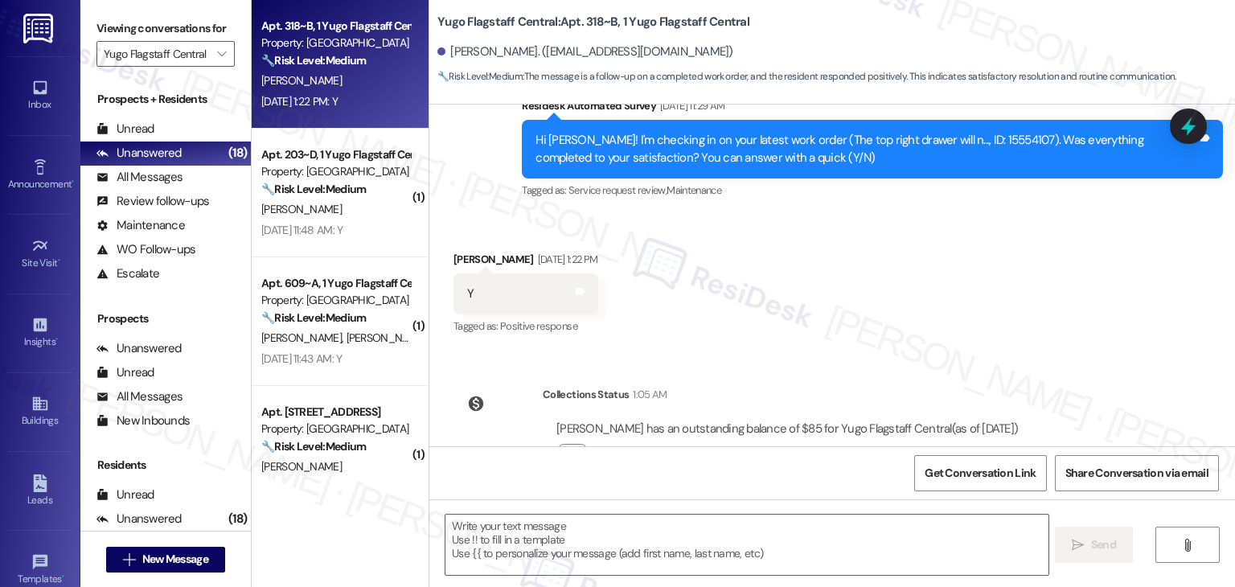
scroll to position [585, 0]
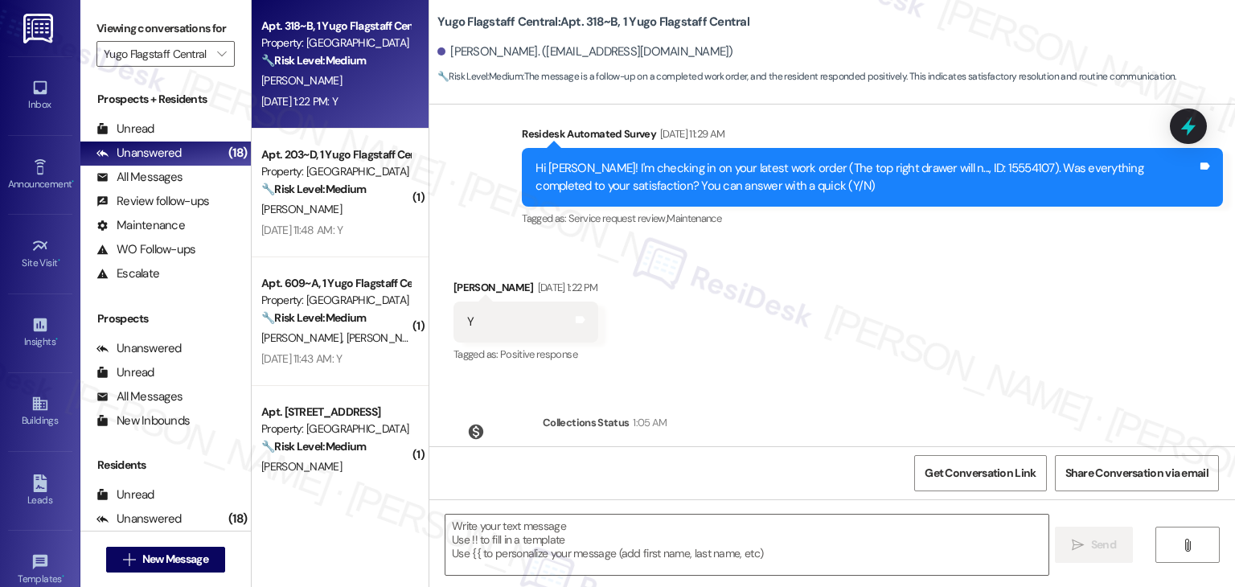
click at [971, 322] on div "Received via SMS Aine Cates Aug 22, 2025 at 1:22 PM Y Tags and notes Tagged as:…" at bounding box center [832, 311] width 806 height 136
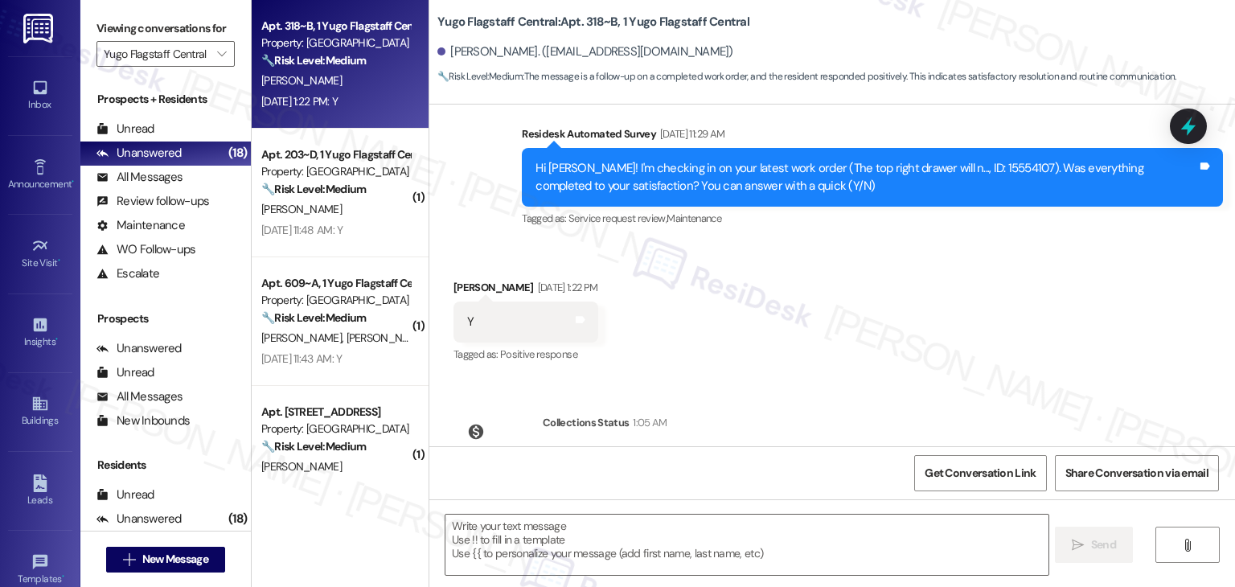
click at [735, 335] on div "Received via SMS Aine Cates Aug 22, 2025 at 1:22 PM Y Tags and notes Tagged as:…" at bounding box center [832, 311] width 806 height 136
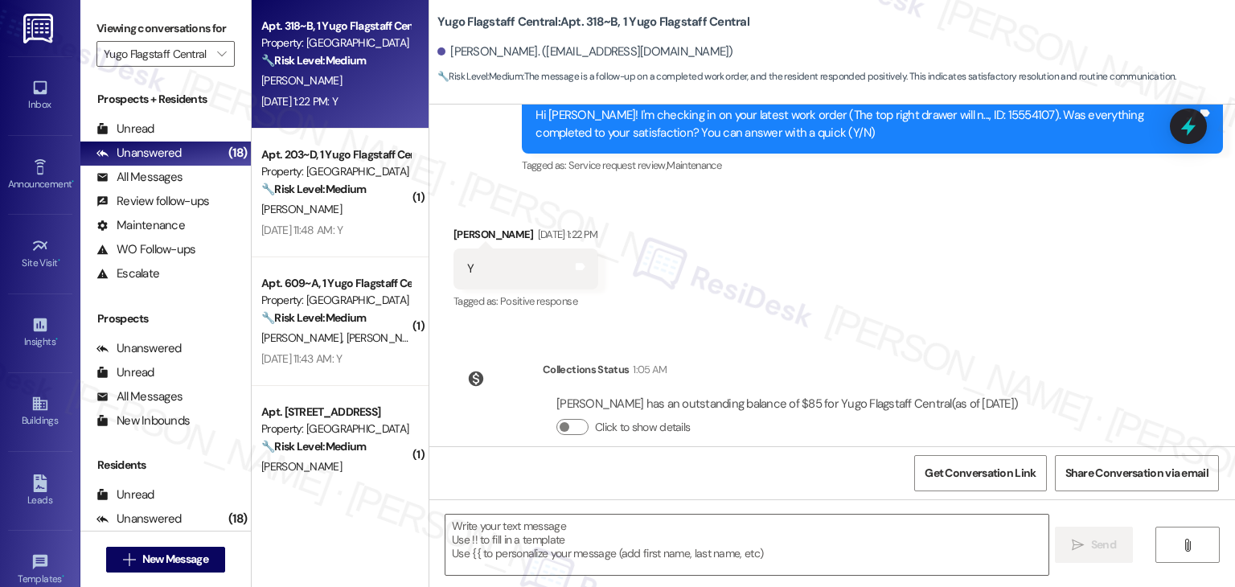
scroll to position [666, 0]
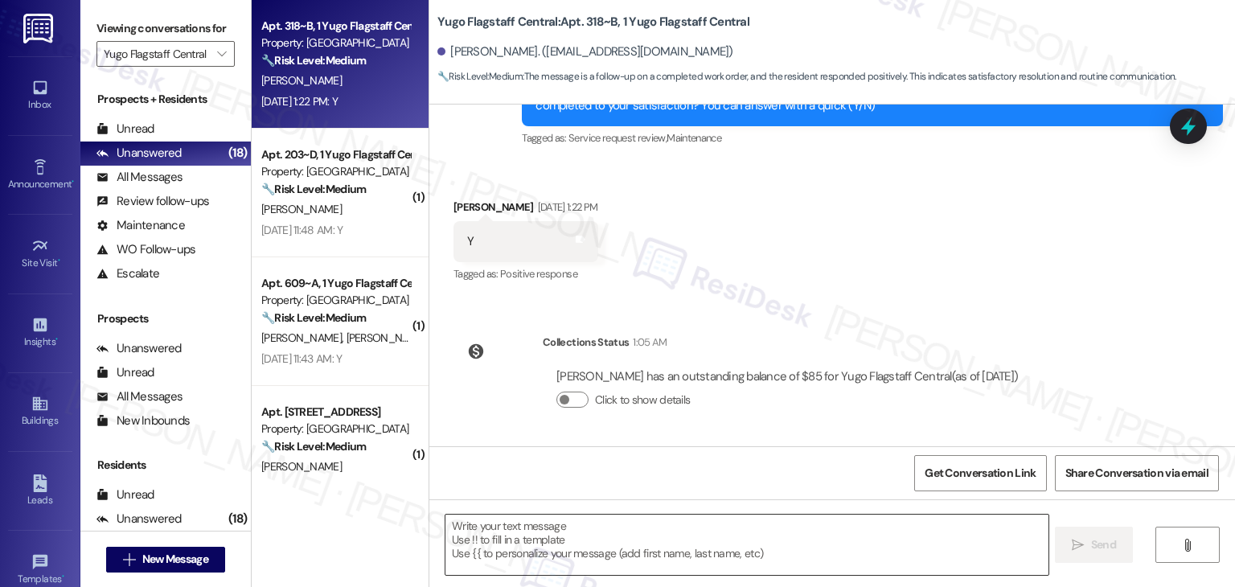
click at [647, 537] on textarea at bounding box center [747, 545] width 602 height 60
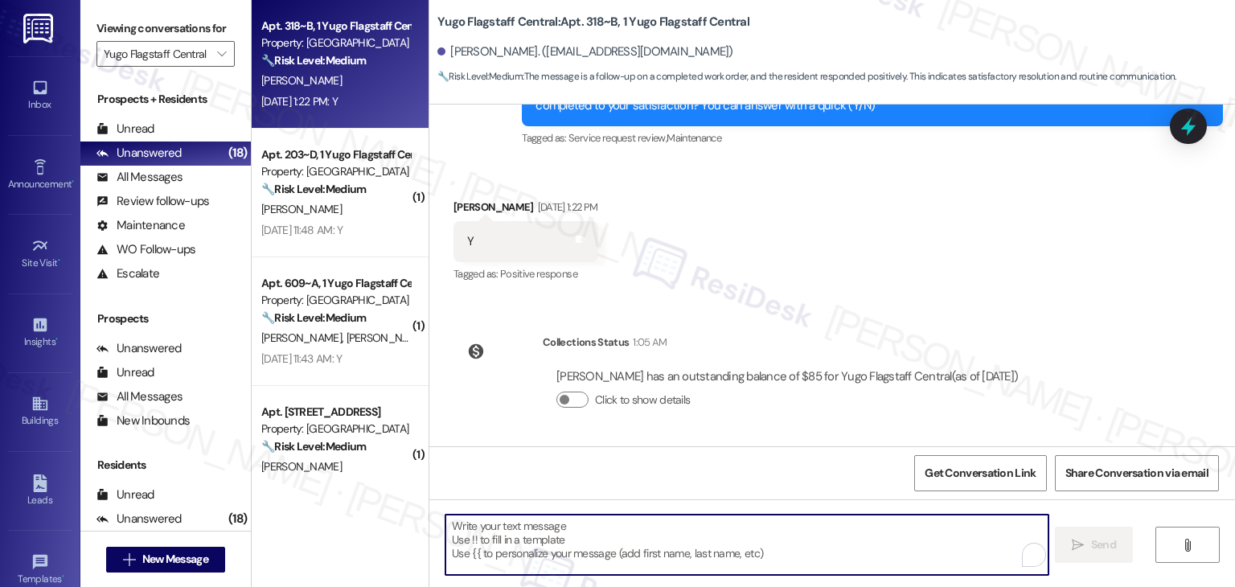
paste textarea "Thanks for confirming, {{first_name}}! Glad to hear everything was completed to…"
type textarea "Thanks for confirming, {{first_name}}! Glad to hear everything was completed to…"
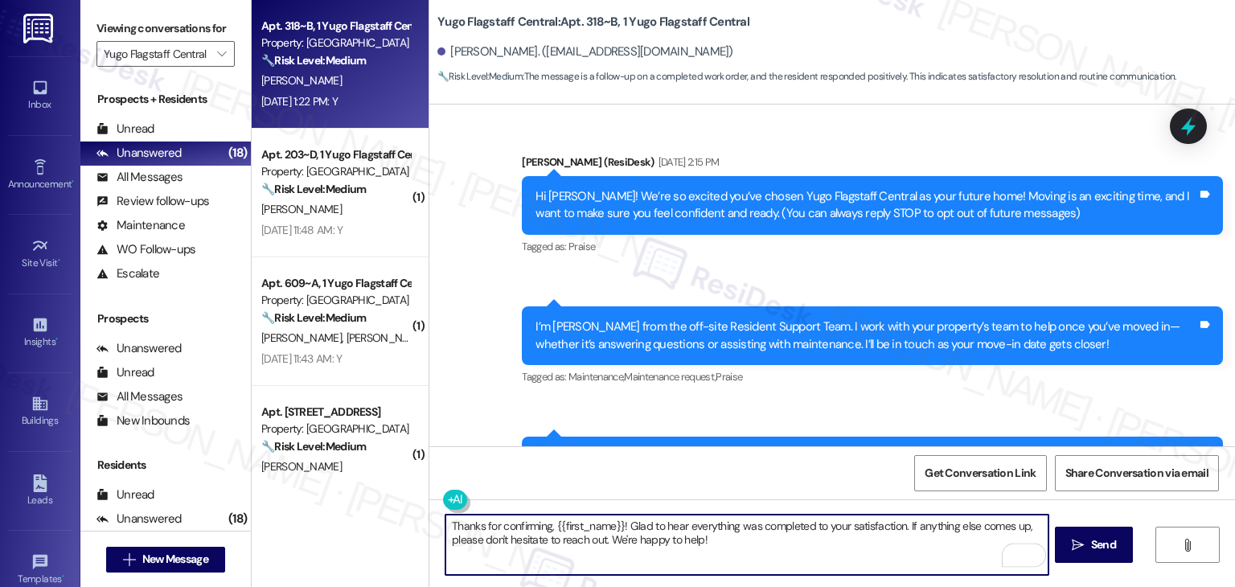
scroll to position [666, 0]
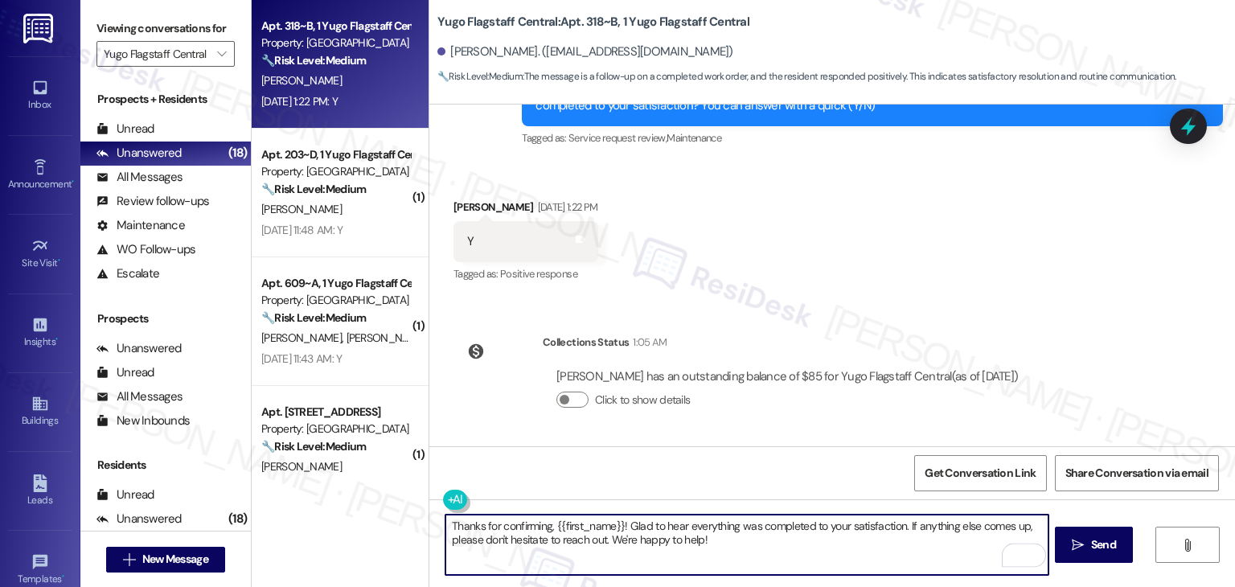
click at [794, 546] on textarea "Thanks for confirming, {{first_name}}! Glad to hear everything was completed to…" at bounding box center [747, 545] width 602 height 60
type textarea "Thanks for confirming, {{first_name}}! Glad to hear everything was completed to…"
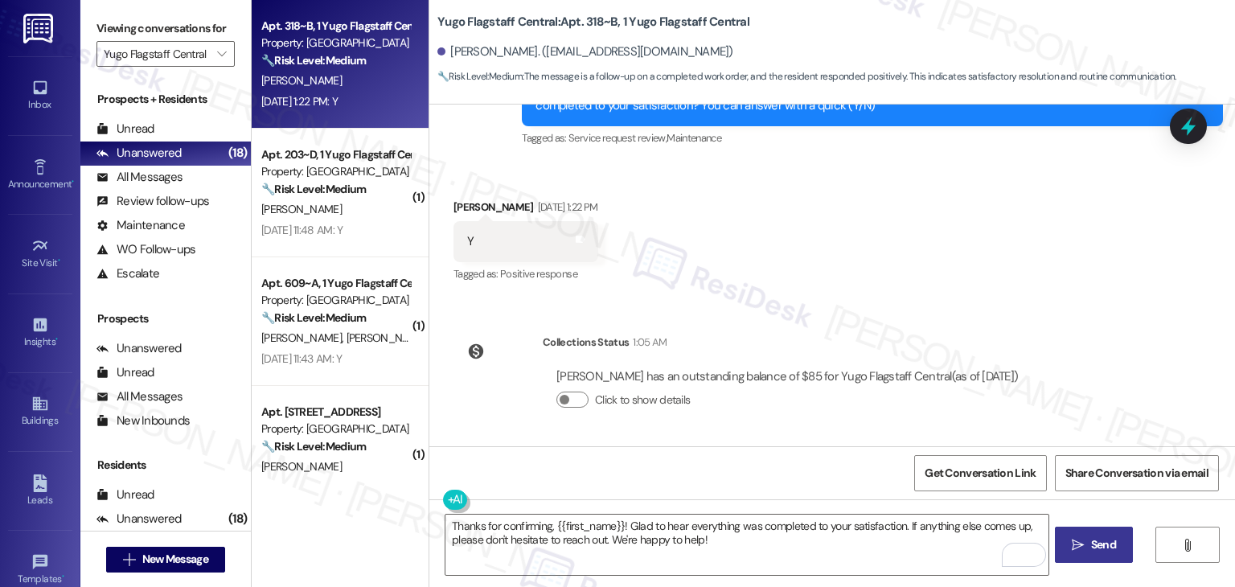
click at [1100, 538] on span "Send" at bounding box center [1103, 544] width 25 height 17
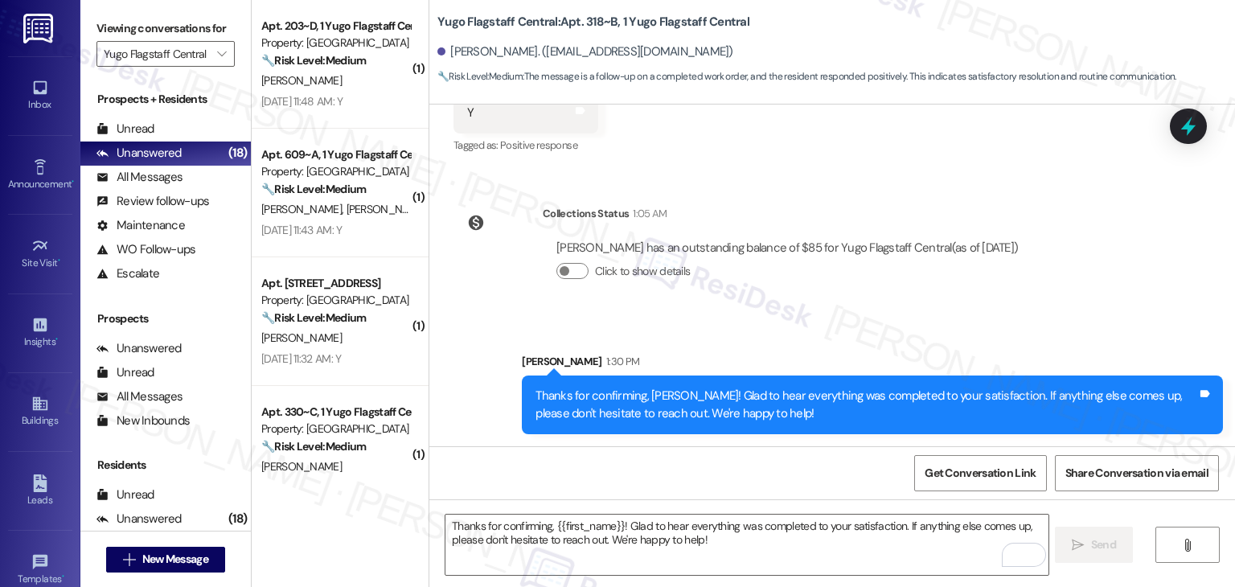
scroll to position [795, 0]
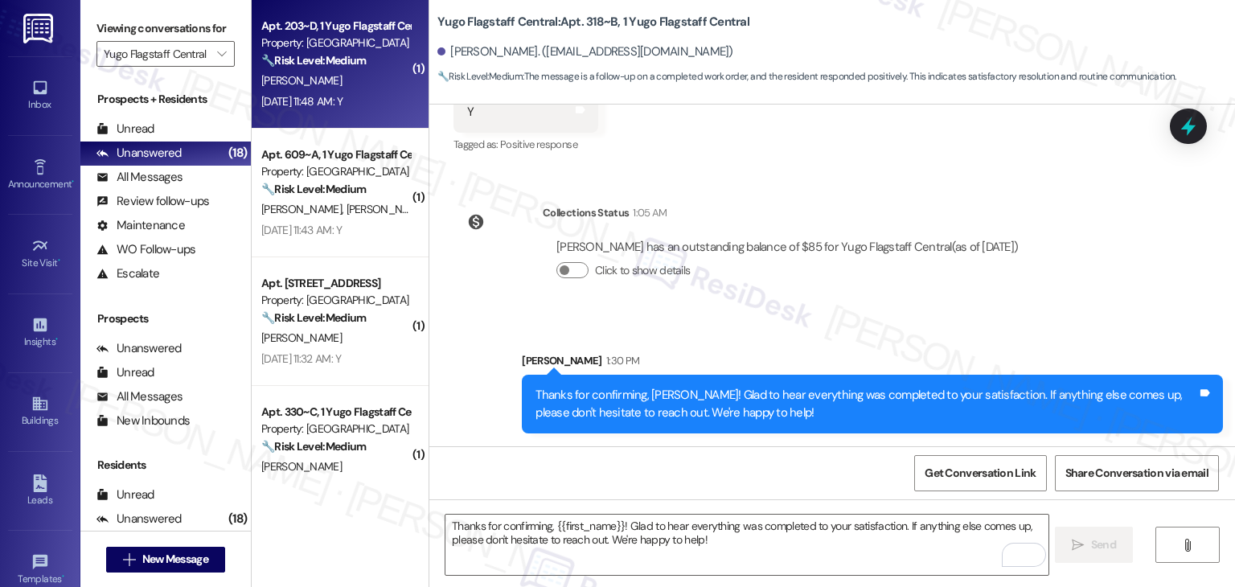
click at [343, 101] on div "[DATE] 11:48 AM: Y [DATE] 11:48 AM: Y" at bounding box center [301, 101] width 81 height 14
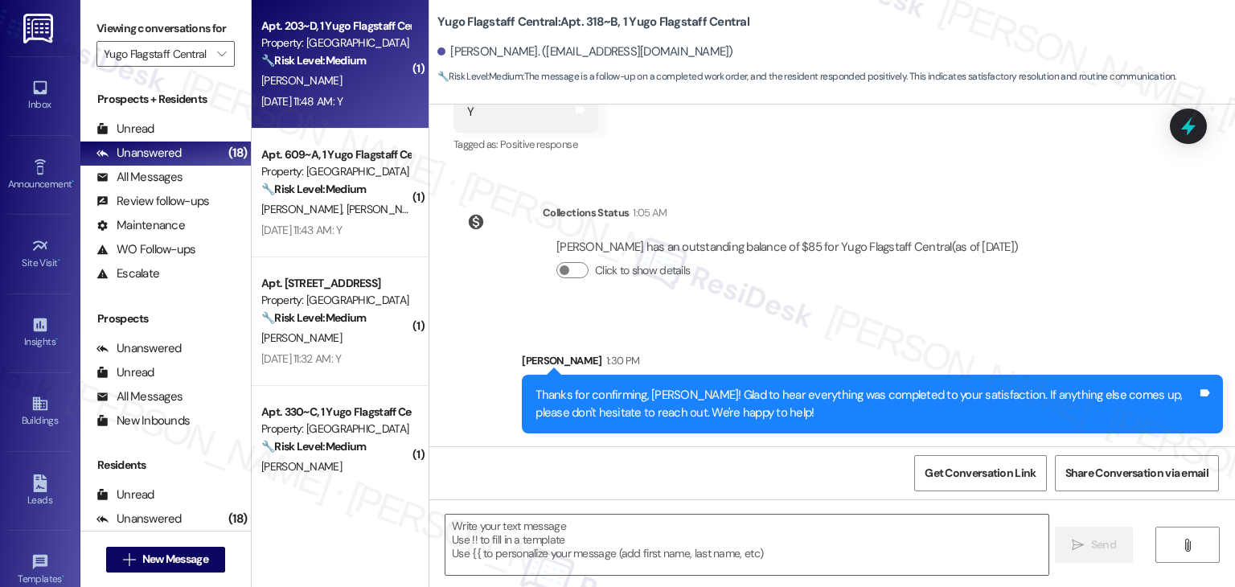
type textarea "Fetching suggested responses. Please feel free to read through the conversation…"
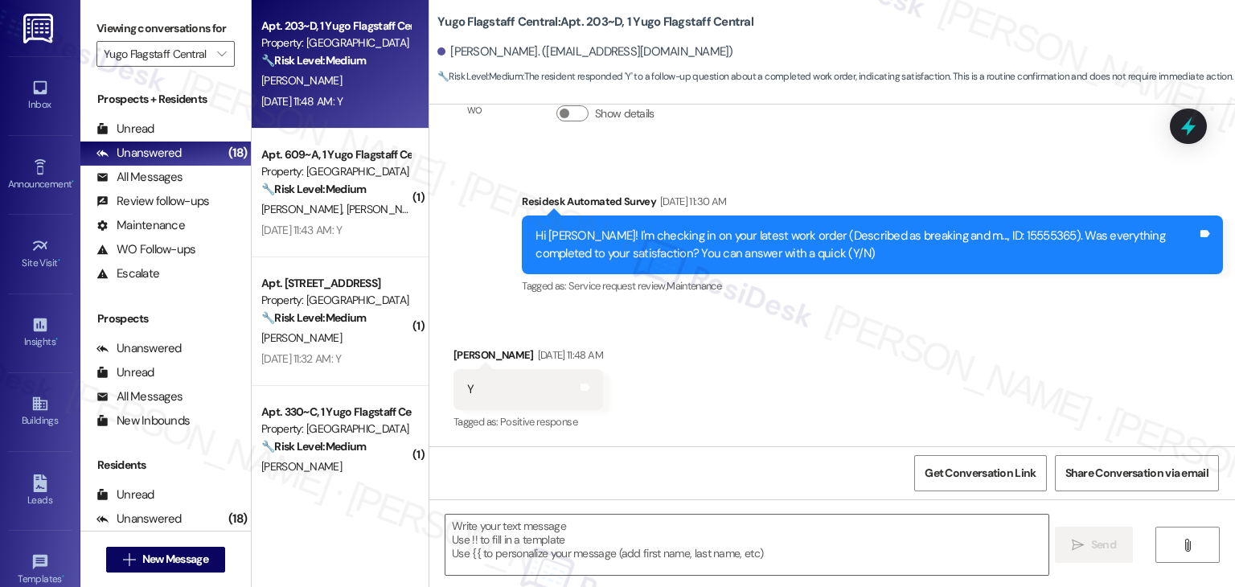
scroll to position [666, 0]
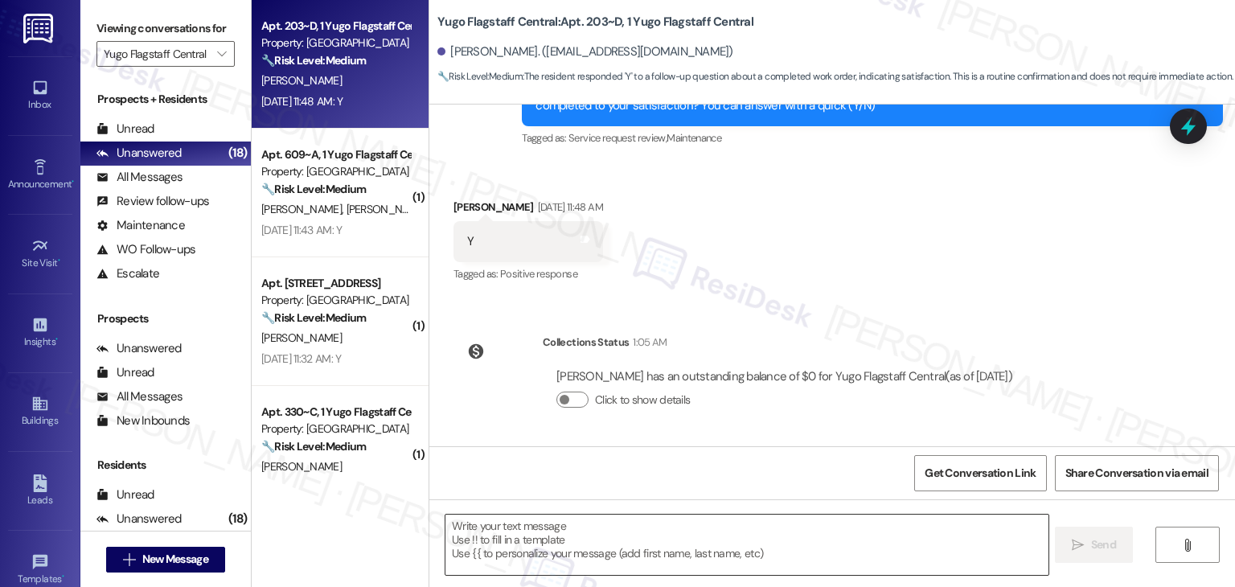
click at [647, 540] on textarea at bounding box center [747, 545] width 602 height 60
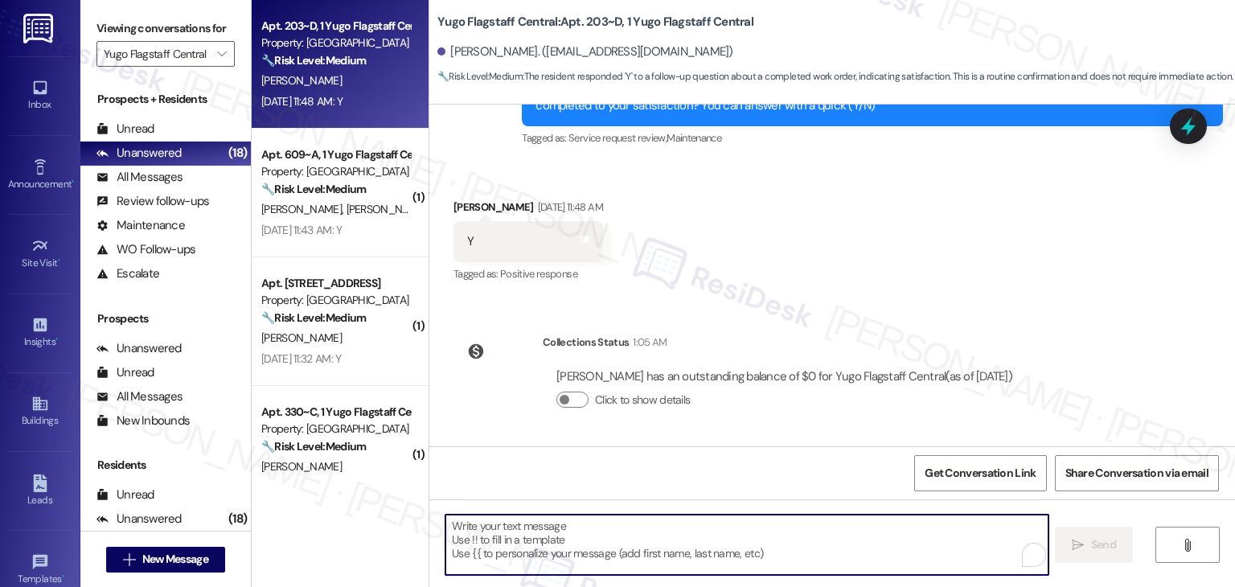
paste textarea "Thanks for confirming, {{first_name}}! Glad to hear everything was completed to…"
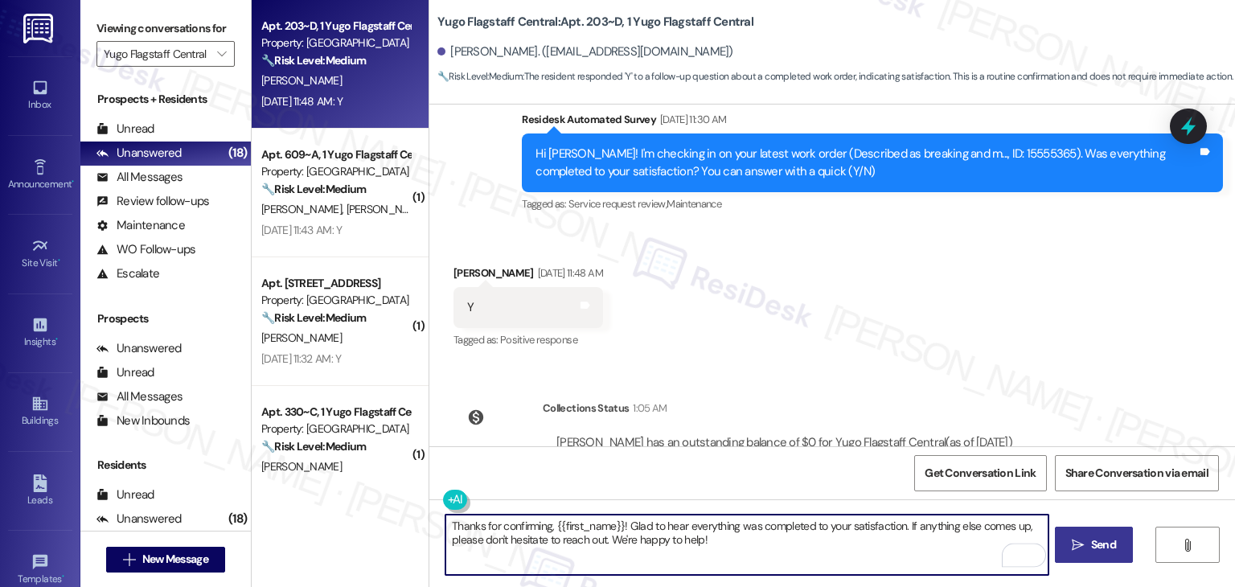
scroll to position [585, 0]
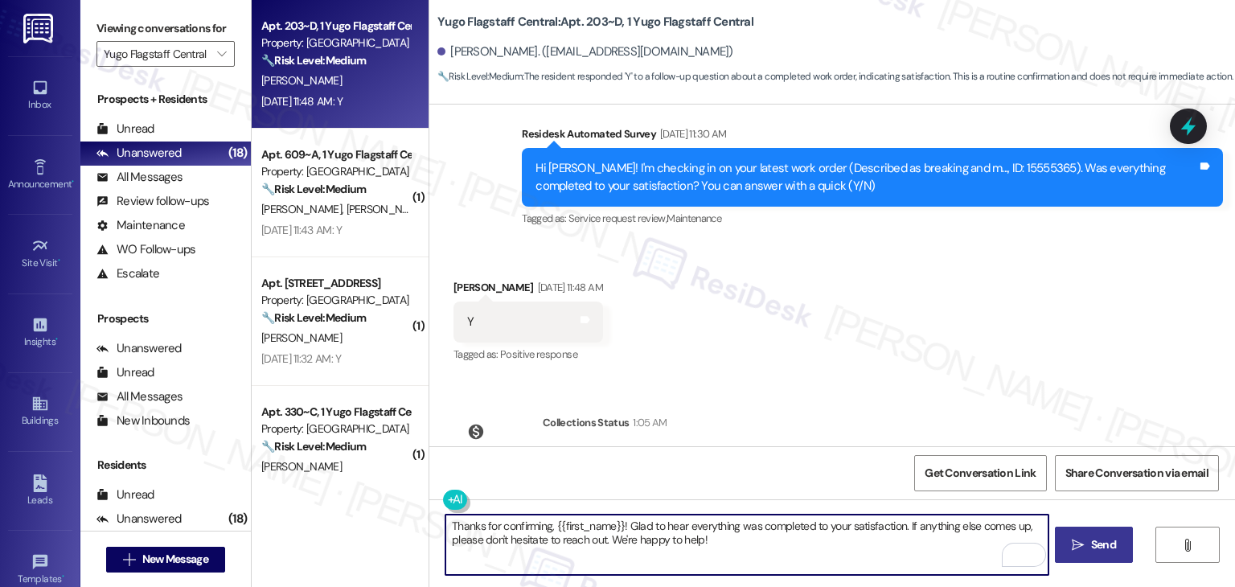
type textarea "Thanks for confirming, {{first_name}}! Glad to hear everything was completed to…"
click at [1099, 545] on span "Send" at bounding box center [1103, 544] width 25 height 17
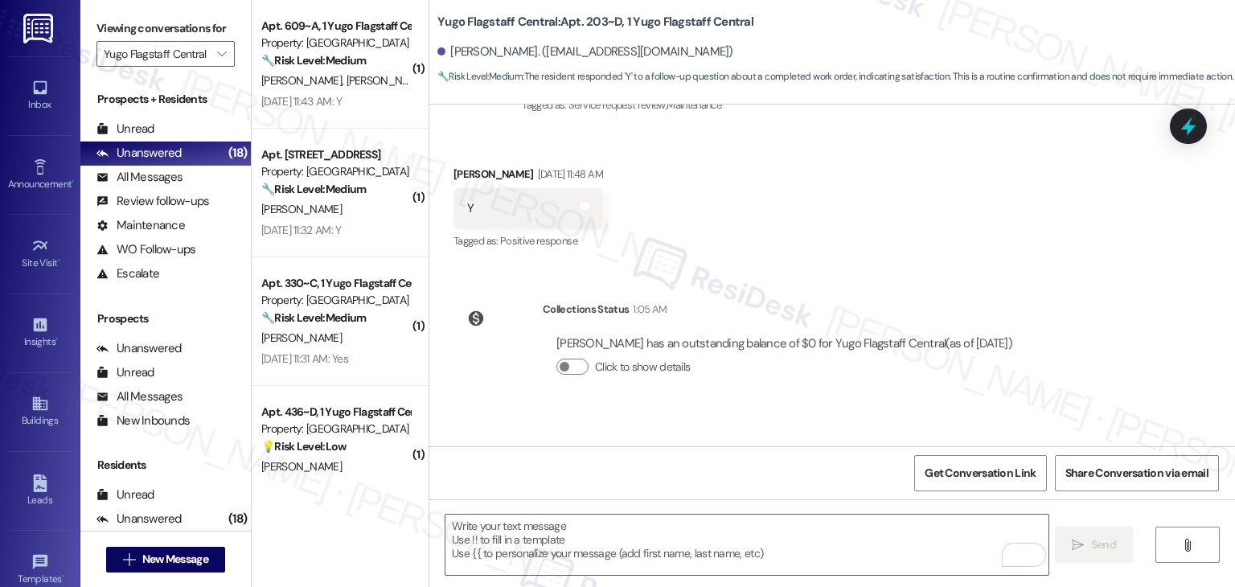
scroll to position [795, 0]
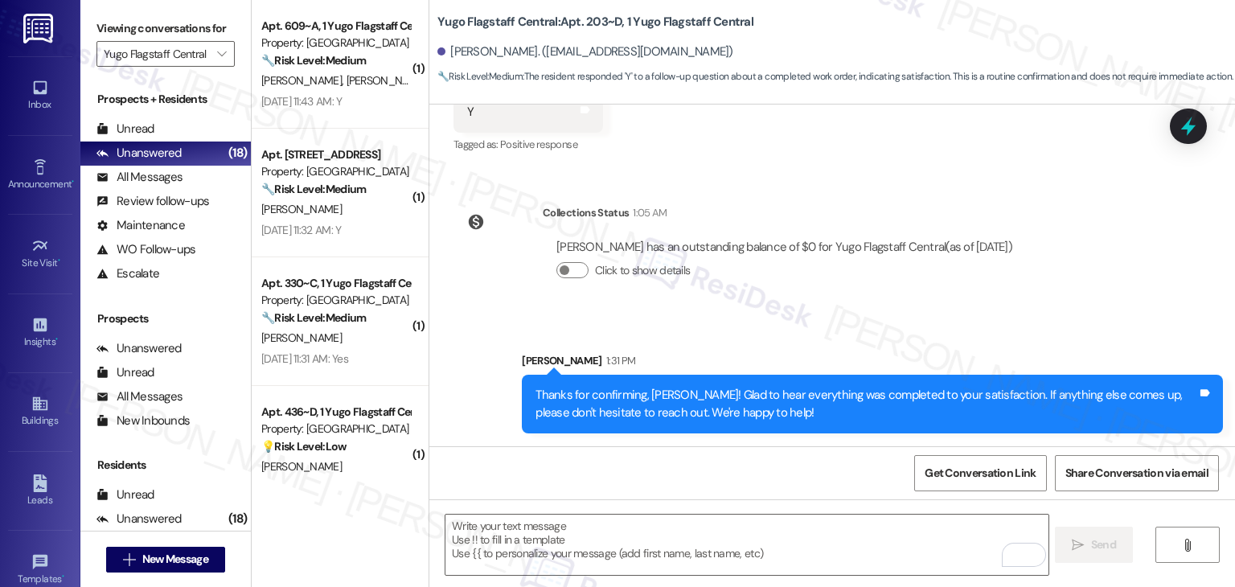
click at [497, 306] on div "Collections Status 1:05 AM [PERSON_NAME] has an outstanding balance of $0 for Y…" at bounding box center [740, 254] width 597 height 124
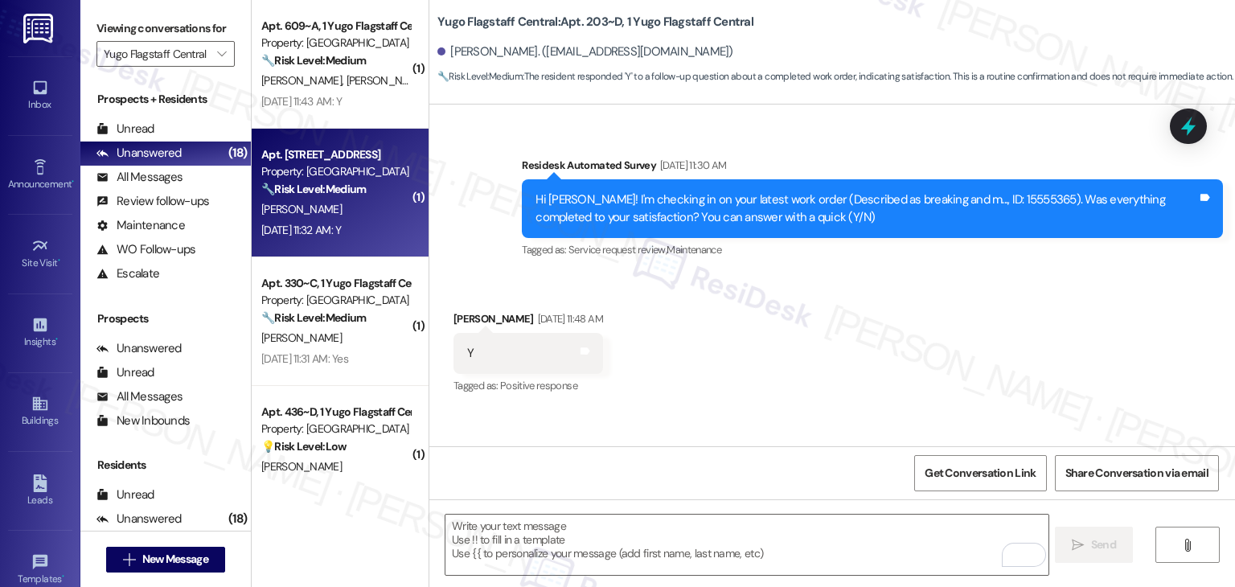
click at [338, 235] on div "[DATE] 11:32 AM: Y [DATE] 11:32 AM: Y" at bounding box center [301, 230] width 80 height 14
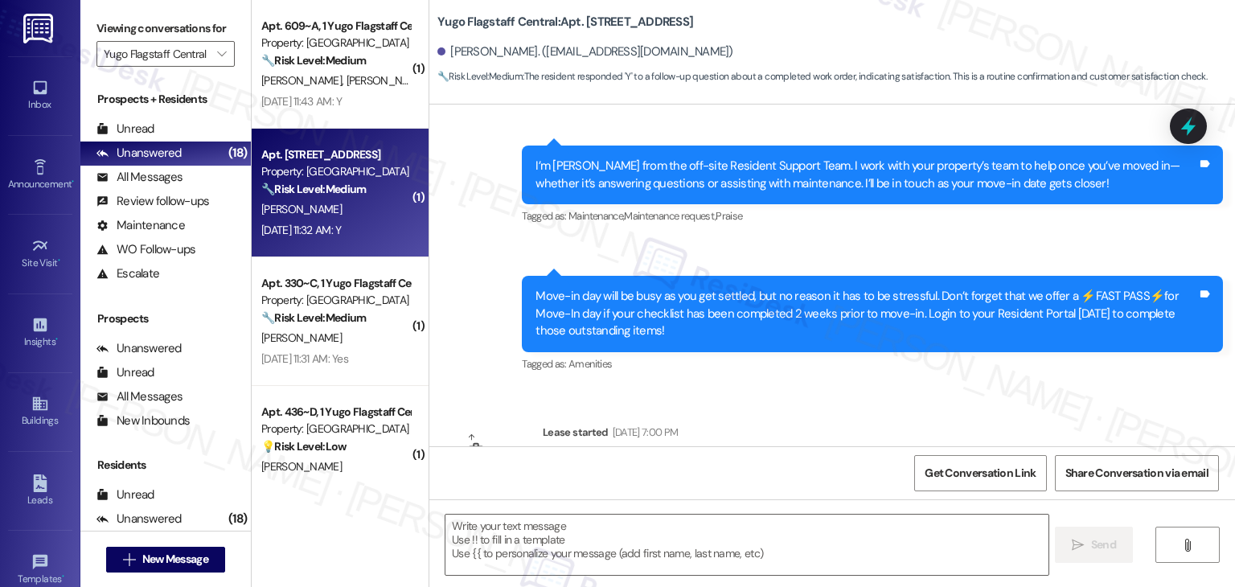
type textarea "Fetching suggested responses. Please feel free to read through the conversation…"
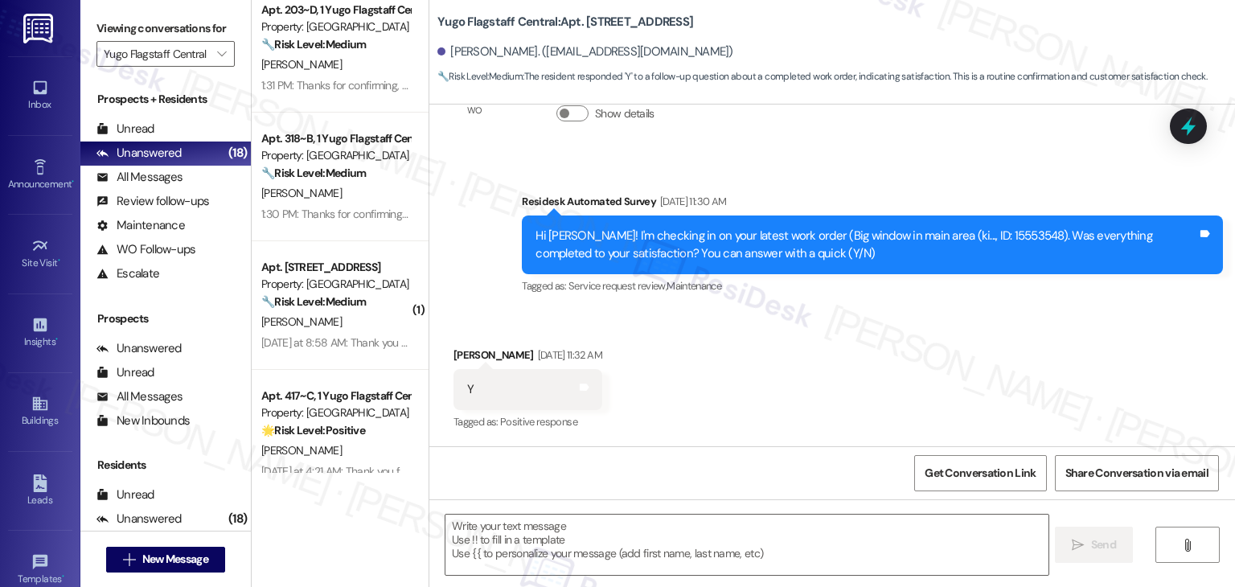
scroll to position [1843, 0]
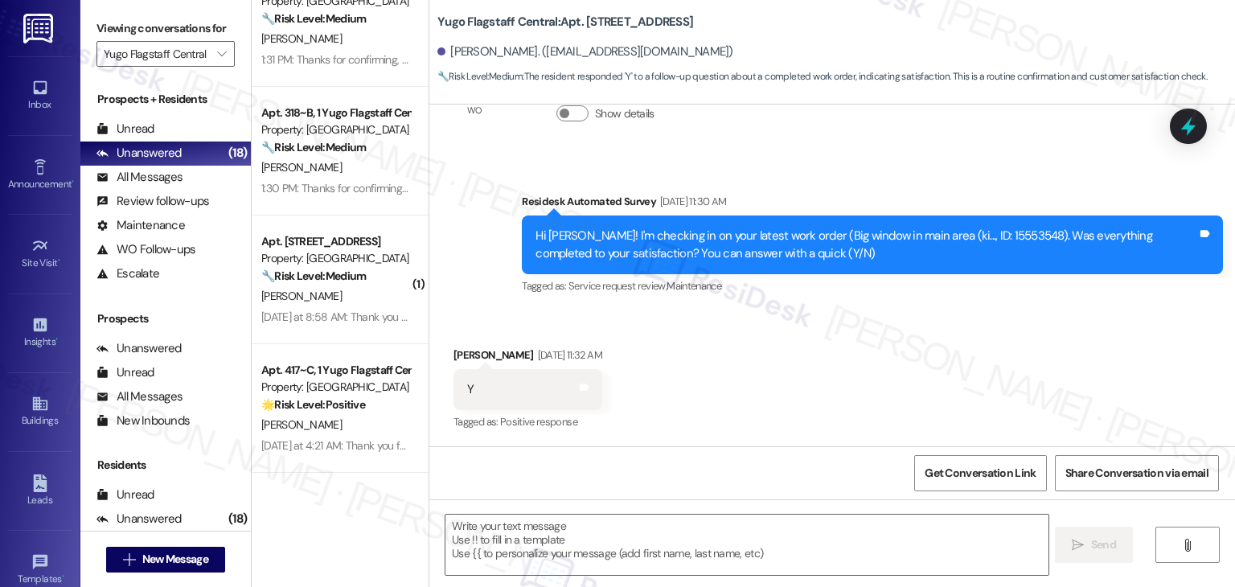
click at [331, 200] on div "Apt. 318~B, 1 Yugo Flagstaff Central Property: Yugo Flagstaff Central 🔧 Risk Le…" at bounding box center [340, 151] width 177 height 129
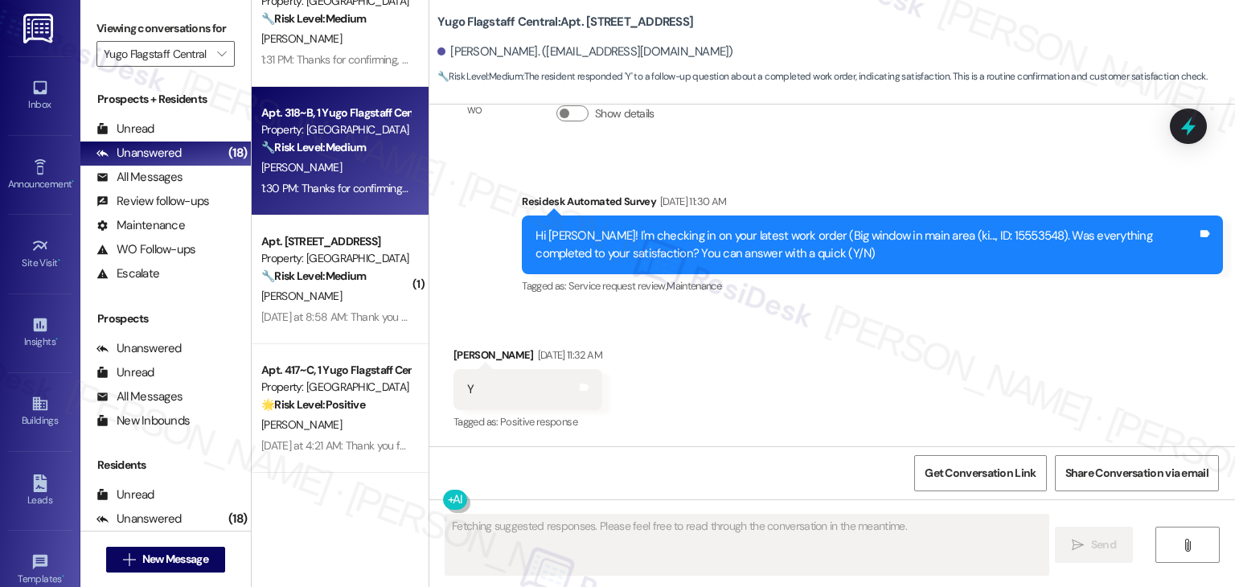
type textarea "Fetching suggested responses. Please feel free to read through the conversation…"
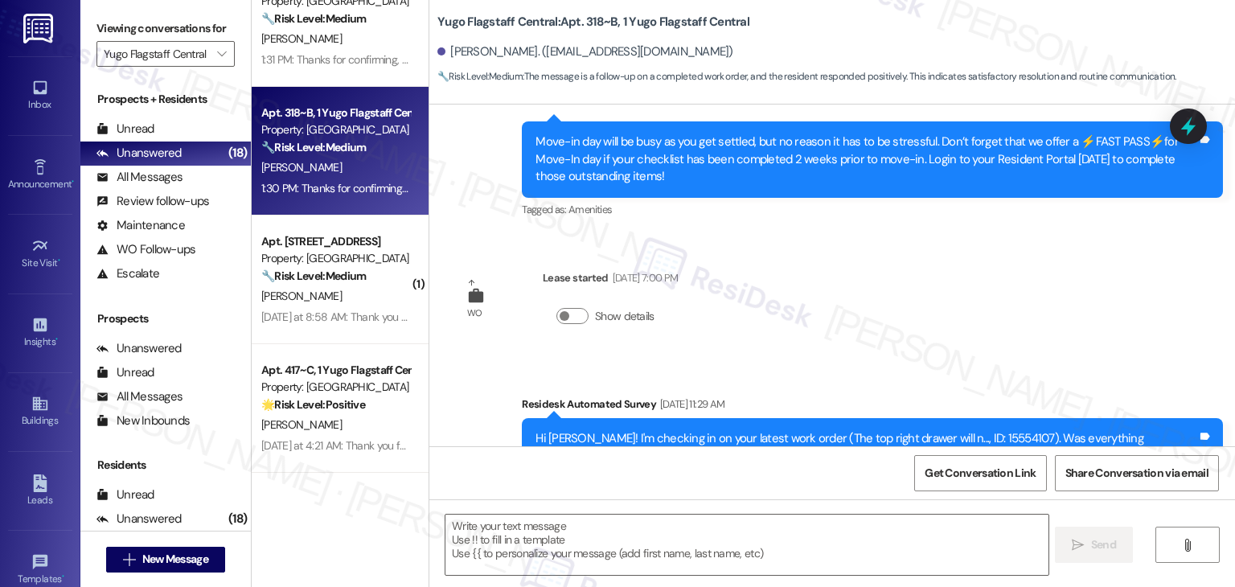
type textarea "Fetching suggested responses. Please feel free to read through the conversation…"
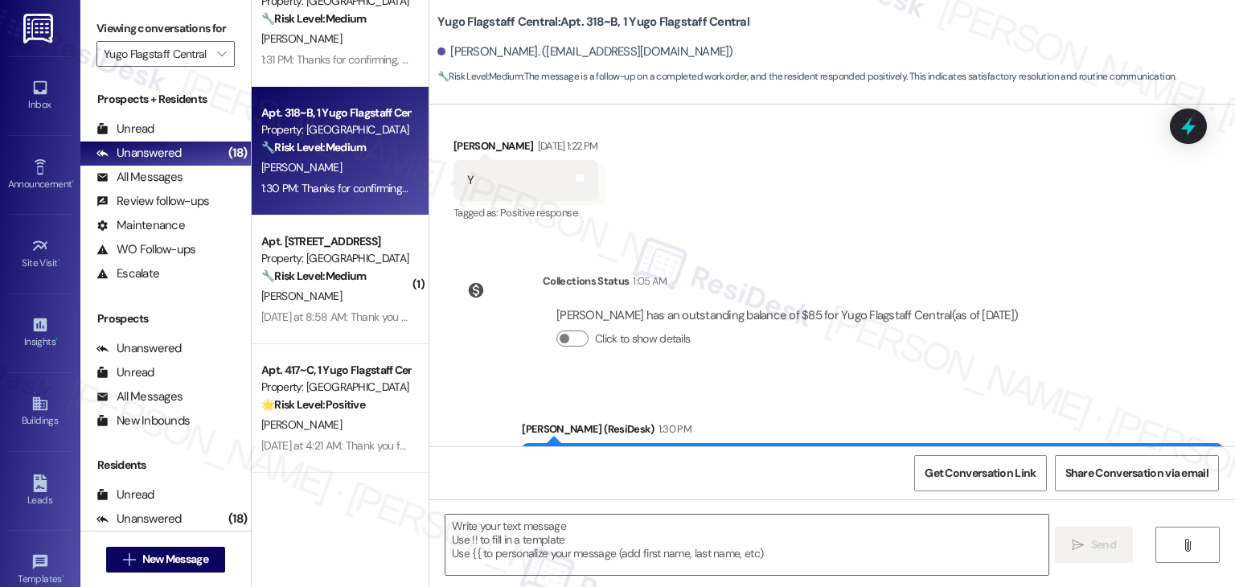
scroll to position [819, 0]
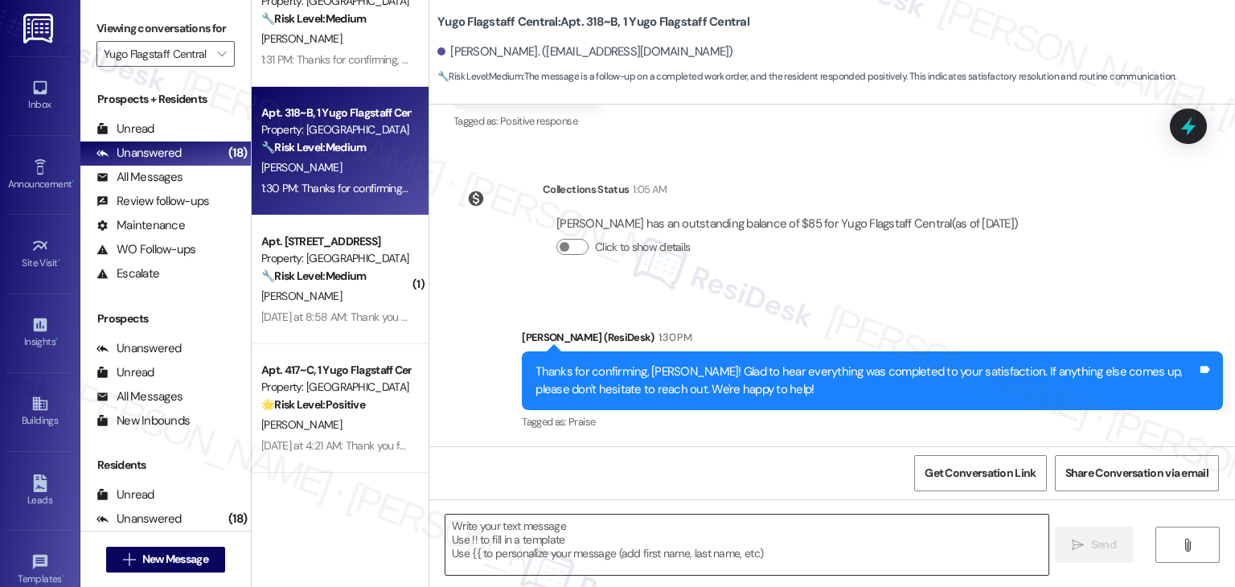
click at [579, 522] on textarea at bounding box center [747, 545] width 602 height 60
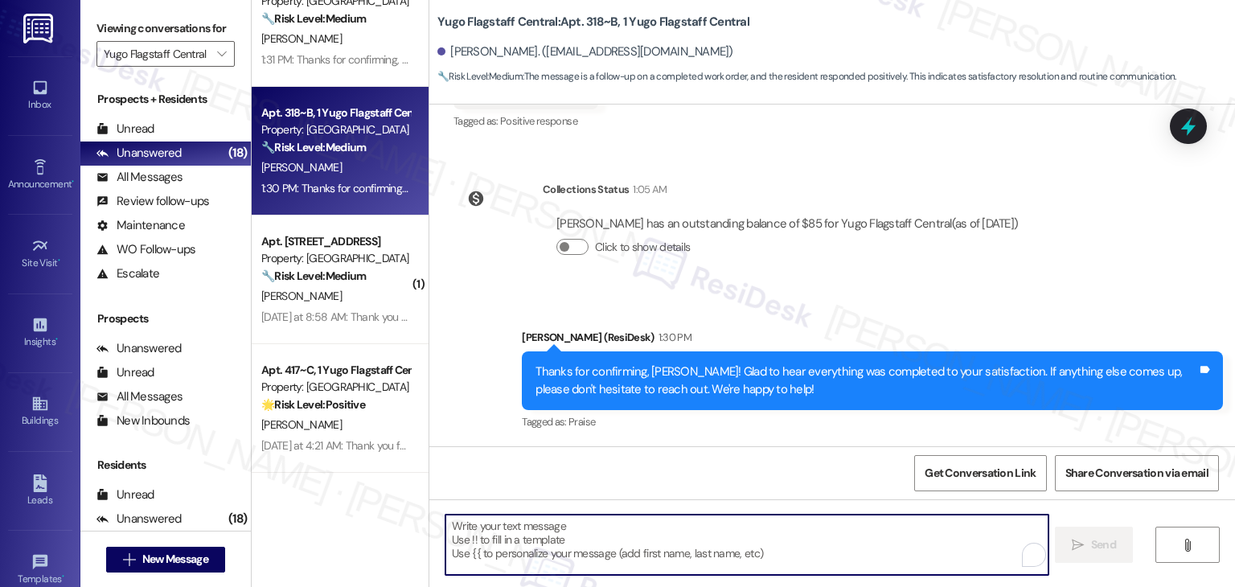
paste textarea "We're happy the work order was completed, {{first_name}}! Please don't hesitate…"
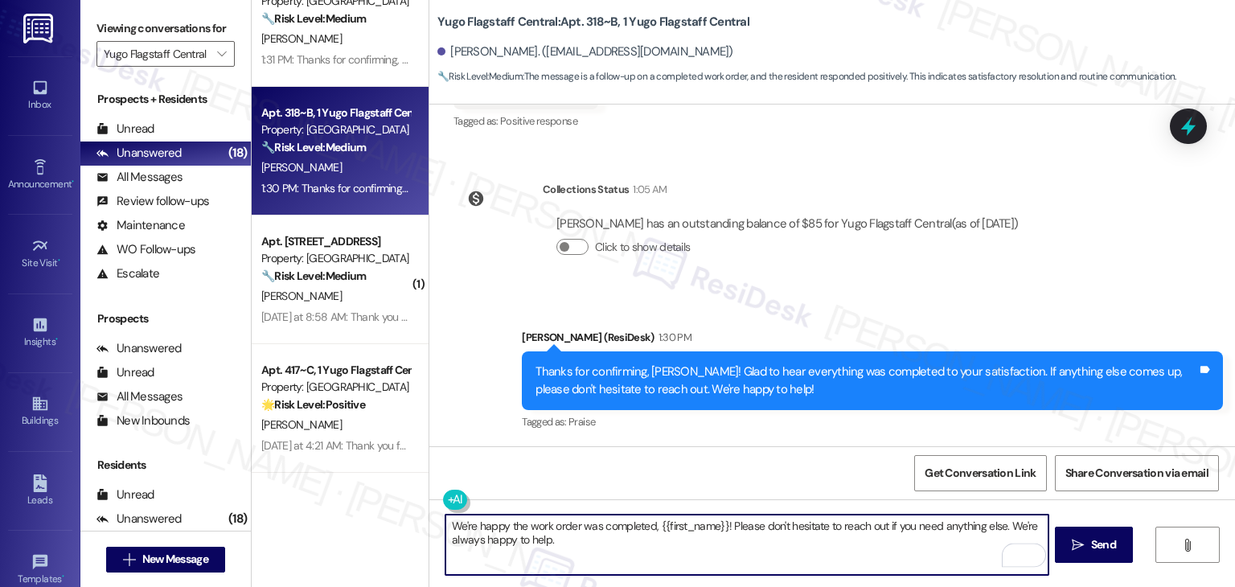
click at [456, 540] on textarea "We're happy the work order was completed, {{first_name}}! Please don't hesitate…" at bounding box center [747, 545] width 602 height 60
type textarea "We're happy the work order was completed, {{first_name}}! Please don't hesitate…"
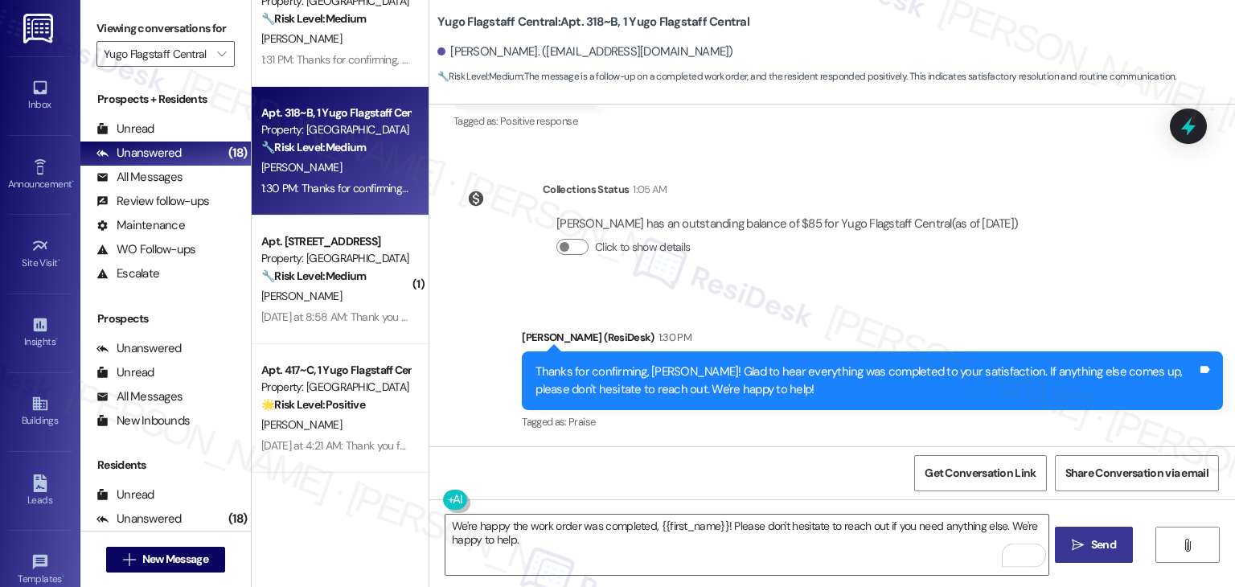
click at [1104, 548] on span "Send" at bounding box center [1103, 544] width 25 height 17
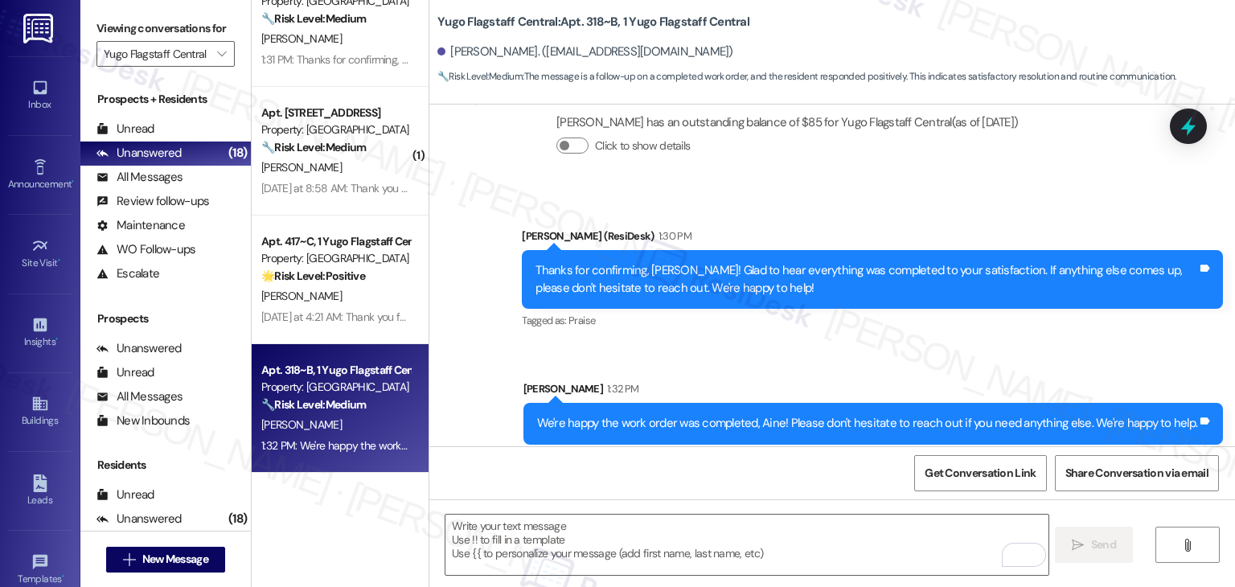
scroll to position [931, 0]
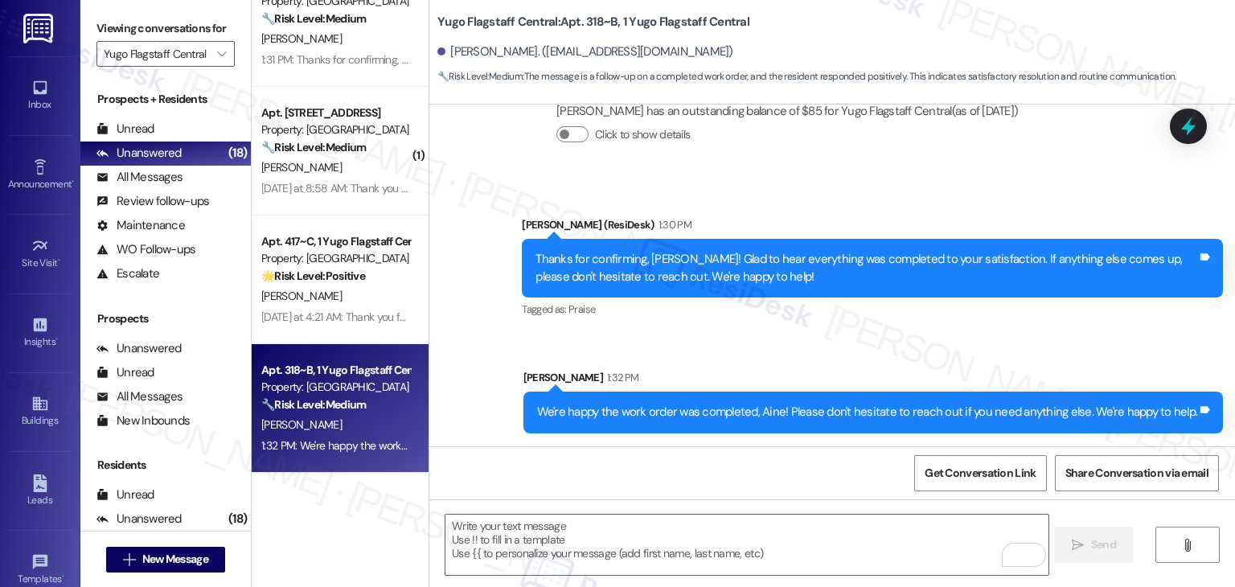
click at [844, 355] on div "Sent via SMS [PERSON_NAME] (ResiDesk) 1:30 PM Thanks for confirming, Aine! Glad…" at bounding box center [832, 312] width 806 height 265
click at [877, 338] on div "Sent via SMS [PERSON_NAME] (ResiDesk) 1:30 PM Thanks for confirming, Aine! Glad…" at bounding box center [832, 312] width 806 height 265
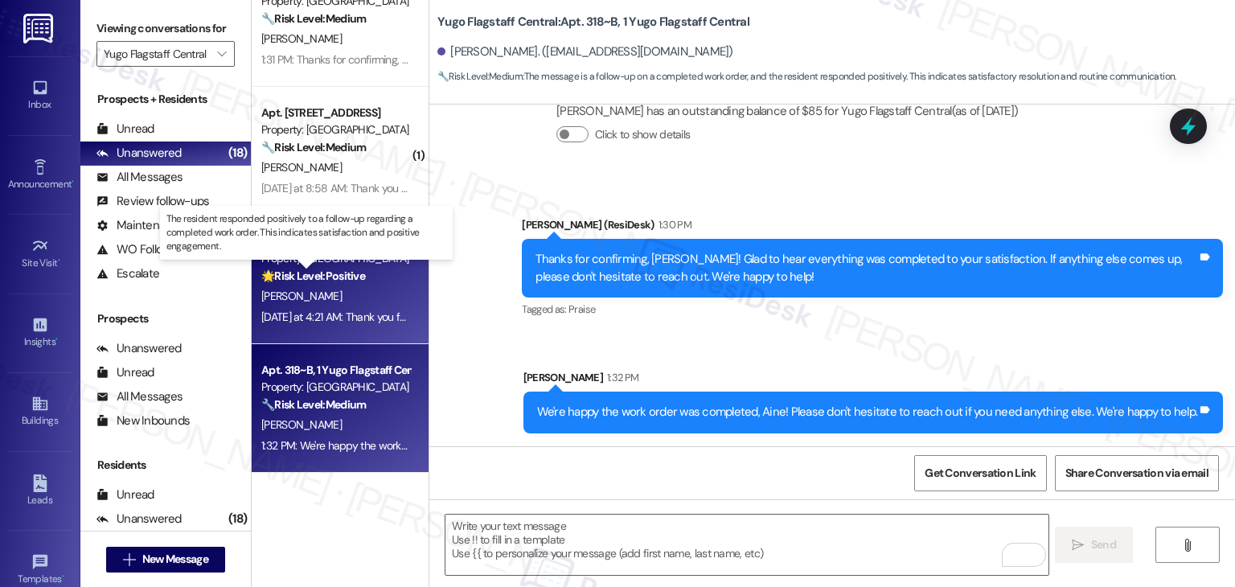
click at [344, 281] on strong "🌟 Risk Level: Positive" at bounding box center [313, 276] width 104 height 14
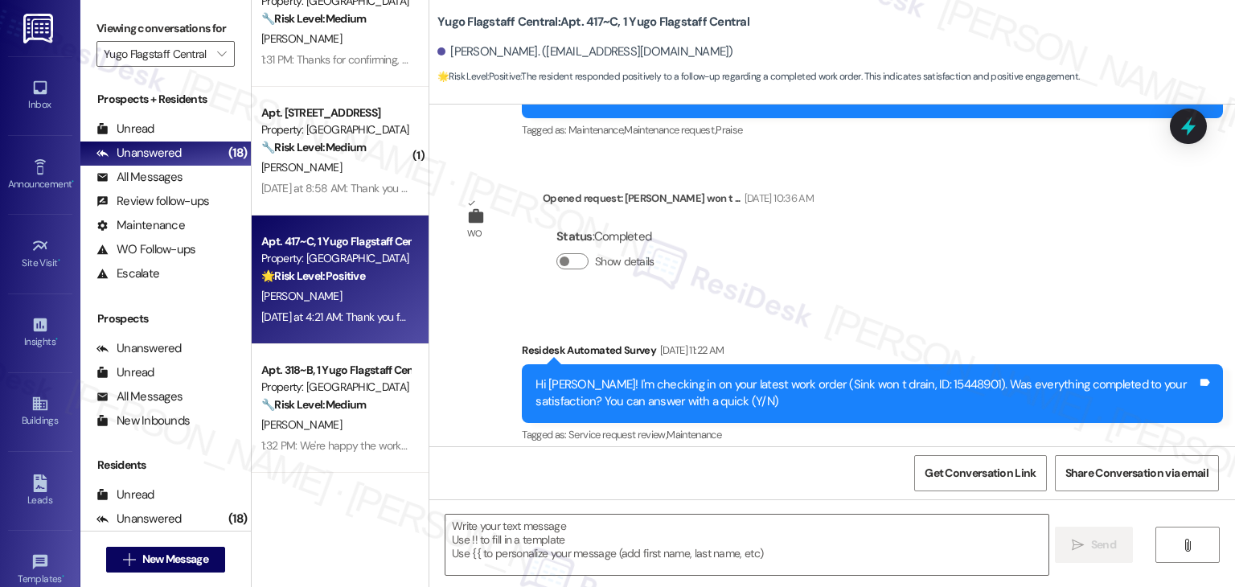
type textarea "Fetching suggested responses. Please feel free to read through the conversation…"
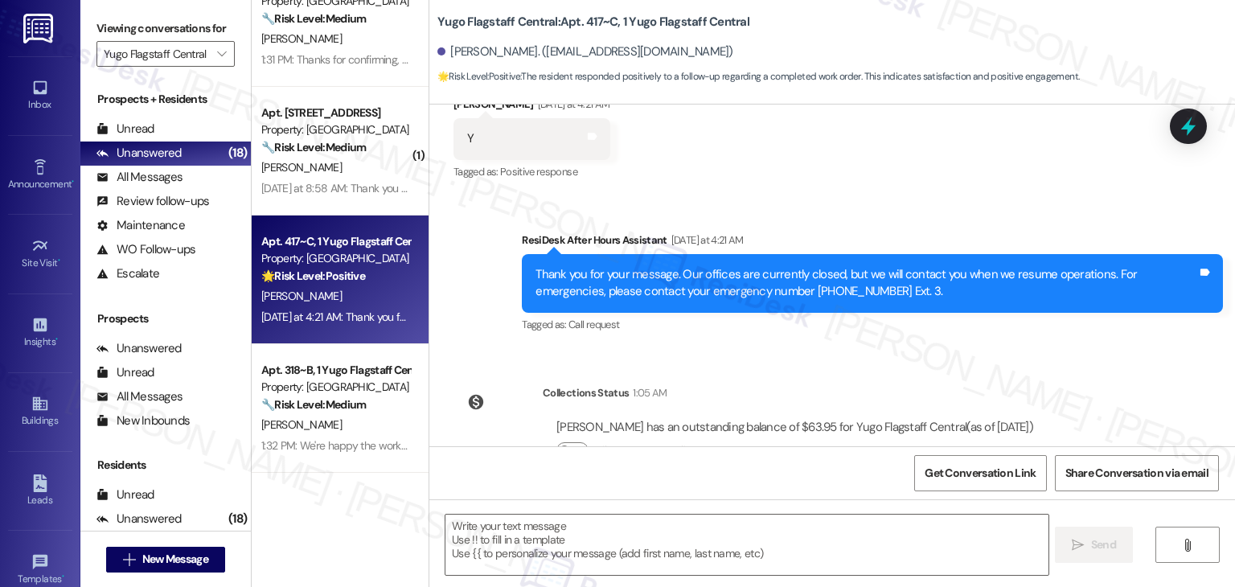
scroll to position [2270, 0]
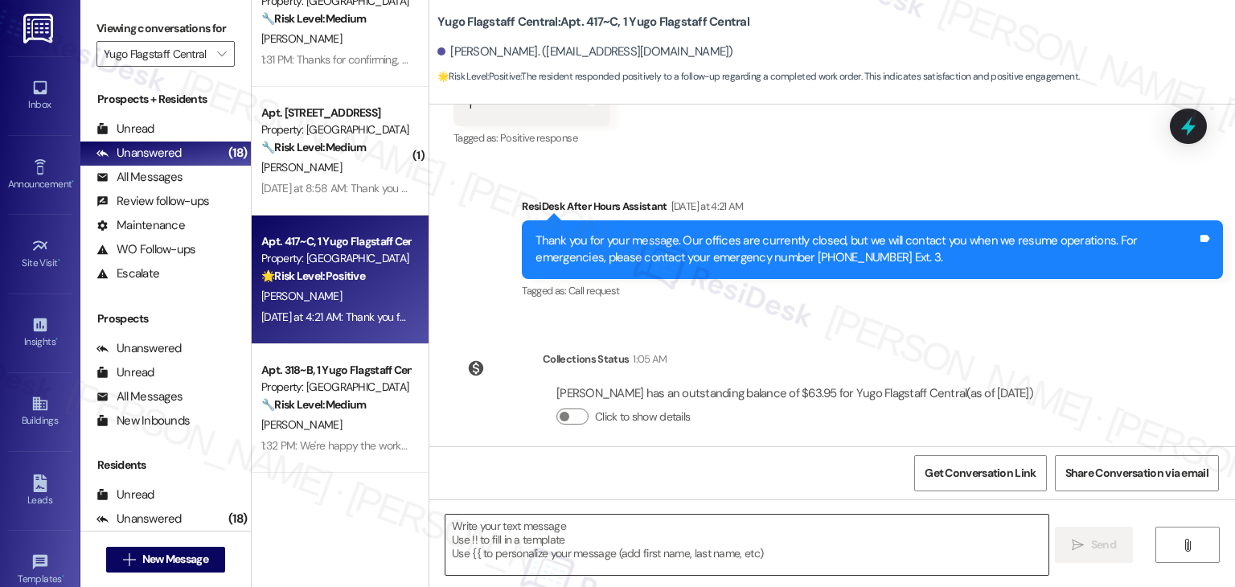
click at [643, 515] on textarea at bounding box center [747, 545] width 602 height 60
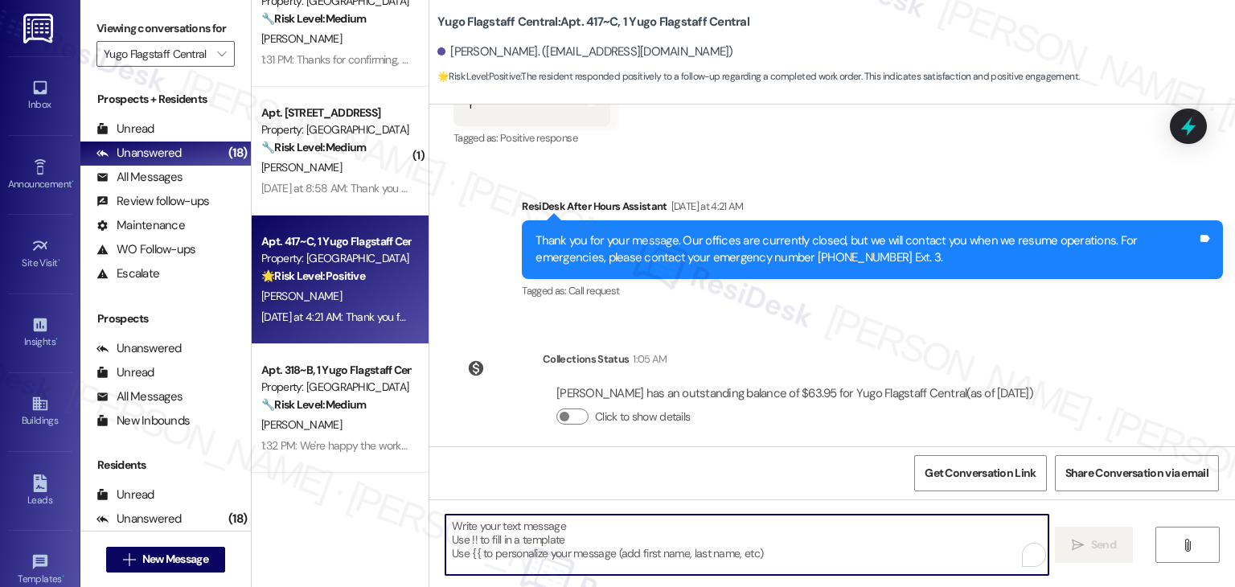
paste textarea "We're happy the work order was completed, {{first_name}}! Please don't hesitate…"
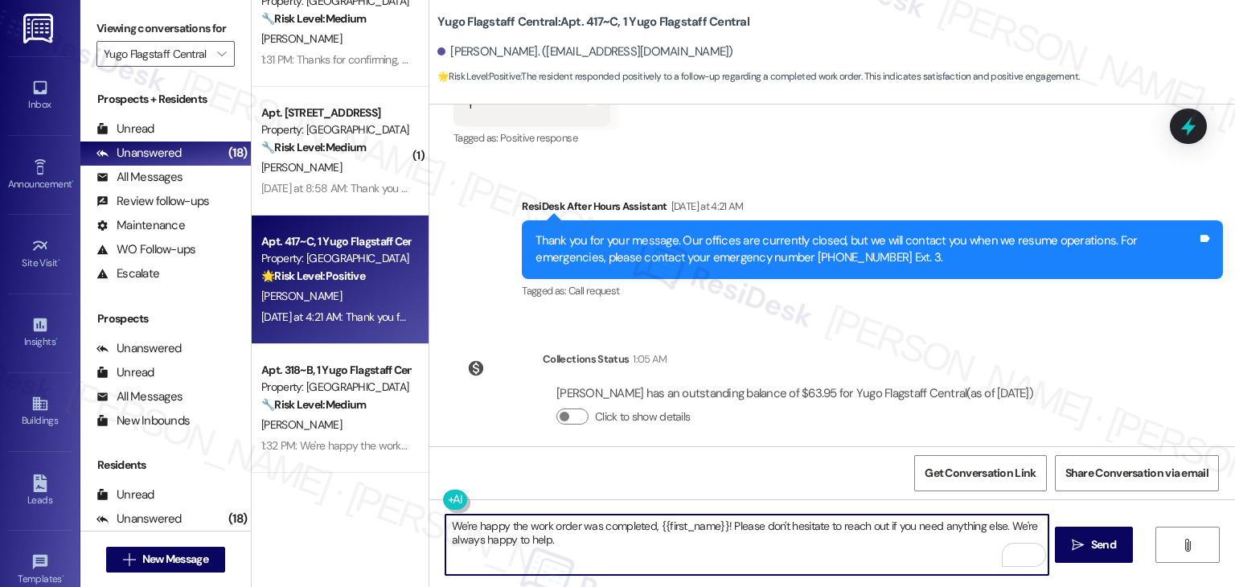
click at [450, 538] on textarea "We're happy the work order was completed, {{first_name}}! Please don't hesitate…" at bounding box center [747, 545] width 602 height 60
type textarea "We're happy the work order was completed, {{first_name}}! Please don't hesitate…"
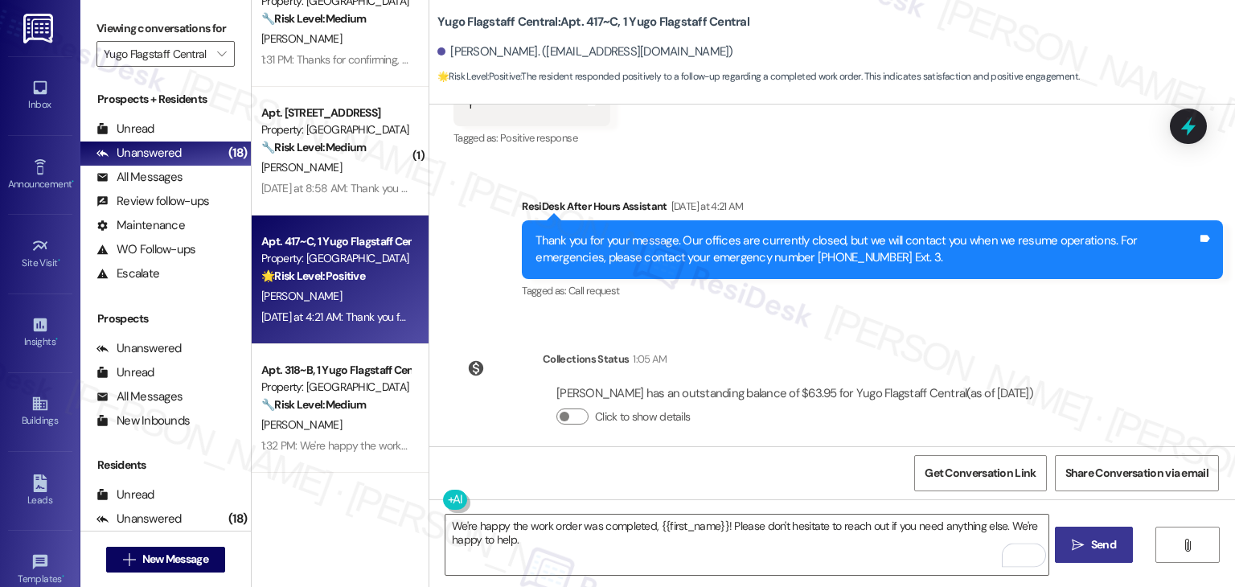
click at [1091, 543] on span "Send" at bounding box center [1103, 544] width 25 height 17
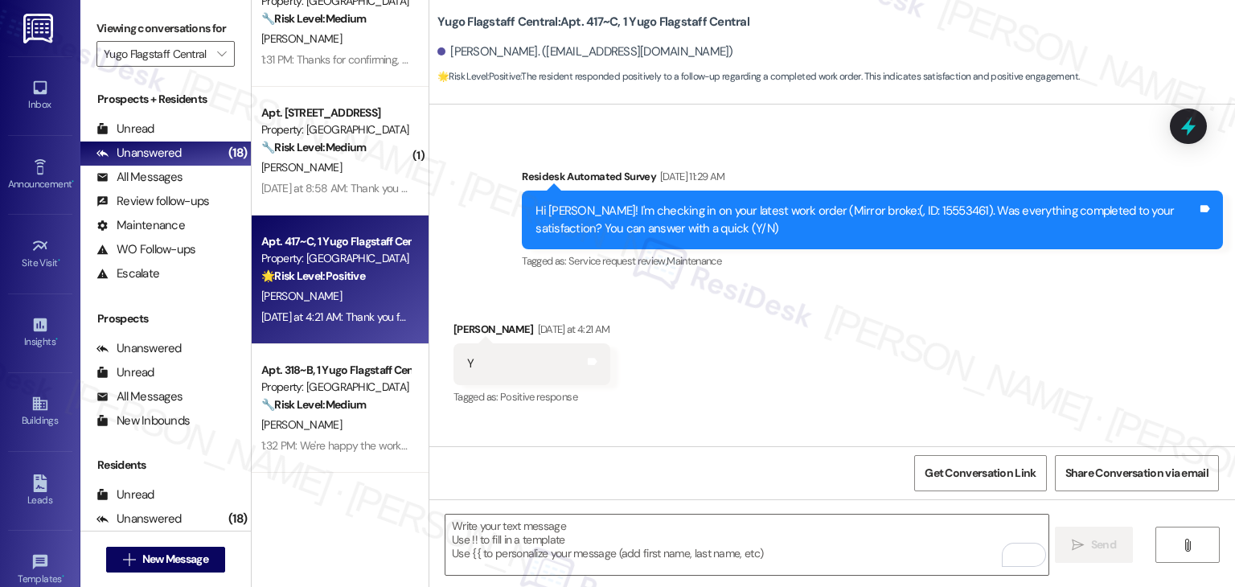
scroll to position [1968, 0]
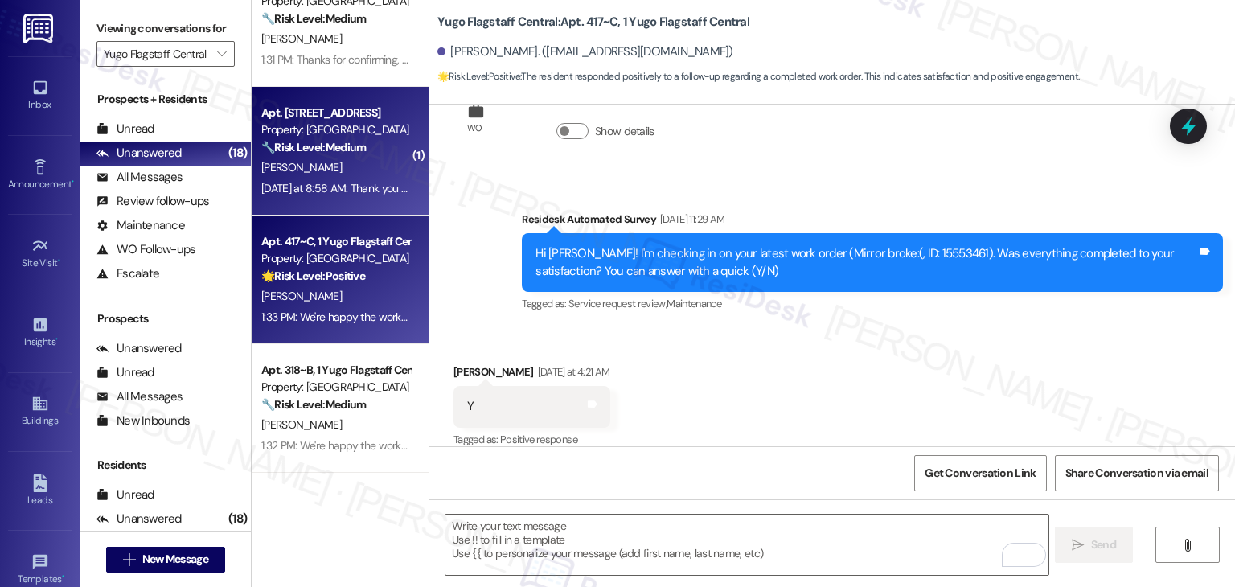
click at [320, 187] on div "[DATE] at 8:58 AM: Thank you for your message. Our offices are currently closed…" at bounding box center [769, 188] width 1016 height 14
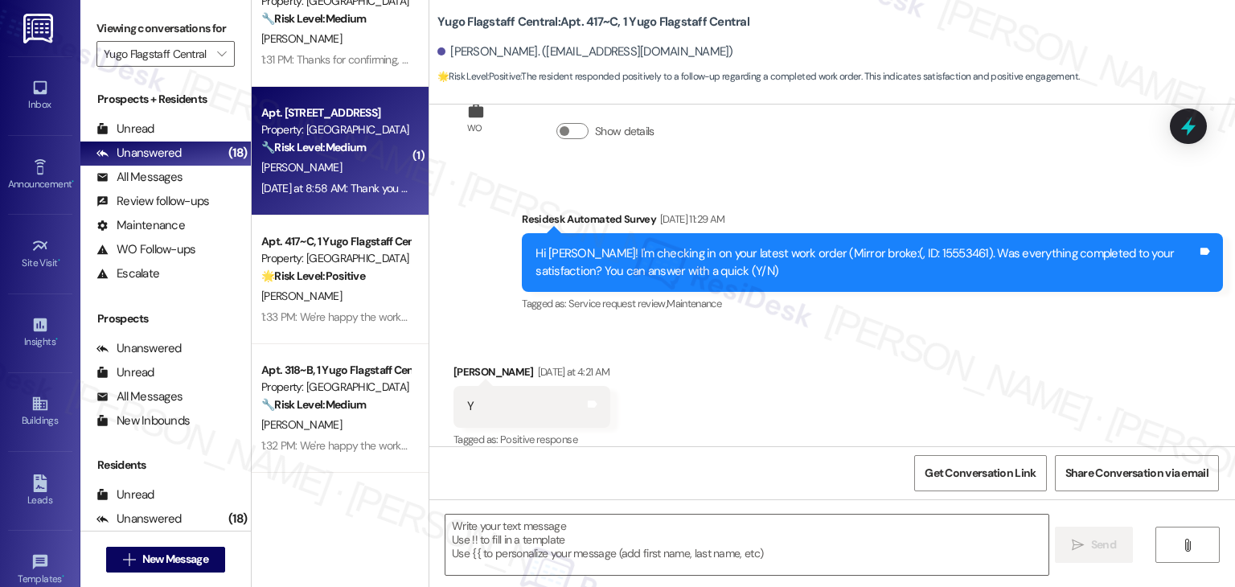
type textarea "Fetching suggested responses. Please feel free to read through the conversation…"
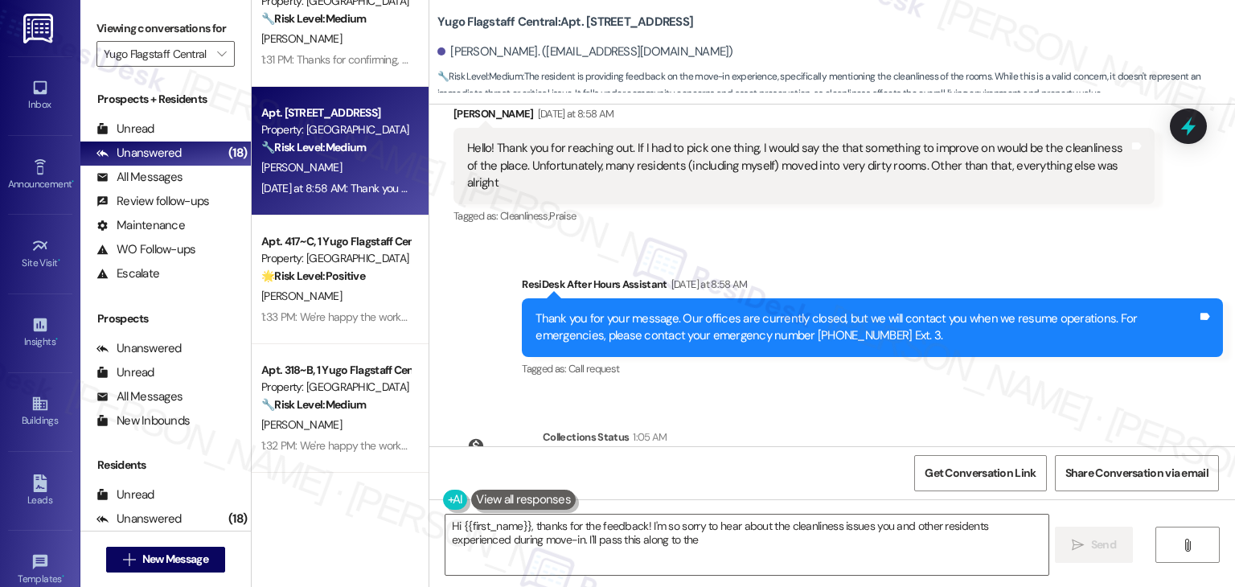
scroll to position [3587, 0]
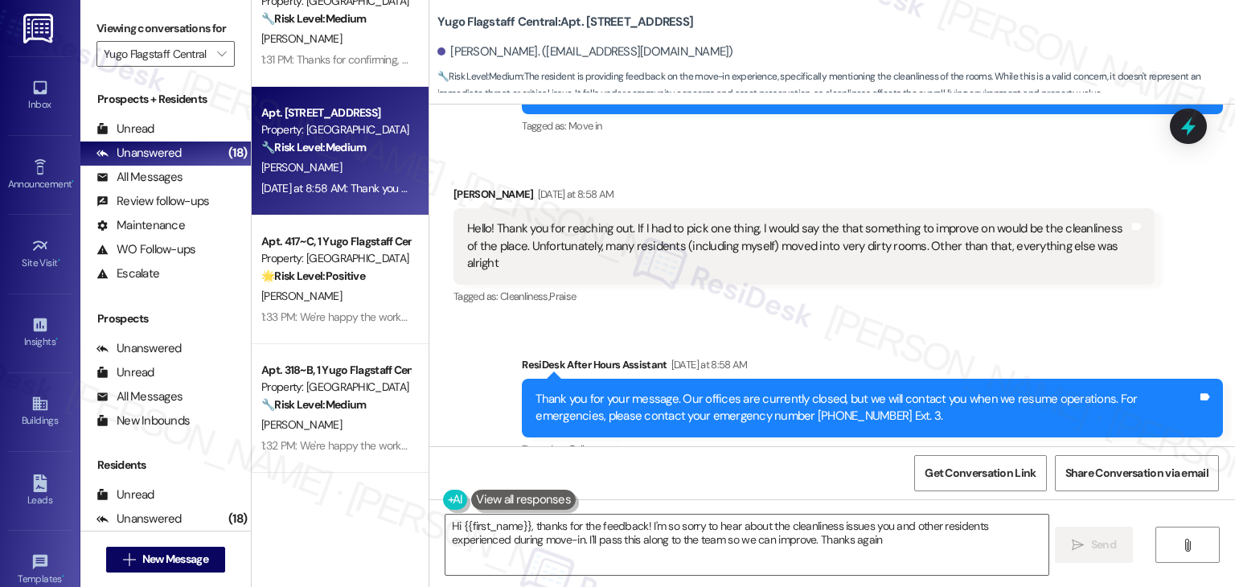
type textarea "Hi {{first_name}}, thanks for the feedback! I'm so sorry to hear about the clea…"
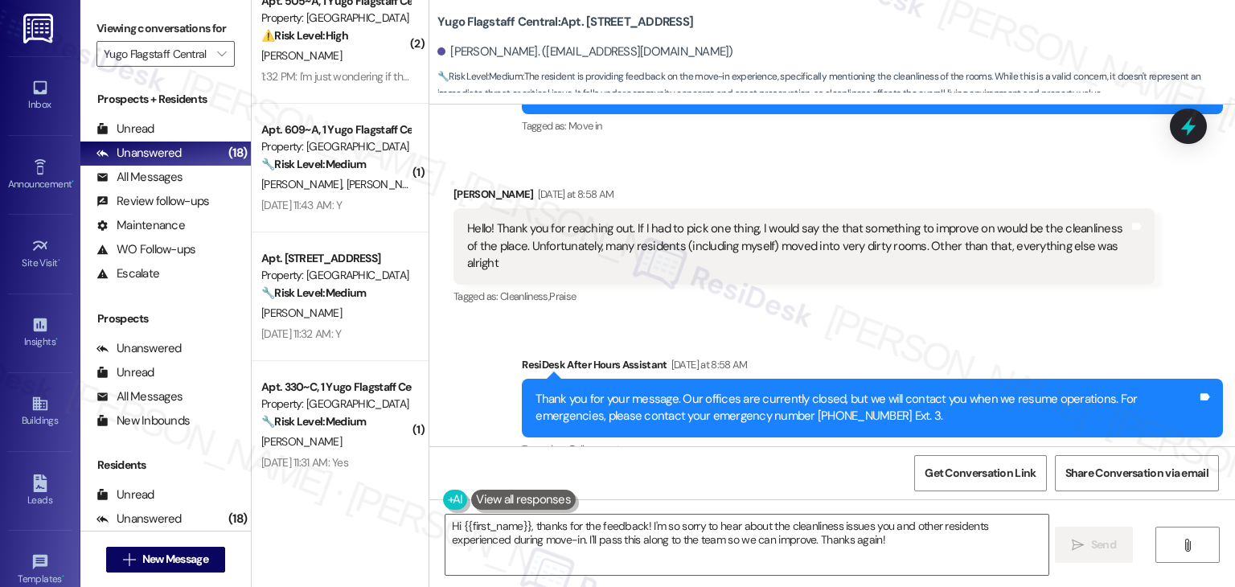
scroll to position [0, 0]
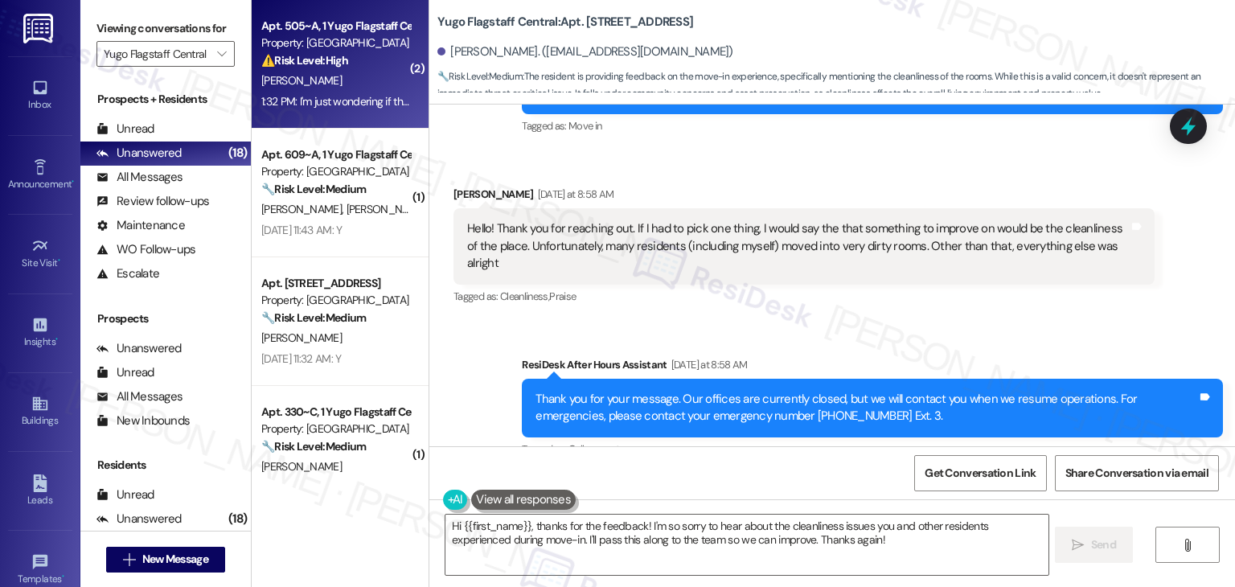
click at [331, 111] on div "1:32 PM: I'm just wondering if there's more I have to do in order for it to be …" at bounding box center [336, 102] width 152 height 20
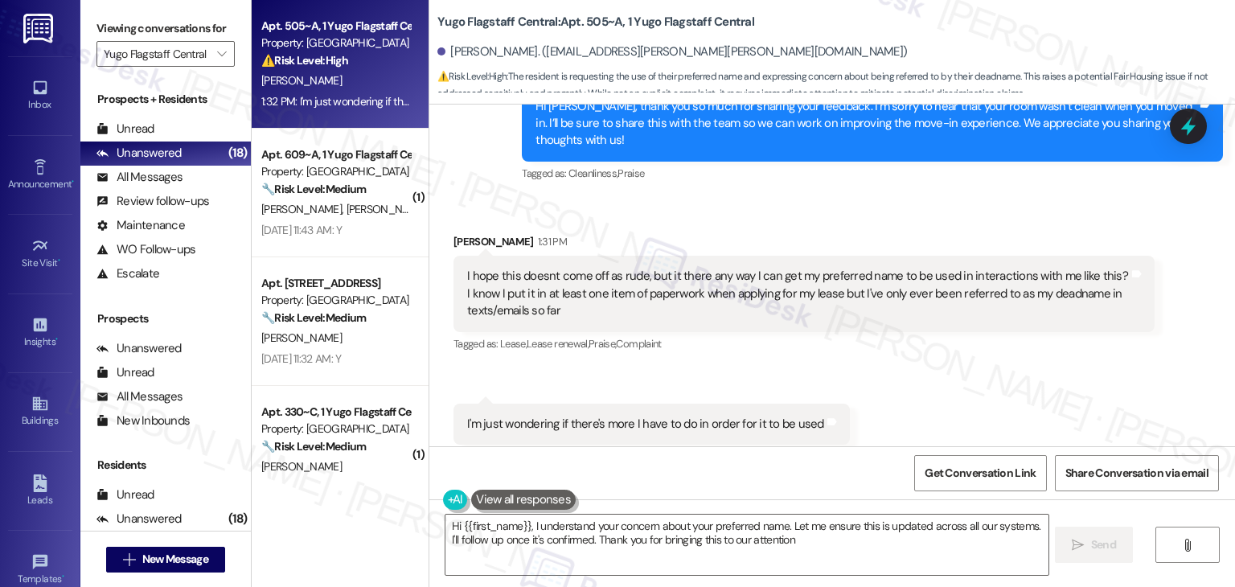
type textarea "Hi {{first_name}}, I understand your concern about your preferred name. Let me …"
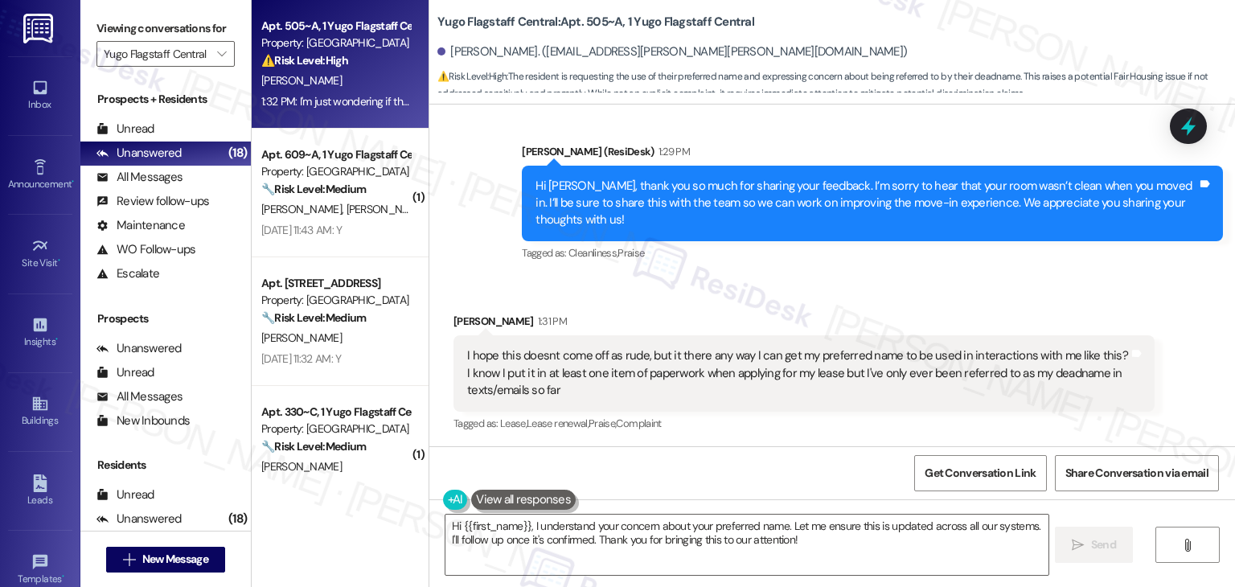
scroll to position [348, 0]
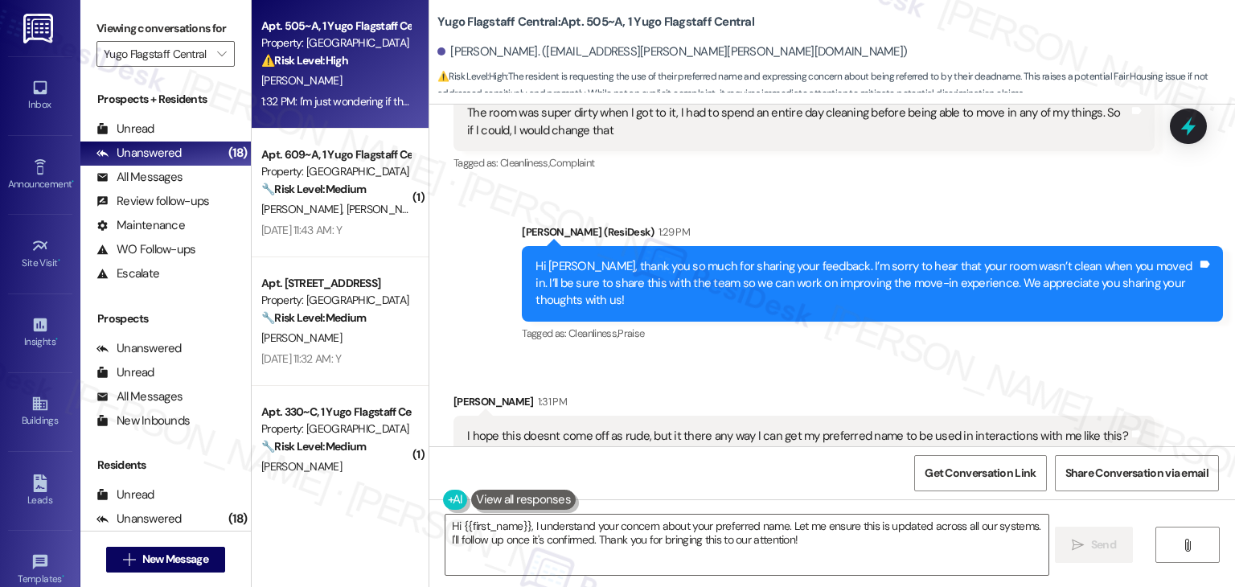
click at [859, 357] on div "Received via SMS [PERSON_NAME] 1:31 PM I hope this doesnt come off as rude, but…" at bounding box center [832, 498] width 806 height 283
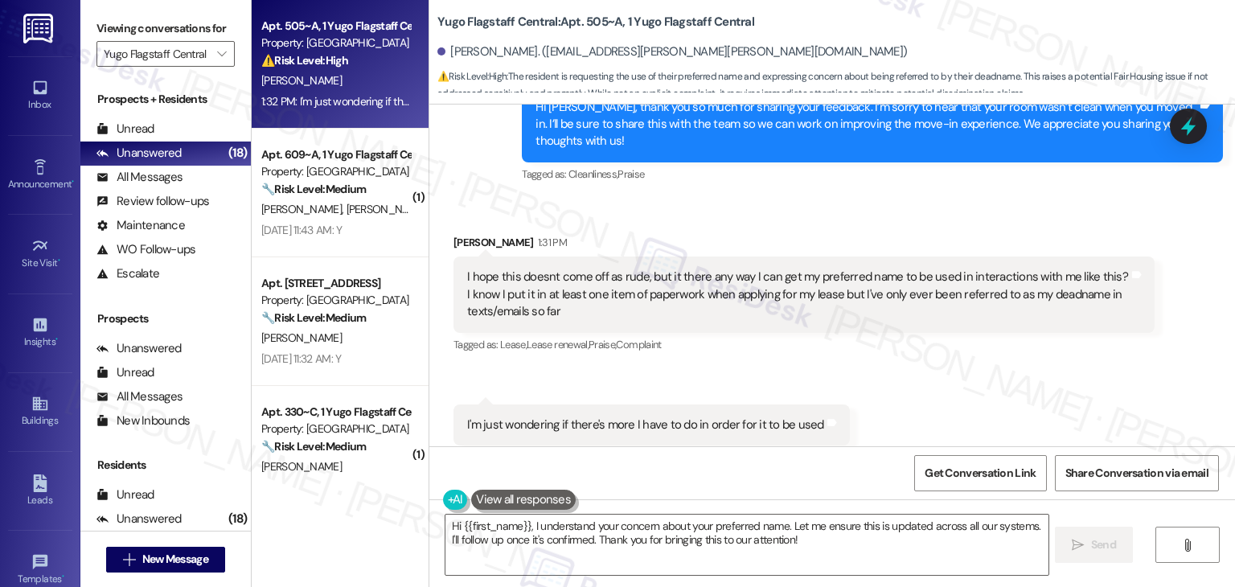
scroll to position [509, 0]
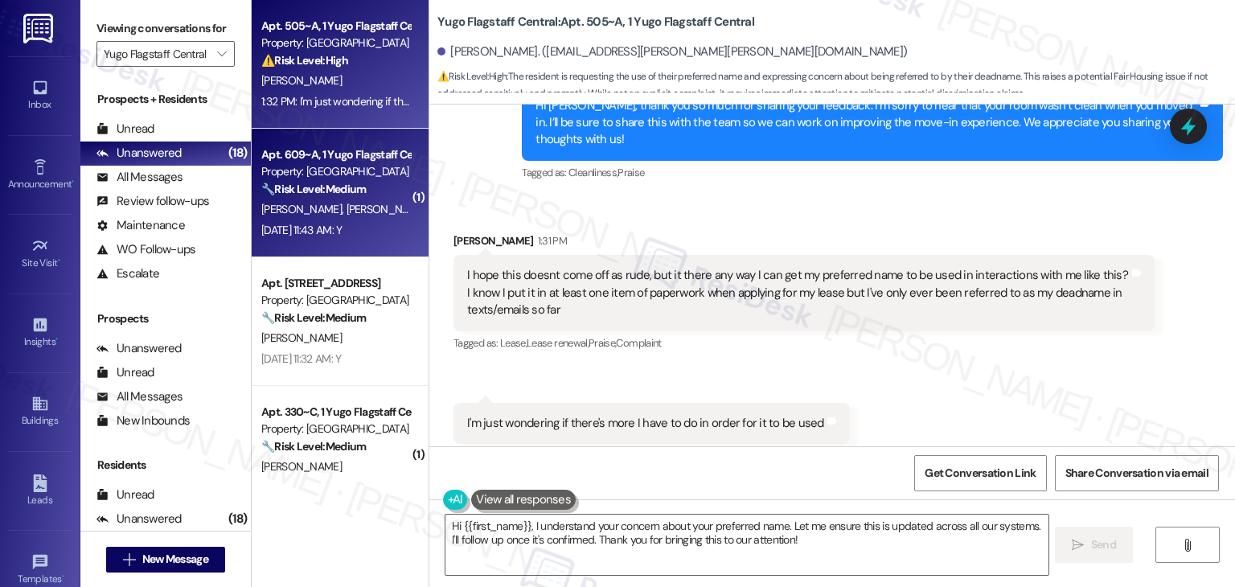
click at [386, 235] on div "[DATE] 11:43 AM: Y [DATE] 11:43 AM: Y" at bounding box center [336, 230] width 152 height 20
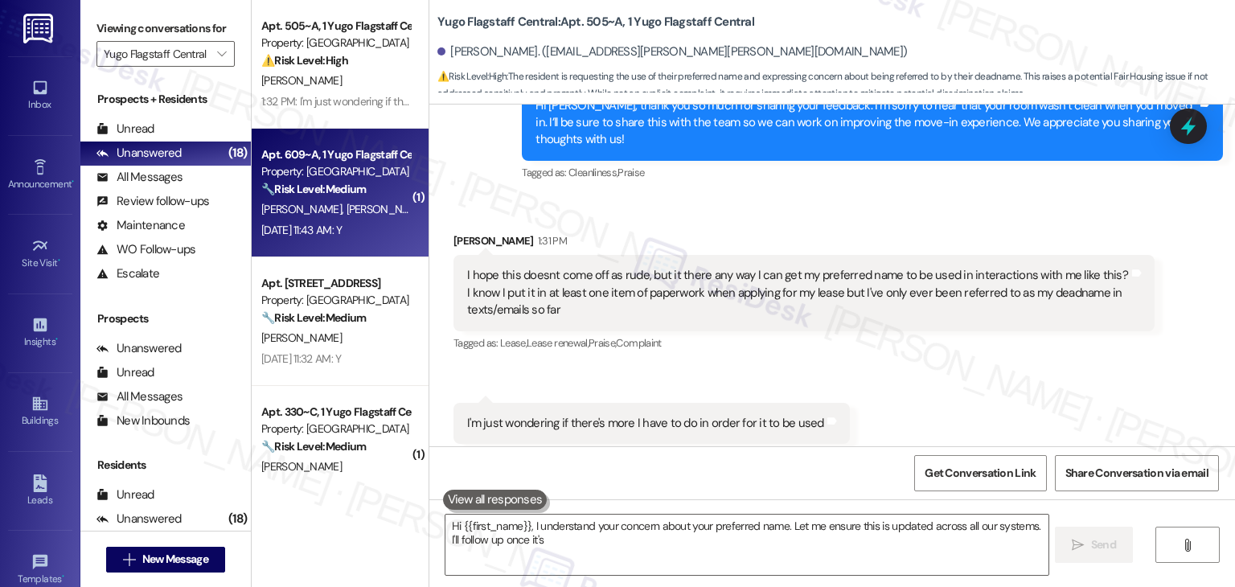
type textarea "Hi {{first_name}}, I understand your concern about your preferred name. Let me …"
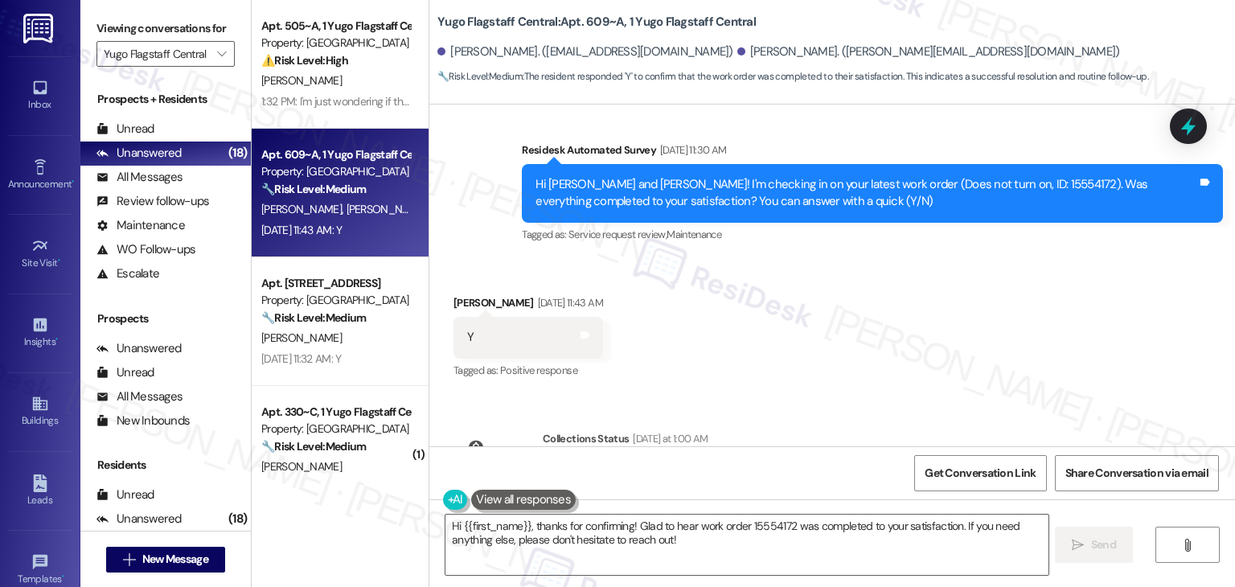
scroll to position [1068, 0]
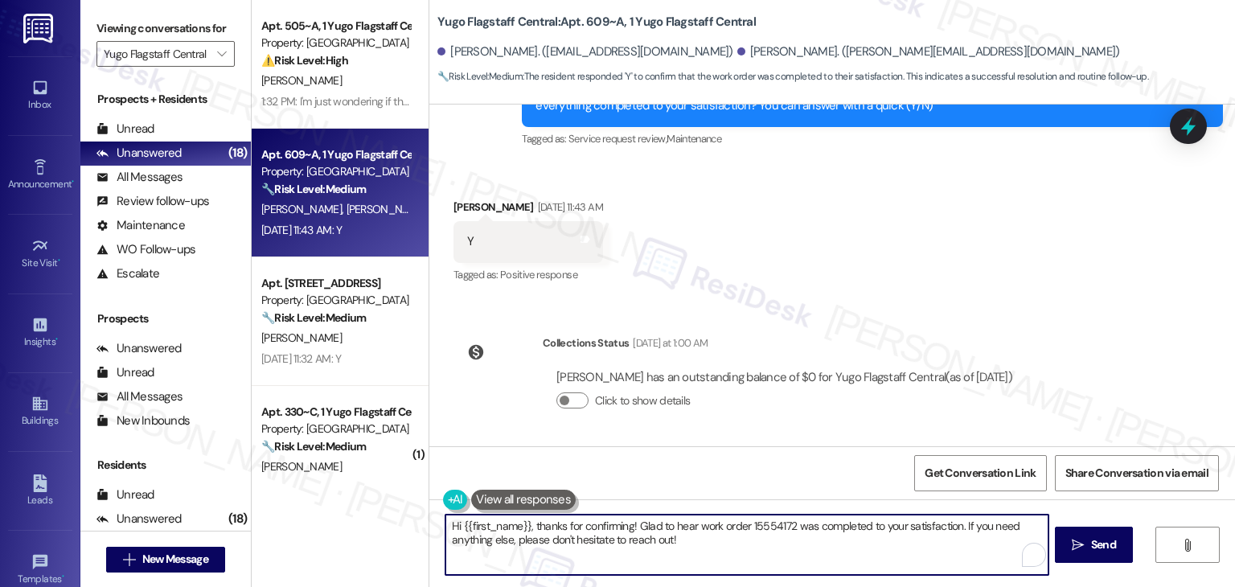
drag, startPoint x: 522, startPoint y: 525, endPoint x: 456, endPoint y: 526, distance: 66.0
click at [456, 526] on textarea "Hi {{first_name}}, thanks for confirming! Glad to hear work order 15554172 was …" at bounding box center [747, 545] width 602 height 60
click at [455, 529] on textarea "Hi [PERSON_NAME], thanks for confirming! Glad to hear work order 15554172 was c…" at bounding box center [747, 545] width 602 height 60
click at [655, 539] on textarea "Hi [PERSON_NAME], thanks for confirming! Glad to hear work order 15554172 was c…" at bounding box center [747, 545] width 602 height 60
type textarea "Hi [PERSON_NAME], thanks for confirming! Glad to hear work order 15554172 was c…"
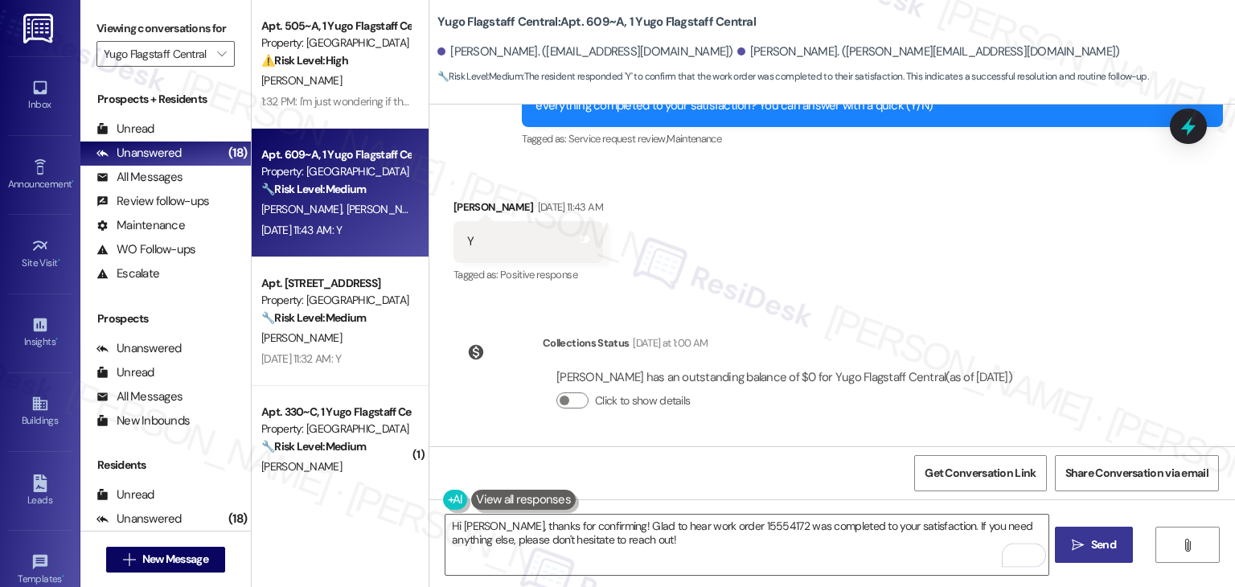
click at [1103, 534] on button " Send" at bounding box center [1094, 545] width 78 height 36
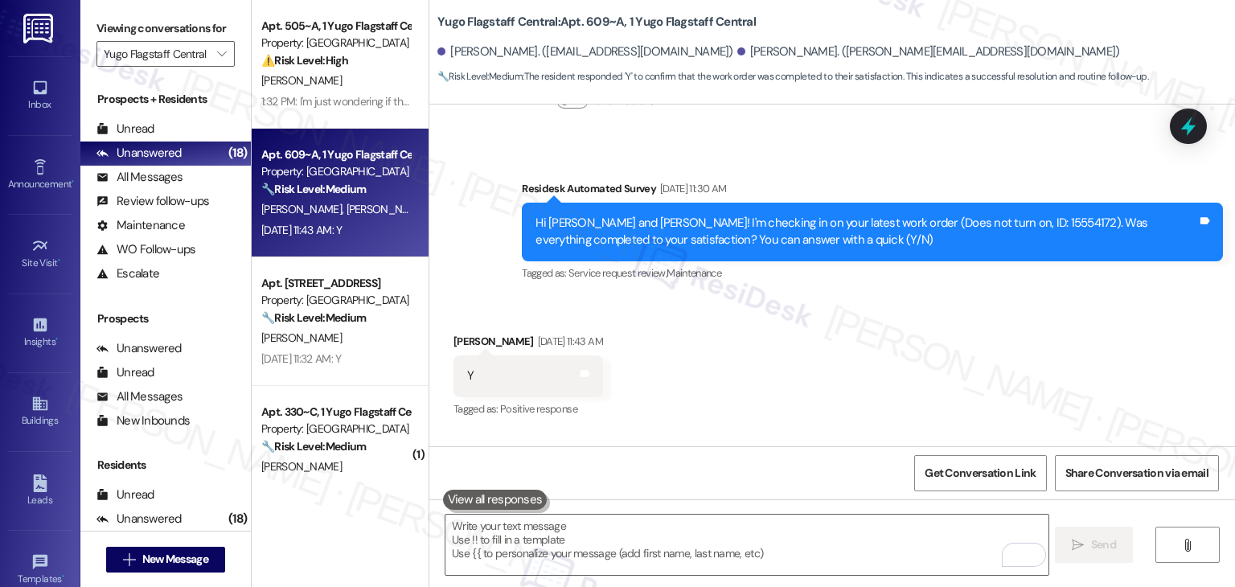
scroll to position [920, 0]
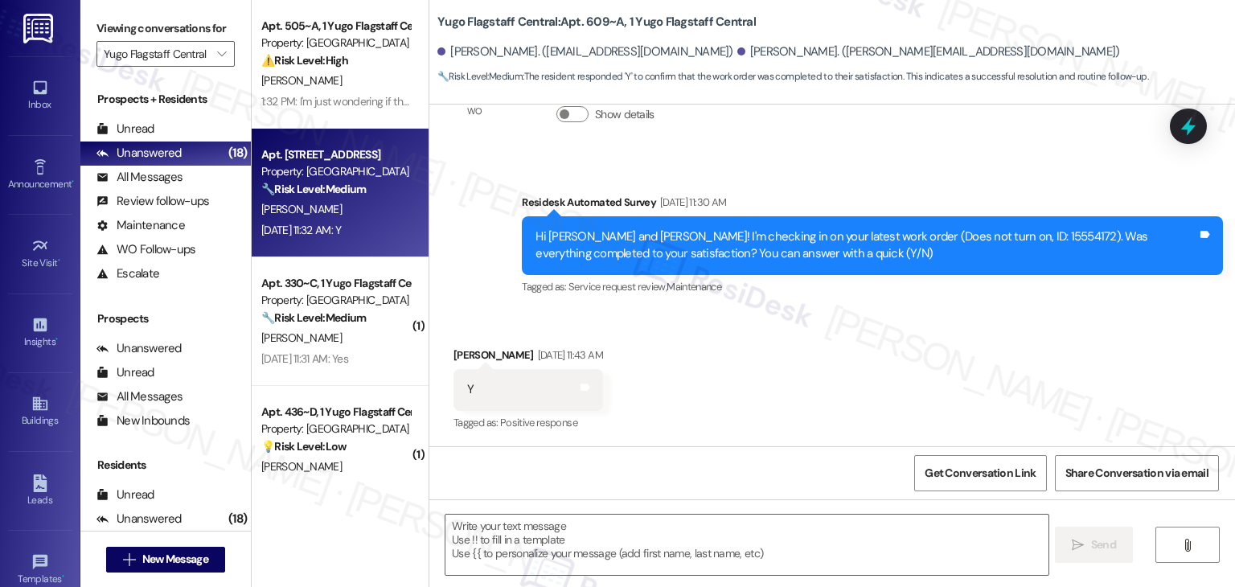
type textarea "Fetching suggested responses. Please feel free to read through the conversation…"
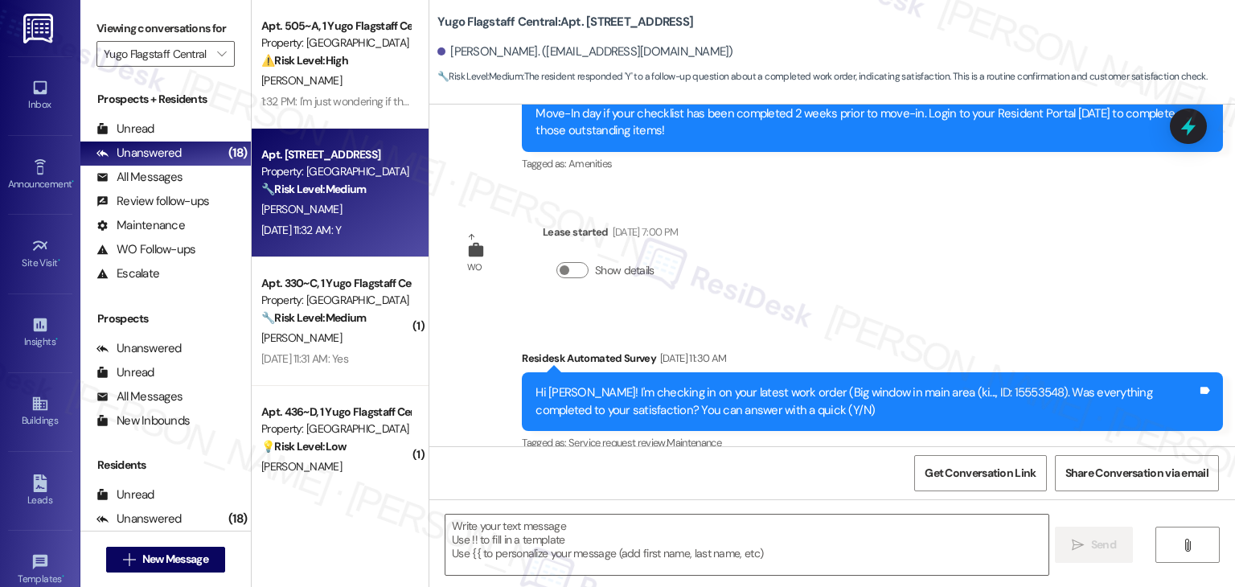
type textarea "Fetching suggested responses. Please feel free to read through the conversation…"
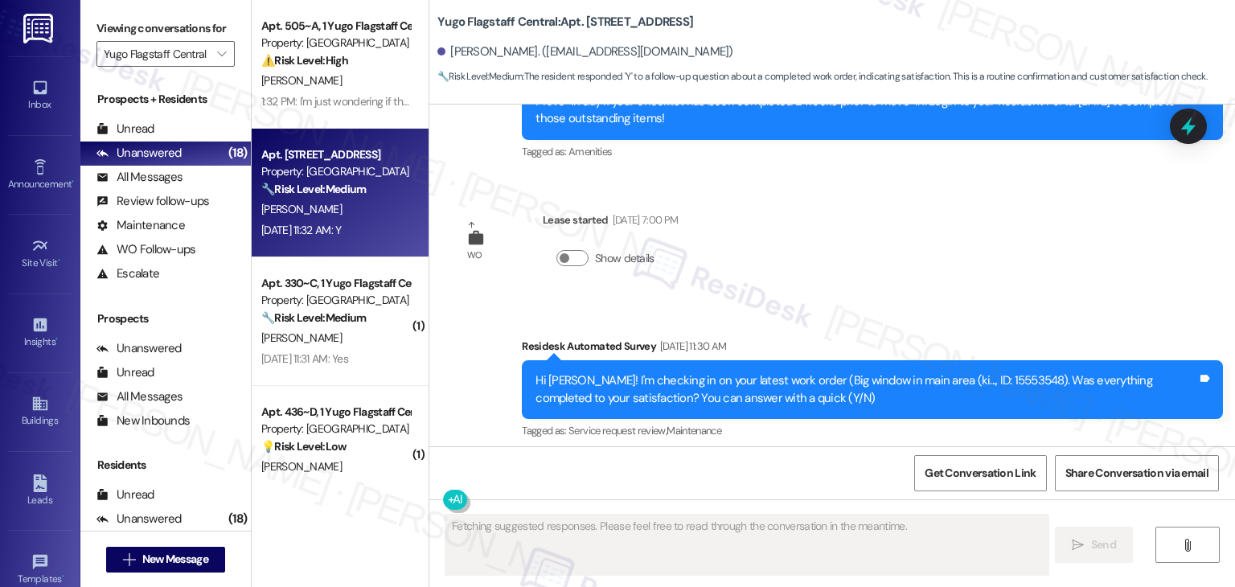
scroll to position [518, 0]
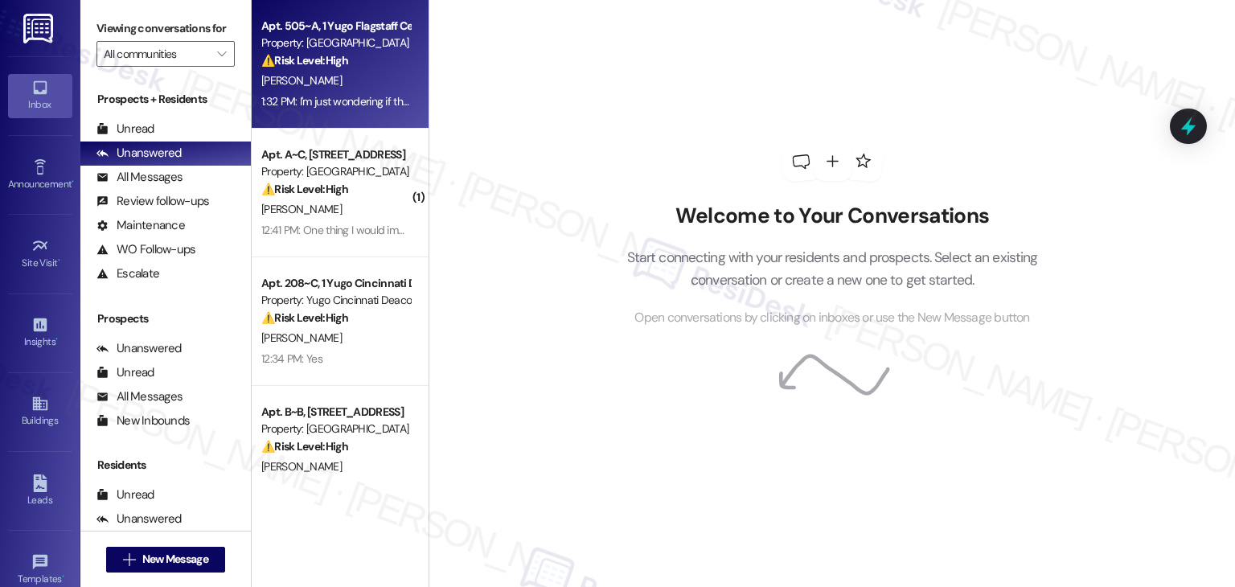
click at [335, 75] on div "[PERSON_NAME]" at bounding box center [336, 81] width 152 height 20
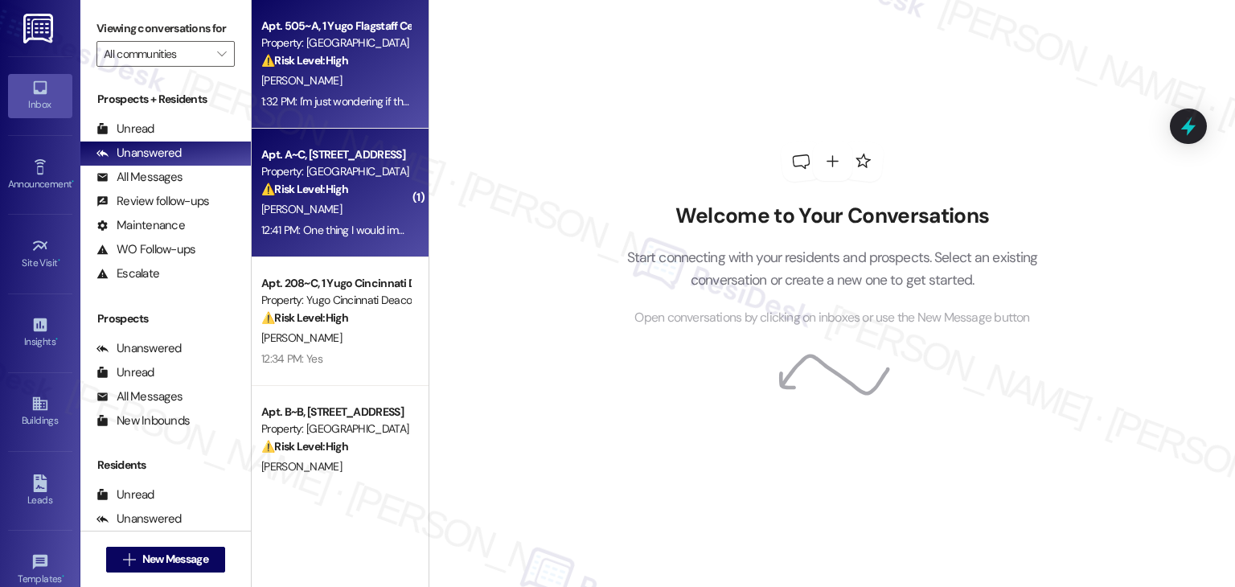
click at [338, 148] on div "Apt. A~C, [STREET_ADDRESS]" at bounding box center [335, 154] width 149 height 17
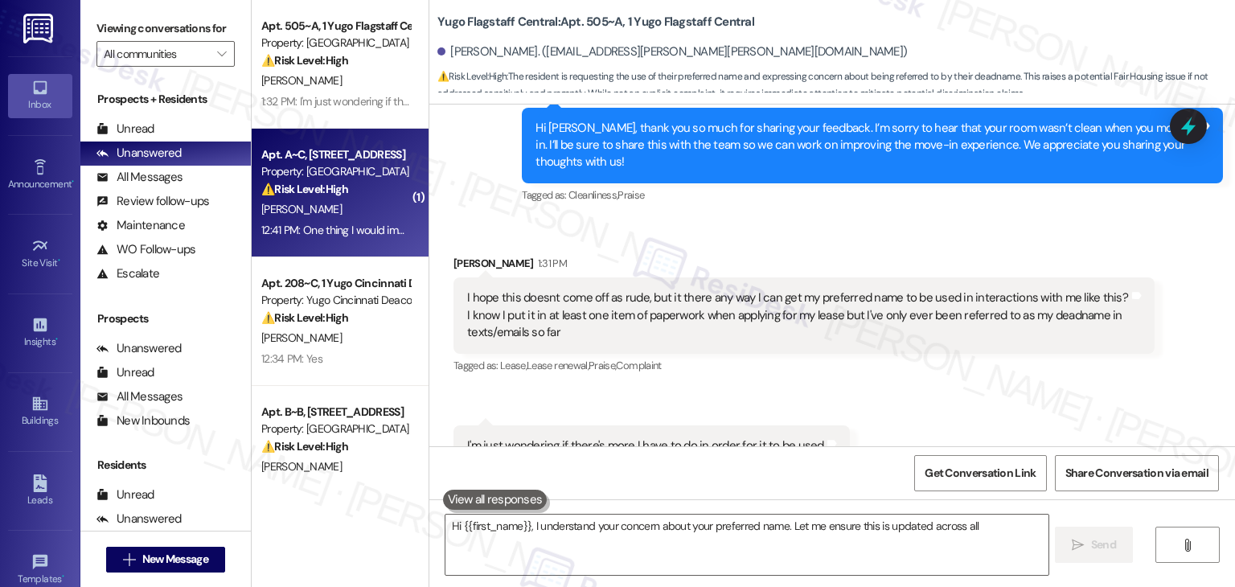
scroll to position [424, 0]
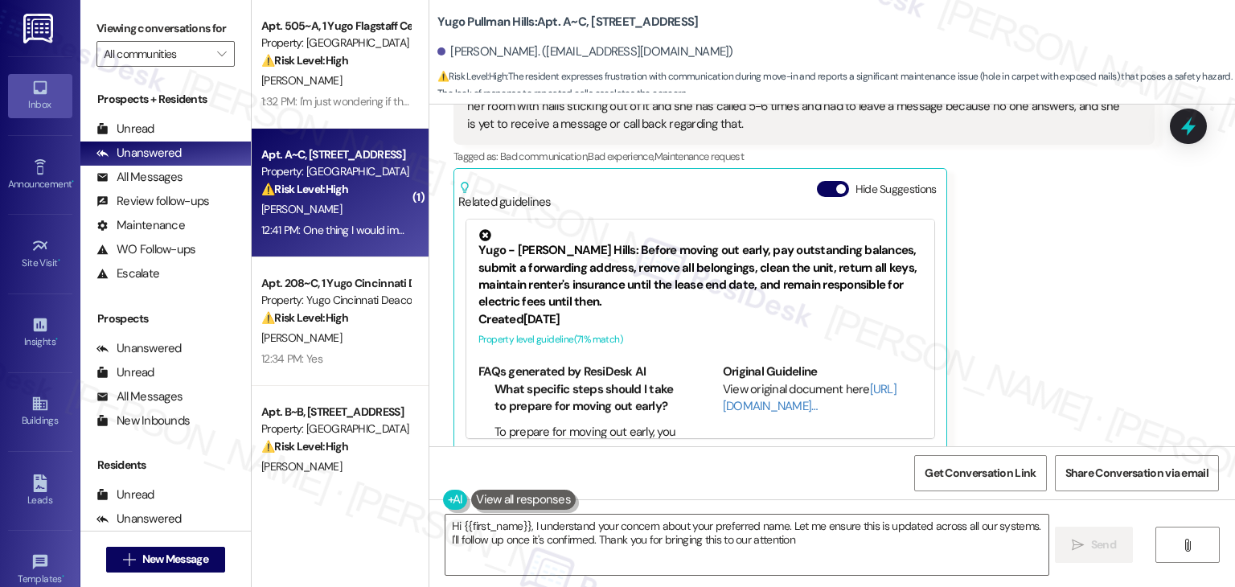
type textarea "Hi {{first_name}}, I understand your concern about your preferred name. Let me …"
